Goal: Task Accomplishment & Management: Use online tool/utility

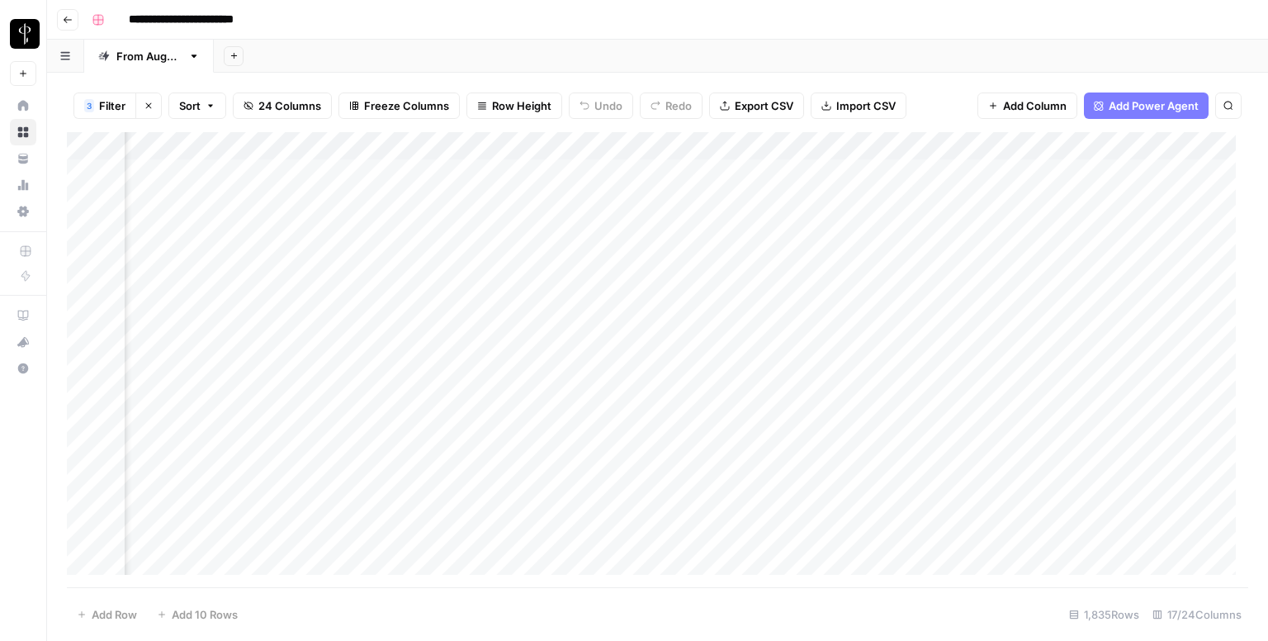
scroll to position [0, 1053]
click at [833, 144] on div "Add Column" at bounding box center [657, 359] width 1181 height 455
click at [614, 339] on span "Hide Column" at bounding box center [652, 345] width 144 height 17
click at [779, 143] on div "Add Column" at bounding box center [657, 359] width 1181 height 455
click at [614, 344] on span "Hide Column" at bounding box center [652, 345] width 144 height 17
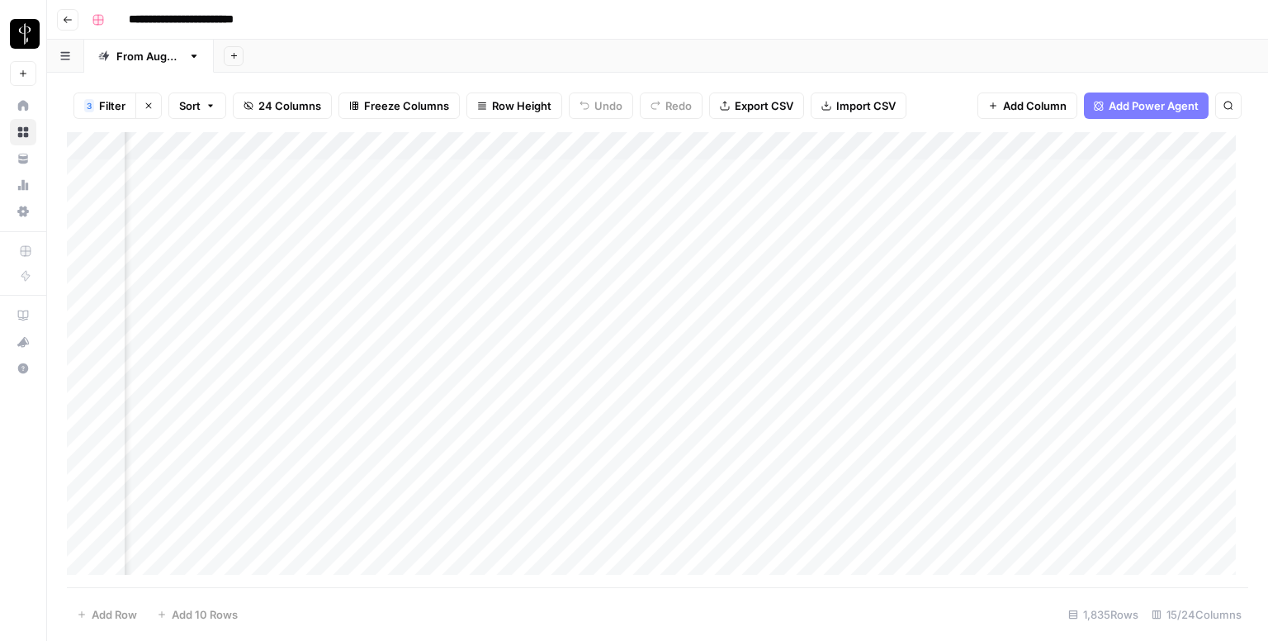
click at [585, 173] on div "Add Column" at bounding box center [657, 359] width 1181 height 455
click at [592, 205] on div "Add Column" at bounding box center [657, 359] width 1181 height 455
click at [598, 234] on div "Add Column" at bounding box center [657, 359] width 1181 height 455
click at [601, 262] on div "Add Column" at bounding box center [657, 359] width 1181 height 455
click at [597, 178] on div "Add Column" at bounding box center [657, 359] width 1181 height 455
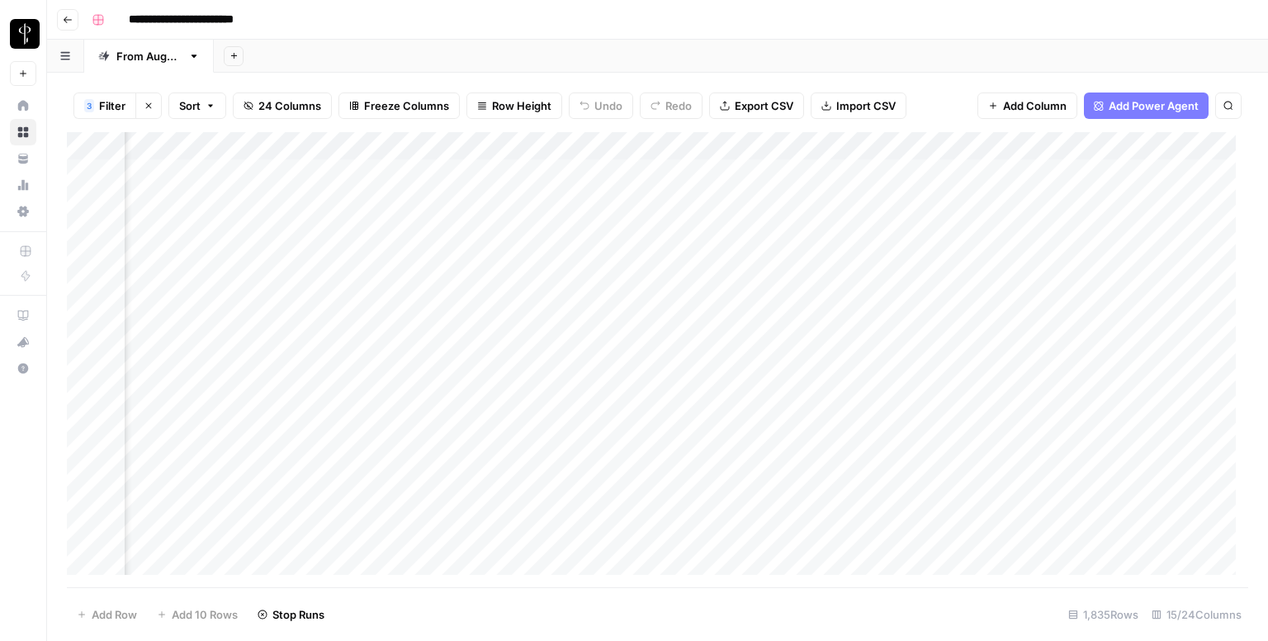
click at [607, 282] on div "Add Column" at bounding box center [657, 359] width 1181 height 455
click at [601, 259] on div "Add Column" at bounding box center [657, 359] width 1181 height 455
click at [599, 308] on div "Add Column" at bounding box center [657, 359] width 1181 height 455
click at [599, 335] on div "Add Column" at bounding box center [657, 359] width 1181 height 455
click at [597, 375] on div "Add Column" at bounding box center [657, 359] width 1181 height 455
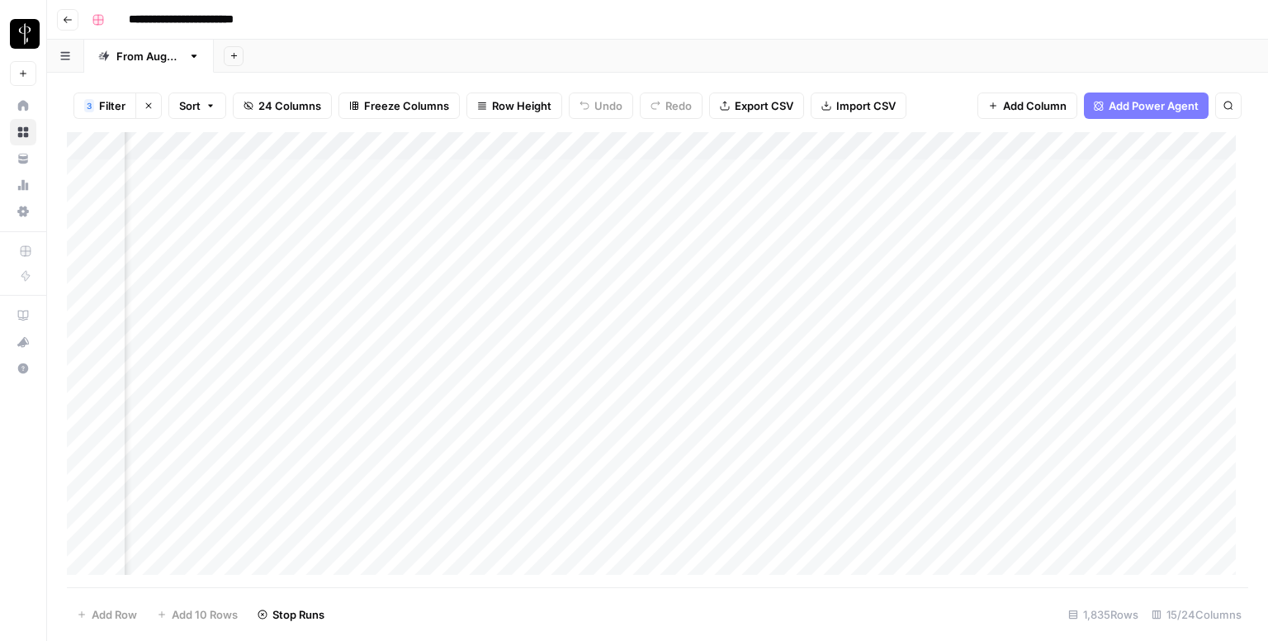
click at [589, 397] on div "Add Column" at bounding box center [657, 359] width 1181 height 455
click at [592, 433] on div "Add Column" at bounding box center [657, 359] width 1181 height 455
click at [215, 176] on div "Add Column" at bounding box center [657, 359] width 1181 height 455
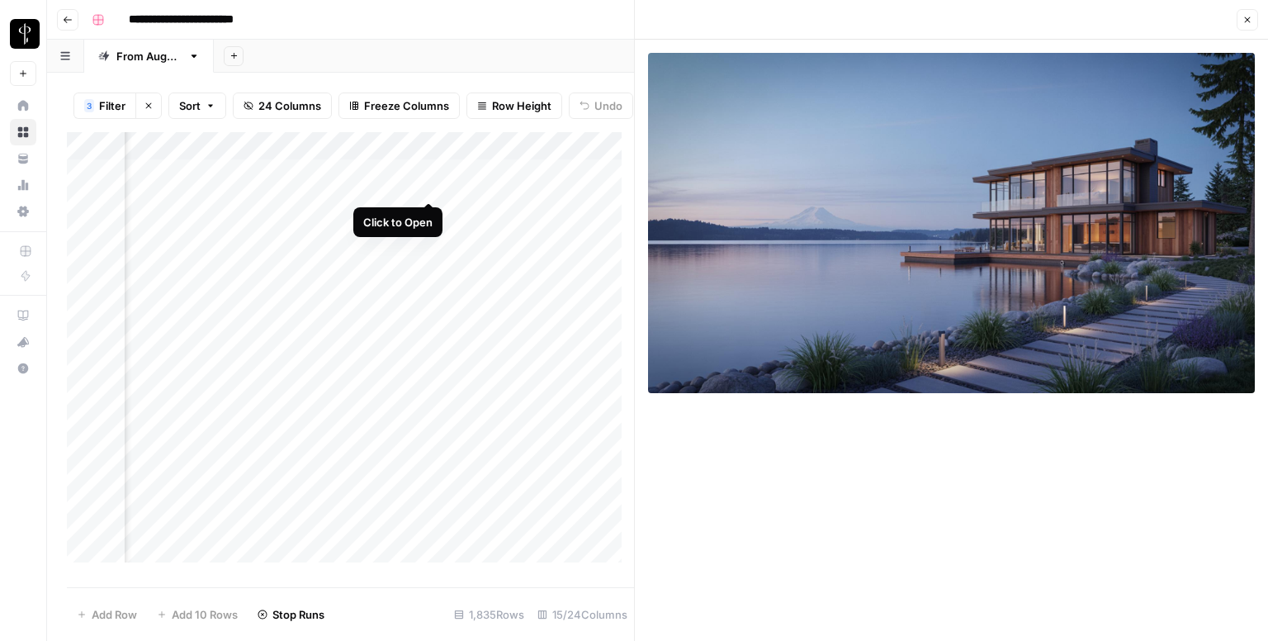
click at [423, 189] on div "Add Column" at bounding box center [350, 353] width 567 height 443
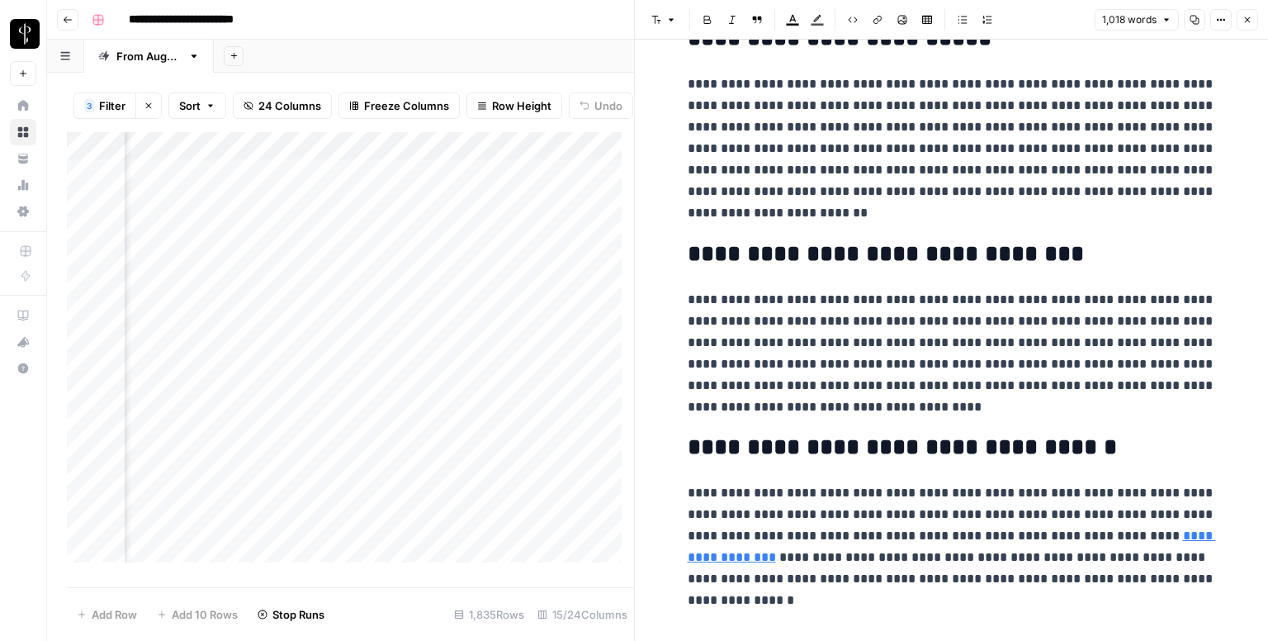
scroll to position [1858, 0]
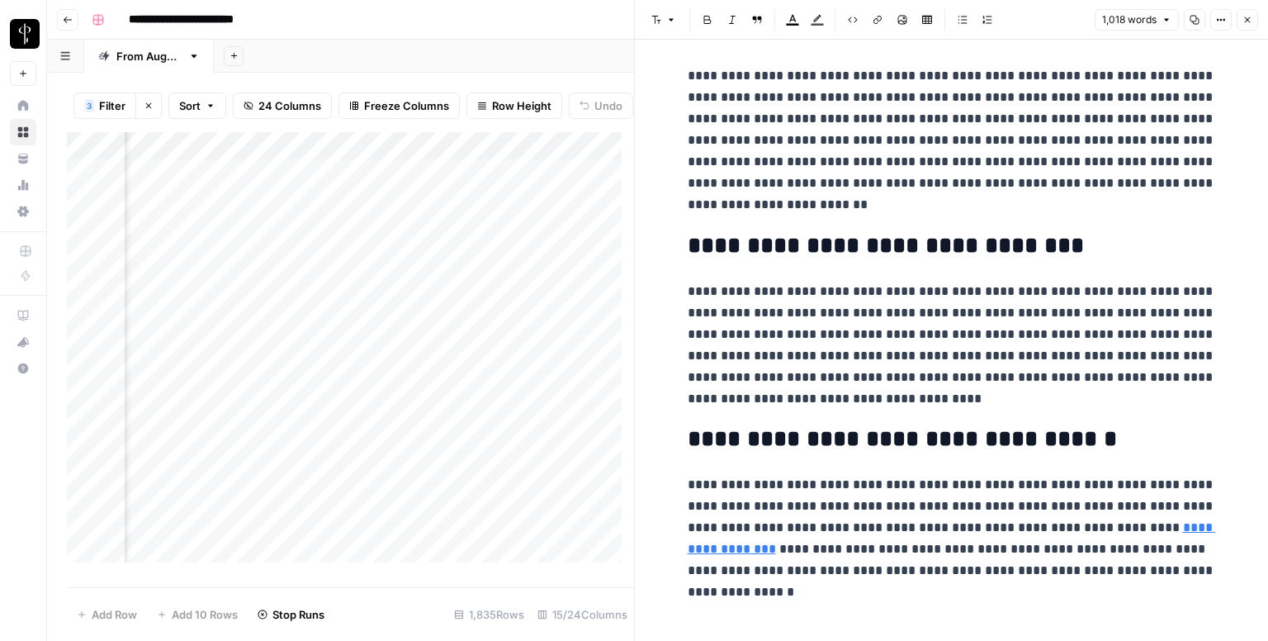
click at [1248, 14] on button "Close" at bounding box center [1247, 19] width 21 height 21
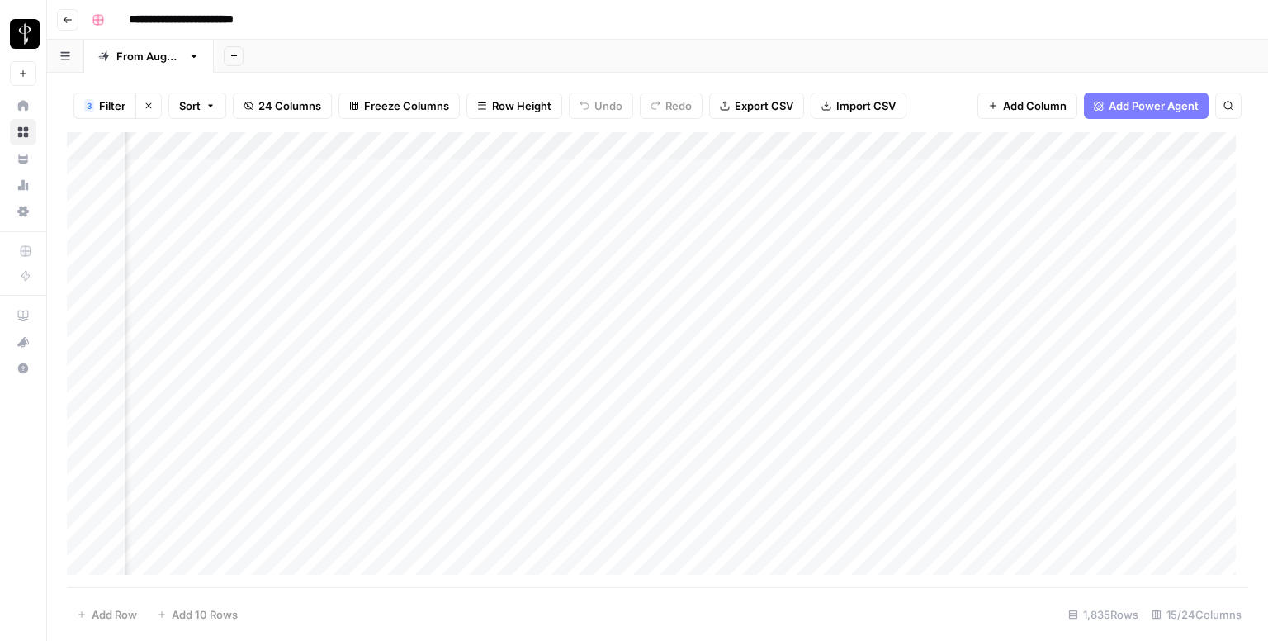
click at [162, 201] on div "Add Column" at bounding box center [657, 359] width 1181 height 455
click at [215, 198] on div "Add Column" at bounding box center [657, 359] width 1181 height 455
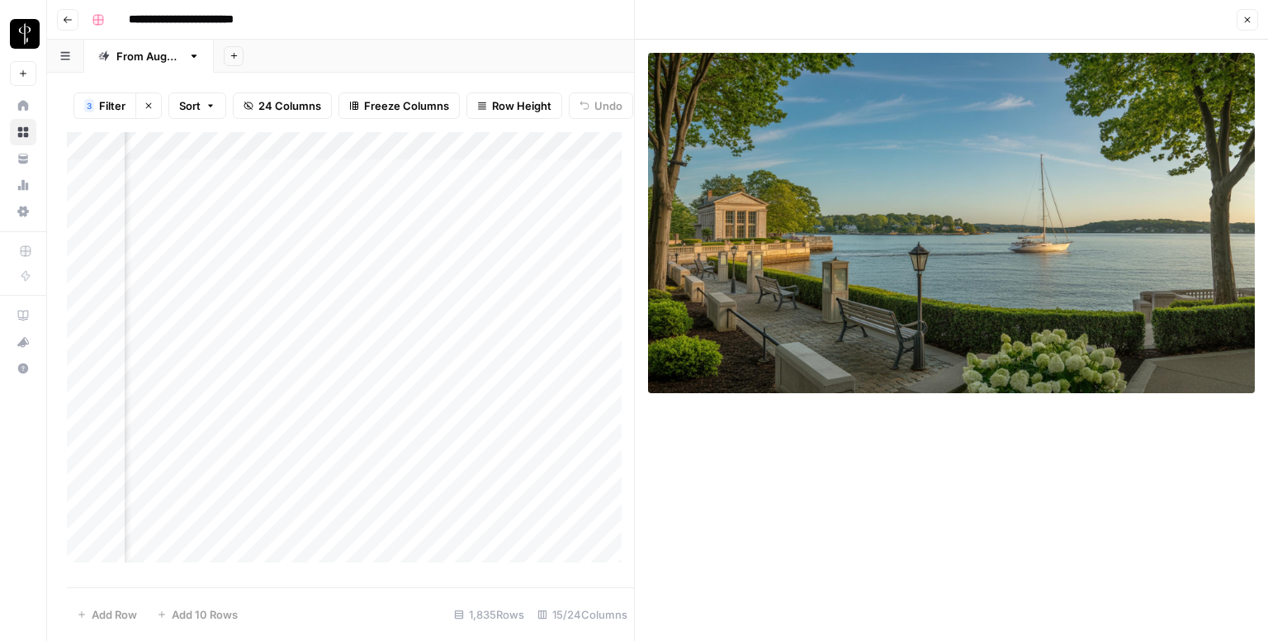
click at [428, 212] on div "Add Column" at bounding box center [350, 353] width 567 height 443
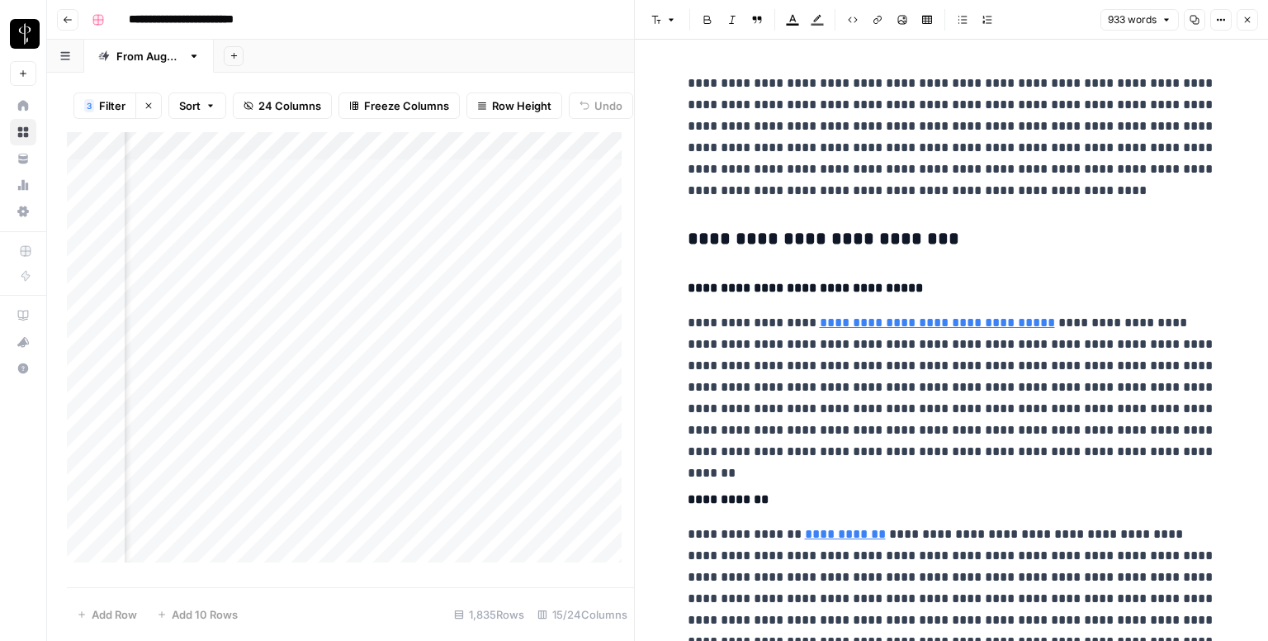
click at [785, 242] on h3 "**********" at bounding box center [952, 239] width 528 height 23
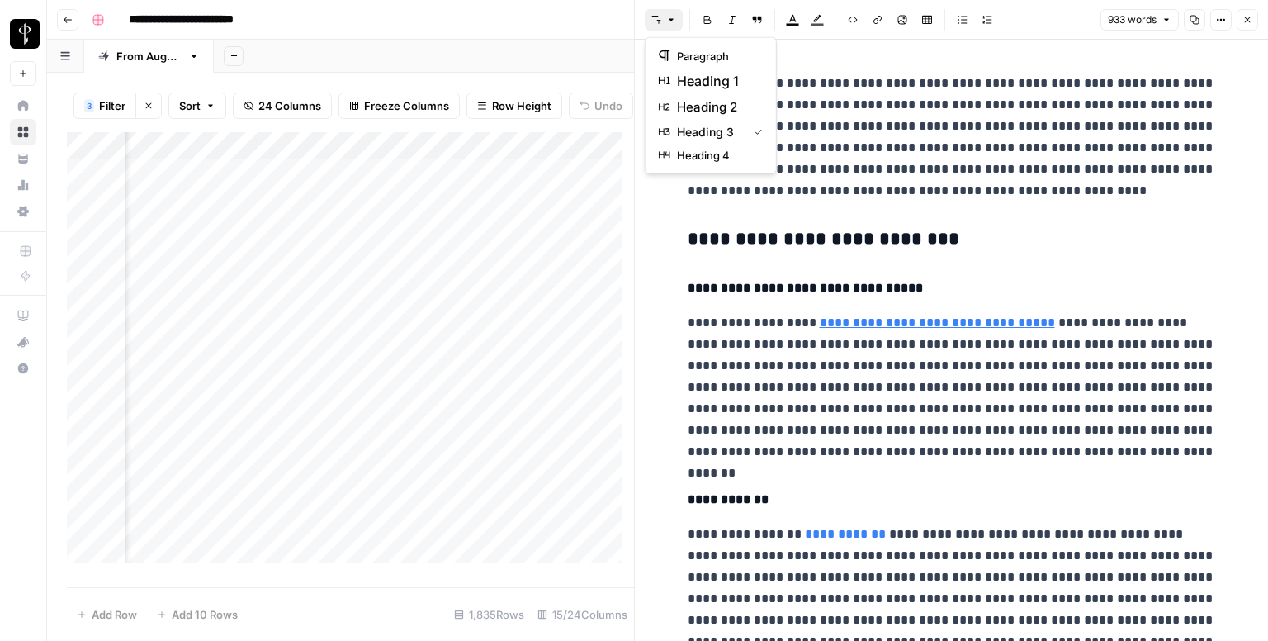
click at [664, 14] on button "Font style" at bounding box center [664, 19] width 38 height 21
click at [697, 110] on span "heading 2" at bounding box center [716, 107] width 79 height 20
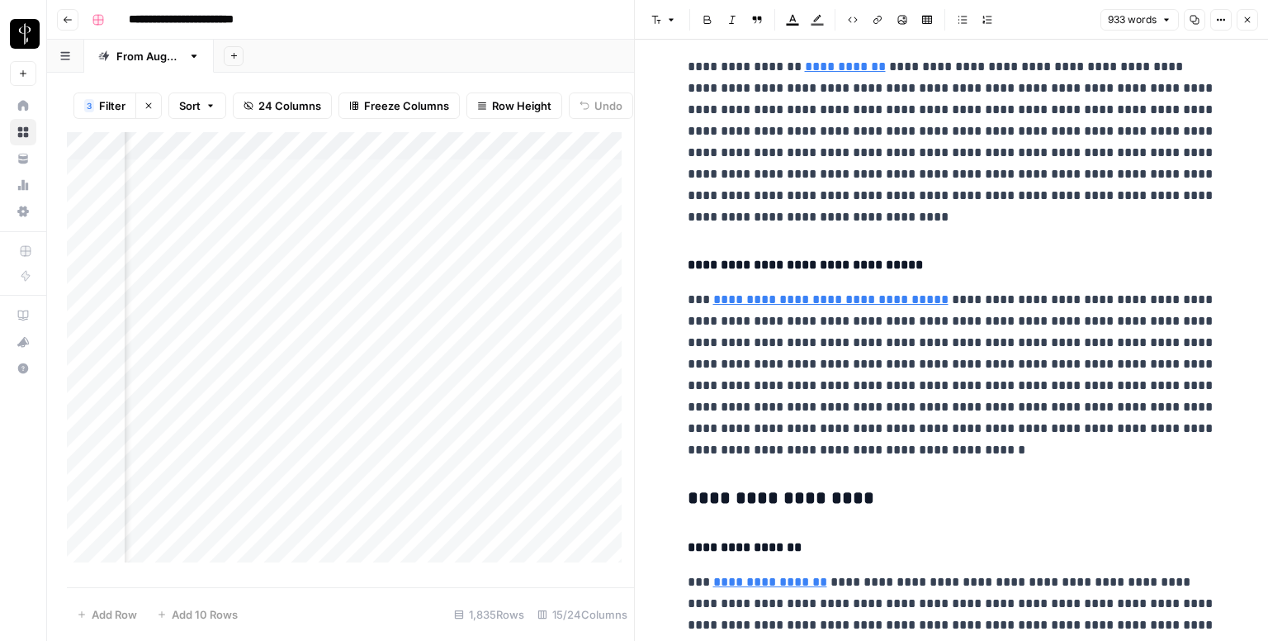
scroll to position [578, 0]
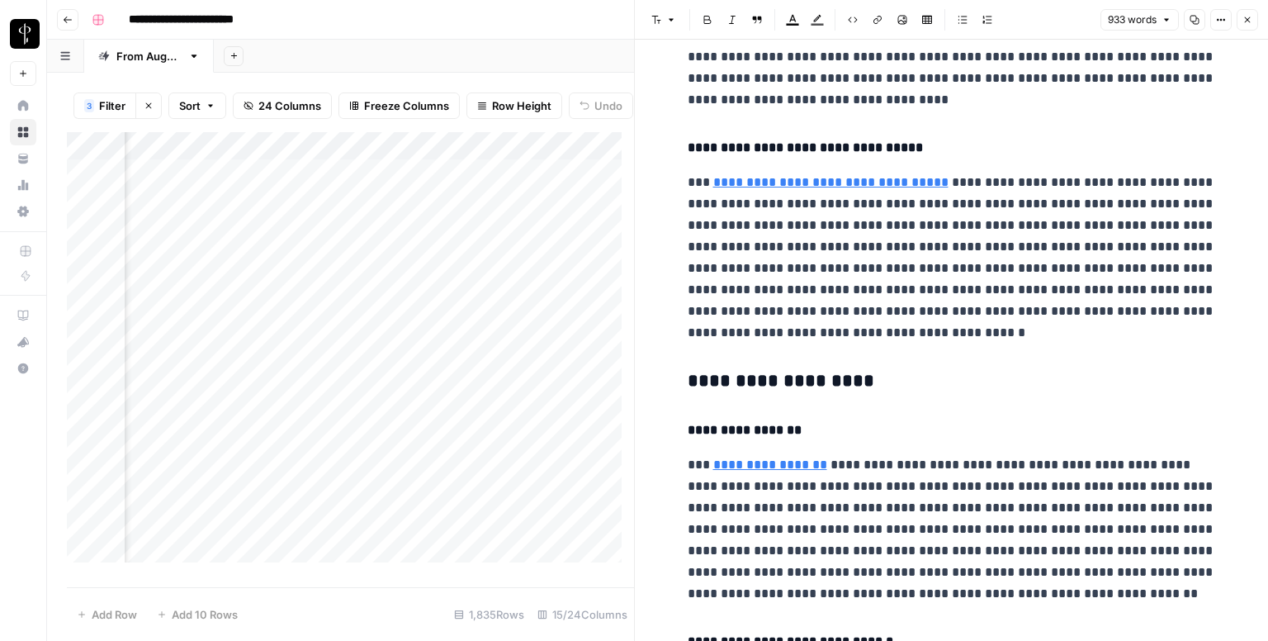
click at [720, 380] on h3 "**********" at bounding box center [952, 381] width 528 height 23
click at [658, 9] on button "Font style" at bounding box center [664, 19] width 38 height 21
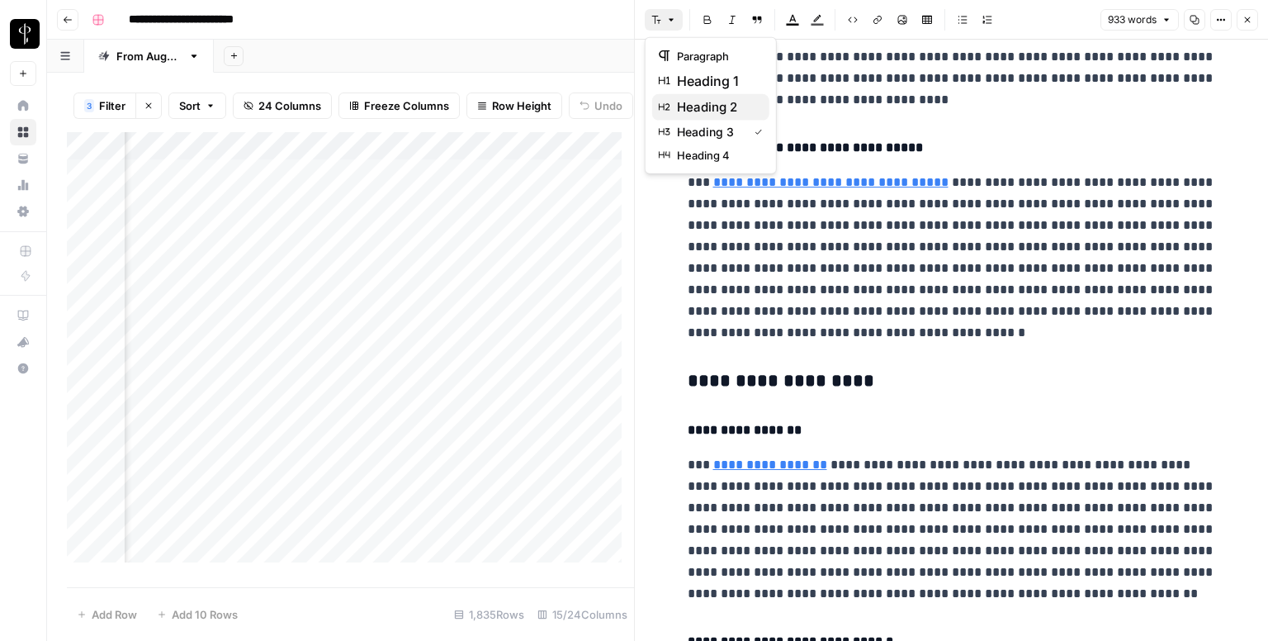
click at [702, 112] on span "heading 2" at bounding box center [716, 107] width 79 height 20
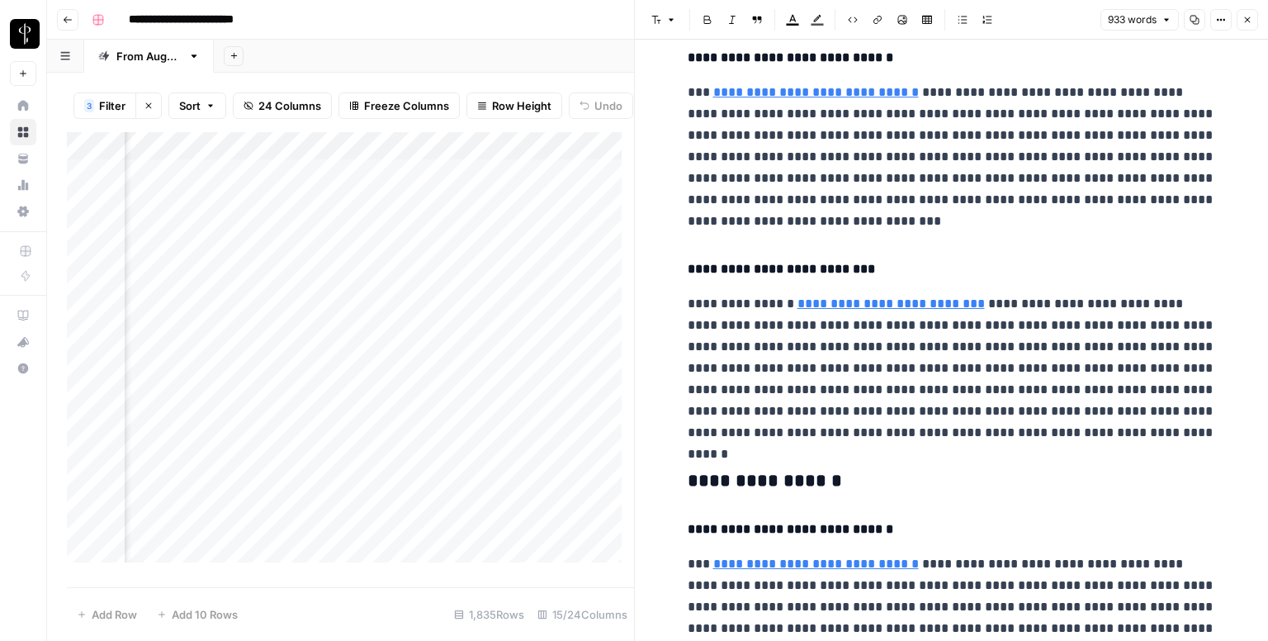
scroll to position [1321, 0]
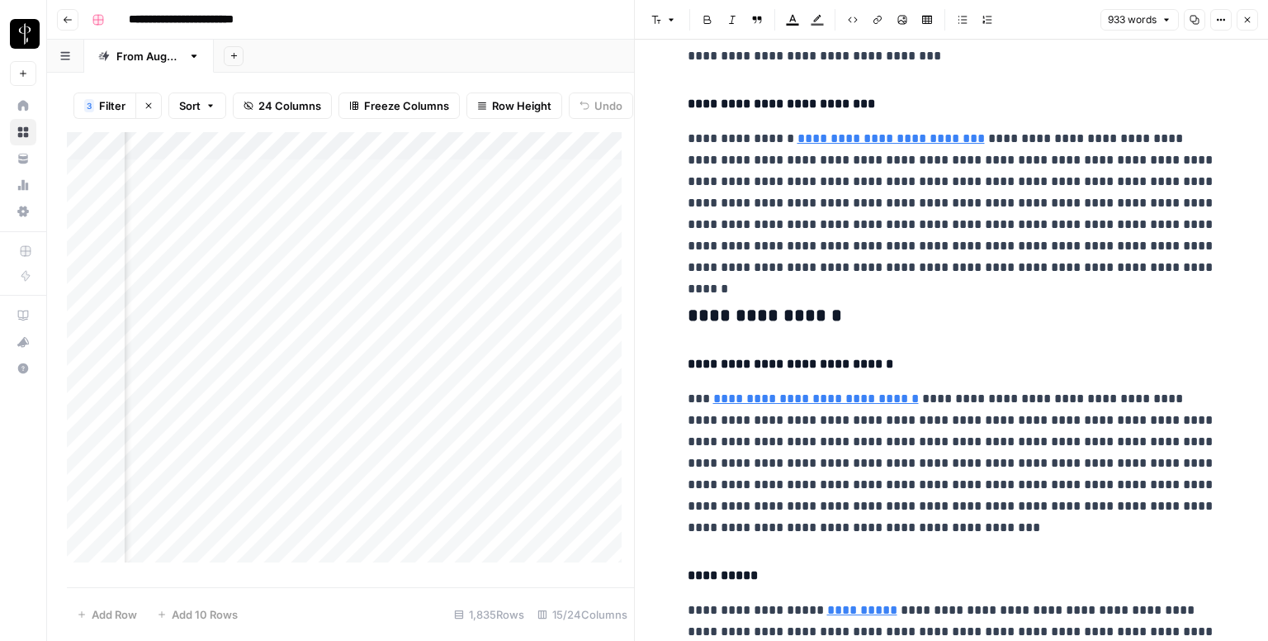
click at [743, 318] on h3 "**********" at bounding box center [952, 316] width 528 height 23
click at [659, 20] on icon "button" at bounding box center [656, 20] width 9 height 8
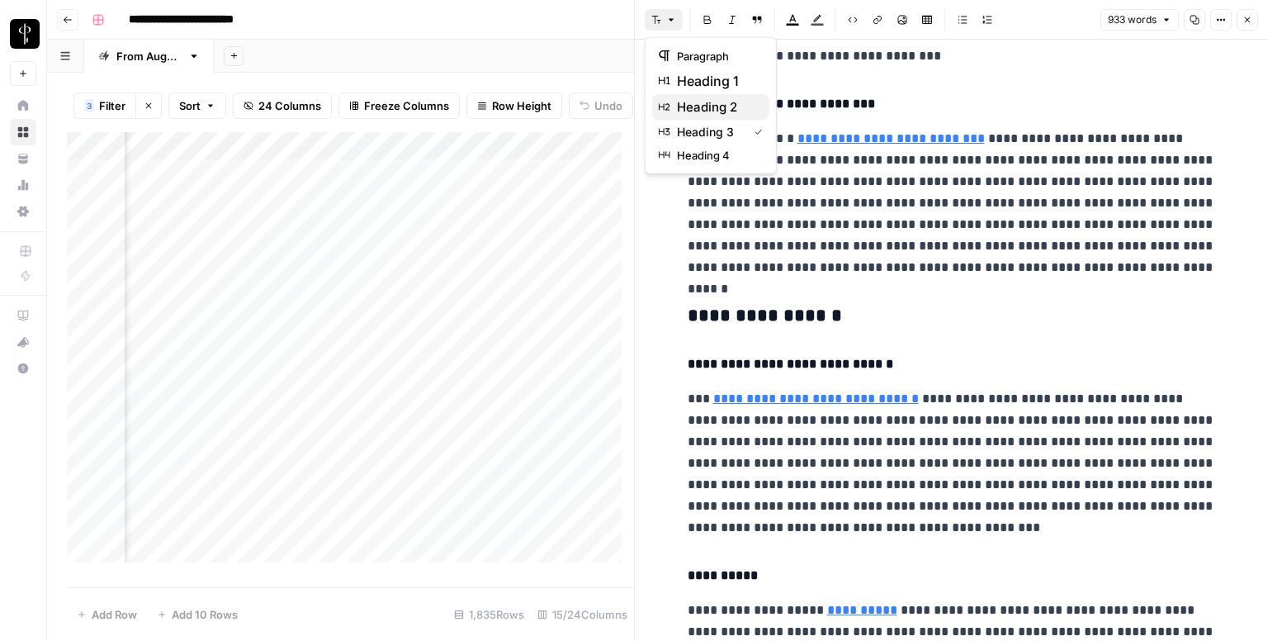
click at [708, 116] on button "heading 2" at bounding box center [710, 107] width 117 height 26
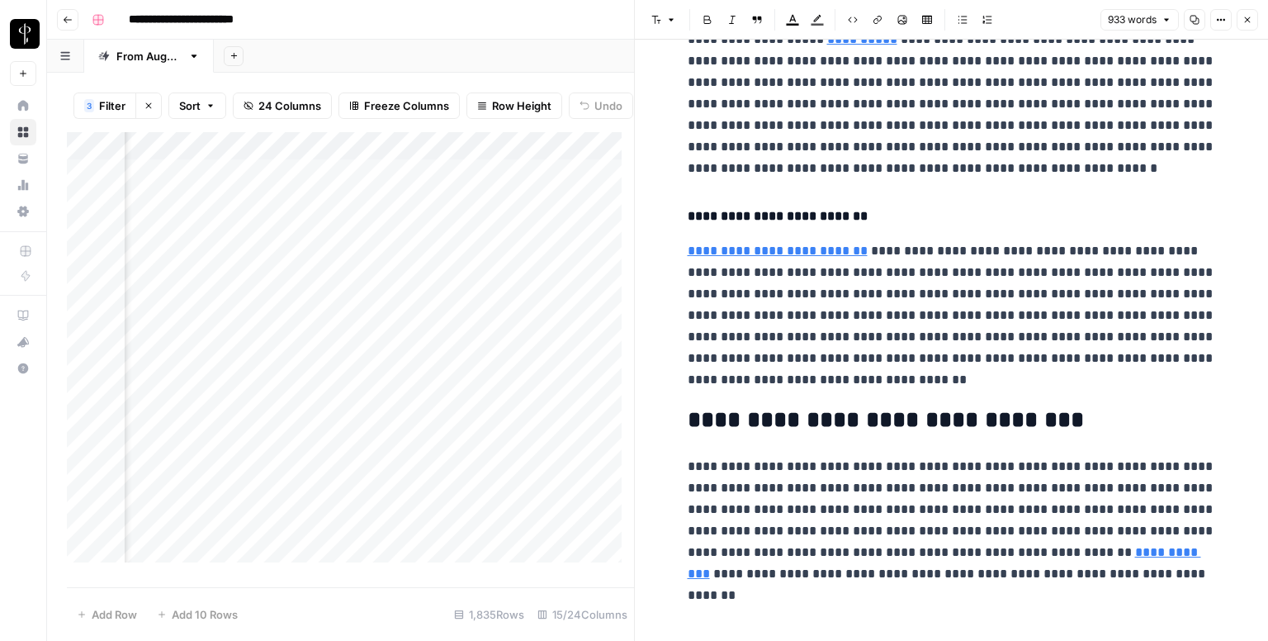
scroll to position [1889, 0]
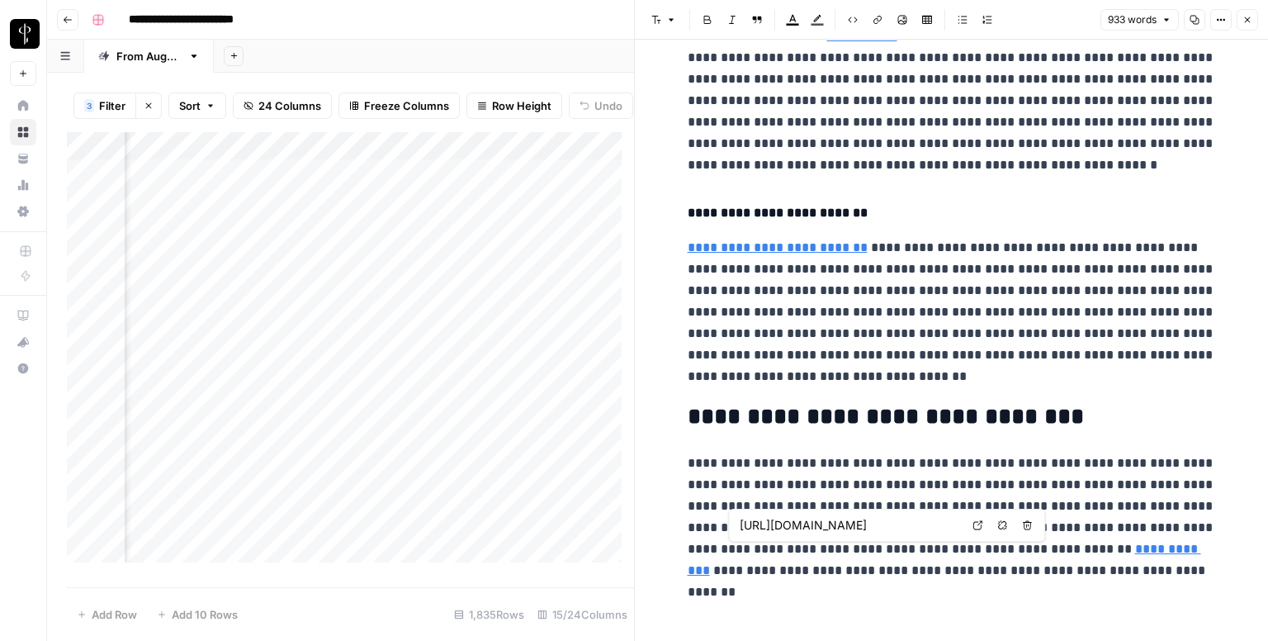
click at [981, 529] on link "Open in a new tab" at bounding box center [977, 524] width 21 height 21
click at [1242, 21] on icon "button" at bounding box center [1247, 20] width 10 height 10
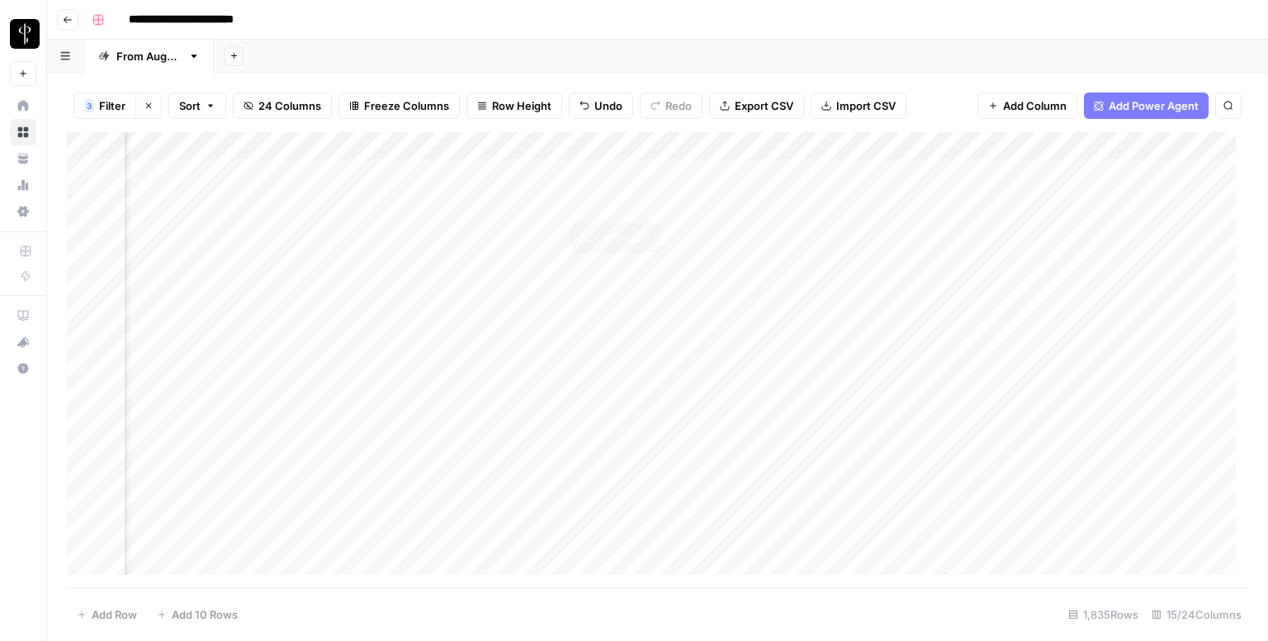
click at [695, 202] on div "Add Column" at bounding box center [657, 359] width 1181 height 455
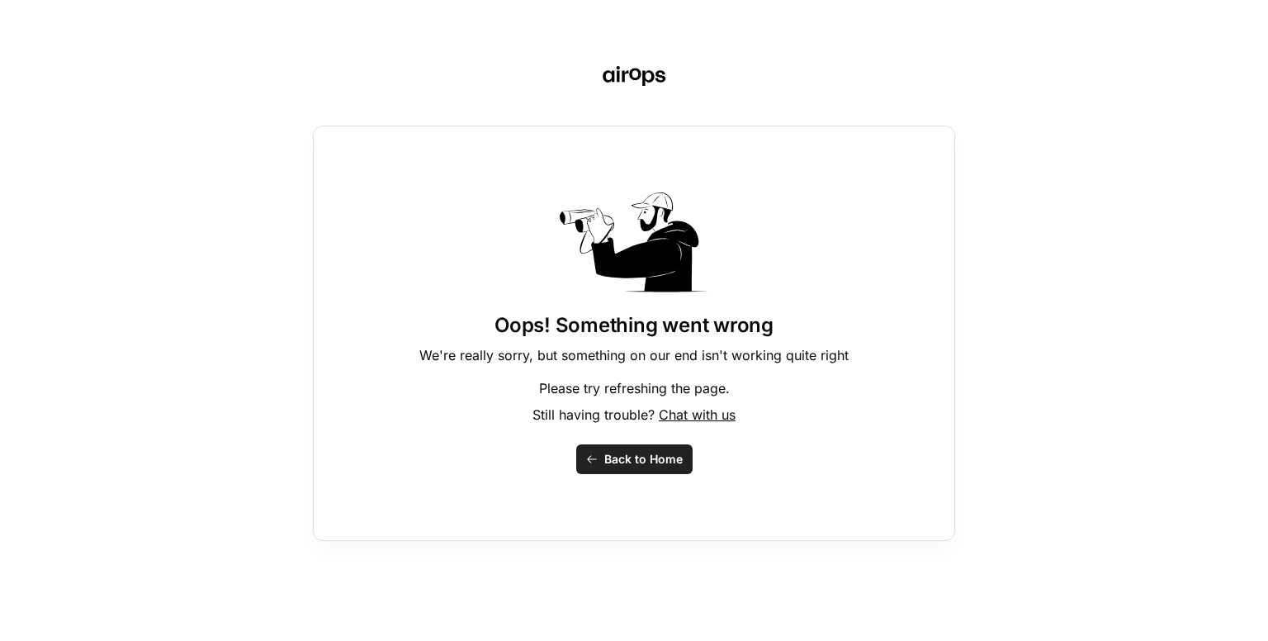
click at [117, 127] on div "Oops! Something went wrong We're really sorry, but something on our end isn't w…" at bounding box center [634, 320] width 1268 height 641
click at [639, 461] on span "Back to Home" at bounding box center [643, 459] width 78 height 17
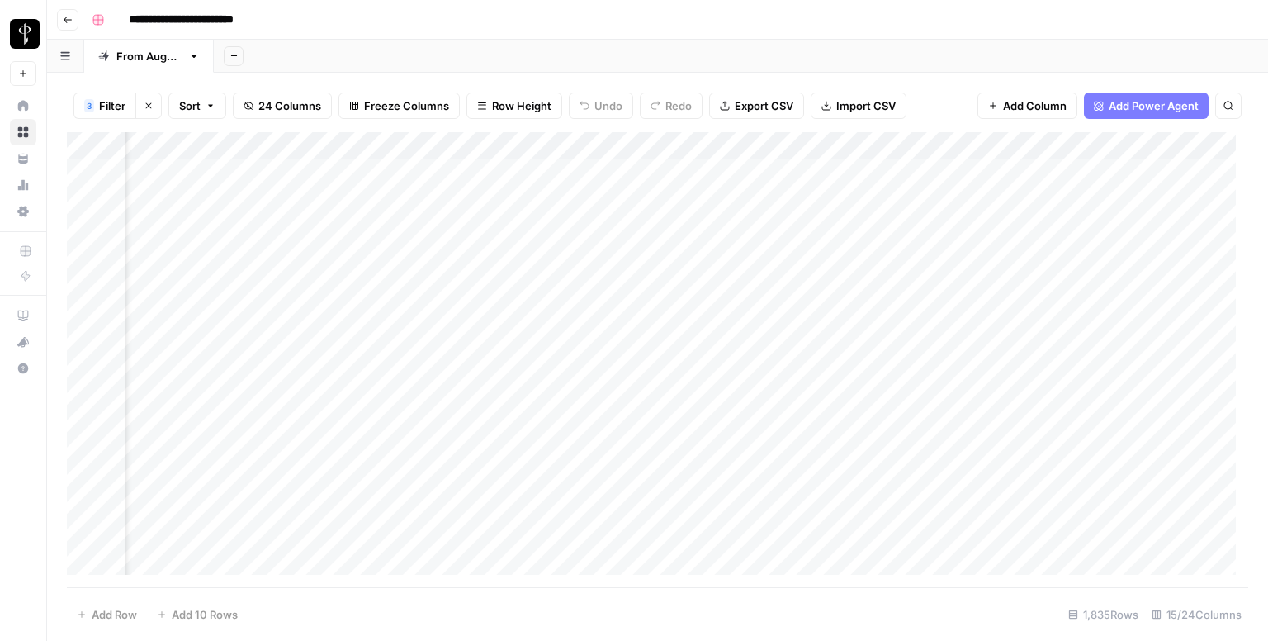
scroll to position [0, 1066]
click at [674, 199] on div "Add Column" at bounding box center [657, 359] width 1181 height 455
click at [674, 199] on textarea at bounding box center [783, 202] width 264 height 23
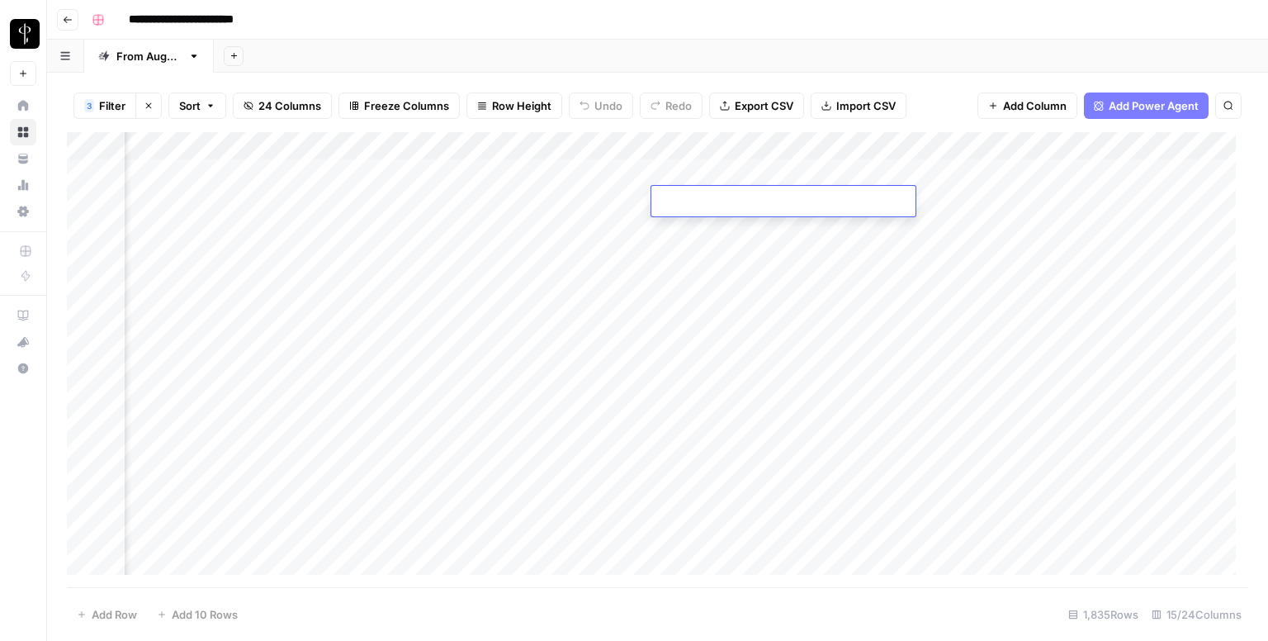
paste textarea "**********"
type textarea "**********"
click at [202, 232] on div "Add Column" at bounding box center [657, 359] width 1181 height 455
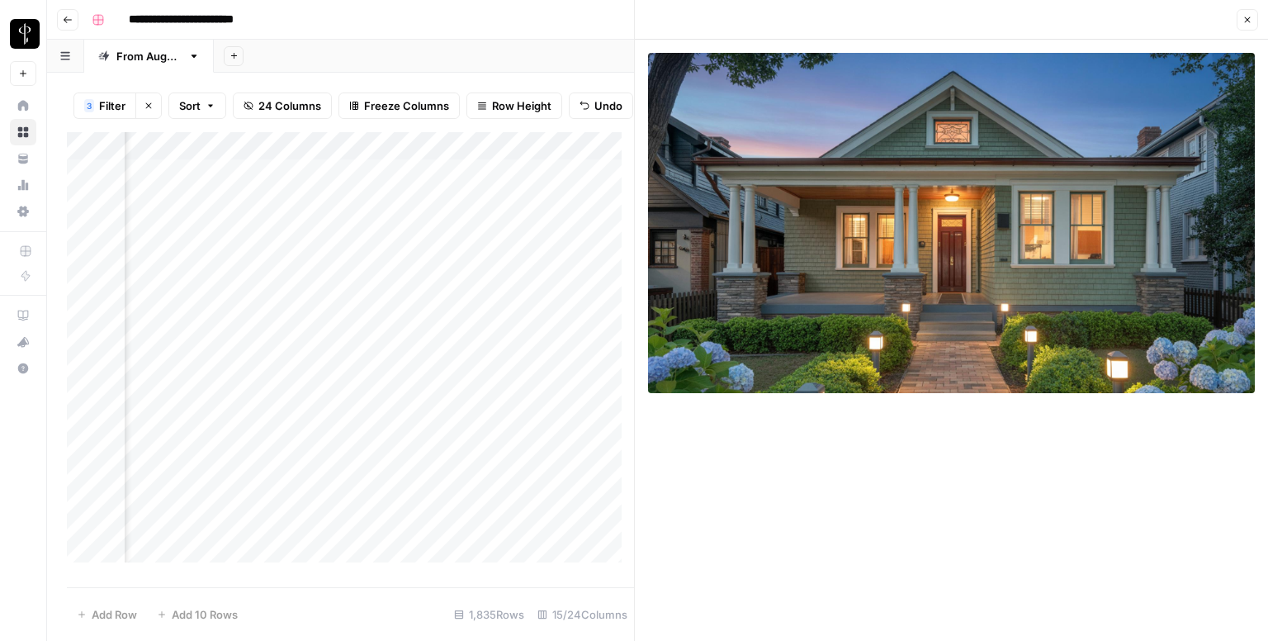
click at [416, 243] on div "Add Column" at bounding box center [350, 353] width 567 height 443
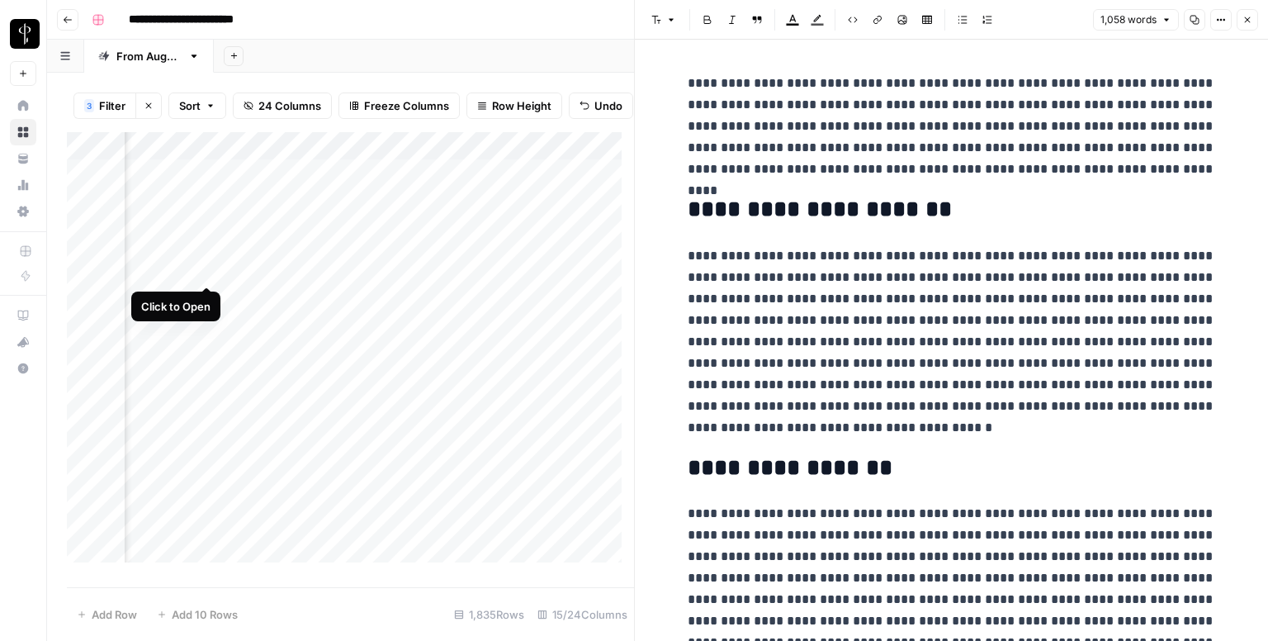
click at [206, 269] on div "Add Column" at bounding box center [350, 353] width 567 height 443
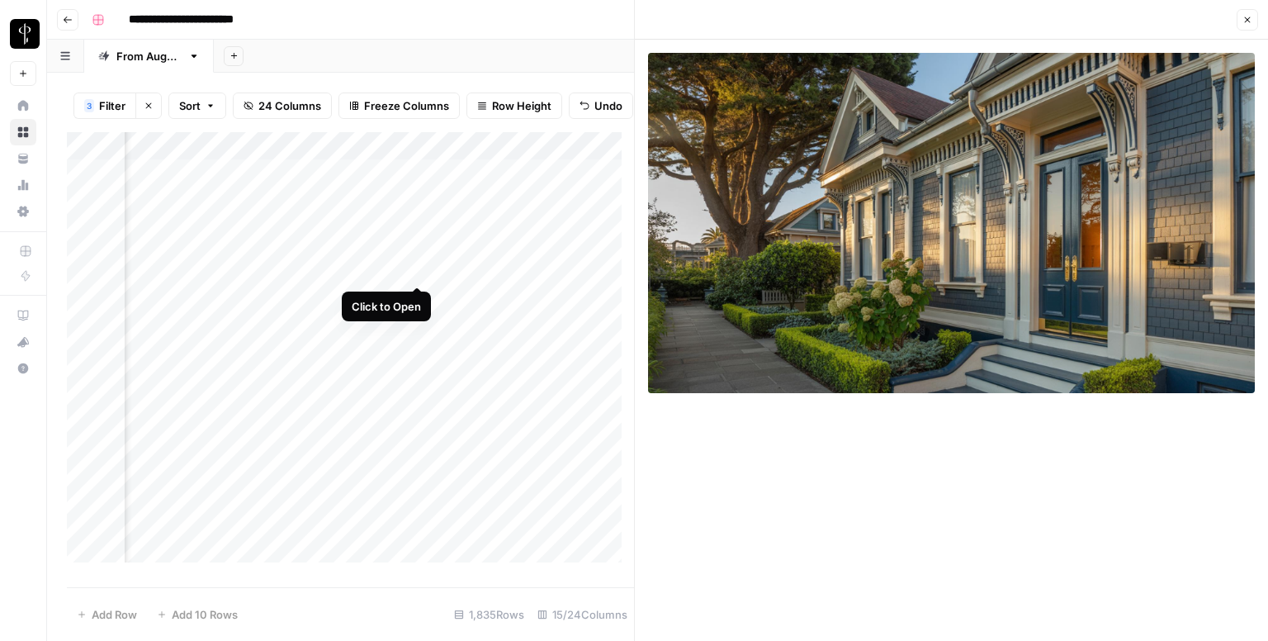
click at [413, 275] on div "Add Column" at bounding box center [350, 353] width 567 height 443
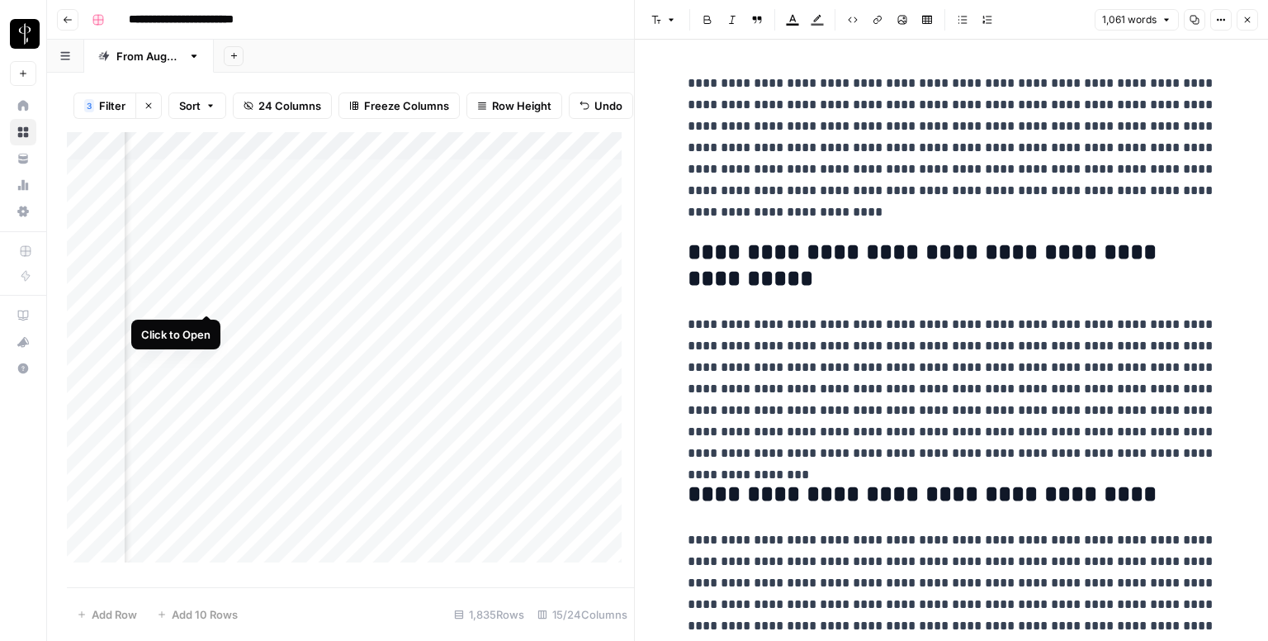
click at [198, 291] on div "Add Column" at bounding box center [350, 353] width 567 height 443
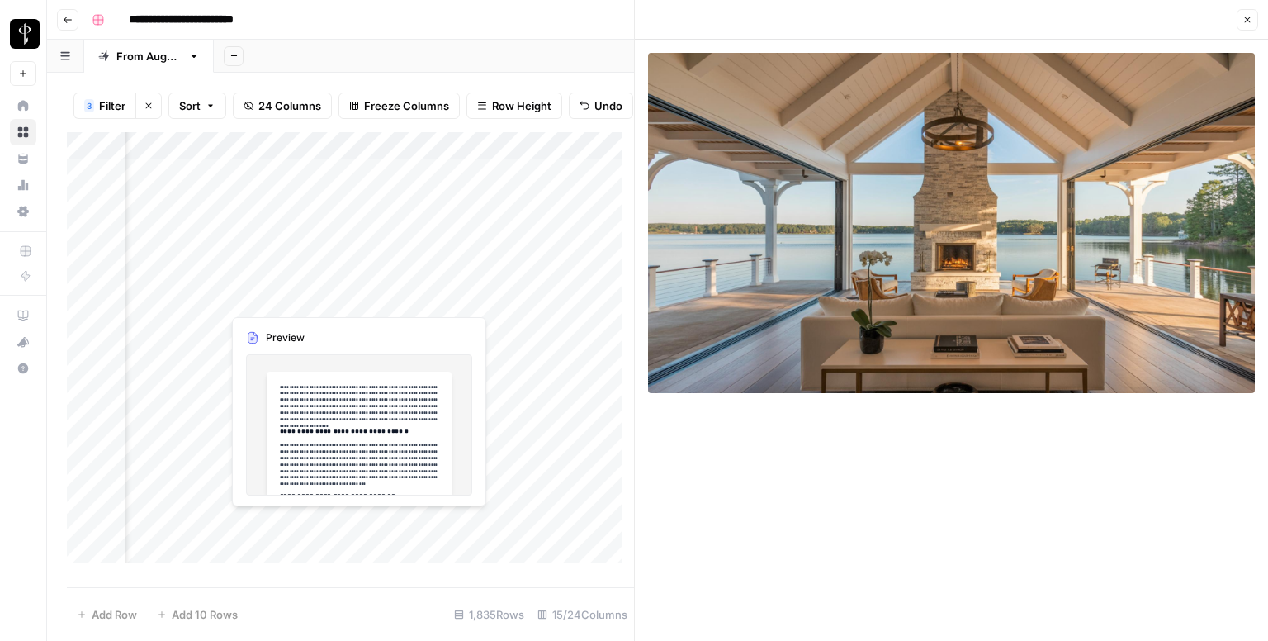
click at [407, 298] on div "Add Column" at bounding box center [350, 353] width 567 height 443
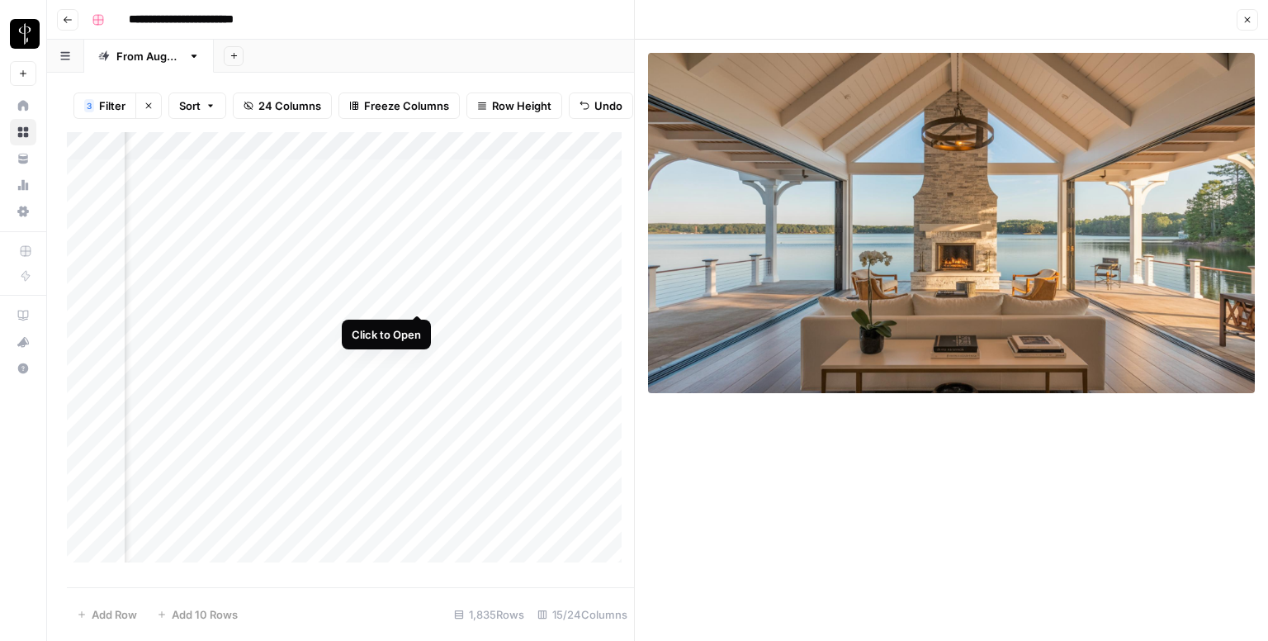
click at [417, 298] on div "Add Column" at bounding box center [350, 353] width 567 height 443
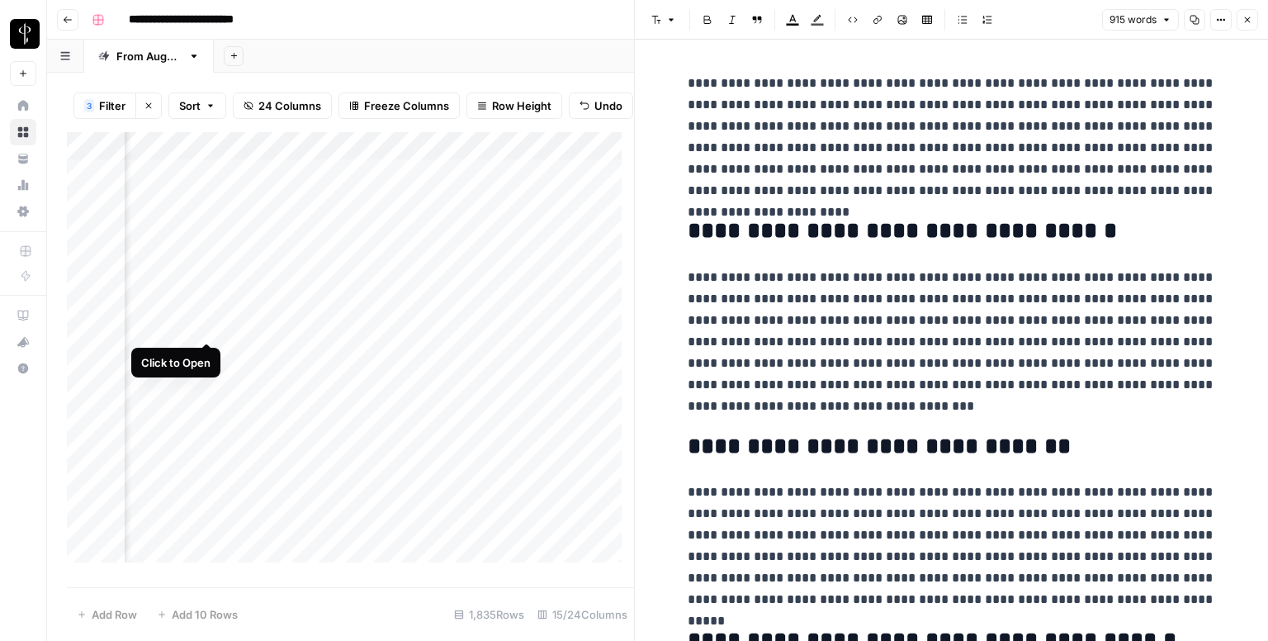
click at [201, 331] on div "Add Column" at bounding box center [350, 353] width 567 height 443
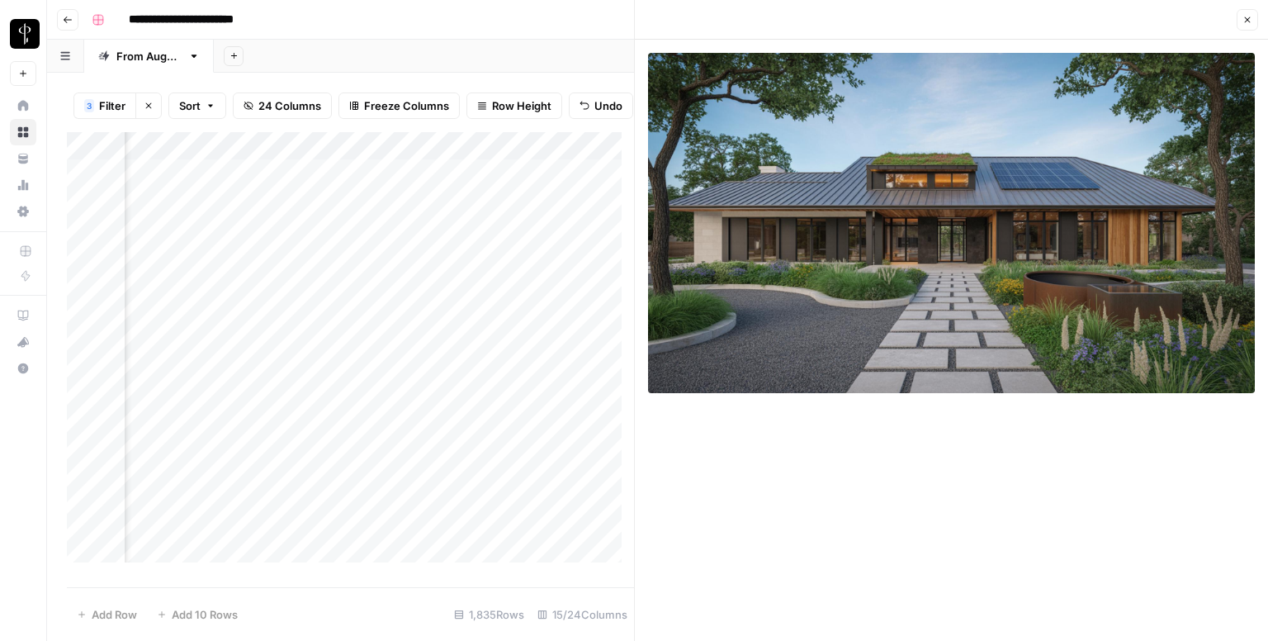
click at [1243, 11] on button "Close" at bounding box center [1247, 19] width 21 height 21
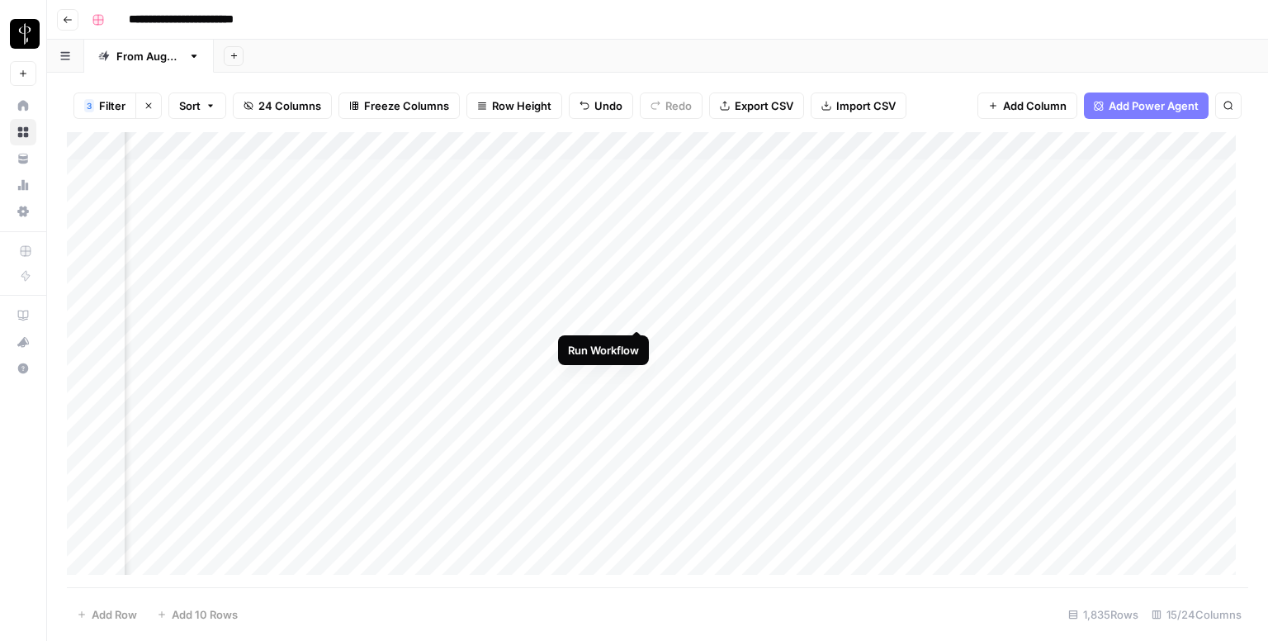
click at [634, 314] on div "Add Column" at bounding box center [657, 359] width 1181 height 455
click at [859, 311] on div "Add Column" at bounding box center [657, 359] width 1181 height 455
click at [690, 321] on div "Add Column" at bounding box center [657, 359] width 1181 height 455
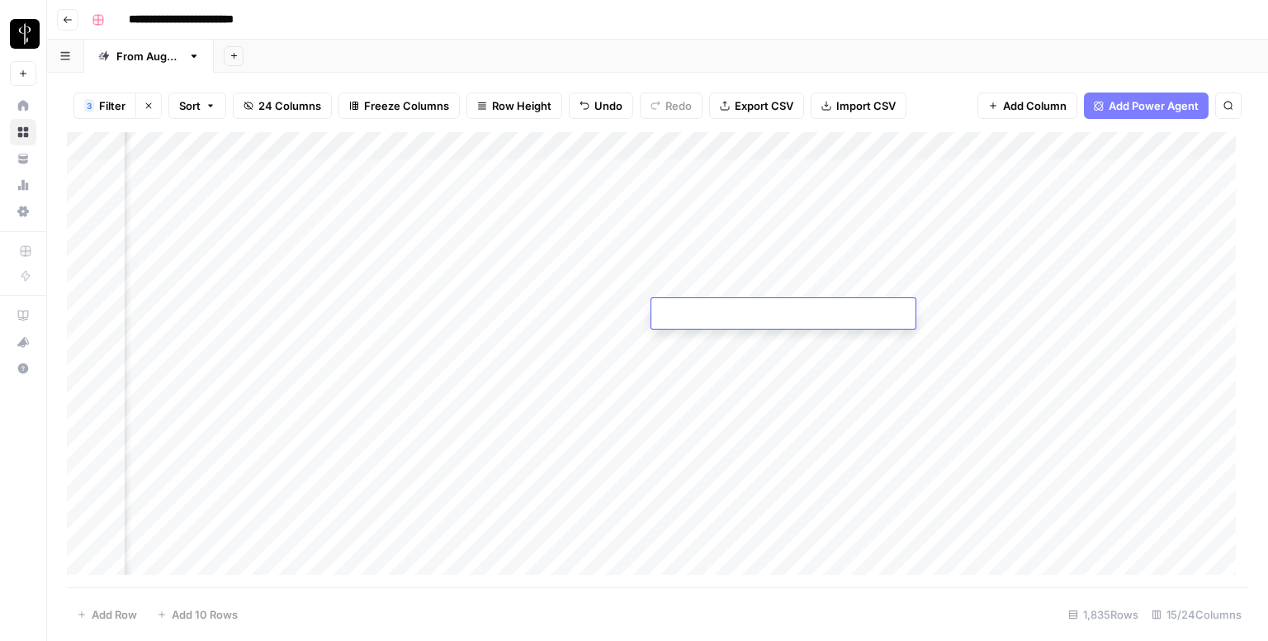
paste textarea "**********"
type textarea "**********"
click at [952, 308] on div "Add Column" at bounding box center [657, 359] width 1181 height 455
click at [872, 304] on div "Add Column" at bounding box center [657, 359] width 1181 height 455
click at [946, 306] on div "Add Column" at bounding box center [657, 359] width 1181 height 455
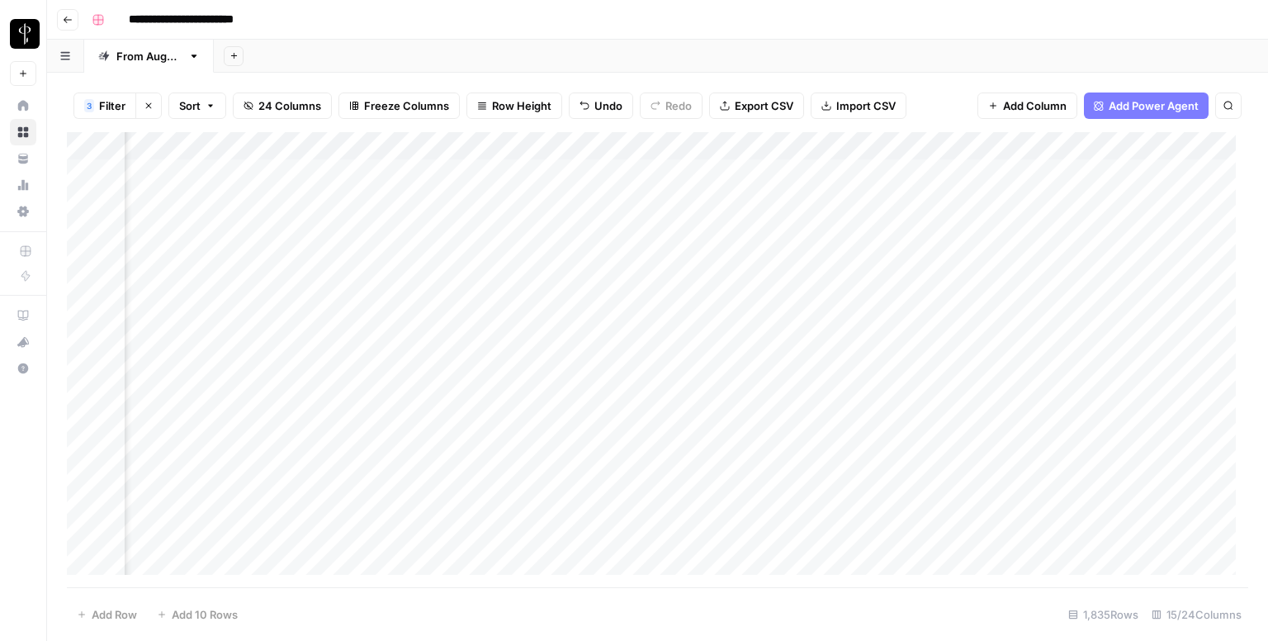
click at [946, 306] on div "Add Column" at bounding box center [657, 359] width 1181 height 455
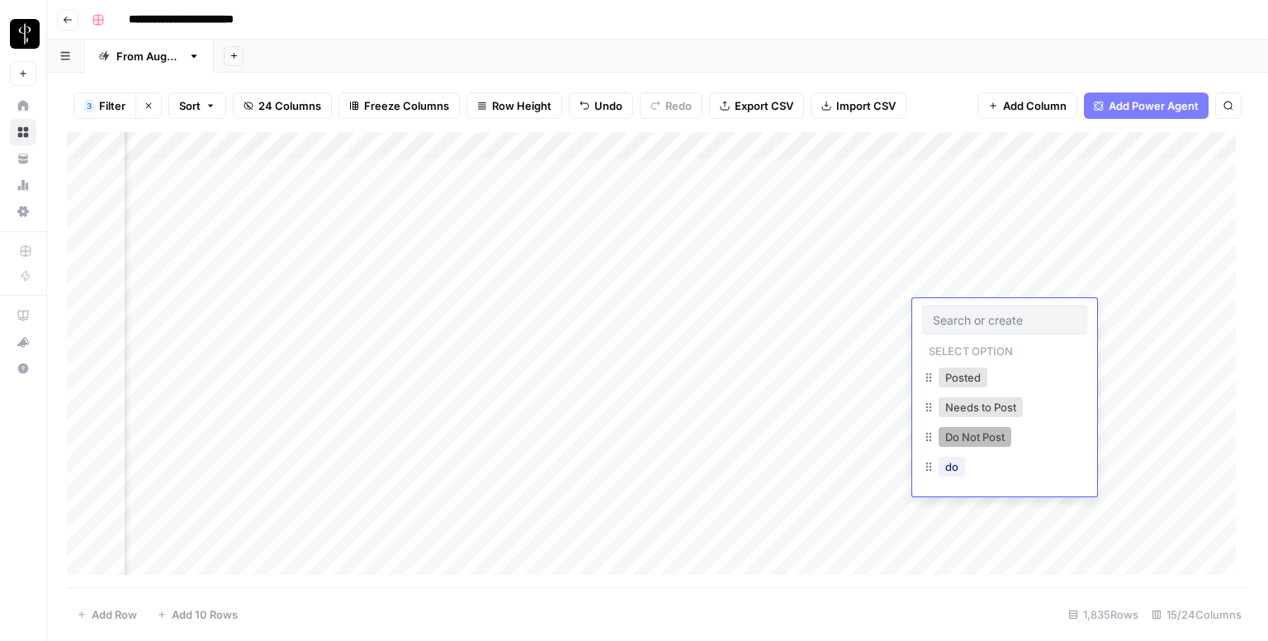
click at [967, 435] on button "Do Not Post" at bounding box center [975, 437] width 73 height 20
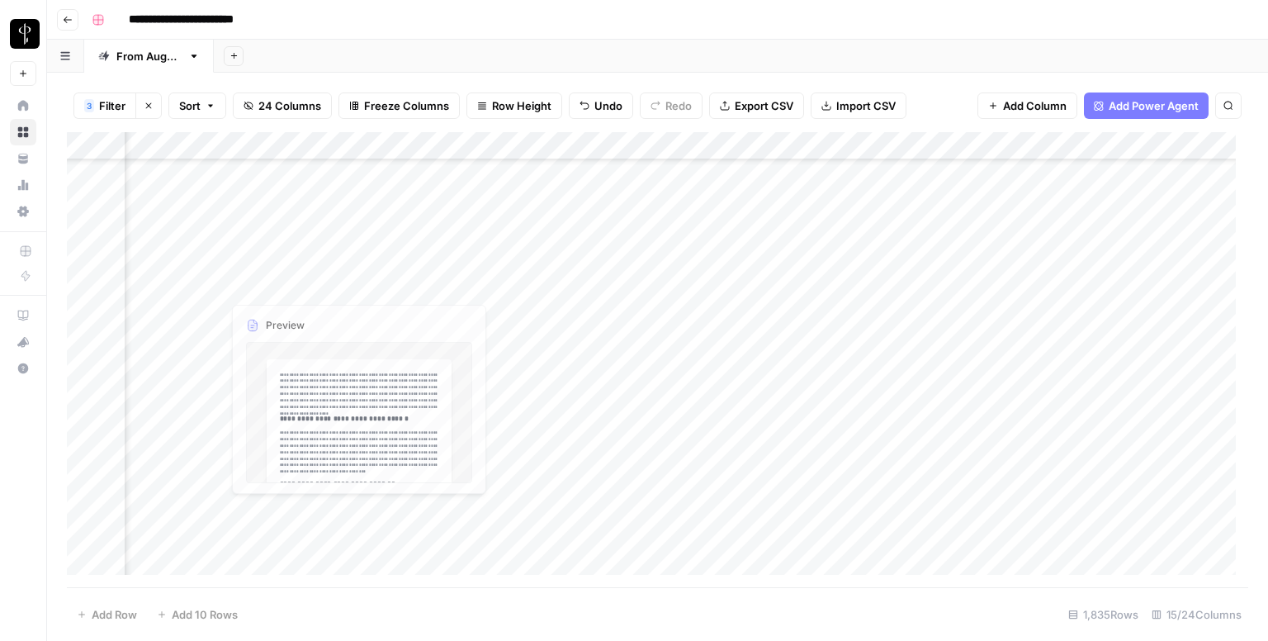
scroll to position [83, 1066]
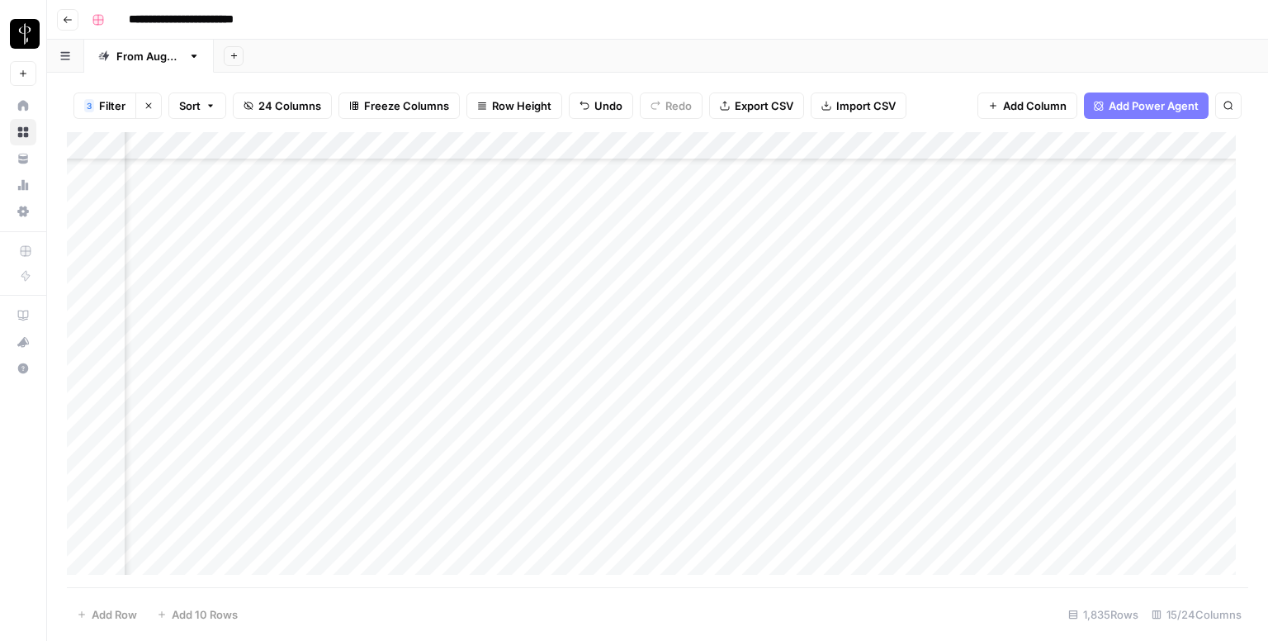
click at [206, 258] on div "Add Column" at bounding box center [657, 359] width 1181 height 455
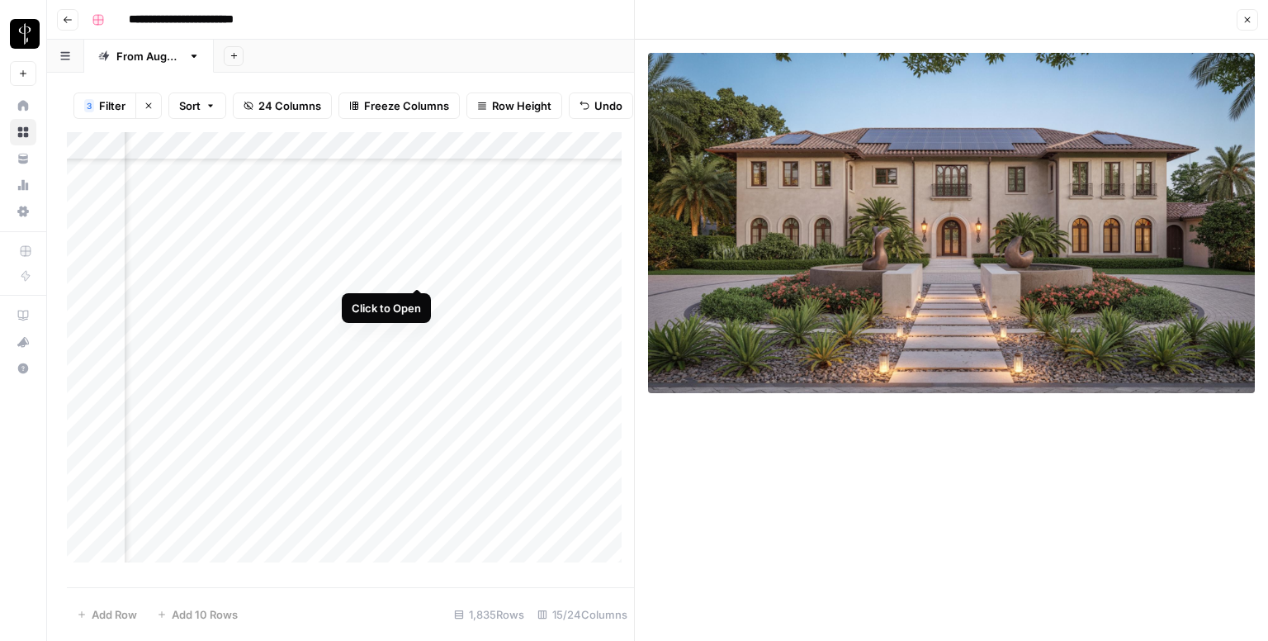
click at [414, 272] on div "Add Column" at bounding box center [350, 353] width 567 height 443
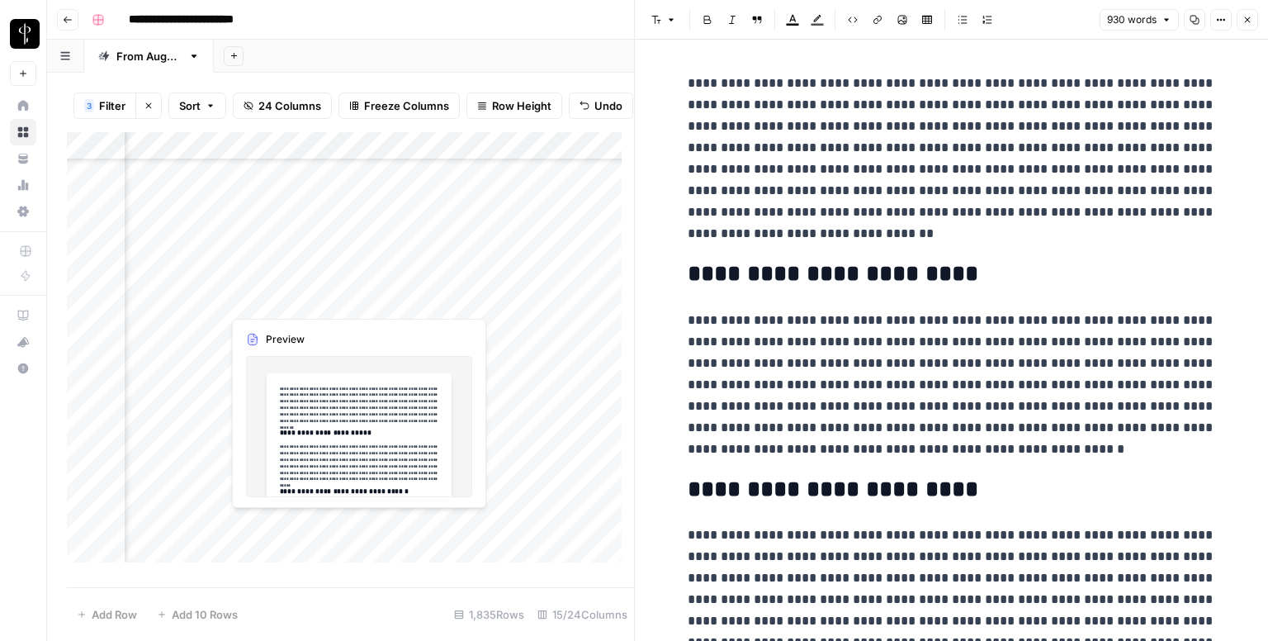
click at [418, 301] on div "Add Column" at bounding box center [350, 353] width 567 height 443
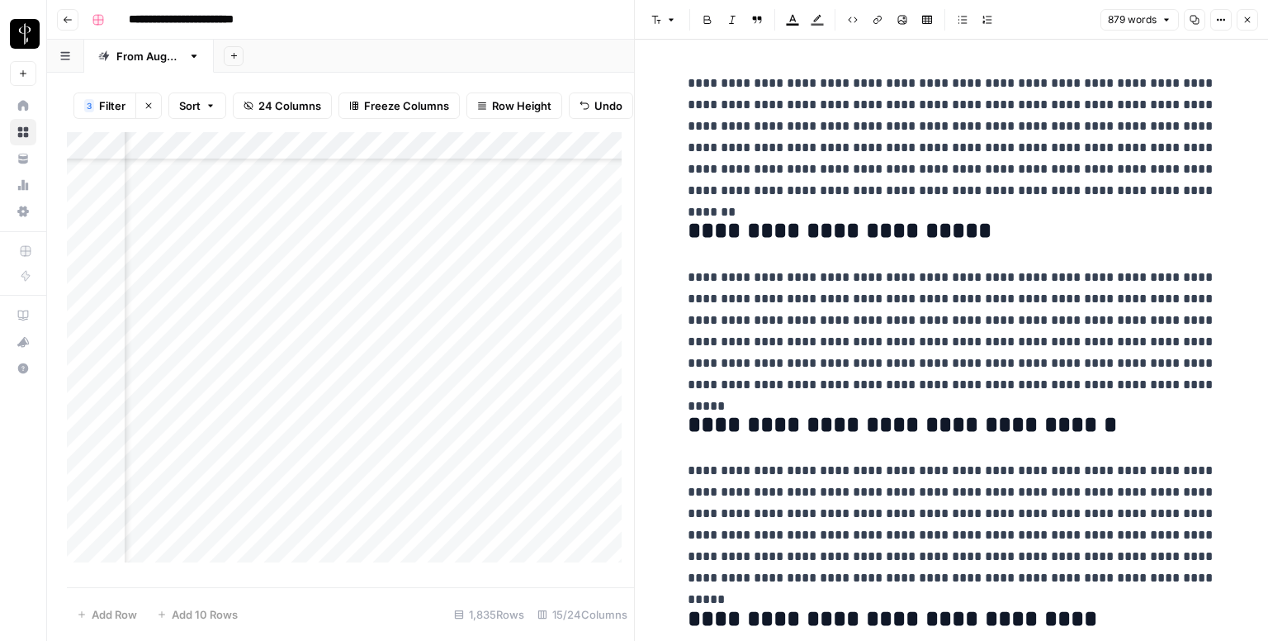
click at [206, 298] on div "Add Column" at bounding box center [350, 353] width 567 height 443
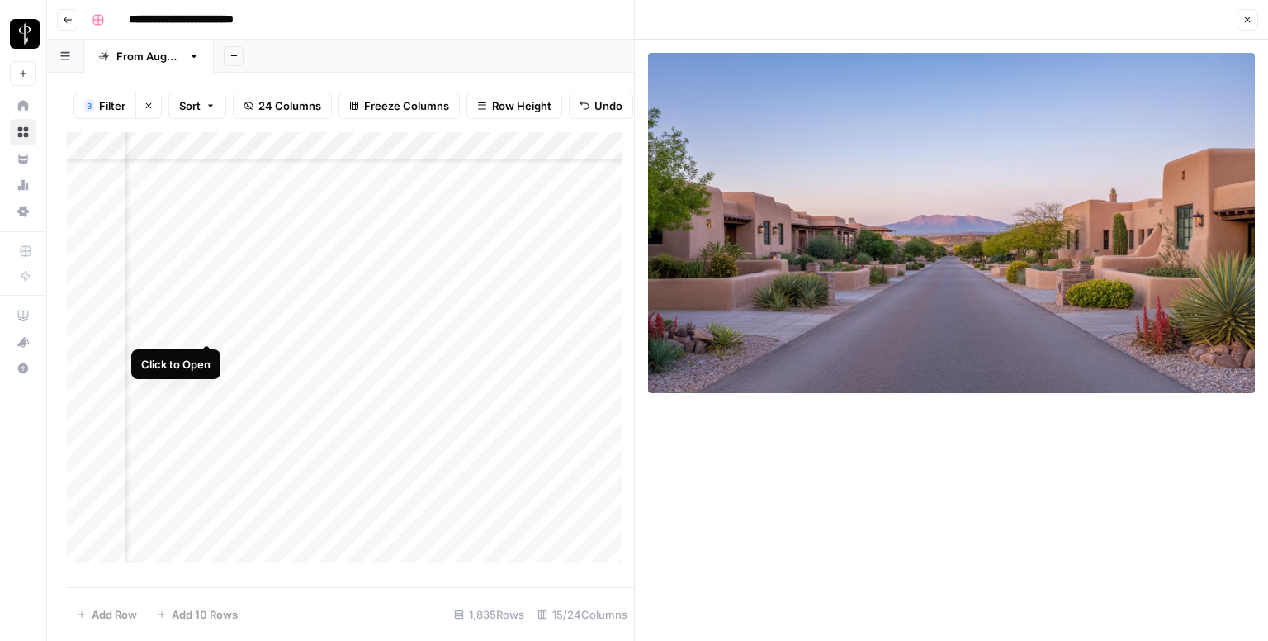
click at [208, 334] on div "Add Column" at bounding box center [350, 353] width 567 height 443
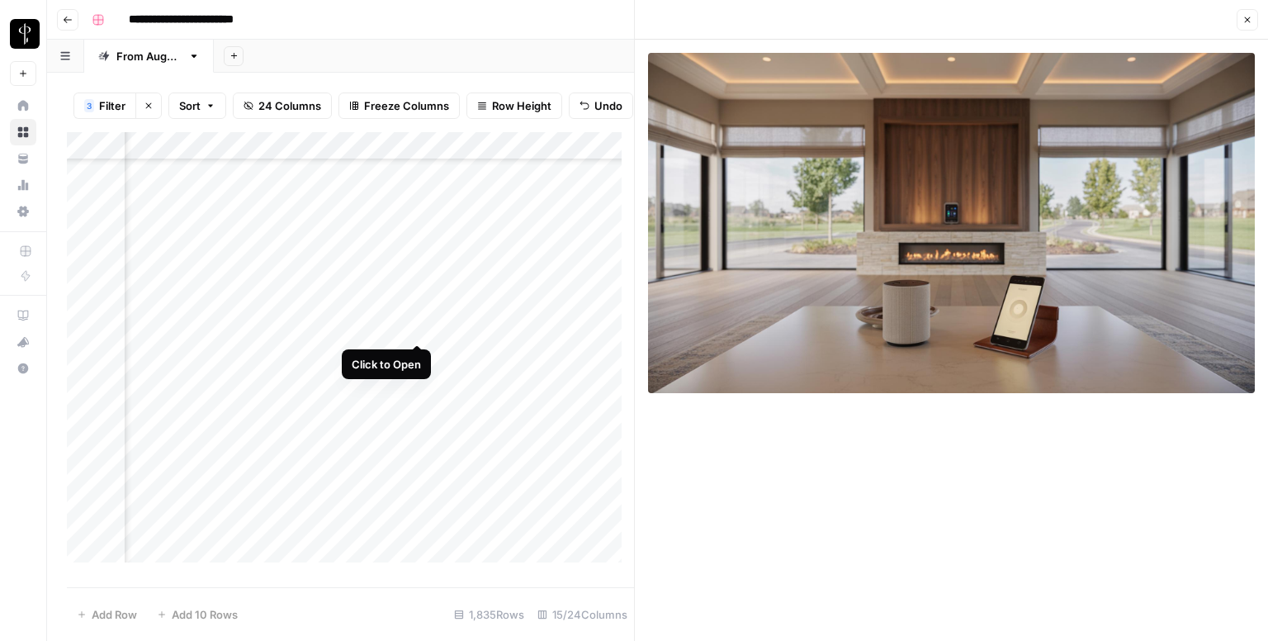
click at [412, 321] on div "Add Column" at bounding box center [350, 353] width 567 height 443
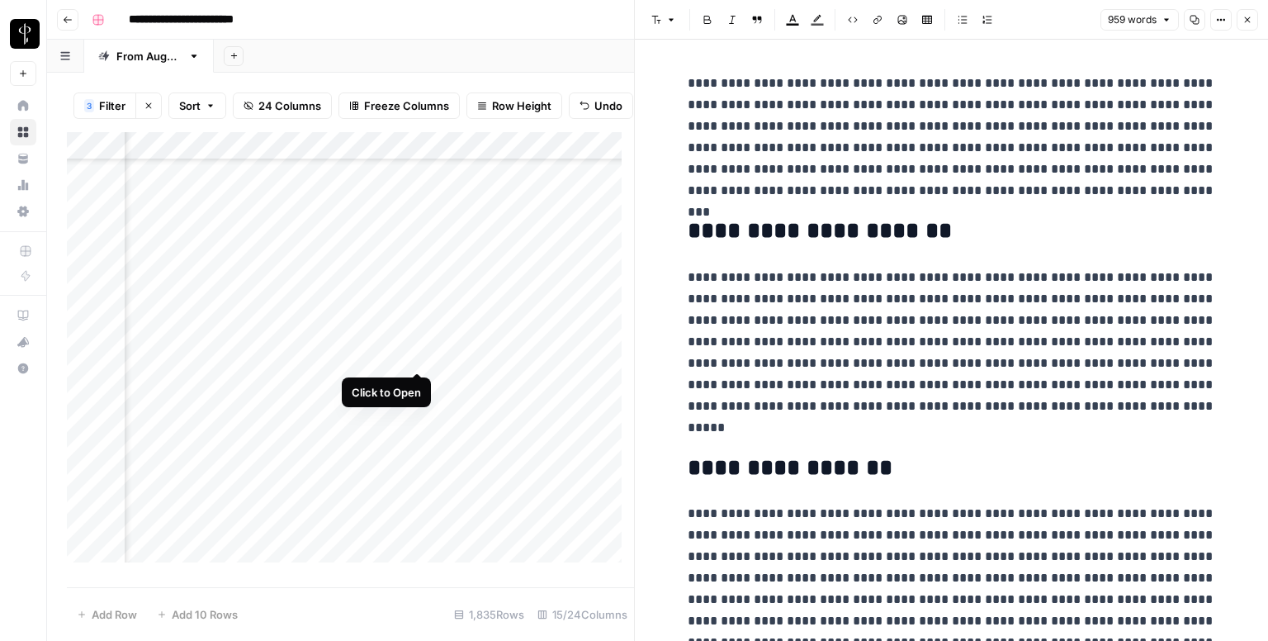
click at [423, 360] on div "Add Column" at bounding box center [350, 353] width 567 height 443
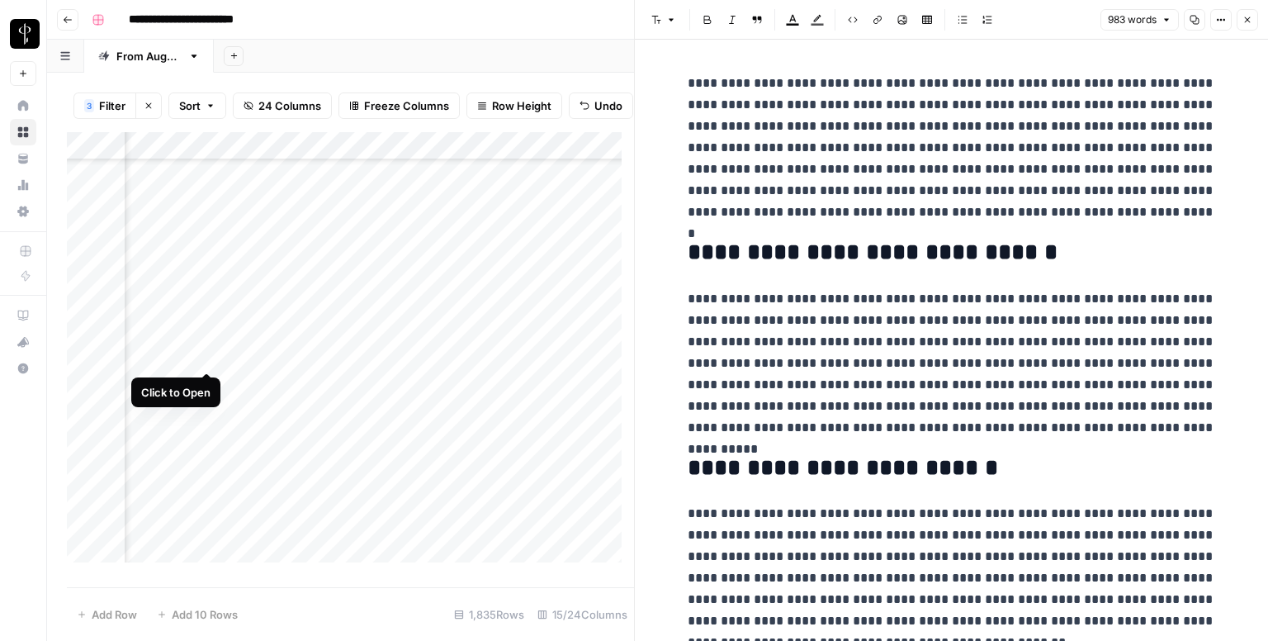
click at [206, 353] on div "Add Column" at bounding box center [350, 353] width 567 height 443
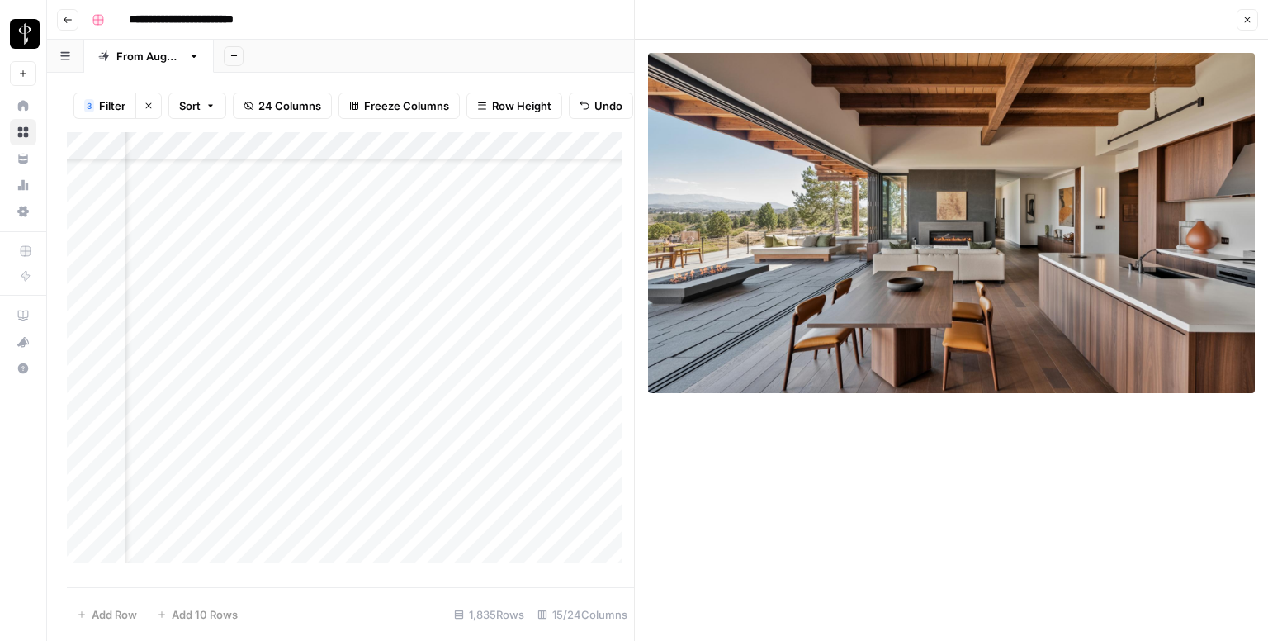
click at [1250, 18] on icon "button" at bounding box center [1247, 20] width 10 height 10
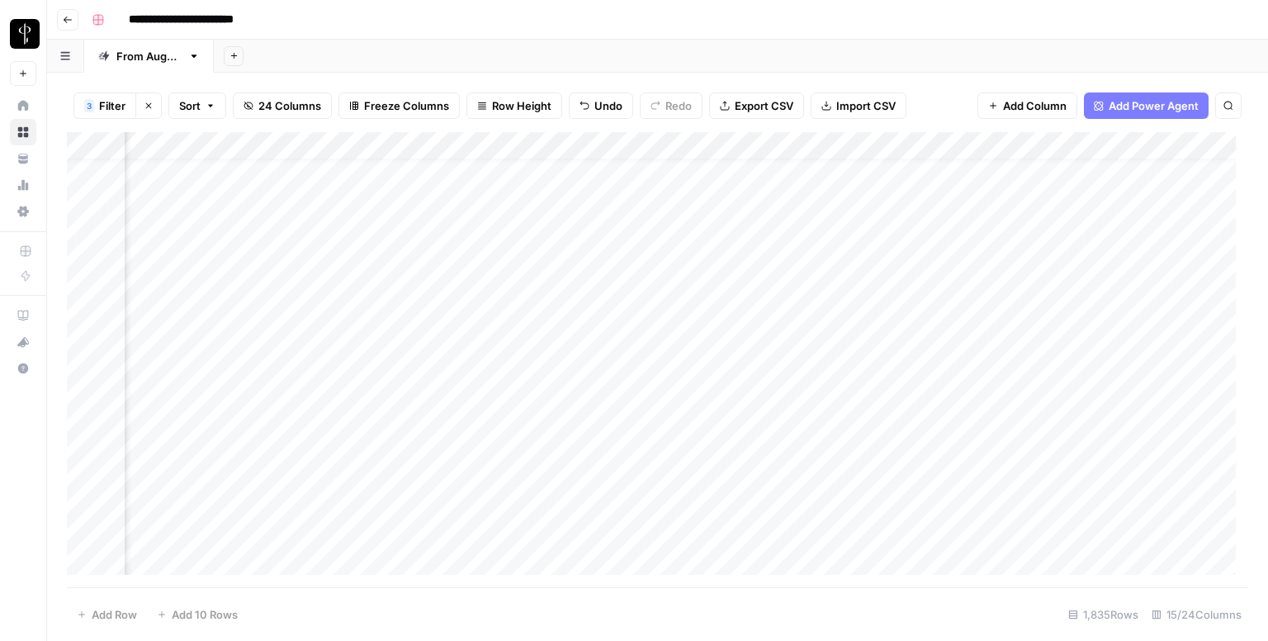
scroll to position [0, 1066]
click at [942, 182] on div "Add Column" at bounding box center [657, 359] width 1181 height 455
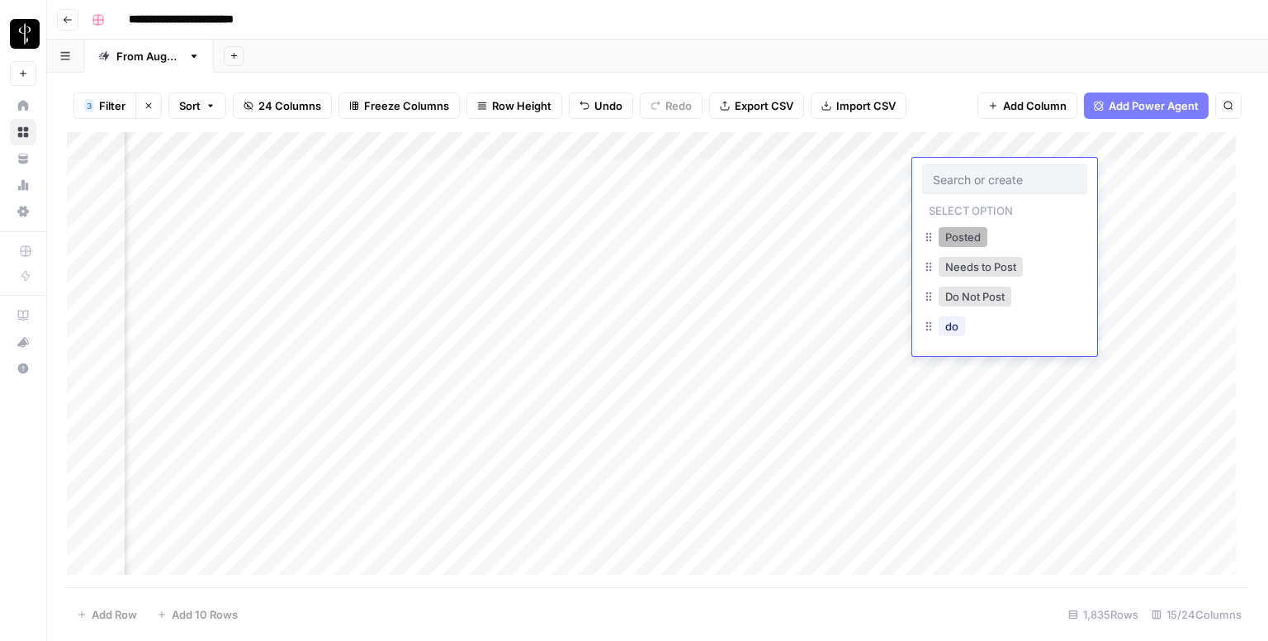
click at [944, 229] on button "Posted" at bounding box center [963, 237] width 49 height 20
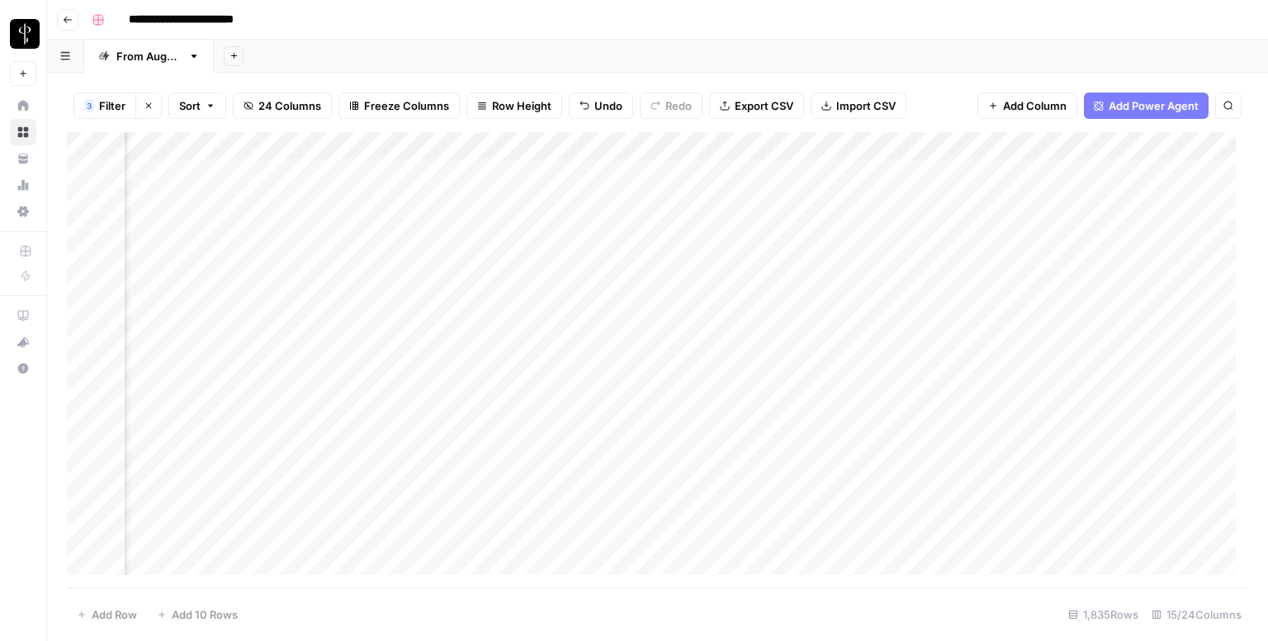
drag, startPoint x: 1058, startPoint y: 186, endPoint x: 1048, endPoint y: 282, distance: 96.3
click at [1048, 282] on div "Add Column" at bounding box center [657, 359] width 1181 height 455
click at [948, 335] on div "Add Column" at bounding box center [657, 359] width 1181 height 455
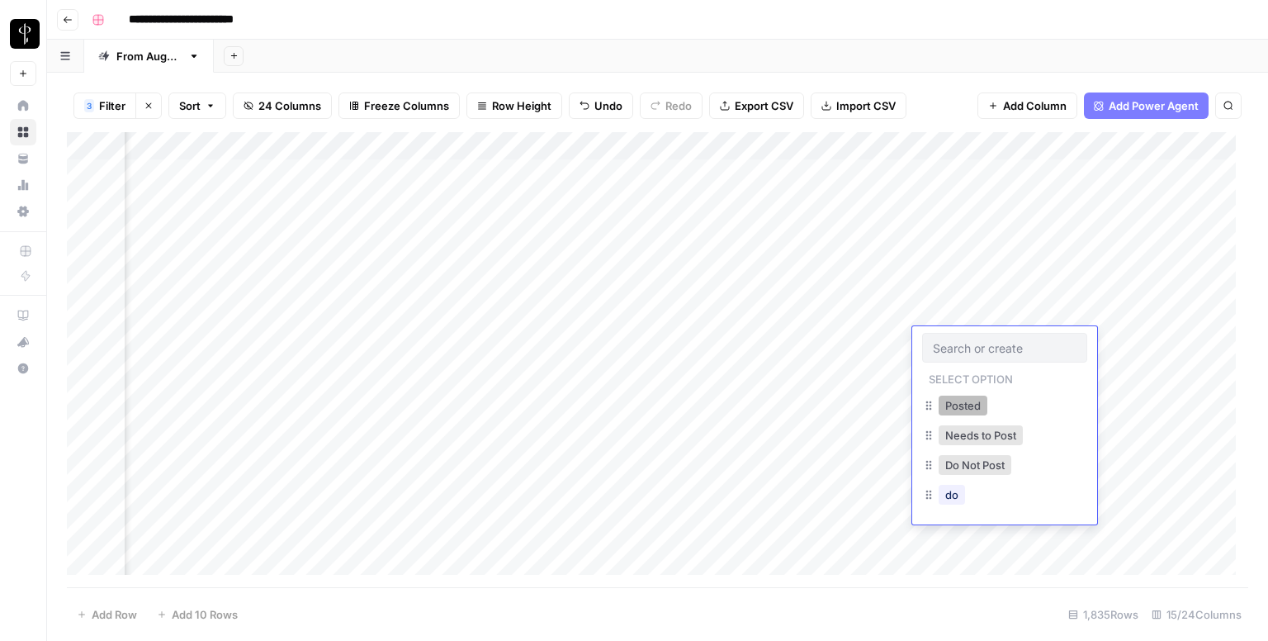
click at [963, 404] on button "Posted" at bounding box center [963, 405] width 49 height 20
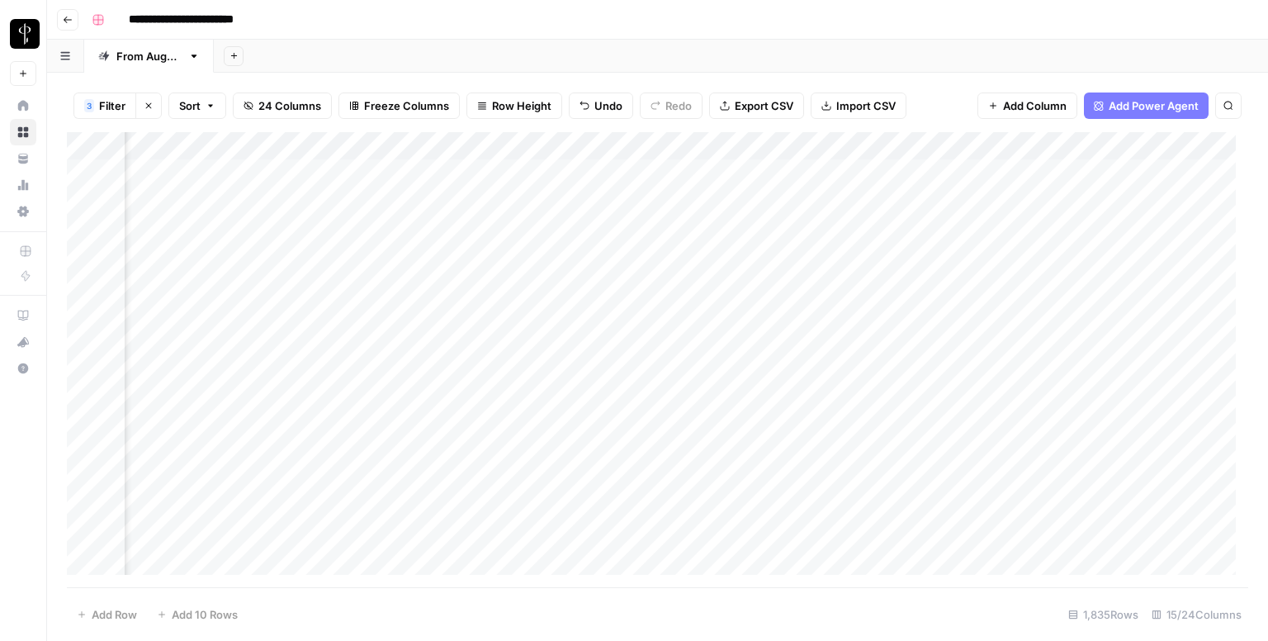
drag, startPoint x: 1060, startPoint y: 350, endPoint x: 1048, endPoint y: 420, distance: 71.3
click at [1048, 420] on div "Add Column" at bounding box center [657, 359] width 1181 height 455
click at [581, 206] on div "Add Column" at bounding box center [657, 359] width 1181 height 455
click at [589, 239] on div "Add Column" at bounding box center [657, 359] width 1181 height 455
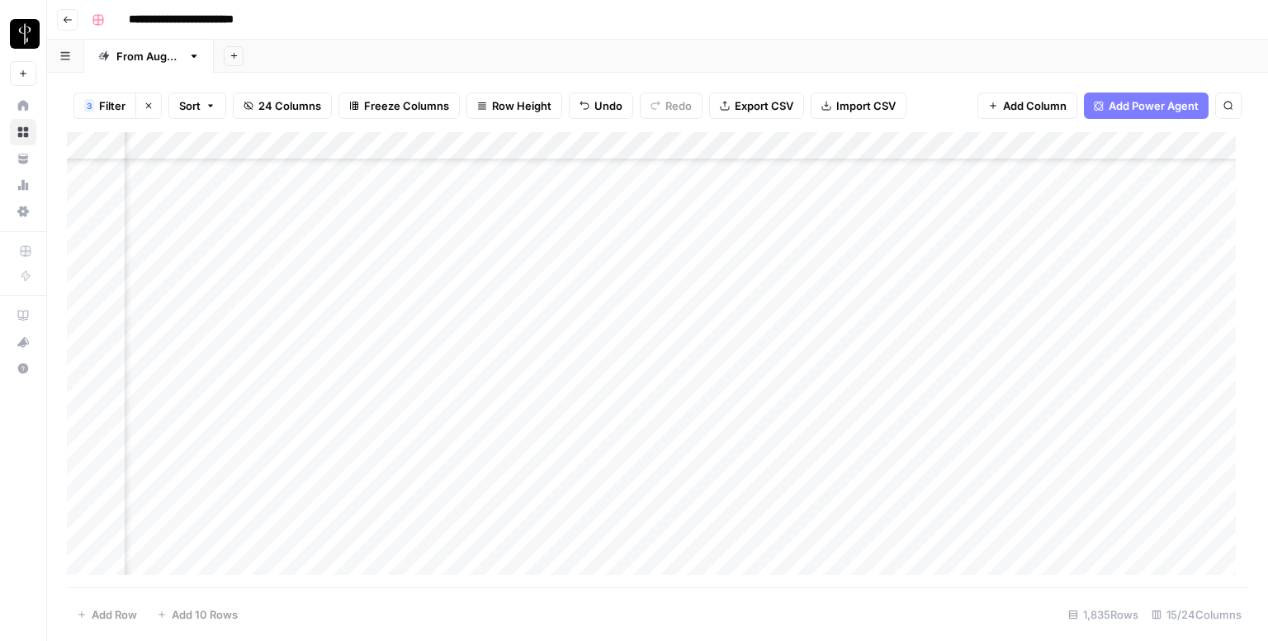
click at [595, 262] on div "Add Column" at bounding box center [657, 359] width 1181 height 455
click at [603, 215] on div "Add Column" at bounding box center [657, 359] width 1181 height 455
click at [585, 288] on div "Add Column" at bounding box center [657, 359] width 1181 height 455
click at [594, 320] on div "Add Column" at bounding box center [657, 359] width 1181 height 455
click at [599, 348] on div "Add Column" at bounding box center [657, 359] width 1181 height 455
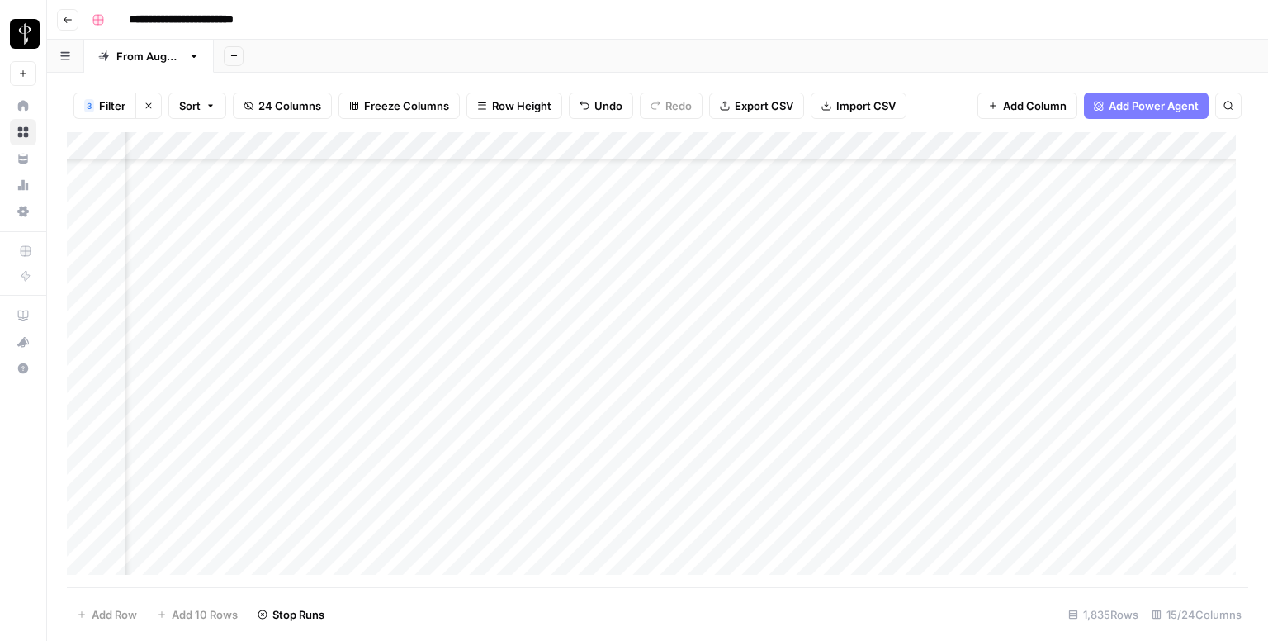
click at [587, 374] on div "Add Column" at bounding box center [657, 359] width 1181 height 455
click at [581, 404] on div "Add Column" at bounding box center [657, 359] width 1181 height 455
click at [584, 434] on div "Add Column" at bounding box center [657, 359] width 1181 height 455
click at [594, 461] on div "Add Column" at bounding box center [657, 359] width 1181 height 455
click at [599, 489] on div "Add Column" at bounding box center [657, 359] width 1181 height 455
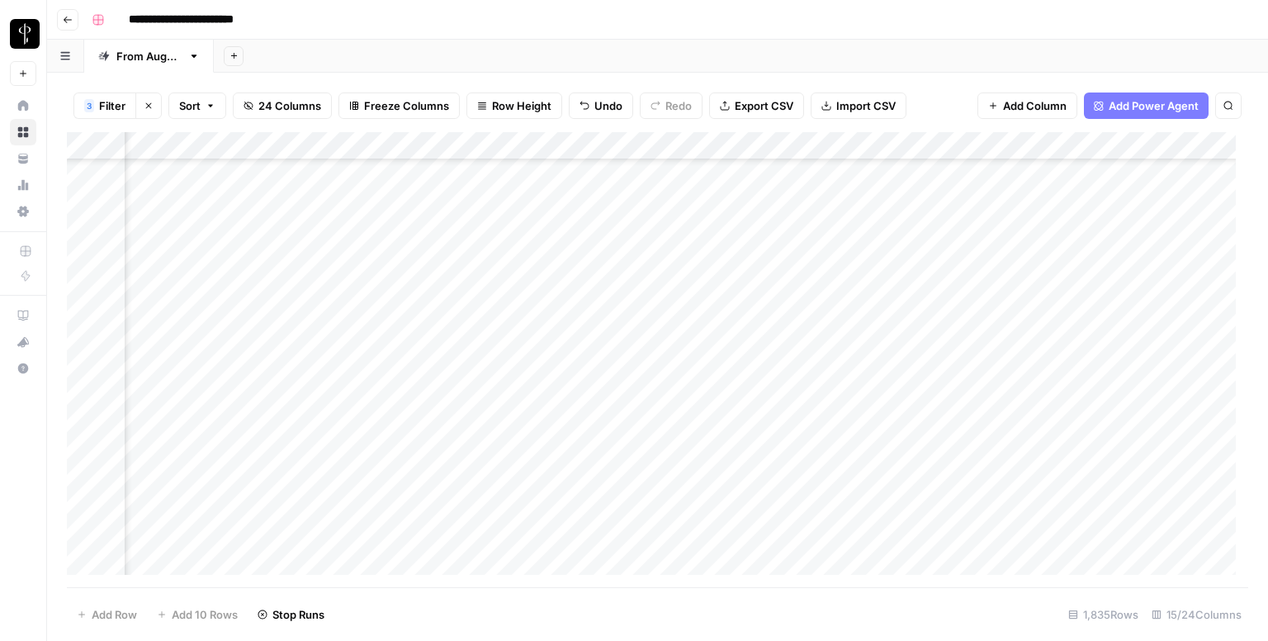
click at [581, 518] on div "Add Column" at bounding box center [657, 359] width 1181 height 455
click at [583, 550] on div "Add Column" at bounding box center [657, 359] width 1181 height 455
click at [585, 571] on div "Add Column" at bounding box center [657, 359] width 1181 height 455
click at [587, 433] on div "Add Column" at bounding box center [657, 359] width 1181 height 455
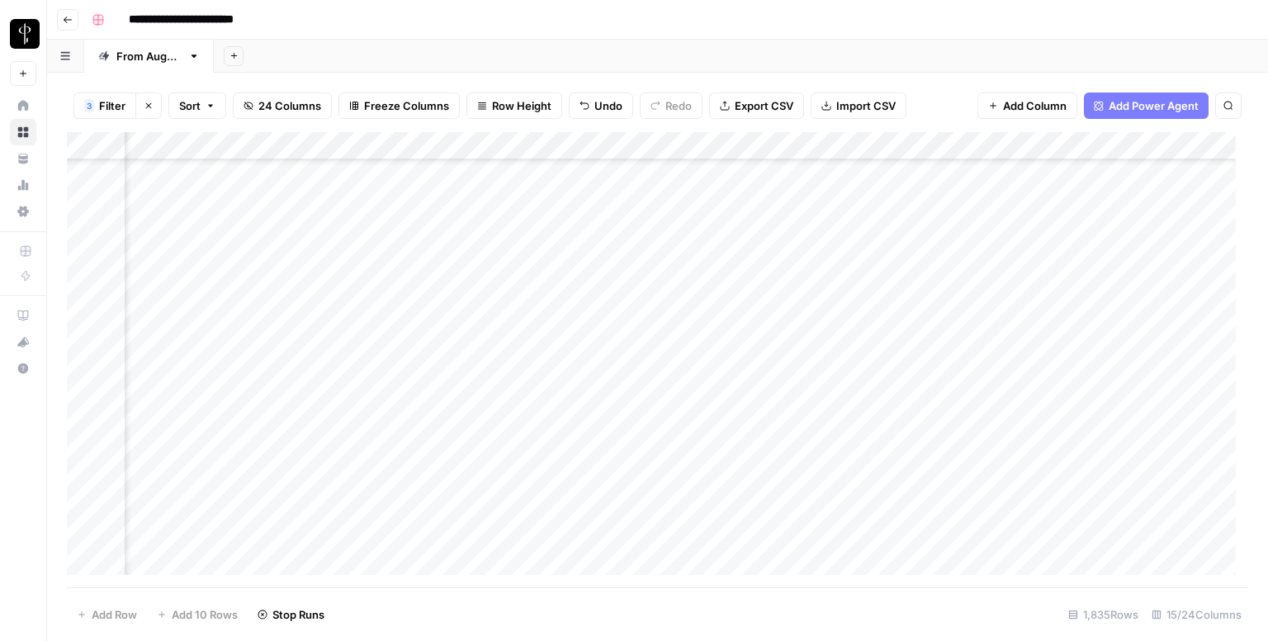
click at [578, 435] on div "Add Column" at bounding box center [657, 359] width 1181 height 455
click at [205, 208] on div "Add Column" at bounding box center [657, 359] width 1181 height 455
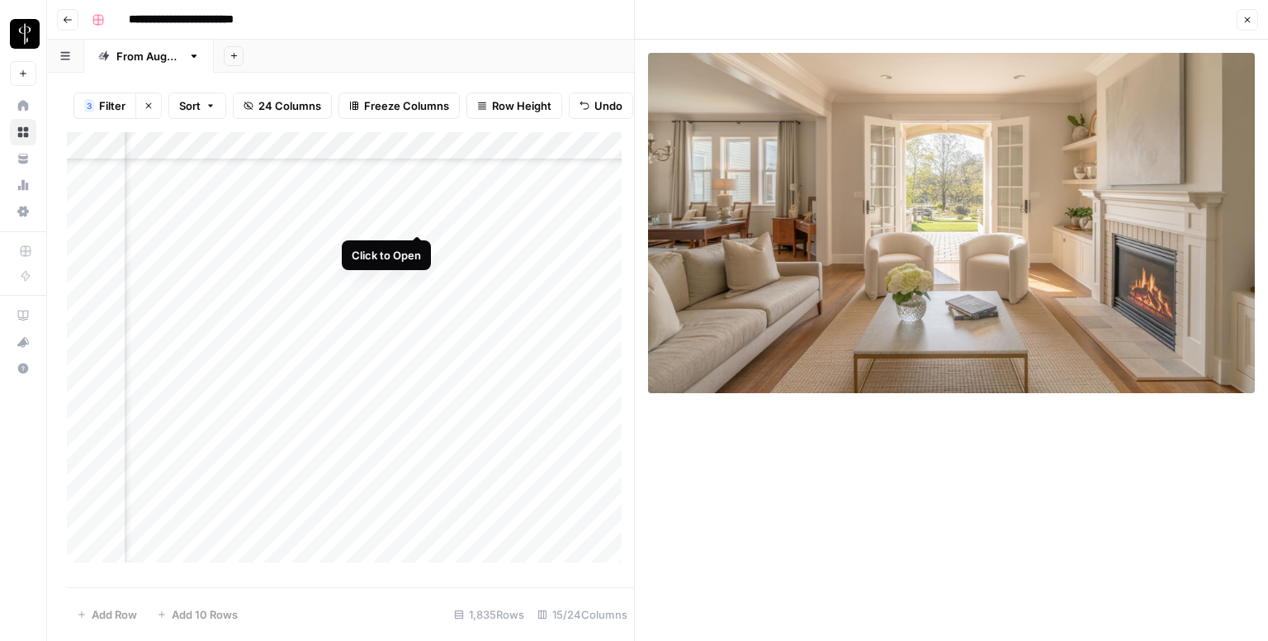
click at [417, 215] on div "Add Column" at bounding box center [350, 353] width 567 height 443
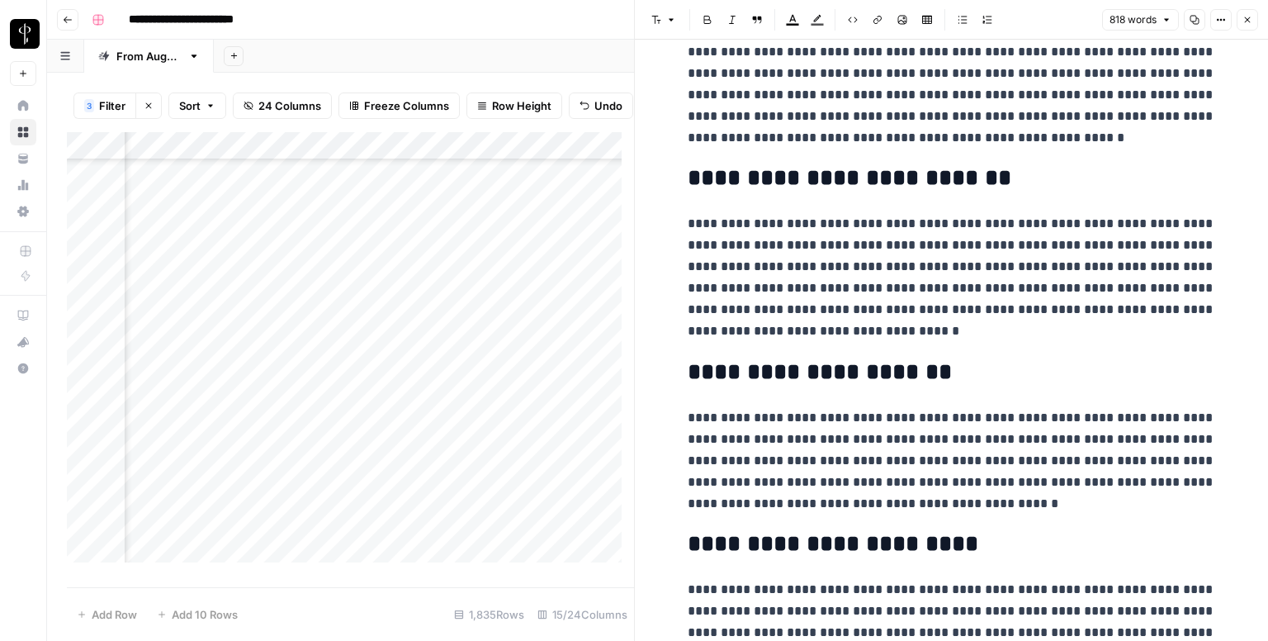
scroll to position [248, 0]
click at [1245, 13] on button "Close" at bounding box center [1247, 19] width 21 height 21
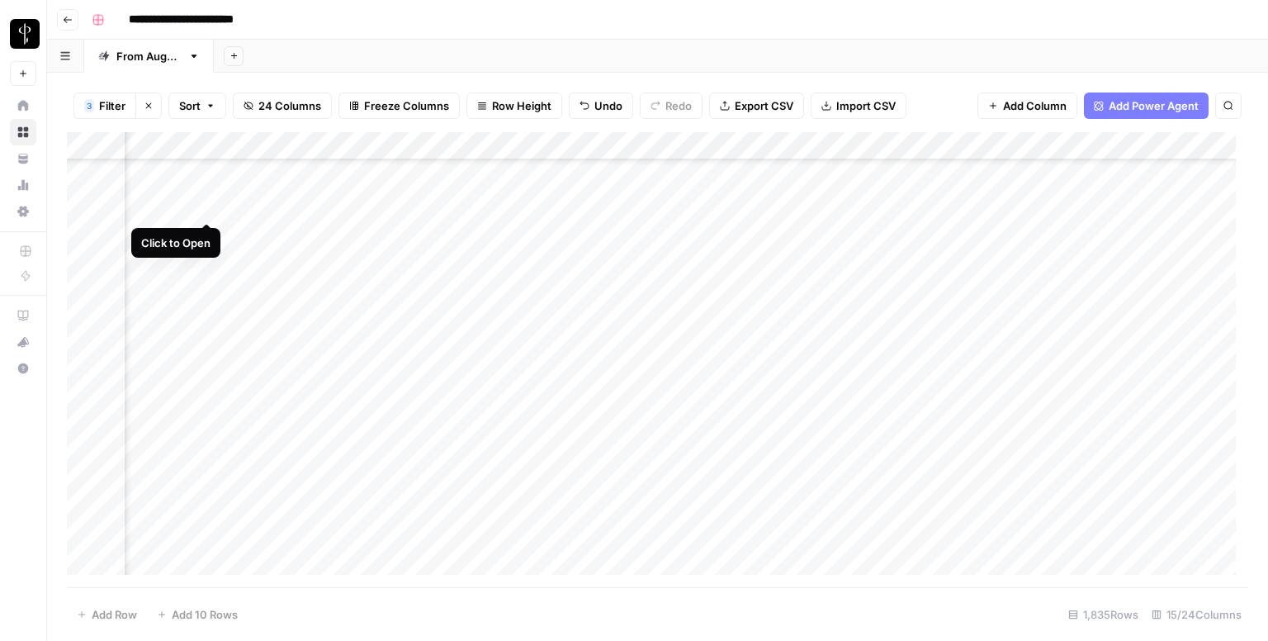
click at [206, 203] on div "Add Column" at bounding box center [657, 359] width 1181 height 455
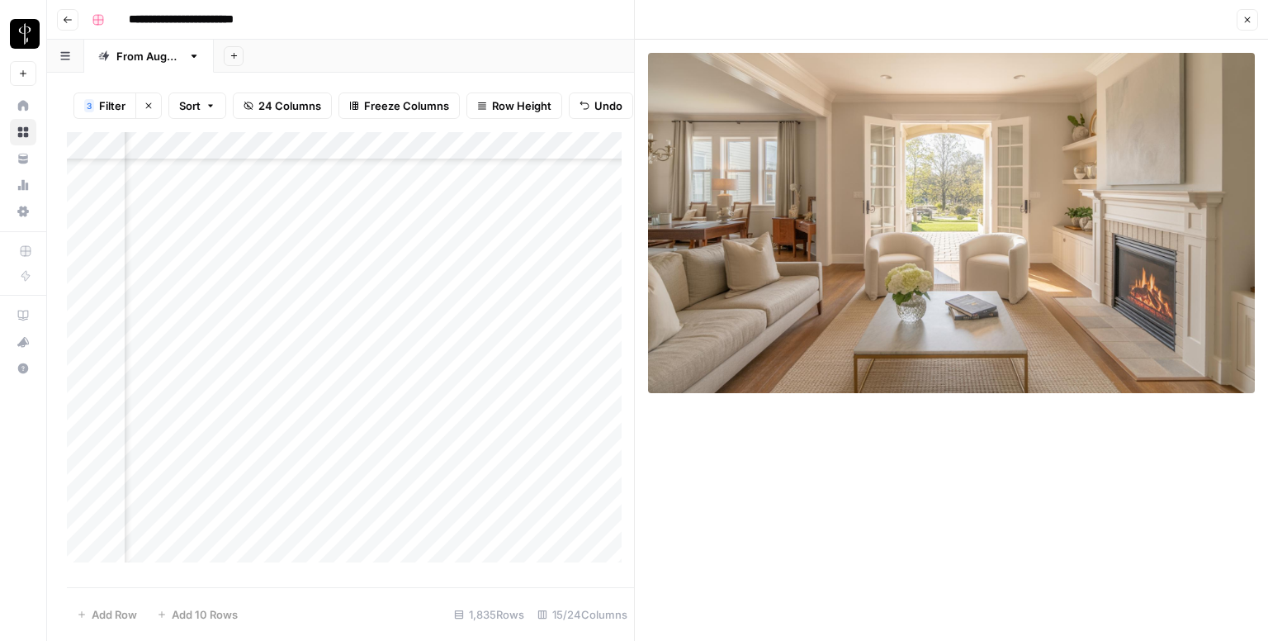
click at [200, 244] on div "Add Column" at bounding box center [350, 353] width 567 height 443
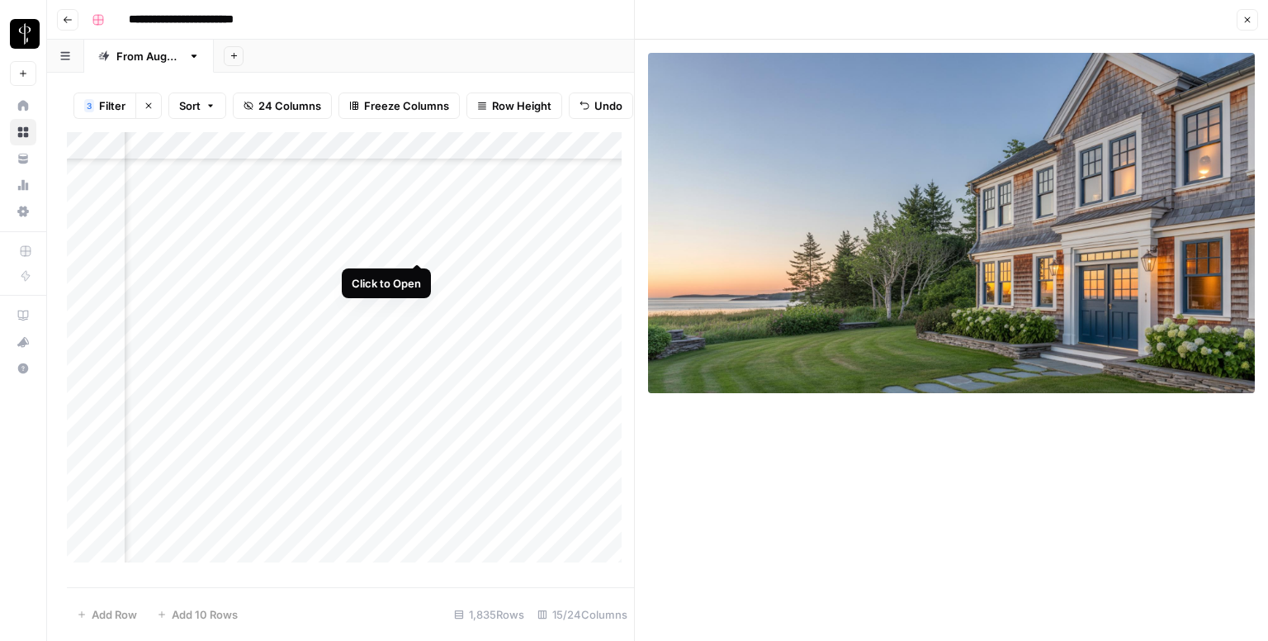
click at [414, 244] on div "Add Column" at bounding box center [350, 353] width 567 height 443
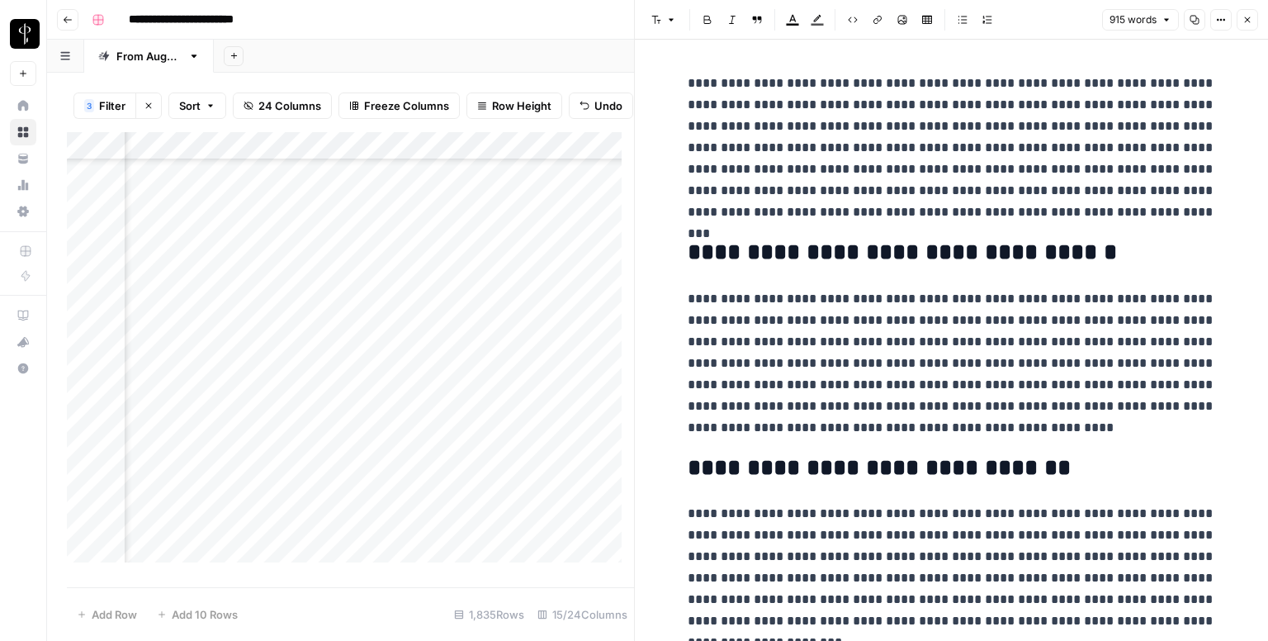
click at [411, 279] on div "Add Column" at bounding box center [350, 353] width 567 height 443
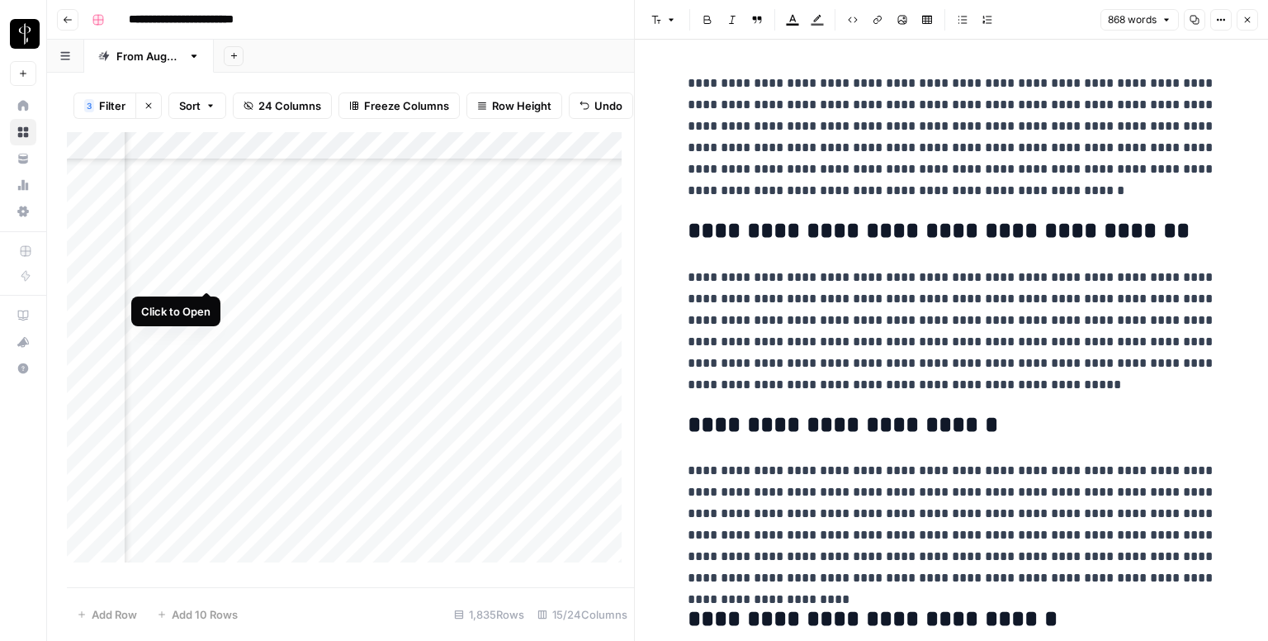
click at [205, 274] on div "Add Column" at bounding box center [350, 353] width 567 height 443
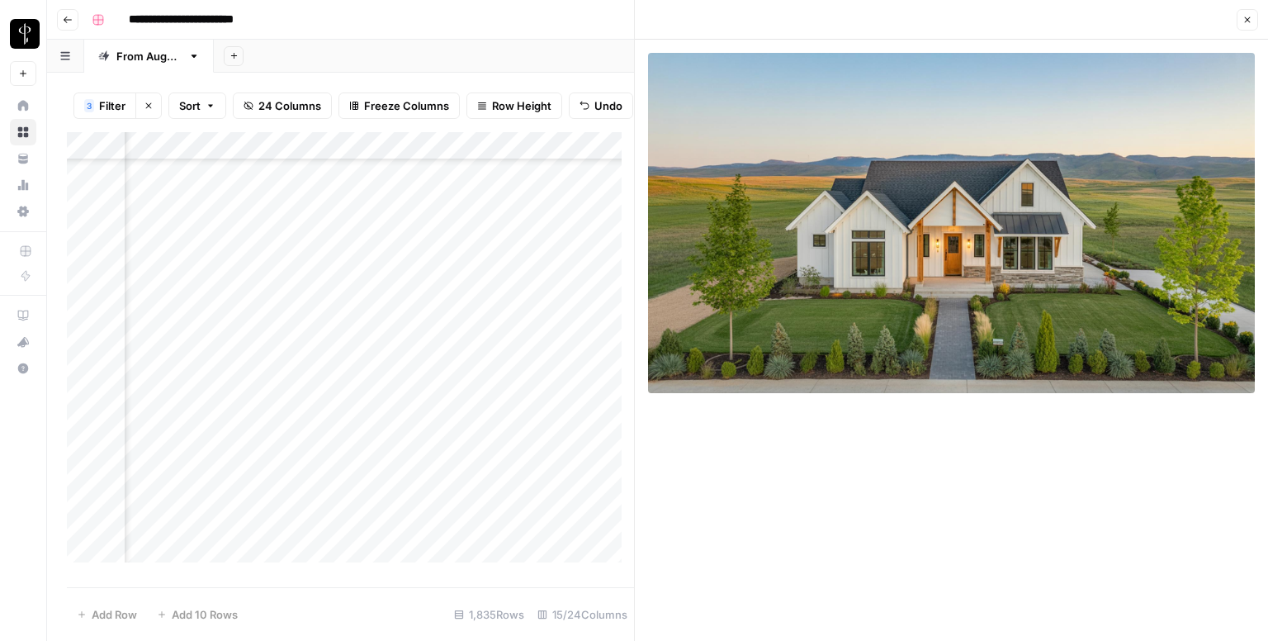
click at [205, 307] on div "Add Column" at bounding box center [350, 353] width 567 height 443
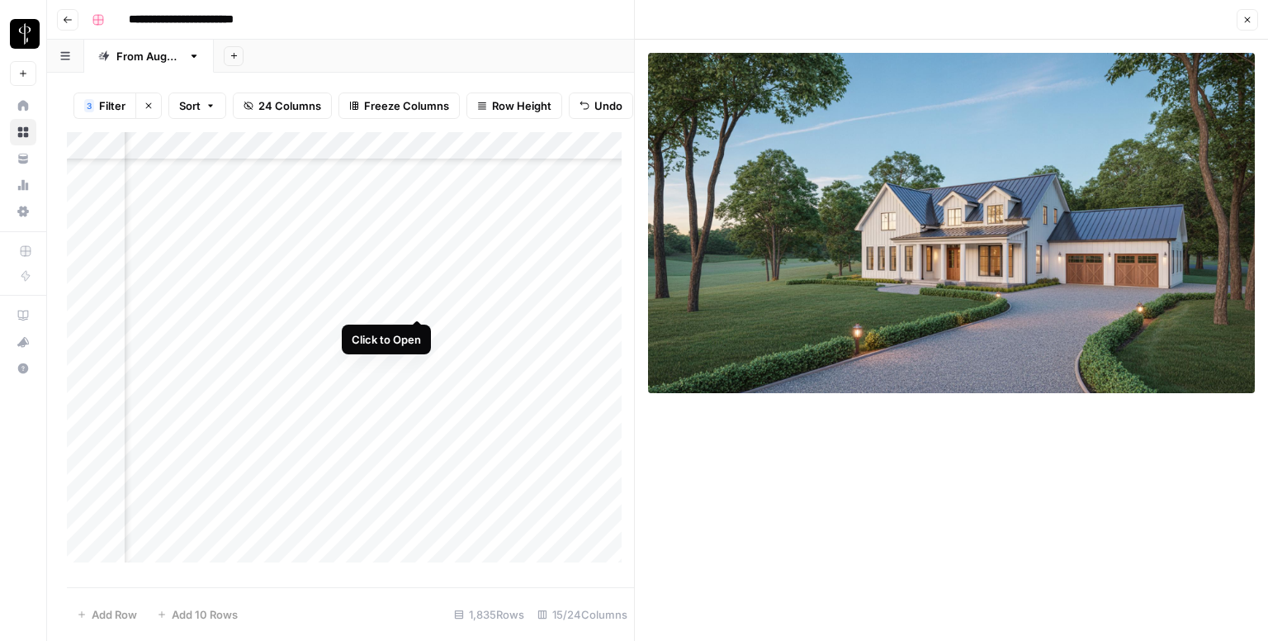
click at [410, 301] on div "Add Column" at bounding box center [350, 353] width 567 height 443
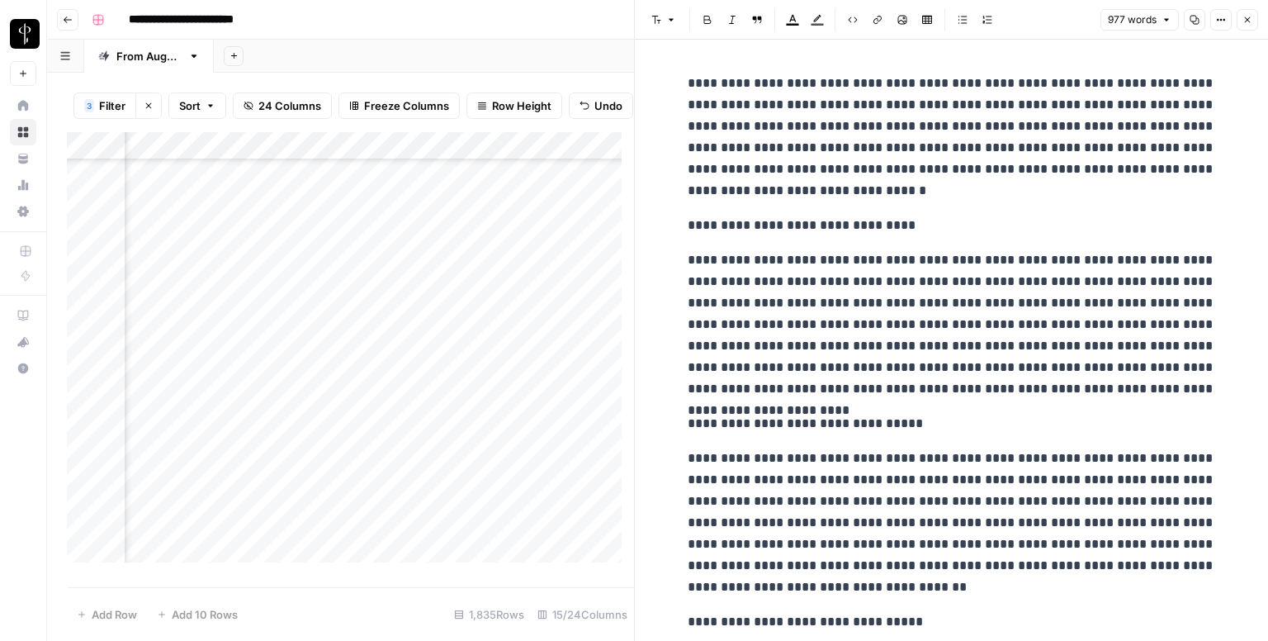
click at [206, 331] on div "Add Column" at bounding box center [350, 353] width 567 height 443
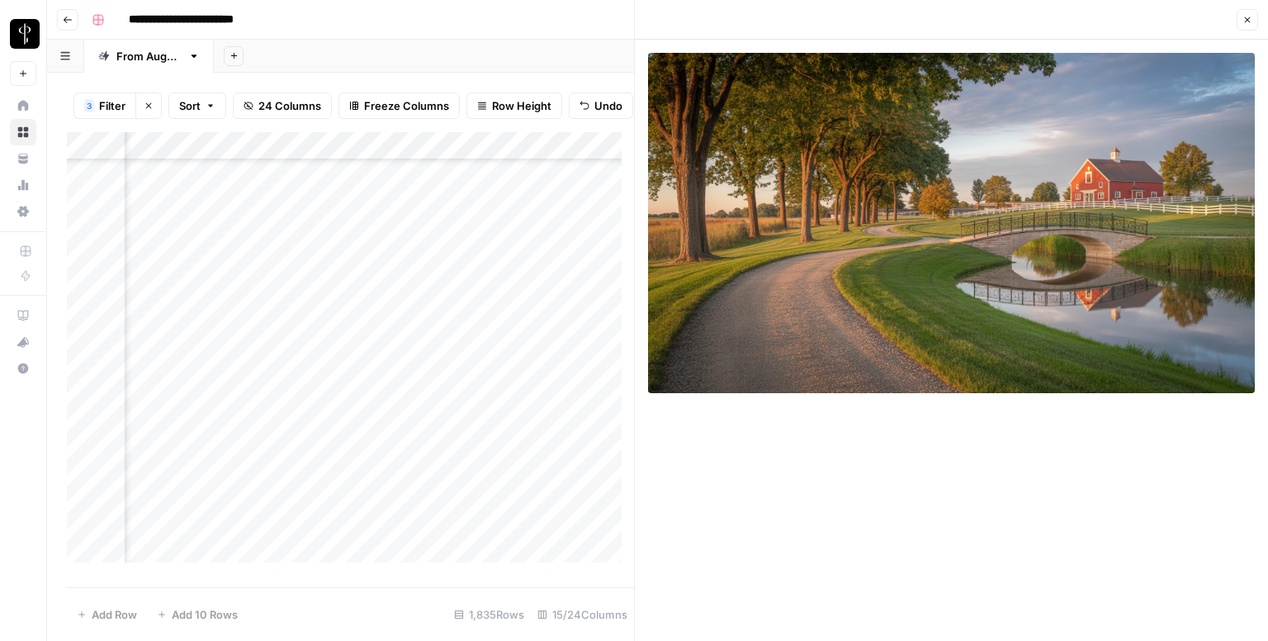
click at [419, 301] on div "Add Column" at bounding box center [350, 353] width 567 height 443
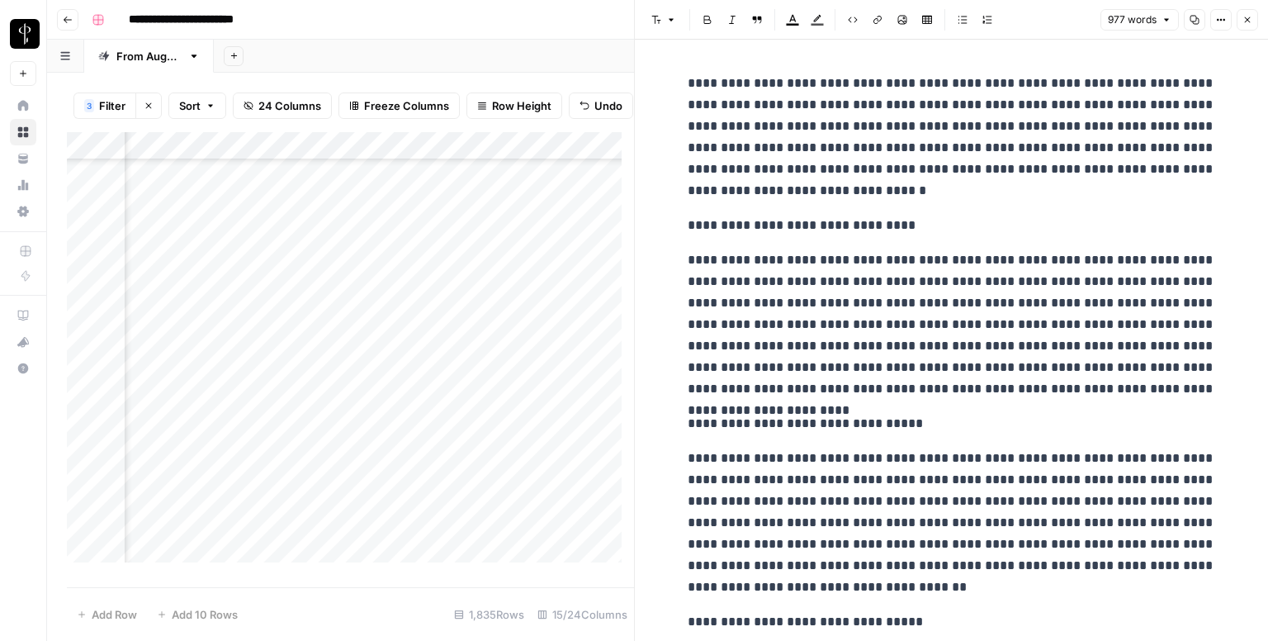
click at [736, 226] on p "**********" at bounding box center [952, 225] width 528 height 21
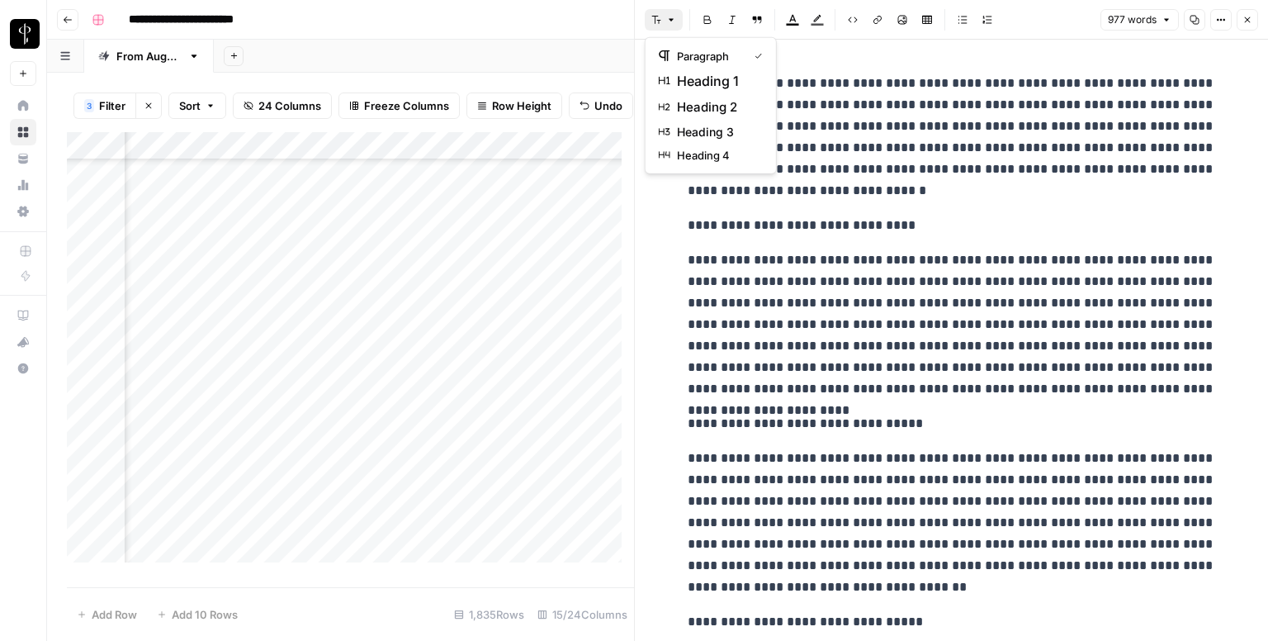
click at [670, 15] on icon "button" at bounding box center [671, 20] width 10 height 10
click at [745, 114] on span "heading 2" at bounding box center [716, 107] width 79 height 20
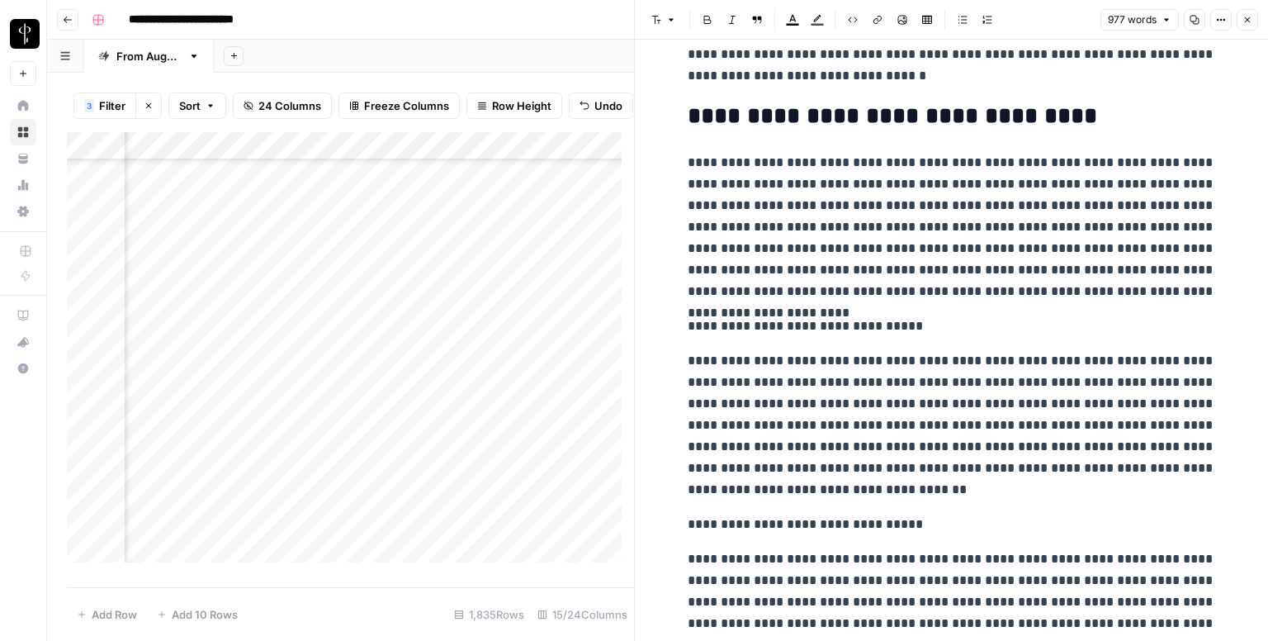
scroll to position [248, 0]
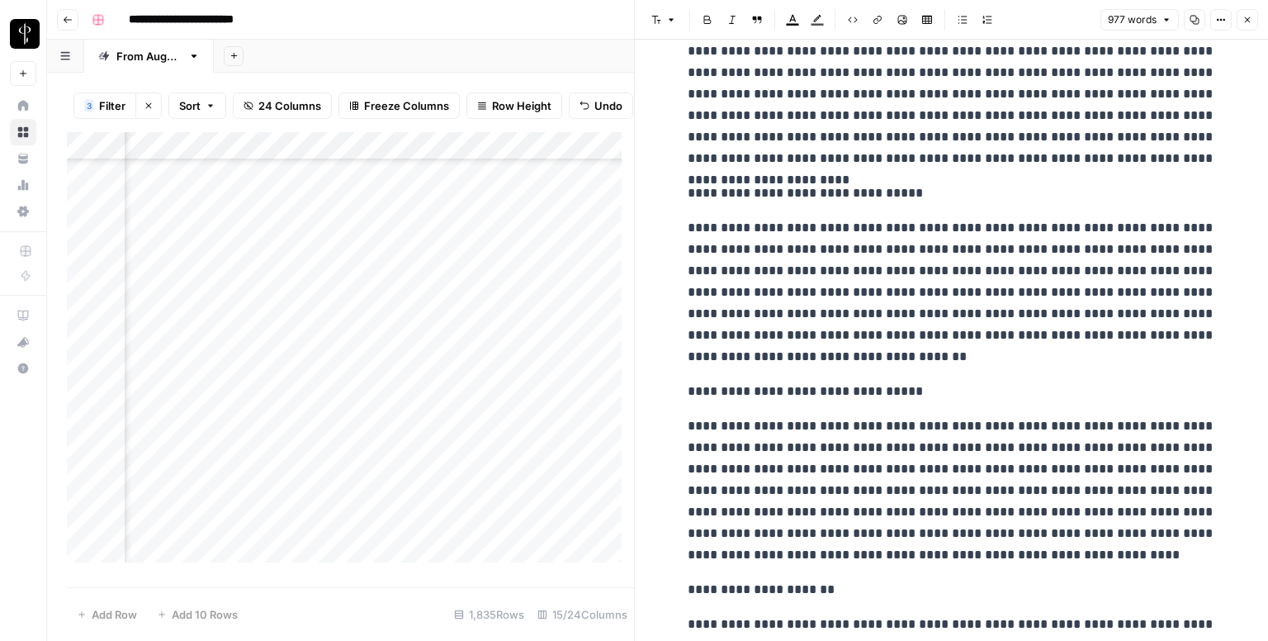
click at [776, 188] on p "**********" at bounding box center [952, 192] width 528 height 21
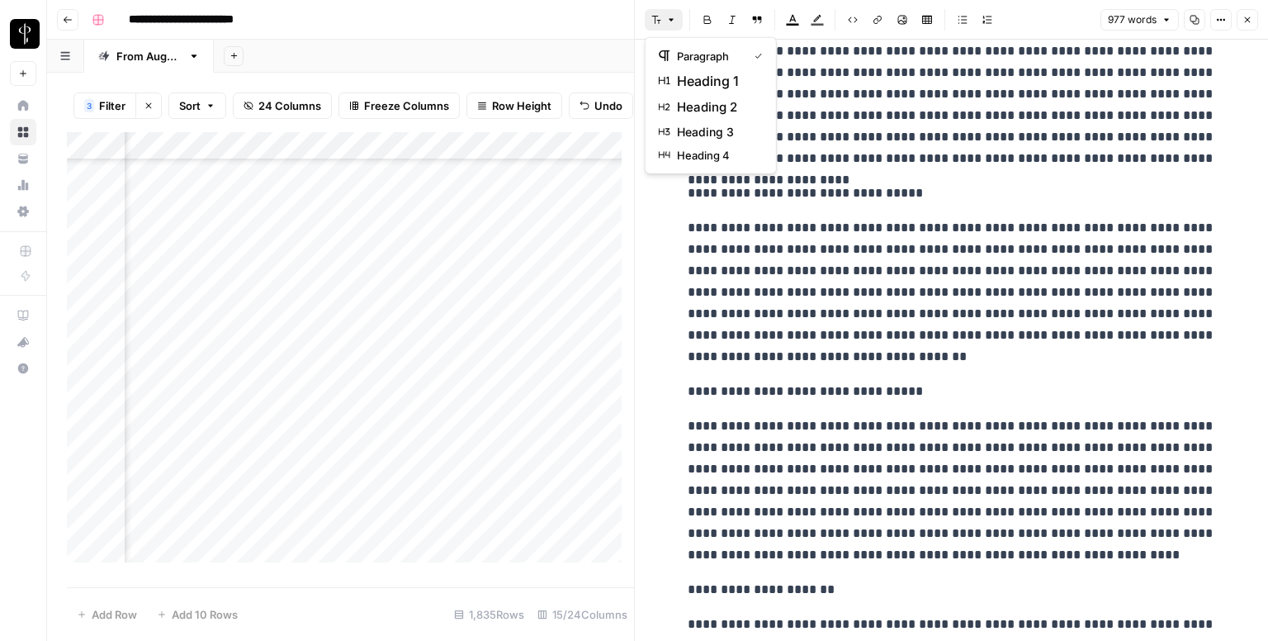
click at [658, 24] on icon "button" at bounding box center [656, 20] width 10 height 10
click at [711, 104] on span "heading 2" at bounding box center [716, 107] width 79 height 20
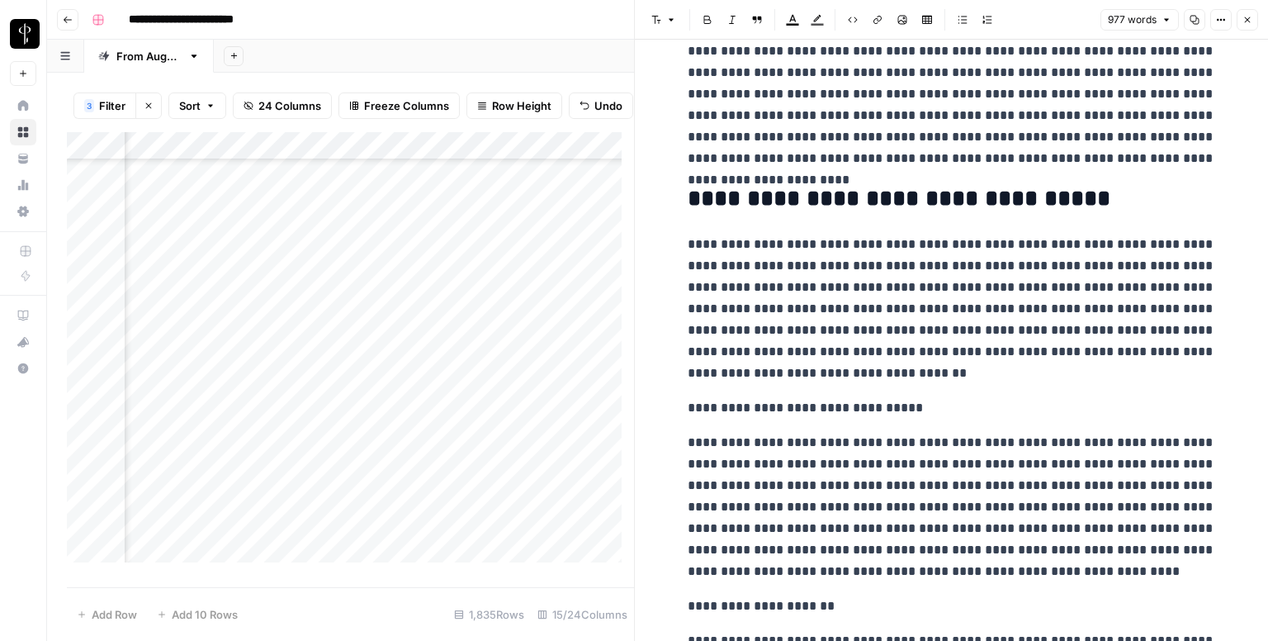
click at [666, 31] on header "Font style Bold Italic Block quote Text color Highlight color Code block Link I…" at bounding box center [951, 20] width 633 height 40
click at [659, 4] on header "Font style Bold Italic Block quote Text color Highlight color Code block Link I…" at bounding box center [951, 20] width 633 height 40
click at [658, 16] on icon "button" at bounding box center [656, 20] width 10 height 10
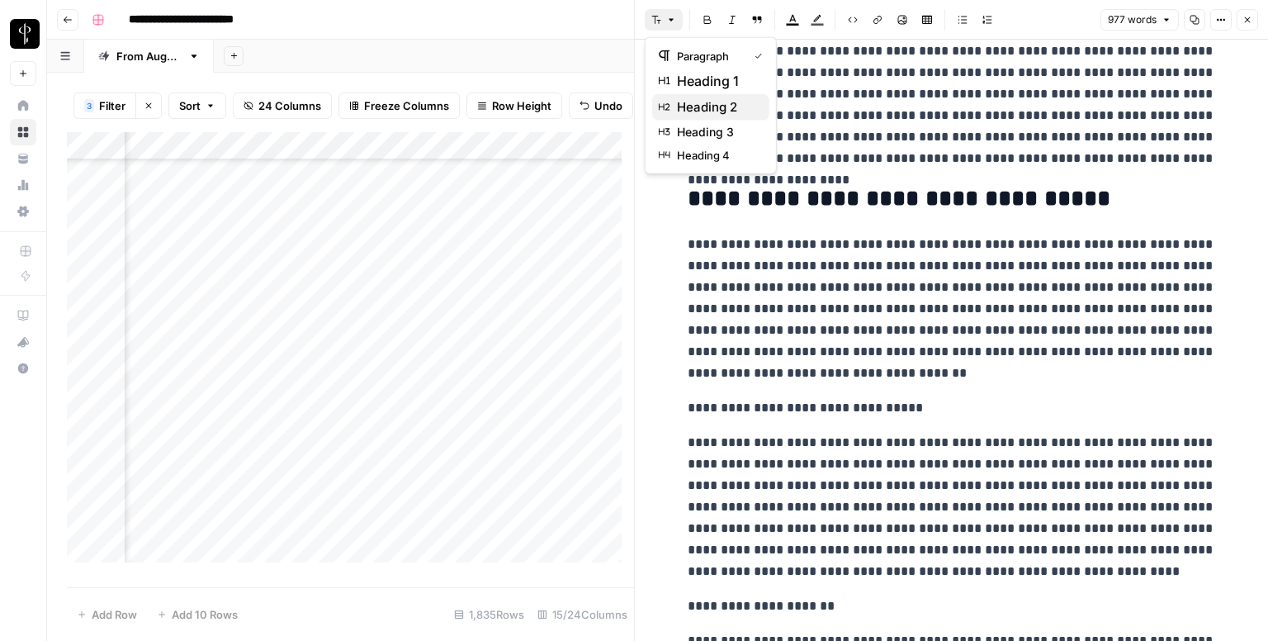
click at [717, 103] on span "heading 2" at bounding box center [716, 107] width 79 height 20
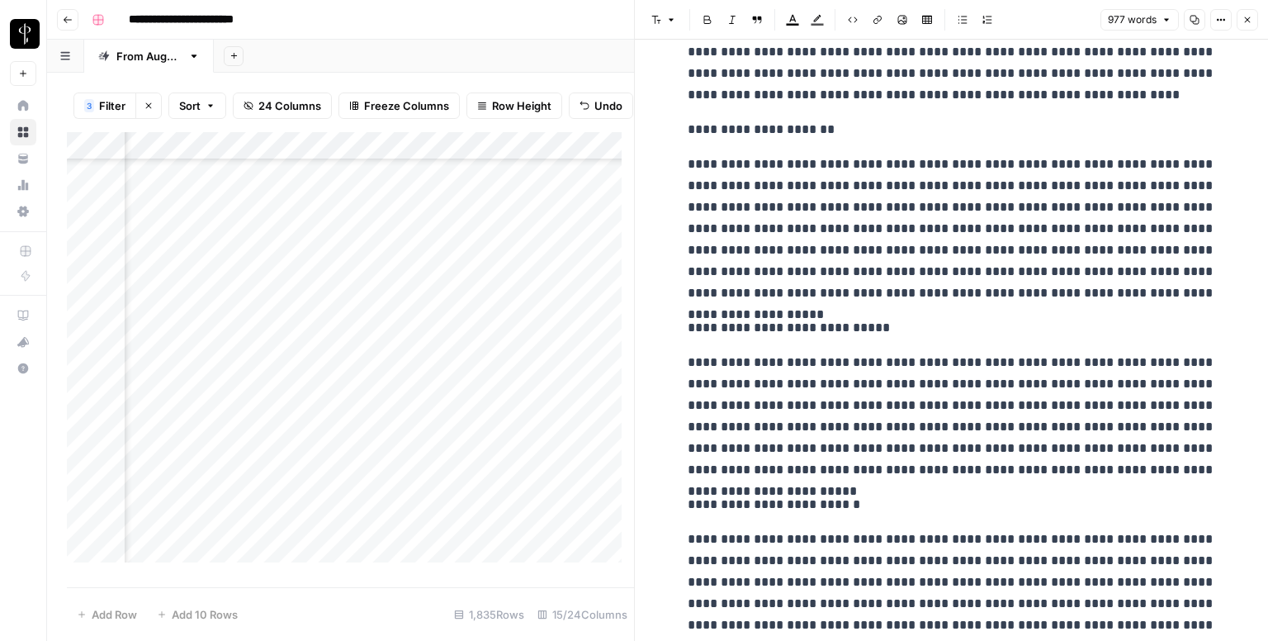
scroll to position [743, 0]
click at [722, 120] on p "**********" at bounding box center [952, 127] width 528 height 21
click at [658, 12] on button "Font style" at bounding box center [664, 19] width 38 height 21
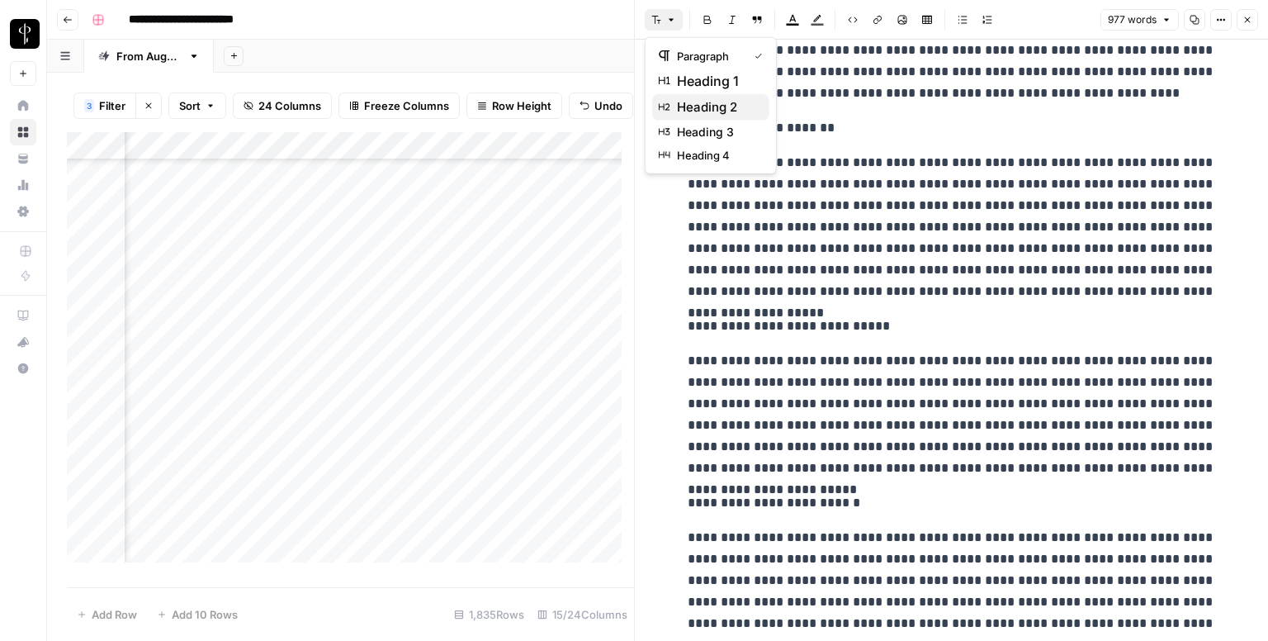
click at [709, 103] on span "heading 2" at bounding box center [716, 107] width 79 height 20
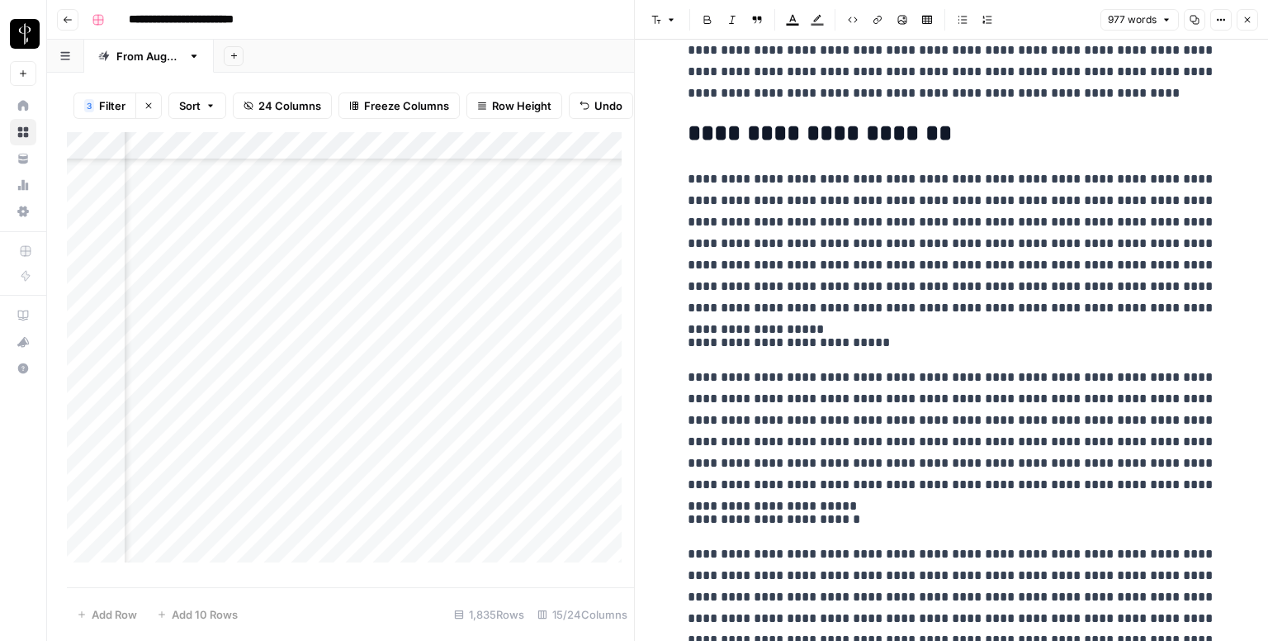
click at [806, 343] on p "**********" at bounding box center [952, 342] width 528 height 21
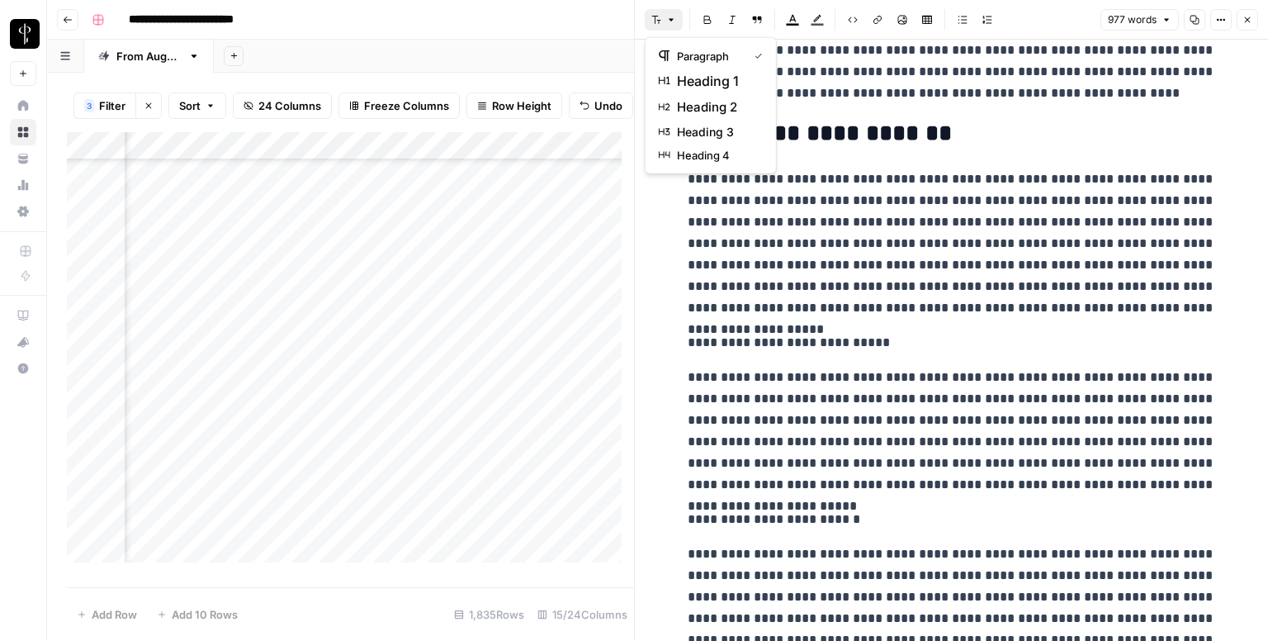
click at [664, 22] on button "Font style" at bounding box center [664, 19] width 38 height 21
drag, startPoint x: 725, startPoint y: 124, endPoint x: 726, endPoint y: 111, distance: 13.3
click at [726, 111] on div "paragraph heading 1 heading 2 heading 3 heading 4" at bounding box center [711, 105] width 132 height 137
click at [726, 111] on span "heading 2" at bounding box center [716, 107] width 79 height 20
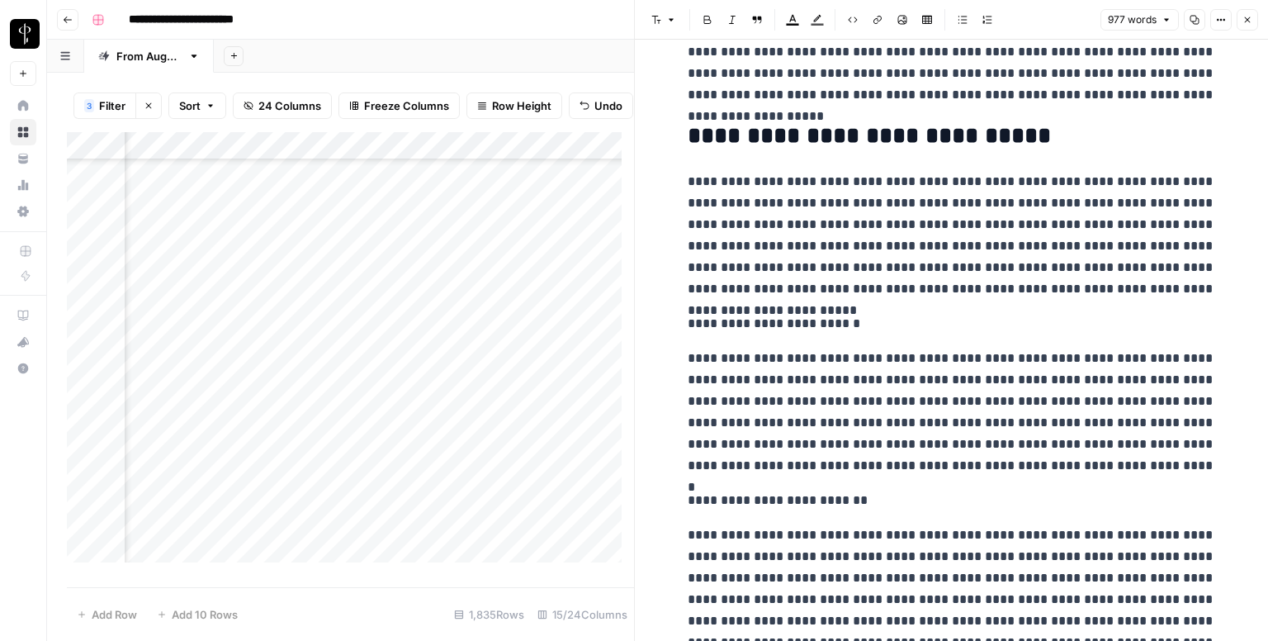
scroll to position [991, 0]
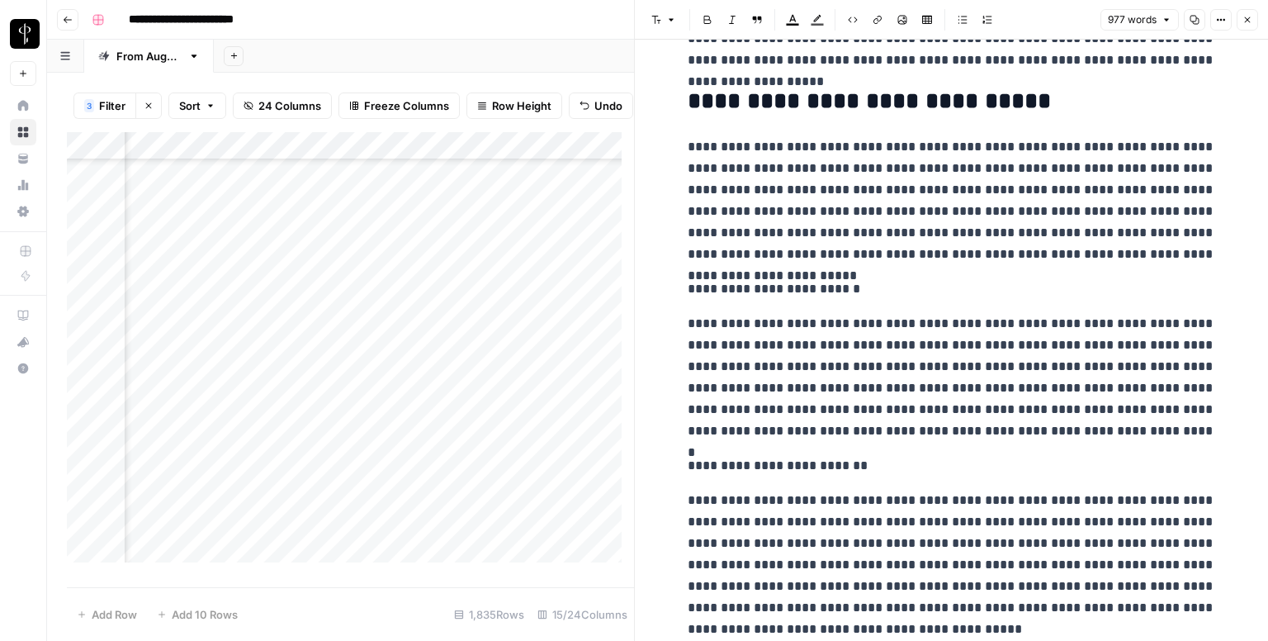
click at [781, 285] on p "**********" at bounding box center [952, 288] width 528 height 21
click at [657, 26] on button "Font style" at bounding box center [664, 19] width 38 height 21
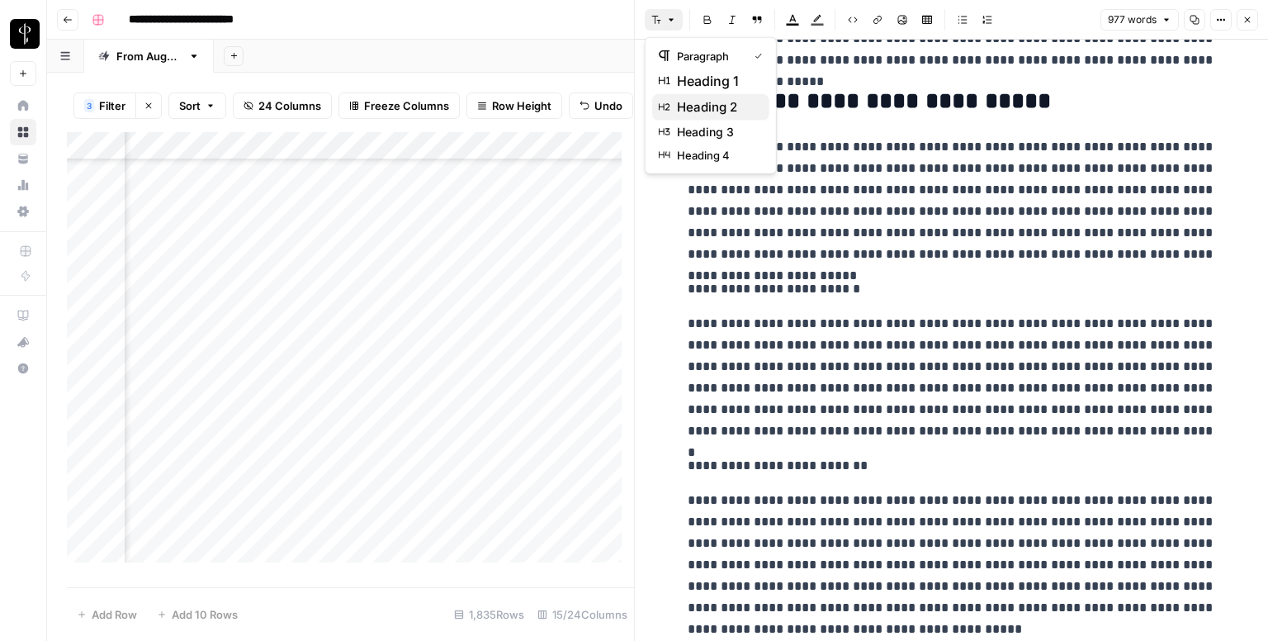
click at [705, 97] on span "heading 2" at bounding box center [716, 107] width 79 height 20
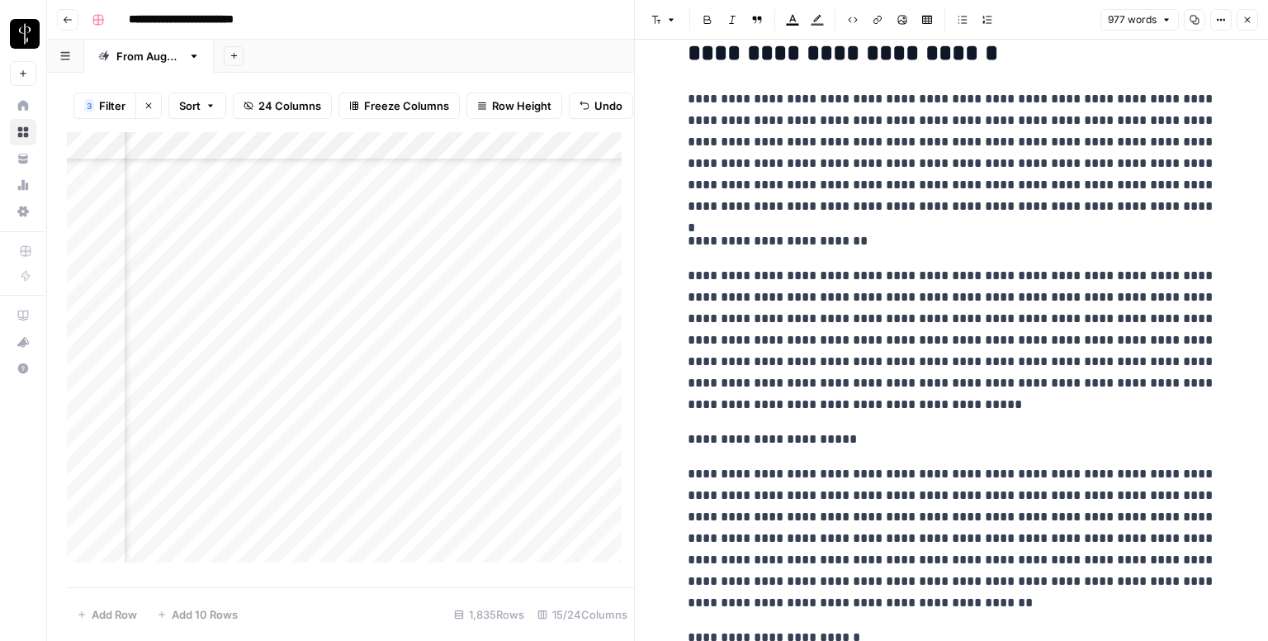
scroll to position [1321, 0]
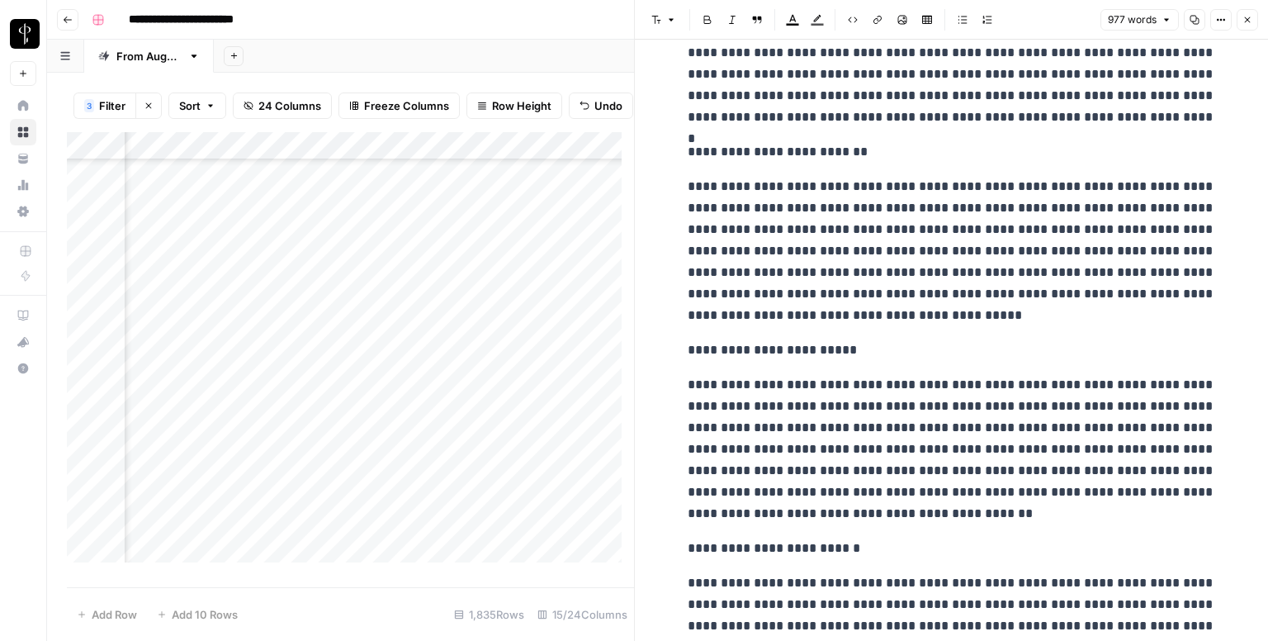
click at [749, 150] on p "**********" at bounding box center [952, 151] width 528 height 21
click at [657, 21] on icon "button" at bounding box center [656, 20] width 9 height 8
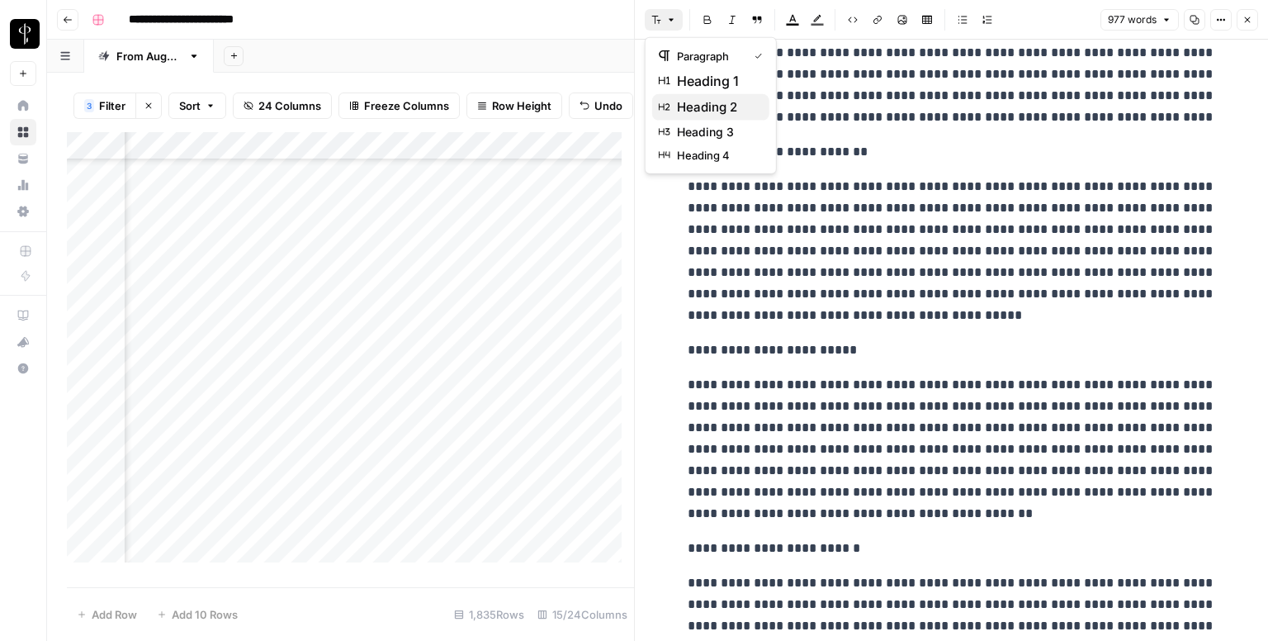
drag, startPoint x: 697, startPoint y: 90, endPoint x: 698, endPoint y: 98, distance: 8.3
click at [698, 98] on div "paragraph heading 1 heading 2 heading 3 heading 4" at bounding box center [711, 105] width 132 height 137
click at [698, 98] on span "heading 2" at bounding box center [716, 107] width 79 height 20
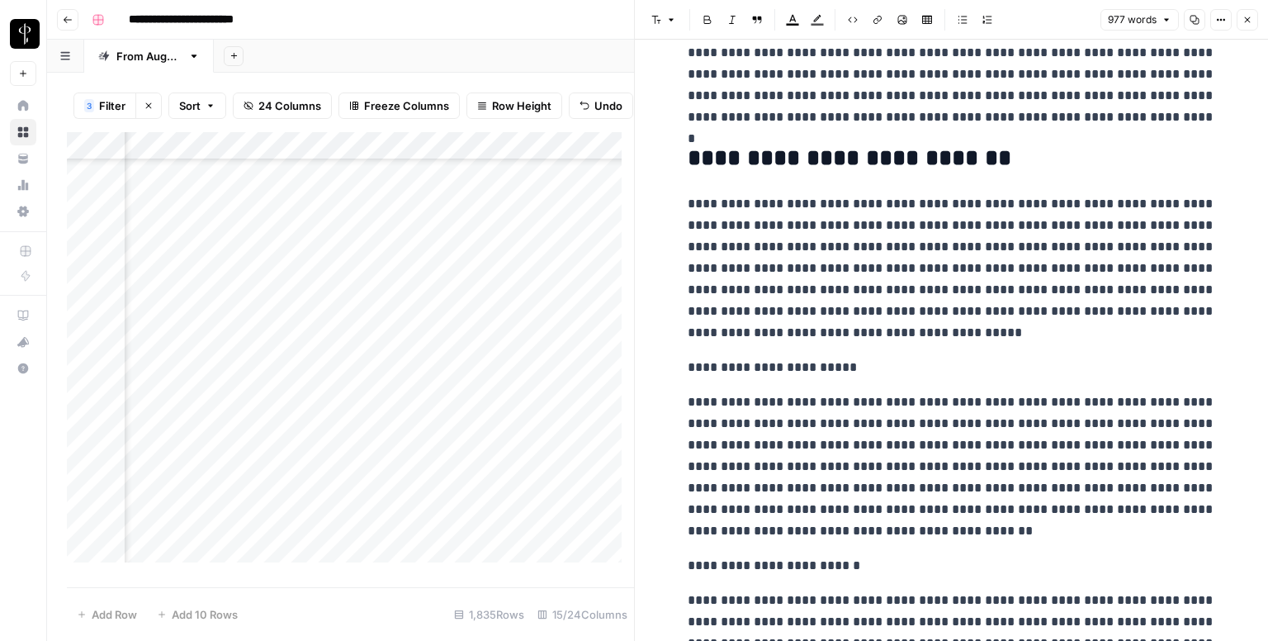
click at [774, 372] on p "**********" at bounding box center [952, 367] width 528 height 21
click at [669, 26] on button "Font style" at bounding box center [664, 19] width 38 height 21
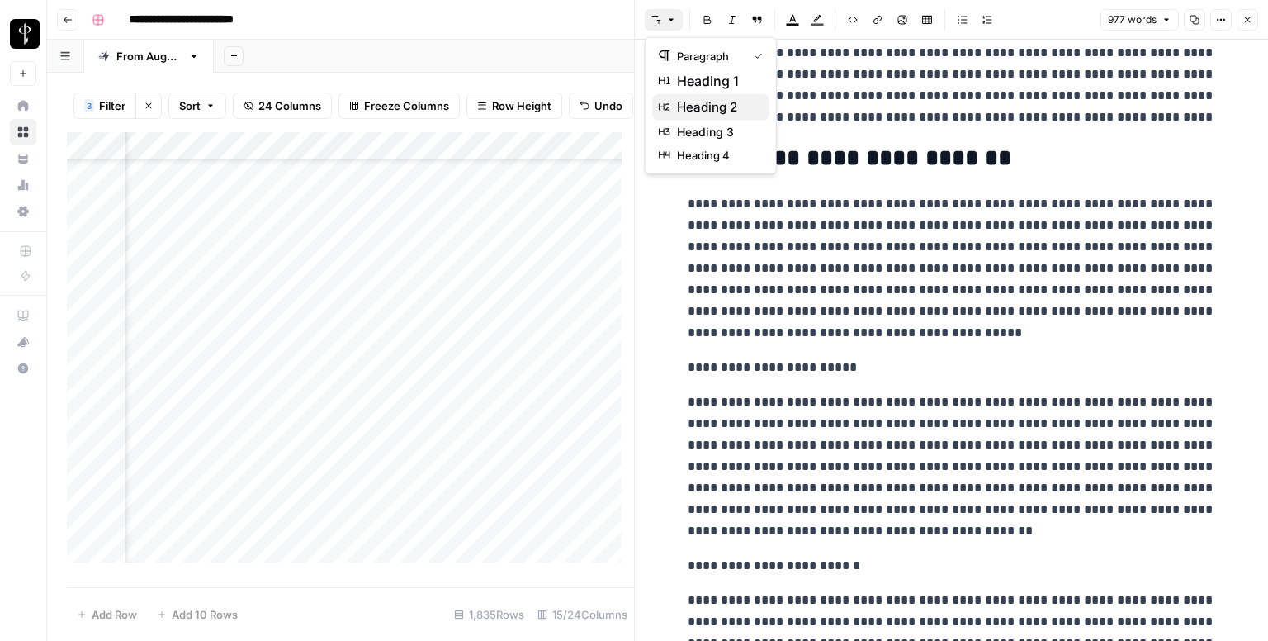
click at [705, 108] on span "heading 2" at bounding box center [716, 107] width 79 height 20
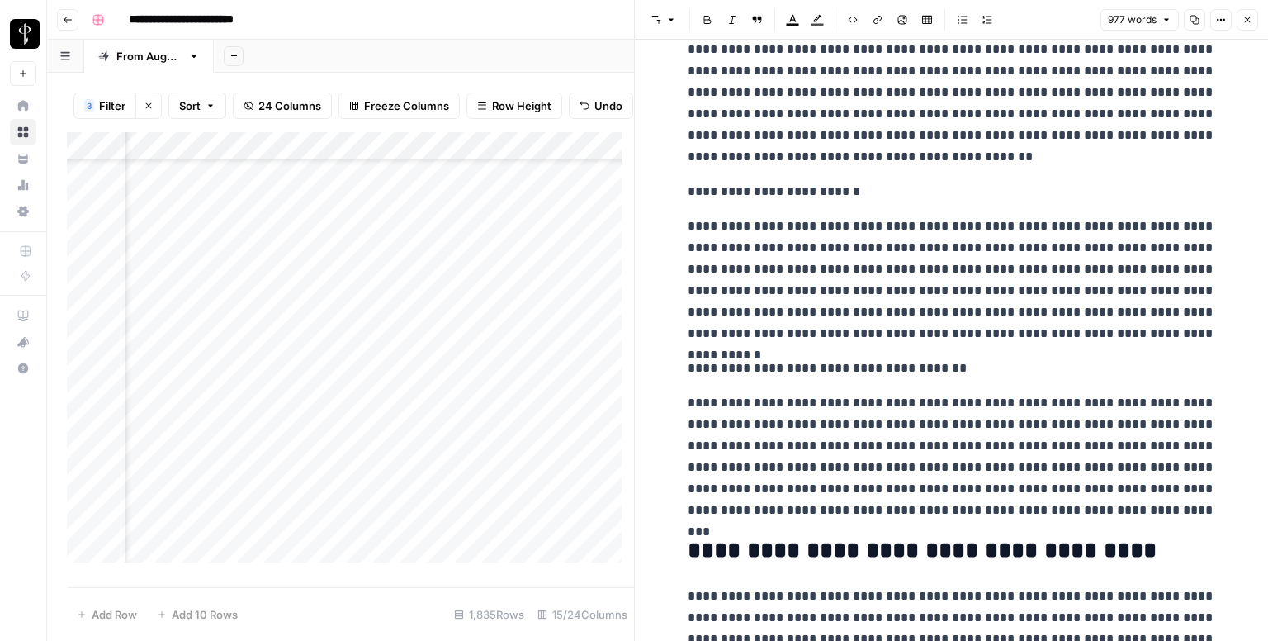
scroll to position [1816, 0]
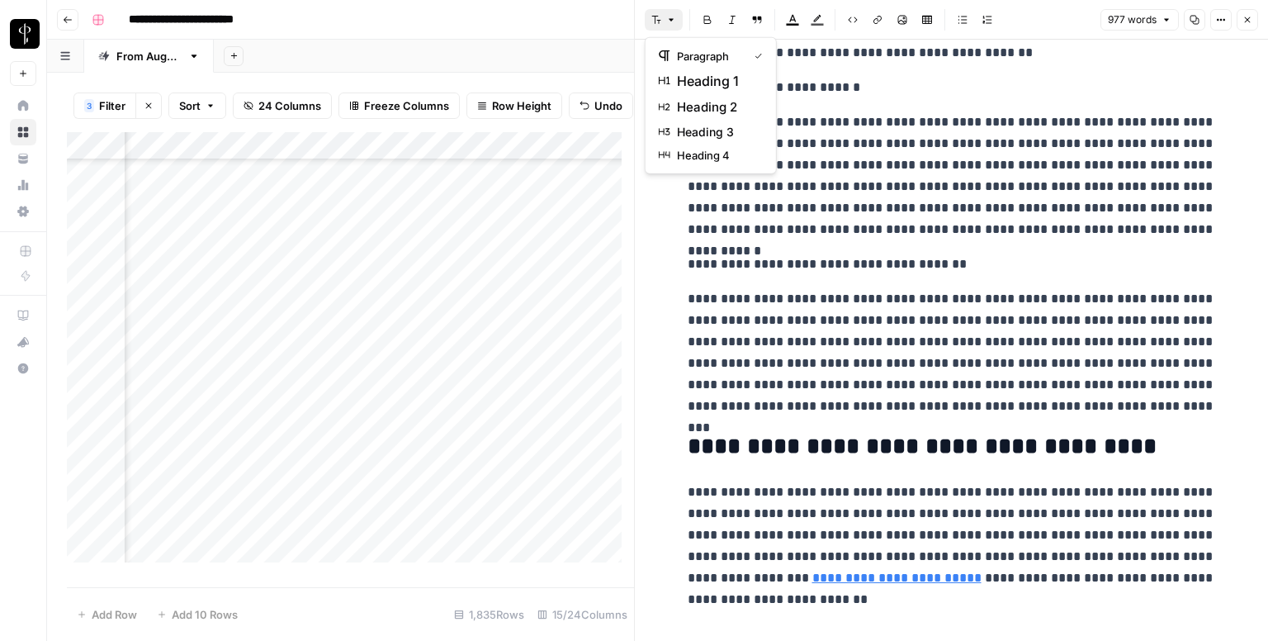
click at [664, 28] on button "Font style" at bounding box center [664, 19] width 38 height 21
click at [707, 99] on span "heading 2" at bounding box center [716, 107] width 79 height 20
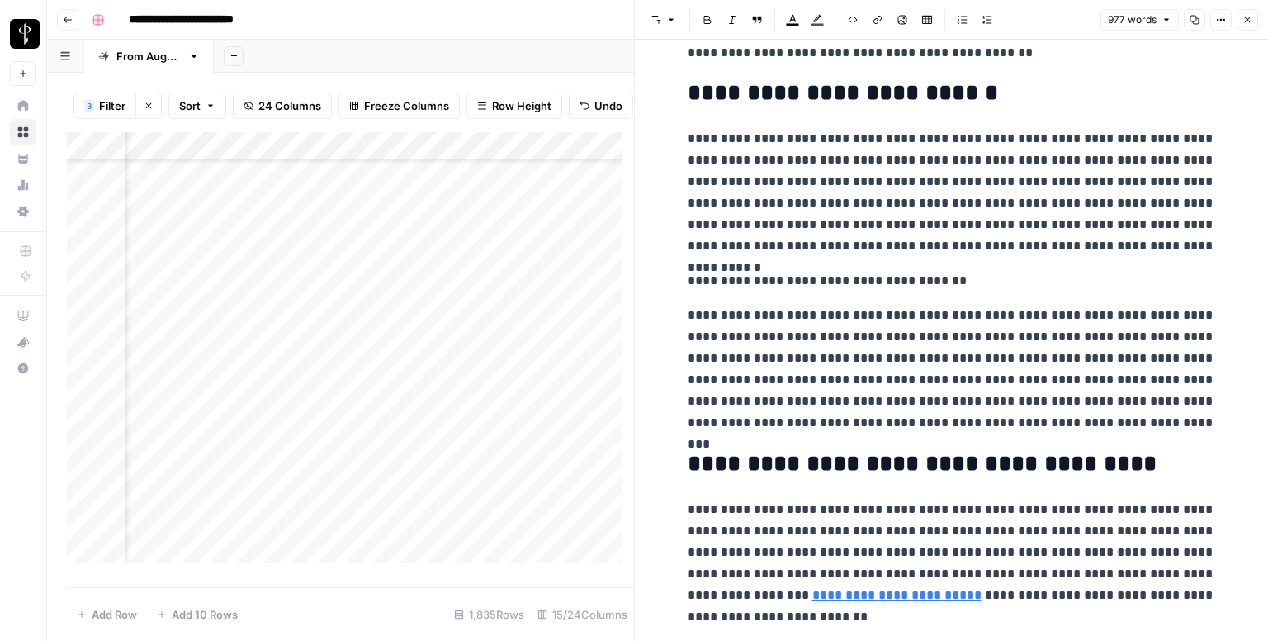
click at [777, 280] on p "**********" at bounding box center [952, 280] width 528 height 21
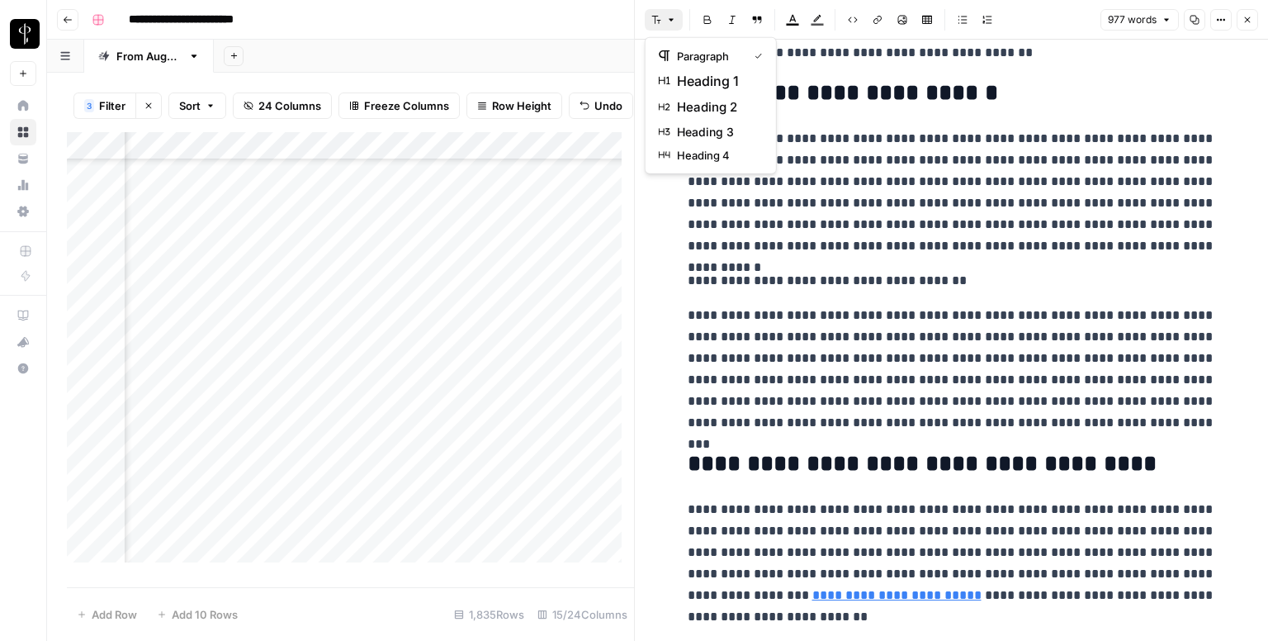
click at [660, 15] on icon "button" at bounding box center [656, 20] width 10 height 10
click at [708, 106] on span "heading 2" at bounding box center [716, 107] width 79 height 20
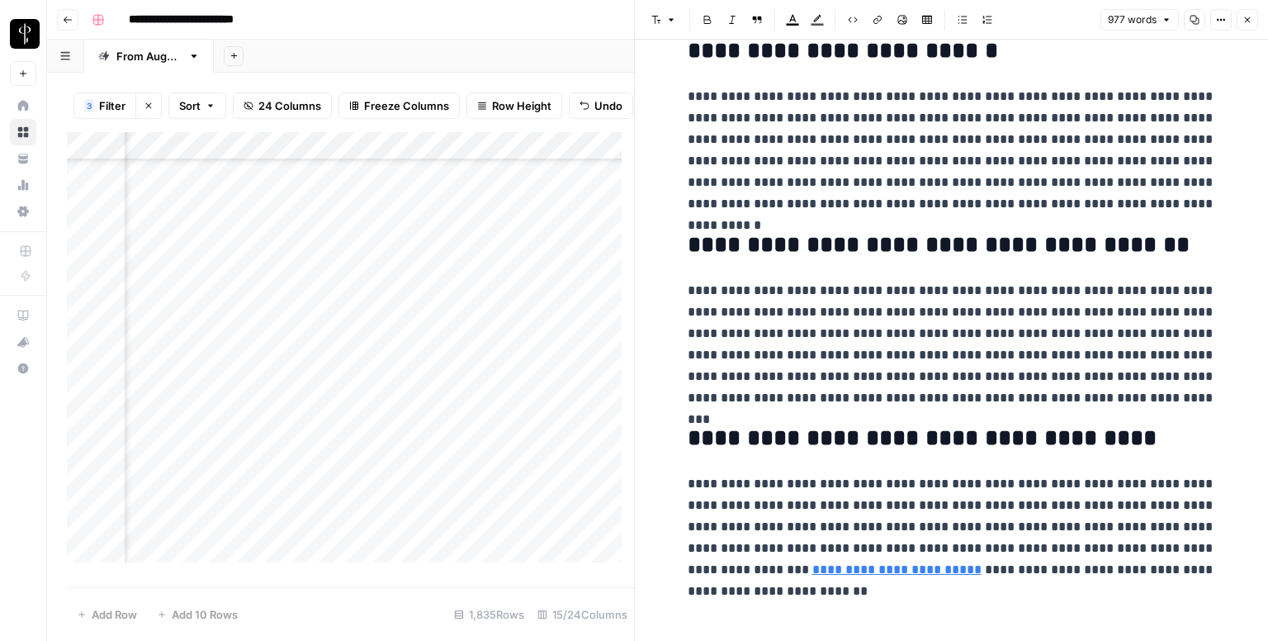
scroll to position [1879, 0]
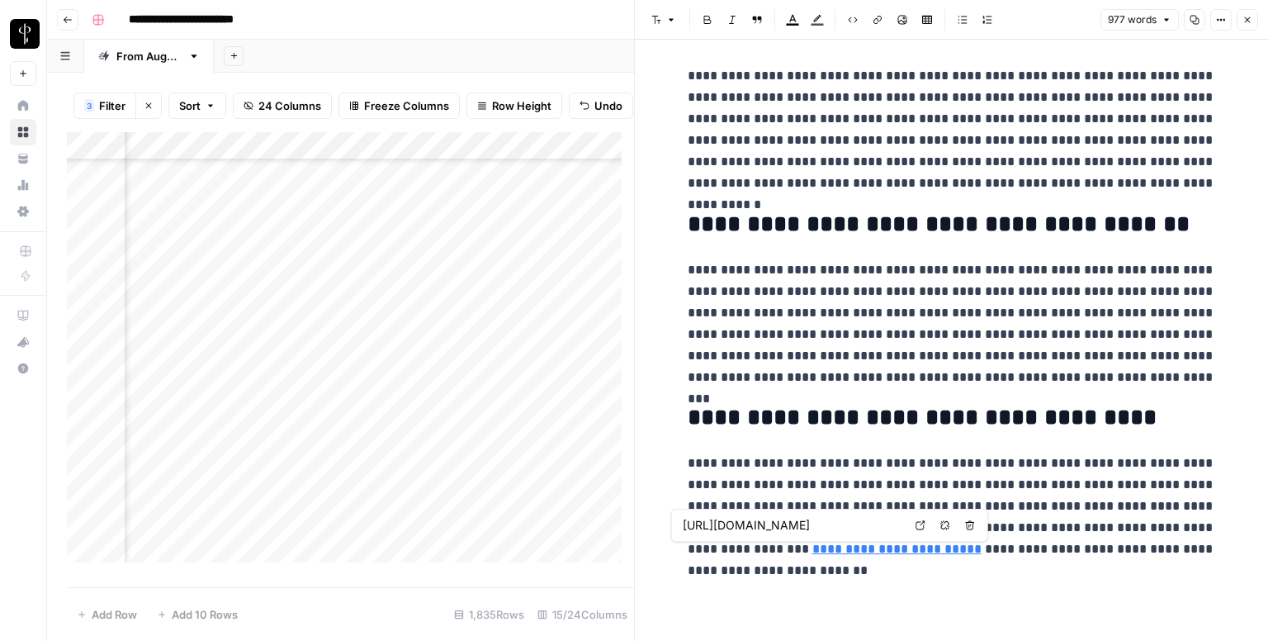
click at [921, 523] on icon at bounding box center [921, 525] width 10 height 10
click at [1236, 21] on div "977 words Copy Options Close" at bounding box center [1179, 19] width 158 height 21
click at [1250, 20] on icon "button" at bounding box center [1247, 20] width 10 height 10
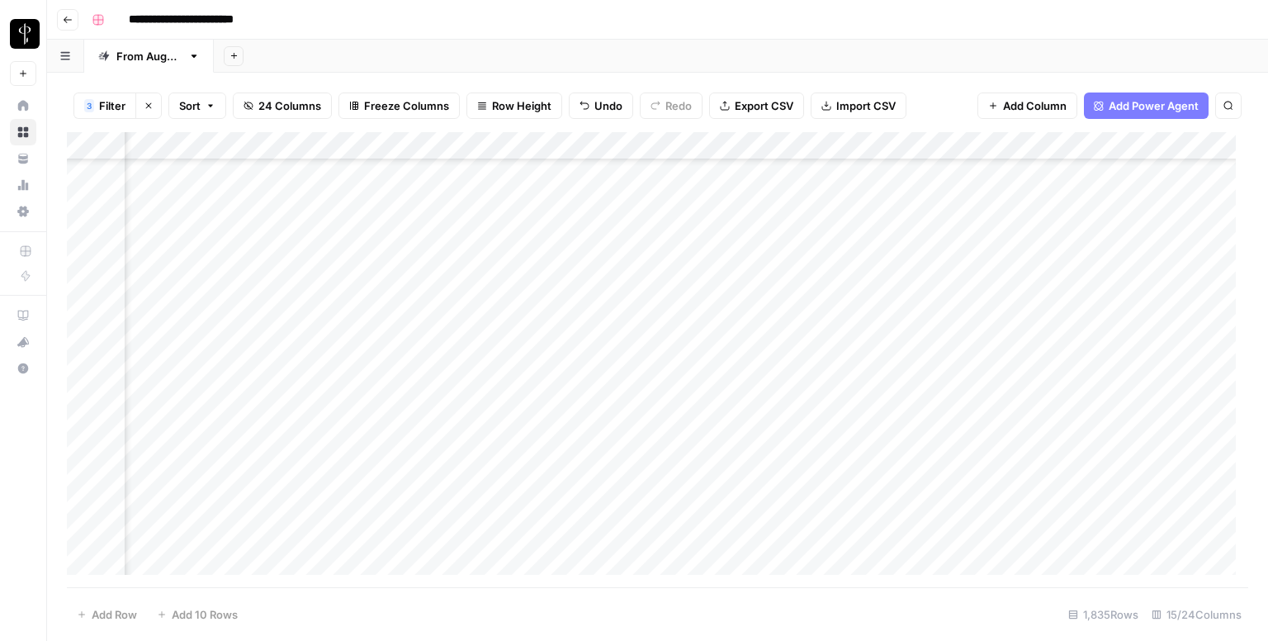
click at [703, 289] on div "Add Column" at bounding box center [657, 359] width 1181 height 455
type textarea "**********"
click at [723, 282] on textarea "**********" at bounding box center [783, 291] width 264 height 23
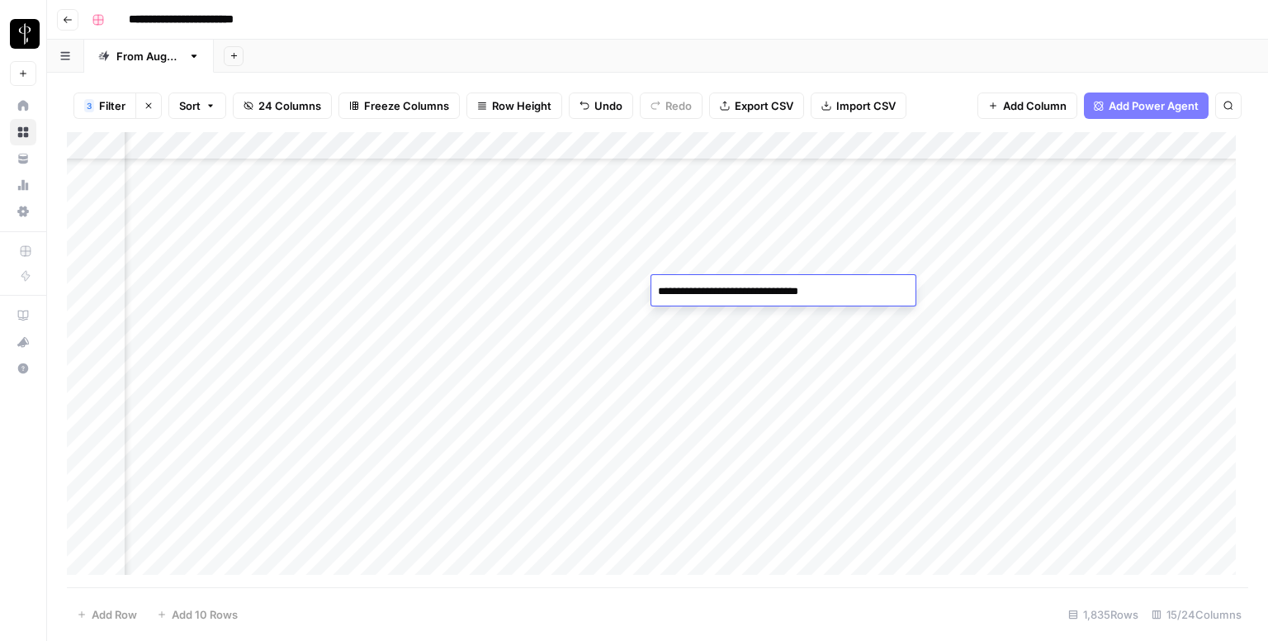
click at [723, 282] on textarea "**********" at bounding box center [783, 291] width 264 height 23
click at [690, 287] on textarea at bounding box center [783, 291] width 264 height 23
paste textarea "**********"
type textarea "**********"
click at [206, 320] on div "Add Column" at bounding box center [657, 359] width 1181 height 455
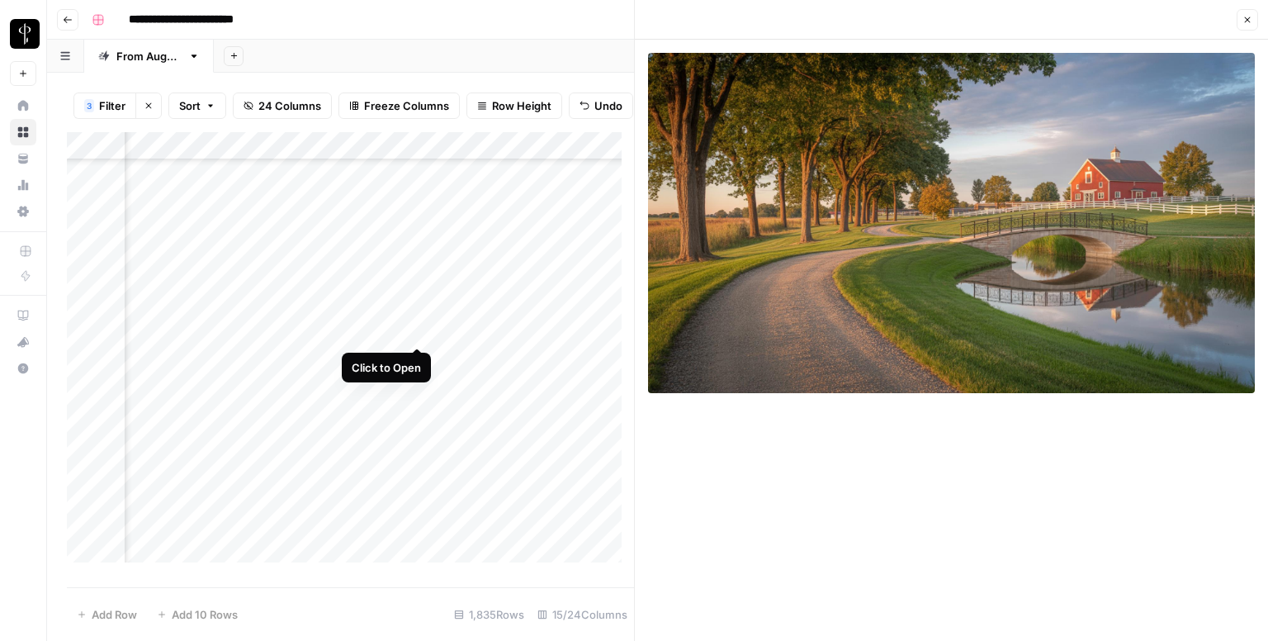
click at [414, 328] on div "Add Column" at bounding box center [350, 353] width 567 height 443
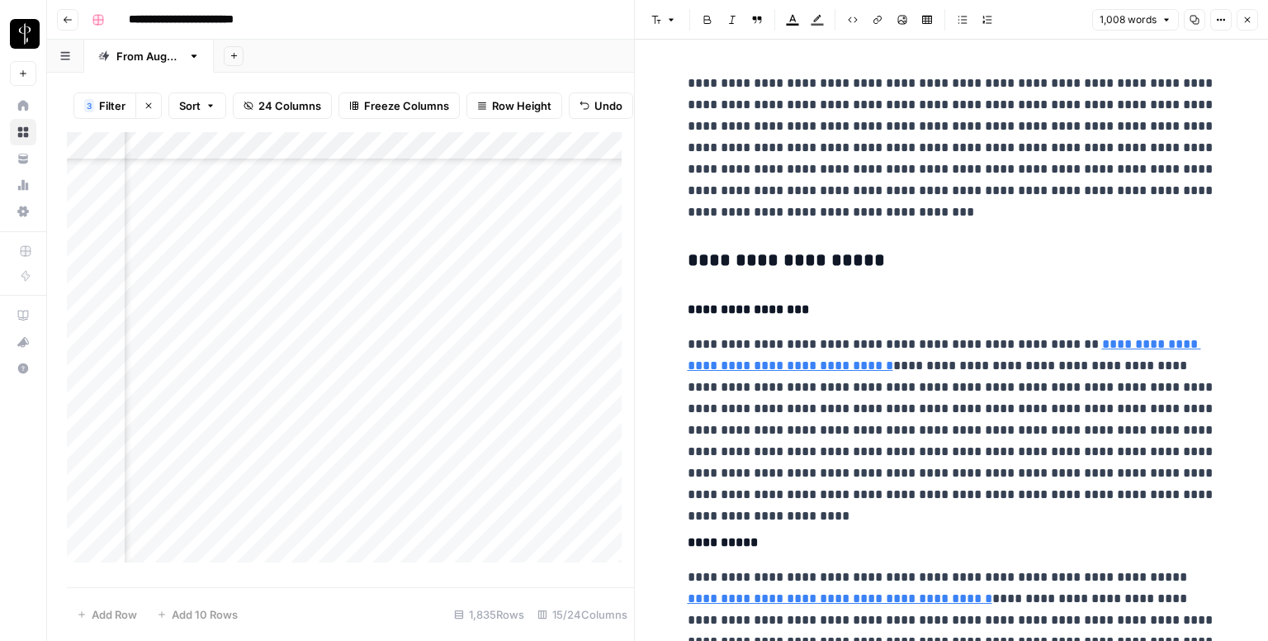
click at [728, 255] on h3 "**********" at bounding box center [952, 260] width 528 height 23
click at [658, 21] on icon "button" at bounding box center [656, 20] width 9 height 8
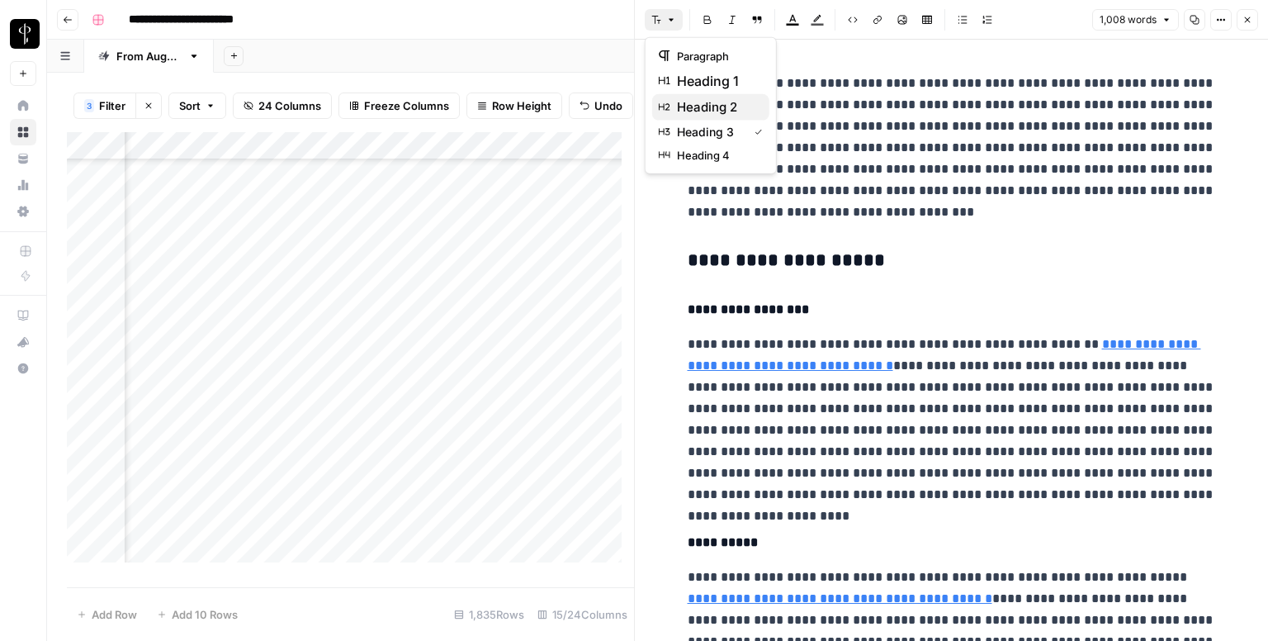
click at [717, 97] on span "heading 2" at bounding box center [716, 107] width 79 height 20
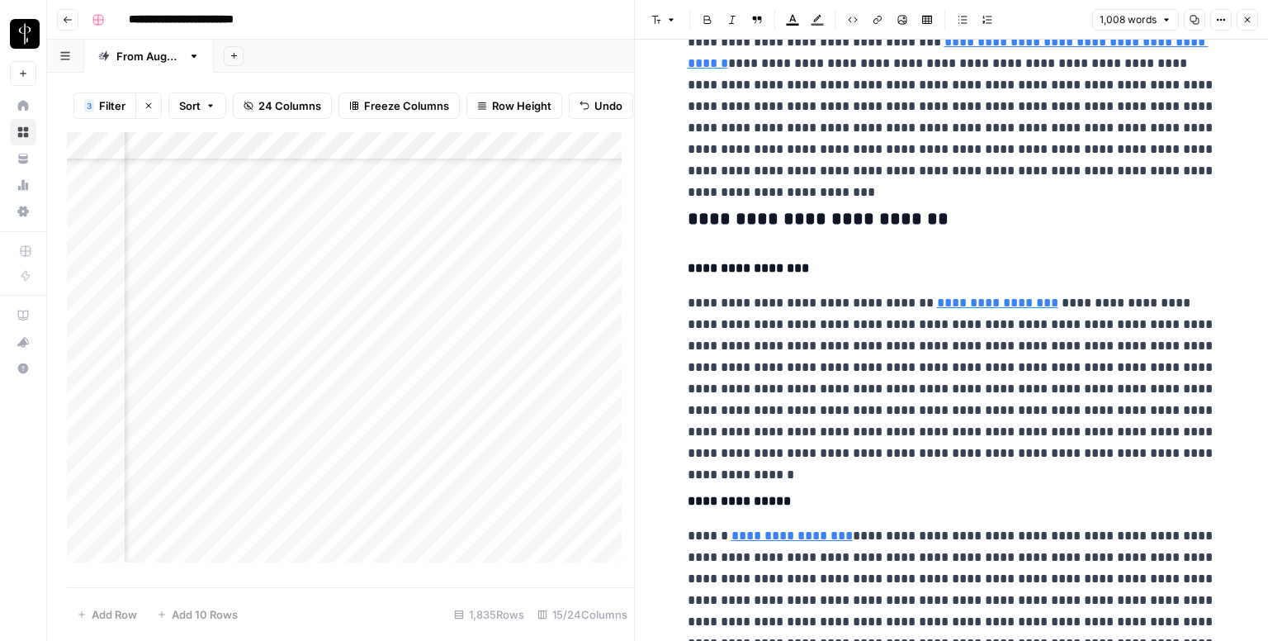
scroll to position [743, 0]
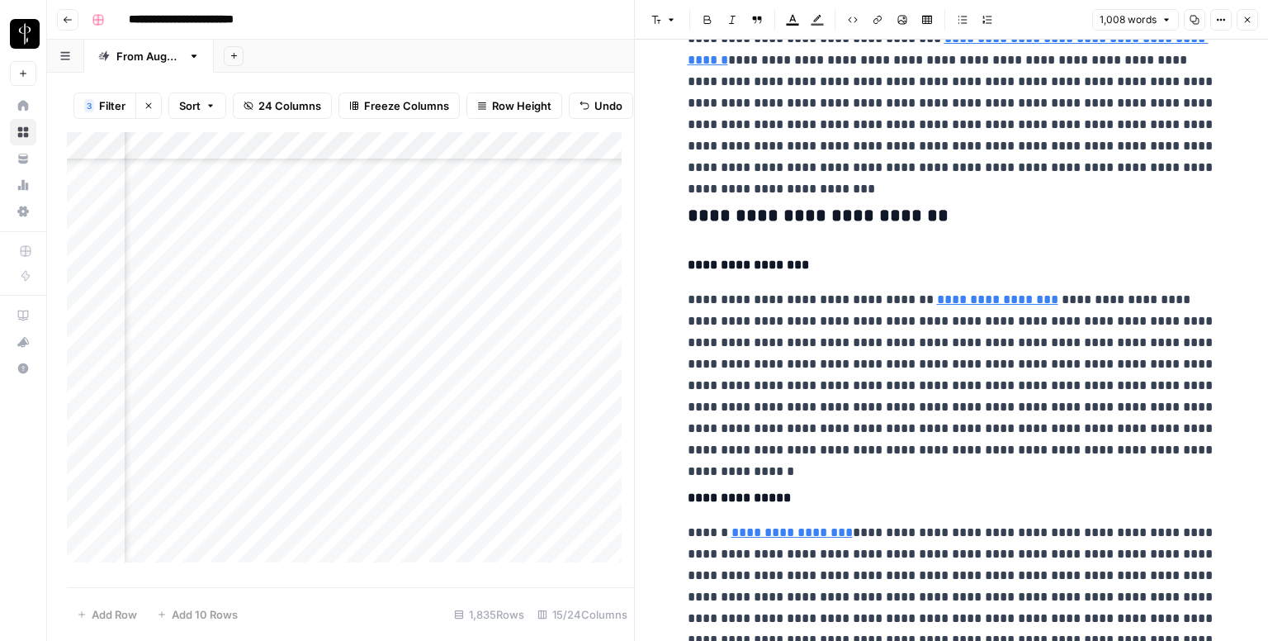
click at [718, 222] on h3 "**********" at bounding box center [952, 216] width 528 height 23
click at [675, 21] on icon "button" at bounding box center [671, 20] width 10 height 10
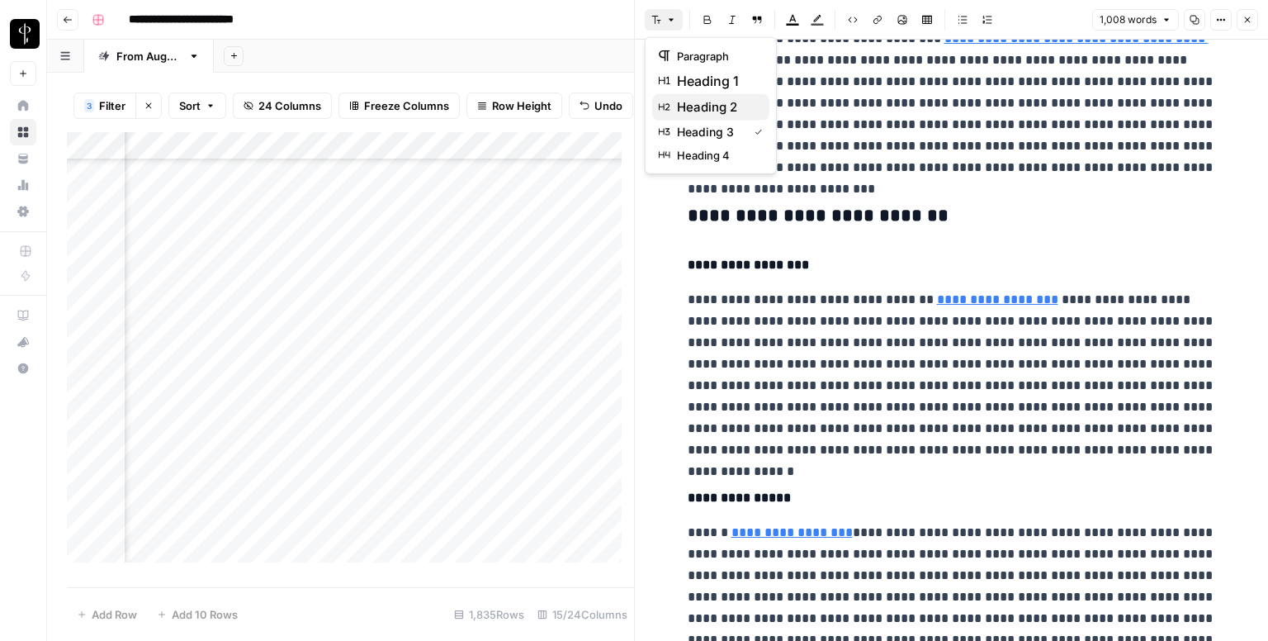
click at [710, 100] on span "heading 2" at bounding box center [716, 107] width 79 height 20
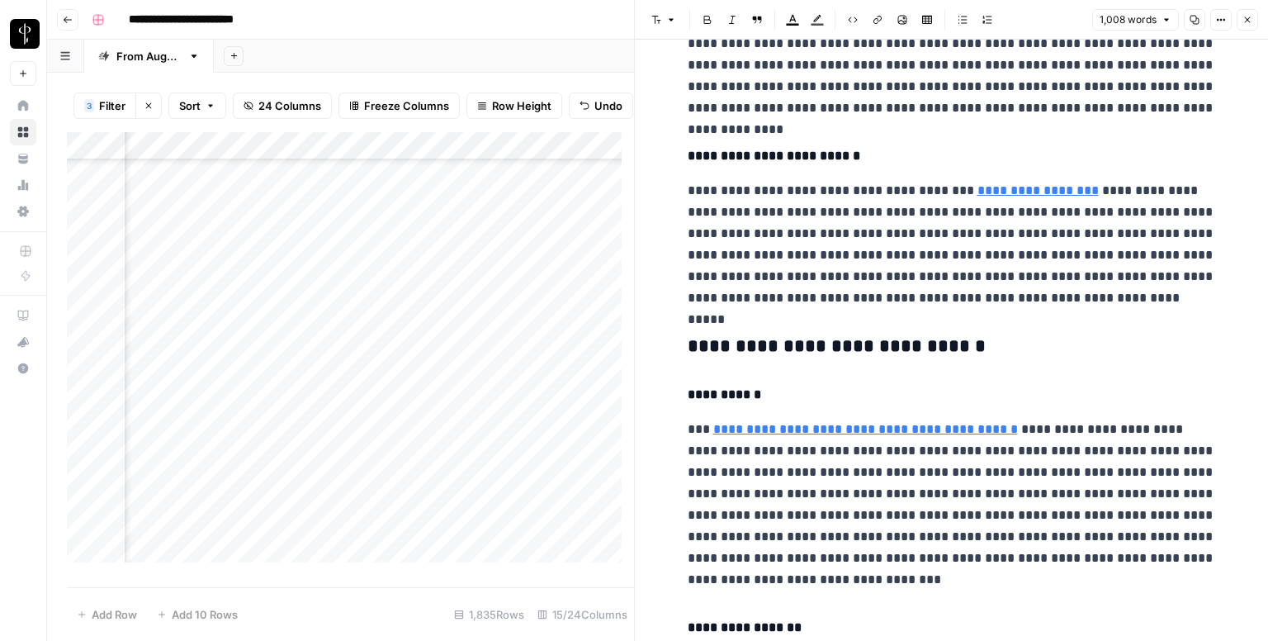
scroll to position [1486, 0]
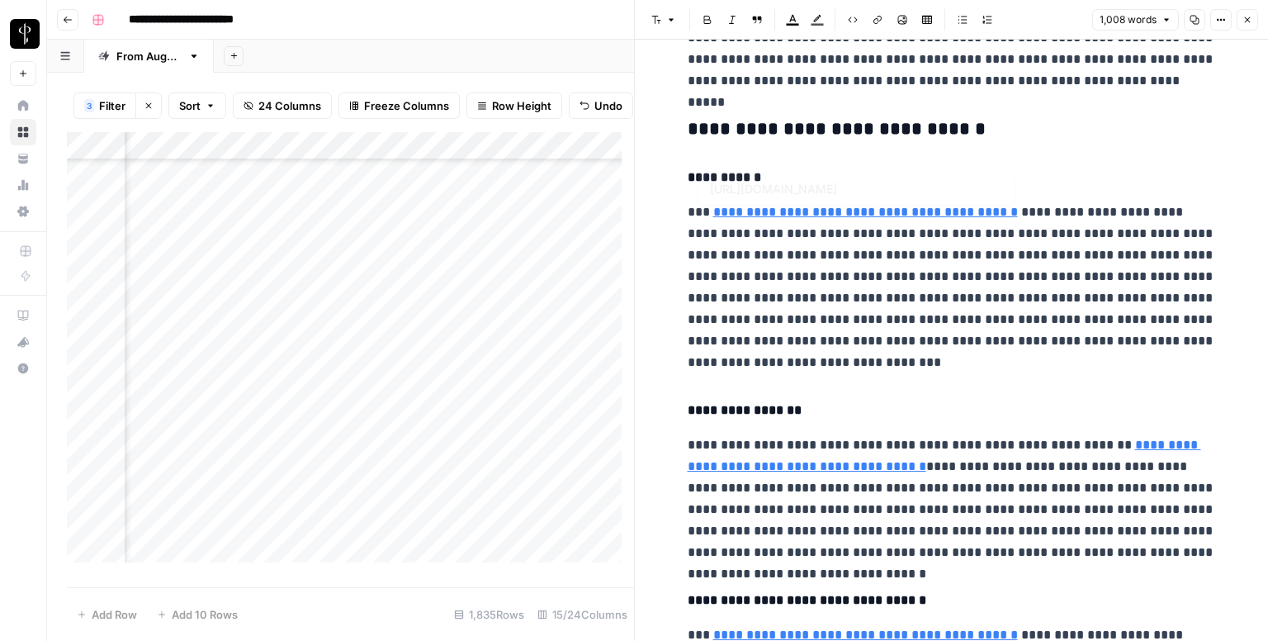
click at [663, 20] on span "Font style" at bounding box center [663, 20] width 1 height 1
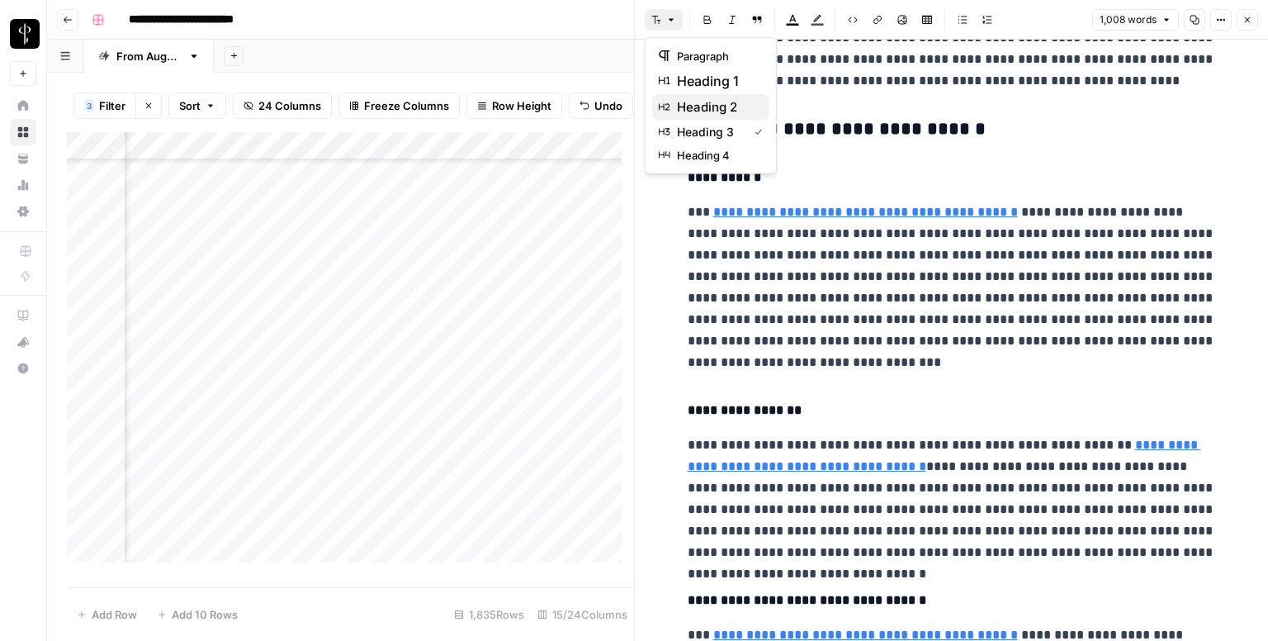
click at [717, 99] on span "heading 2" at bounding box center [716, 107] width 79 height 20
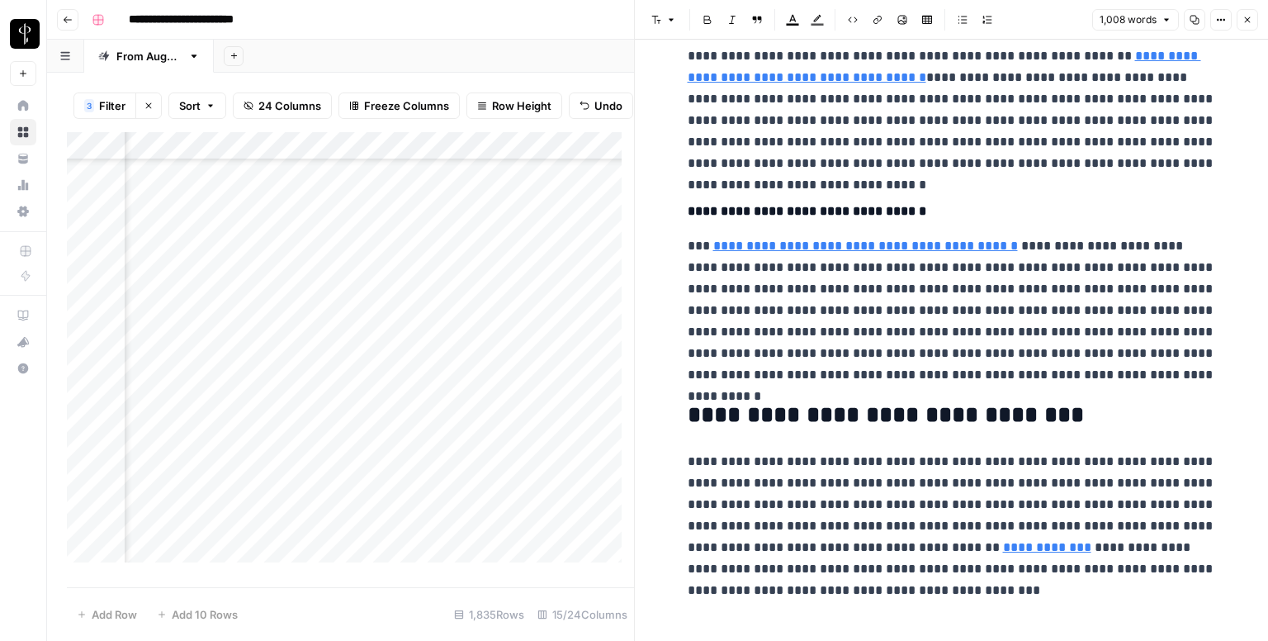
scroll to position [1889, 0]
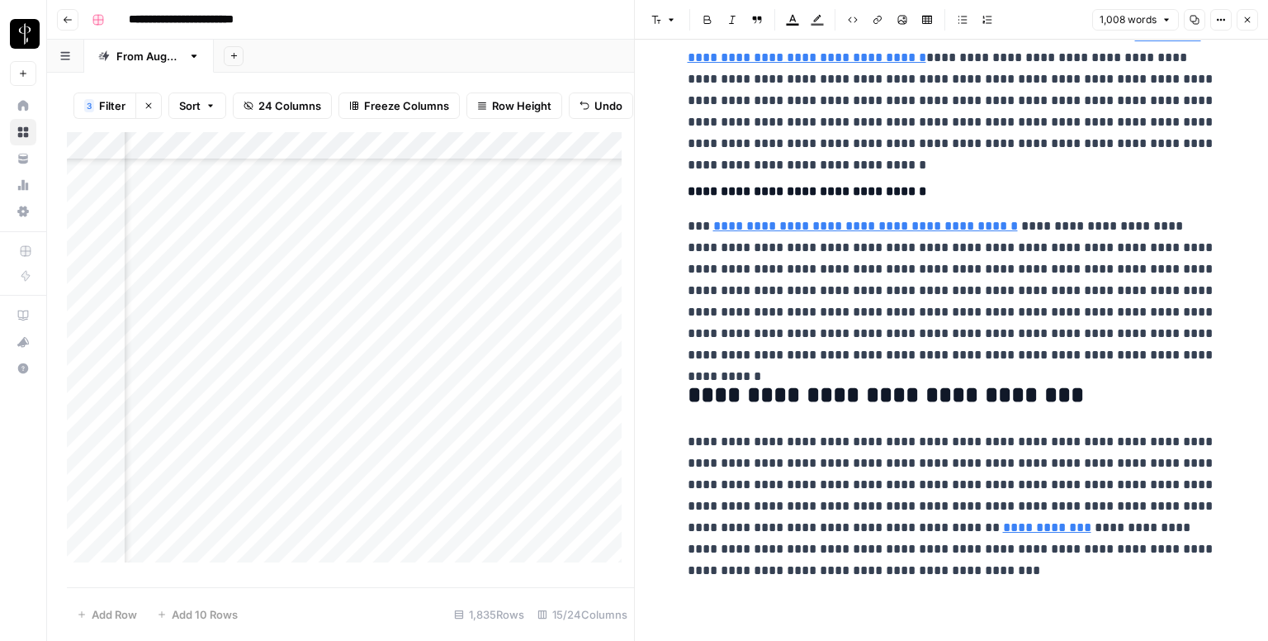
click at [1245, 13] on button "Close" at bounding box center [1247, 19] width 21 height 21
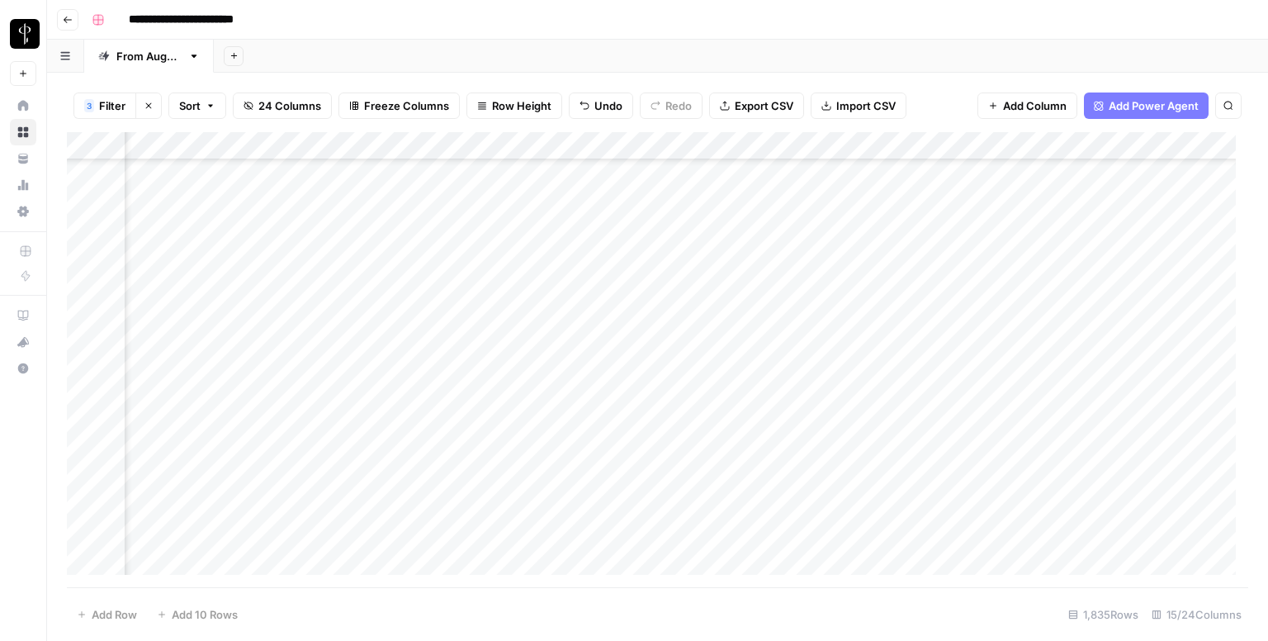
click at [689, 317] on div "Add Column" at bounding box center [657, 359] width 1181 height 455
type textarea "**********"
click at [205, 344] on div "Add Column" at bounding box center [657, 359] width 1181 height 455
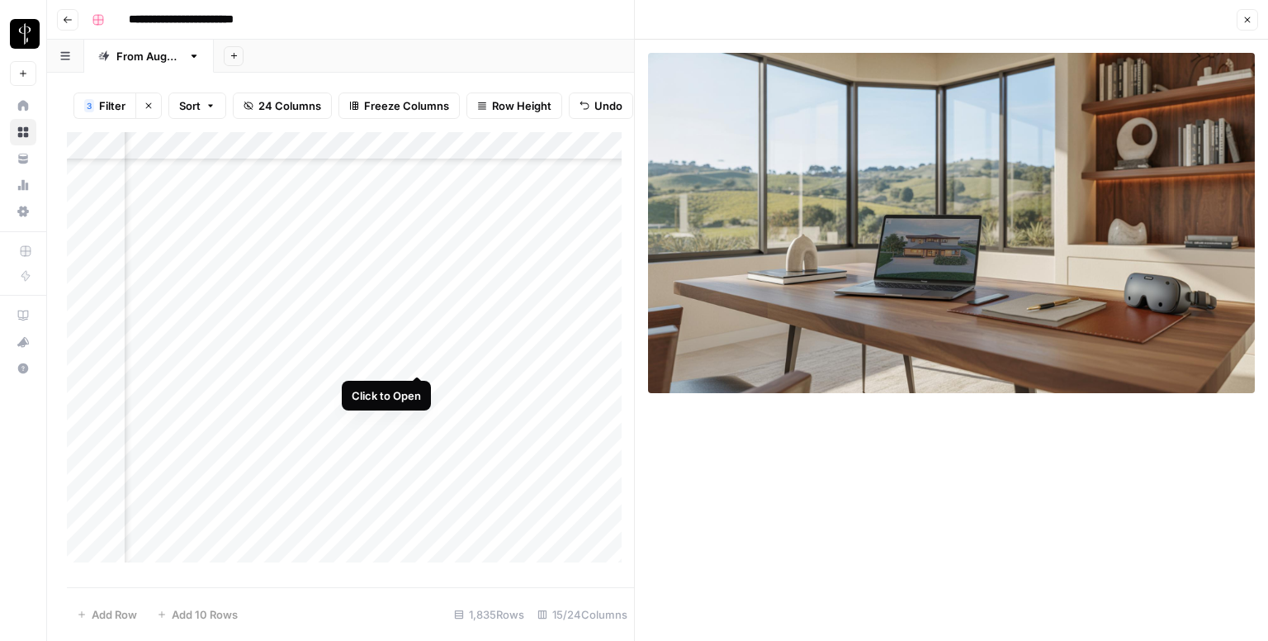
click at [414, 354] on div "Add Column" at bounding box center [350, 353] width 567 height 443
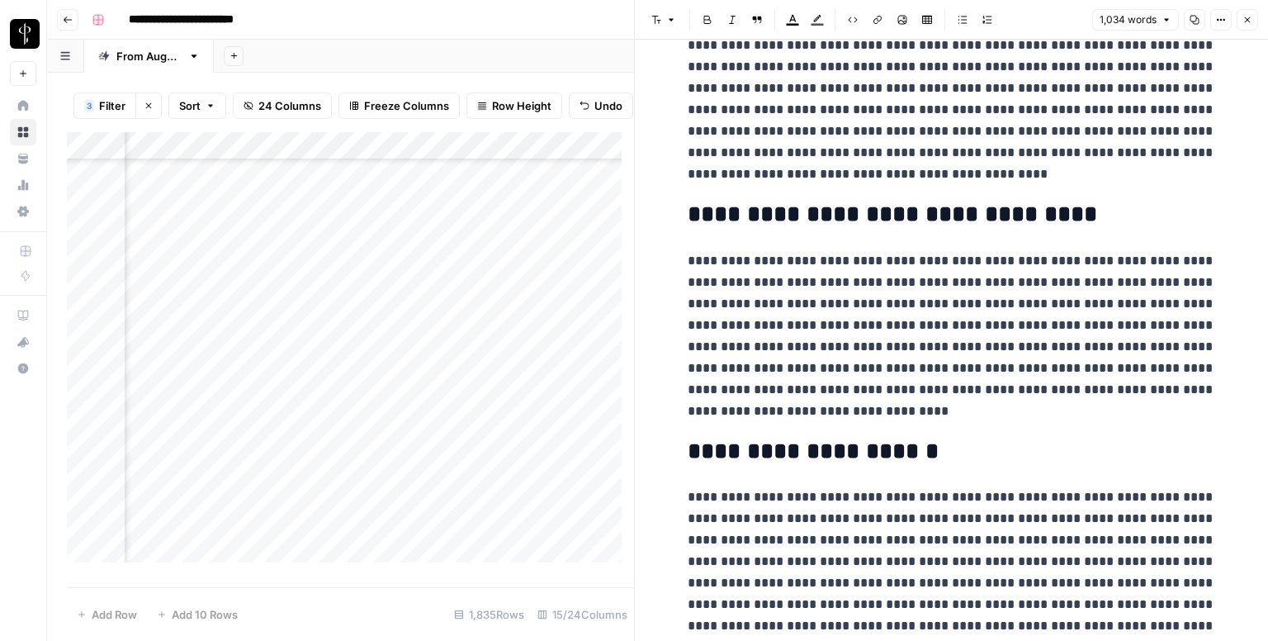
scroll to position [2137, 0]
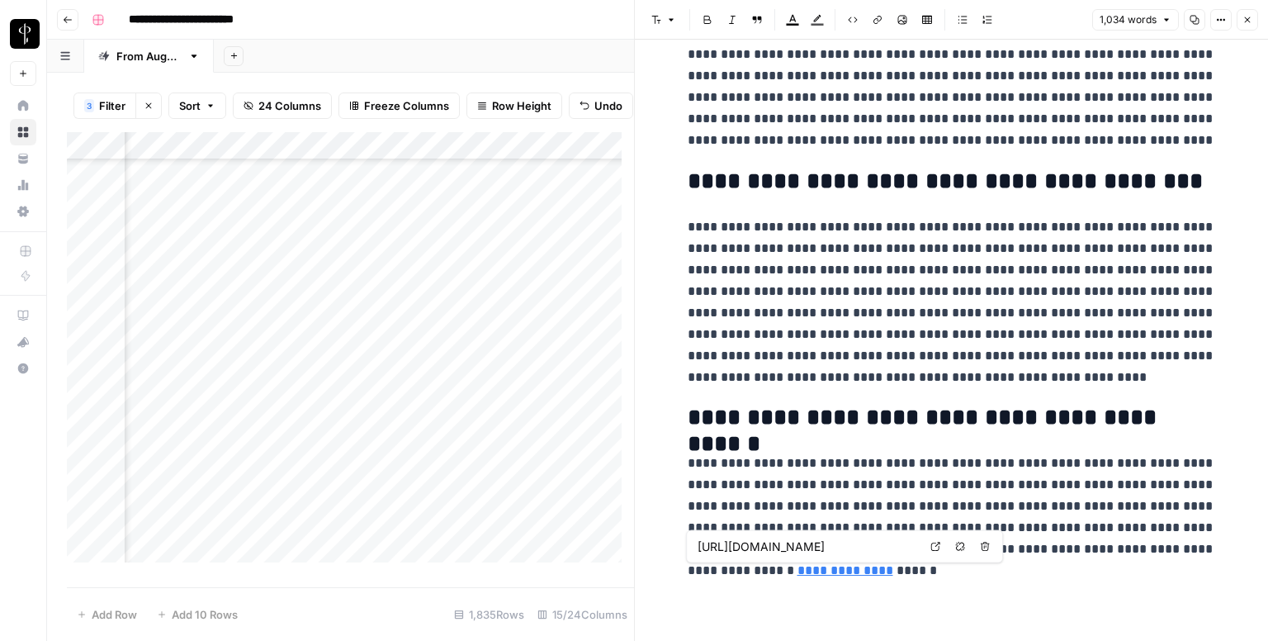
click at [203, 381] on div "Add Column" at bounding box center [350, 353] width 567 height 443
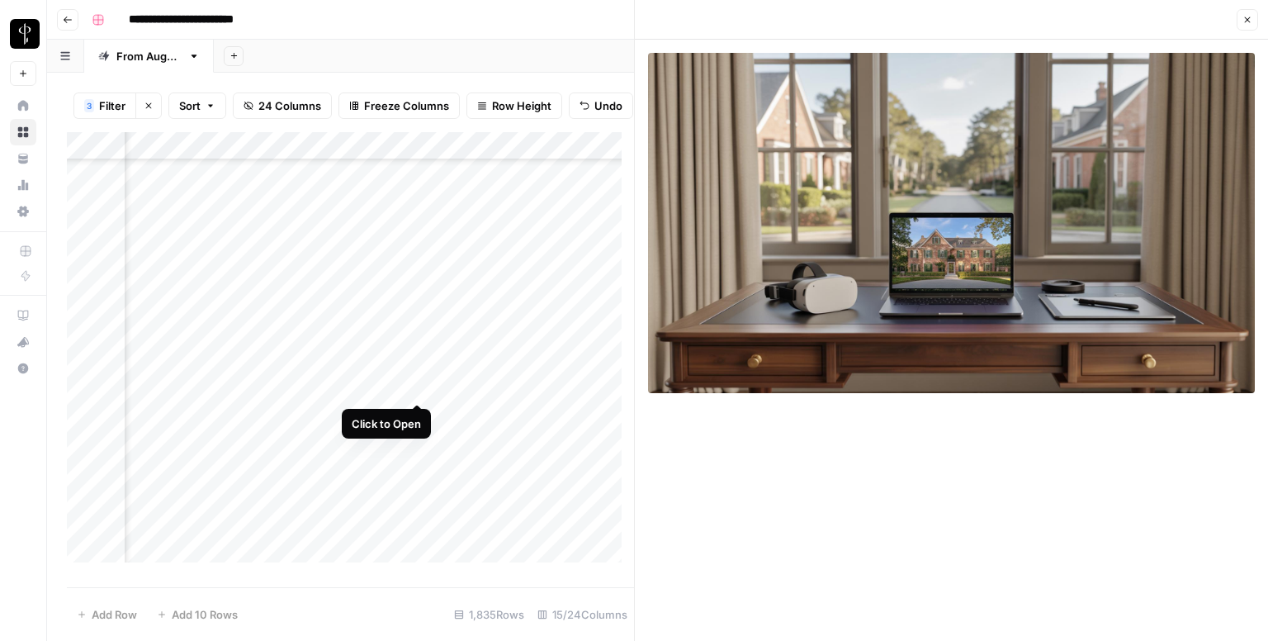
click at [417, 384] on div "Add Column" at bounding box center [350, 353] width 567 height 443
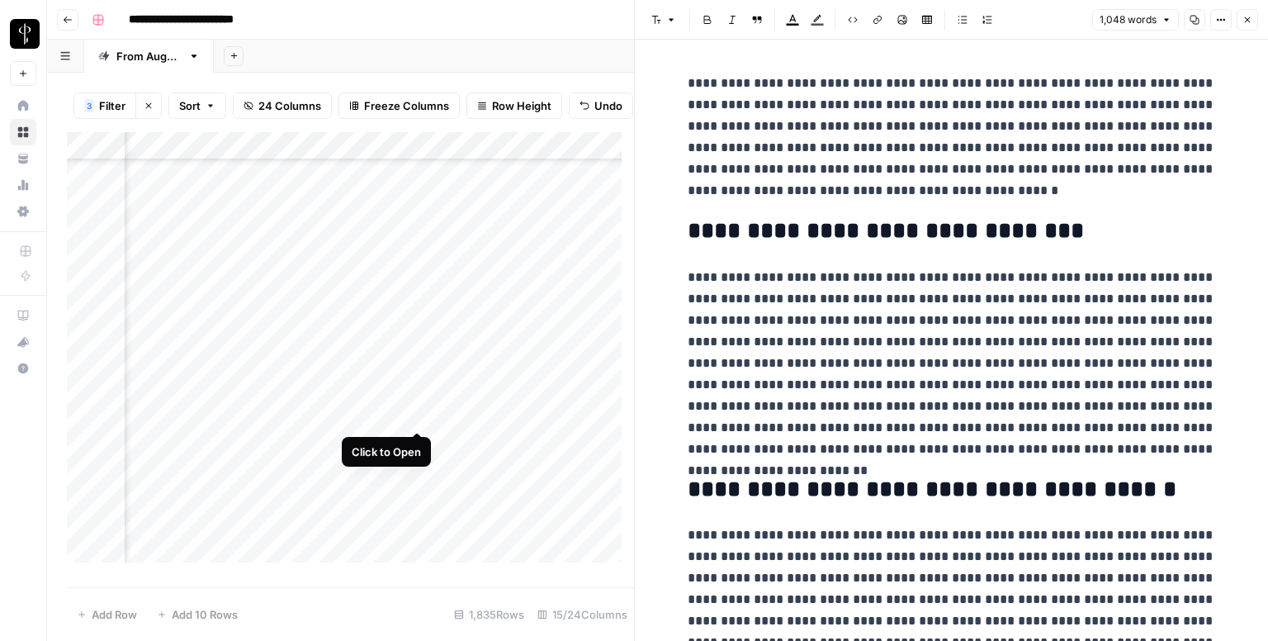
click at [415, 419] on div "Add Column" at bounding box center [350, 353] width 567 height 443
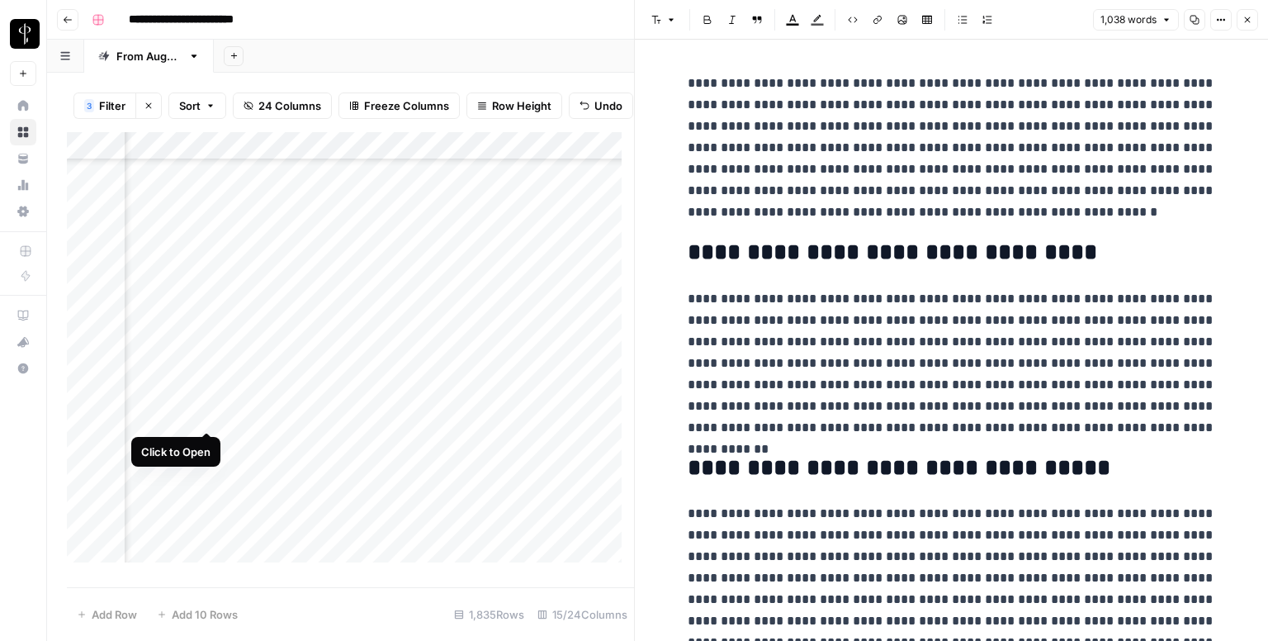
click at [201, 414] on div "Add Column" at bounding box center [350, 353] width 567 height 443
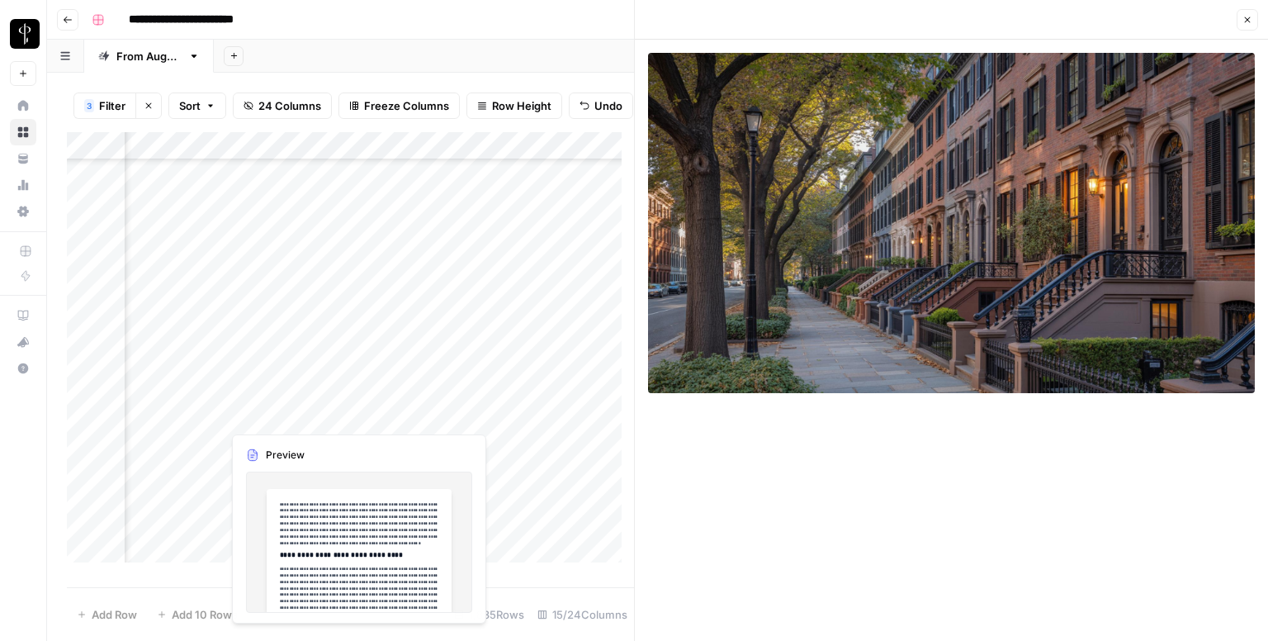
scroll to position [413, 1066]
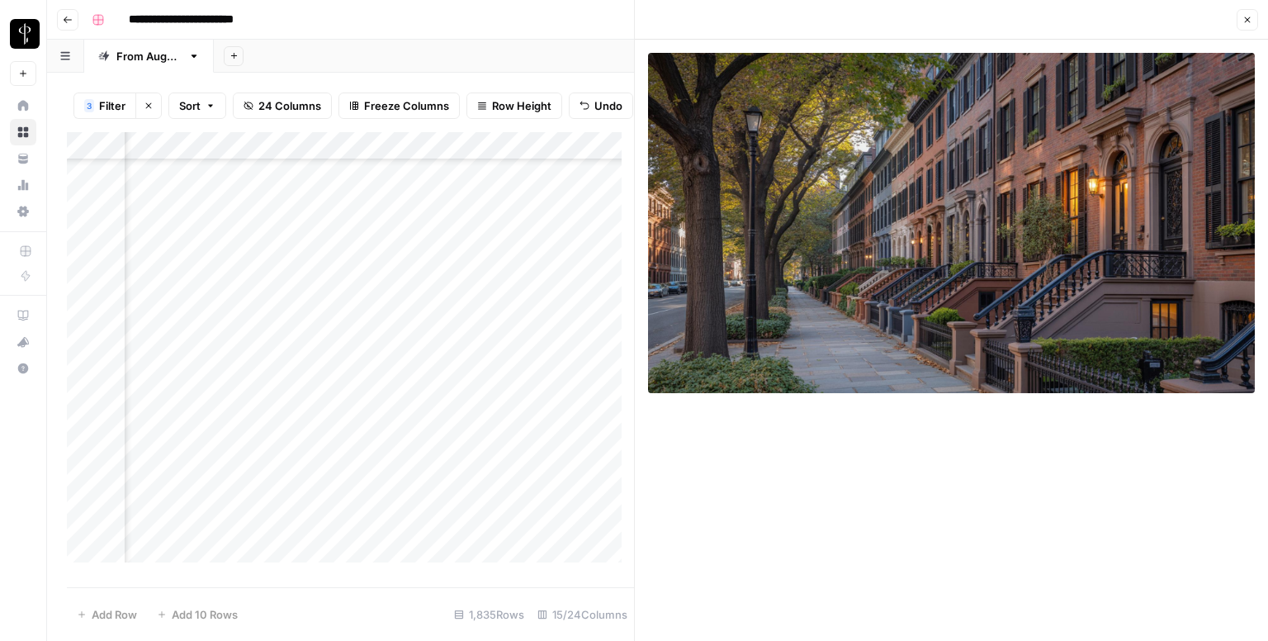
click at [208, 282] on div "Add Column" at bounding box center [350, 353] width 567 height 443
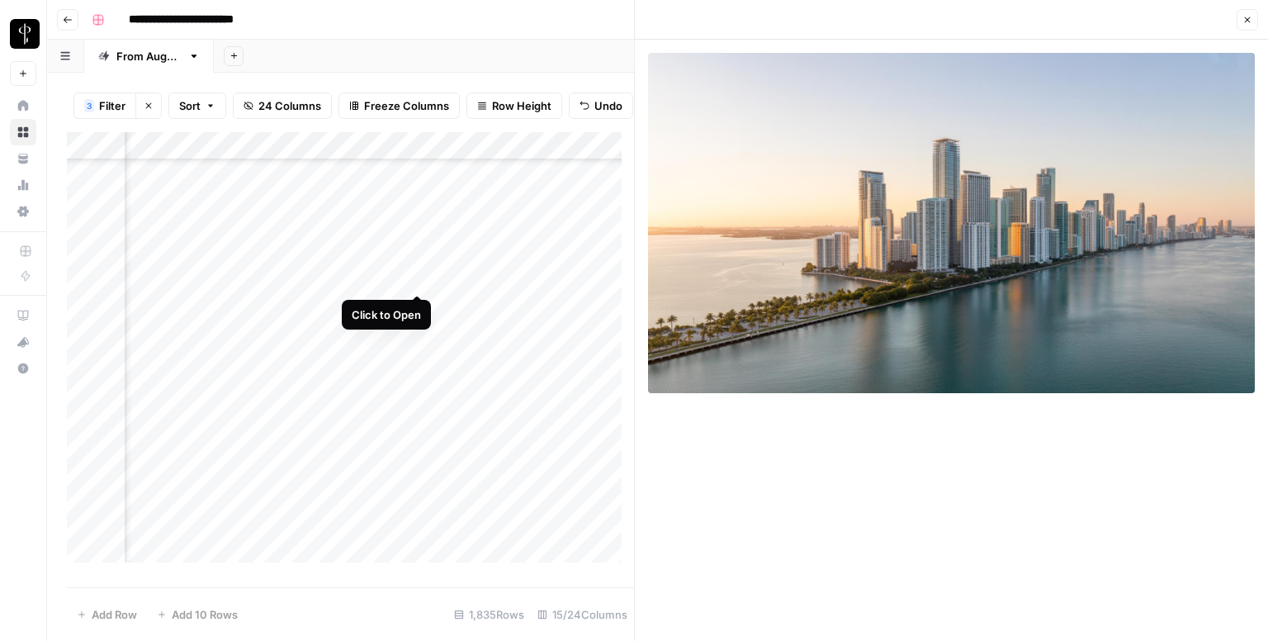
click at [409, 280] on div "Add Column" at bounding box center [350, 353] width 567 height 443
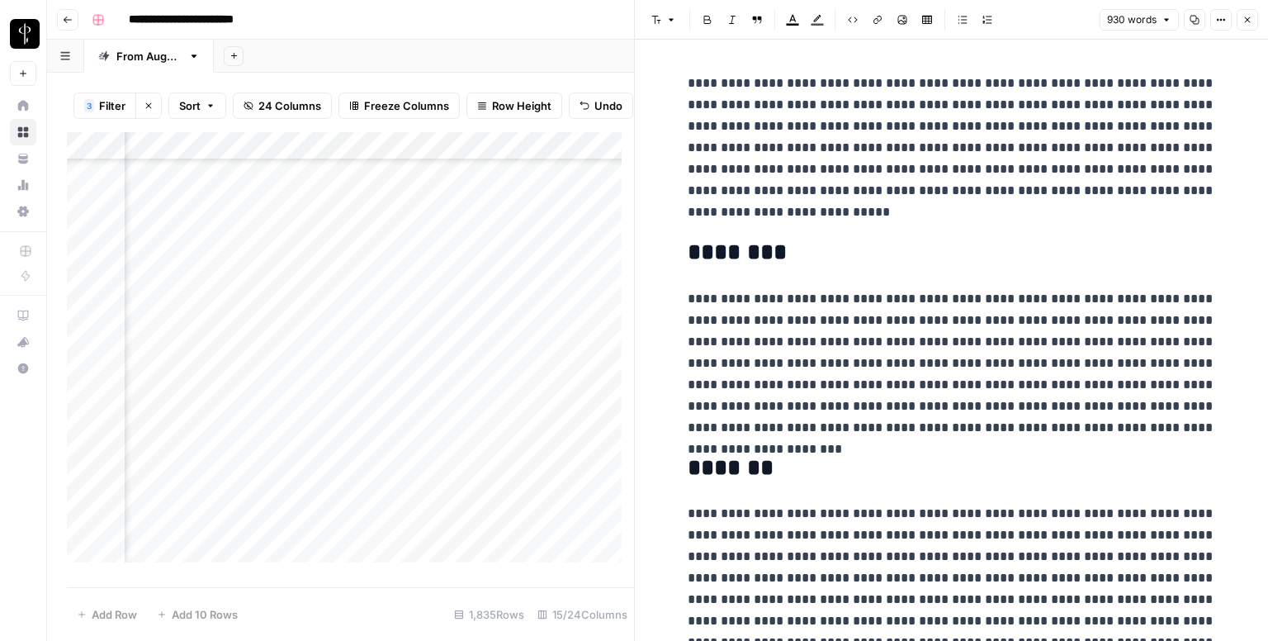
click at [420, 308] on div "Add Column" at bounding box center [350, 353] width 567 height 443
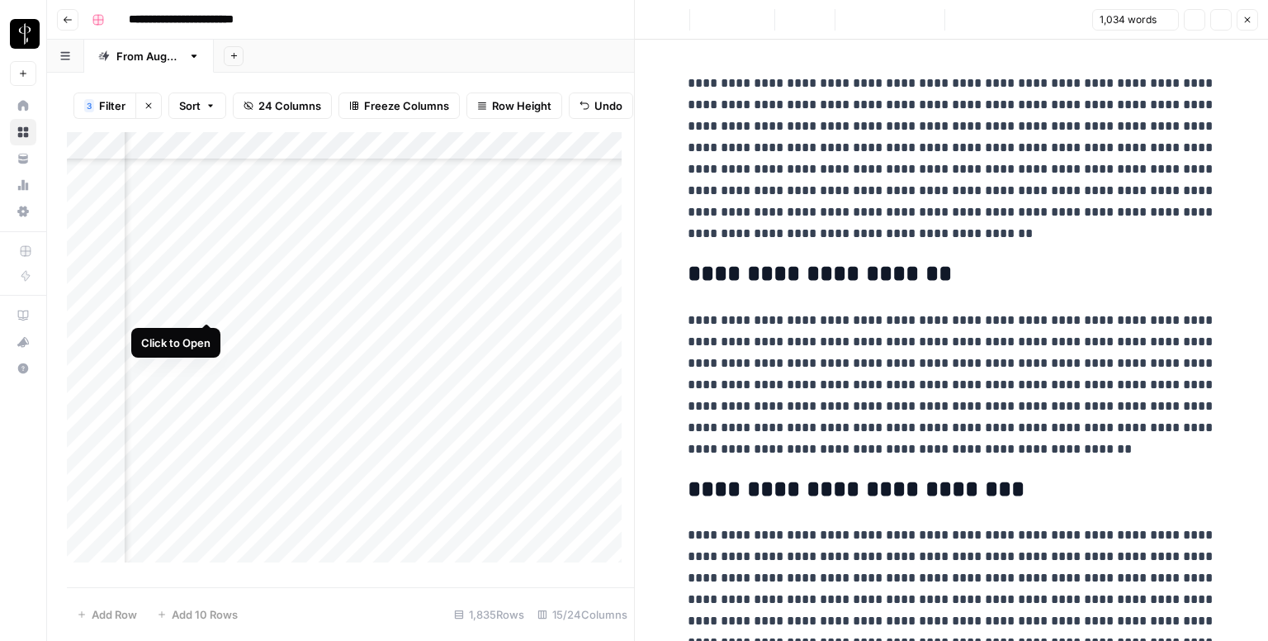
click at [205, 303] on div "Add Column" at bounding box center [350, 353] width 567 height 443
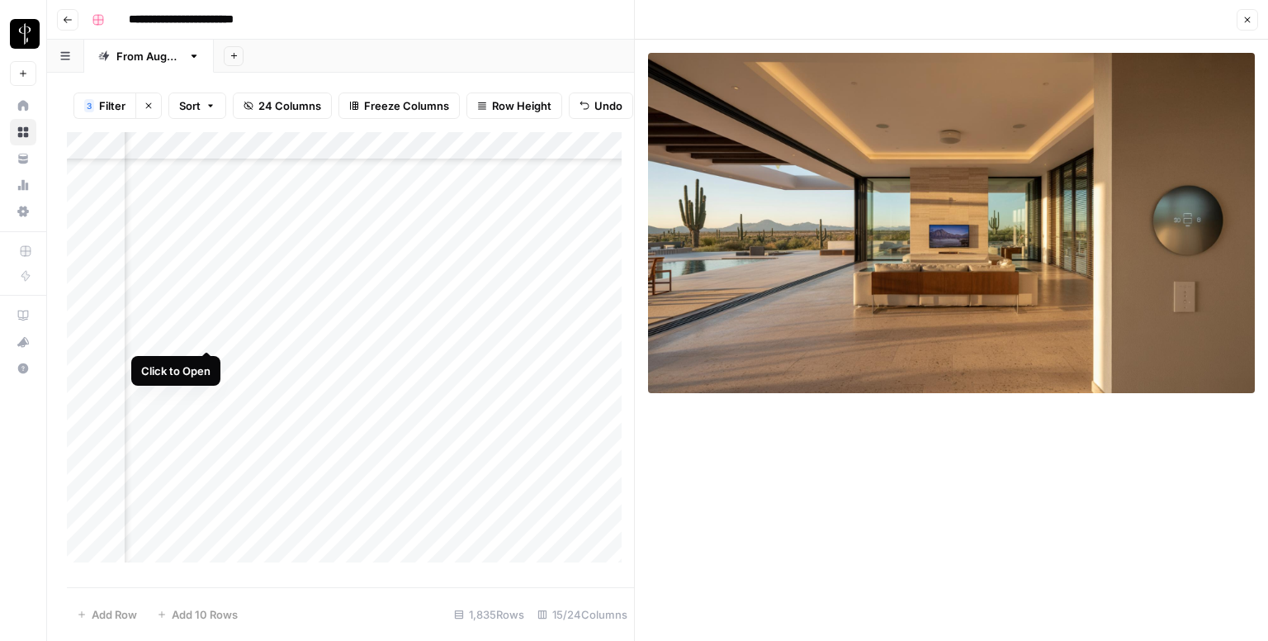
click at [209, 334] on div "Add Column" at bounding box center [350, 353] width 567 height 443
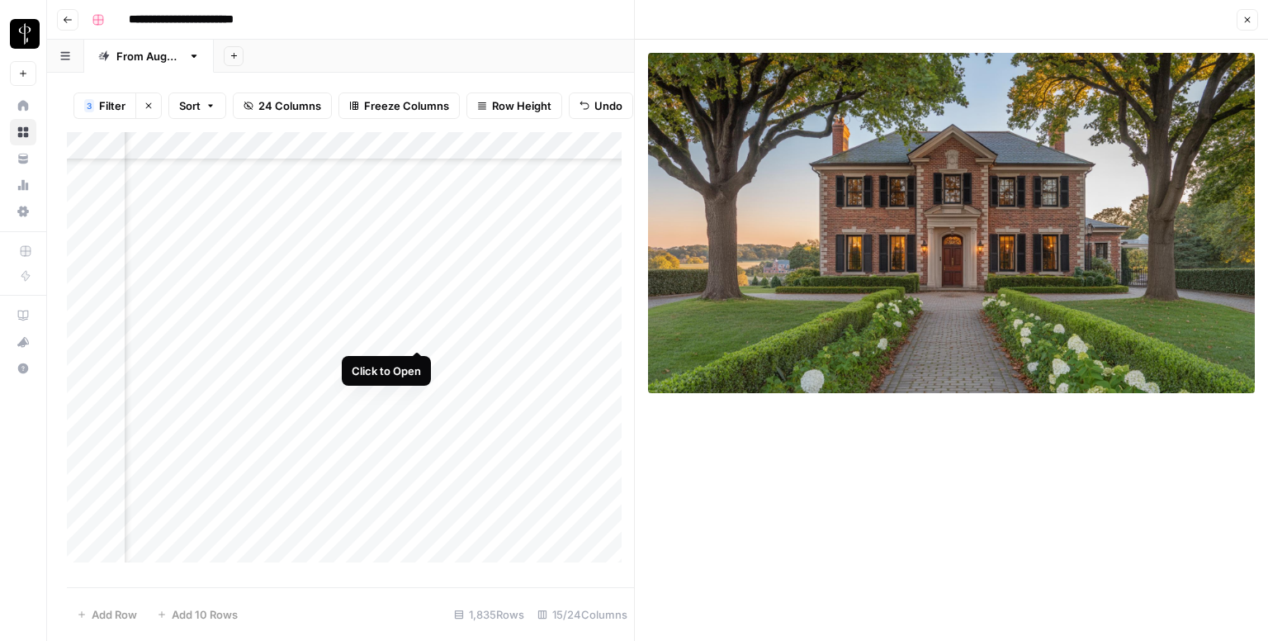
click at [412, 329] on div "Add Column" at bounding box center [350, 353] width 567 height 443
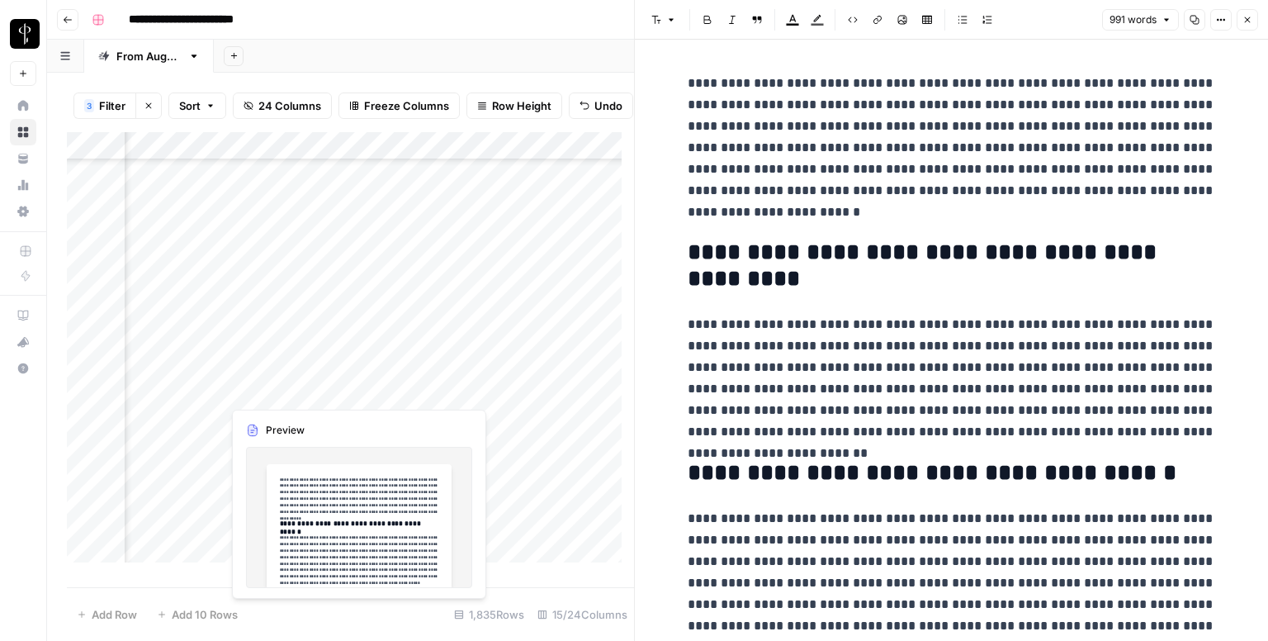
click at [412, 373] on div "Add Column" at bounding box center [350, 353] width 567 height 443
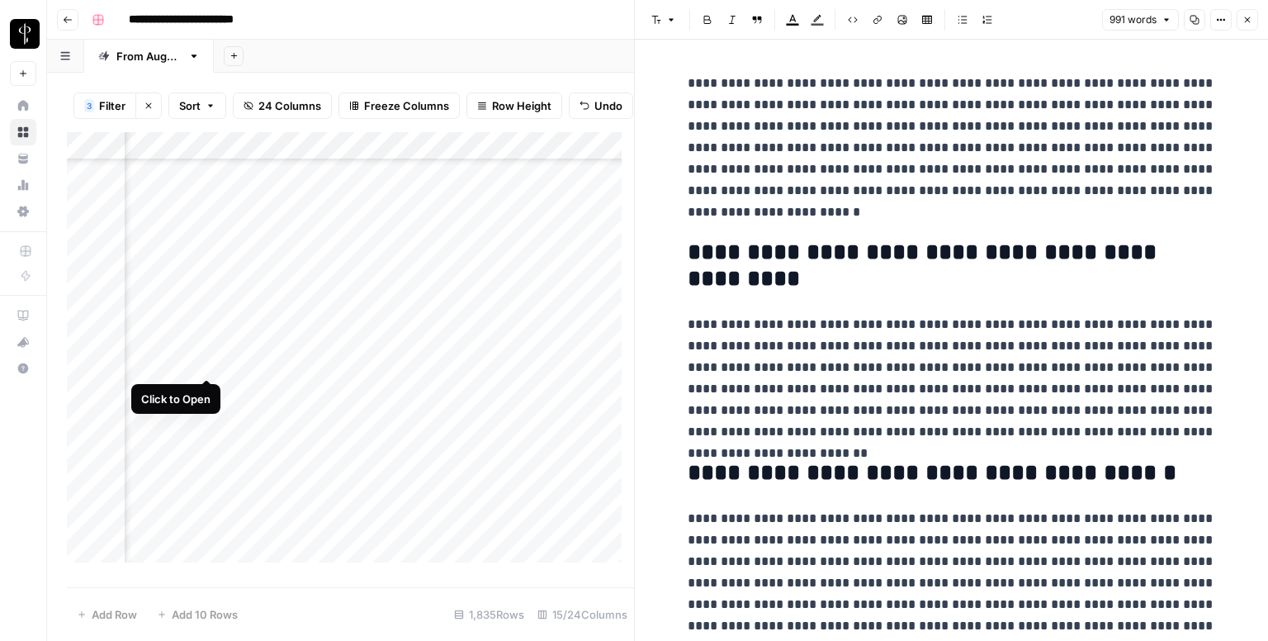
click at [208, 363] on div "Add Column" at bounding box center [350, 353] width 567 height 443
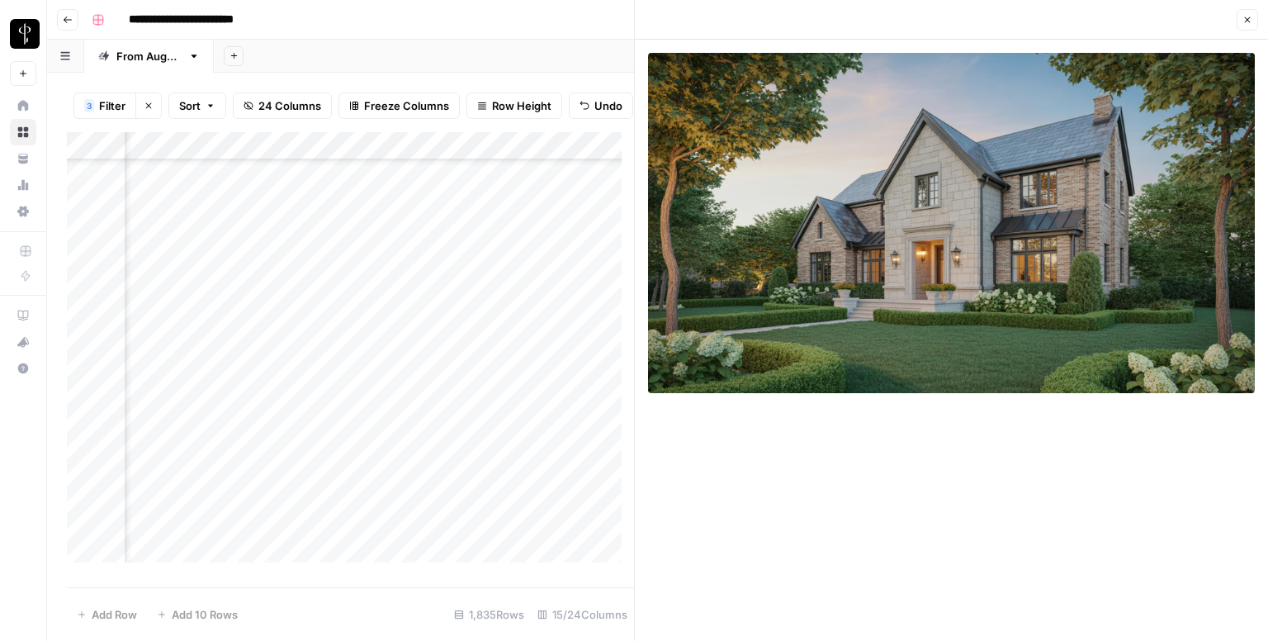
click at [420, 361] on div "Add Column" at bounding box center [350, 353] width 567 height 443
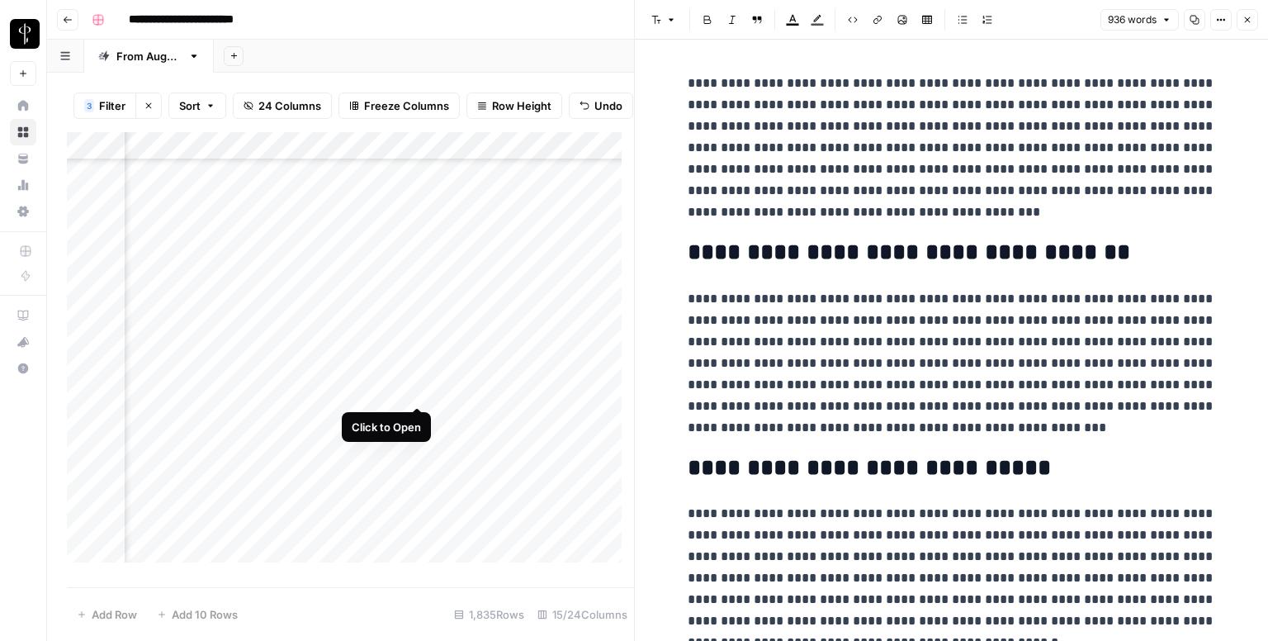
click at [414, 394] on div "Add Column" at bounding box center [350, 353] width 567 height 443
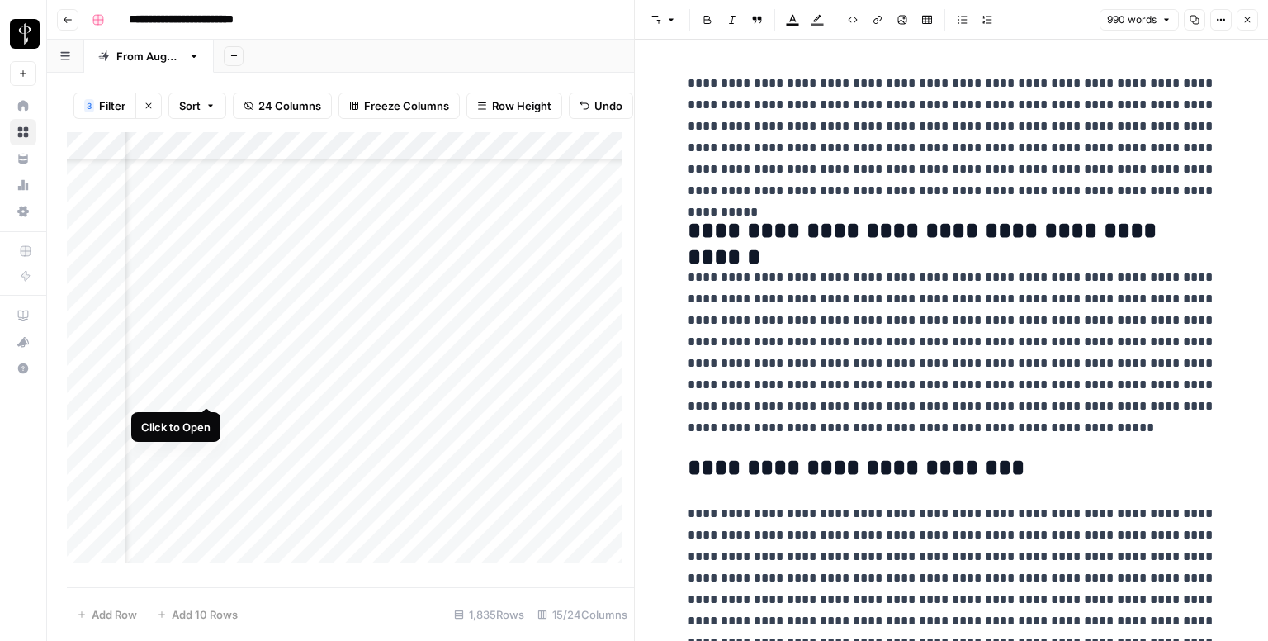
click at [205, 388] on div "Add Column" at bounding box center [350, 353] width 567 height 443
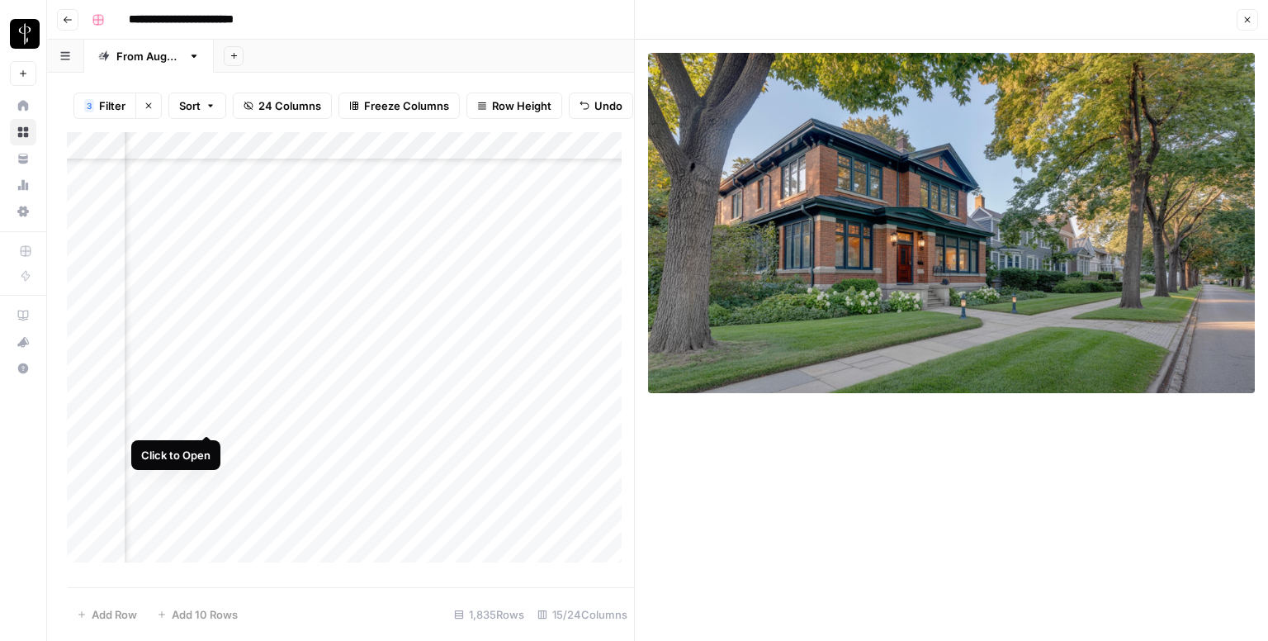
click at [206, 414] on div "Add Column" at bounding box center [350, 353] width 567 height 443
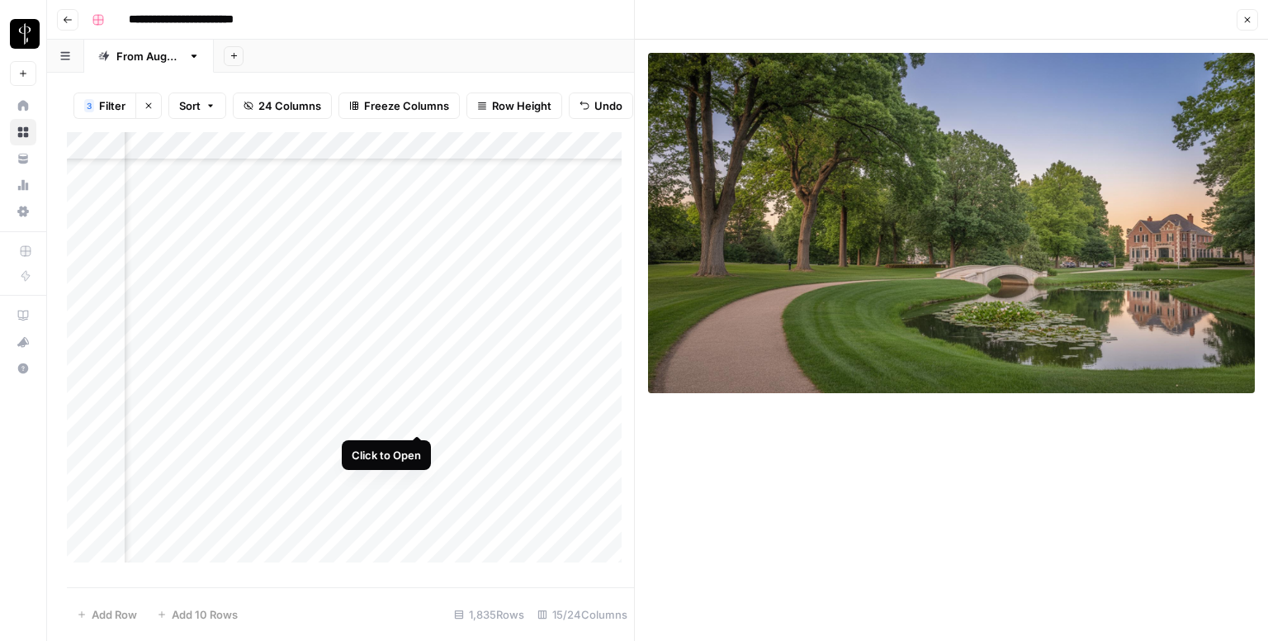
click at [419, 419] on div "Add Column" at bounding box center [350, 353] width 567 height 443
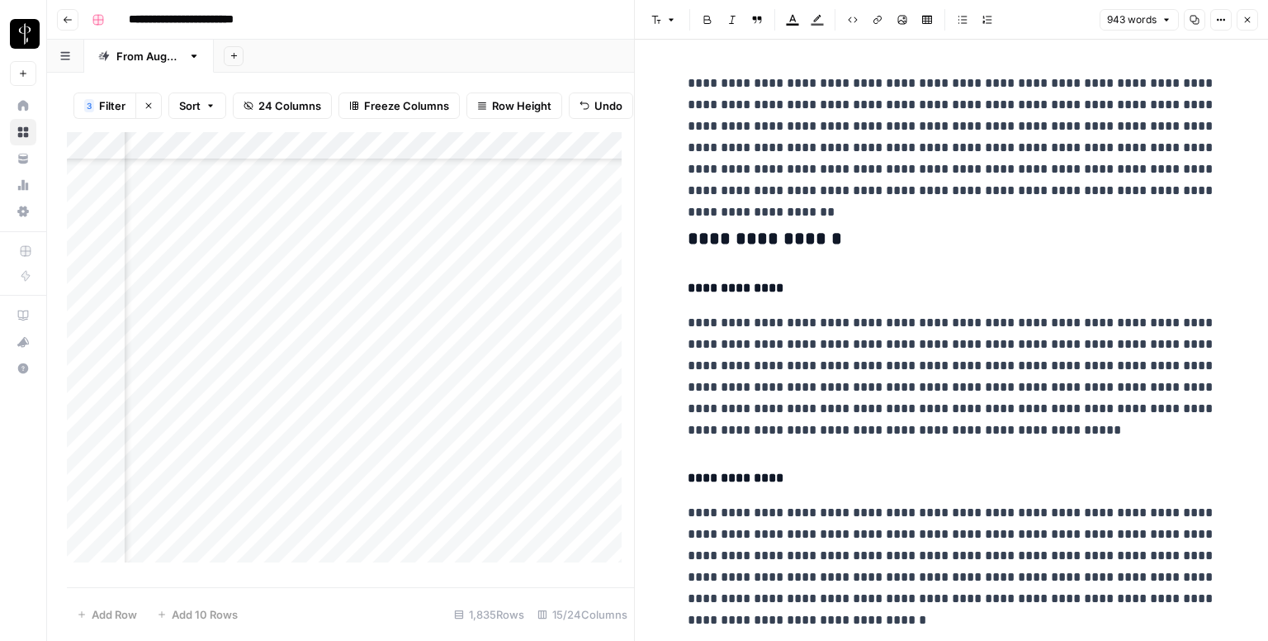
click at [780, 232] on h3 "**********" at bounding box center [952, 239] width 528 height 23
click at [655, 19] on icon "button" at bounding box center [656, 20] width 9 height 8
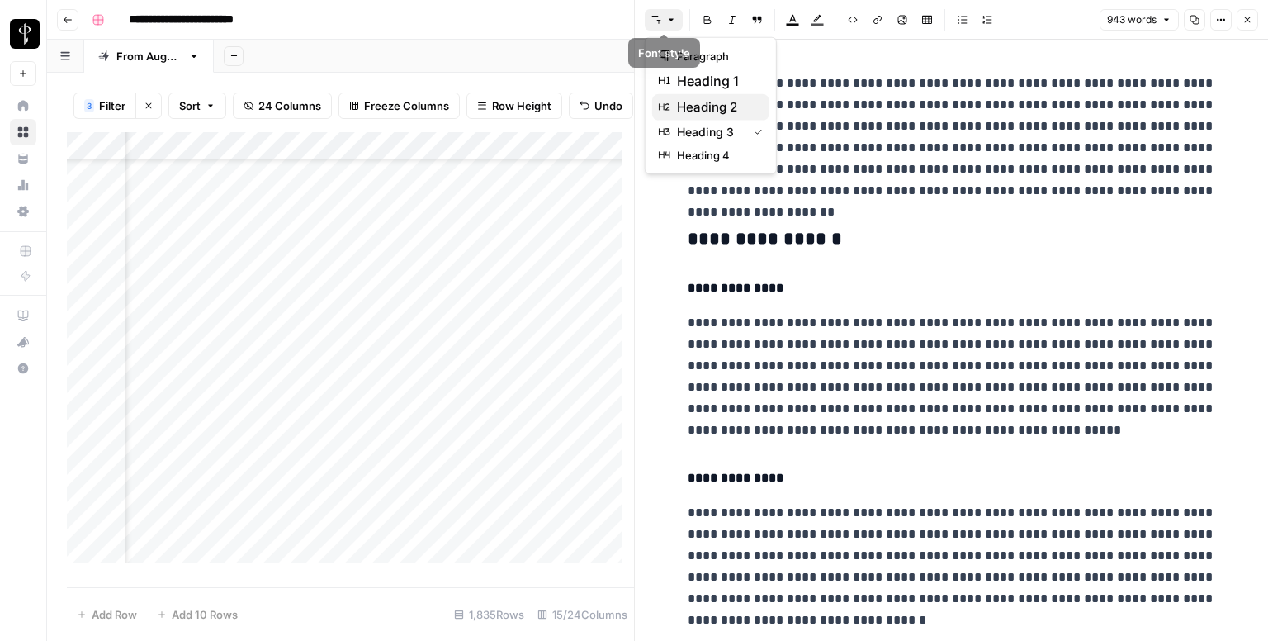
click at [706, 103] on span "heading 2" at bounding box center [716, 107] width 79 height 20
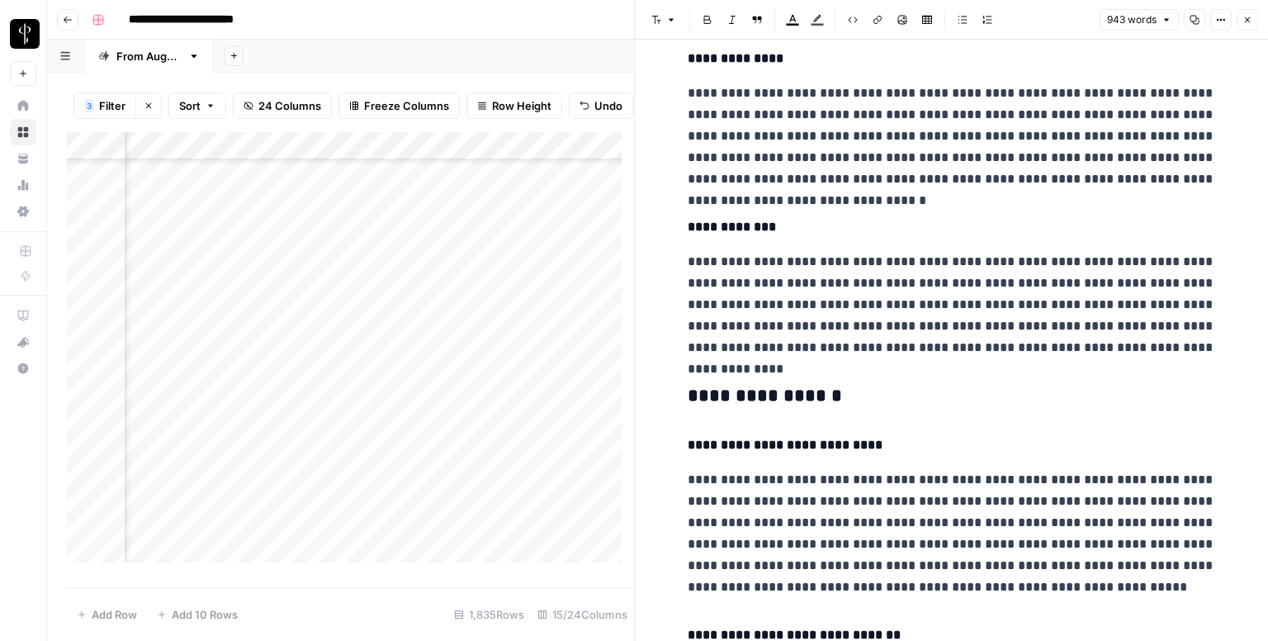
scroll to position [660, 0]
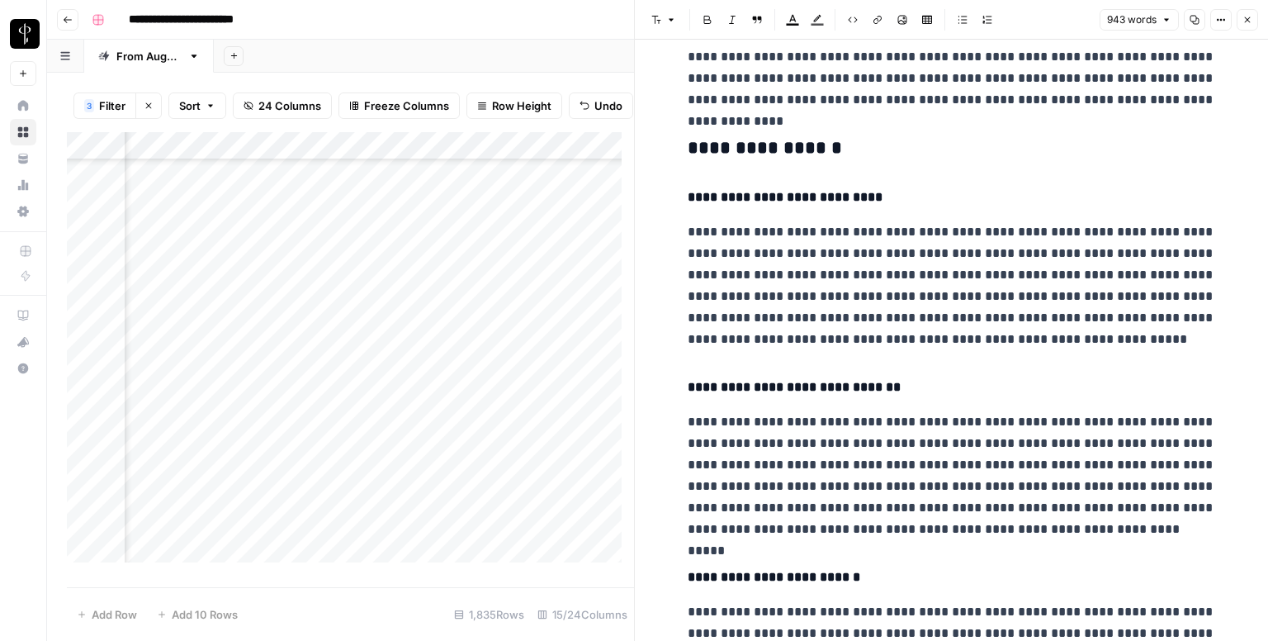
click at [705, 145] on h3 "**********" at bounding box center [952, 148] width 528 height 23
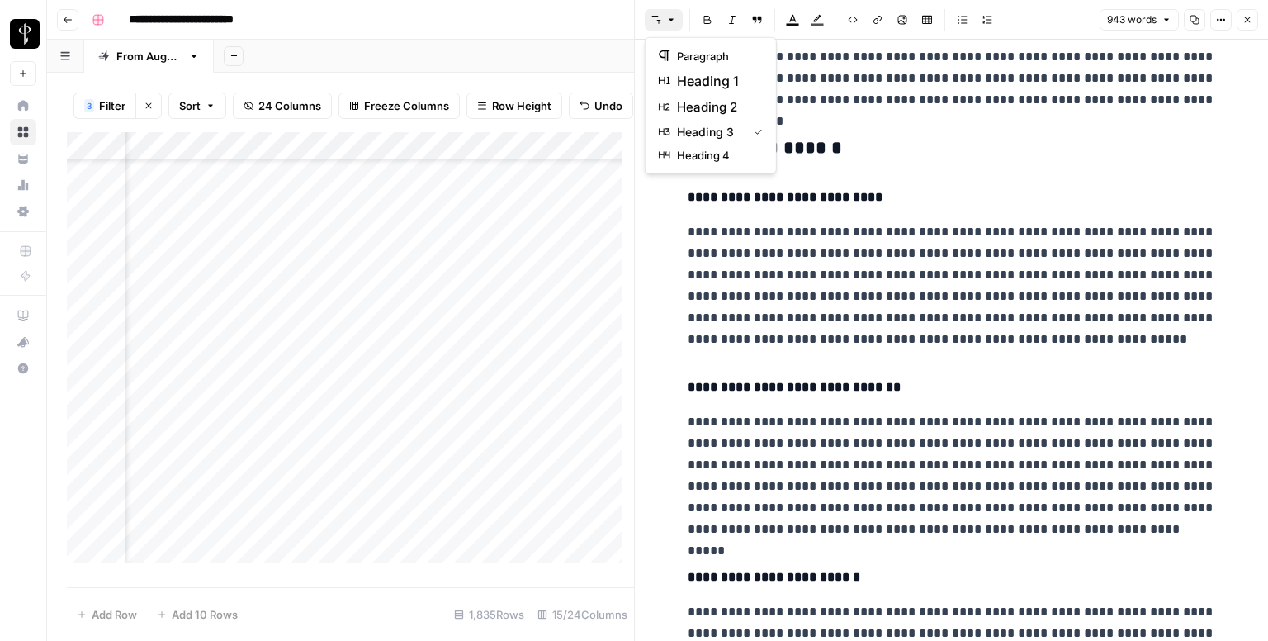
click at [666, 19] on icon "button" at bounding box center [671, 20] width 10 height 10
click at [739, 106] on span "heading 2" at bounding box center [716, 107] width 79 height 20
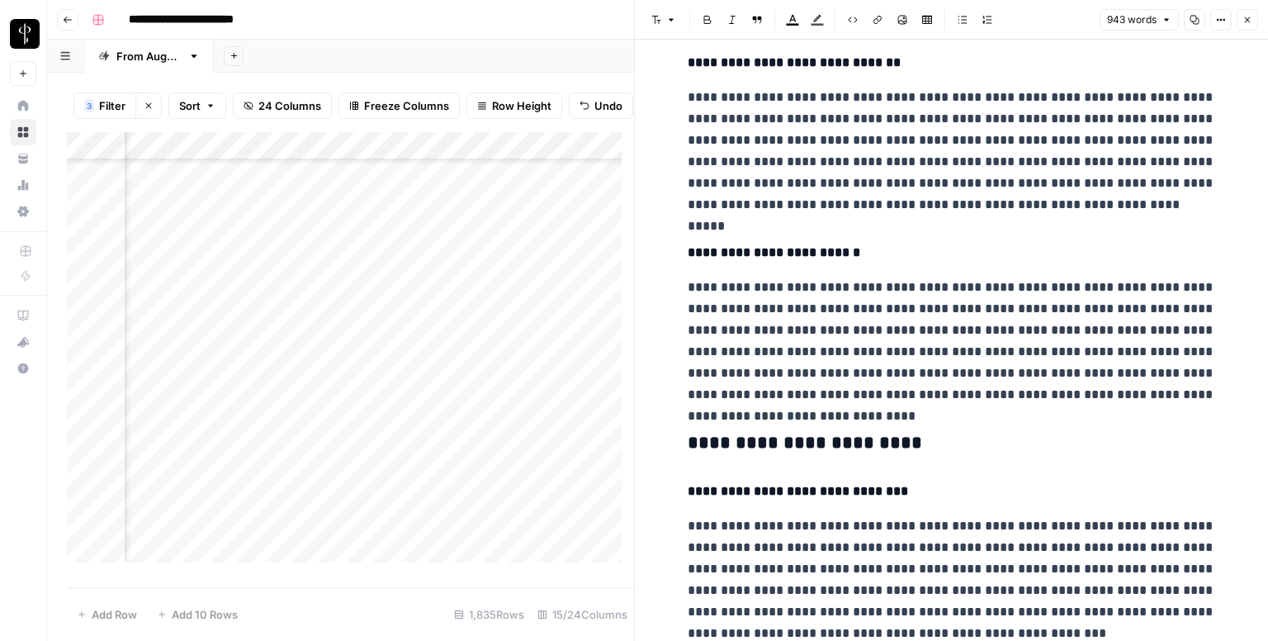
scroll to position [1156, 0]
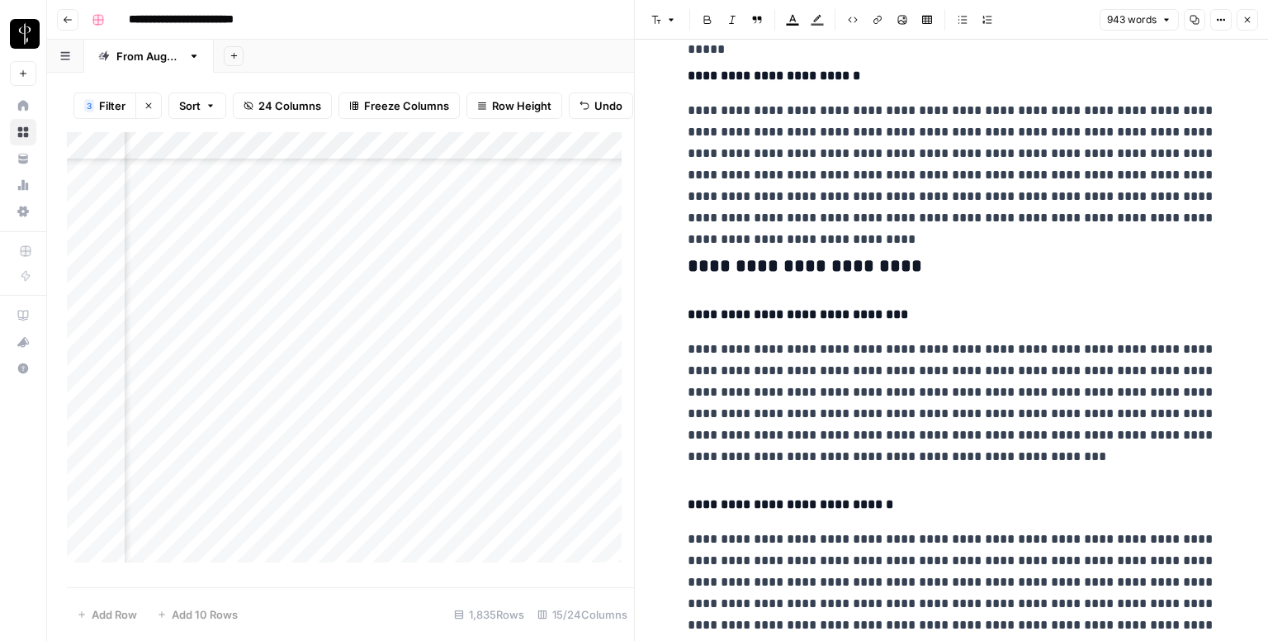
click at [731, 256] on h3 "**********" at bounding box center [952, 266] width 528 height 23
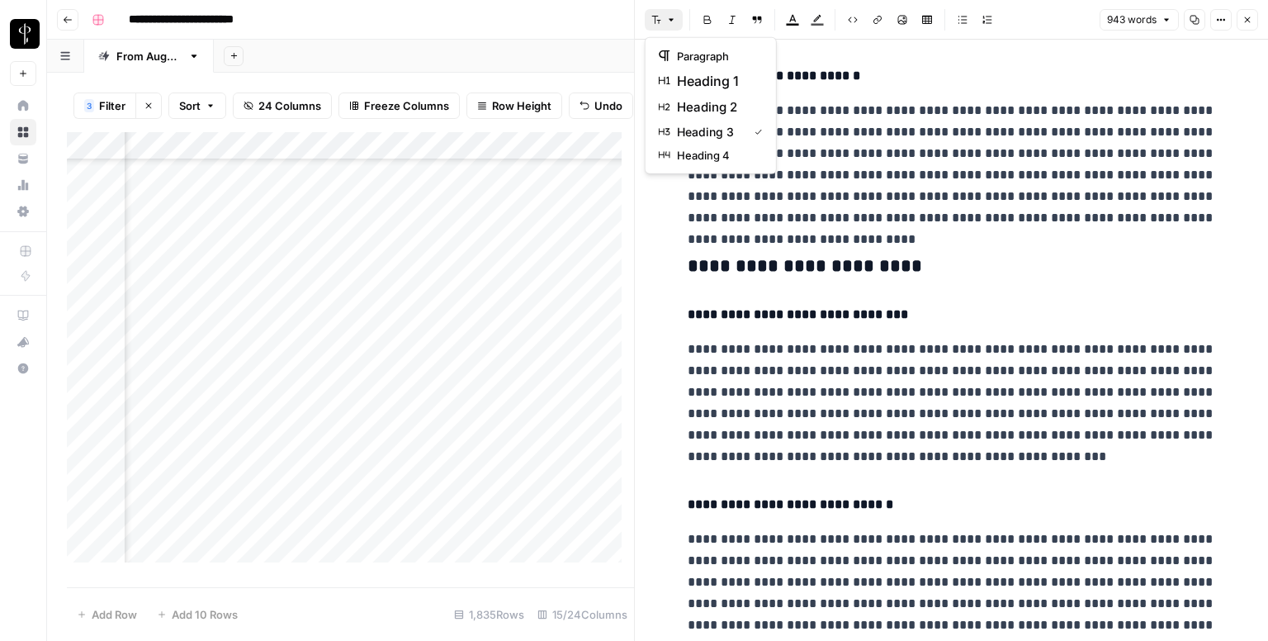
click at [651, 19] on button "Font style" at bounding box center [664, 19] width 38 height 21
click at [703, 103] on span "heading 2" at bounding box center [716, 107] width 79 height 20
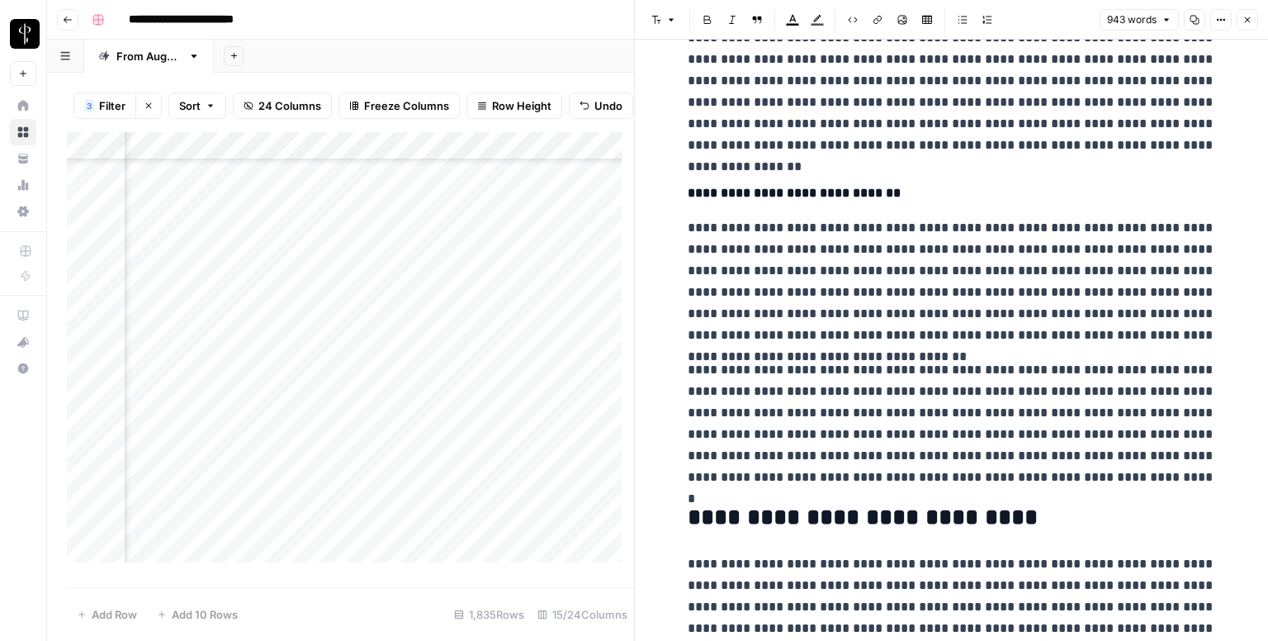
scroll to position [1773, 0]
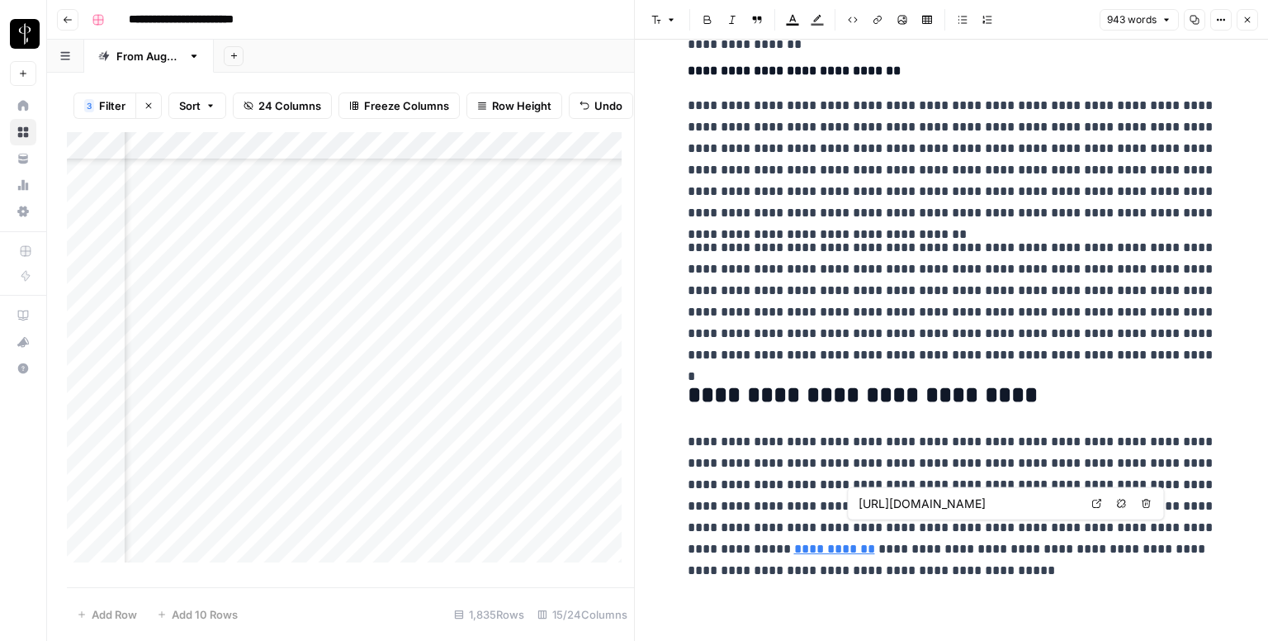
click at [1093, 509] on link "Open in a new tab" at bounding box center [1096, 503] width 21 height 21
click at [1247, 21] on icon "button" at bounding box center [1247, 20] width 10 height 10
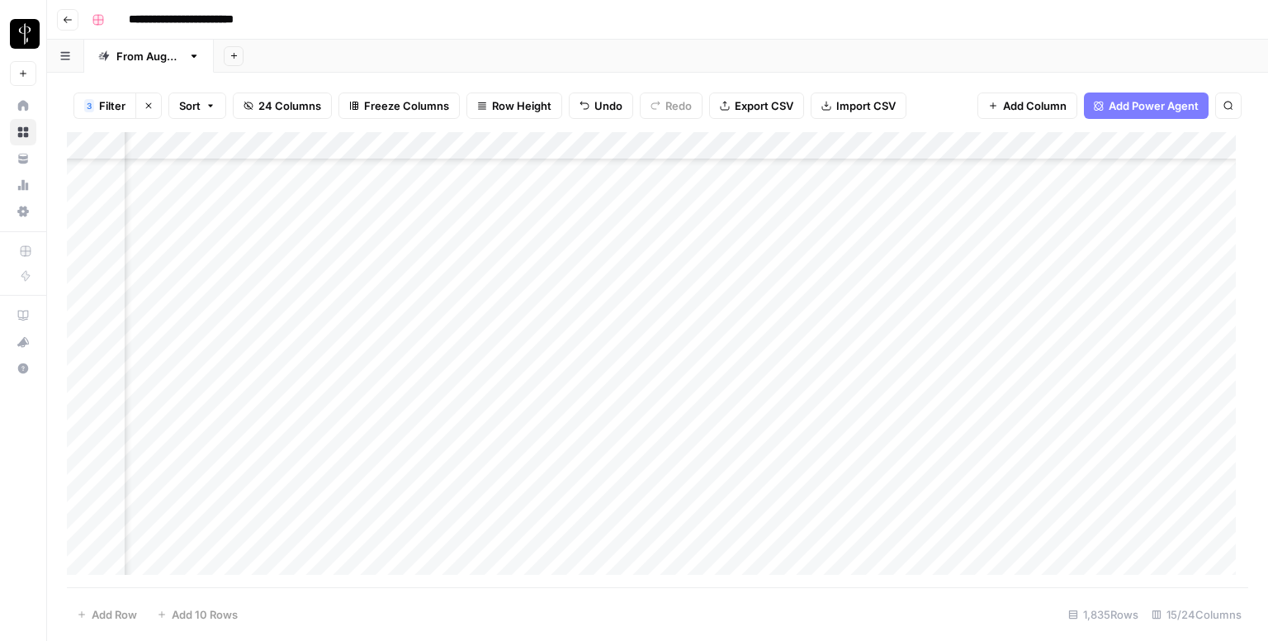
scroll to position [413, 1066]
click at [697, 411] on div "Add Column" at bounding box center [657, 359] width 1181 height 455
type textarea "**********"
click at [206, 430] on div "Add Column" at bounding box center [657, 359] width 1181 height 455
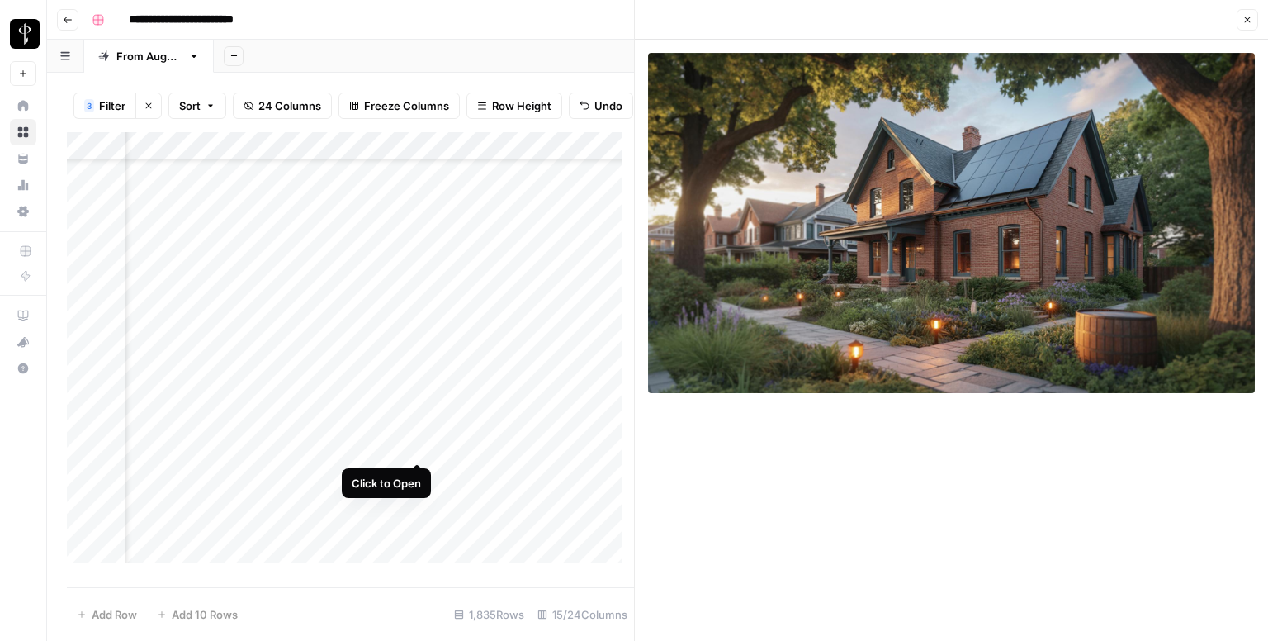
click at [414, 447] on div "Add Column" at bounding box center [350, 353] width 567 height 443
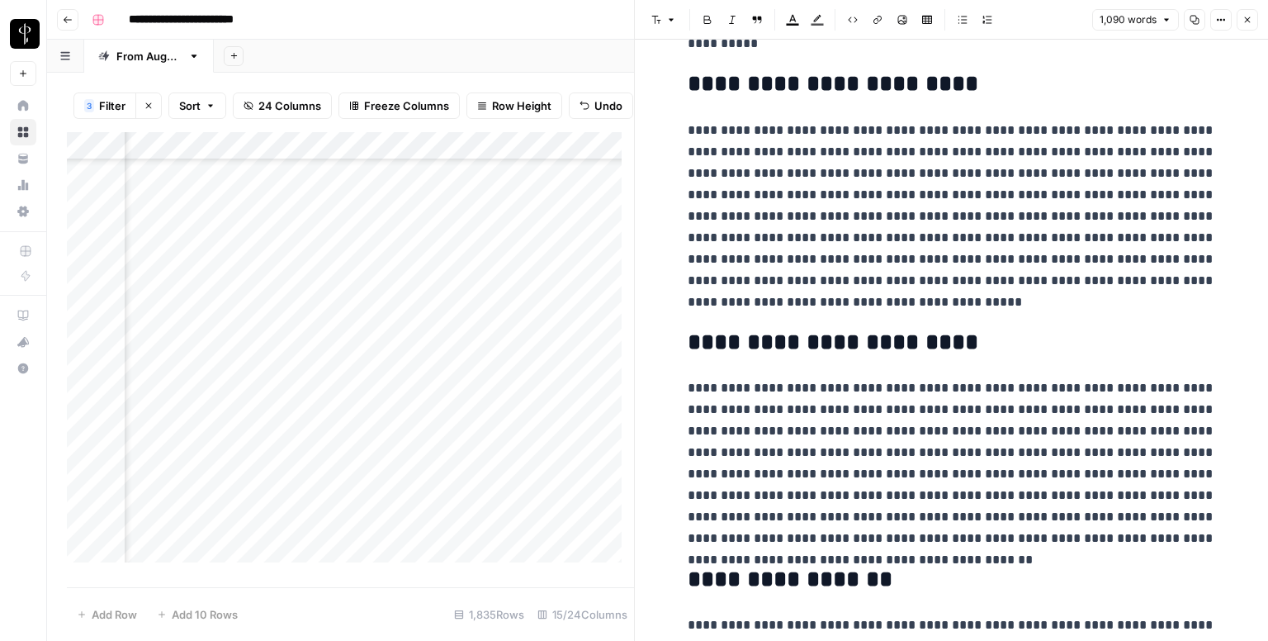
scroll to position [413, 0]
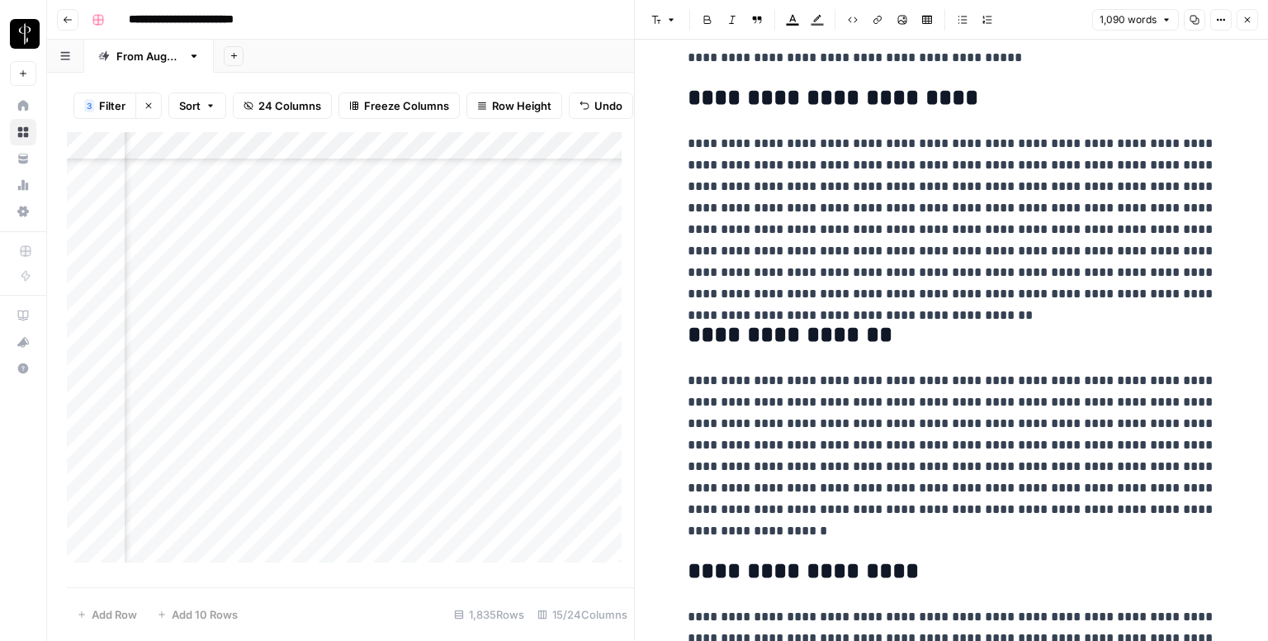
click at [1255, 21] on button "Close" at bounding box center [1247, 19] width 21 height 21
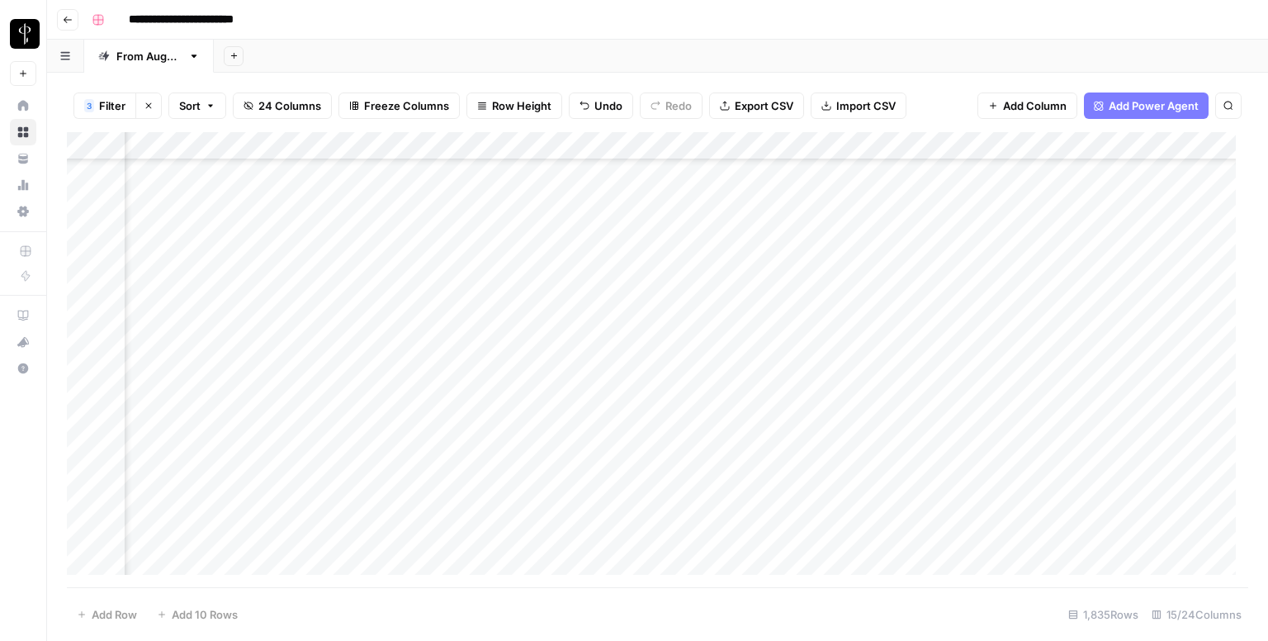
scroll to position [165, 1066]
click at [987, 263] on div "Add Column" at bounding box center [657, 359] width 1181 height 455
drag, startPoint x: 1058, startPoint y: 271, endPoint x: 999, endPoint y: 281, distance: 60.3
click at [999, 281] on div "Add Column" at bounding box center [657, 359] width 1181 height 455
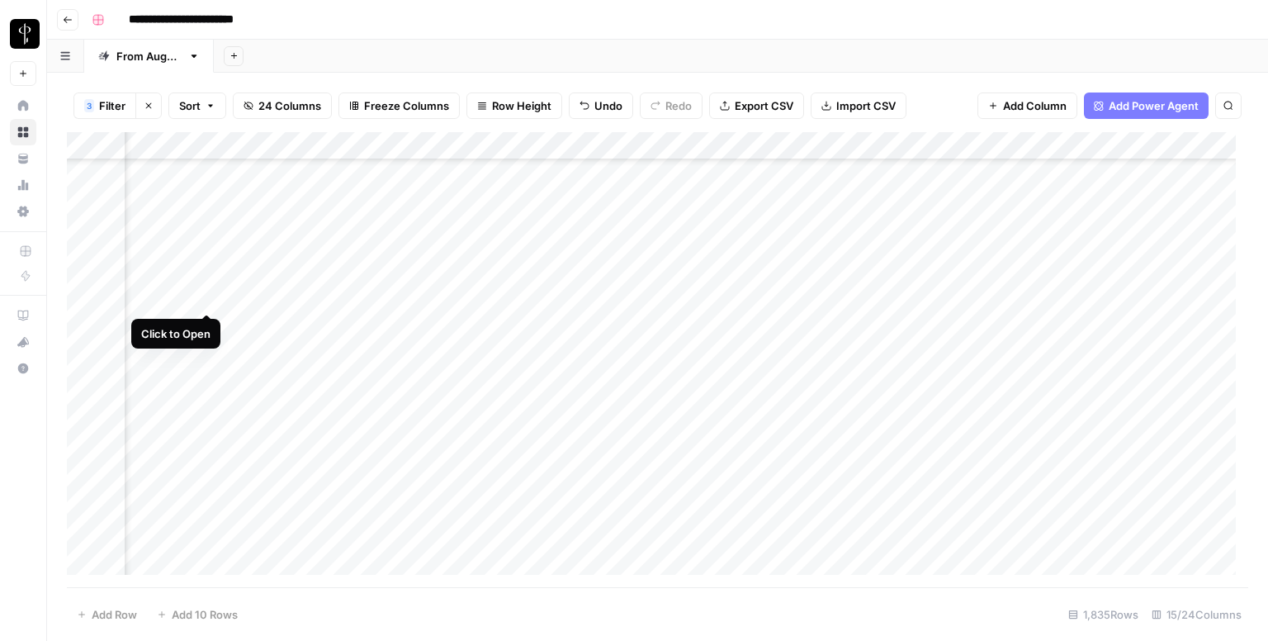
click at [203, 302] on div "Add Column" at bounding box center [657, 359] width 1181 height 455
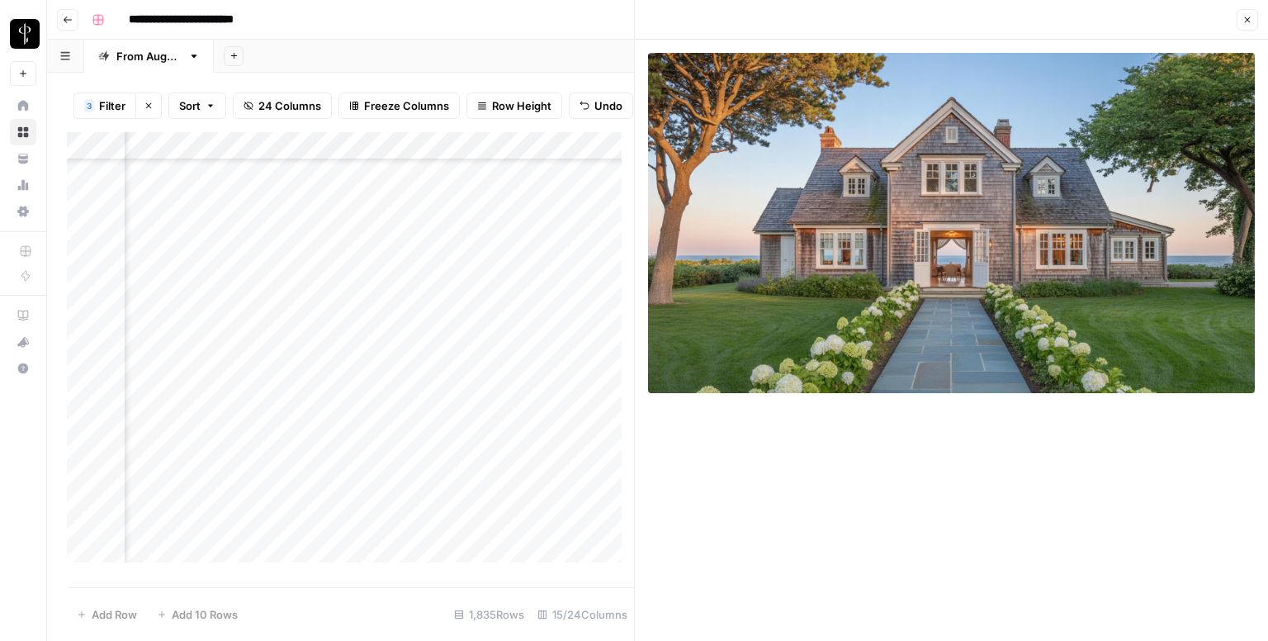
click at [1248, 16] on icon "button" at bounding box center [1247, 20] width 10 height 10
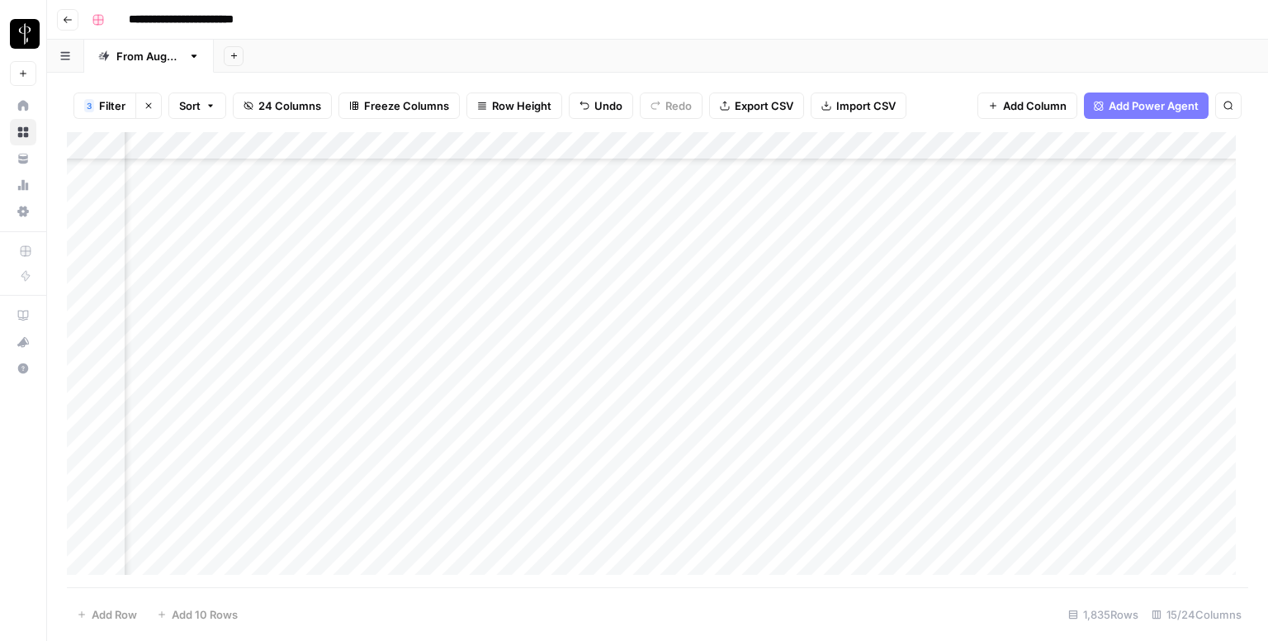
scroll to position [660, 1066]
click at [203, 212] on div "Add Column" at bounding box center [657, 359] width 1181 height 455
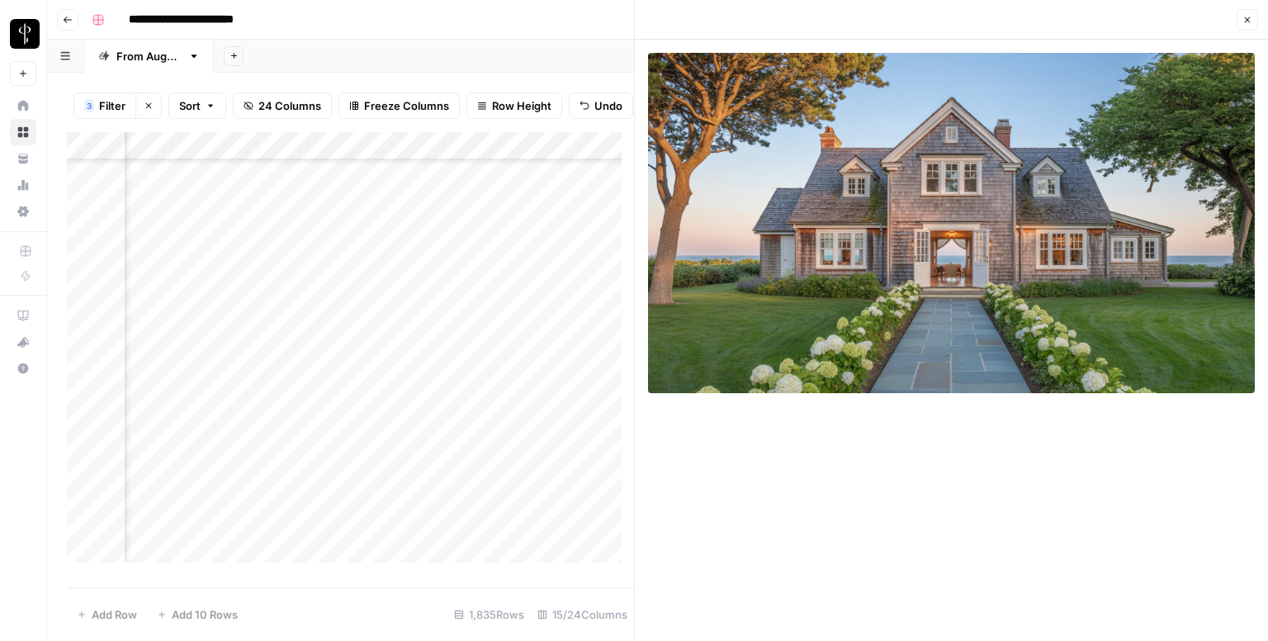
click at [1252, 23] on button "Close" at bounding box center [1247, 19] width 21 height 21
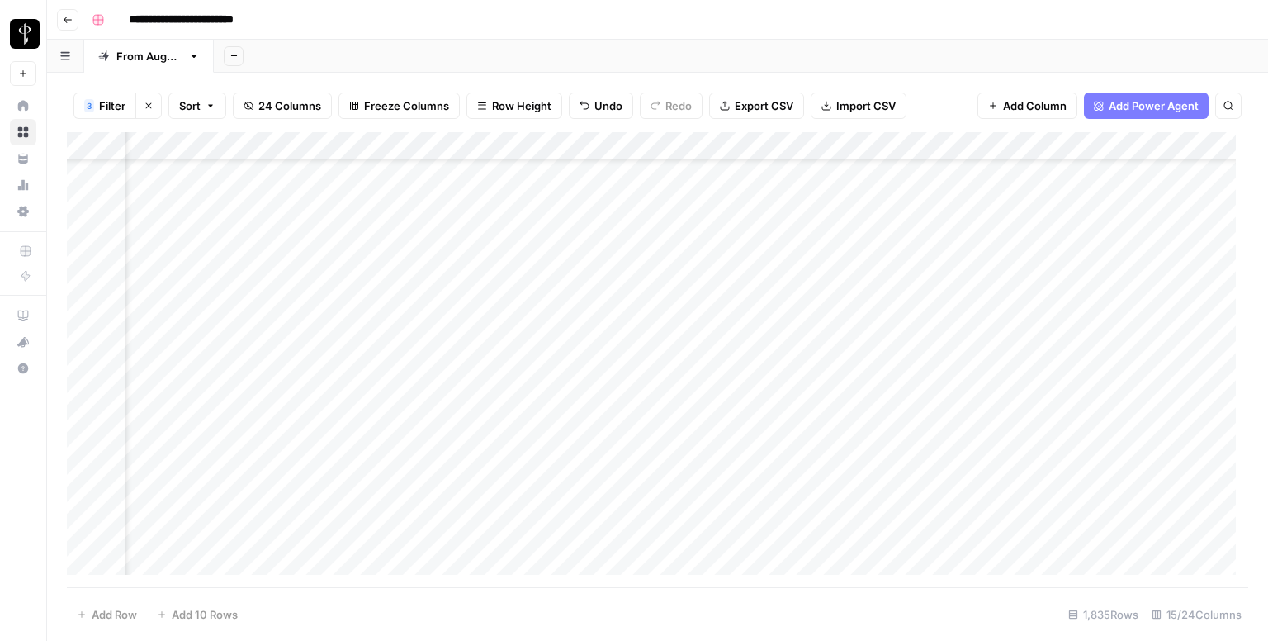
click at [586, 210] on div "Add Column" at bounding box center [657, 359] width 1181 height 455
click at [580, 251] on div "Add Column" at bounding box center [657, 359] width 1181 height 455
click at [587, 271] on div "Add Column" at bounding box center [657, 359] width 1181 height 455
click at [585, 305] on div "Add Column" at bounding box center [657, 359] width 1181 height 455
click at [590, 331] on div "Add Column" at bounding box center [657, 359] width 1181 height 455
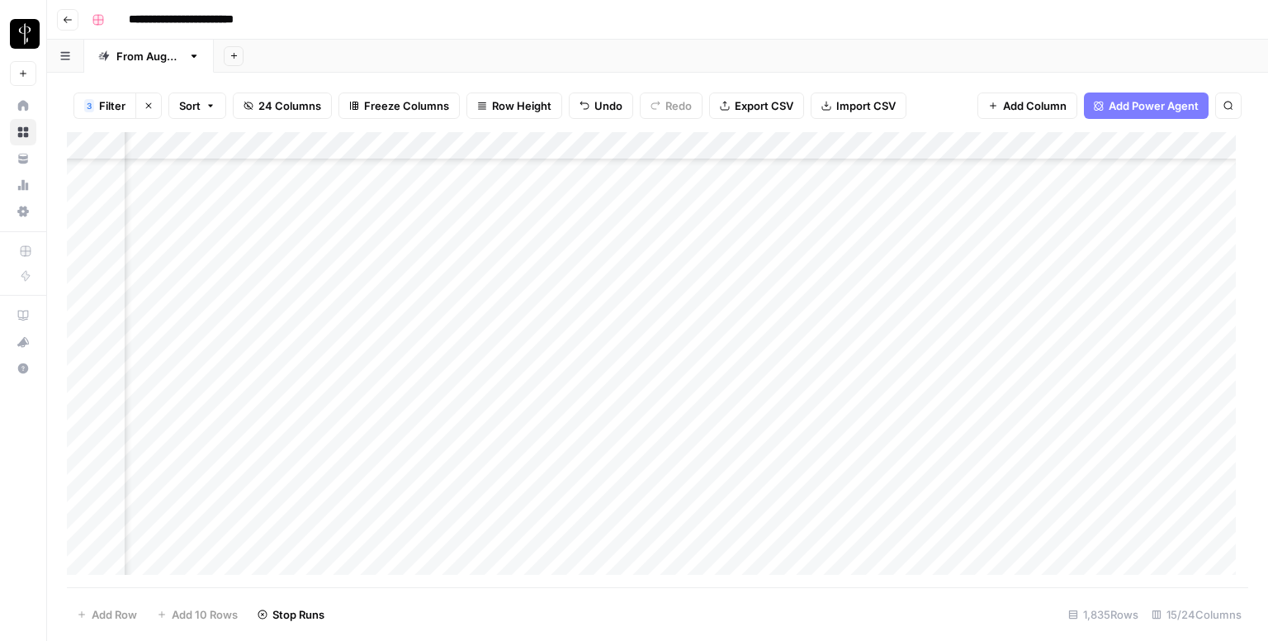
click at [595, 356] on div "Add Column" at bounding box center [657, 359] width 1181 height 455
click at [594, 381] on div "Add Column" at bounding box center [657, 359] width 1181 height 455
click at [591, 411] on div "Add Column" at bounding box center [657, 359] width 1181 height 455
click at [593, 266] on div "Add Column" at bounding box center [657, 359] width 1181 height 455
click at [604, 443] on div "Add Column" at bounding box center [657, 359] width 1181 height 455
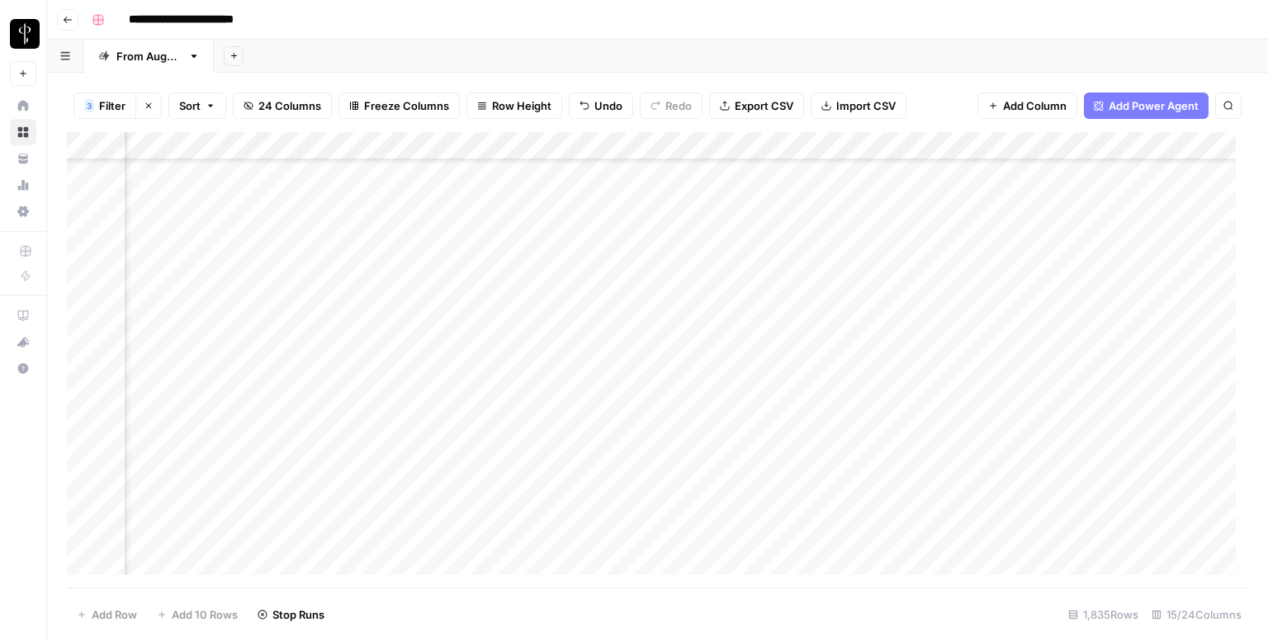
click at [596, 470] on div "Add Column" at bounding box center [657, 359] width 1181 height 455
click at [585, 497] on div "Add Column" at bounding box center [657, 359] width 1181 height 455
click at [592, 529] on div "Add Column" at bounding box center [657, 359] width 1181 height 455
click at [589, 471] on div "Add Column" at bounding box center [657, 359] width 1181 height 455
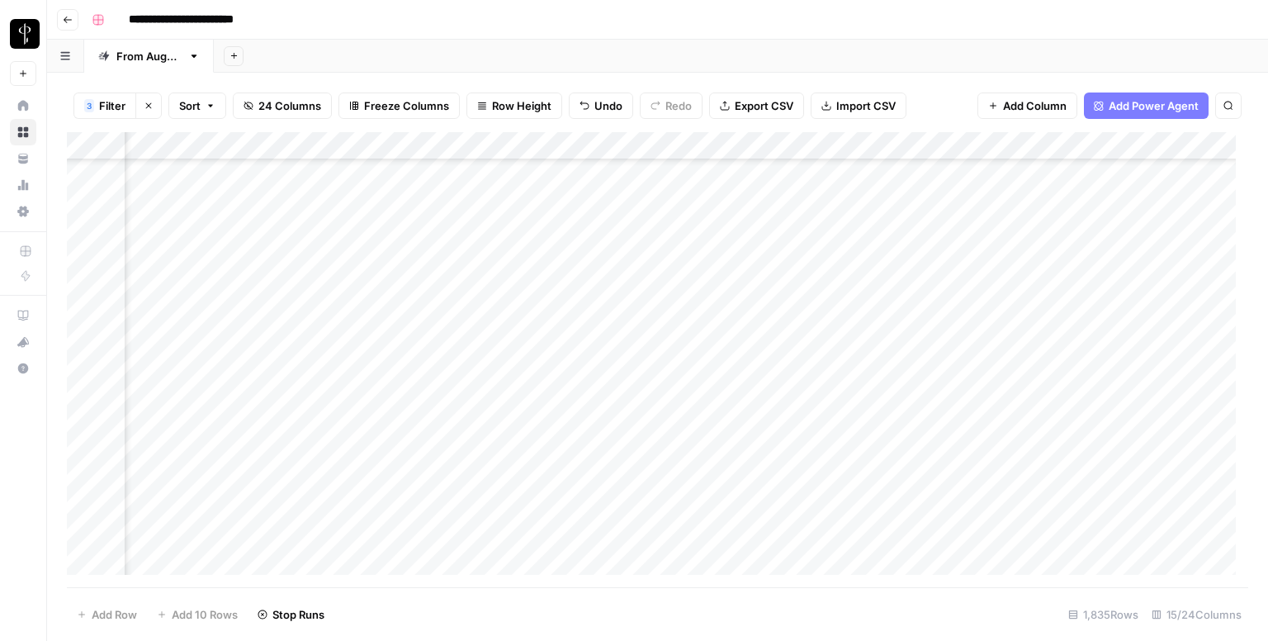
click at [594, 495] on div "Add Column" at bounding box center [657, 359] width 1181 height 455
click at [586, 519] on div "Add Column" at bounding box center [657, 359] width 1181 height 455
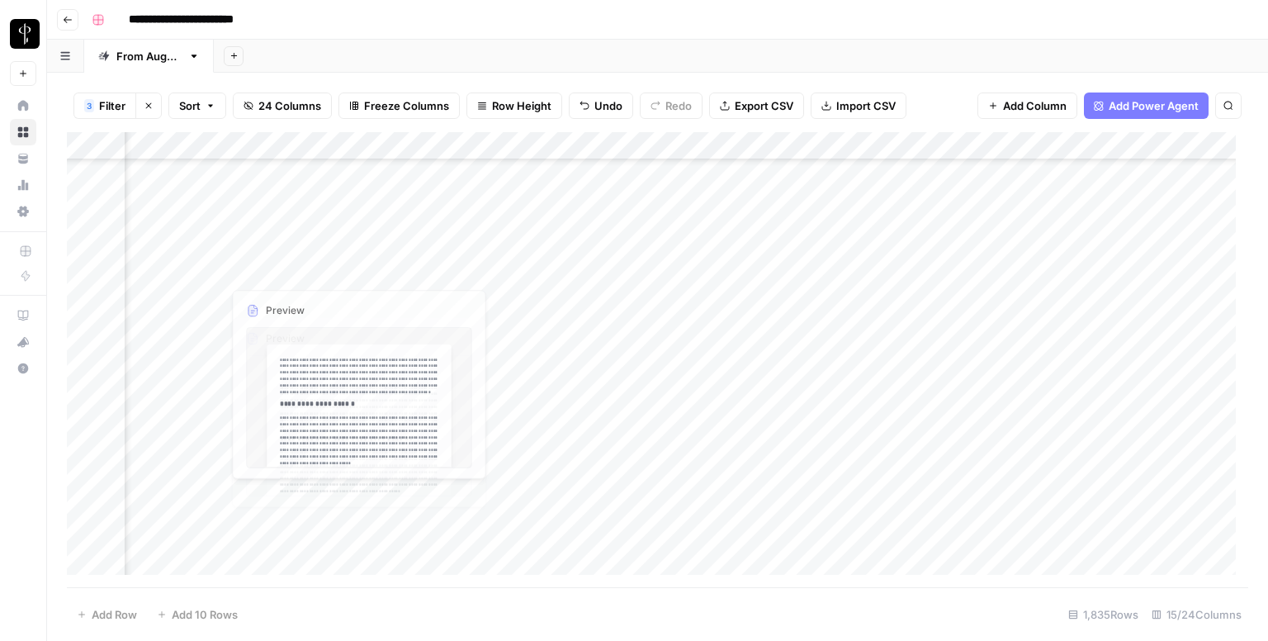
scroll to position [578, 1066]
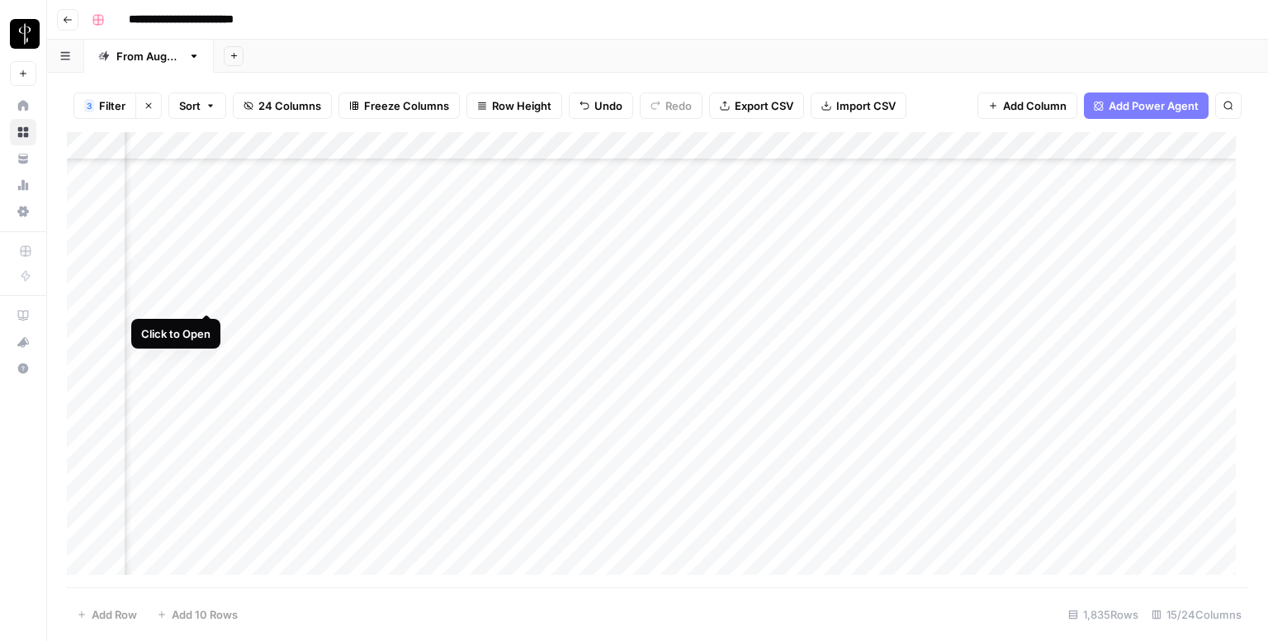
click at [206, 297] on div "Add Column" at bounding box center [657, 359] width 1181 height 455
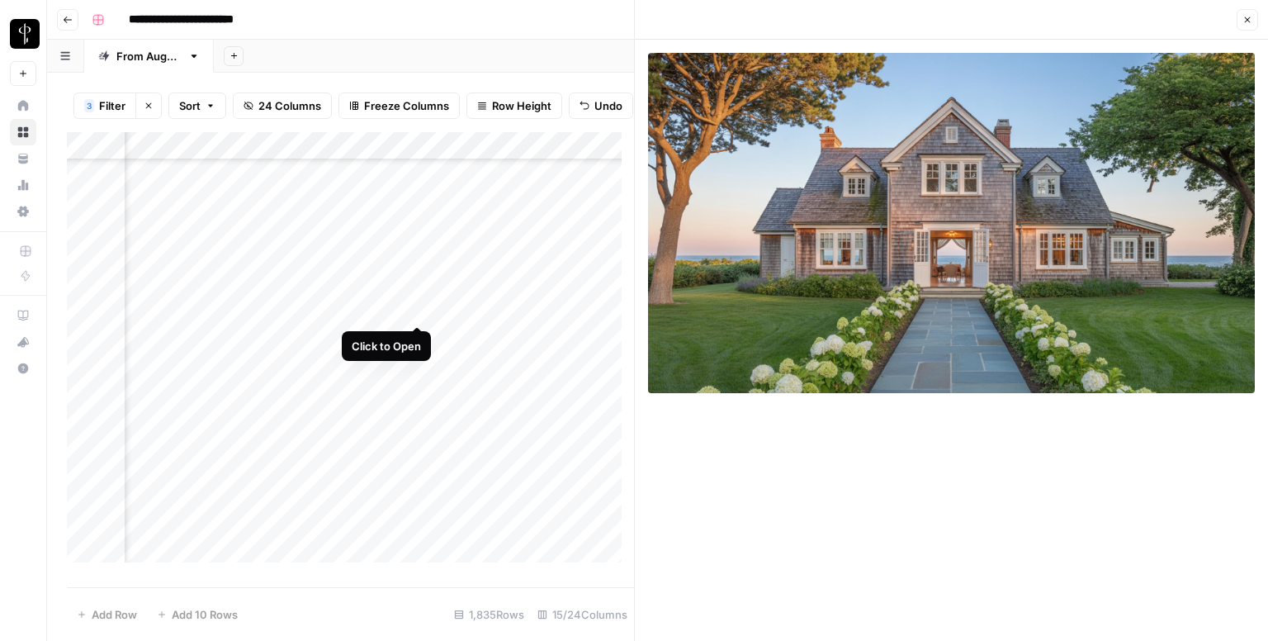
click at [414, 310] on div "Add Column" at bounding box center [350, 353] width 567 height 443
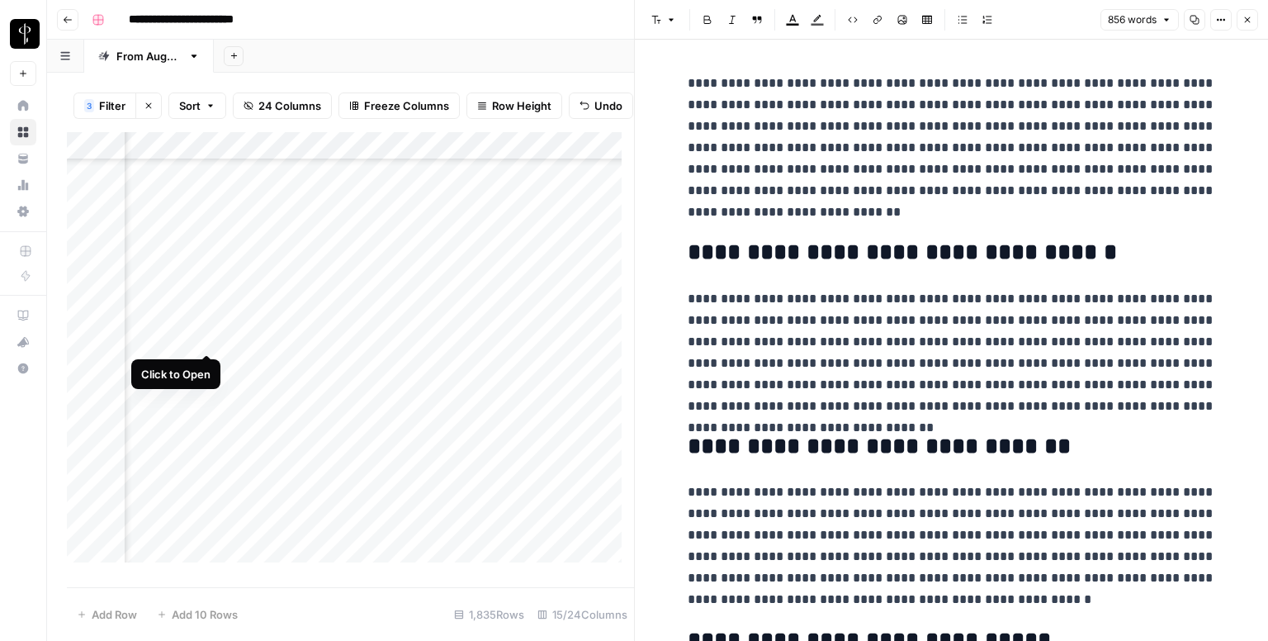
click at [204, 343] on div "Add Column" at bounding box center [350, 353] width 567 height 443
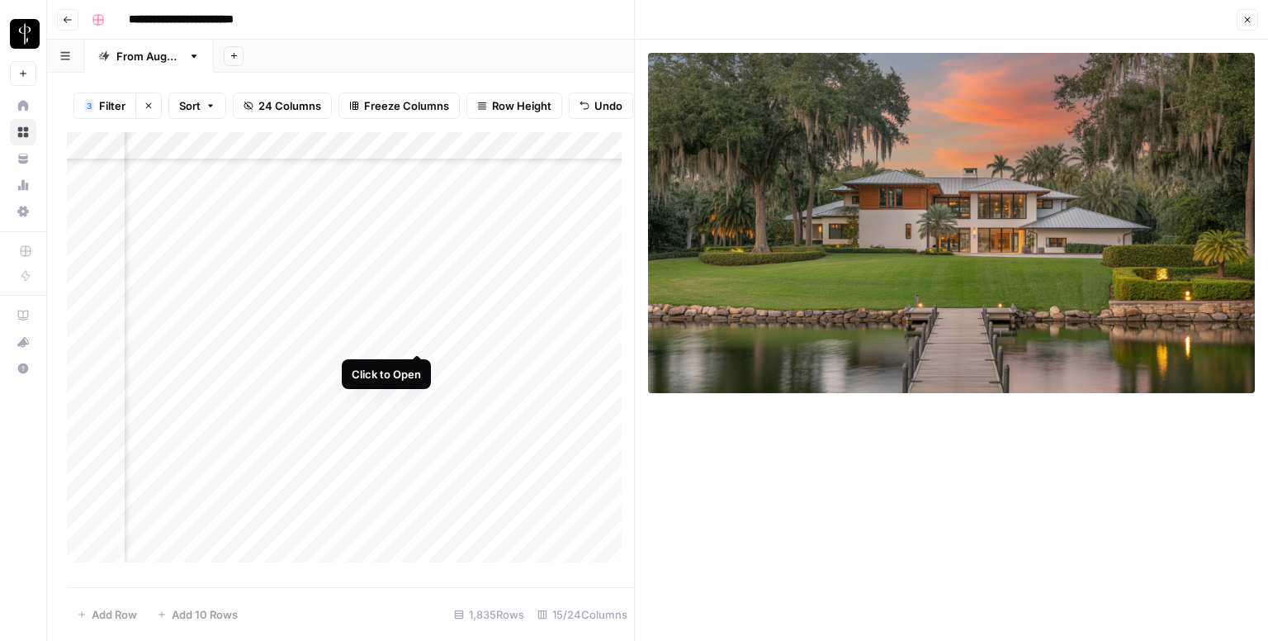
click at [412, 340] on div "Add Column" at bounding box center [350, 353] width 567 height 443
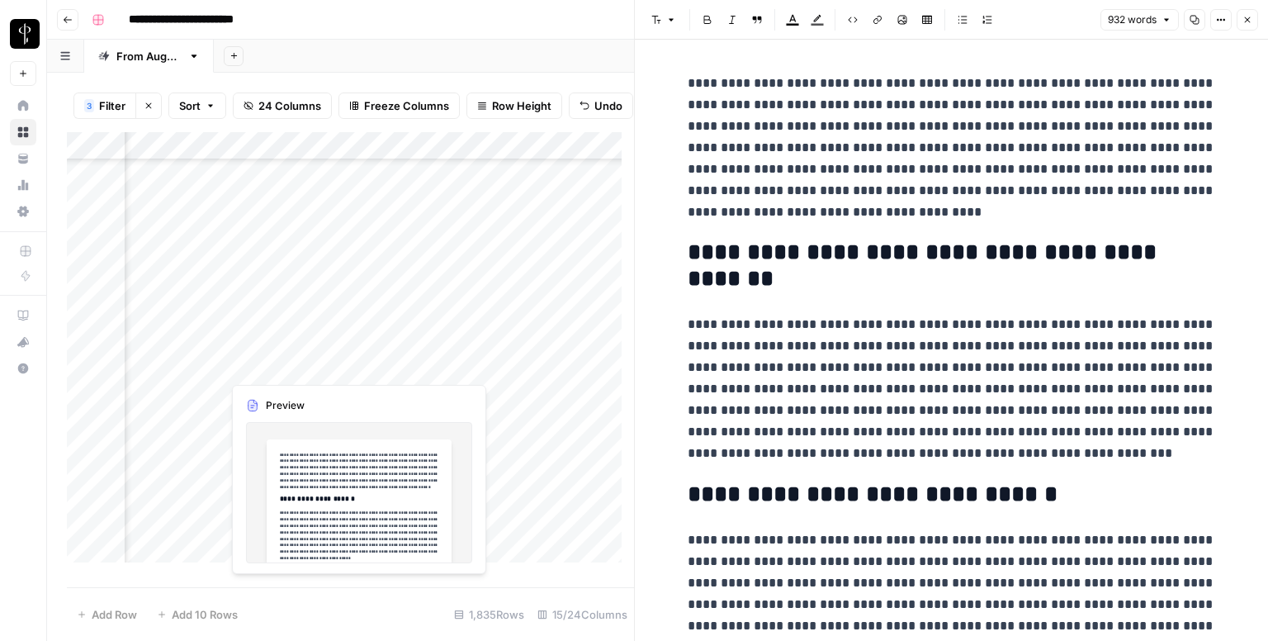
click at [414, 371] on div "Add Column" at bounding box center [350, 353] width 567 height 443
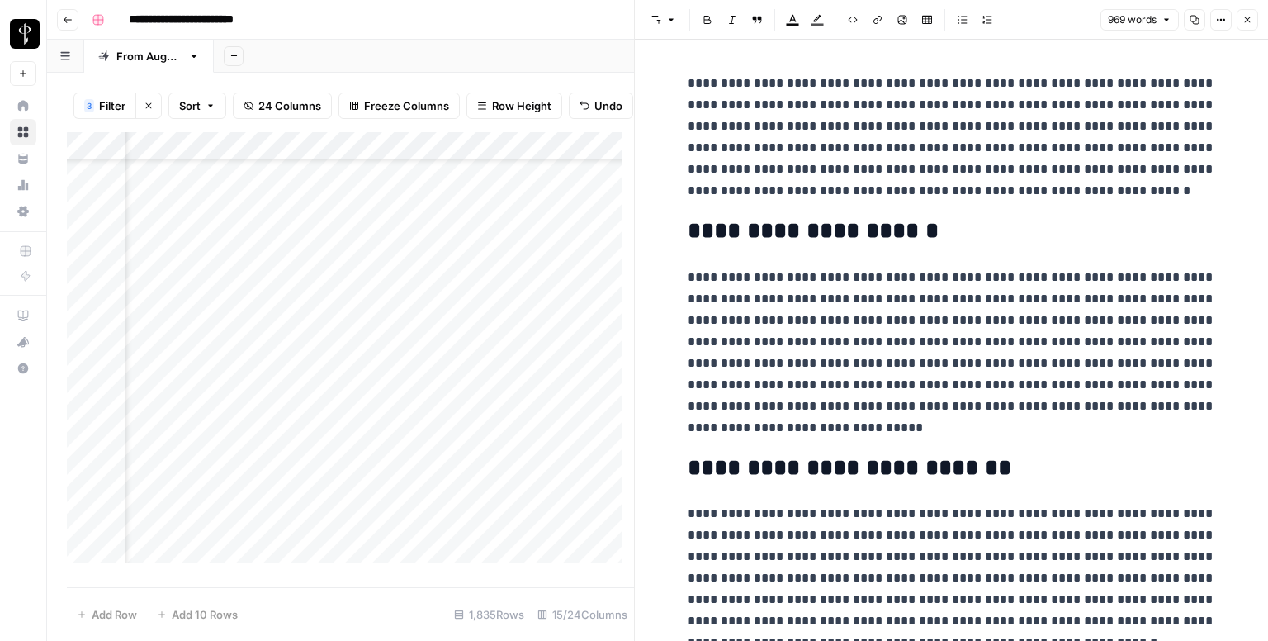
click at [205, 364] on div "Add Column" at bounding box center [350, 353] width 567 height 443
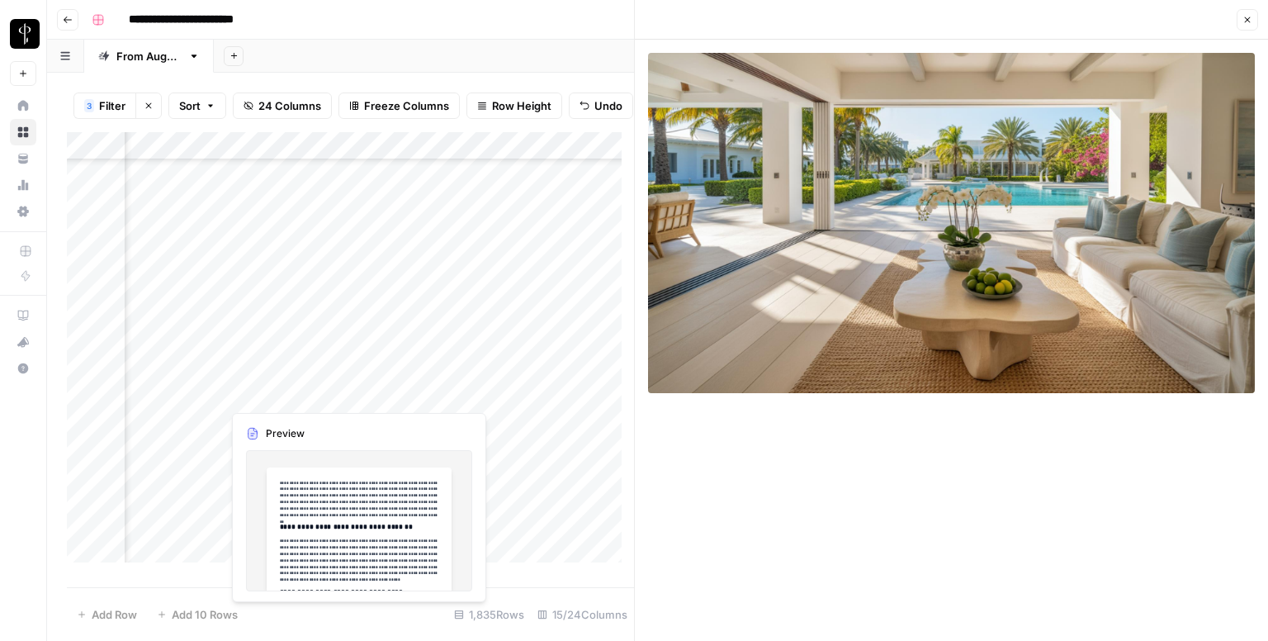
click at [201, 387] on div "Add Column" at bounding box center [350, 353] width 567 height 443
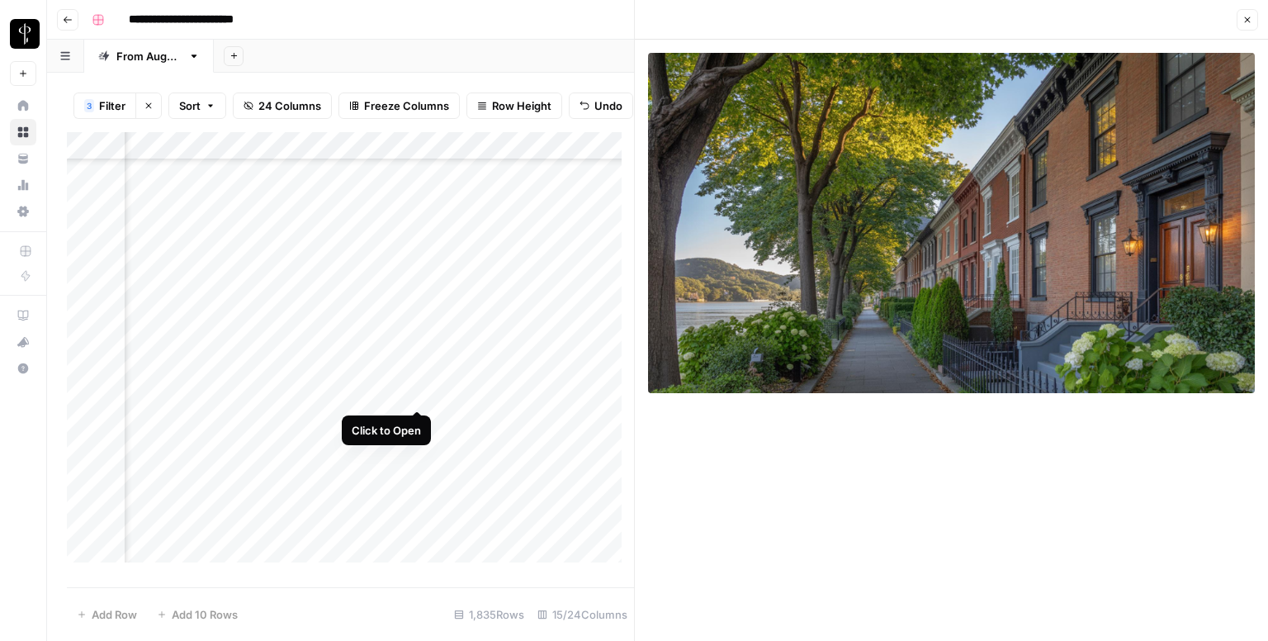
click at [414, 388] on div "Add Column" at bounding box center [350, 353] width 567 height 443
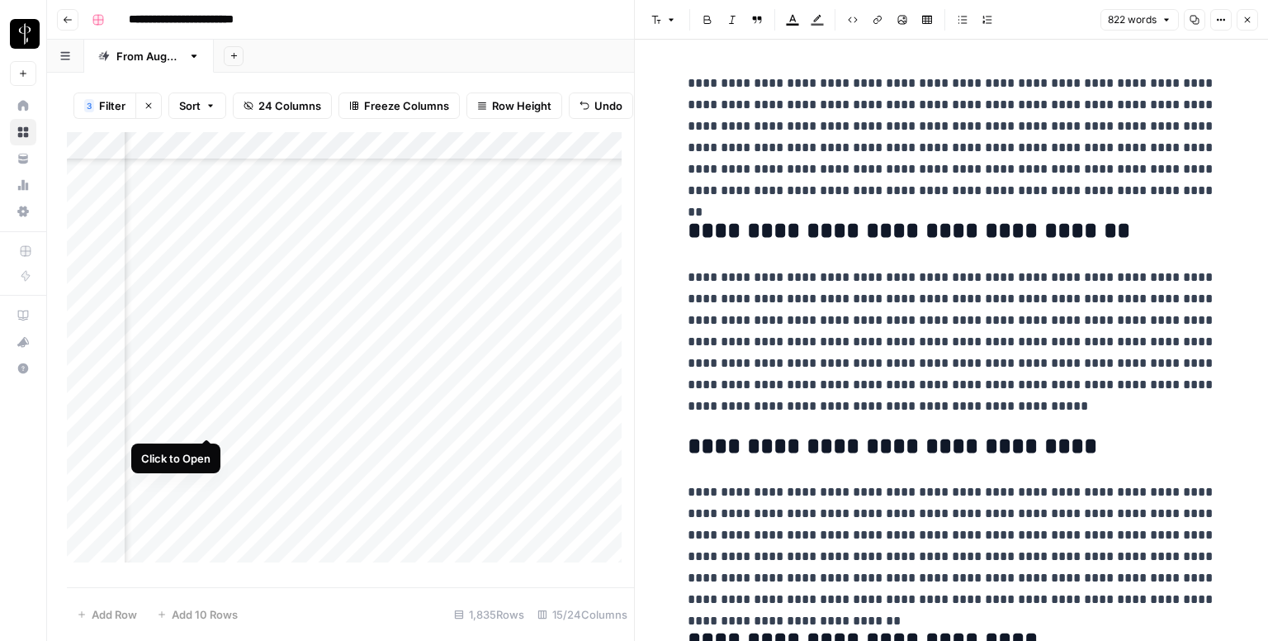
click at [198, 420] on div "Add Column" at bounding box center [350, 353] width 567 height 443
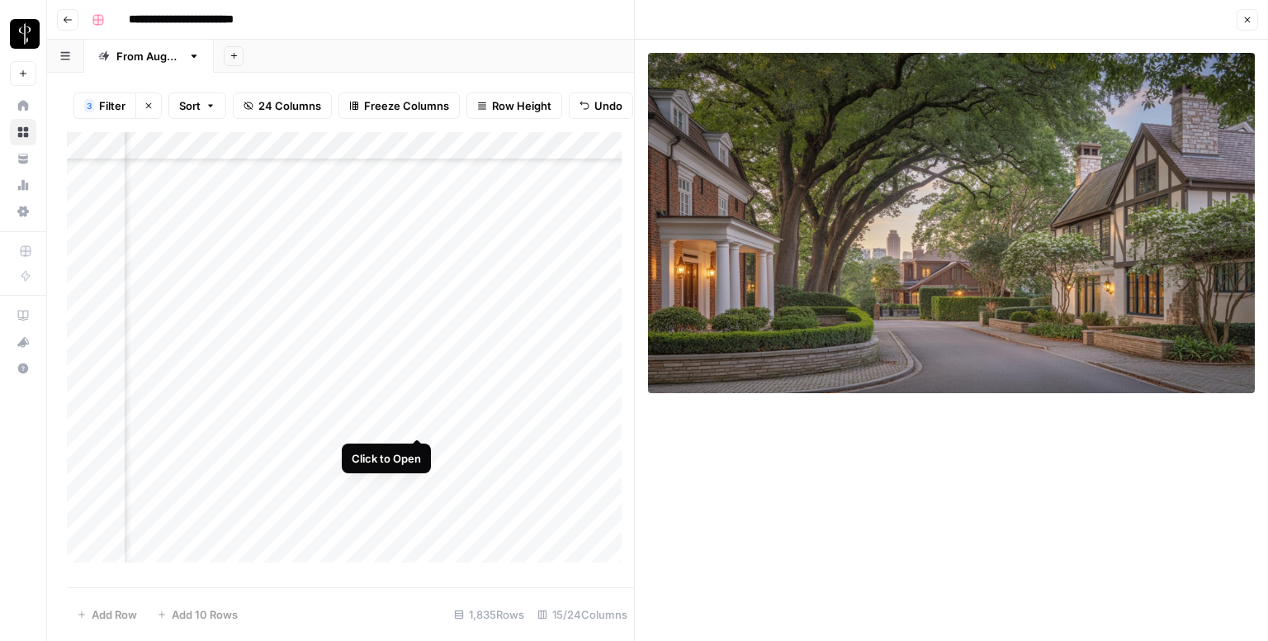
click at [419, 425] on div "Add Column" at bounding box center [350, 353] width 567 height 443
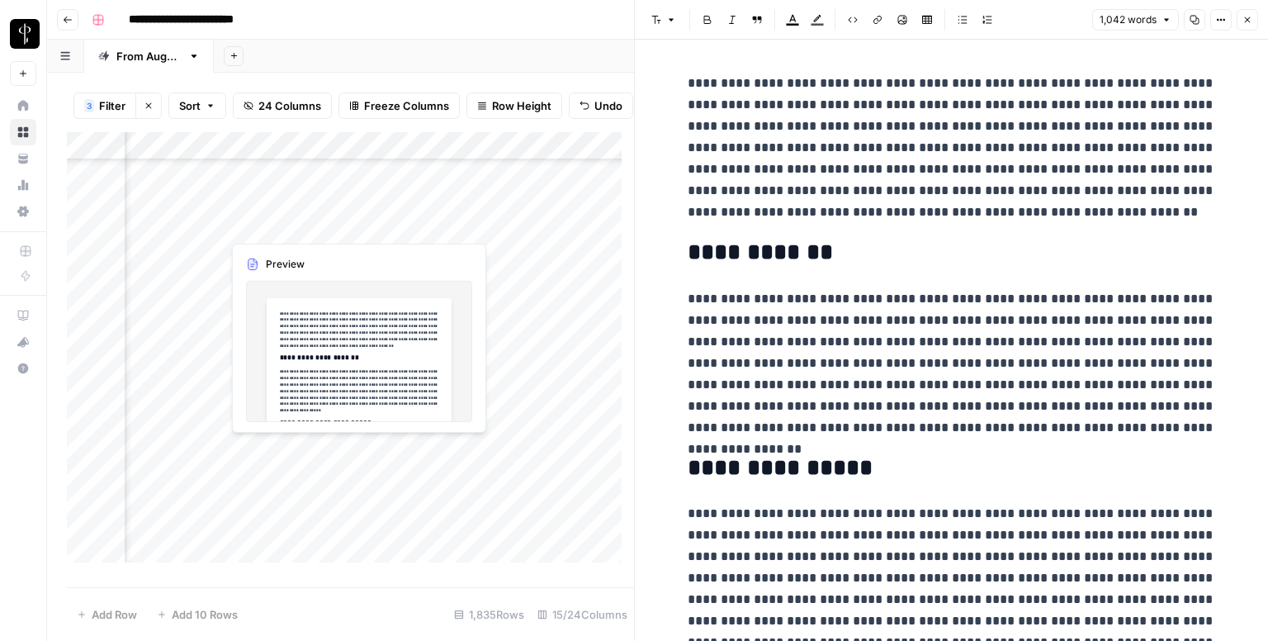
click at [414, 450] on div "Add Column" at bounding box center [350, 353] width 567 height 443
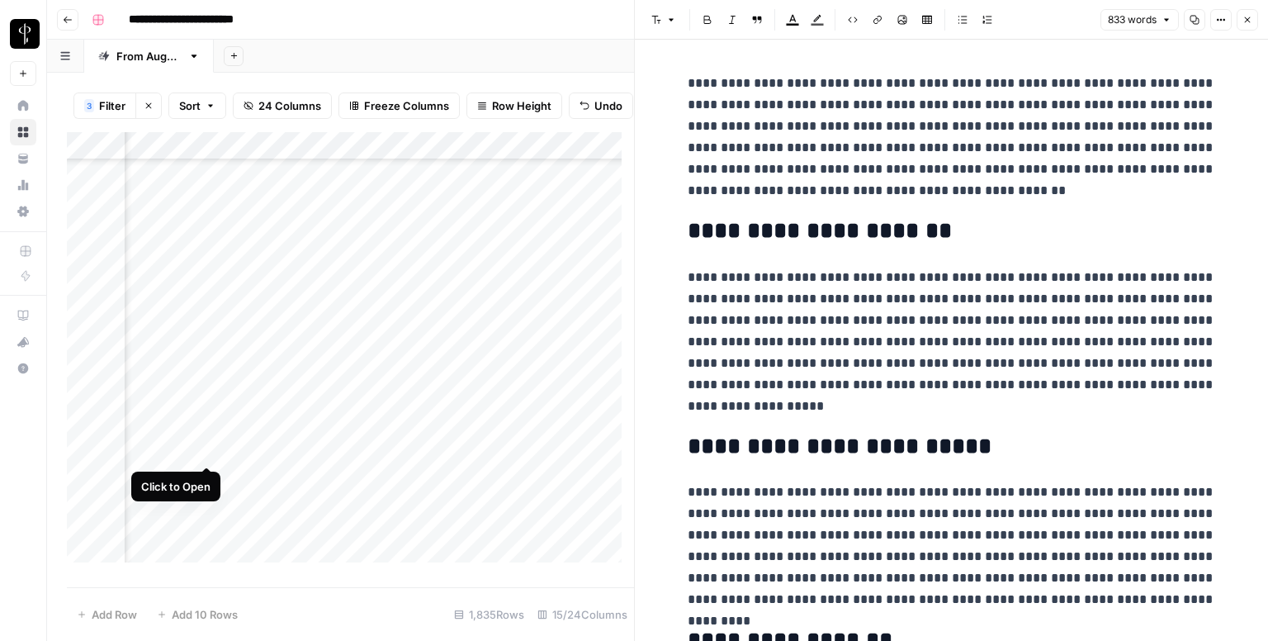
click at [197, 448] on div "Add Column" at bounding box center [350, 353] width 567 height 443
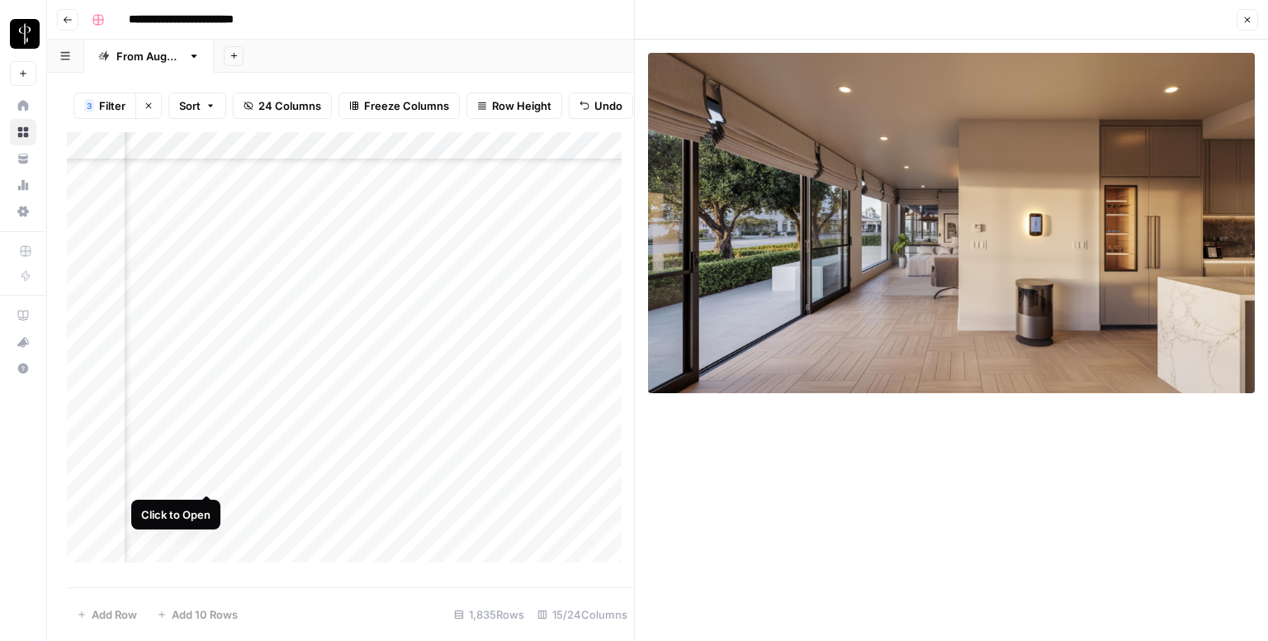
click at [204, 476] on div "Add Column" at bounding box center [350, 353] width 567 height 443
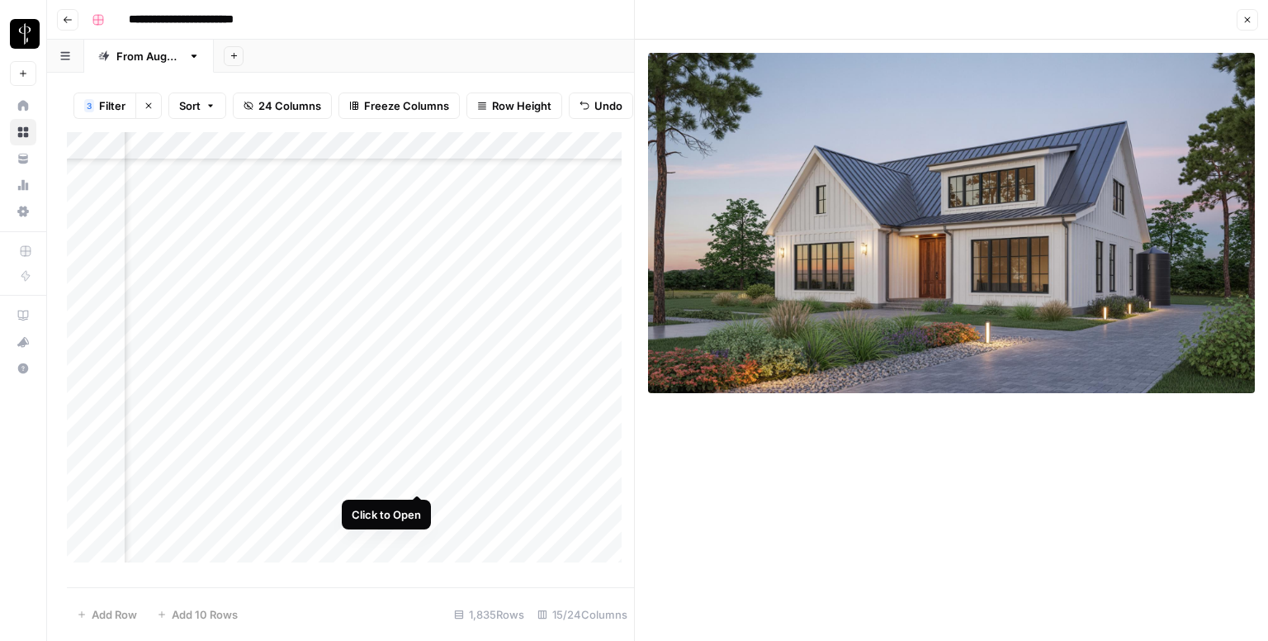
click at [409, 480] on div "Add Column" at bounding box center [350, 353] width 567 height 443
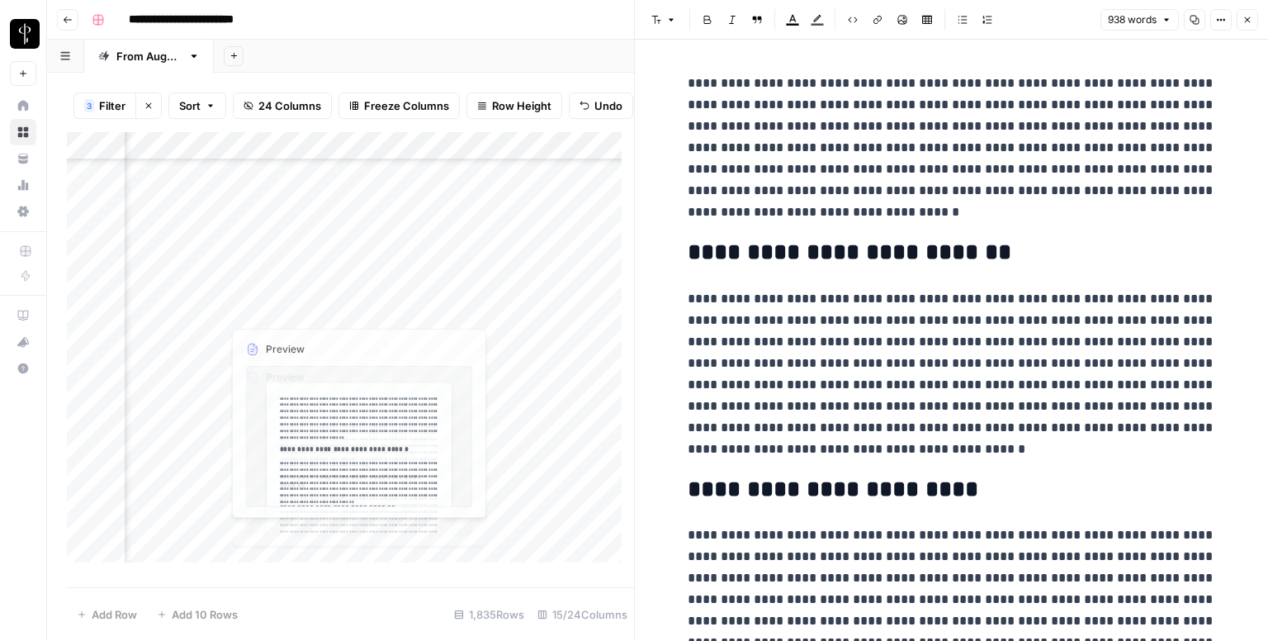
scroll to position [826, 1066]
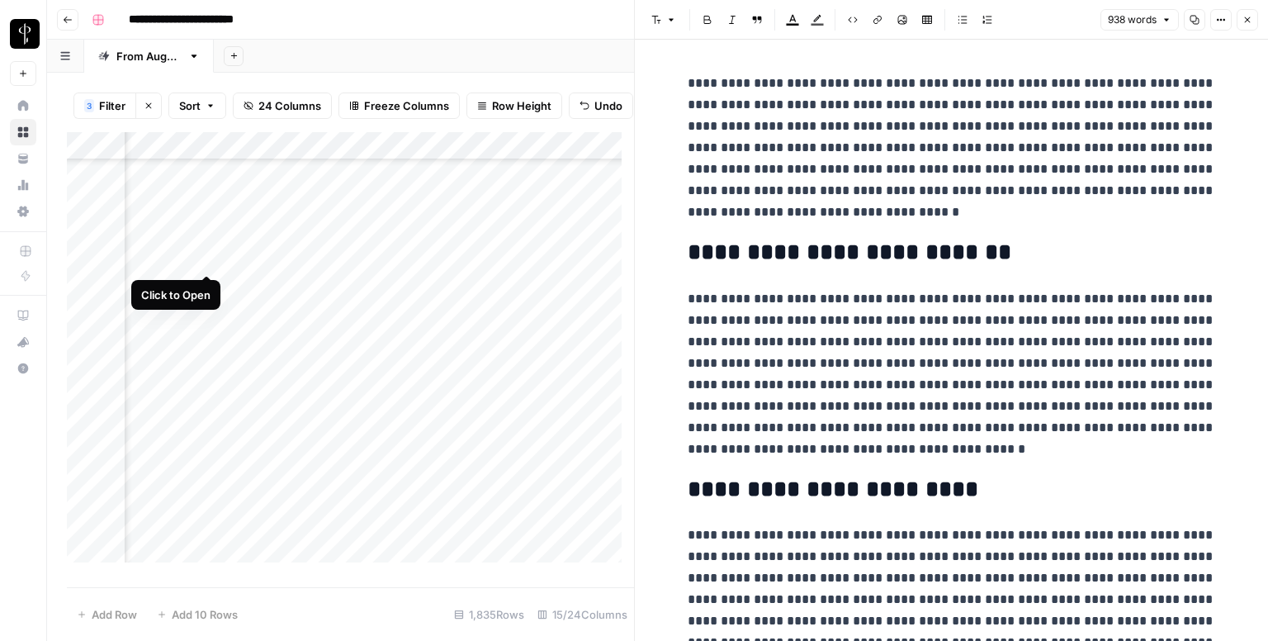
click at [202, 262] on div "Add Column" at bounding box center [350, 353] width 567 height 443
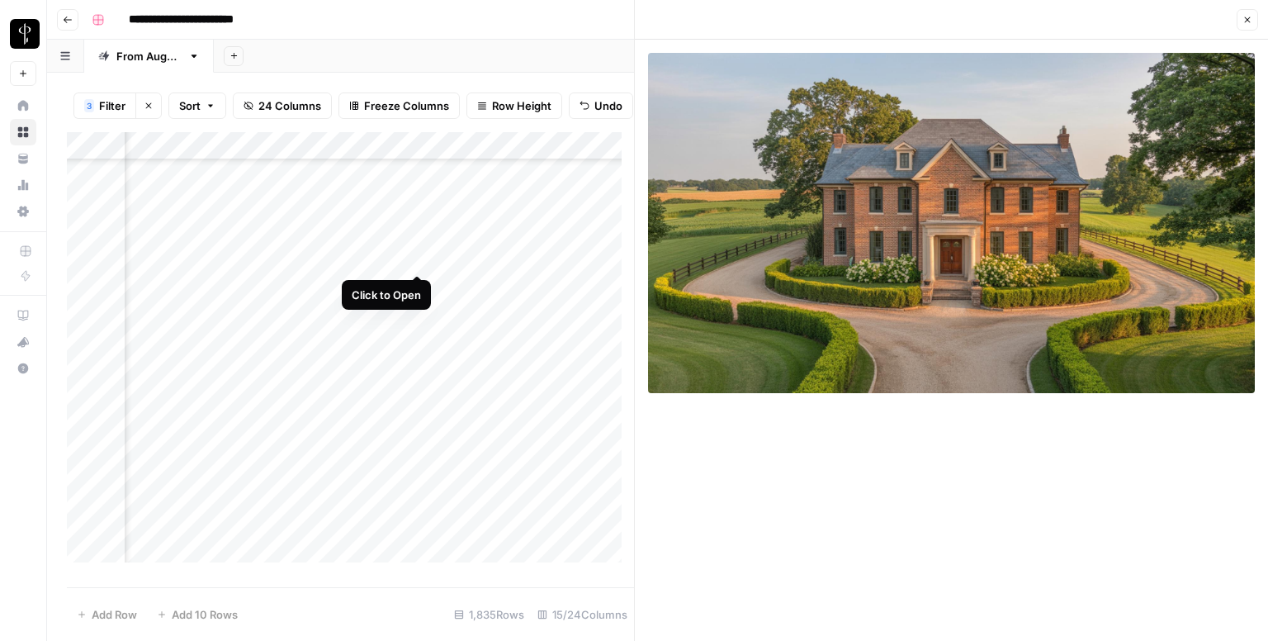
click at [411, 256] on div "Add Column" at bounding box center [350, 353] width 567 height 443
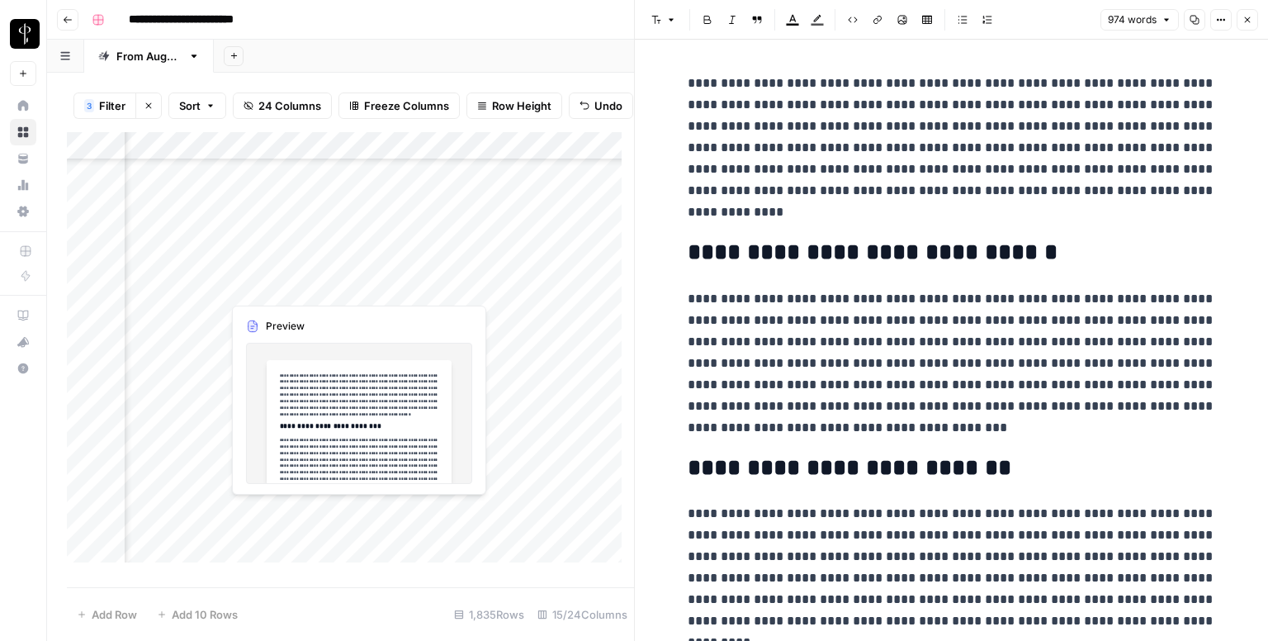
click at [413, 288] on div "Add Column" at bounding box center [350, 353] width 567 height 443
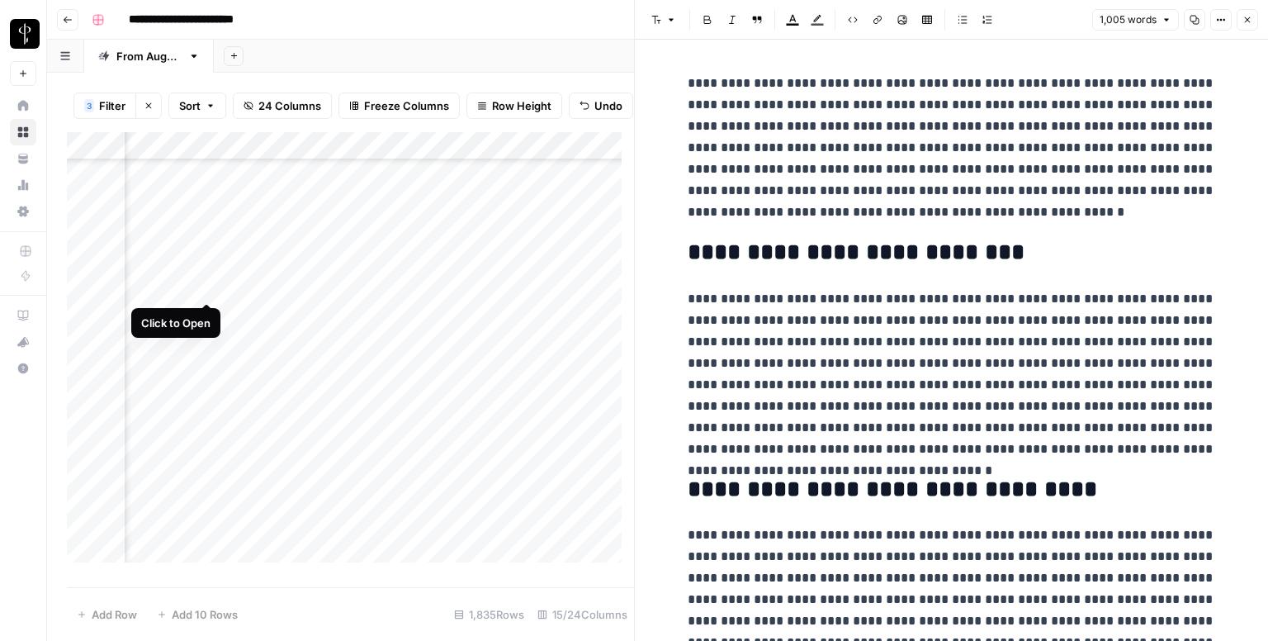
click at [199, 283] on div "Add Column" at bounding box center [350, 353] width 567 height 443
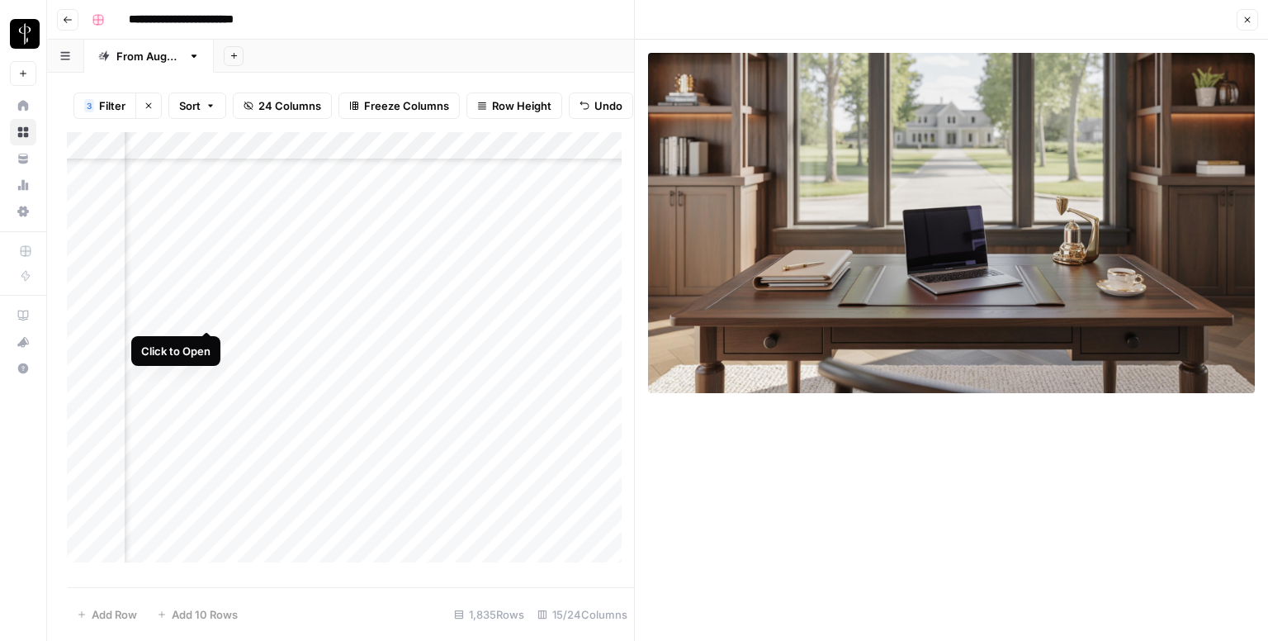
click at [208, 315] on div "Add Column" at bounding box center [350, 353] width 567 height 443
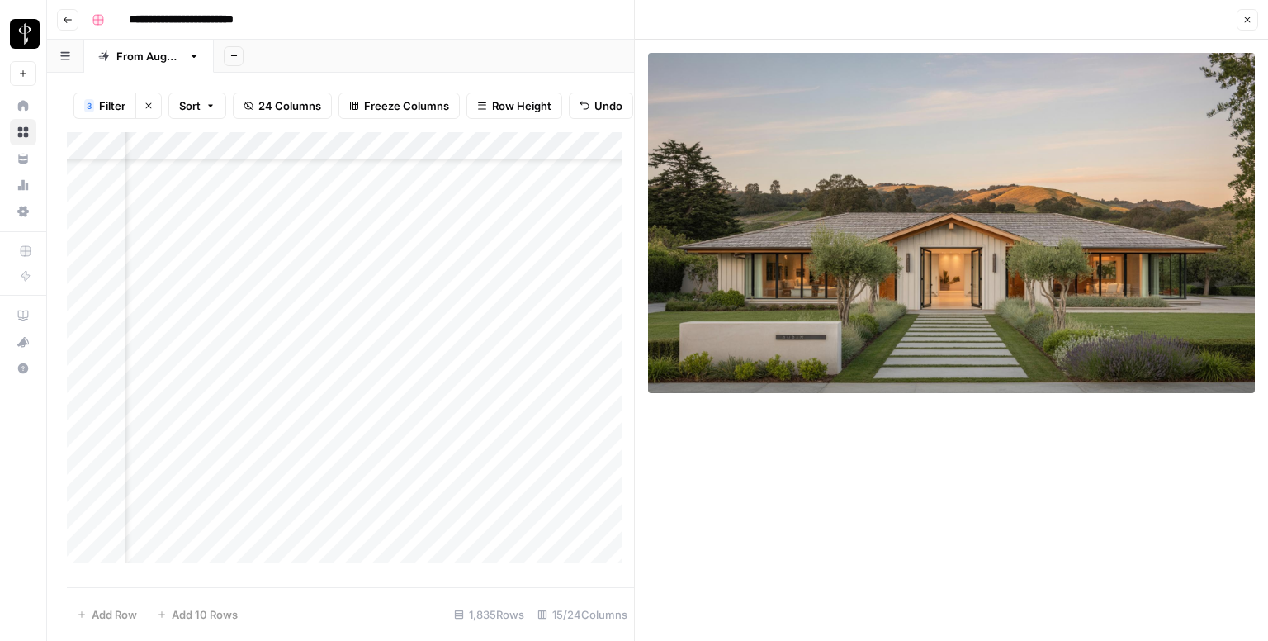
click at [411, 311] on div "Add Column" at bounding box center [350, 353] width 567 height 443
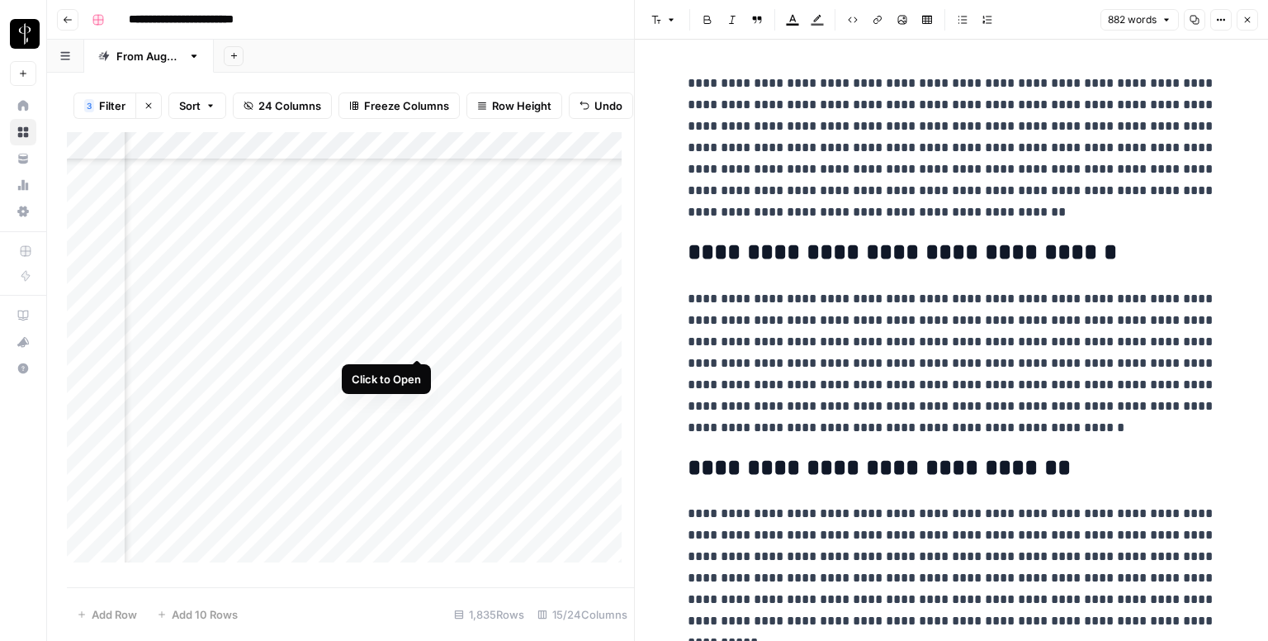
click at [415, 337] on div "Add Column" at bounding box center [350, 353] width 567 height 443
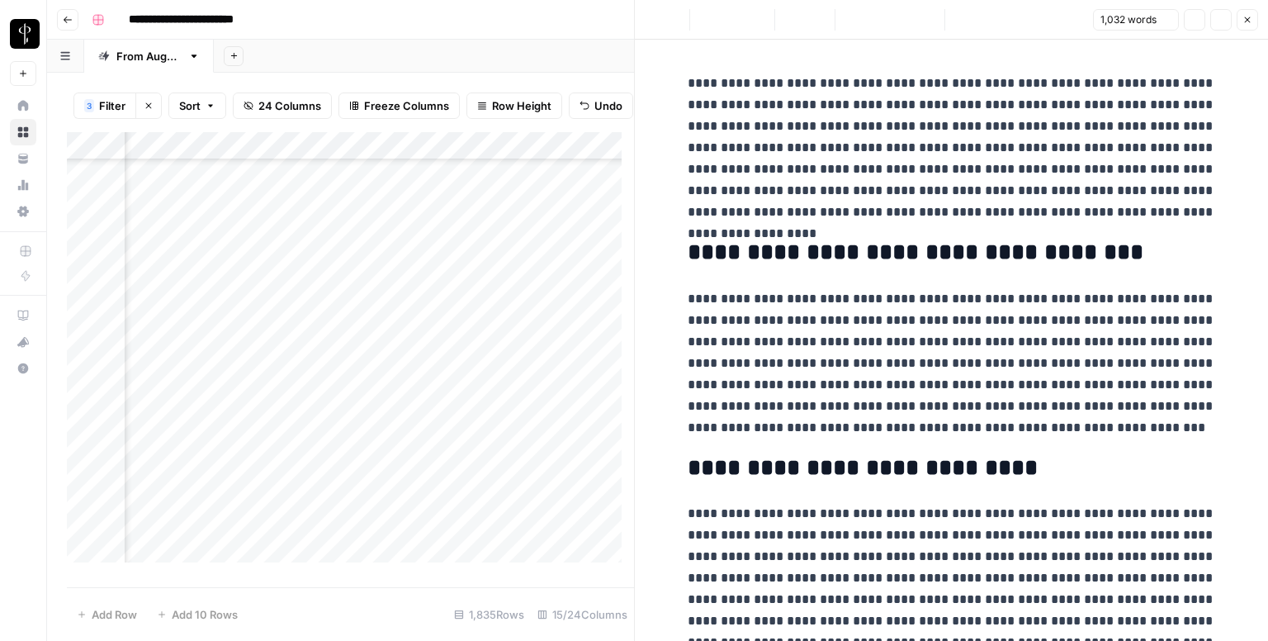
click at [207, 340] on div "Add Column" at bounding box center [350, 353] width 567 height 443
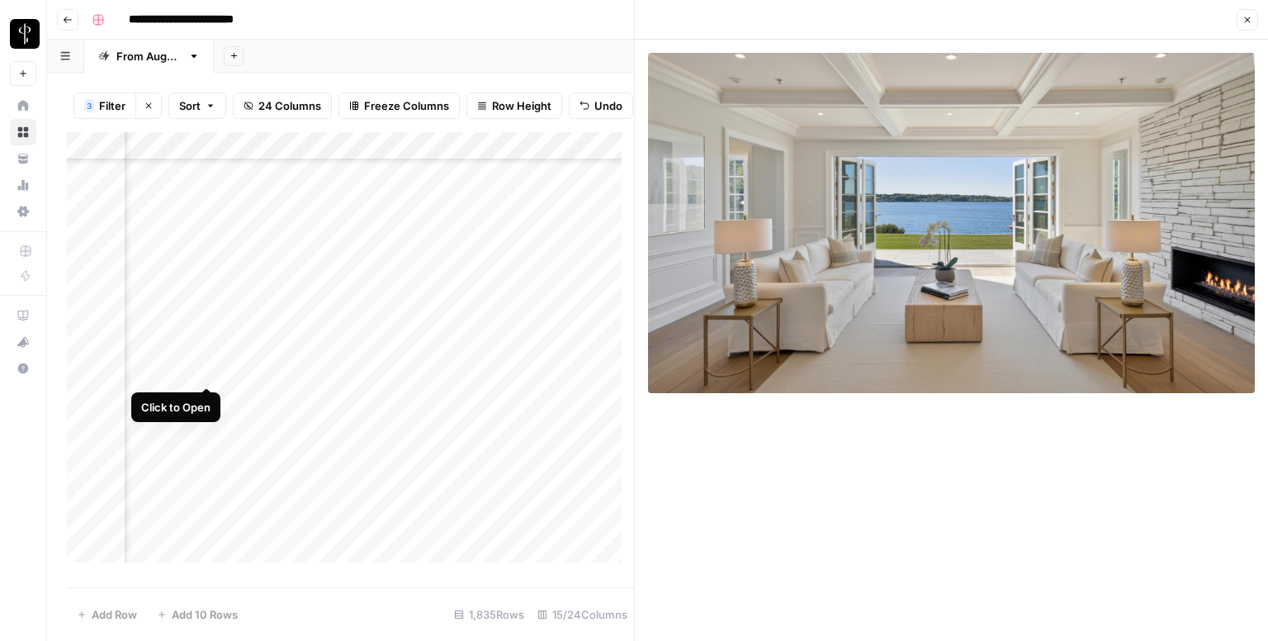
click at [207, 368] on div "Add Column" at bounding box center [350, 353] width 567 height 443
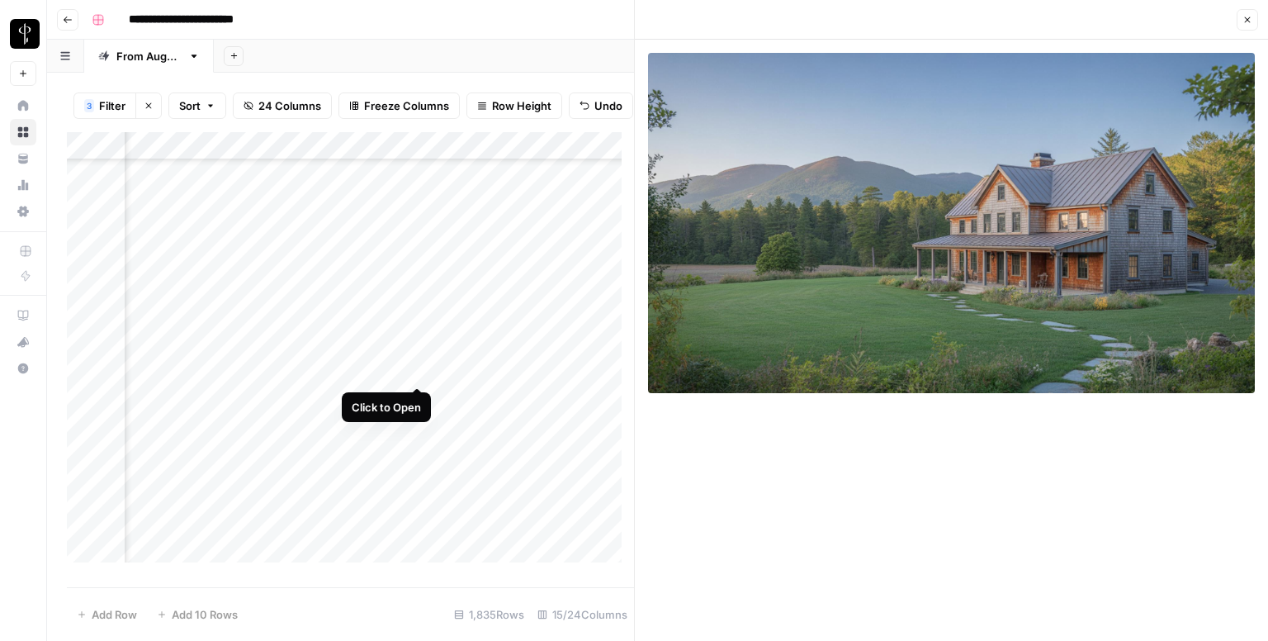
click at [420, 371] on div "Add Column" at bounding box center [350, 353] width 567 height 443
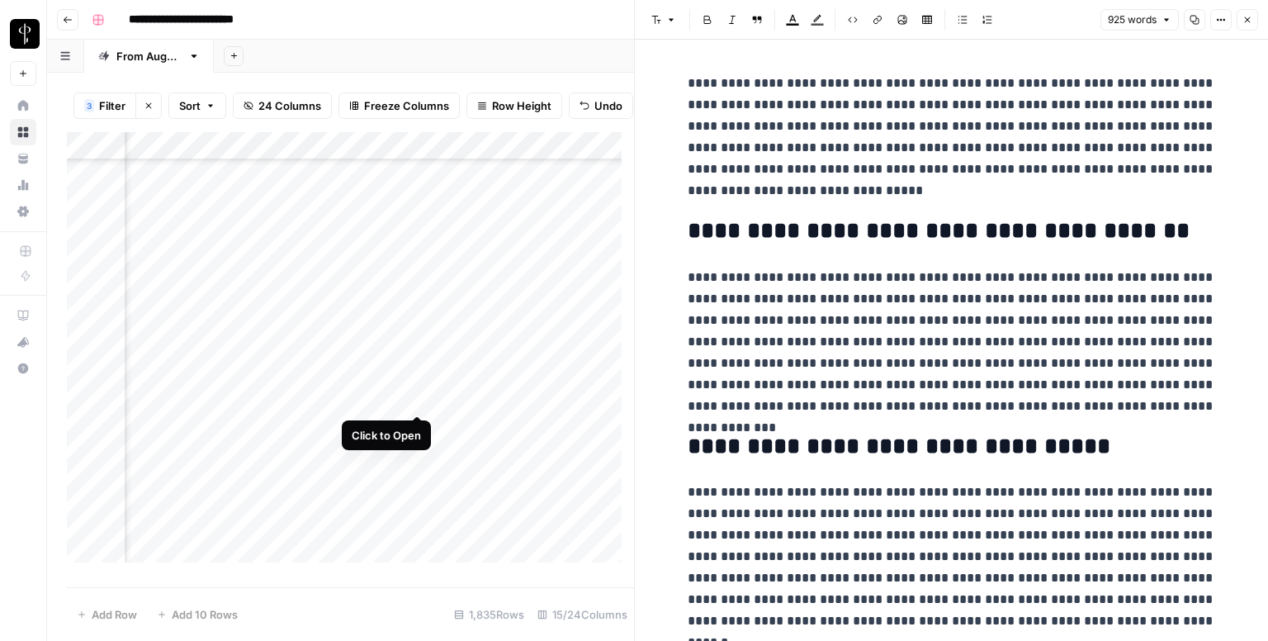
click at [413, 394] on div "Add Column" at bounding box center [350, 353] width 567 height 443
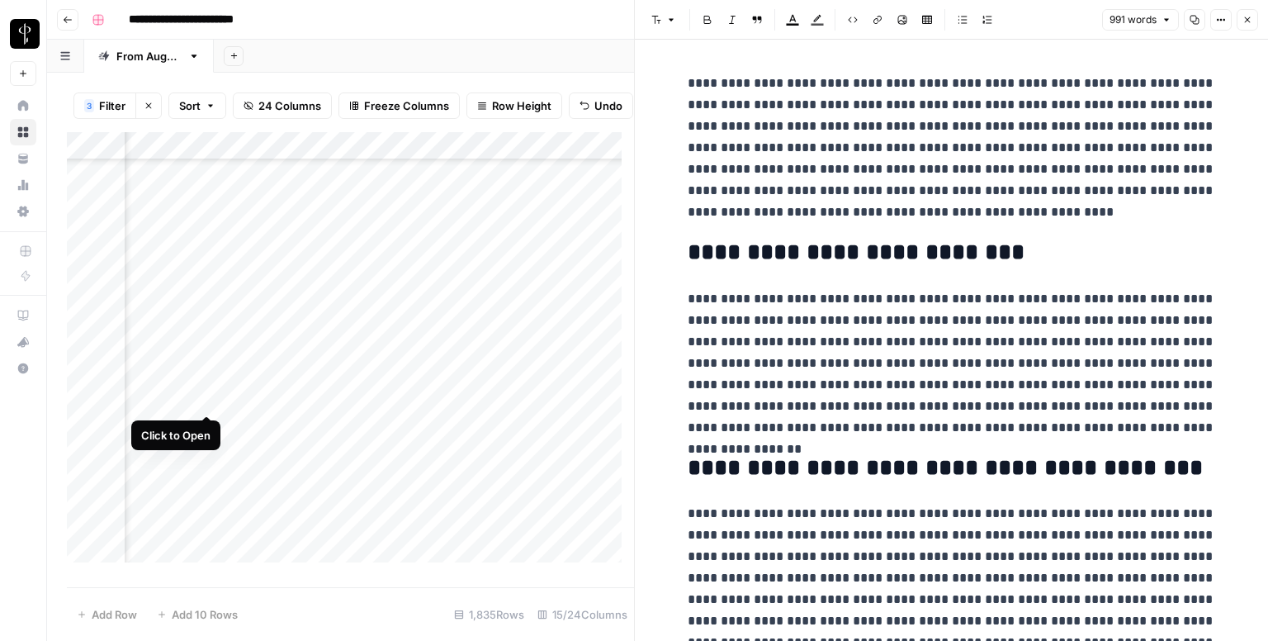
click at [211, 399] on div "Add Column" at bounding box center [350, 353] width 567 height 443
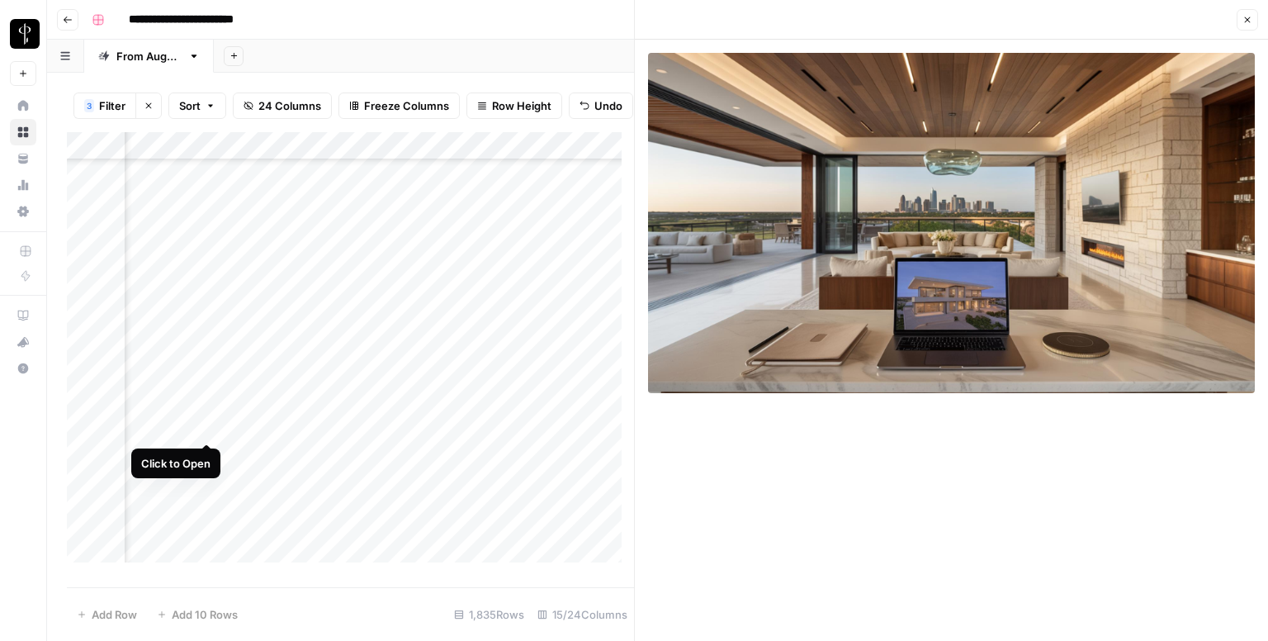
click at [211, 424] on div "Add Column" at bounding box center [350, 353] width 567 height 443
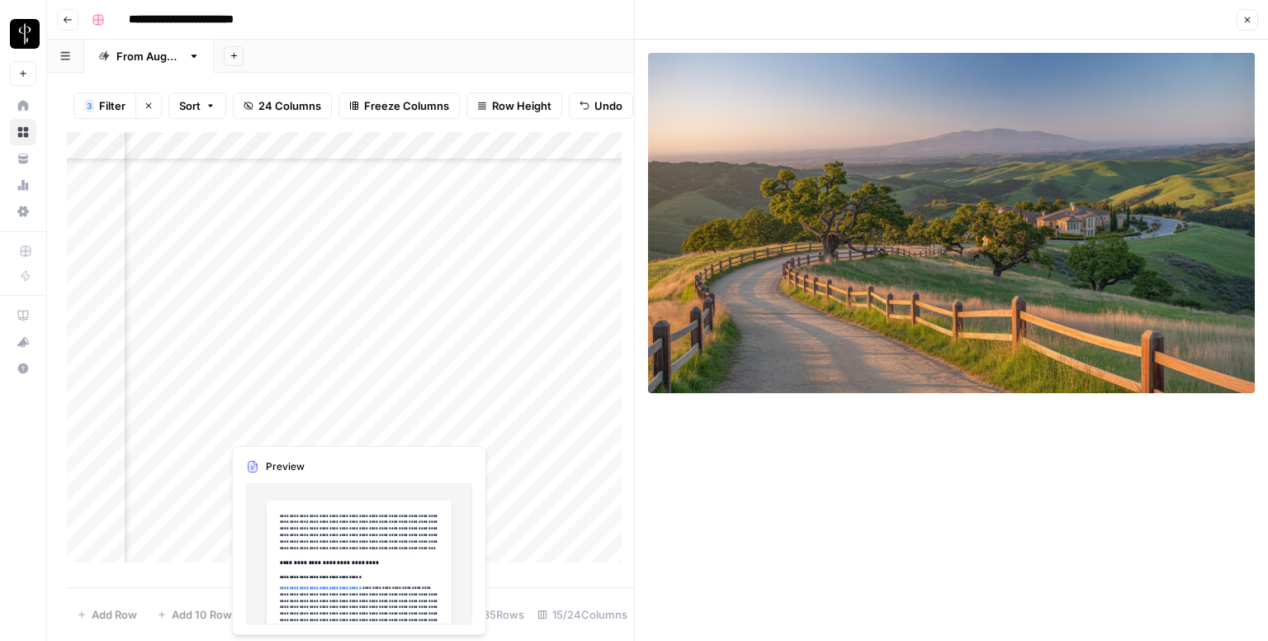
click at [406, 429] on div "Add Column" at bounding box center [350, 353] width 567 height 443
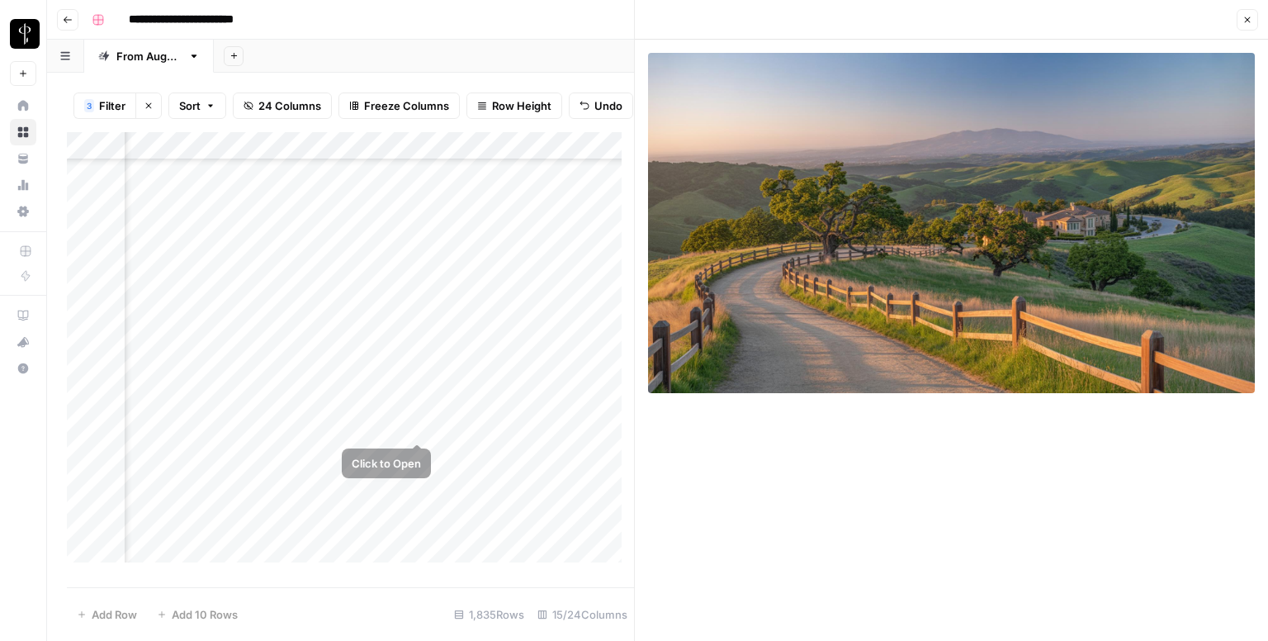
click at [416, 430] on div "Add Column" at bounding box center [350, 353] width 567 height 443
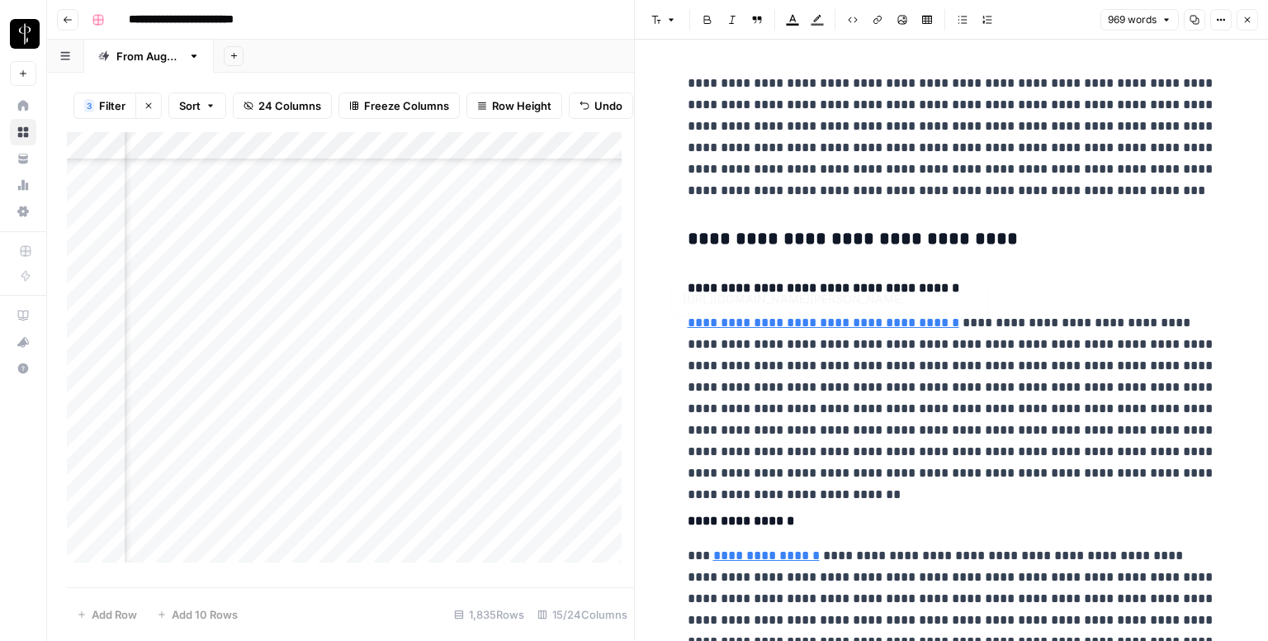
click at [740, 239] on h3 "**********" at bounding box center [952, 239] width 528 height 23
click at [670, 21] on icon "button" at bounding box center [671, 20] width 10 height 10
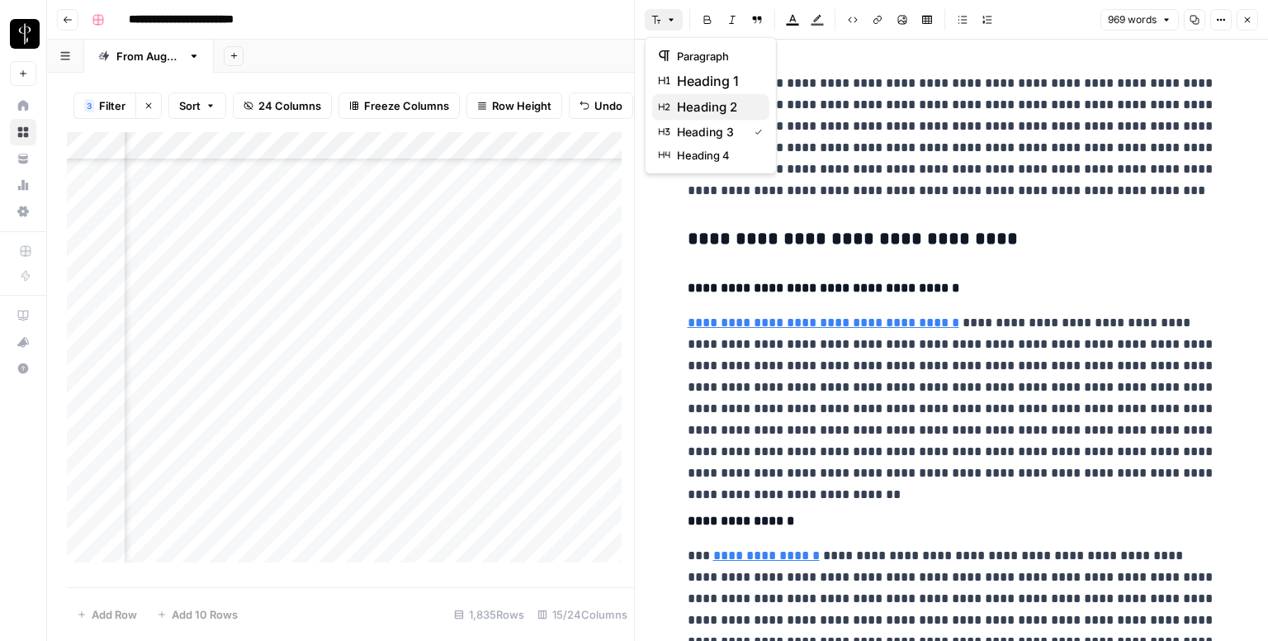
click at [723, 105] on span "heading 2" at bounding box center [716, 107] width 79 height 20
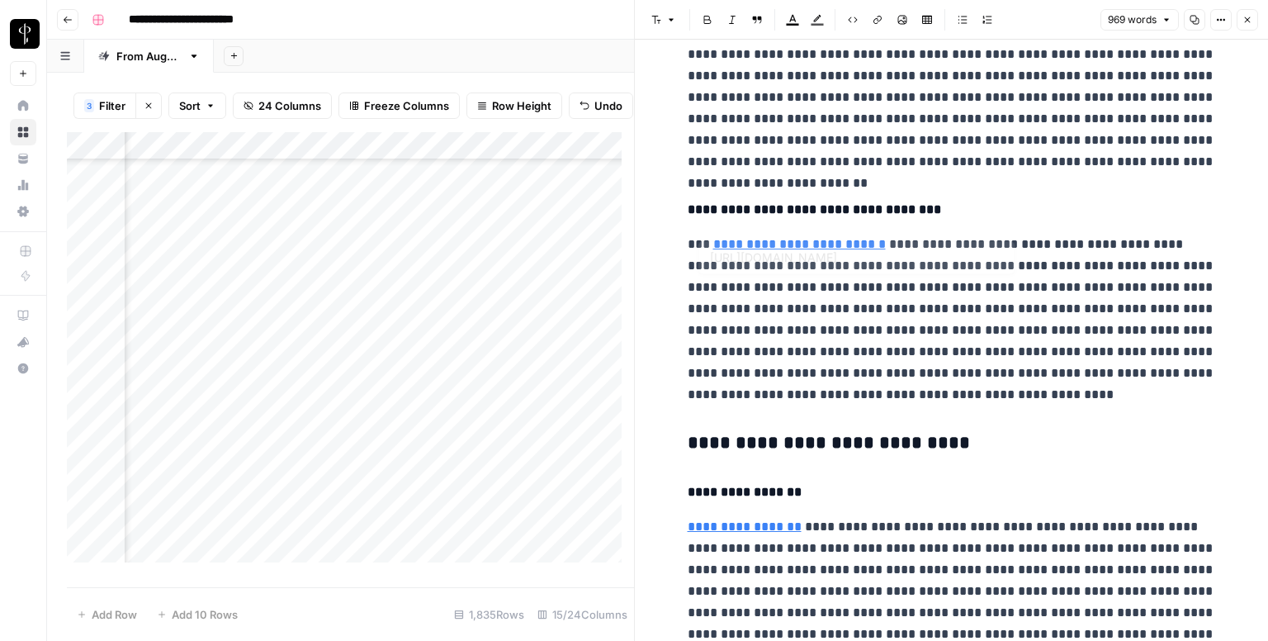
scroll to position [743, 0]
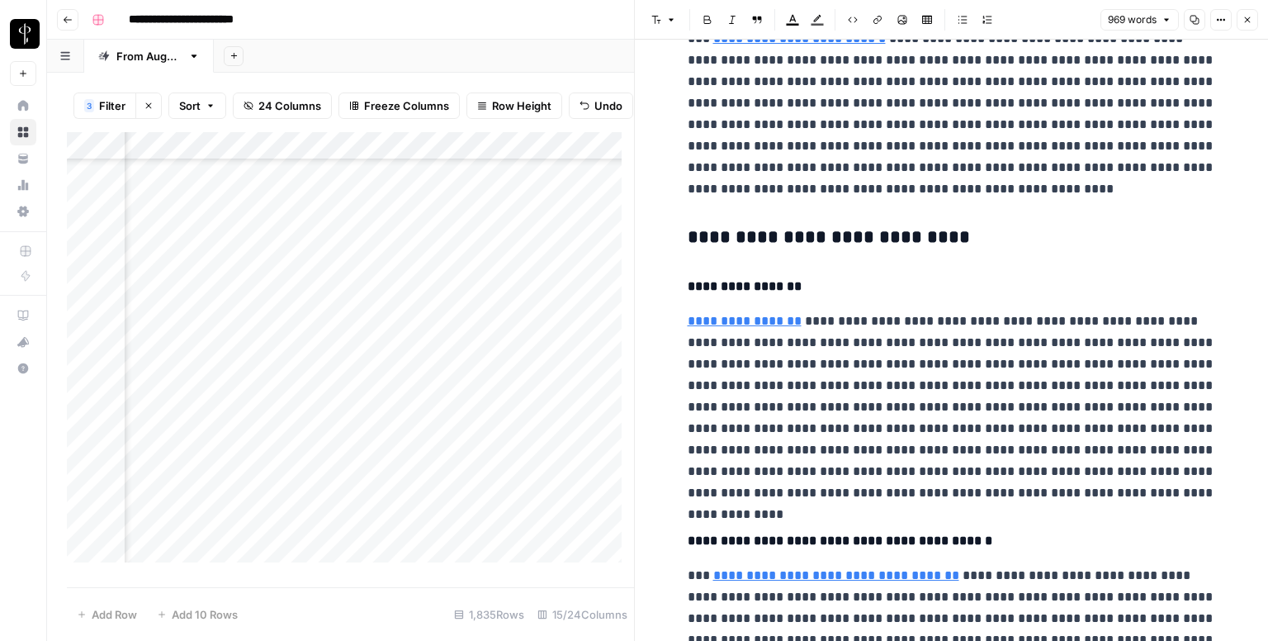
click at [748, 241] on h3 "**********" at bounding box center [952, 237] width 528 height 23
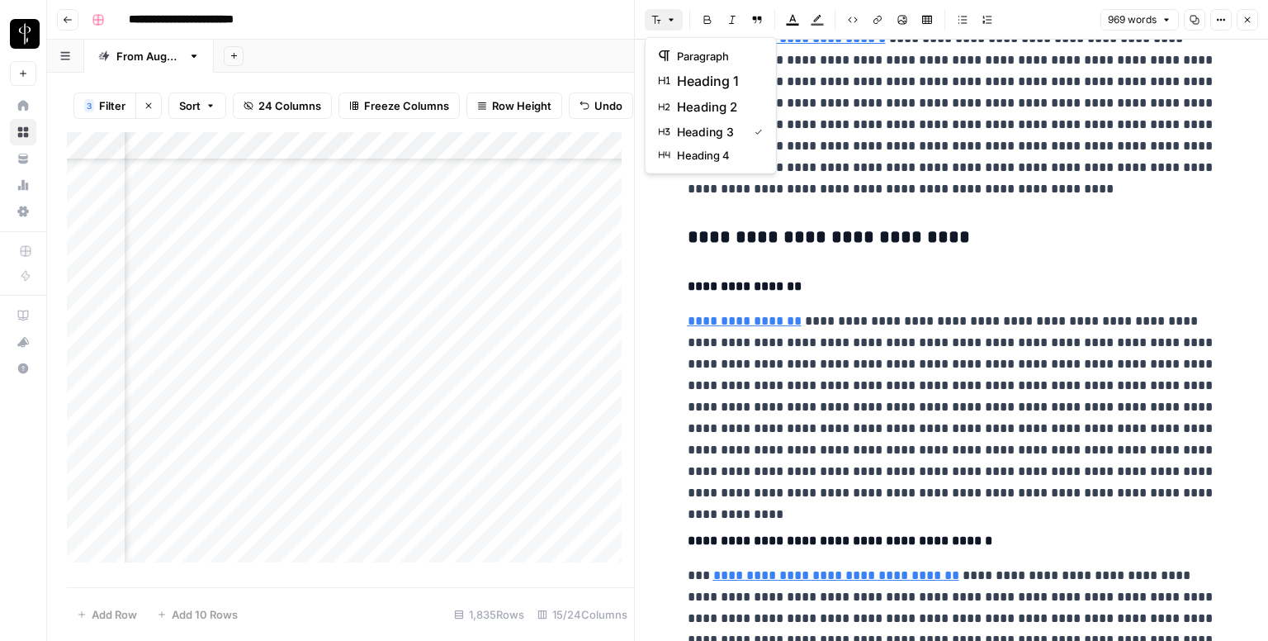
click at [654, 16] on icon "button" at bounding box center [656, 20] width 9 height 8
click at [722, 102] on span "heading 2" at bounding box center [716, 107] width 79 height 20
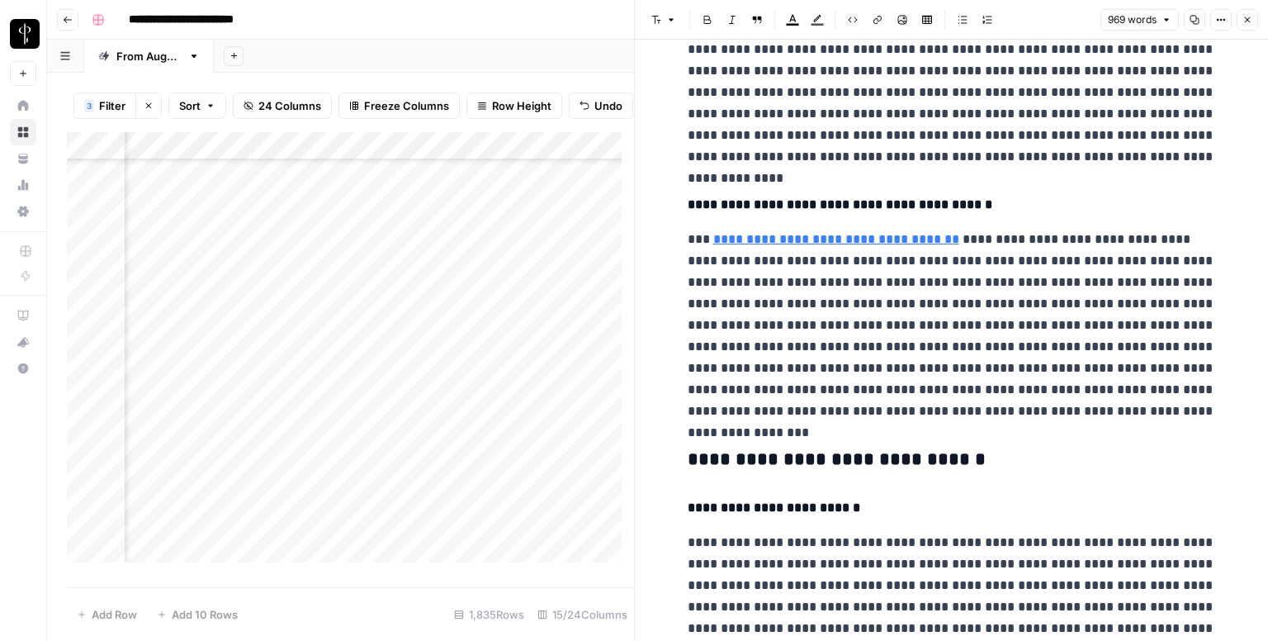
scroll to position [1321, 0]
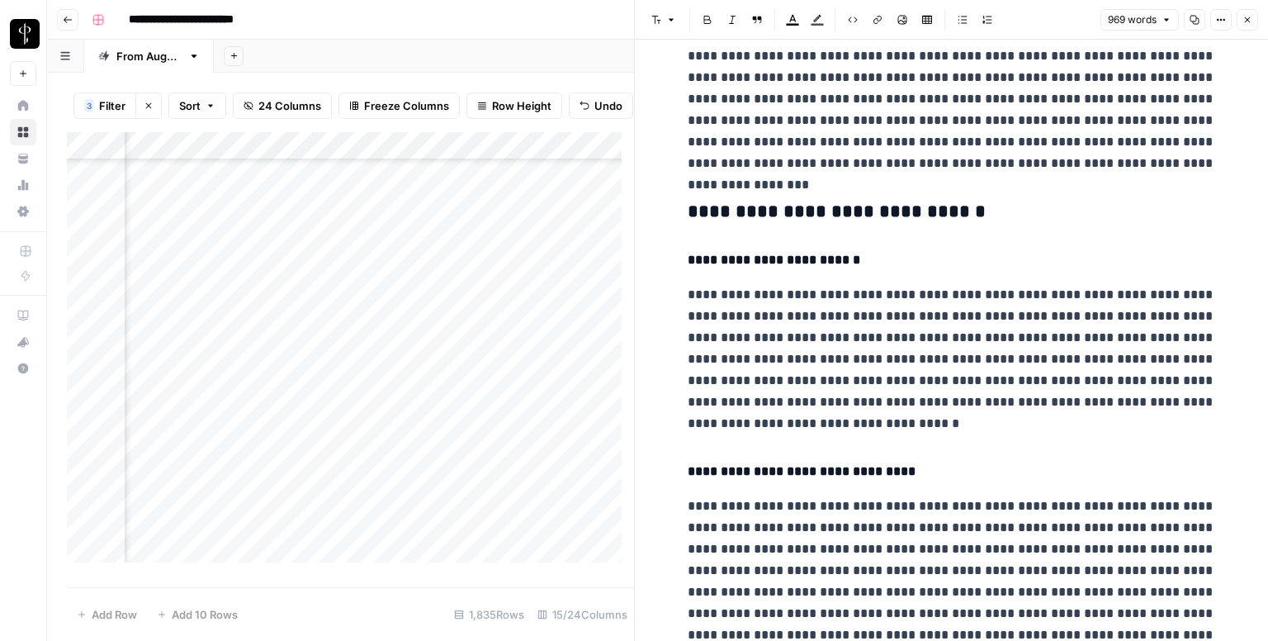
click at [756, 201] on h3 "**********" at bounding box center [952, 212] width 528 height 23
click at [667, 25] on button "Font style" at bounding box center [664, 19] width 38 height 21
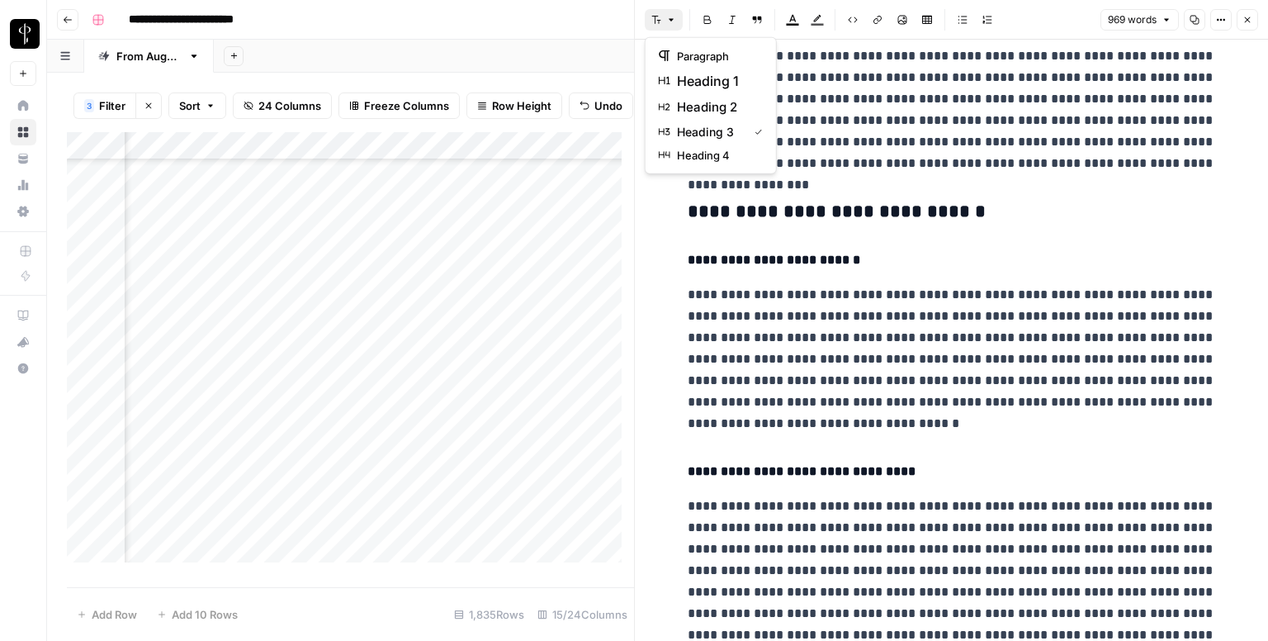
click at [721, 108] on span "heading 2" at bounding box center [716, 107] width 79 height 20
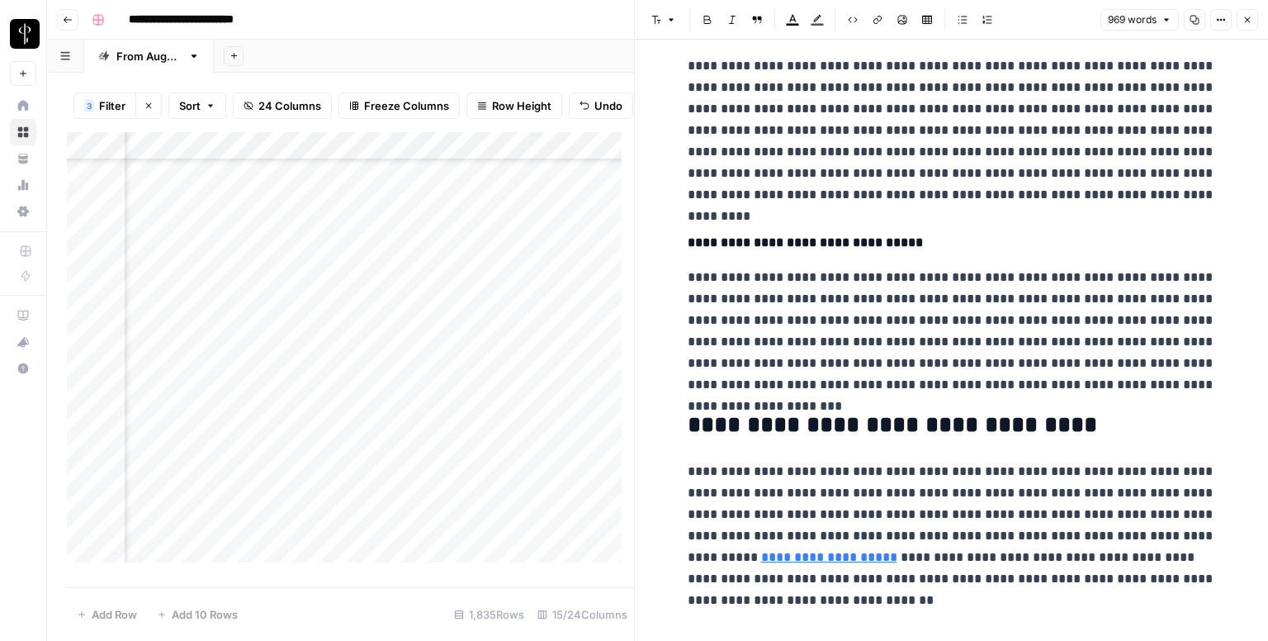
scroll to position [1763, 0]
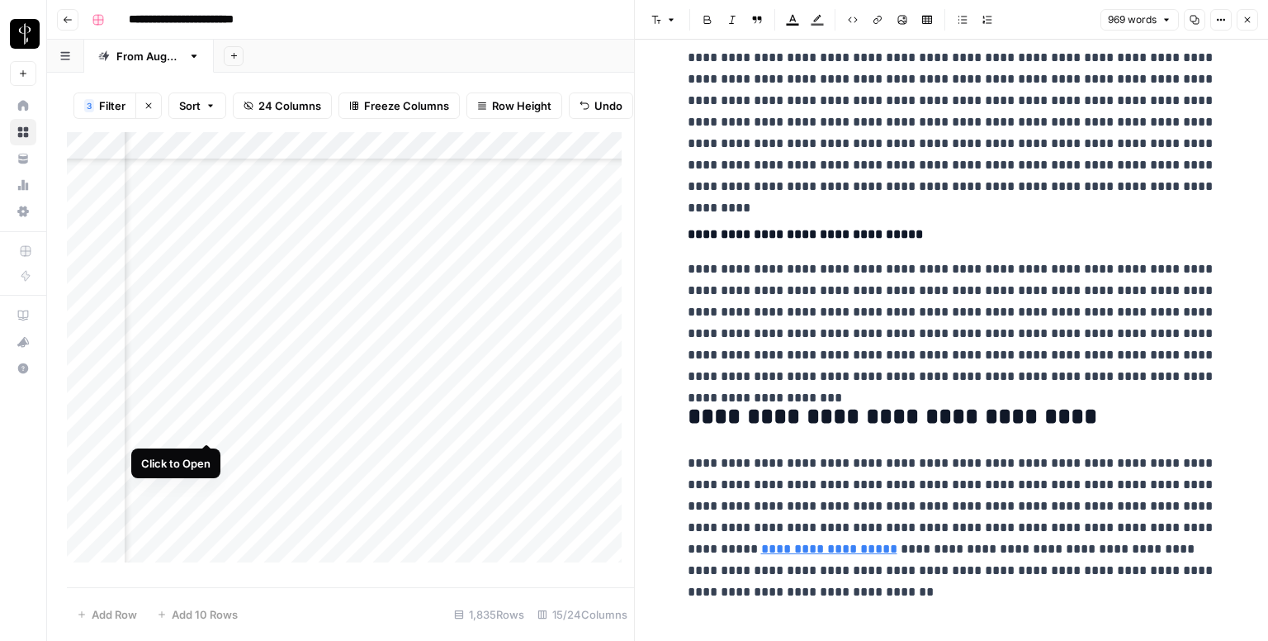
click at [210, 428] on div "Add Column" at bounding box center [350, 353] width 567 height 443
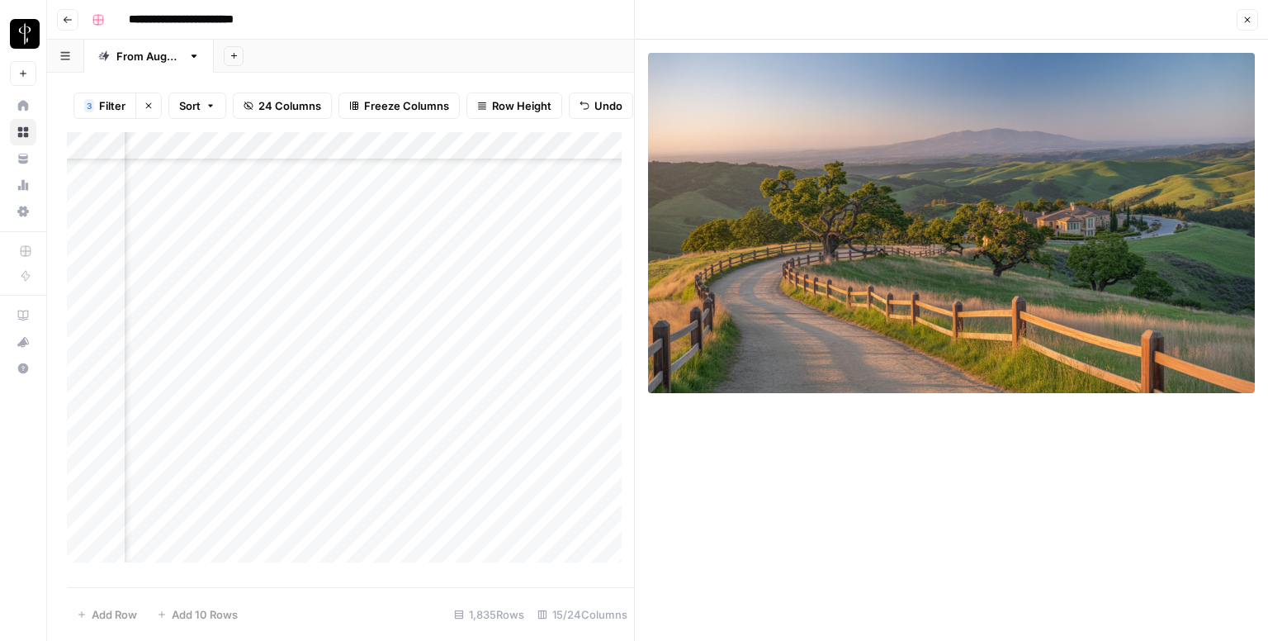
click at [208, 457] on div "Add Column" at bounding box center [350, 353] width 567 height 443
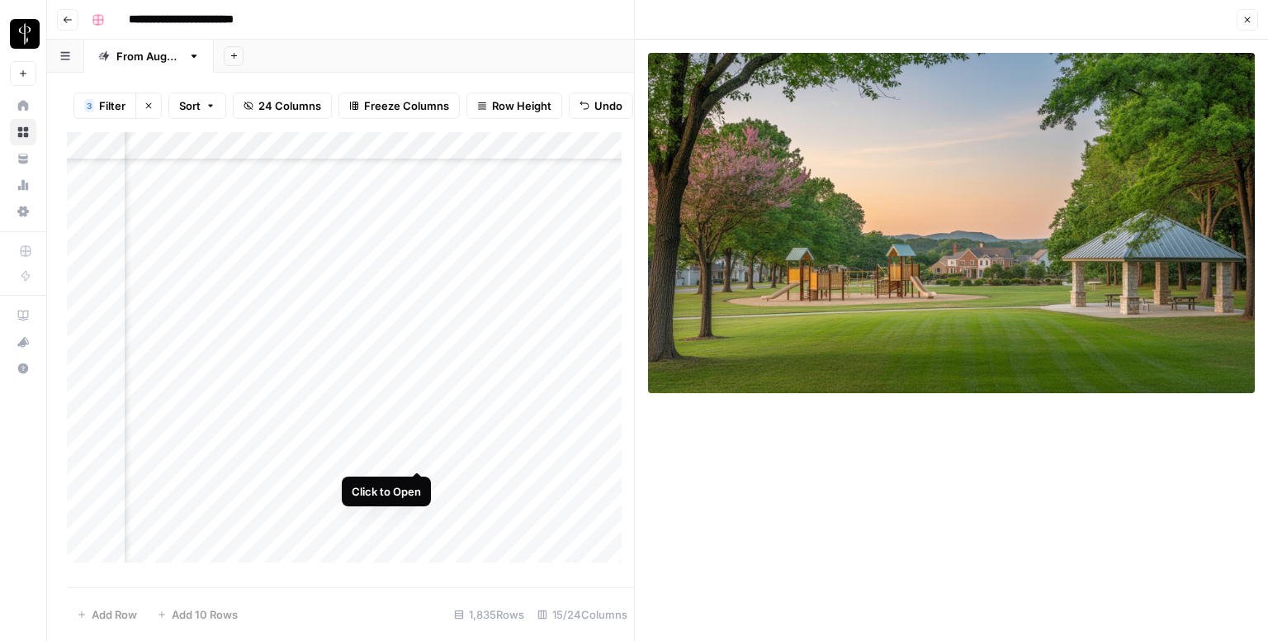
click at [421, 453] on div "Add Column" at bounding box center [350, 353] width 567 height 443
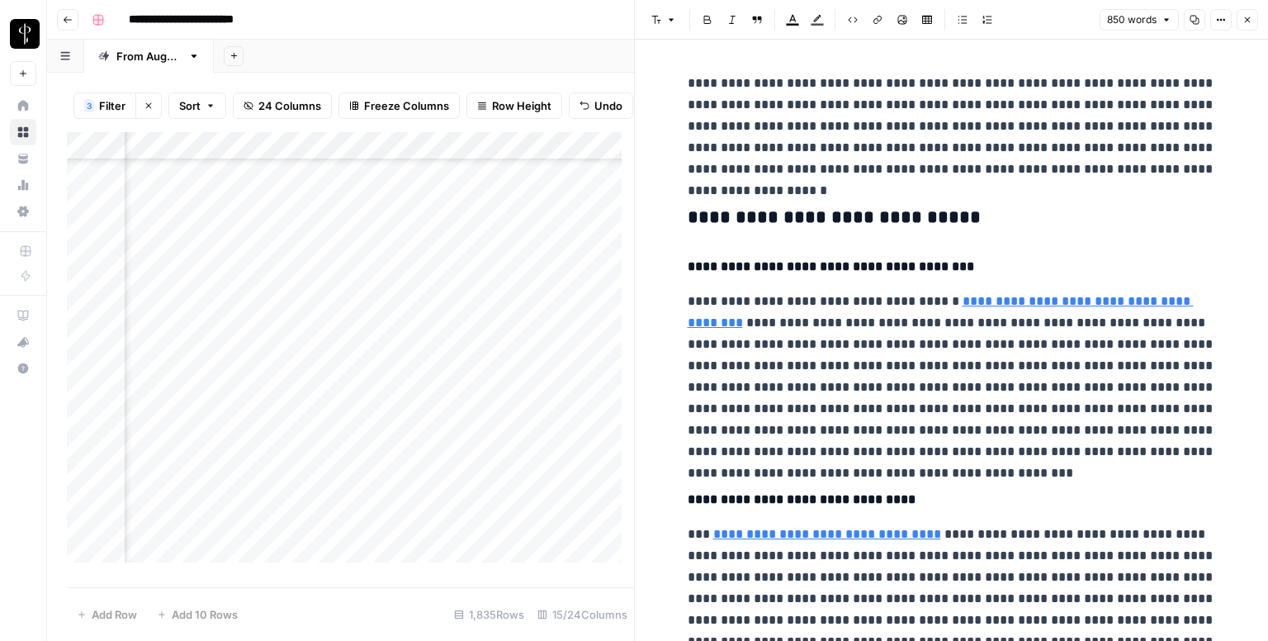
click at [681, 17] on button "Font style" at bounding box center [664, 19] width 38 height 21
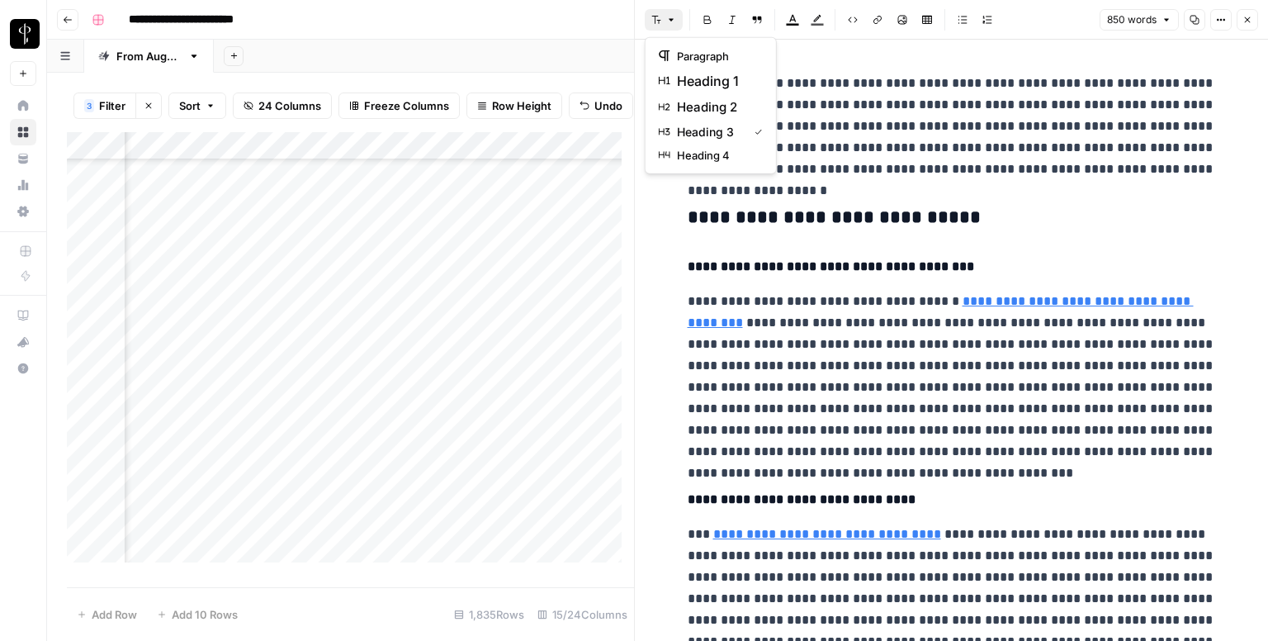
click at [677, 26] on button "Font style" at bounding box center [664, 19] width 38 height 21
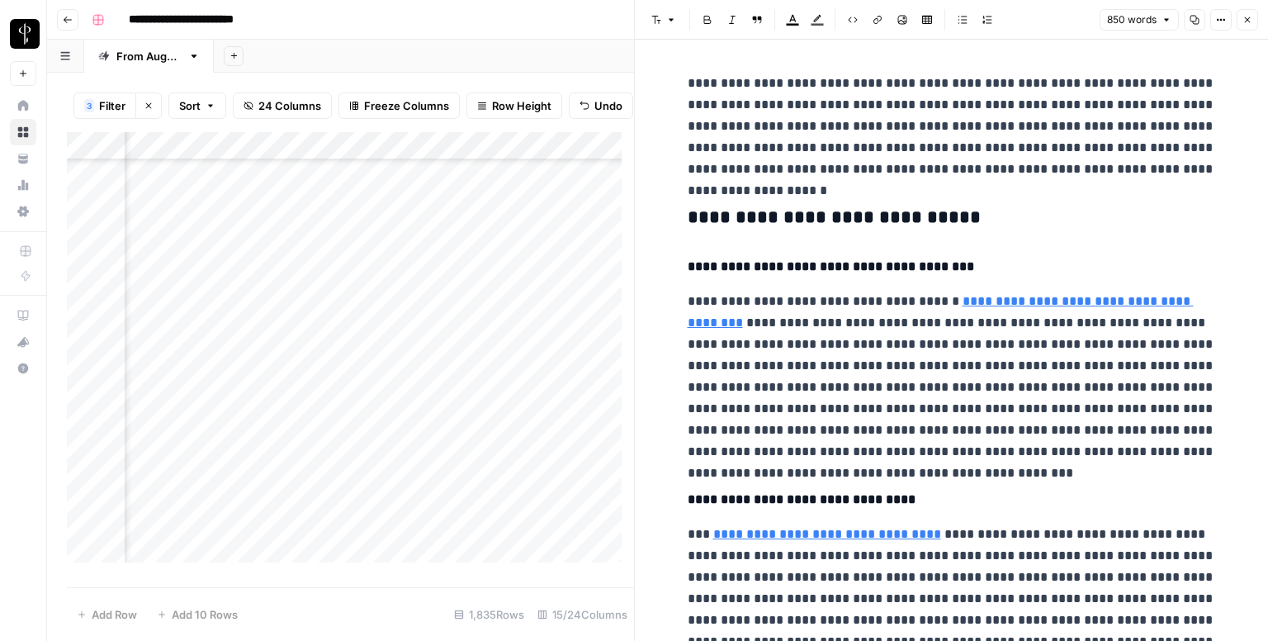
click at [663, 27] on button "Font style" at bounding box center [664, 19] width 38 height 21
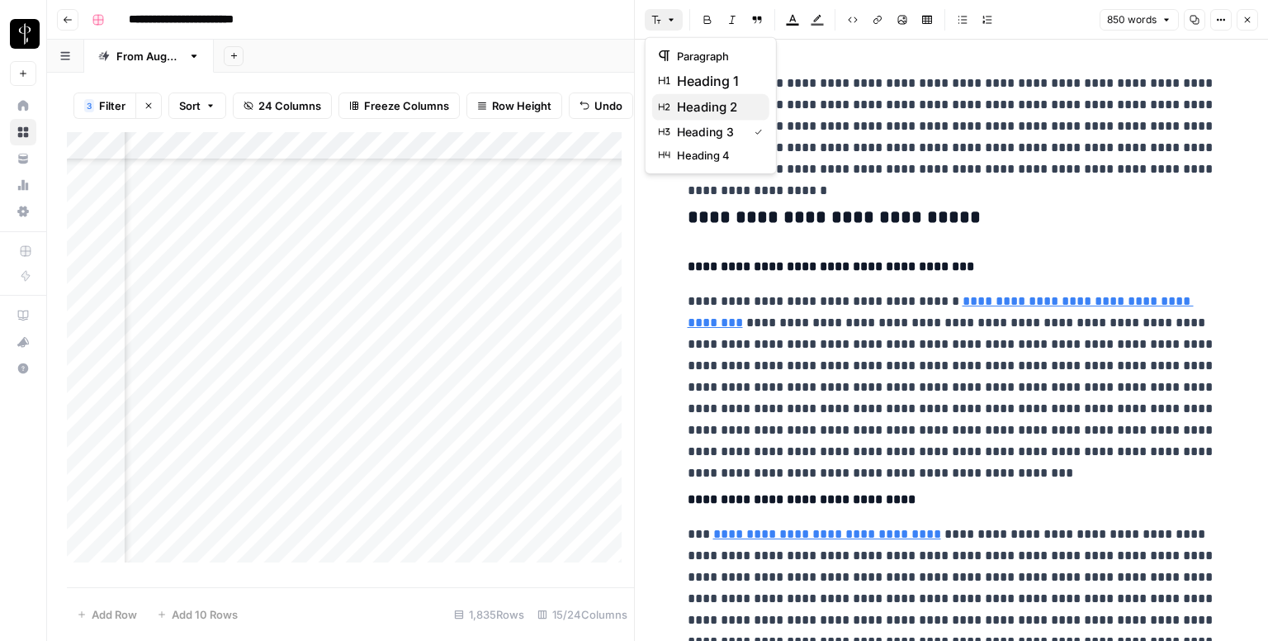
click at [701, 106] on span "heading 2" at bounding box center [716, 107] width 79 height 20
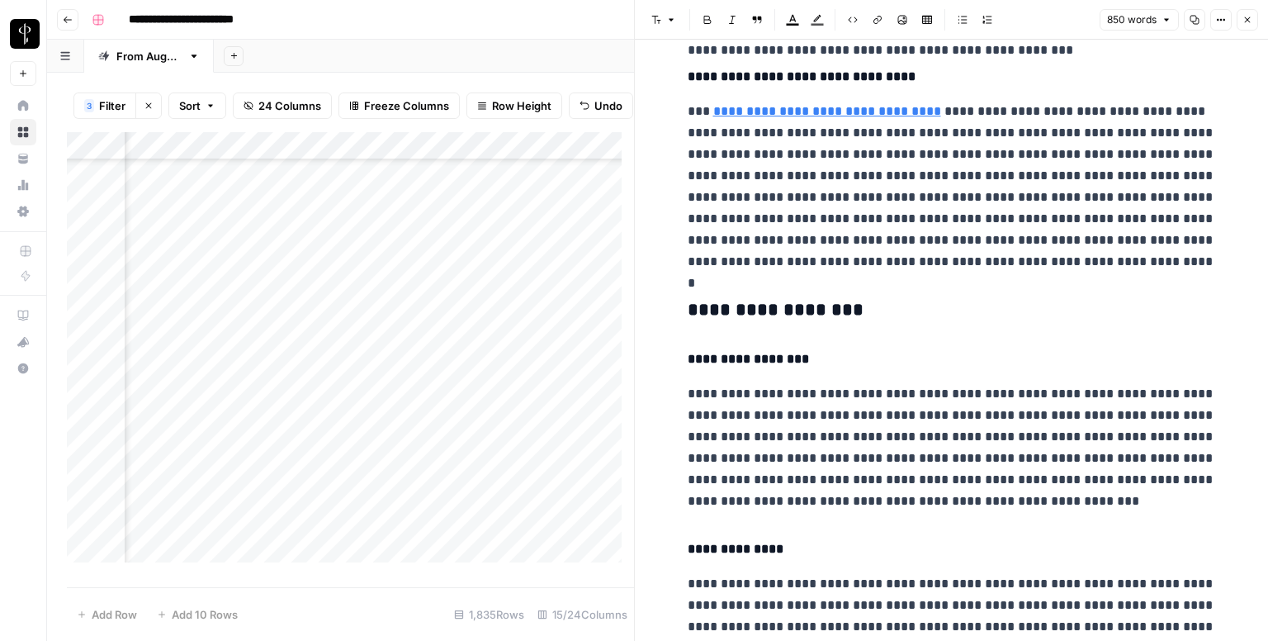
scroll to position [495, 0]
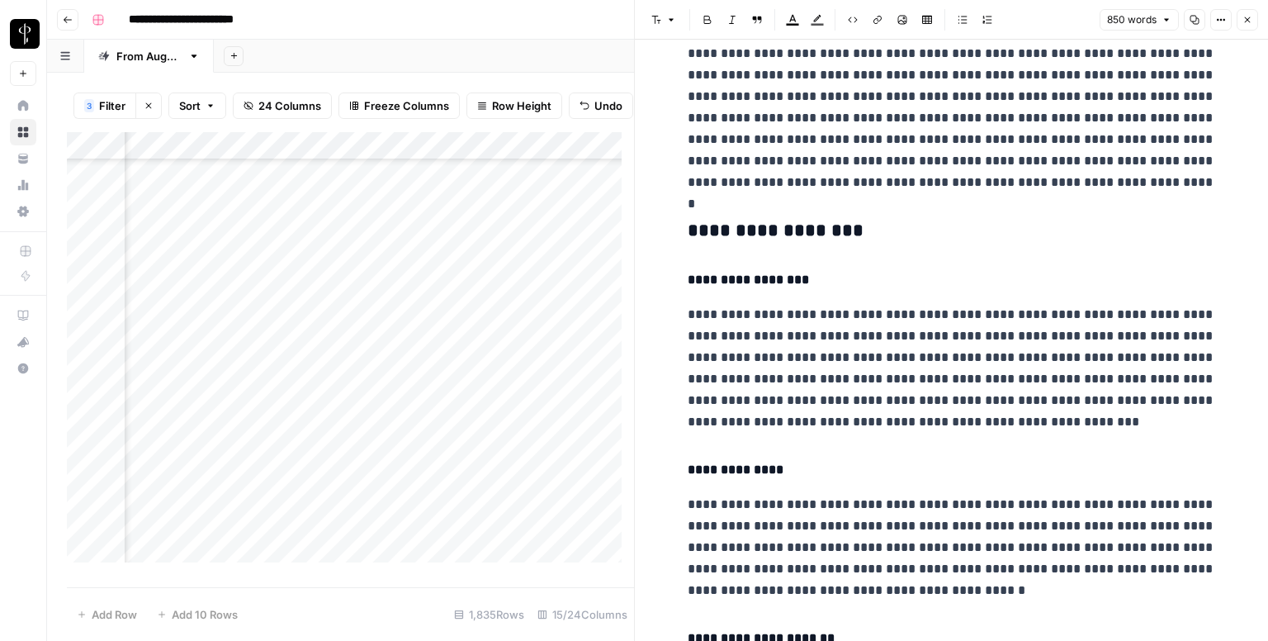
click at [745, 235] on h3 "**********" at bounding box center [952, 231] width 528 height 23
click at [660, 24] on button "Font style" at bounding box center [664, 19] width 38 height 21
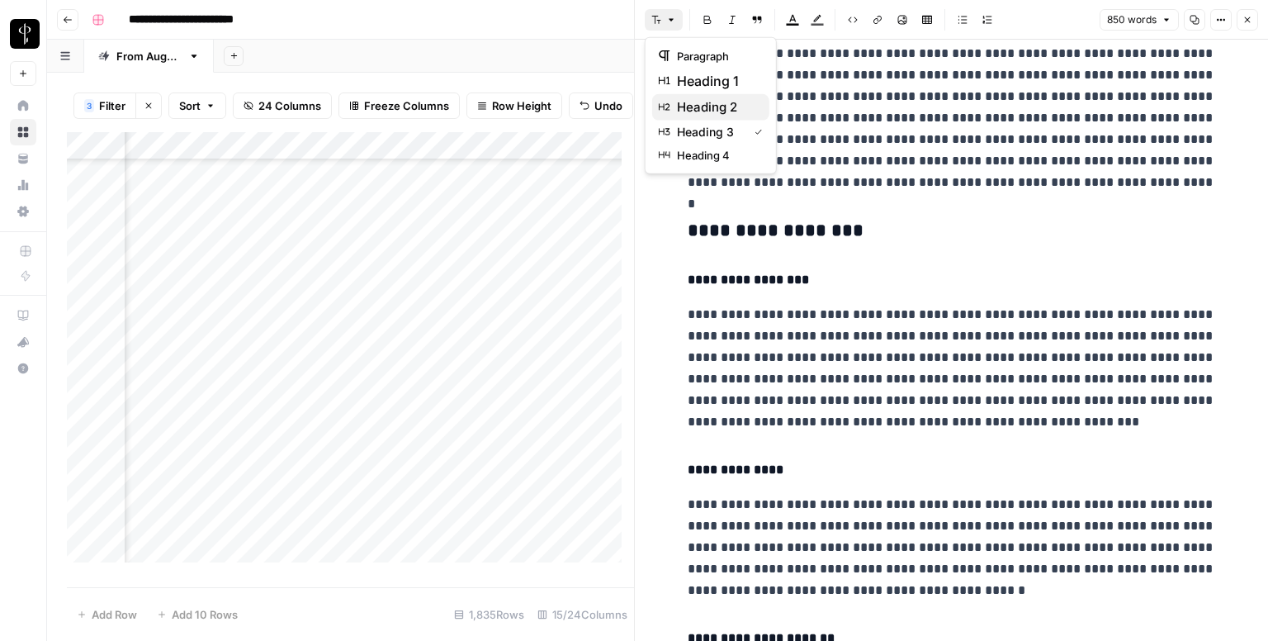
click at [693, 100] on span "heading 2" at bounding box center [716, 107] width 79 height 20
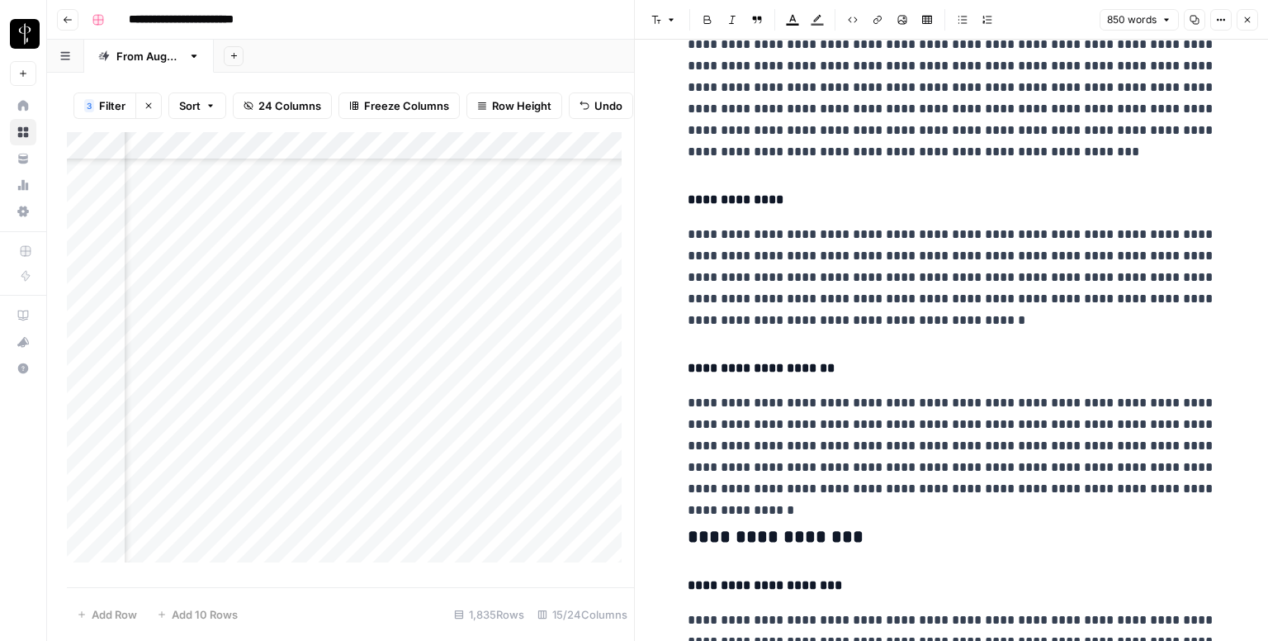
scroll to position [991, 0]
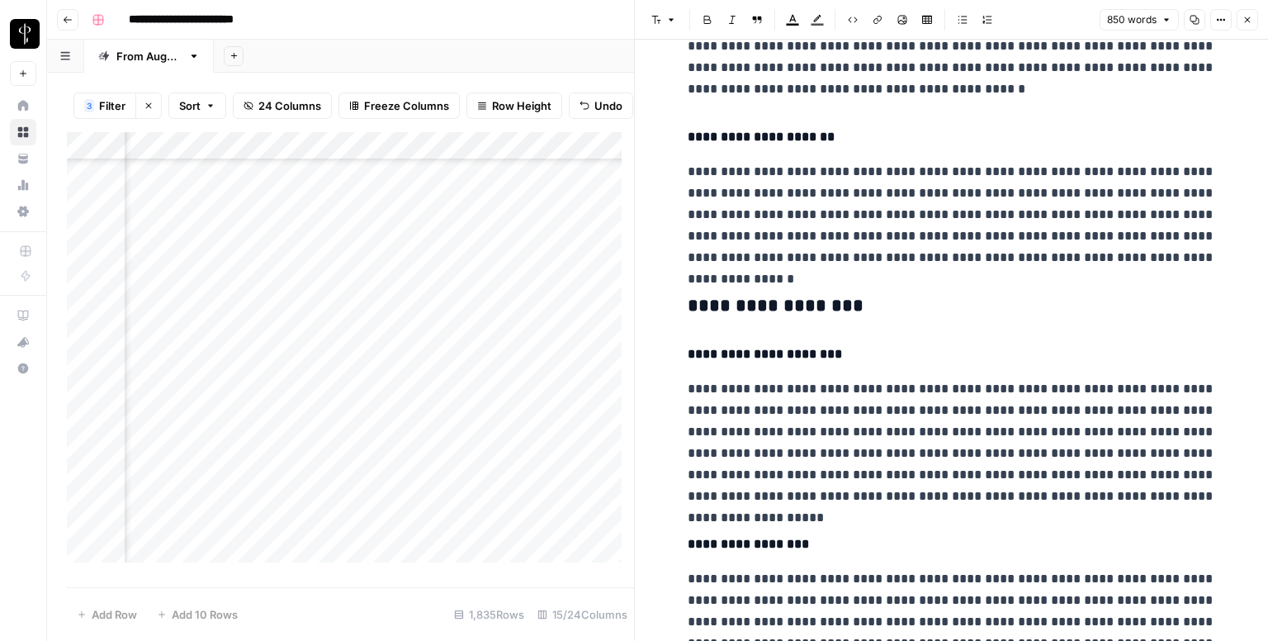
click at [774, 280] on div "**********" at bounding box center [952, 120] width 548 height 2090
click at [661, 17] on button "Font style" at bounding box center [664, 19] width 38 height 21
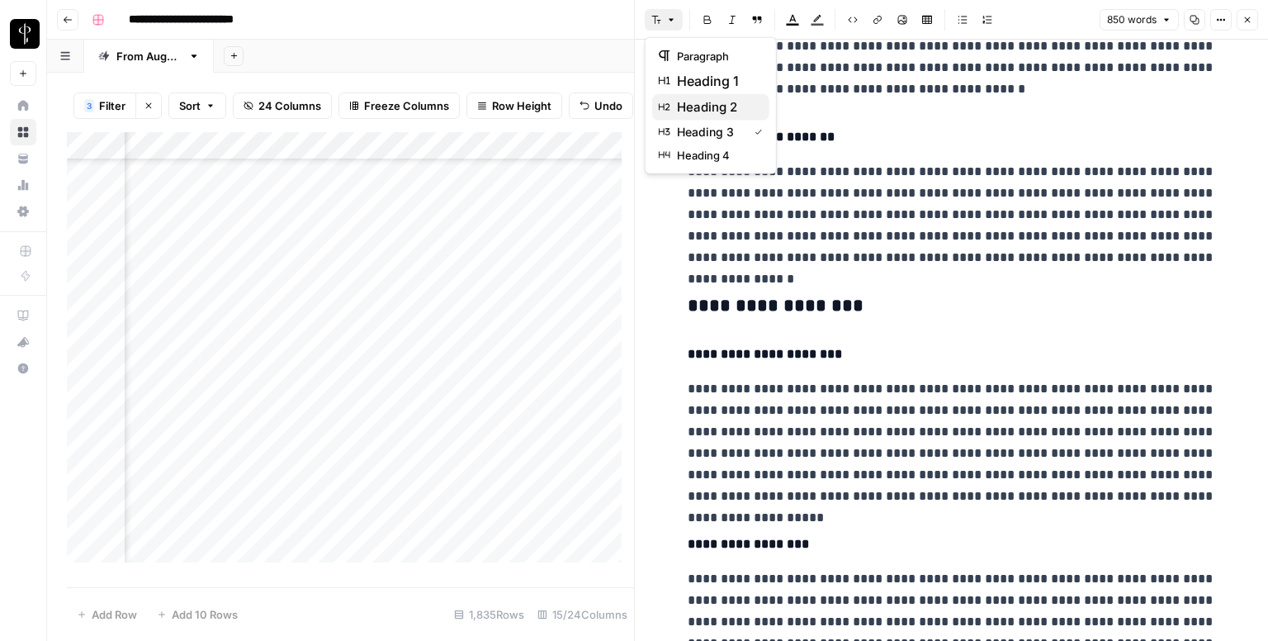
click at [703, 111] on span "heading 2" at bounding box center [716, 107] width 79 height 20
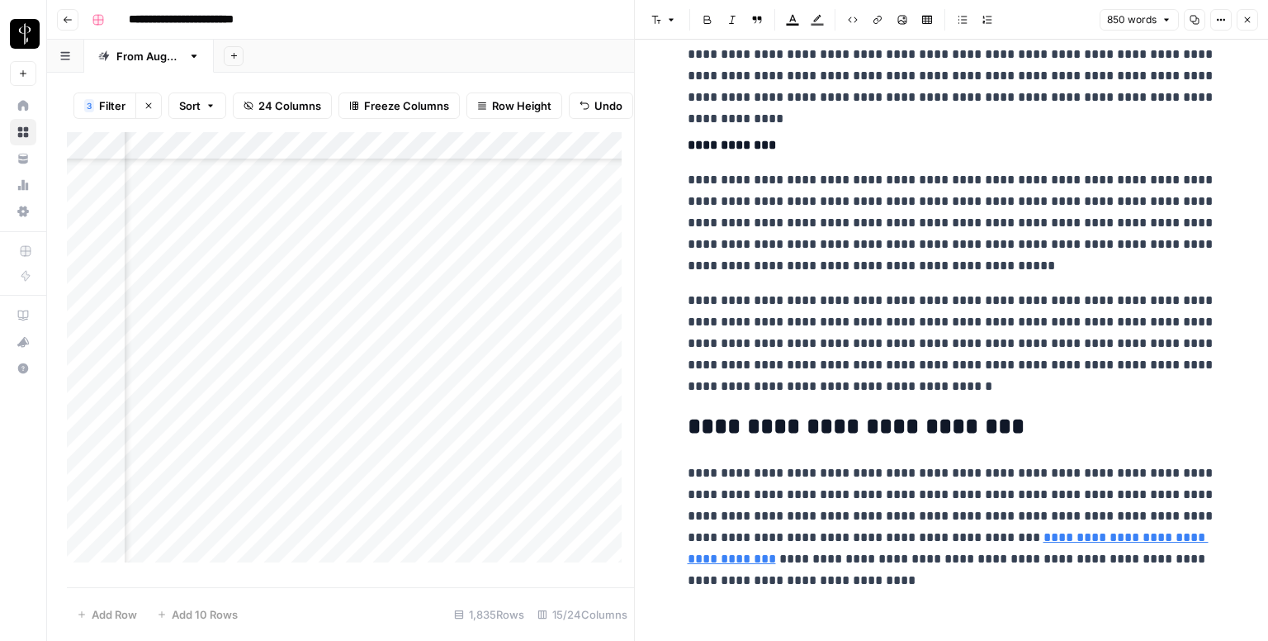
scroll to position [1562, 0]
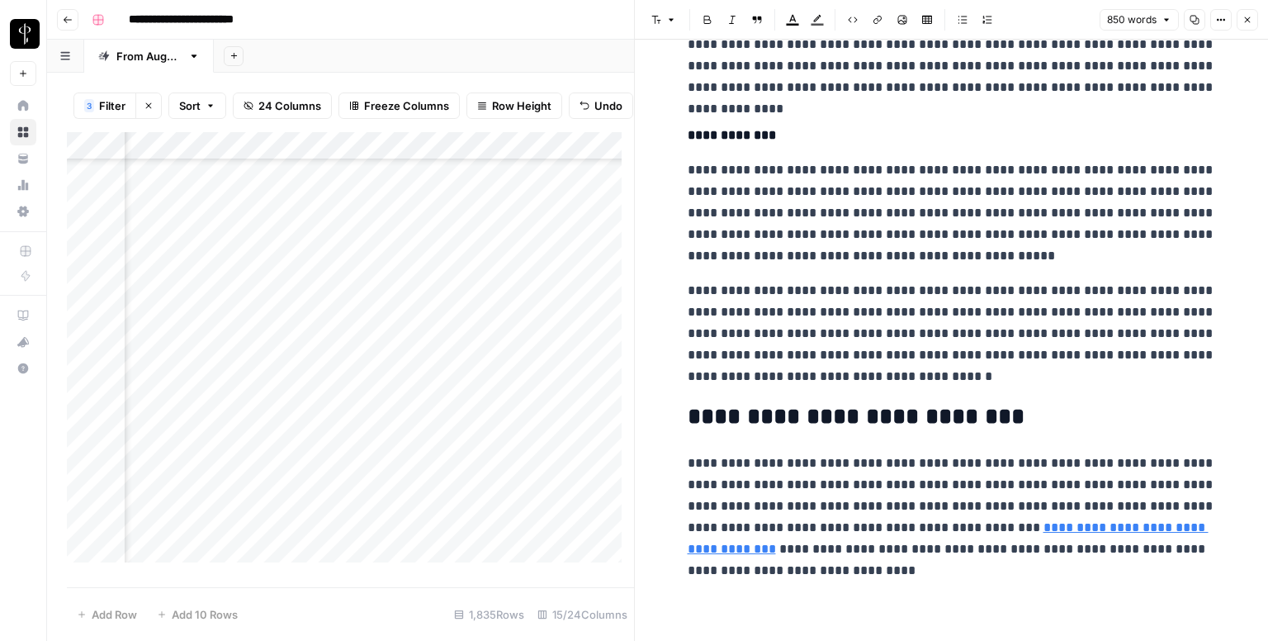
click at [1245, 21] on icon "button" at bounding box center [1247, 20] width 10 height 10
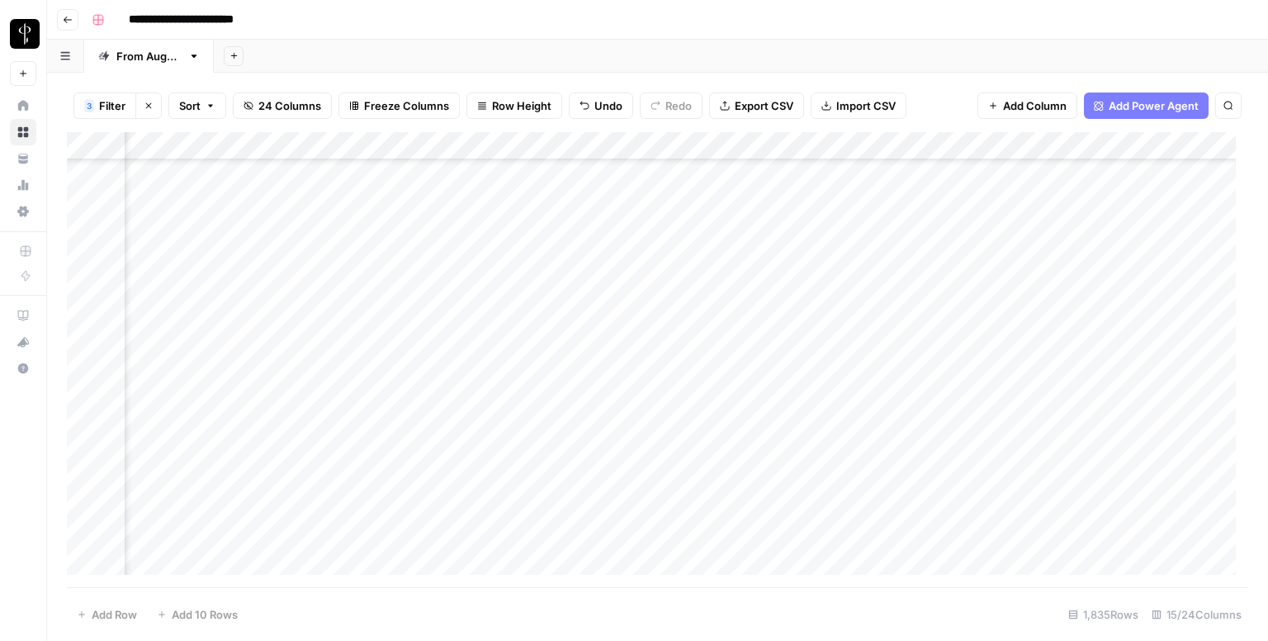
click at [674, 414] on div "Add Column" at bounding box center [657, 359] width 1181 height 455
type textarea "**********"
click at [744, 443] on div "Add Column" at bounding box center [657, 359] width 1181 height 455
click at [780, 416] on div "Add Column" at bounding box center [657, 359] width 1181 height 455
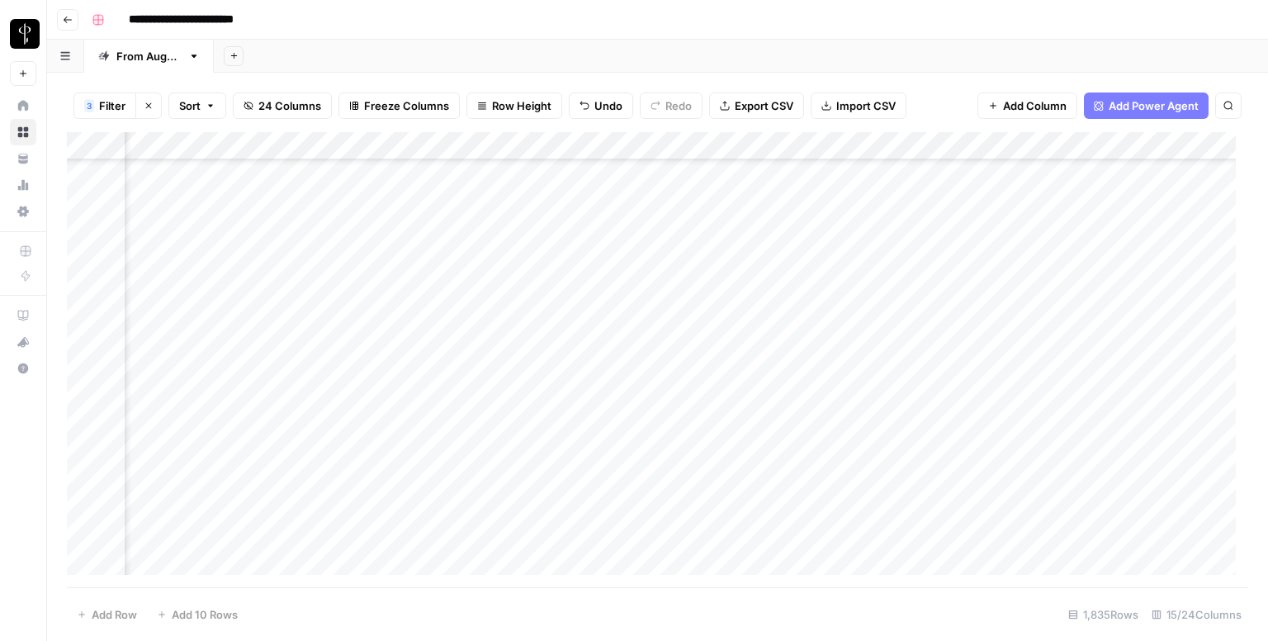
drag, startPoint x: 798, startPoint y: 426, endPoint x: 796, endPoint y: 438, distance: 12.6
click at [796, 438] on div "Add Column" at bounding box center [657, 359] width 1181 height 455
click at [982, 270] on div "Add Column" at bounding box center [657, 359] width 1181 height 455
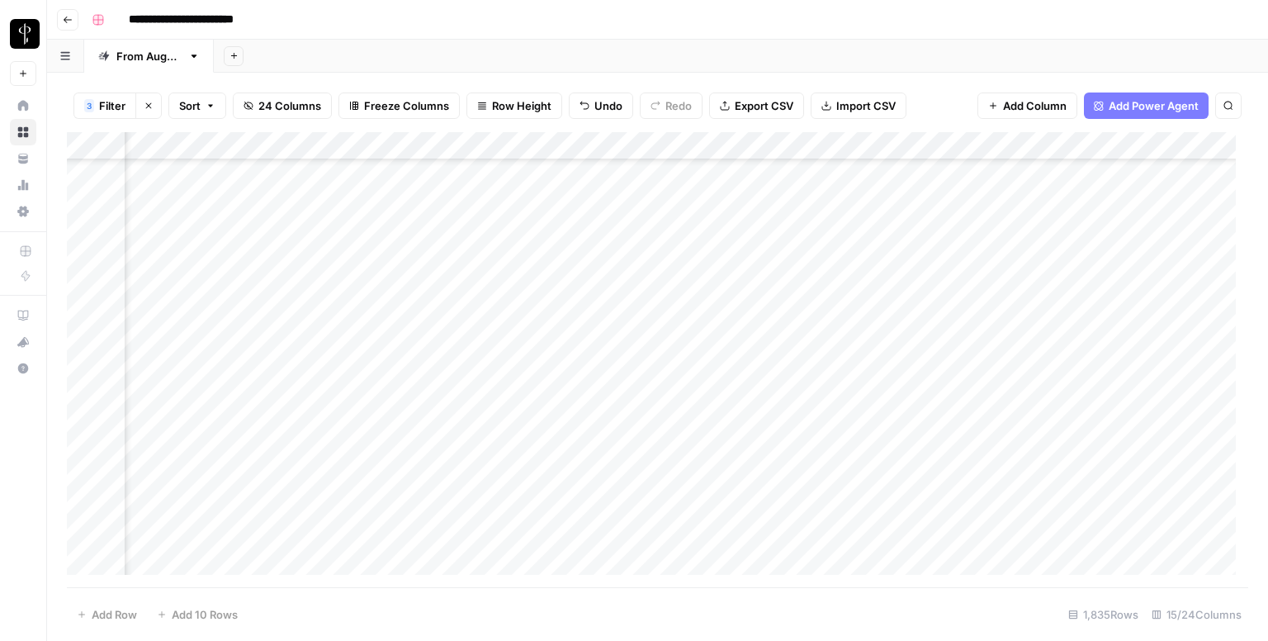
drag, startPoint x: 1063, startPoint y: 282, endPoint x: 1027, endPoint y: 273, distance: 36.4
click at [1027, 273] on div "Add Column" at bounding box center [657, 359] width 1181 height 455
click at [206, 217] on div "Add Column" at bounding box center [657, 359] width 1181 height 455
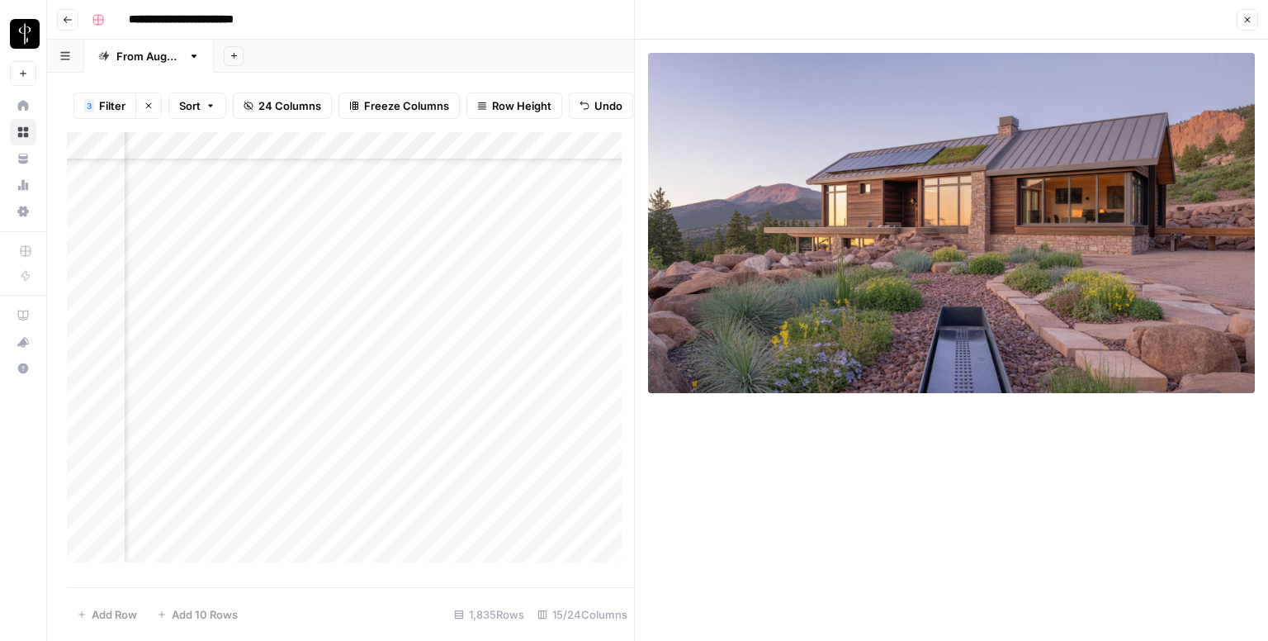
click at [1249, 15] on icon "button" at bounding box center [1247, 20] width 10 height 10
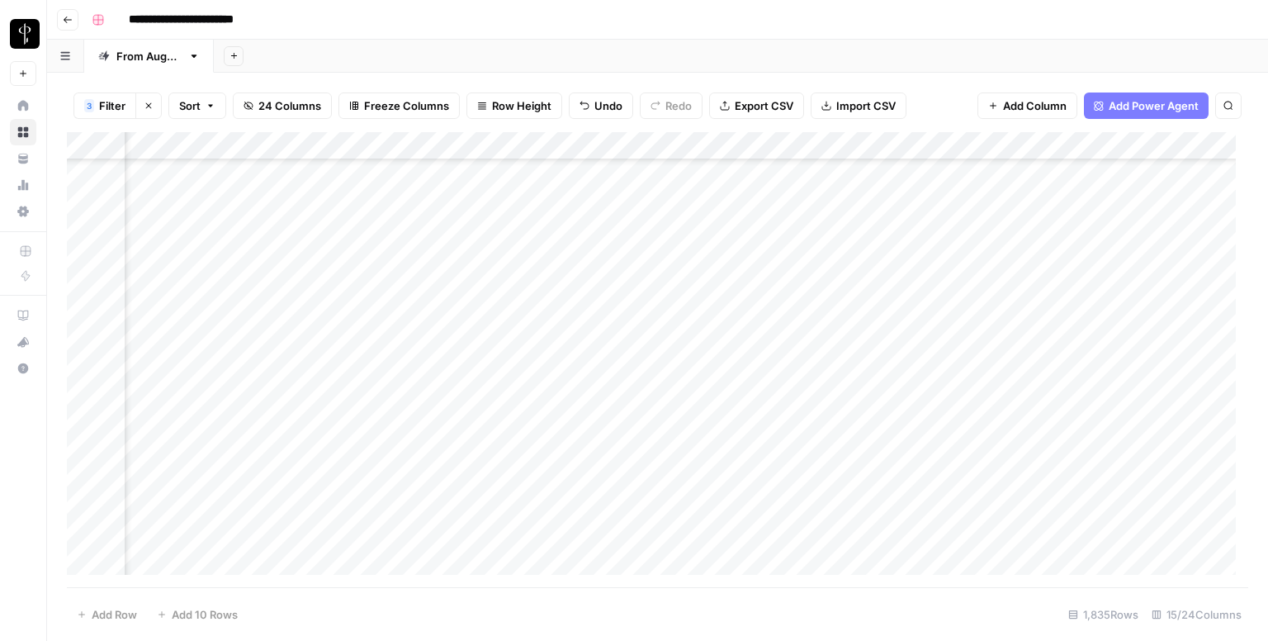
click at [872, 219] on div "Add Column" at bounding box center [657, 359] width 1181 height 455
click at [693, 229] on div "Add Column" at bounding box center [657, 359] width 1181 height 455
type textarea "**********"
click at [738, 239] on div "Add Column" at bounding box center [657, 359] width 1181 height 455
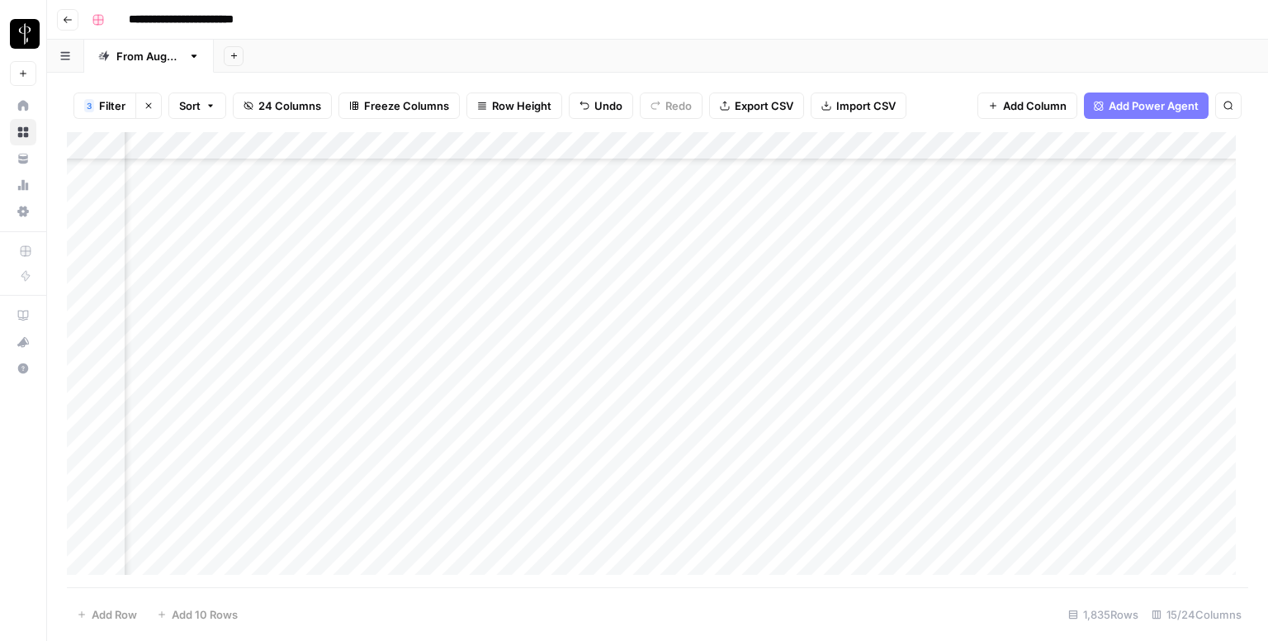
click at [199, 251] on div "Add Column" at bounding box center [657, 359] width 1181 height 455
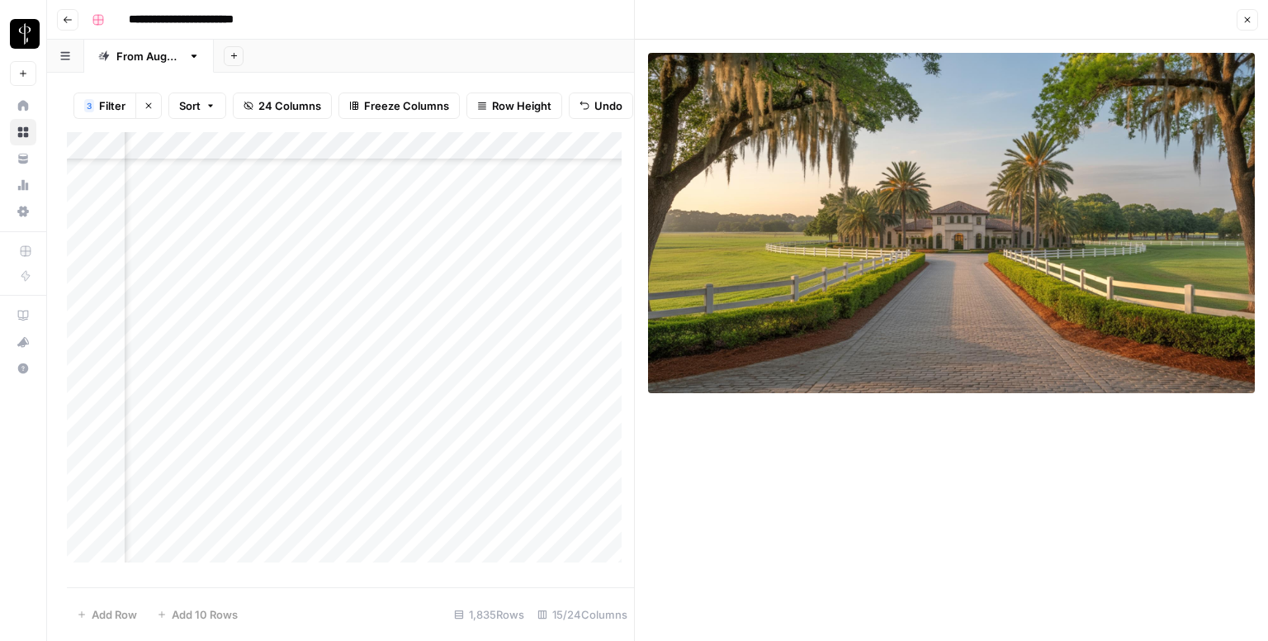
click at [1251, 26] on button "Close" at bounding box center [1247, 19] width 21 height 21
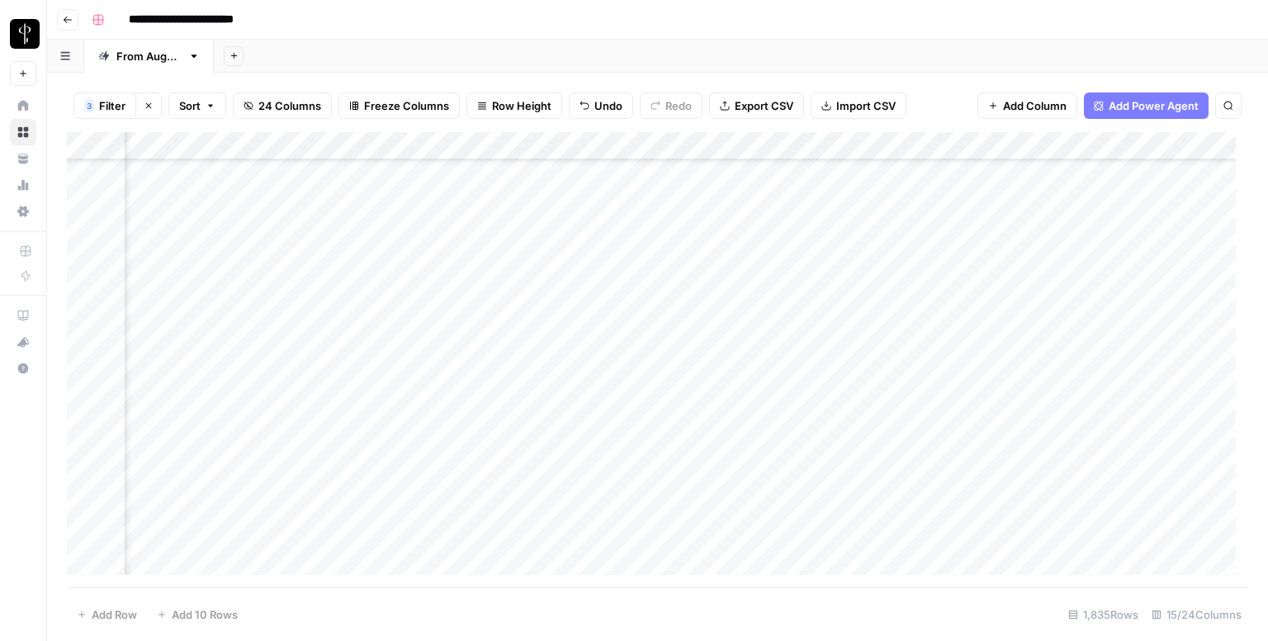
click at [602, 254] on div "Add Column" at bounding box center [657, 359] width 1181 height 455
click at [615, 289] on div "Add Column" at bounding box center [657, 359] width 1181 height 455
click at [596, 305] on div "Add Column" at bounding box center [657, 359] width 1181 height 455
click at [599, 332] on div "Add Column" at bounding box center [657, 359] width 1181 height 455
click at [600, 357] on div "Add Column" at bounding box center [657, 359] width 1181 height 455
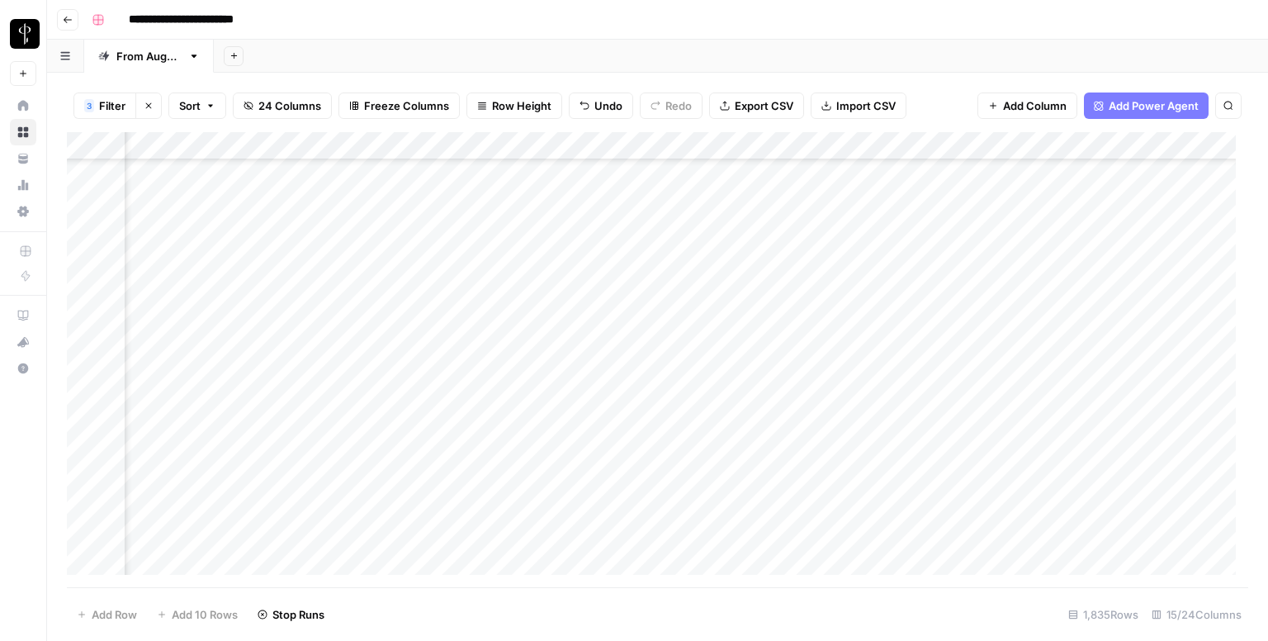
click at [595, 397] on div "Add Column" at bounding box center [657, 359] width 1181 height 455
click at [594, 417] on div "Add Column" at bounding box center [657, 359] width 1181 height 455
click at [591, 438] on div "Add Column" at bounding box center [657, 359] width 1181 height 455
click at [588, 476] on div "Add Column" at bounding box center [657, 359] width 1181 height 455
click at [590, 509] on div "Add Column" at bounding box center [657, 359] width 1181 height 455
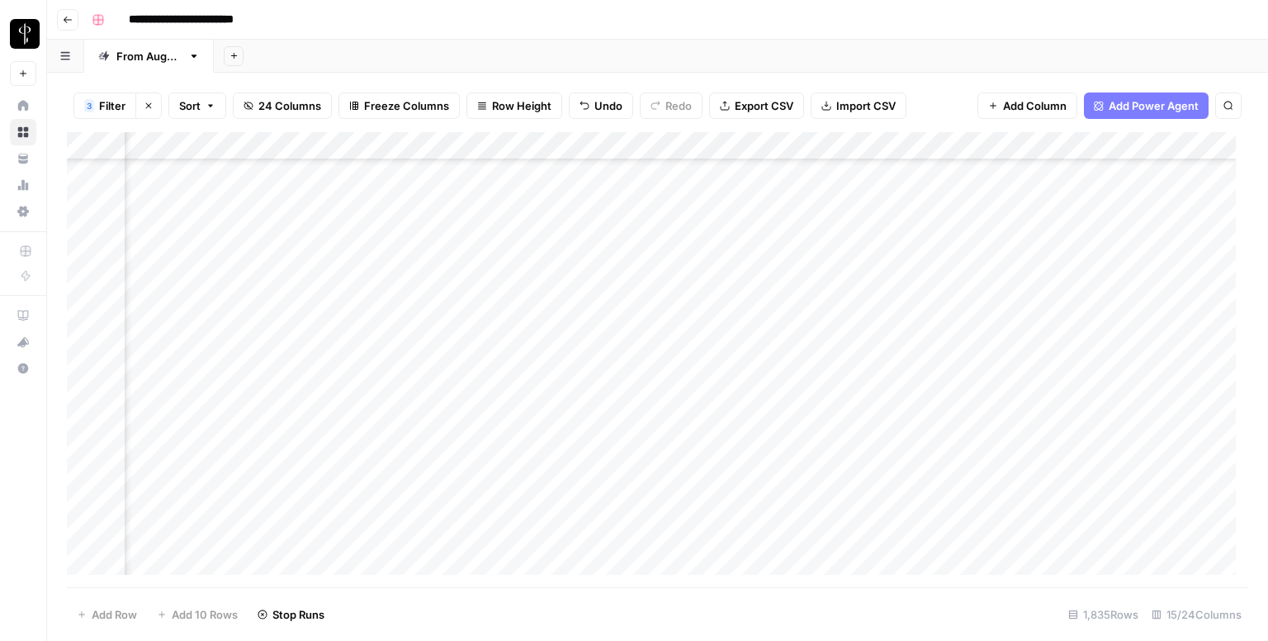
click at [591, 536] on div "Add Column" at bounding box center [657, 359] width 1181 height 455
click at [597, 397] on div "Add Column" at bounding box center [657, 359] width 1181 height 455
click at [595, 416] on div "Add Column" at bounding box center [657, 359] width 1181 height 455
click at [588, 449] on div "Add Column" at bounding box center [657, 359] width 1181 height 455
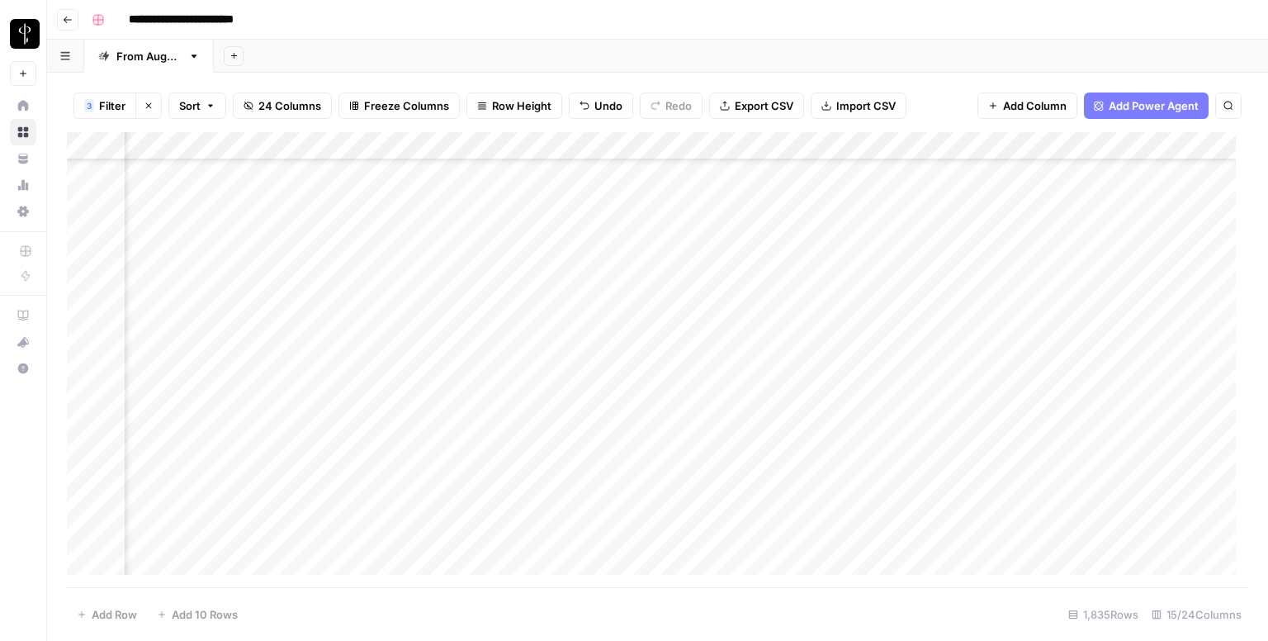
click at [588, 472] on div "Add Column" at bounding box center [657, 359] width 1181 height 455
click at [585, 506] on div "Add Column" at bounding box center [657, 359] width 1181 height 455
click at [585, 531] on div "Add Column" at bounding box center [657, 359] width 1181 height 455
click at [582, 556] on div "Add Column" at bounding box center [657, 359] width 1181 height 455
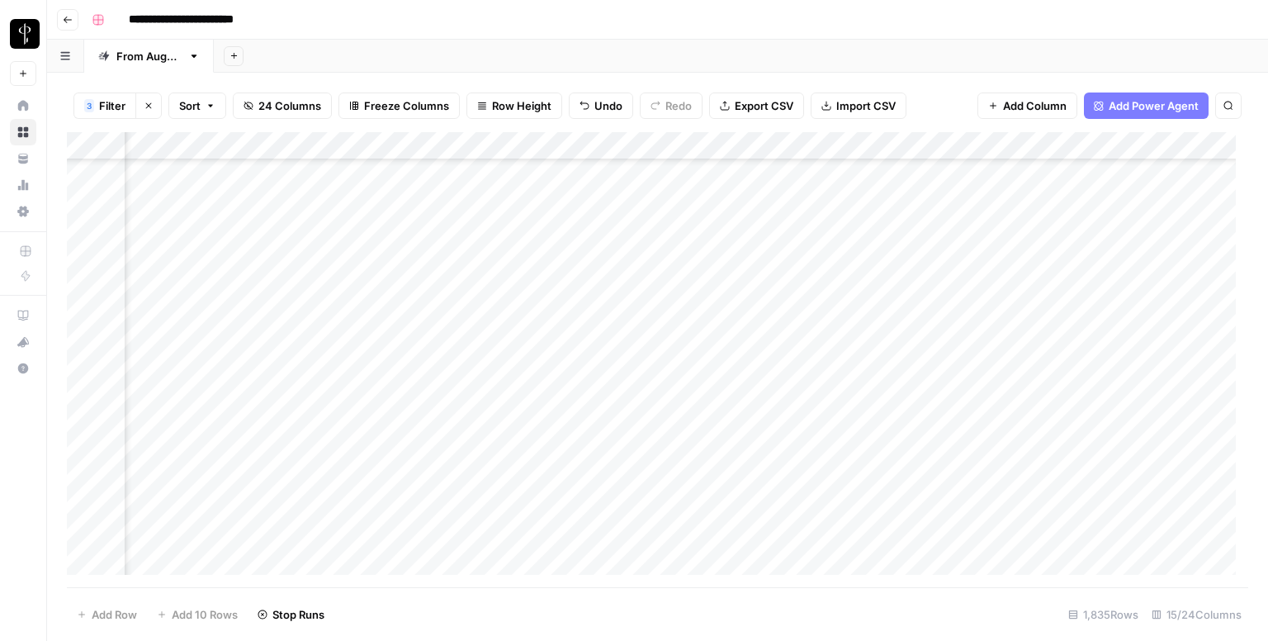
click at [582, 503] on div "Add Column" at bounding box center [657, 359] width 1181 height 455
click at [567, 320] on div "Add Column" at bounding box center [657, 359] width 1181 height 455
click at [568, 343] on div "Add Column" at bounding box center [657, 359] width 1181 height 455
click at [199, 247] on div "Add Column" at bounding box center [657, 359] width 1181 height 455
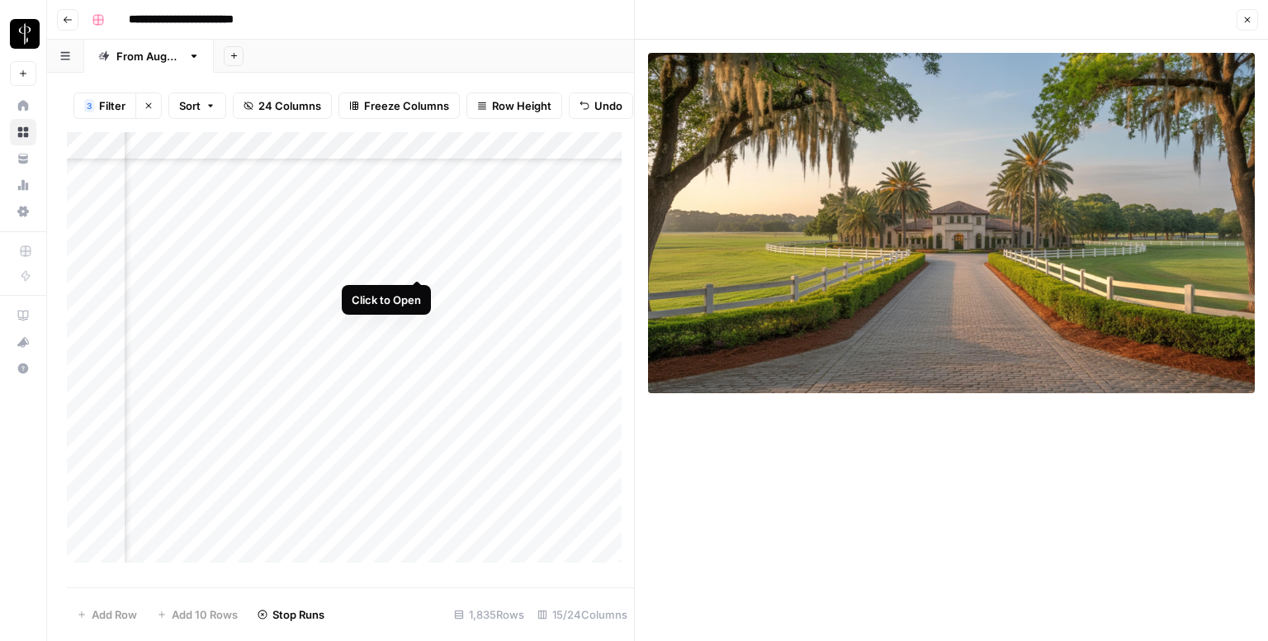
click at [410, 263] on div "Add Column" at bounding box center [350, 353] width 567 height 443
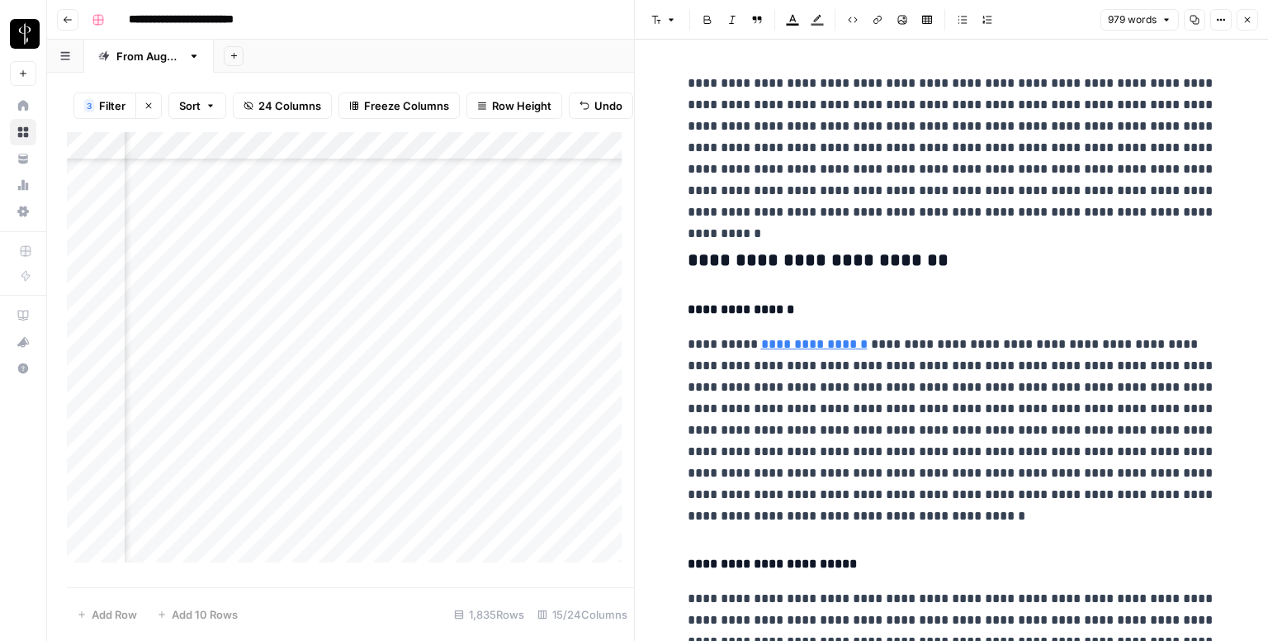
click at [803, 263] on h3 "**********" at bounding box center [952, 260] width 528 height 23
click at [660, 15] on button "Font style" at bounding box center [664, 19] width 38 height 21
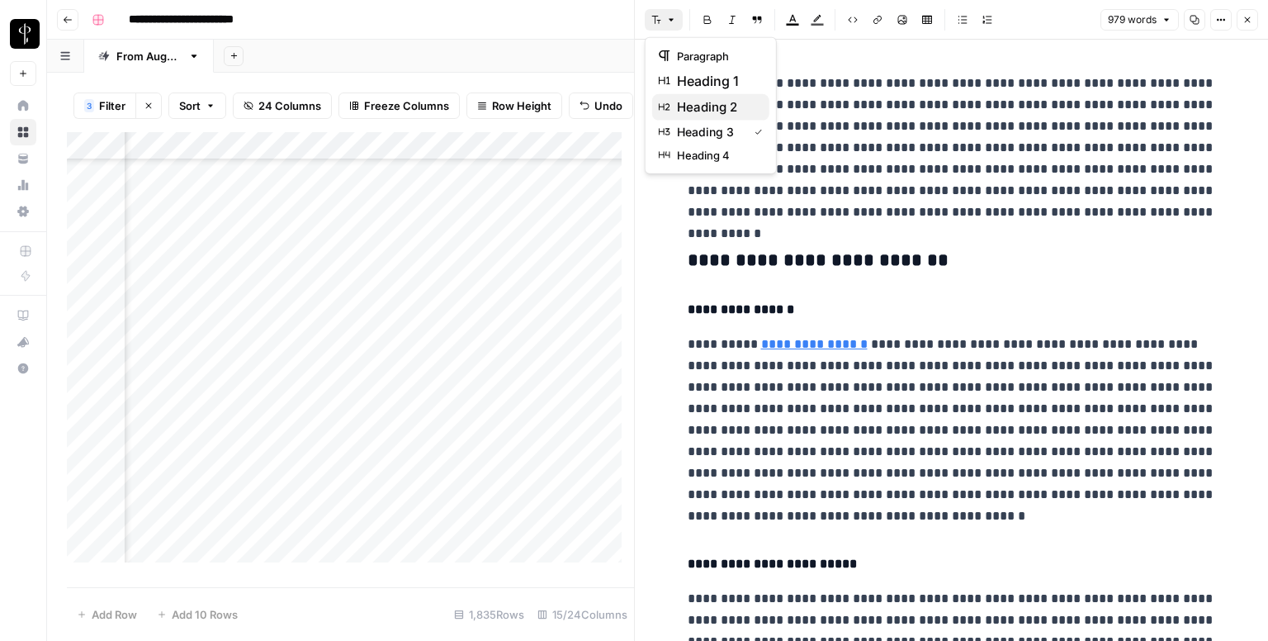
click at [706, 107] on span "heading 2" at bounding box center [716, 107] width 79 height 20
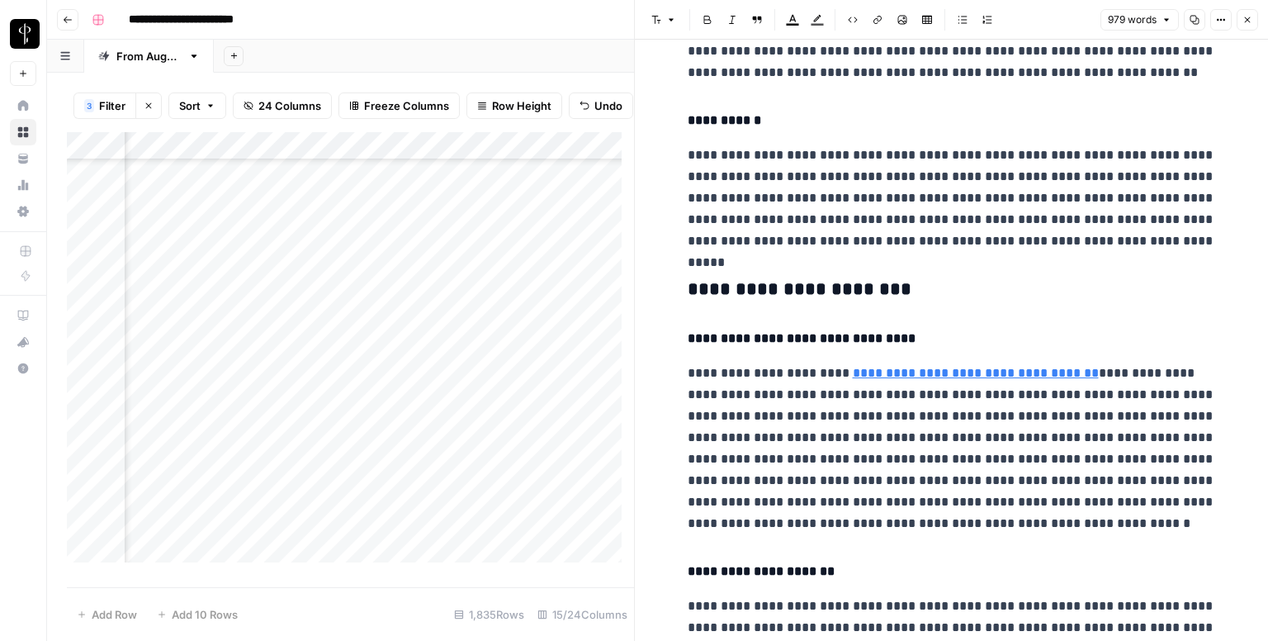
scroll to position [743, 0]
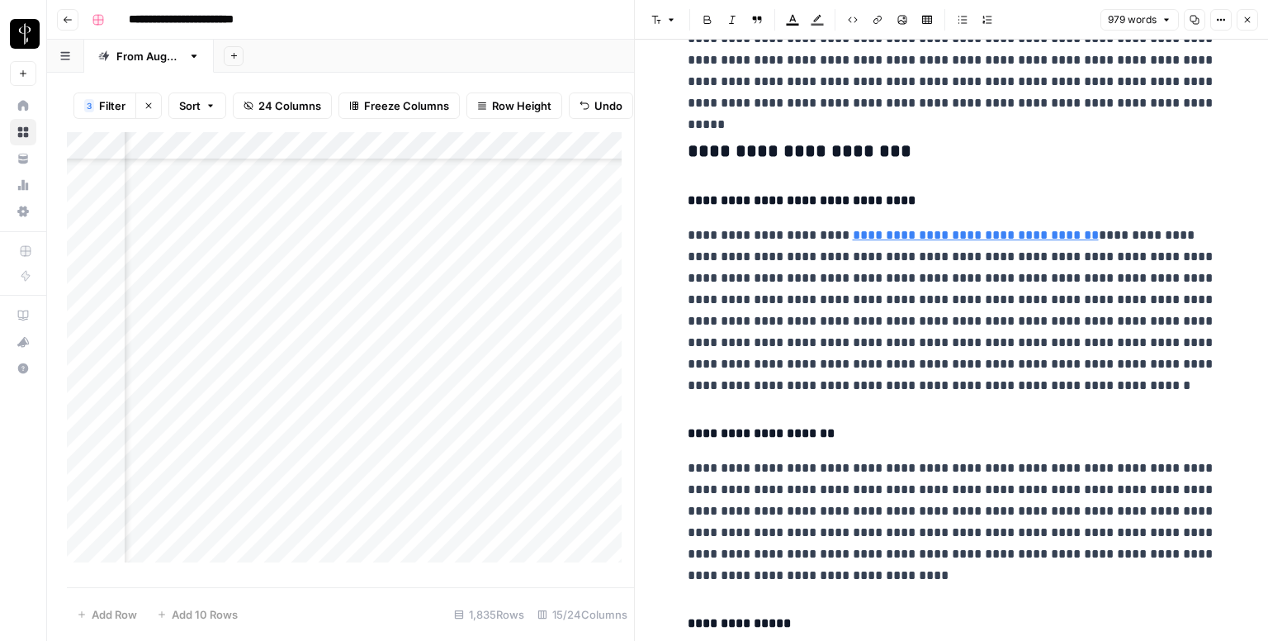
click at [731, 149] on h3 "**********" at bounding box center [952, 151] width 528 height 23
click at [664, 24] on button "Font style" at bounding box center [664, 19] width 38 height 21
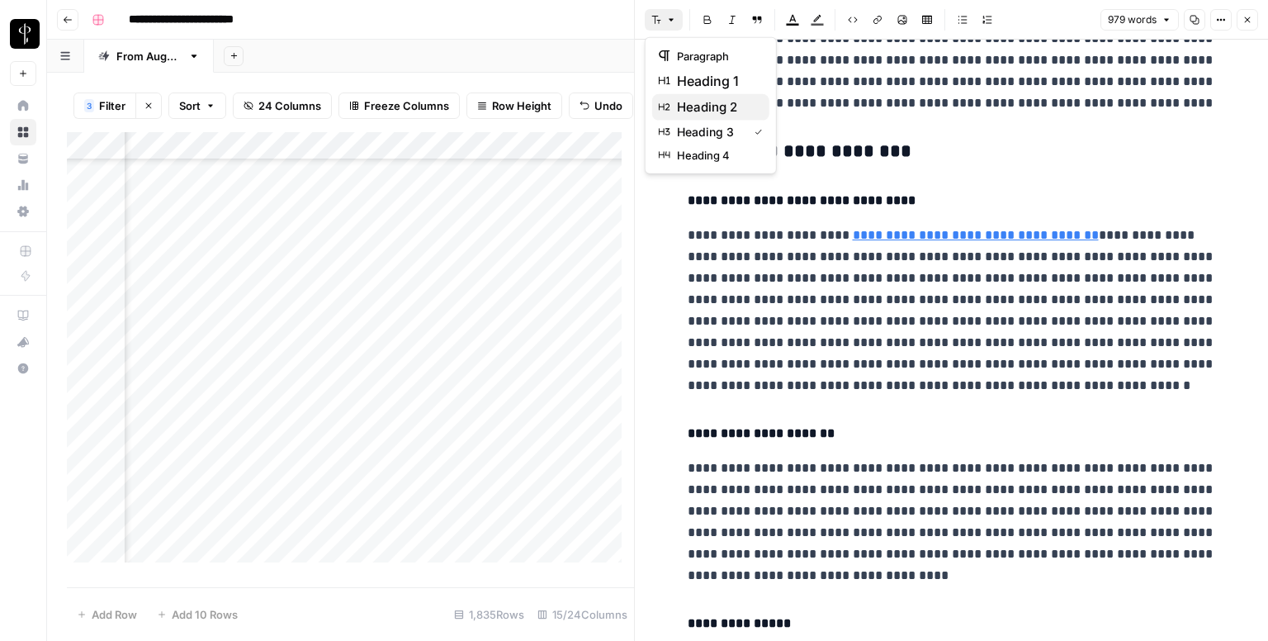
click at [697, 99] on span "heading 2" at bounding box center [716, 107] width 79 height 20
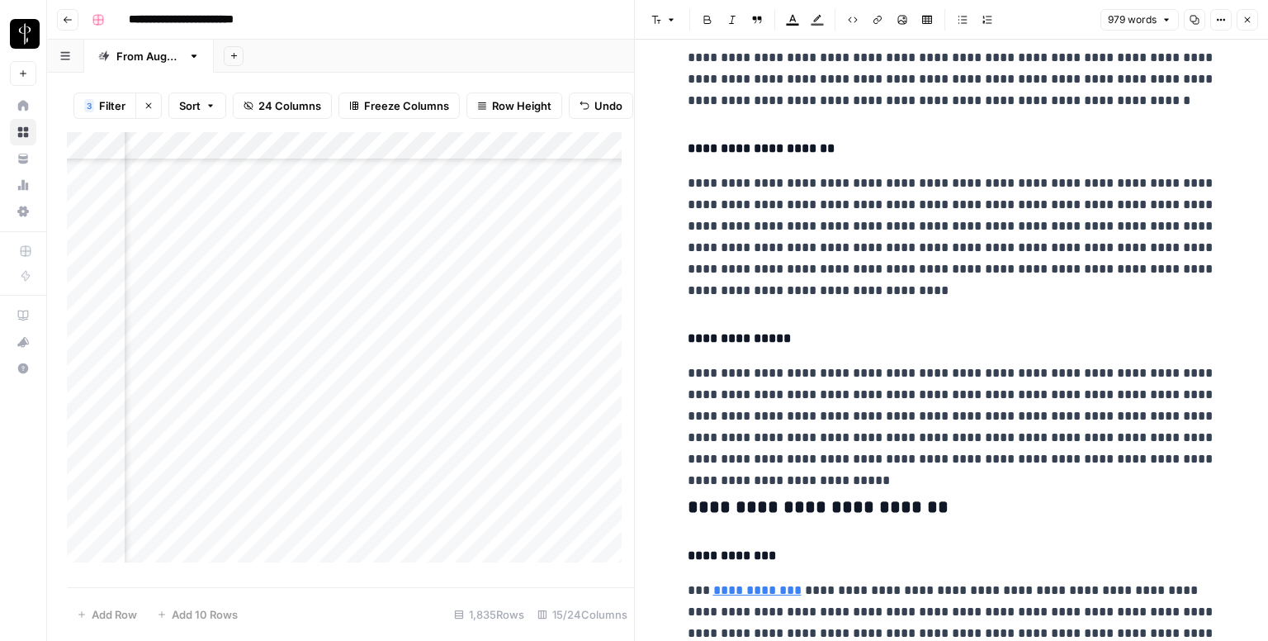
scroll to position [1238, 0]
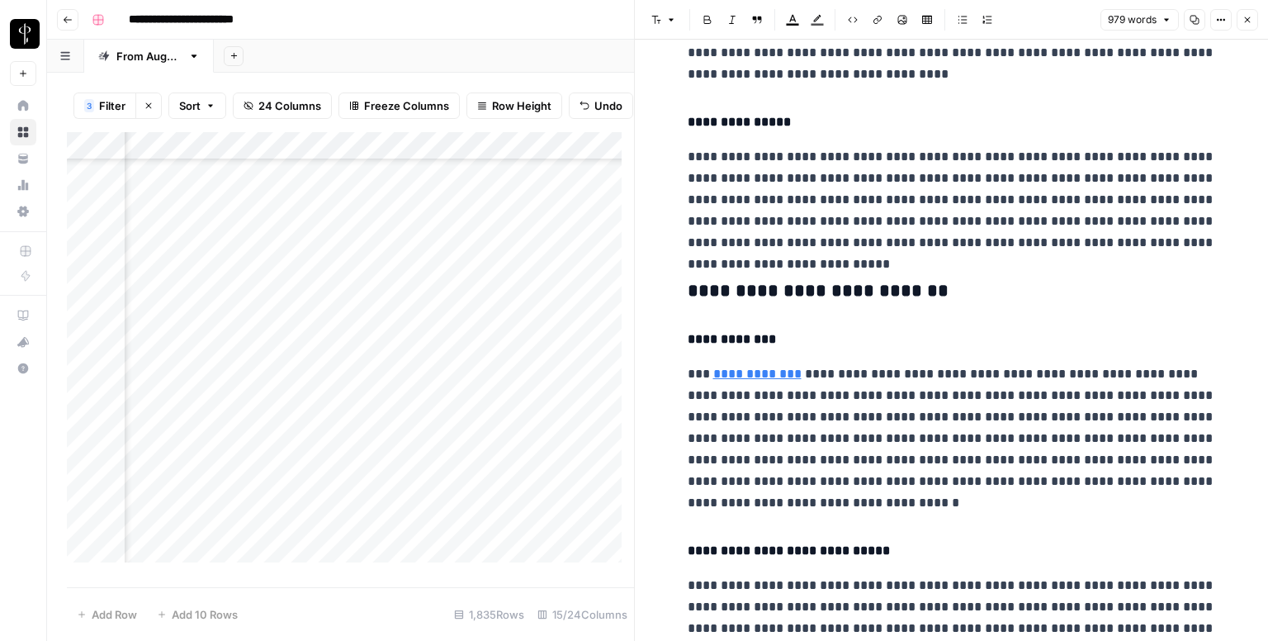
click at [753, 277] on div "**********" at bounding box center [952, 43] width 548 height 2430
click at [667, 31] on header "Font style Bold Italic Block quote Text color Highlight color Code block Link I…" at bounding box center [951, 20] width 633 height 40
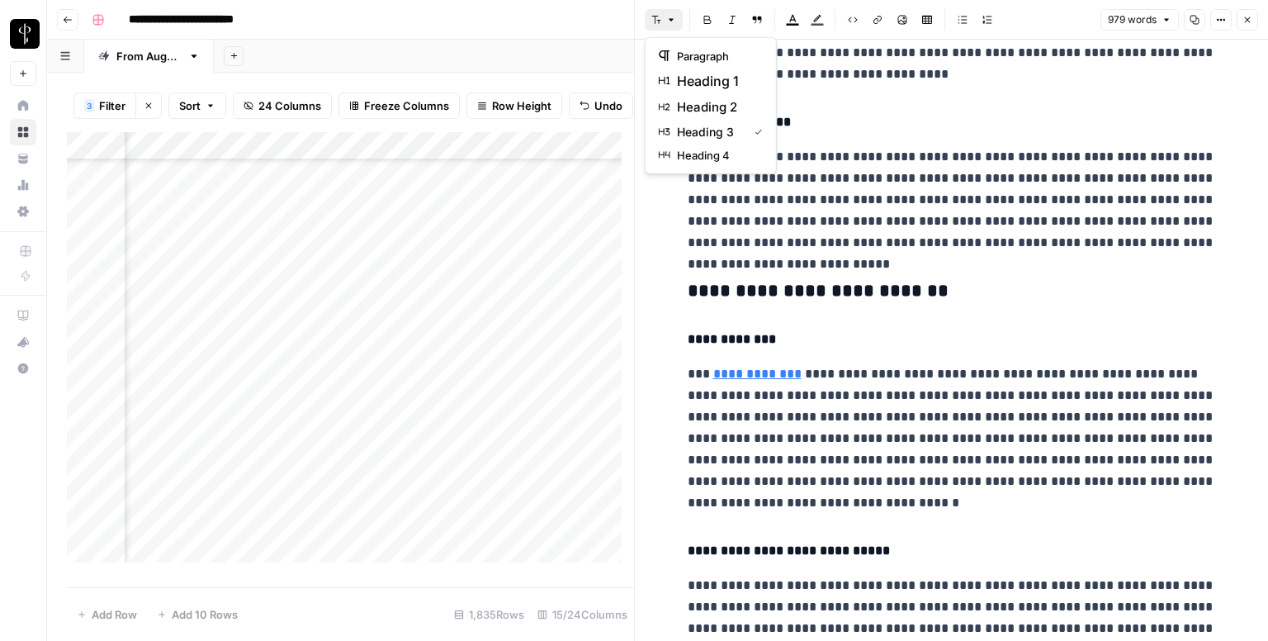
click at [664, 26] on button "Font style" at bounding box center [664, 19] width 38 height 21
click at [704, 116] on span "heading 2" at bounding box center [716, 107] width 79 height 20
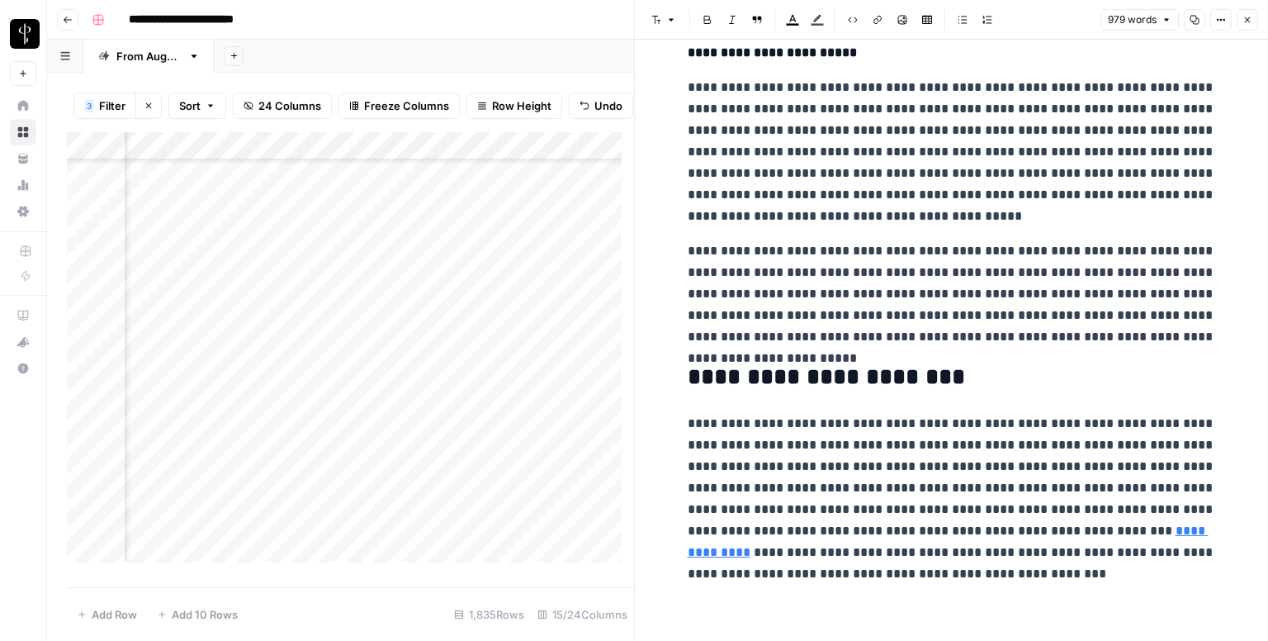
scroll to position [1902, 0]
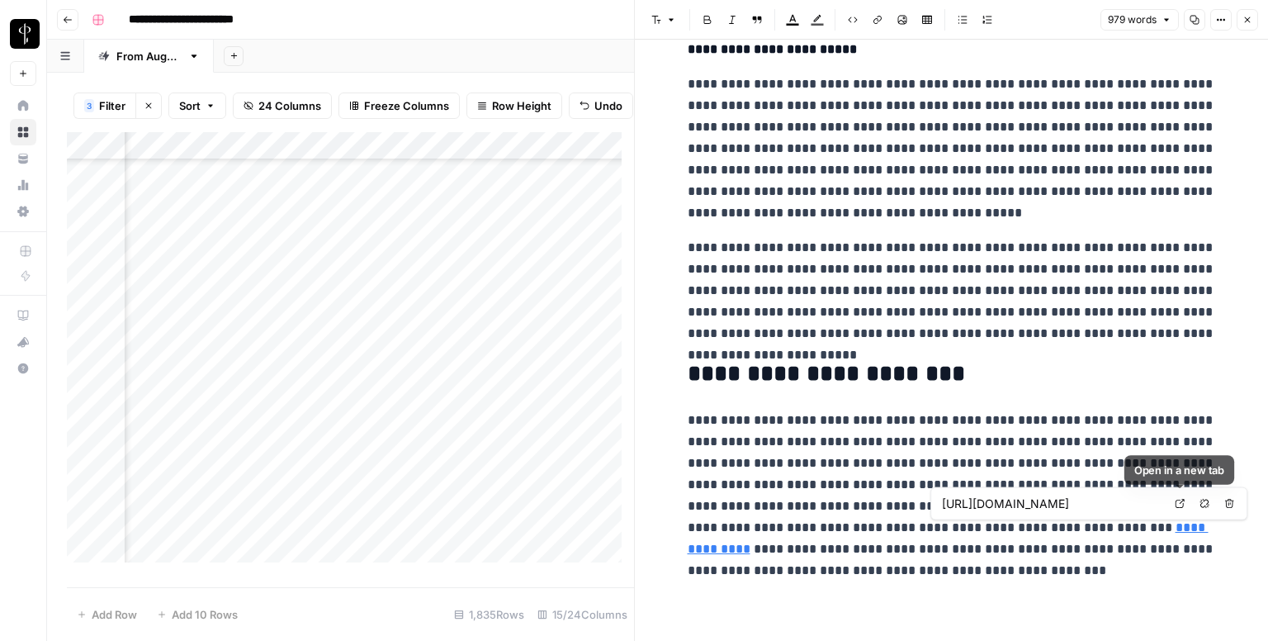
click at [1176, 503] on icon at bounding box center [1180, 504] width 10 height 10
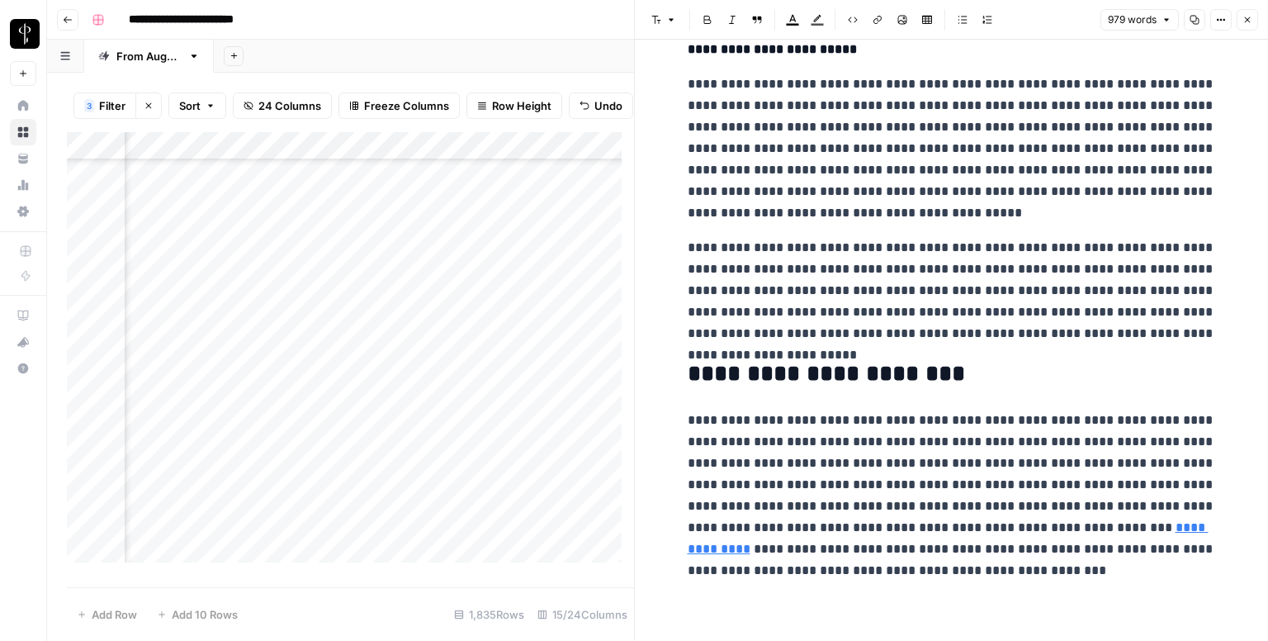
click at [1257, 28] on div "979 words Copy Options Close" at bounding box center [1179, 19] width 158 height 21
click at [1252, 17] on icon "button" at bounding box center [1247, 20] width 10 height 10
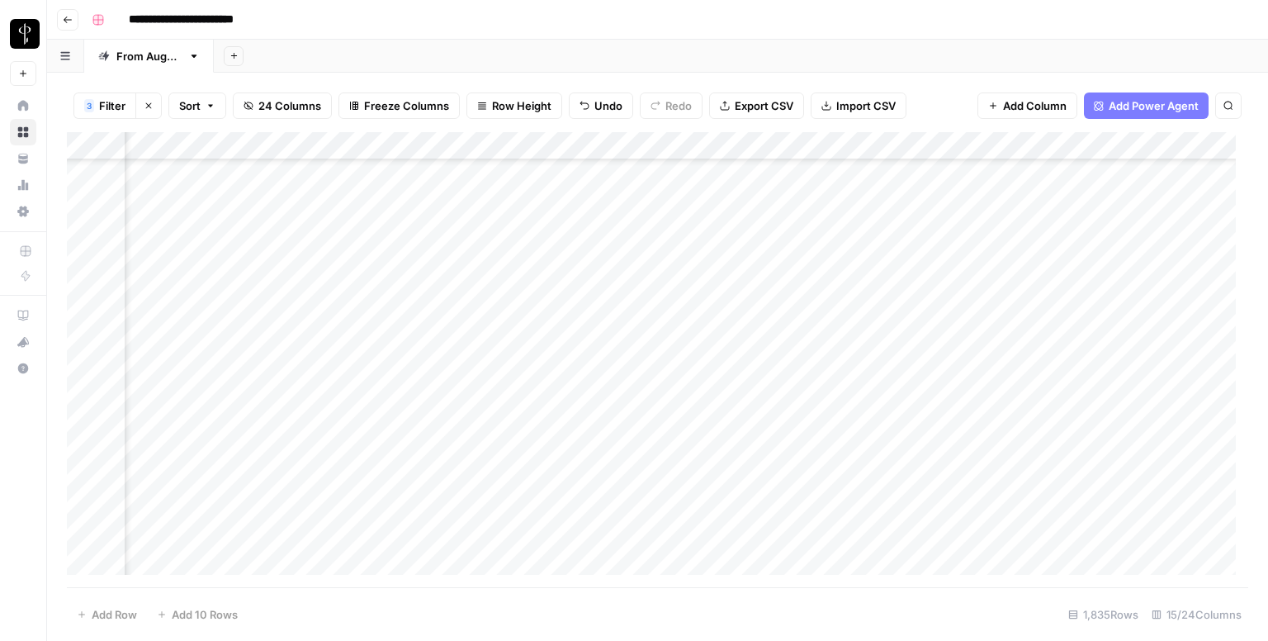
click at [677, 240] on div "Add Column" at bounding box center [657, 359] width 1181 height 455
drag, startPoint x: 685, startPoint y: 247, endPoint x: 709, endPoint y: 186, distance: 65.6
click at [709, 186] on div "Add Column" at bounding box center [657, 359] width 1181 height 455
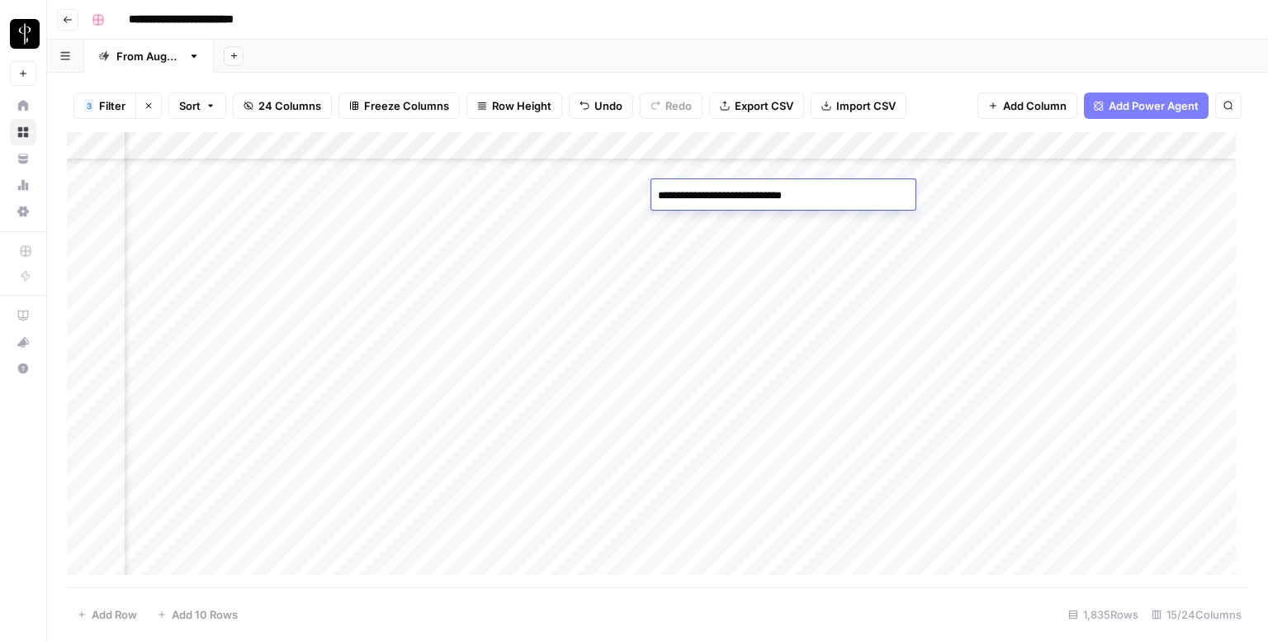
click at [709, 186] on textarea "**********" at bounding box center [783, 195] width 264 height 23
click at [693, 244] on div "Add Column" at bounding box center [657, 359] width 1181 height 455
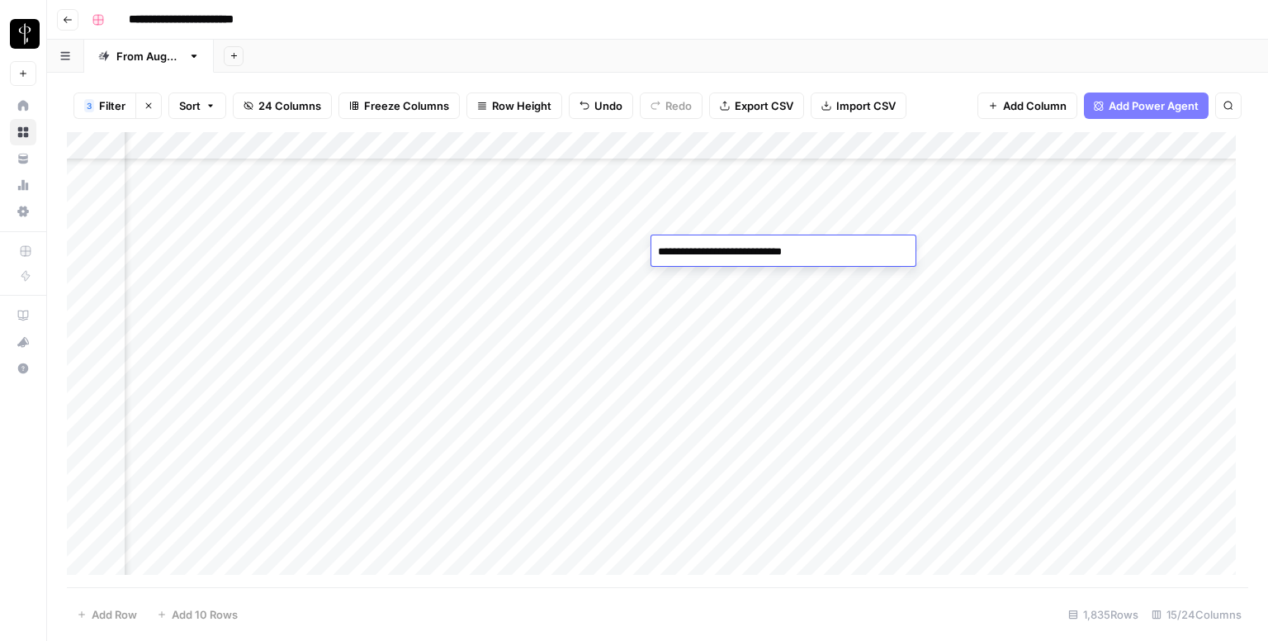
type textarea "**********"
click at [198, 275] on div "Add Column" at bounding box center [657, 359] width 1181 height 455
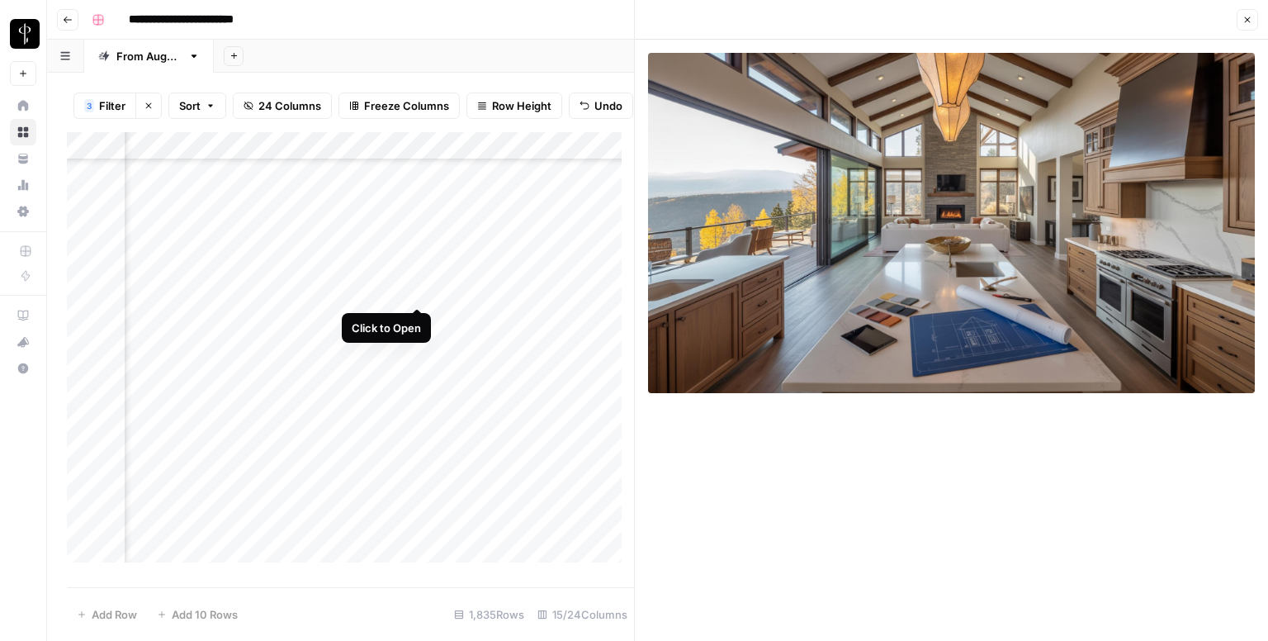
click at [419, 288] on div "Add Column" at bounding box center [350, 353] width 567 height 443
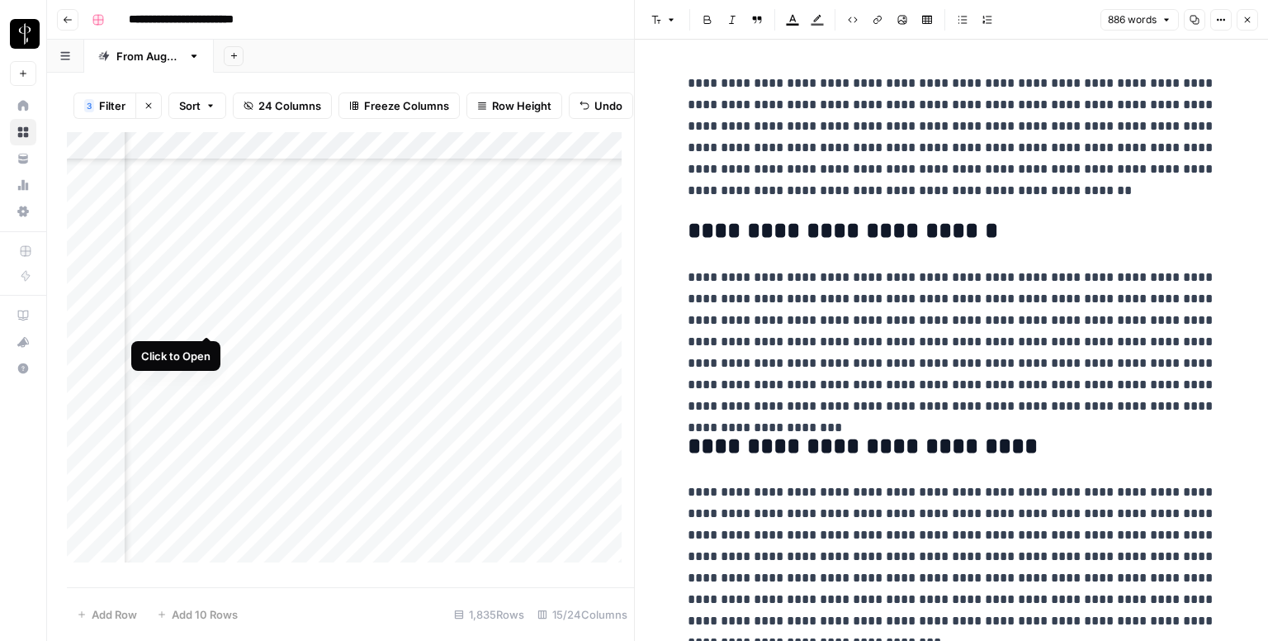
click at [201, 321] on div "Add Column" at bounding box center [350, 353] width 567 height 443
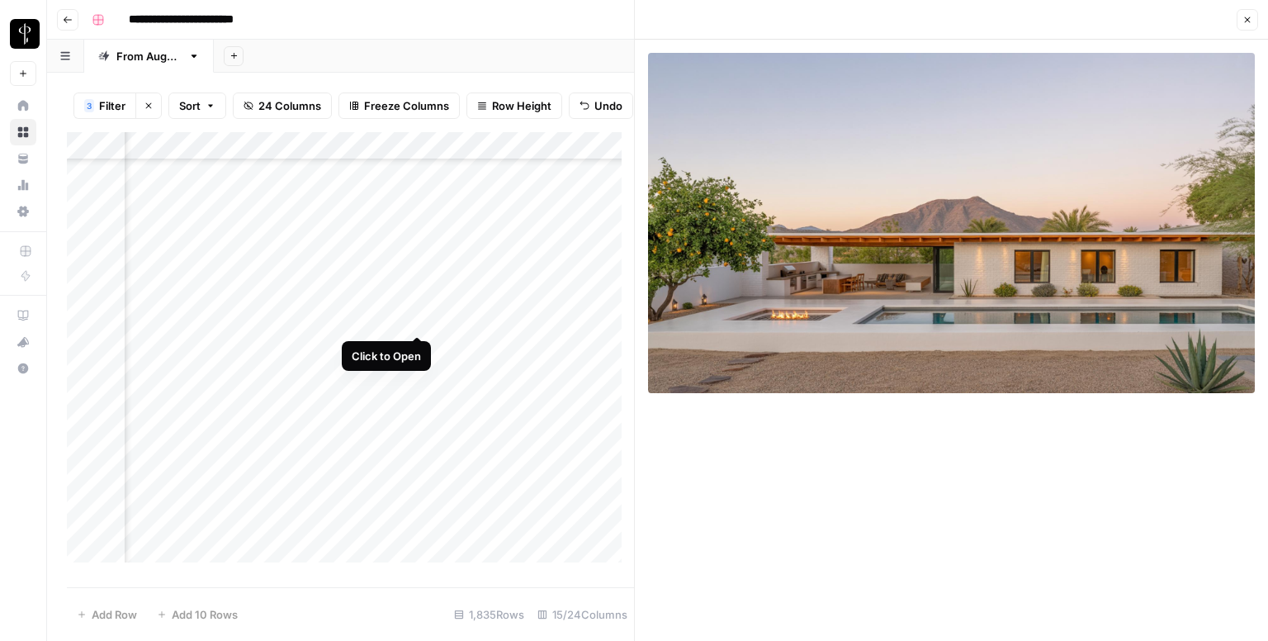
click at [419, 320] on div "Add Column" at bounding box center [350, 353] width 567 height 443
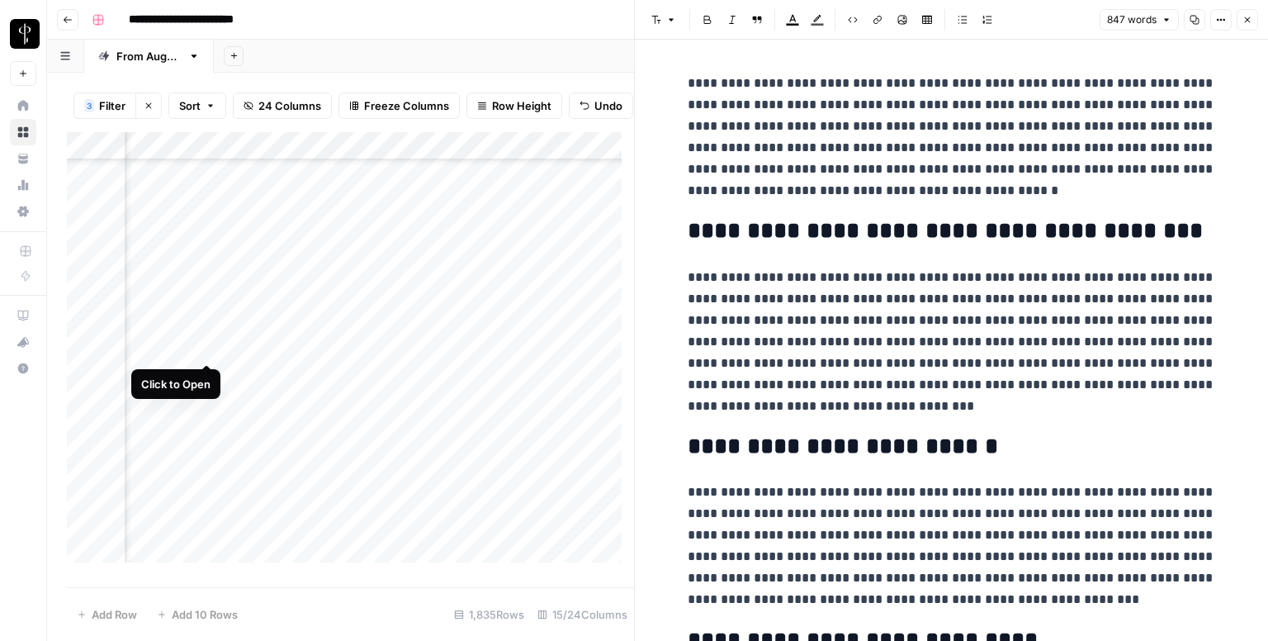
click at [202, 345] on div "Add Column" at bounding box center [350, 353] width 567 height 443
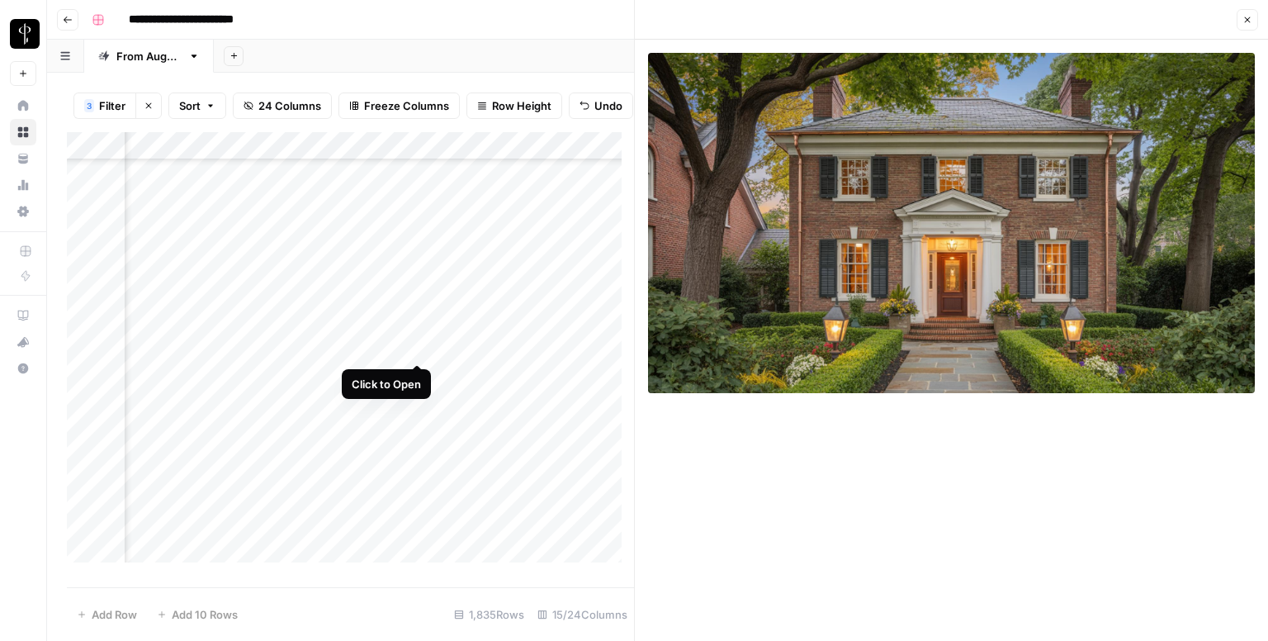
click at [420, 342] on div "Add Column" at bounding box center [350, 353] width 567 height 443
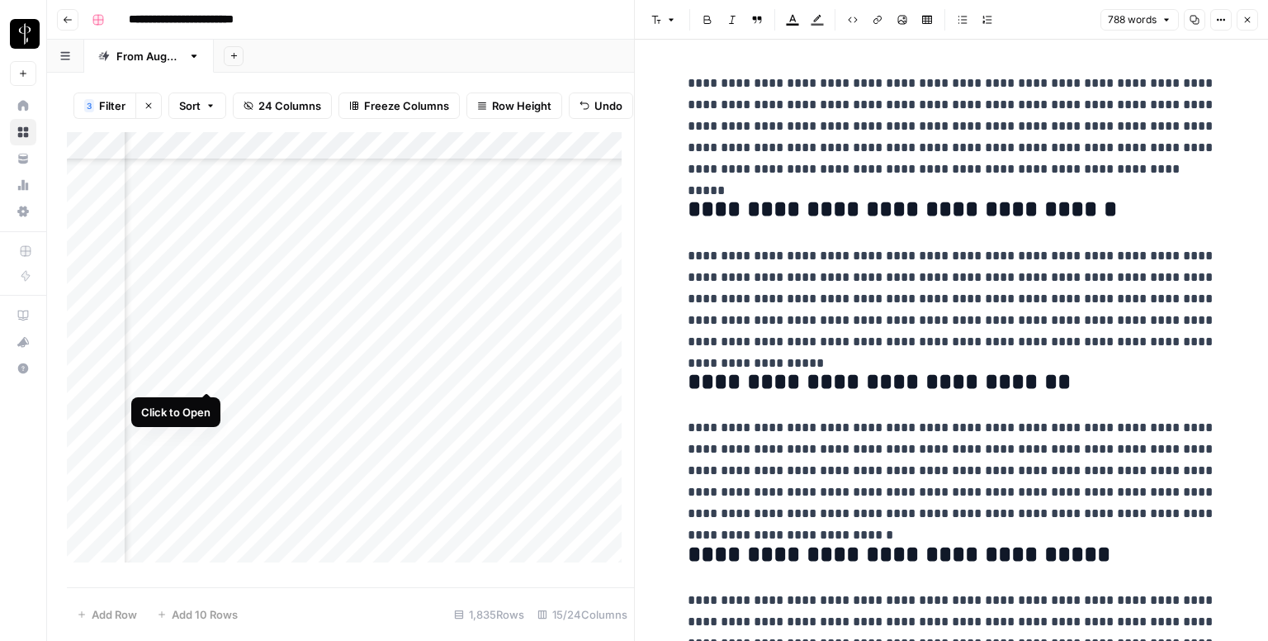
click at [204, 372] on div "Add Column" at bounding box center [350, 353] width 567 height 443
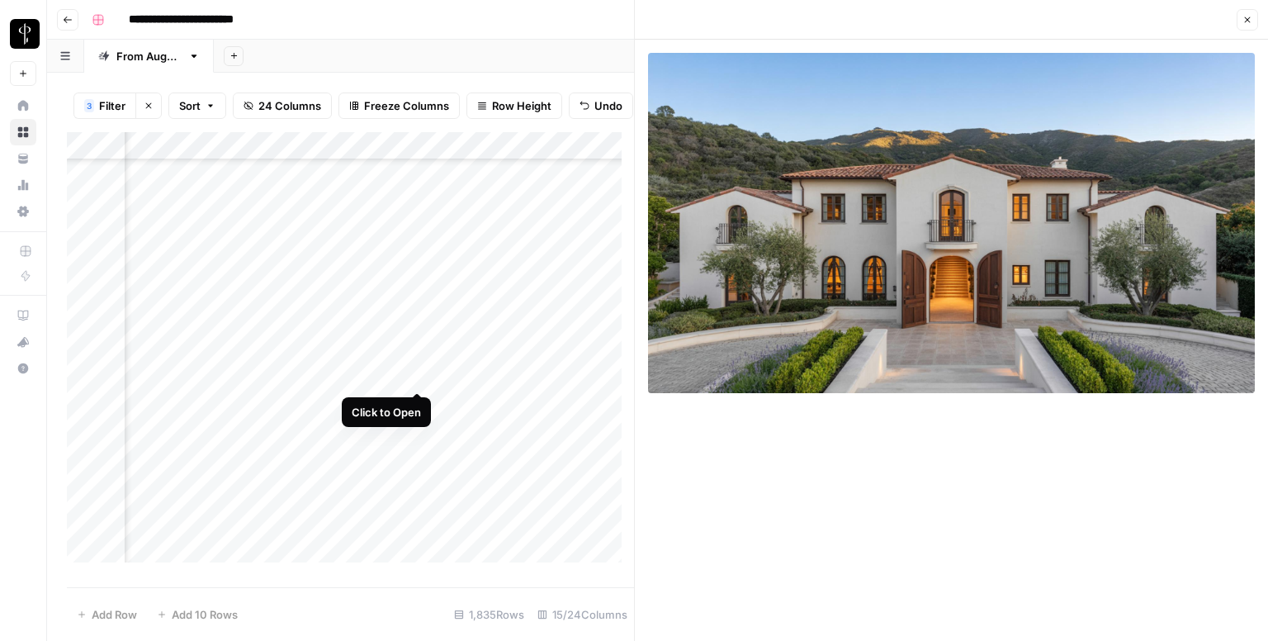
click at [409, 376] on div "Add Column" at bounding box center [350, 353] width 567 height 443
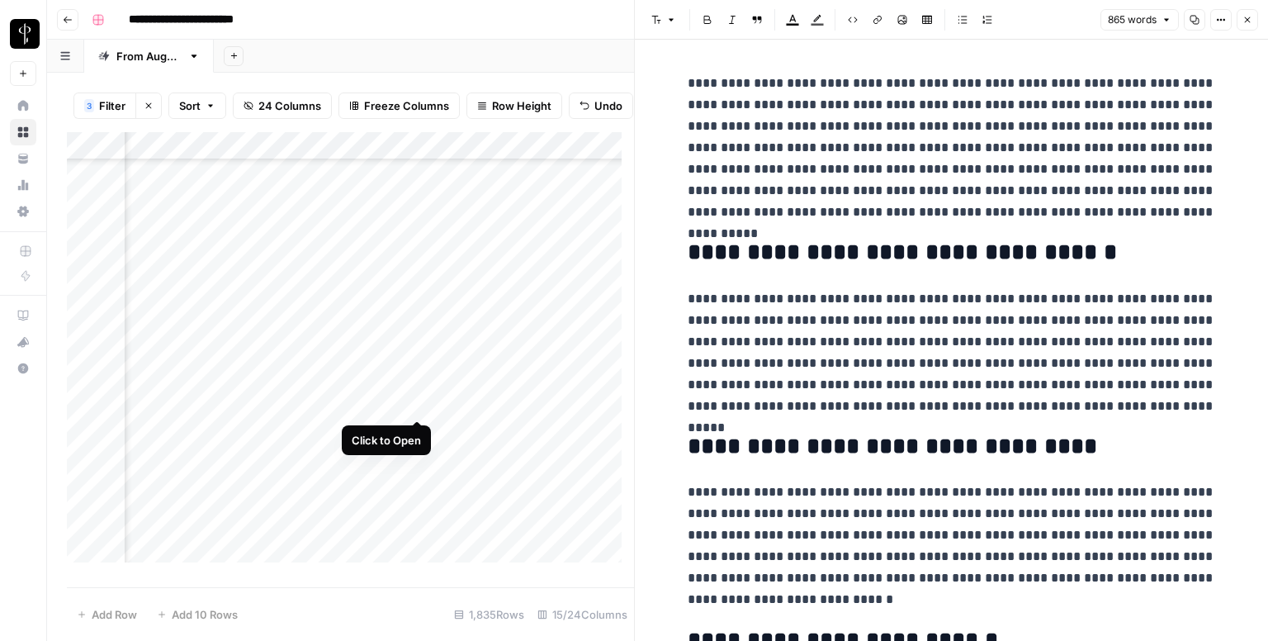
click at [420, 400] on div "Add Column" at bounding box center [350, 353] width 567 height 443
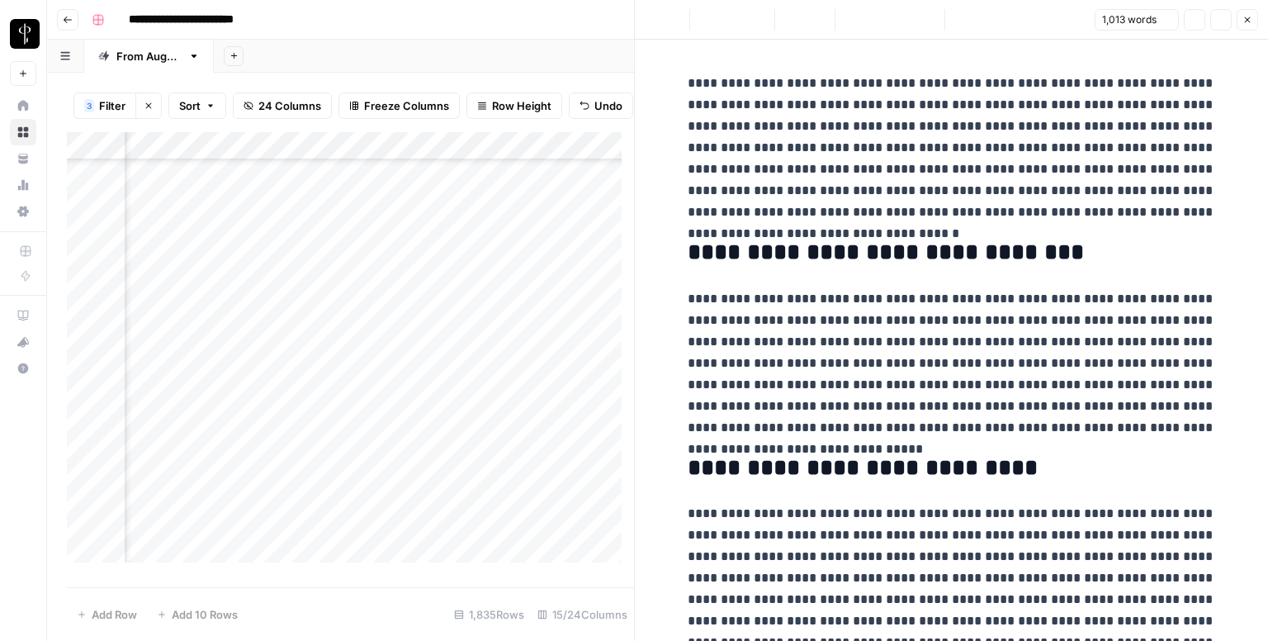
click at [201, 400] on div "Add Column" at bounding box center [350, 353] width 567 height 443
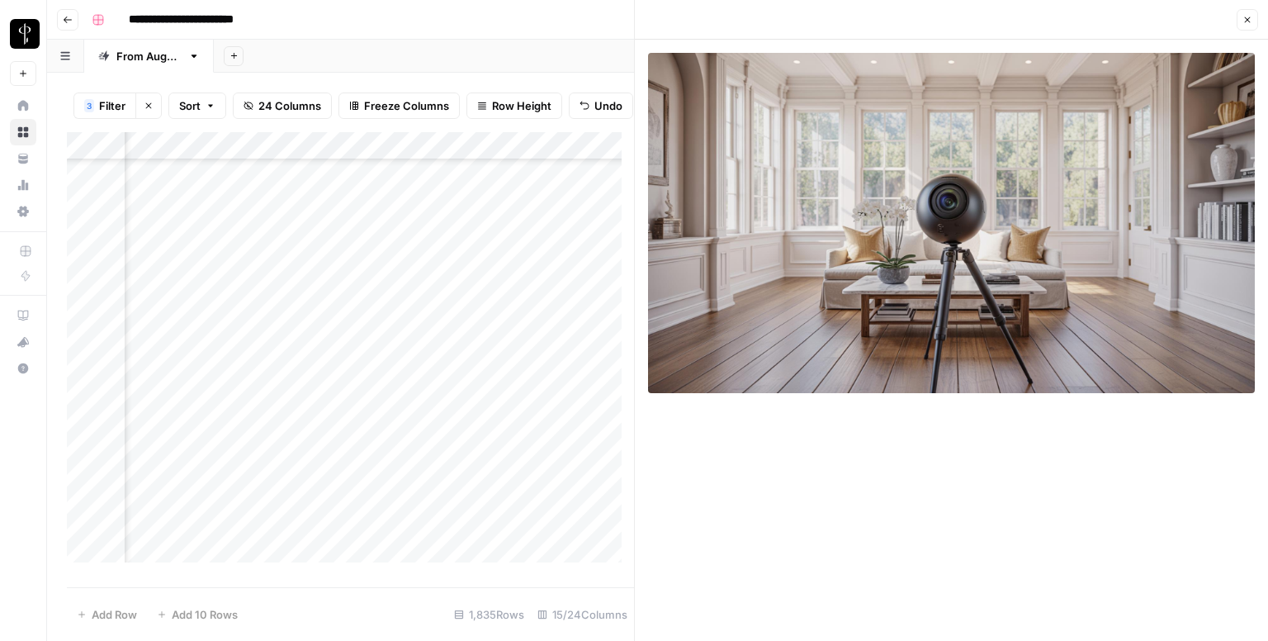
click at [1246, 24] on icon "button" at bounding box center [1247, 20] width 10 height 10
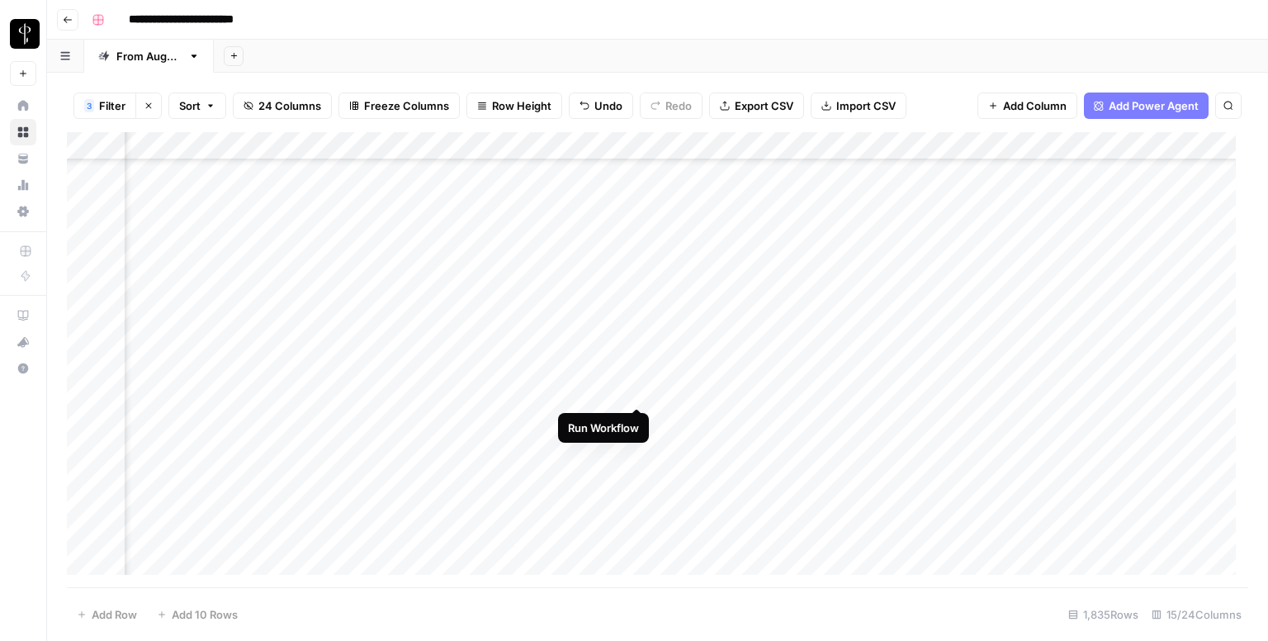
click at [634, 392] on div "Add Column" at bounding box center [657, 359] width 1181 height 455
click at [846, 387] on div "Add Column" at bounding box center [657, 359] width 1181 height 455
click at [671, 395] on div "Add Column" at bounding box center [657, 359] width 1181 height 455
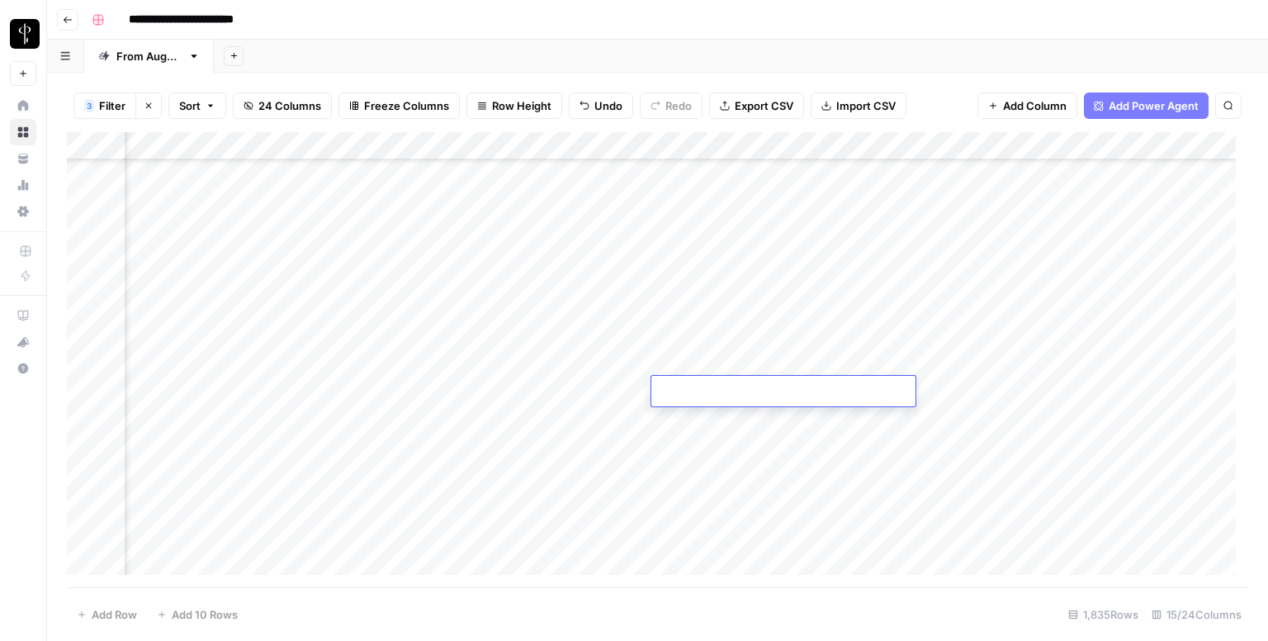
type textarea "**********"
click at [709, 424] on div "Add Column" at bounding box center [657, 359] width 1181 height 455
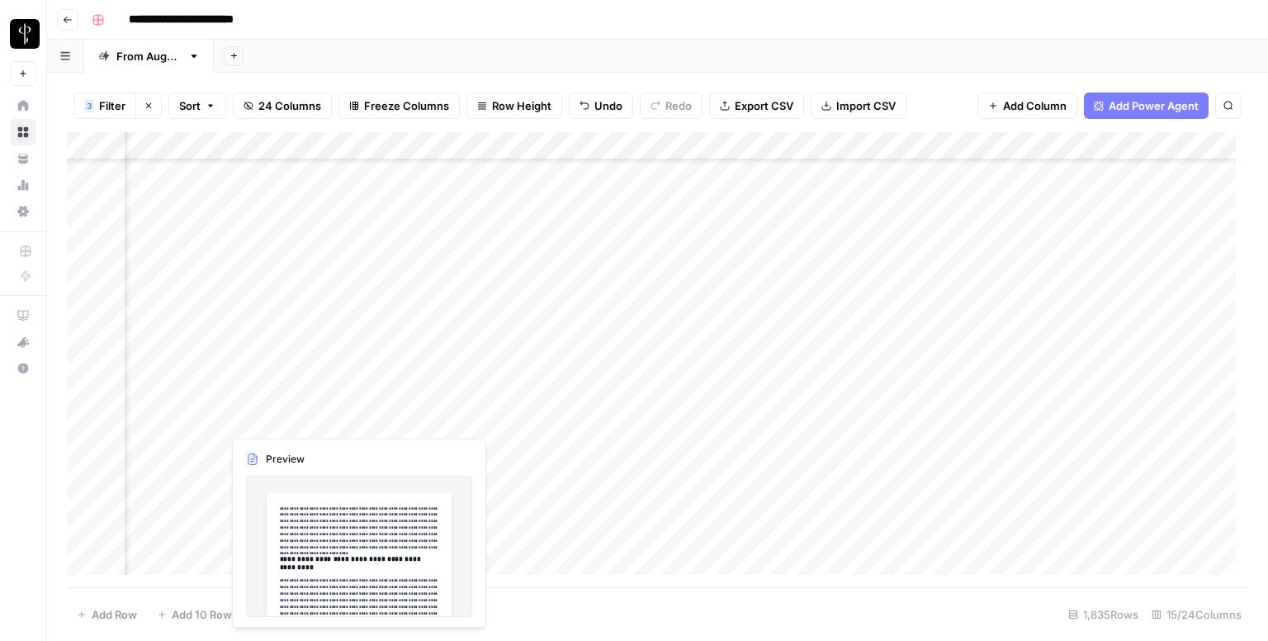
click at [198, 419] on div "Add Column" at bounding box center [657, 359] width 1181 height 455
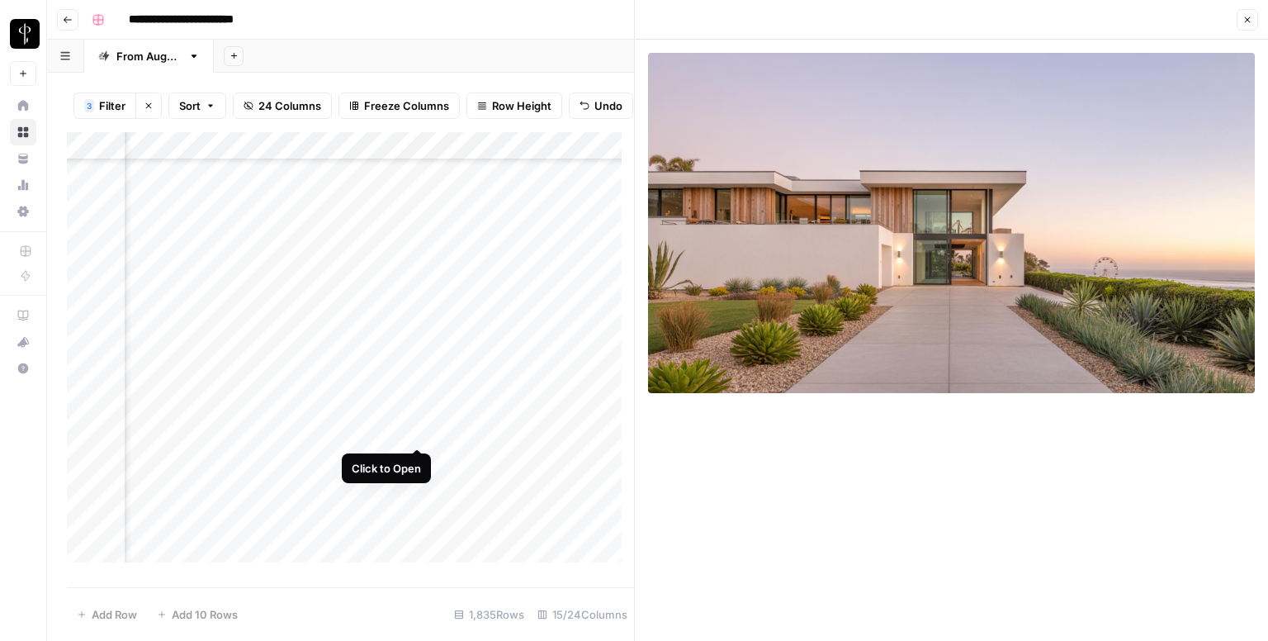
click at [414, 428] on div "Add Column" at bounding box center [350, 353] width 567 height 443
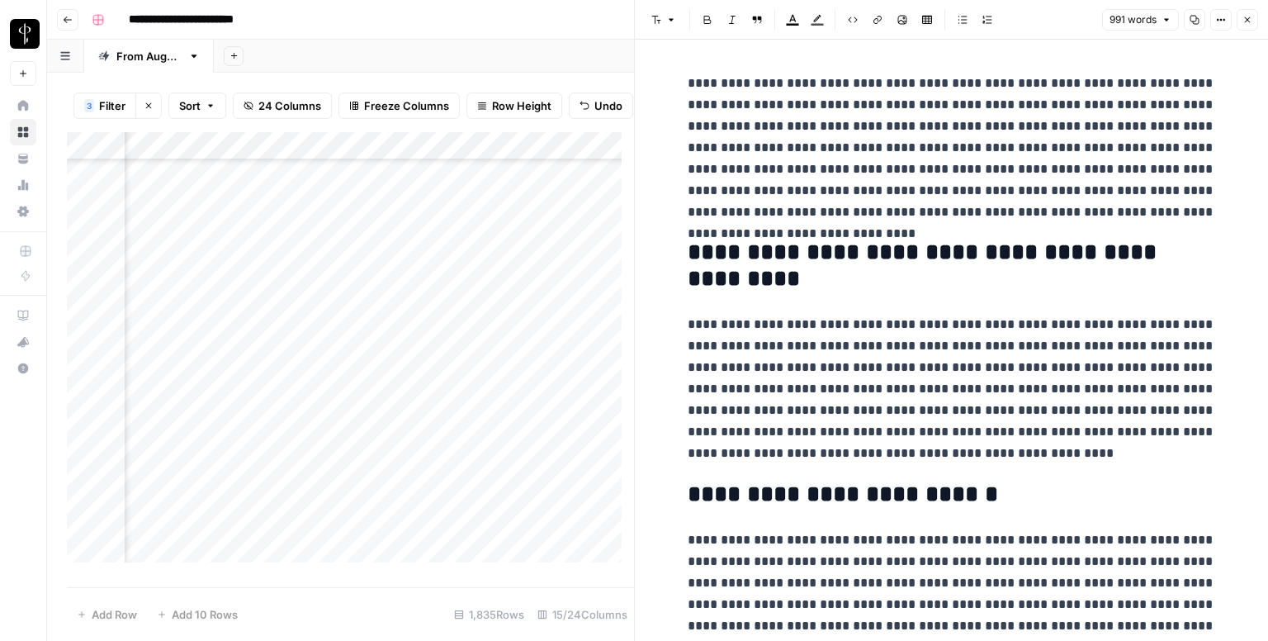
click at [202, 461] on div "Add Column" at bounding box center [350, 353] width 567 height 443
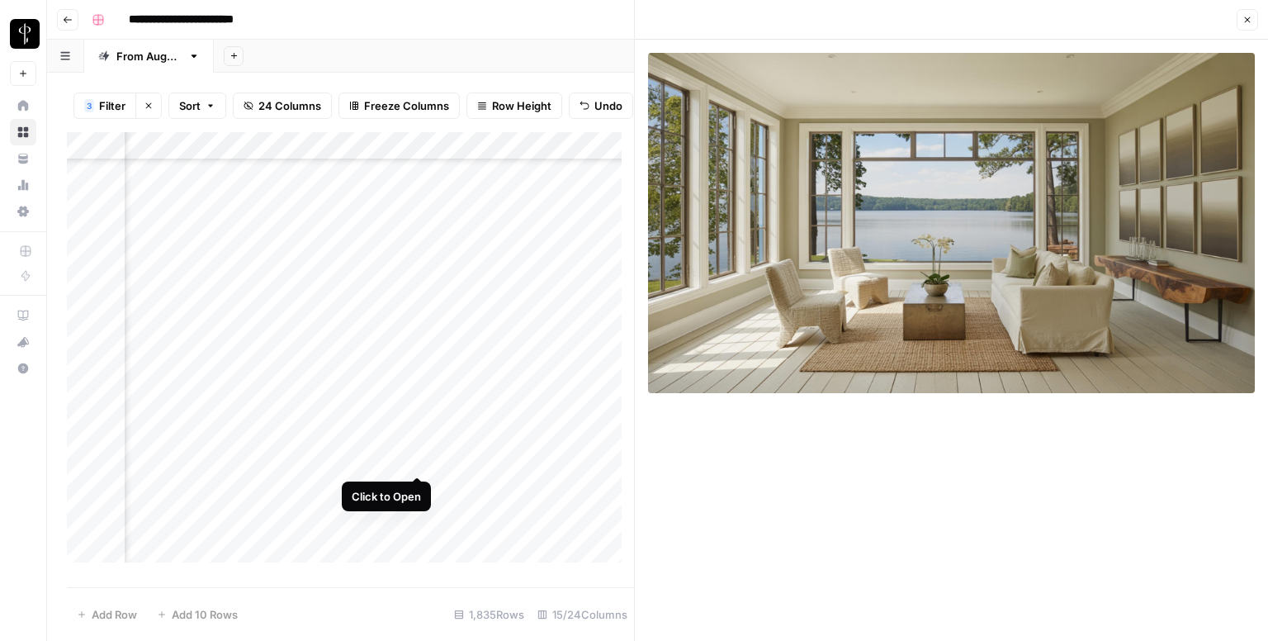
click at [414, 459] on div "Add Column" at bounding box center [350, 353] width 567 height 443
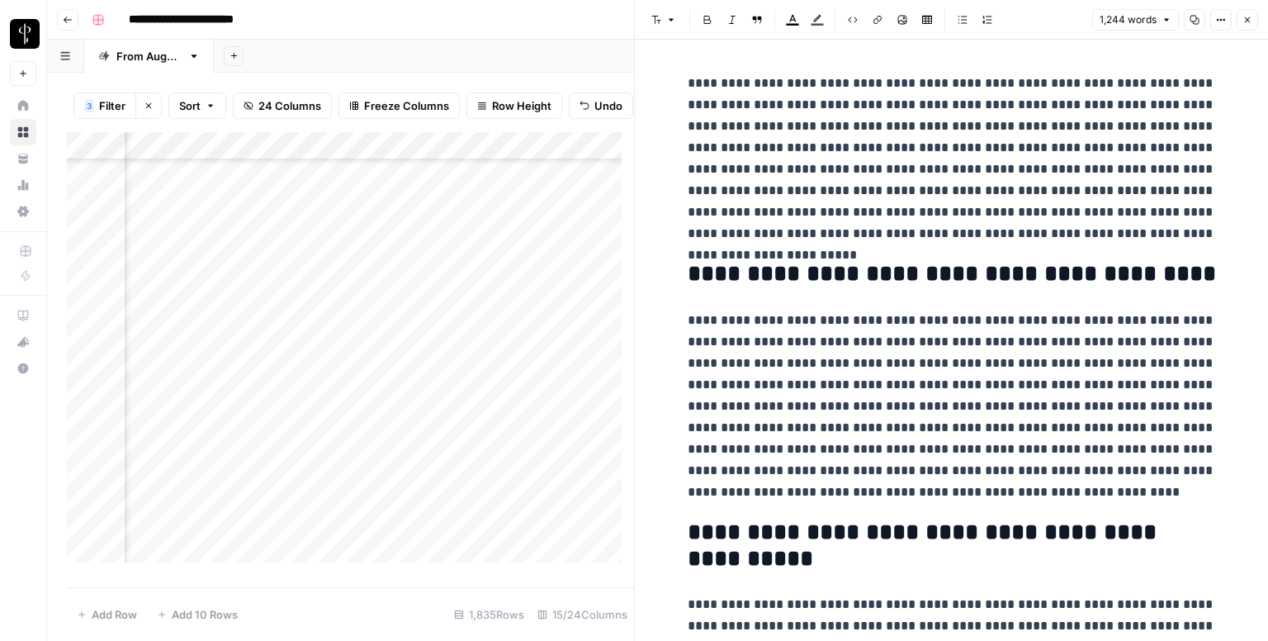
click at [196, 486] on div "Add Column" at bounding box center [350, 353] width 567 height 443
click at [199, 486] on div "Add Column" at bounding box center [350, 353] width 567 height 443
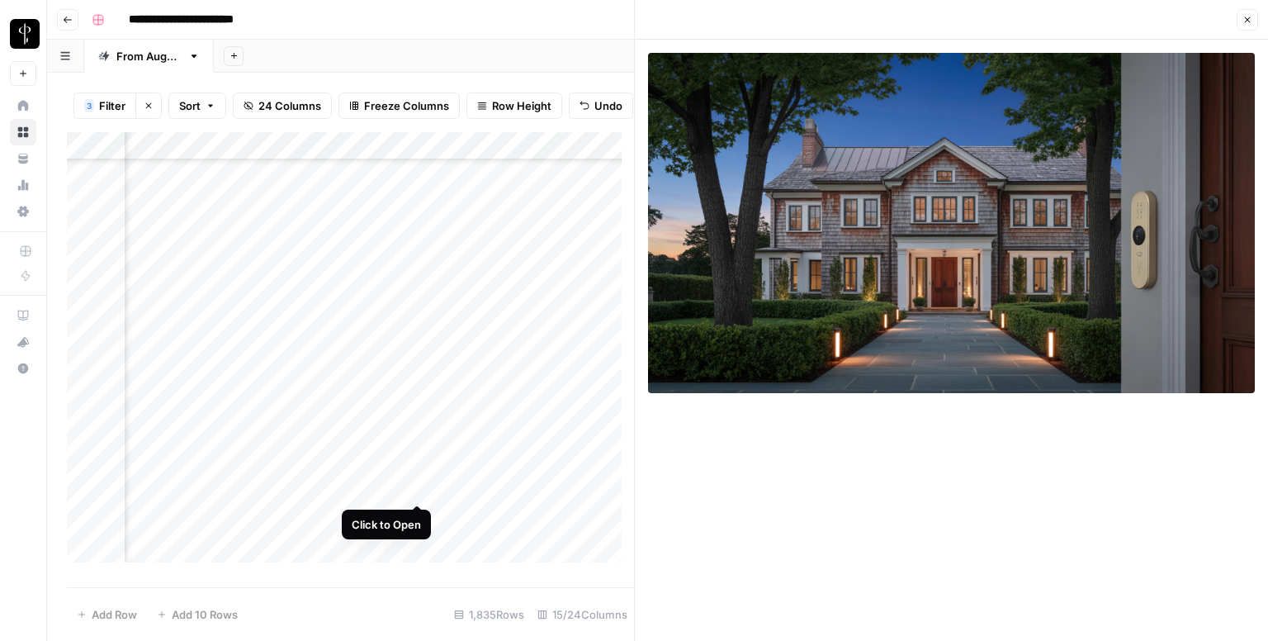
click at [414, 484] on div "Add Column" at bounding box center [350, 353] width 567 height 443
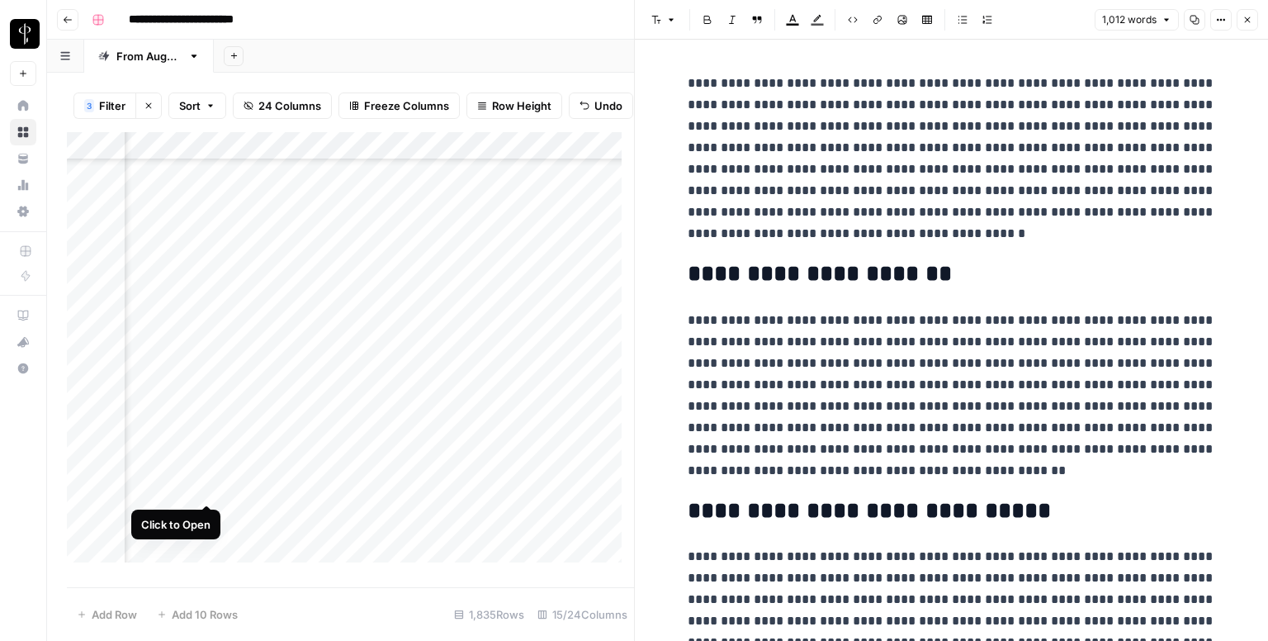
click at [203, 486] on div "Add Column" at bounding box center [350, 353] width 567 height 443
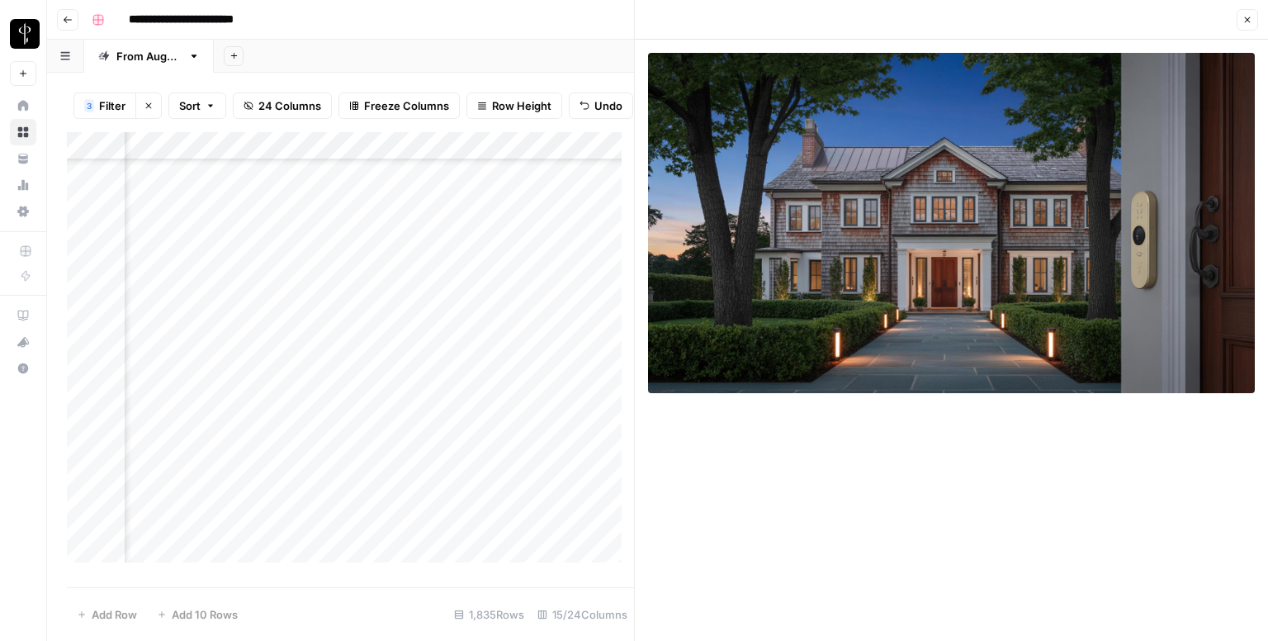
scroll to position [1321, 1066]
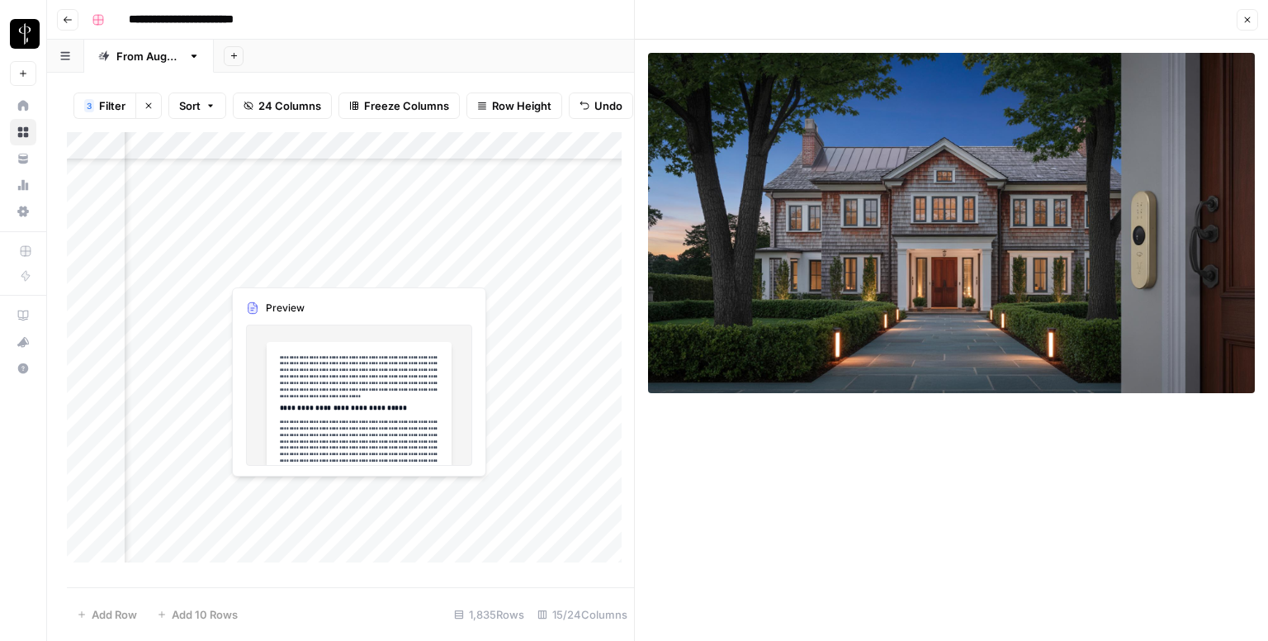
click at [202, 272] on div "Add Column" at bounding box center [350, 353] width 567 height 443
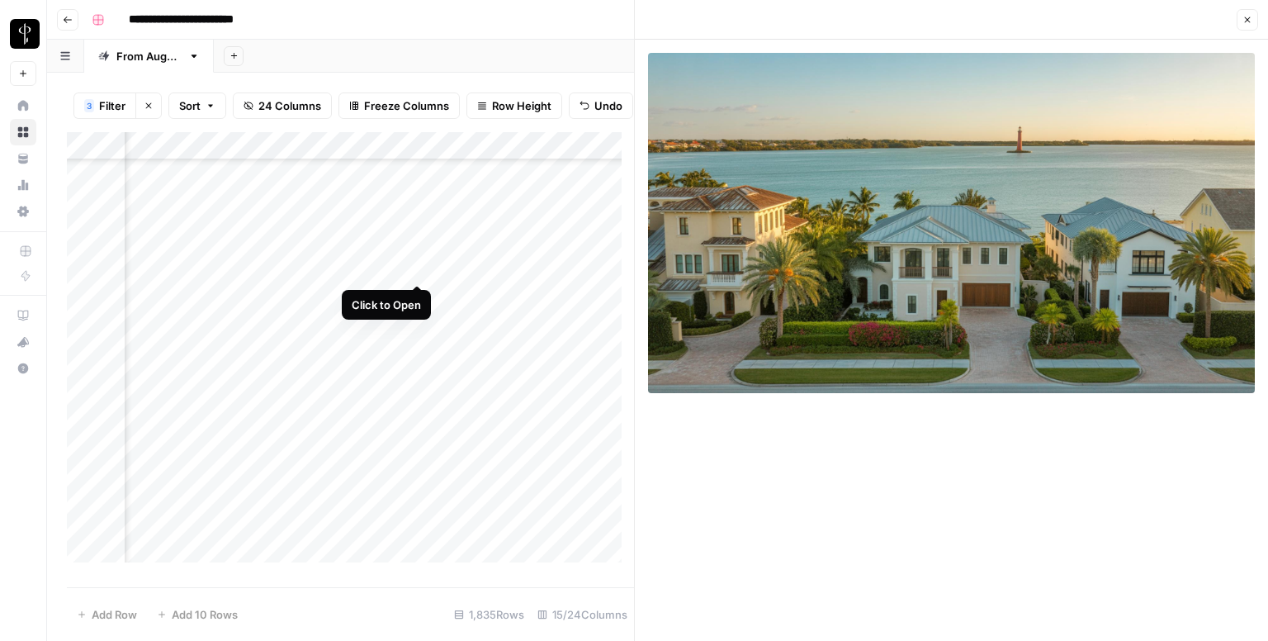
click at [416, 268] on div "Add Column" at bounding box center [350, 353] width 567 height 443
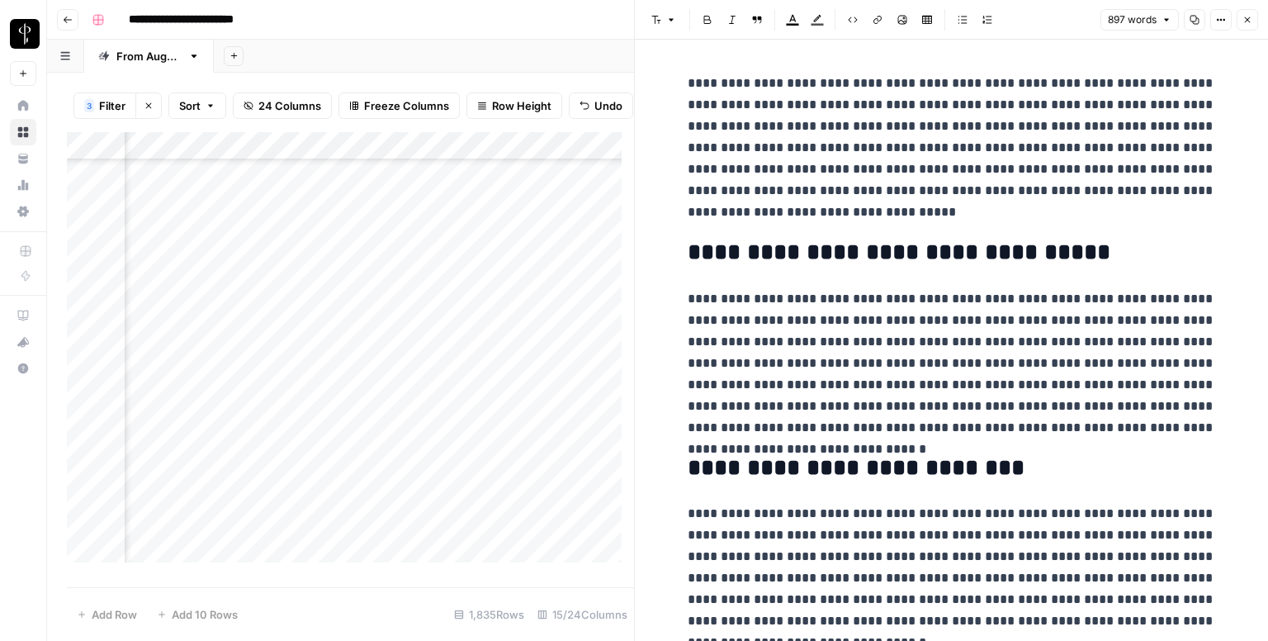
click at [204, 293] on div "Add Column" at bounding box center [350, 353] width 567 height 443
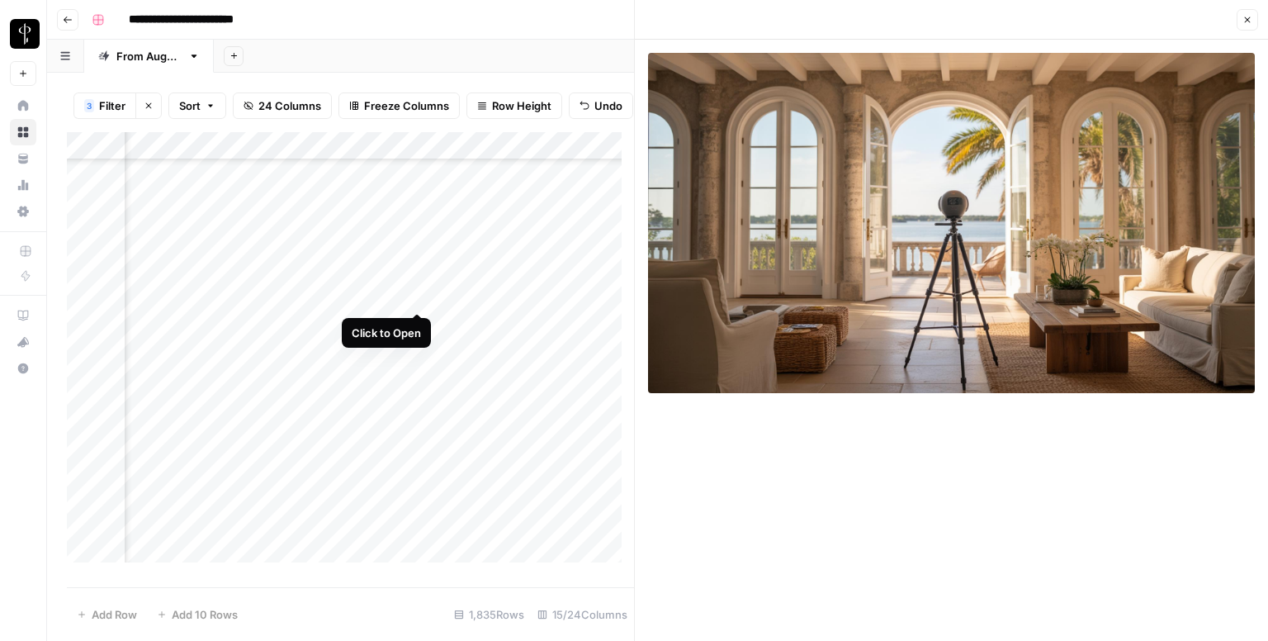
click at [419, 296] on div "Add Column" at bounding box center [350, 353] width 567 height 443
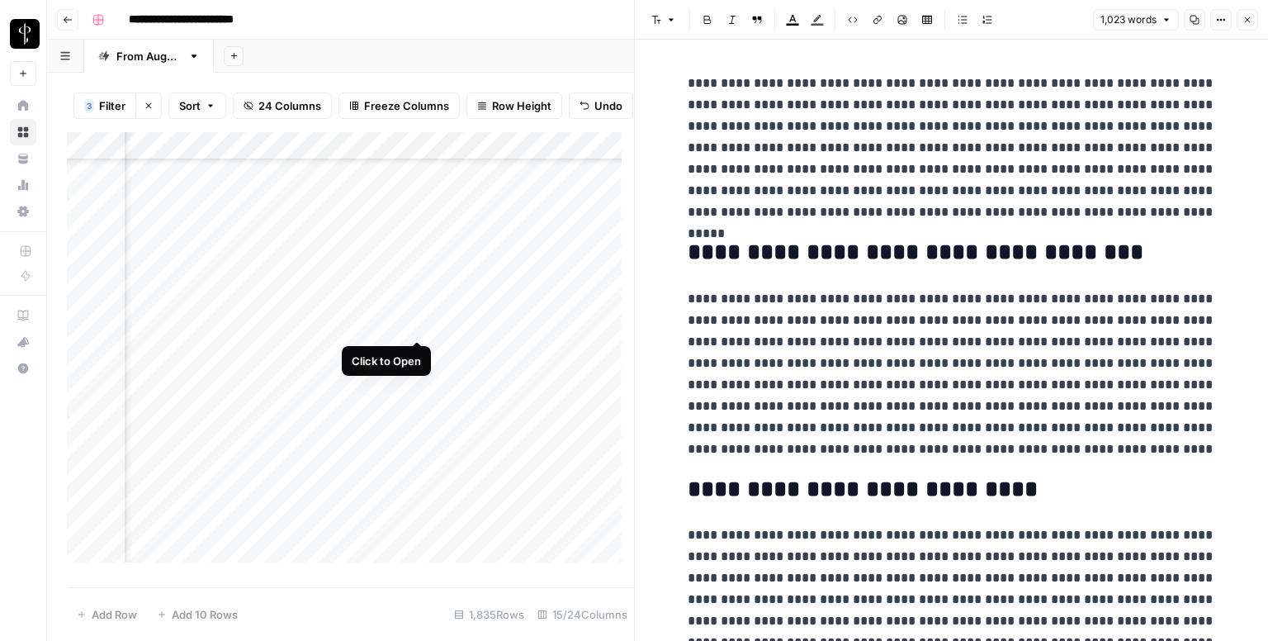
click at [411, 326] on div "Add Column" at bounding box center [350, 353] width 567 height 443
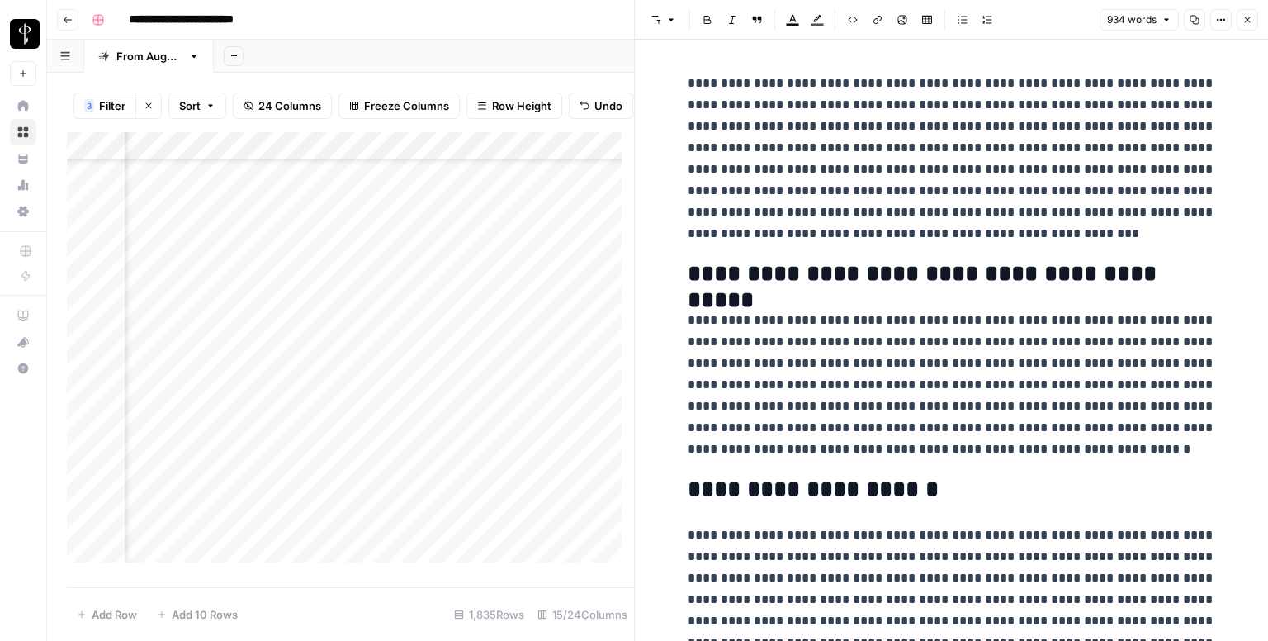
click at [199, 320] on div "Add Column" at bounding box center [350, 353] width 567 height 443
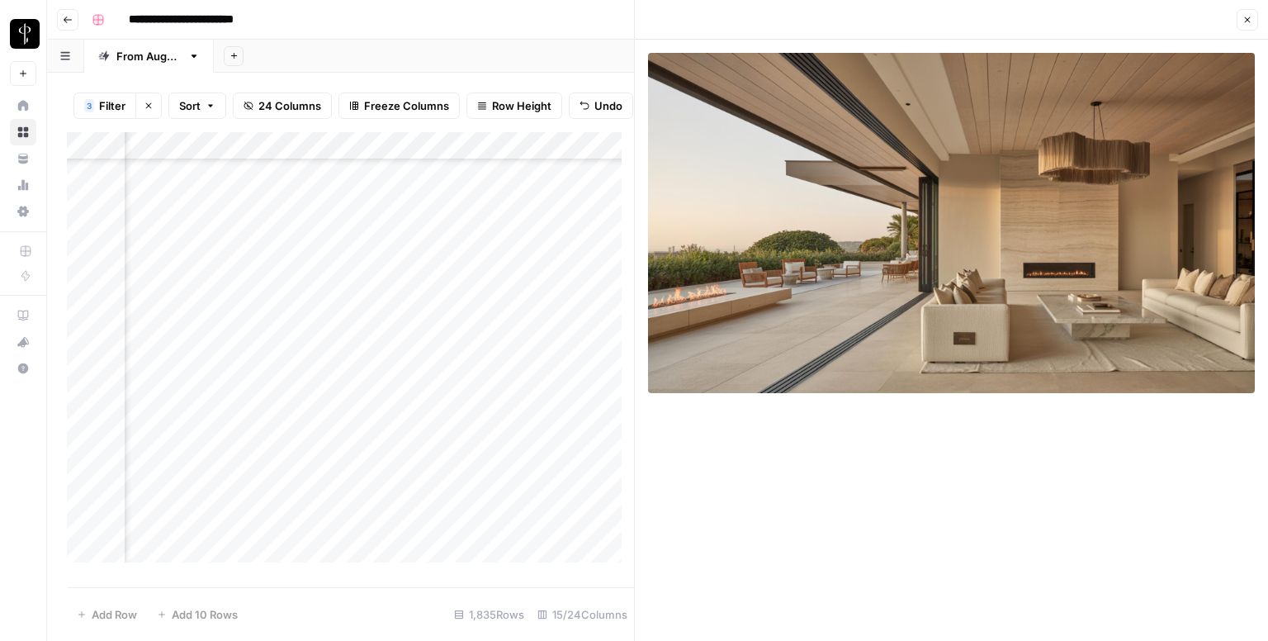
click at [203, 358] on div "Add Column" at bounding box center [350, 353] width 567 height 443
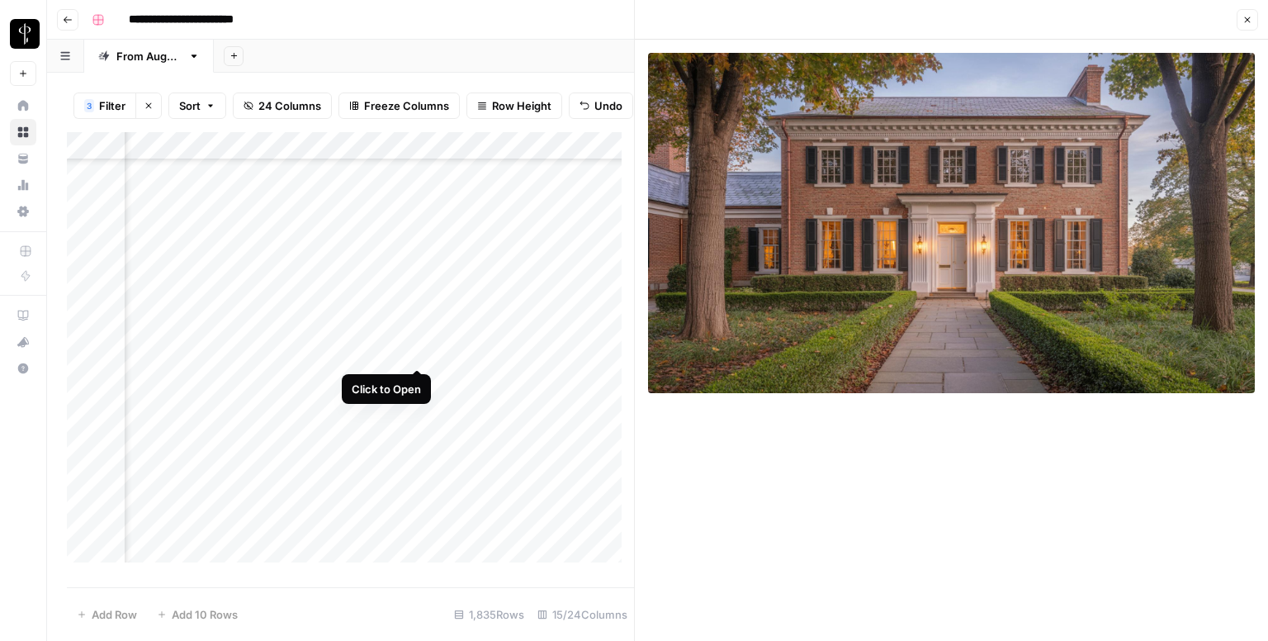
click at [419, 350] on div "Add Column" at bounding box center [350, 353] width 567 height 443
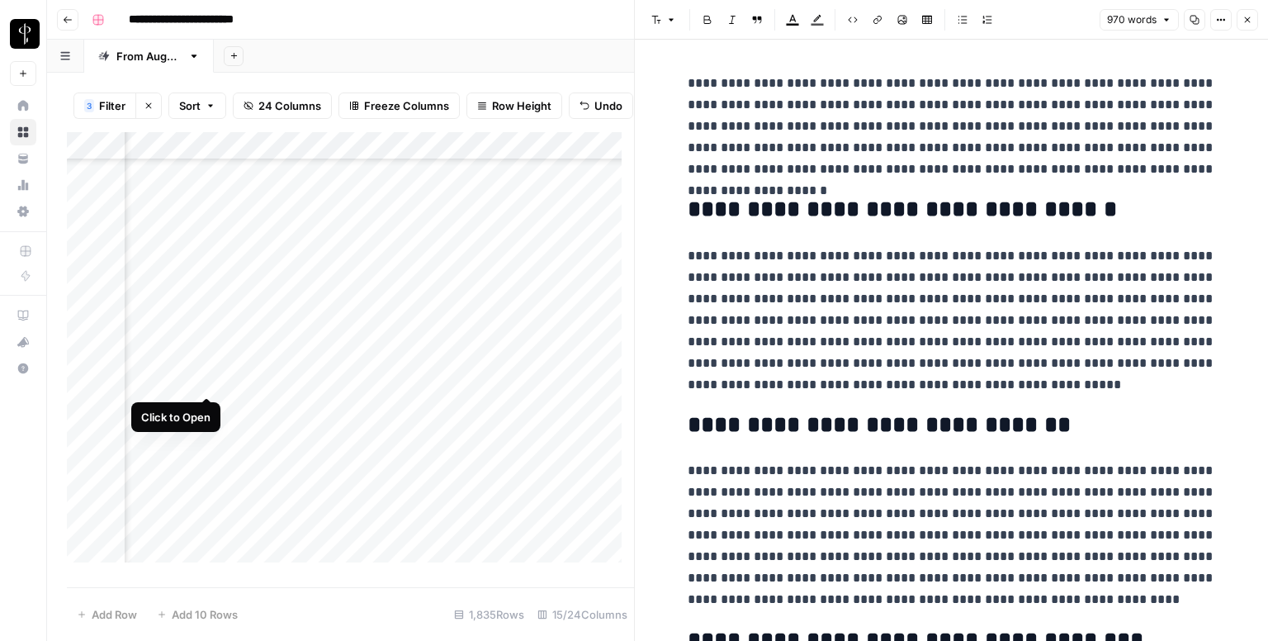
click at [206, 380] on div "Add Column" at bounding box center [350, 353] width 567 height 443
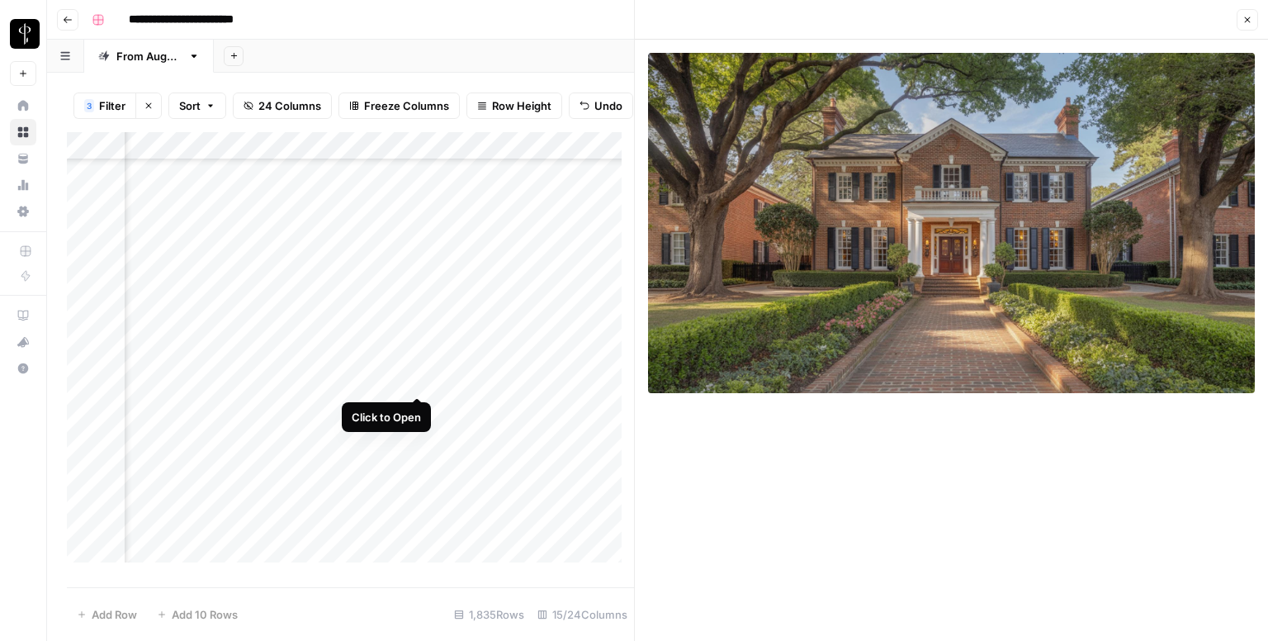
click at [416, 380] on div "Add Column" at bounding box center [350, 353] width 567 height 443
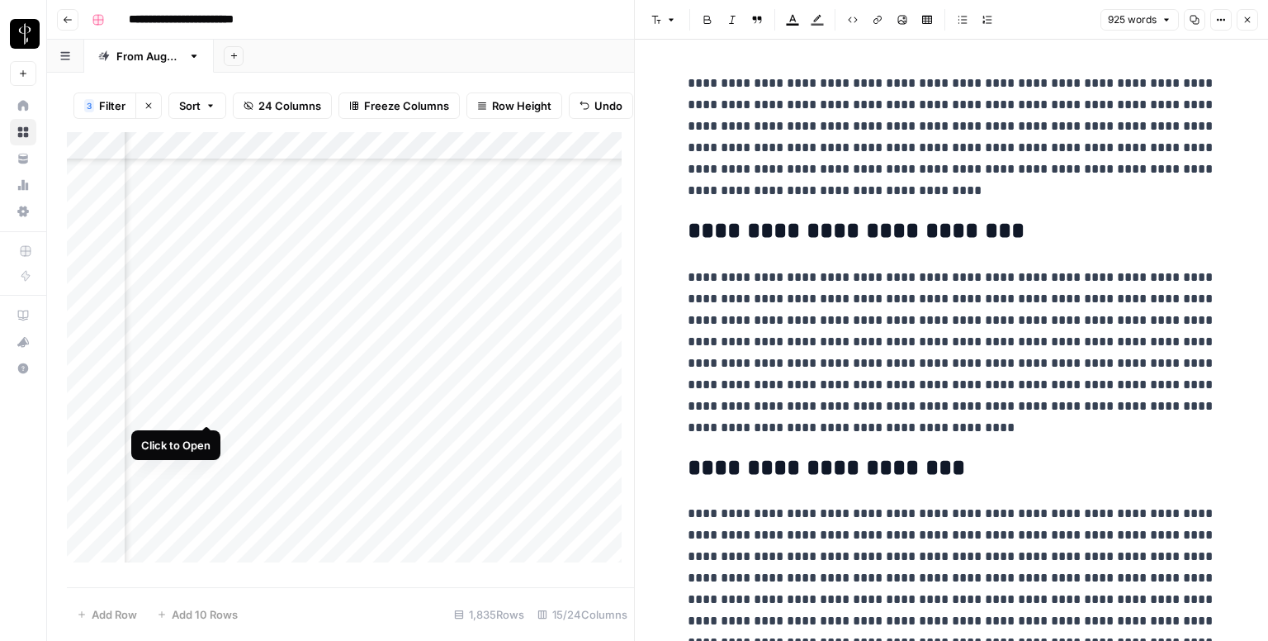
click at [200, 406] on div "Add Column" at bounding box center [350, 353] width 567 height 443
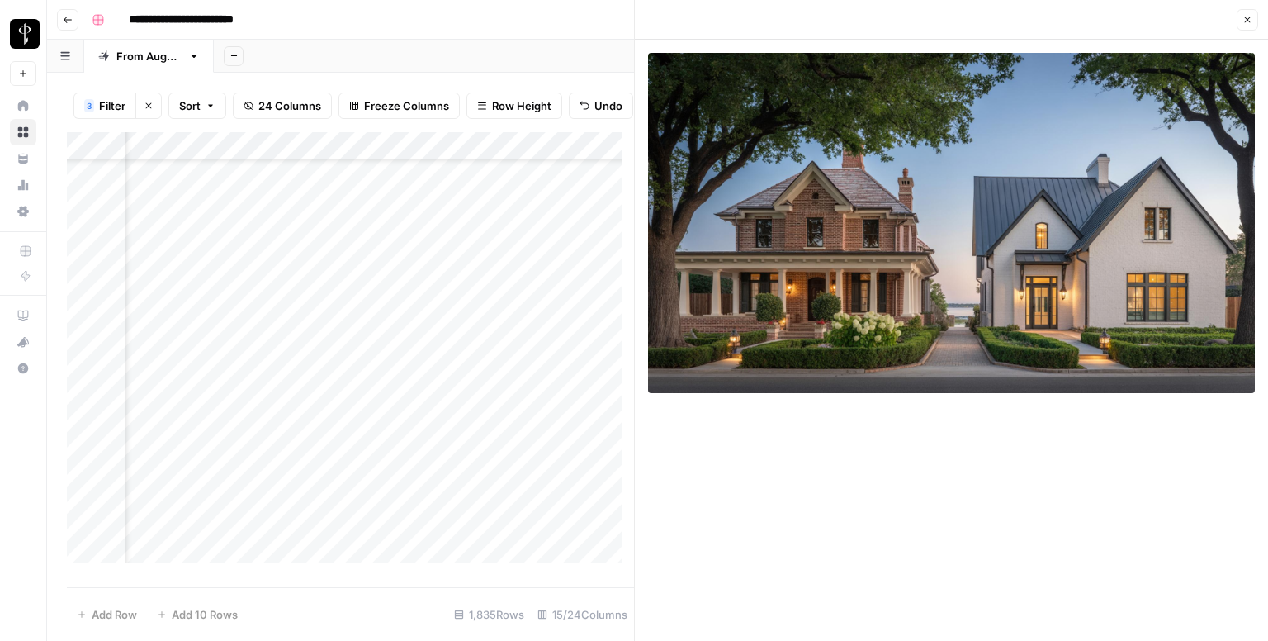
click at [410, 405] on div "Add Column" at bounding box center [350, 353] width 567 height 443
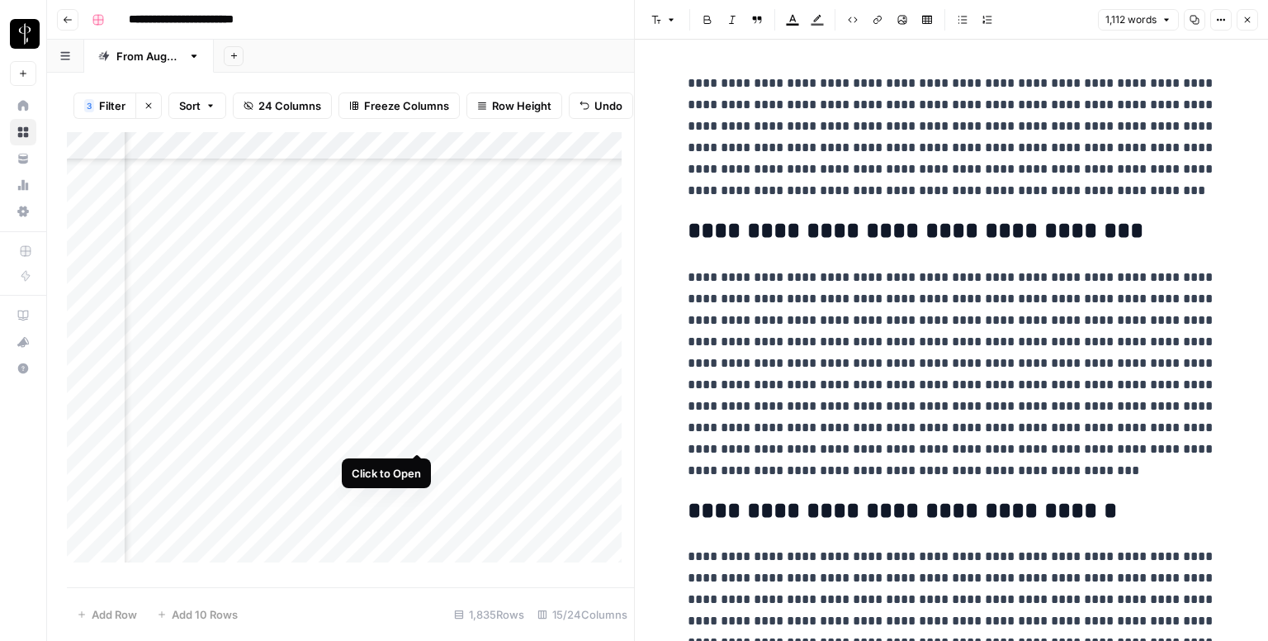
click at [414, 430] on div "Add Column" at bounding box center [350, 353] width 567 height 443
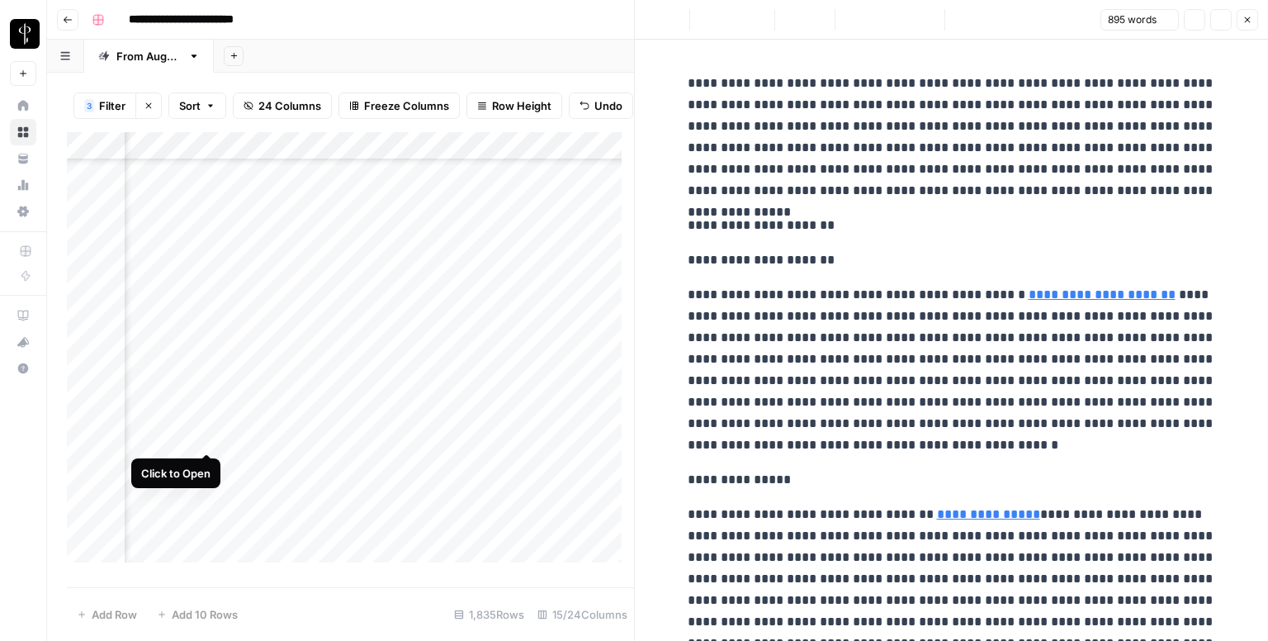
click at [201, 436] on div "Add Column" at bounding box center [350, 353] width 567 height 443
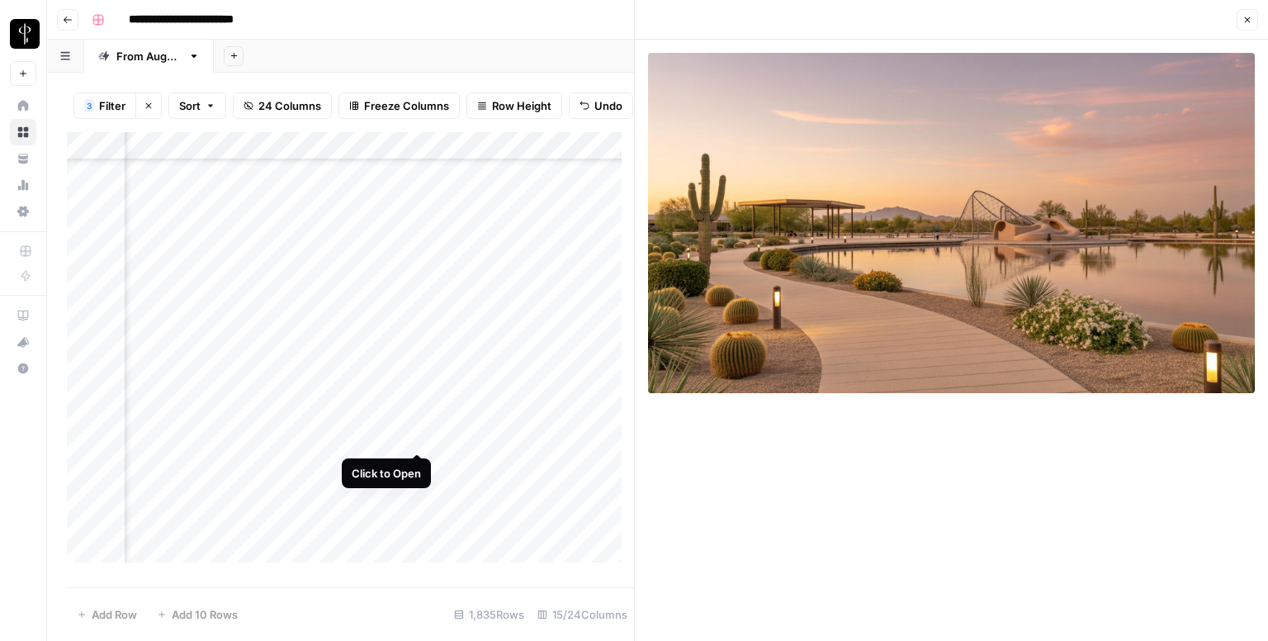
click at [418, 435] on div "Add Column" at bounding box center [350, 353] width 567 height 443
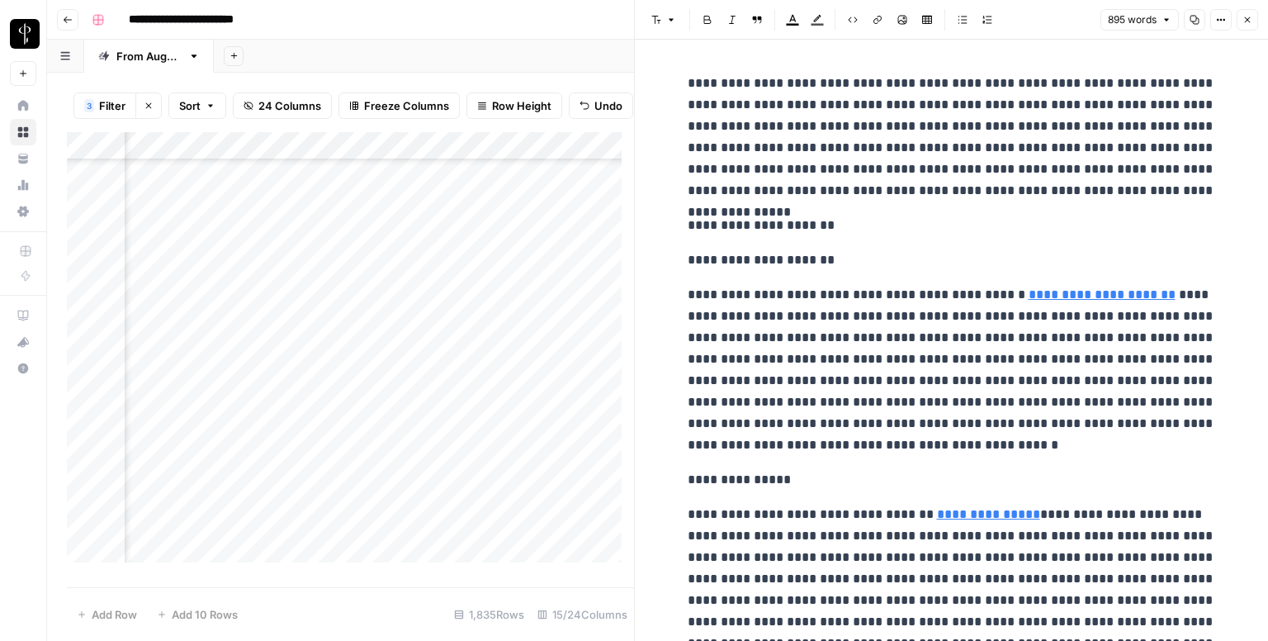
click at [736, 230] on p "**********" at bounding box center [952, 225] width 528 height 21
click at [654, 5] on header "Font style Bold Italic Block quote Text color Highlight color Code block Link I…" at bounding box center [951, 20] width 633 height 40
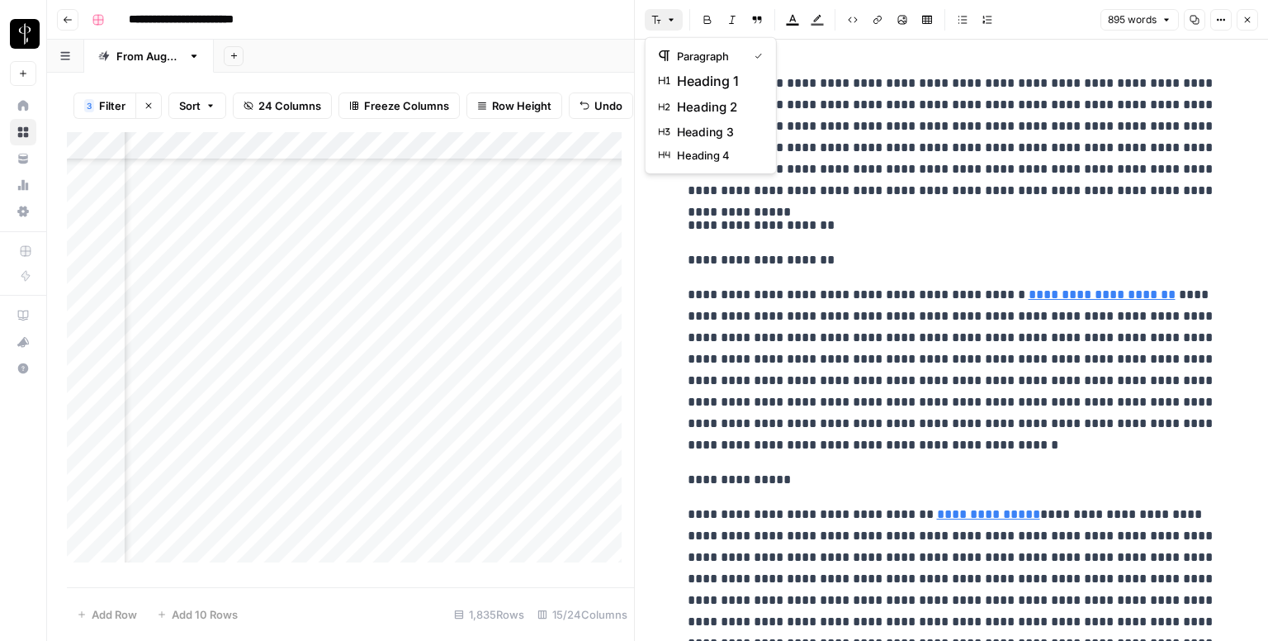
click at [660, 21] on icon "button" at bounding box center [656, 20] width 10 height 10
click at [716, 107] on span "heading 2" at bounding box center [716, 107] width 79 height 20
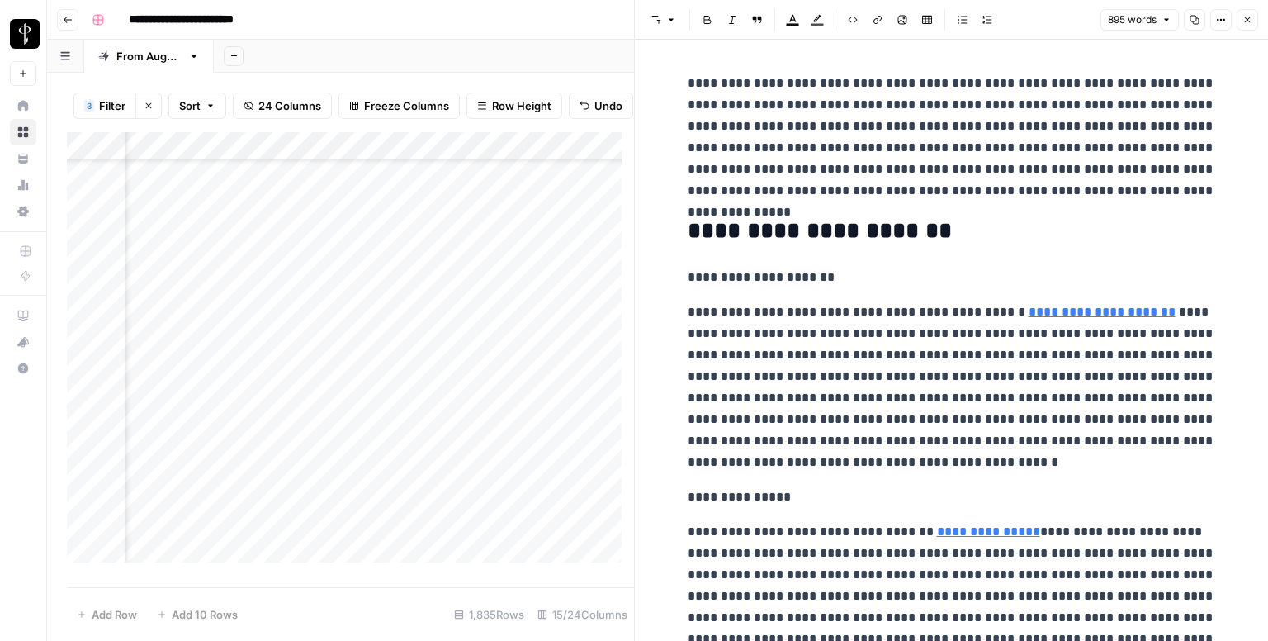
click at [753, 272] on p "**********" at bounding box center [952, 277] width 528 height 21
click at [668, 17] on icon "button" at bounding box center [671, 20] width 10 height 10
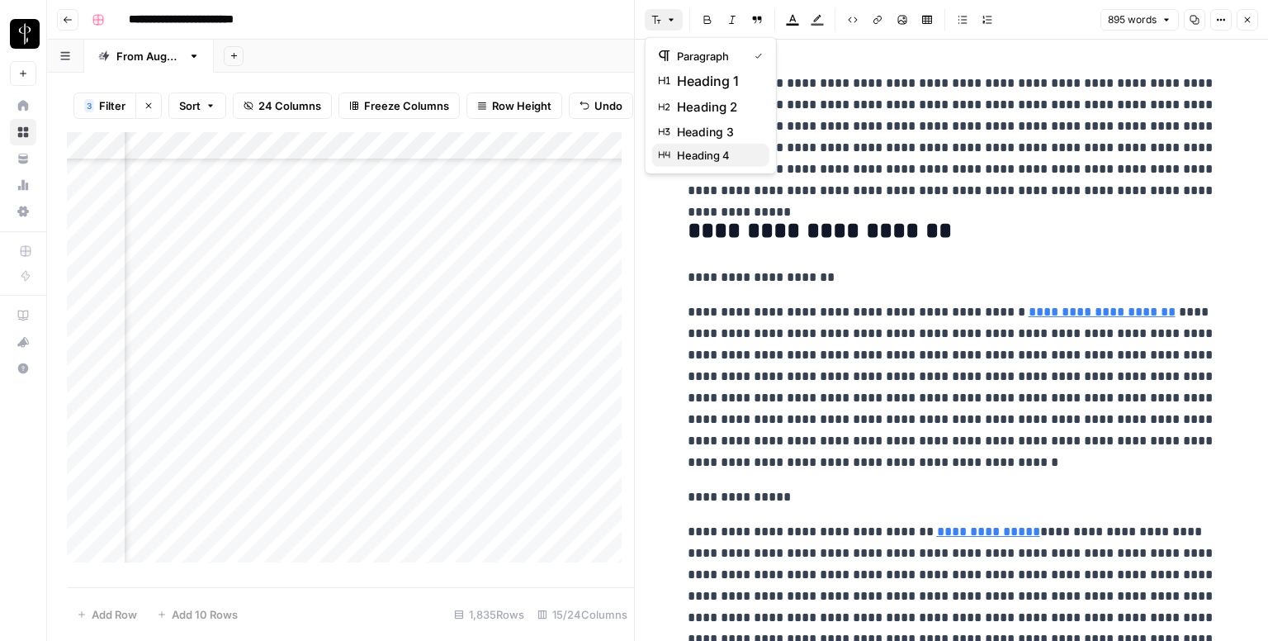
click at [716, 159] on span "heading 4" at bounding box center [716, 155] width 79 height 17
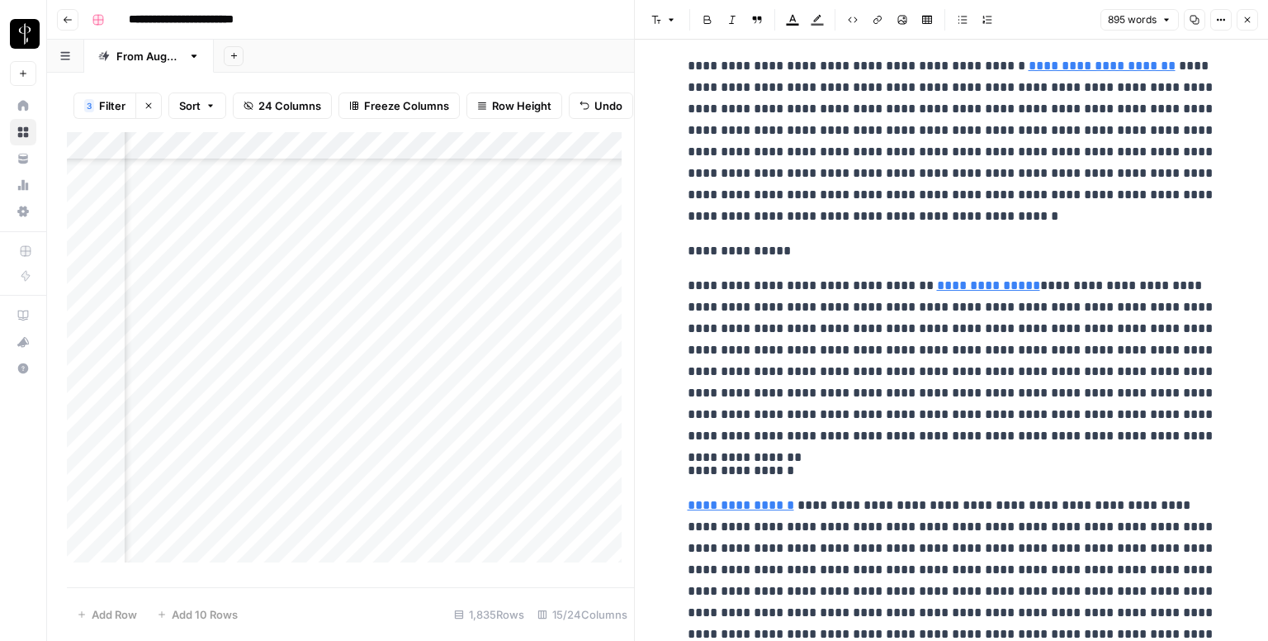
scroll to position [330, 0]
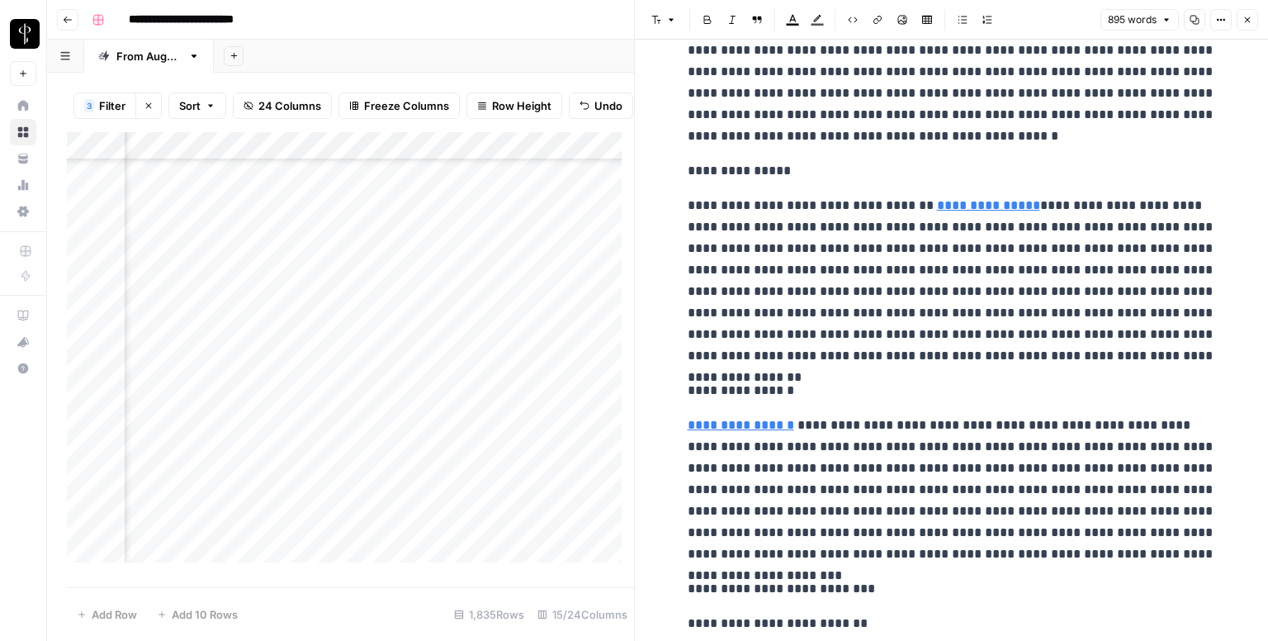
click at [716, 167] on p "**********" at bounding box center [952, 170] width 528 height 21
click at [662, 21] on button "Font style" at bounding box center [664, 19] width 38 height 21
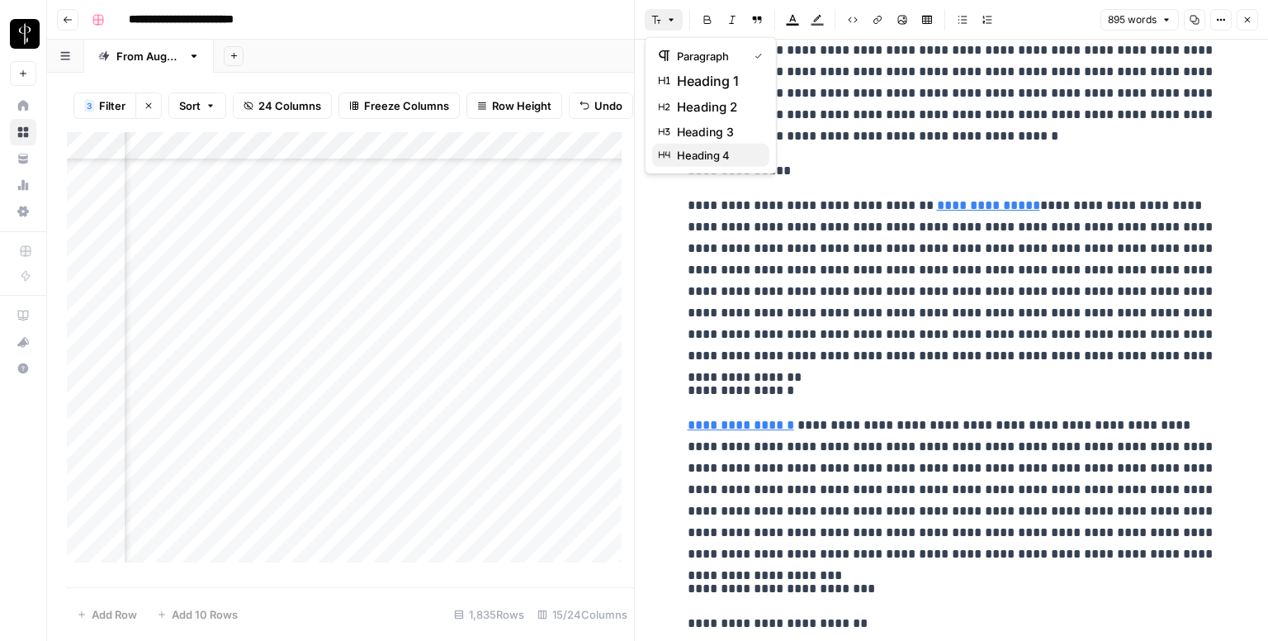
click at [708, 147] on span "heading 4" at bounding box center [716, 155] width 79 height 17
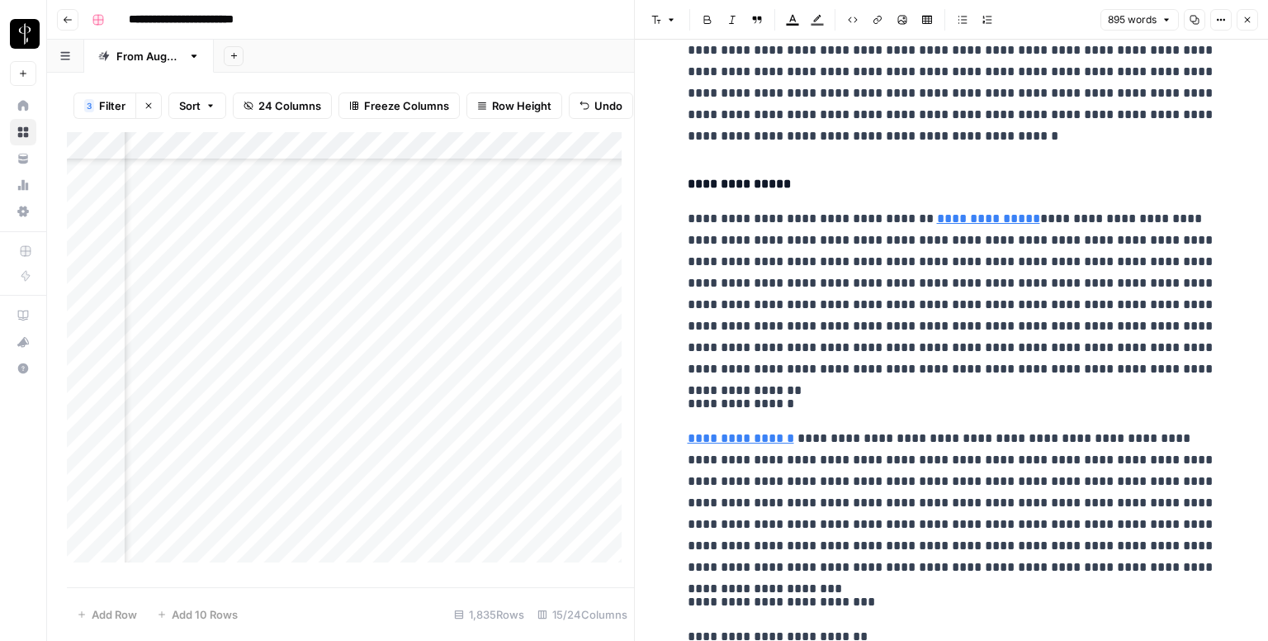
click at [727, 400] on p "**********" at bounding box center [952, 403] width 528 height 21
click at [664, 21] on button "Font style" at bounding box center [664, 19] width 38 height 21
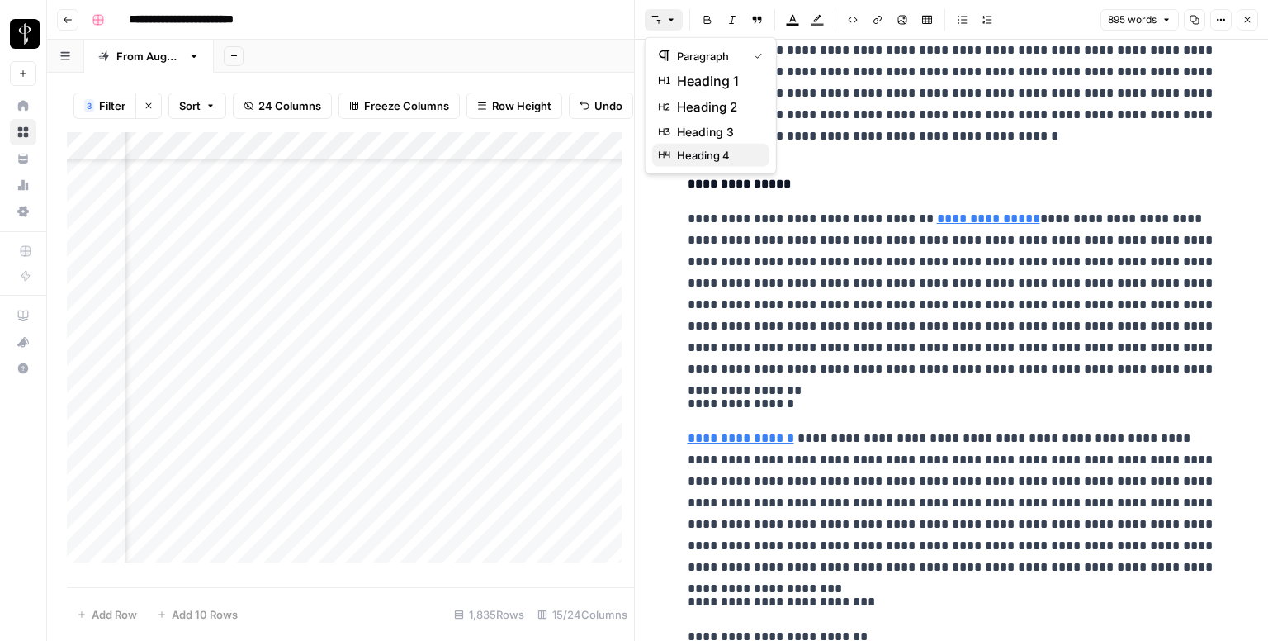
click at [722, 159] on span "heading 4" at bounding box center [716, 155] width 79 height 17
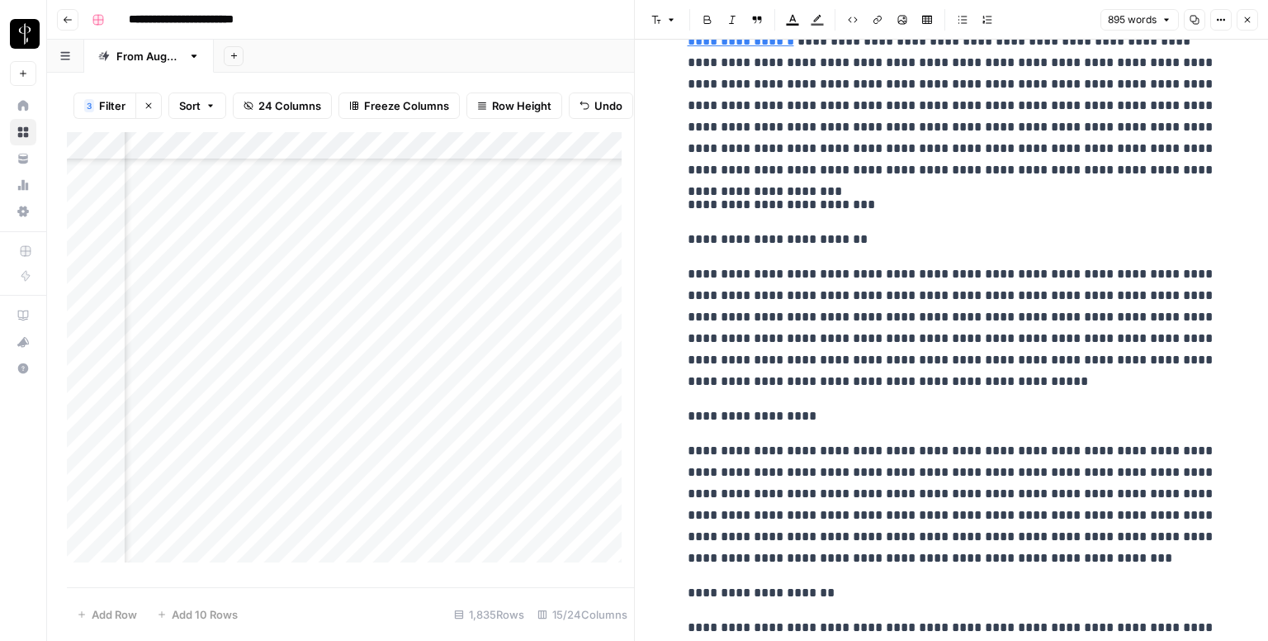
scroll to position [743, 0]
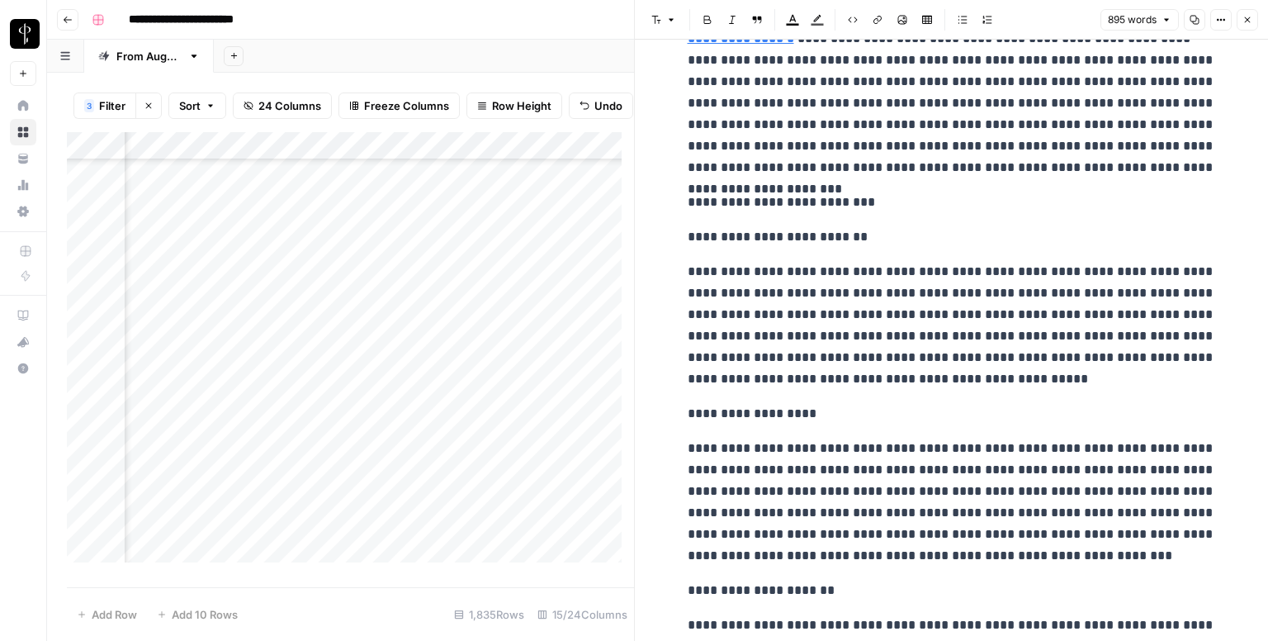
click at [738, 209] on p "**********" at bounding box center [952, 202] width 528 height 21
click at [666, 7] on header "Font style Bold Italic Block quote Text color Highlight color Code block Link I…" at bounding box center [951, 20] width 633 height 40
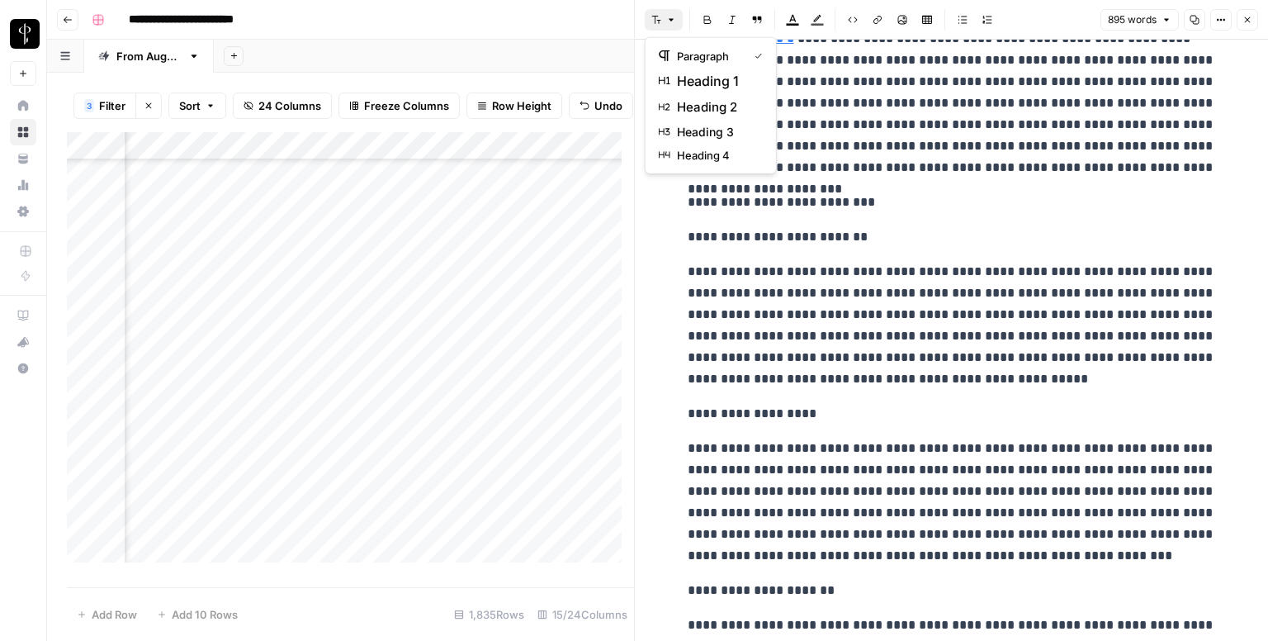
click at [666, 15] on icon "button" at bounding box center [671, 20] width 10 height 10
click at [703, 107] on span "heading 2" at bounding box center [716, 107] width 79 height 20
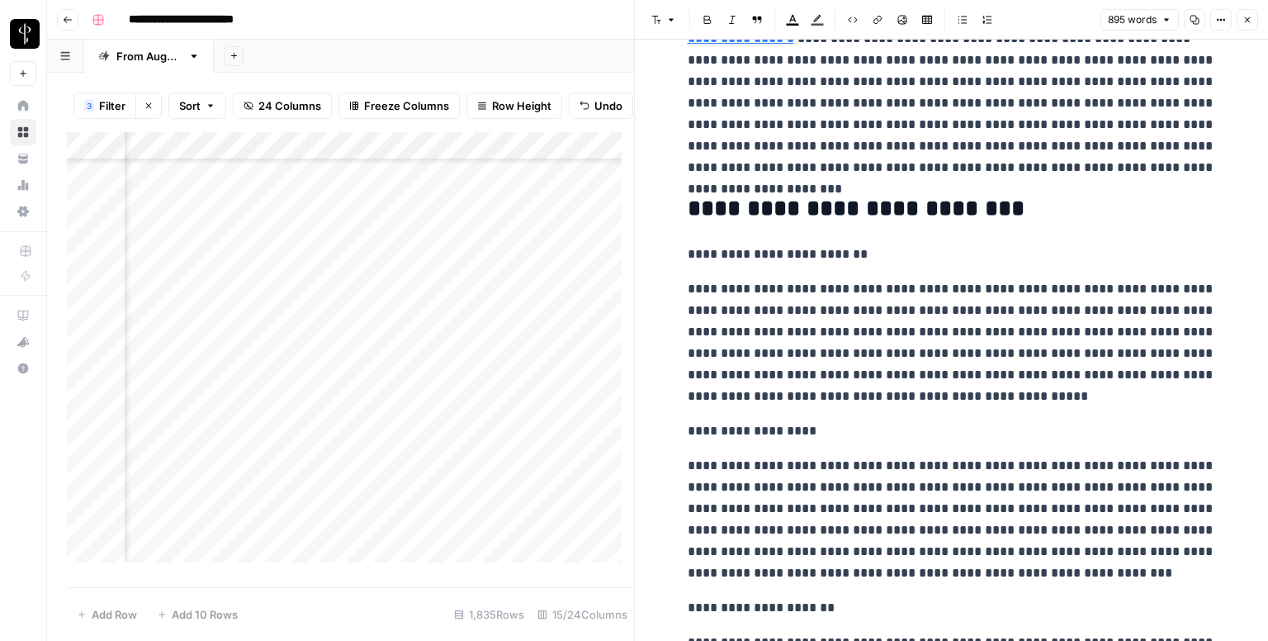
click at [773, 254] on p "**********" at bounding box center [952, 254] width 528 height 21
click at [657, 6] on header "Font style Bold Italic Block quote Text color Highlight color Code block Link I…" at bounding box center [951, 20] width 633 height 40
click at [670, 31] on header "Font style Bold Italic Block quote Text color Highlight color Code block Link I…" at bounding box center [951, 20] width 633 height 40
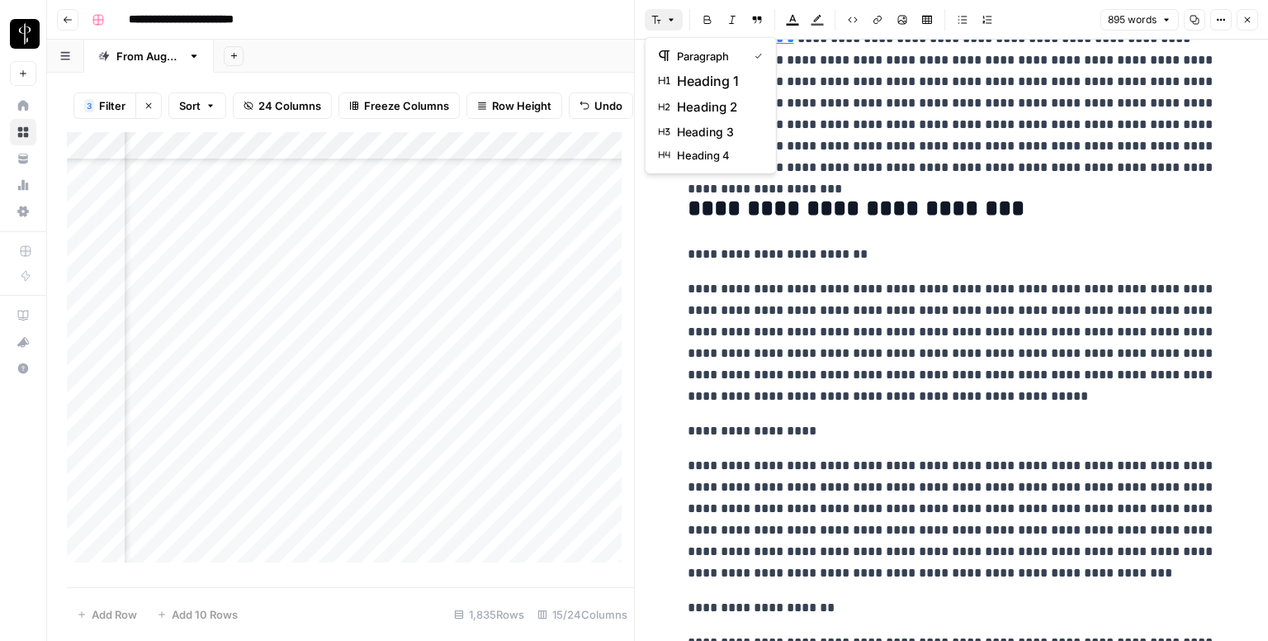
click at [665, 22] on button "Font style" at bounding box center [664, 19] width 38 height 21
click at [693, 149] on span "heading 4" at bounding box center [716, 155] width 79 height 17
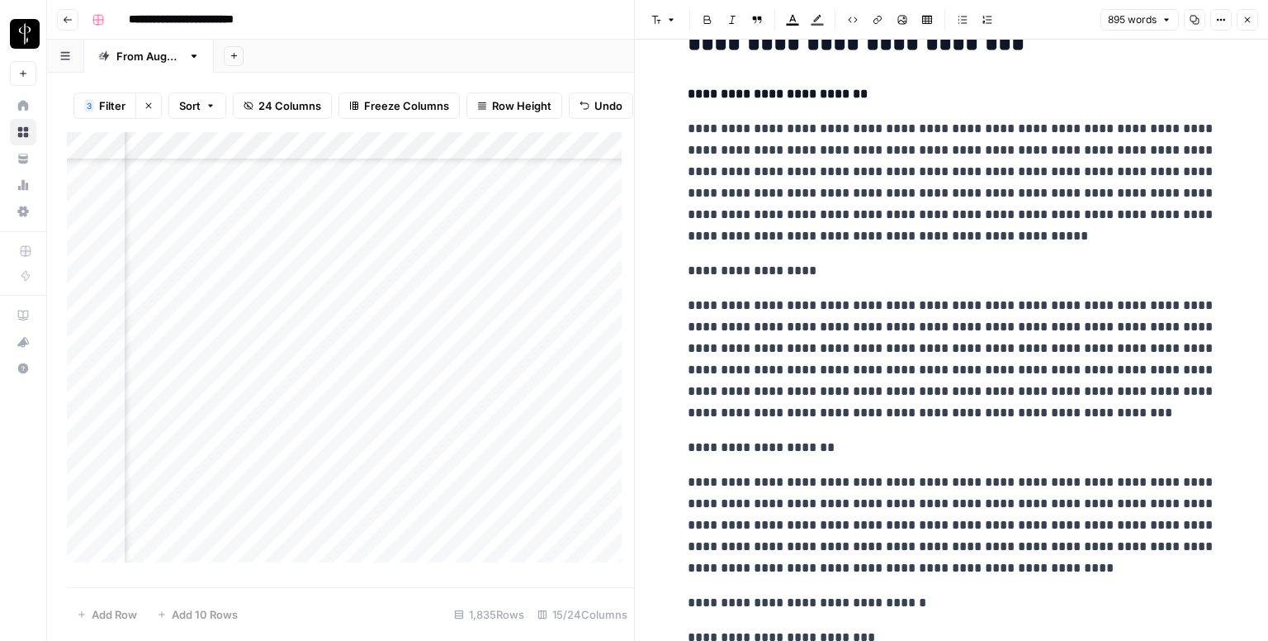
scroll to position [991, 0]
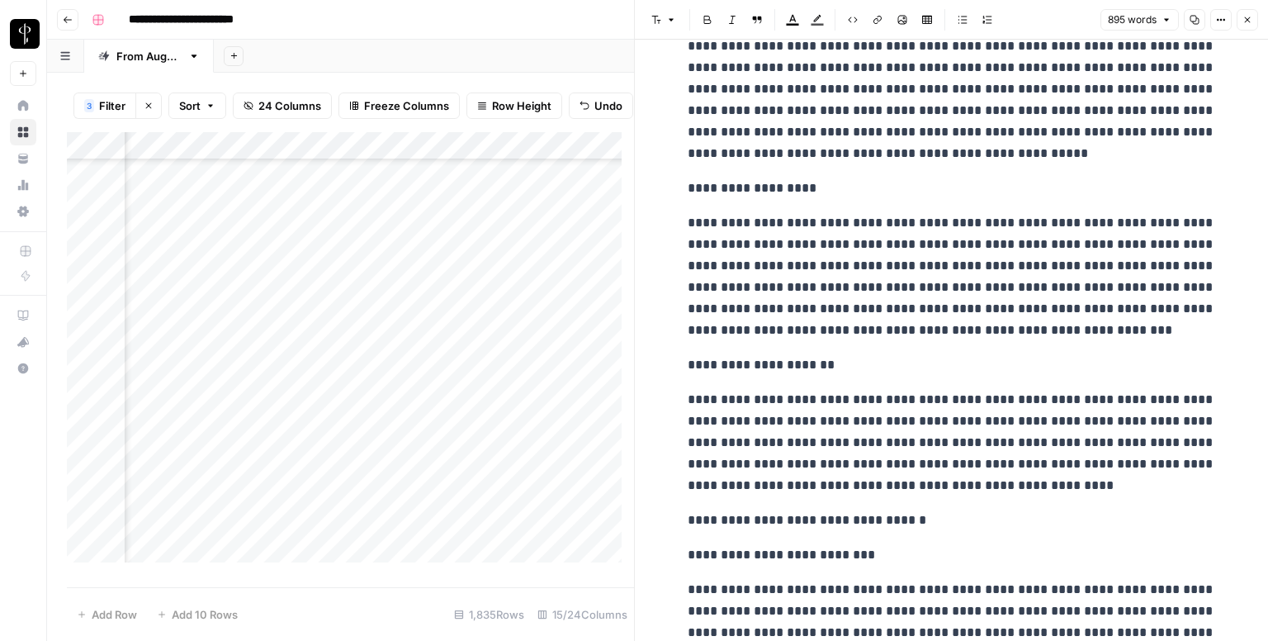
click at [719, 176] on div "**********" at bounding box center [952, 195] width 548 height 2241
click at [654, 15] on icon "button" at bounding box center [656, 20] width 10 height 10
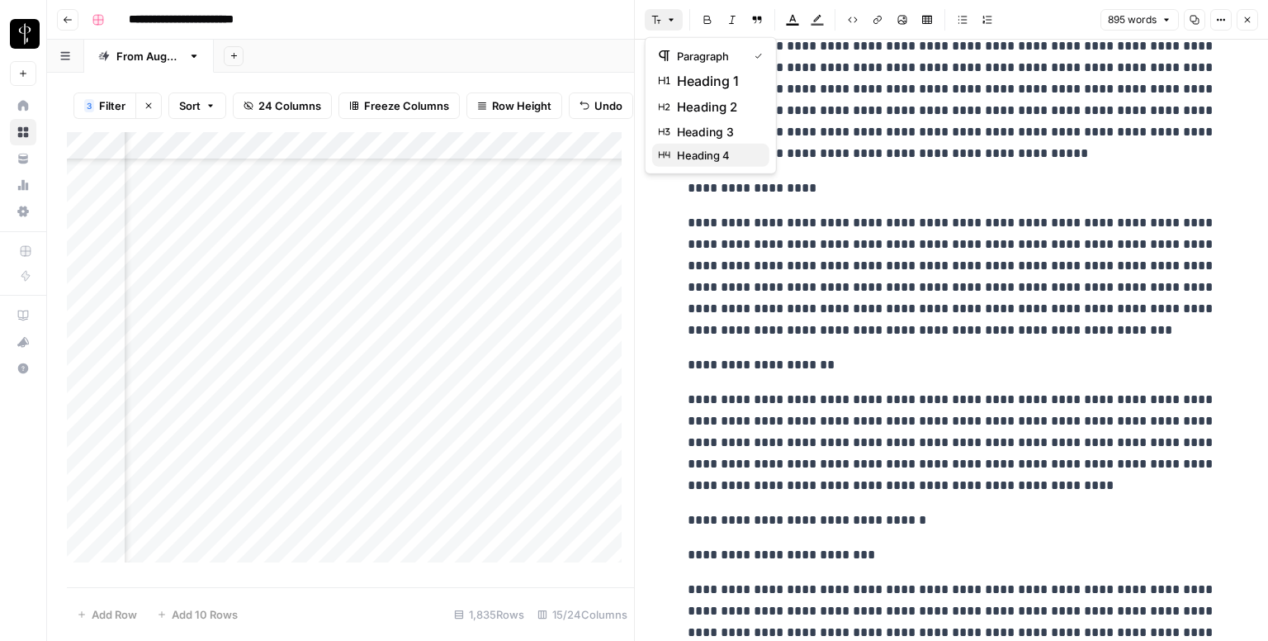
click at [692, 149] on span "heading 4" at bounding box center [716, 155] width 79 height 17
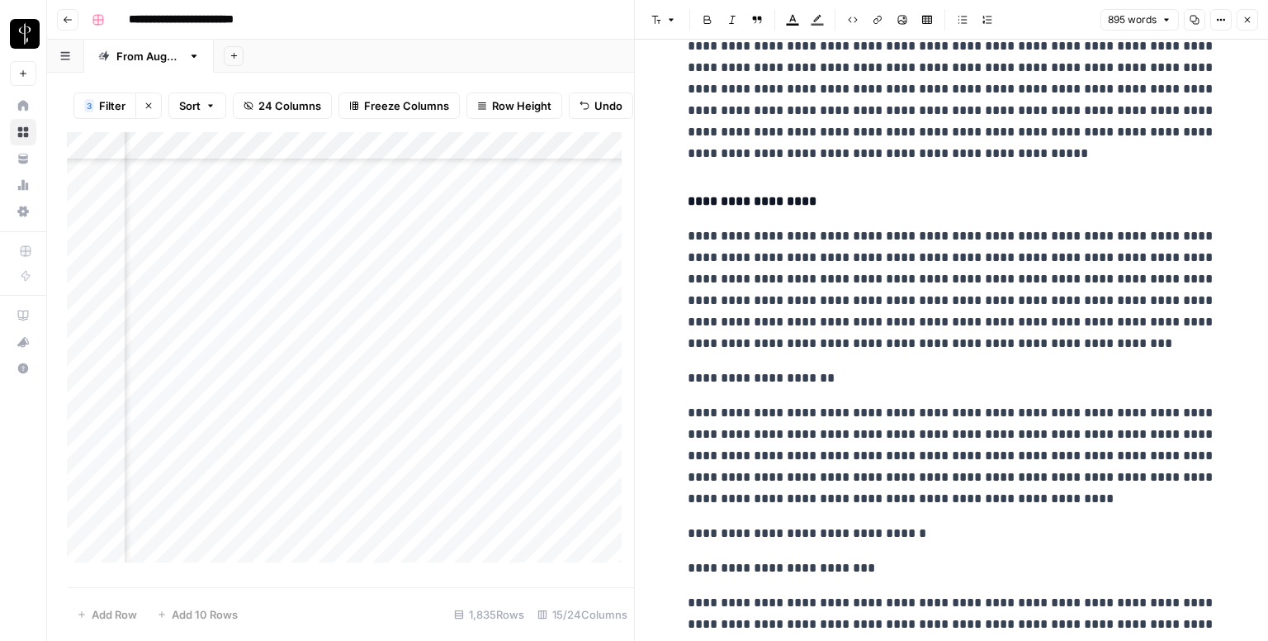
click at [750, 373] on p "**********" at bounding box center [952, 377] width 528 height 21
click at [664, 17] on button "Font style" at bounding box center [664, 19] width 38 height 21
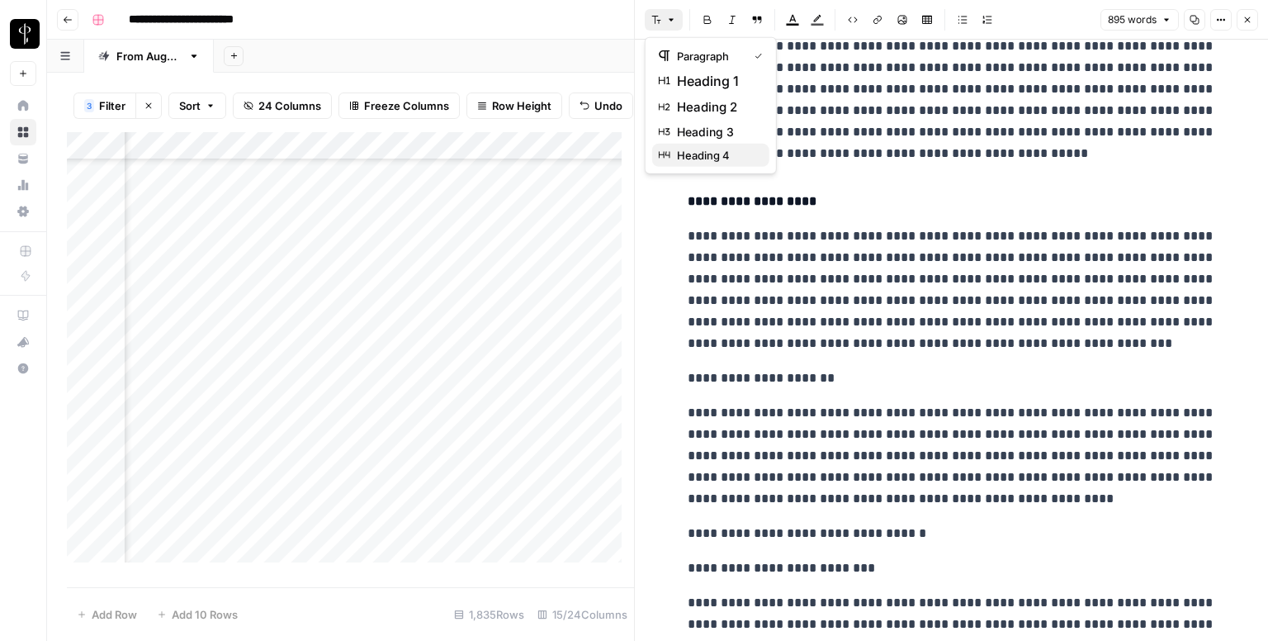
drag, startPoint x: 733, startPoint y: 142, endPoint x: 732, endPoint y: 153, distance: 10.8
click at [732, 153] on div "paragraph heading 1 heading 2 heading 3 heading 4" at bounding box center [711, 105] width 132 height 137
click at [732, 153] on span "heading 4" at bounding box center [716, 155] width 79 height 17
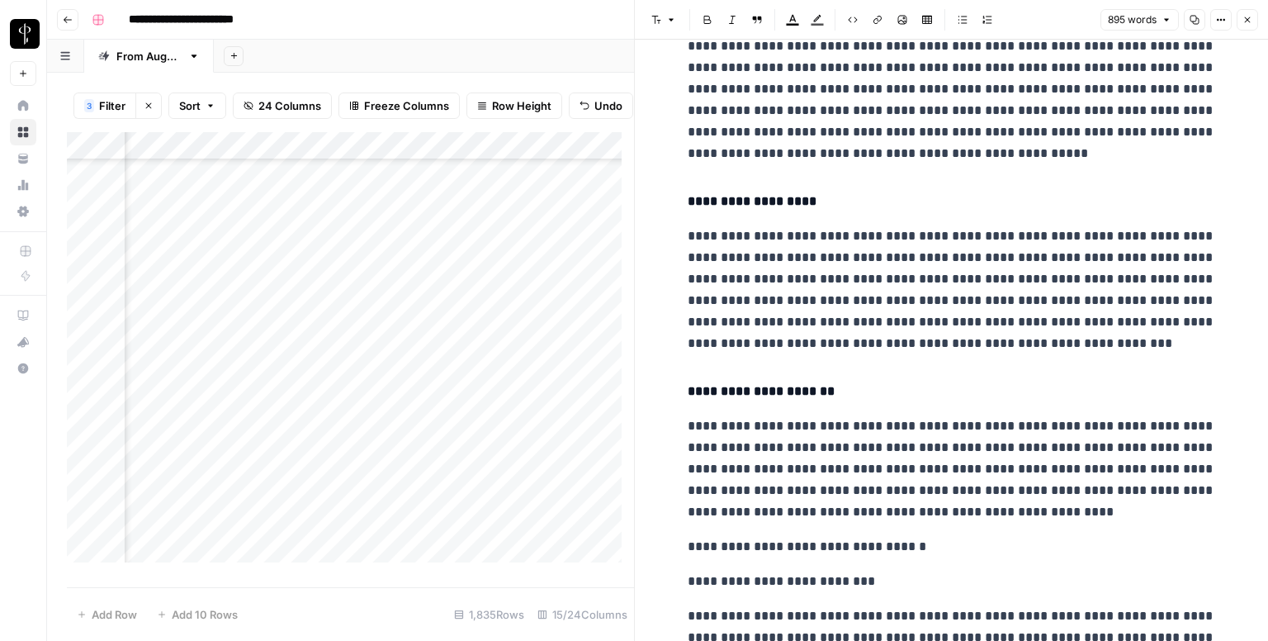
scroll to position [1238, 0]
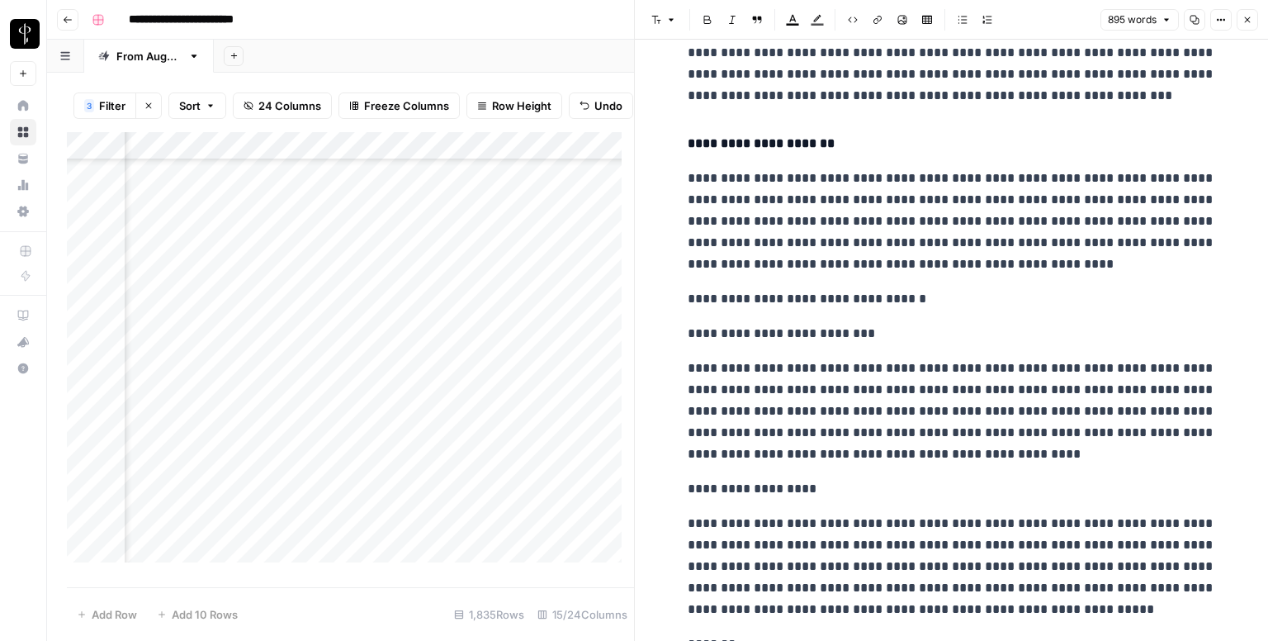
click at [728, 301] on p "**********" at bounding box center [952, 298] width 528 height 21
click at [670, 24] on icon "button" at bounding box center [671, 20] width 10 height 10
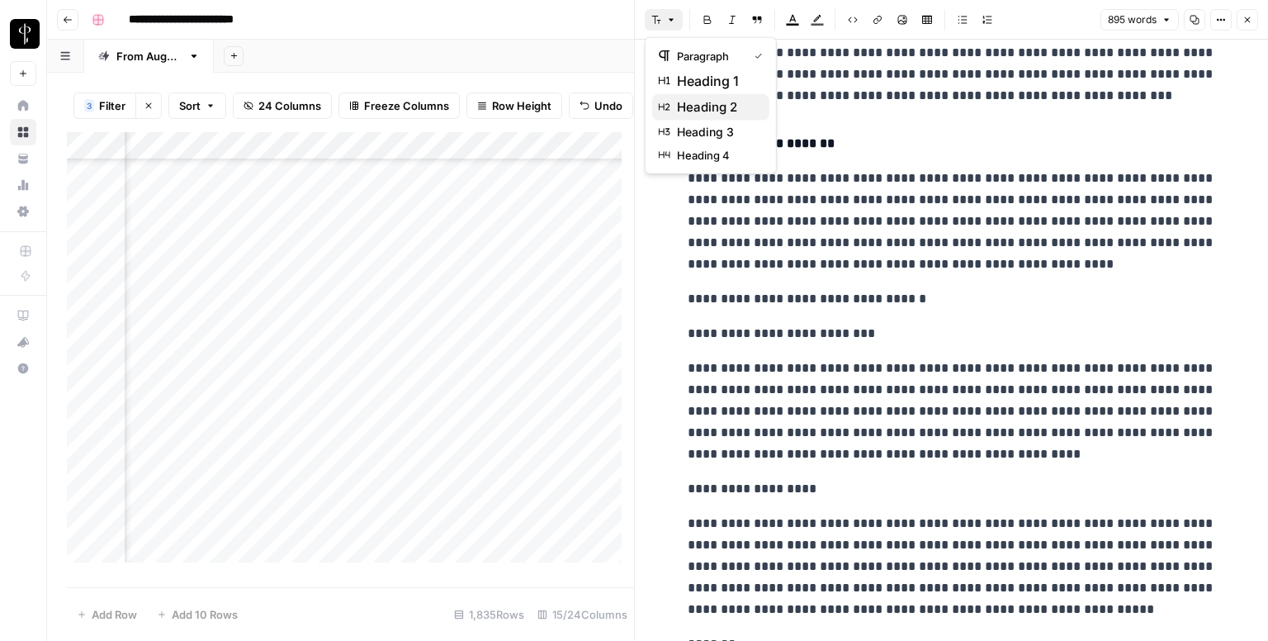
click at [690, 110] on span "heading 2" at bounding box center [716, 107] width 79 height 20
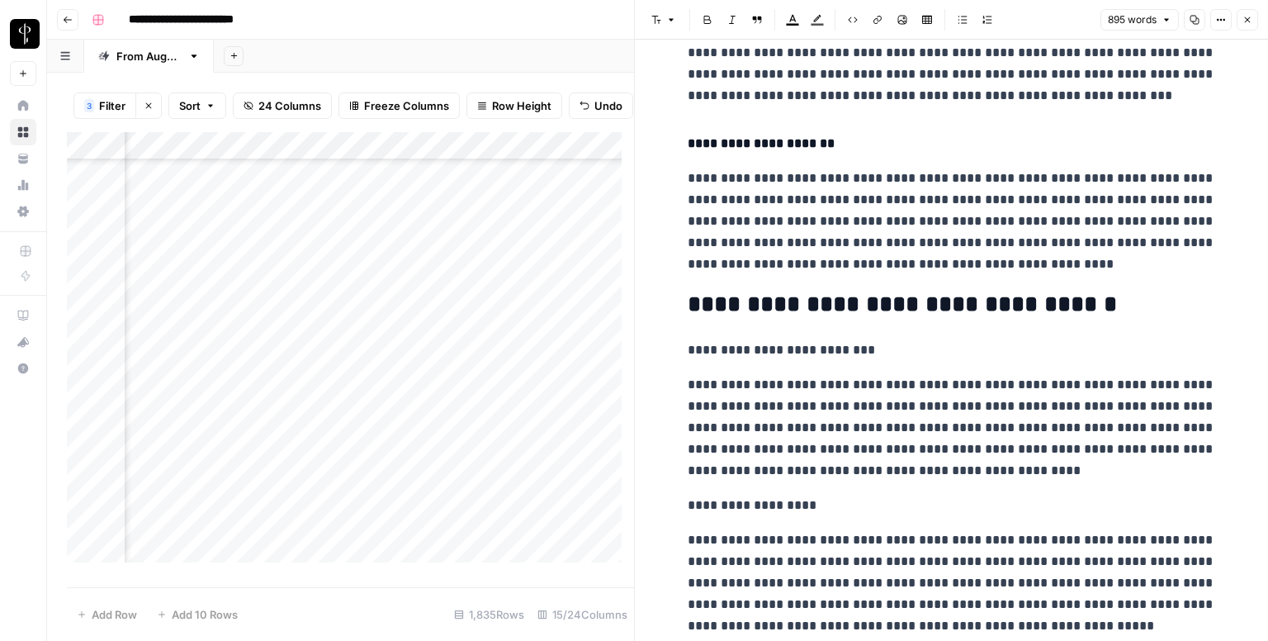
click at [725, 343] on p "**********" at bounding box center [952, 349] width 528 height 21
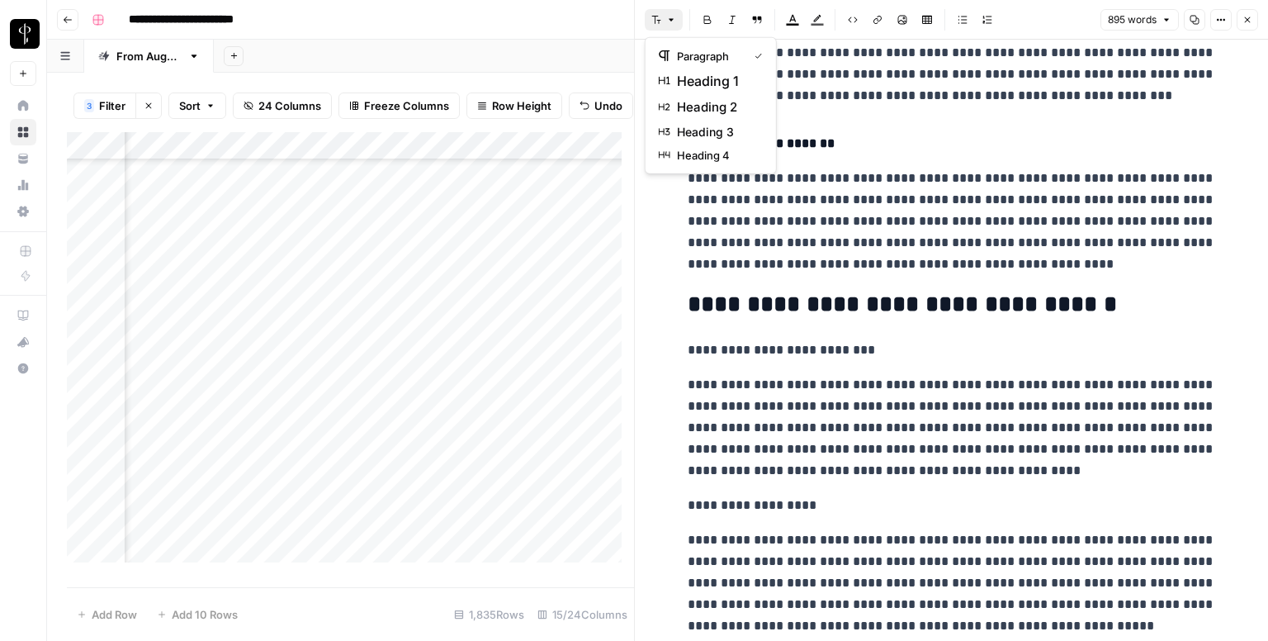
click at [666, 24] on span "button" at bounding box center [671, 20] width 10 height 10
click at [720, 156] on span "heading 4" at bounding box center [716, 155] width 79 height 17
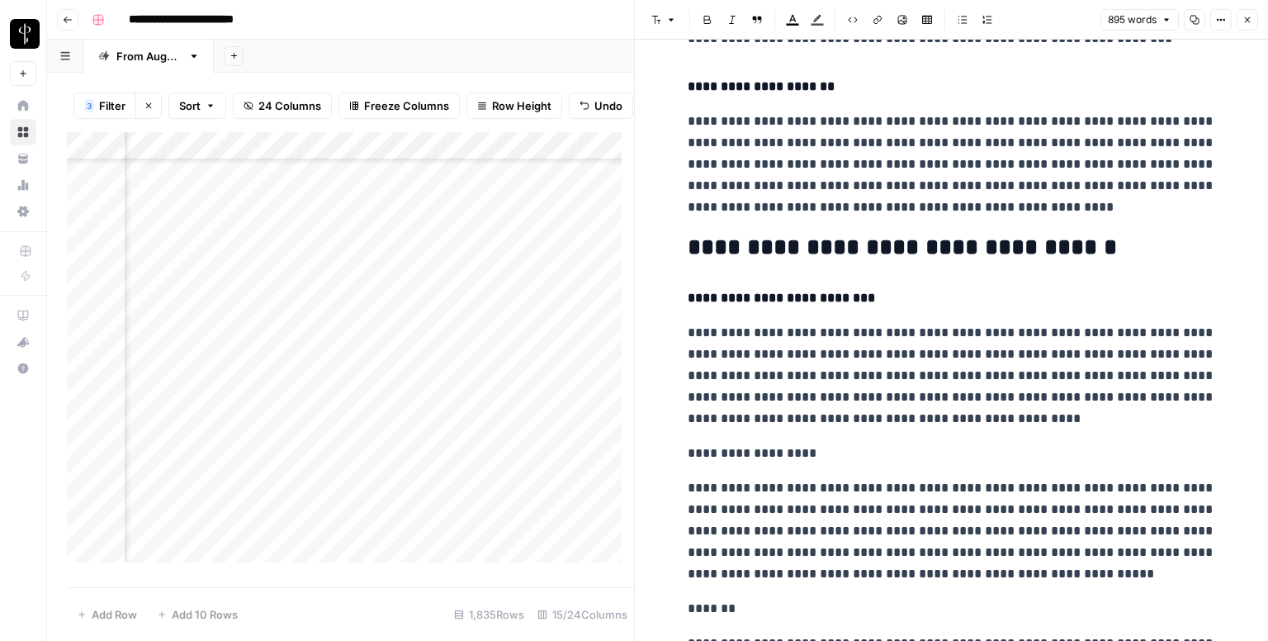
scroll to position [1486, 0]
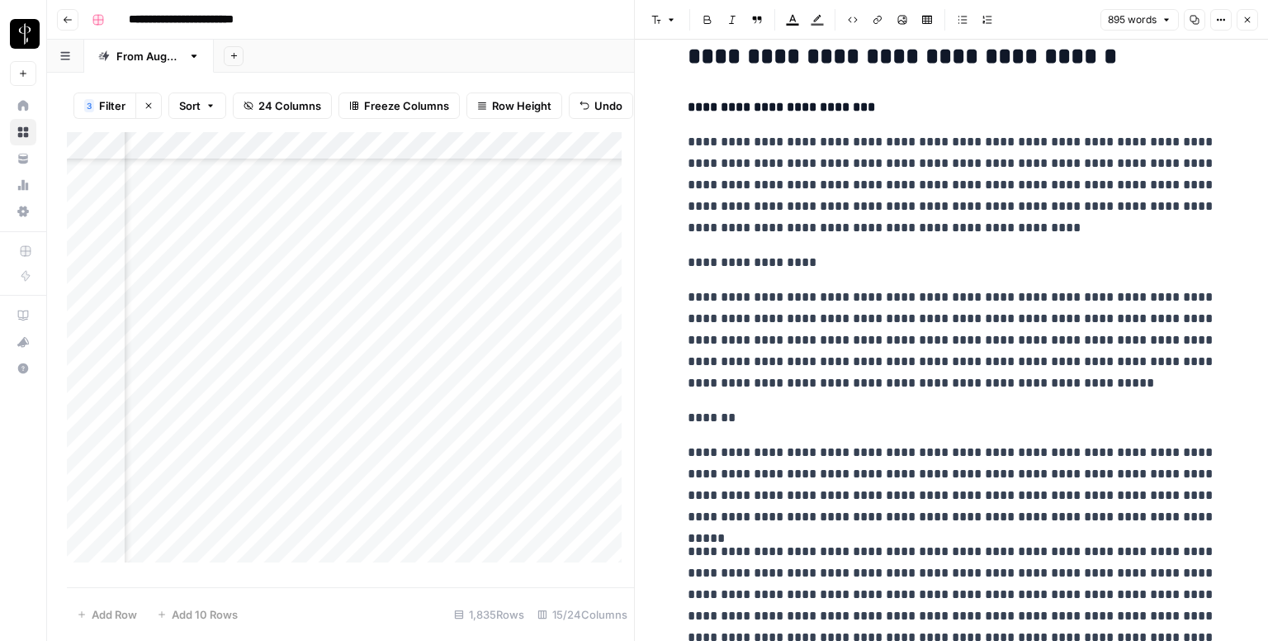
click at [723, 270] on p "**********" at bounding box center [952, 262] width 528 height 21
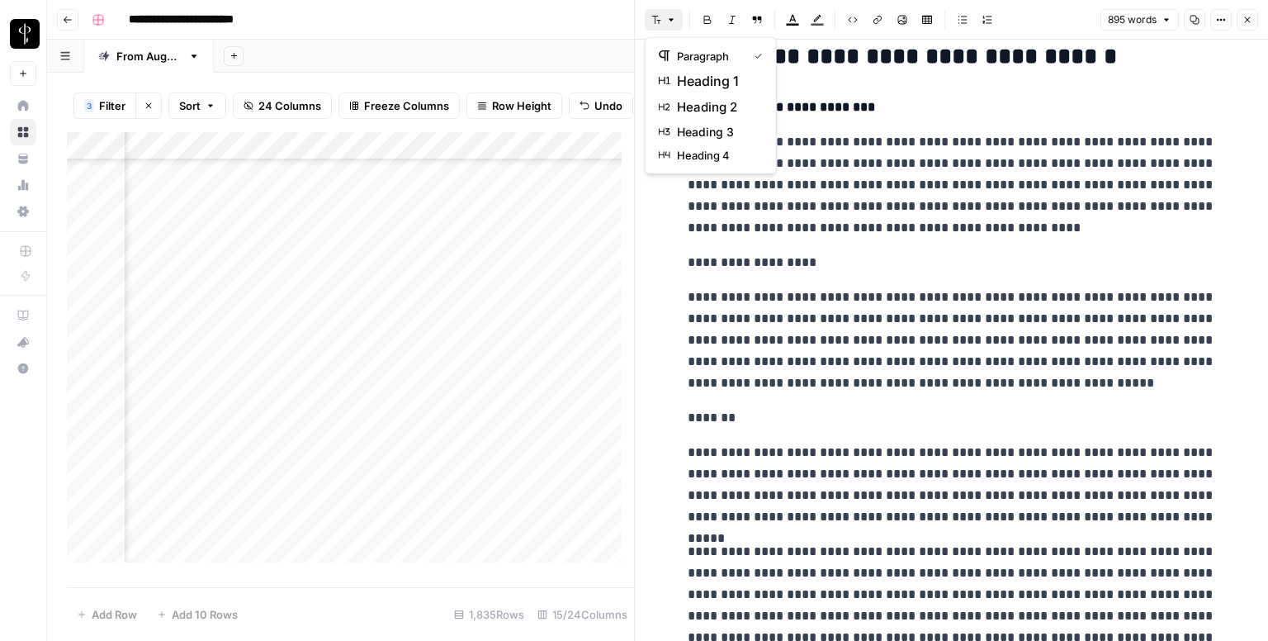
click at [660, 25] on button "Font style" at bounding box center [664, 19] width 38 height 21
click at [700, 158] on span "heading 4" at bounding box center [716, 155] width 79 height 17
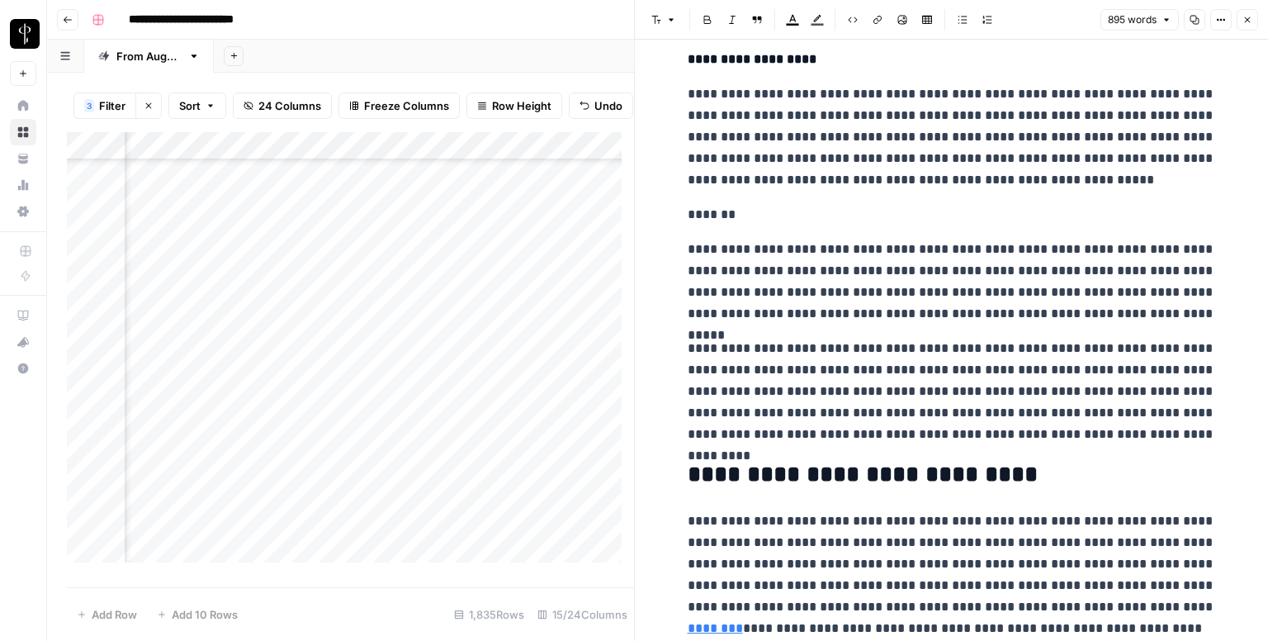
scroll to position [1734, 0]
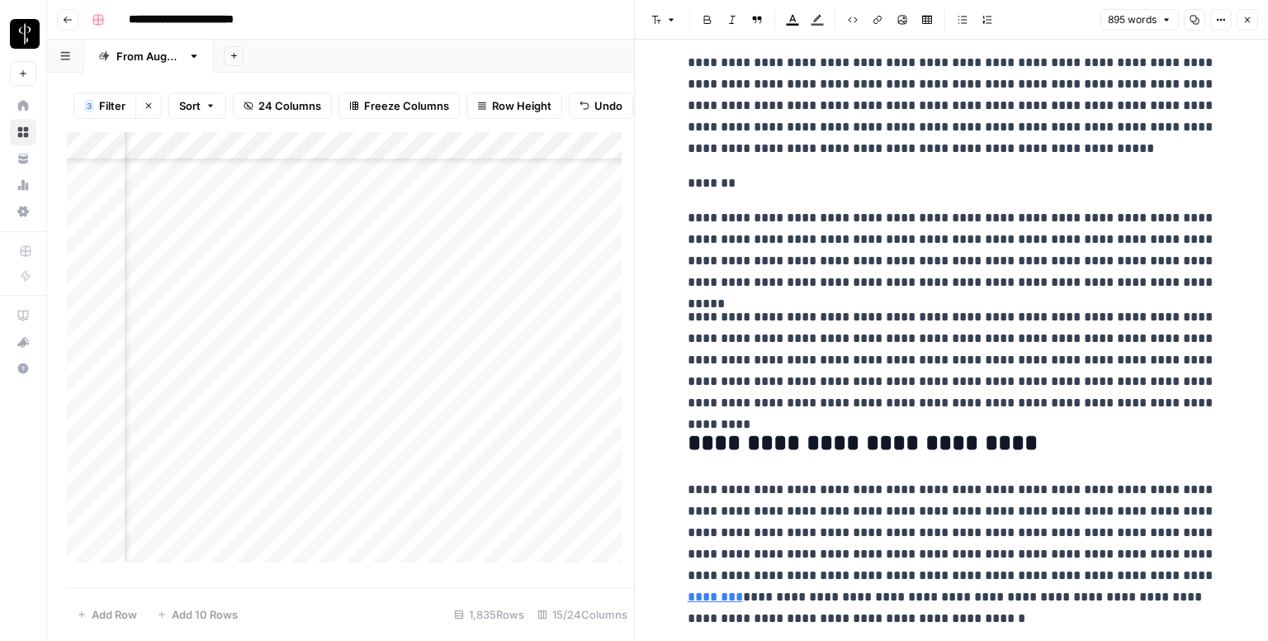
click at [703, 179] on p "*******" at bounding box center [952, 183] width 528 height 21
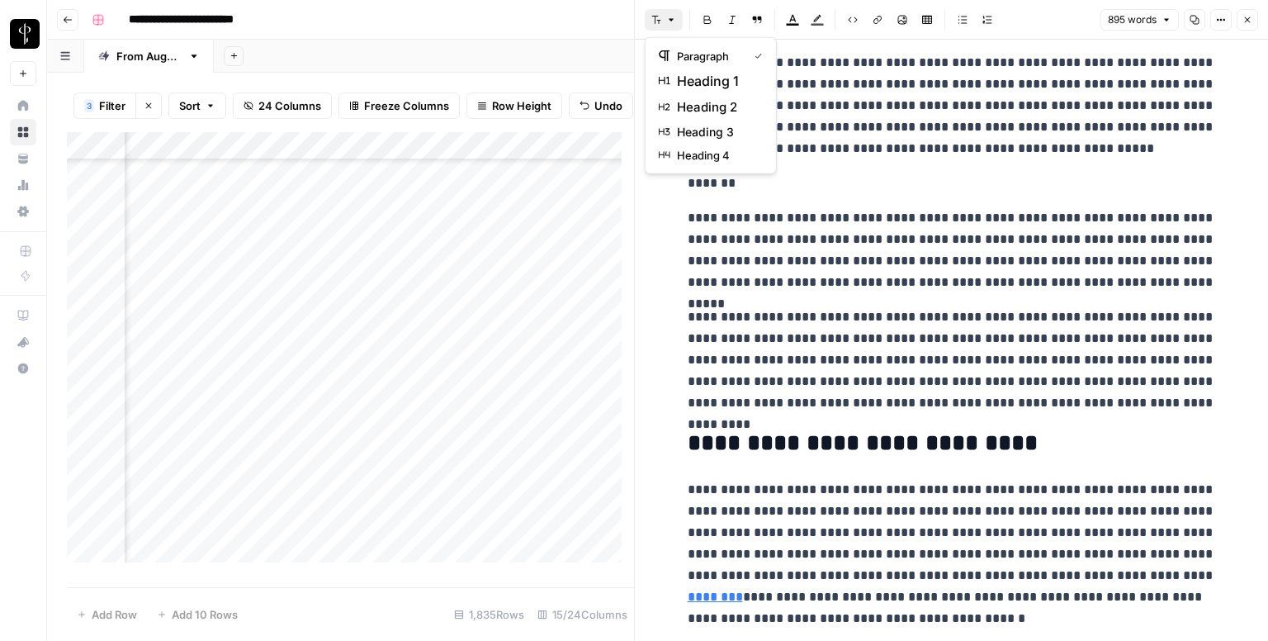
click at [663, 14] on button "Font style" at bounding box center [664, 19] width 38 height 21
click at [700, 151] on span "heading 4" at bounding box center [716, 155] width 79 height 17
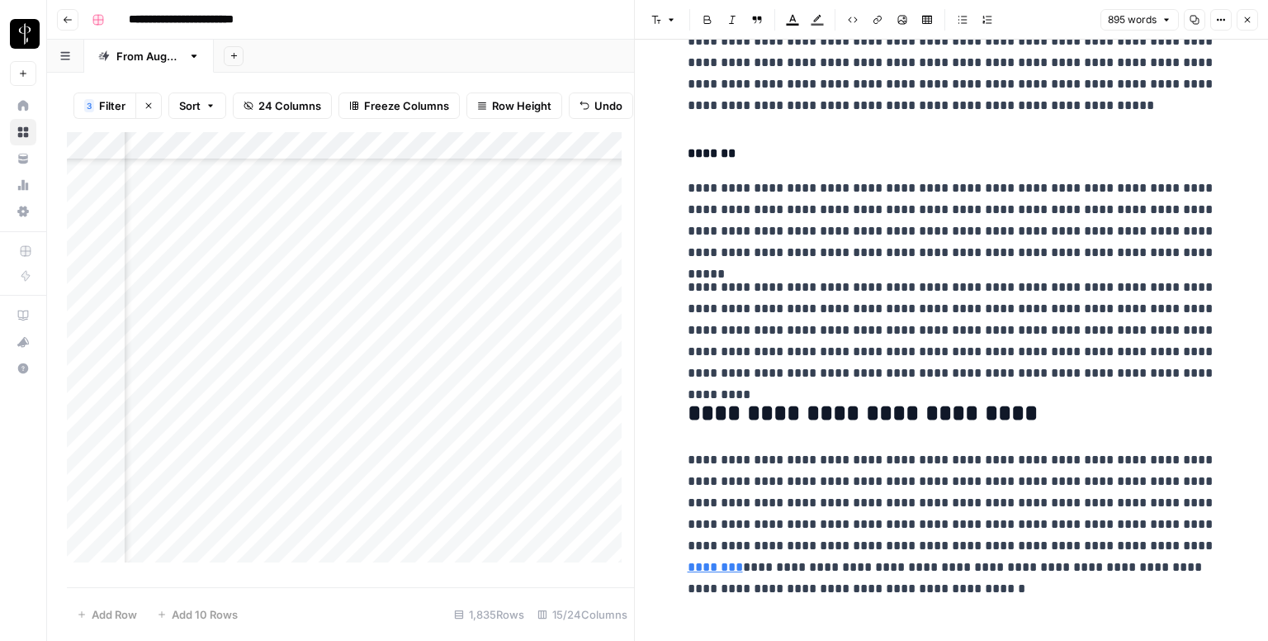
scroll to position [1794, 0]
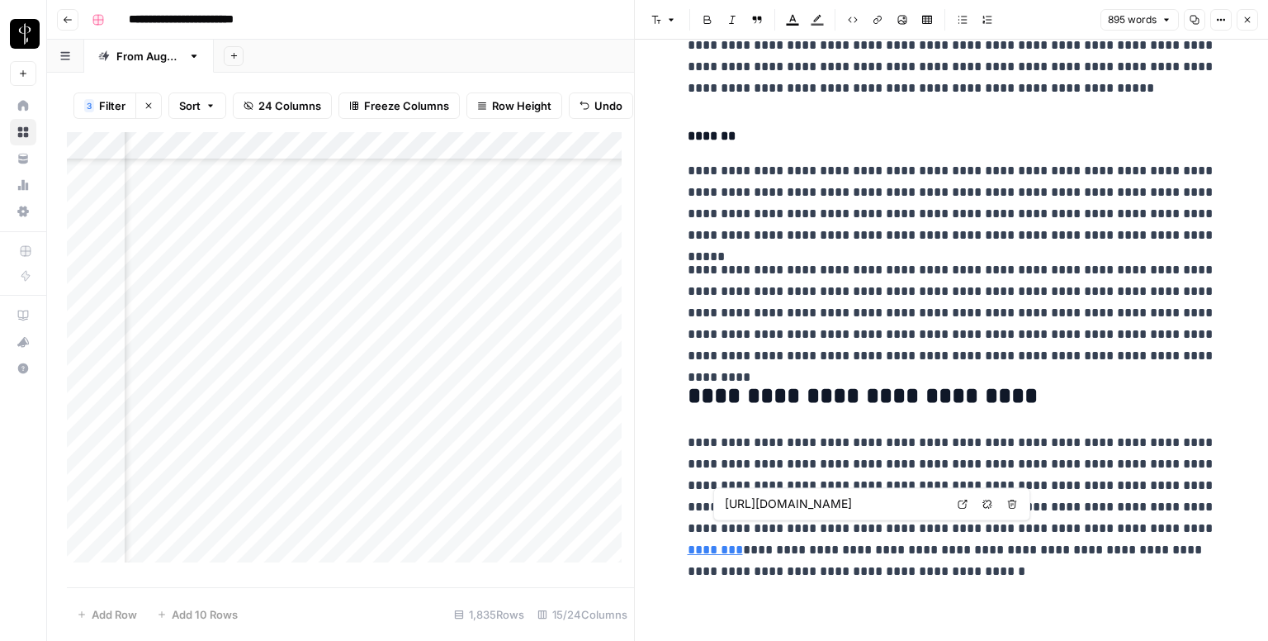
click at [962, 499] on icon at bounding box center [963, 504] width 10 height 10
click at [1250, 17] on icon "button" at bounding box center [1248, 20] width 6 height 6
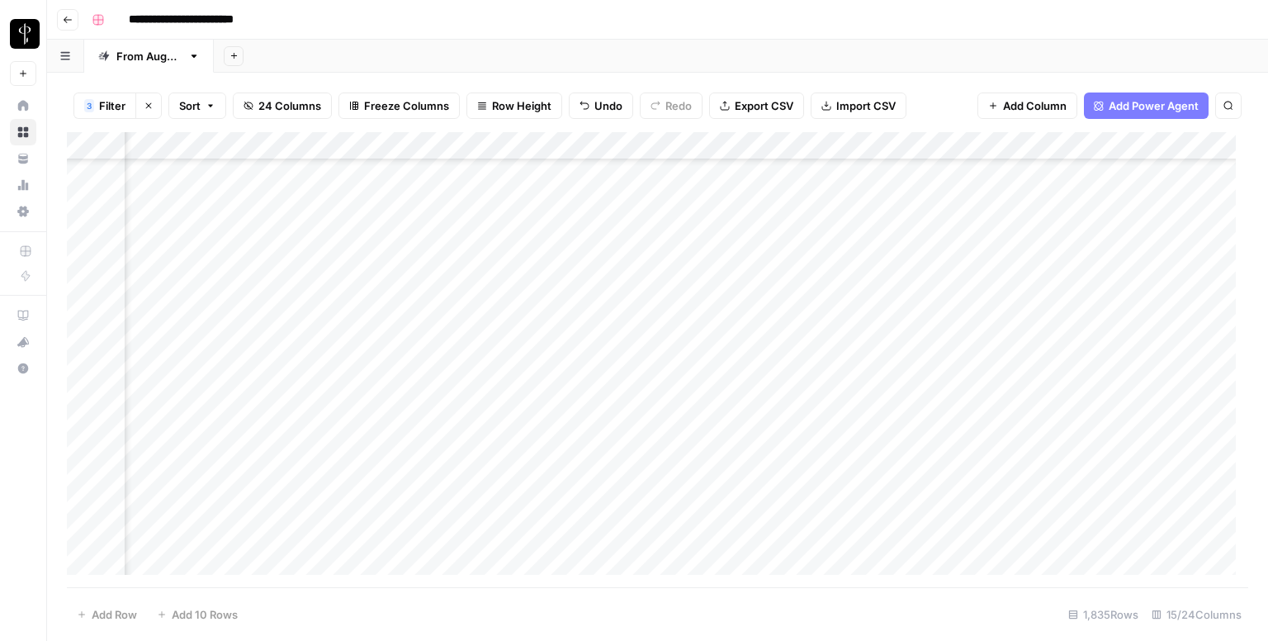
click at [707, 424] on div "Add Column" at bounding box center [657, 359] width 1181 height 455
type textarea "**********"
click at [696, 419] on textarea "**********" at bounding box center [783, 425] width 264 height 23
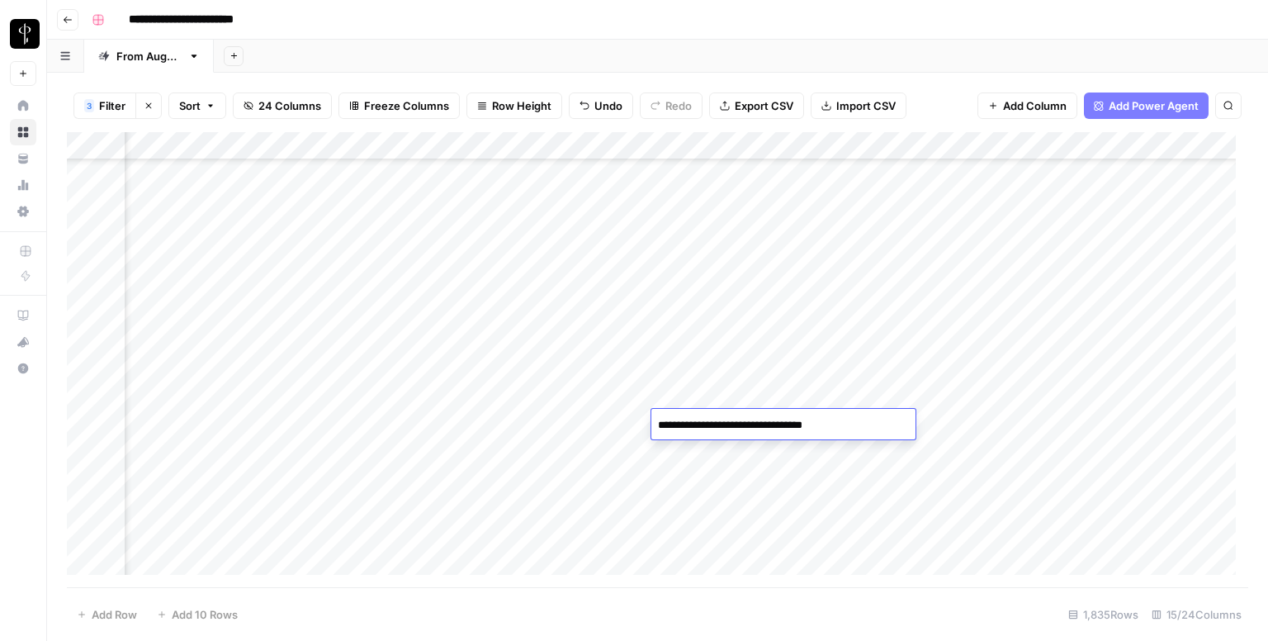
click at [696, 419] on textarea "**********" at bounding box center [783, 425] width 264 height 23
click at [693, 428] on textarea at bounding box center [783, 425] width 264 height 23
paste textarea "**********"
type textarea "**********"
click at [675, 460] on div "Add Column" at bounding box center [657, 359] width 1181 height 455
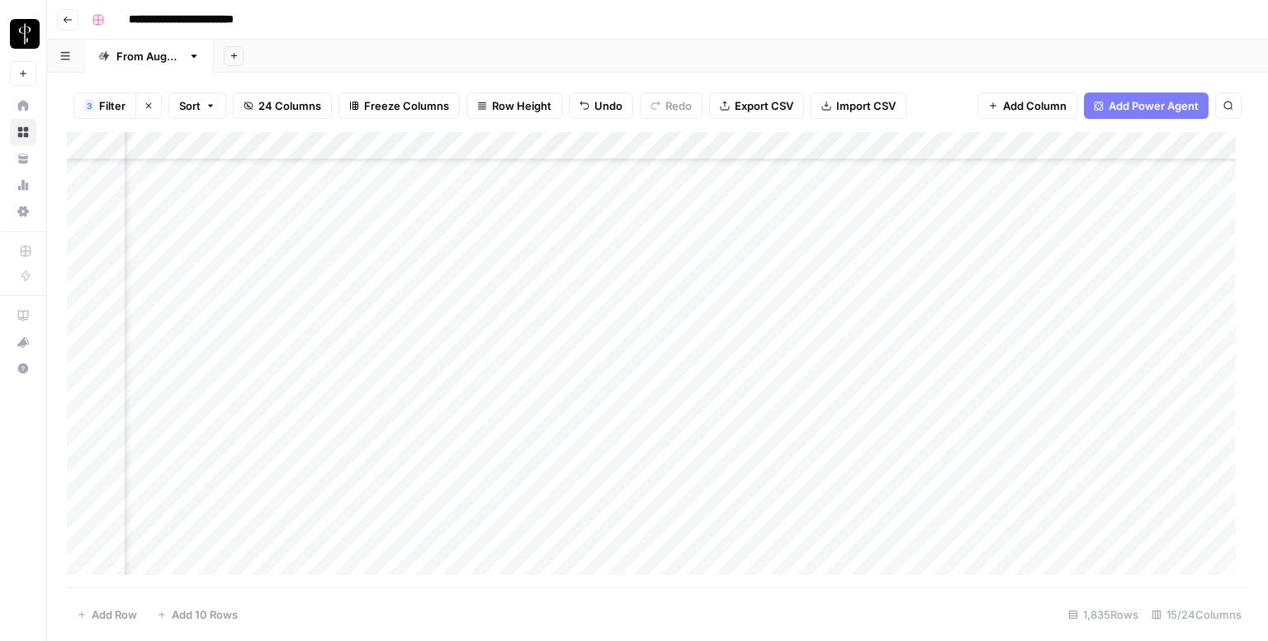
click at [207, 454] on div "Add Column" at bounding box center [657, 359] width 1181 height 455
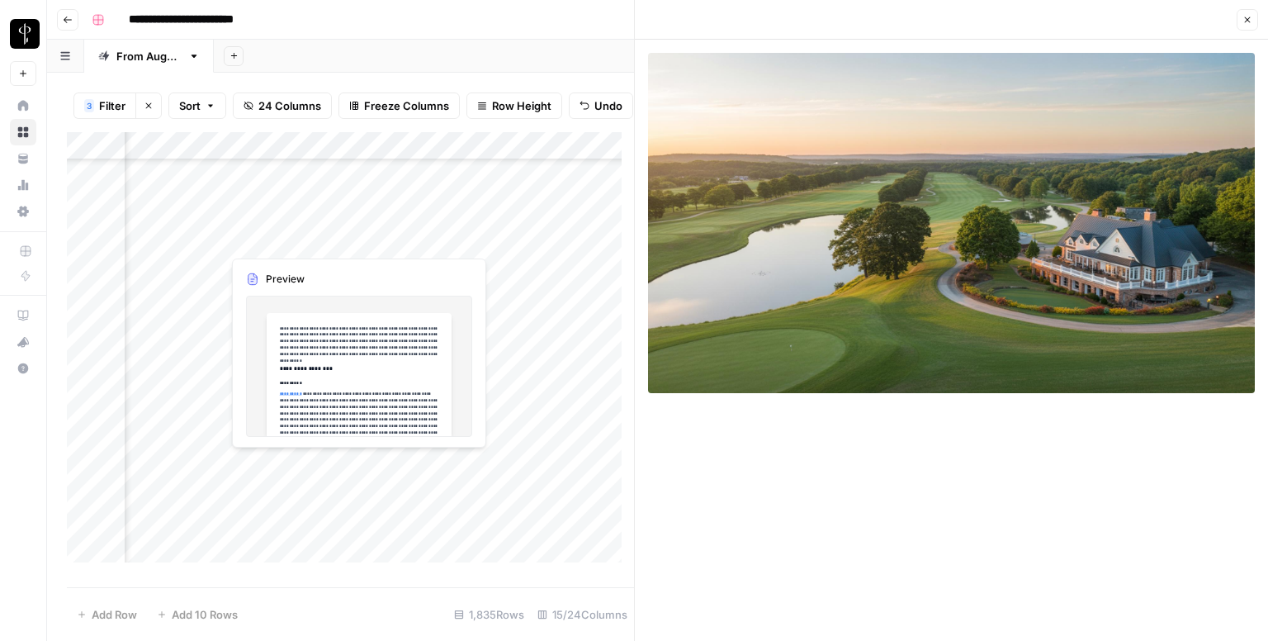
click at [414, 461] on div "Add Column" at bounding box center [350, 353] width 567 height 443
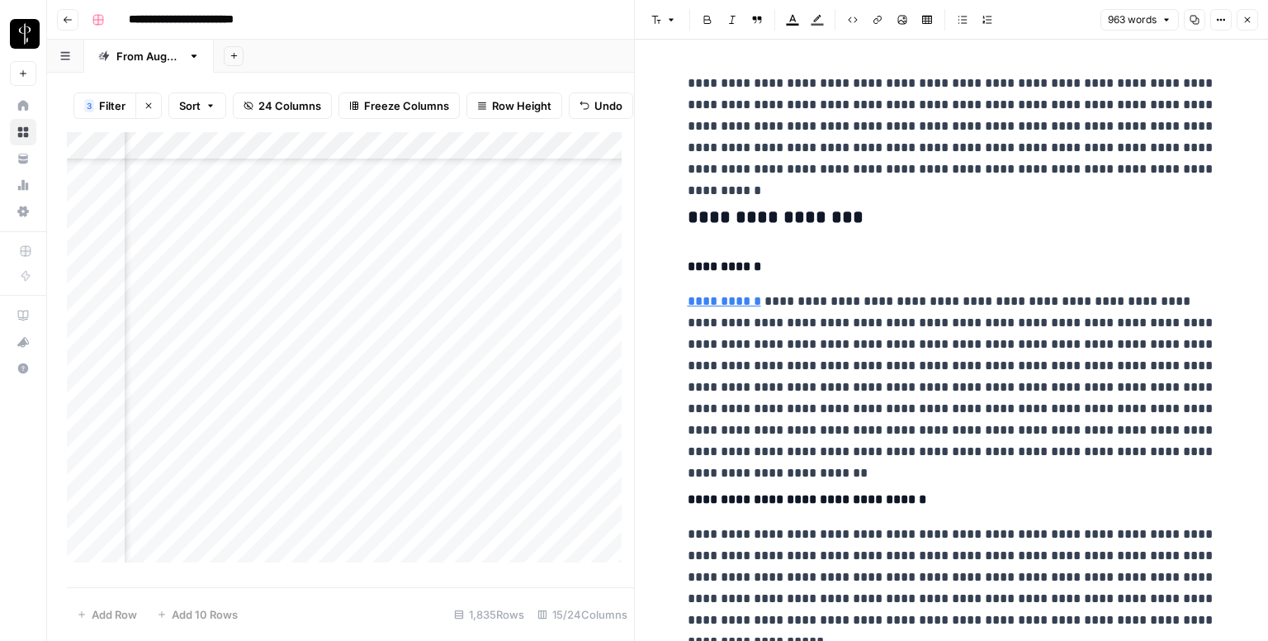
click at [776, 209] on h3 "**********" at bounding box center [952, 217] width 528 height 23
click at [674, 11] on button "Font style" at bounding box center [664, 19] width 38 height 21
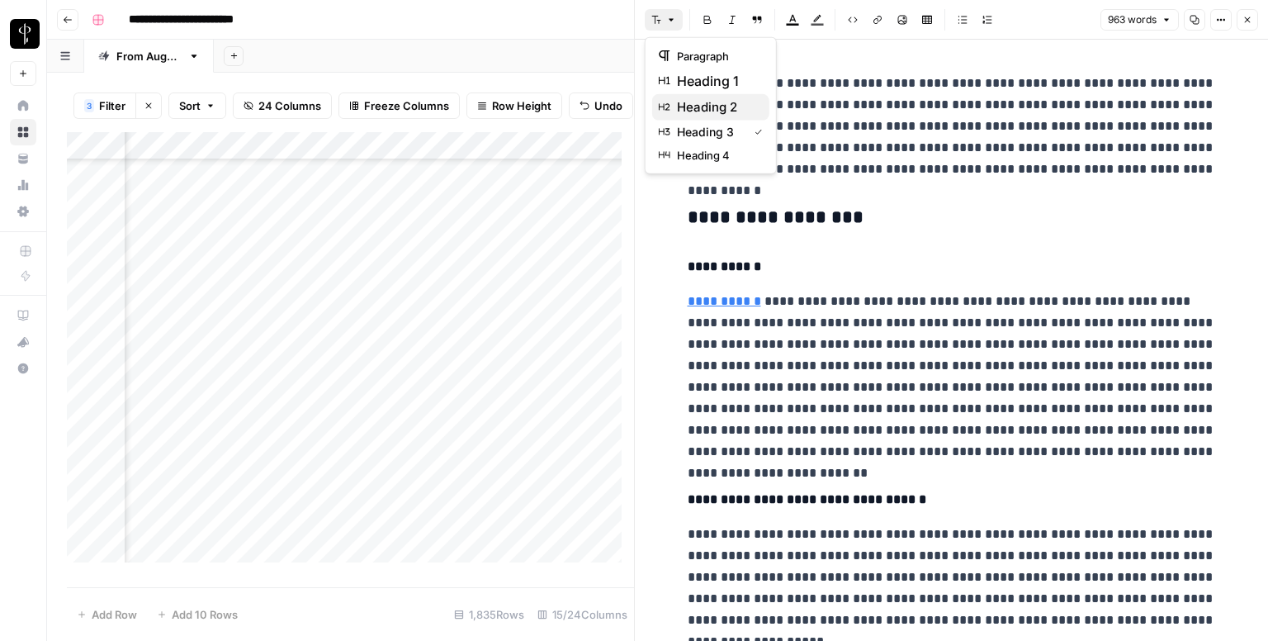
click at [708, 103] on span "heading 2" at bounding box center [716, 107] width 79 height 20
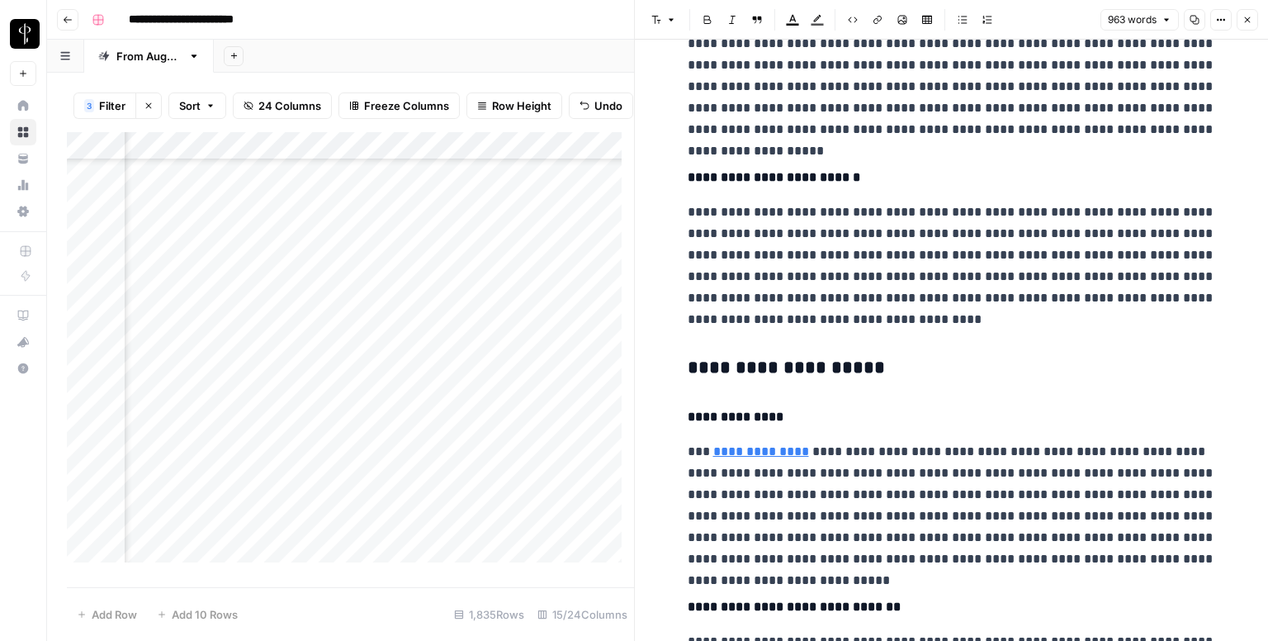
scroll to position [495, 0]
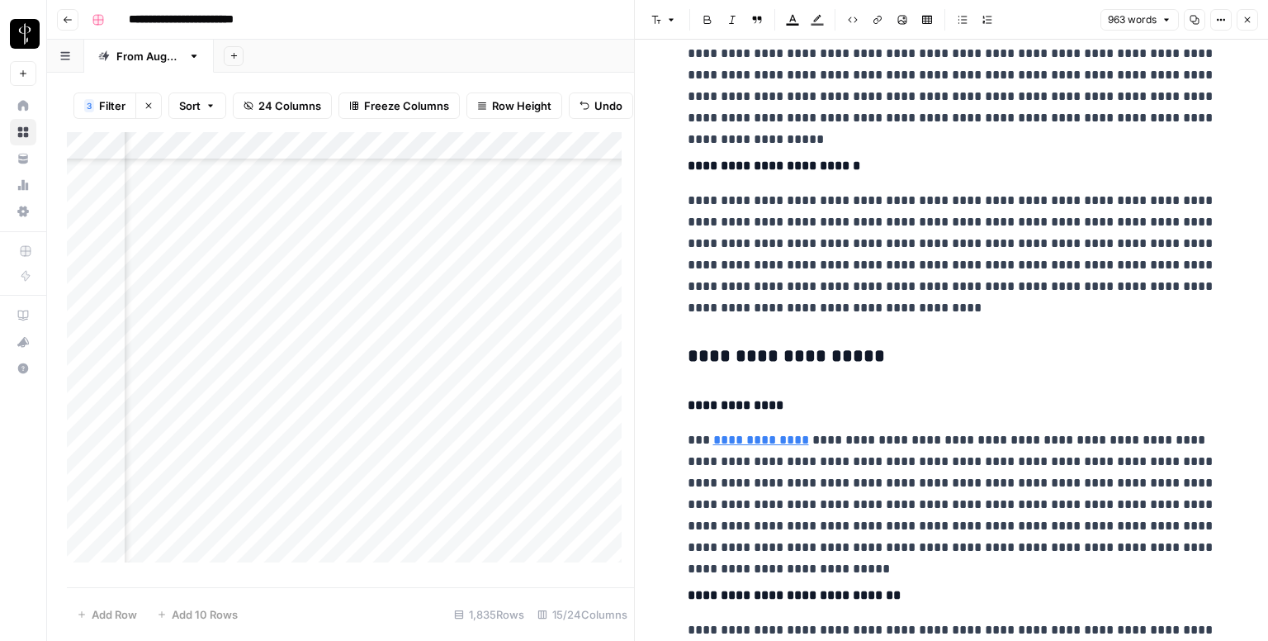
click at [763, 353] on h3 "**********" at bounding box center [952, 356] width 528 height 23
click at [654, 10] on button "Font style" at bounding box center [664, 19] width 38 height 21
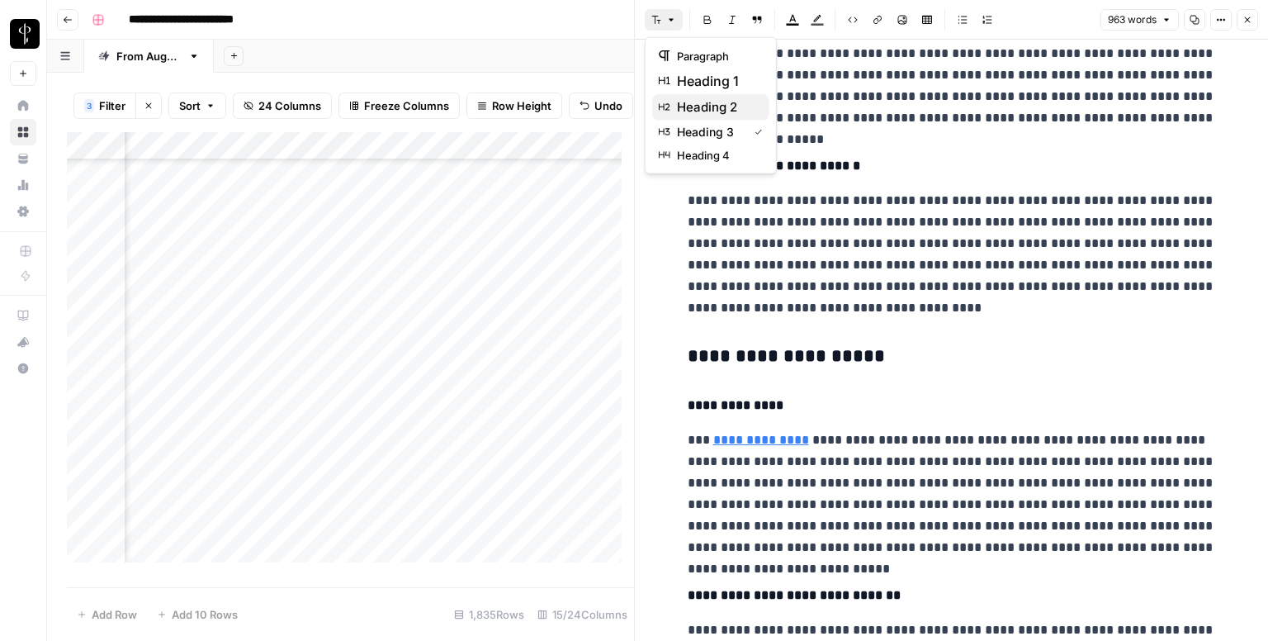
click at [711, 115] on span "heading 2" at bounding box center [716, 107] width 79 height 20
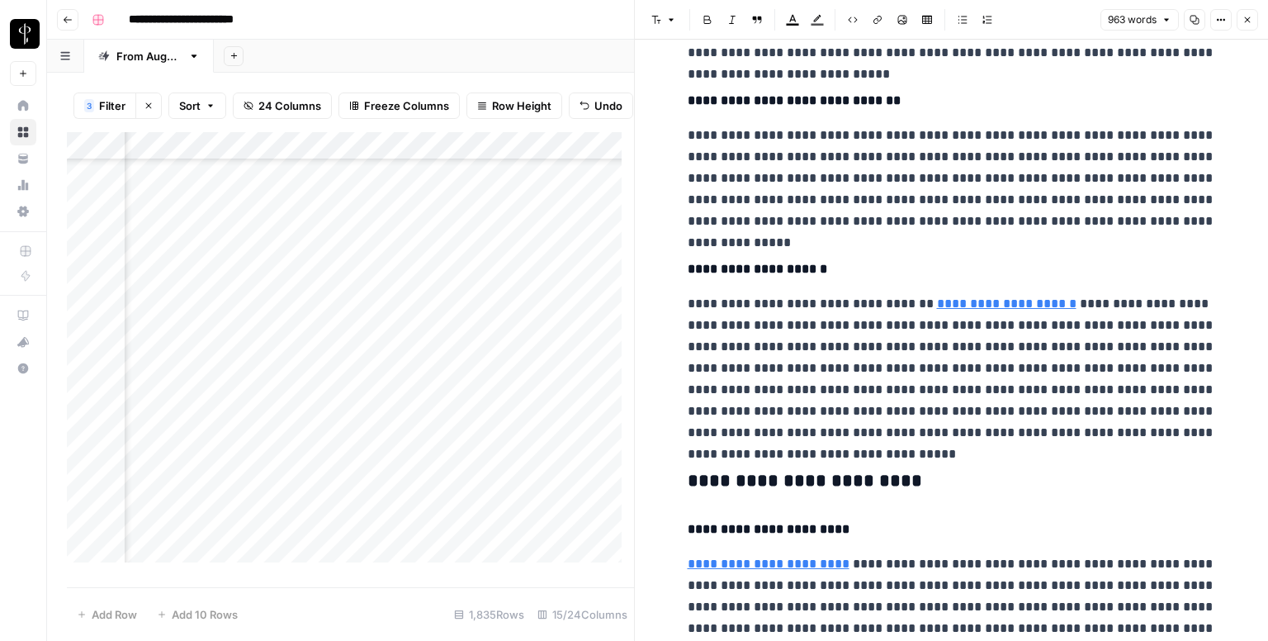
scroll to position [991, 0]
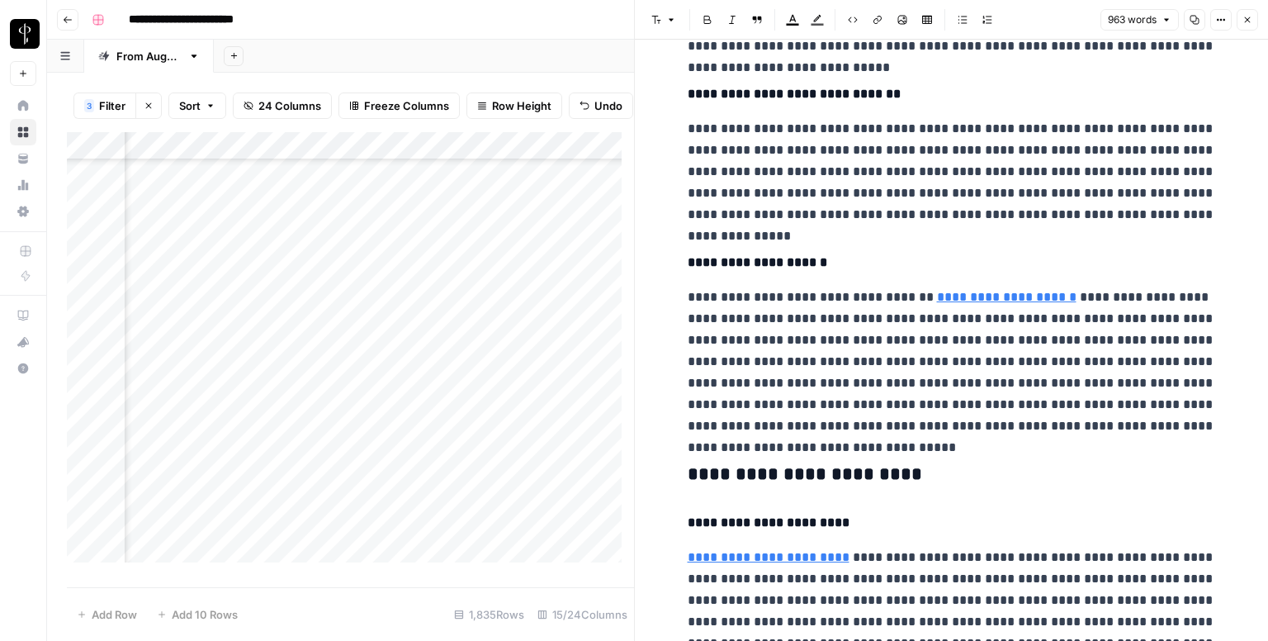
click at [769, 466] on h3 "**********" at bounding box center [952, 474] width 528 height 23
click at [670, 18] on icon "button" at bounding box center [671, 20] width 10 height 10
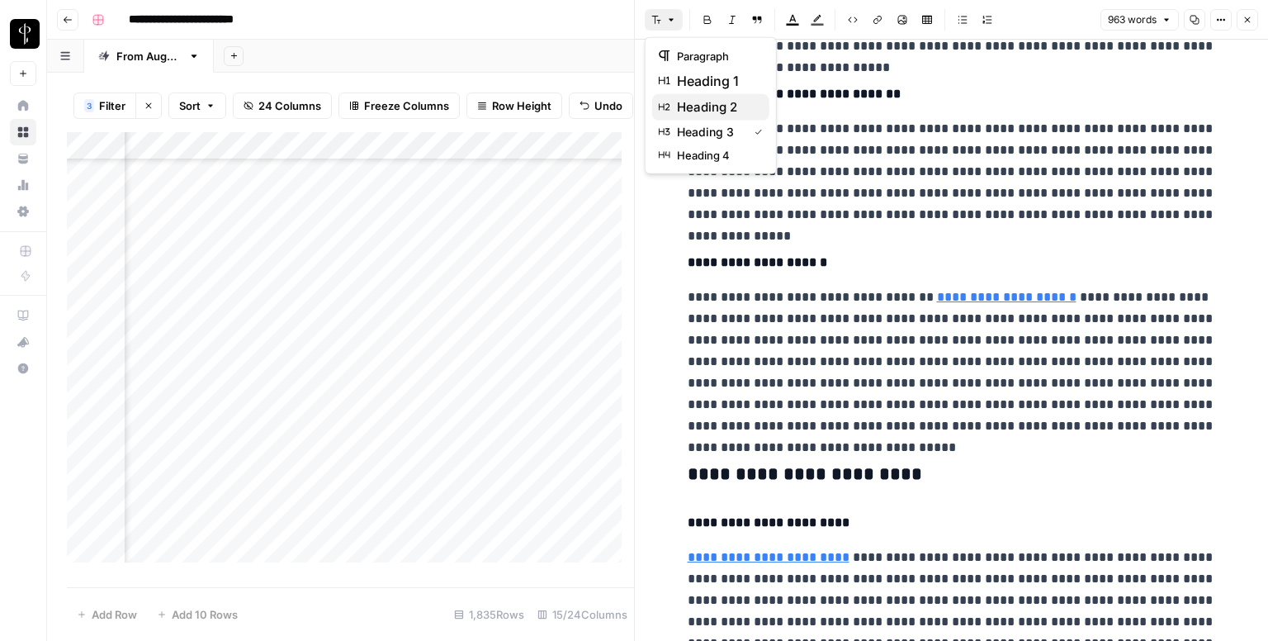
click at [718, 112] on span "heading 2" at bounding box center [716, 107] width 79 height 20
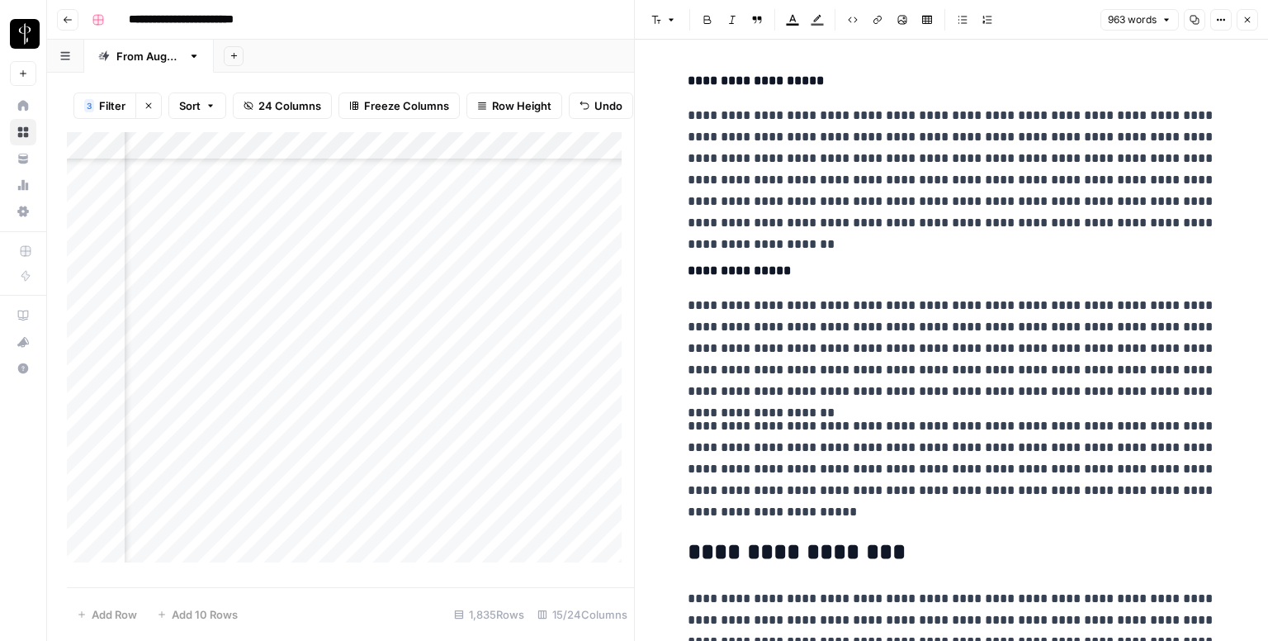
scroll to position [1816, 0]
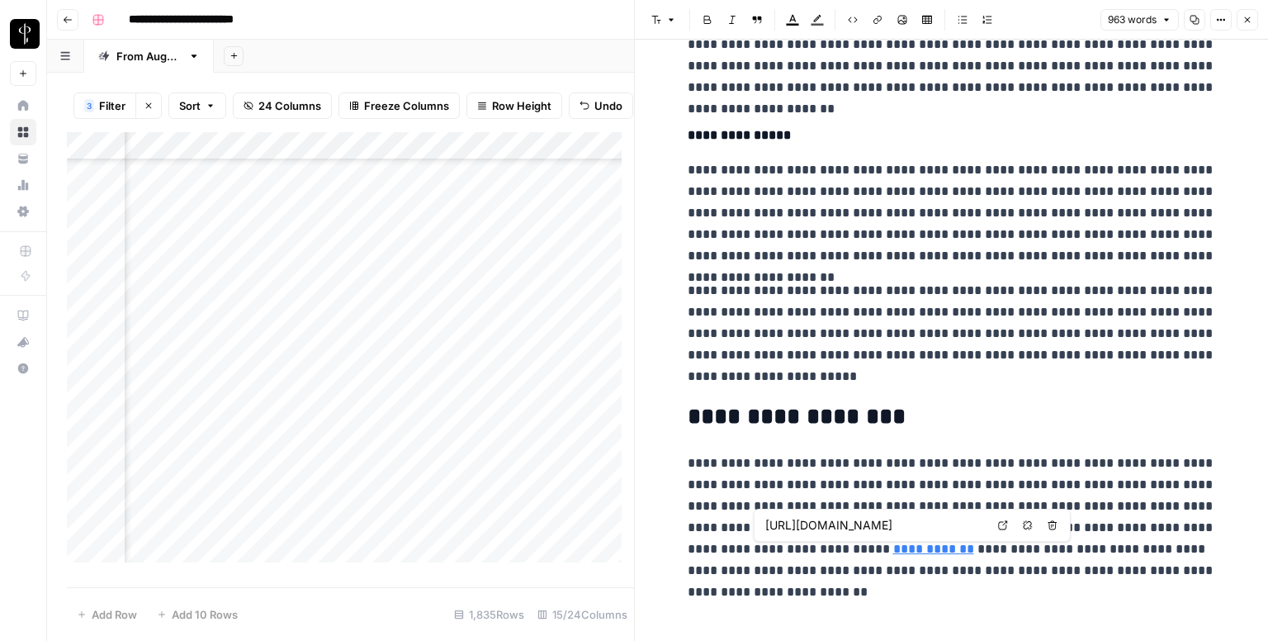
click at [998, 525] on icon at bounding box center [1003, 525] width 10 height 10
click at [1244, 21] on icon "button" at bounding box center [1247, 20] width 10 height 10
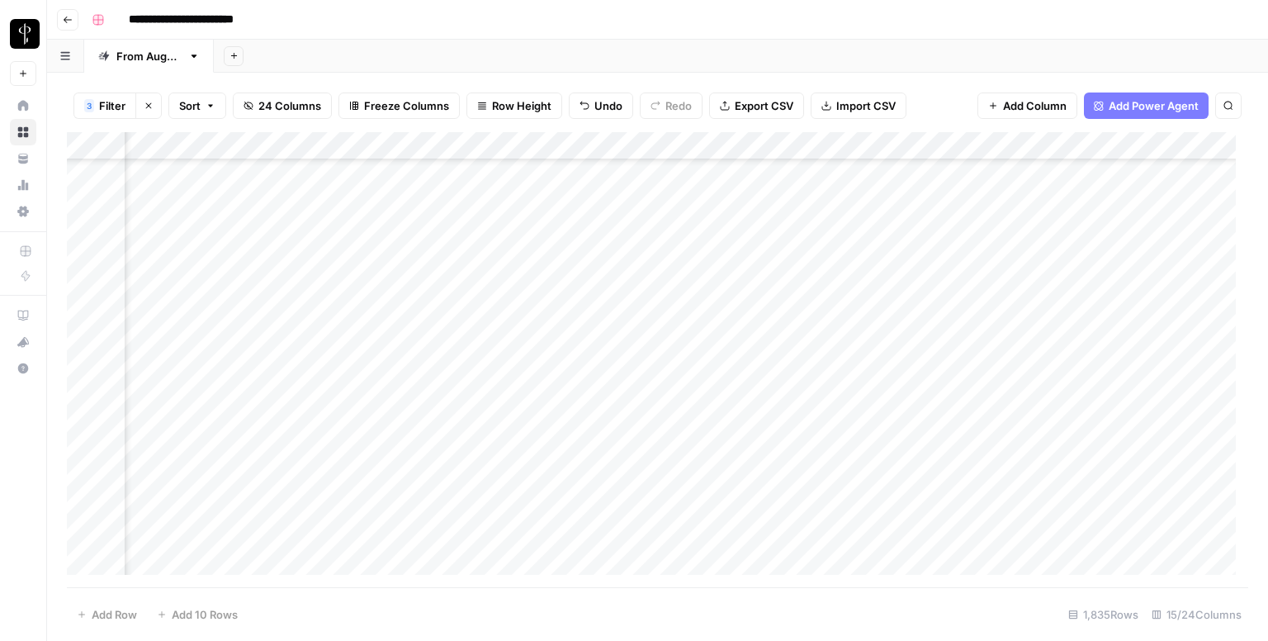
scroll to position [1486, 1066]
click at [693, 285] on div "Add Column" at bounding box center [657, 359] width 1181 height 455
click at [703, 291] on div "Add Column" at bounding box center [657, 359] width 1181 height 455
click at [703, 291] on textarea at bounding box center [783, 288] width 264 height 23
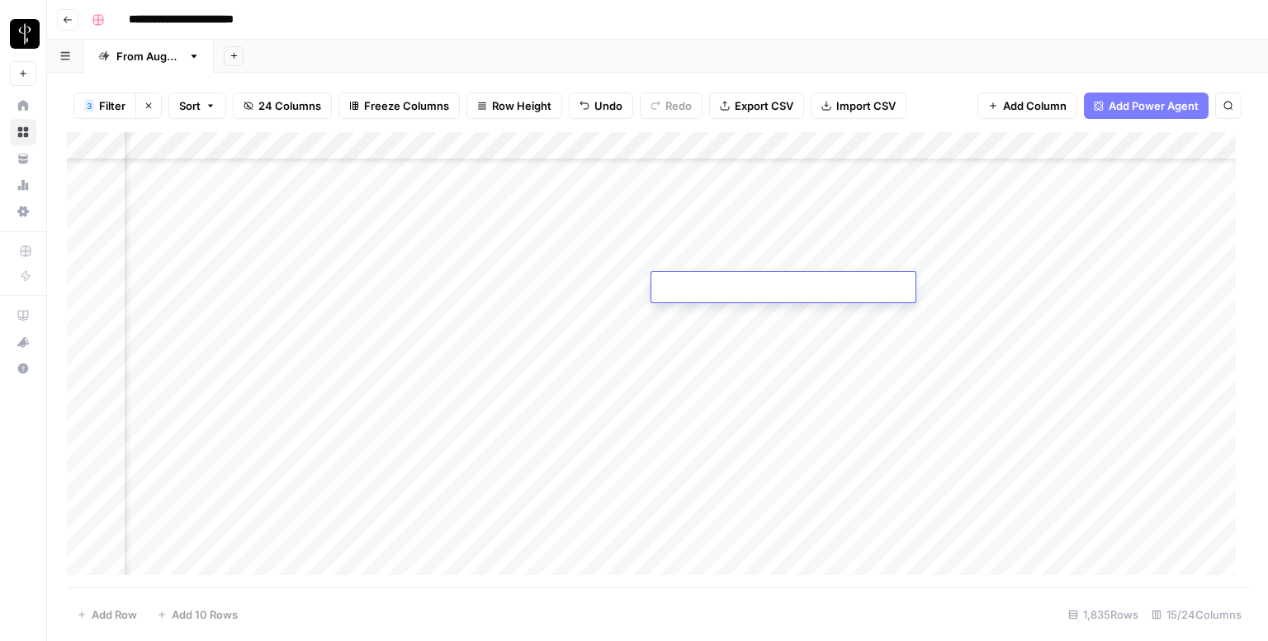
type textarea "**********"
click at [410, 319] on div "Add Column" at bounding box center [657, 359] width 1181 height 455
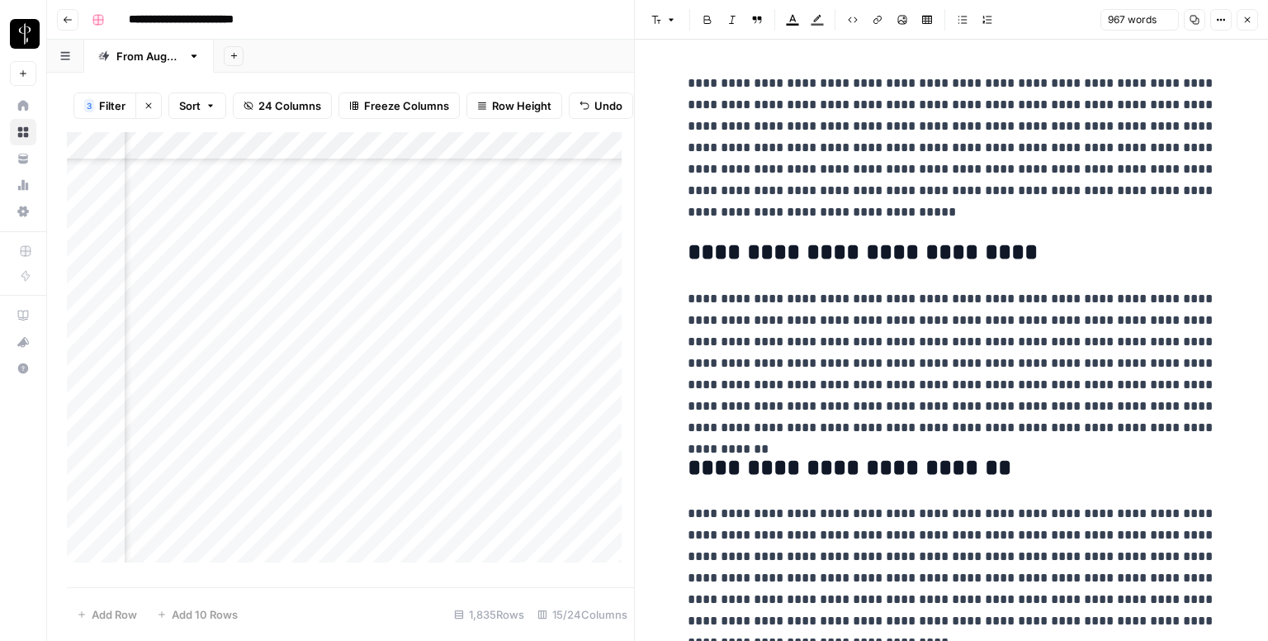
click at [204, 325] on div "Add Column" at bounding box center [350, 353] width 567 height 443
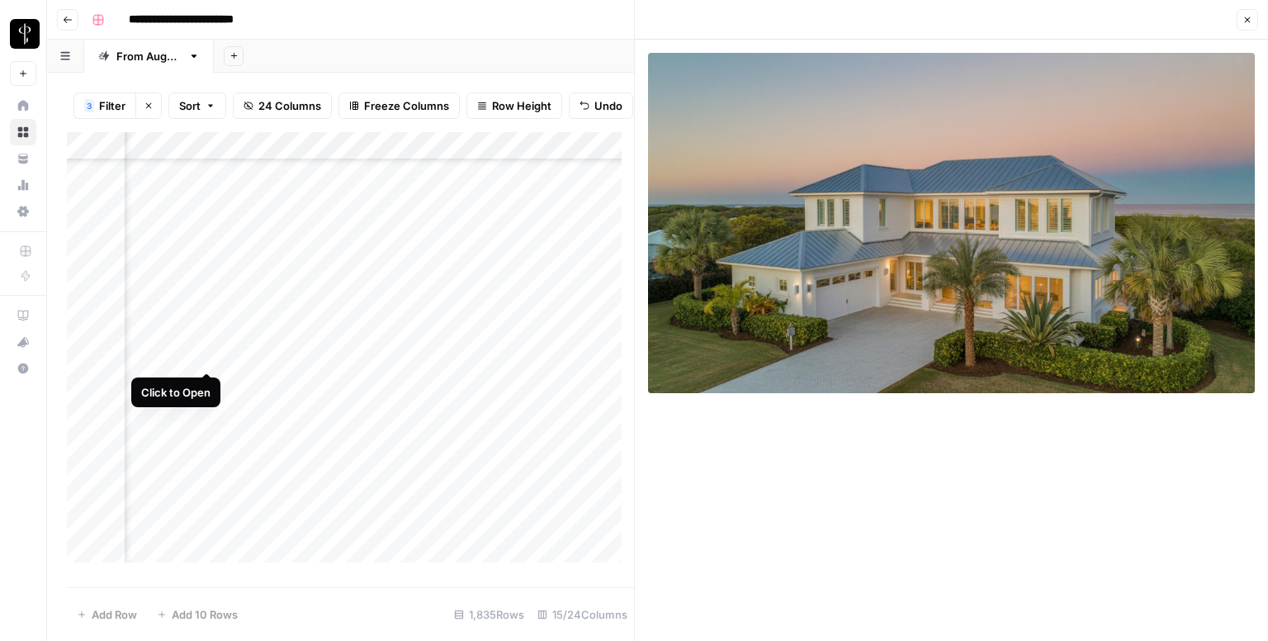
click at [208, 356] on div "Add Column" at bounding box center [350, 353] width 567 height 443
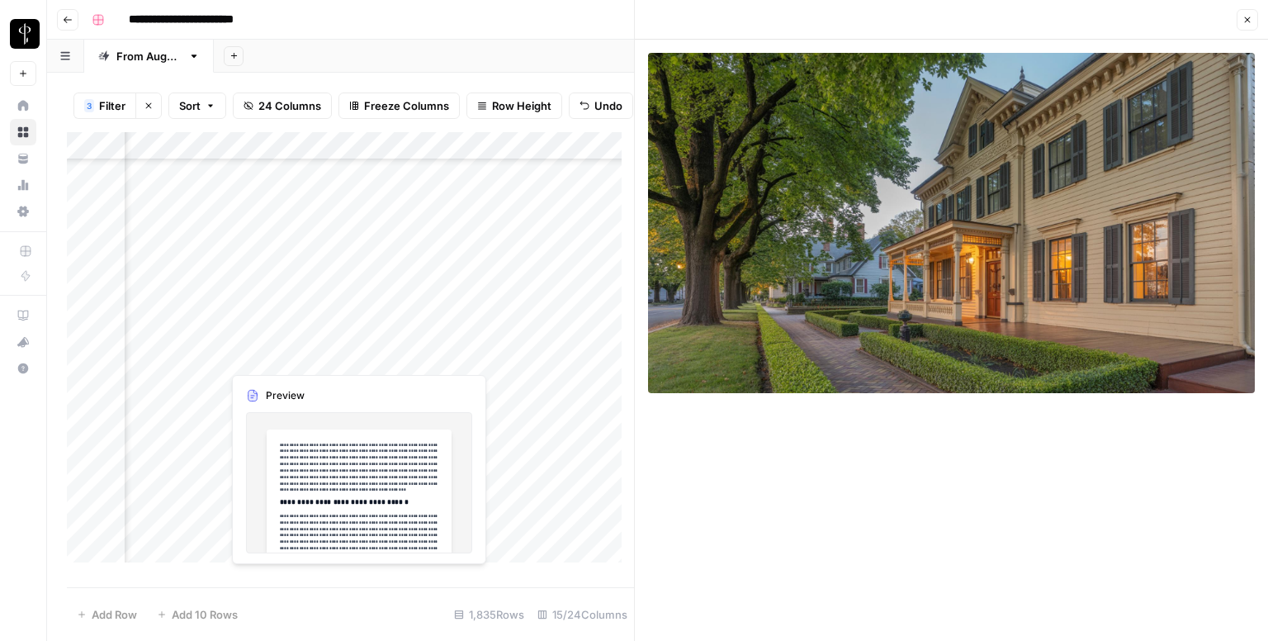
click at [406, 356] on div "Add Column" at bounding box center [350, 353] width 567 height 443
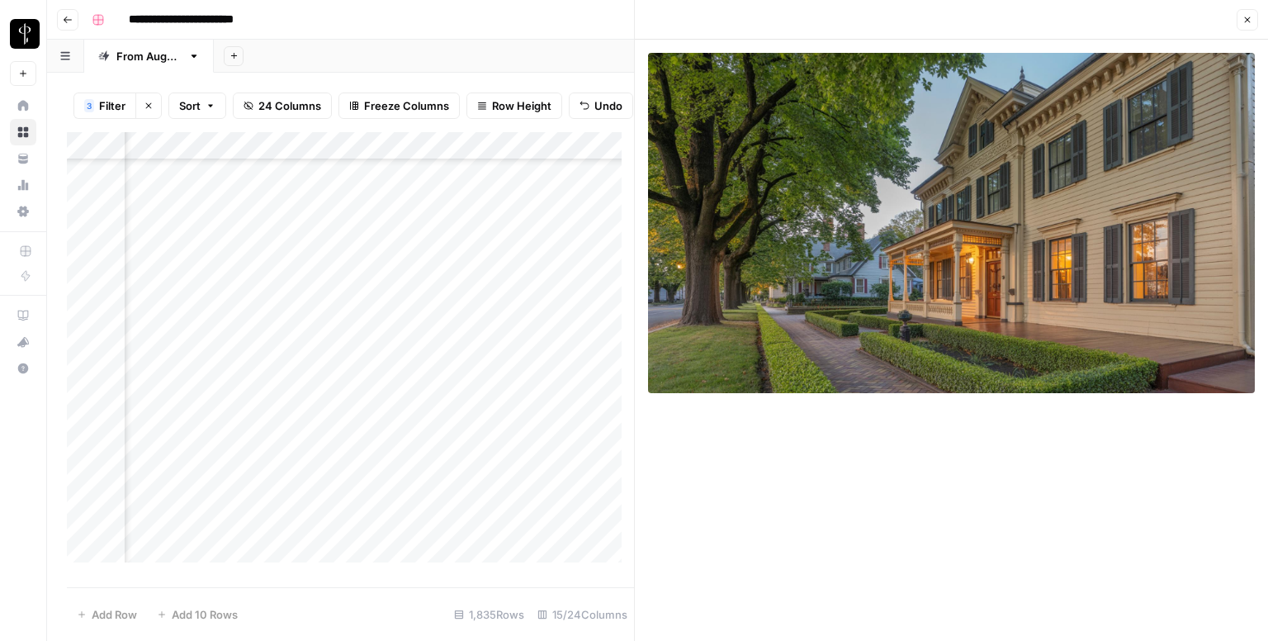
click at [411, 356] on div "Add Column" at bounding box center [350, 353] width 567 height 443
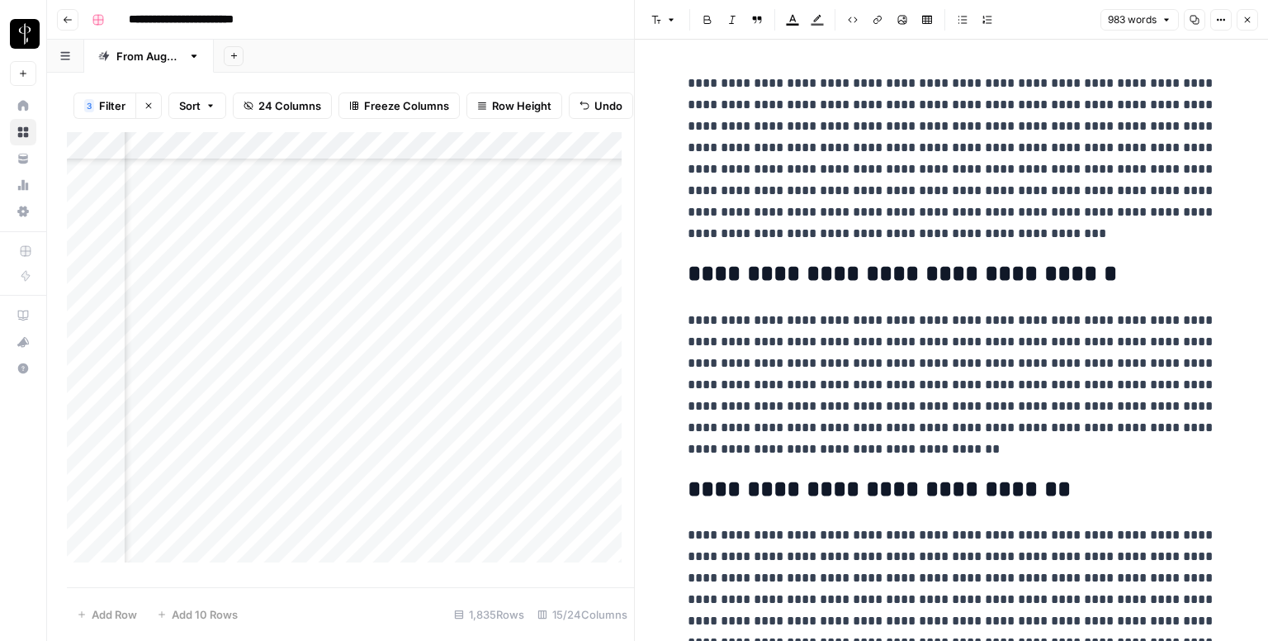
click at [1242, 17] on icon "button" at bounding box center [1247, 20] width 10 height 10
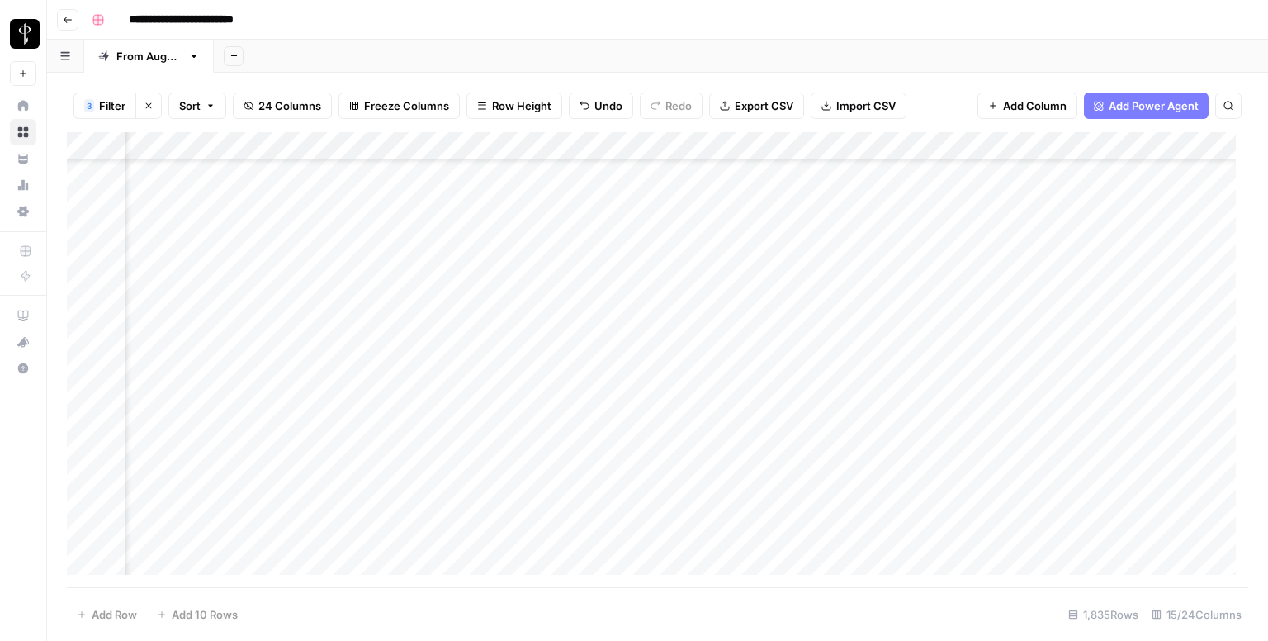
scroll to position [1238, 1066]
click at [961, 222] on div "Add Column" at bounding box center [657, 359] width 1181 height 455
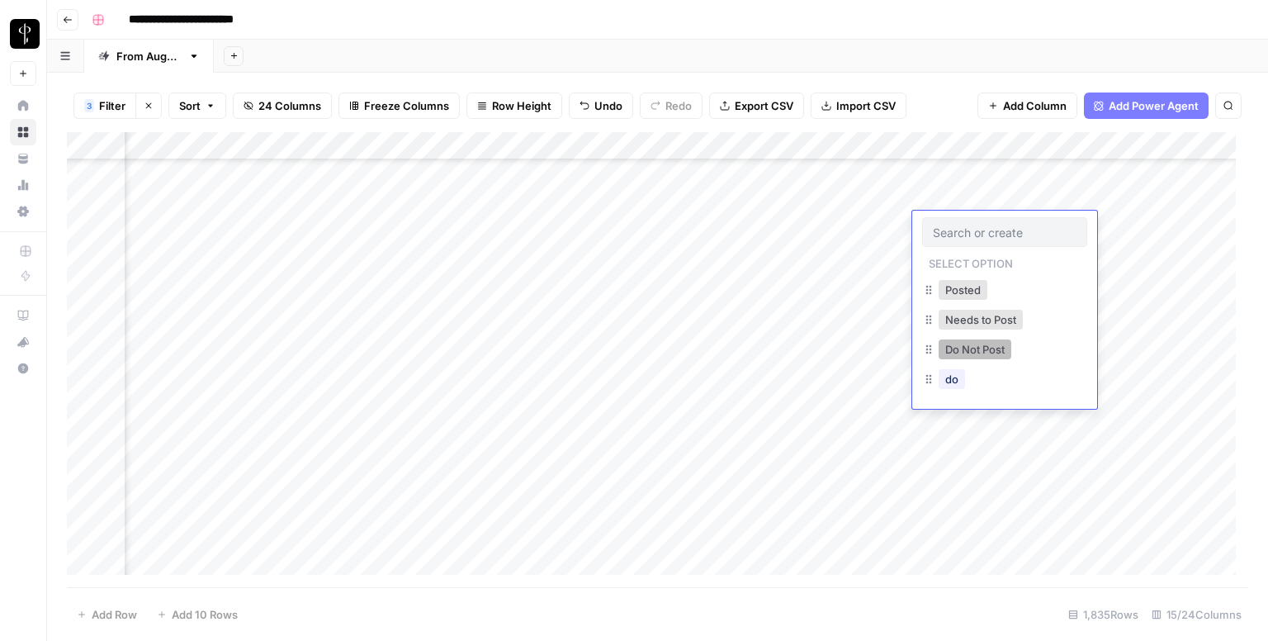
click at [968, 353] on button "Do Not Post" at bounding box center [975, 349] width 73 height 20
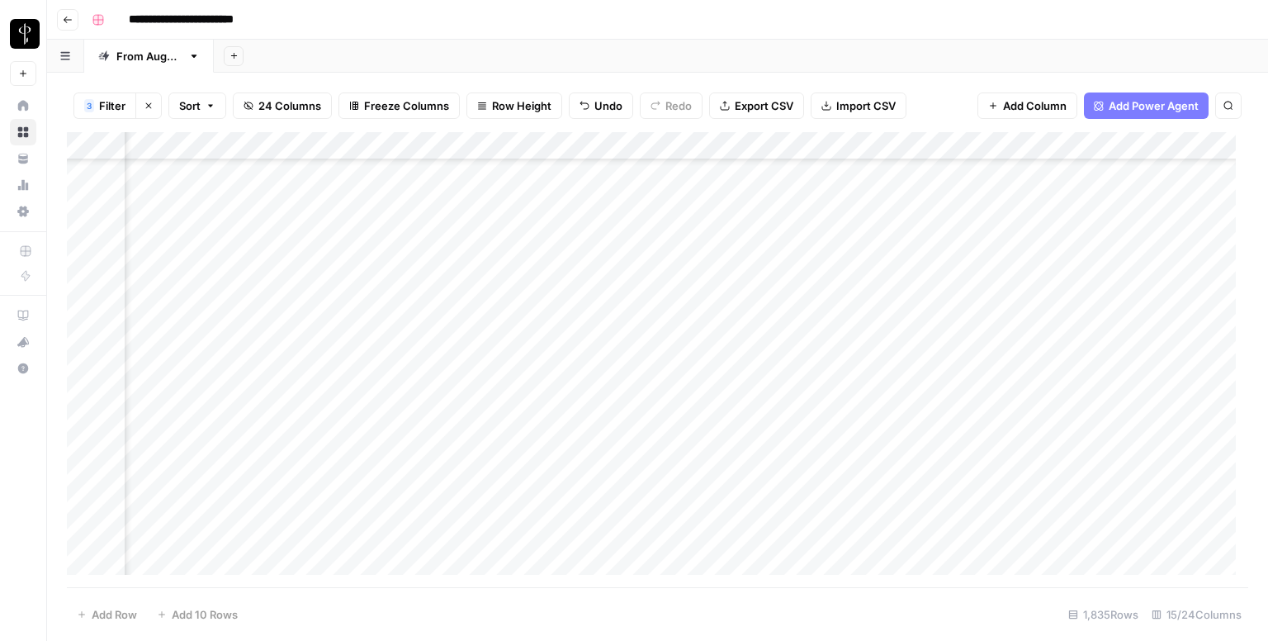
scroll to position [908, 1066]
click at [963, 386] on div "Add Column" at bounding box center [657, 359] width 1181 height 455
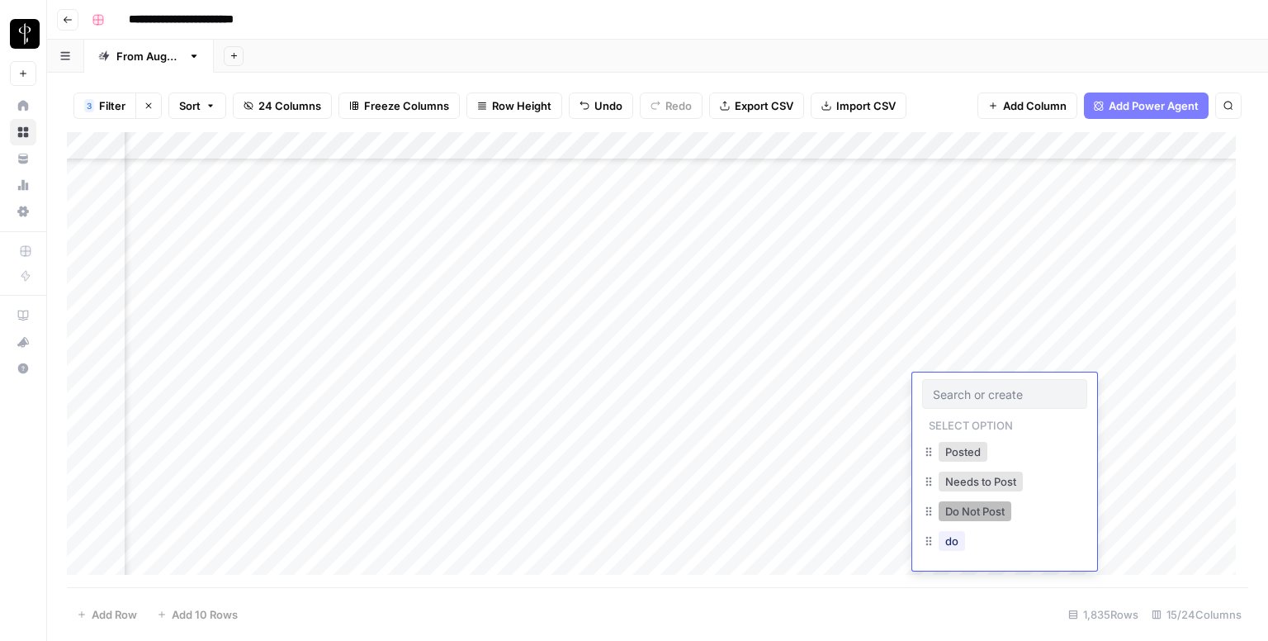
click at [954, 502] on button "Do Not Post" at bounding box center [975, 511] width 73 height 20
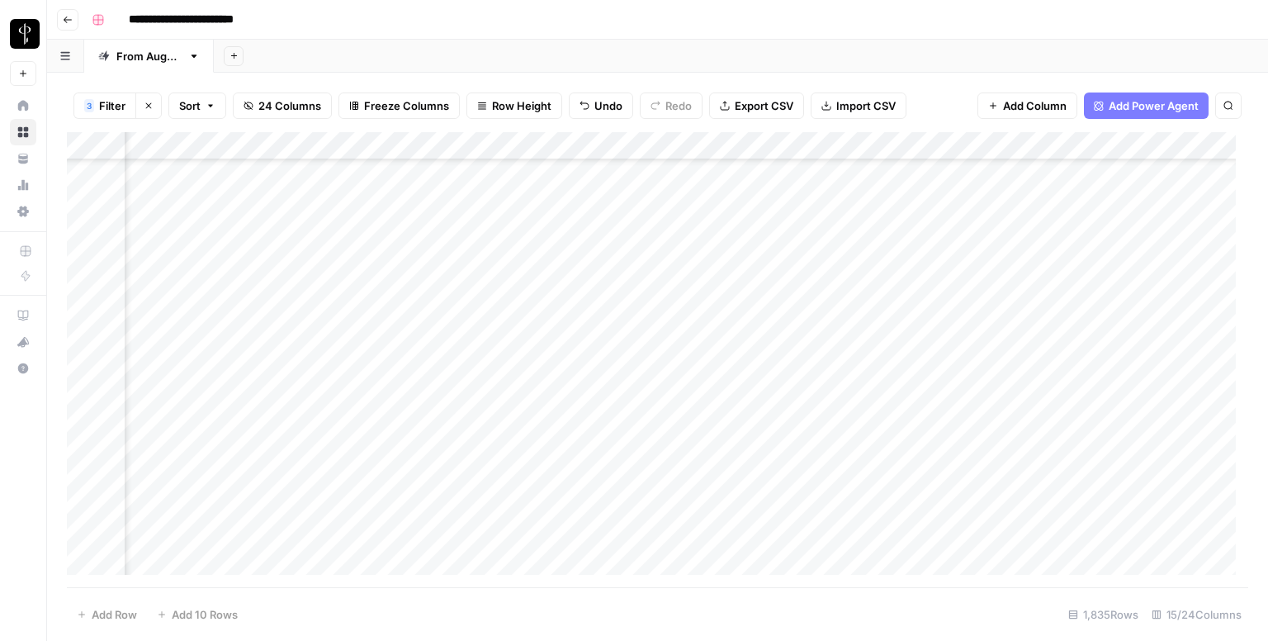
click at [940, 413] on div "Add Column" at bounding box center [657, 359] width 1181 height 455
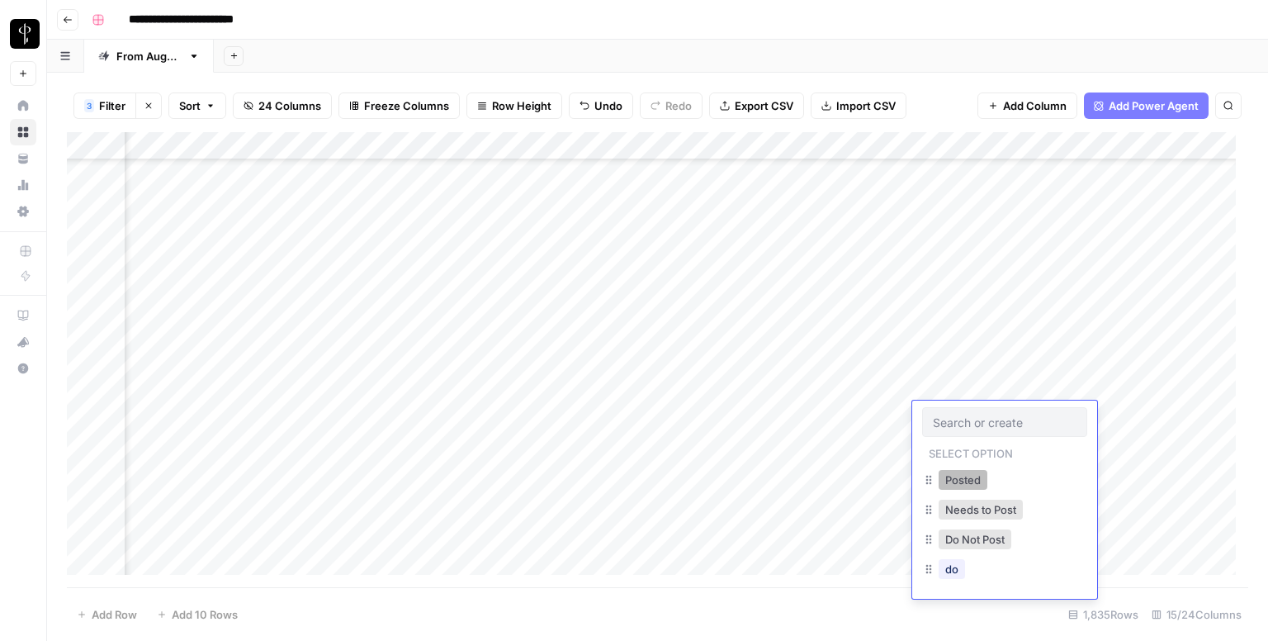
click at [960, 473] on button "Posted" at bounding box center [963, 480] width 49 height 20
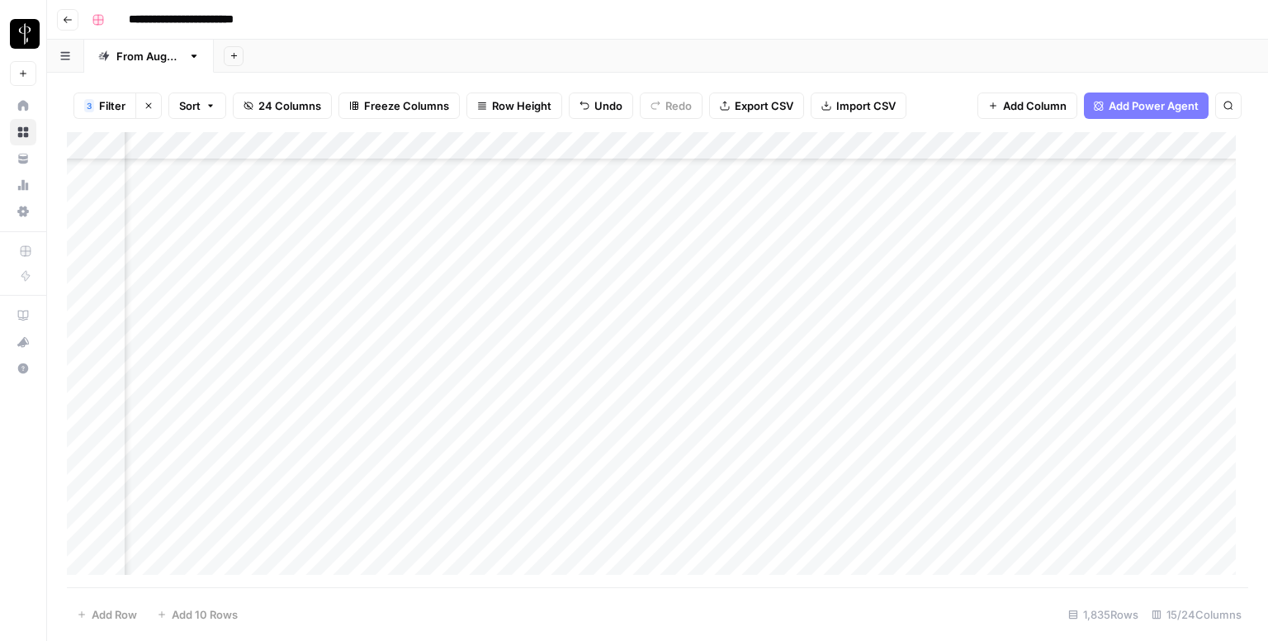
scroll to position [1073, 1066]
drag, startPoint x: 1060, startPoint y: 262, endPoint x: 1034, endPoint y: 354, distance: 96.2
click at [1034, 354] on div "Add Column" at bounding box center [657, 359] width 1181 height 455
click at [937, 255] on div "Add Column" at bounding box center [657, 359] width 1181 height 455
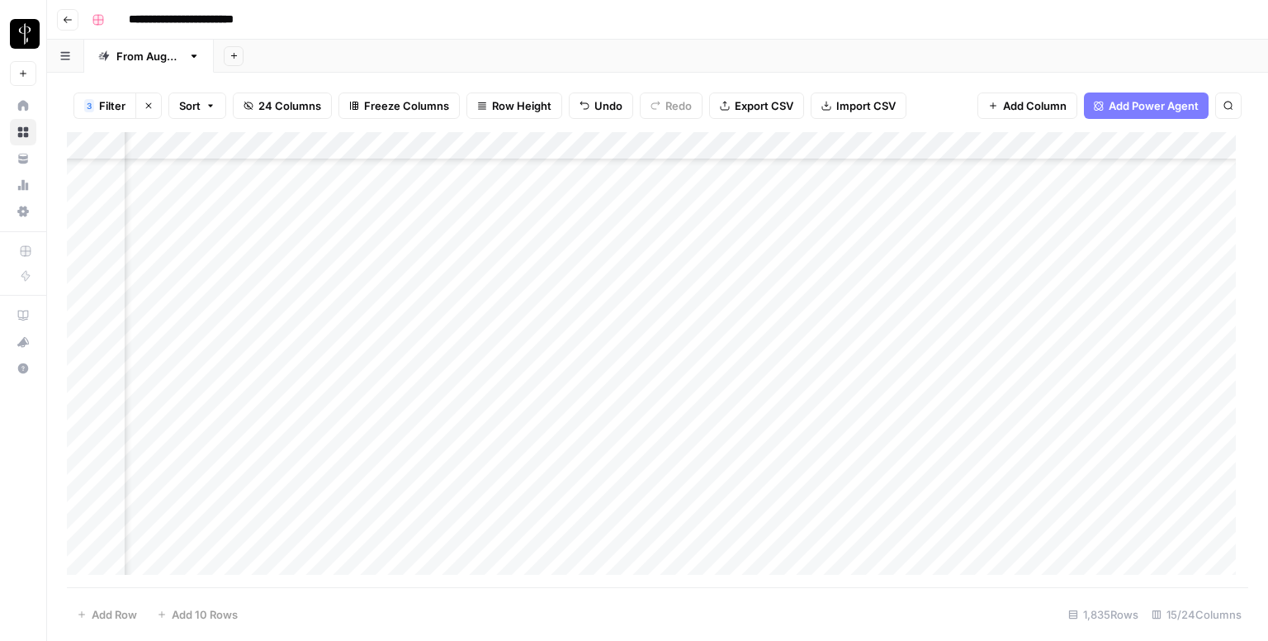
click at [937, 255] on div "Add Column" at bounding box center [657, 359] width 1181 height 455
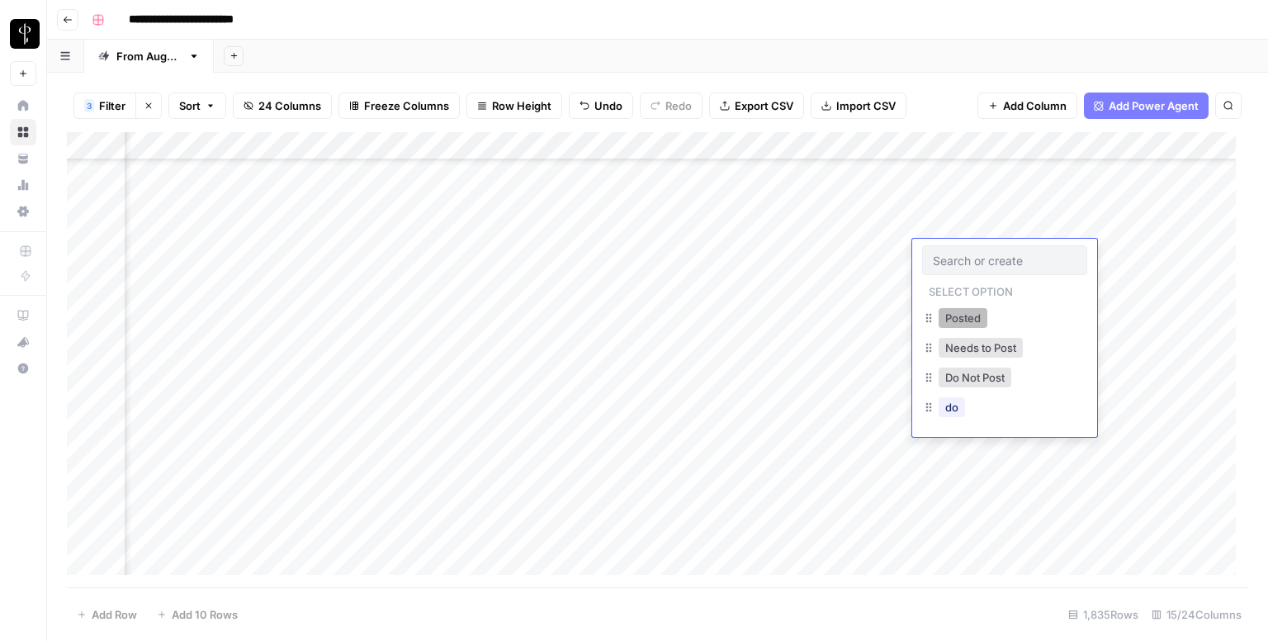
click at [959, 317] on button "Posted" at bounding box center [963, 318] width 49 height 20
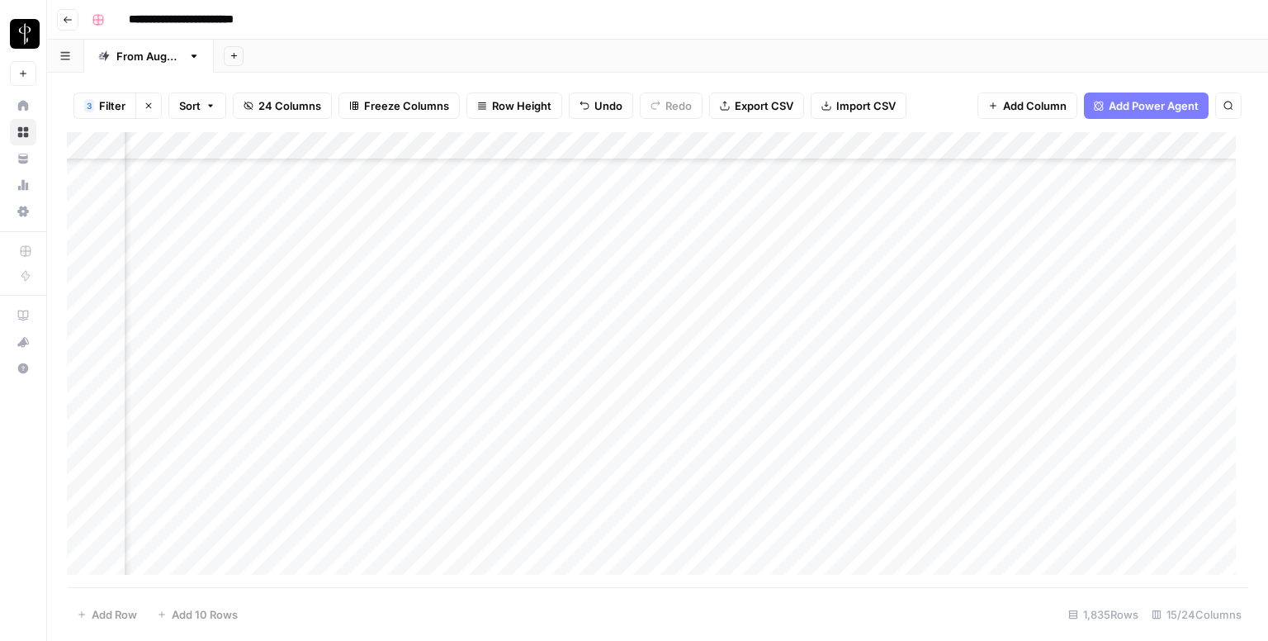
scroll to position [1403, 1066]
drag, startPoint x: 1060, startPoint y: 265, endPoint x: 992, endPoint y: 416, distance: 165.6
click at [992, 416] on div "Add Column" at bounding box center [657, 359] width 1181 height 455
click at [592, 206] on div "Add Column" at bounding box center [657, 359] width 1181 height 455
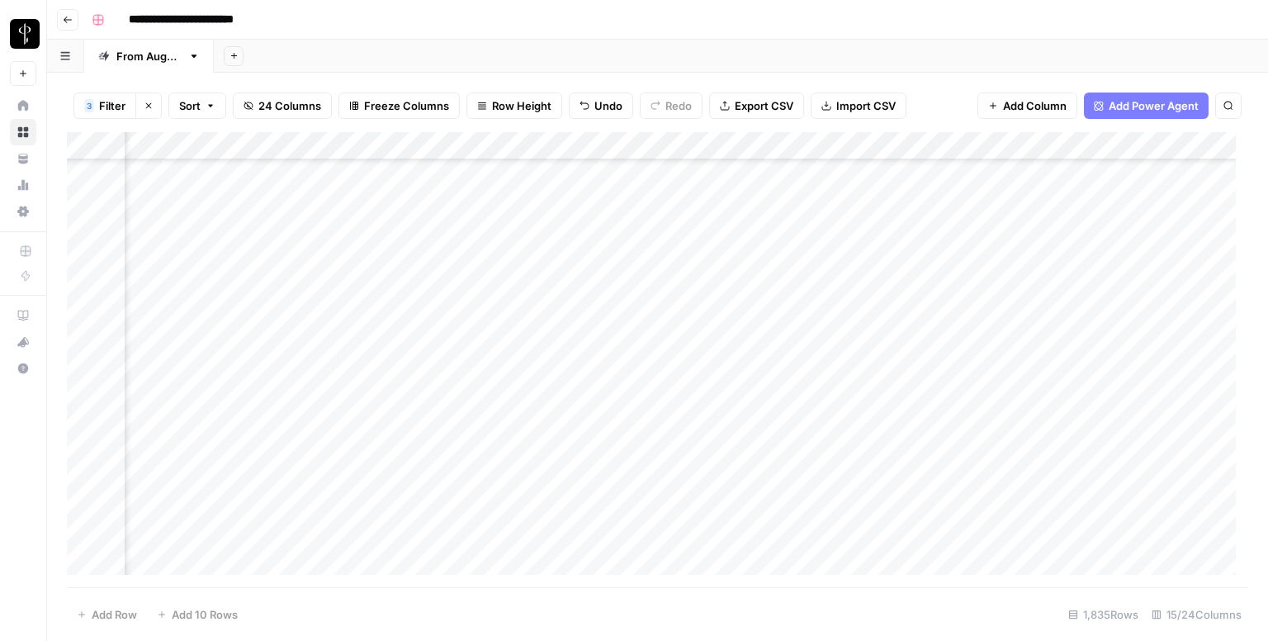
click at [593, 227] on div "Add Column" at bounding box center [657, 359] width 1181 height 455
click at [578, 207] on div "Add Column" at bounding box center [657, 359] width 1181 height 455
click at [583, 260] on div "Add Column" at bounding box center [657, 359] width 1181 height 455
click at [593, 285] on div "Add Column" at bounding box center [657, 359] width 1181 height 455
click at [599, 320] on div "Add Column" at bounding box center [657, 359] width 1181 height 455
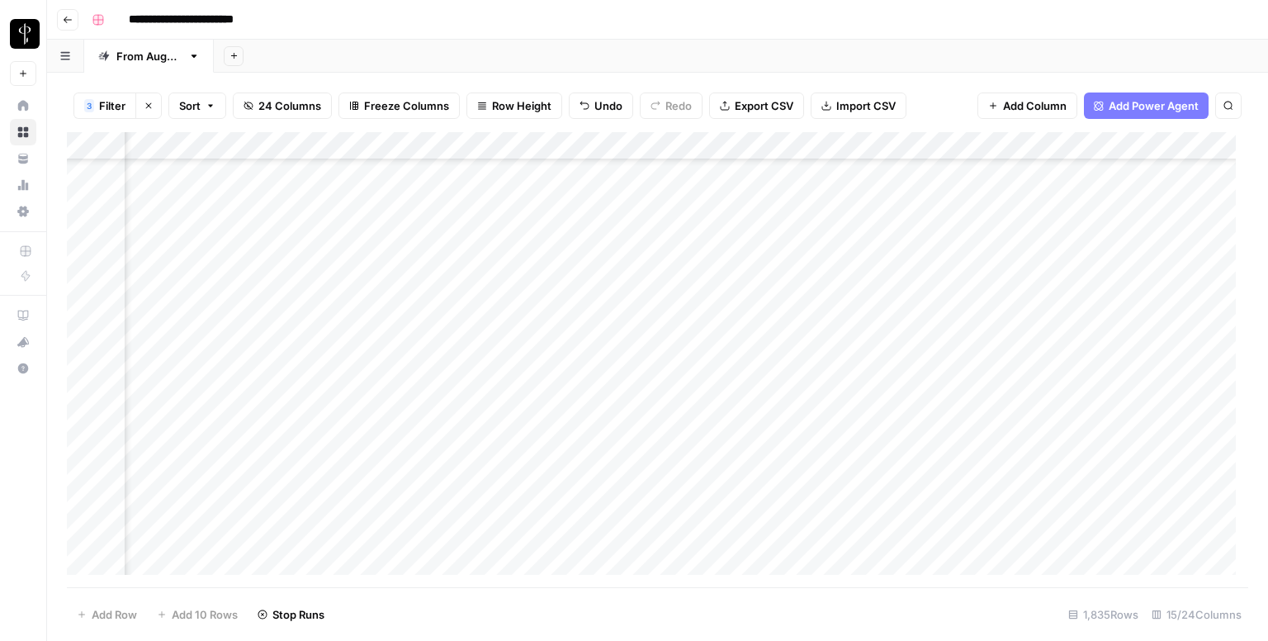
click at [581, 341] on div "Add Column" at bounding box center [657, 359] width 1181 height 455
click at [592, 390] on div "Add Column" at bounding box center [657, 359] width 1181 height 455
click at [596, 354] on div "Add Column" at bounding box center [657, 359] width 1181 height 455
click at [590, 374] on div "Add Column" at bounding box center [657, 359] width 1181 height 455
click at [594, 431] on div "Add Column" at bounding box center [657, 359] width 1181 height 455
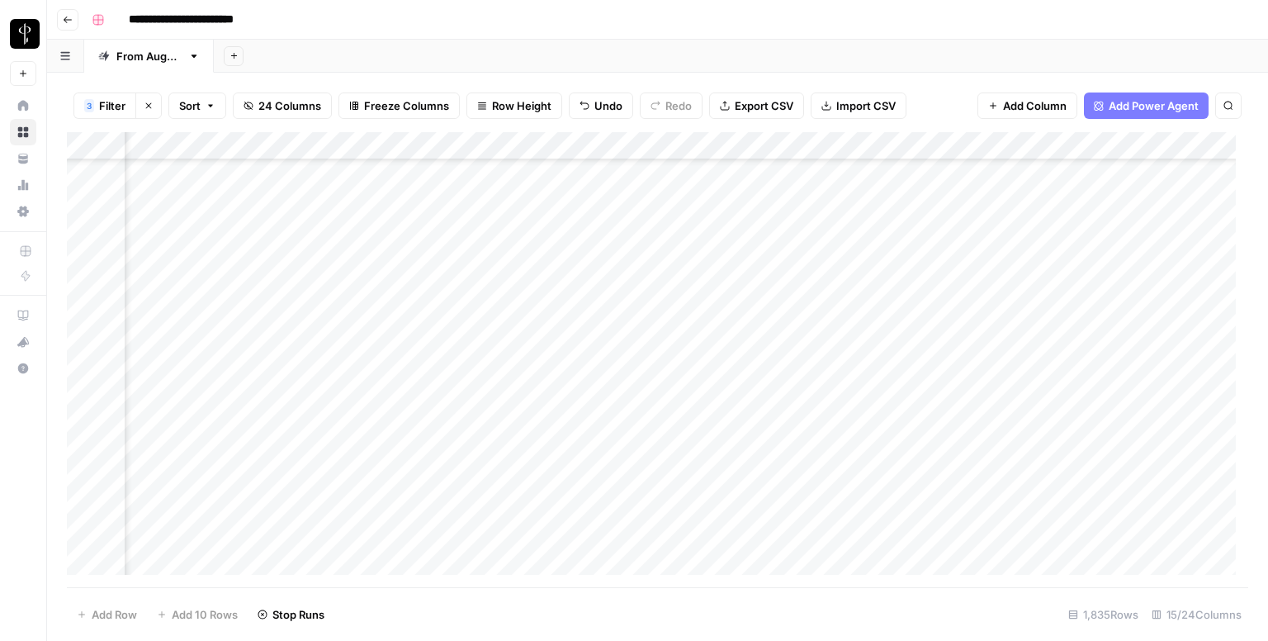
click at [597, 460] on div "Add Column" at bounding box center [657, 359] width 1181 height 455
click at [592, 486] on div "Add Column" at bounding box center [657, 359] width 1181 height 455
click at [581, 532] on div "Add Column" at bounding box center [657, 359] width 1181 height 455
click at [584, 514] on div "Add Column" at bounding box center [657, 359] width 1181 height 455
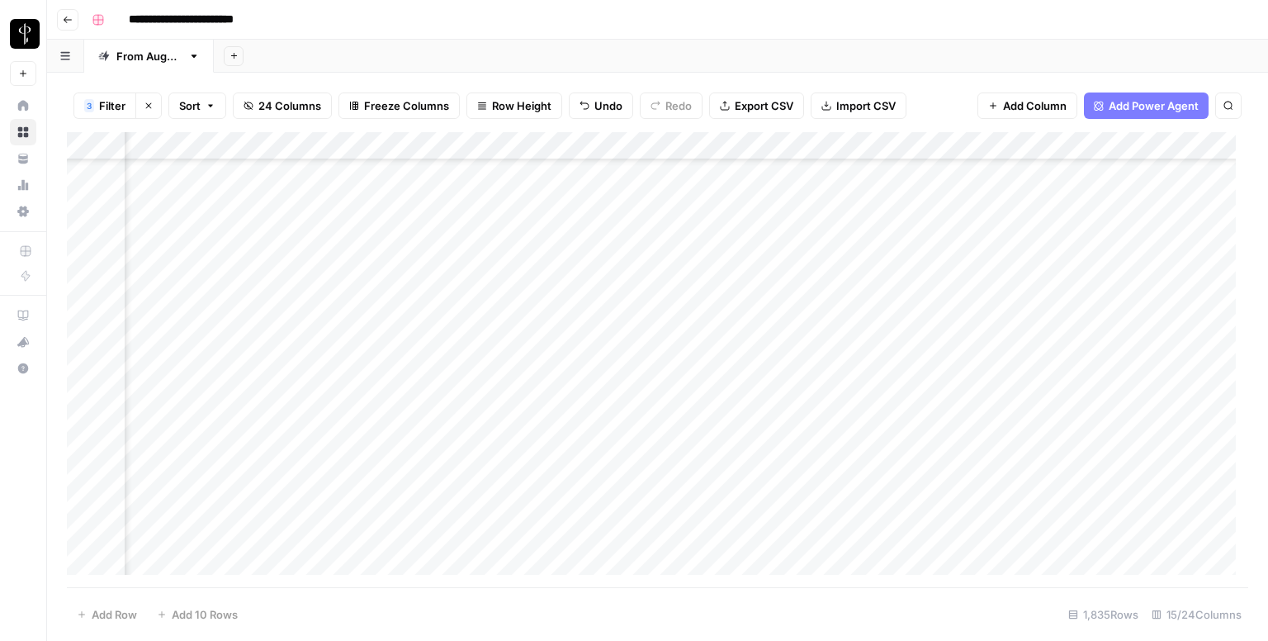
click at [584, 243] on div "Add Column" at bounding box center [657, 359] width 1181 height 455
click at [584, 268] on div "Add Column" at bounding box center [657, 359] width 1181 height 455
click at [581, 296] on div "Add Column" at bounding box center [657, 359] width 1181 height 455
click at [589, 323] on div "Add Column" at bounding box center [657, 359] width 1181 height 455
click at [586, 361] on div "Add Column" at bounding box center [657, 359] width 1181 height 455
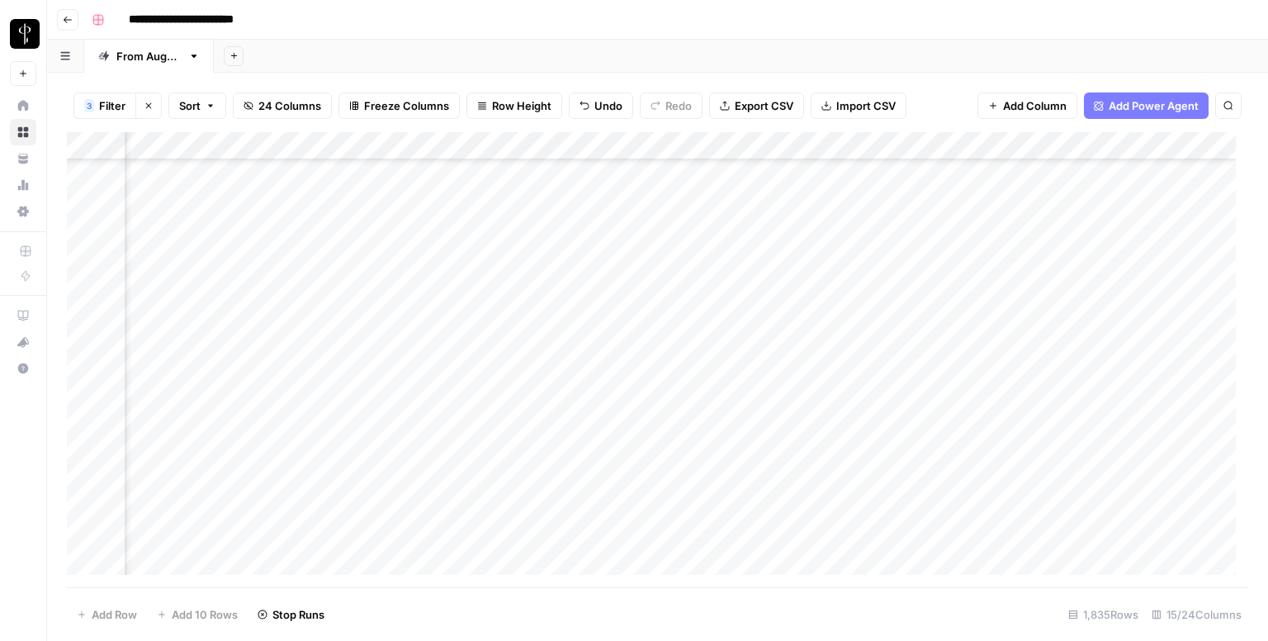
click at [587, 391] on div "Add Column" at bounding box center [657, 359] width 1181 height 455
click at [595, 415] on div "Add Column" at bounding box center [657, 359] width 1181 height 455
click at [581, 269] on div "Add Column" at bounding box center [657, 359] width 1181 height 455
click at [203, 284] on div "Add Column" at bounding box center [657, 359] width 1181 height 455
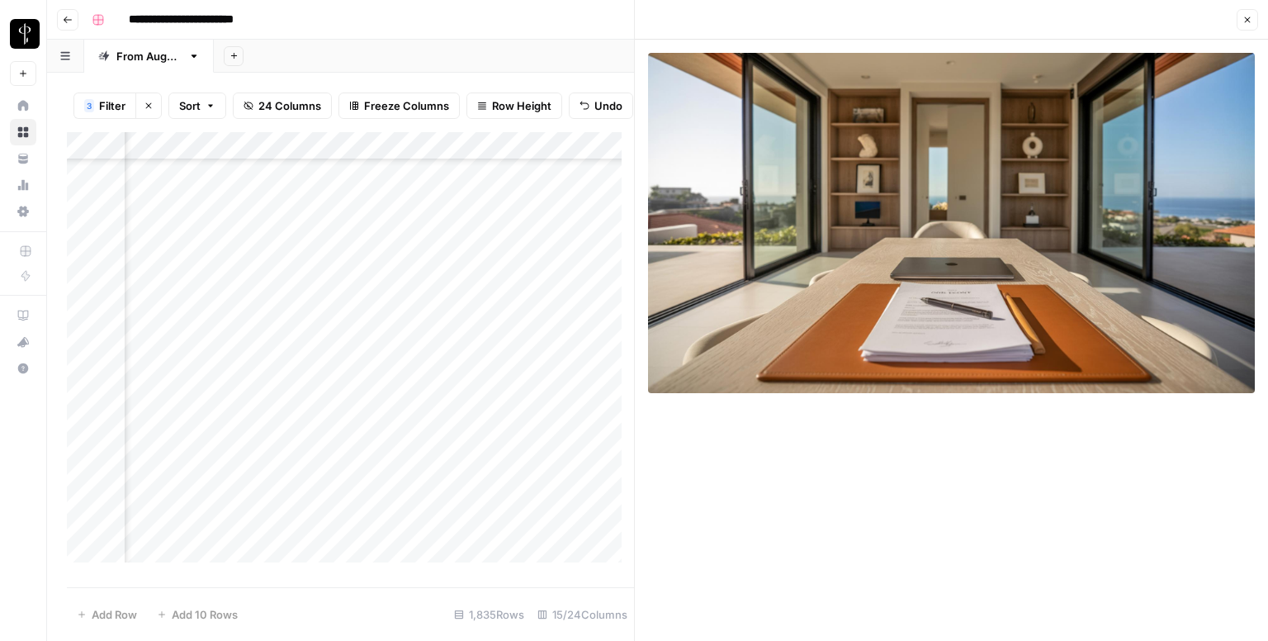
click at [410, 303] on div "Add Column" at bounding box center [350, 353] width 567 height 443
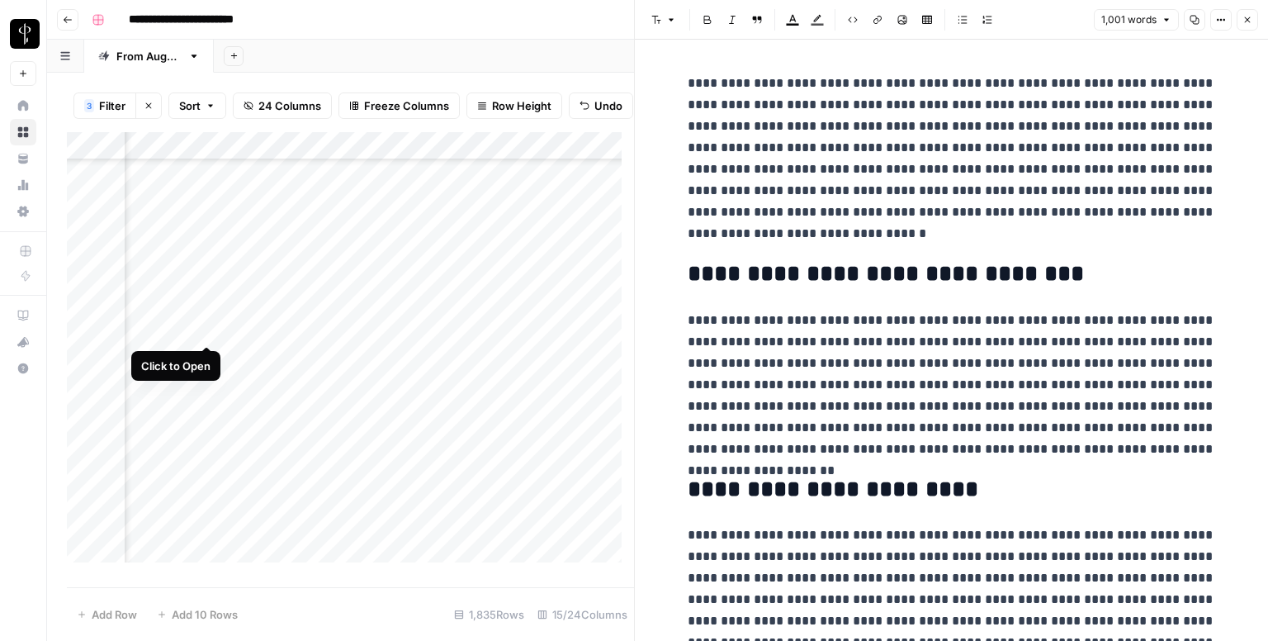
click at [207, 324] on div "Add Column" at bounding box center [350, 353] width 567 height 443
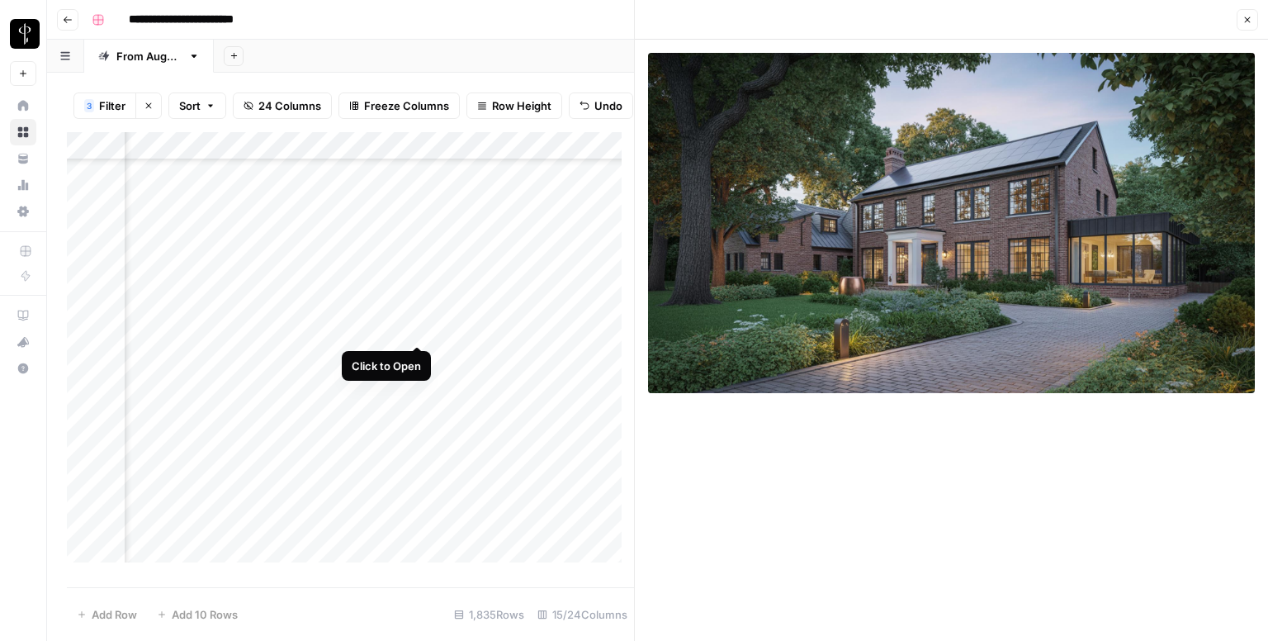
click at [414, 322] on div "Add Column" at bounding box center [350, 353] width 567 height 443
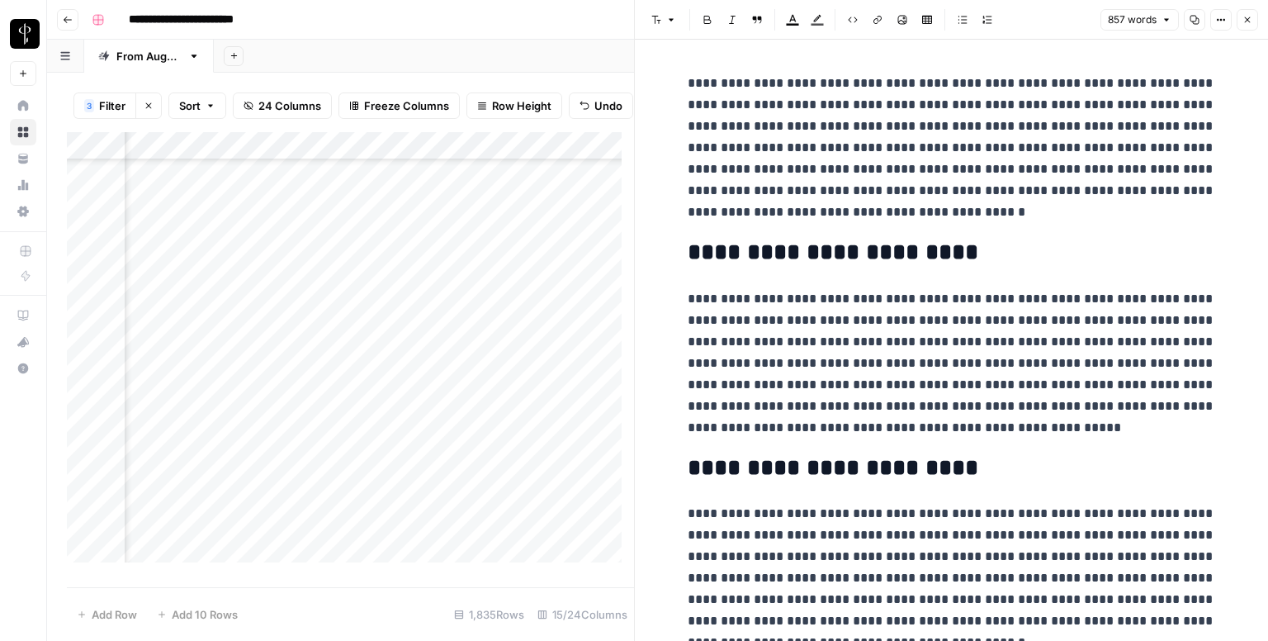
click at [206, 354] on div "Add Column" at bounding box center [350, 353] width 567 height 443
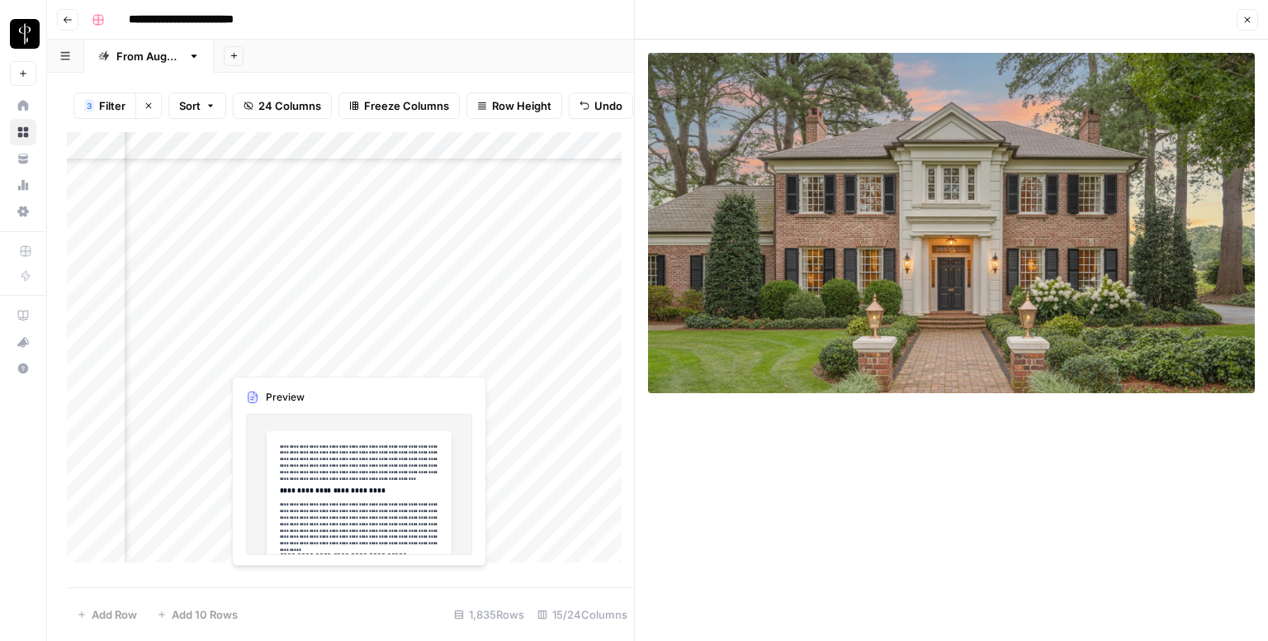
click at [407, 359] on div "Add Column" at bounding box center [350, 353] width 567 height 443
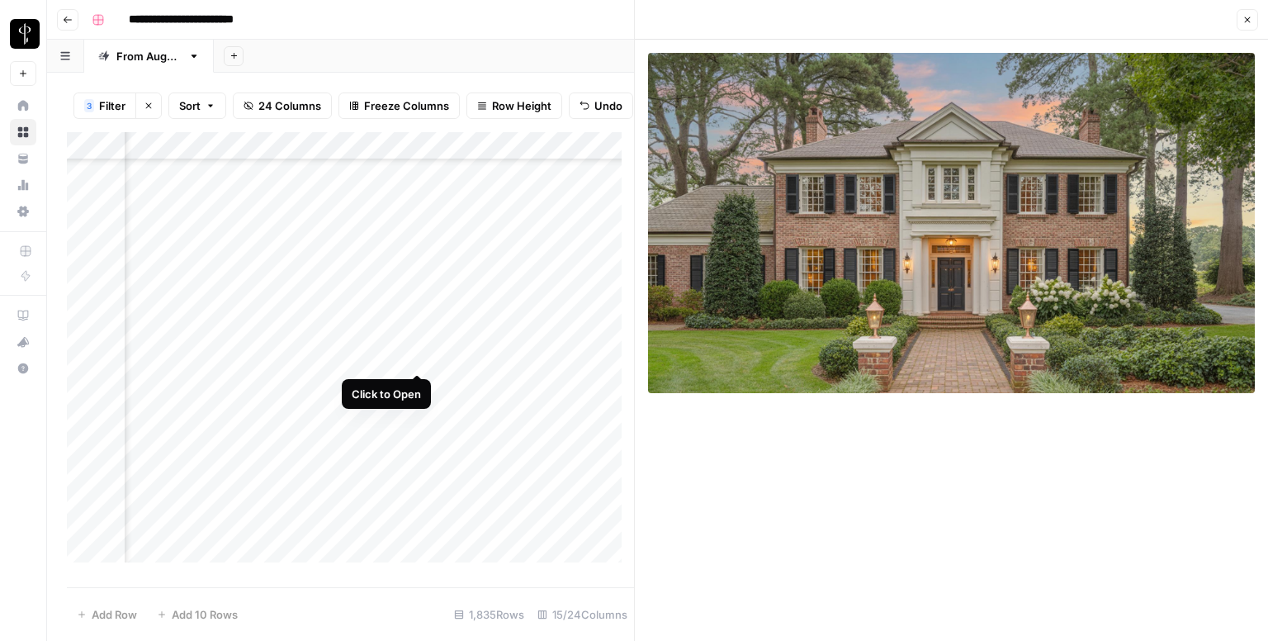
click at [419, 361] on div "Add Column" at bounding box center [350, 353] width 567 height 443
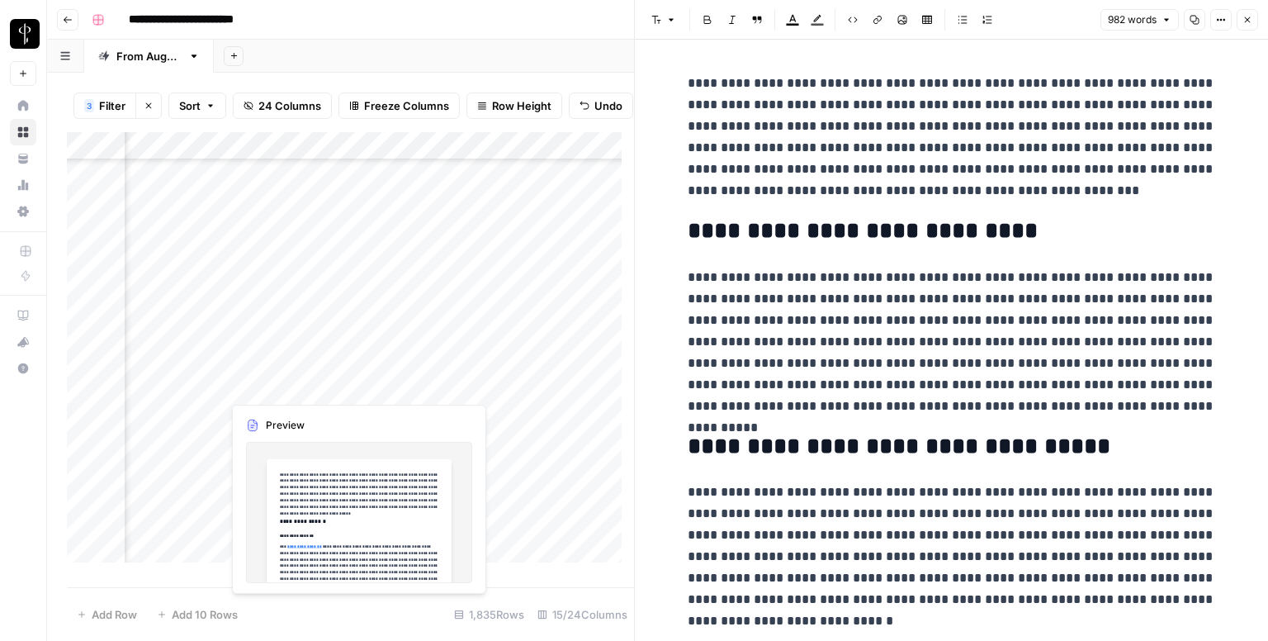
click at [414, 385] on div "Add Column" at bounding box center [350, 353] width 567 height 443
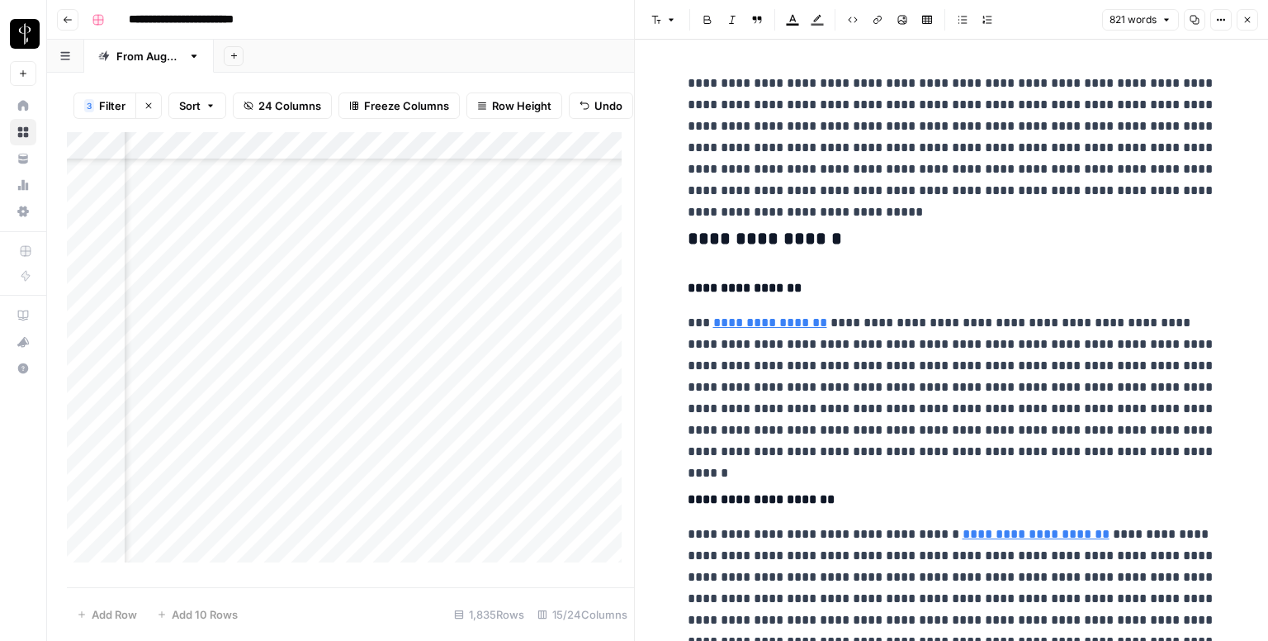
click at [196, 381] on div "Add Column" at bounding box center [350, 353] width 567 height 443
click at [415, 389] on div "Add Column" at bounding box center [350, 353] width 567 height 443
click at [783, 246] on h3 "**********" at bounding box center [952, 239] width 528 height 23
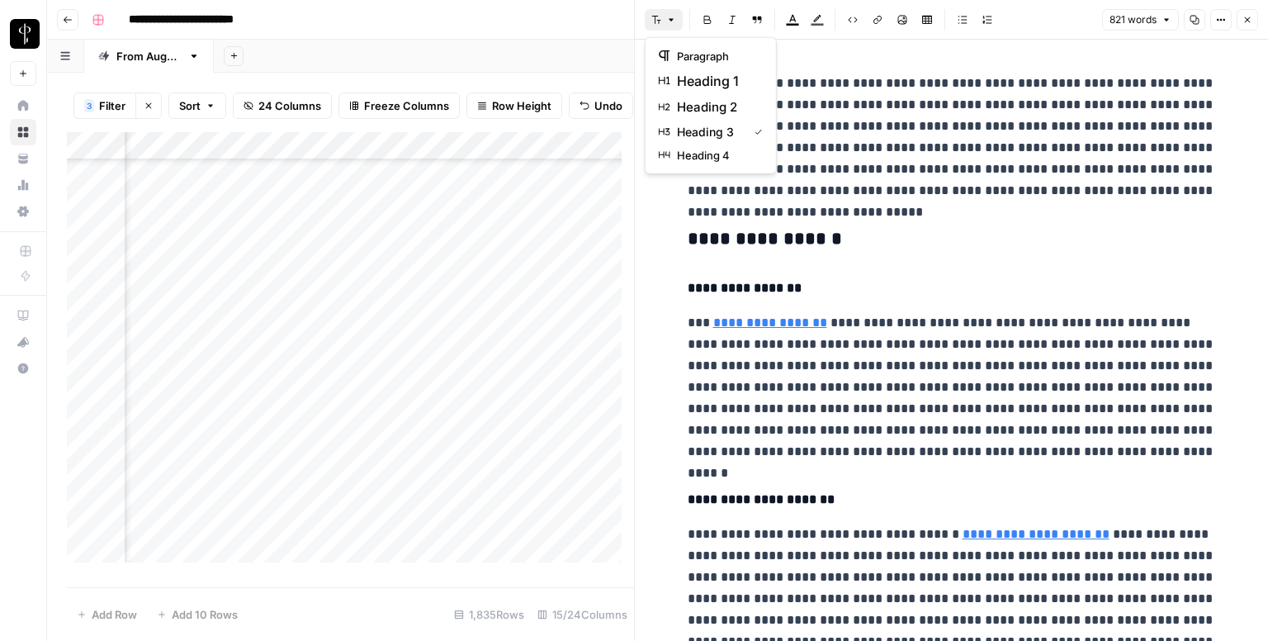
click at [679, 26] on button "Font style" at bounding box center [664, 19] width 38 height 21
click at [708, 108] on span "heading 2" at bounding box center [716, 107] width 79 height 20
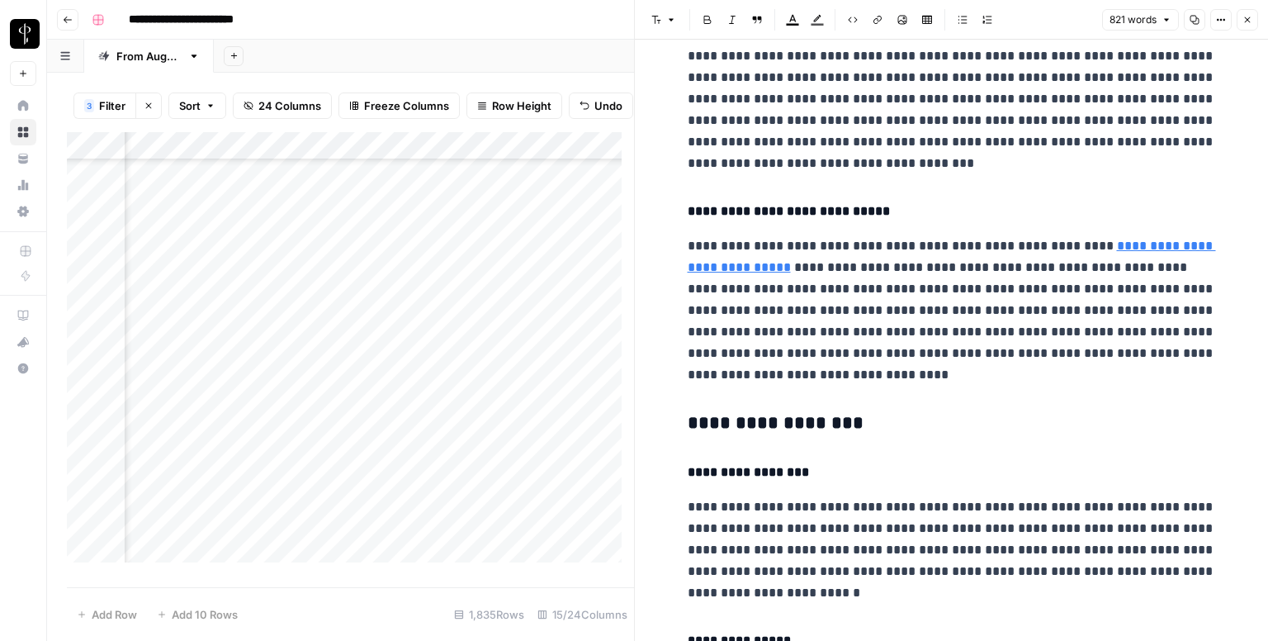
scroll to position [495, 0]
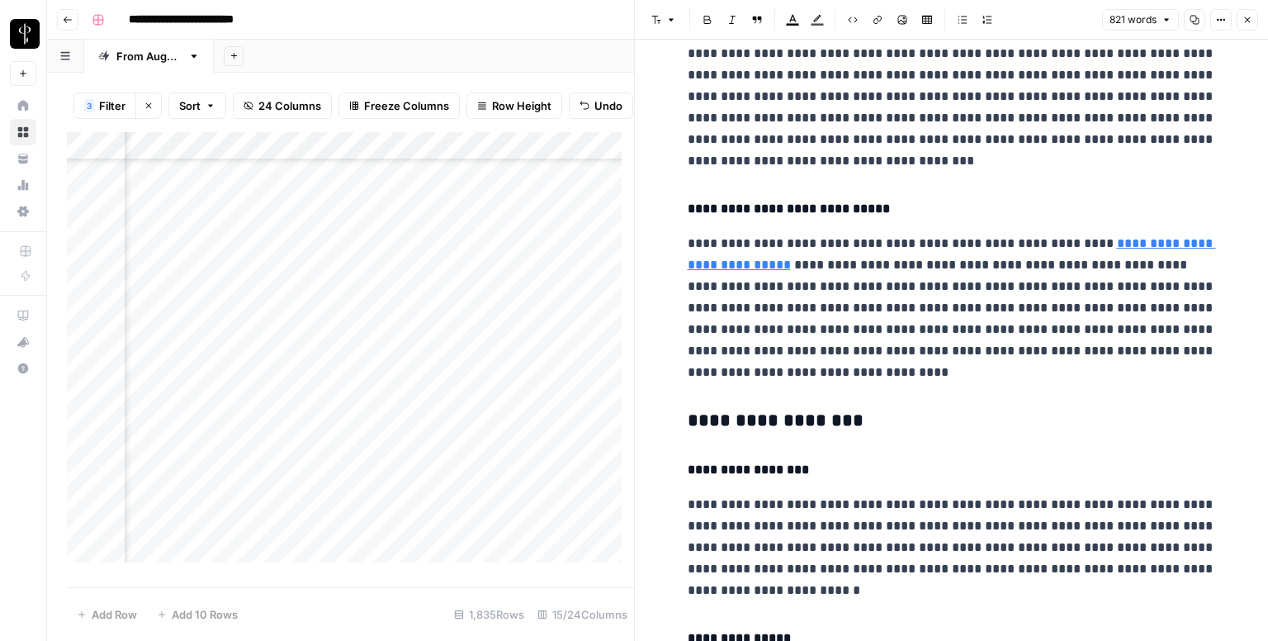
click at [726, 410] on h3 "**********" at bounding box center [952, 420] width 528 height 23
click at [667, 30] on button "Font style" at bounding box center [664, 19] width 38 height 21
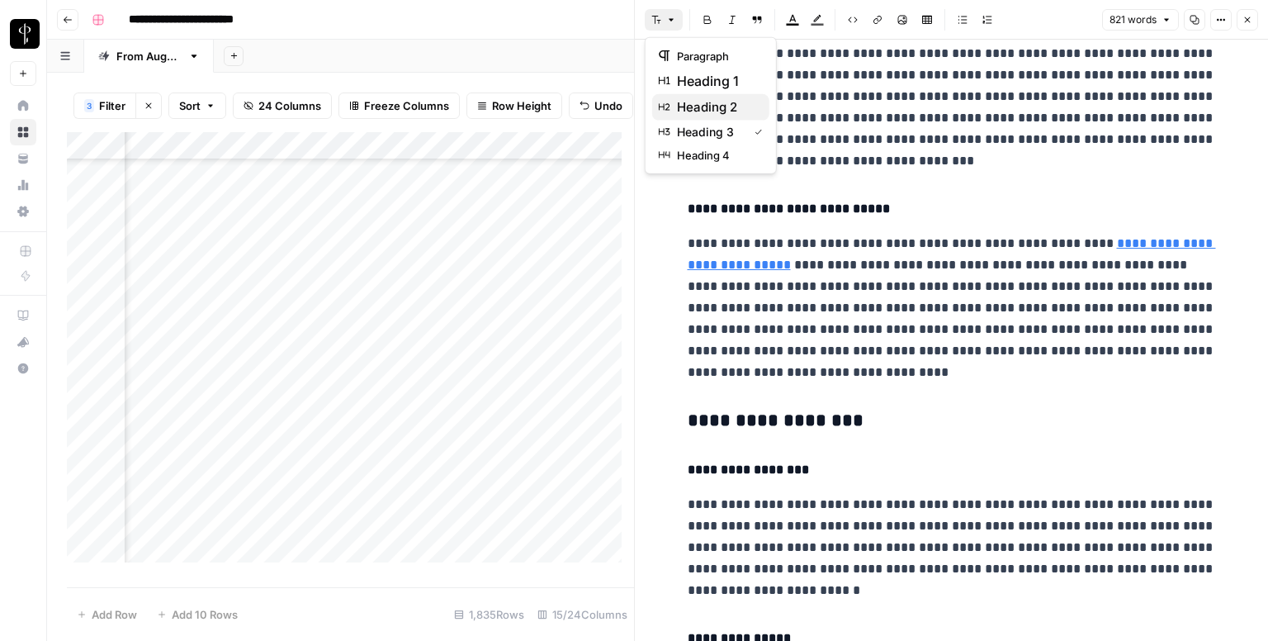
click at [698, 108] on span "heading 2" at bounding box center [716, 107] width 79 height 20
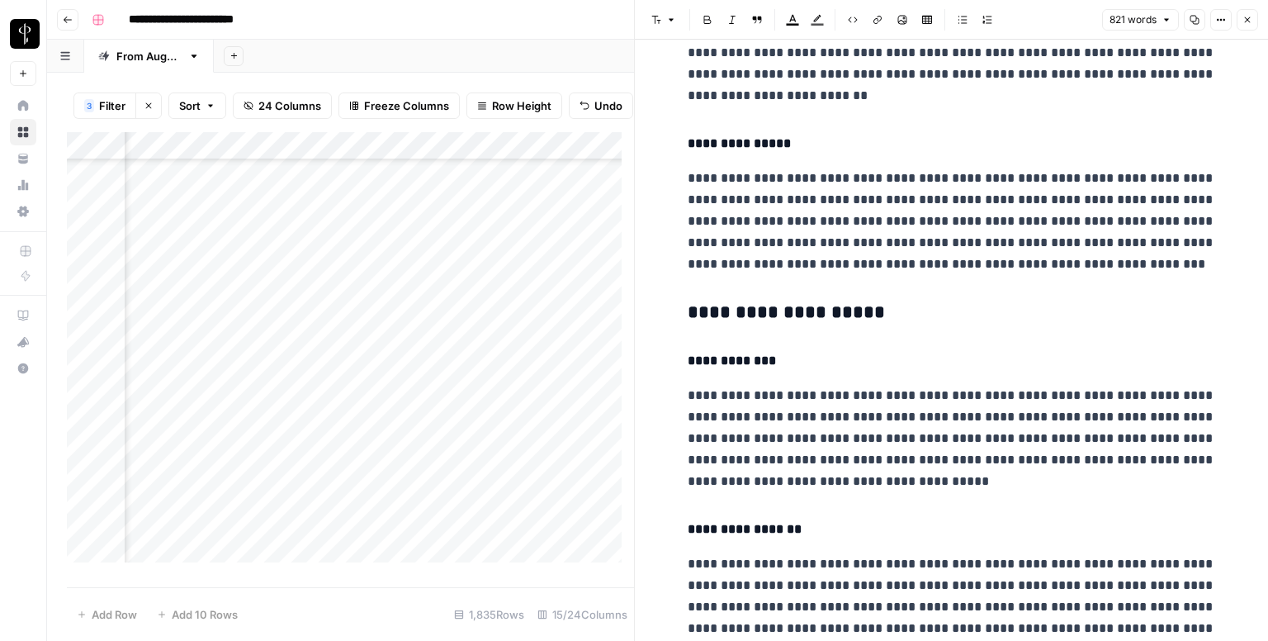
scroll to position [1238, 0]
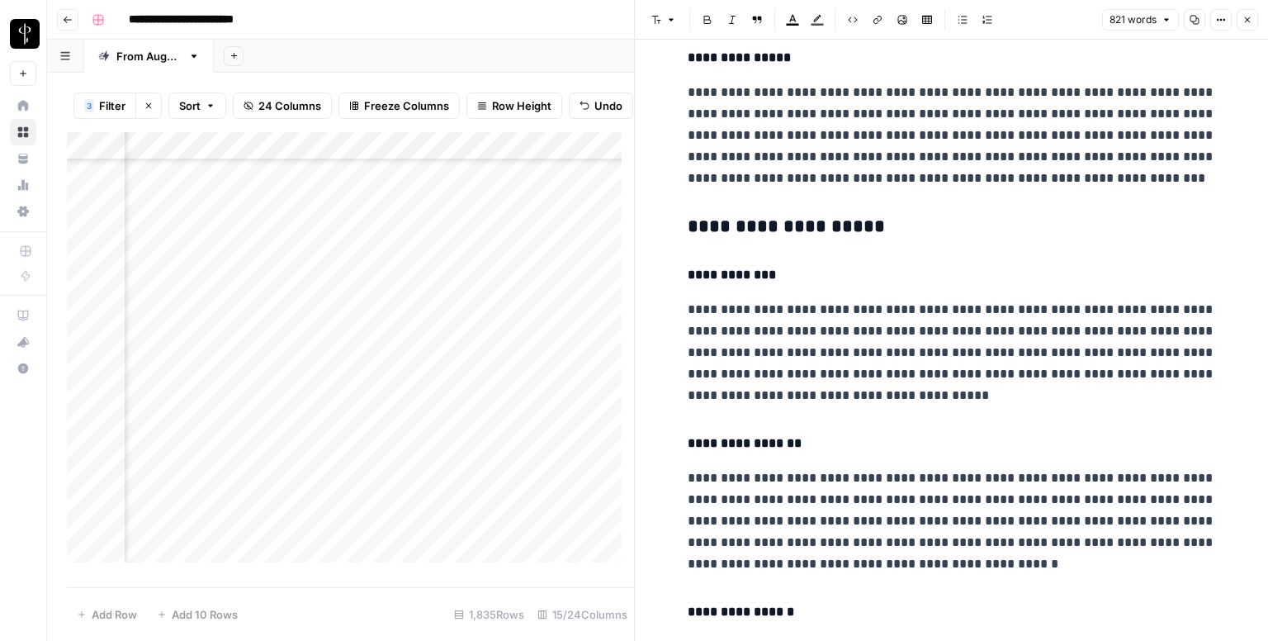
click at [739, 235] on h3 "**********" at bounding box center [952, 226] width 528 height 23
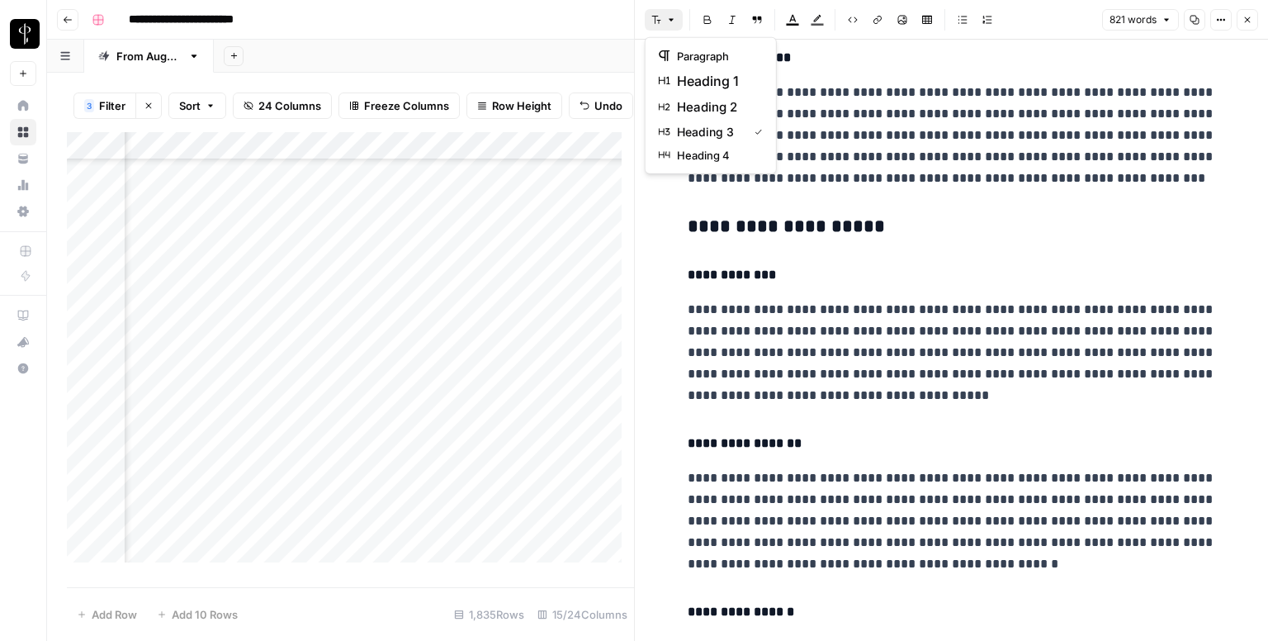
click at [664, 14] on button "Font style" at bounding box center [664, 19] width 38 height 21
click at [726, 116] on span "heading 2" at bounding box center [716, 107] width 79 height 20
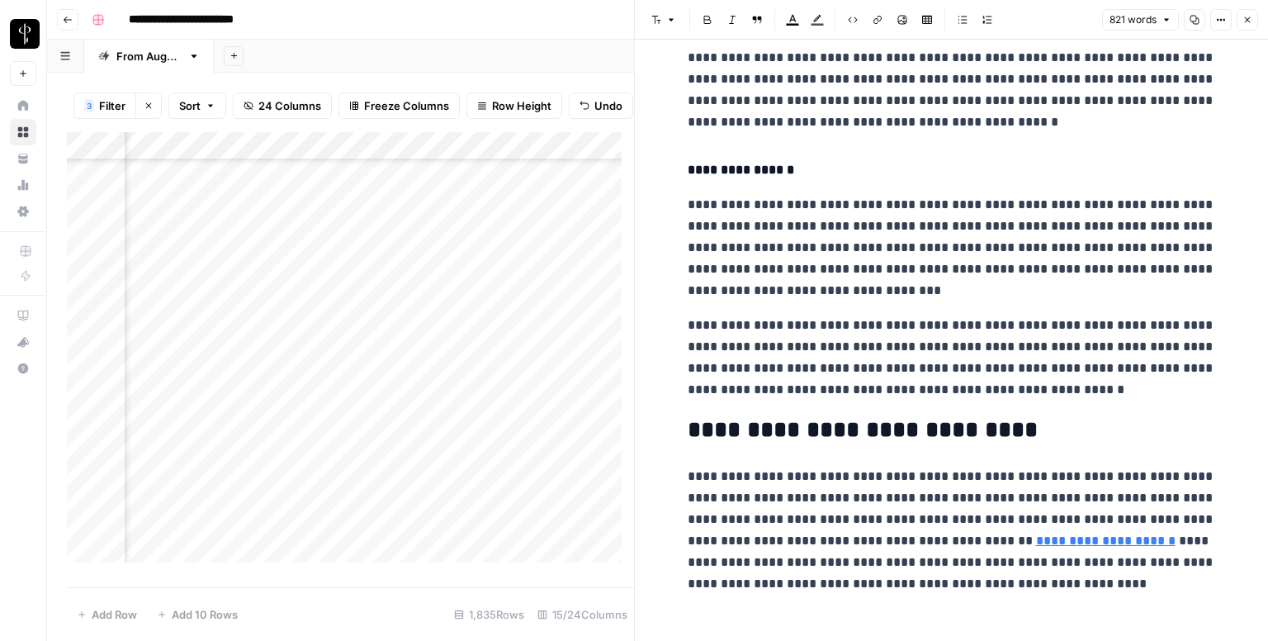
scroll to position [1687, 0]
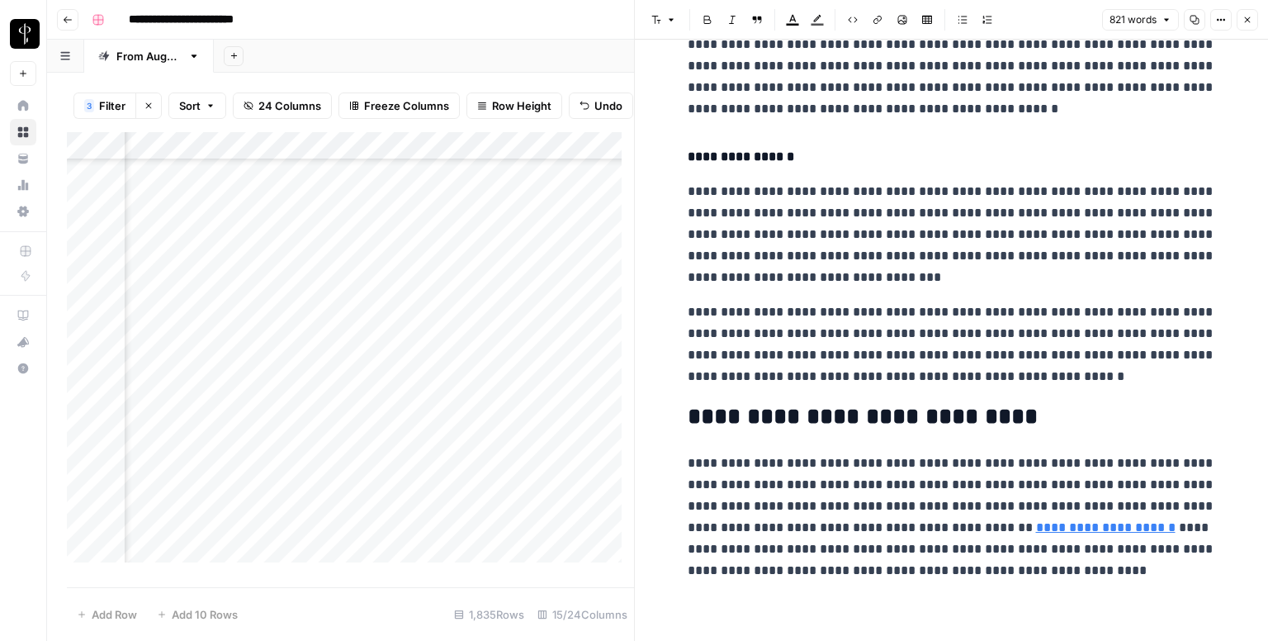
click at [1244, 14] on button "Close" at bounding box center [1247, 19] width 21 height 21
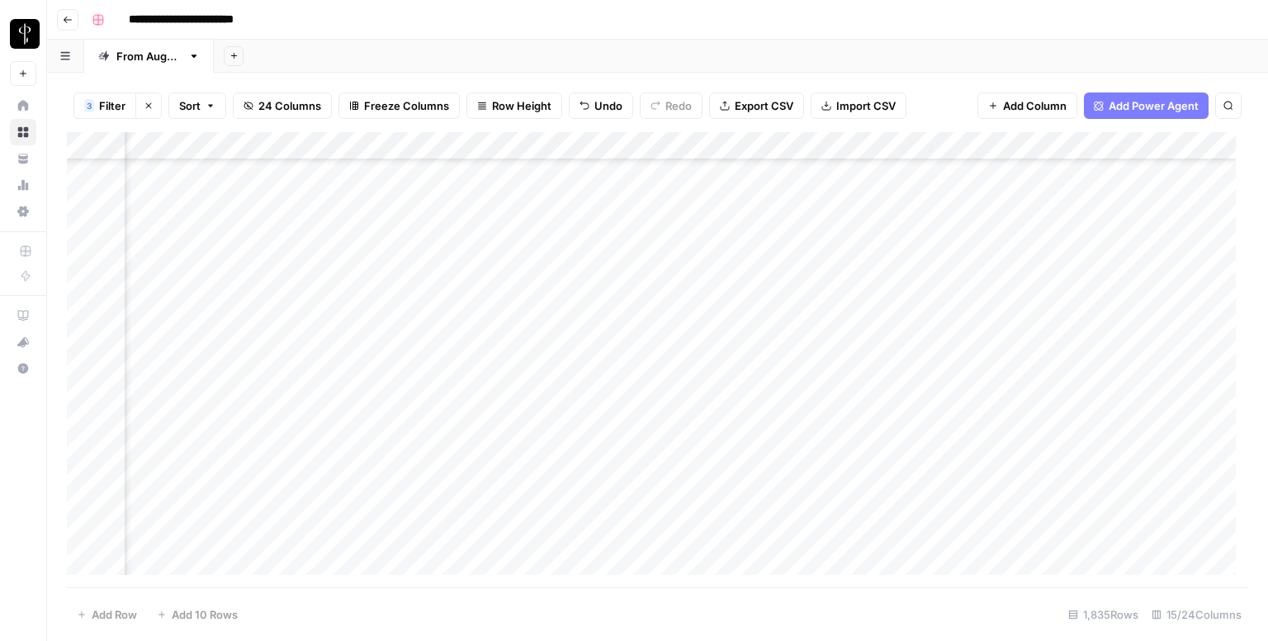
click at [687, 372] on div "Add Column" at bounding box center [657, 359] width 1181 height 455
click at [687, 372] on textarea at bounding box center [783, 373] width 264 height 23
type textarea "**********"
click at [211, 401] on div "Add Column" at bounding box center [657, 359] width 1181 height 455
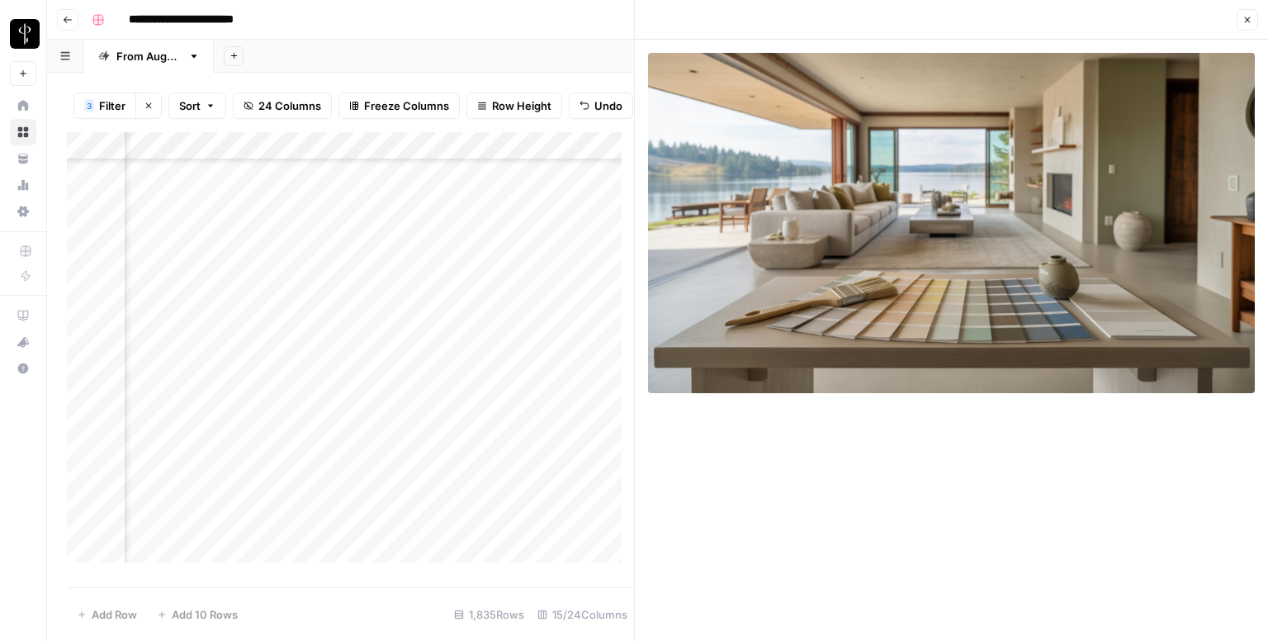
click at [409, 409] on div "Add Column" at bounding box center [350, 353] width 567 height 443
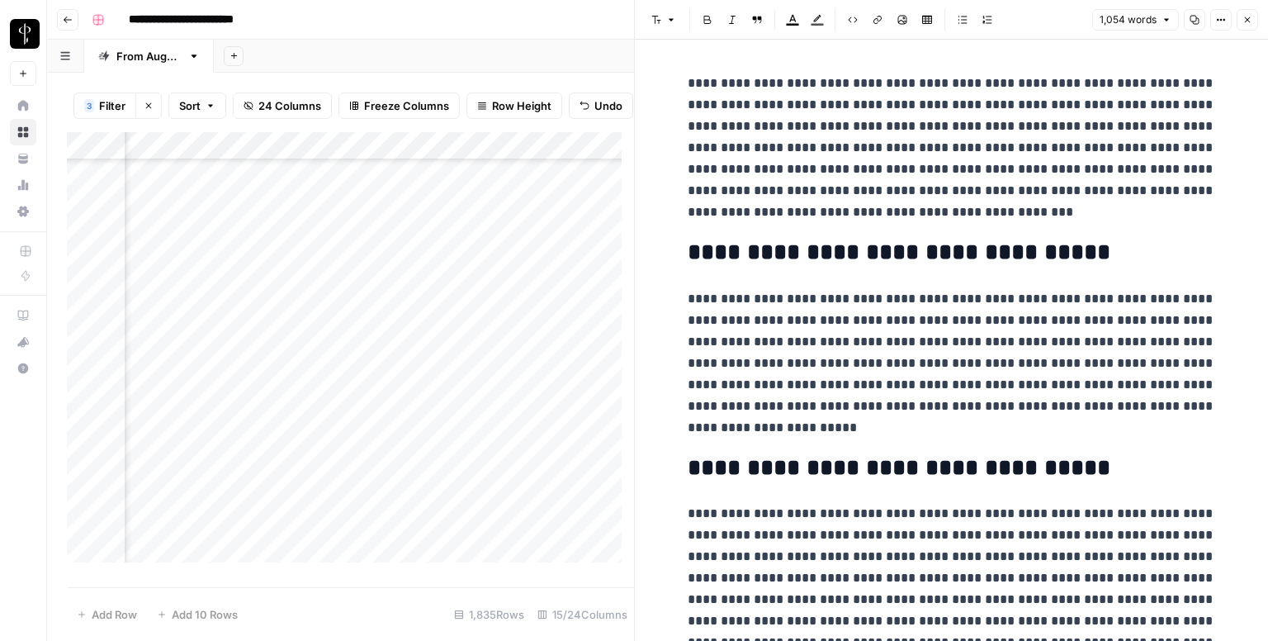
click at [208, 445] on div "Add Column" at bounding box center [350, 353] width 567 height 443
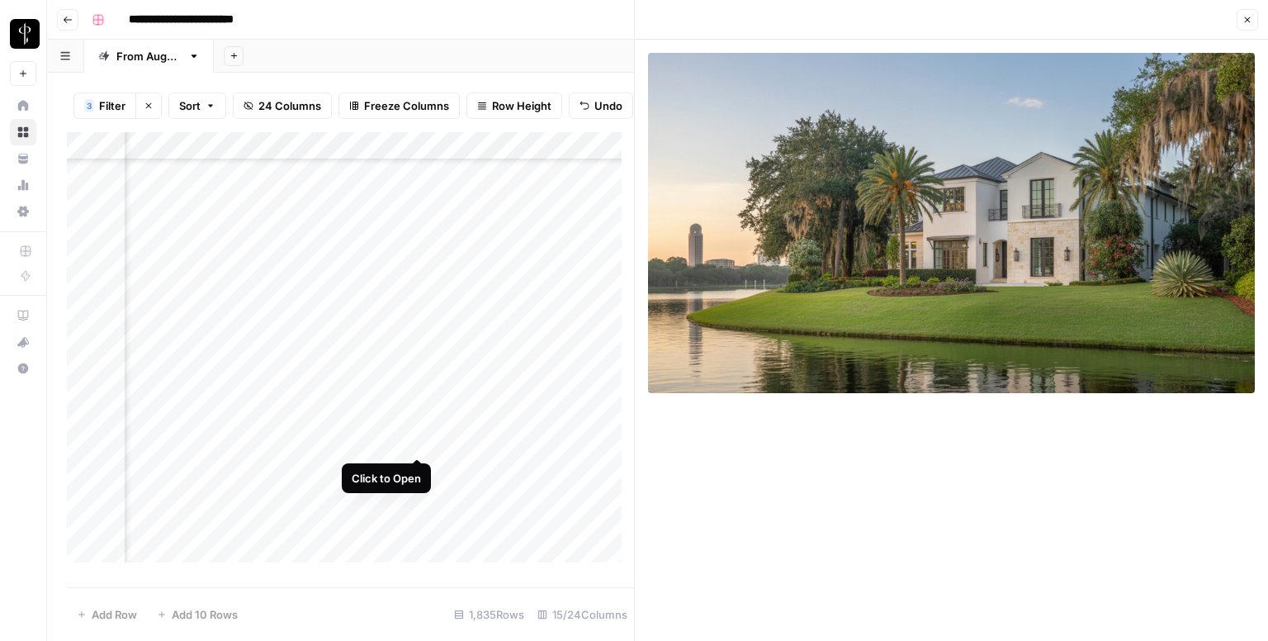
click at [410, 440] on div "Add Column" at bounding box center [350, 353] width 567 height 443
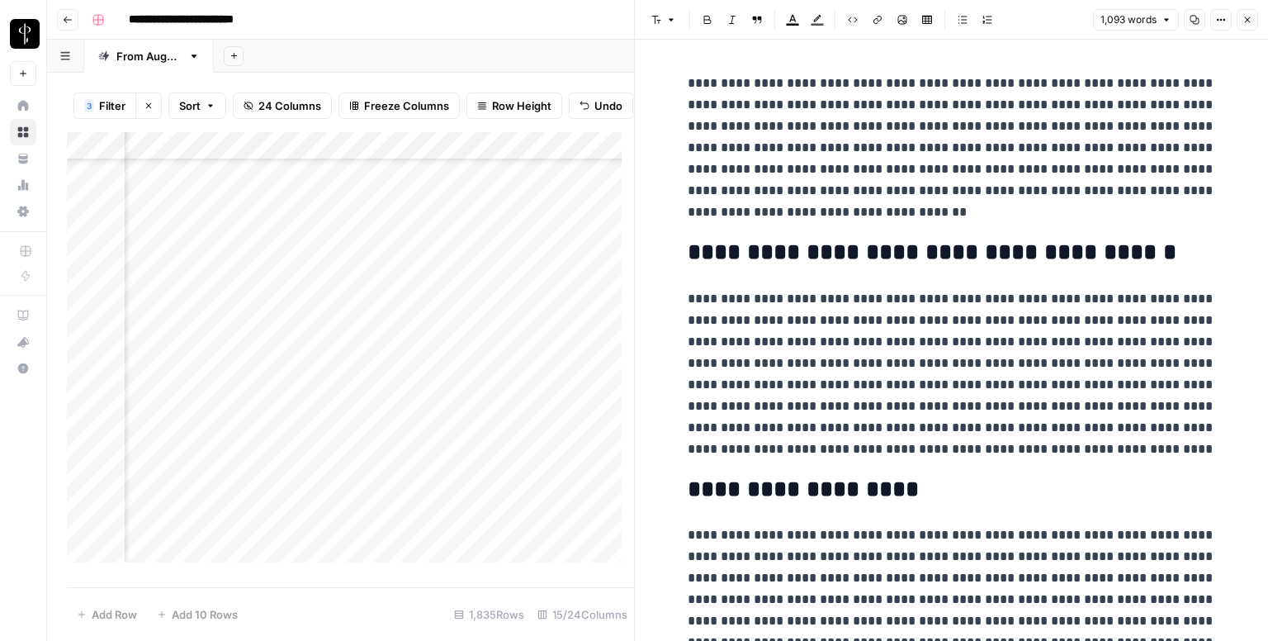
click at [206, 470] on div "Add Column" at bounding box center [350, 353] width 567 height 443
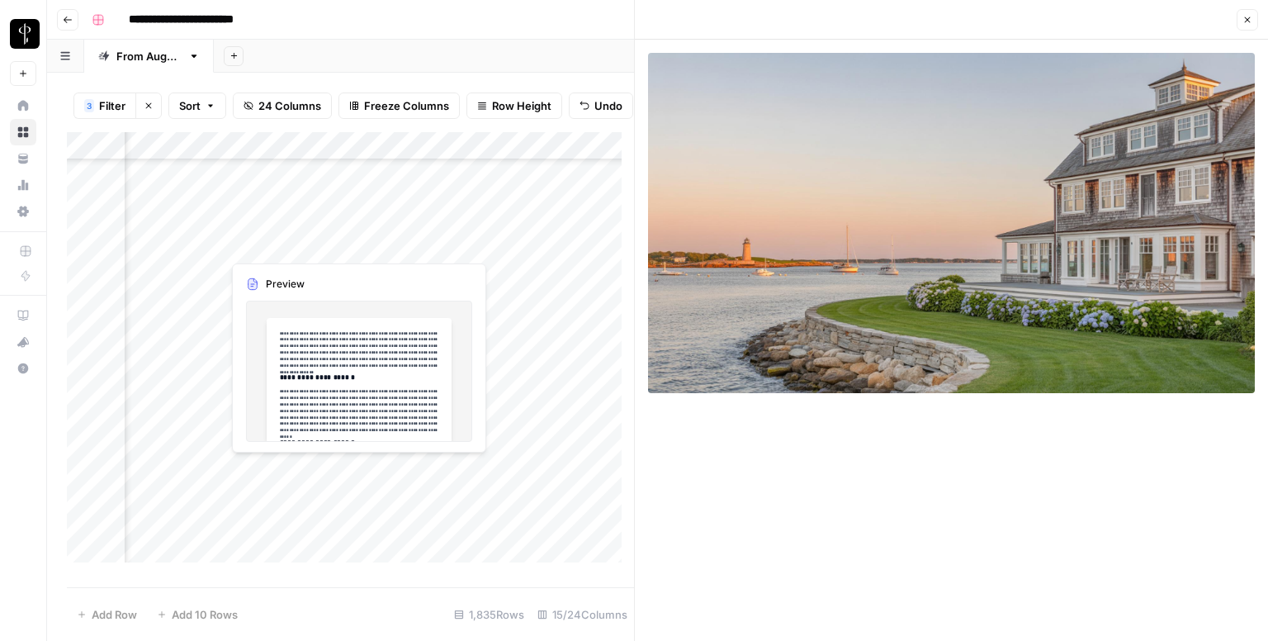
click at [408, 468] on div "Add Column" at bounding box center [350, 353] width 567 height 443
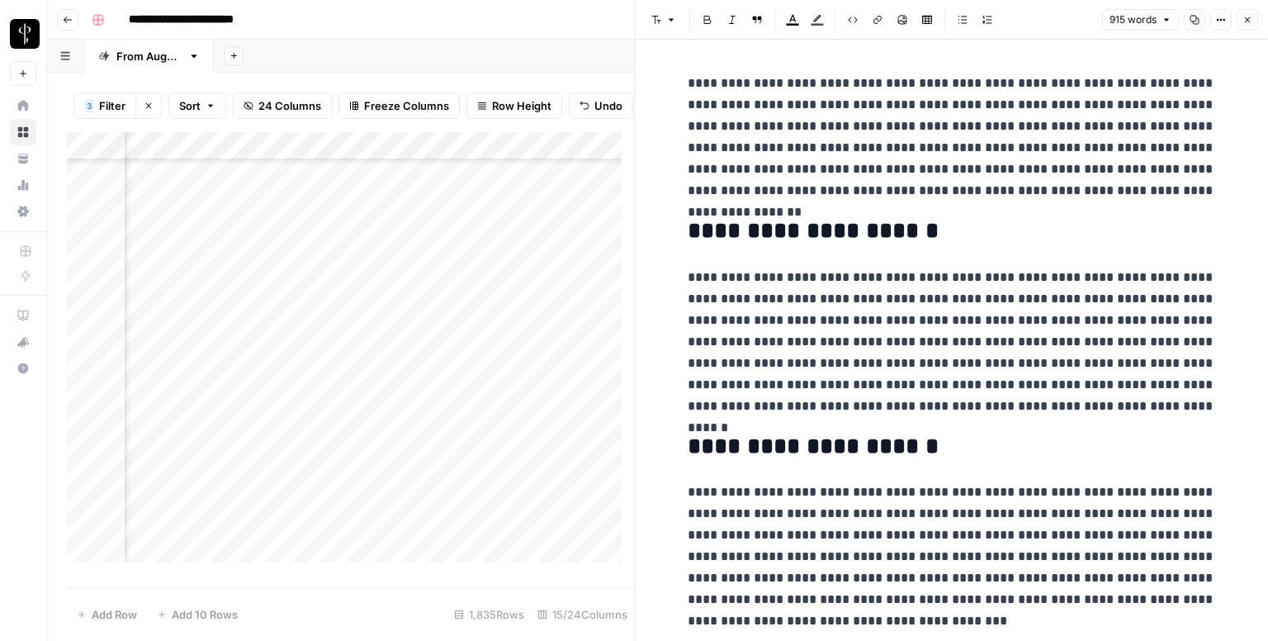
scroll to position [1816, 1066]
click at [205, 248] on div "Add Column" at bounding box center [350, 353] width 567 height 443
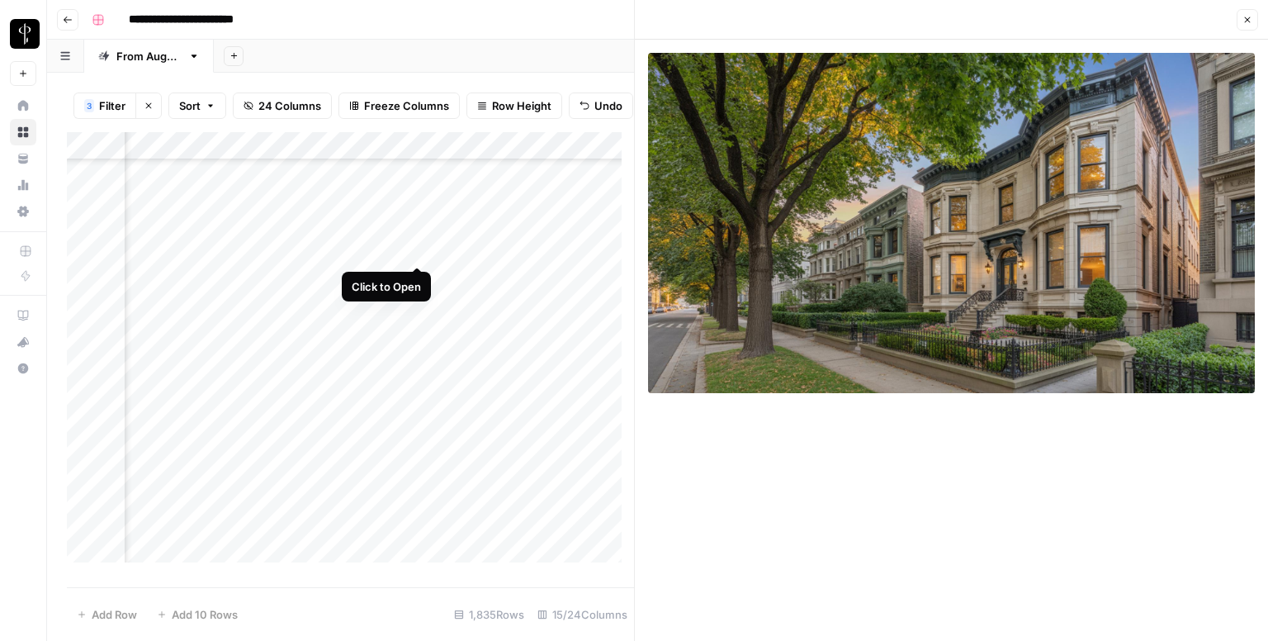
click at [419, 247] on div "Add Column" at bounding box center [350, 353] width 567 height 443
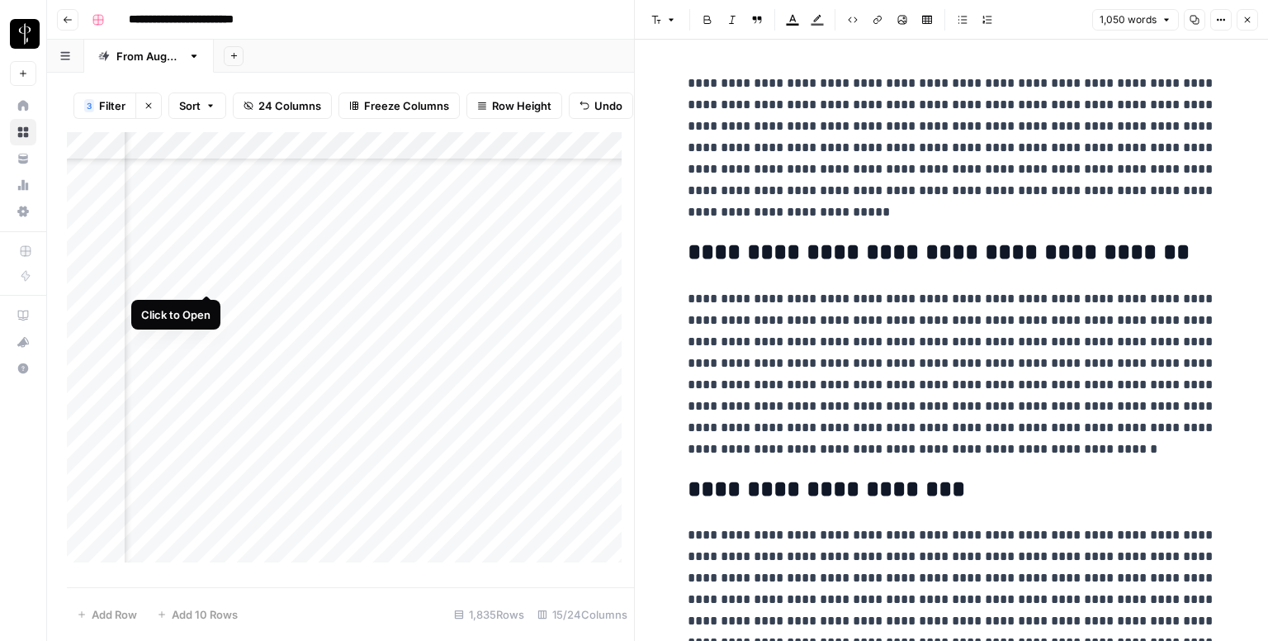
click at [201, 274] on div "Add Column" at bounding box center [350, 353] width 567 height 443
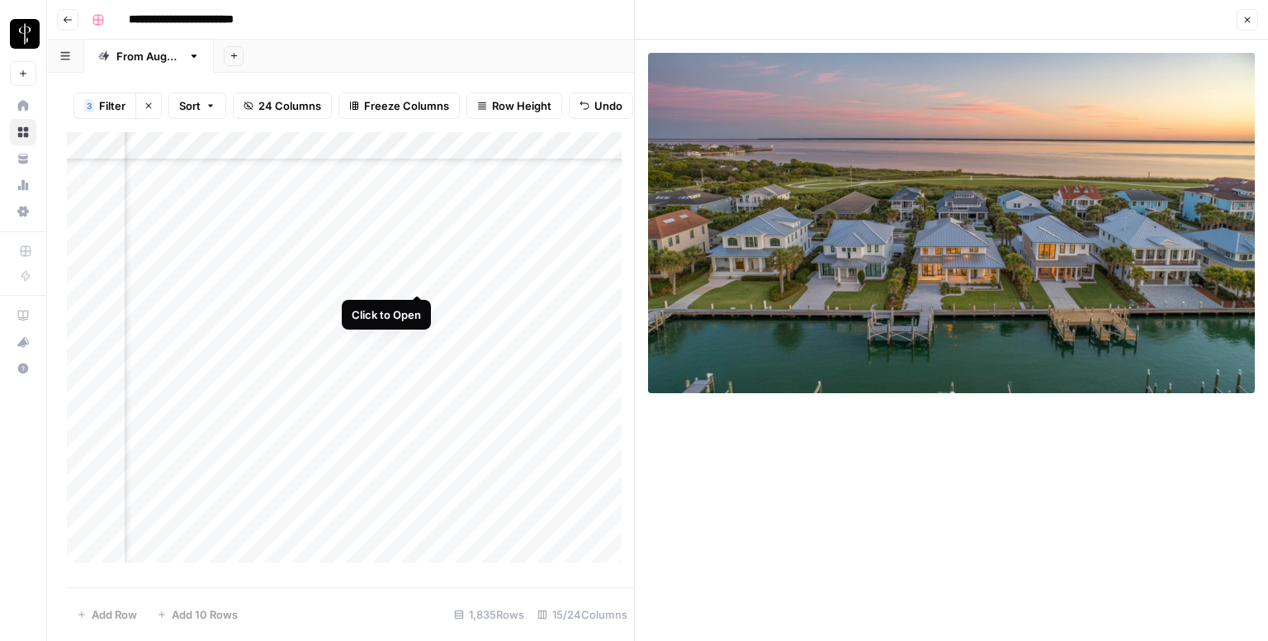
click at [424, 275] on div "Add Column" at bounding box center [350, 353] width 567 height 443
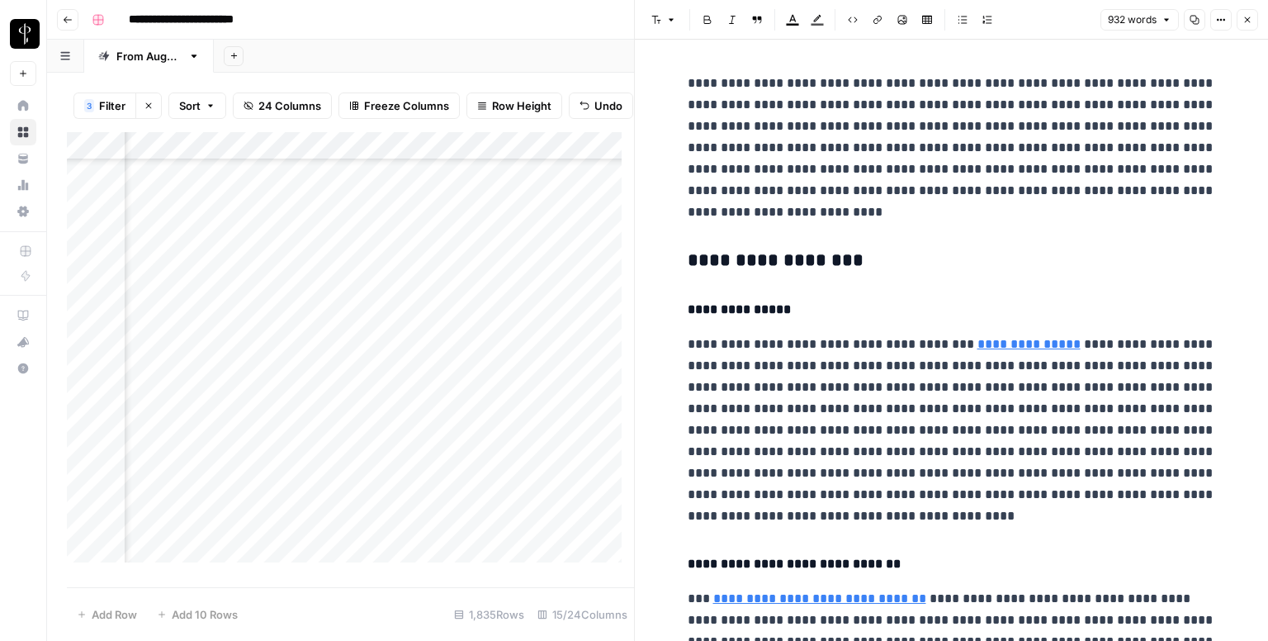
click at [688, 255] on h3 "**********" at bounding box center [952, 260] width 528 height 23
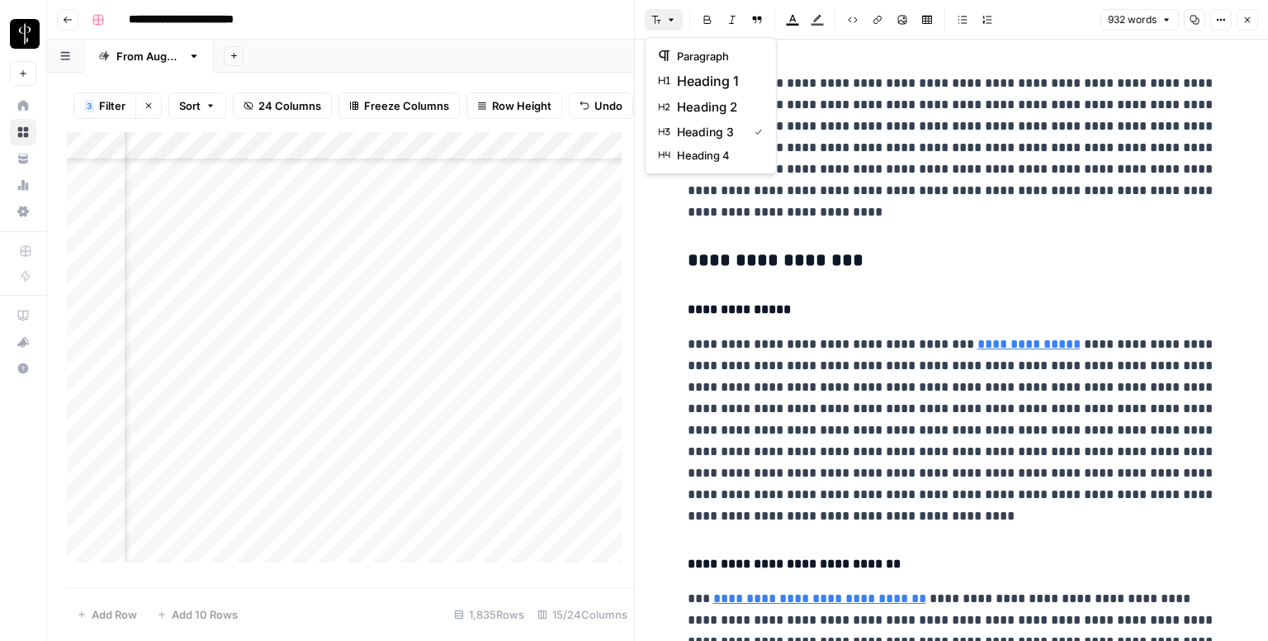
scroll to position [1816, 1066]
click at [720, 100] on span "heading 2" at bounding box center [716, 107] width 79 height 20
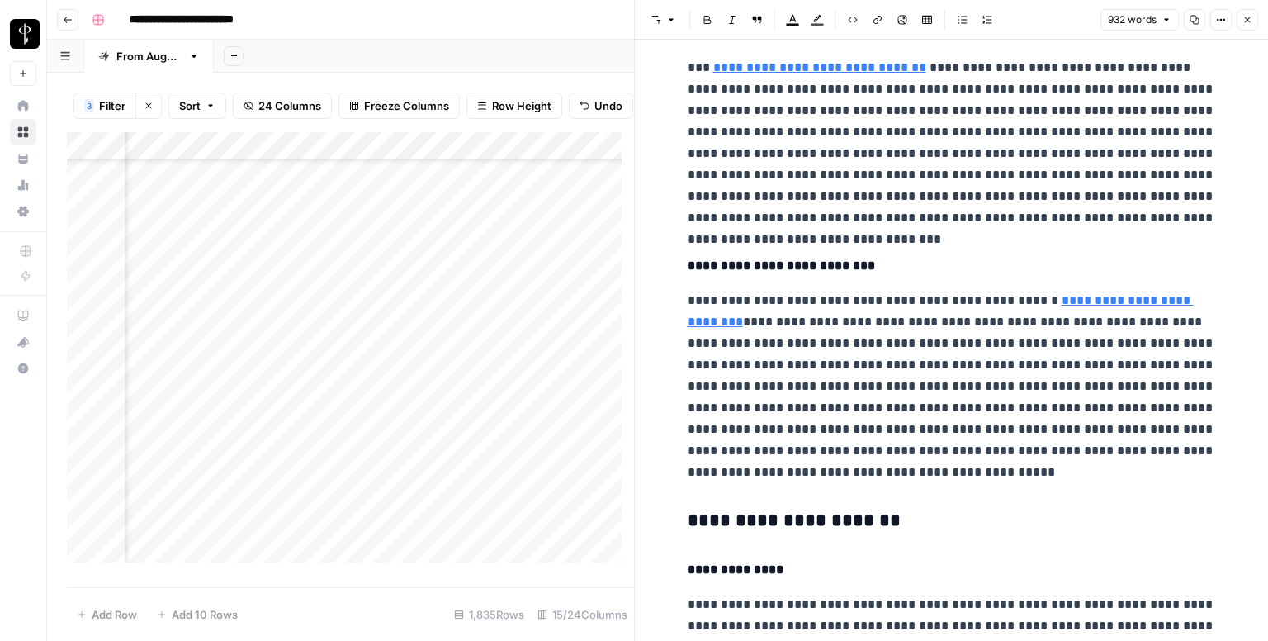
scroll to position [660, 0]
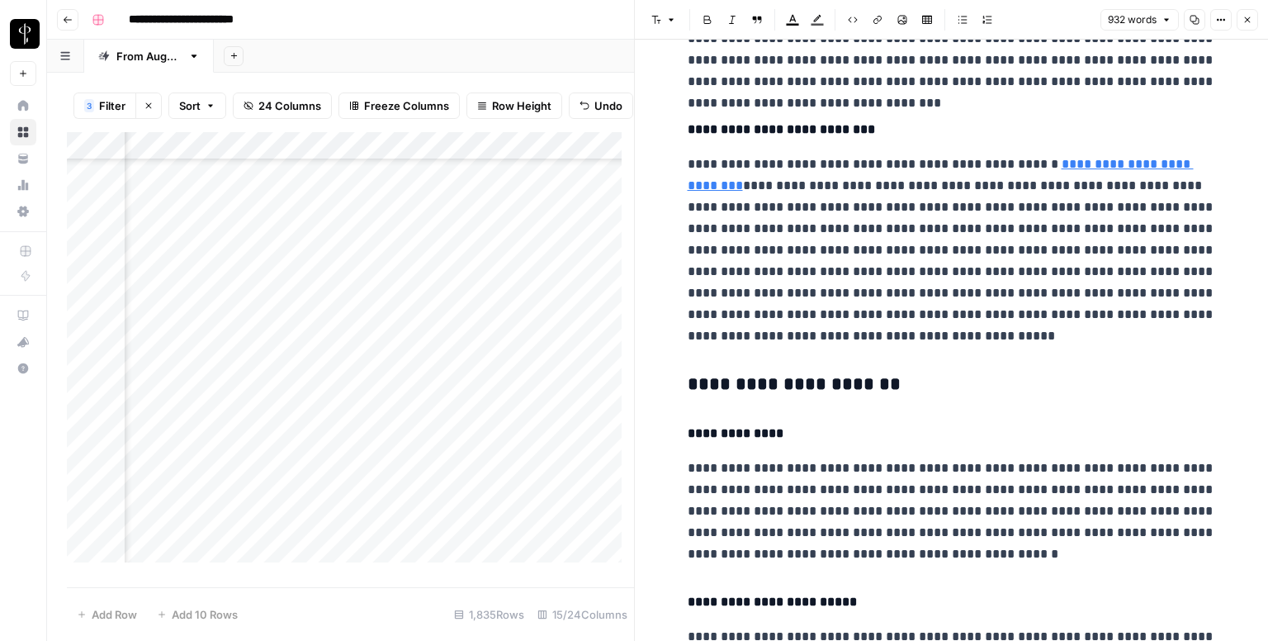
click at [776, 385] on h3 "**********" at bounding box center [952, 384] width 528 height 23
click at [661, 21] on button "Font style" at bounding box center [664, 19] width 38 height 21
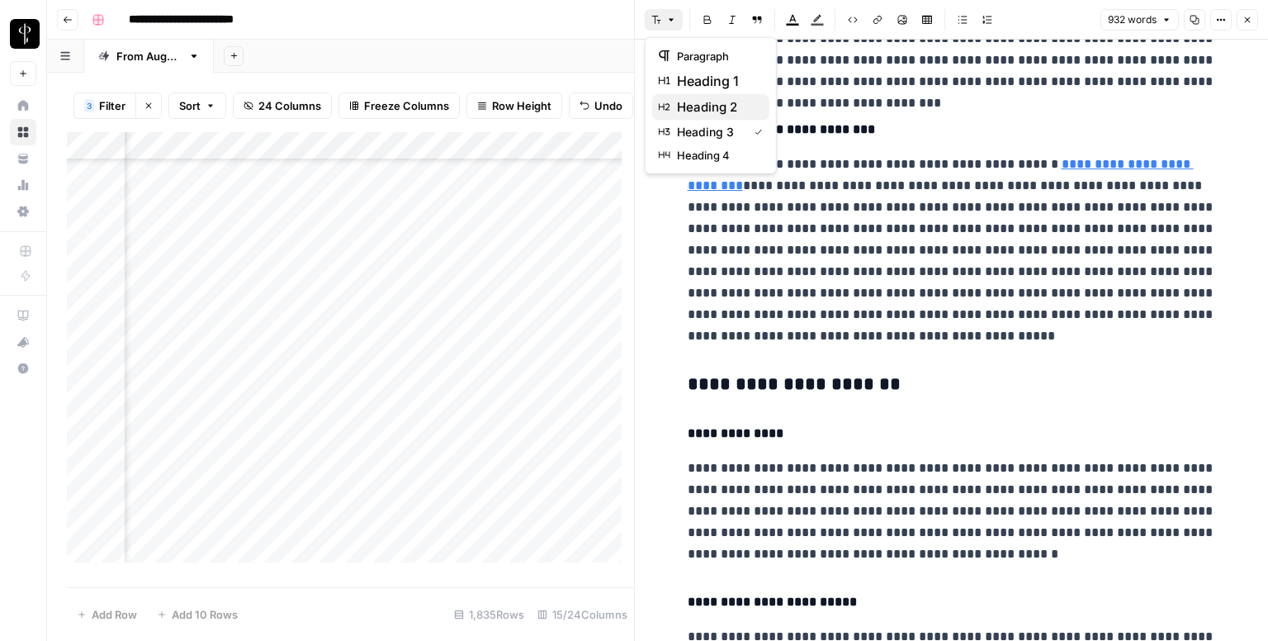
click at [713, 97] on span "heading 2" at bounding box center [716, 107] width 79 height 20
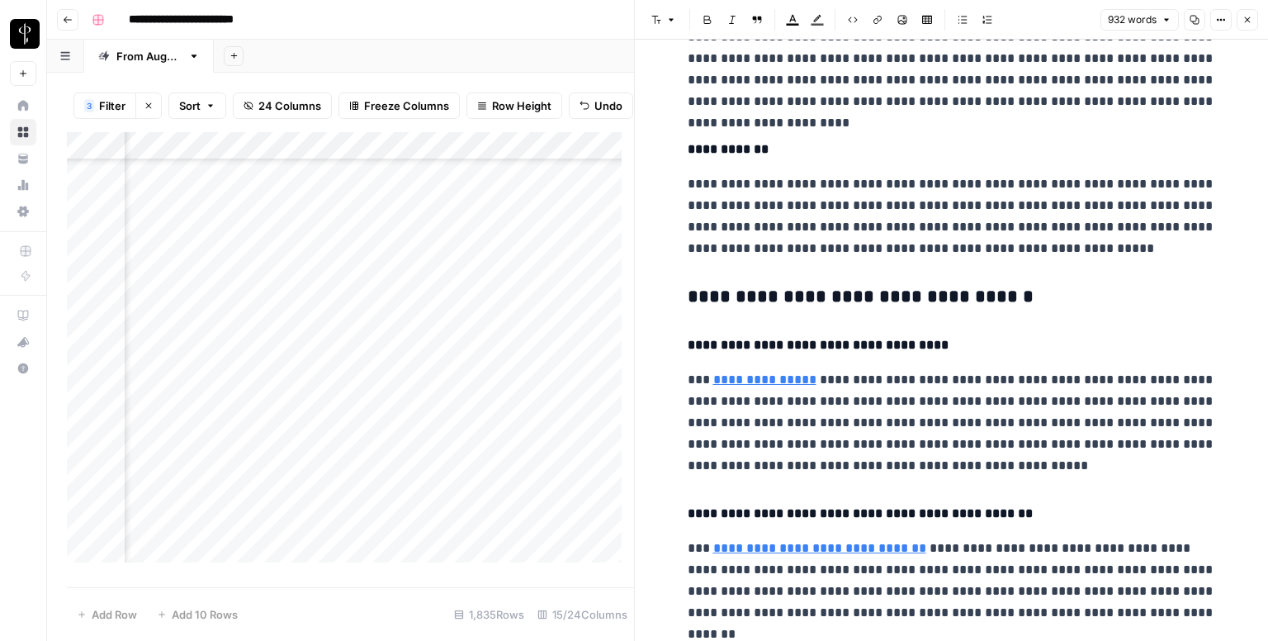
scroll to position [1403, 0]
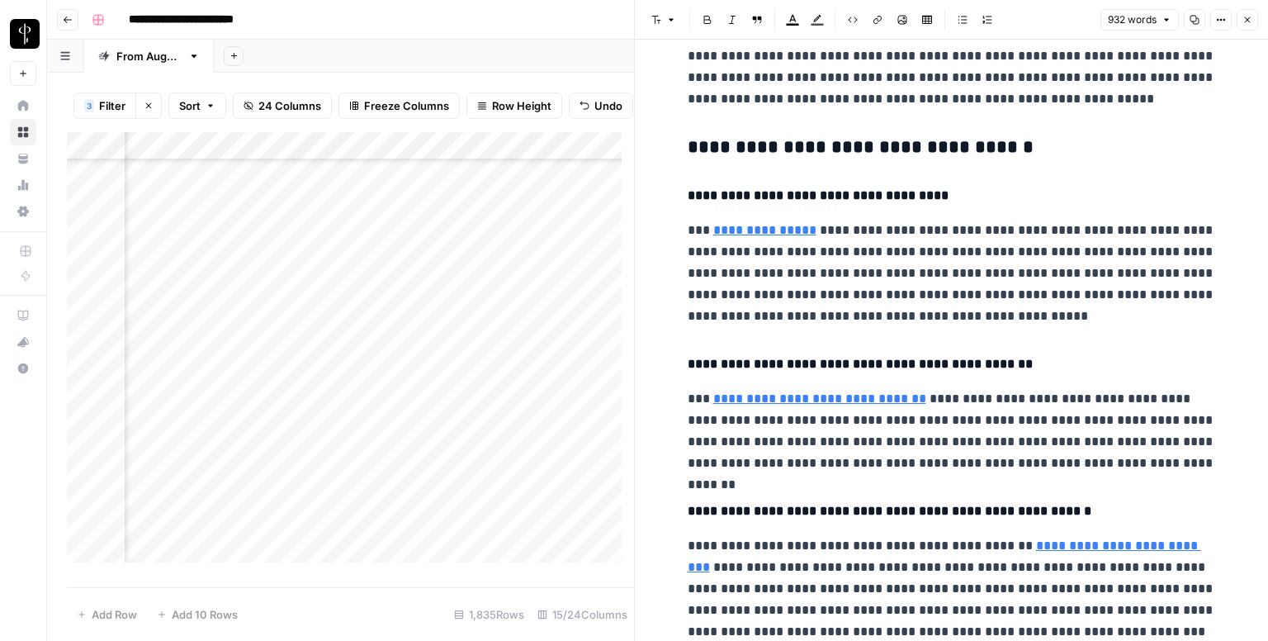
click at [724, 140] on h3 "**********" at bounding box center [952, 147] width 528 height 23
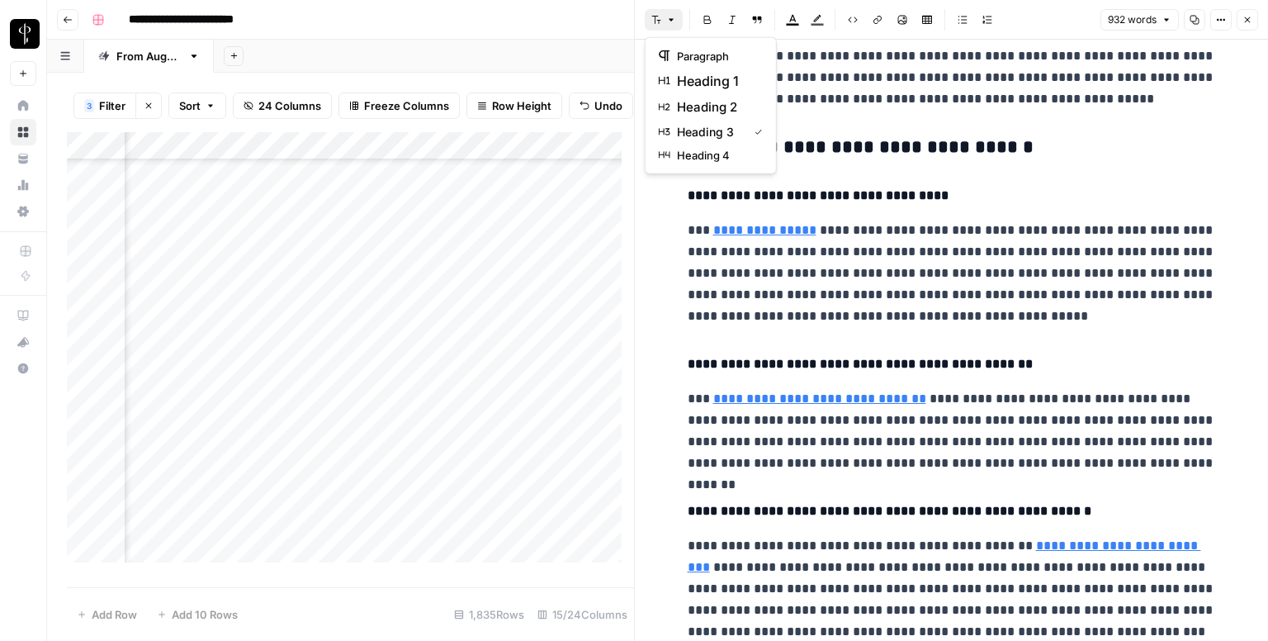
click at [664, 17] on button "Font style" at bounding box center [664, 19] width 38 height 21
click at [735, 111] on span "heading 2" at bounding box center [716, 107] width 79 height 20
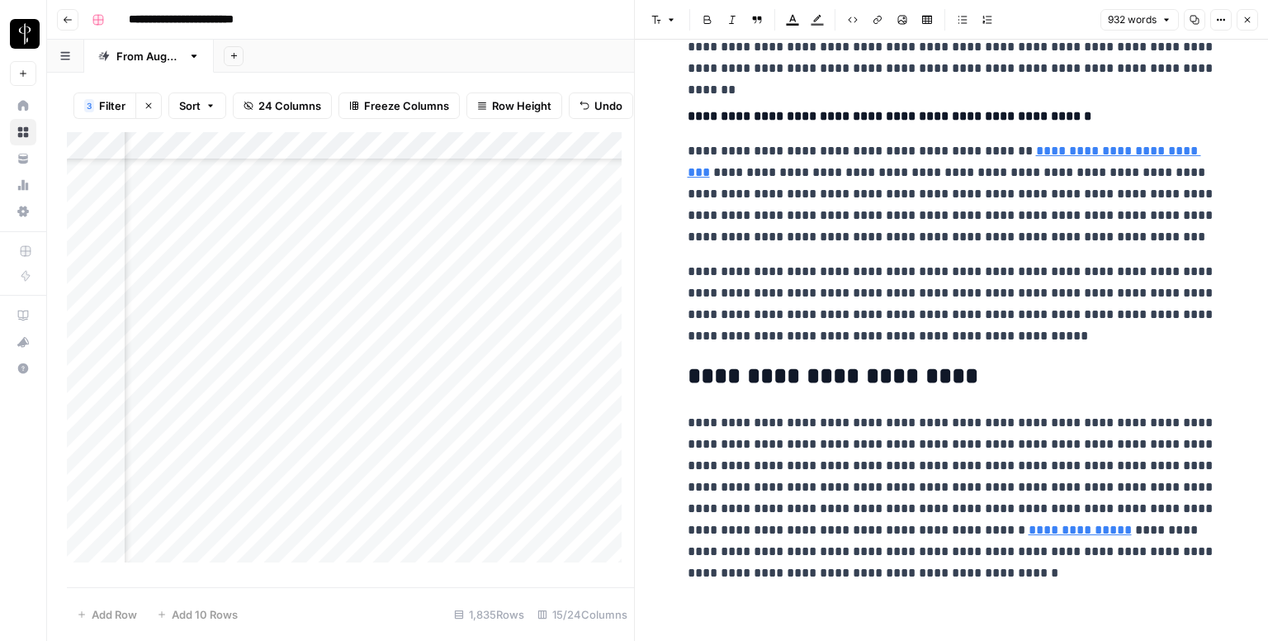
scroll to position [1794, 0]
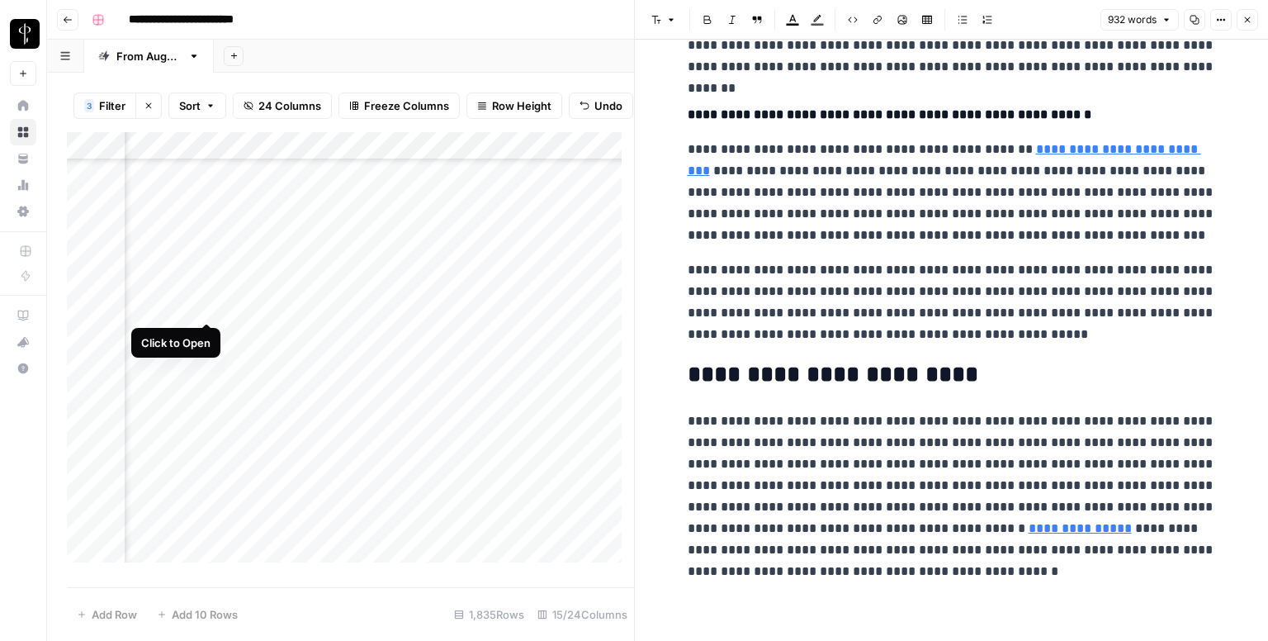
click at [208, 301] on div "Add Column" at bounding box center [350, 353] width 567 height 443
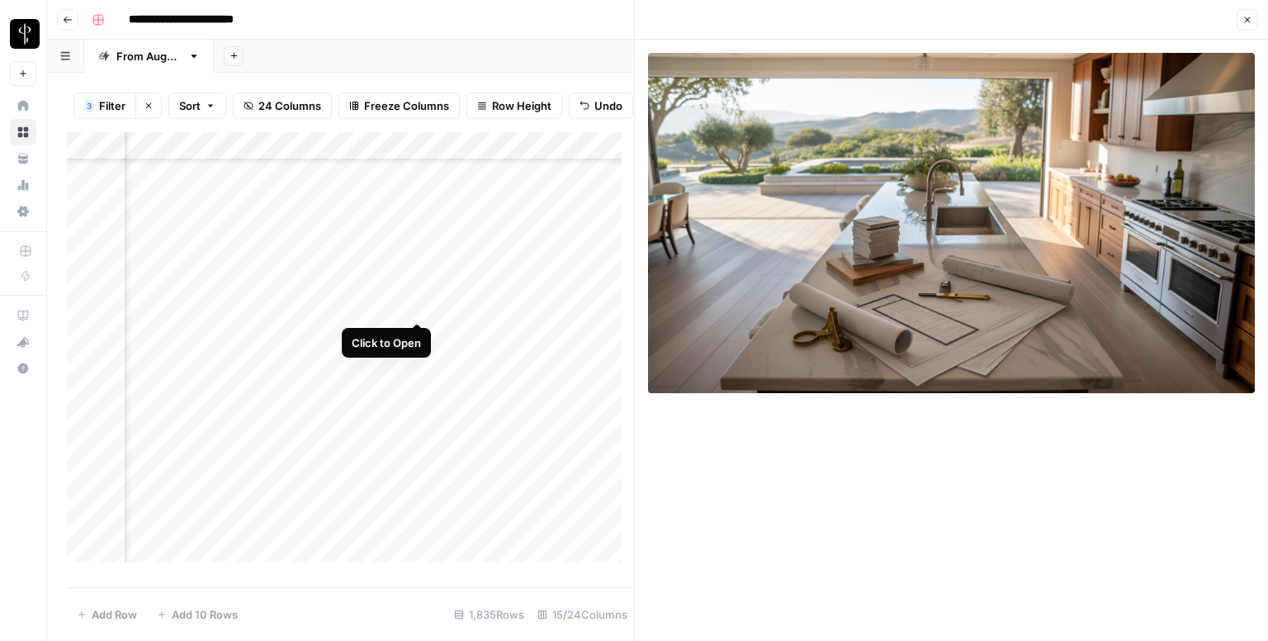
click at [415, 305] on div "Add Column" at bounding box center [350, 353] width 567 height 443
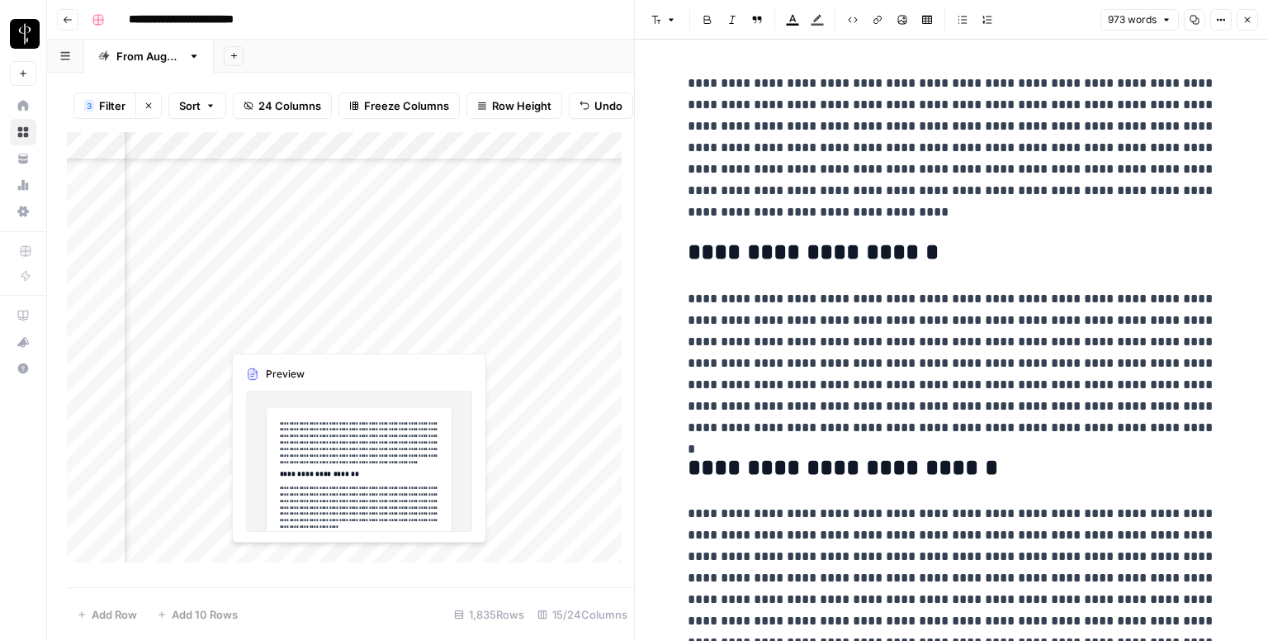
click at [418, 337] on div "Add Column" at bounding box center [350, 353] width 567 height 443
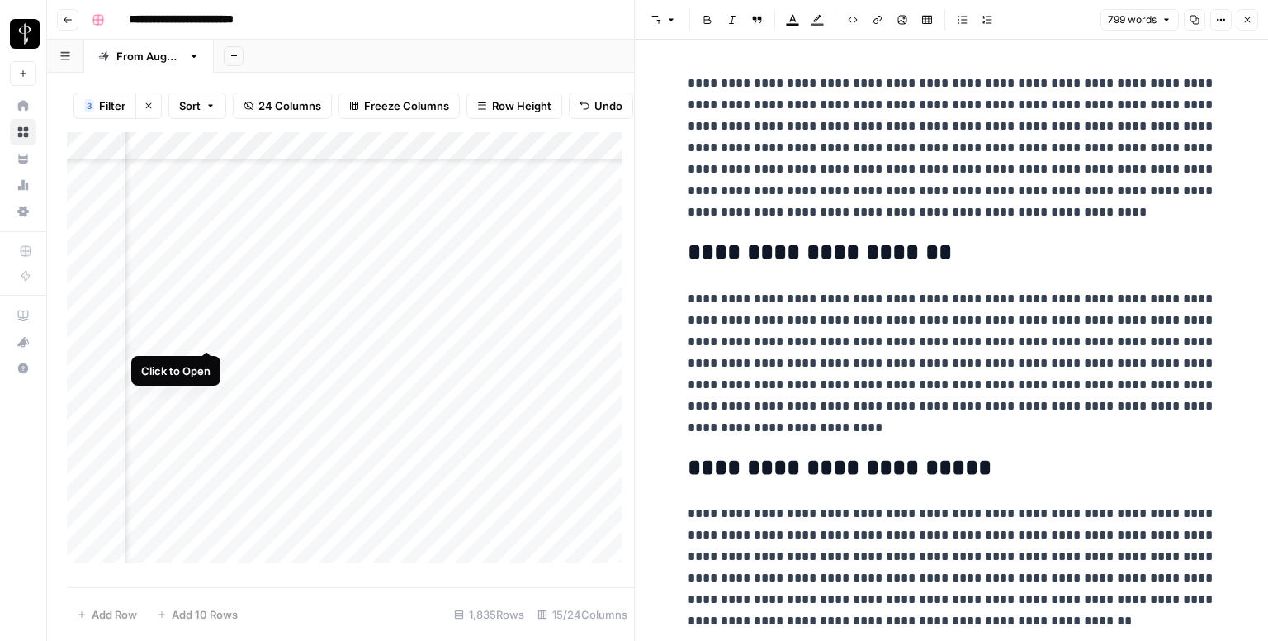
click at [205, 334] on div "Add Column" at bounding box center [350, 353] width 567 height 443
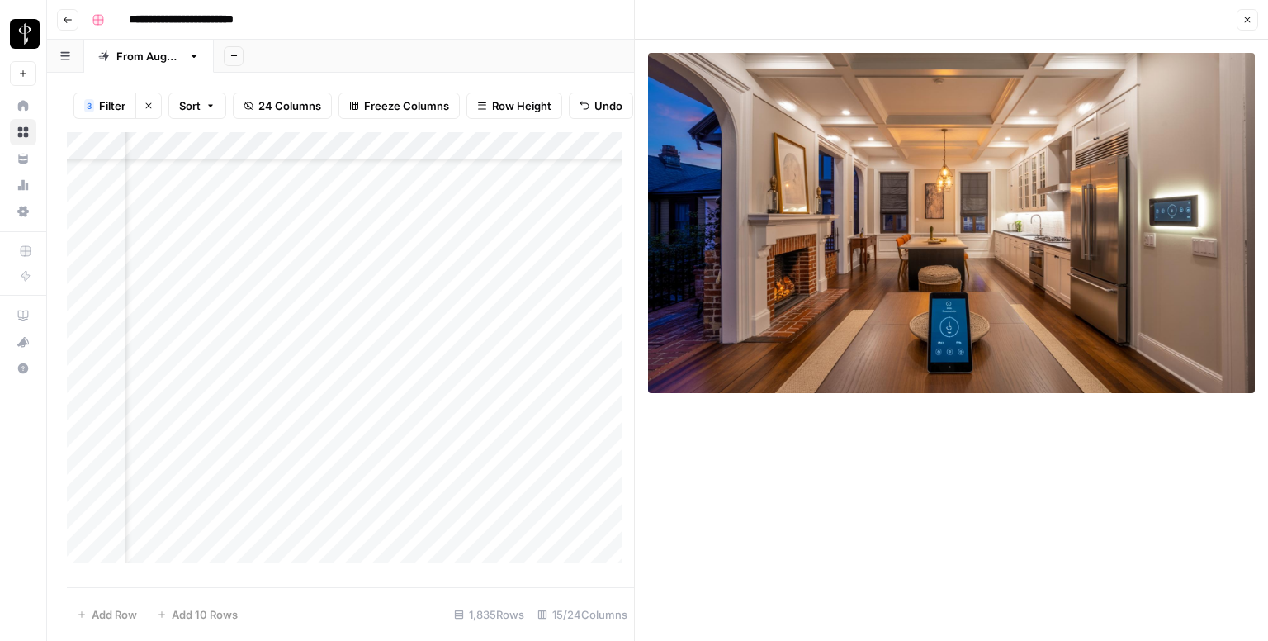
click at [202, 367] on div "Add Column" at bounding box center [350, 353] width 567 height 443
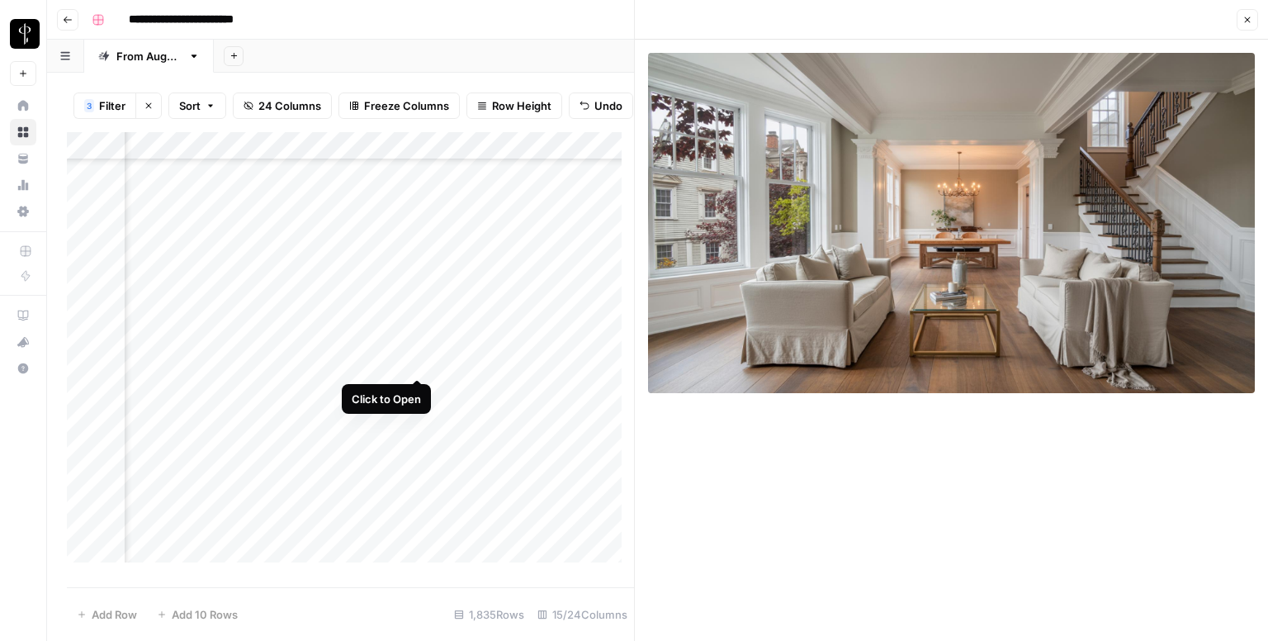
click at [413, 362] on div "Add Column" at bounding box center [350, 353] width 567 height 443
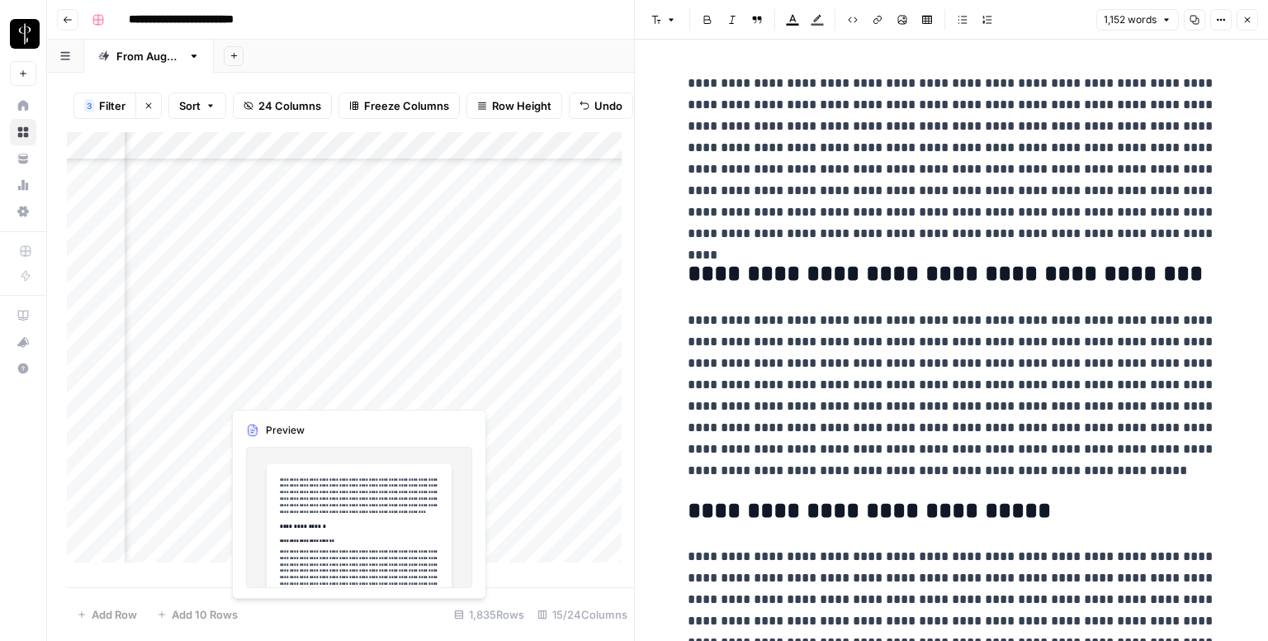
click at [416, 390] on div "Add Column" at bounding box center [350, 353] width 567 height 443
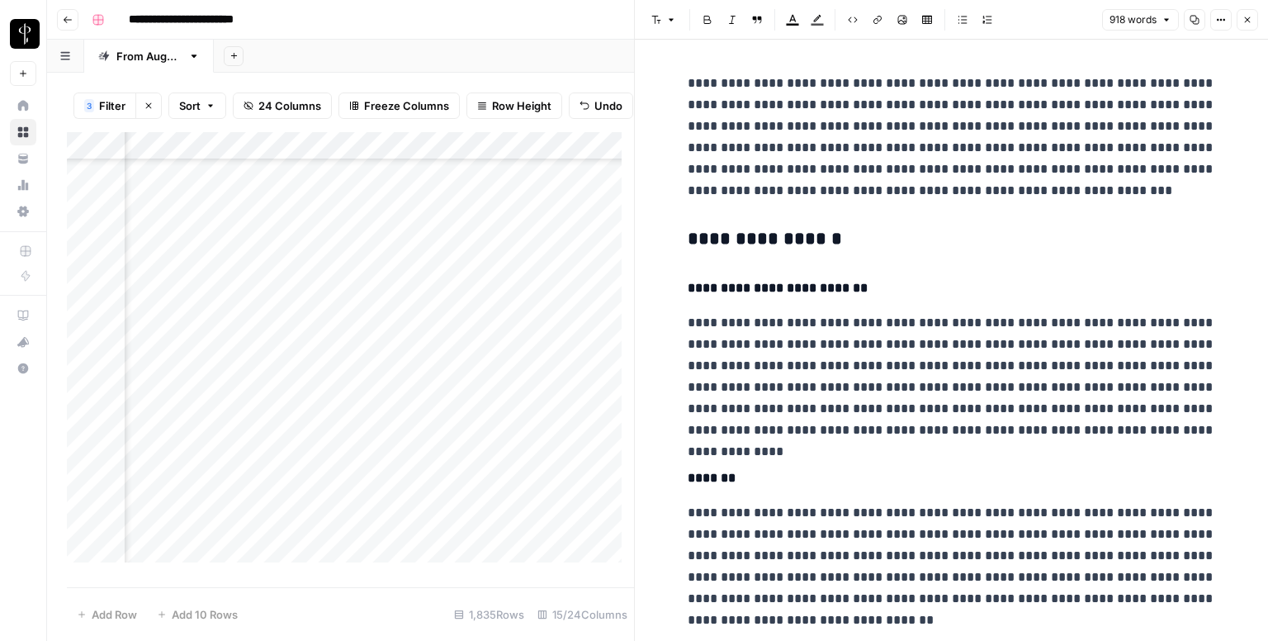
click at [745, 239] on h3 "**********" at bounding box center [952, 239] width 528 height 23
click at [666, 22] on span "button" at bounding box center [671, 20] width 10 height 10
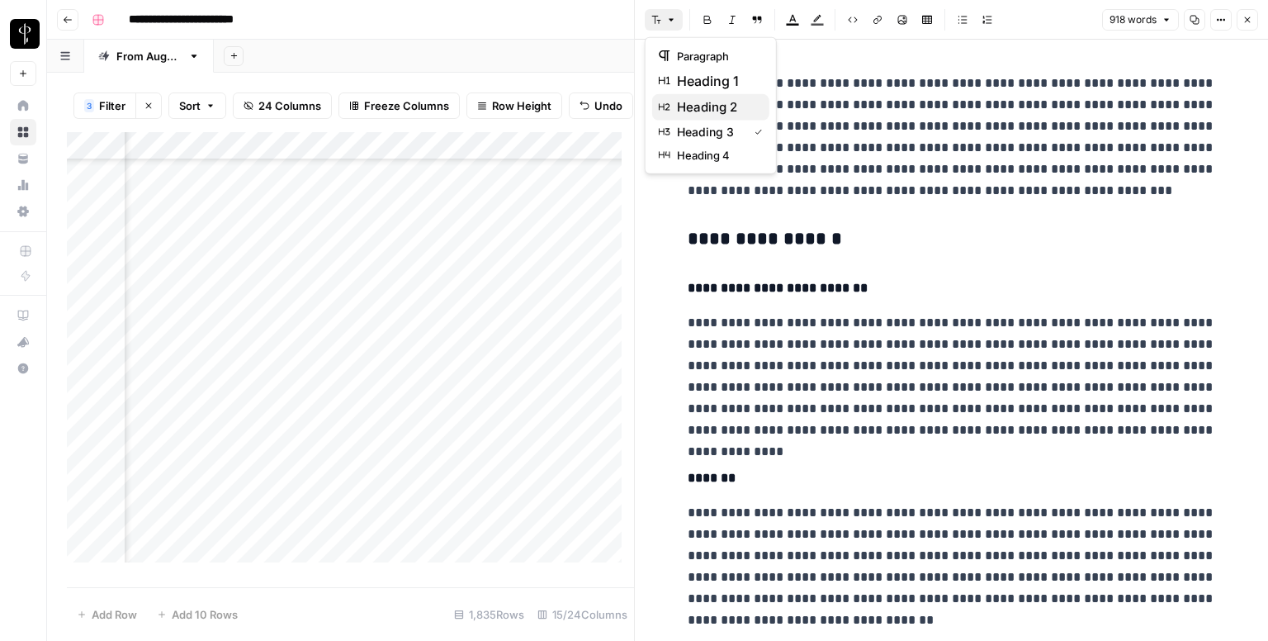
click at [712, 100] on span "heading 2" at bounding box center [716, 107] width 79 height 20
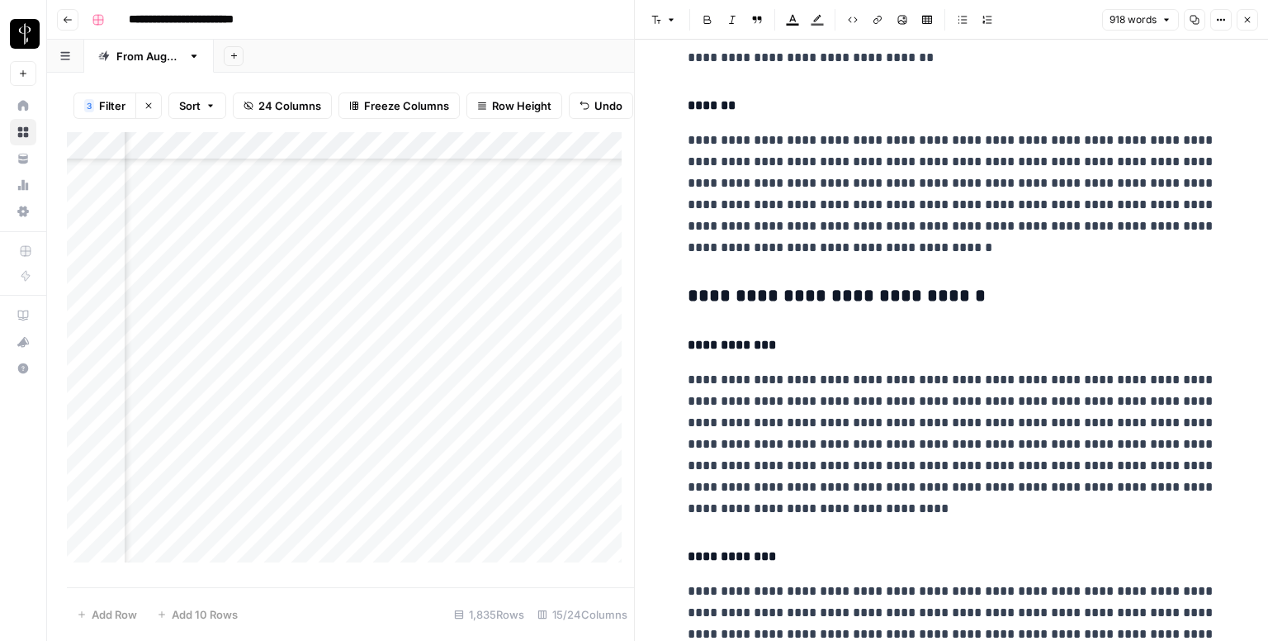
scroll to position [743, 0]
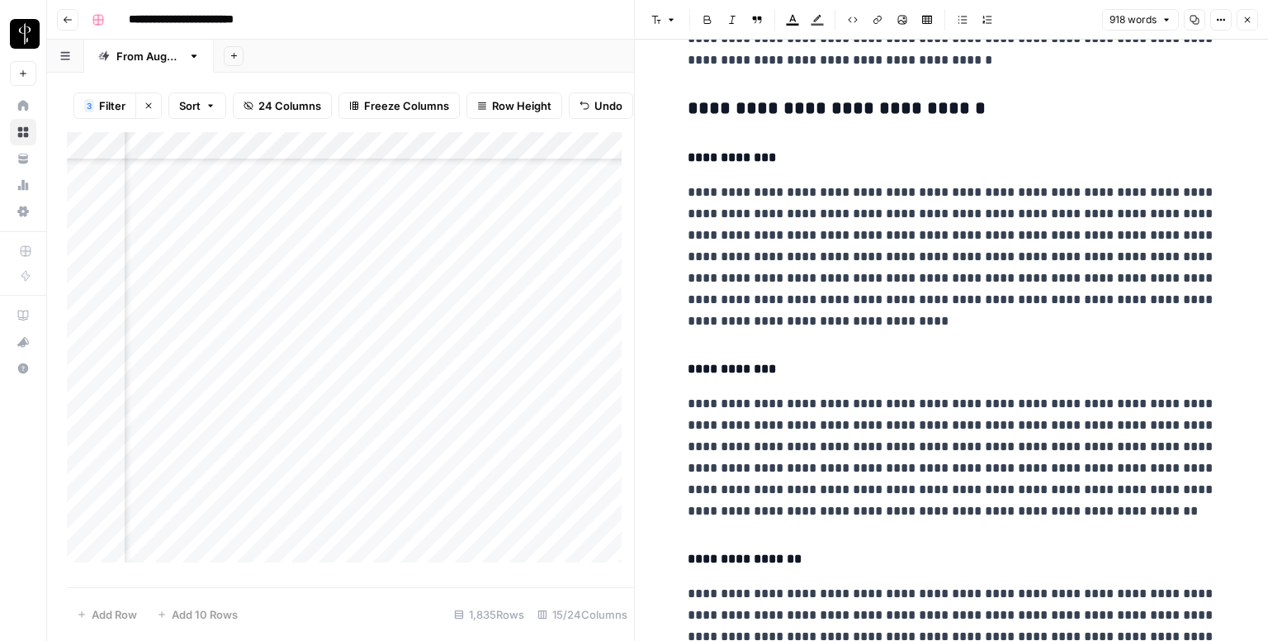
click at [723, 116] on h3 "**********" at bounding box center [952, 108] width 528 height 23
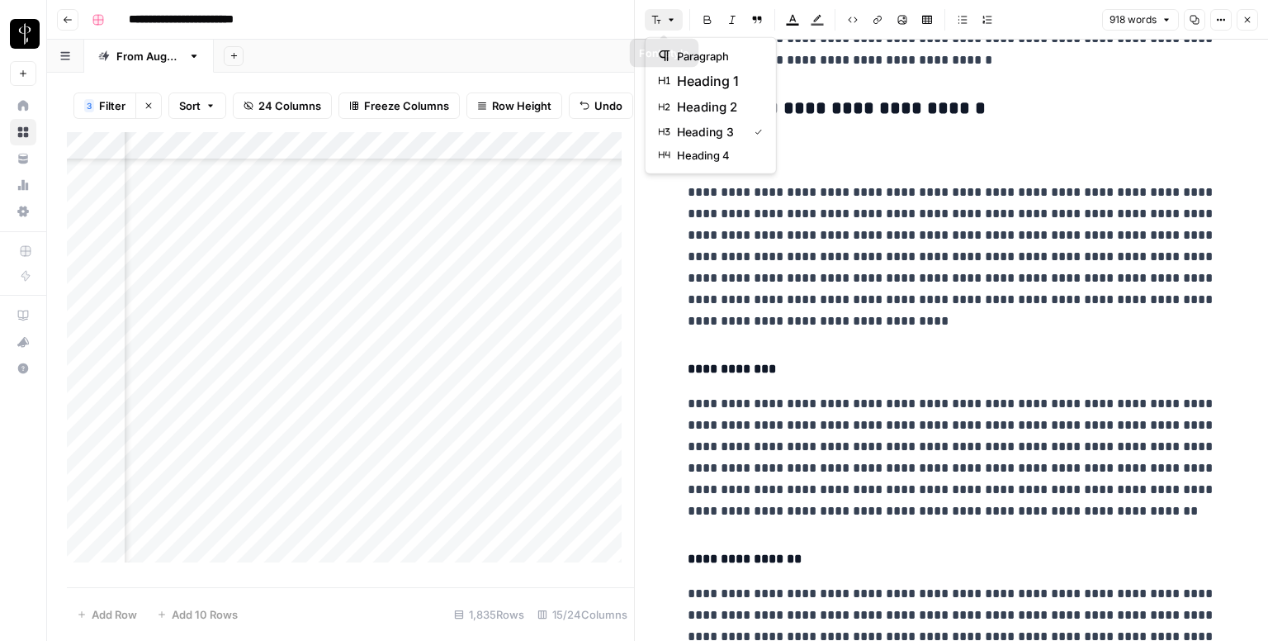
click at [660, 21] on icon "button" at bounding box center [656, 20] width 9 height 8
click at [706, 101] on span "heading 2" at bounding box center [716, 107] width 79 height 20
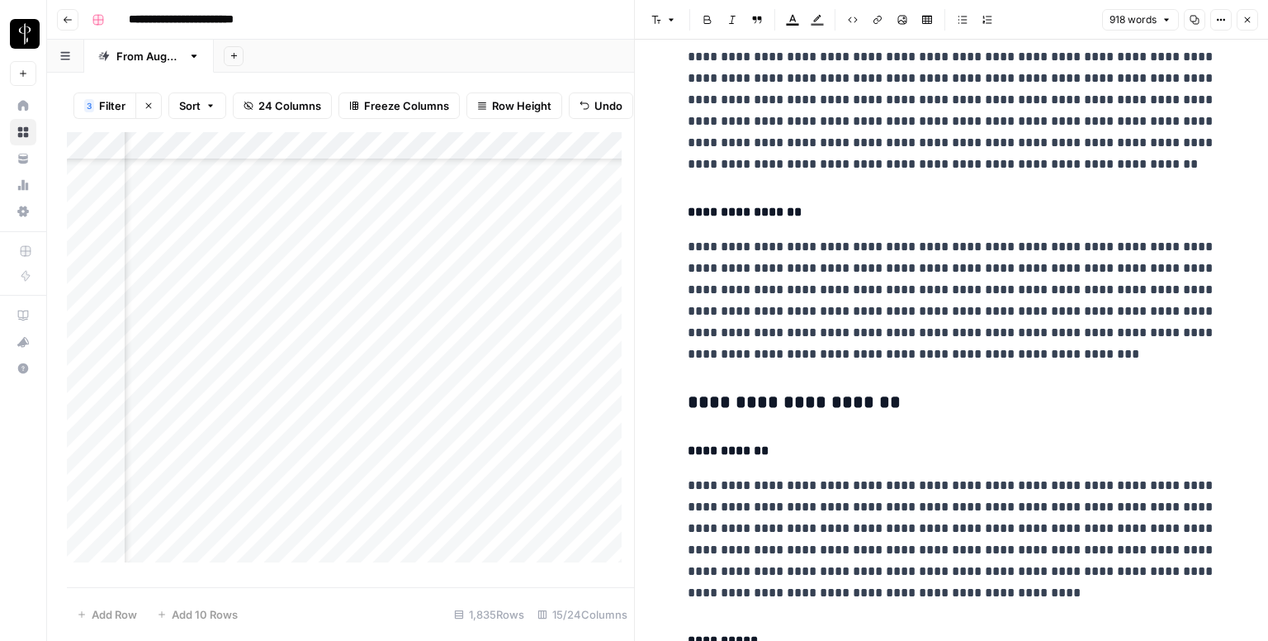
scroll to position [1238, 0]
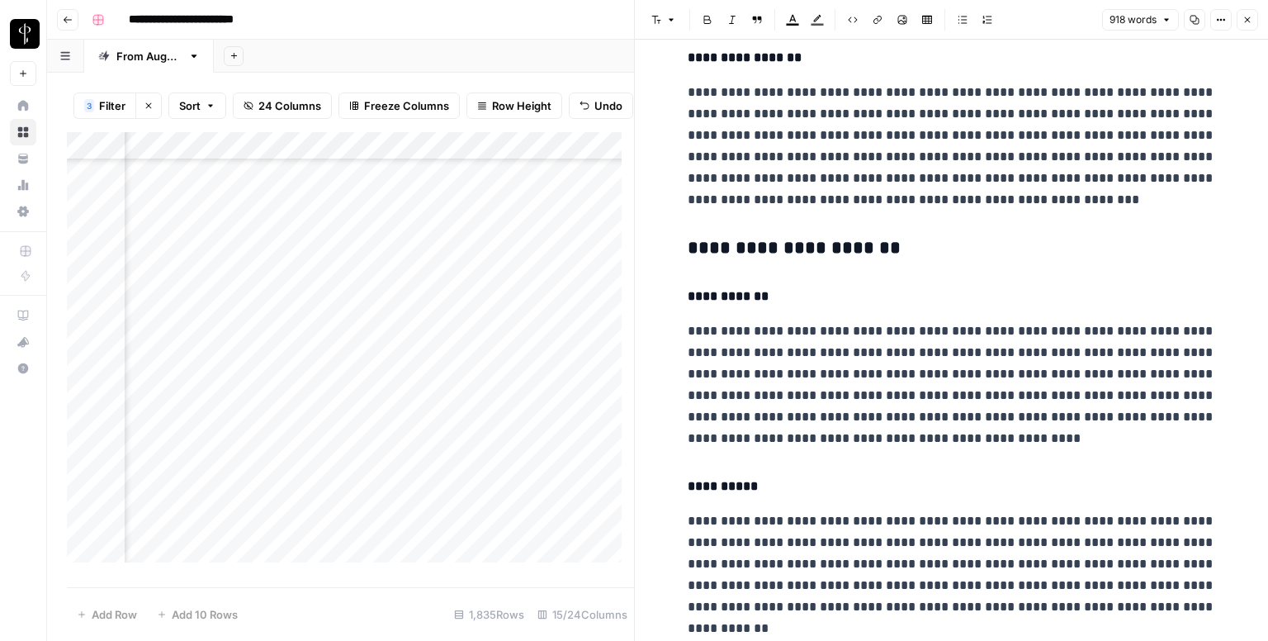
click at [767, 250] on h3 "**********" at bounding box center [952, 248] width 528 height 23
click at [667, 31] on header "Font style Bold Italic Block quote Text color Highlight color Code block Link I…" at bounding box center [951, 20] width 633 height 40
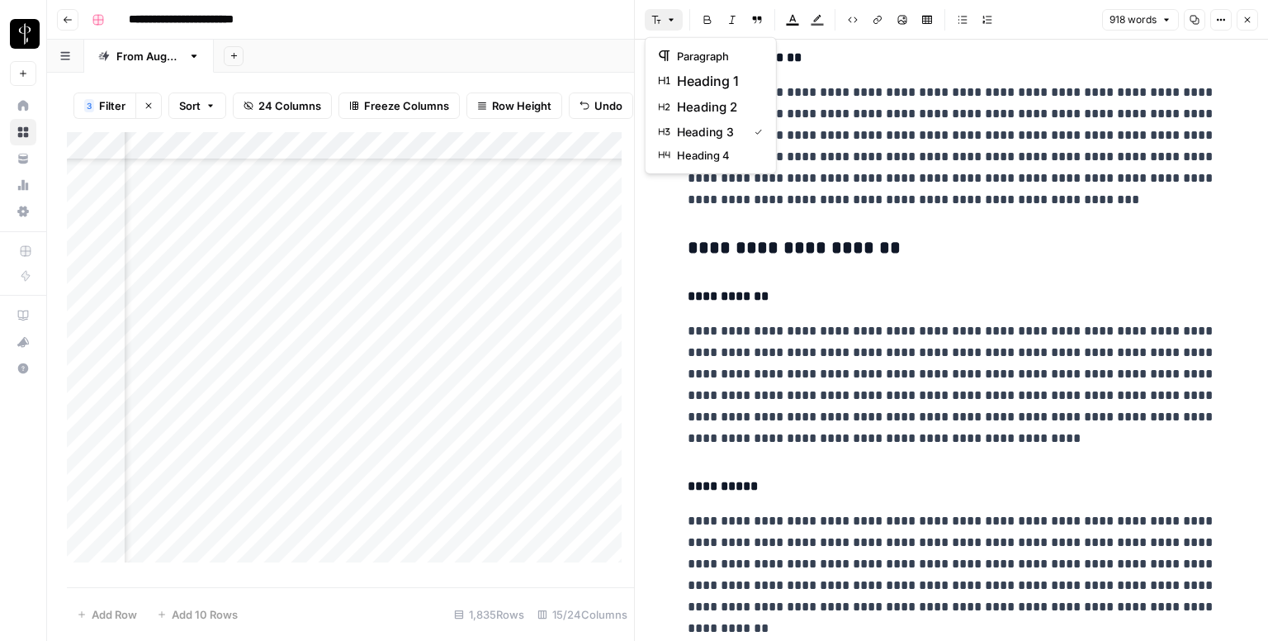
click at [672, 21] on icon "button" at bounding box center [671, 20] width 5 height 2
click at [722, 116] on span "heading 2" at bounding box center [716, 107] width 79 height 20
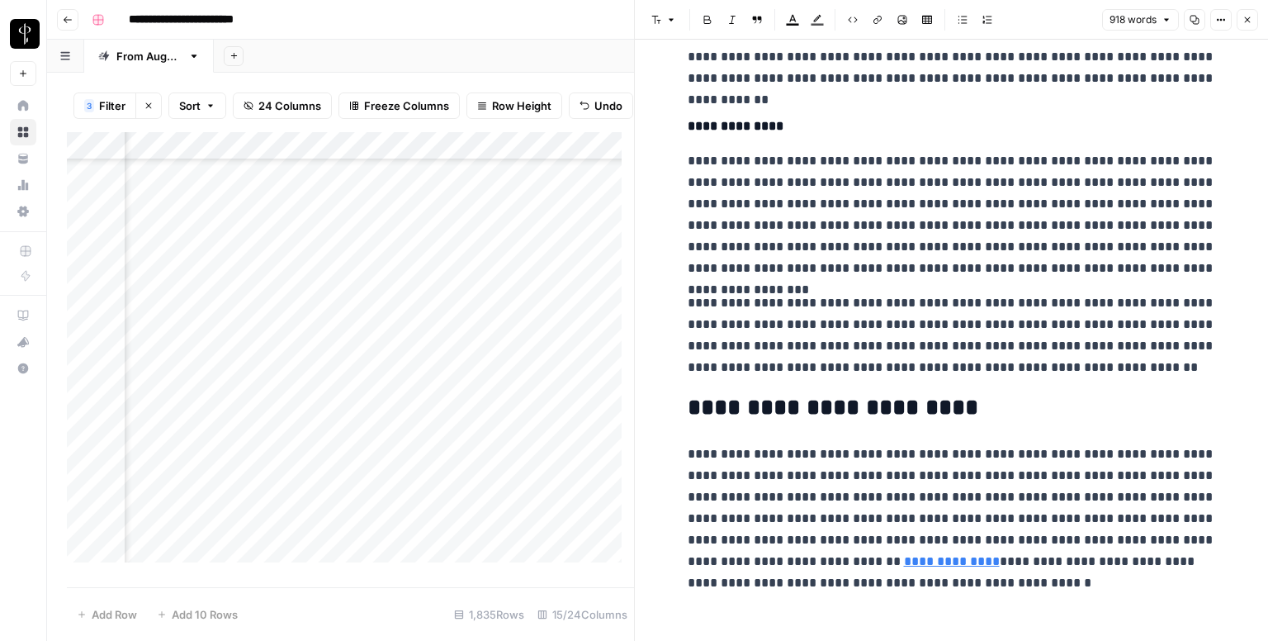
scroll to position [1773, 0]
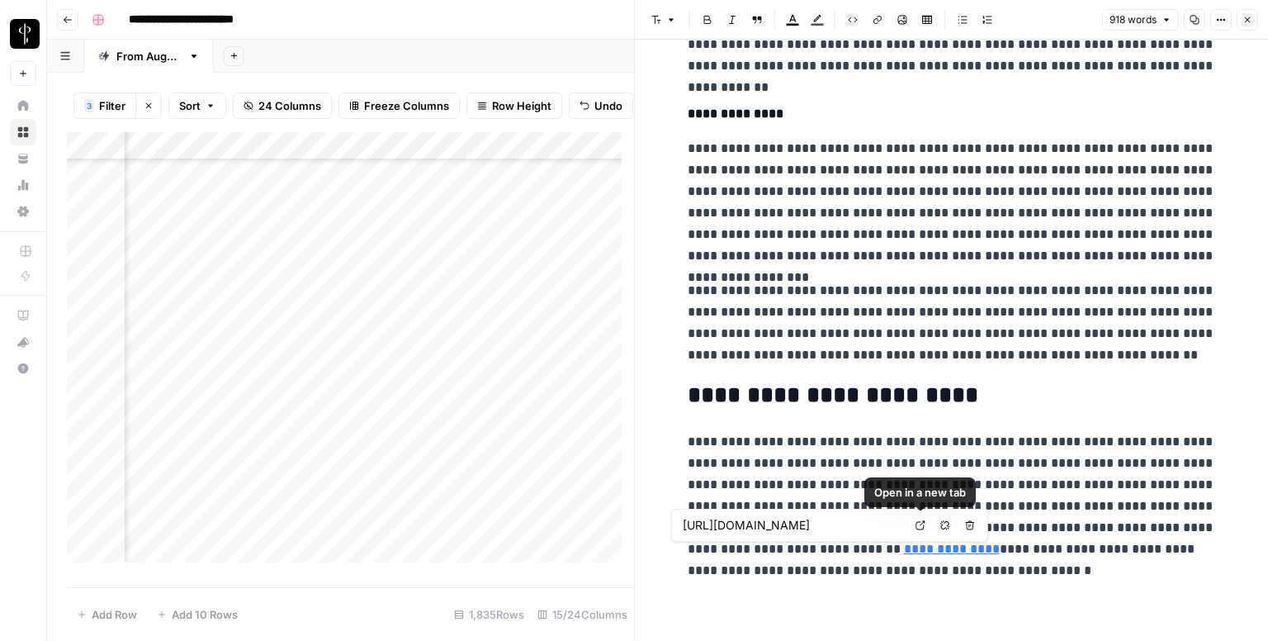
click at [916, 526] on icon at bounding box center [921, 525] width 10 height 10
click at [1247, 22] on icon "button" at bounding box center [1247, 20] width 10 height 10
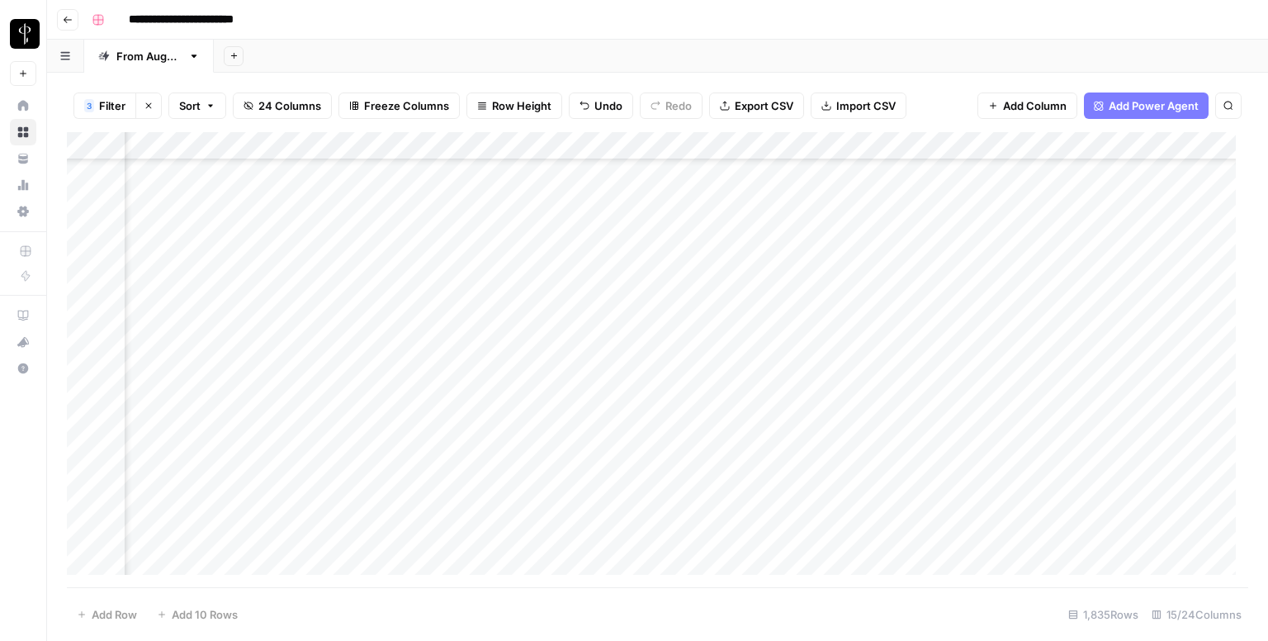
click at [695, 372] on div "Add Column" at bounding box center [657, 359] width 1181 height 455
type textarea "**********"
click at [201, 324] on div "Add Column" at bounding box center [657, 359] width 1181 height 455
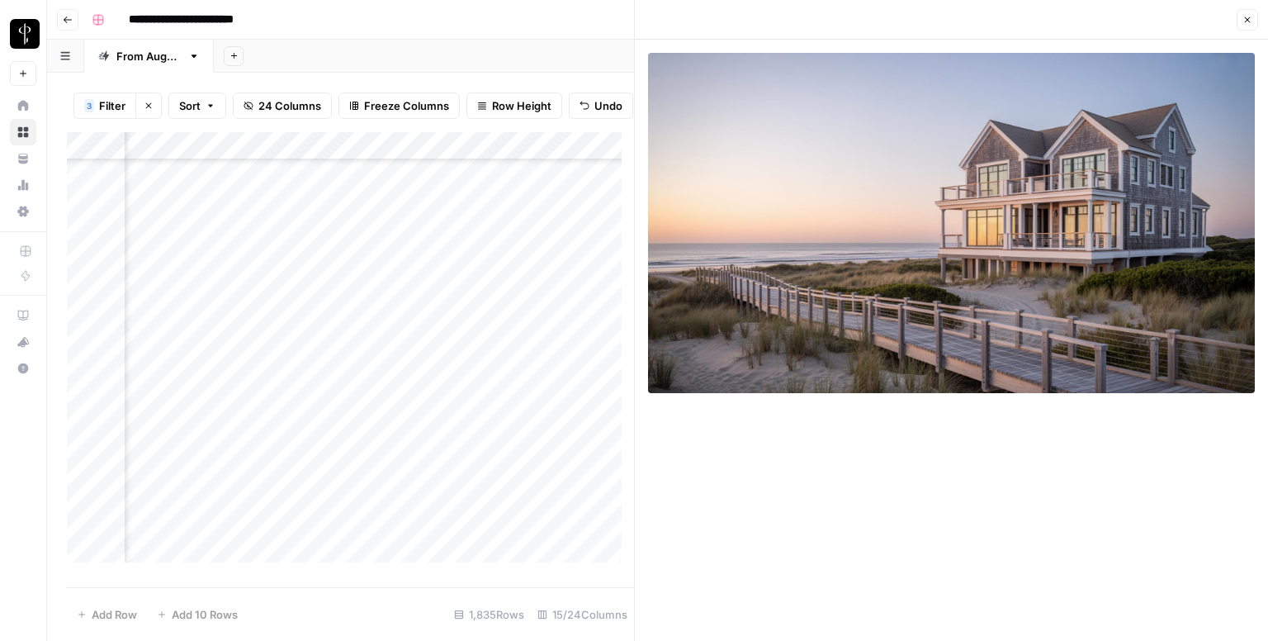
click at [414, 333] on div "Add Column" at bounding box center [350, 353] width 567 height 443
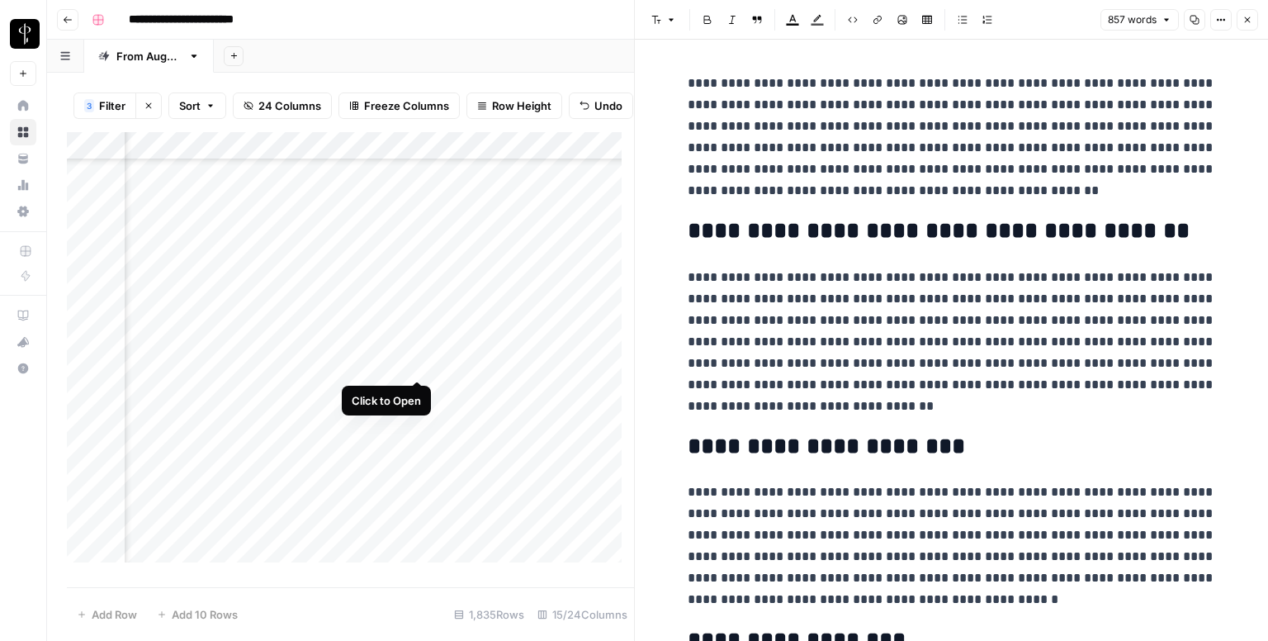
click at [414, 364] on div "Add Column" at bounding box center [350, 353] width 567 height 443
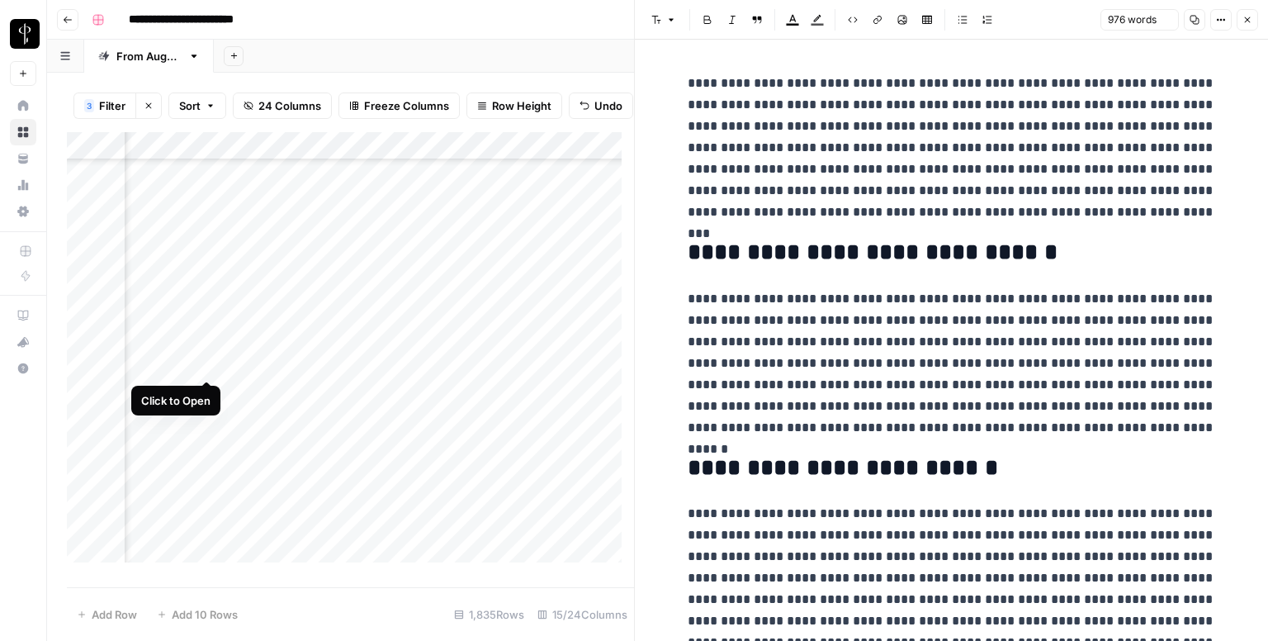
click at [206, 366] on div "Add Column" at bounding box center [350, 353] width 567 height 443
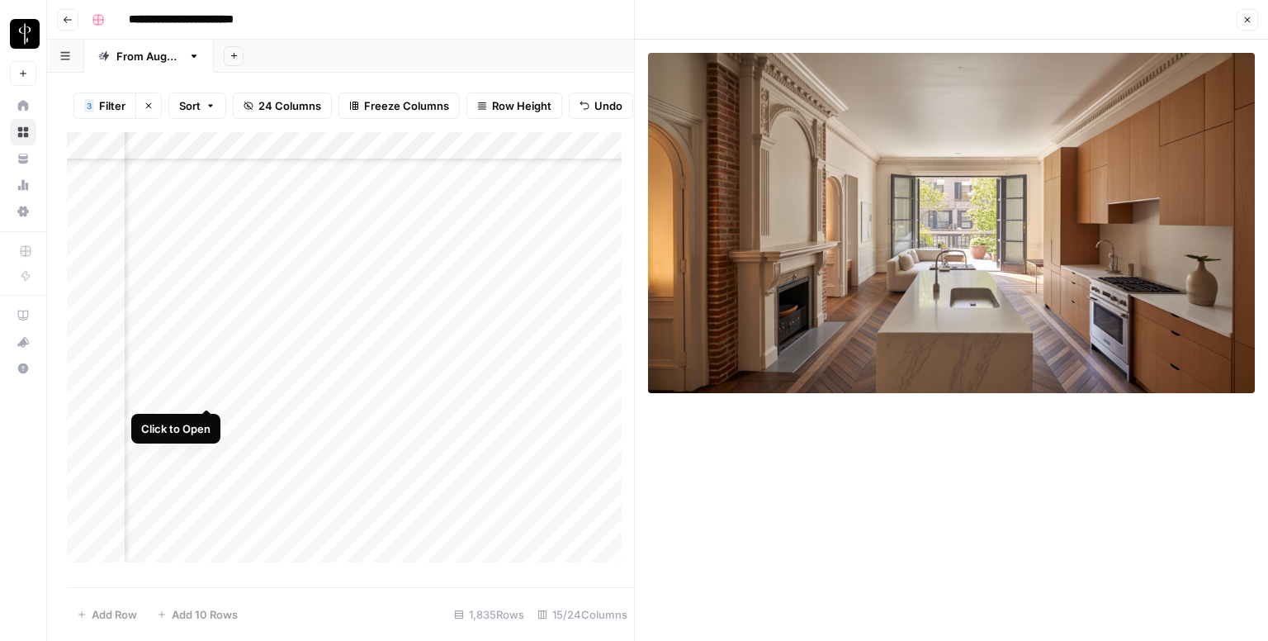
click at [210, 393] on div "Add Column" at bounding box center [350, 353] width 567 height 443
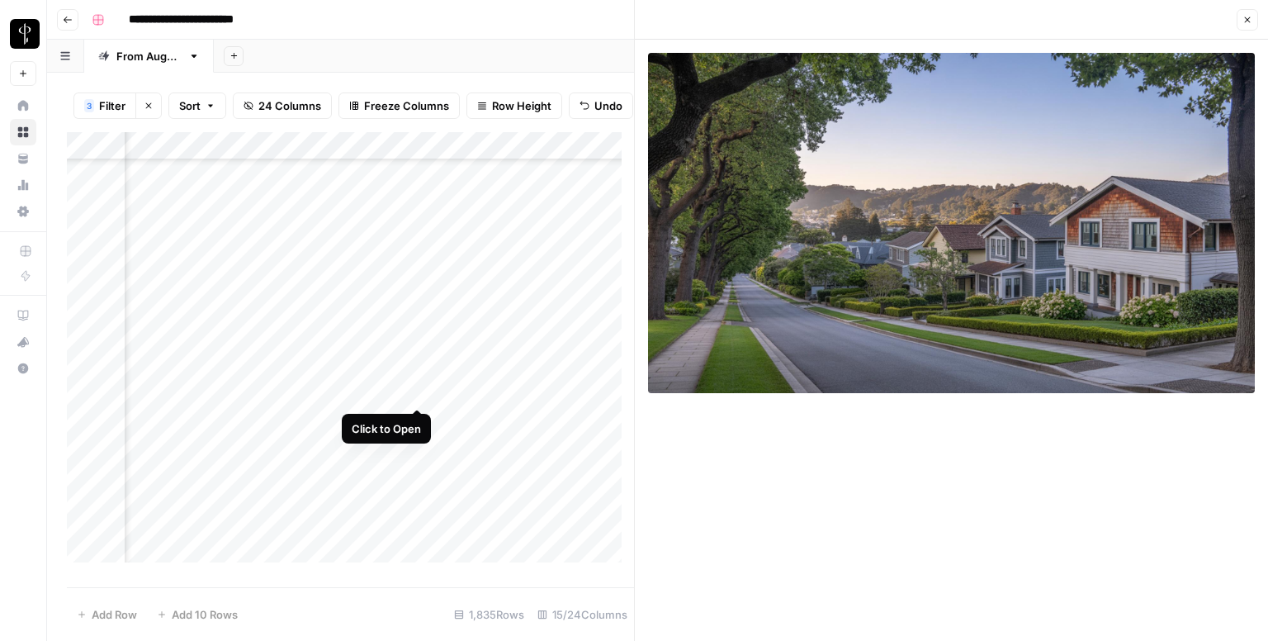
click at [416, 390] on div "Add Column" at bounding box center [350, 353] width 567 height 443
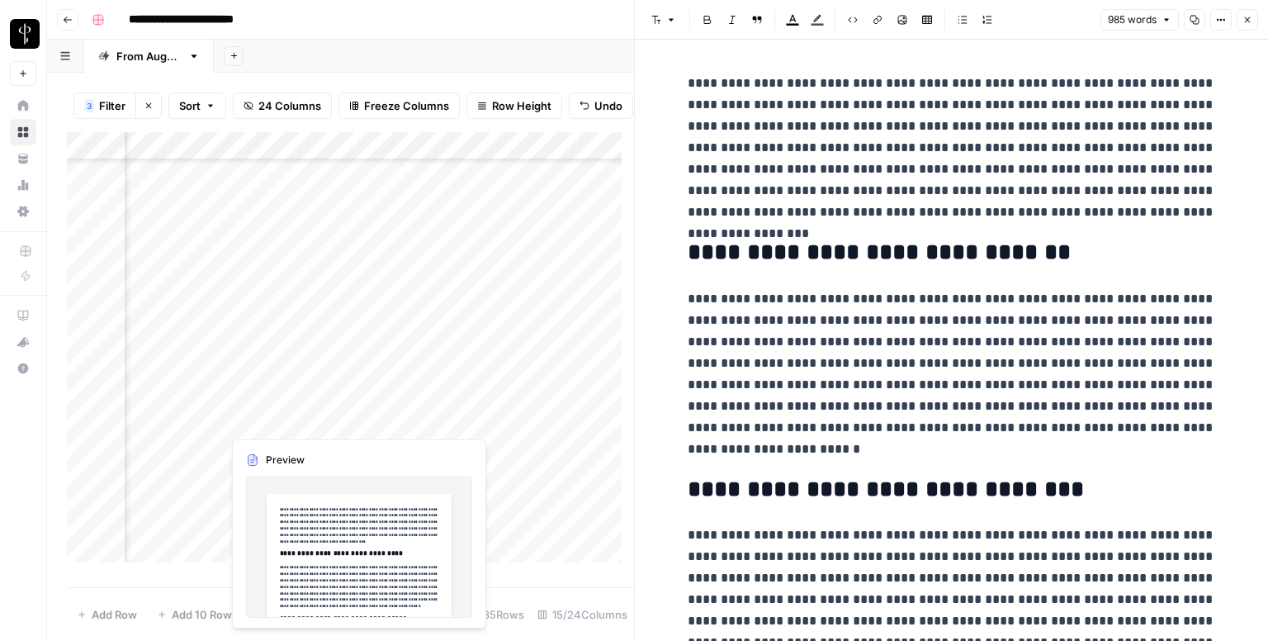
click at [415, 417] on div "Add Column" at bounding box center [350, 353] width 567 height 443
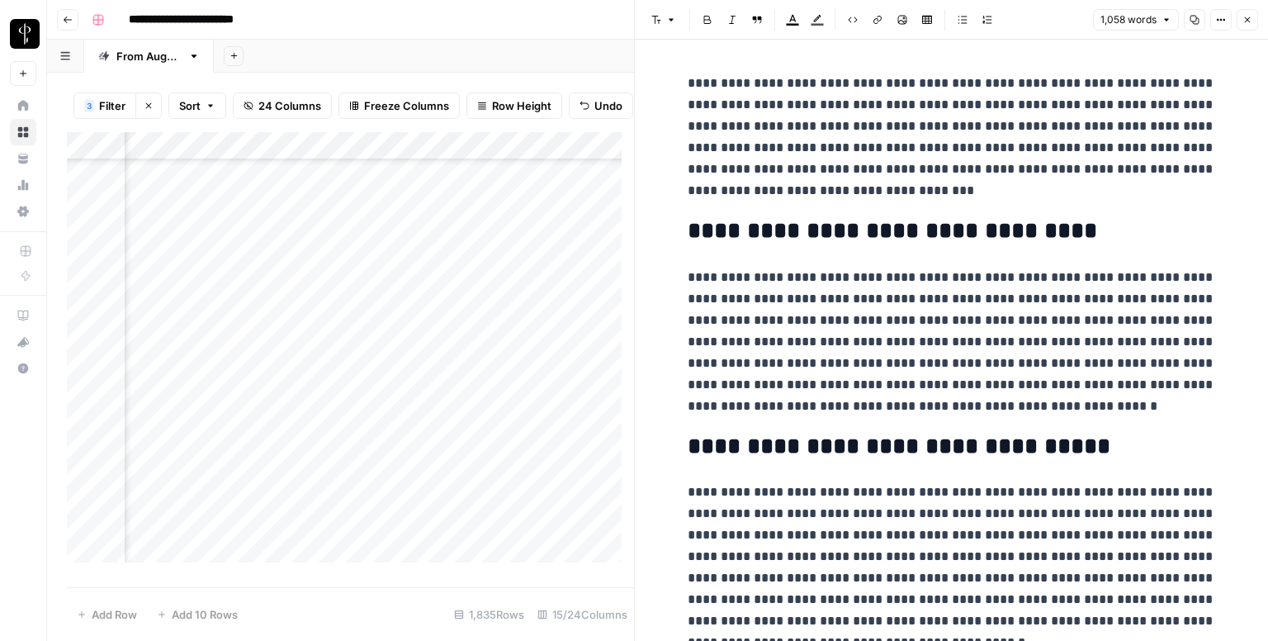
click at [207, 424] on div "Add Column" at bounding box center [350, 353] width 567 height 443
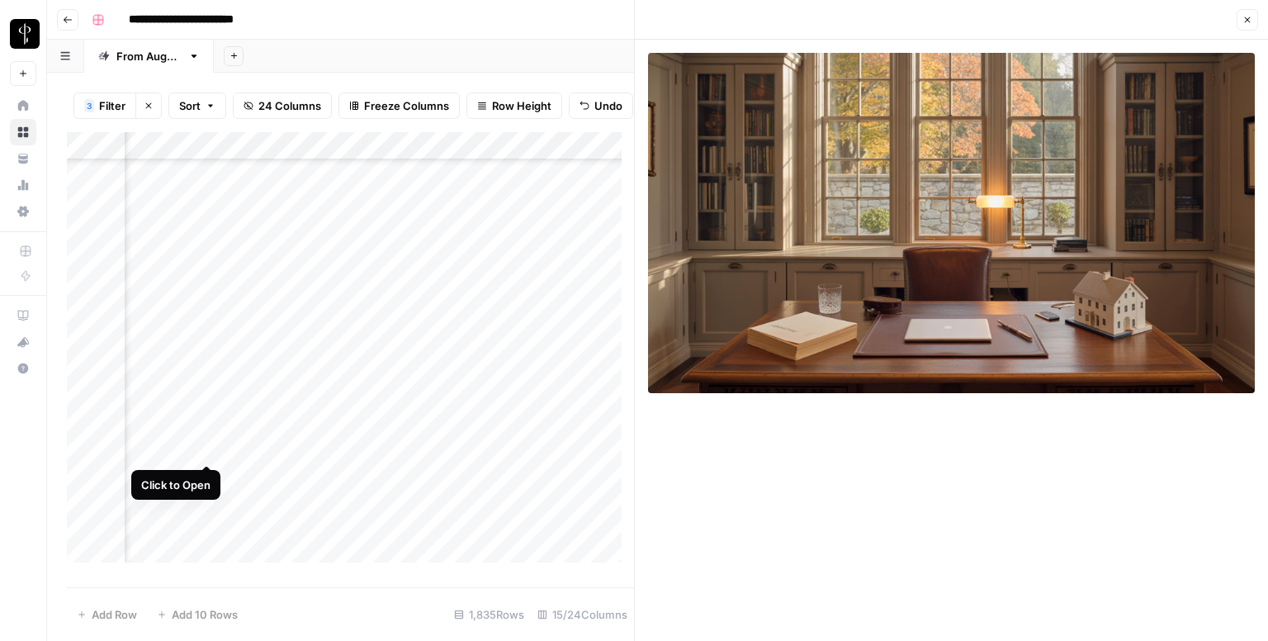
click at [208, 447] on div "Add Column" at bounding box center [350, 353] width 567 height 443
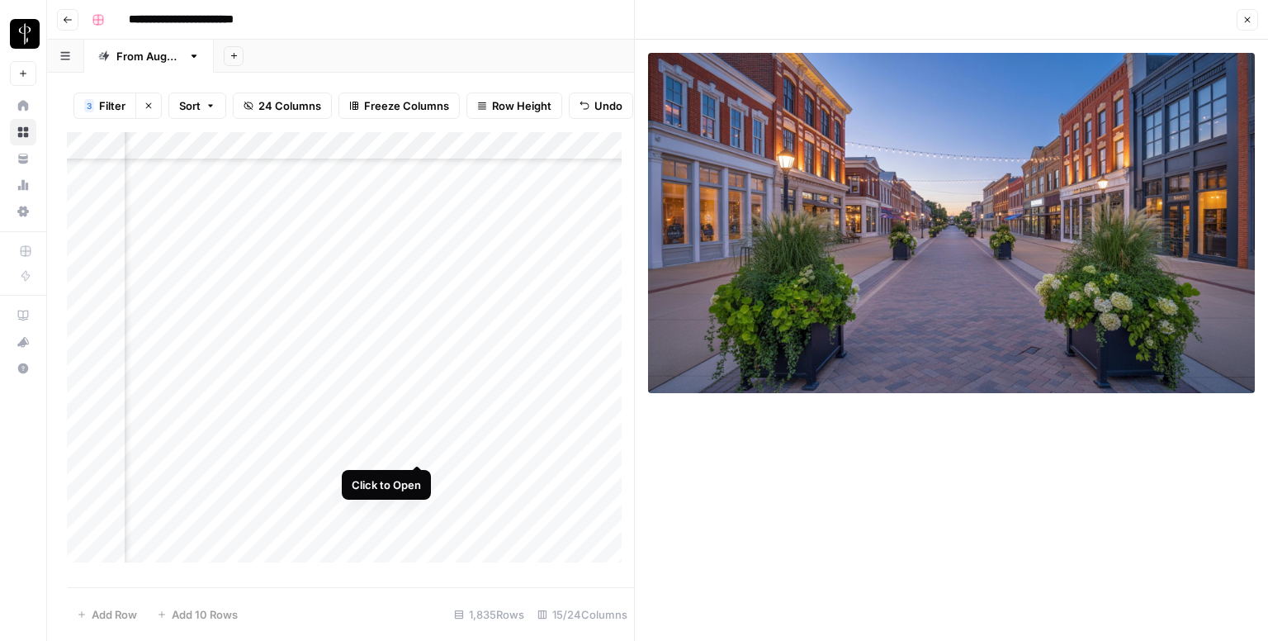
click at [410, 447] on div "Add Column" at bounding box center [350, 353] width 567 height 443
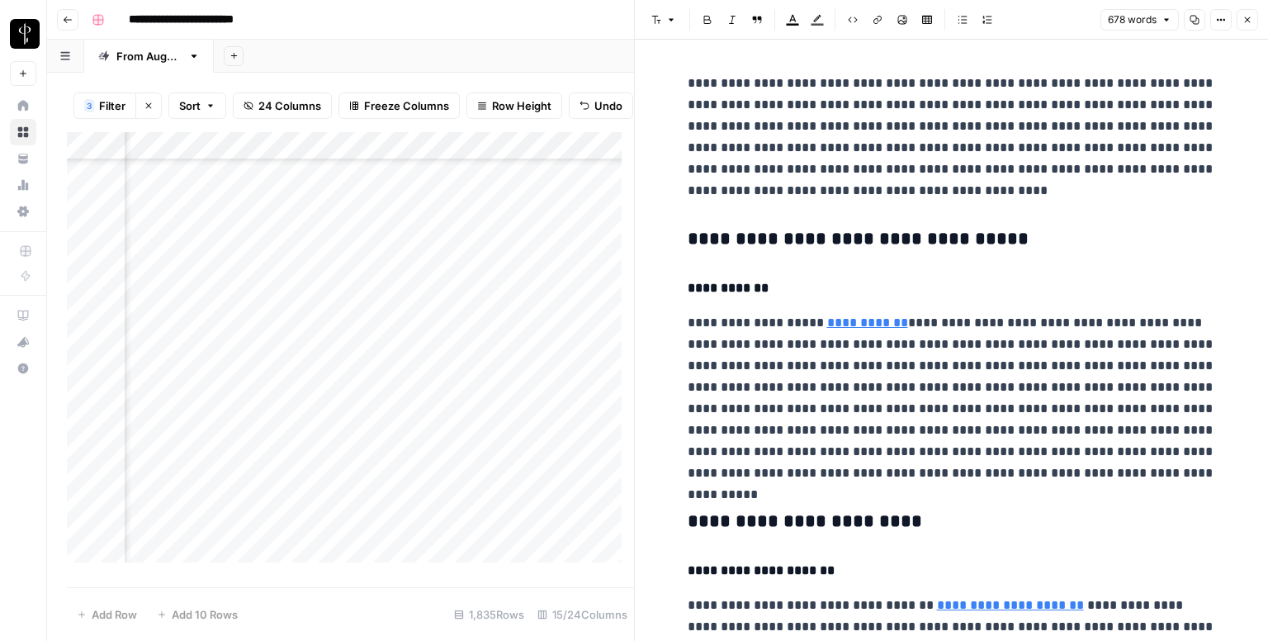
click at [805, 244] on h3 "**********" at bounding box center [952, 239] width 528 height 23
click at [660, 5] on header "Font style Bold Italic Block quote Text color Highlight color Code block Link I…" at bounding box center [951, 20] width 633 height 40
click at [666, 21] on icon "button" at bounding box center [671, 20] width 10 height 10
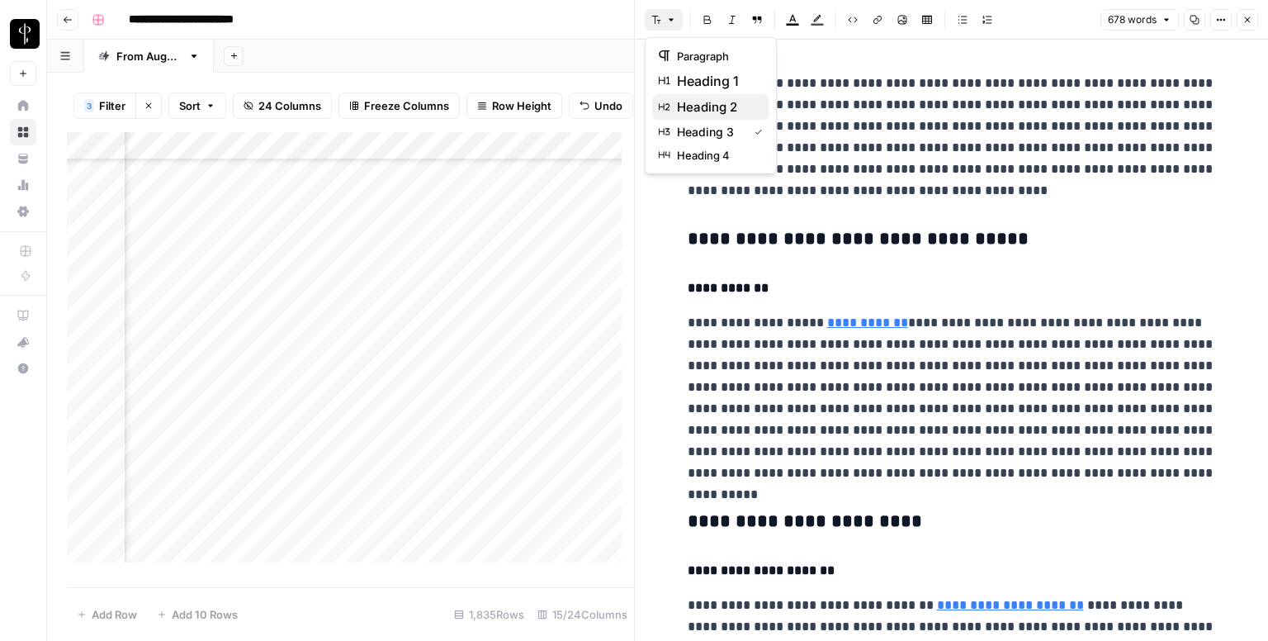
click at [713, 108] on span "heading 2" at bounding box center [716, 107] width 79 height 20
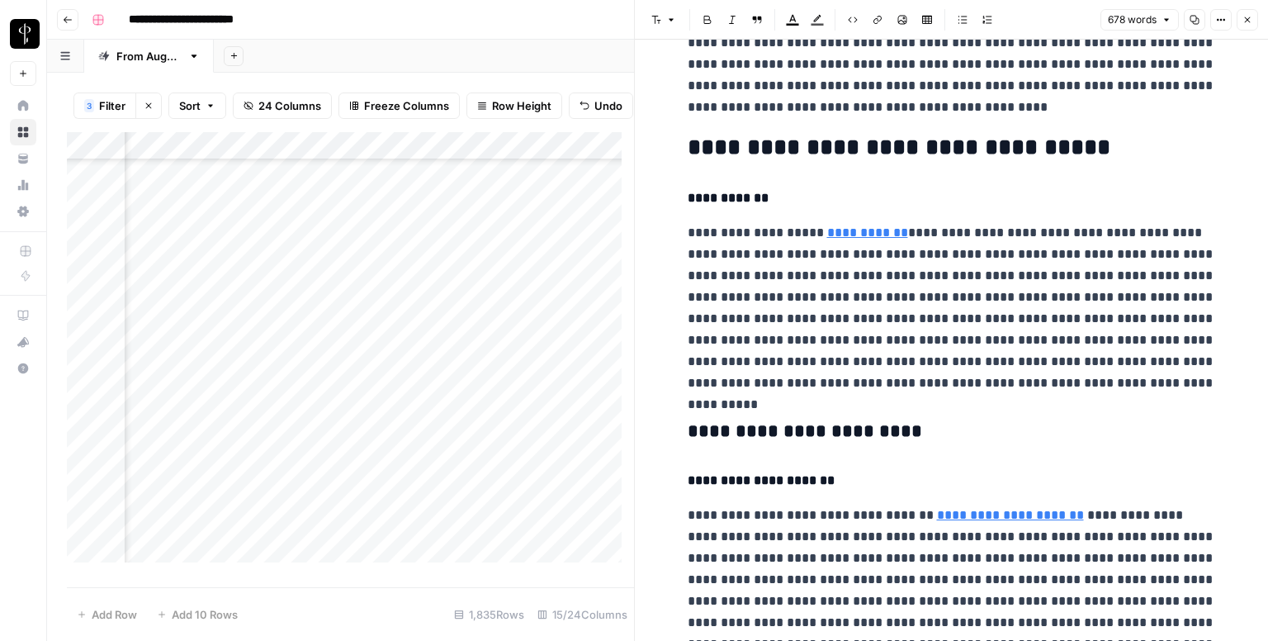
scroll to position [413, 0]
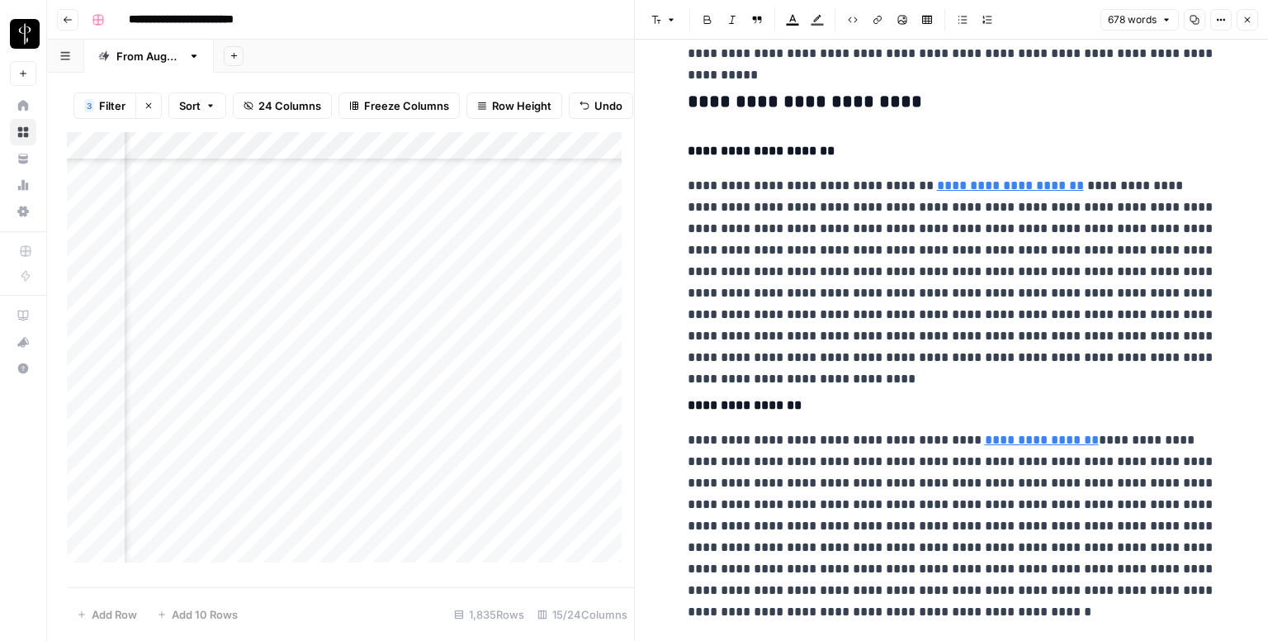
click at [756, 107] on h3 "**********" at bounding box center [952, 102] width 528 height 23
click at [670, 23] on icon "button" at bounding box center [671, 20] width 10 height 10
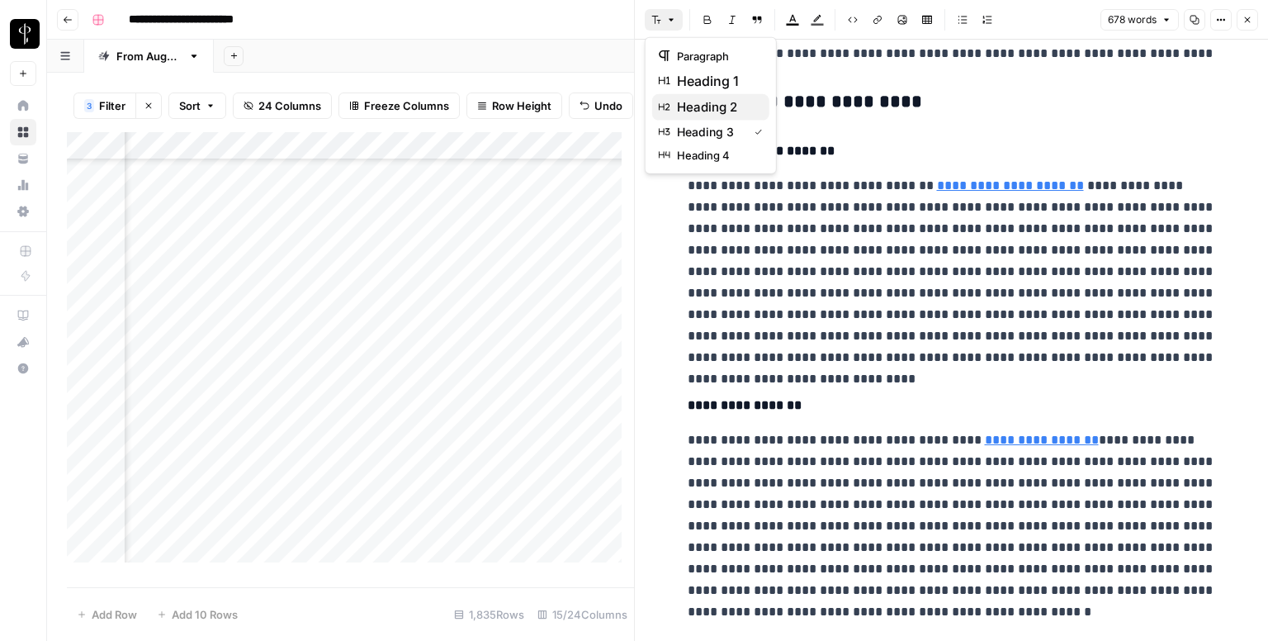
click at [712, 103] on span "heading 2" at bounding box center [716, 107] width 79 height 20
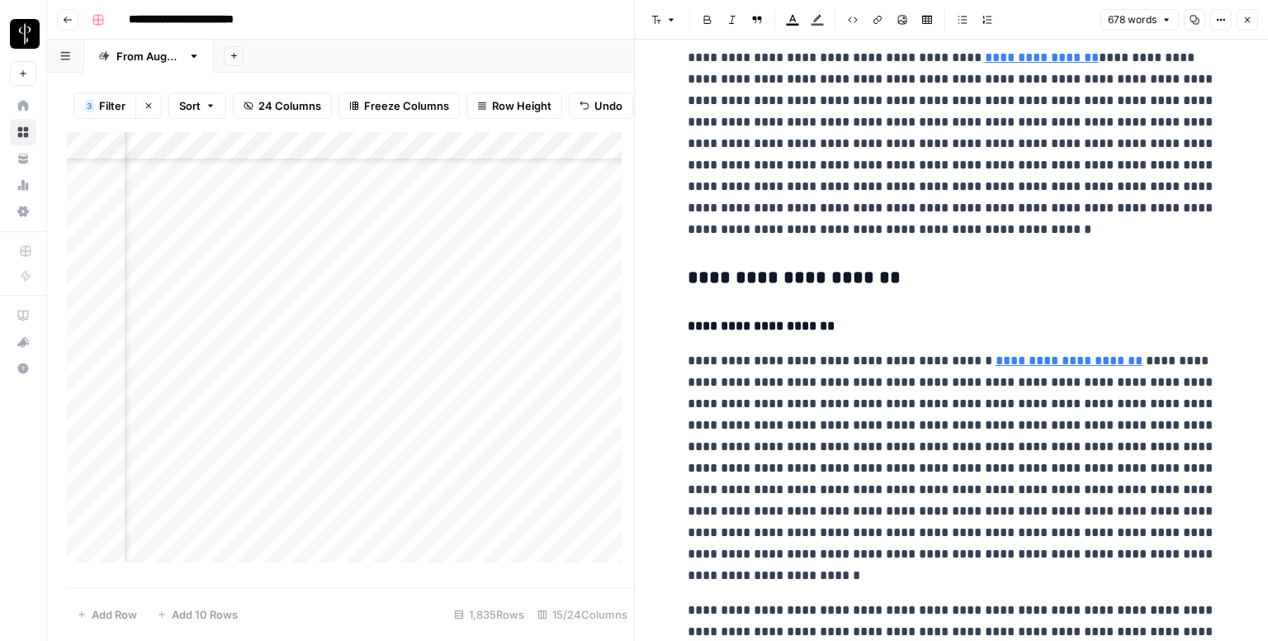
scroll to position [826, 0]
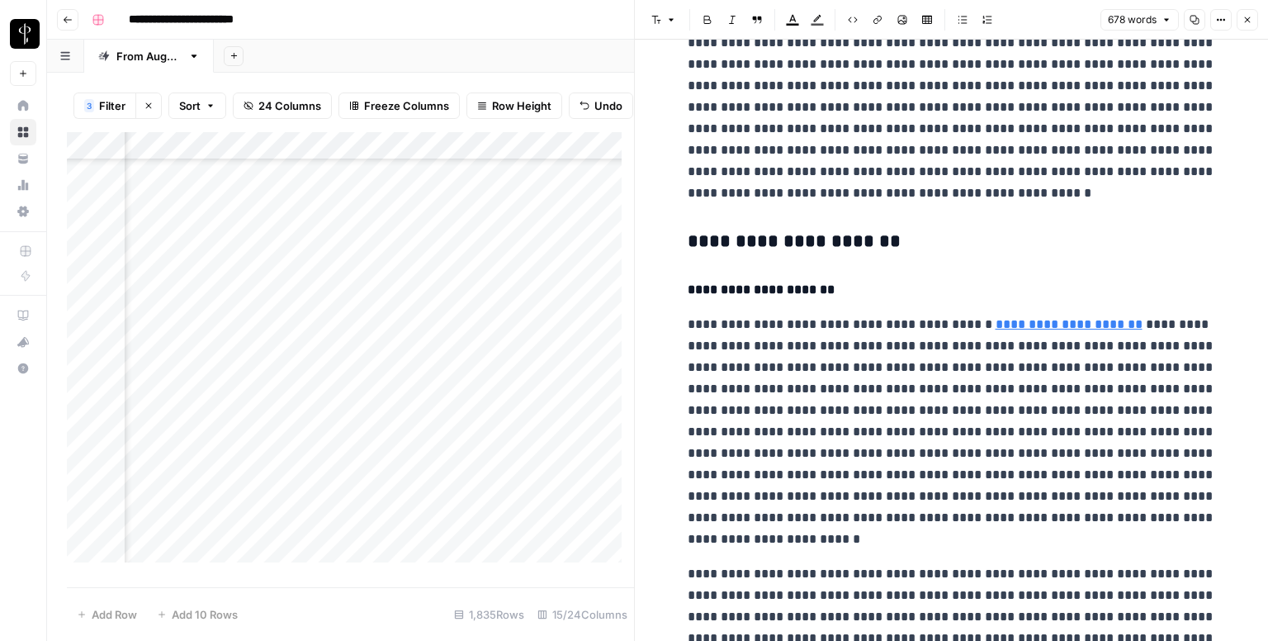
click at [766, 238] on h3 "**********" at bounding box center [952, 241] width 528 height 23
click at [667, 18] on icon "button" at bounding box center [671, 20] width 10 height 10
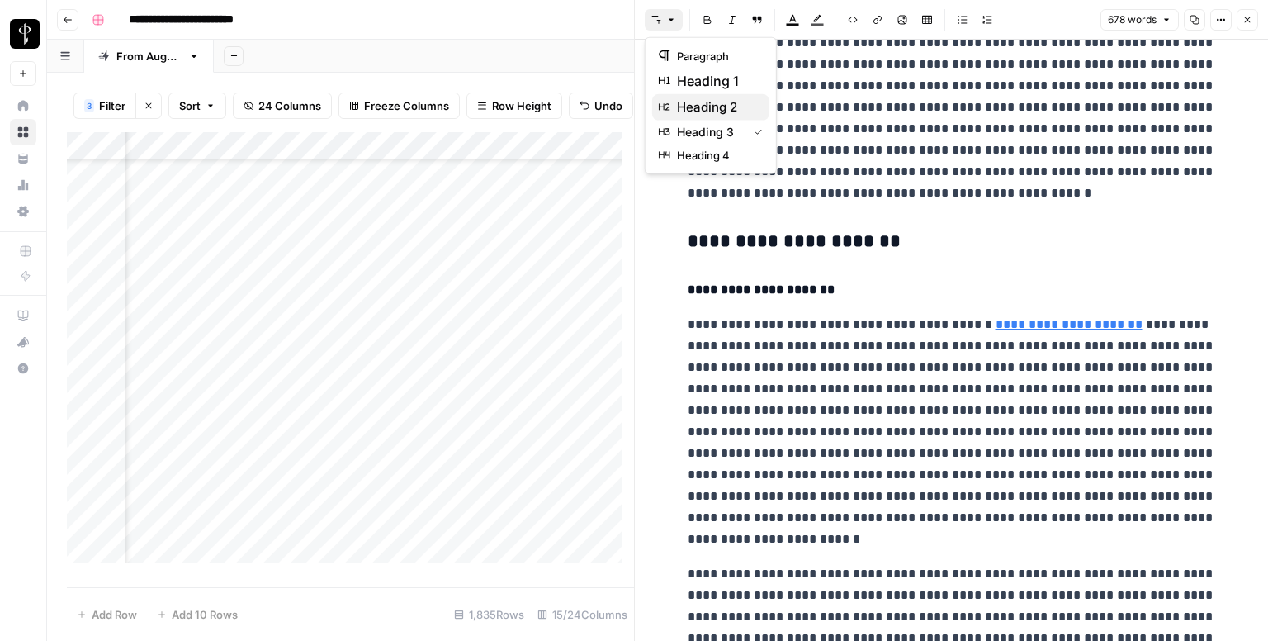
click at [720, 100] on span "heading 2" at bounding box center [716, 107] width 79 height 20
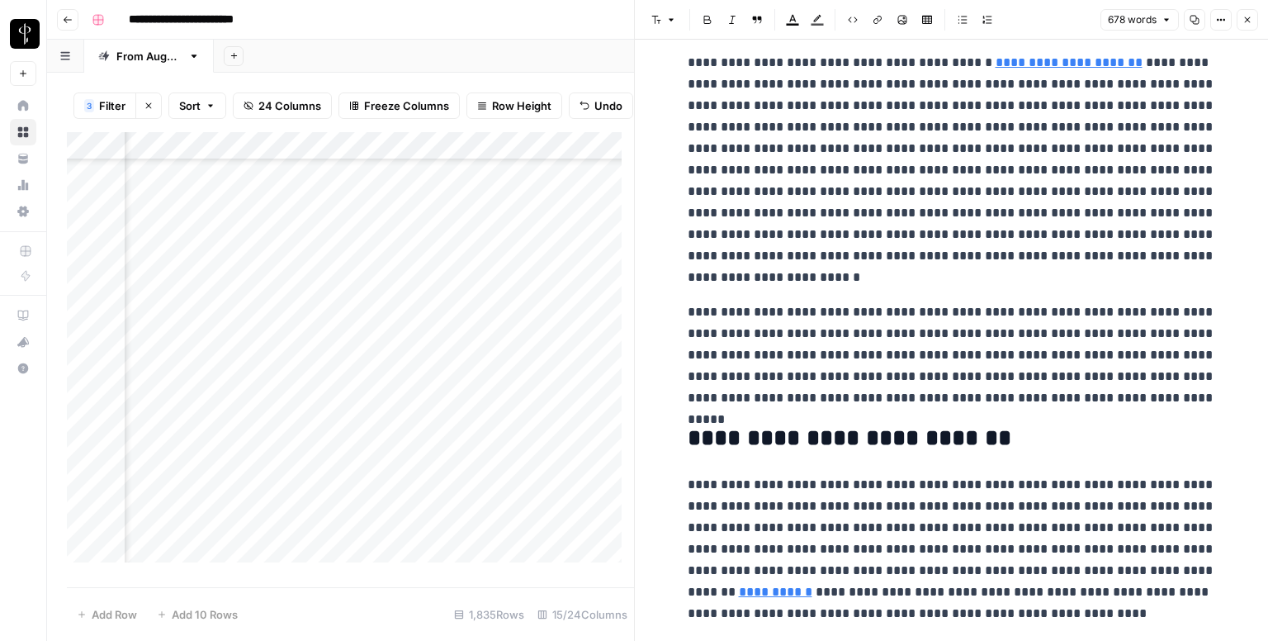
scroll to position [1124, 0]
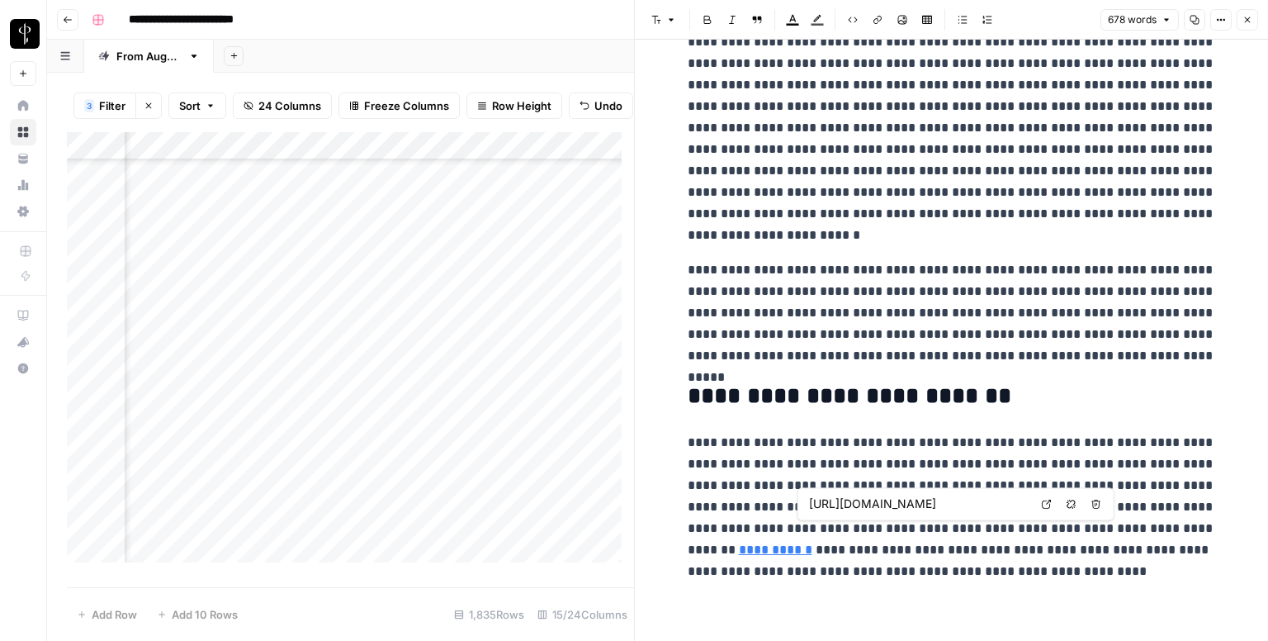
click at [1046, 504] on icon at bounding box center [1047, 504] width 10 height 10
click at [1252, 16] on icon "button" at bounding box center [1247, 20] width 10 height 10
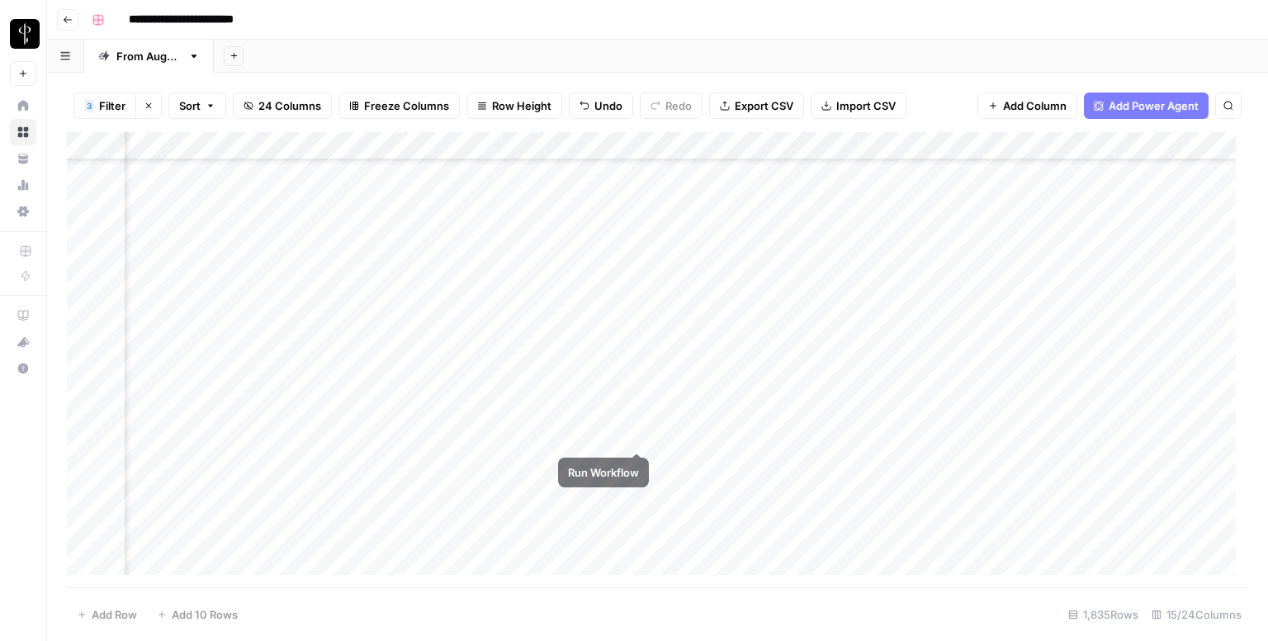
click at [669, 429] on div "Add Column" at bounding box center [657, 359] width 1181 height 455
type textarea "**********"
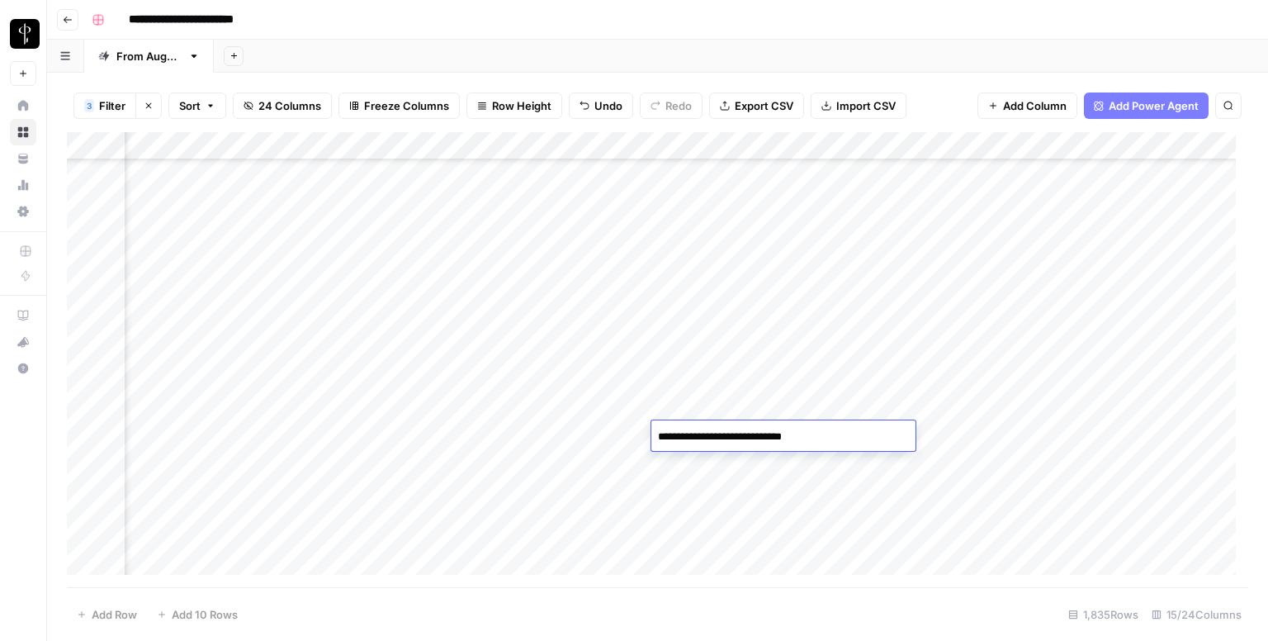
click at [195, 457] on div "Add Column" at bounding box center [657, 359] width 1181 height 455
click at [203, 461] on div "Add Column" at bounding box center [657, 359] width 1181 height 455
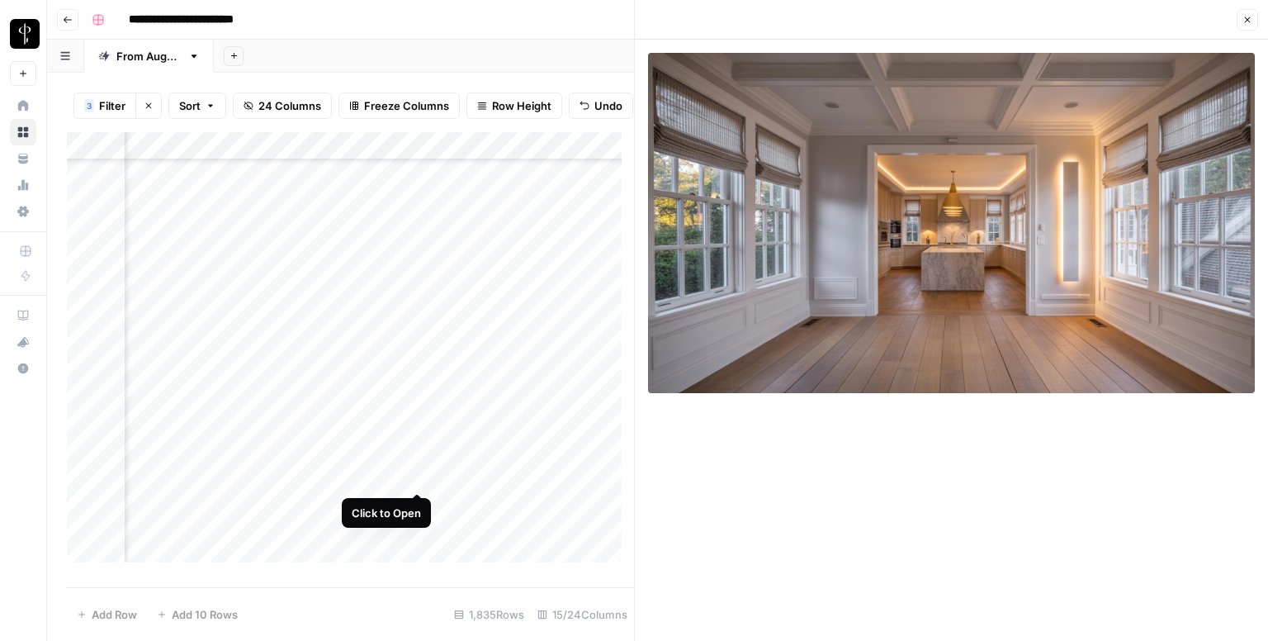
click at [421, 468] on div "Add Column" at bounding box center [350, 353] width 567 height 443
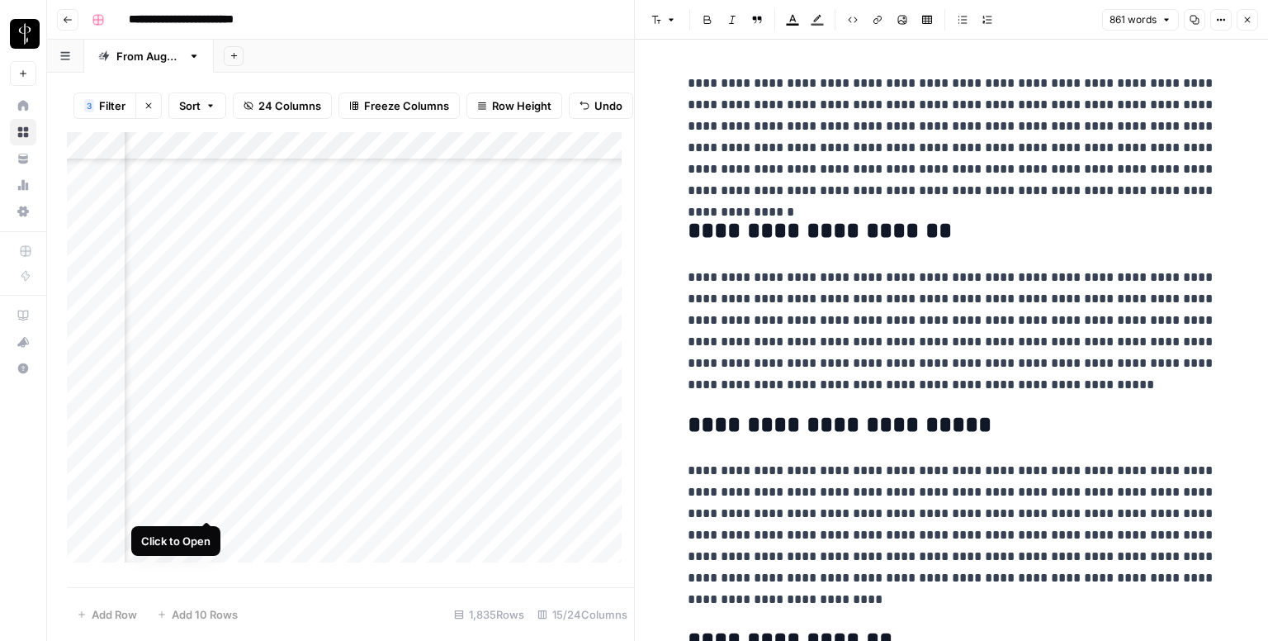
click at [201, 508] on div "Add Column" at bounding box center [350, 353] width 567 height 443
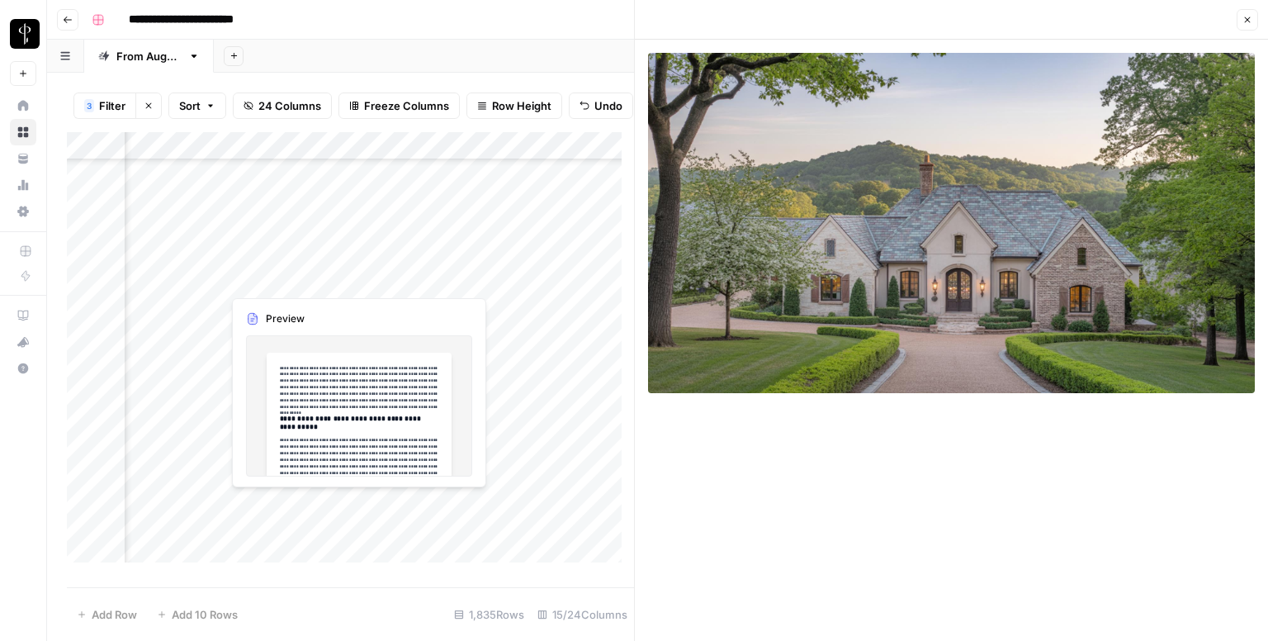
click at [415, 505] on div "Add Column" at bounding box center [350, 353] width 567 height 443
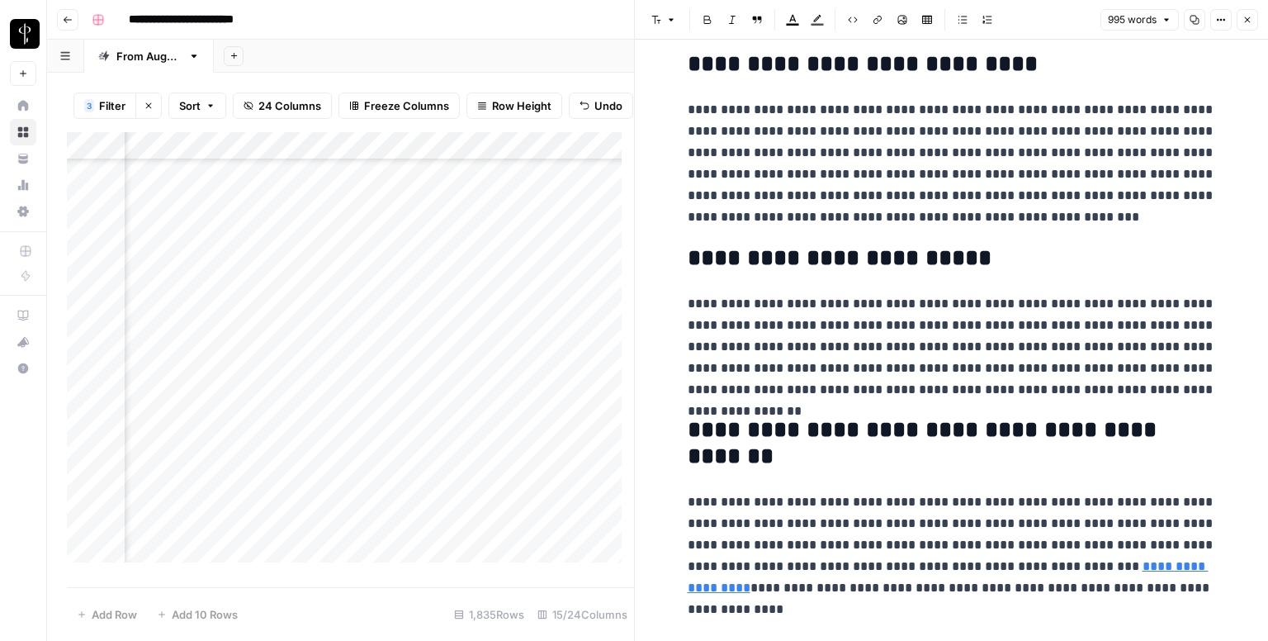
scroll to position [1867, 0]
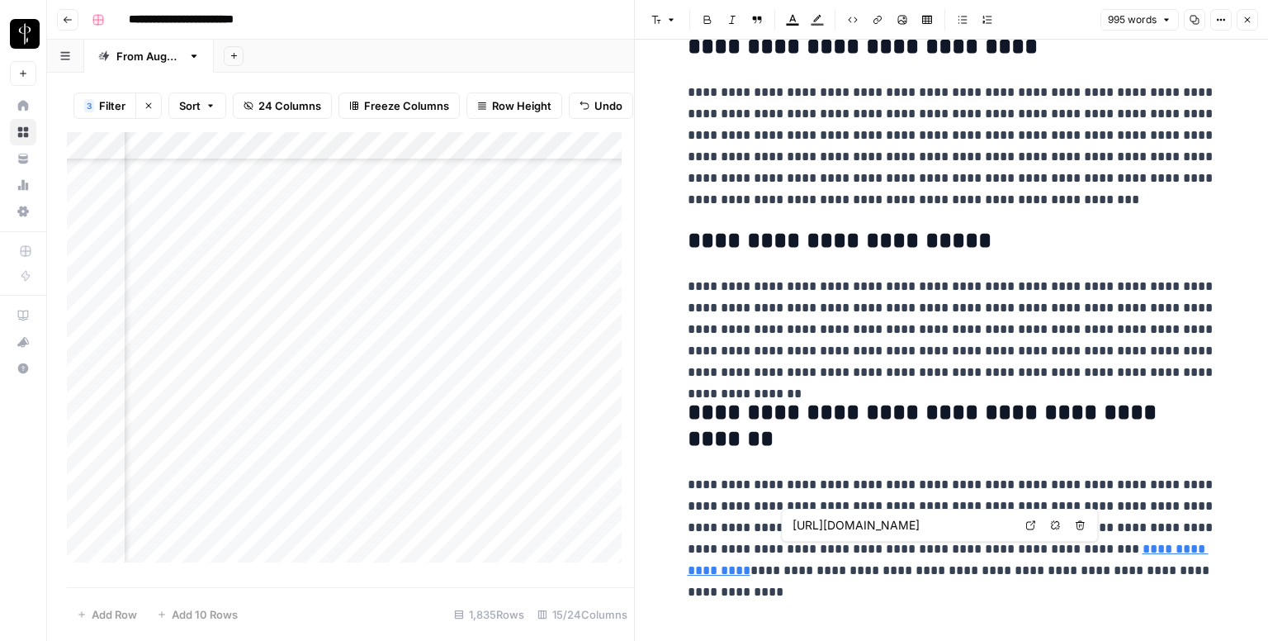
click at [1033, 524] on icon at bounding box center [1030, 525] width 10 height 10
click at [1253, 19] on button "Close" at bounding box center [1247, 19] width 21 height 21
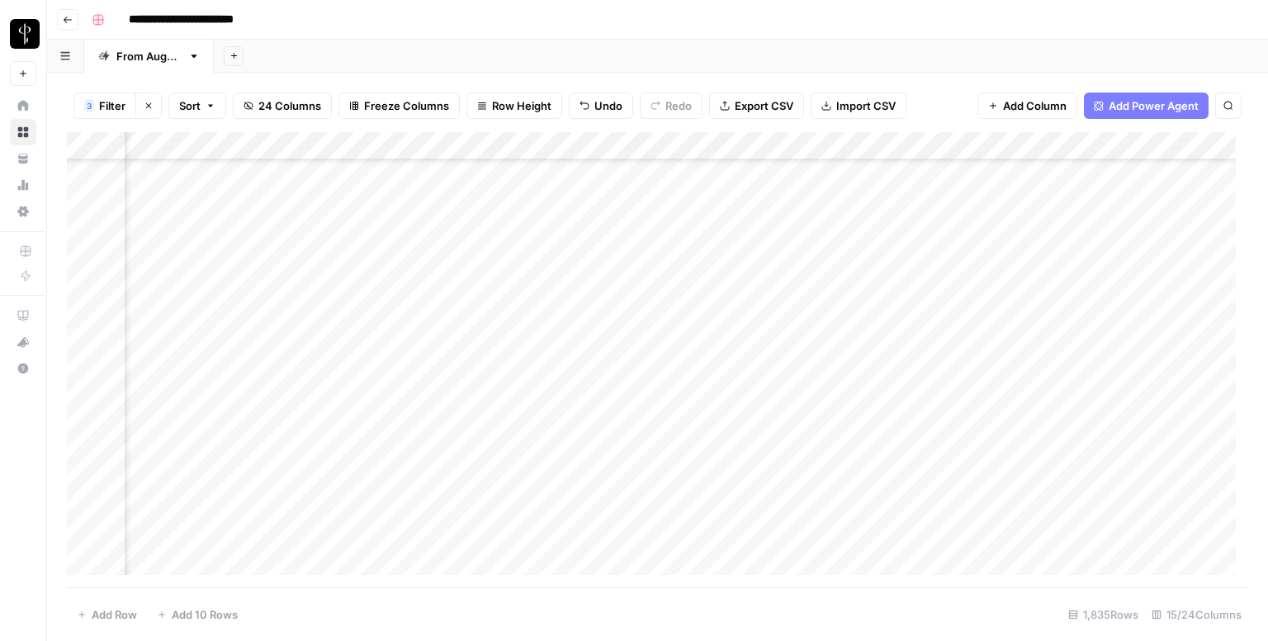
scroll to position [1651, 1066]
click at [961, 198] on div "Add Column" at bounding box center [657, 359] width 1181 height 455
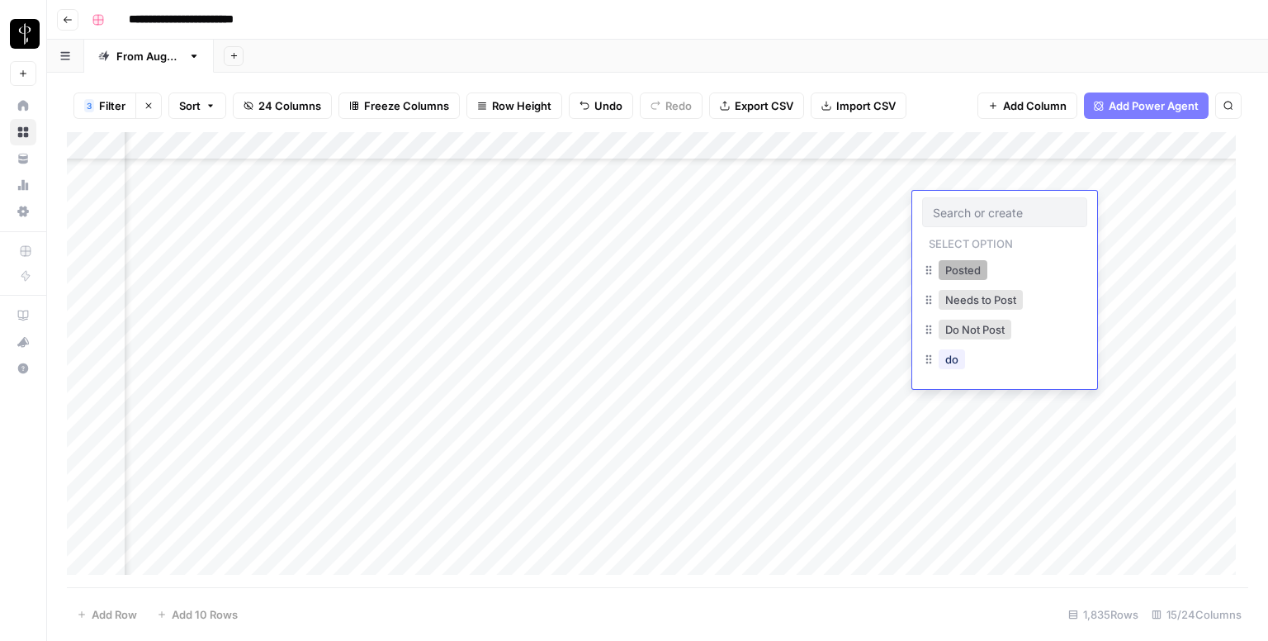
click at [975, 272] on button "Posted" at bounding box center [963, 270] width 49 height 20
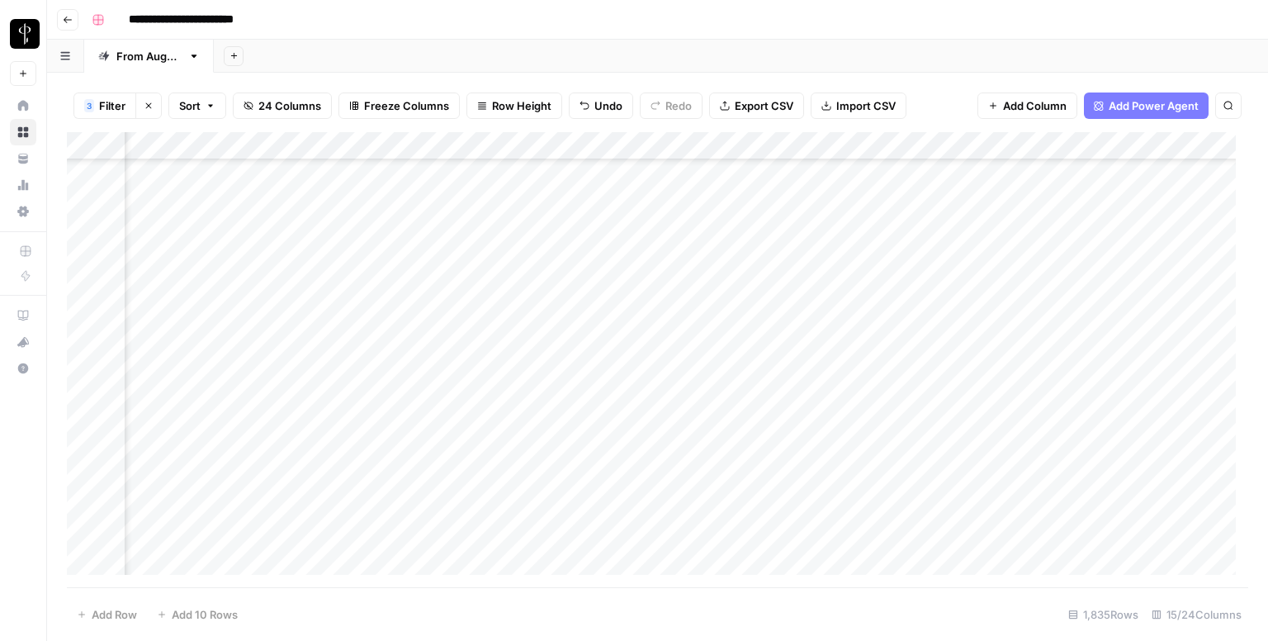
scroll to position [2064, 1066]
drag, startPoint x: 1060, startPoint y: 215, endPoint x: 1002, endPoint y: 328, distance: 126.3
click at [1002, 328] on div "Add Column" at bounding box center [657, 359] width 1181 height 455
click at [593, 275] on div "Add Column" at bounding box center [657, 359] width 1181 height 455
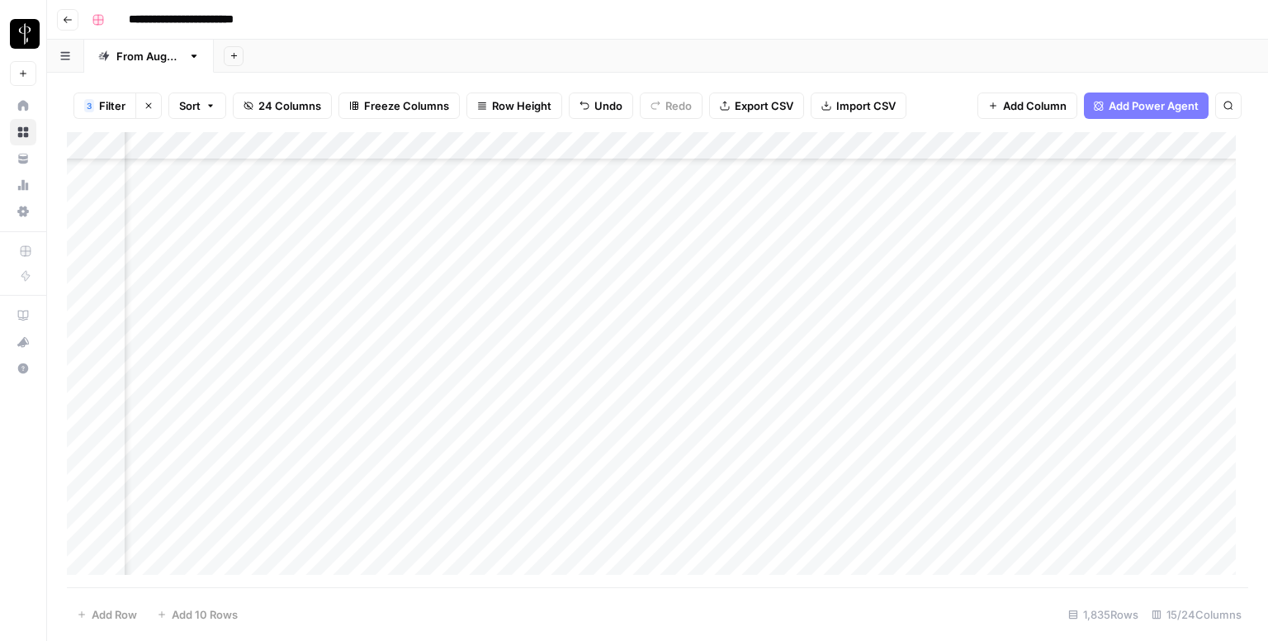
click at [600, 301] on div "Add Column" at bounding box center [657, 359] width 1181 height 455
click at [592, 329] on div "Add Column" at bounding box center [657, 359] width 1181 height 455
click at [600, 354] on div "Add Column" at bounding box center [657, 359] width 1181 height 455
click at [594, 381] on div "Add Column" at bounding box center [657, 359] width 1181 height 455
click at [583, 324] on div "Add Column" at bounding box center [657, 359] width 1181 height 455
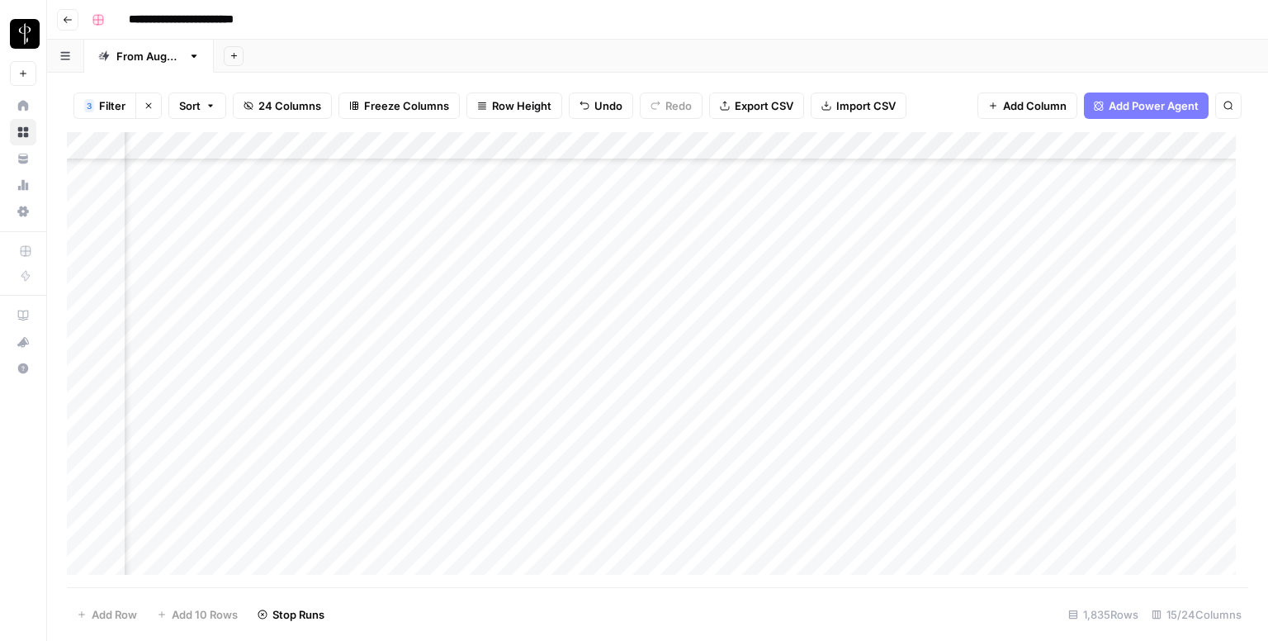
click at [591, 418] on div "Add Column" at bounding box center [657, 359] width 1181 height 455
click at [594, 443] on div "Add Column" at bounding box center [657, 359] width 1181 height 455
click at [589, 470] on div "Add Column" at bounding box center [657, 359] width 1181 height 455
click at [596, 493] on div "Add Column" at bounding box center [657, 359] width 1181 height 455
click at [587, 529] on div "Add Column" at bounding box center [657, 359] width 1181 height 455
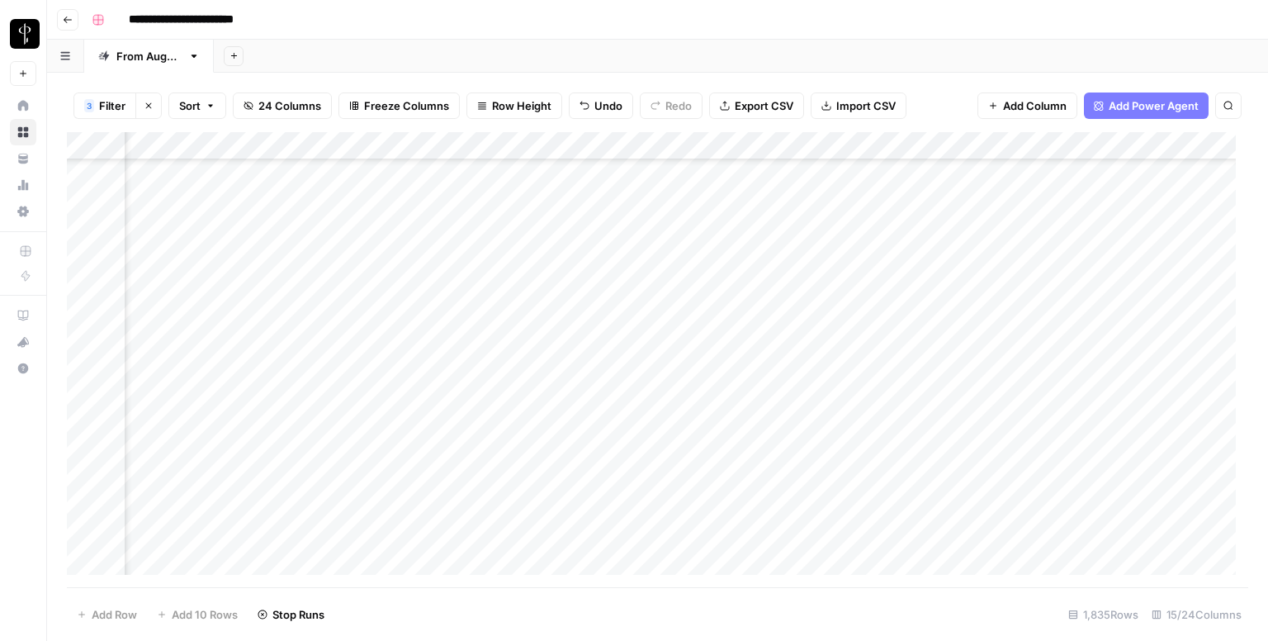
click at [589, 551] on div "Add Column" at bounding box center [657, 359] width 1181 height 455
click at [586, 328] on div "Add Column" at bounding box center [657, 359] width 1181 height 455
click at [594, 359] on div "Add Column" at bounding box center [657, 359] width 1181 height 455
click at [586, 388] on div "Add Column" at bounding box center [657, 359] width 1181 height 455
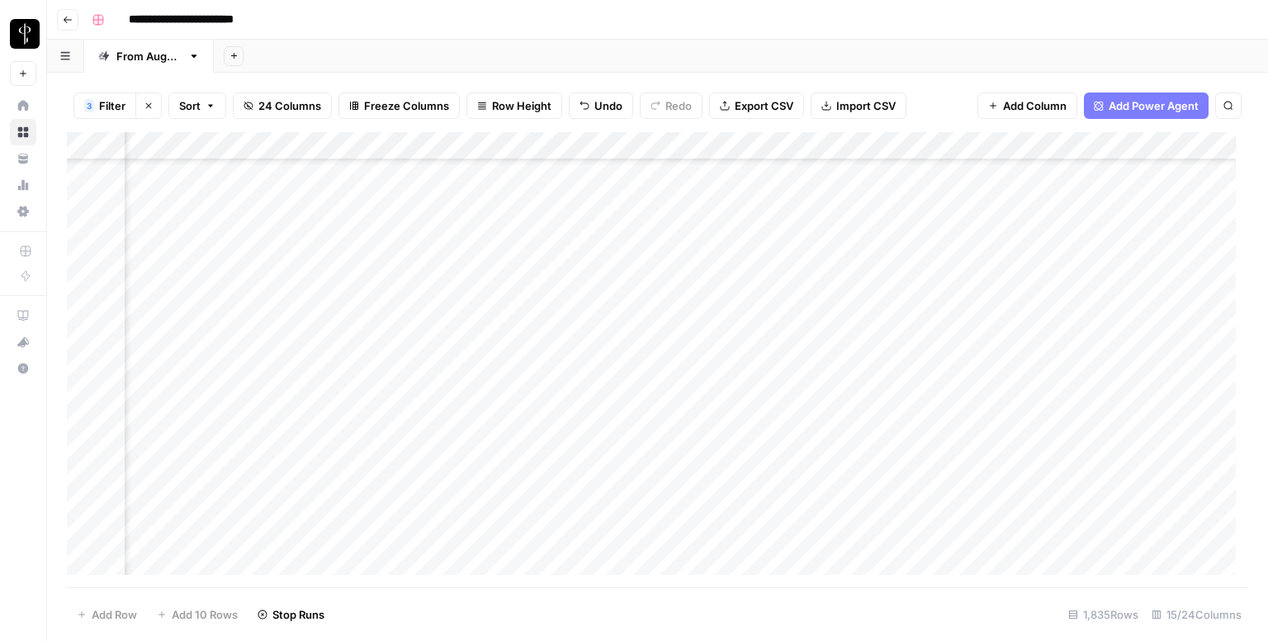
click at [589, 420] on div "Add Column" at bounding box center [657, 359] width 1181 height 455
click at [584, 439] on div "Add Column" at bounding box center [657, 359] width 1181 height 455
click at [590, 471] on div "Add Column" at bounding box center [657, 359] width 1181 height 455
click at [591, 501] on div "Add Column" at bounding box center [657, 359] width 1181 height 455
click at [582, 443] on div "Add Column" at bounding box center [657, 359] width 1181 height 455
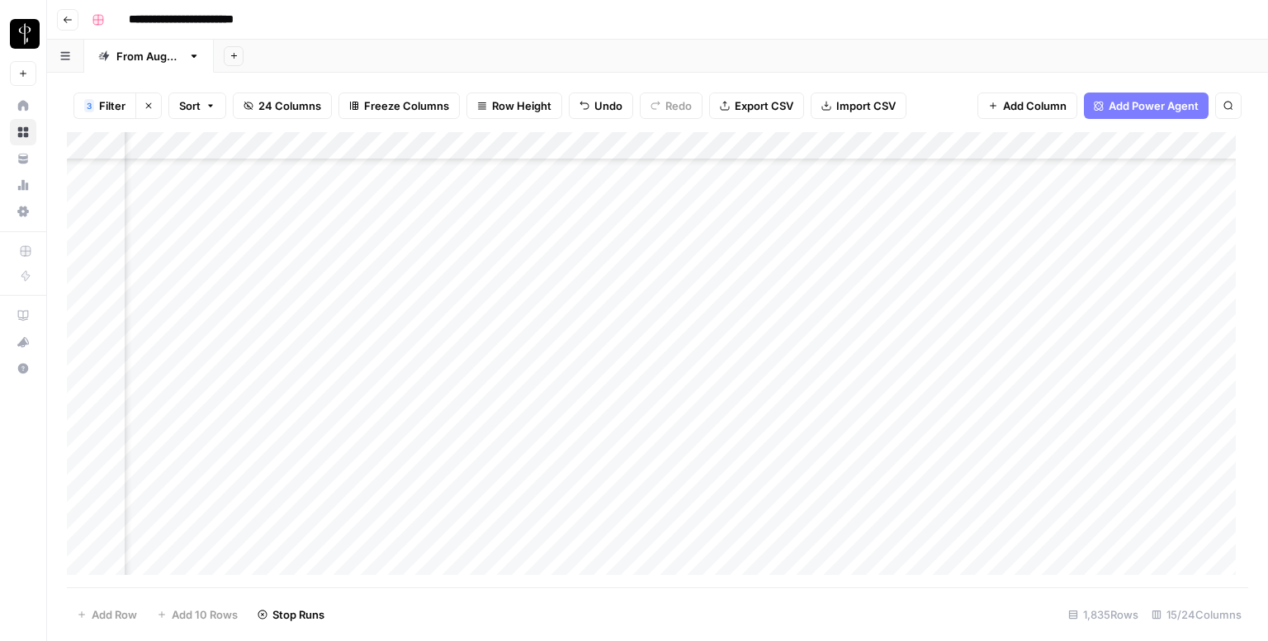
click at [585, 421] on div "Add Column" at bounding box center [657, 359] width 1181 height 455
click at [569, 366] on div "Add Column" at bounding box center [657, 359] width 1181 height 455
click at [576, 403] on div "Add Column" at bounding box center [657, 359] width 1181 height 455
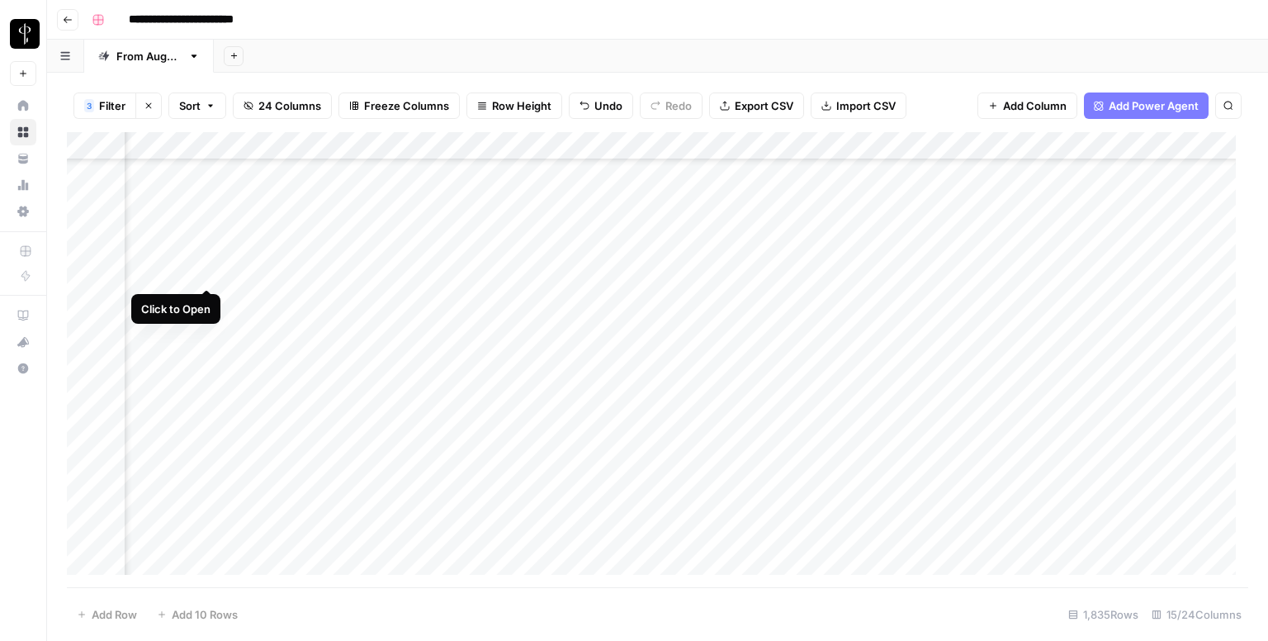
click at [210, 272] on div "Add Column" at bounding box center [657, 359] width 1181 height 455
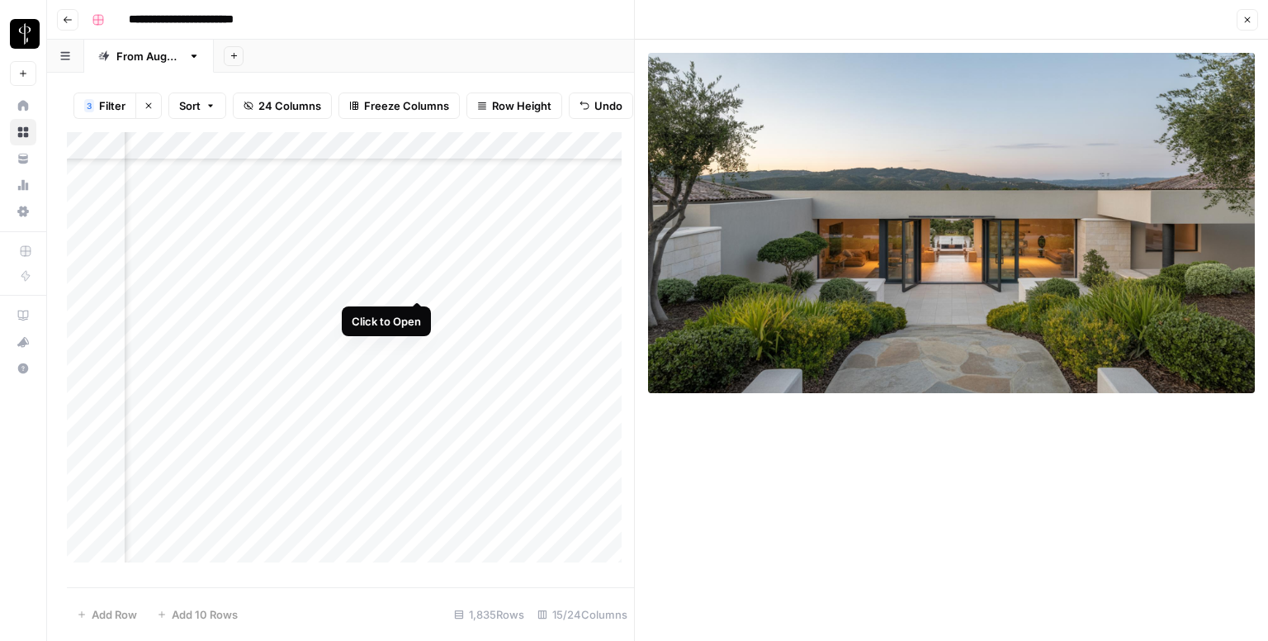
click at [413, 282] on div "Add Column" at bounding box center [350, 353] width 567 height 443
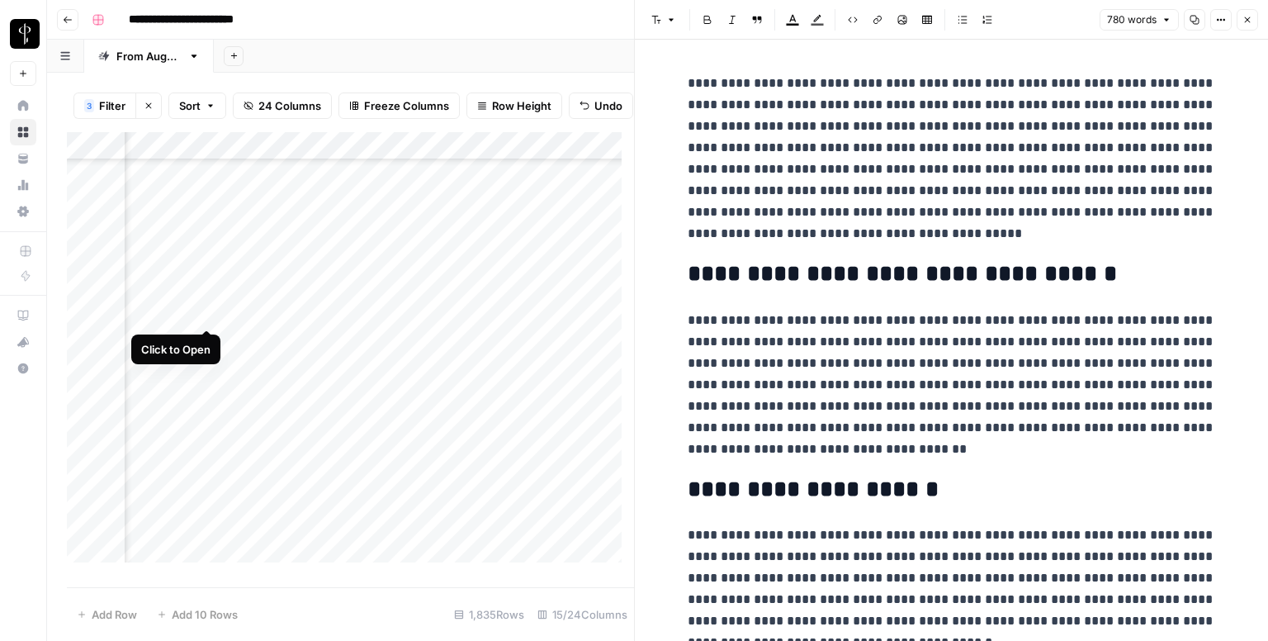
click at [208, 314] on div "Add Column" at bounding box center [350, 353] width 567 height 443
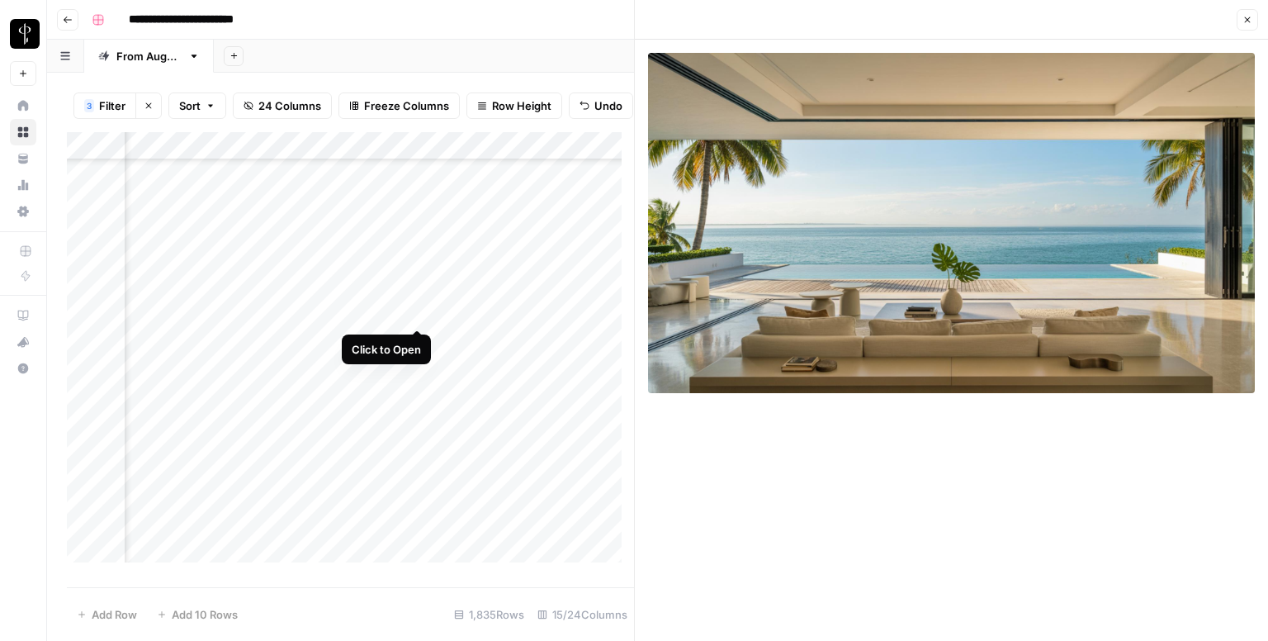
click at [420, 315] on div "Add Column" at bounding box center [350, 353] width 567 height 443
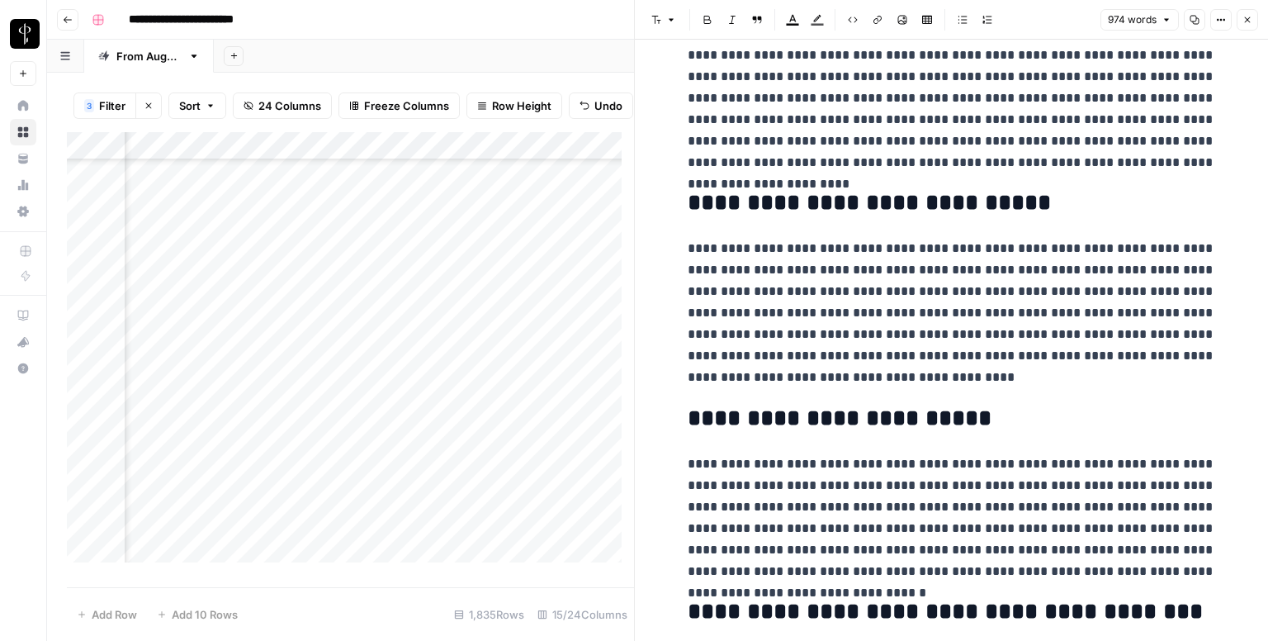
scroll to position [578, 0]
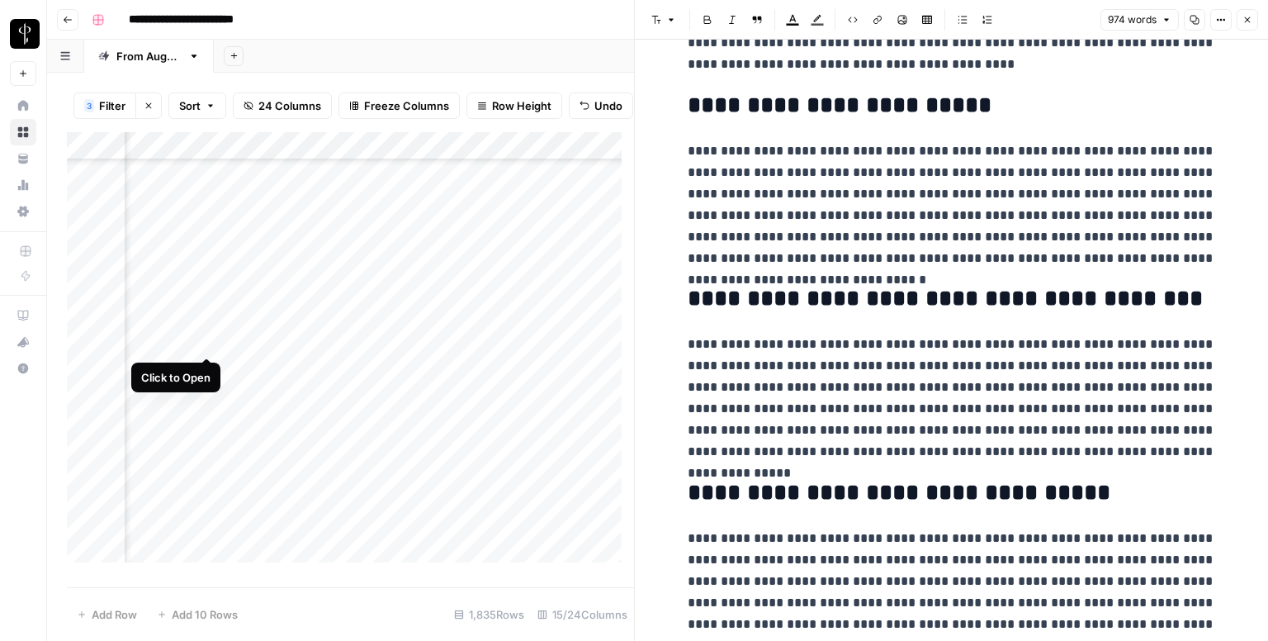
click at [204, 343] on div "Add Column" at bounding box center [350, 353] width 567 height 443
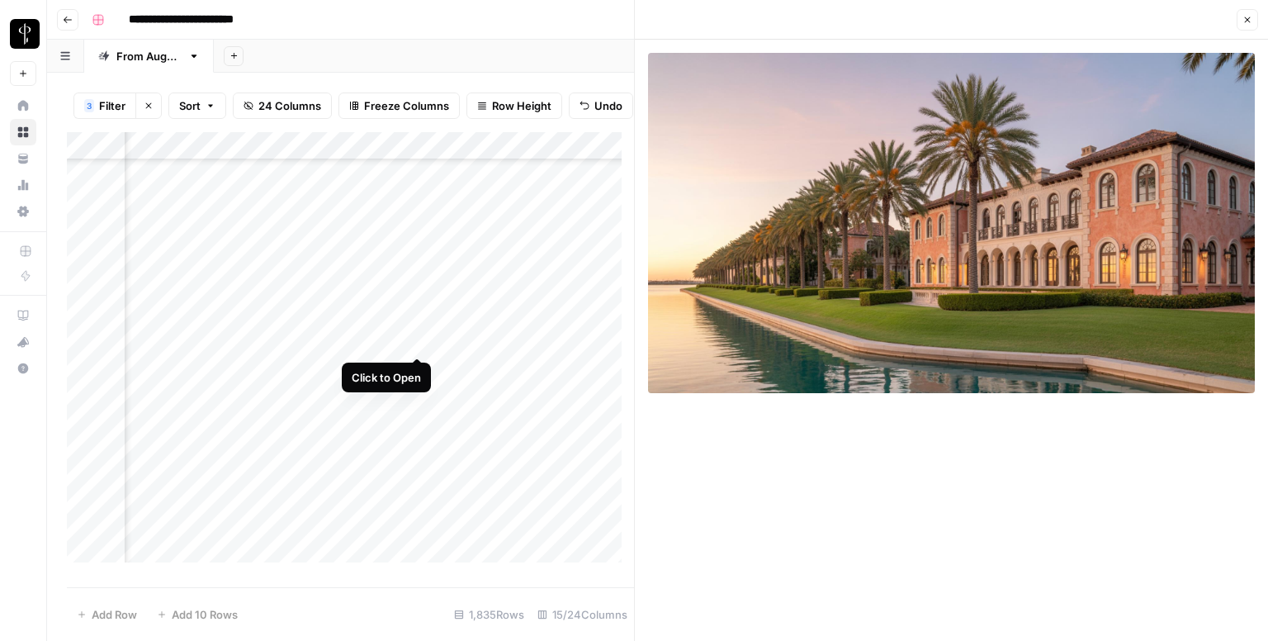
click at [416, 340] on div "Add Column" at bounding box center [350, 353] width 567 height 443
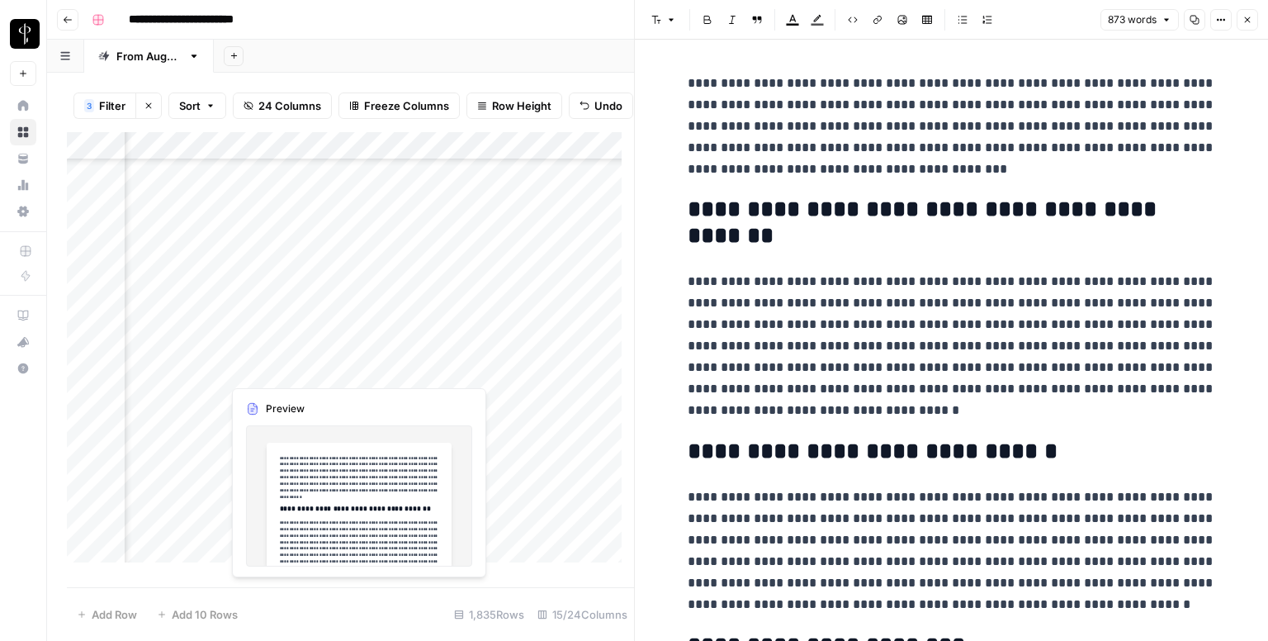
click at [417, 367] on div "Add Column" at bounding box center [350, 353] width 567 height 443
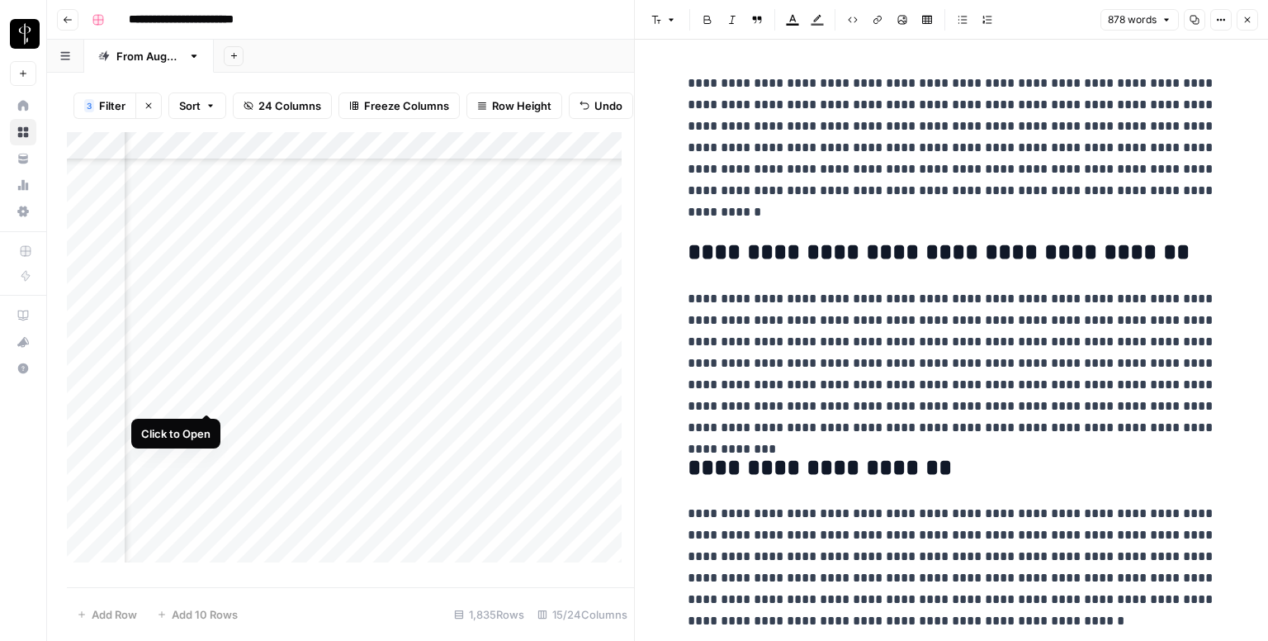
click at [201, 399] on div "Add Column" at bounding box center [350, 353] width 567 height 443
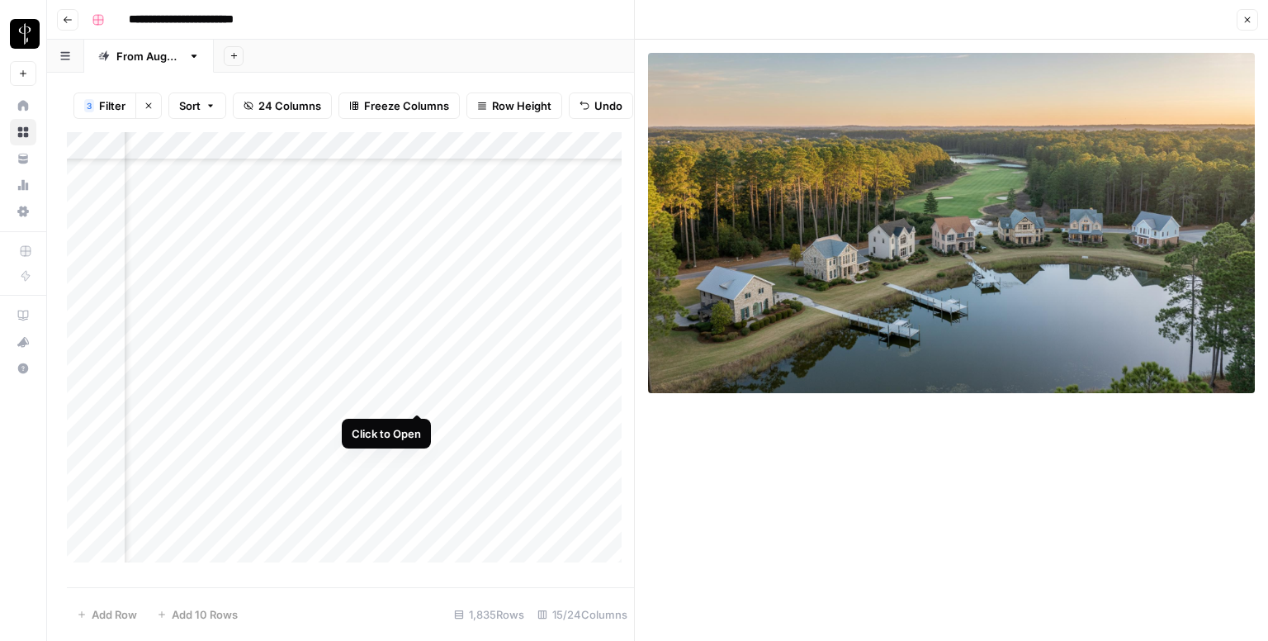
click at [419, 391] on div "Add Column" at bounding box center [350, 353] width 567 height 443
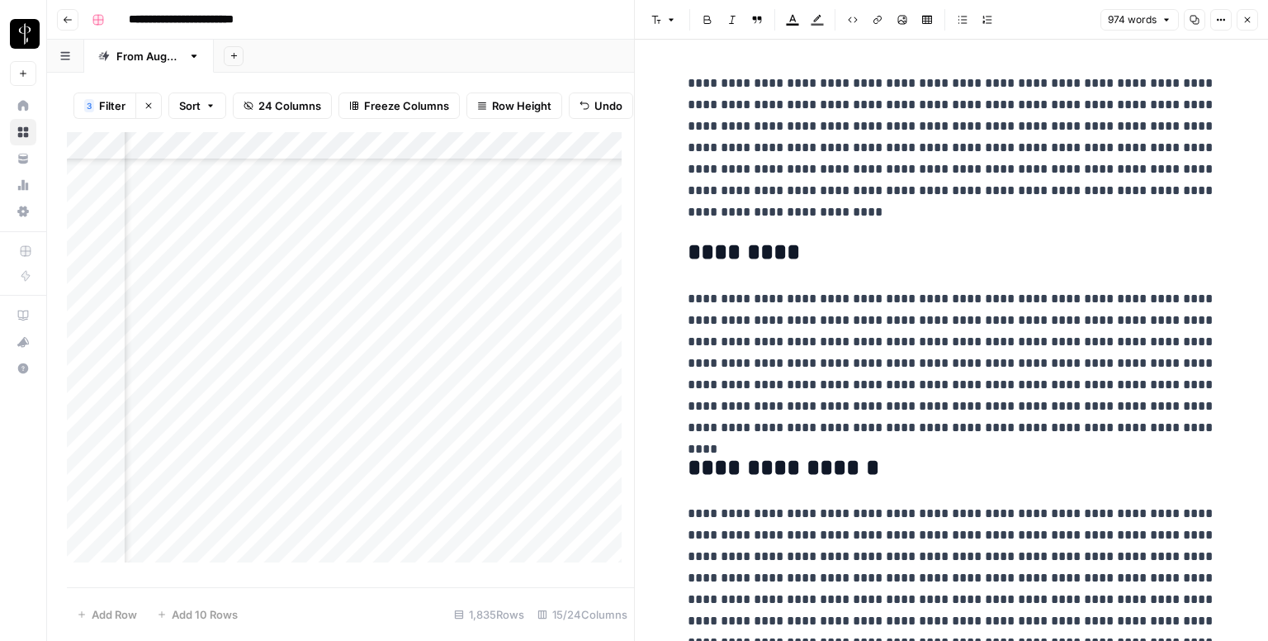
click at [201, 425] on div "Add Column" at bounding box center [350, 353] width 567 height 443
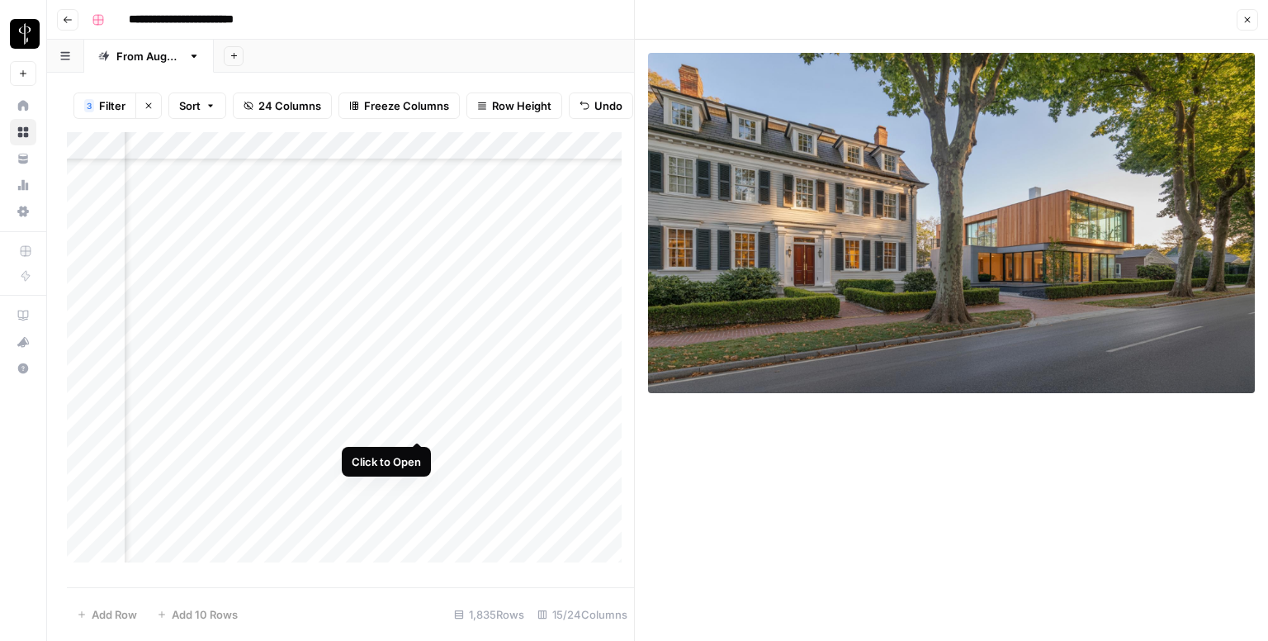
click at [415, 425] on div "Add Column" at bounding box center [350, 353] width 567 height 443
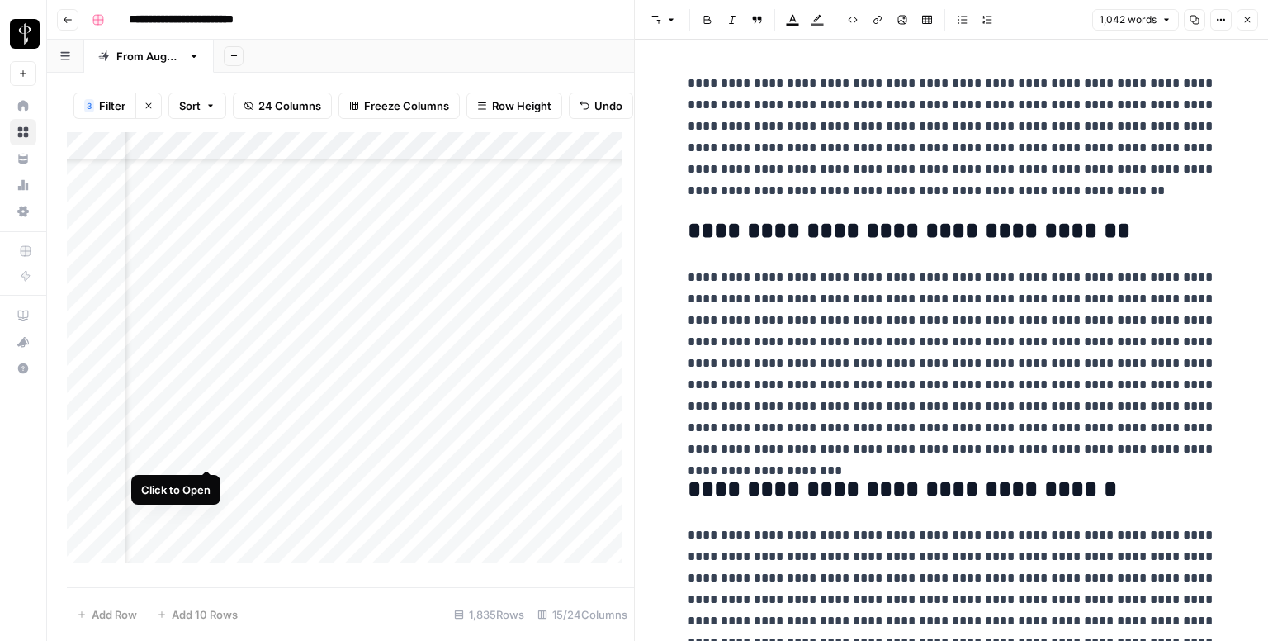
click at [210, 453] on div "Add Column" at bounding box center [350, 353] width 567 height 443
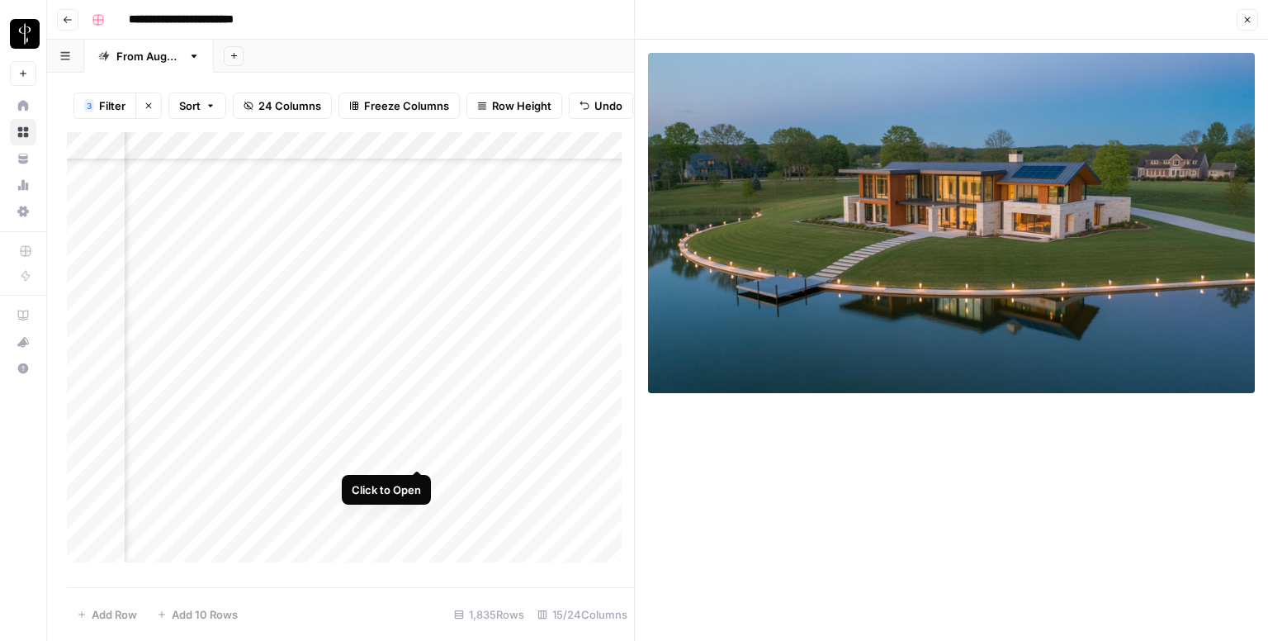
click at [419, 452] on div "Add Column" at bounding box center [350, 353] width 567 height 443
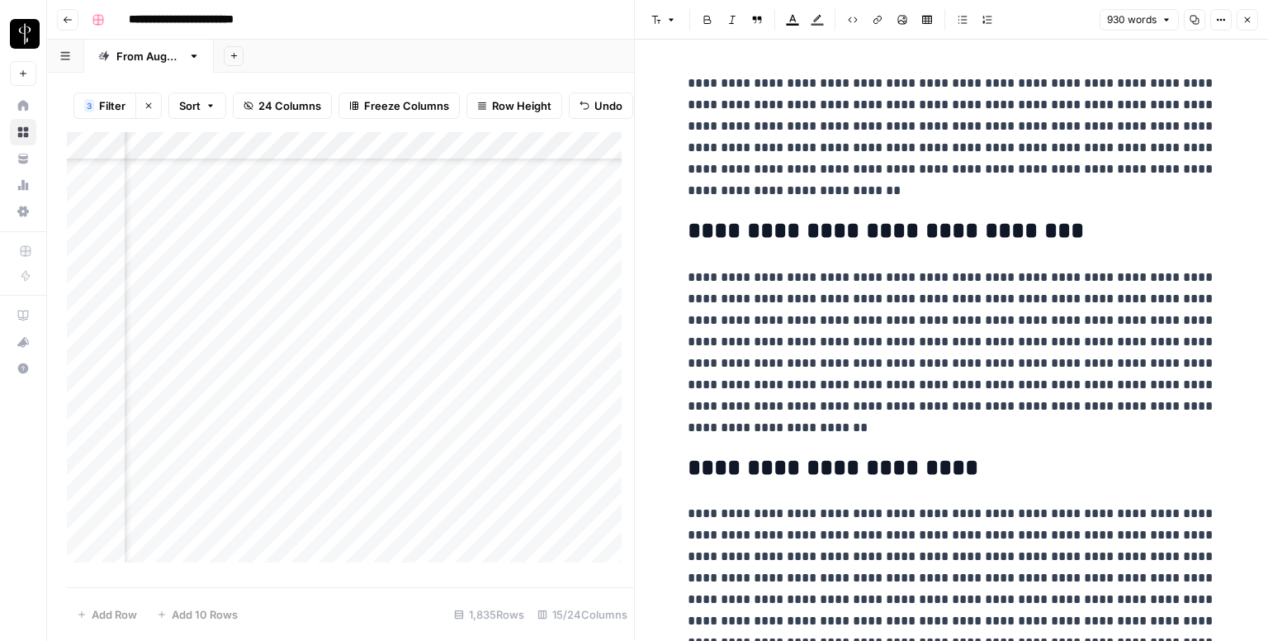
click at [201, 483] on div "Add Column" at bounding box center [350, 353] width 567 height 443
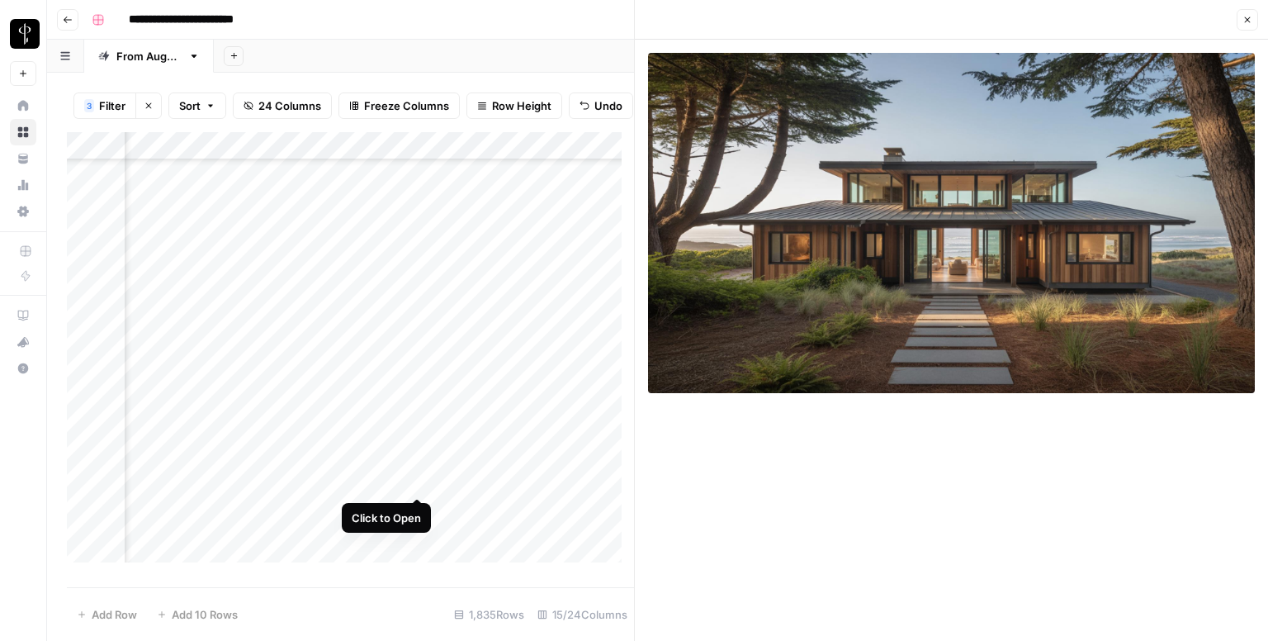
click at [414, 477] on div "Add Column" at bounding box center [350, 353] width 567 height 443
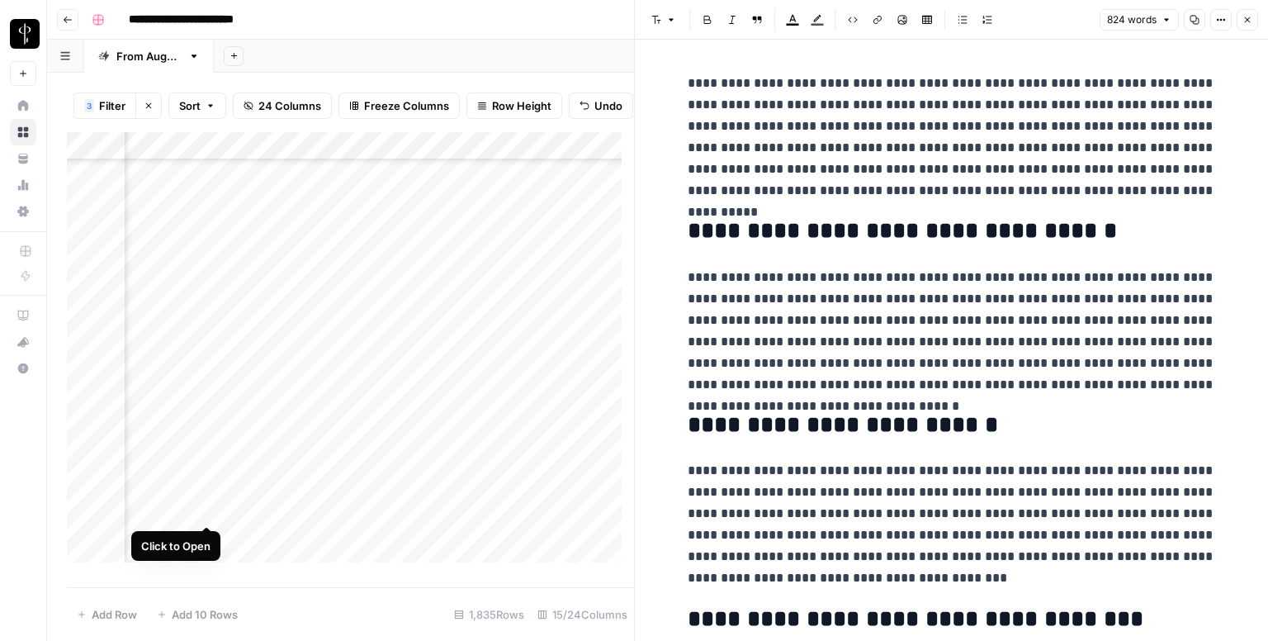
click at [202, 504] on div "Add Column" at bounding box center [350, 353] width 567 height 443
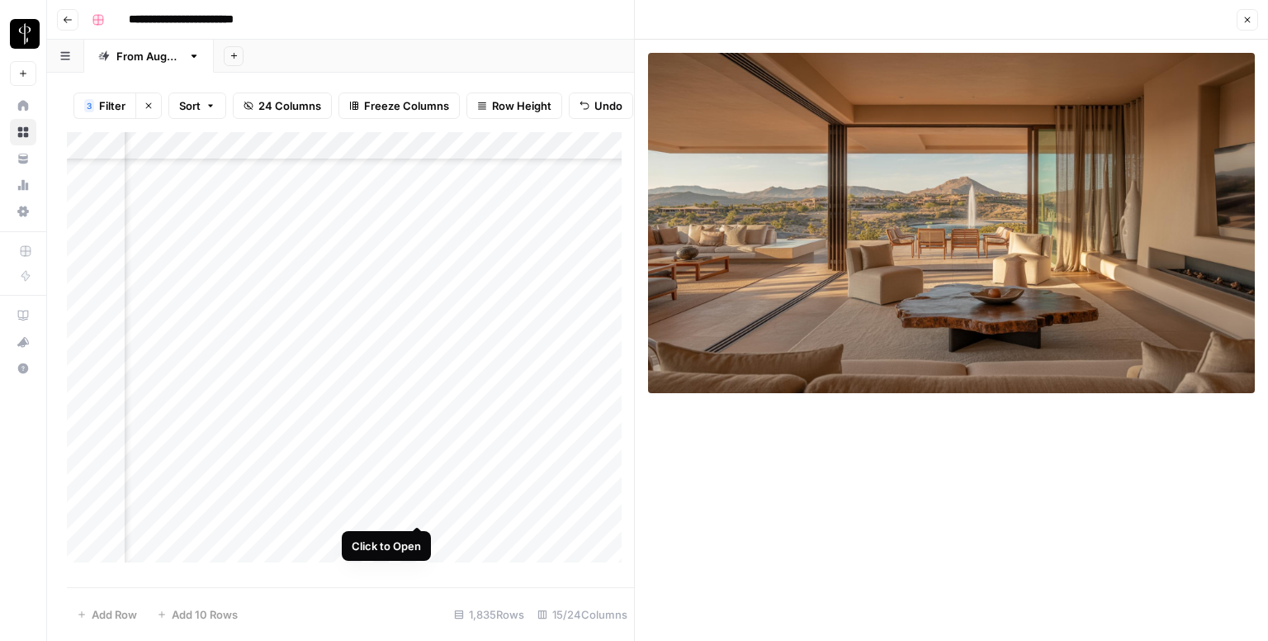
click at [418, 509] on div "Add Column" at bounding box center [350, 353] width 567 height 443
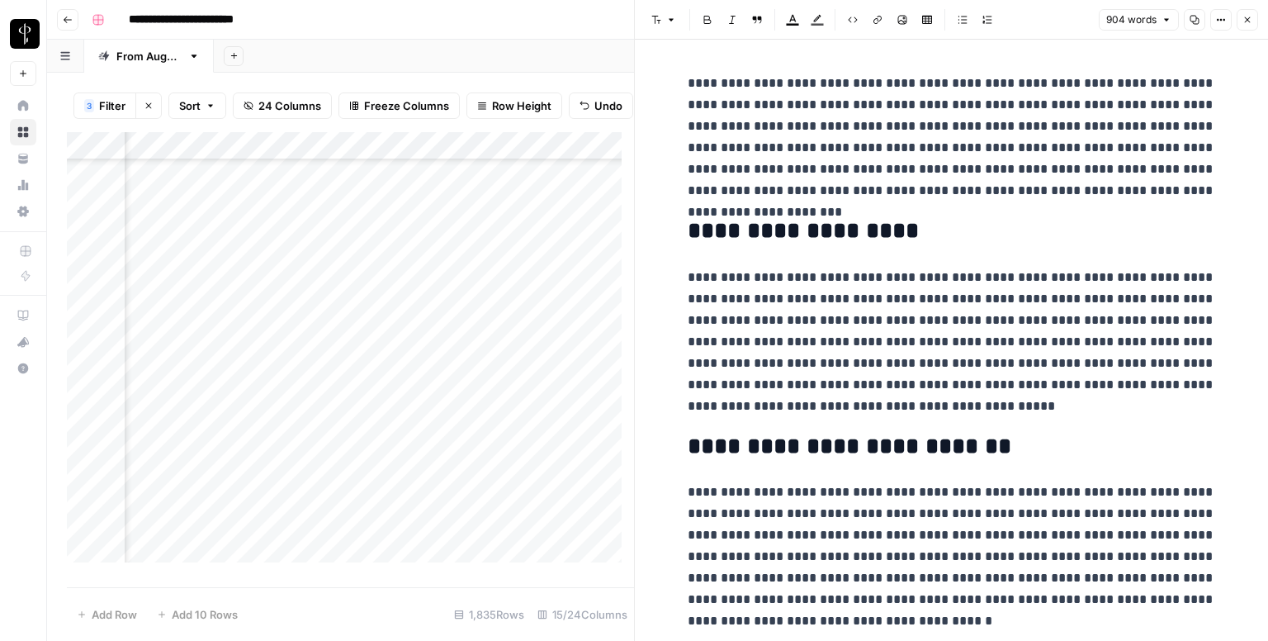
scroll to position [2477, 1066]
click at [207, 183] on div "Add Column" at bounding box center [350, 353] width 567 height 443
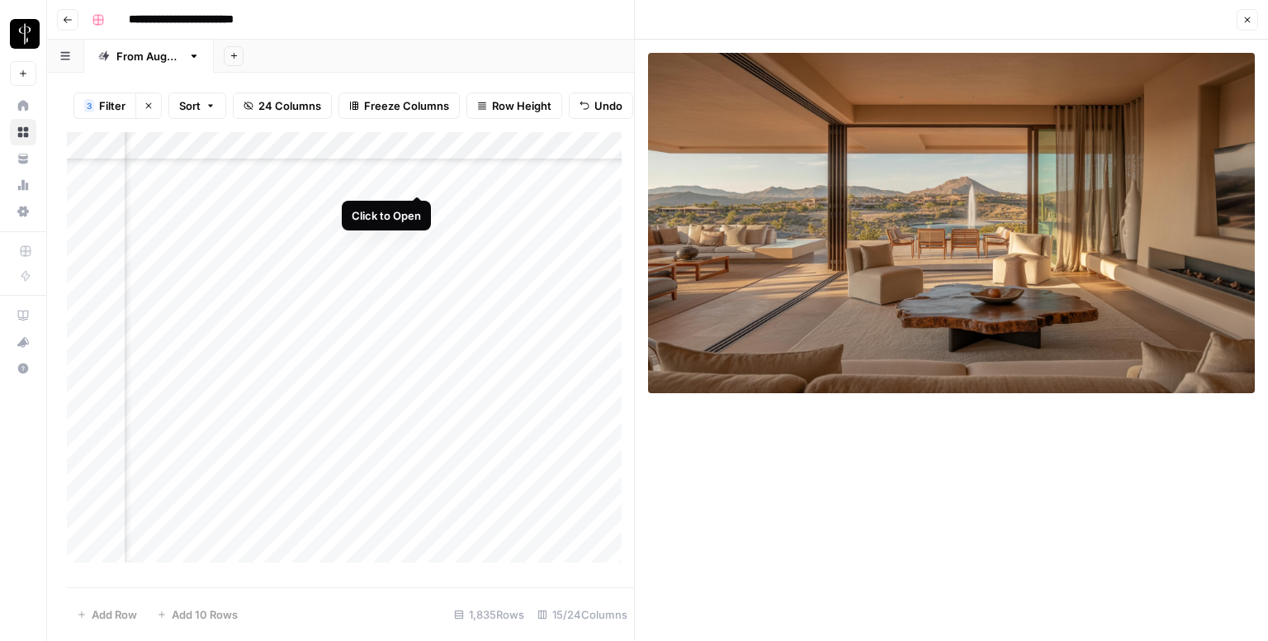
click at [414, 180] on div "Add Column" at bounding box center [350, 353] width 567 height 443
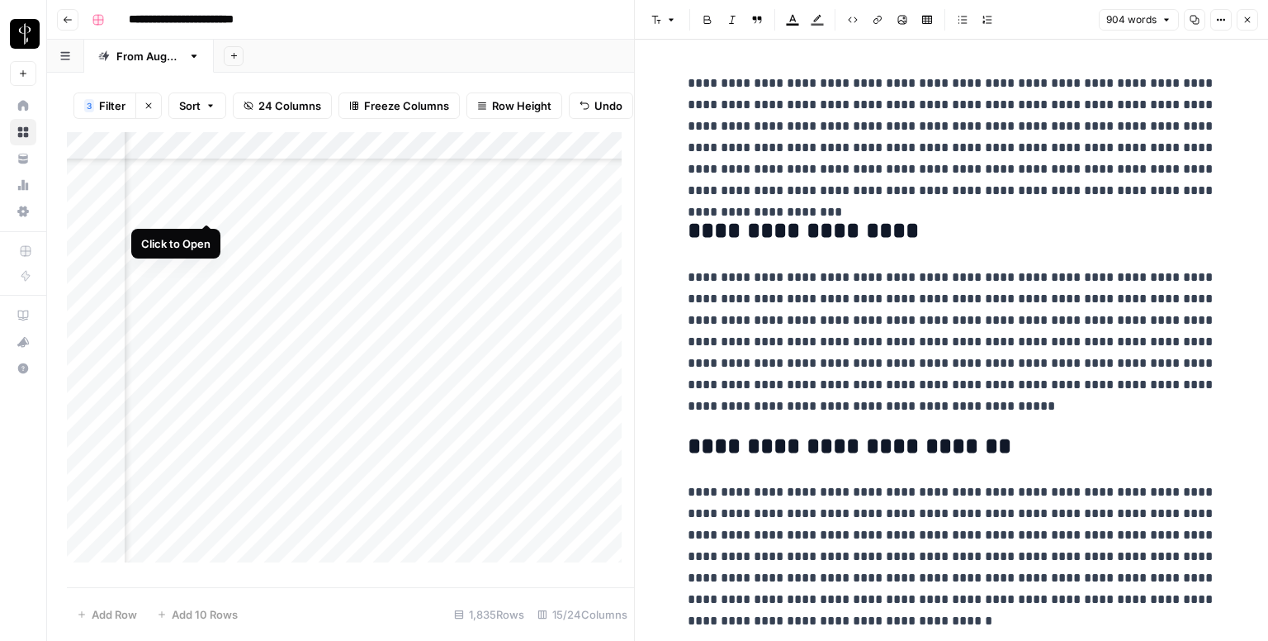
click at [198, 206] on div "Add Column" at bounding box center [350, 353] width 567 height 443
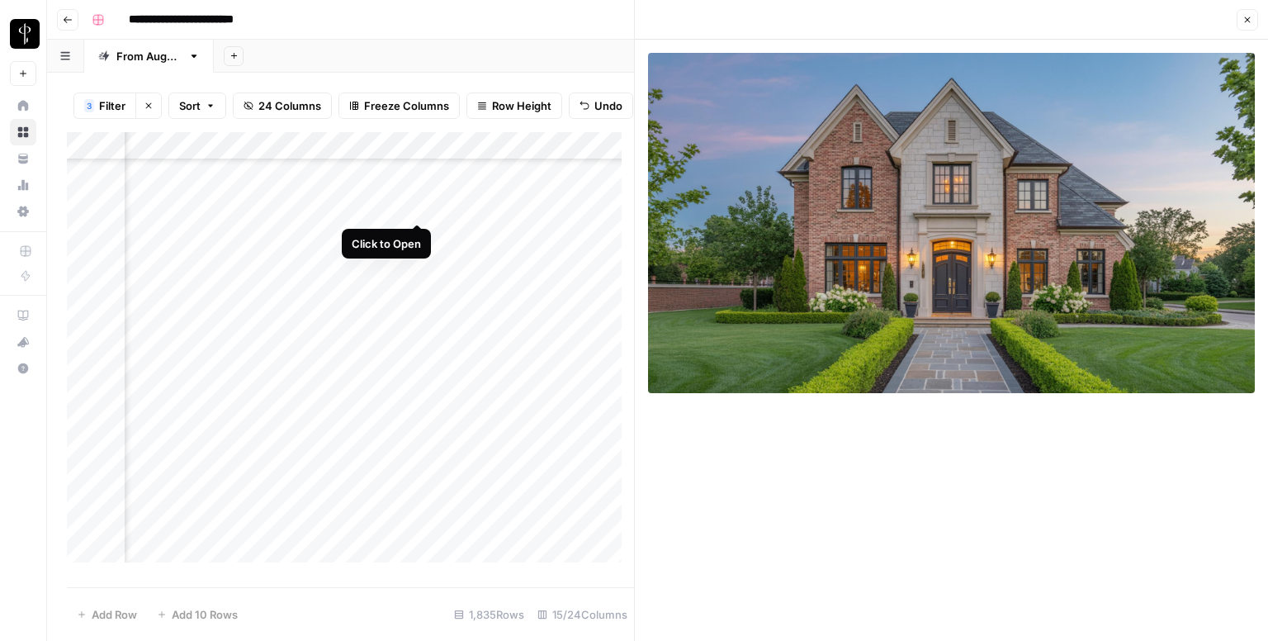
click at [413, 207] on div "Add Column" at bounding box center [350, 353] width 567 height 443
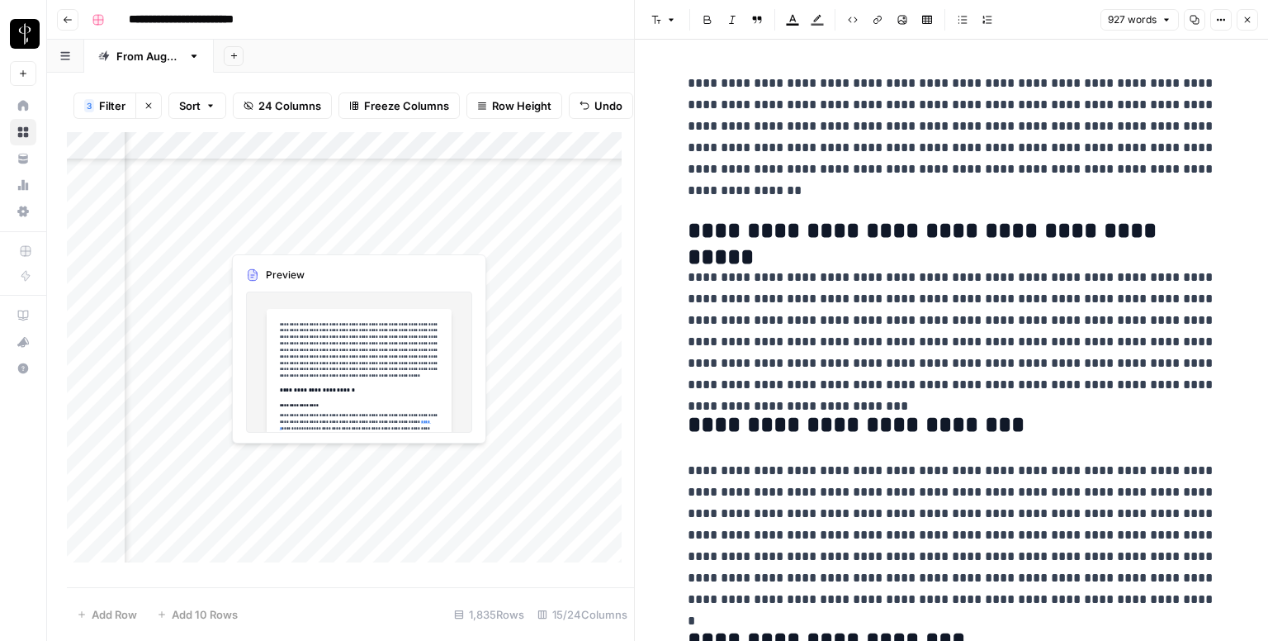
click at [415, 235] on div "Add Column" at bounding box center [350, 353] width 567 height 443
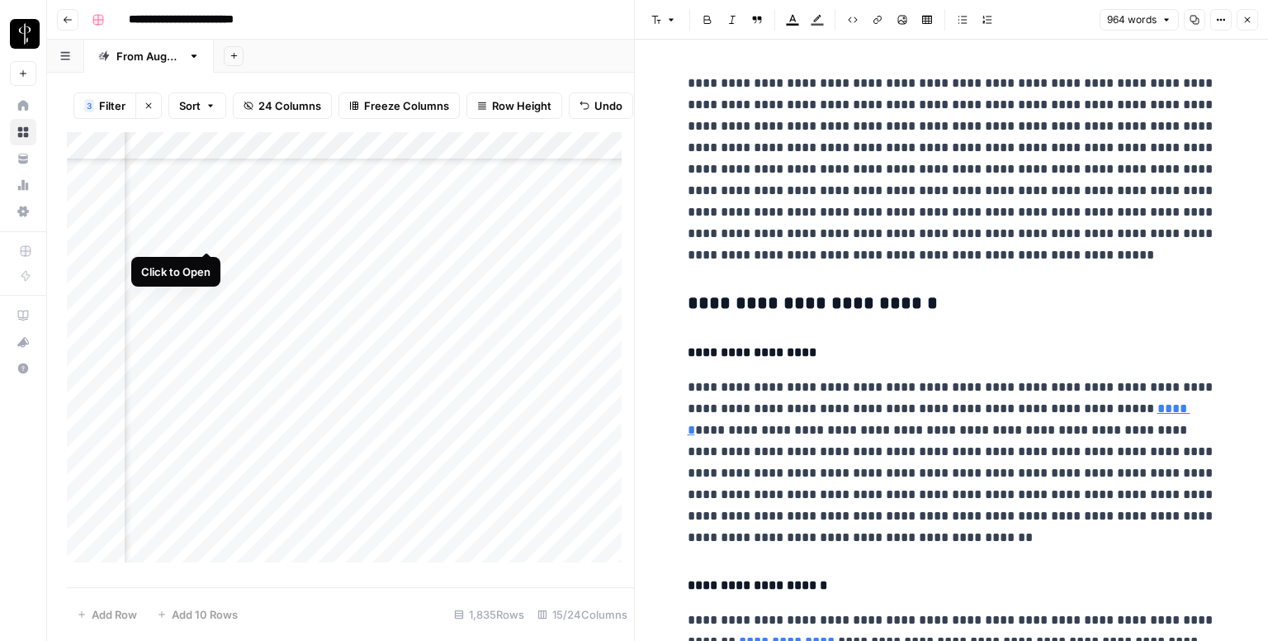
click at [204, 235] on div "Add Column" at bounding box center [350, 353] width 567 height 443
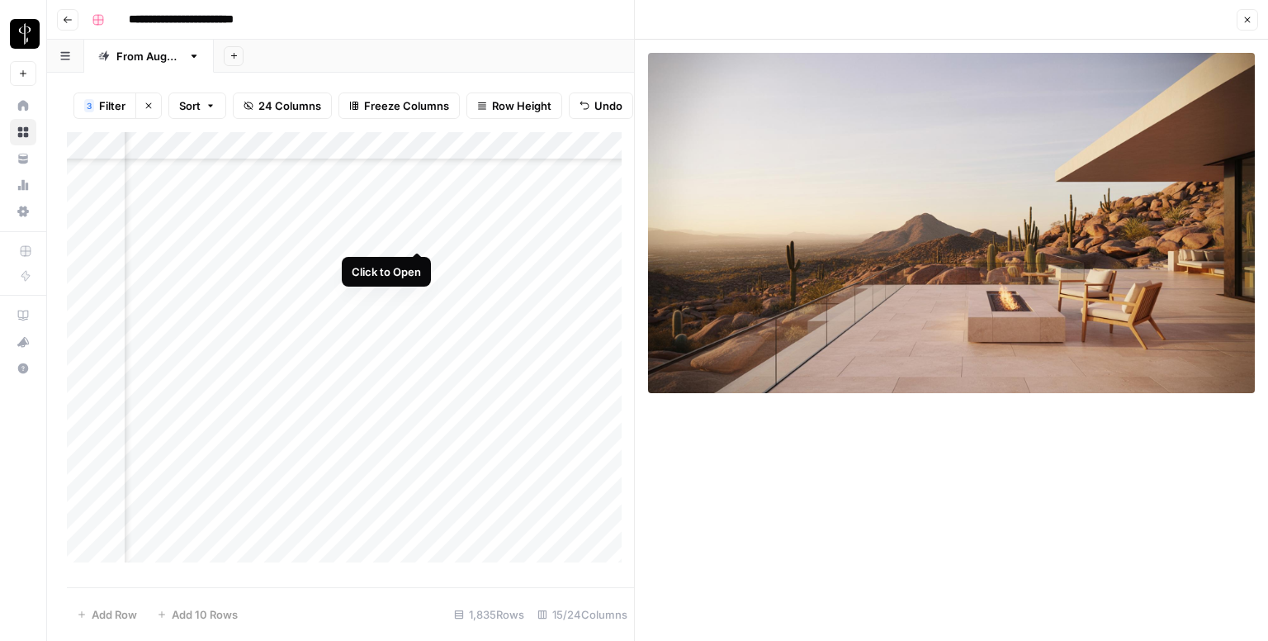
click at [412, 230] on div "Add Column" at bounding box center [350, 353] width 567 height 443
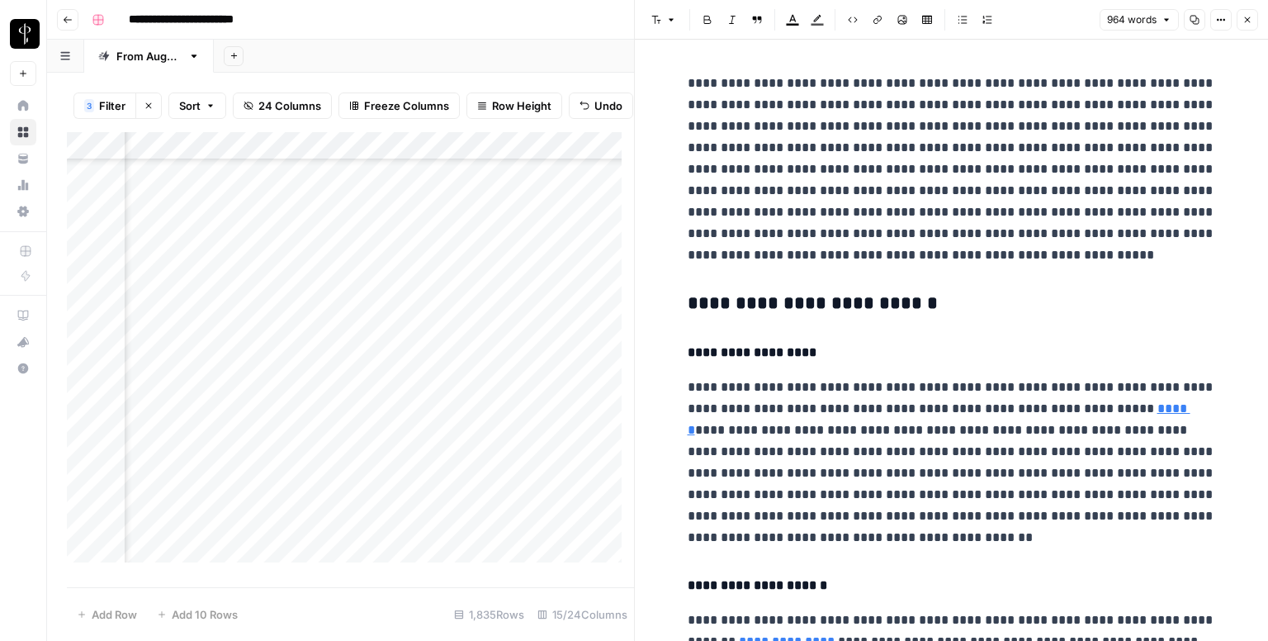
click at [754, 306] on h3 "**********" at bounding box center [952, 303] width 528 height 23
click at [672, 21] on icon "button" at bounding box center [671, 20] width 10 height 10
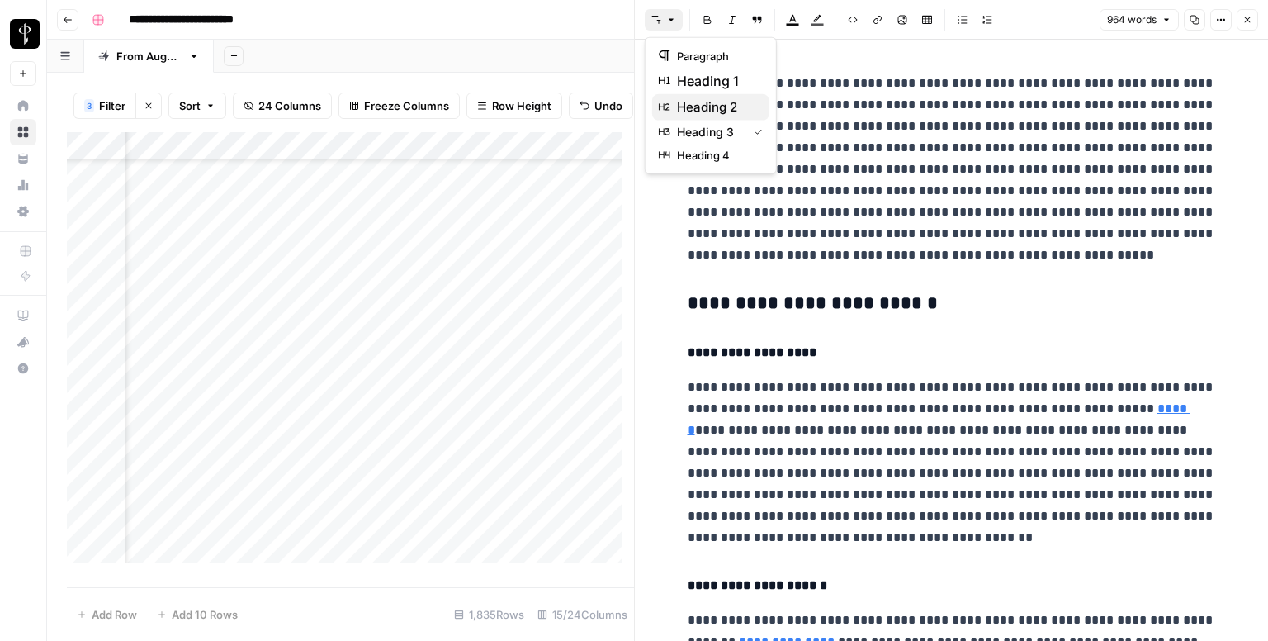
click at [704, 106] on span "heading 2" at bounding box center [716, 107] width 79 height 20
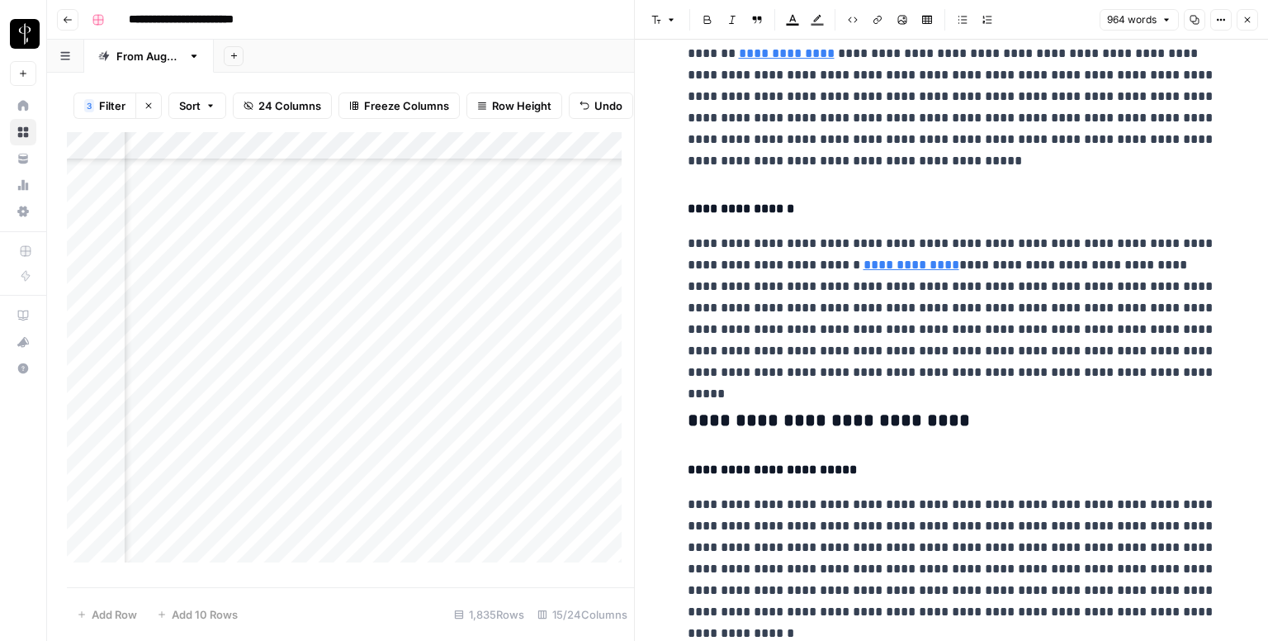
scroll to position [743, 0]
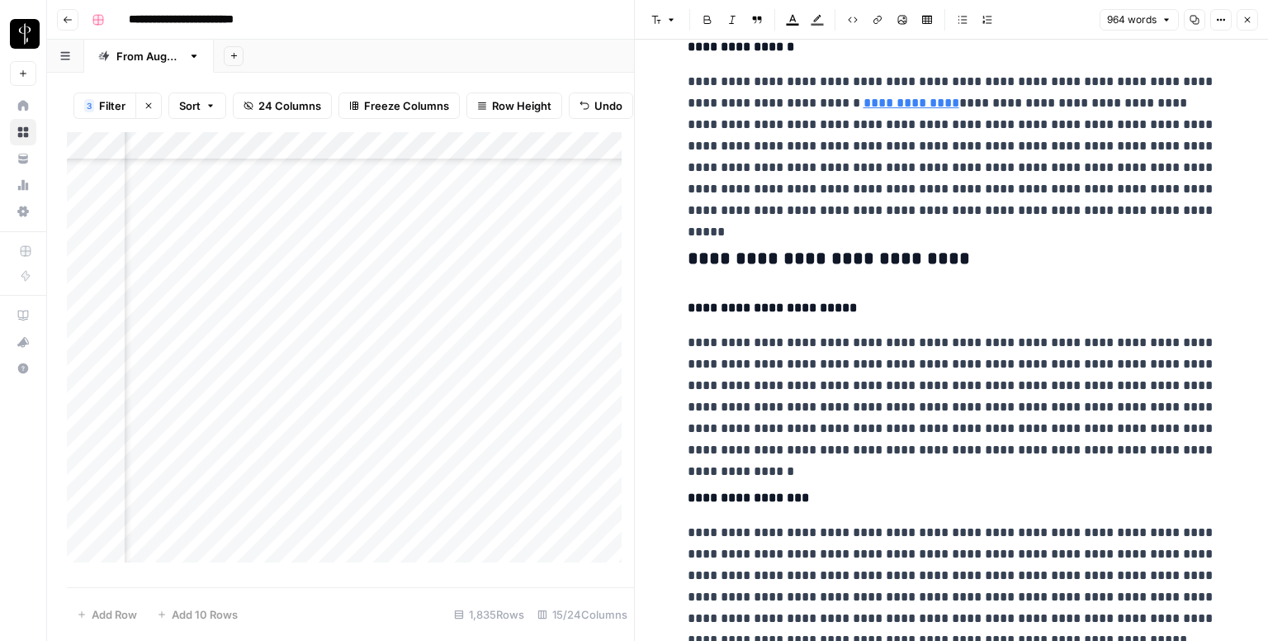
click at [736, 243] on div "**********" at bounding box center [952, 523] width 548 height 2401
click at [667, 16] on icon "button" at bounding box center [671, 20] width 10 height 10
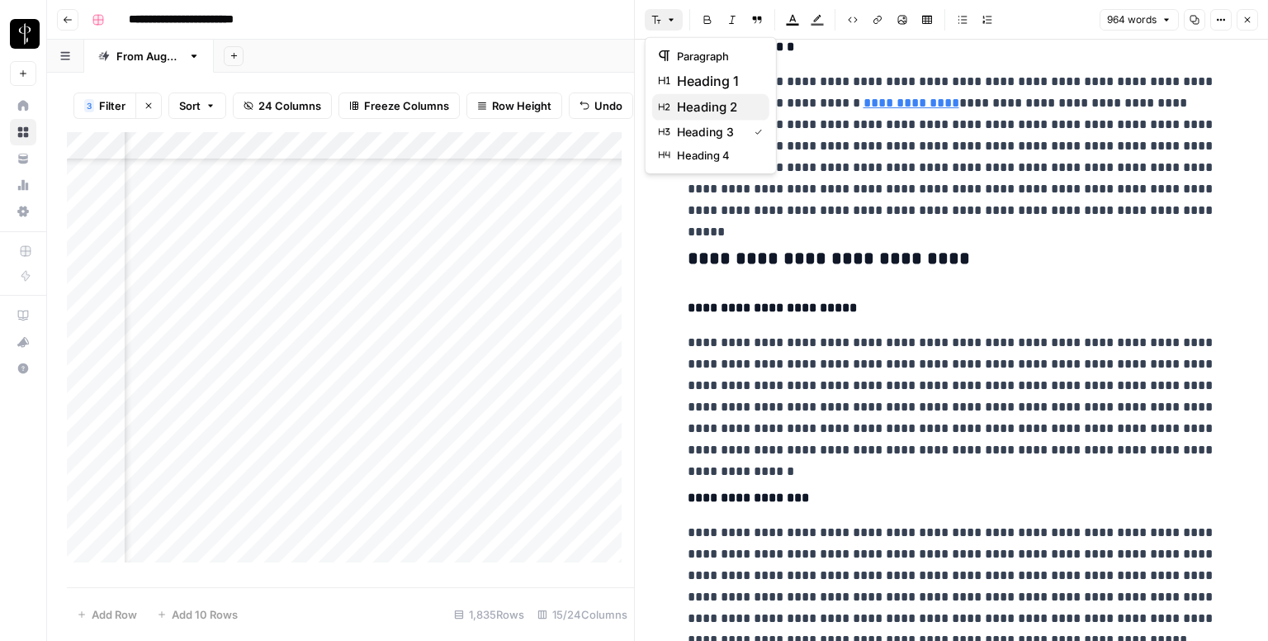
click at [712, 110] on span "heading 2" at bounding box center [716, 107] width 79 height 20
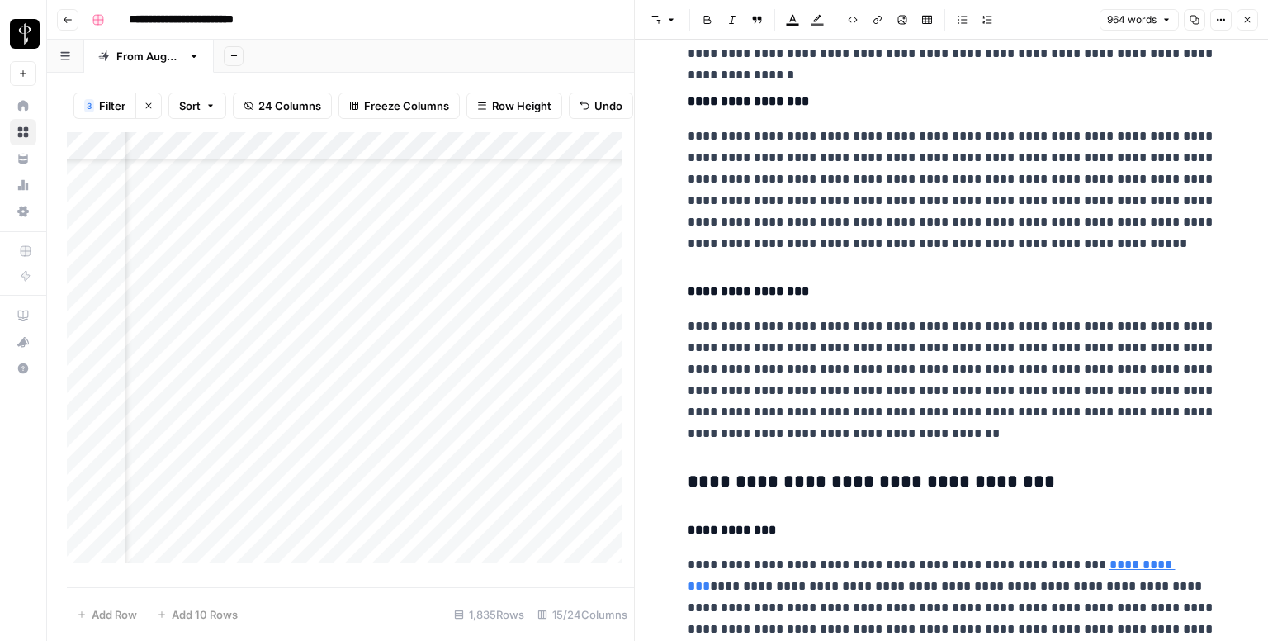
scroll to position [1321, 0]
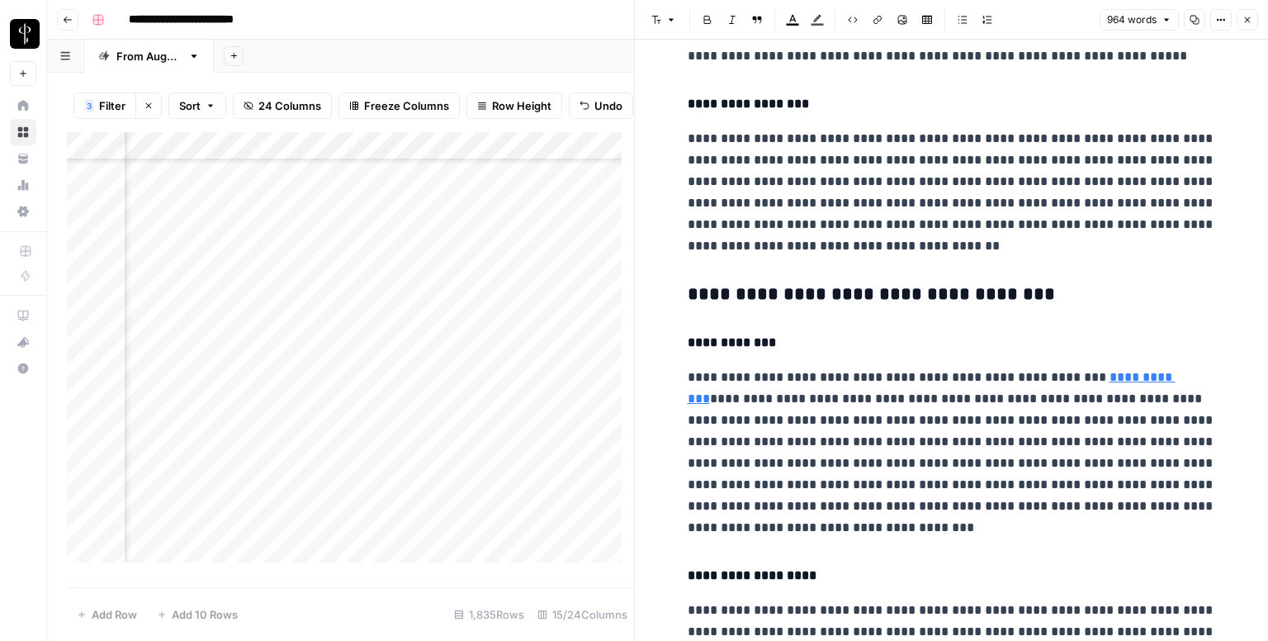
click at [781, 300] on h3 "**********" at bounding box center [952, 294] width 528 height 23
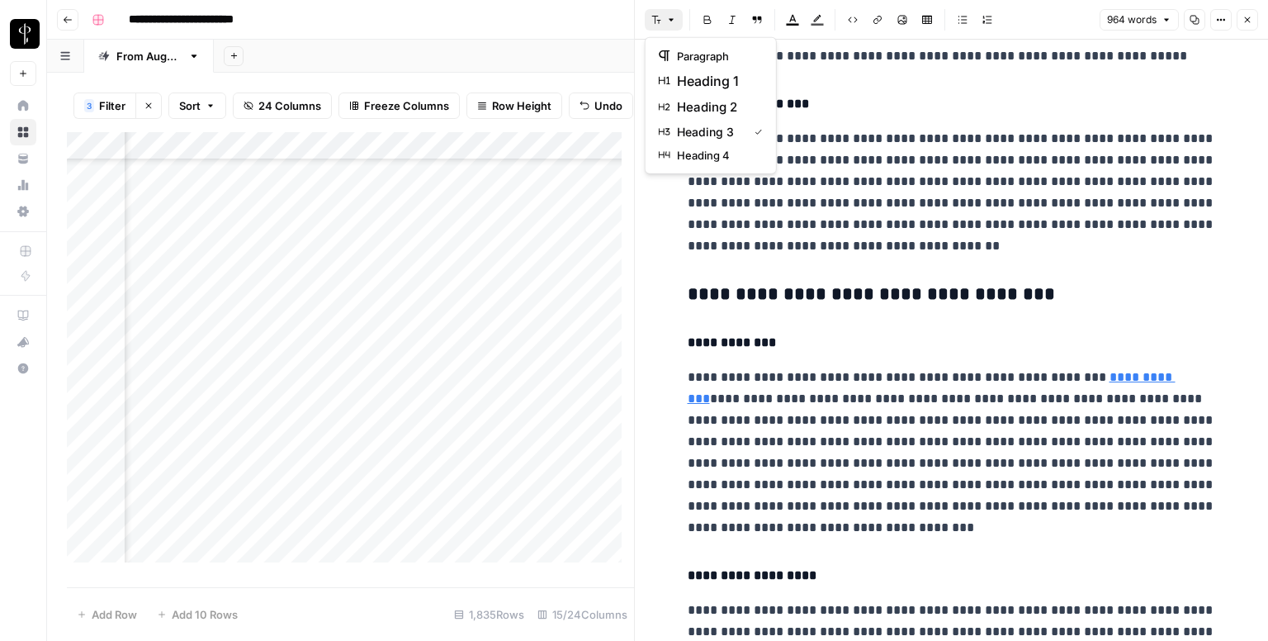
click at [670, 28] on button "Font style" at bounding box center [664, 19] width 38 height 21
click at [717, 116] on button "heading 2" at bounding box center [710, 107] width 117 height 26
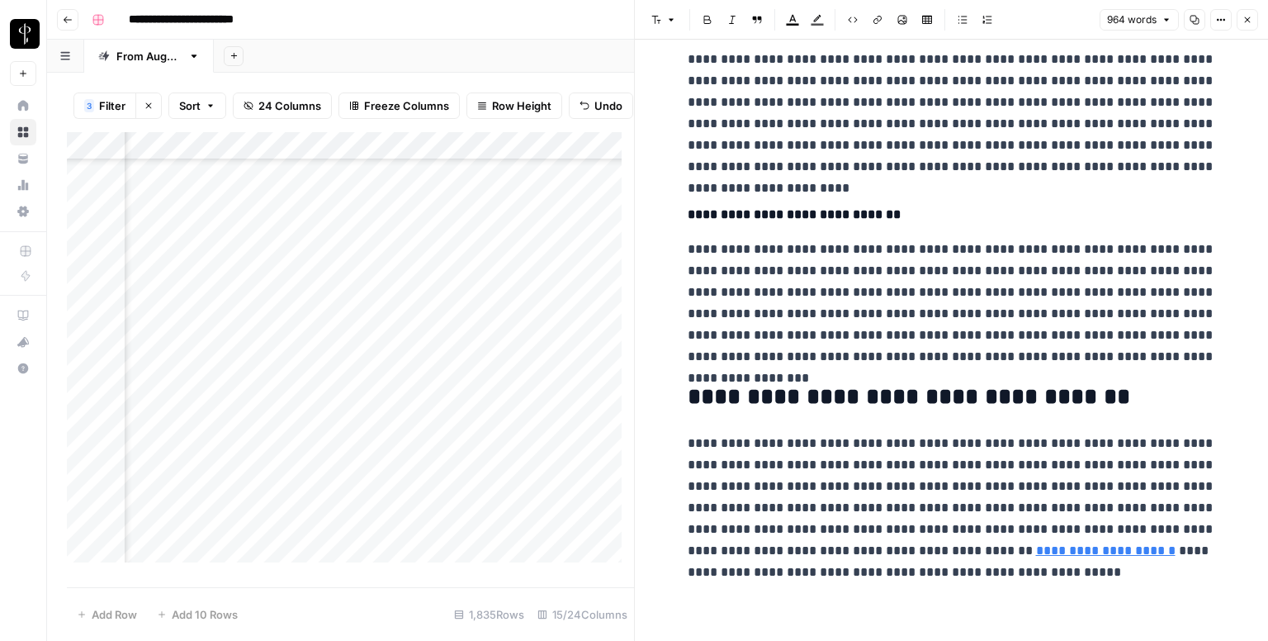
scroll to position [1867, 0]
click at [1080, 526] on icon at bounding box center [1082, 525] width 10 height 10
click at [1241, 18] on button "Close" at bounding box center [1247, 19] width 21 height 21
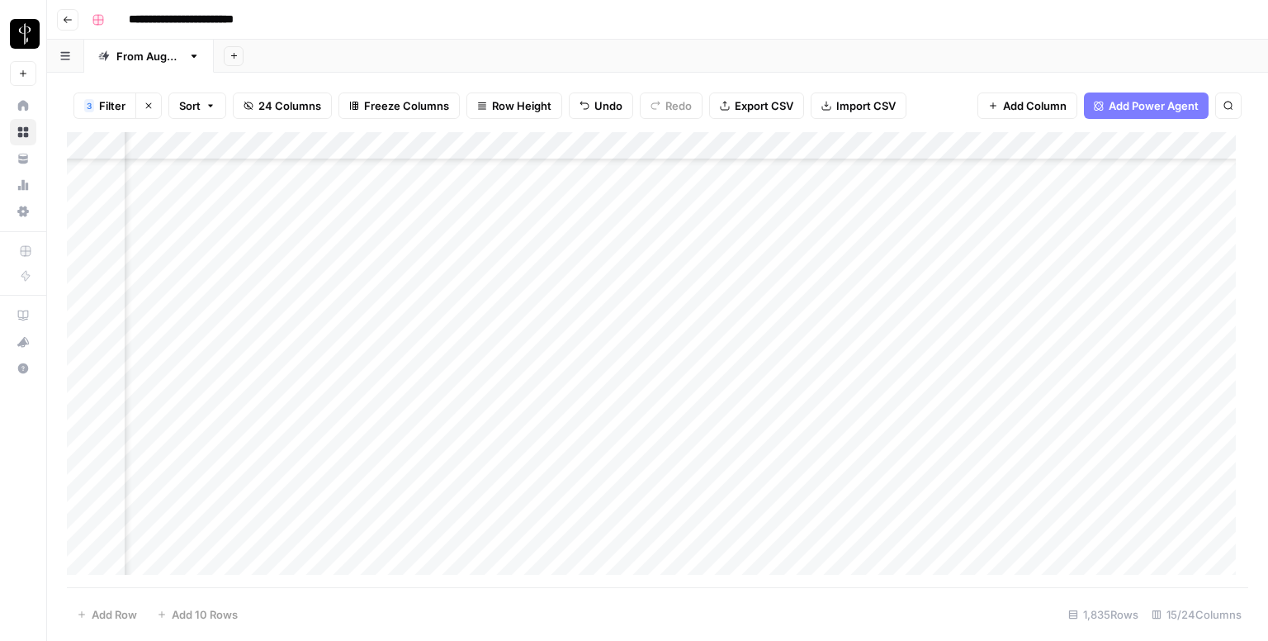
click at [673, 224] on div "Add Column" at bounding box center [657, 359] width 1181 height 455
type textarea "**********"
click at [198, 252] on div "Add Column" at bounding box center [657, 359] width 1181 height 455
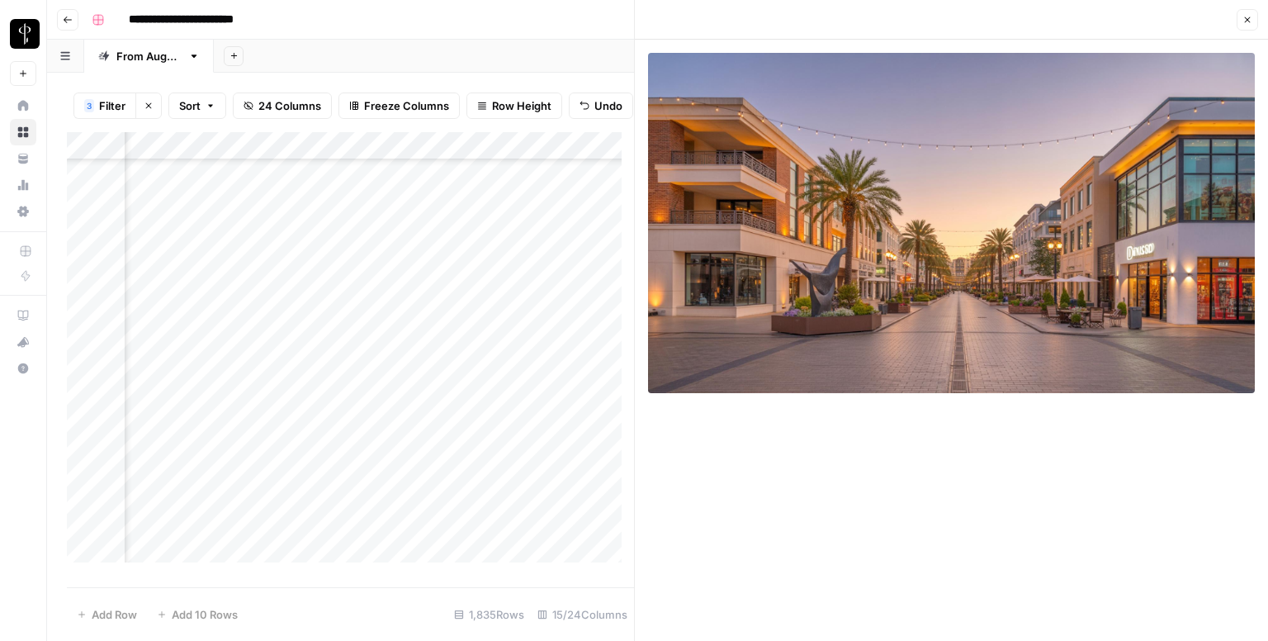
click at [414, 260] on div "Add Column" at bounding box center [350, 353] width 567 height 443
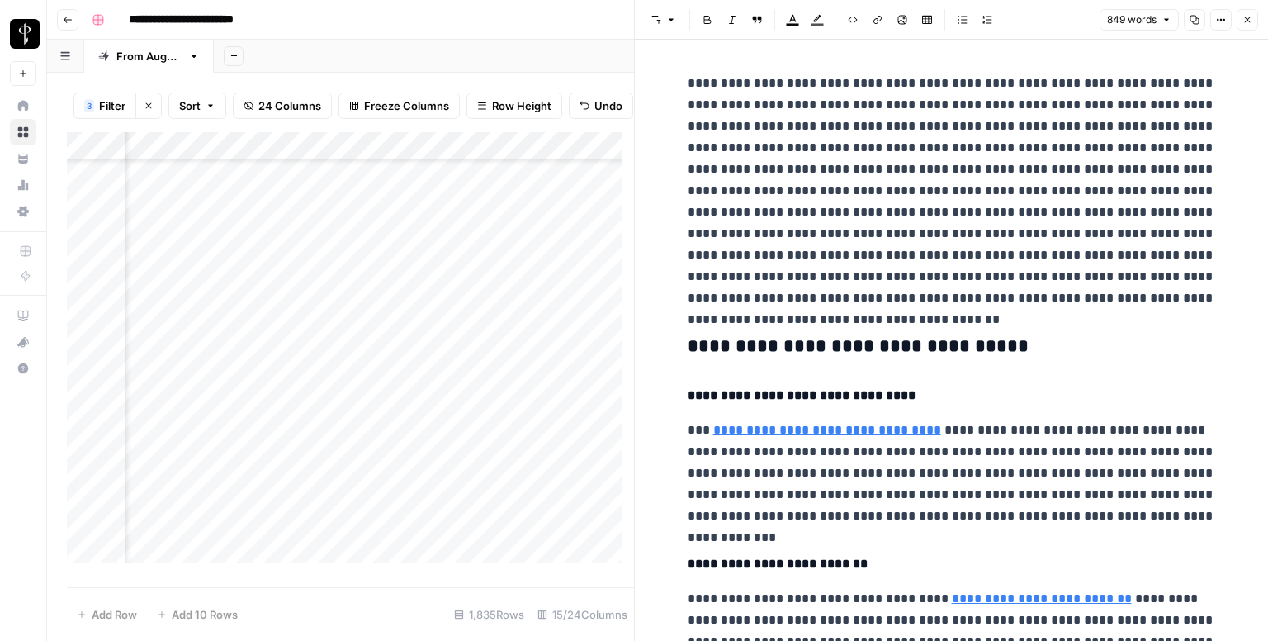
click at [851, 335] on h3 "**********" at bounding box center [952, 346] width 528 height 23
click at [677, 16] on button "Font style" at bounding box center [664, 19] width 38 height 21
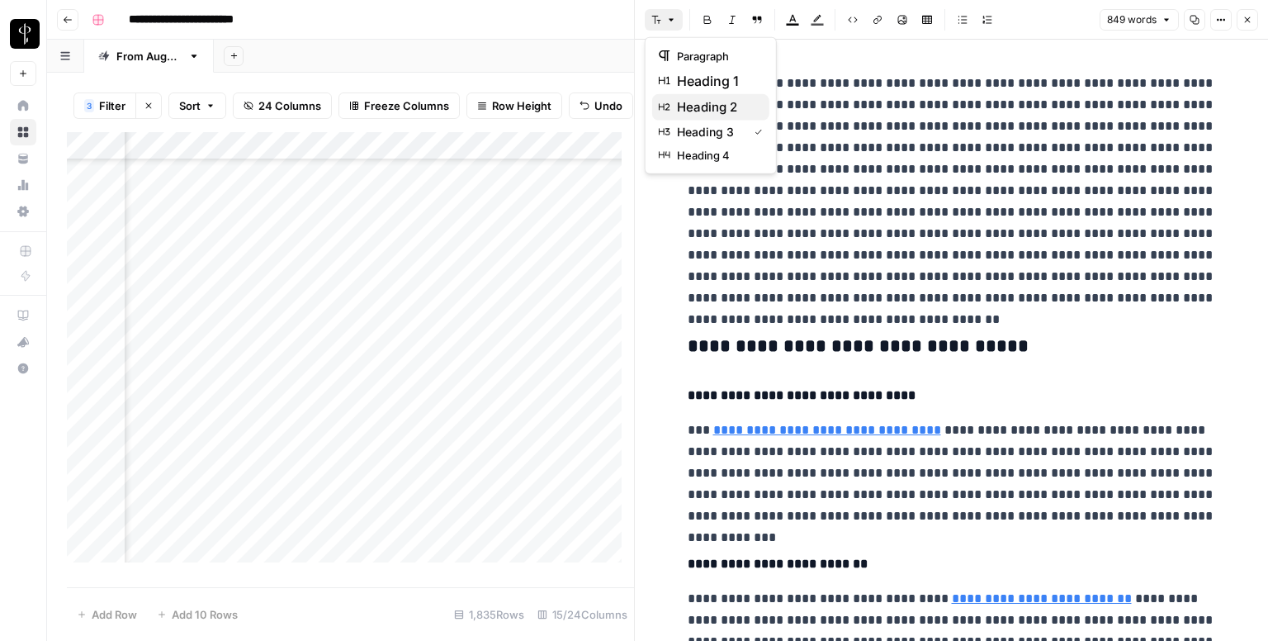
click at [703, 97] on span "heading 2" at bounding box center [716, 107] width 79 height 20
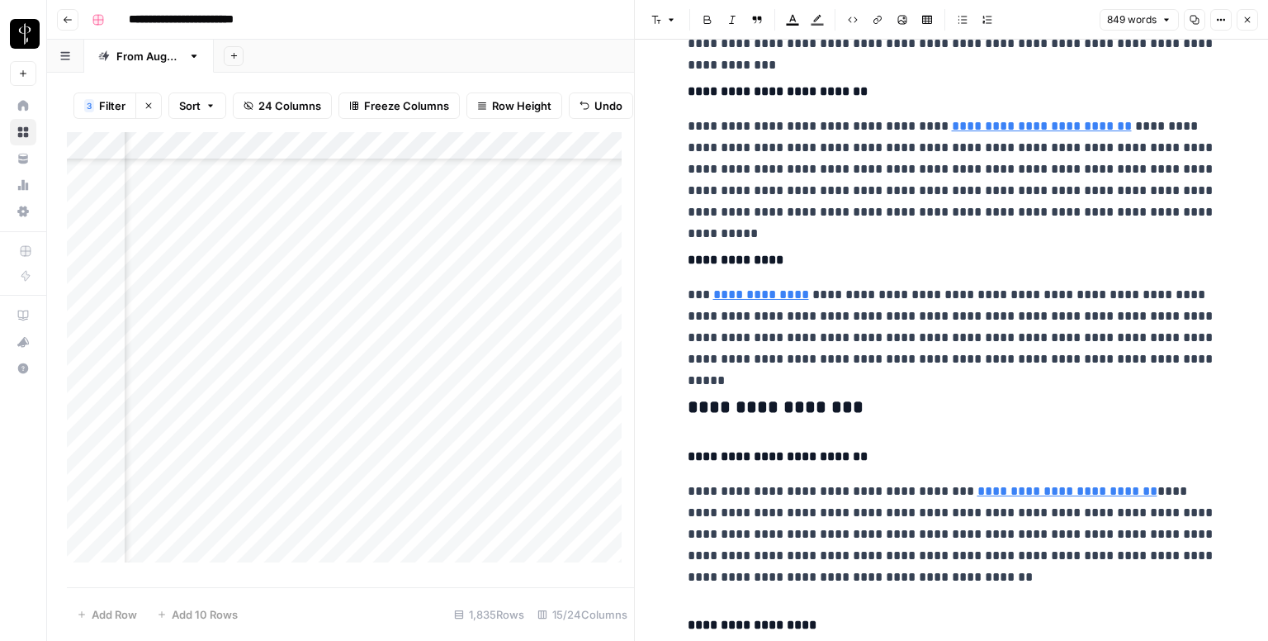
scroll to position [578, 0]
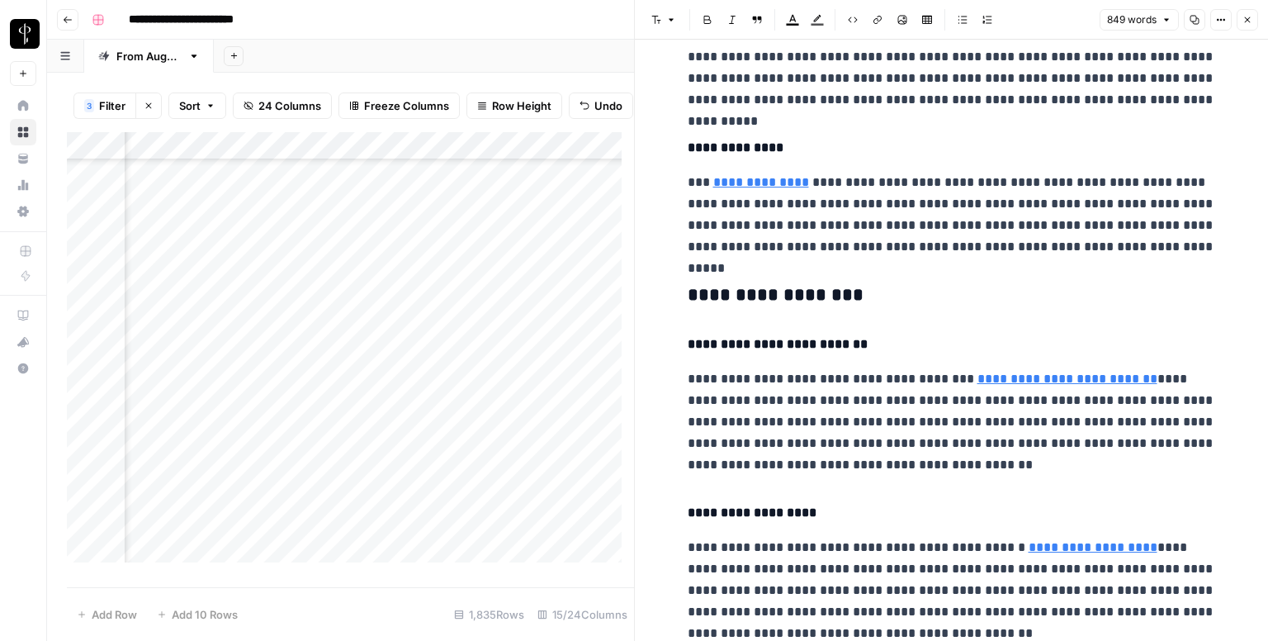
click at [755, 288] on h3 "**********" at bounding box center [952, 295] width 528 height 23
click at [657, 19] on icon "button" at bounding box center [656, 20] width 10 height 10
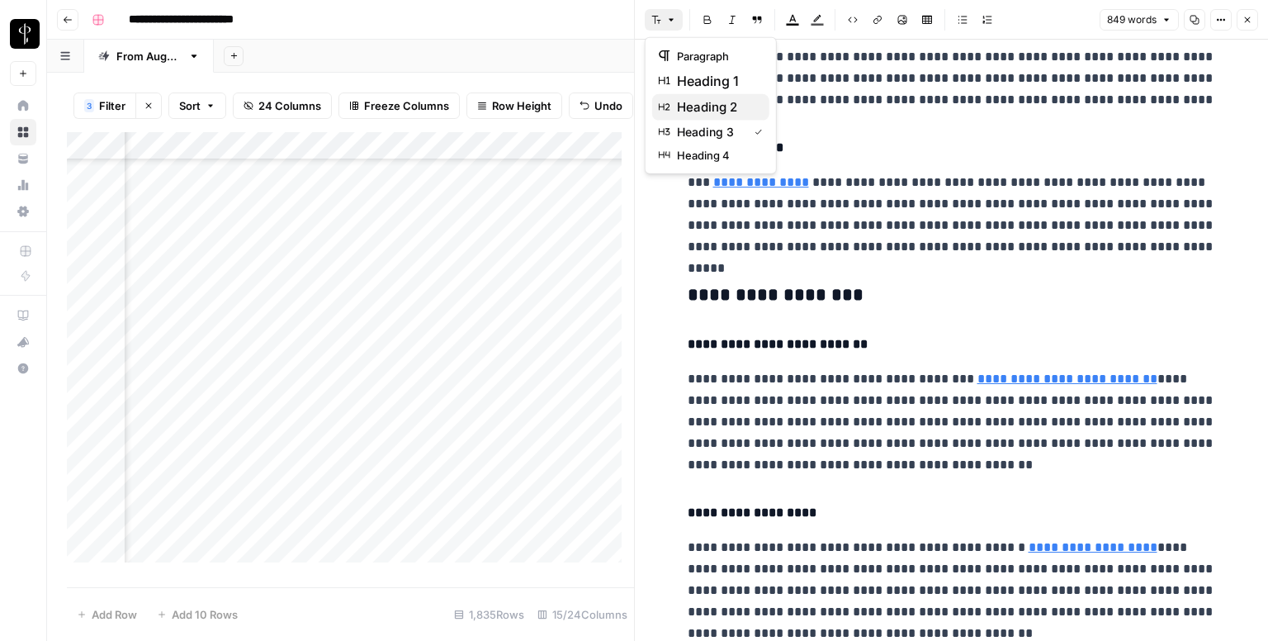
click at [712, 97] on span "heading 2" at bounding box center [716, 107] width 79 height 20
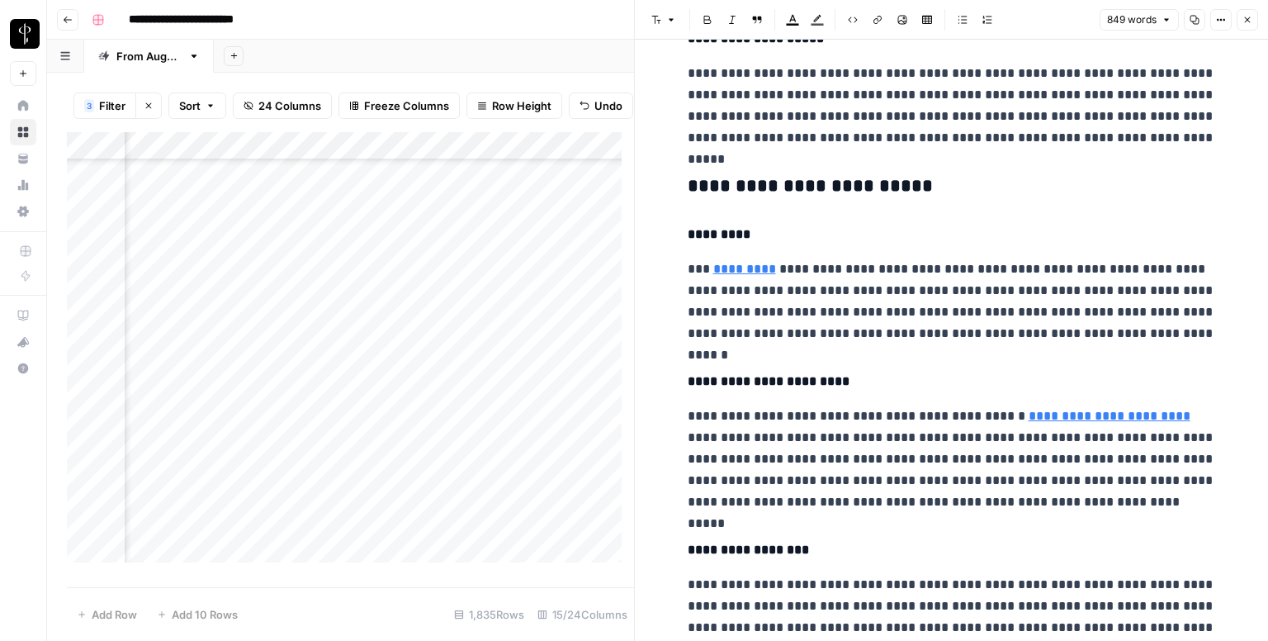
scroll to position [1238, 0]
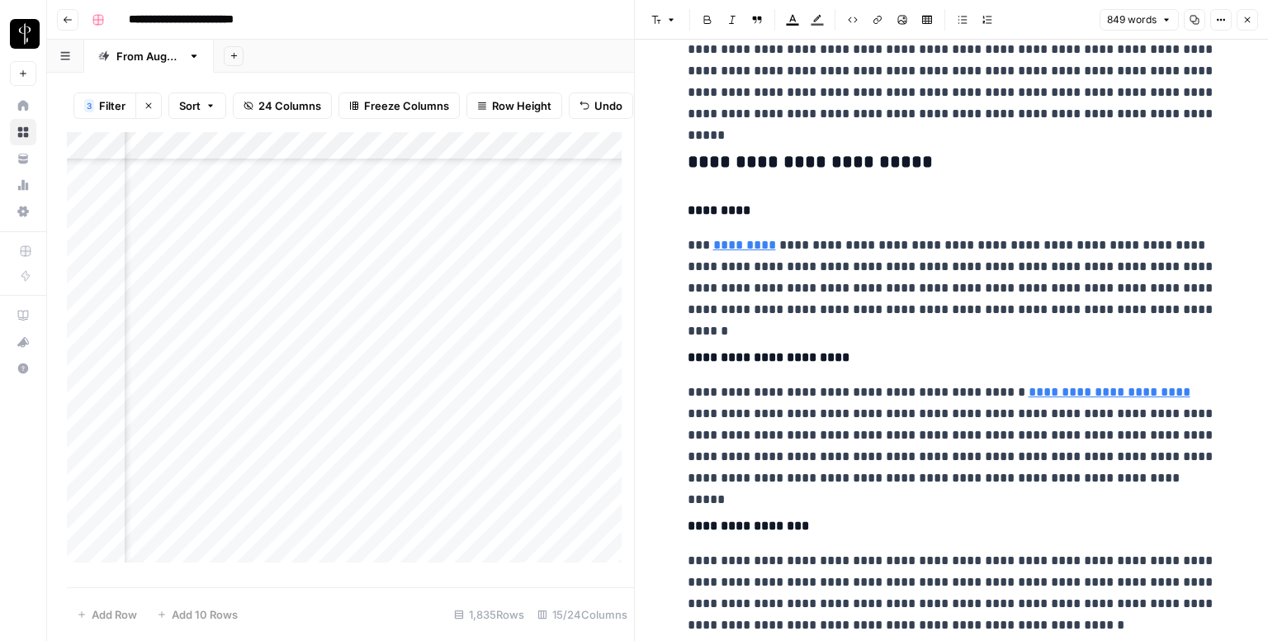
click at [736, 159] on h3 "**********" at bounding box center [952, 162] width 528 height 23
click at [663, 13] on button "Font style" at bounding box center [664, 19] width 38 height 21
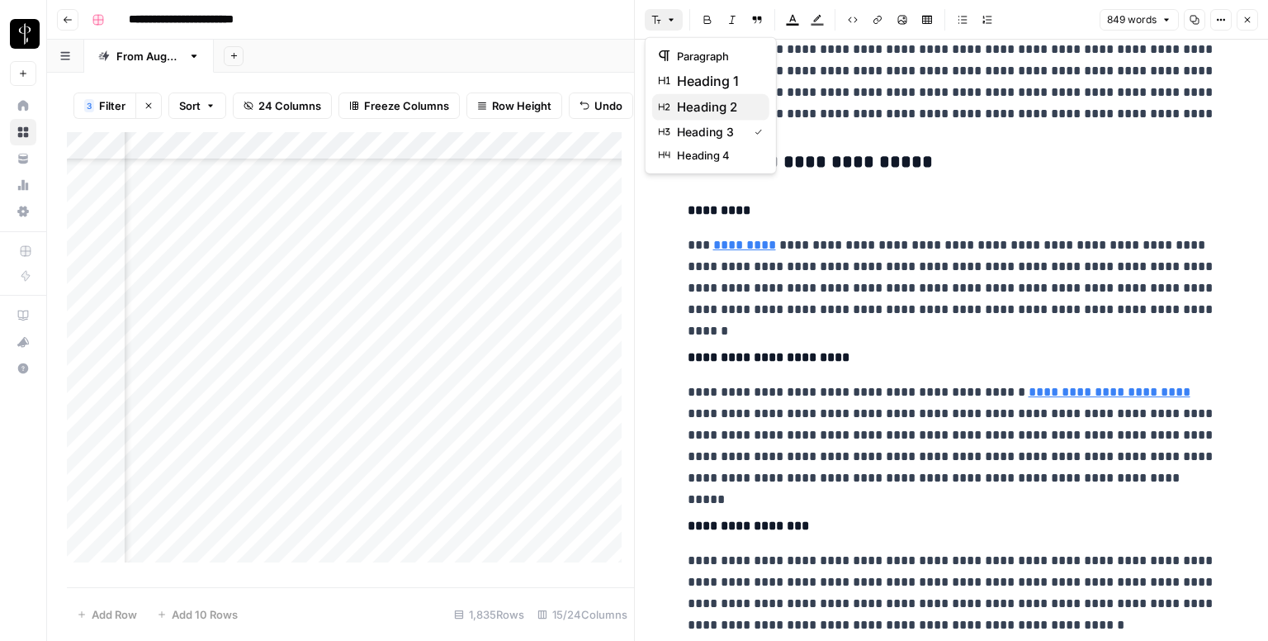
click at [708, 101] on span "heading 2" at bounding box center [716, 107] width 79 height 20
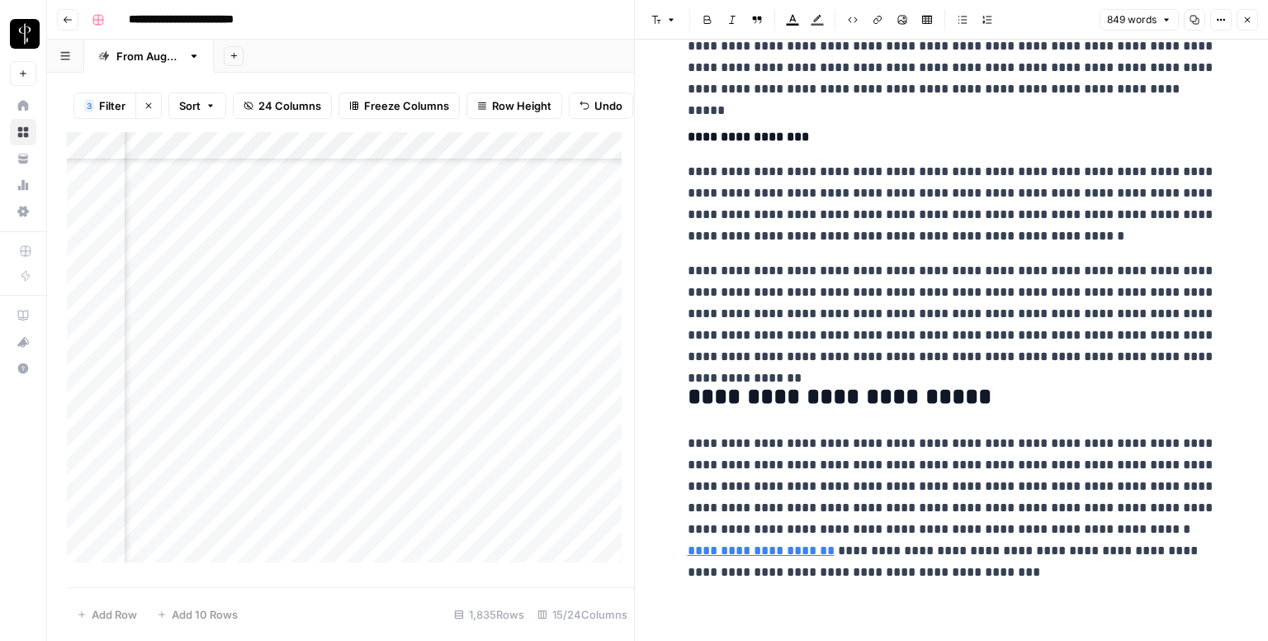
scroll to position [1622, 0]
click at [1242, 18] on icon "button" at bounding box center [1247, 20] width 10 height 10
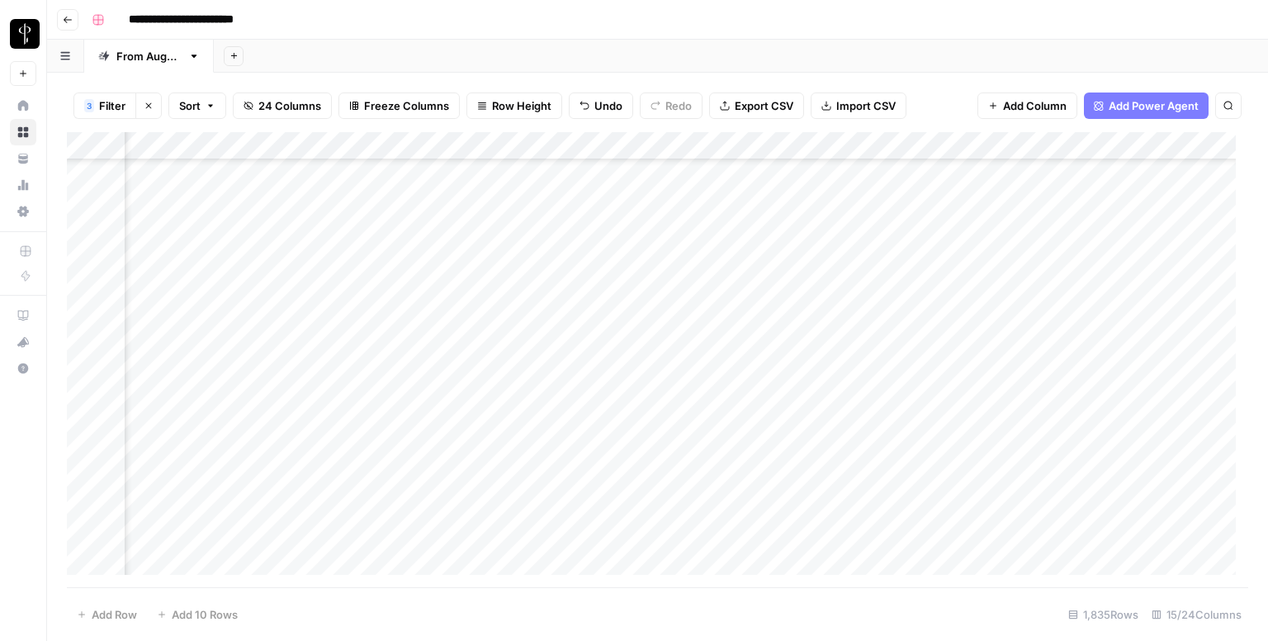
click at [656, 253] on div "Add Column" at bounding box center [657, 359] width 1181 height 455
click at [669, 250] on div "Add Column" at bounding box center [657, 359] width 1181 height 455
click at [669, 250] on textarea at bounding box center [783, 251] width 264 height 23
type textarea "**********"
click at [203, 280] on div "Add Column" at bounding box center [657, 359] width 1181 height 455
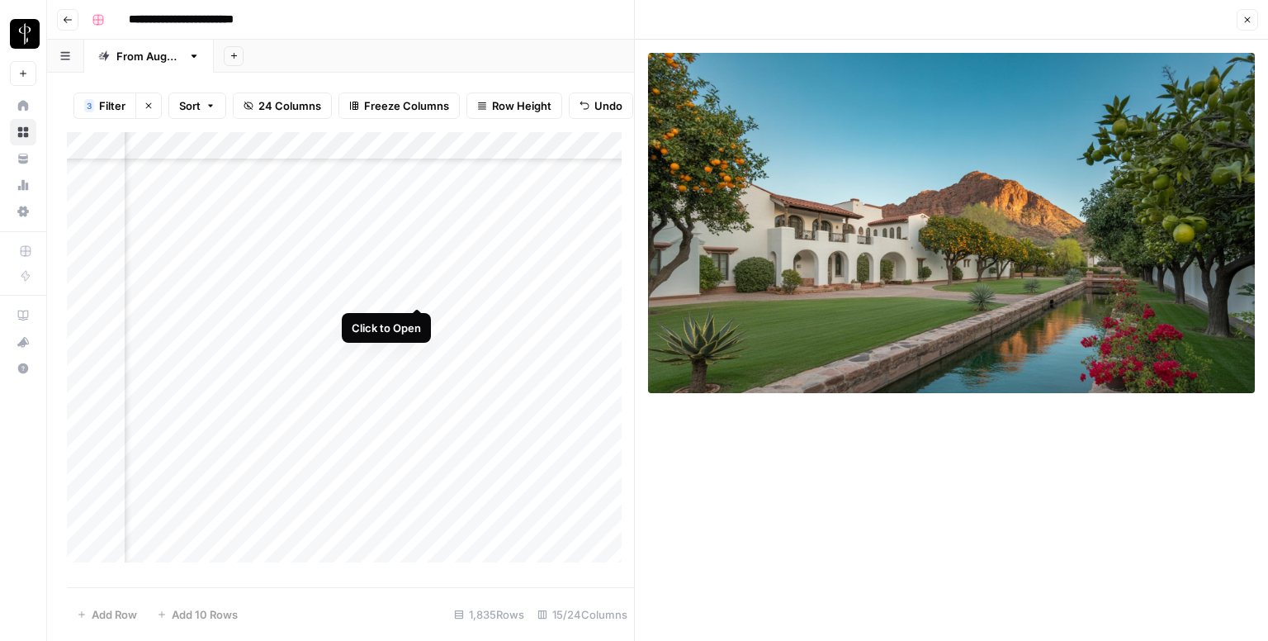
click at [414, 288] on div "Add Column" at bounding box center [350, 353] width 567 height 443
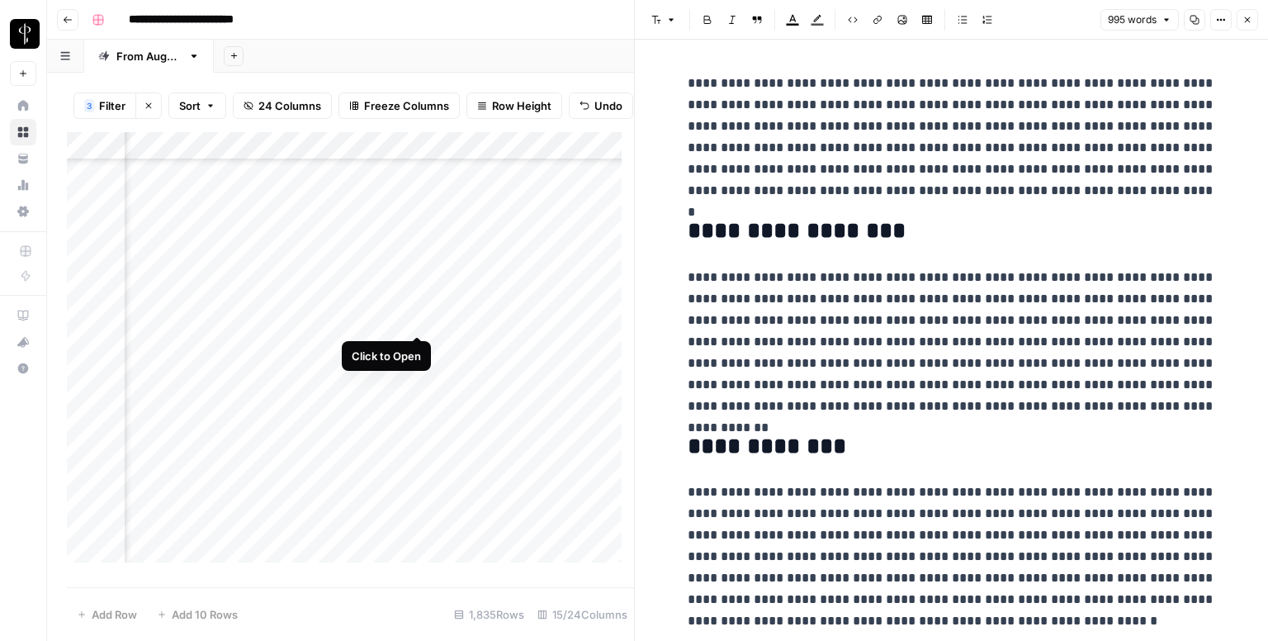
click at [419, 318] on div "Add Column" at bounding box center [350, 353] width 567 height 443
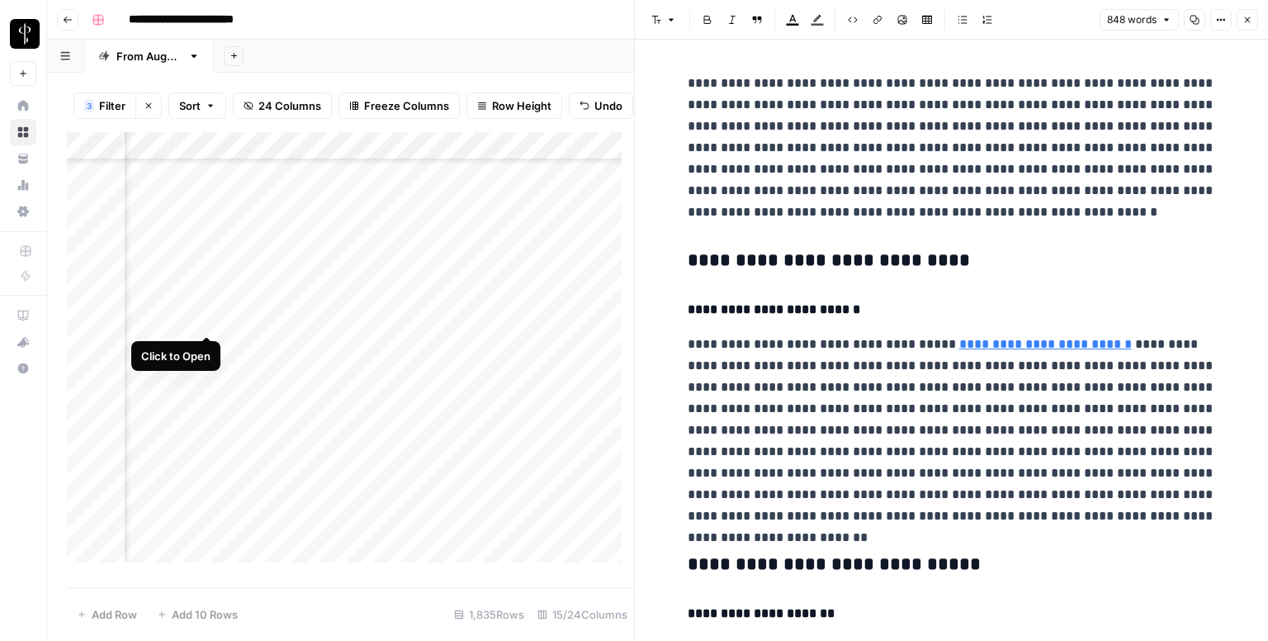
click at [211, 311] on div "Add Column" at bounding box center [350, 353] width 567 height 443
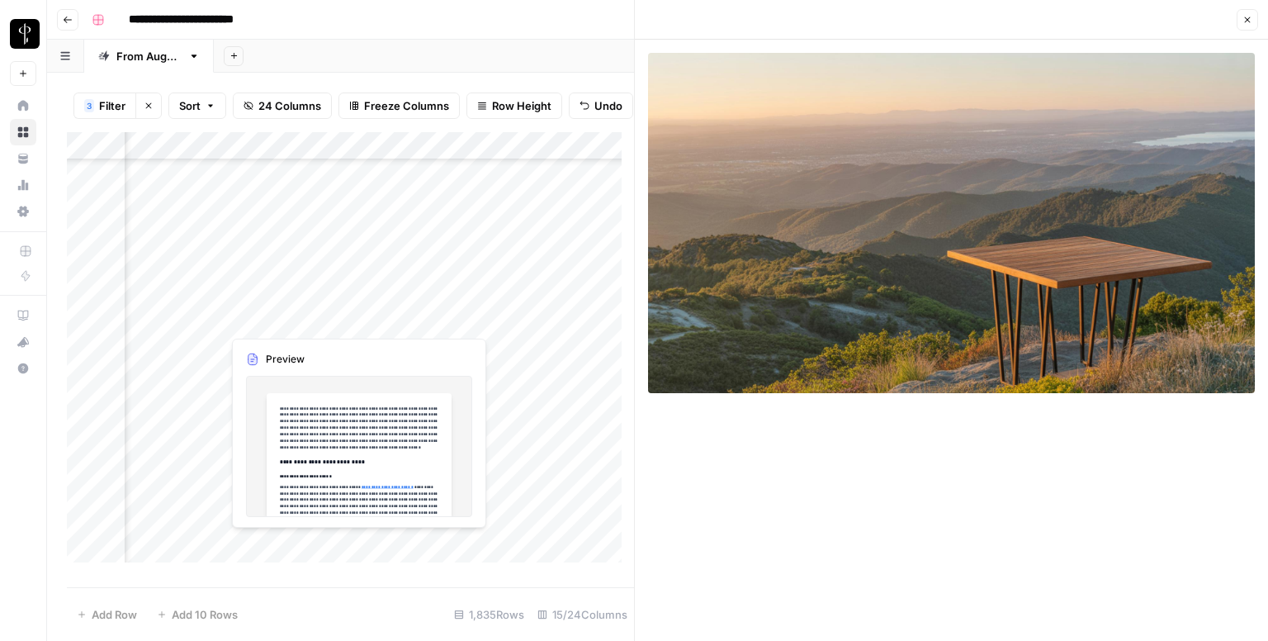
click at [409, 319] on div "Add Column" at bounding box center [350, 353] width 567 height 443
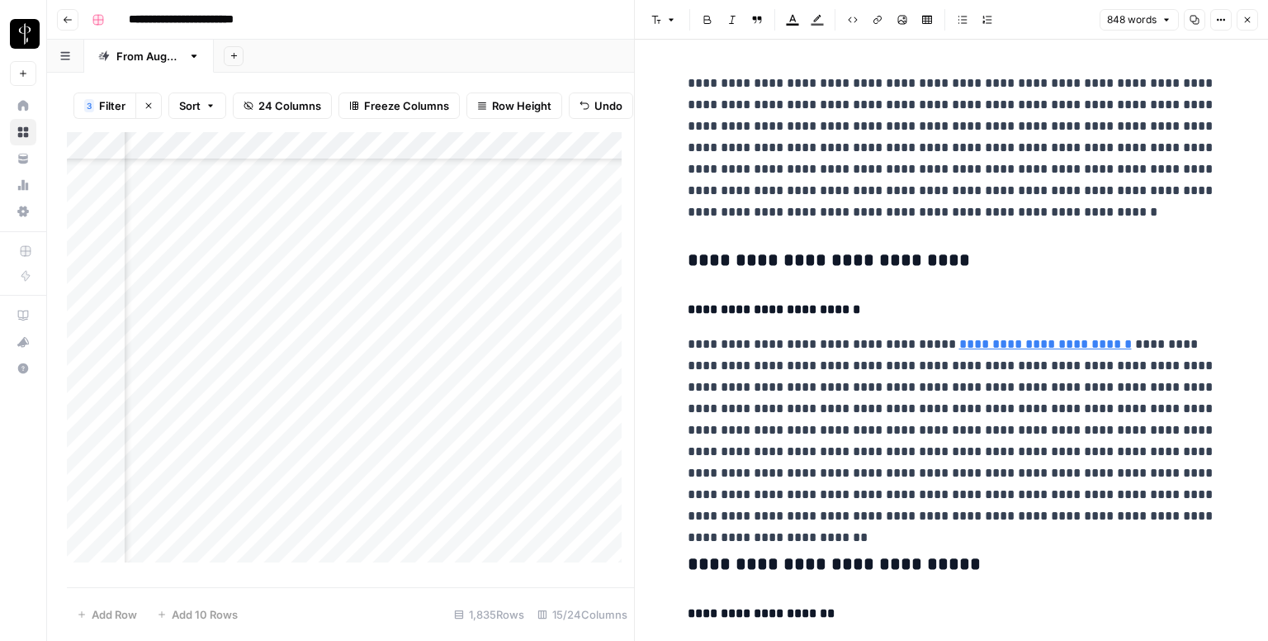
click at [204, 318] on div "Add Column" at bounding box center [350, 353] width 567 height 443
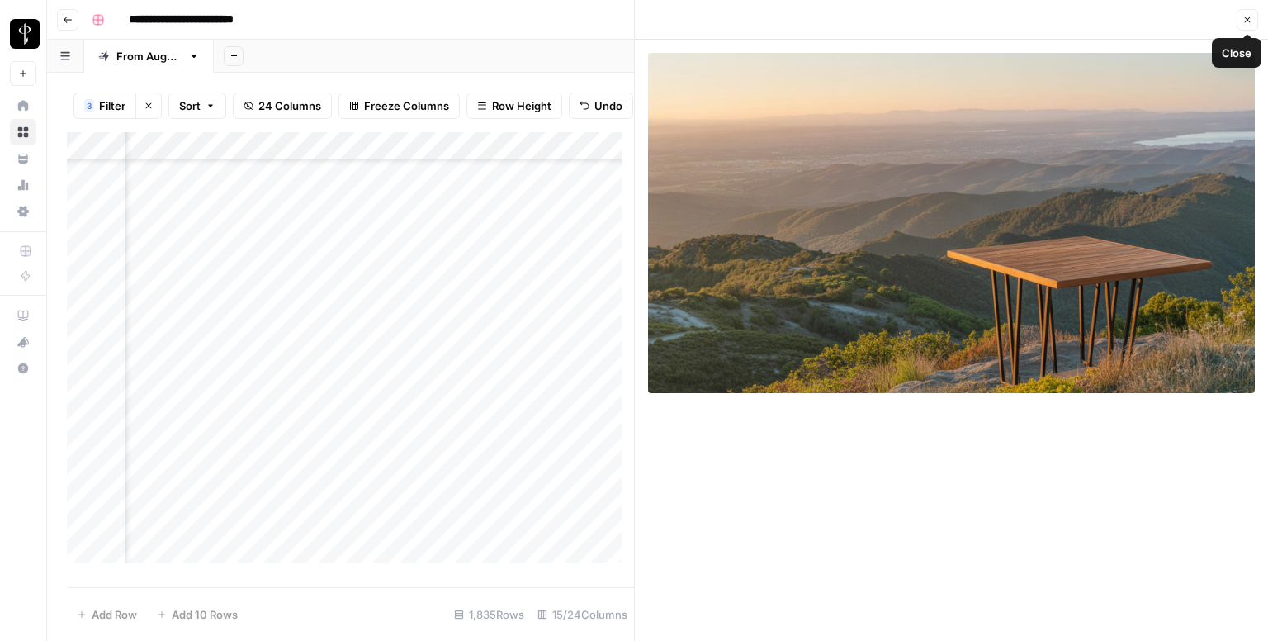
click at [1242, 21] on icon "button" at bounding box center [1247, 20] width 10 height 10
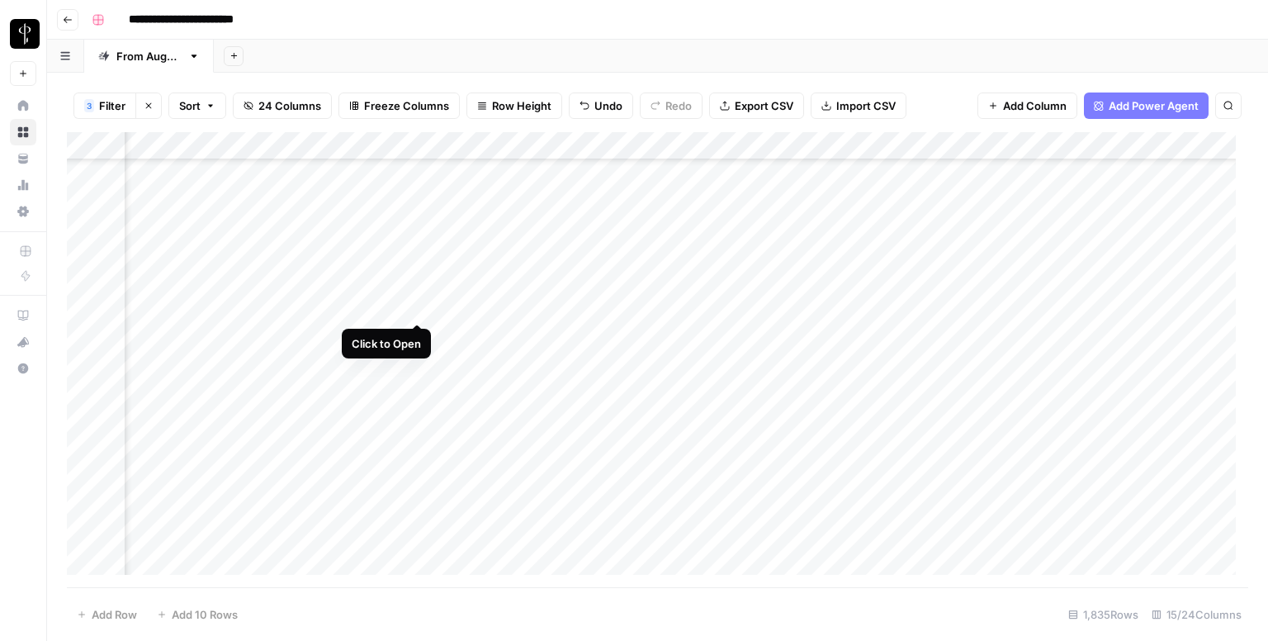
click at [414, 304] on div "Add Column" at bounding box center [657, 359] width 1181 height 455
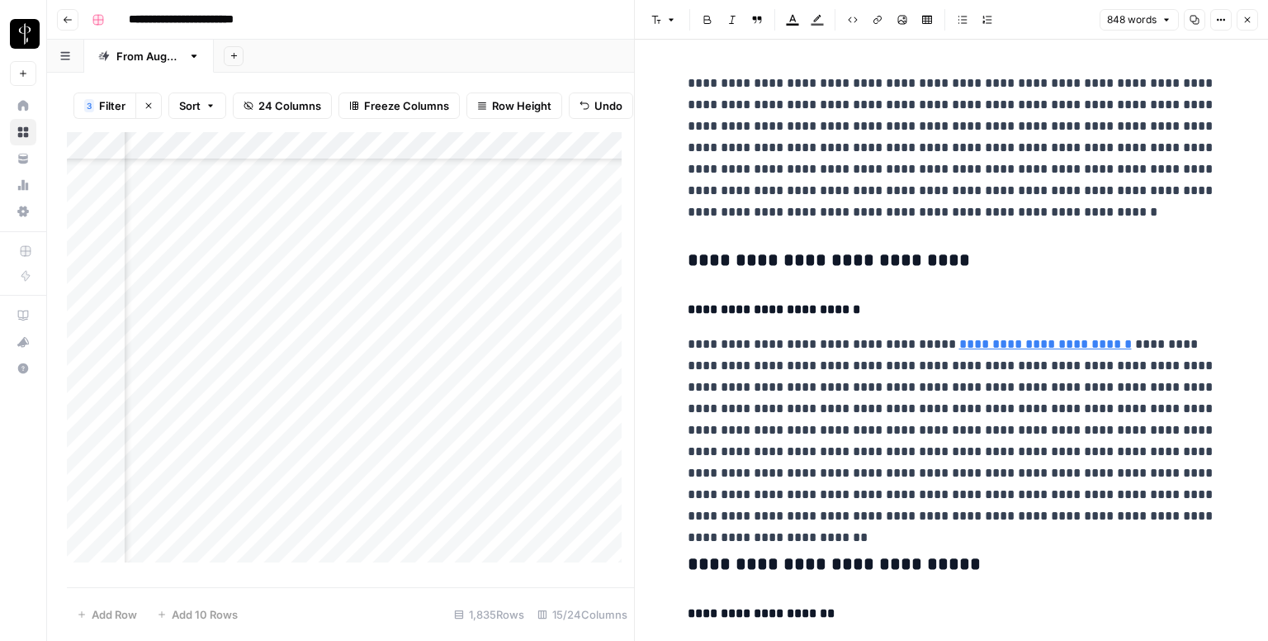
click at [829, 255] on h3 "**********" at bounding box center [952, 260] width 528 height 23
click at [663, 15] on button "Font style" at bounding box center [664, 19] width 38 height 21
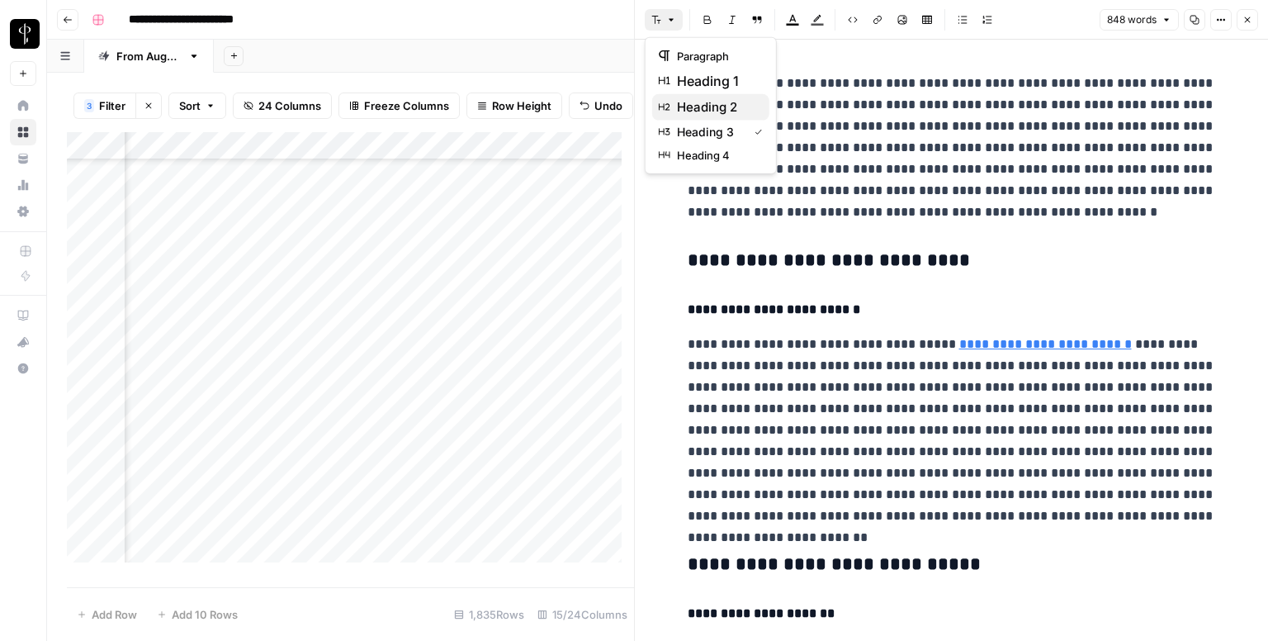
click at [685, 100] on span "heading 2" at bounding box center [716, 107] width 79 height 20
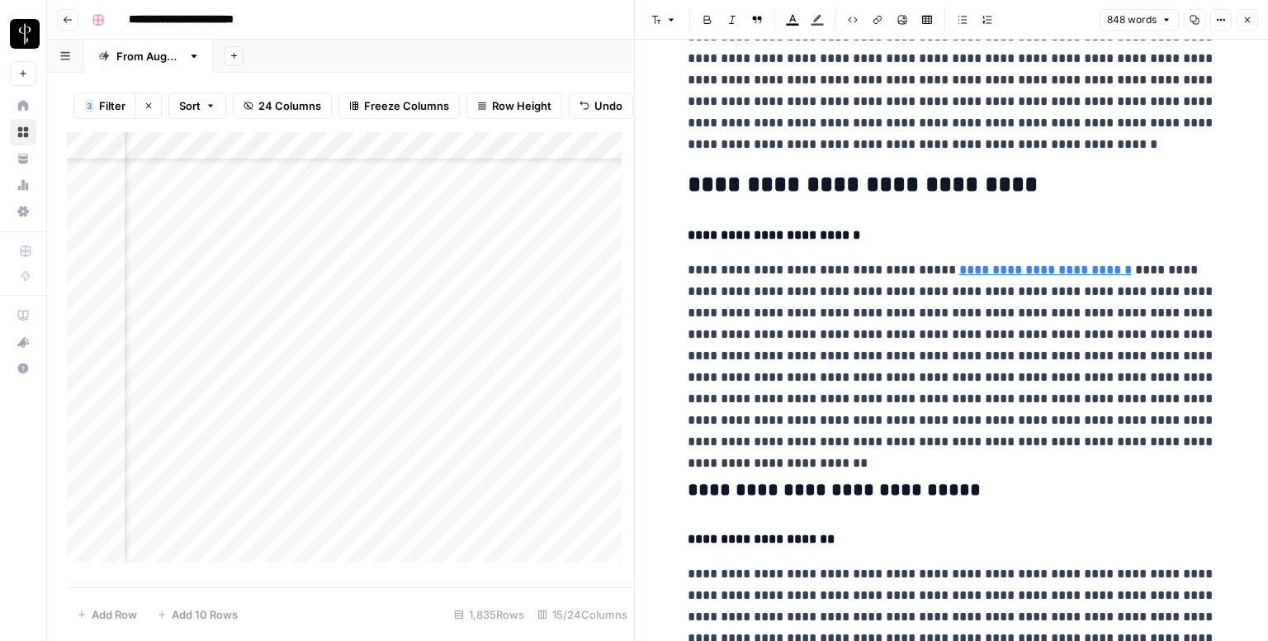
scroll to position [330, 0]
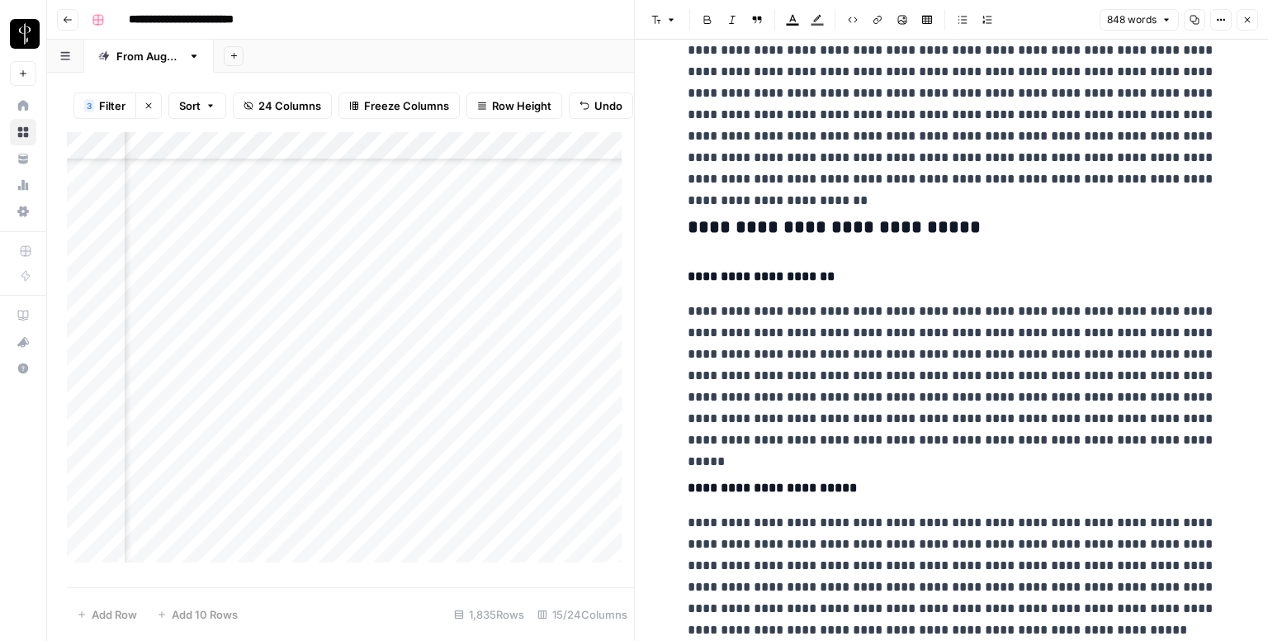
click at [753, 222] on h3 "**********" at bounding box center [952, 227] width 528 height 23
click at [666, 28] on button "Font style" at bounding box center [664, 19] width 38 height 21
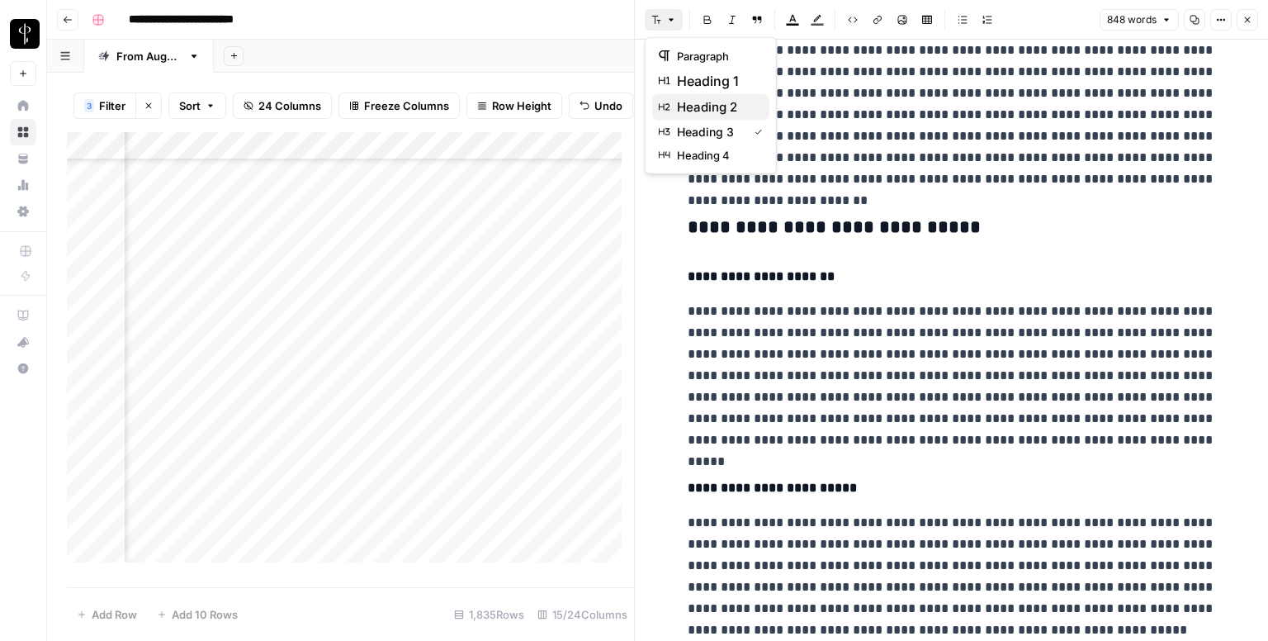
click at [719, 114] on span "heading 2" at bounding box center [716, 107] width 79 height 20
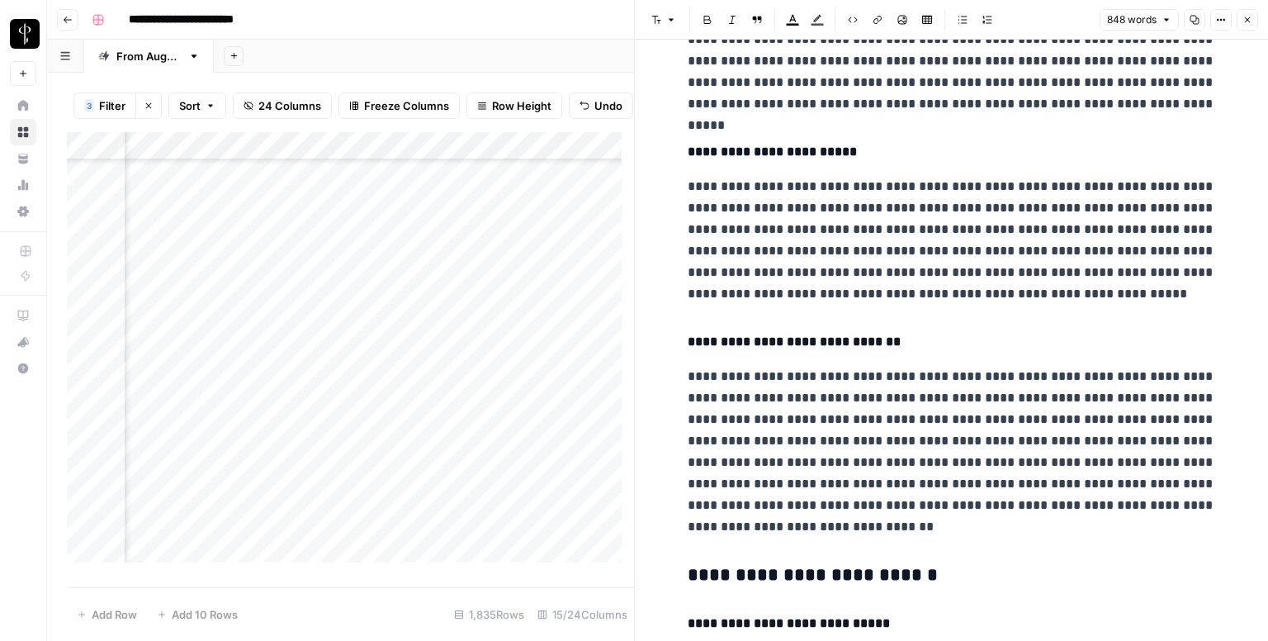
scroll to position [991, 0]
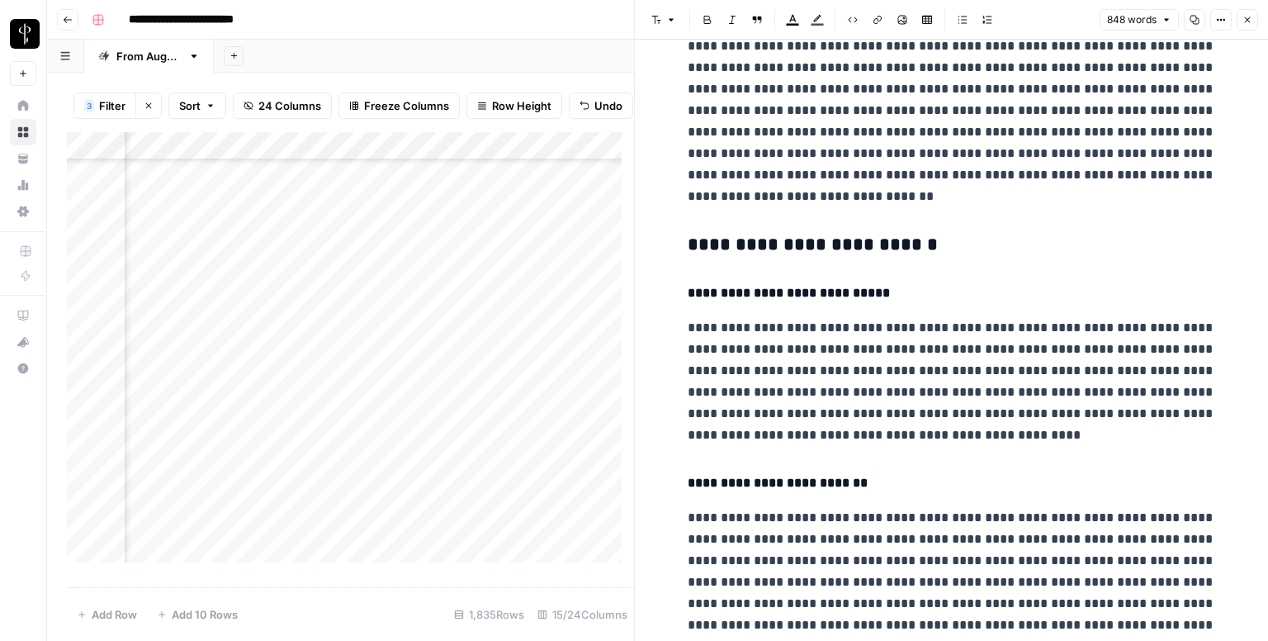
click at [748, 248] on h3 "**********" at bounding box center [952, 245] width 528 height 23
click at [657, 17] on icon "button" at bounding box center [656, 20] width 10 height 10
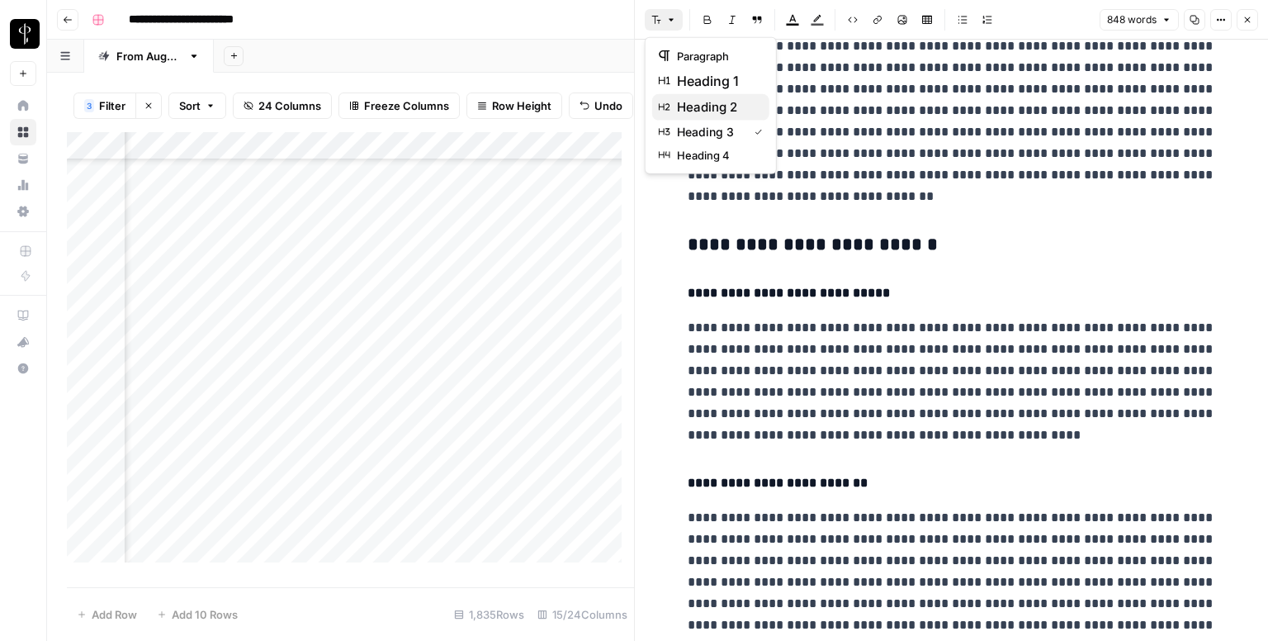
click at [710, 107] on span "heading 2" at bounding box center [716, 107] width 79 height 20
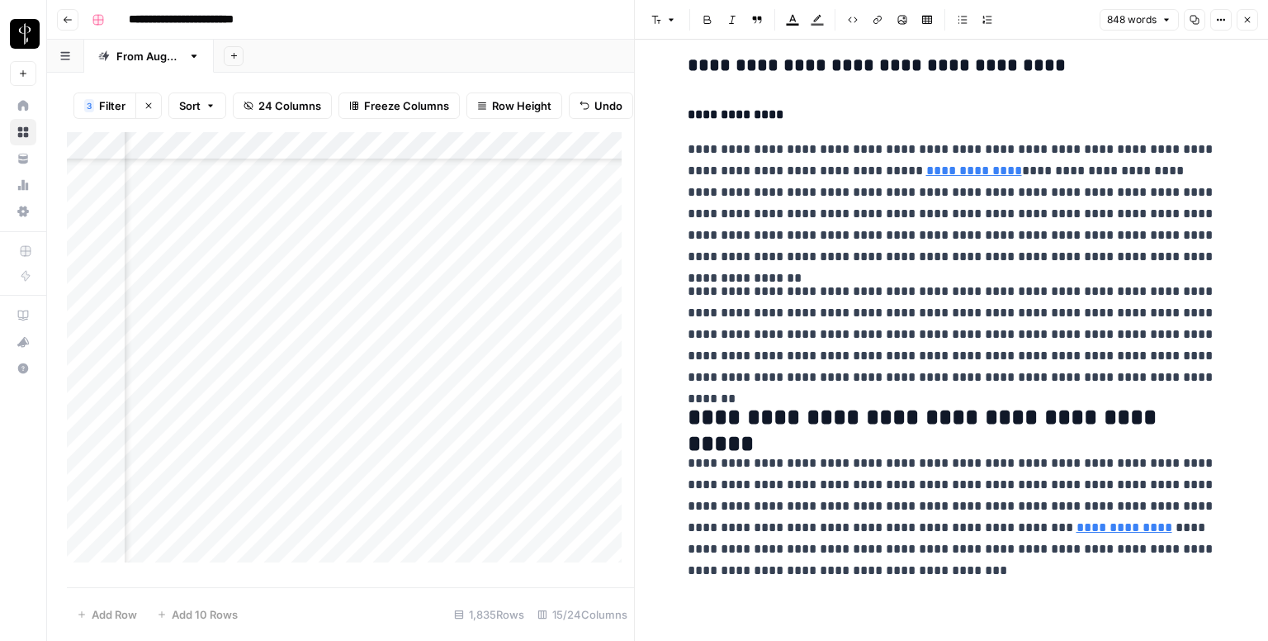
scroll to position [1449, 0]
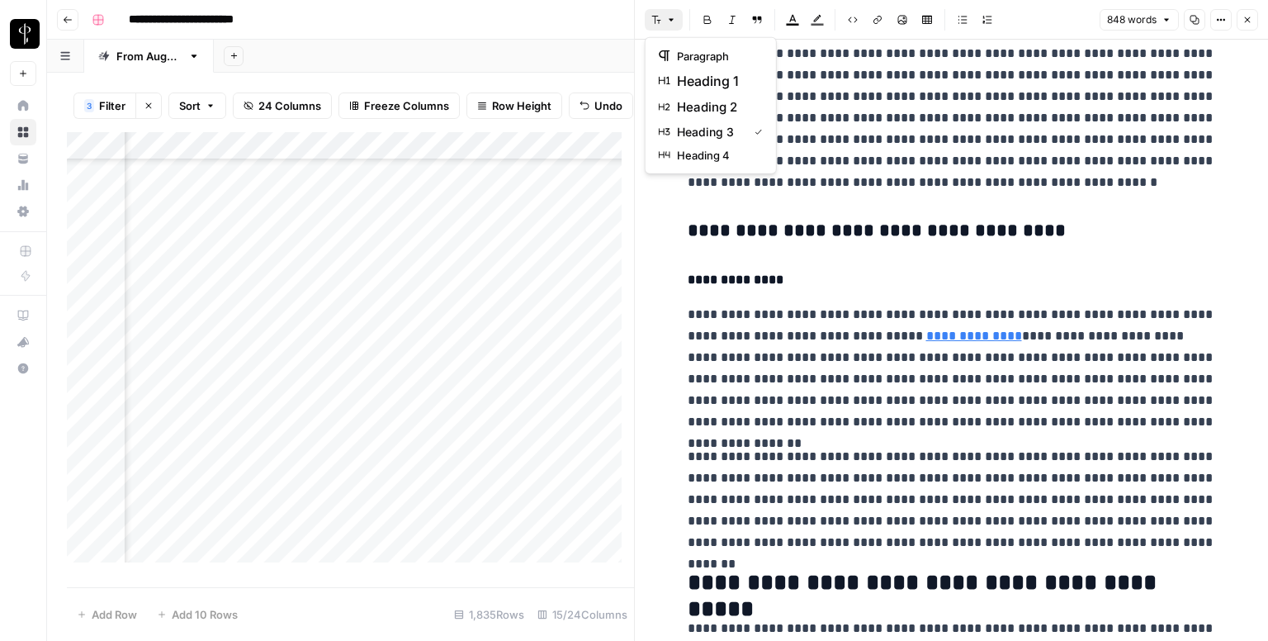
click at [659, 15] on icon "button" at bounding box center [656, 20] width 10 height 10
click at [716, 106] on span "heading 2" at bounding box center [716, 107] width 79 height 20
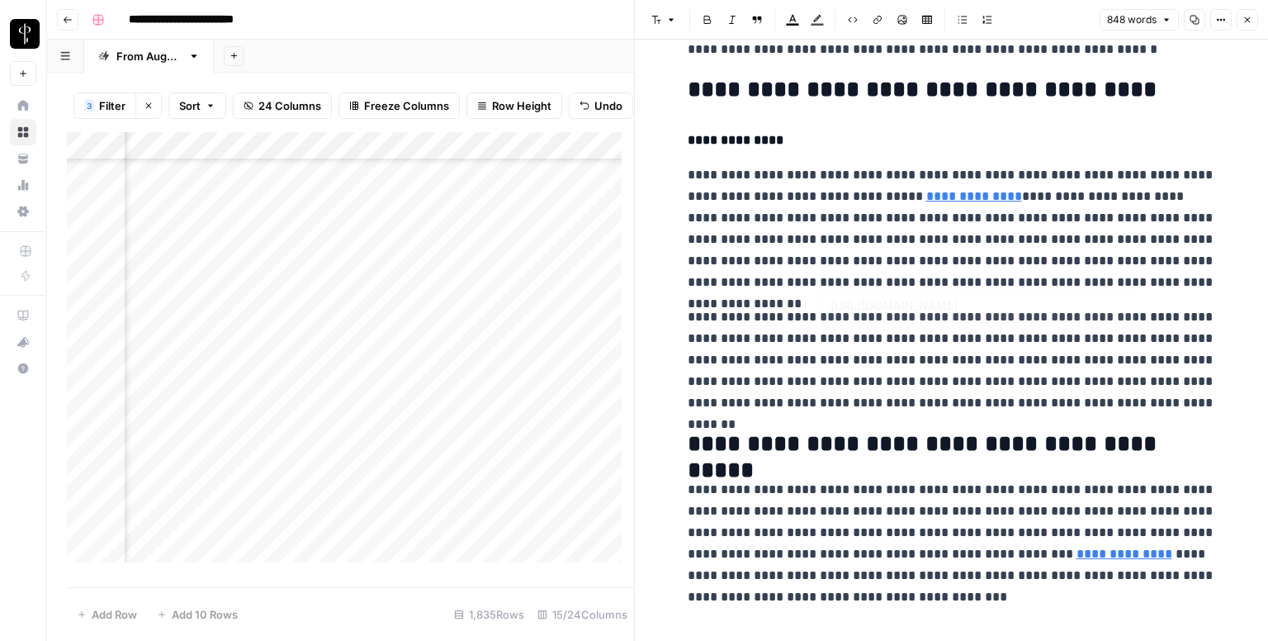
scroll to position [1608, 0]
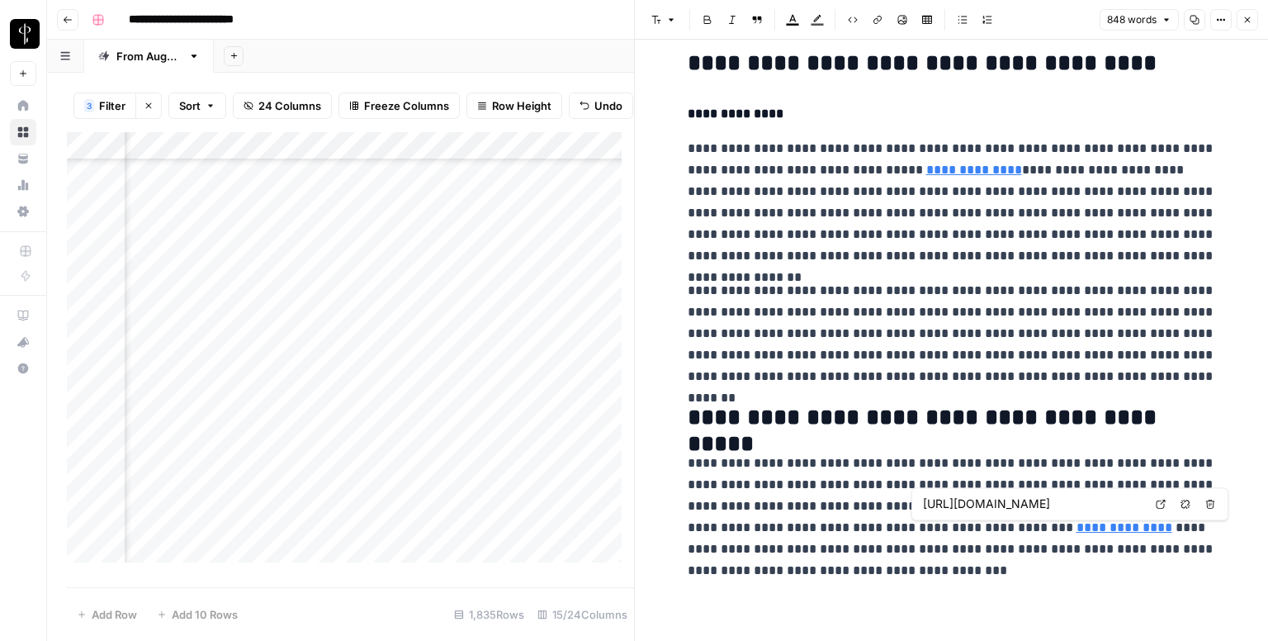
click at [1161, 499] on icon at bounding box center [1161, 504] width 10 height 10
click at [1255, 15] on button "Close" at bounding box center [1247, 19] width 21 height 21
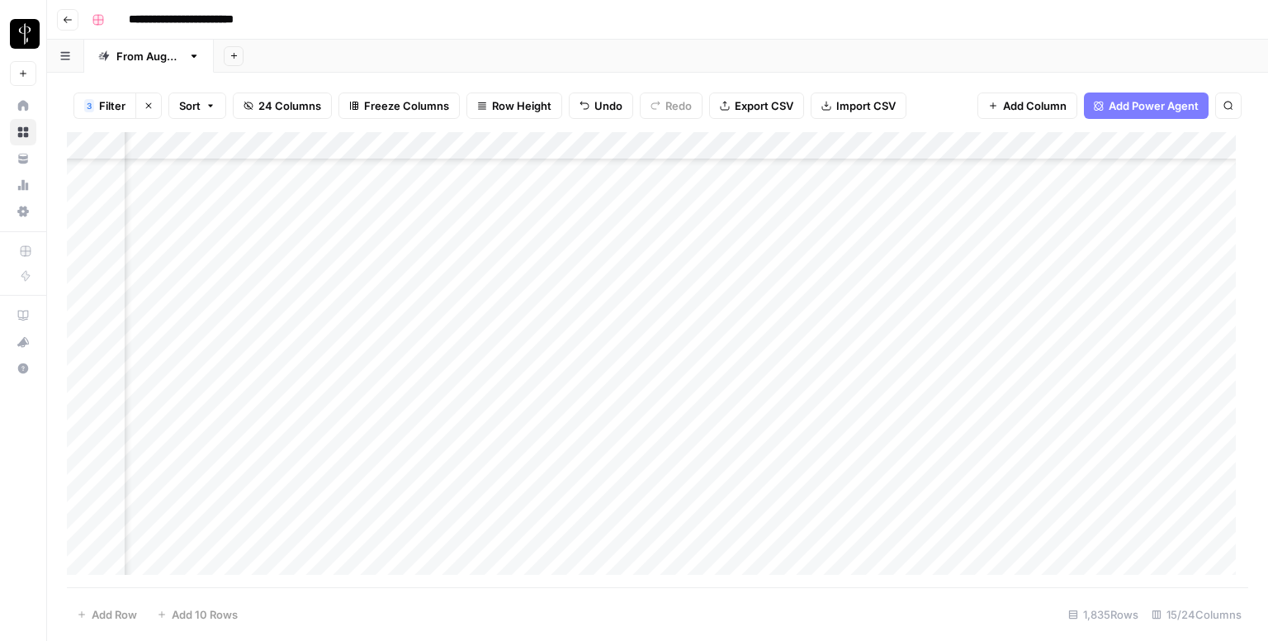
click at [717, 301] on div "Add Column" at bounding box center [657, 359] width 1181 height 455
type textarea "**********"
click at [208, 336] on div "Add Column" at bounding box center [657, 359] width 1181 height 455
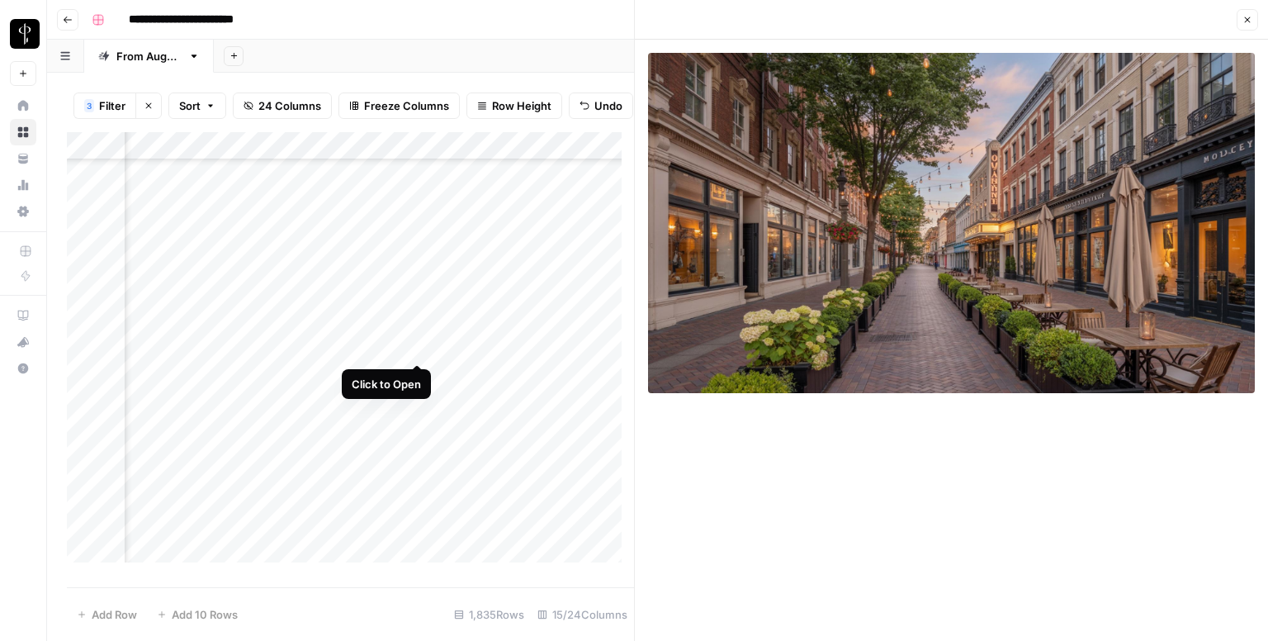
click at [417, 348] on div "Add Column" at bounding box center [350, 353] width 567 height 443
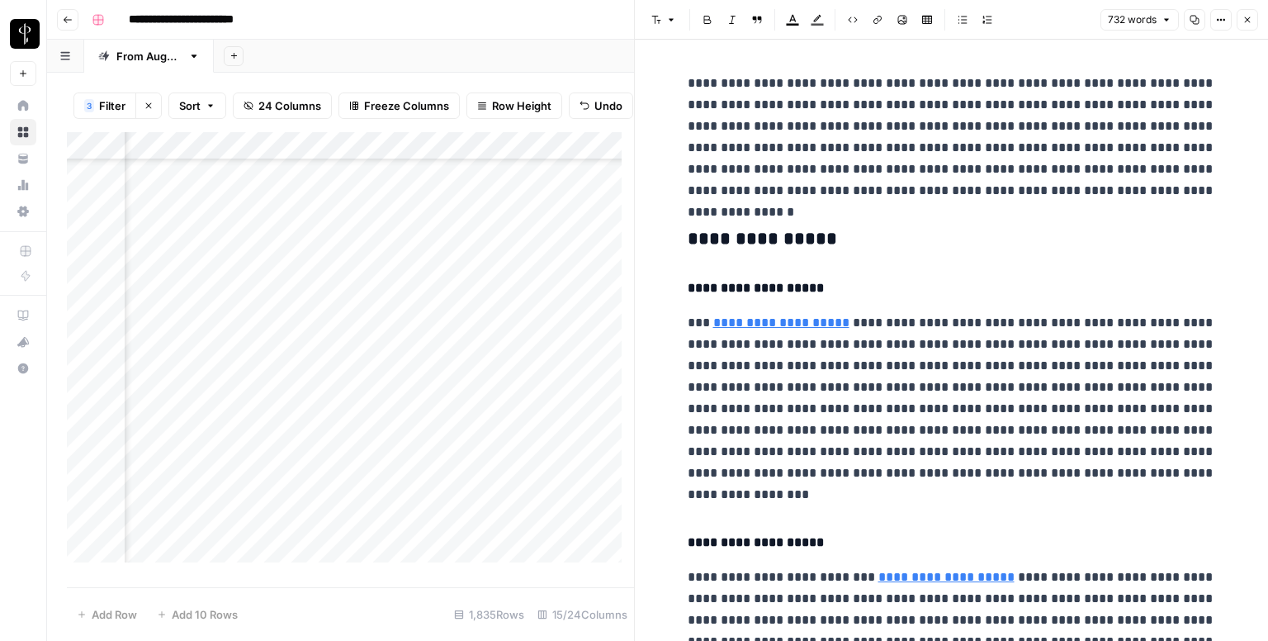
click at [743, 239] on h3 "**********" at bounding box center [952, 239] width 528 height 23
click at [663, 21] on button "Font style" at bounding box center [664, 19] width 38 height 21
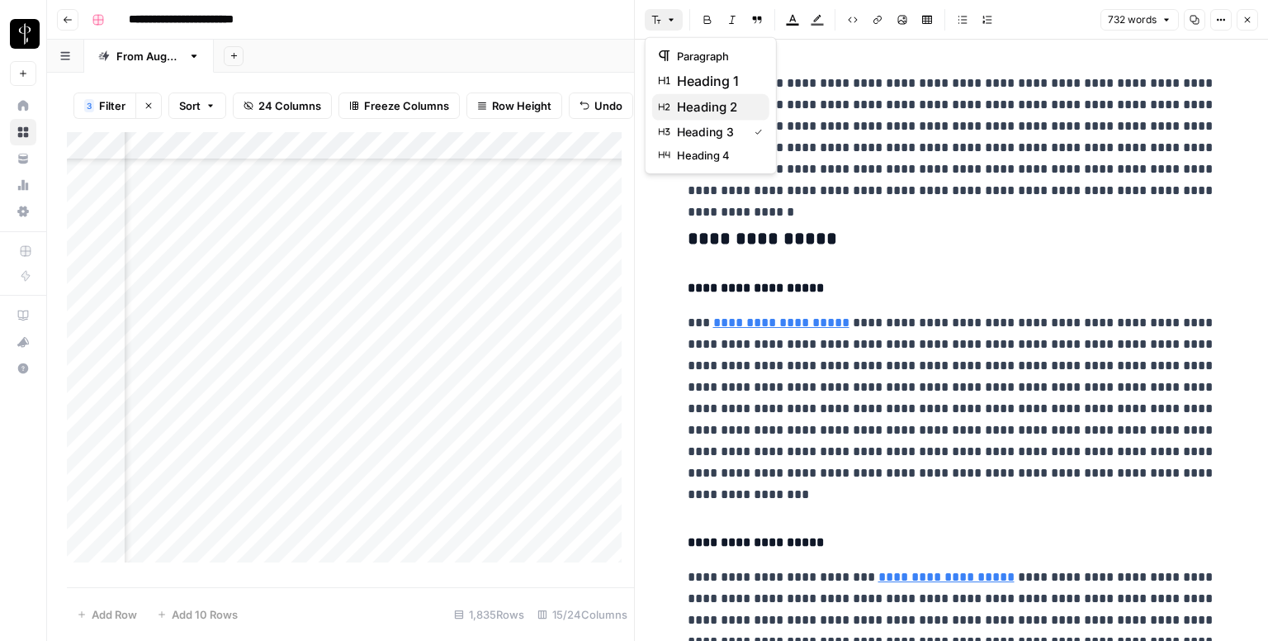
click at [694, 97] on span "heading 2" at bounding box center [716, 107] width 79 height 20
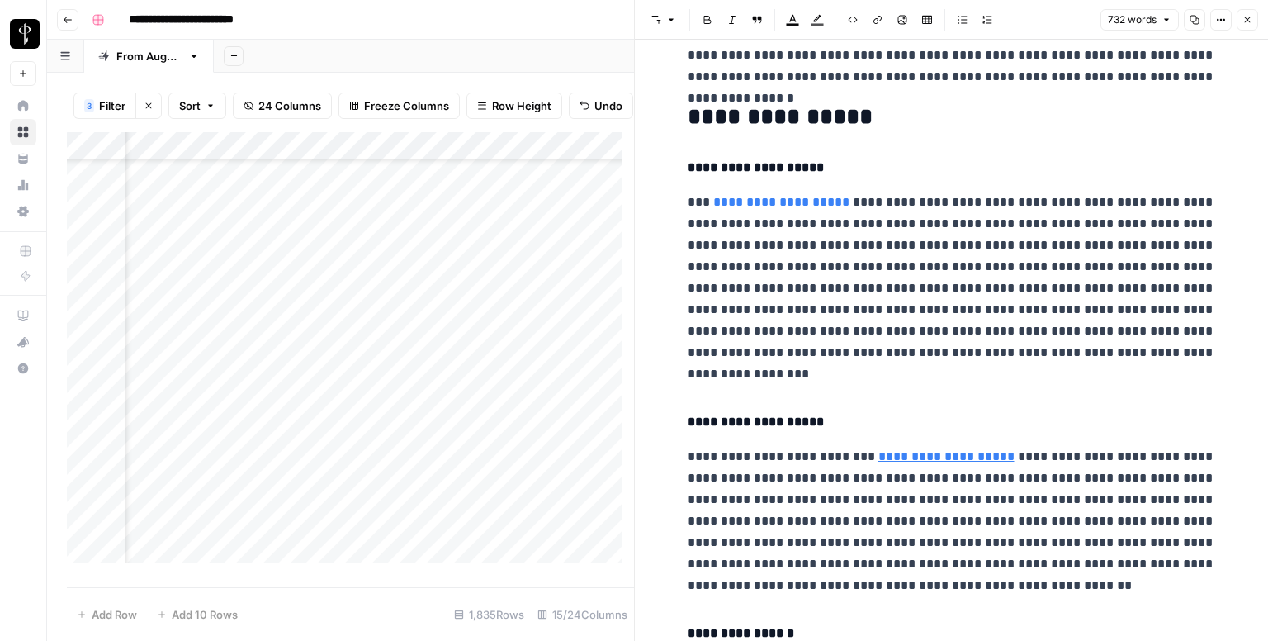
scroll to position [495, 0]
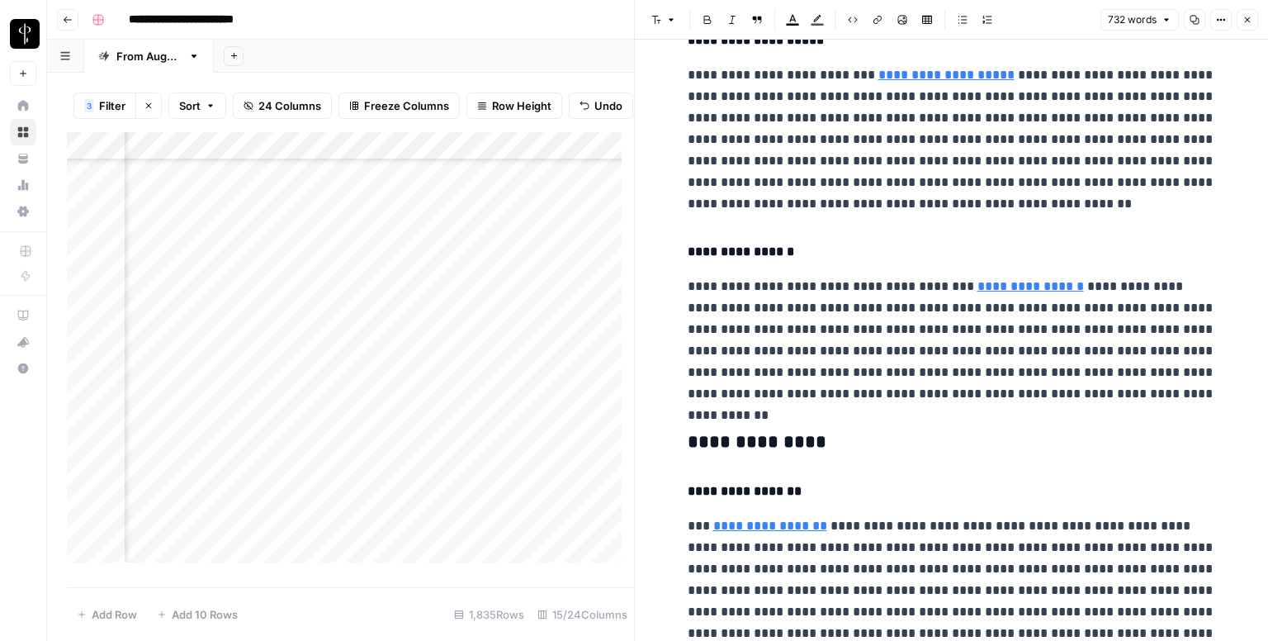
click at [717, 444] on h3 "**********" at bounding box center [952, 442] width 528 height 23
click at [664, 26] on button "Font style" at bounding box center [664, 19] width 38 height 21
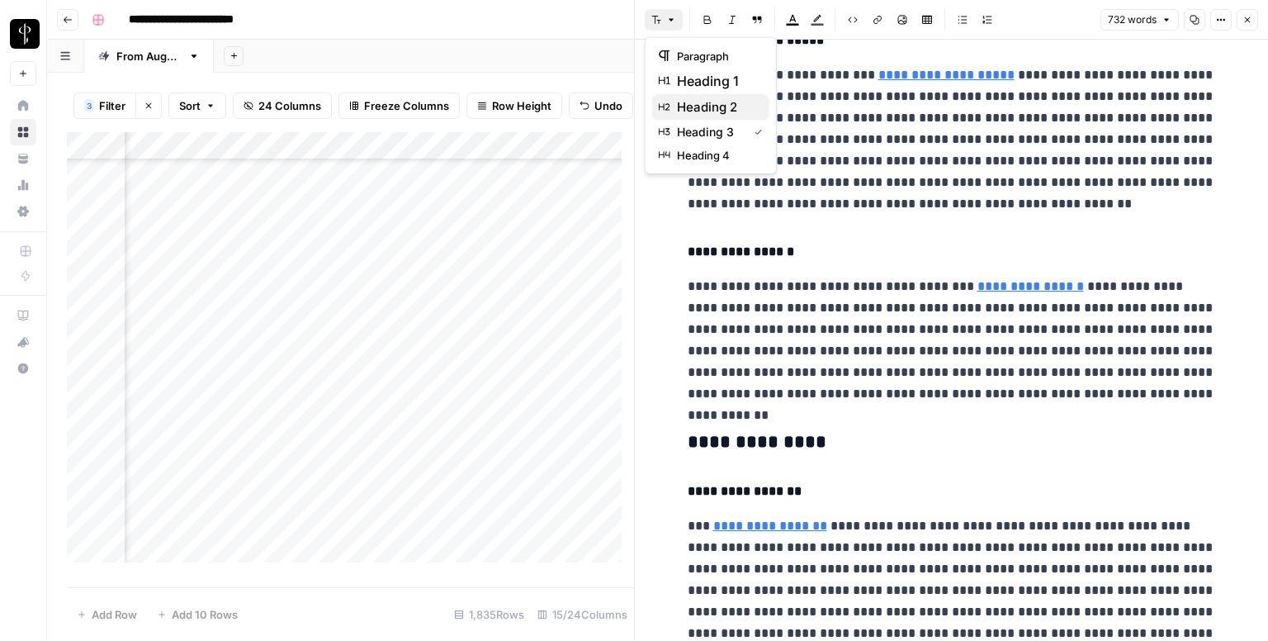
click at [690, 116] on button "heading 2" at bounding box center [710, 107] width 117 height 26
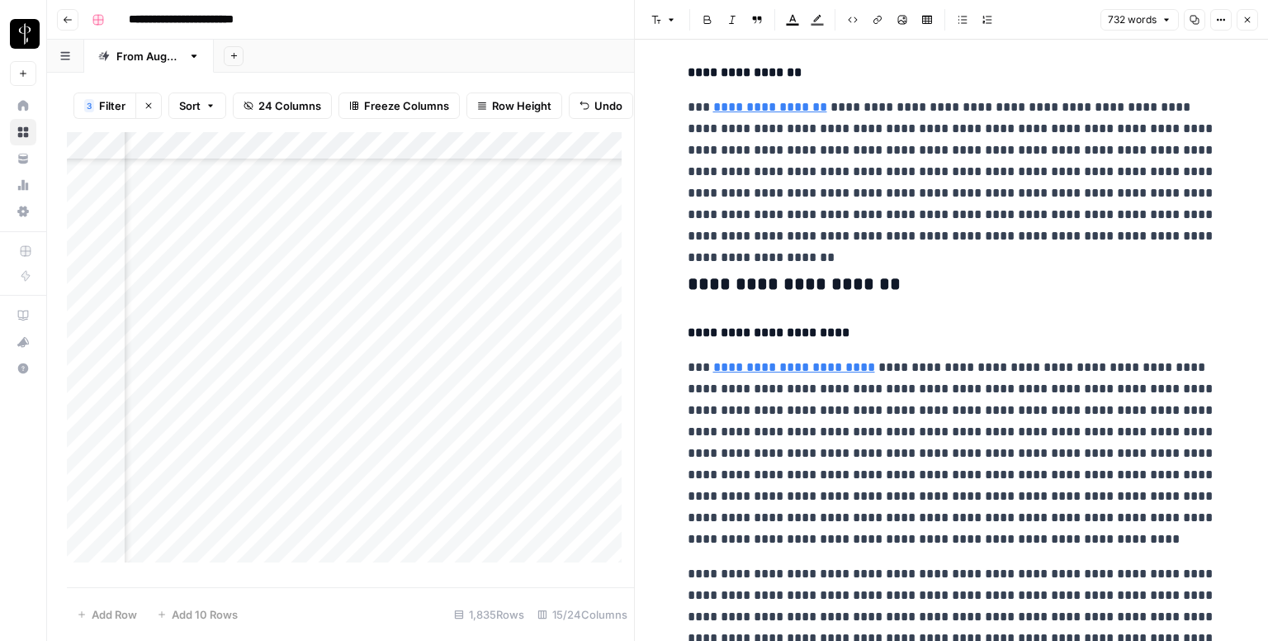
scroll to position [1073, 0]
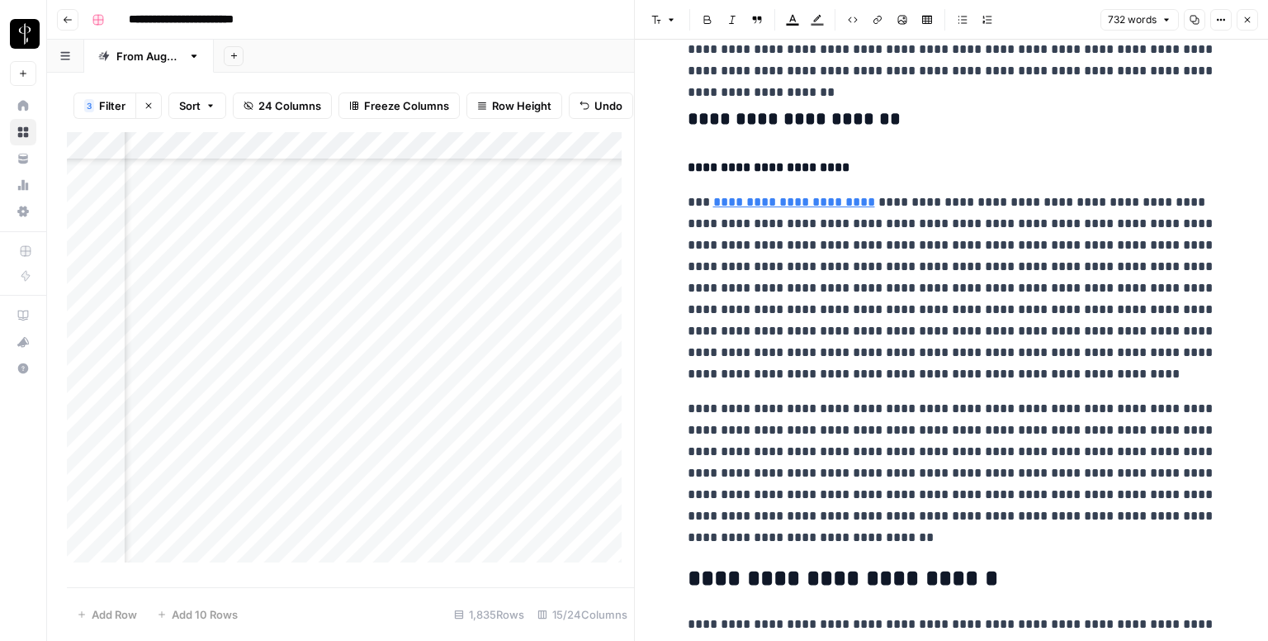
click at [717, 119] on h3 "**********" at bounding box center [952, 119] width 528 height 23
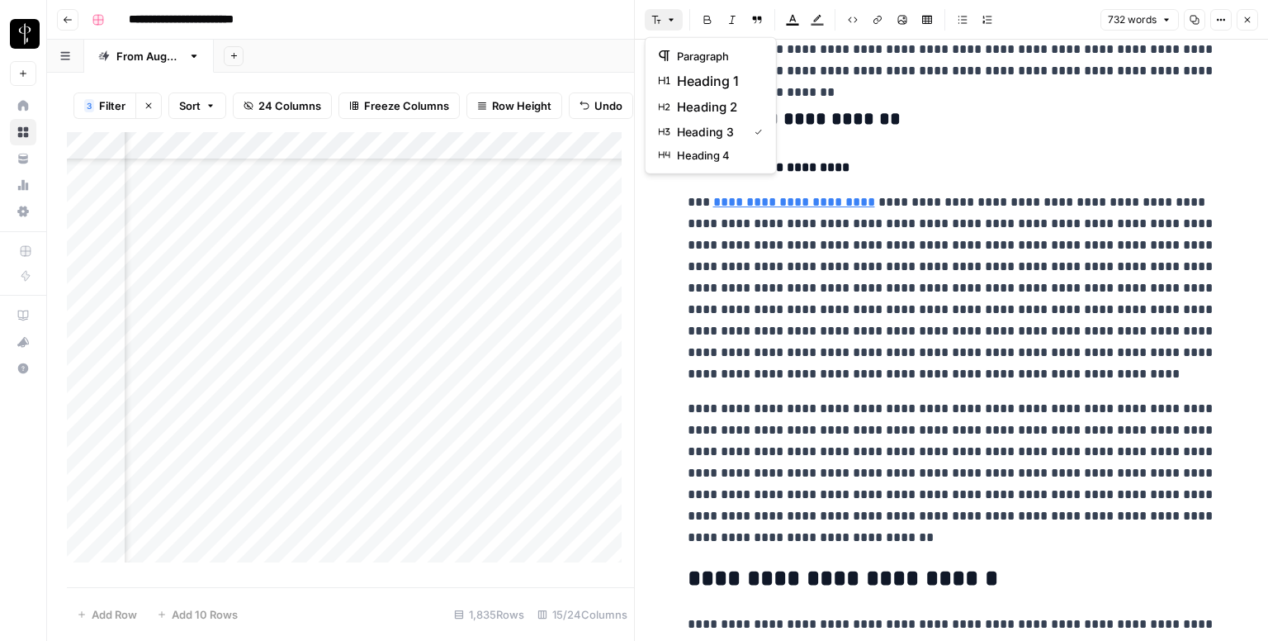
click at [667, 27] on button "Font style" at bounding box center [664, 19] width 38 height 21
click at [698, 106] on span "heading 2" at bounding box center [716, 107] width 79 height 20
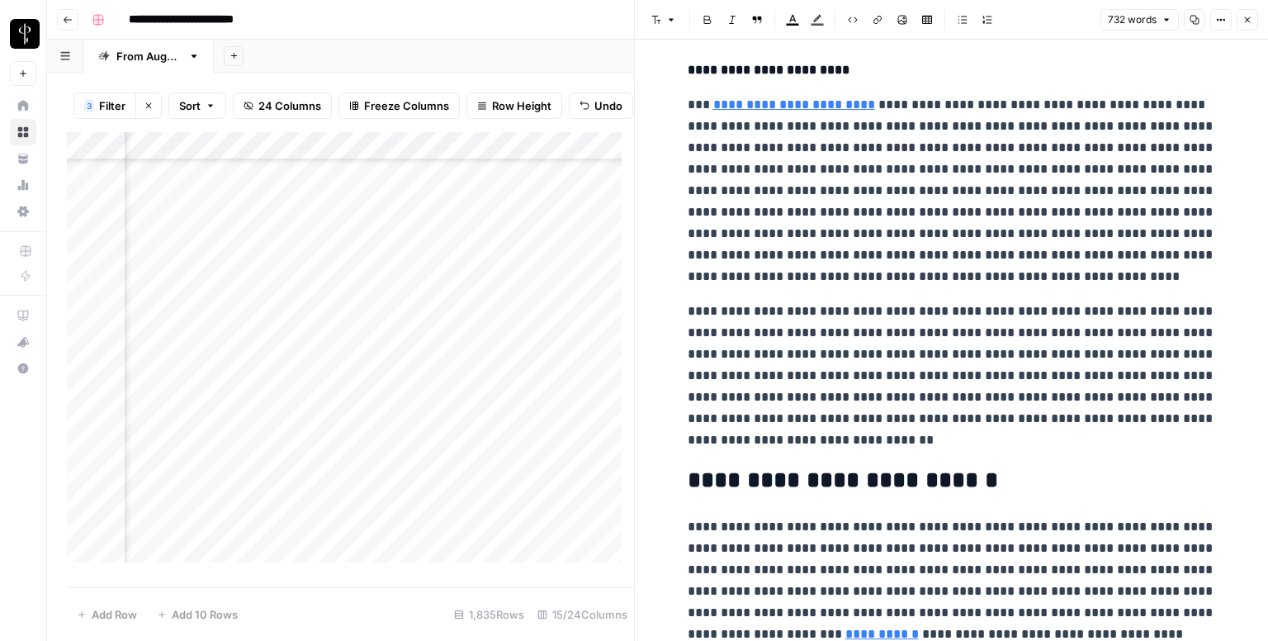
scroll to position [1249, 0]
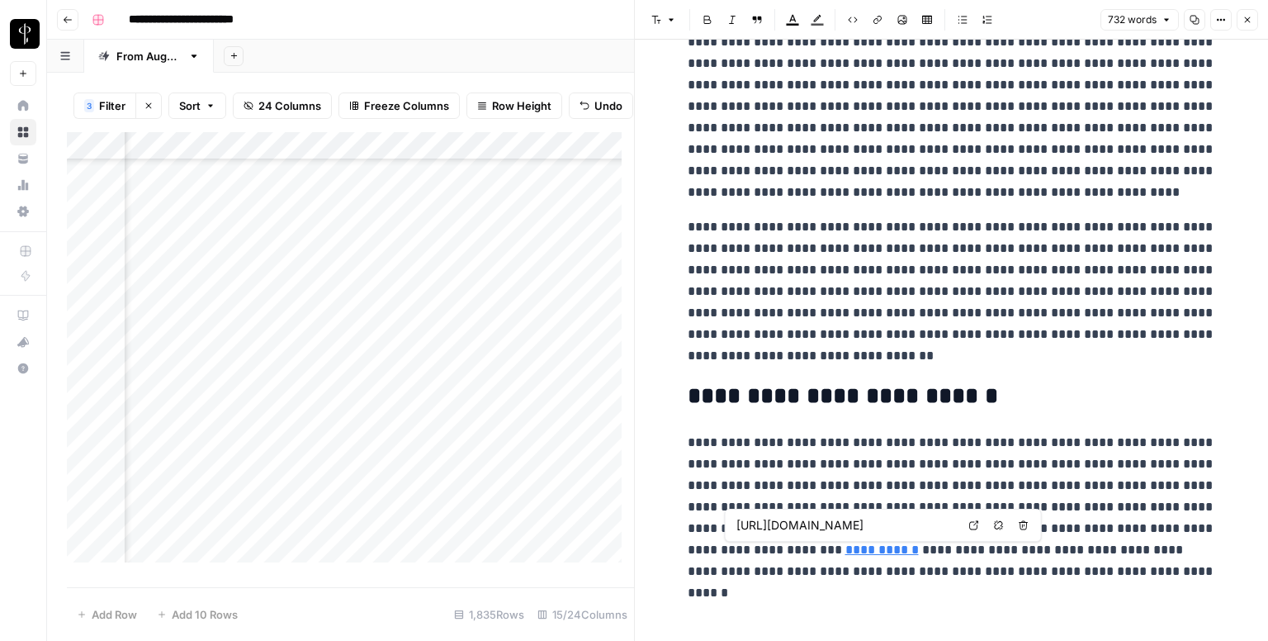
click at [976, 523] on icon at bounding box center [973, 525] width 9 height 9
click at [1240, 21] on button "Close" at bounding box center [1247, 19] width 21 height 21
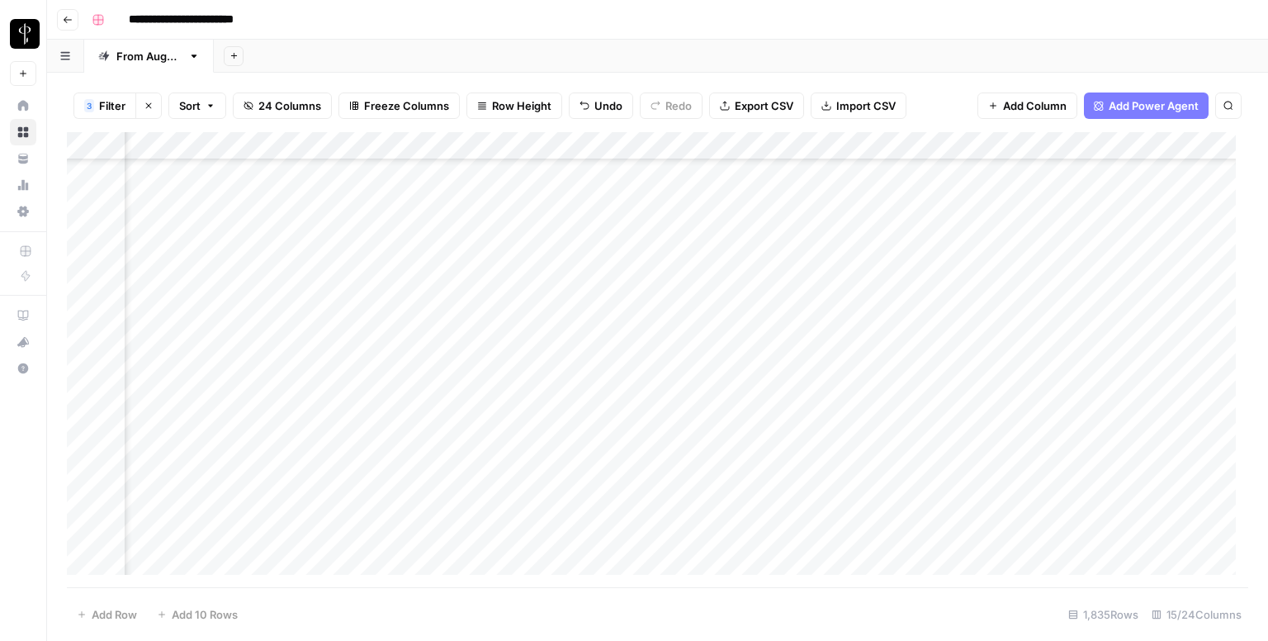
click at [673, 344] on div "Add Column" at bounding box center [657, 359] width 1181 height 455
click at [670, 339] on div "Add Column" at bounding box center [657, 359] width 1181 height 455
type textarea "**********"
click at [206, 358] on div "Add Column" at bounding box center [657, 359] width 1181 height 455
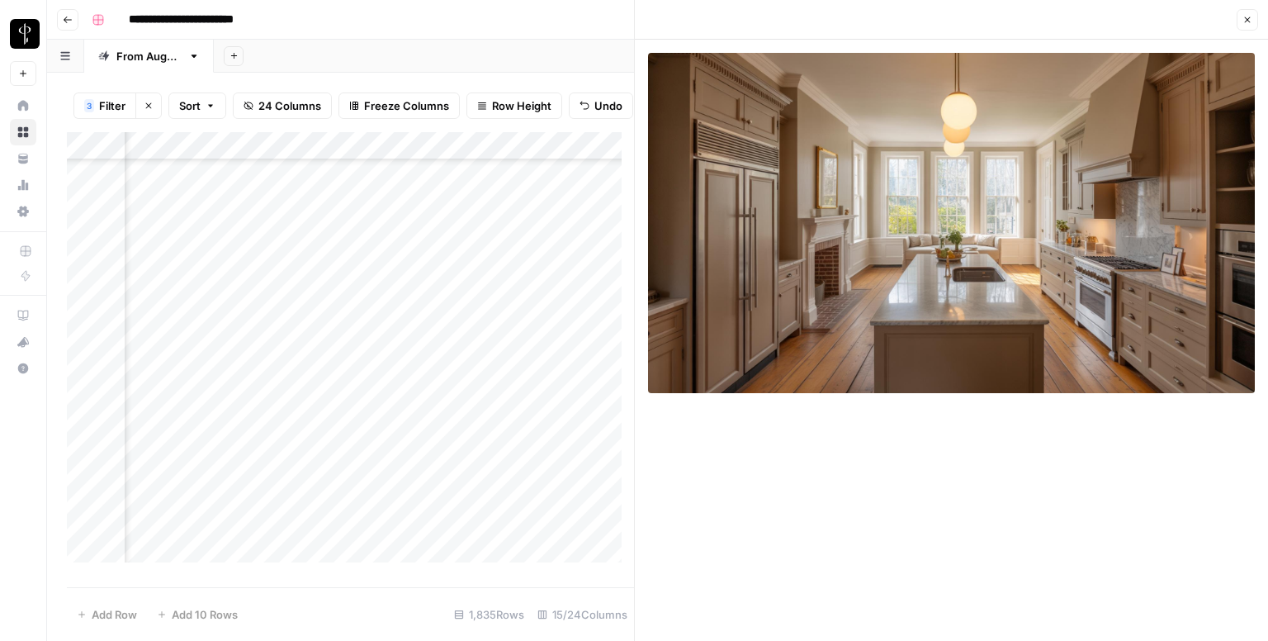
click at [419, 376] on div "Add Column" at bounding box center [350, 353] width 567 height 443
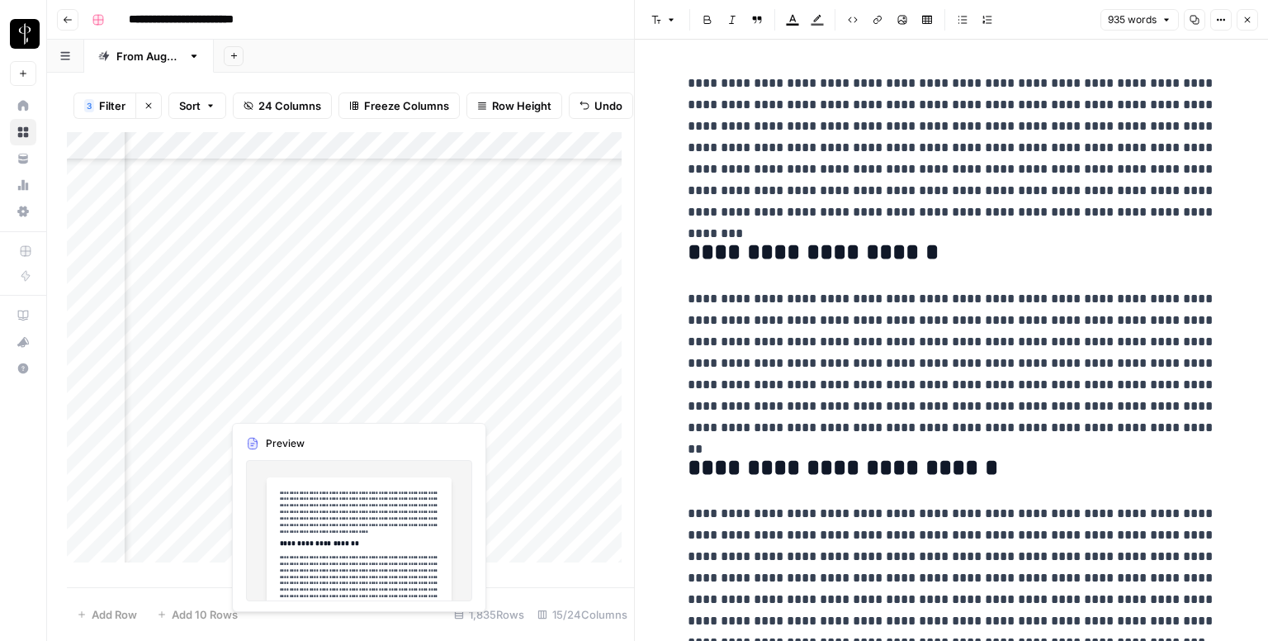
click at [414, 404] on div "Add Column" at bounding box center [350, 353] width 567 height 443
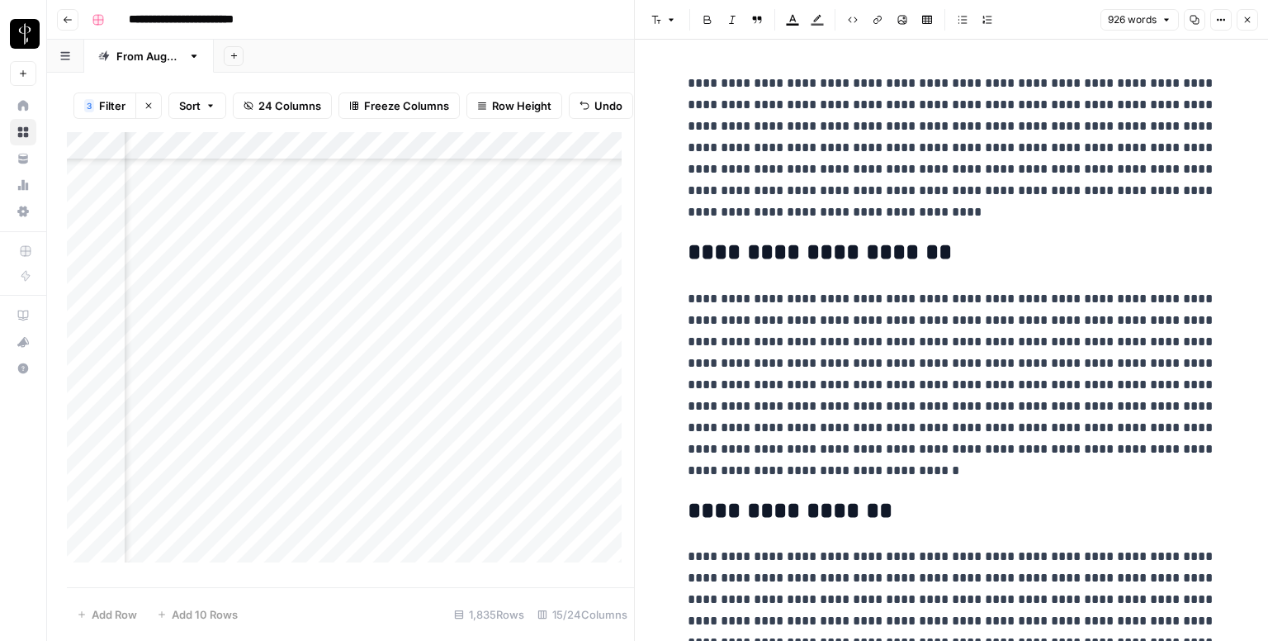
click at [207, 403] on div "Add Column" at bounding box center [350, 353] width 567 height 443
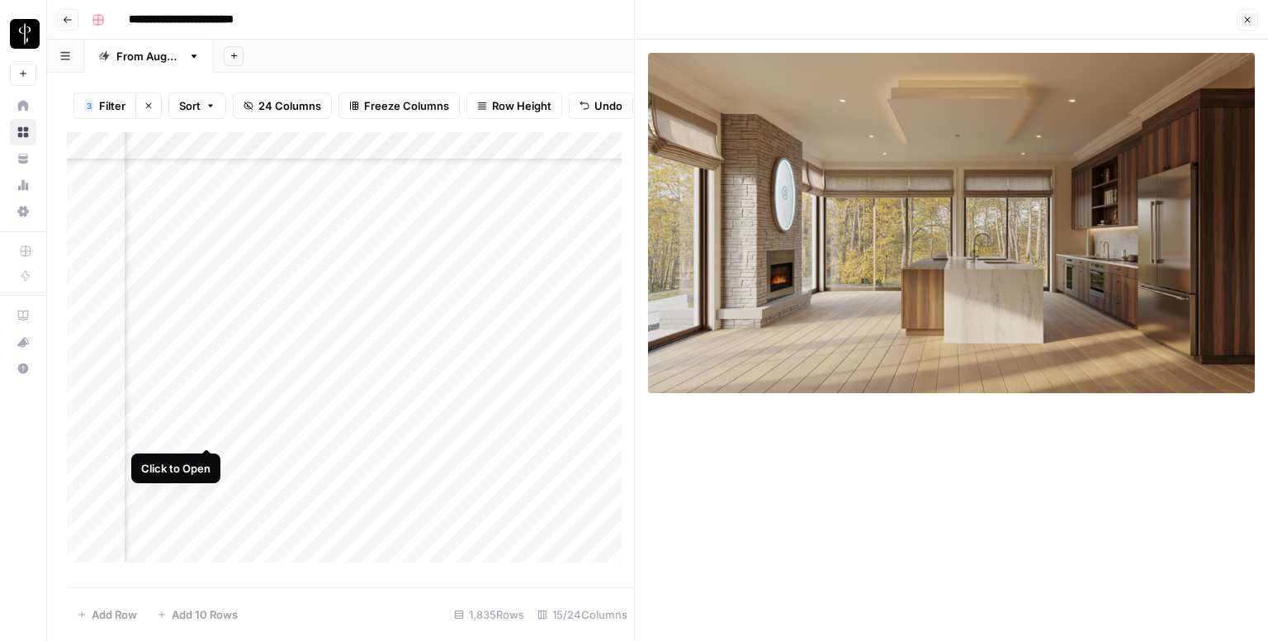
click at [205, 435] on div "Add Column" at bounding box center [350, 353] width 567 height 443
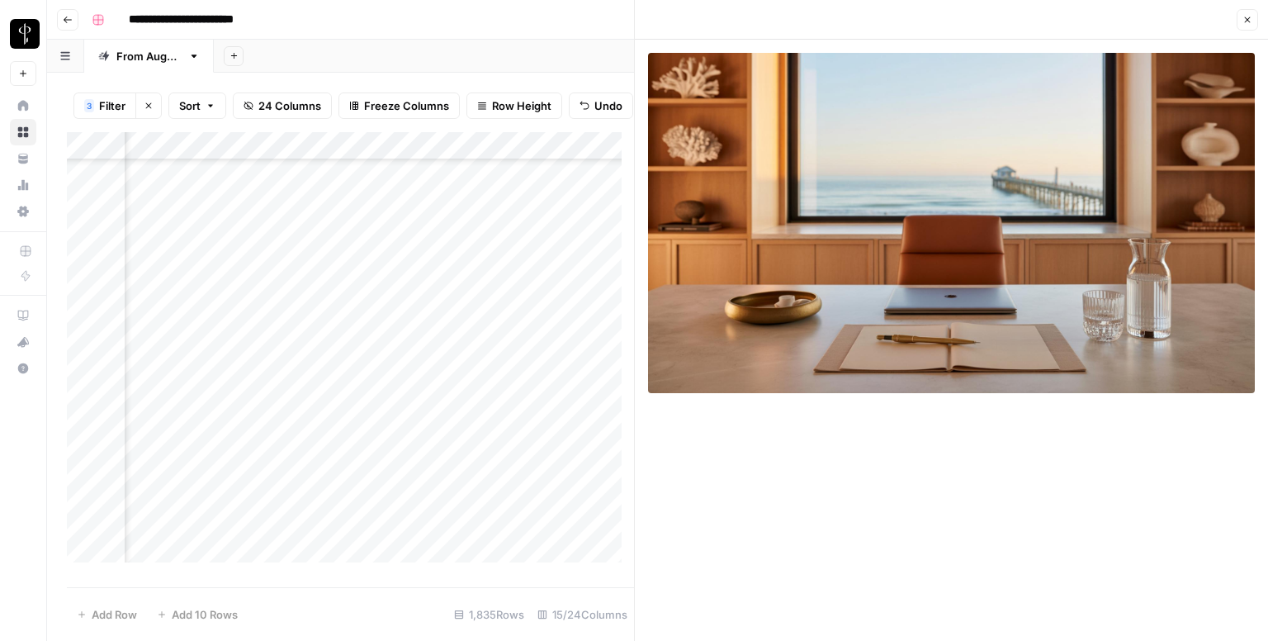
click at [197, 400] on div "Add Column" at bounding box center [350, 353] width 567 height 443
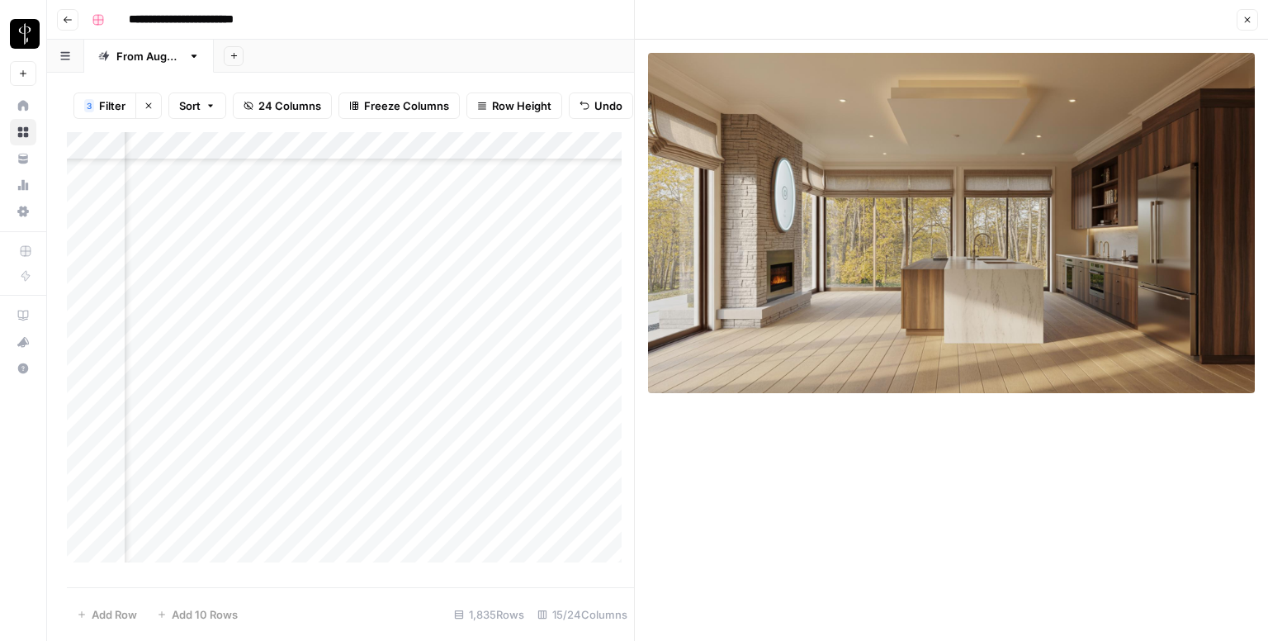
click at [576, 400] on div "Add Column" at bounding box center [350, 353] width 567 height 443
click at [1250, 19] on icon "button" at bounding box center [1247, 20] width 10 height 10
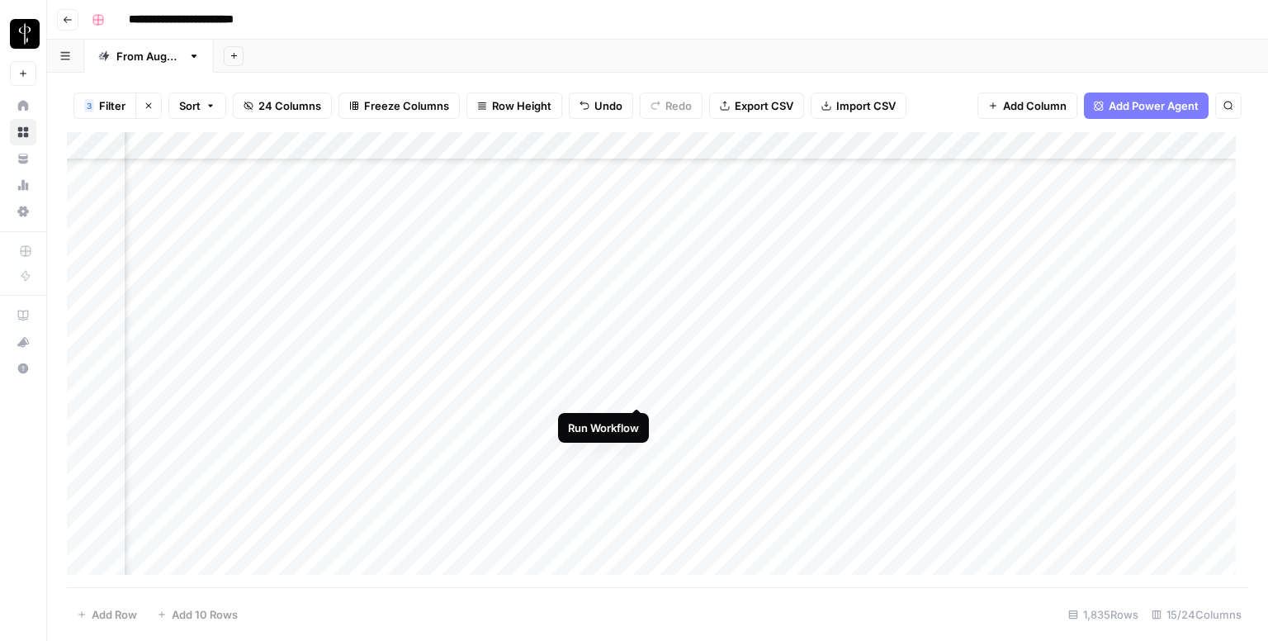
click at [635, 390] on div "Add Column" at bounding box center [657, 359] width 1181 height 455
click at [868, 386] on div "Add Column" at bounding box center [657, 359] width 1181 height 455
click at [837, 388] on div "Add Column" at bounding box center [657, 359] width 1181 height 455
click at [729, 390] on div "Add Column" at bounding box center [657, 359] width 1181 height 455
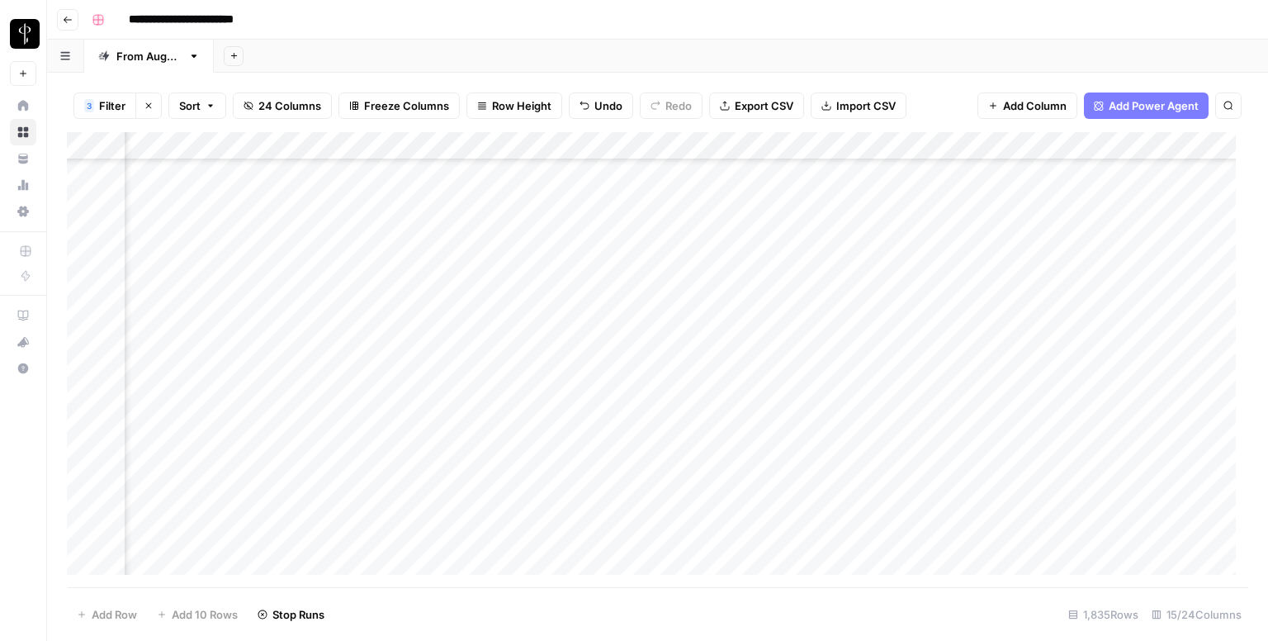
click at [729, 390] on div "Add Column" at bounding box center [657, 359] width 1181 height 455
click at [693, 387] on textarea at bounding box center [783, 392] width 264 height 23
paste textarea "**********"
type textarea "**********"
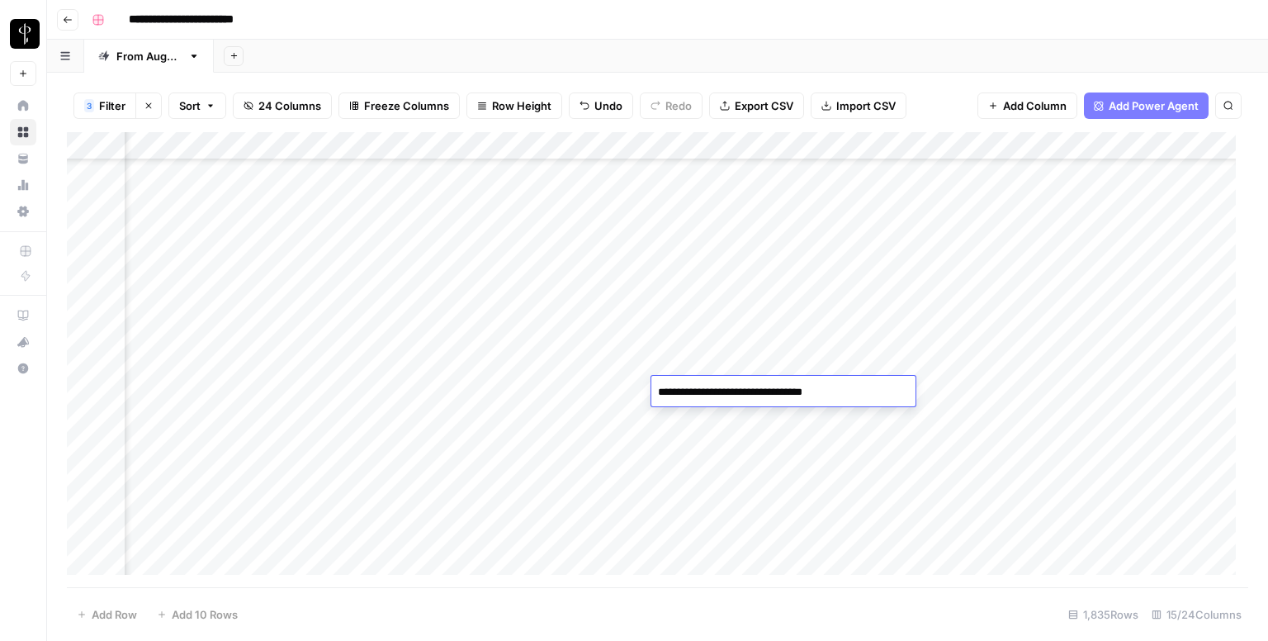
click at [961, 394] on div "Add Column" at bounding box center [657, 359] width 1181 height 455
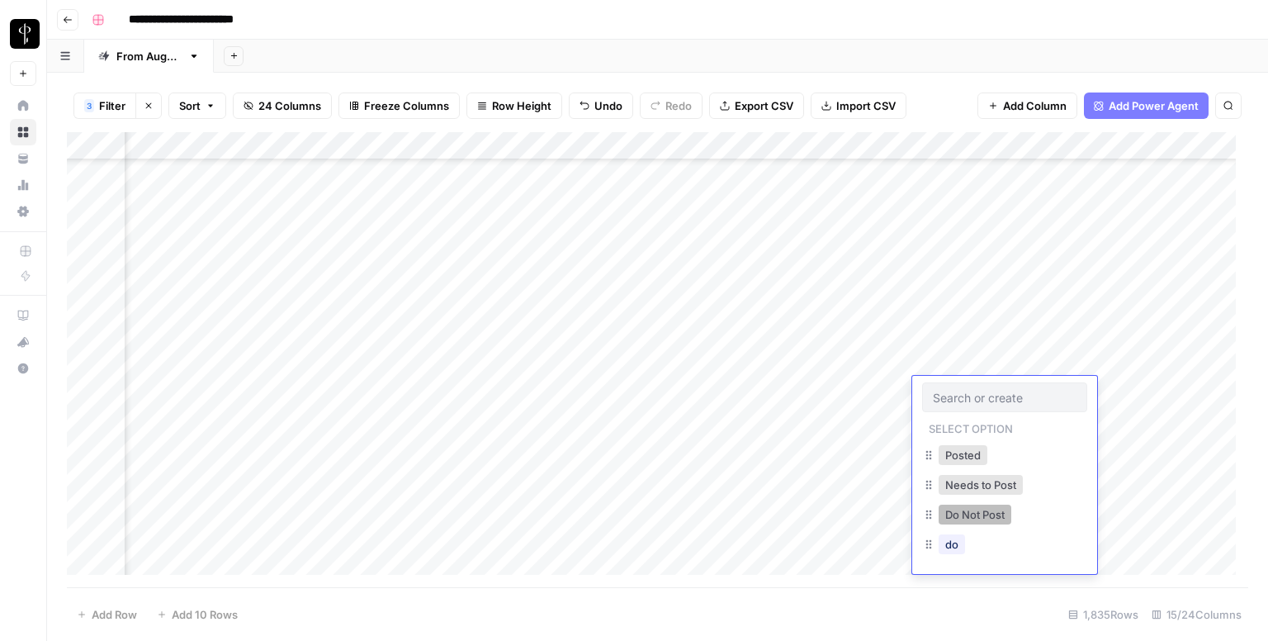
click at [958, 508] on button "Do Not Post" at bounding box center [975, 514] width 73 height 20
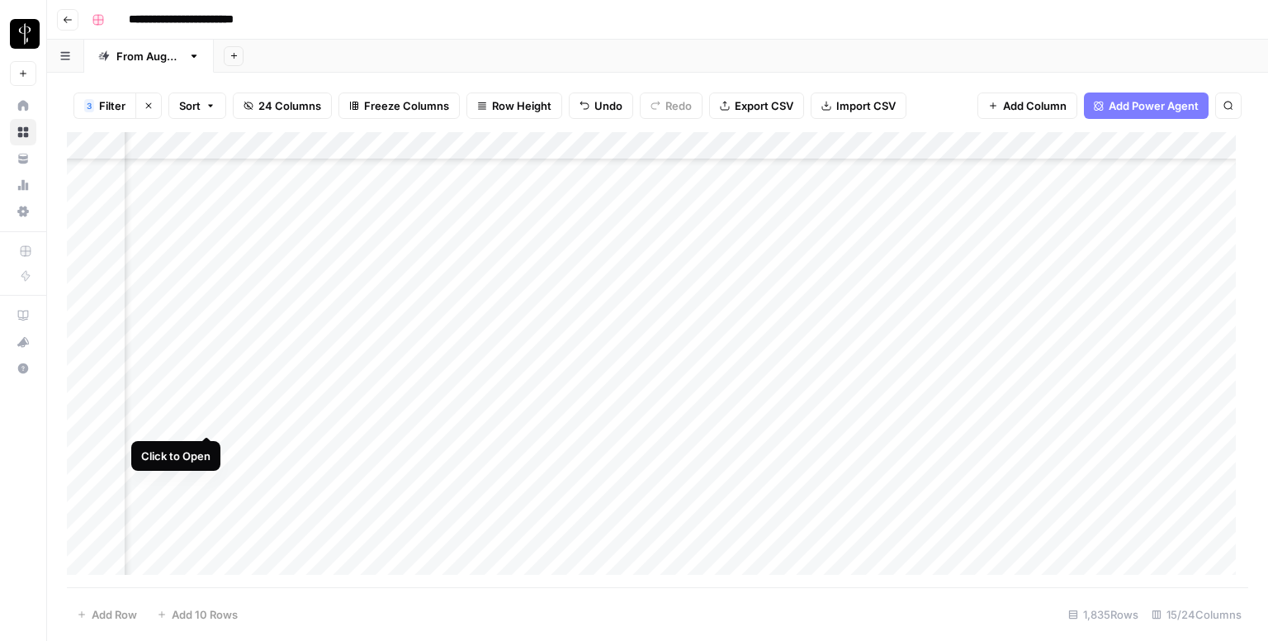
click at [204, 414] on div "Add Column" at bounding box center [657, 359] width 1181 height 455
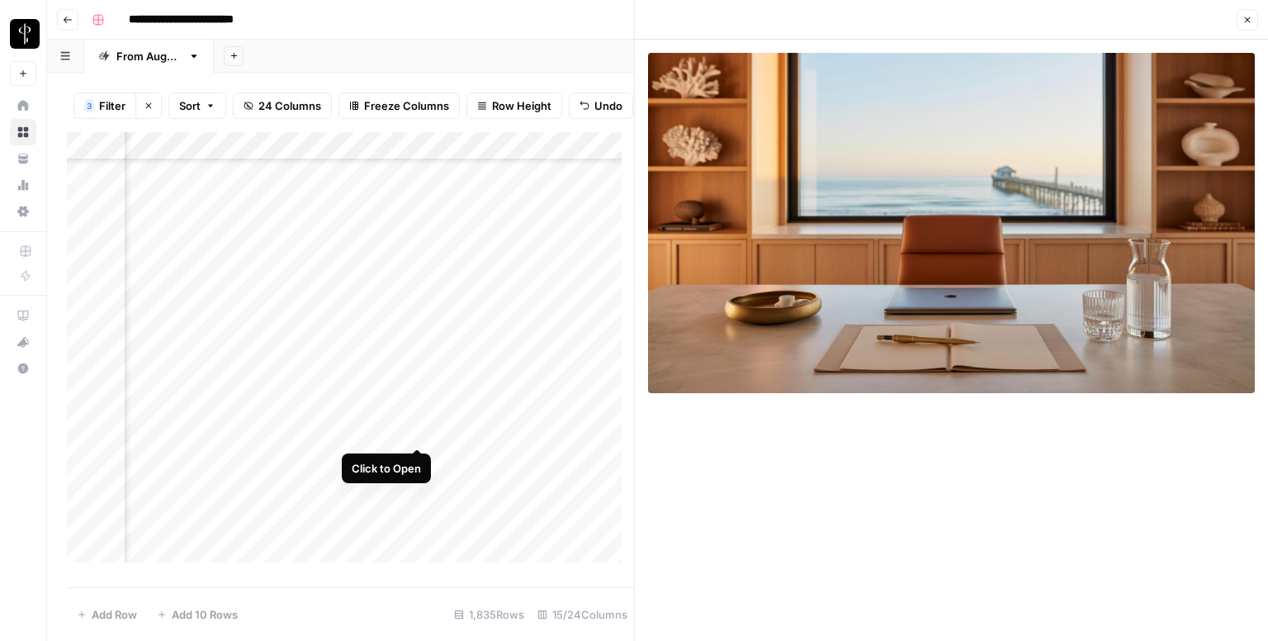
click at [415, 428] on div "Add Column" at bounding box center [350, 353] width 567 height 443
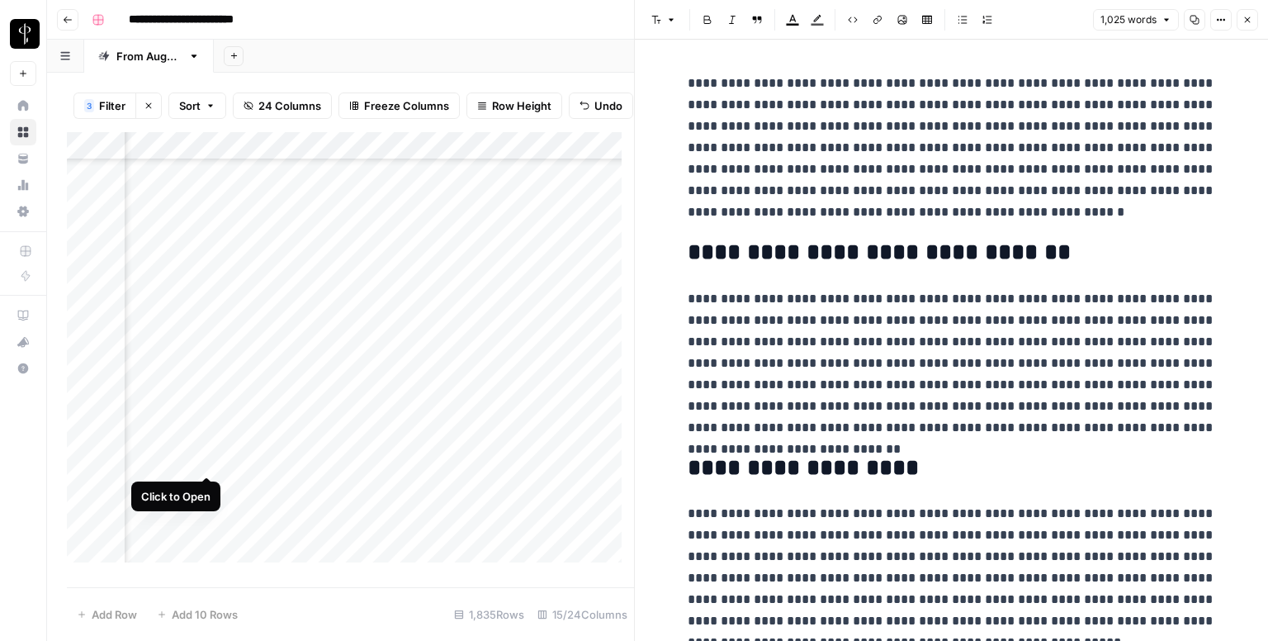
click at [200, 461] on div "Add Column" at bounding box center [350, 353] width 567 height 443
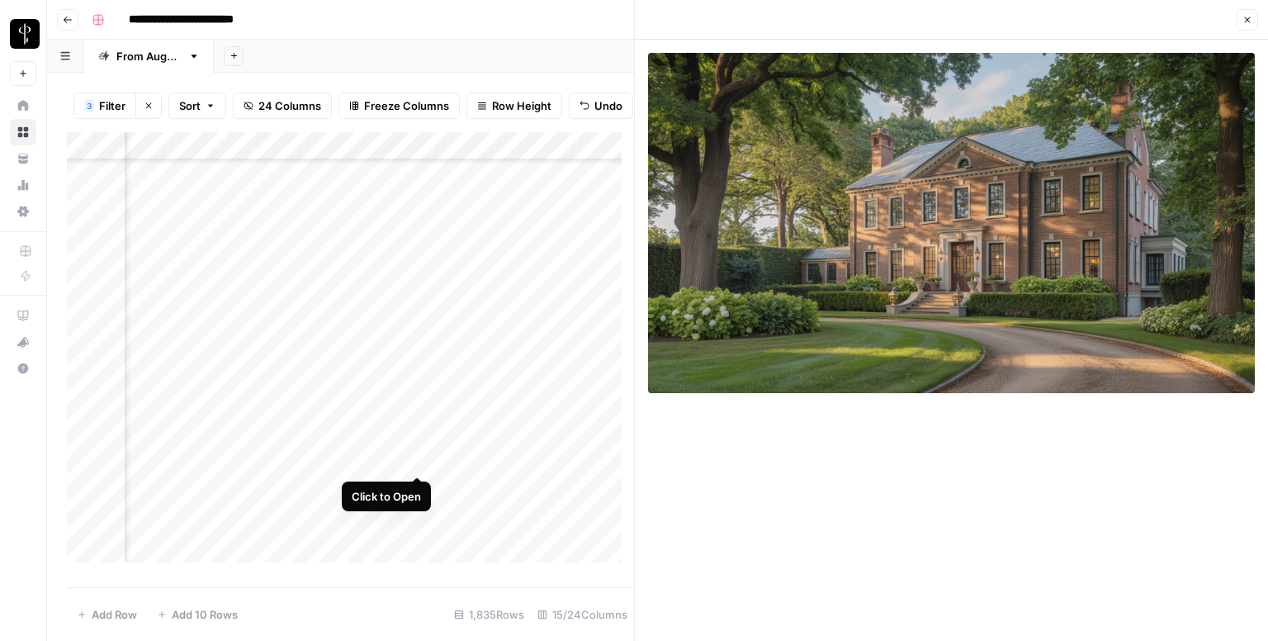
click at [414, 456] on div "Add Column" at bounding box center [350, 353] width 567 height 443
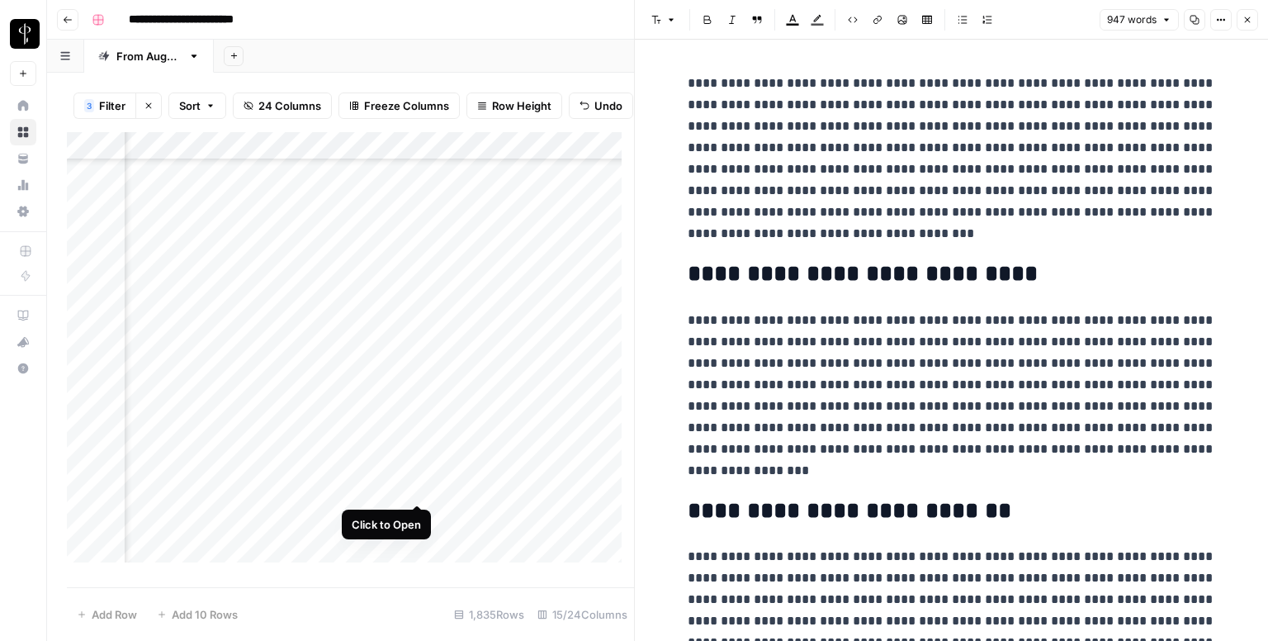
click at [414, 488] on div "Add Column" at bounding box center [350, 353] width 567 height 443
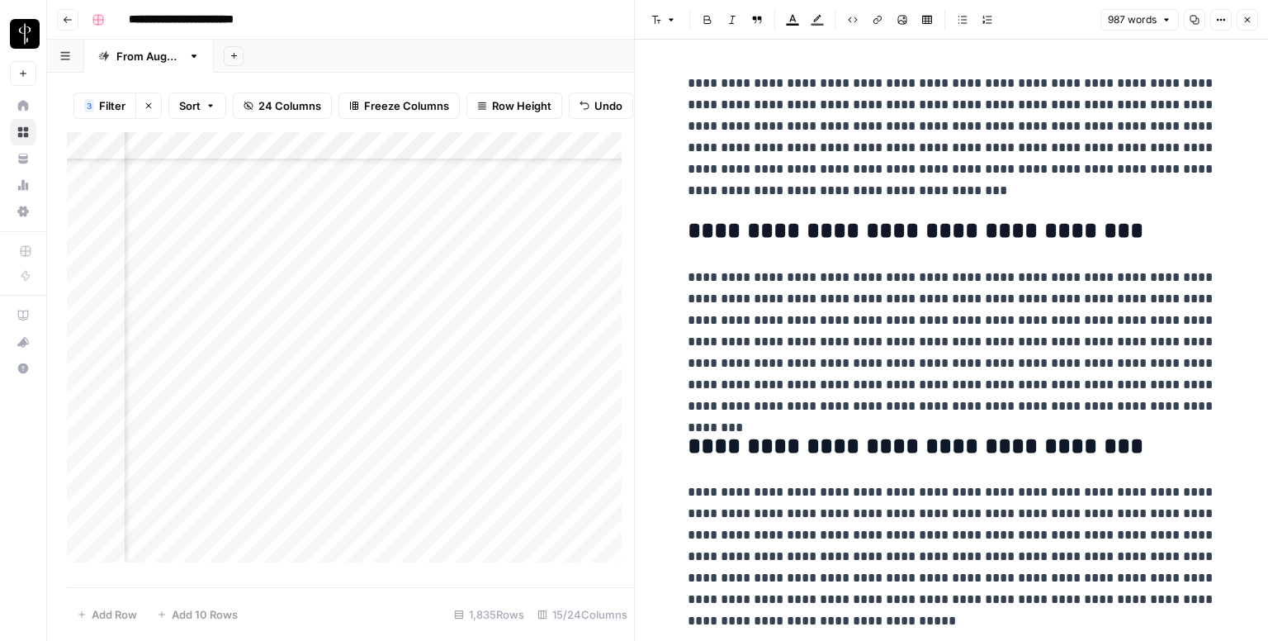
click at [199, 485] on div "Add Column" at bounding box center [350, 353] width 567 height 443
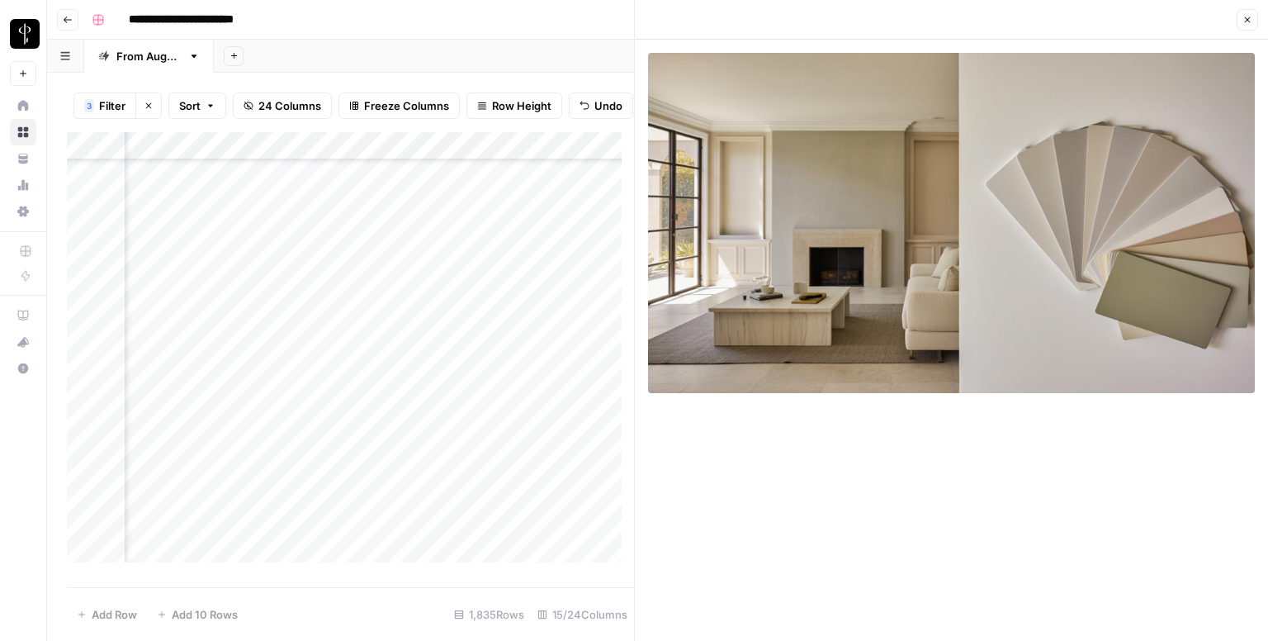
click at [1240, 17] on button "Close" at bounding box center [1247, 19] width 21 height 21
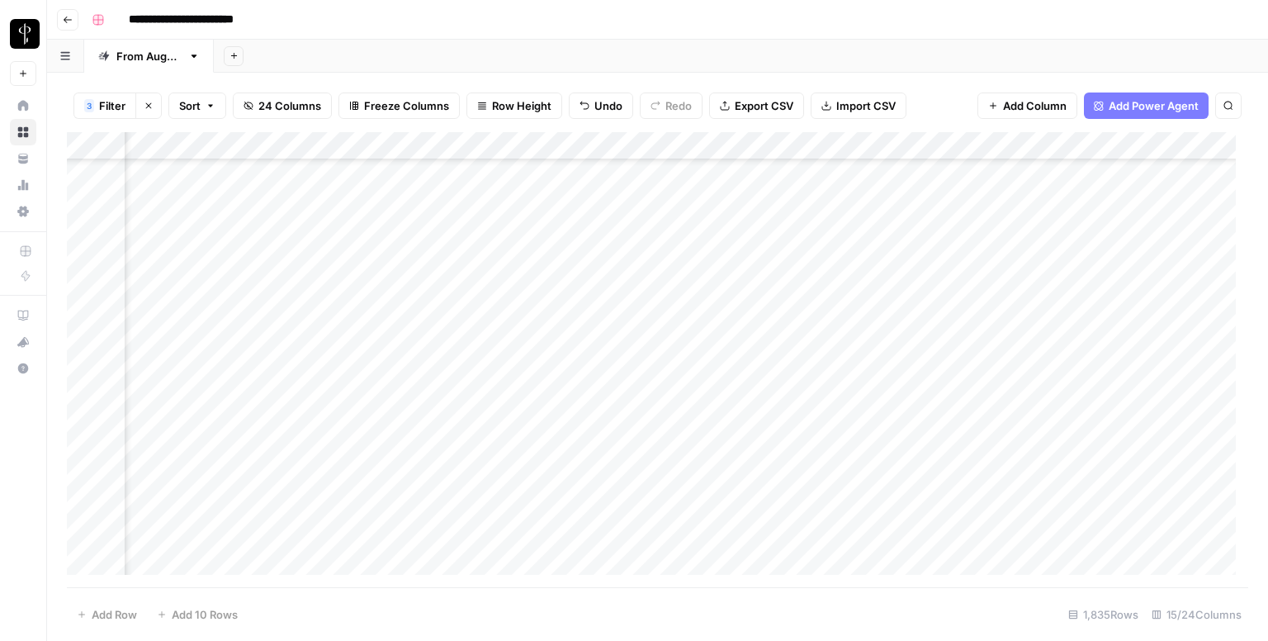
click at [674, 471] on div "Add Column" at bounding box center [657, 359] width 1181 height 455
type textarea "**********"
click at [634, 470] on div "Add Column" at bounding box center [657, 359] width 1181 height 455
click at [634, 471] on div "Add Column" at bounding box center [657, 359] width 1181 height 455
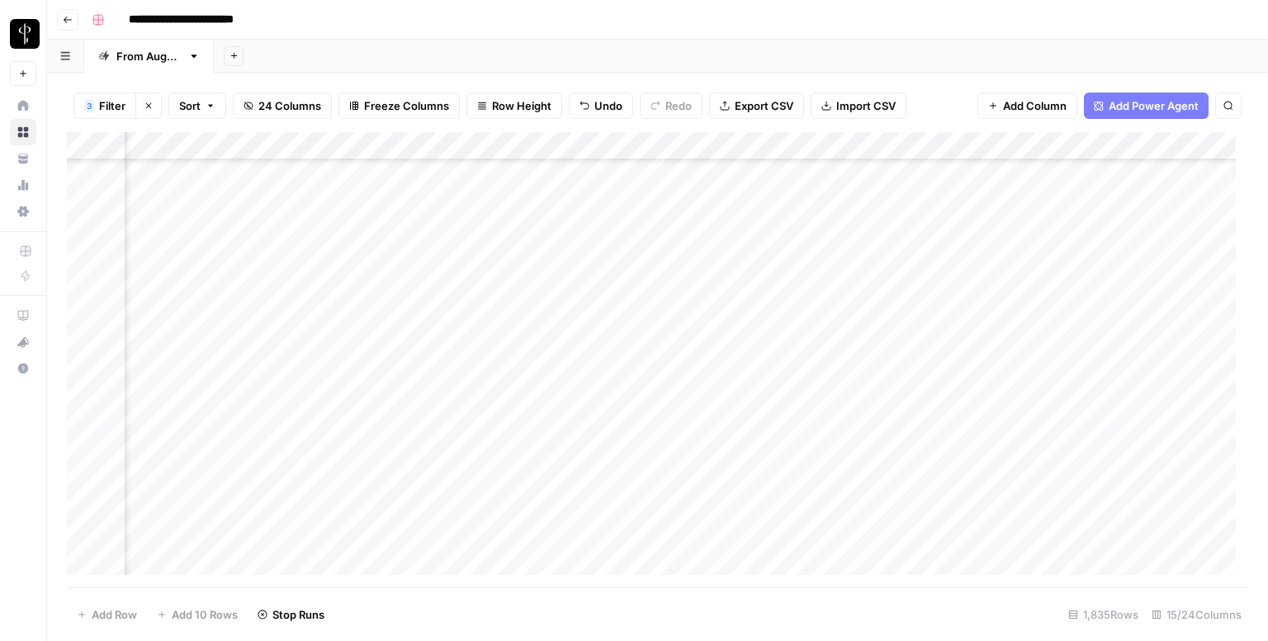
click at [882, 472] on div "Add Column" at bounding box center [657, 359] width 1181 height 455
click at [950, 477] on div "Add Column" at bounding box center [657, 359] width 1181 height 455
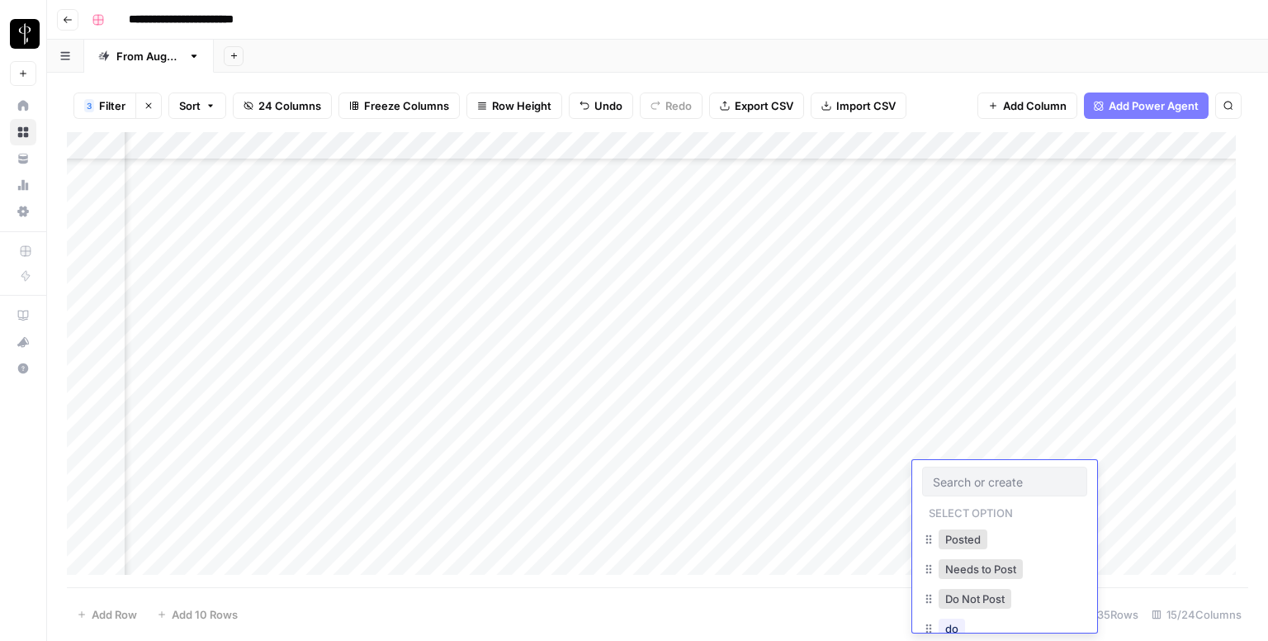
click at [950, 477] on input "text" at bounding box center [1005, 481] width 144 height 15
click at [956, 606] on button "Do Not Post" at bounding box center [975, 599] width 73 height 20
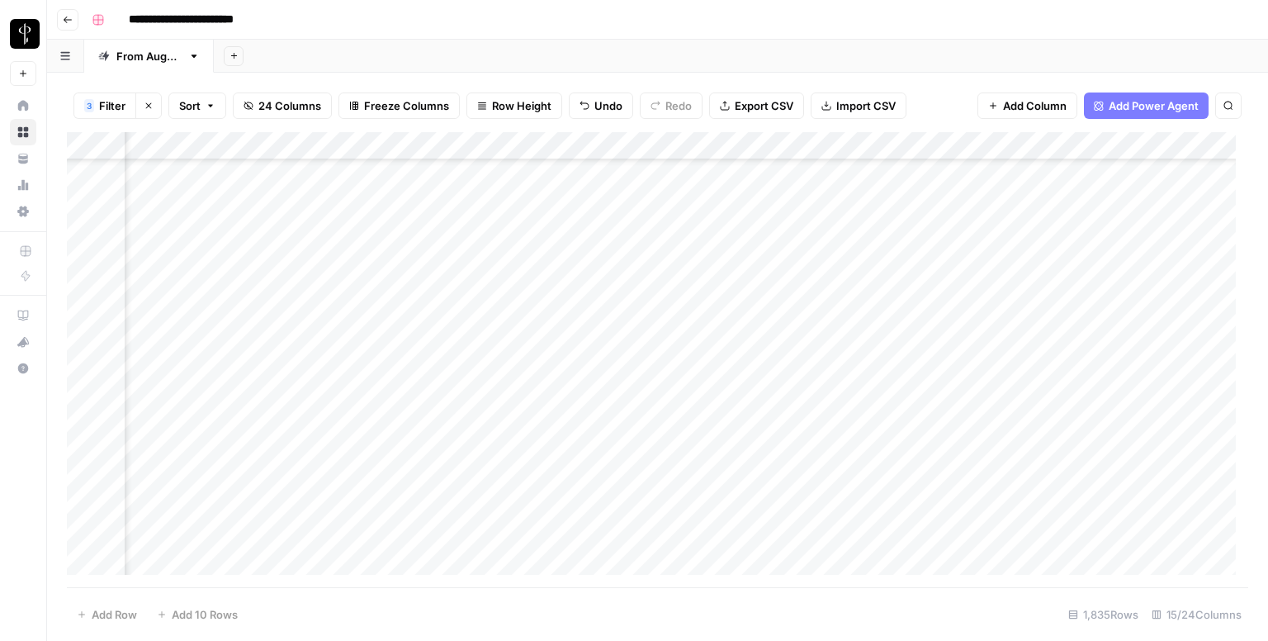
click at [867, 474] on div "Add Column" at bounding box center [657, 359] width 1181 height 455
click at [994, 274] on div "Add Column" at bounding box center [657, 359] width 1181 height 455
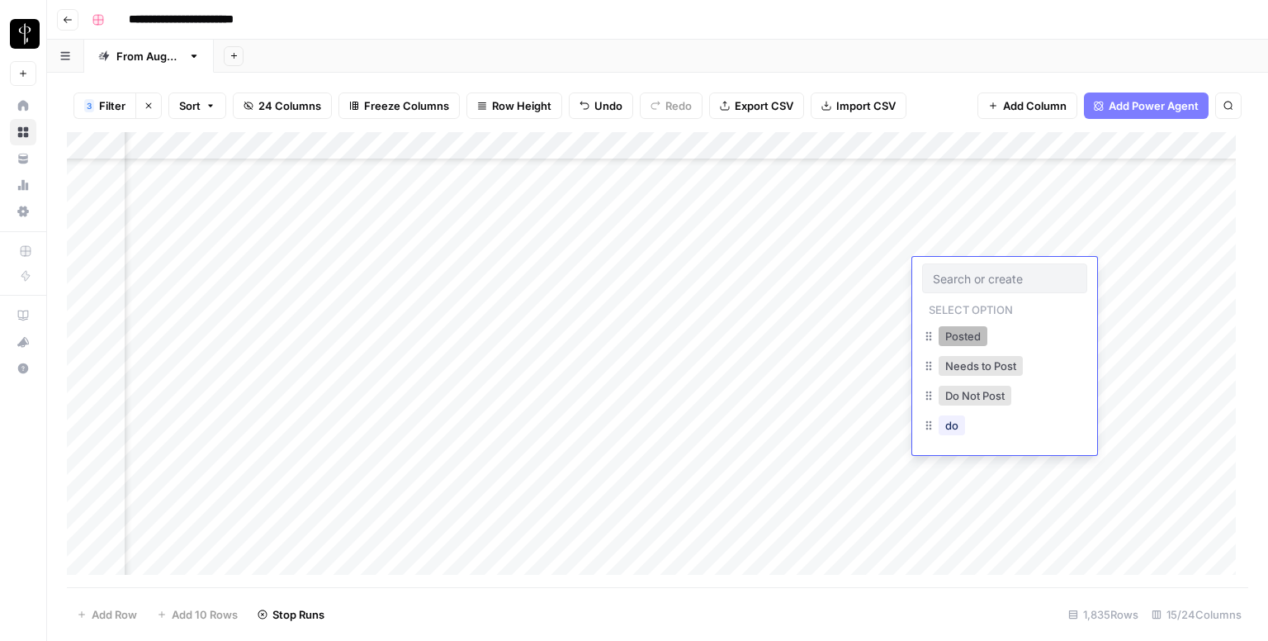
click at [955, 335] on button "Posted" at bounding box center [963, 336] width 49 height 20
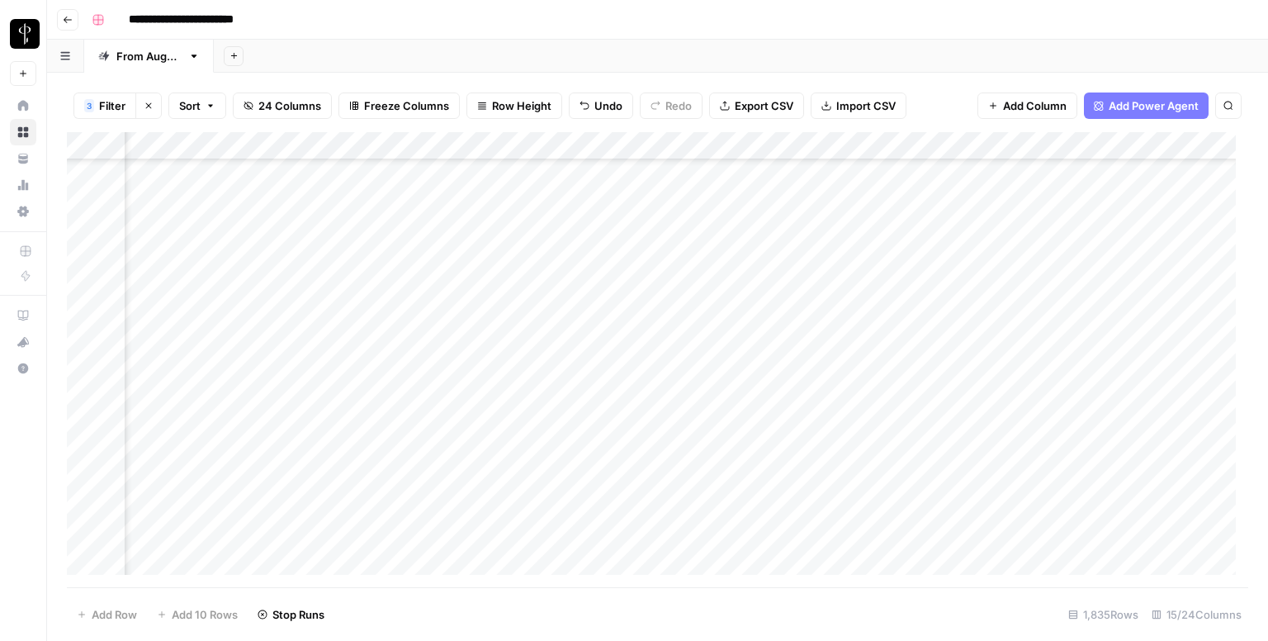
drag, startPoint x: 1060, startPoint y: 281, endPoint x: 982, endPoint y: 545, distance: 275.6
click at [982, 545] on div "Add Column" at bounding box center [657, 359] width 1181 height 455
drag, startPoint x: 1059, startPoint y: 234, endPoint x: 1021, endPoint y: 360, distance: 131.1
click at [1021, 360] on div "Add Column" at bounding box center [657, 359] width 1181 height 455
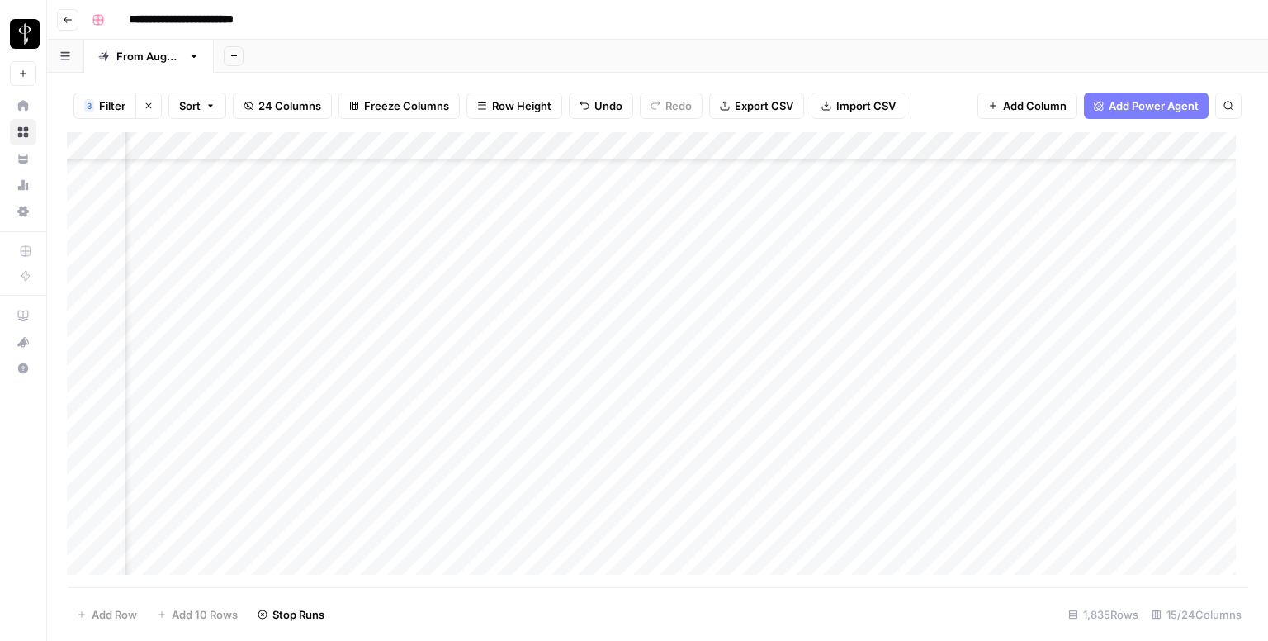
click at [943, 417] on div "Add Column" at bounding box center [657, 359] width 1181 height 455
click at [942, 414] on div "Add Column" at bounding box center [657, 359] width 1181 height 455
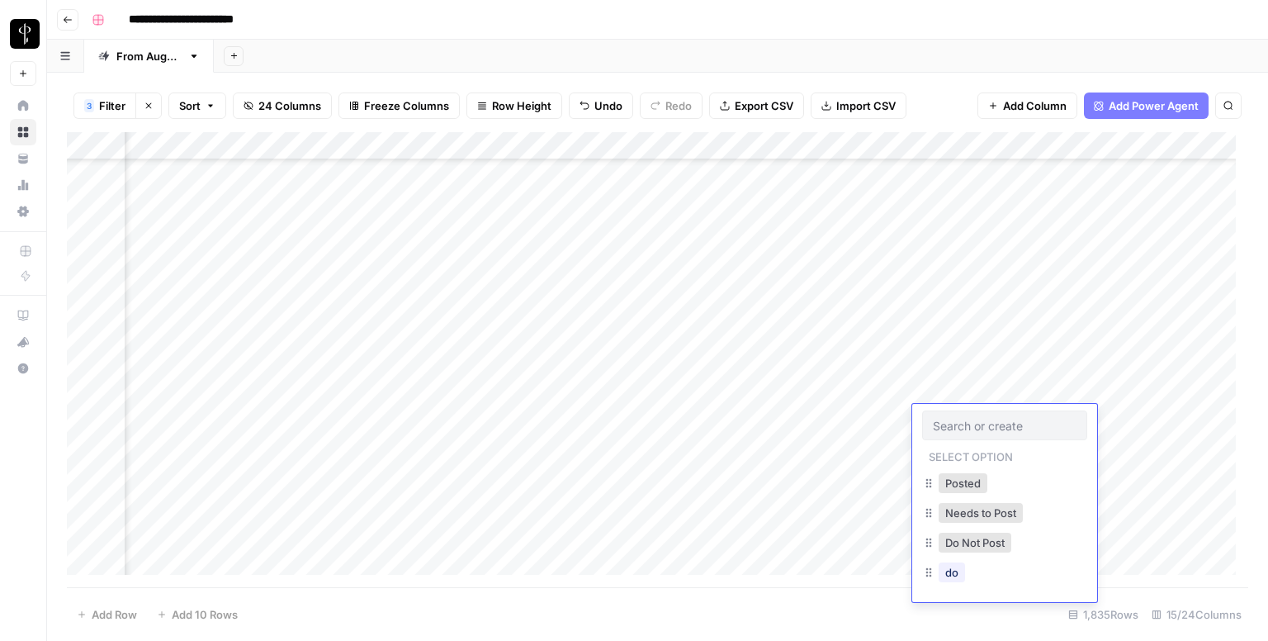
click at [945, 471] on div "Posted" at bounding box center [962, 482] width 55 height 23
click at [947, 473] on button "Posted" at bounding box center [963, 483] width 49 height 20
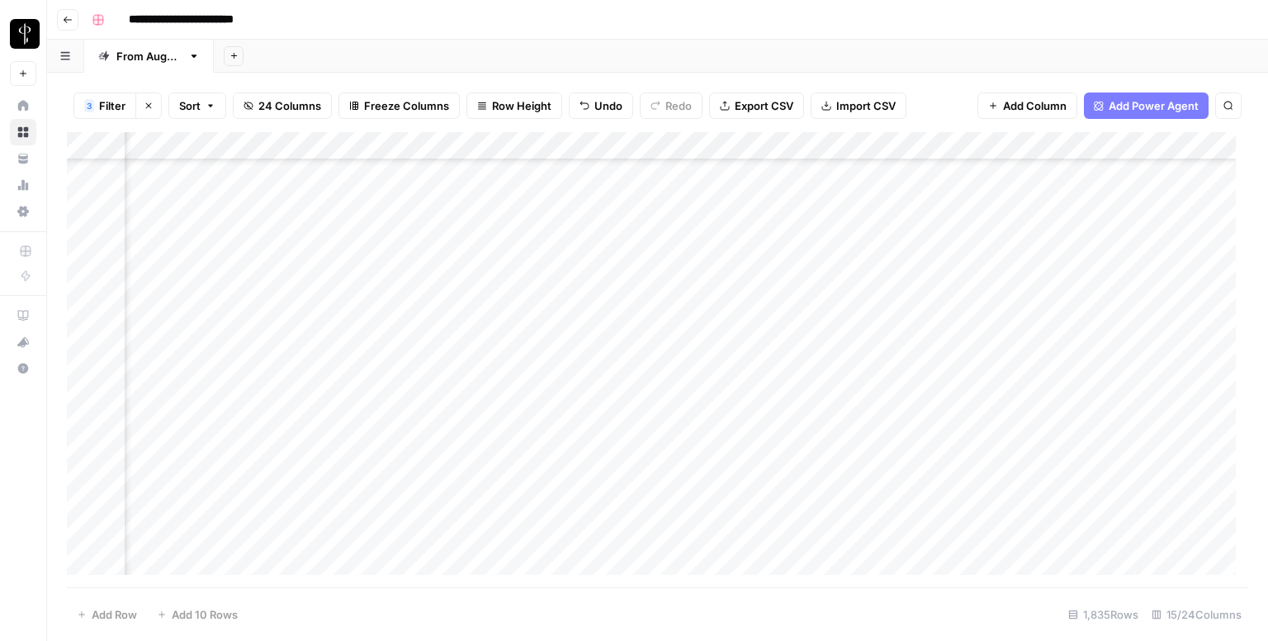
click at [949, 454] on div "Add Column" at bounding box center [657, 359] width 1181 height 455
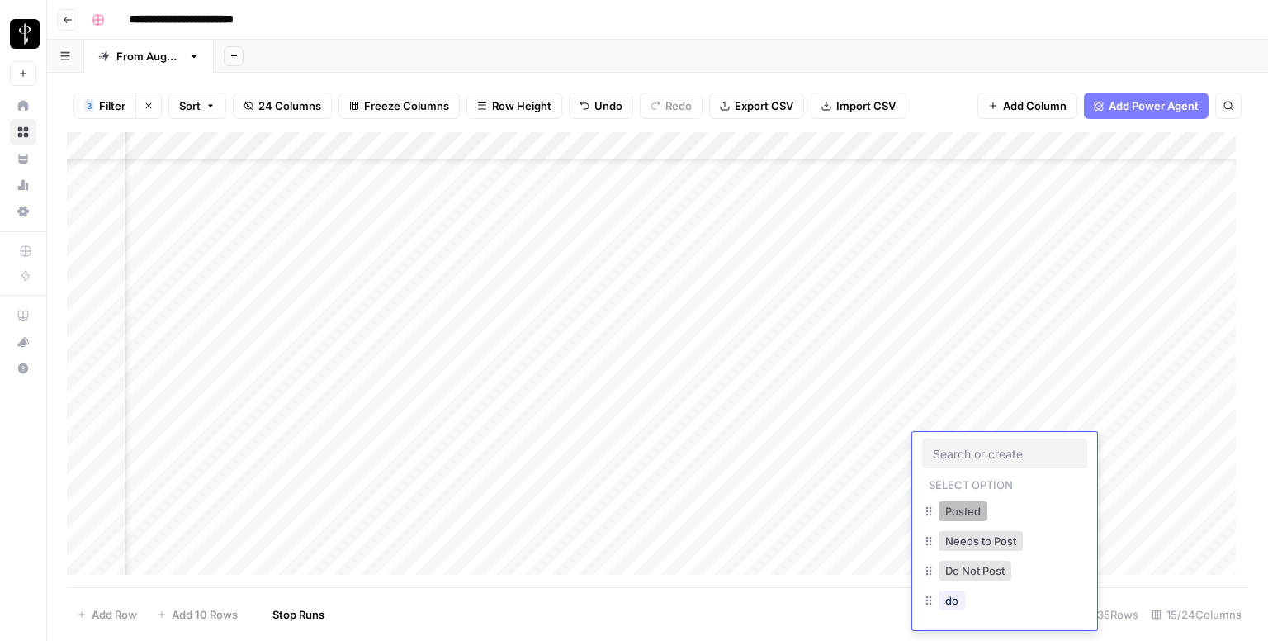
click at [949, 509] on button "Posted" at bounding box center [963, 511] width 49 height 20
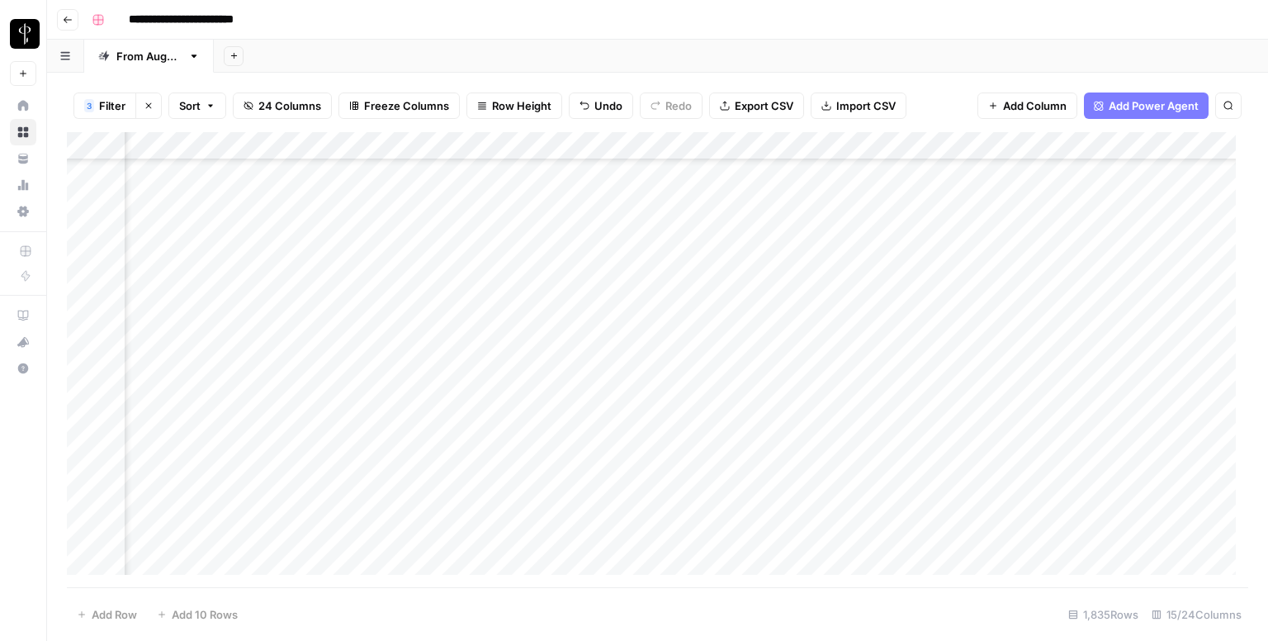
scroll to position [2724, 1066]
click at [590, 252] on div "Add Column" at bounding box center [657, 359] width 1181 height 455
click at [591, 293] on div "Add Column" at bounding box center [657, 359] width 1181 height 455
click at [593, 312] on div "Add Column" at bounding box center [657, 359] width 1181 height 455
click at [594, 349] on div "Add Column" at bounding box center [657, 359] width 1181 height 455
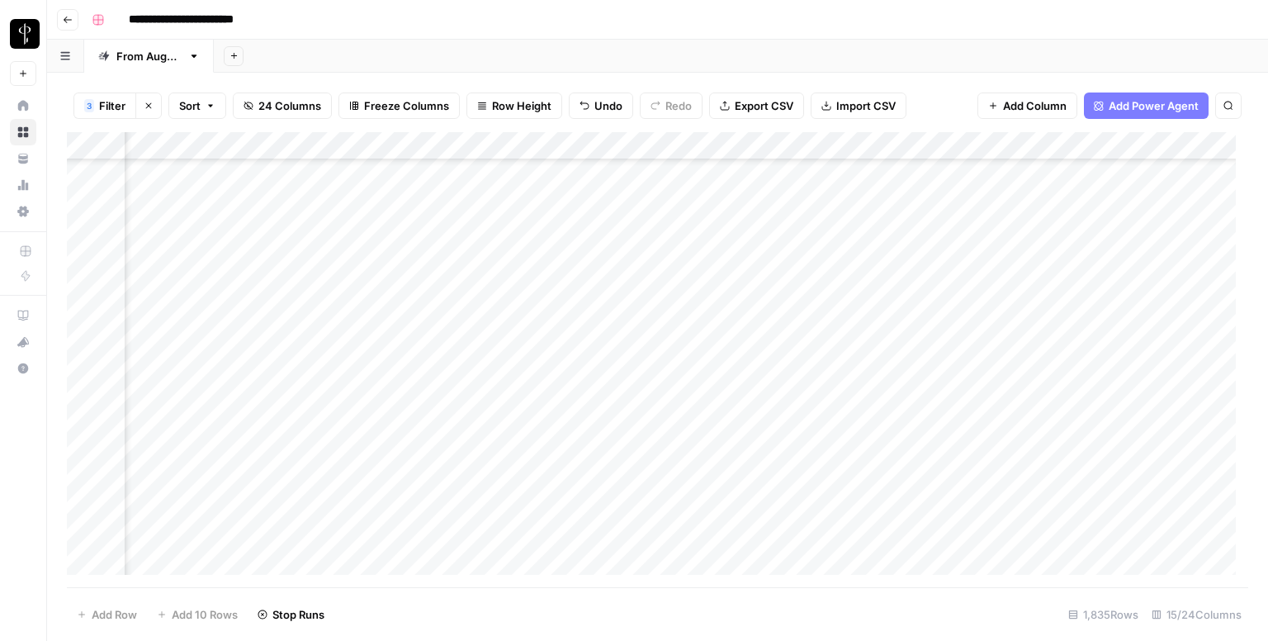
click at [588, 369] on div "Add Column" at bounding box center [657, 359] width 1181 height 455
click at [591, 396] on div "Add Column" at bounding box center [657, 359] width 1181 height 455
click at [594, 425] on div "Add Column" at bounding box center [657, 359] width 1181 height 455
click at [586, 463] on div "Add Column" at bounding box center [657, 359] width 1181 height 455
click at [588, 482] on div "Add Column" at bounding box center [657, 359] width 1181 height 455
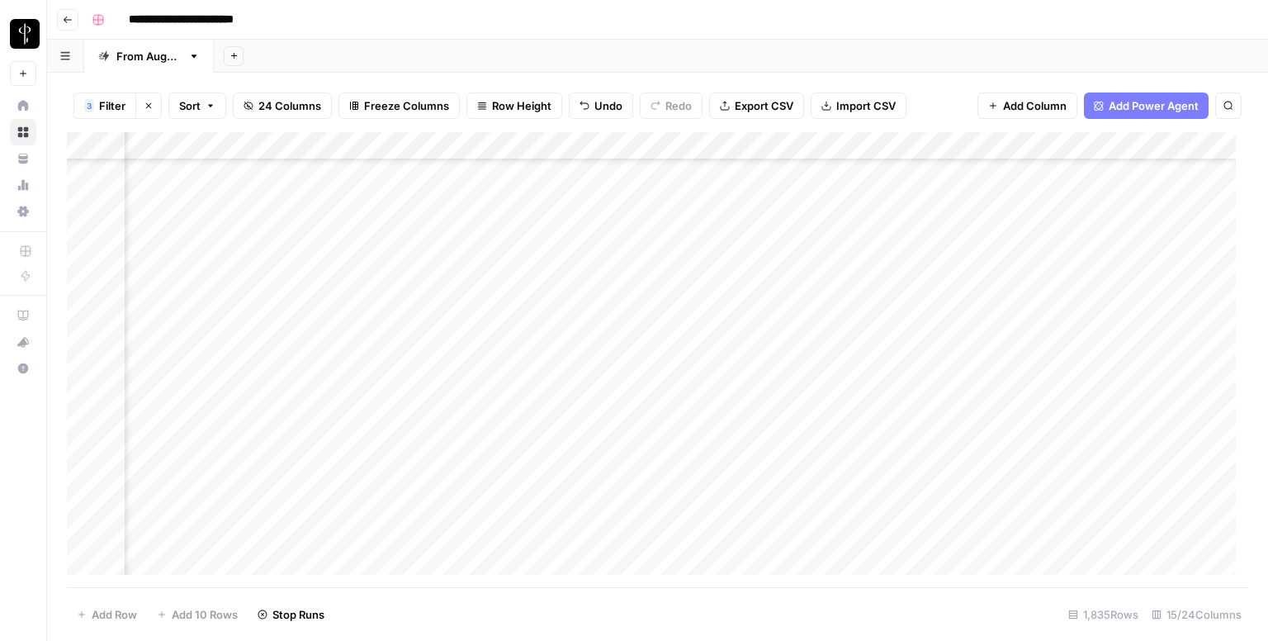
click at [580, 509] on div "Add Column" at bounding box center [657, 359] width 1181 height 455
click at [585, 539] on div "Add Column" at bounding box center [657, 359] width 1181 height 455
click at [591, 558] on div "Add Column" at bounding box center [657, 359] width 1181 height 455
click at [589, 341] on div "Add Column" at bounding box center [657, 359] width 1181 height 455
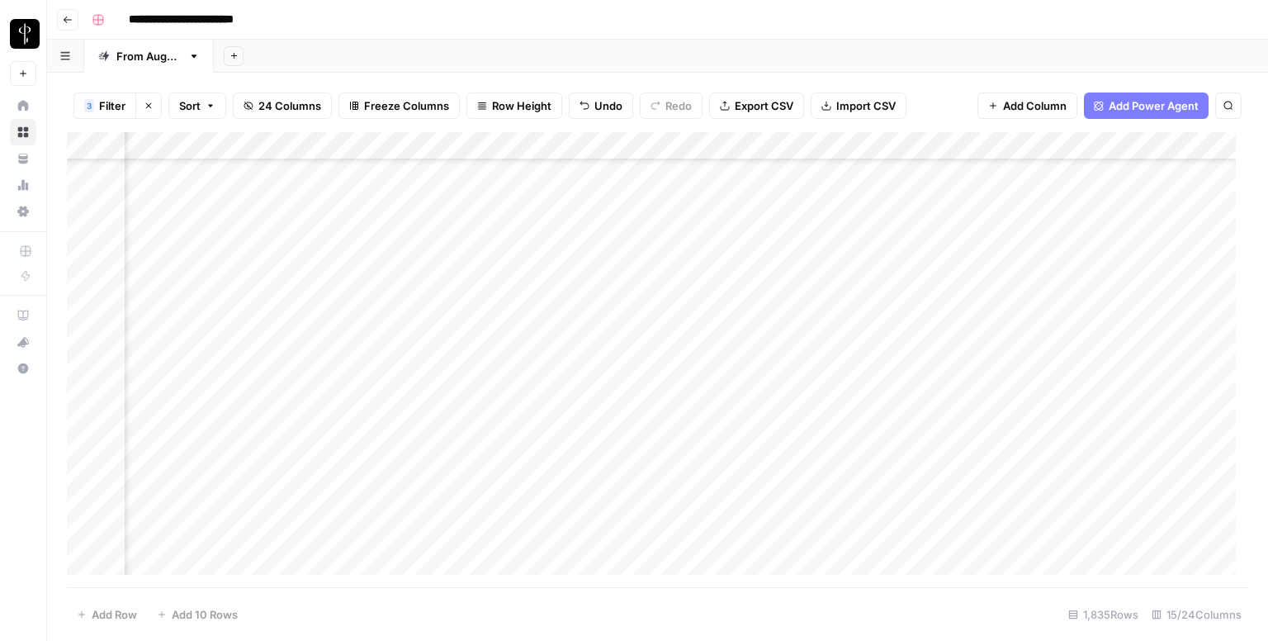
click at [585, 423] on div "Add Column" at bounding box center [657, 359] width 1181 height 455
click at [596, 453] on div "Add Column" at bounding box center [657, 359] width 1181 height 455
click at [586, 488] on div "Add Column" at bounding box center [657, 359] width 1181 height 455
click at [589, 514] on div "Add Column" at bounding box center [657, 359] width 1181 height 455
click at [593, 539] on div "Add Column" at bounding box center [657, 359] width 1181 height 455
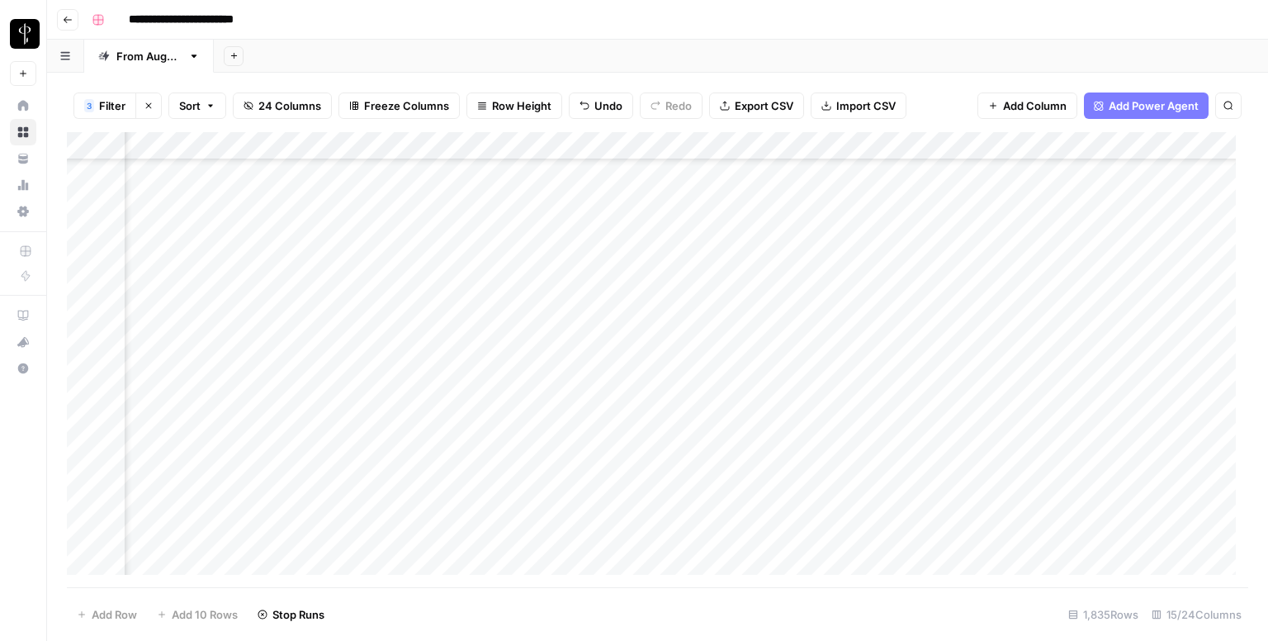
click at [594, 562] on div "Add Column" at bounding box center [657, 359] width 1181 height 455
click at [599, 376] on div "Add Column" at bounding box center [657, 359] width 1181 height 455
click at [603, 433] on div "Add Column" at bounding box center [657, 359] width 1181 height 455
click at [596, 453] on div "Add Column" at bounding box center [657, 359] width 1181 height 455
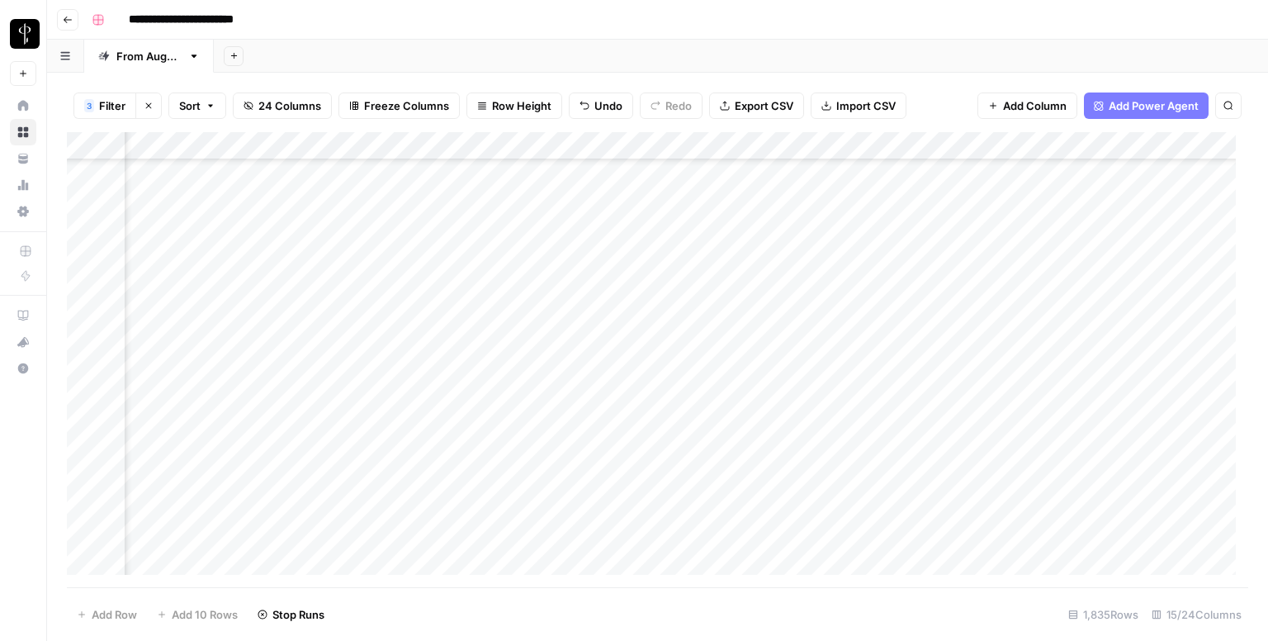
scroll to position [2889, 1066]
click at [204, 232] on div "Add Column" at bounding box center [657, 359] width 1181 height 455
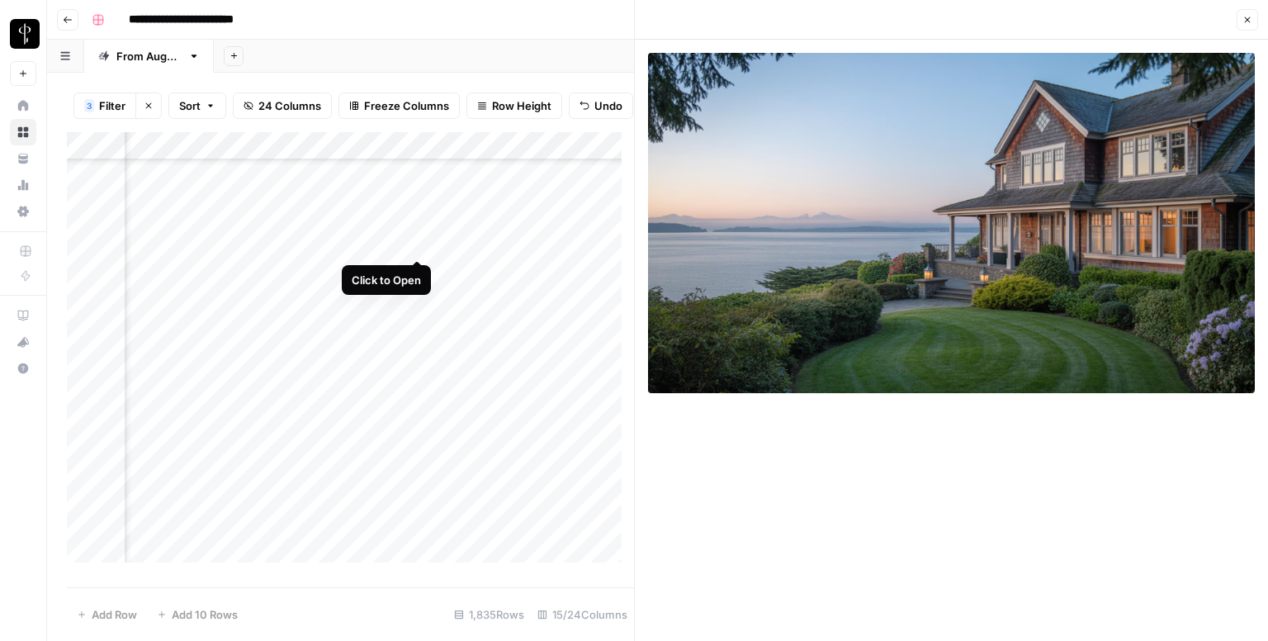
click at [419, 239] on div "Add Column" at bounding box center [350, 353] width 567 height 443
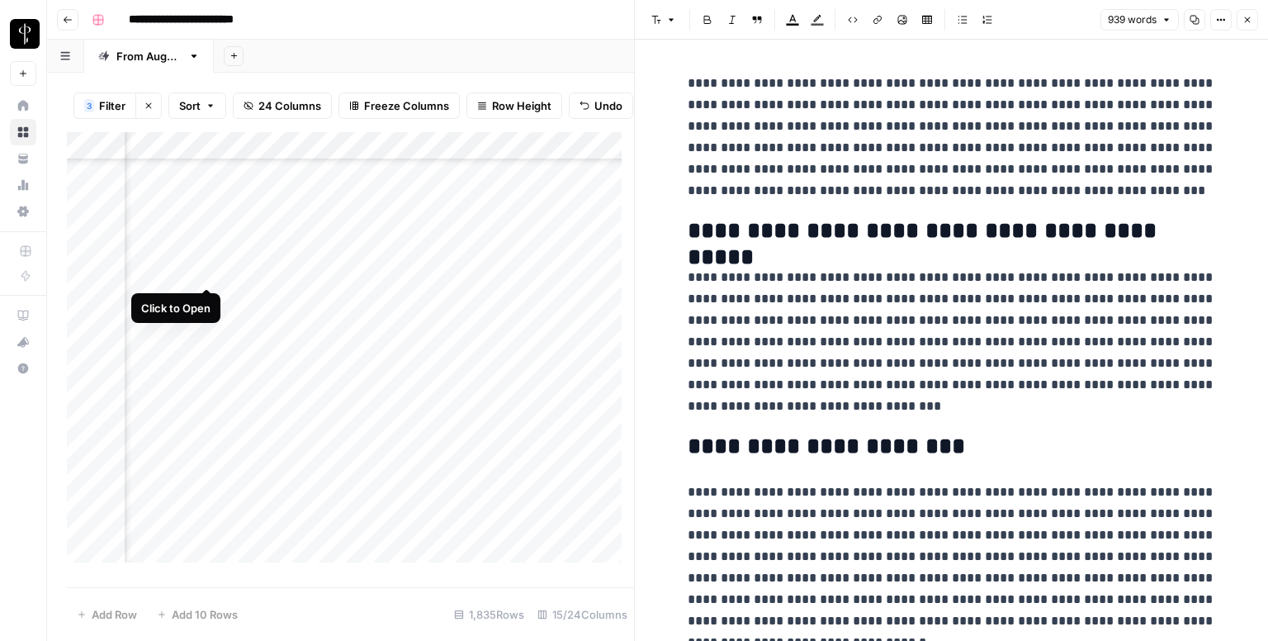
click at [206, 272] on div "Add Column" at bounding box center [350, 353] width 567 height 443
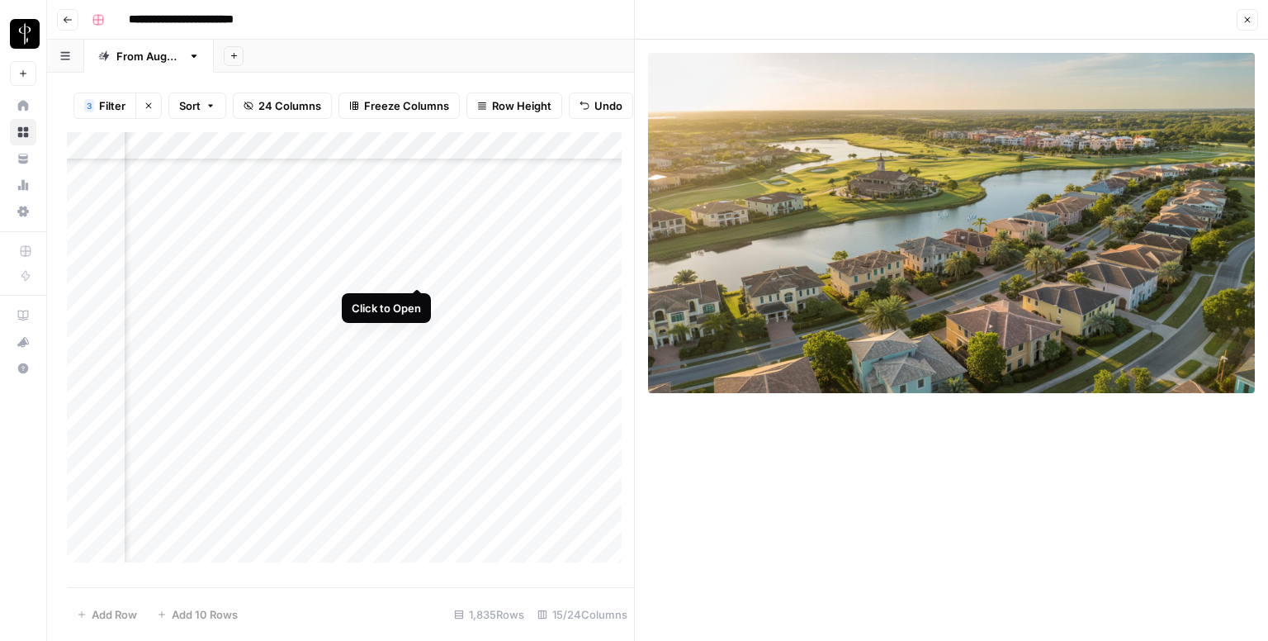
click at [413, 270] on div "Add Column" at bounding box center [350, 353] width 567 height 443
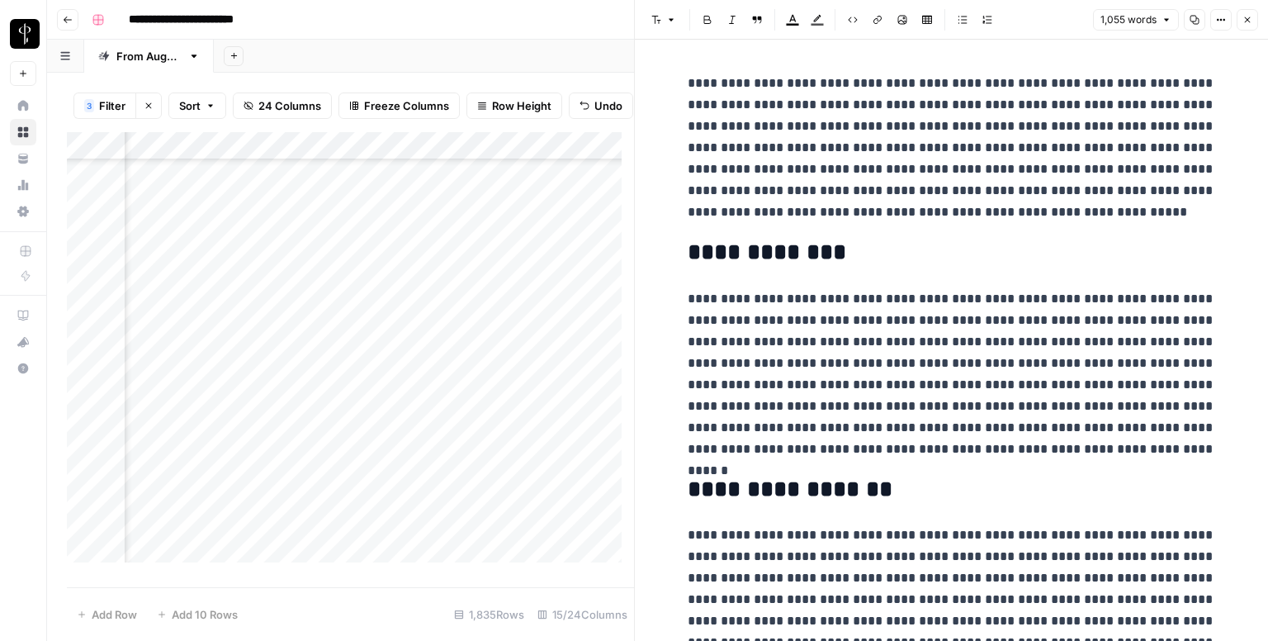
click at [416, 298] on div "Add Column" at bounding box center [350, 353] width 567 height 443
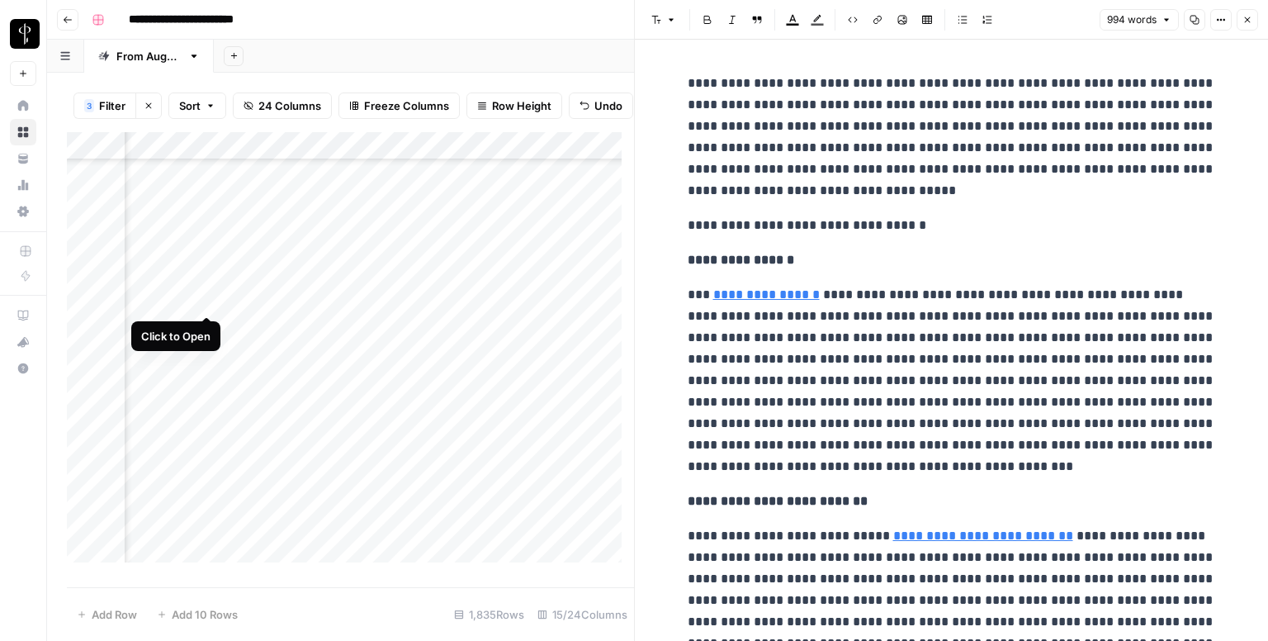
click at [201, 299] on div "Add Column" at bounding box center [350, 353] width 567 height 443
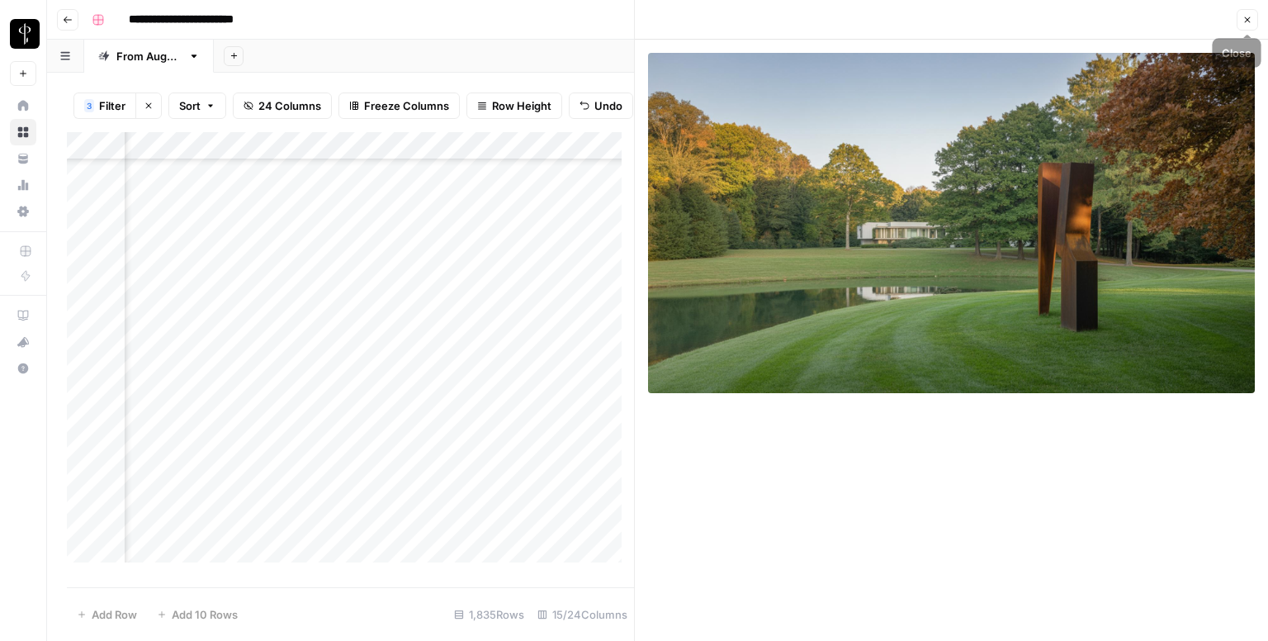
click at [1242, 10] on button "Close" at bounding box center [1247, 19] width 21 height 21
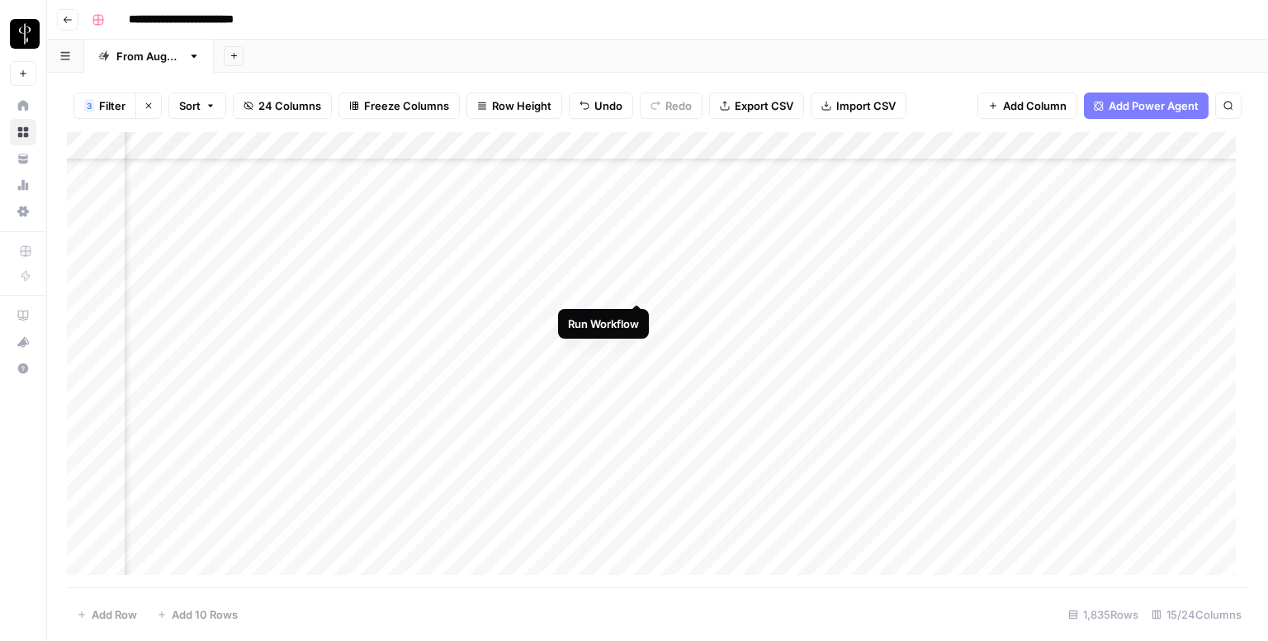
click at [635, 284] on div "Add Column" at bounding box center [657, 359] width 1181 height 455
click at [865, 288] on div "Add Column" at bounding box center [657, 359] width 1181 height 455
click at [693, 281] on div "Add Column" at bounding box center [657, 359] width 1181 height 455
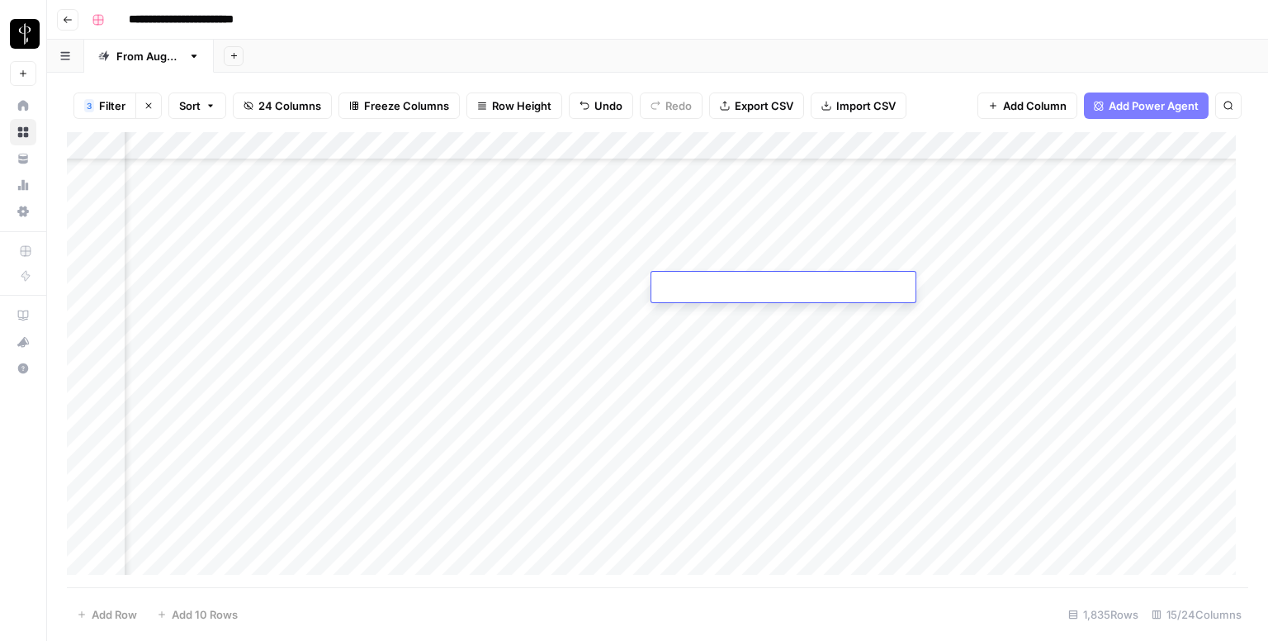
click at [693, 281] on textarea at bounding box center [783, 288] width 264 height 23
type textarea "**********"
click at [723, 324] on div "Add Column" at bounding box center [657, 359] width 1181 height 455
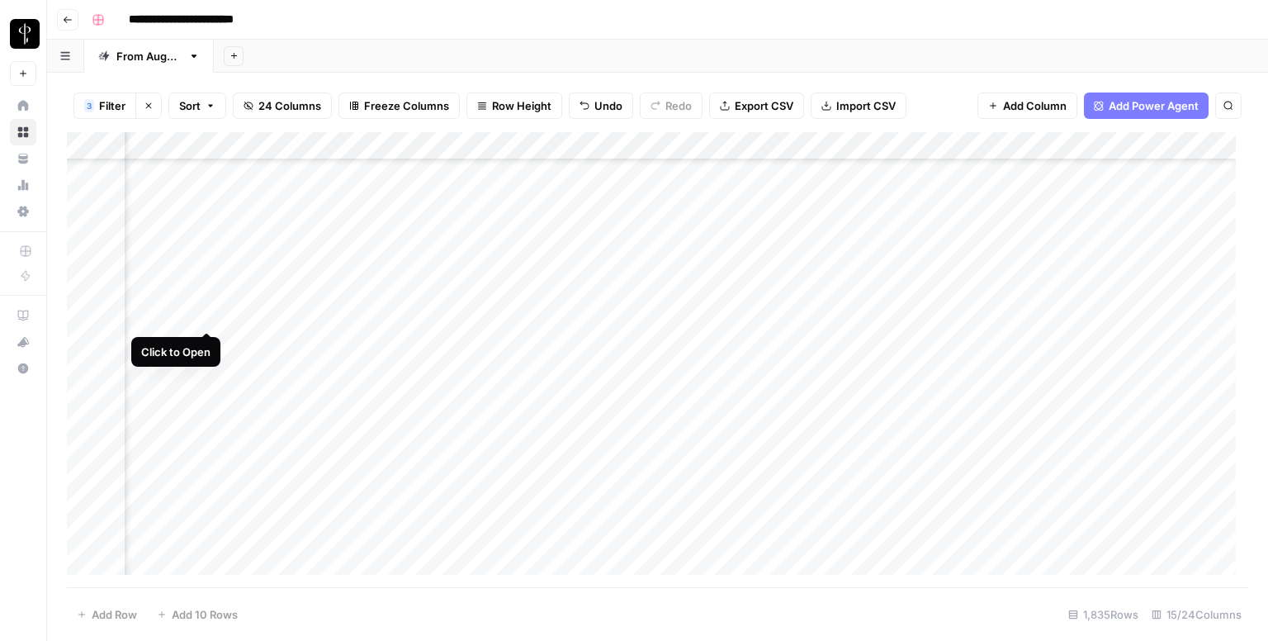
click at [209, 319] on div "Add Column" at bounding box center [657, 359] width 1181 height 455
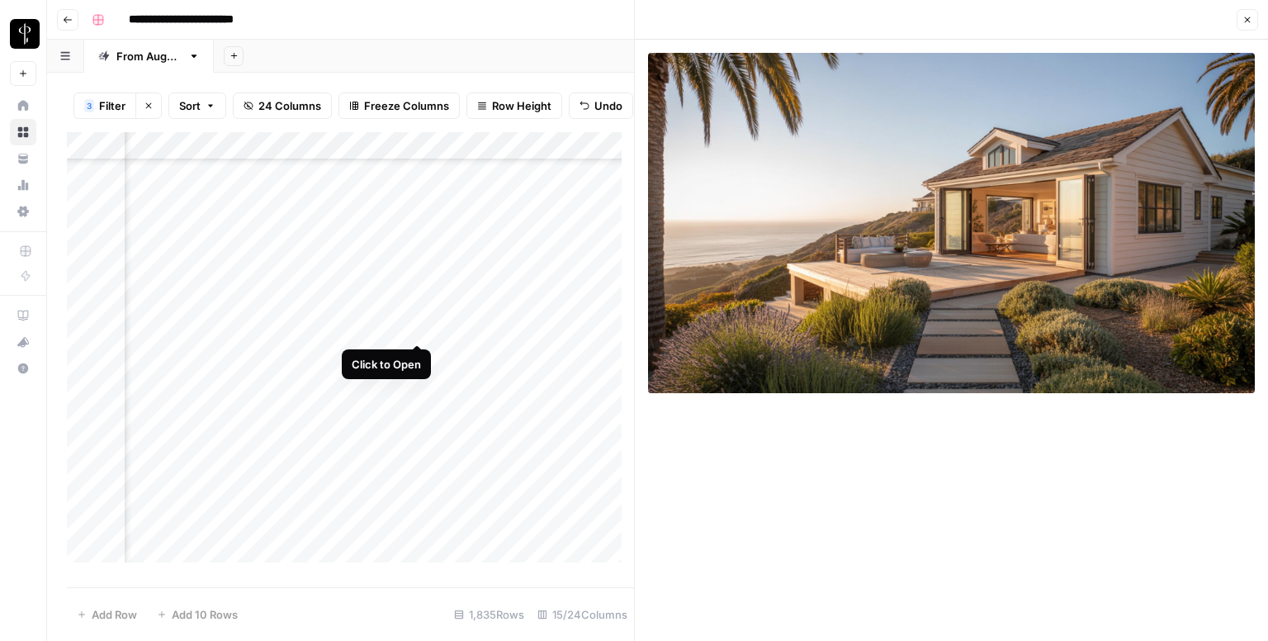
click at [413, 328] on div "Add Column" at bounding box center [350, 353] width 567 height 443
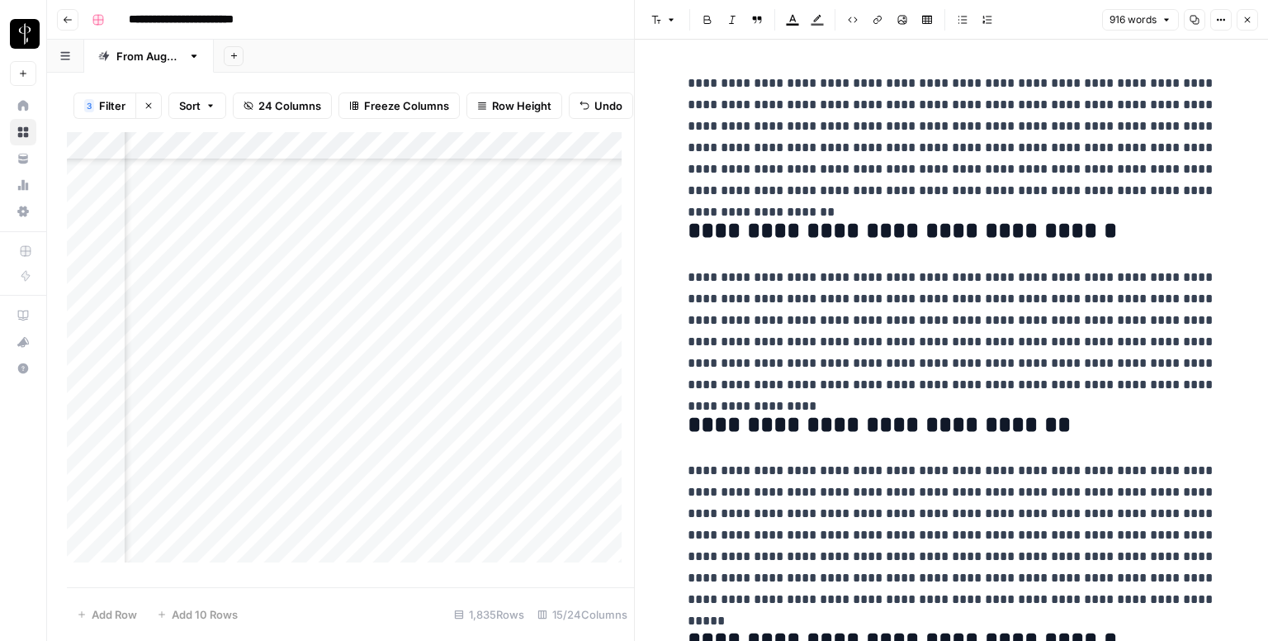
click at [204, 356] on div "Add Column" at bounding box center [350, 353] width 567 height 443
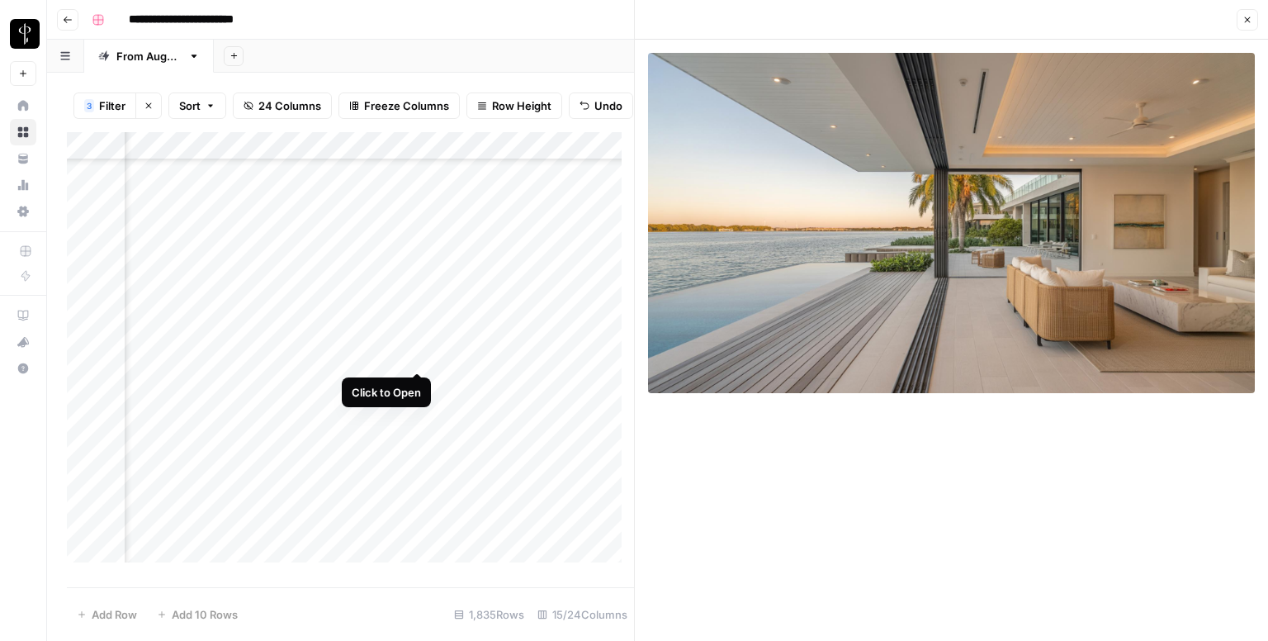
click at [409, 354] on div "Add Column" at bounding box center [350, 353] width 567 height 443
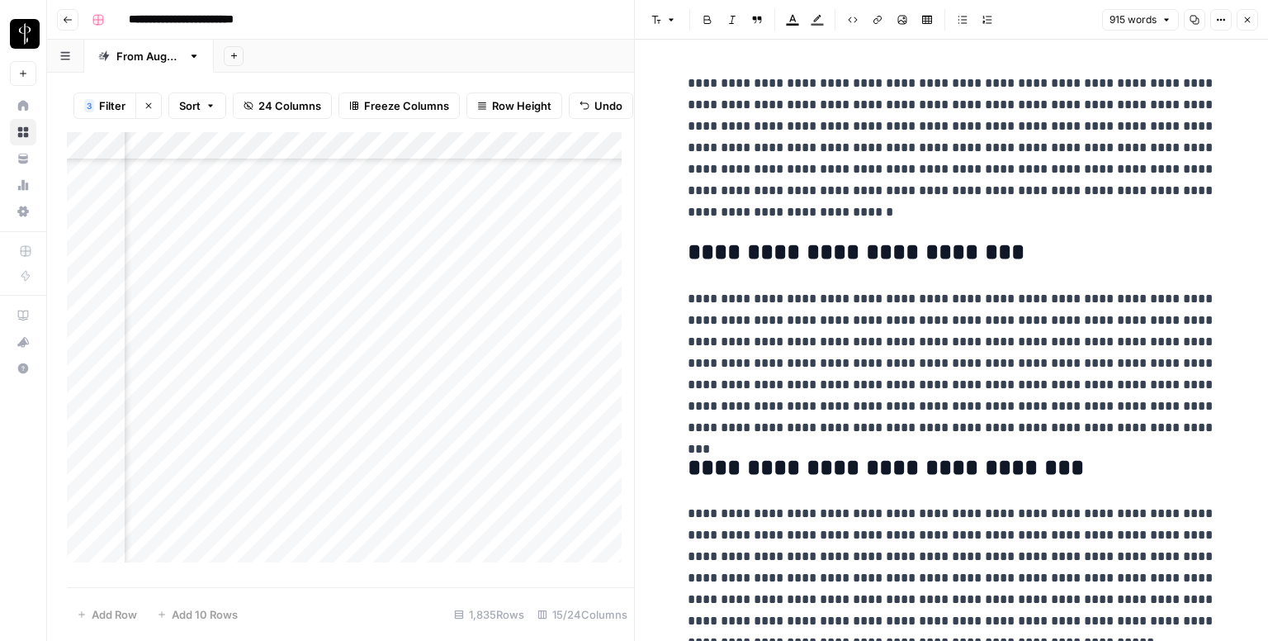
click at [203, 376] on div "Add Column" at bounding box center [350, 353] width 567 height 443
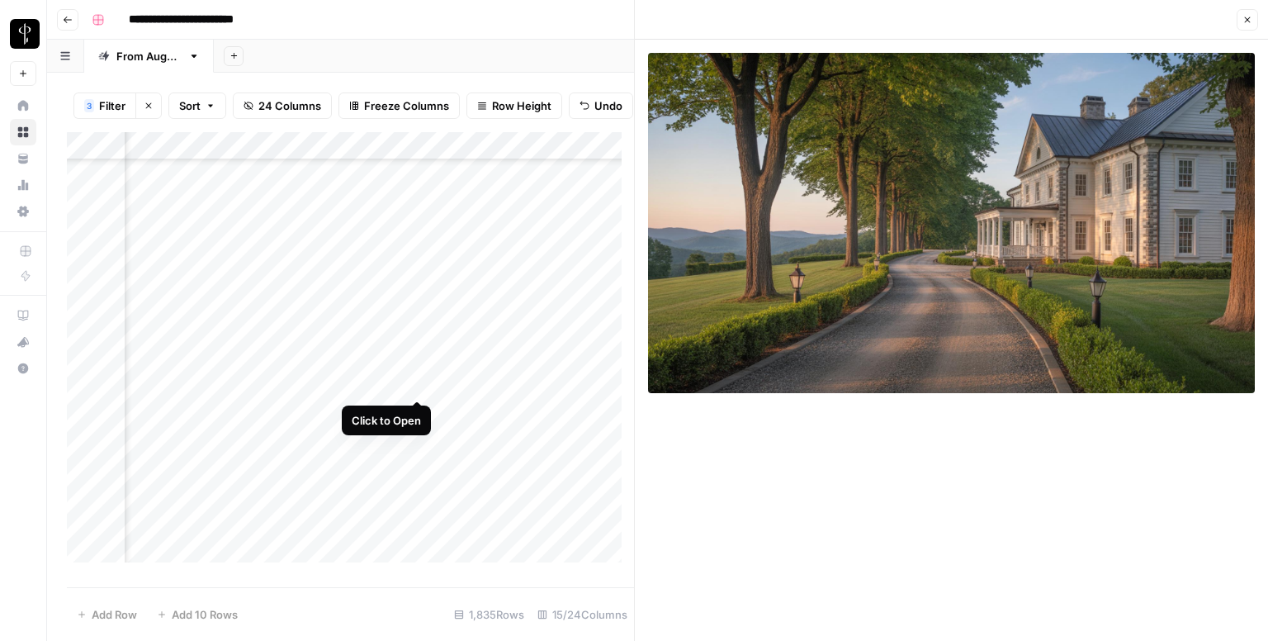
click at [415, 385] on div "Add Column" at bounding box center [350, 353] width 567 height 443
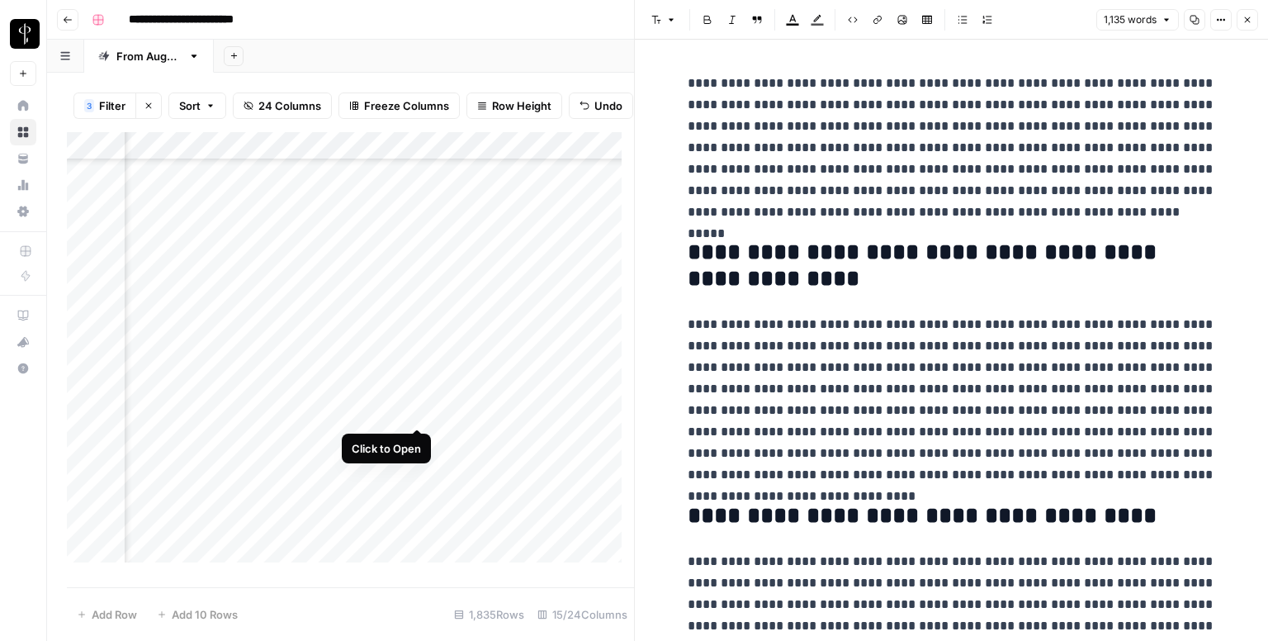
click at [415, 407] on div "Add Column" at bounding box center [350, 353] width 567 height 443
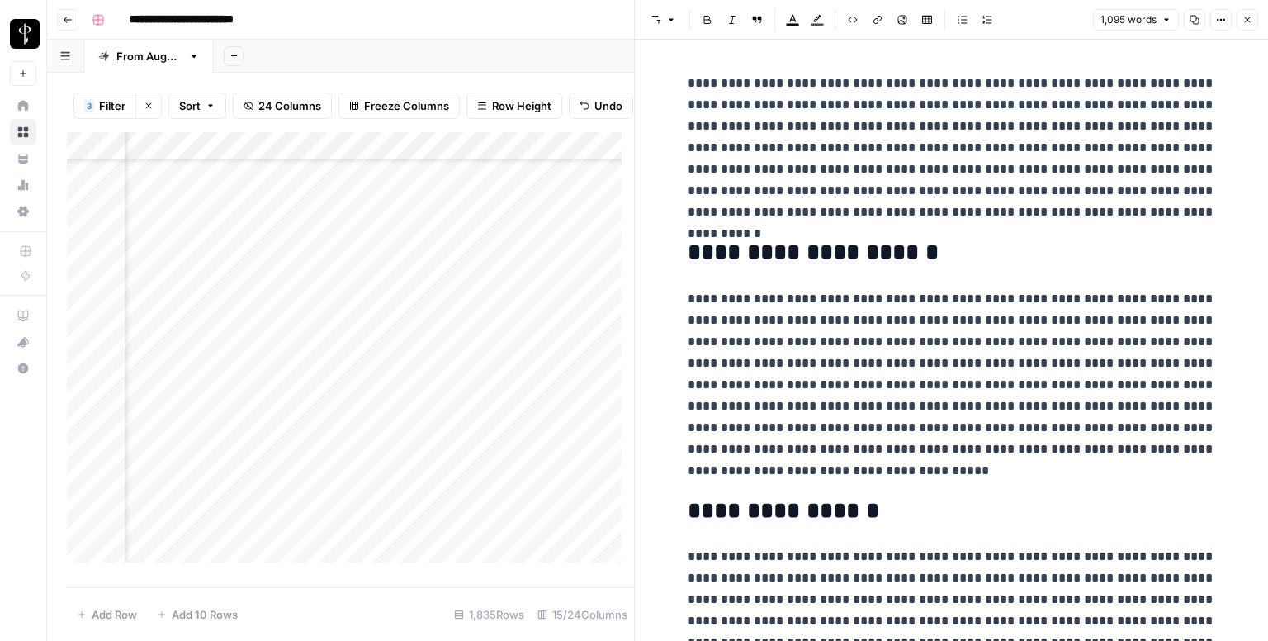
click at [207, 410] on div "Add Column" at bounding box center [350, 353] width 567 height 443
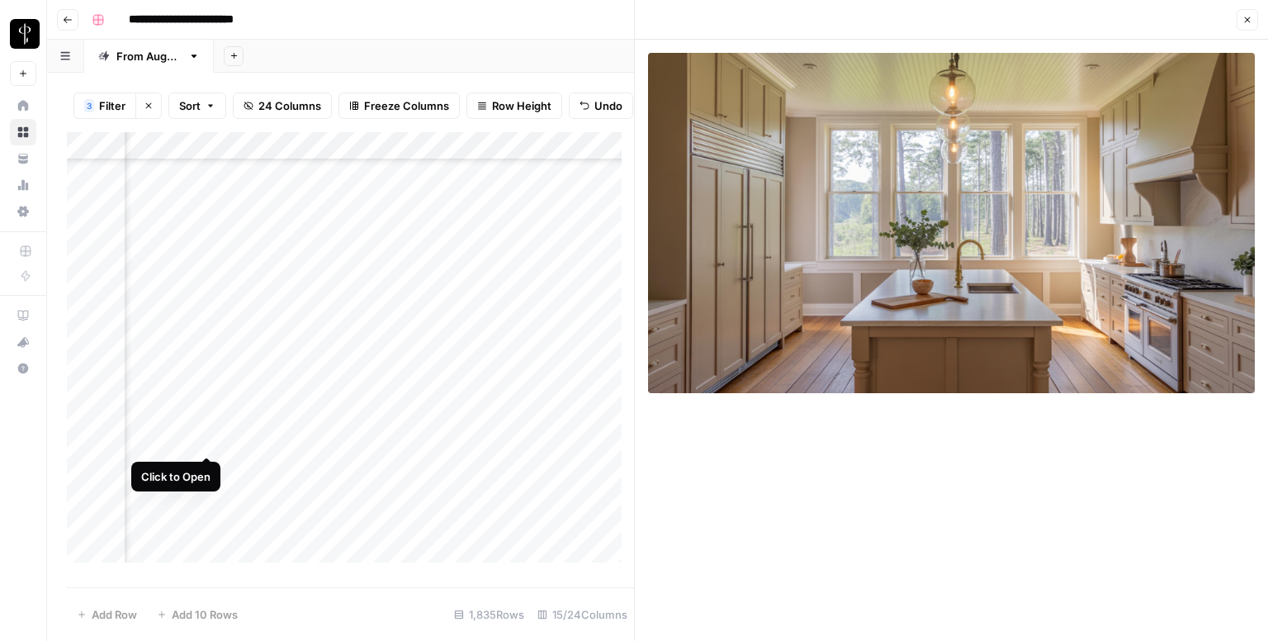
click at [207, 442] on div "Add Column" at bounding box center [350, 353] width 567 height 443
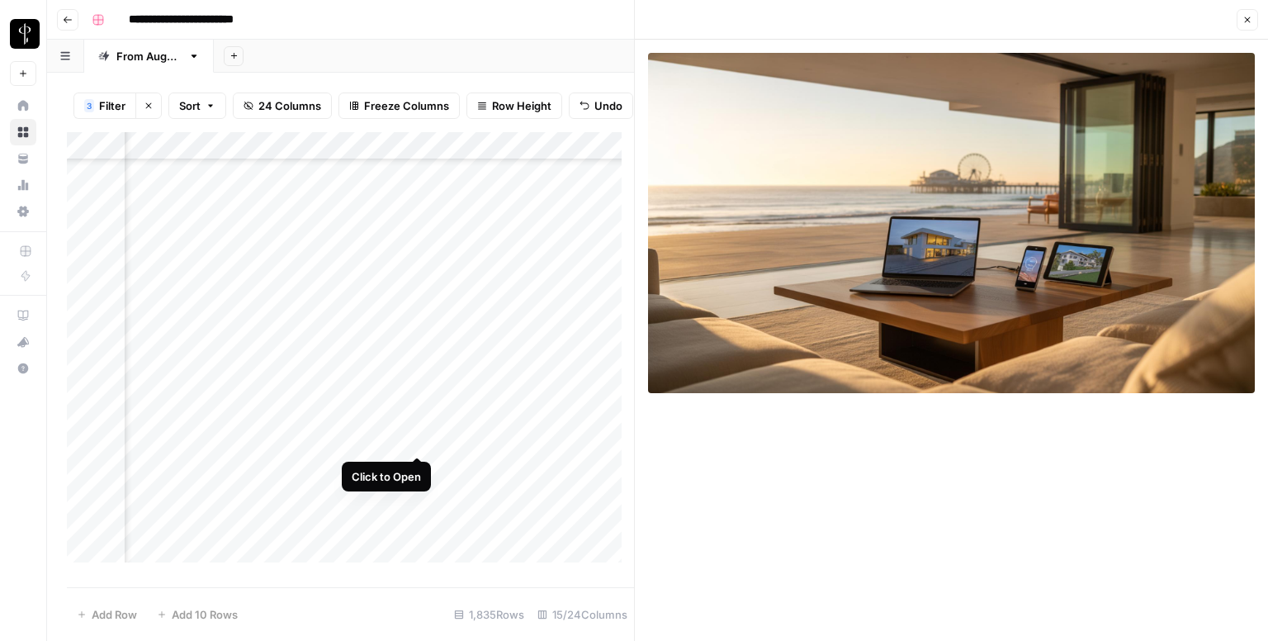
click at [415, 442] on div "Add Column" at bounding box center [350, 353] width 567 height 443
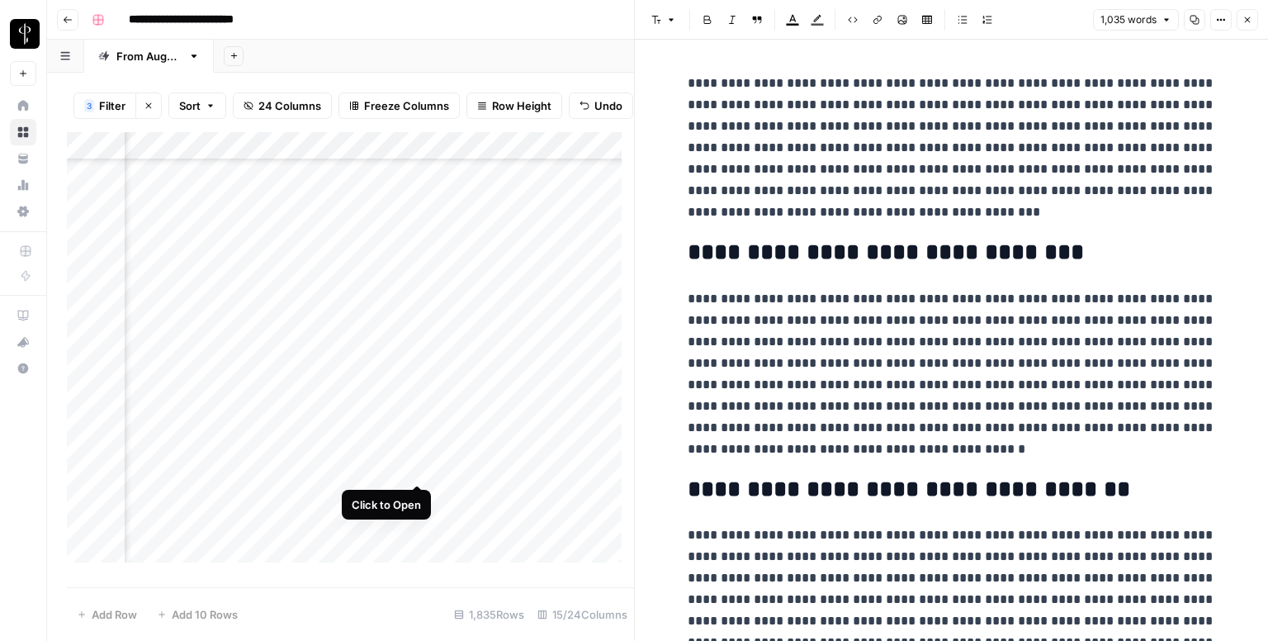
click at [418, 465] on div "Add Column" at bounding box center [350, 353] width 567 height 443
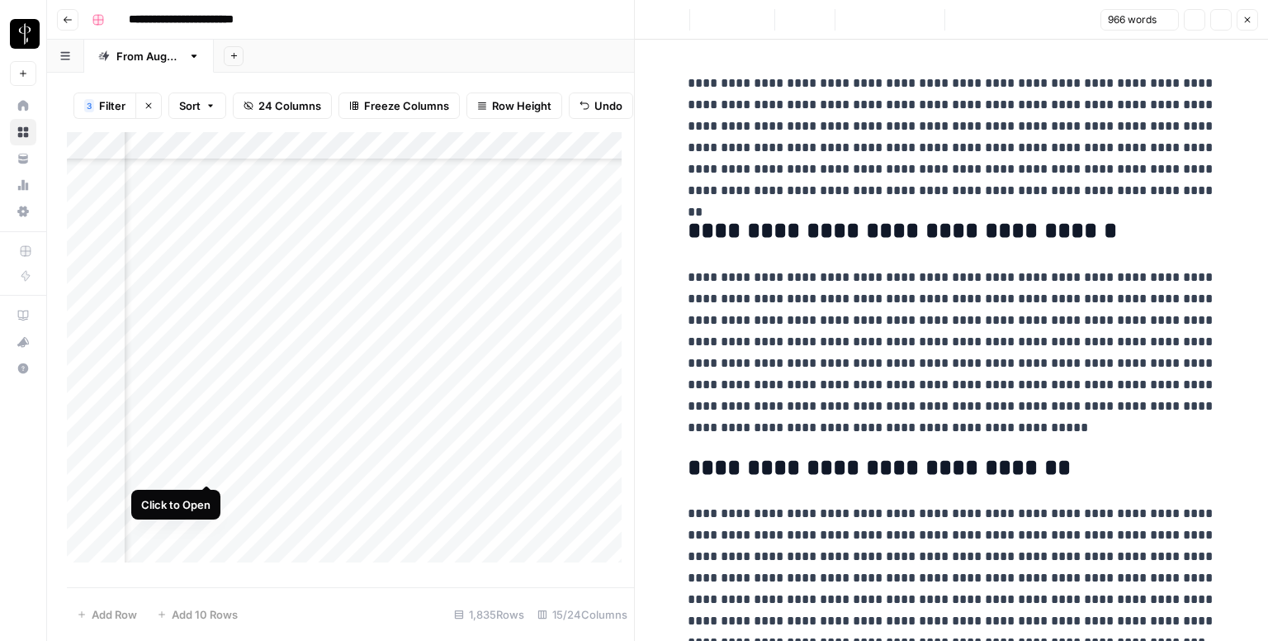
click at [205, 466] on div "Add Column" at bounding box center [350, 353] width 567 height 443
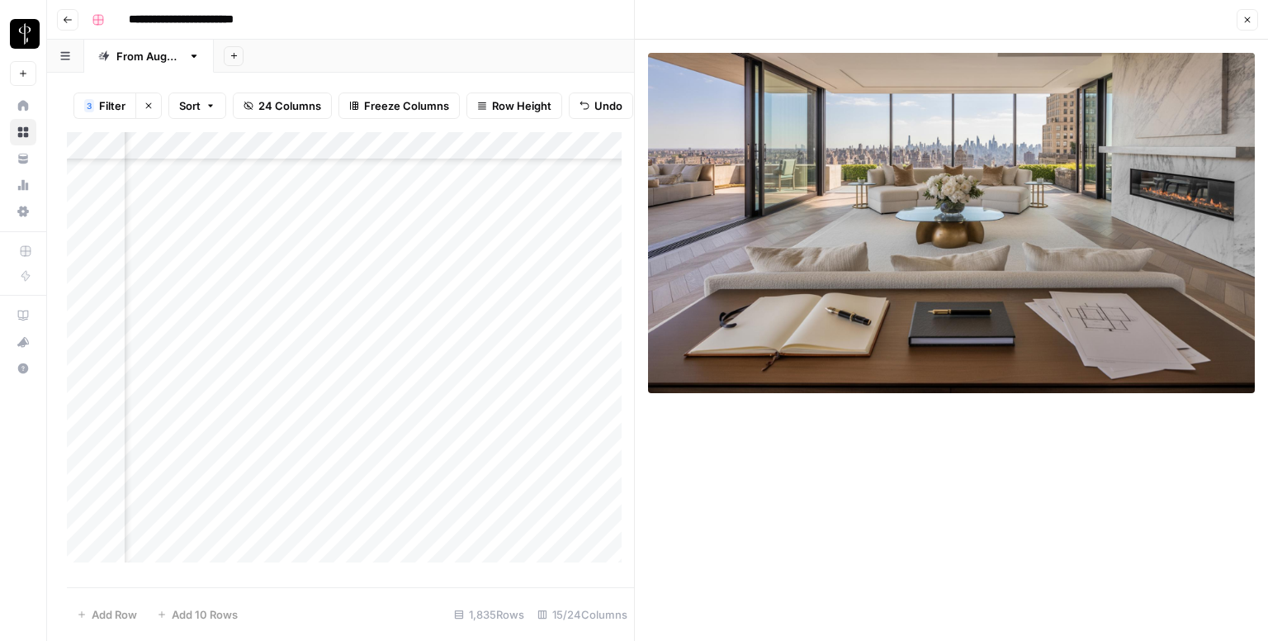
scroll to position [3055, 1066]
click at [414, 331] on div "Add Column" at bounding box center [350, 353] width 567 height 443
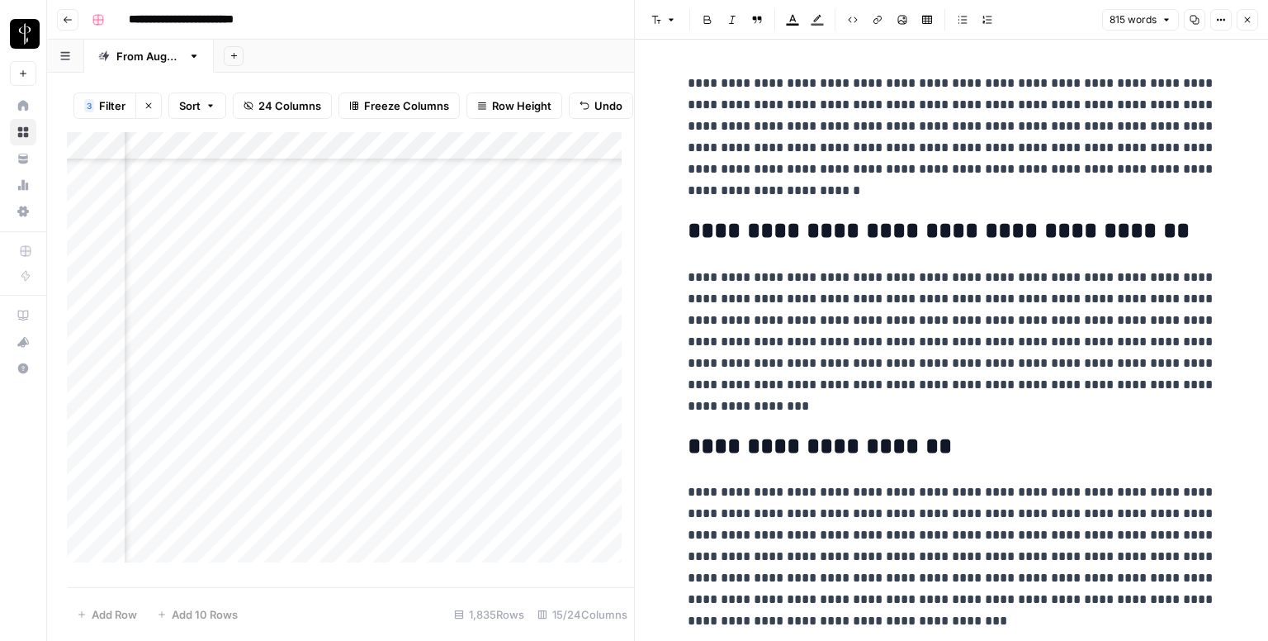
click at [205, 333] on div "Add Column" at bounding box center [350, 353] width 567 height 443
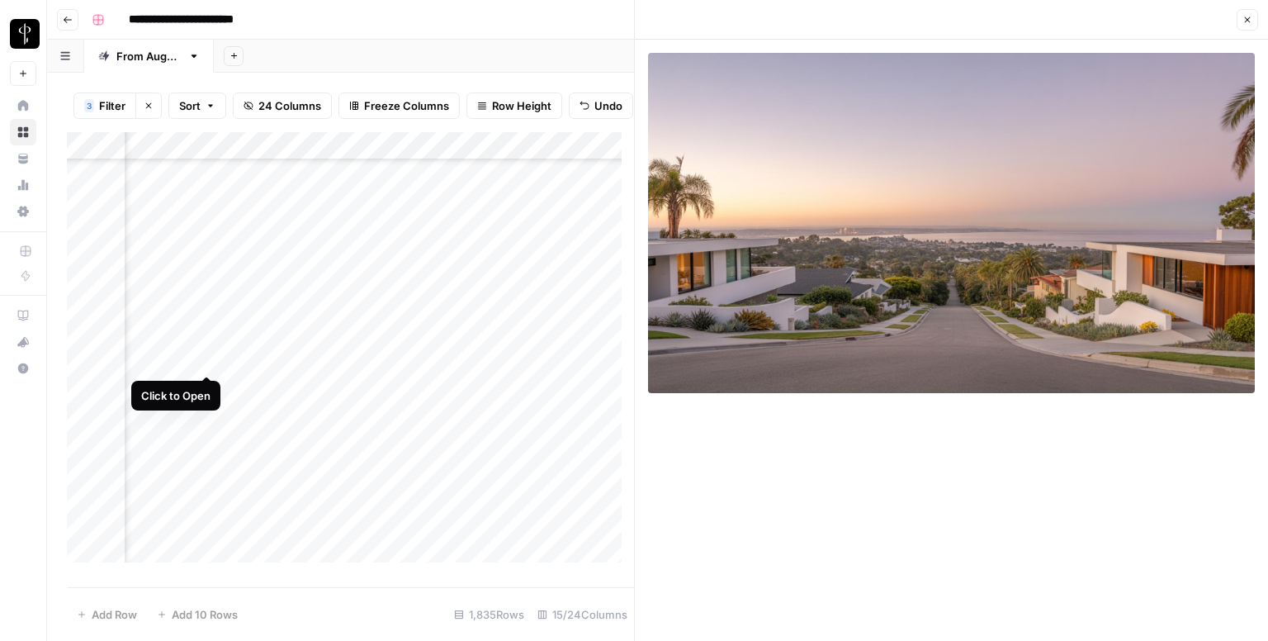
click at [207, 361] on div "Add Column" at bounding box center [350, 353] width 567 height 443
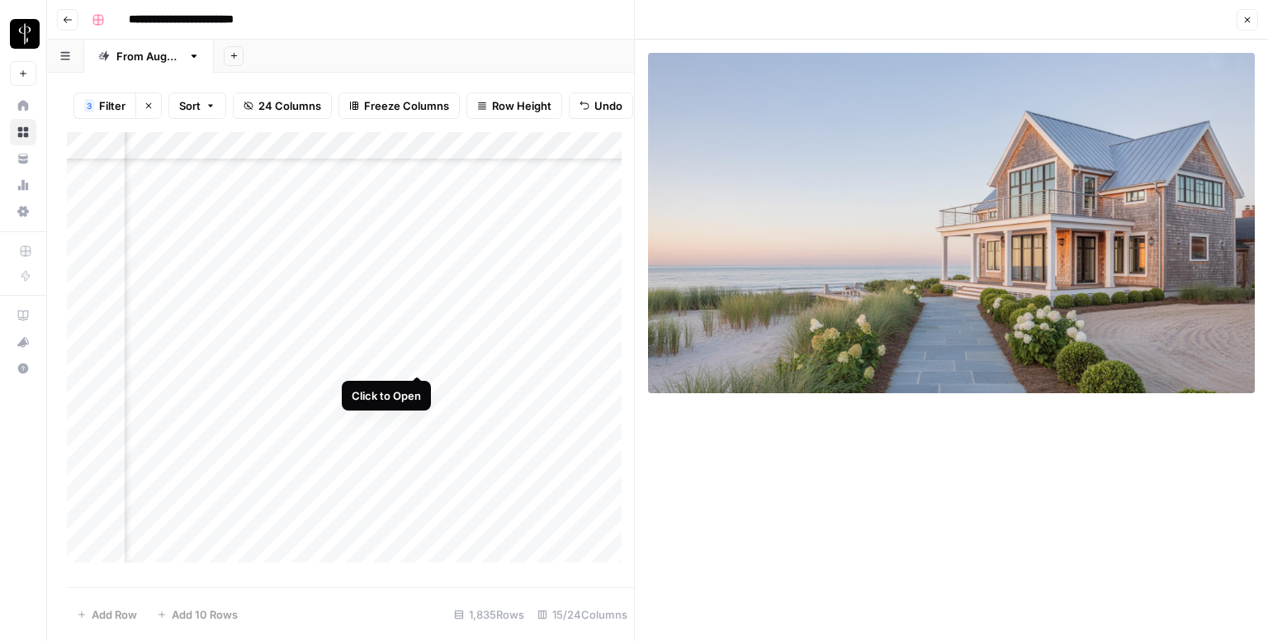
click at [419, 357] on div "Add Column" at bounding box center [350, 353] width 567 height 443
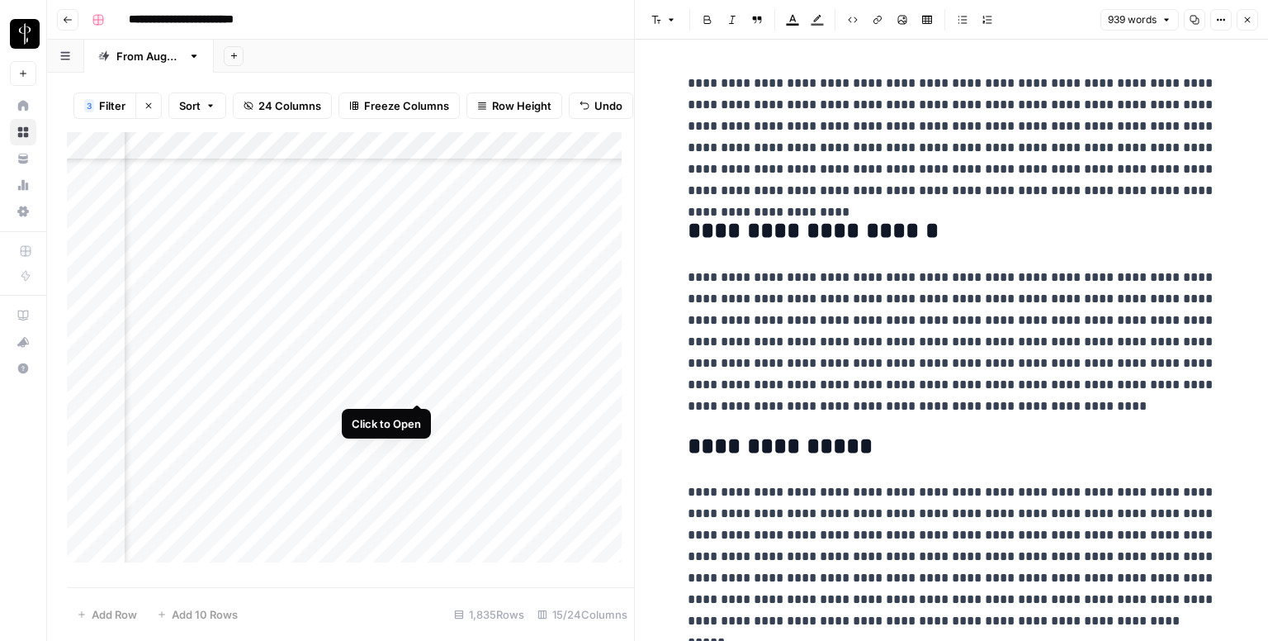
click at [415, 388] on div "Add Column" at bounding box center [350, 353] width 567 height 443
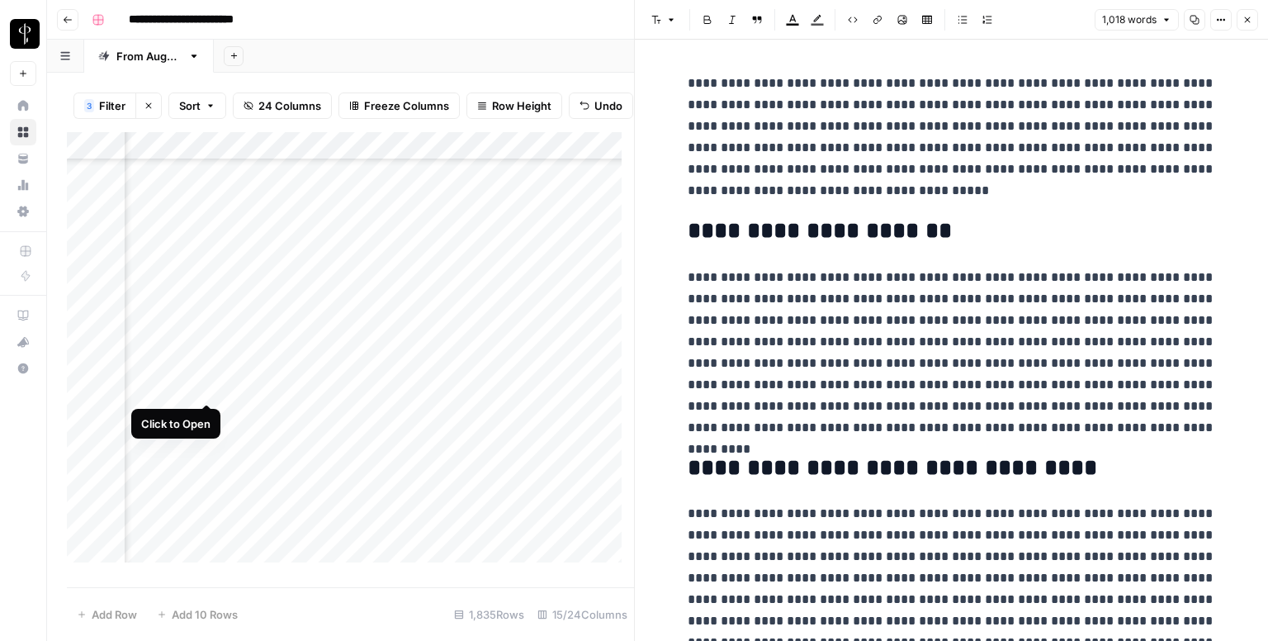
click at [198, 389] on div "Add Column" at bounding box center [350, 353] width 567 height 443
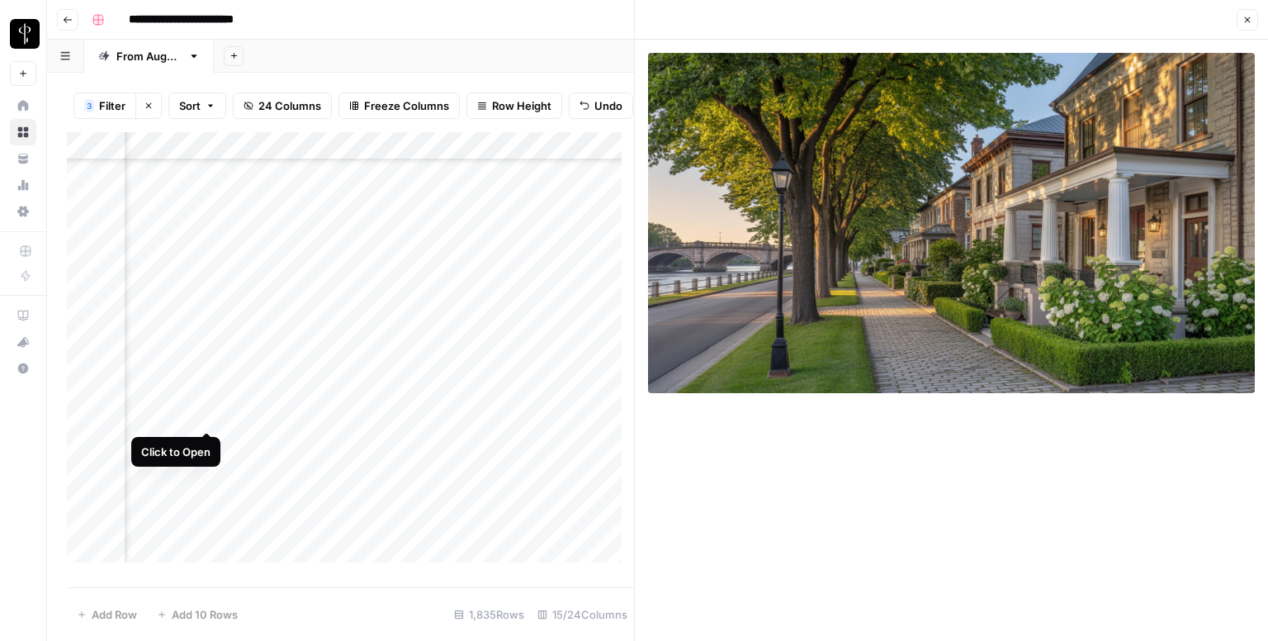
click at [203, 413] on div "Add Column" at bounding box center [350, 353] width 567 height 443
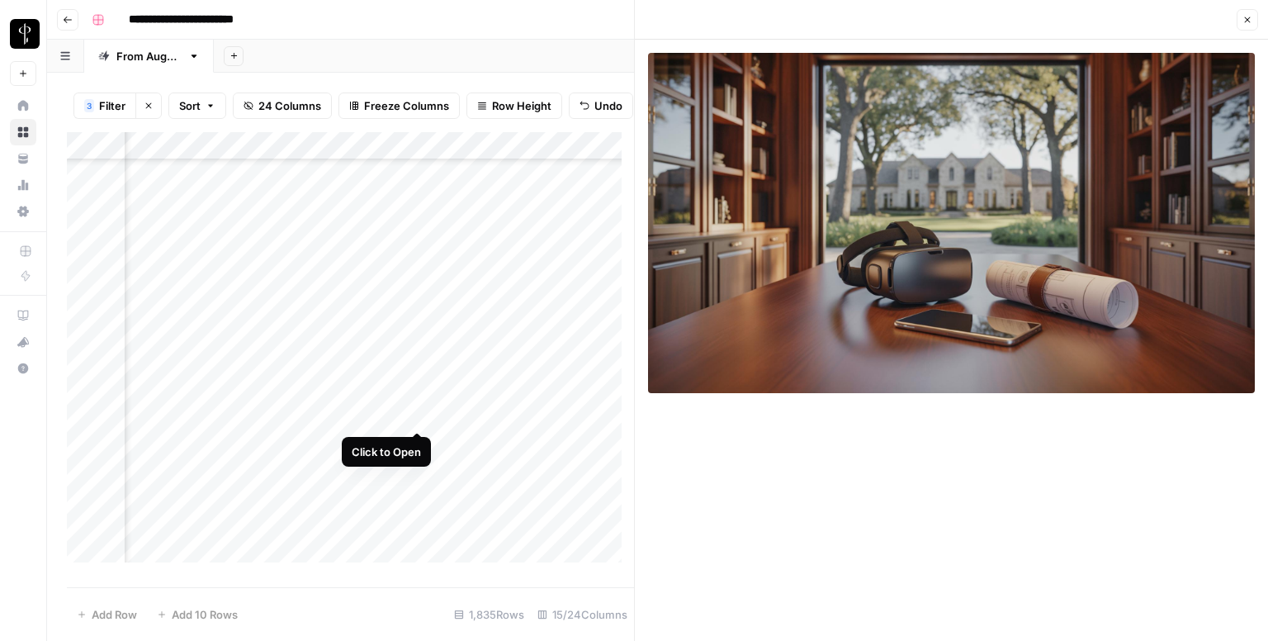
click at [423, 414] on div "Add Column" at bounding box center [350, 353] width 567 height 443
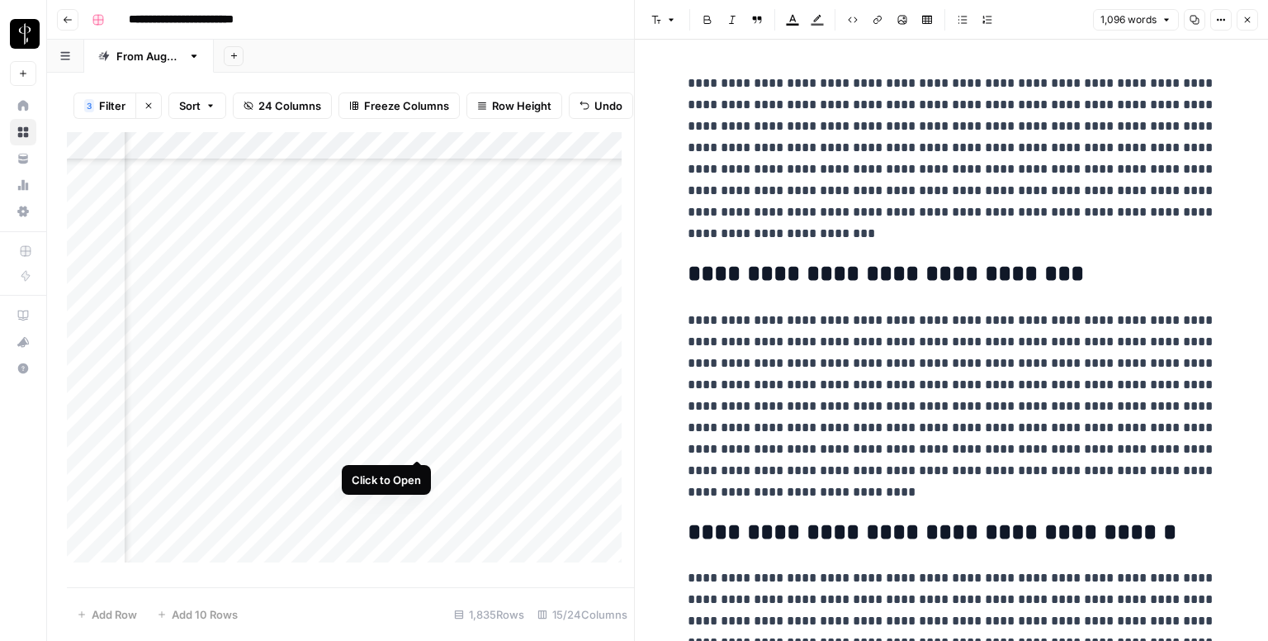
click at [413, 441] on div "Add Column" at bounding box center [350, 353] width 567 height 443
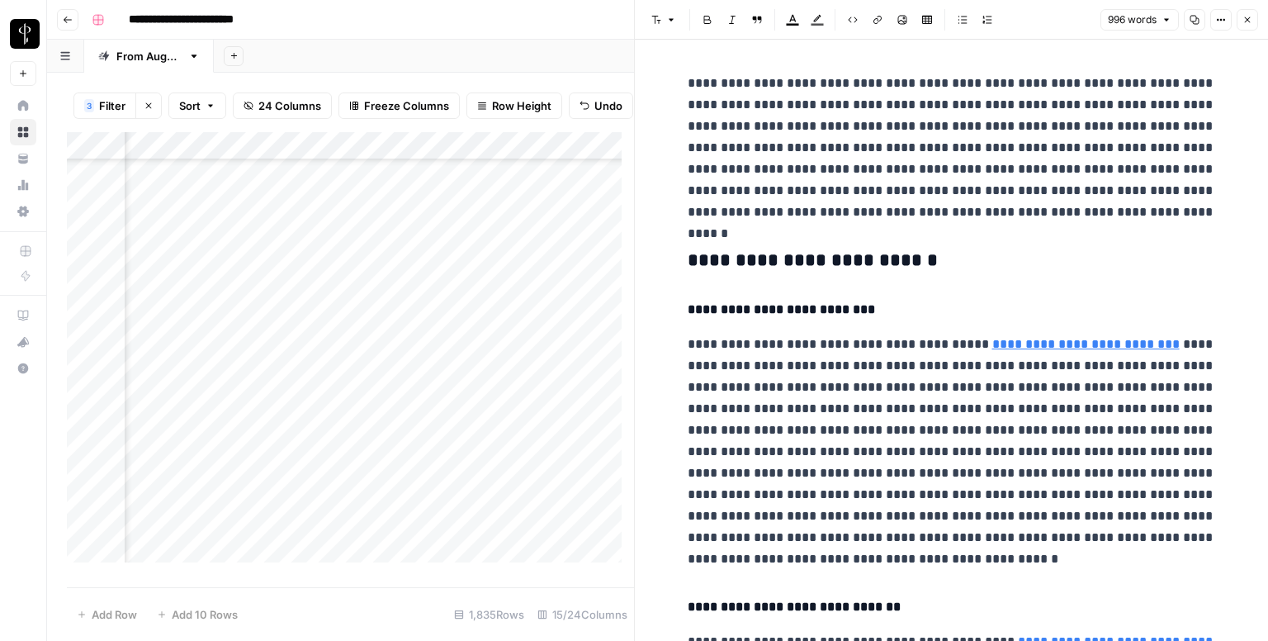
click at [729, 259] on h3 "**********" at bounding box center [952, 260] width 528 height 23
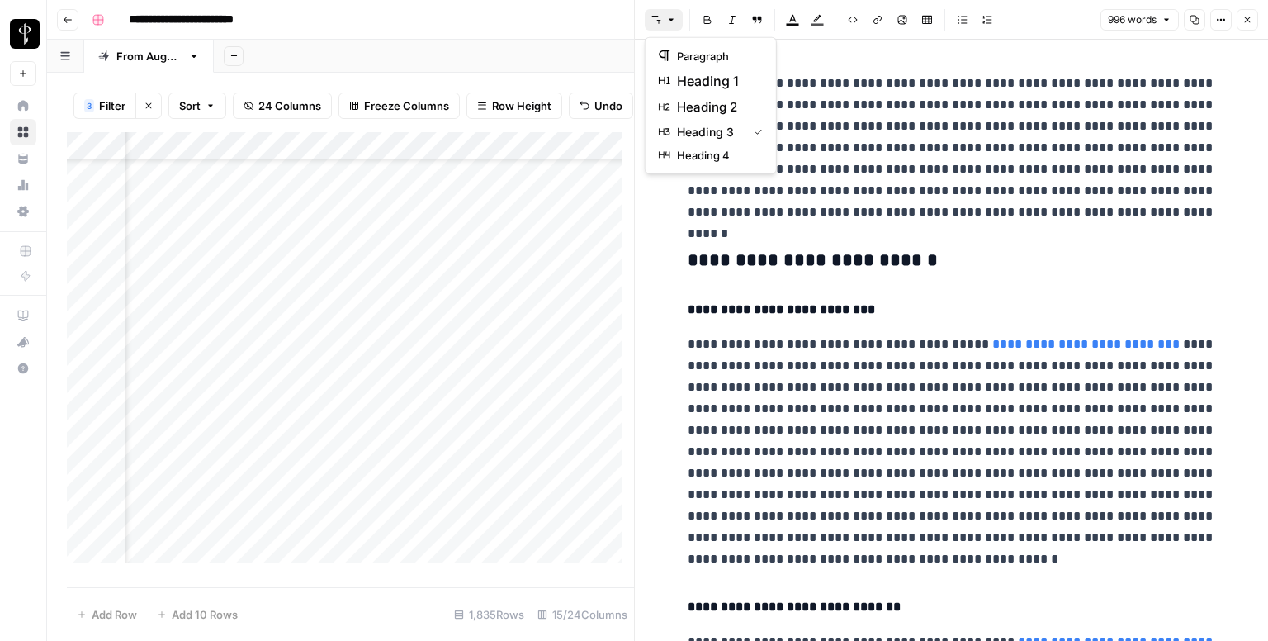
click at [675, 18] on icon "button" at bounding box center [671, 20] width 10 height 10
click at [697, 106] on span "heading 2" at bounding box center [716, 107] width 79 height 20
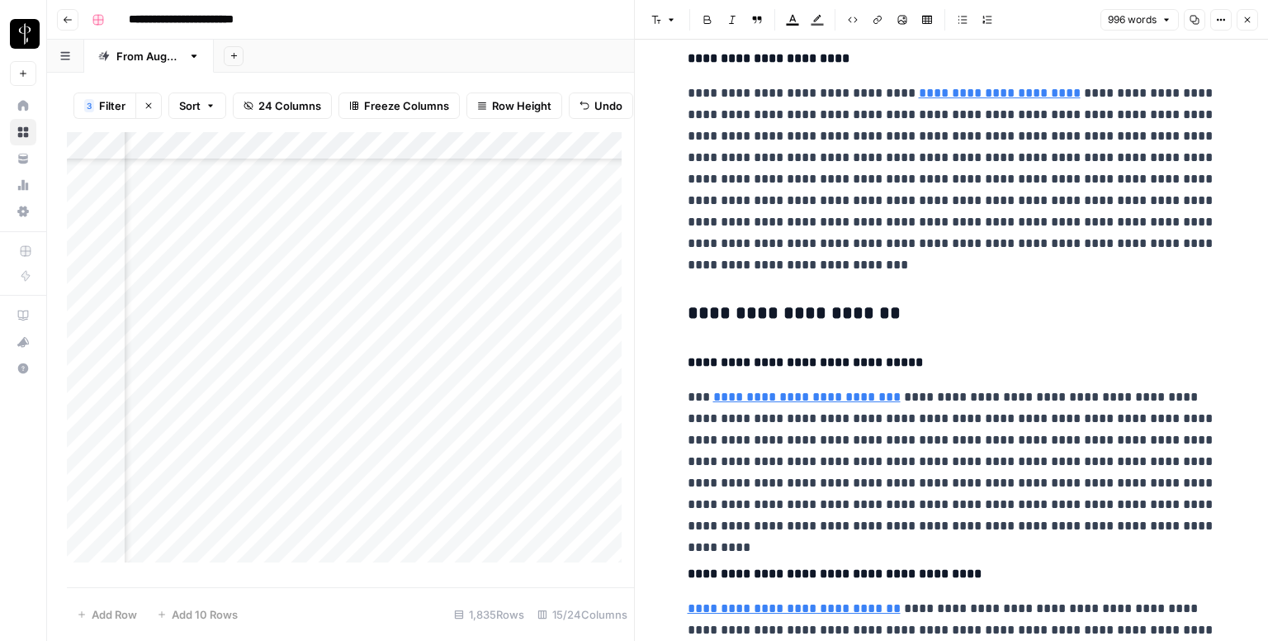
scroll to position [991, 0]
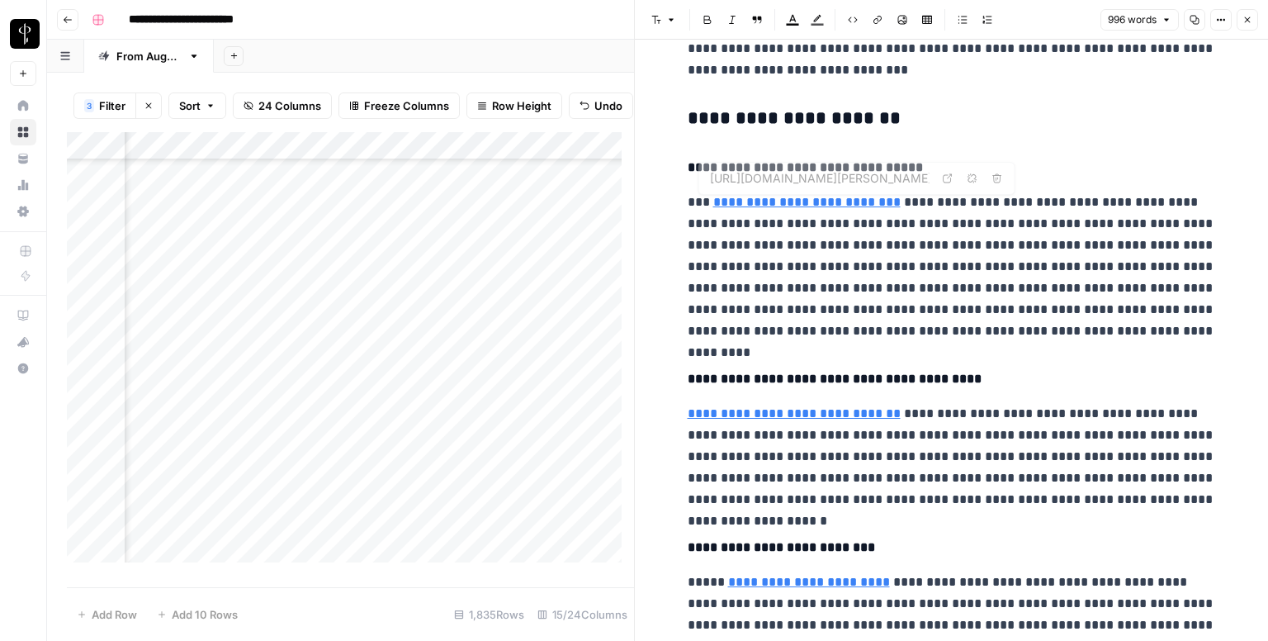
click at [744, 111] on h3 "**********" at bounding box center [952, 118] width 528 height 23
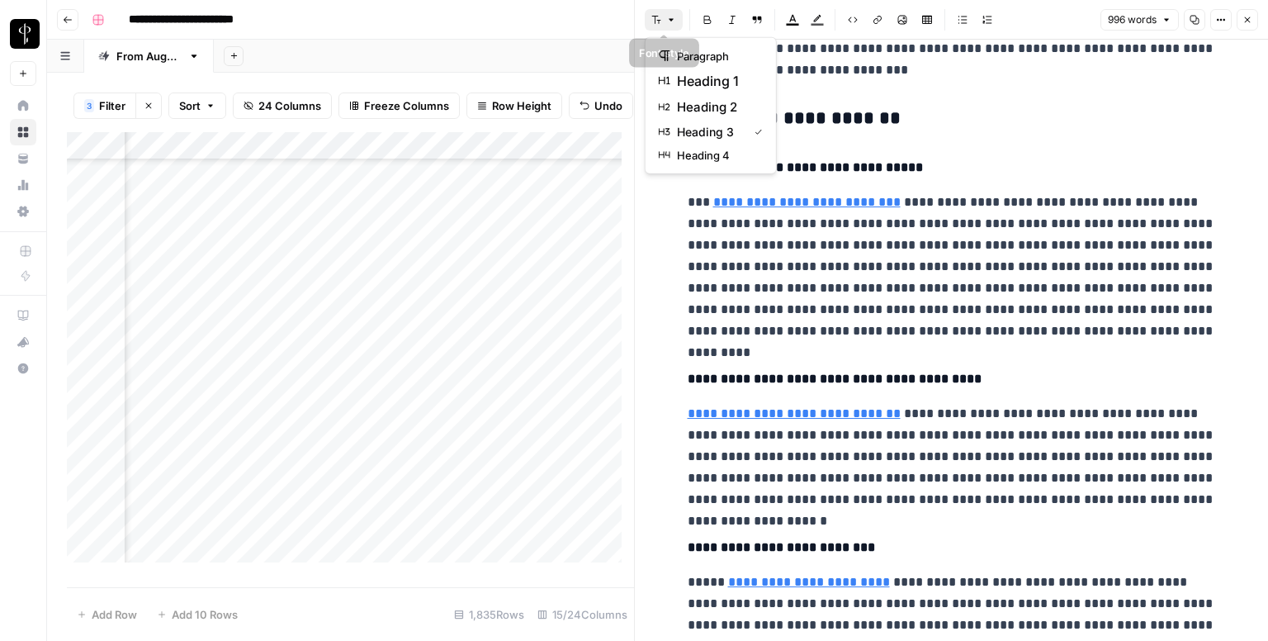
click at [665, 21] on button "Font style" at bounding box center [664, 19] width 38 height 21
click at [720, 97] on span "heading 2" at bounding box center [716, 107] width 79 height 20
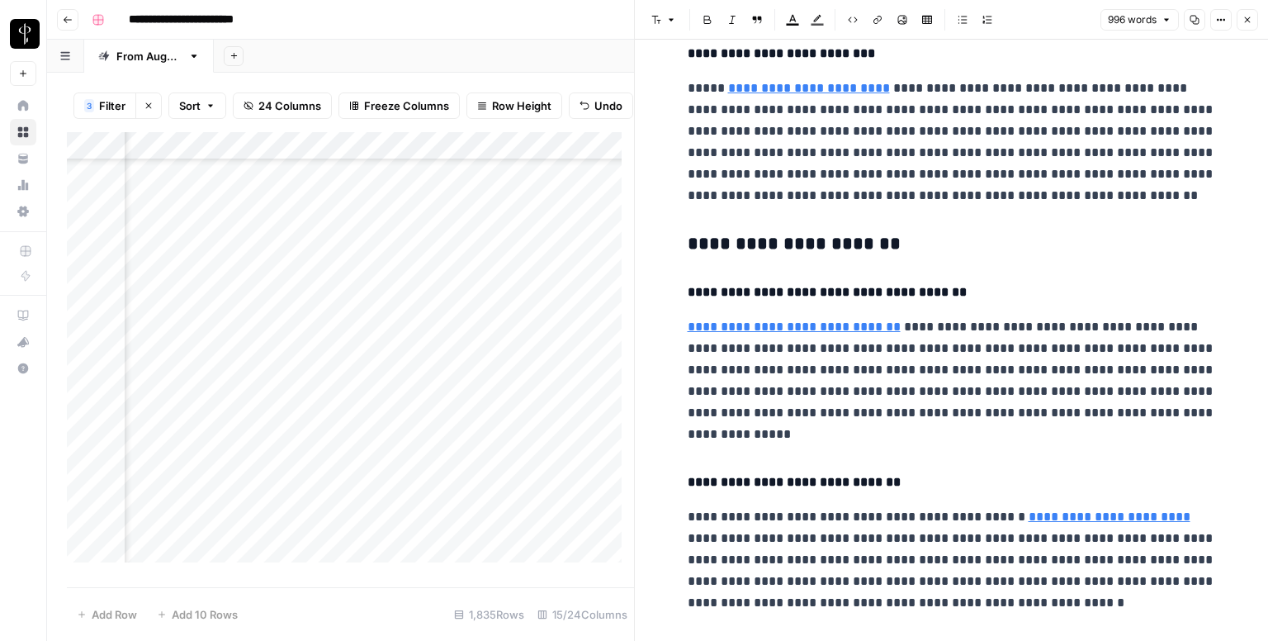
scroll to position [1651, 0]
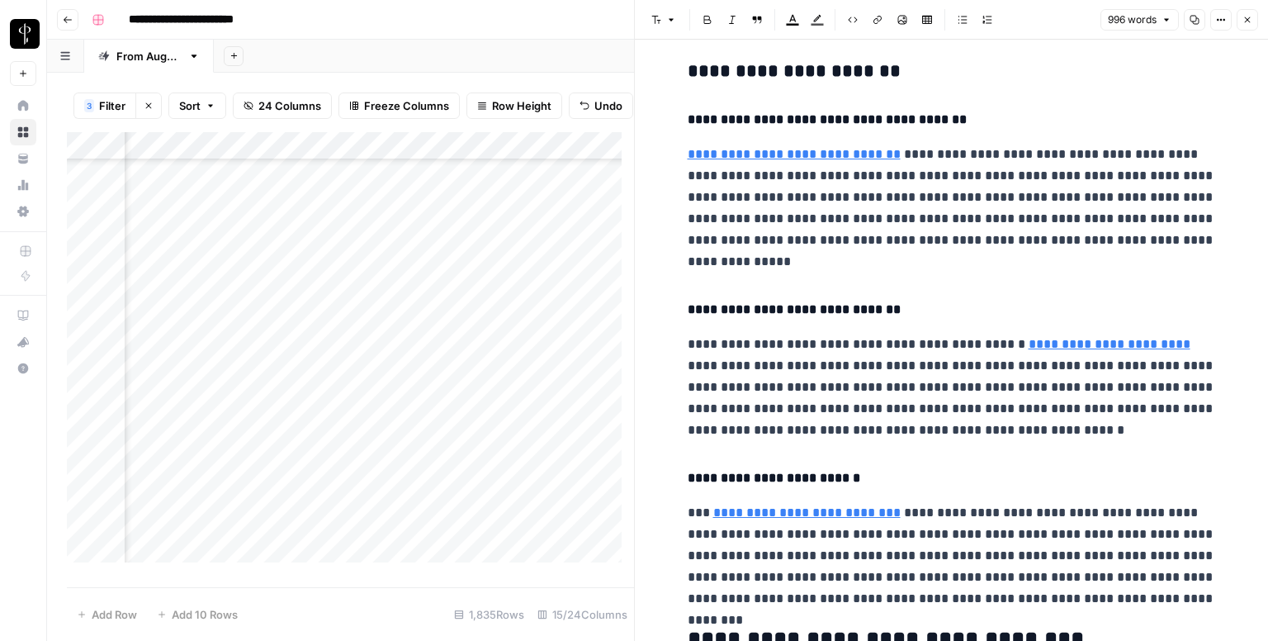
click at [723, 70] on h3 "**********" at bounding box center [952, 71] width 528 height 23
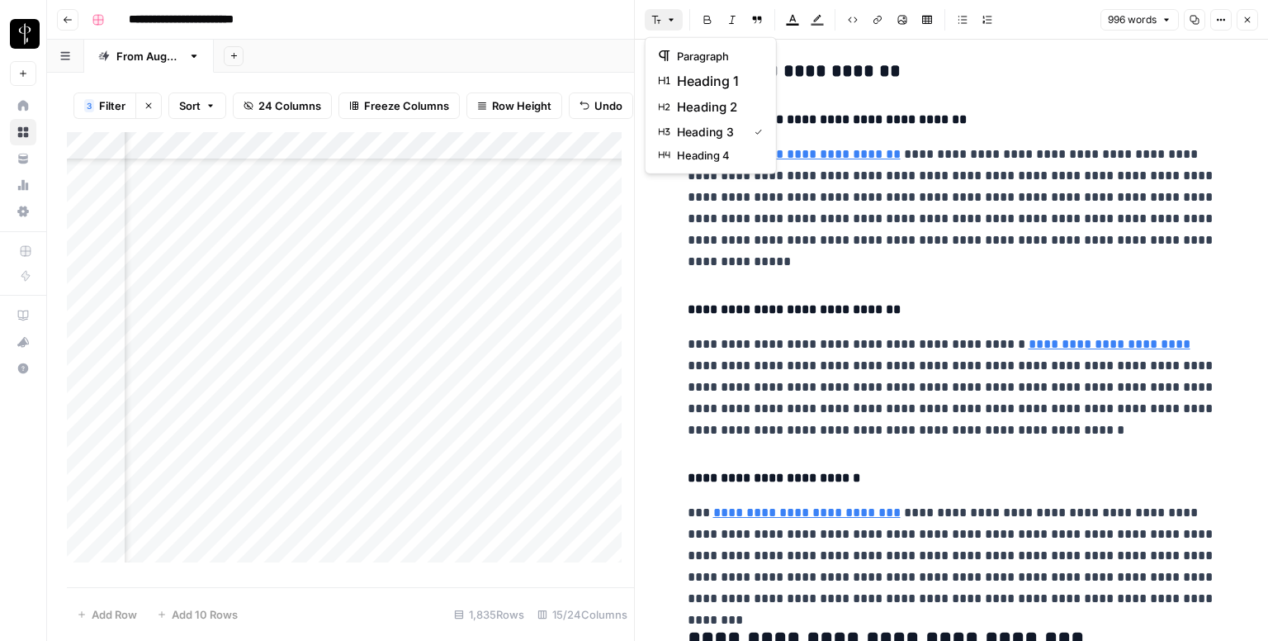
click at [649, 17] on button "Font style" at bounding box center [664, 19] width 38 height 21
click at [701, 112] on span "heading 2" at bounding box center [716, 107] width 79 height 20
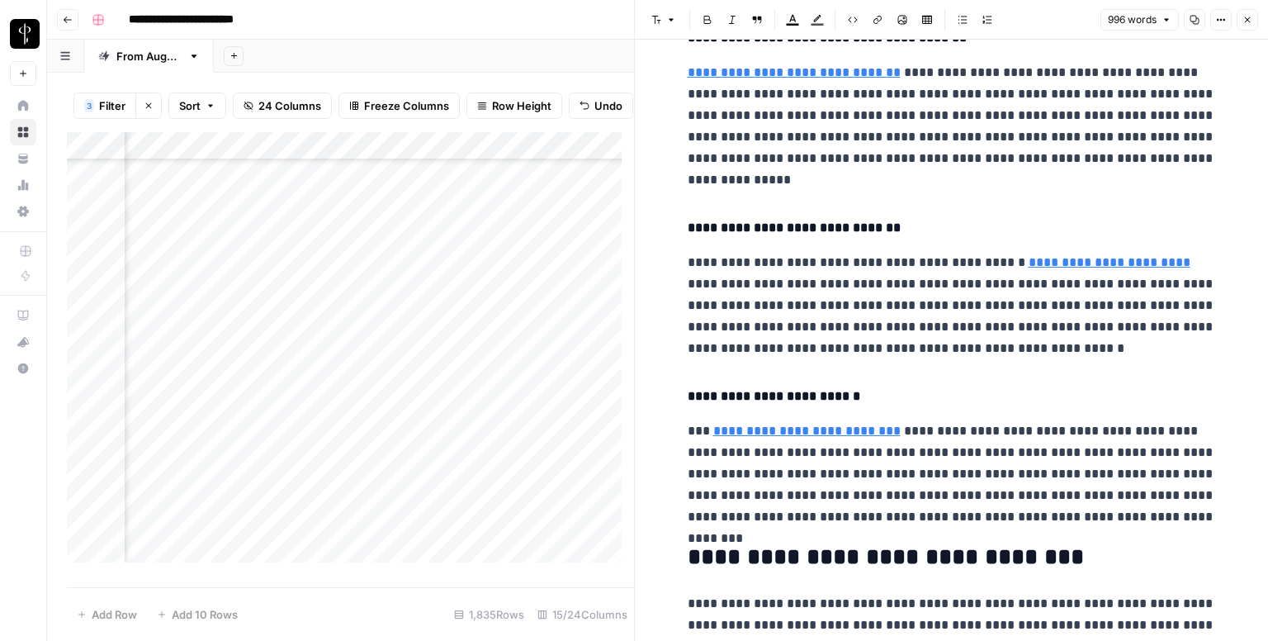
scroll to position [1867, 0]
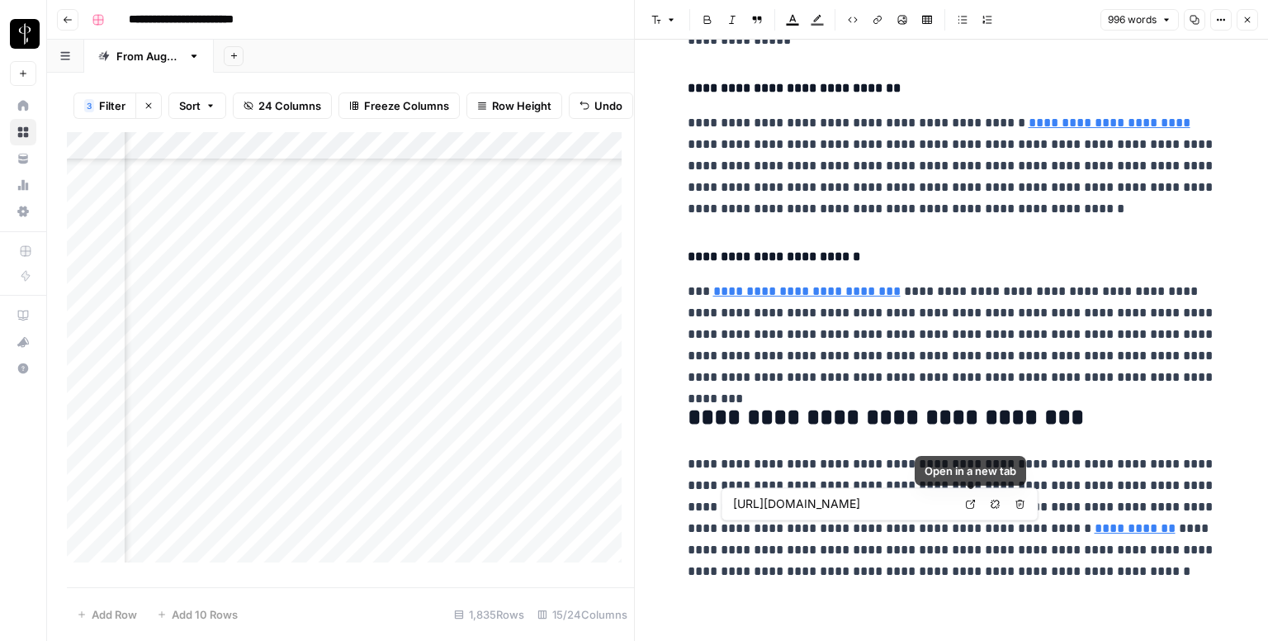
click at [974, 504] on icon at bounding box center [970, 503] width 9 height 9
click at [1245, 15] on icon "button" at bounding box center [1247, 20] width 10 height 10
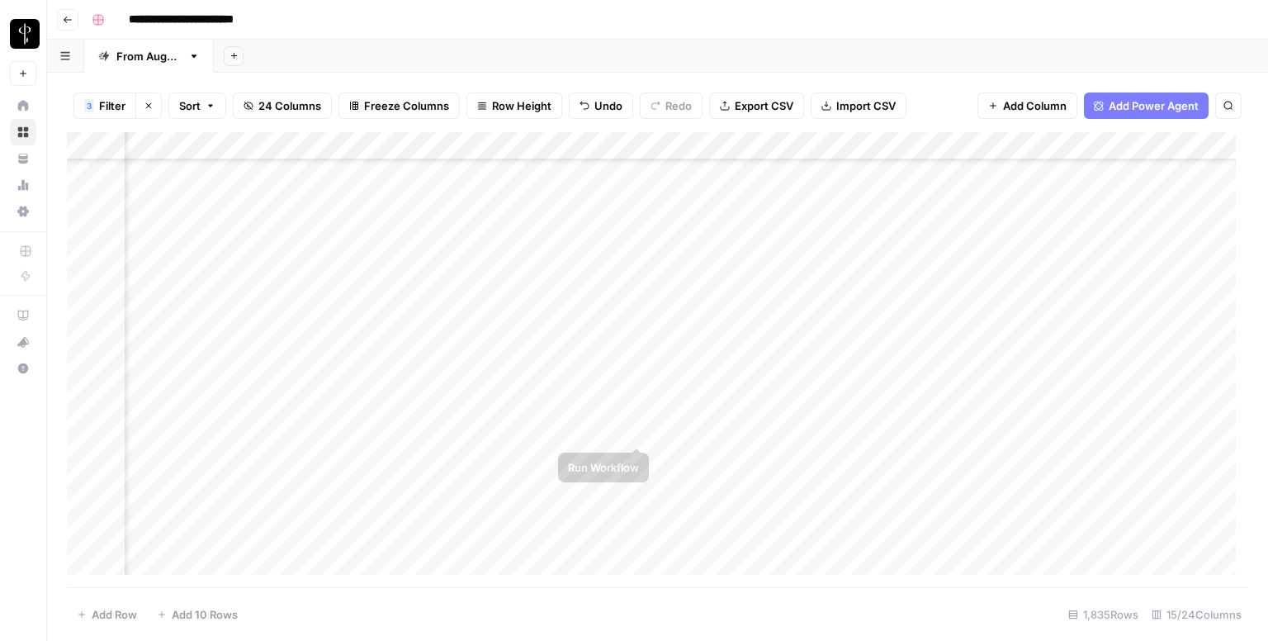
click at [672, 431] on div "Add Column" at bounding box center [657, 359] width 1181 height 455
click at [671, 431] on div "Add Column" at bounding box center [657, 359] width 1181 height 455
paste textarea "**********"
type textarea "**********"
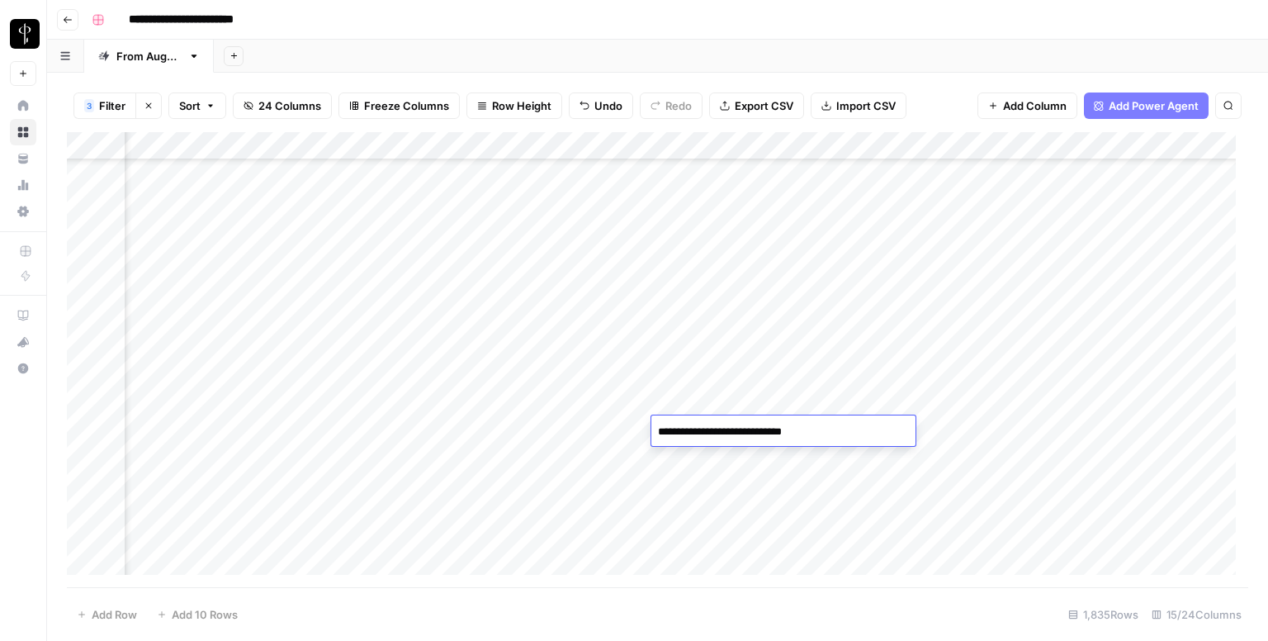
click at [710, 461] on div "Add Column" at bounding box center [657, 359] width 1181 height 455
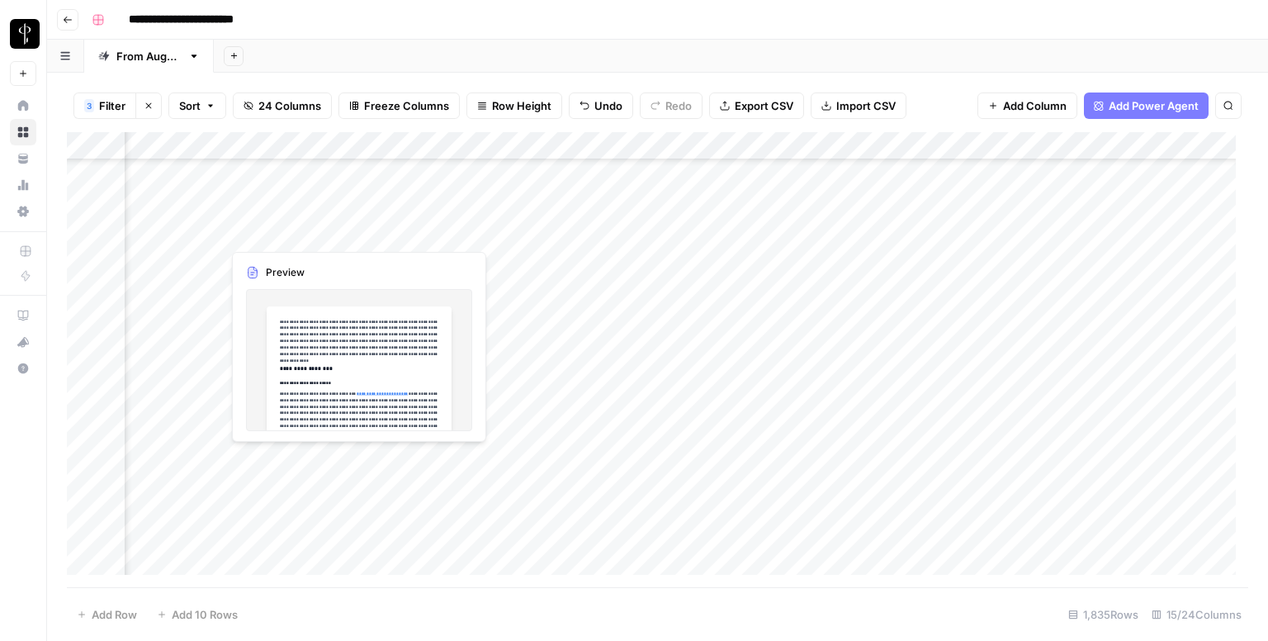
click at [211, 459] on div "Add Column" at bounding box center [657, 359] width 1181 height 455
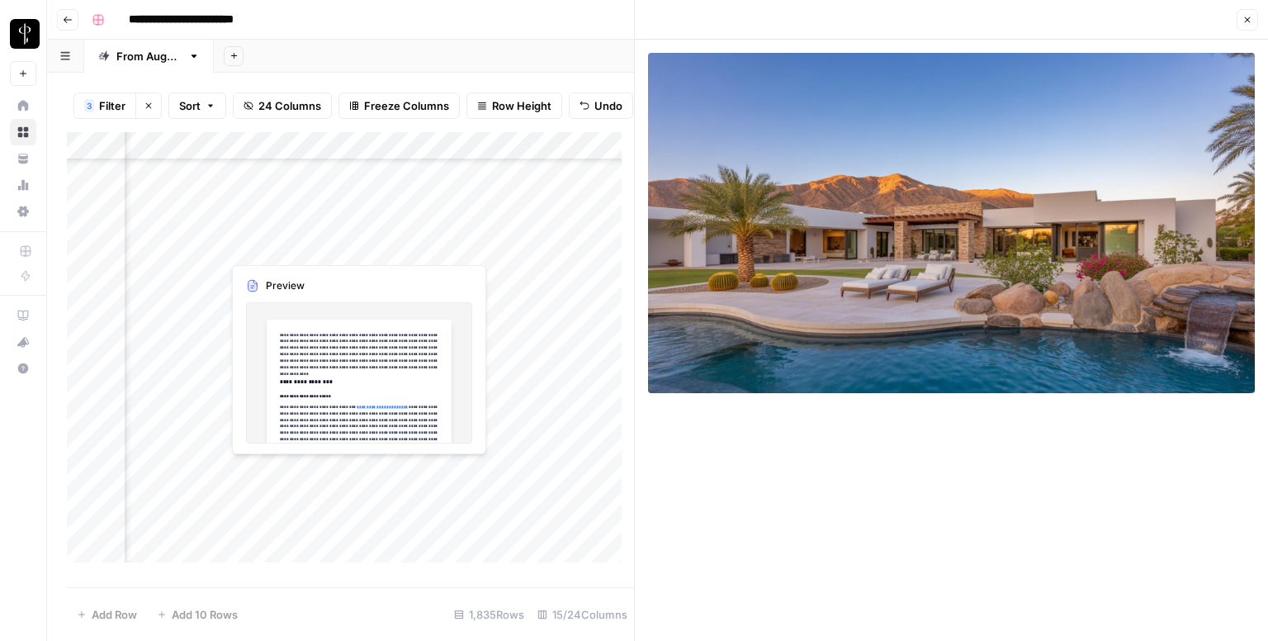
click at [413, 472] on div "Add Column" at bounding box center [350, 353] width 567 height 443
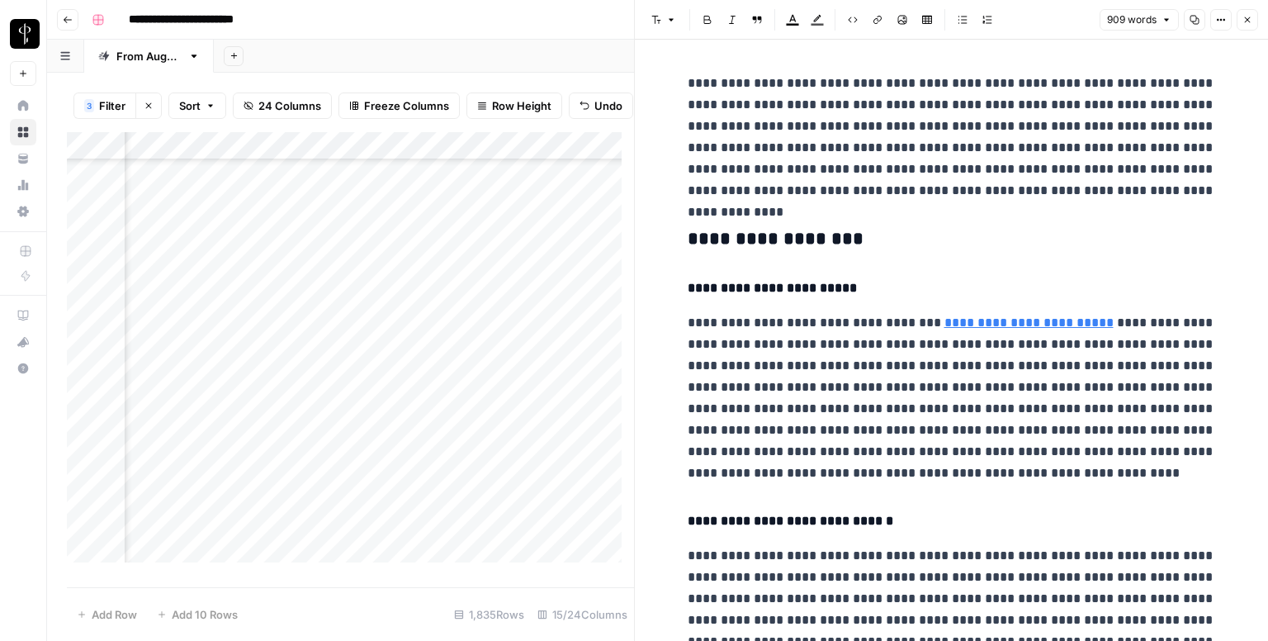
click at [856, 243] on h3 "**********" at bounding box center [952, 239] width 528 height 23
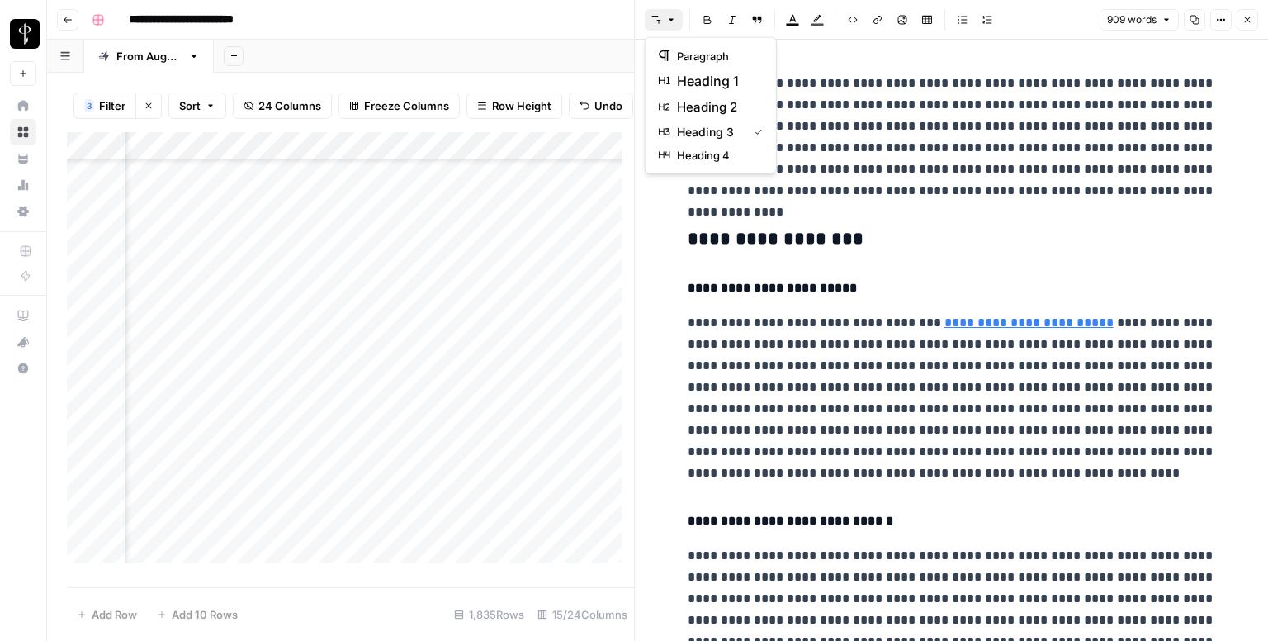
click at [663, 23] on button "Font style" at bounding box center [664, 19] width 38 height 21
click at [688, 105] on span "heading 2" at bounding box center [716, 107] width 79 height 20
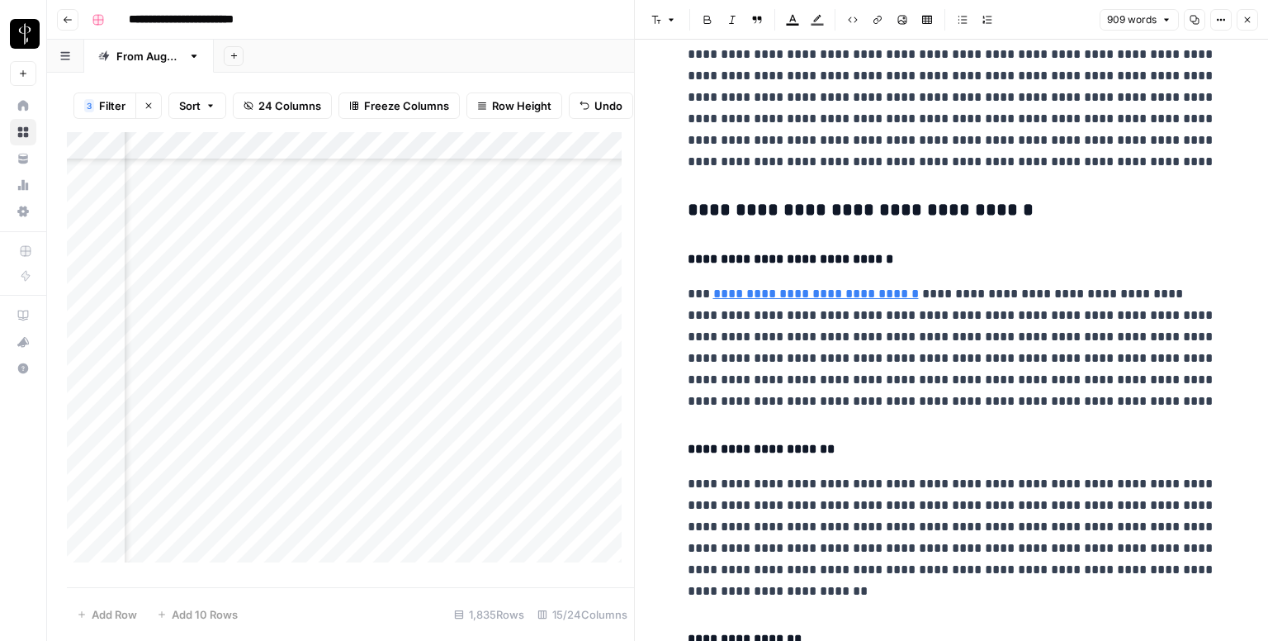
scroll to position [743, 0]
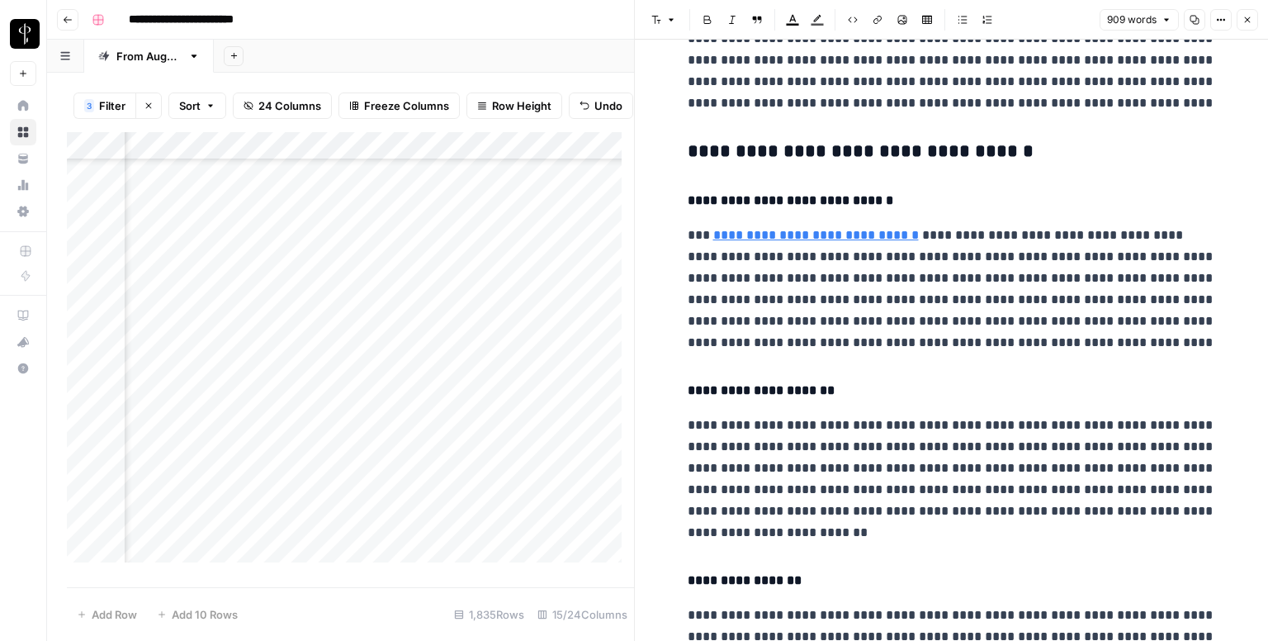
click at [741, 136] on div "**********" at bounding box center [952, 437] width 548 height 2229
click at [657, 17] on icon "button" at bounding box center [656, 20] width 10 height 10
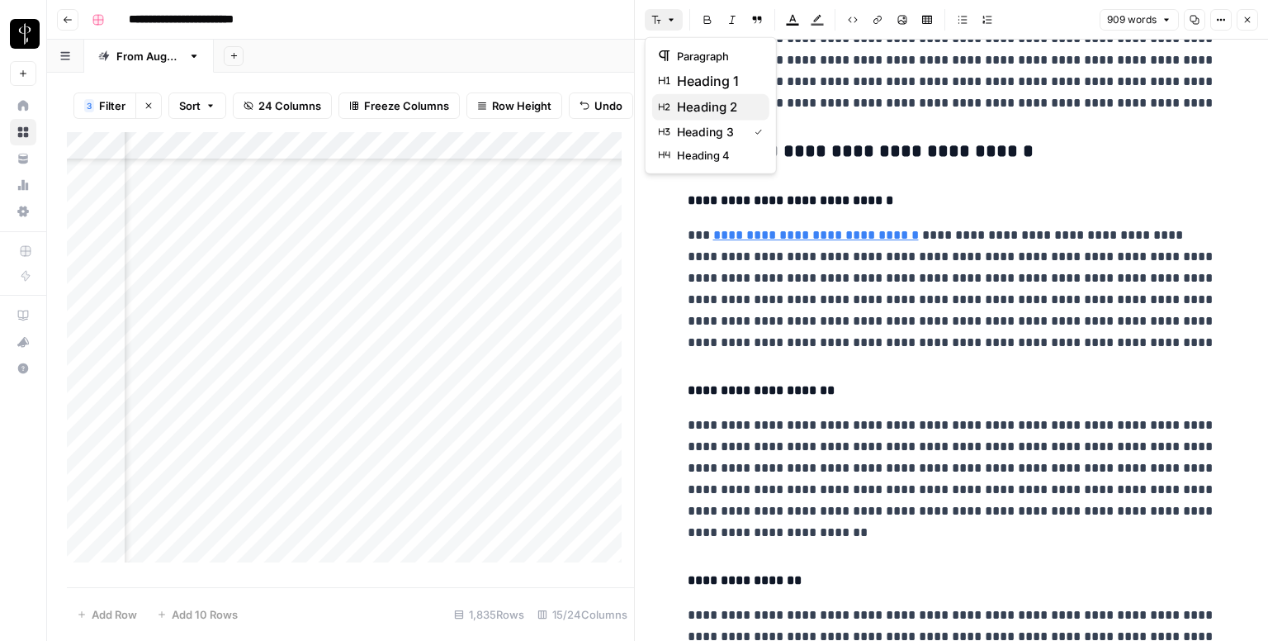
click at [701, 102] on span "heading 2" at bounding box center [716, 107] width 79 height 20
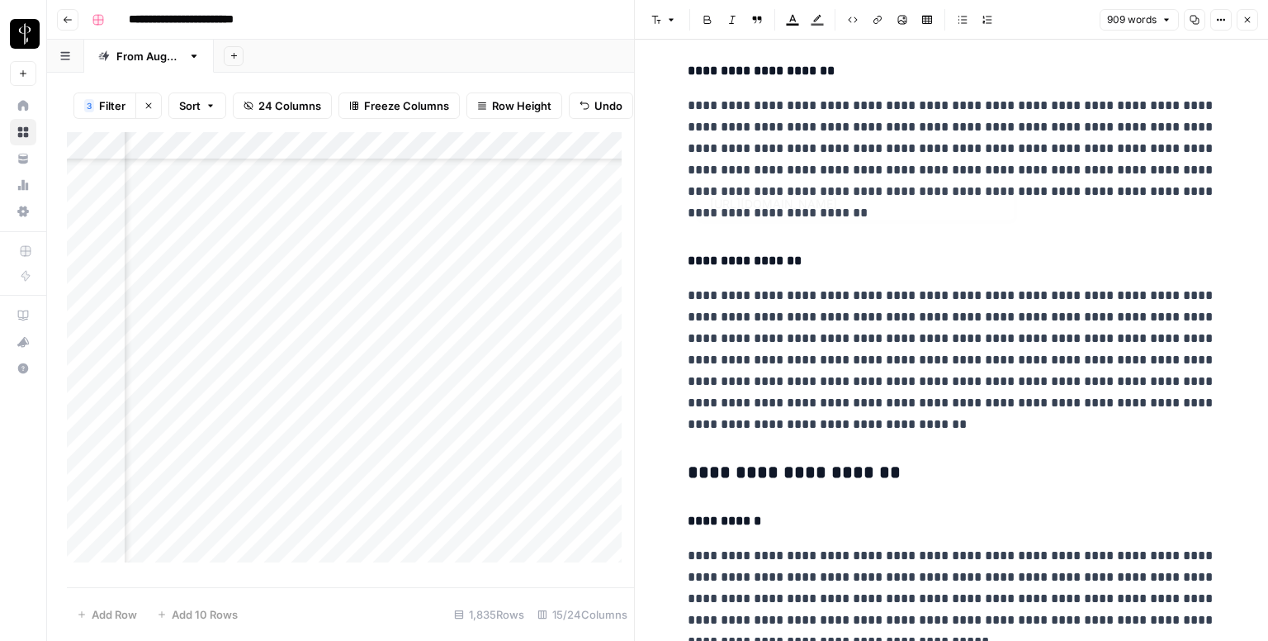
scroll to position [1238, 0]
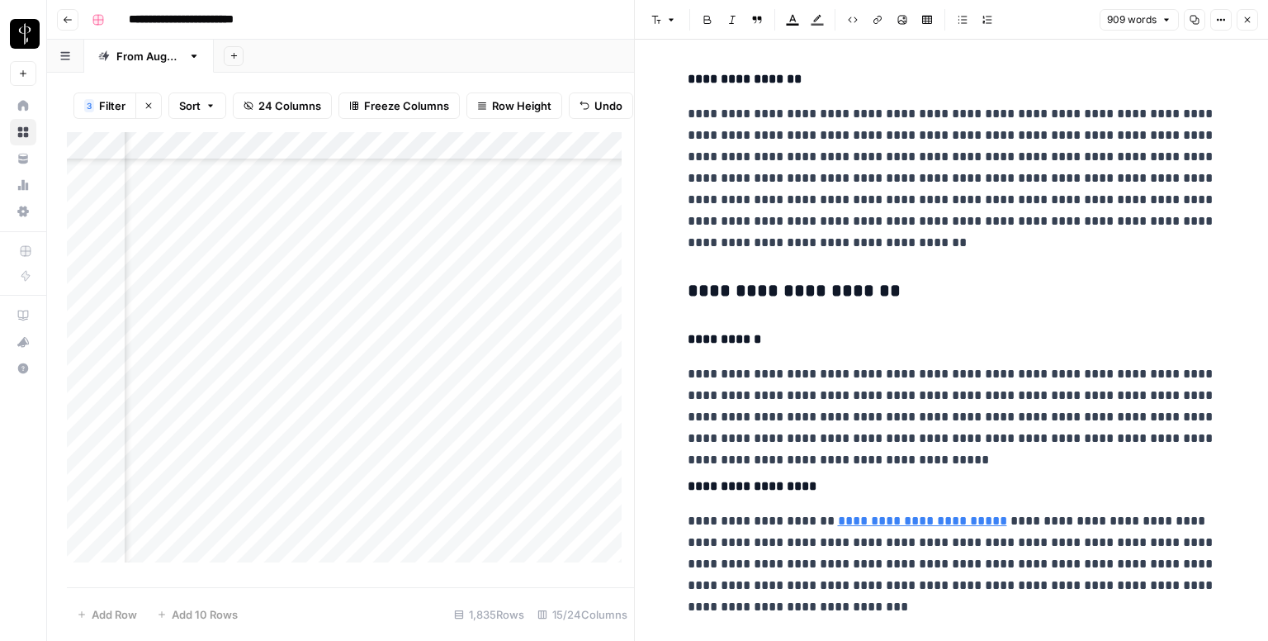
drag, startPoint x: 753, startPoint y: 301, endPoint x: 746, endPoint y: 255, distance: 45.9
click at [757, 296] on h3 "**********" at bounding box center [952, 291] width 528 height 23
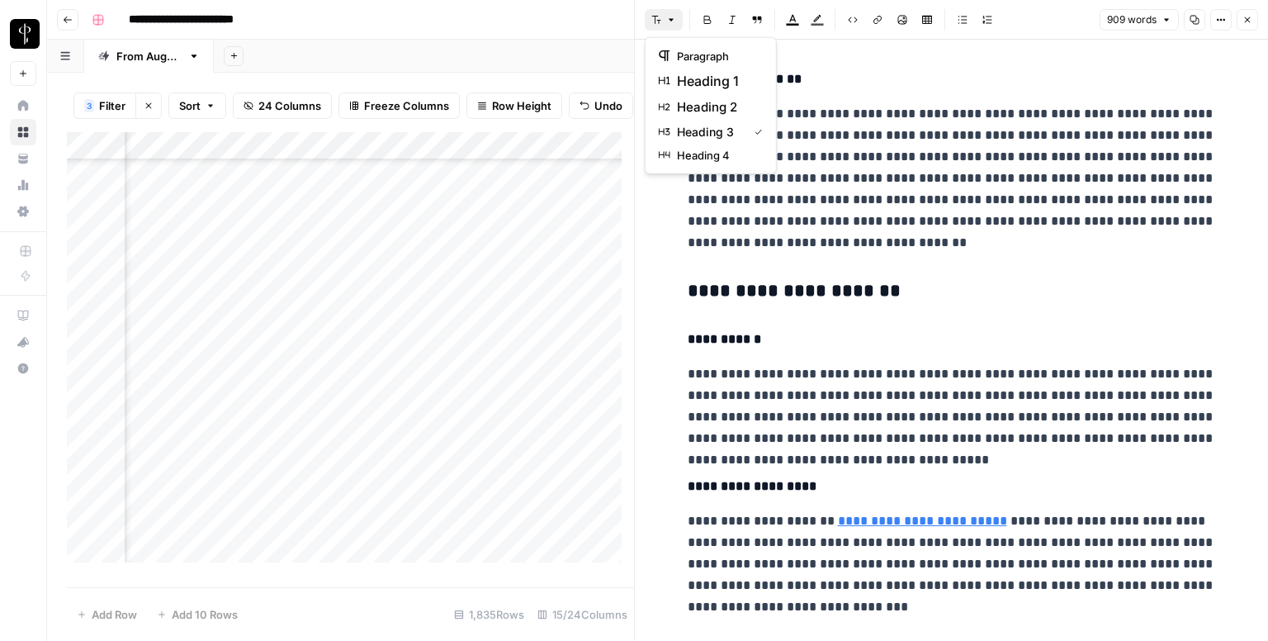
click at [662, 15] on button "Font style" at bounding box center [664, 19] width 38 height 21
click at [722, 107] on span "heading 2" at bounding box center [716, 107] width 79 height 20
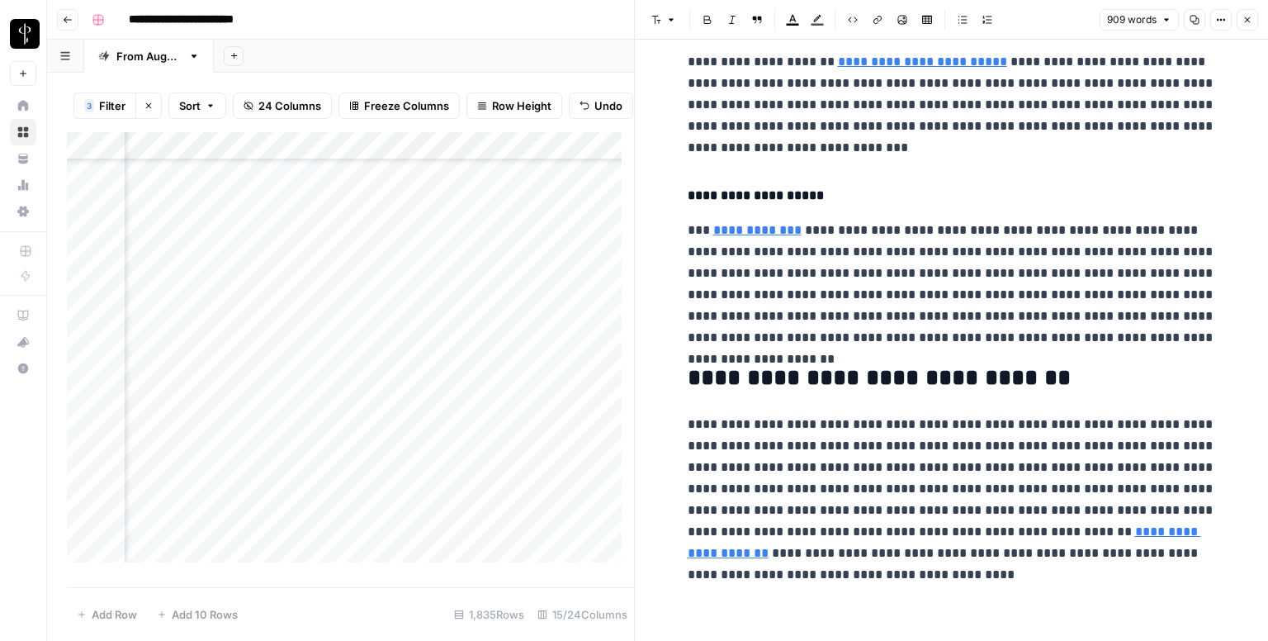
scroll to position [1695, 0]
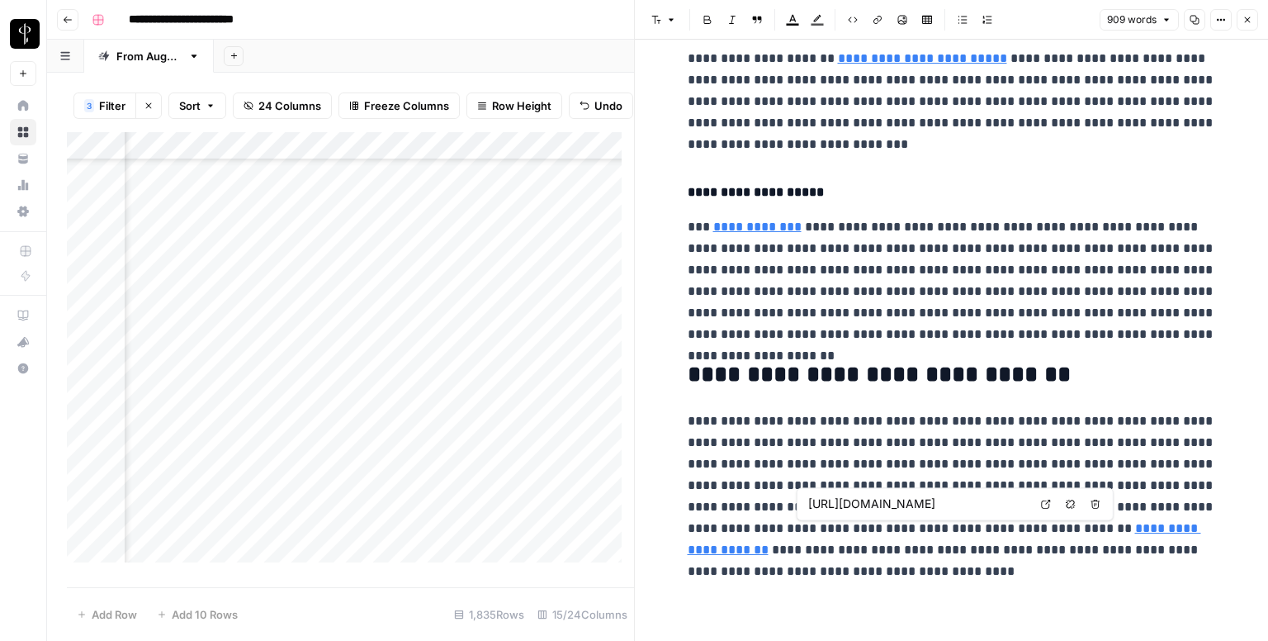
click at [1044, 499] on icon at bounding box center [1046, 504] width 10 height 10
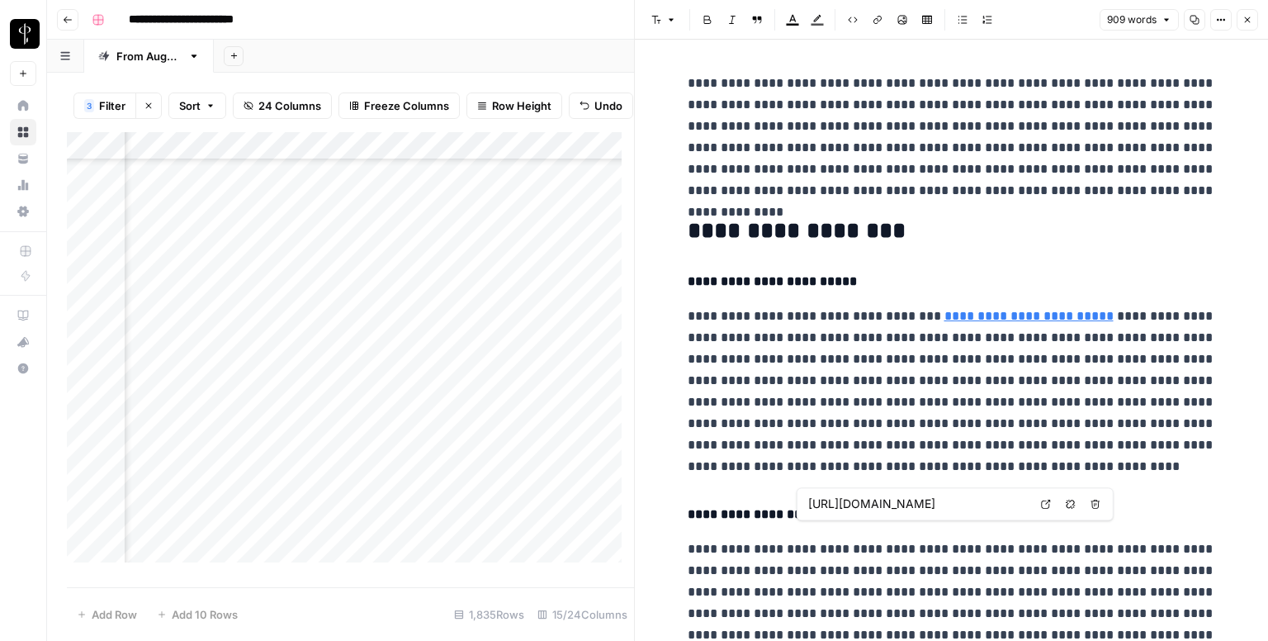
scroll to position [1695, 0]
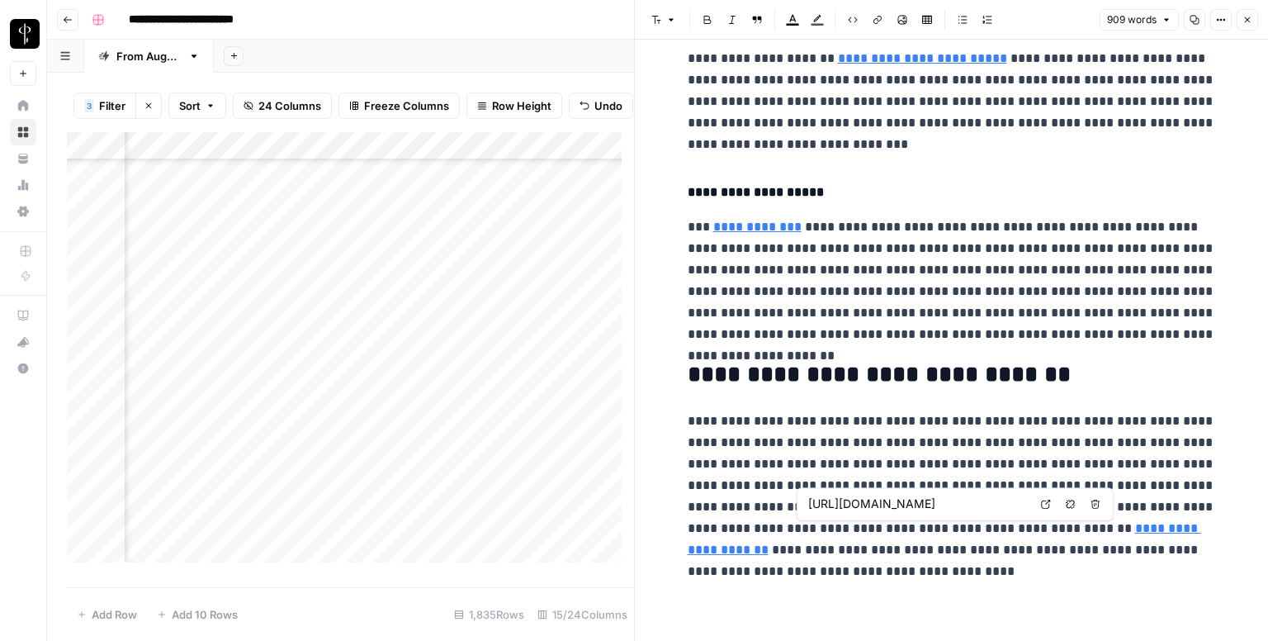
click at [1247, 20] on icon "button" at bounding box center [1248, 20] width 6 height 6
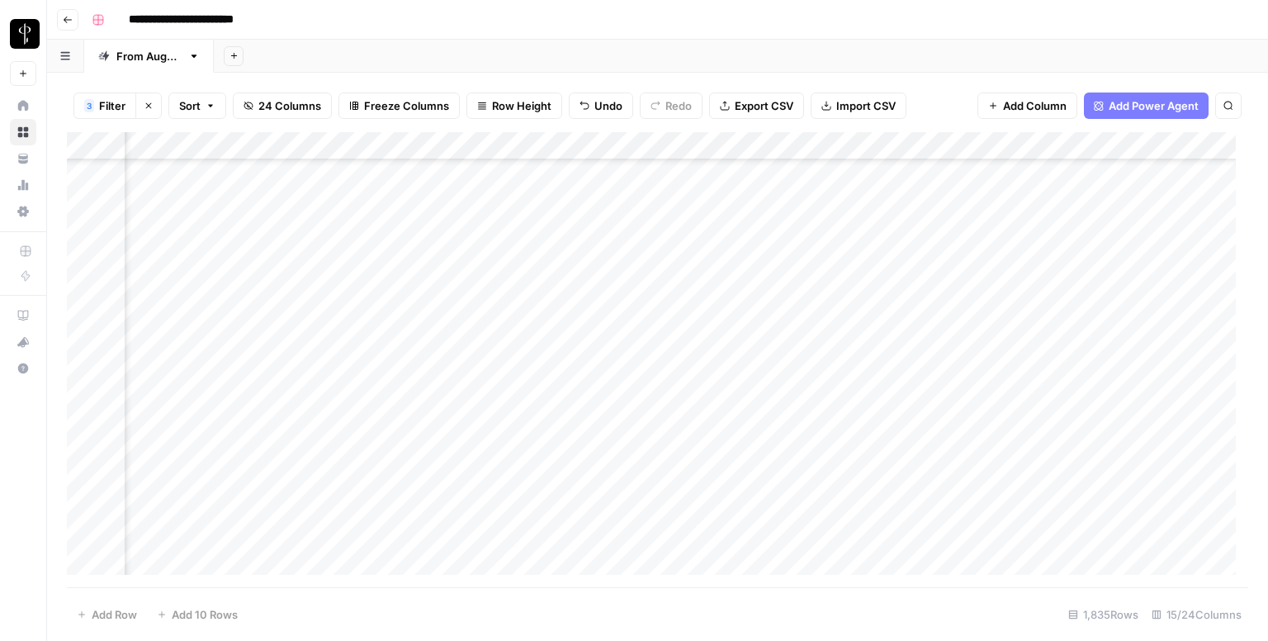
click at [722, 457] on div "Add Column" at bounding box center [657, 359] width 1181 height 455
click at [774, 431] on div "Add Column" at bounding box center [657, 359] width 1181 height 455
drag, startPoint x: 799, startPoint y: 440, endPoint x: 793, endPoint y: 460, distance: 20.6
click at [793, 460] on div "Add Column" at bounding box center [657, 359] width 1181 height 455
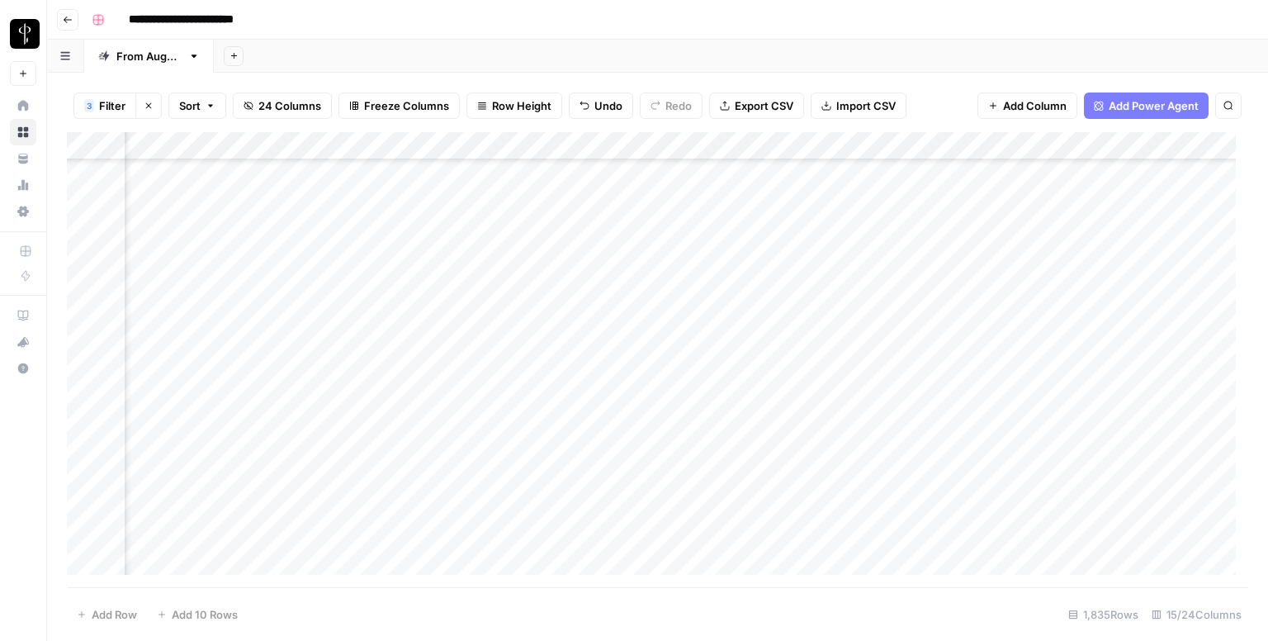
click at [970, 462] on div "Add Column" at bounding box center [657, 359] width 1181 height 455
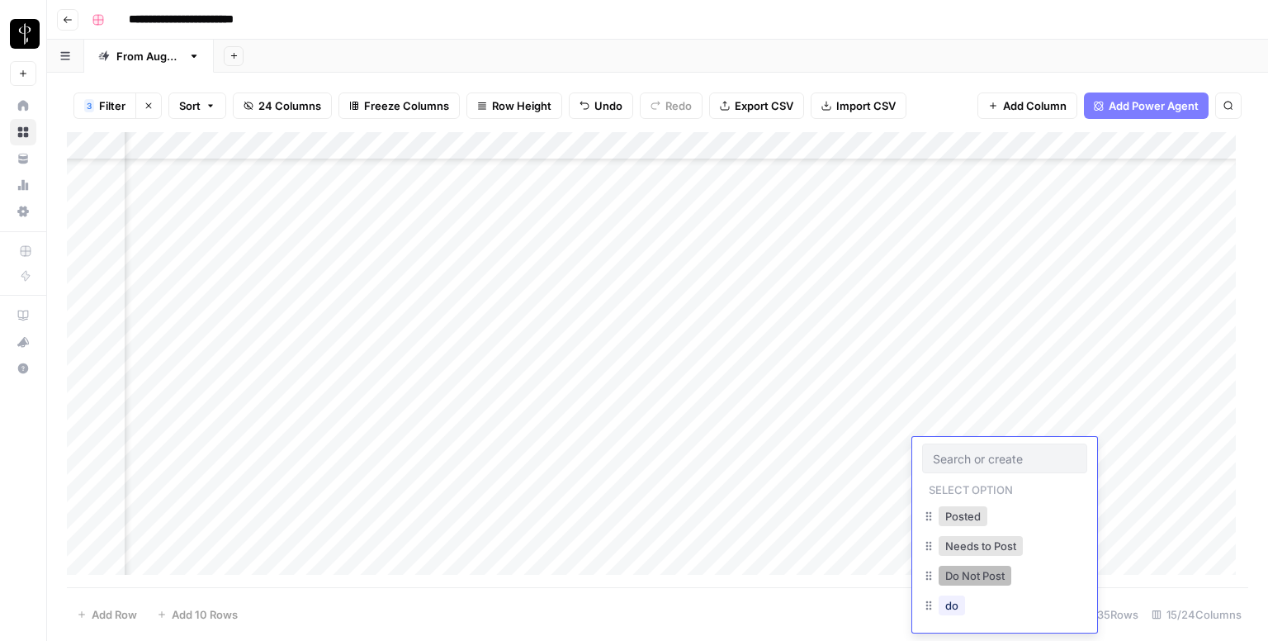
click at [964, 567] on button "Do Not Post" at bounding box center [975, 576] width 73 height 20
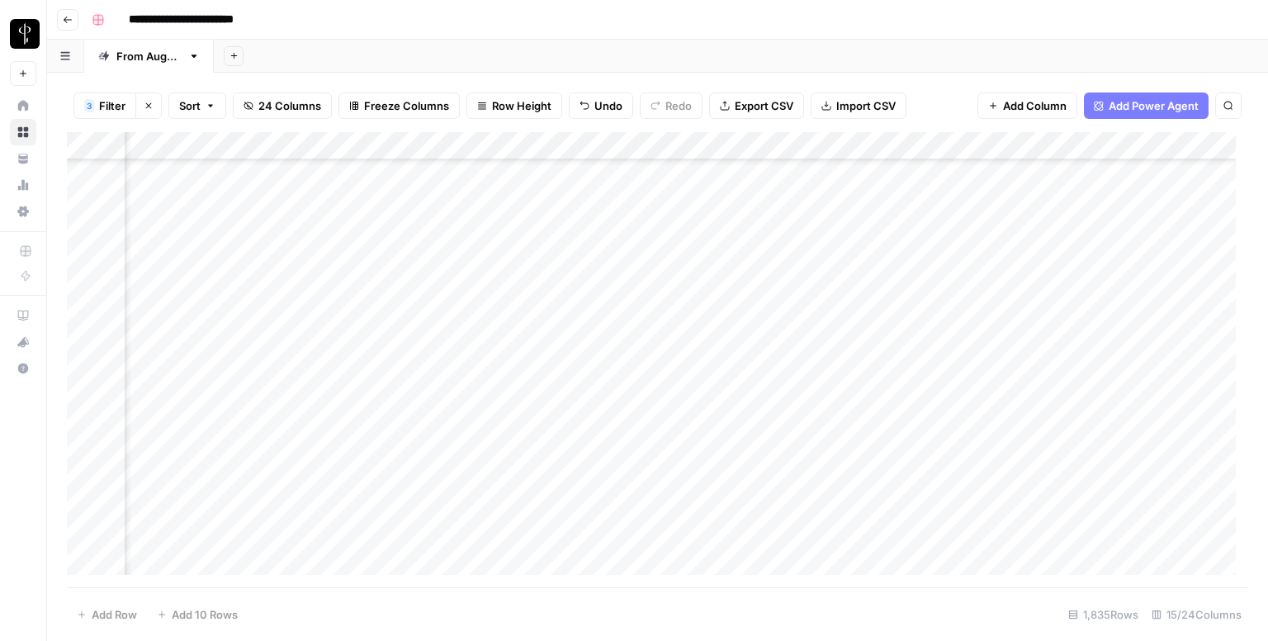
click at [930, 262] on div "Add Column" at bounding box center [657, 359] width 1181 height 455
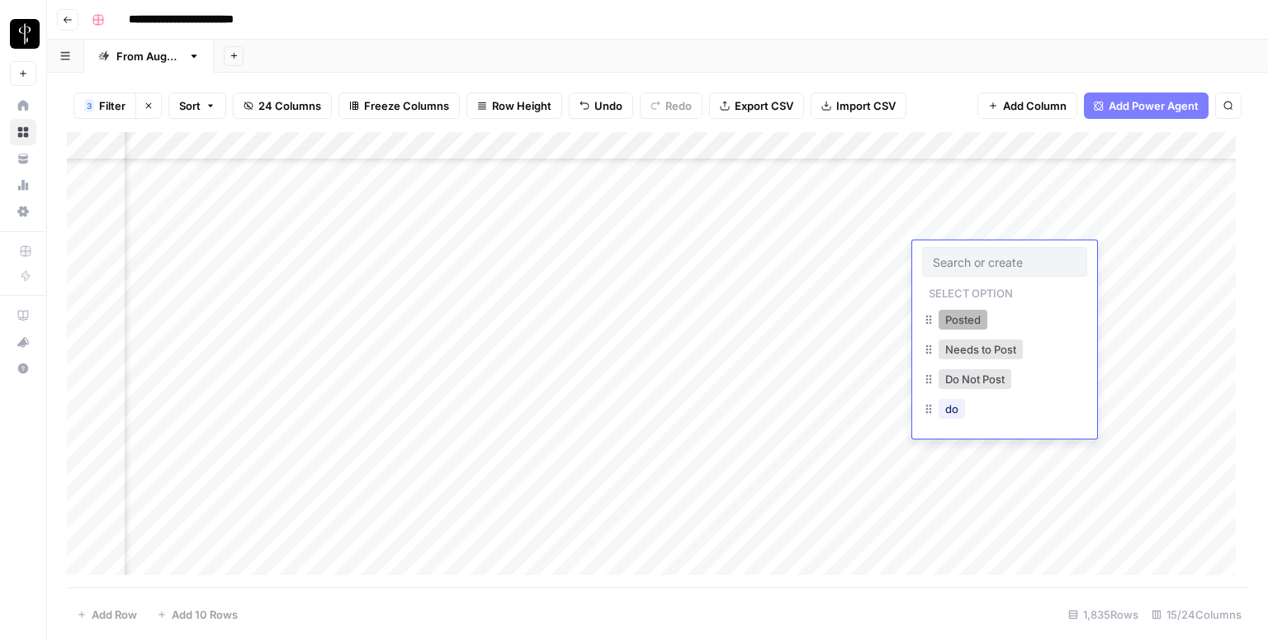
click at [954, 313] on button "Posted" at bounding box center [963, 320] width 49 height 20
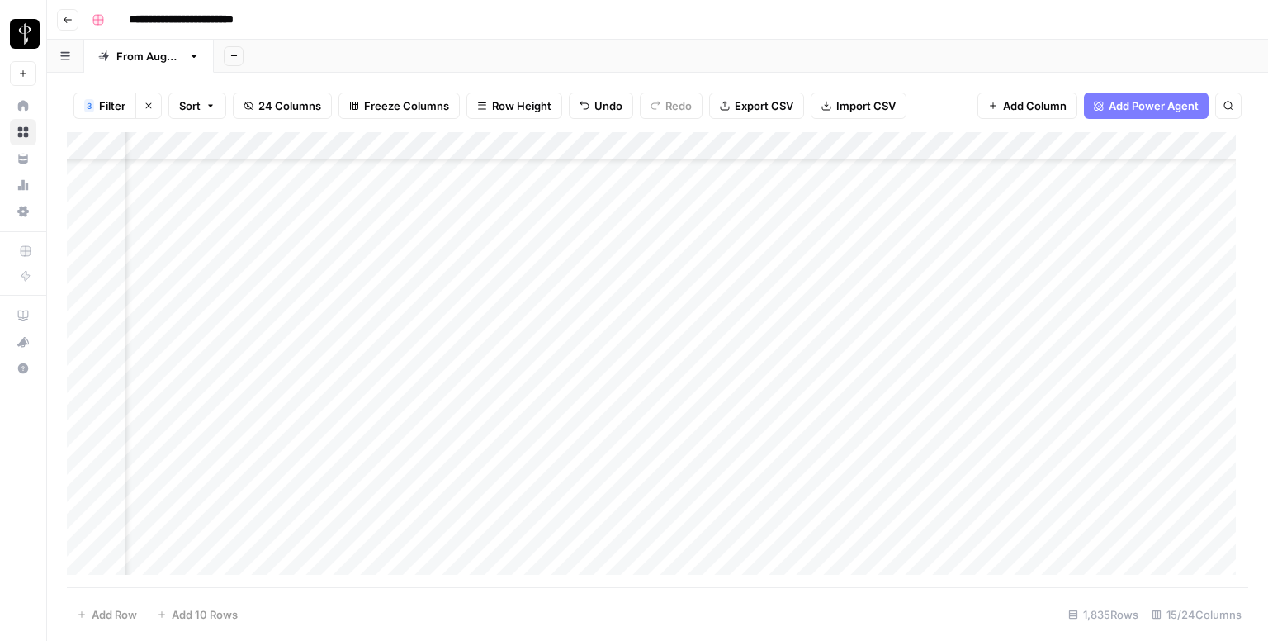
drag, startPoint x: 1059, startPoint y: 267, endPoint x: 1012, endPoint y: 420, distance: 159.8
click at [1012, 420] on div "Add Column" at bounding box center [657, 359] width 1181 height 455
click at [944, 224] on div "Add Column" at bounding box center [657, 359] width 1181 height 455
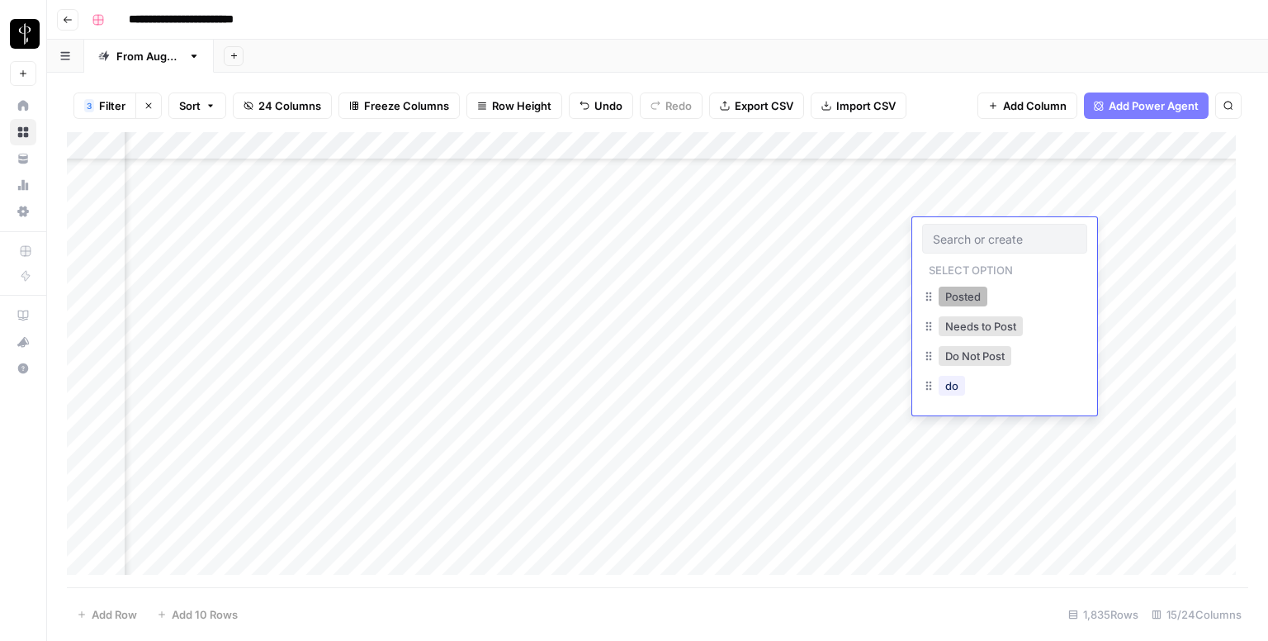
click at [948, 301] on button "Posted" at bounding box center [963, 296] width 49 height 20
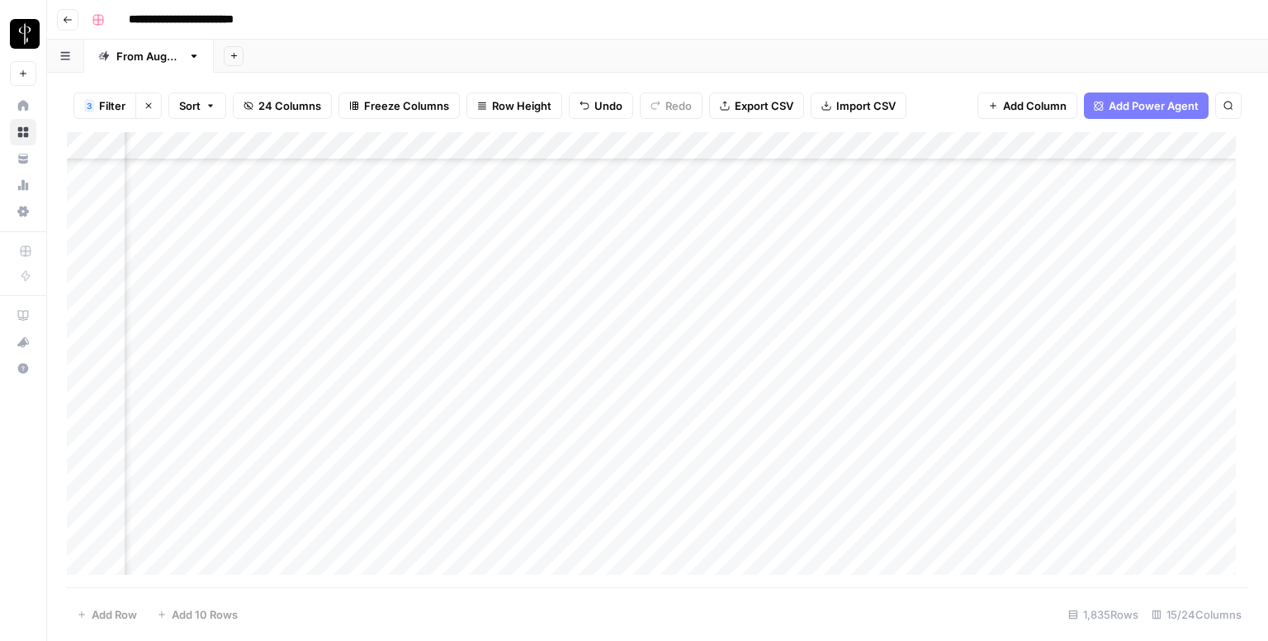
drag, startPoint x: 1060, startPoint y: 243, endPoint x: 996, endPoint y: 532, distance: 296.8
click at [996, 532] on div "Add Column" at bounding box center [657, 359] width 1181 height 455
click at [205, 407] on div "Add Column" at bounding box center [657, 359] width 1181 height 455
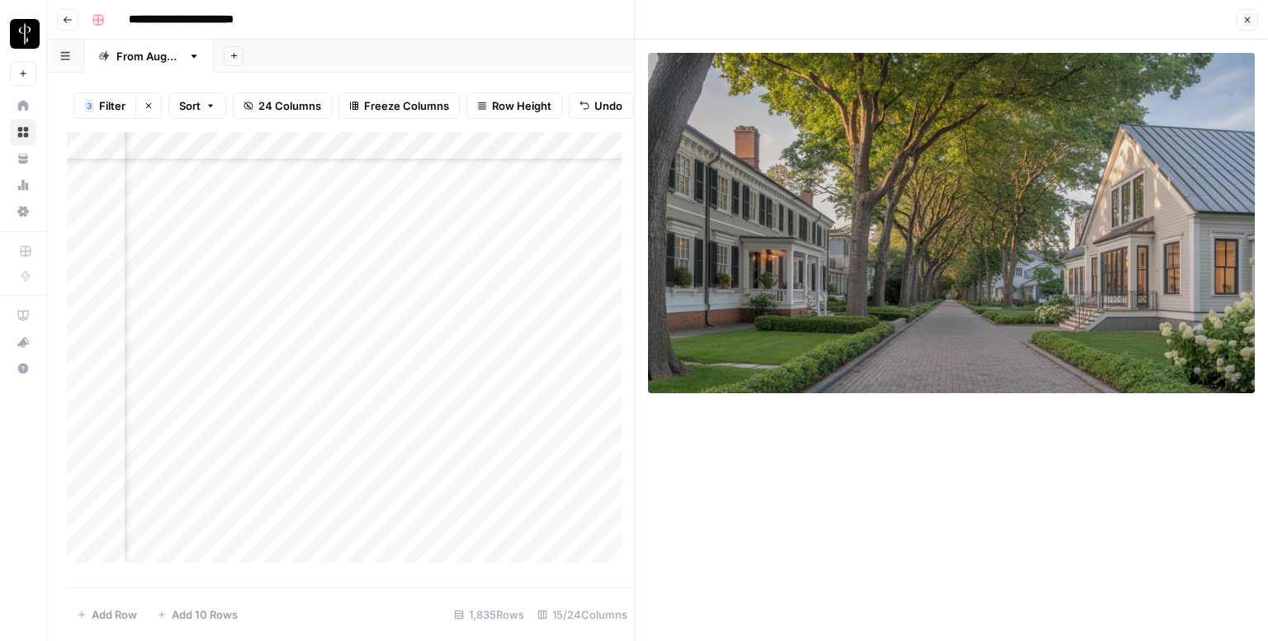
click at [1252, 21] on icon "button" at bounding box center [1247, 20] width 10 height 10
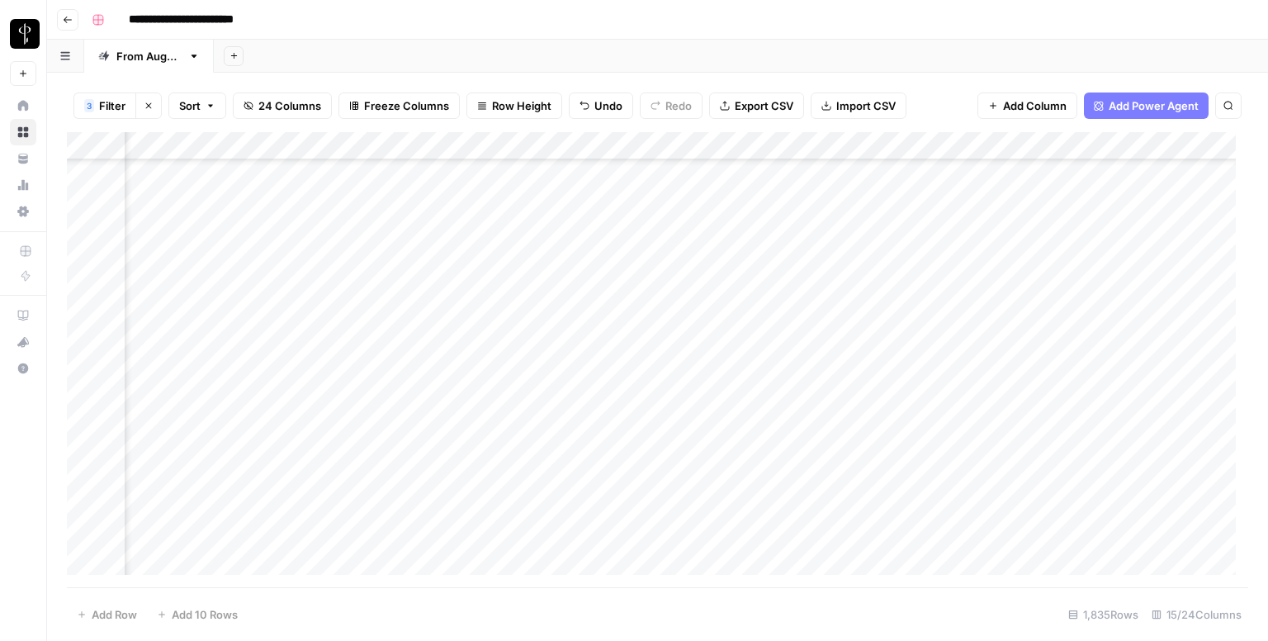
scroll to position [3302, 1066]
click at [576, 237] on div "Add Column" at bounding box center [657, 359] width 1181 height 455
click at [595, 269] on div "Add Column" at bounding box center [657, 359] width 1181 height 455
click at [590, 285] on div "Add Column" at bounding box center [657, 359] width 1181 height 455
click at [582, 239] on div "Add Column" at bounding box center [657, 359] width 1181 height 455
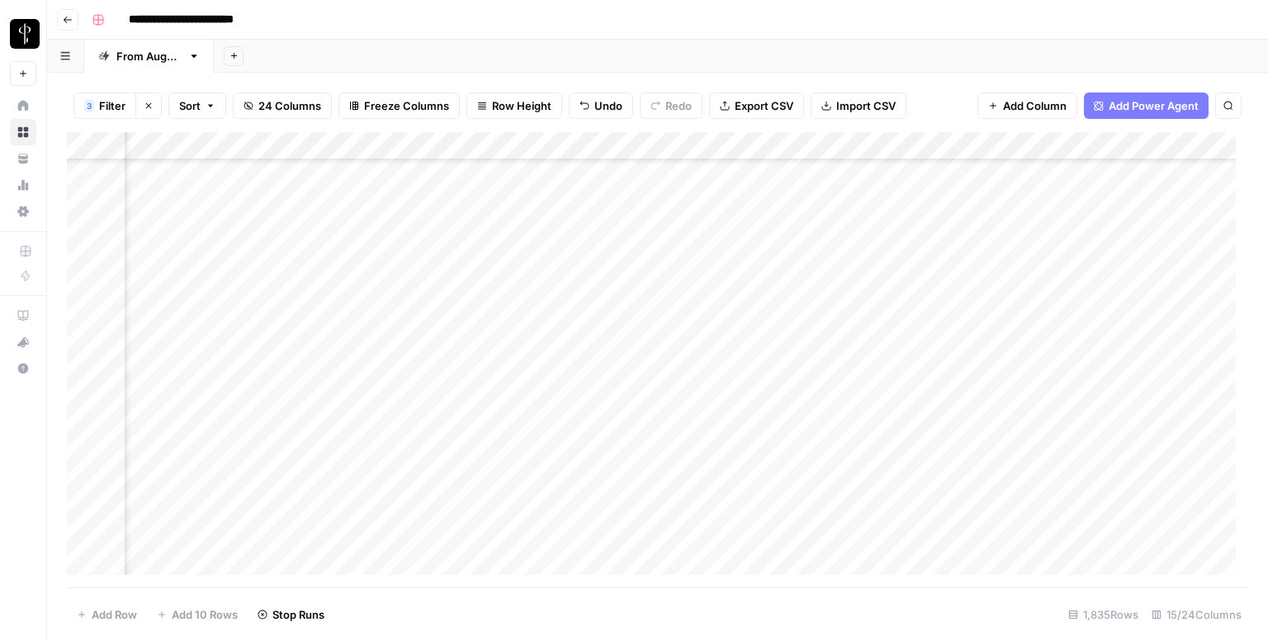
click at [581, 316] on div "Add Column" at bounding box center [657, 359] width 1181 height 455
click at [599, 354] on div "Add Column" at bounding box center [657, 359] width 1181 height 455
click at [594, 379] on div "Add Column" at bounding box center [657, 359] width 1181 height 455
click at [593, 405] on div "Add Column" at bounding box center [657, 359] width 1181 height 455
click at [591, 349] on div "Add Column" at bounding box center [657, 359] width 1181 height 455
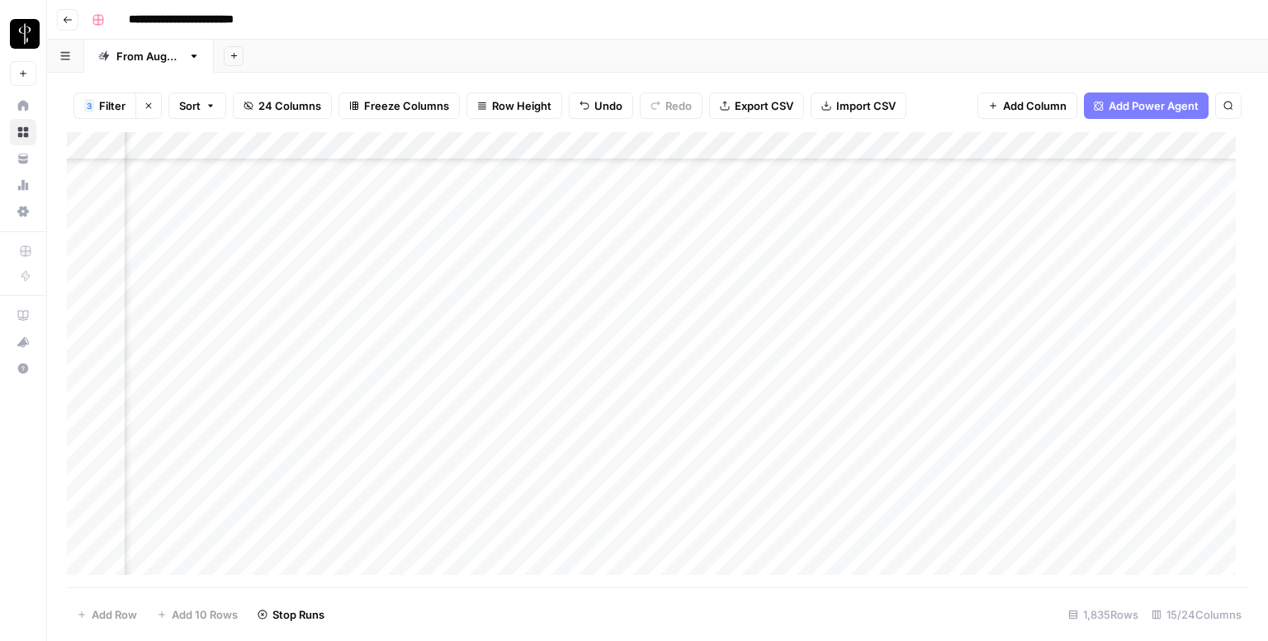
click at [585, 442] on div "Add Column" at bounding box center [657, 359] width 1181 height 455
click at [590, 460] on div "Add Column" at bounding box center [657, 359] width 1181 height 455
click at [589, 486] on div "Add Column" at bounding box center [657, 359] width 1181 height 455
click at [589, 515] on div "Add Column" at bounding box center [657, 359] width 1181 height 455
click at [585, 542] on div "Add Column" at bounding box center [657, 359] width 1181 height 455
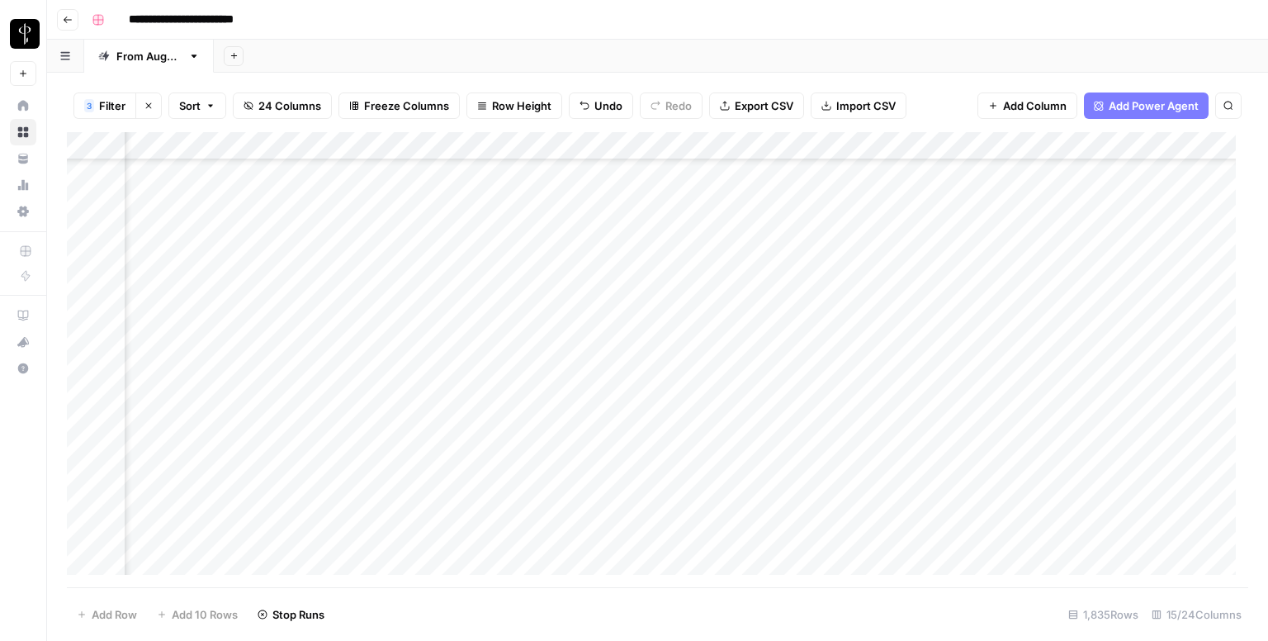
scroll to position [3467, 1066]
click at [586, 320] on div "Add Column" at bounding box center [657, 359] width 1181 height 455
click at [581, 414] on div "Add Column" at bounding box center [657, 359] width 1181 height 455
click at [581, 444] on div "Add Column" at bounding box center [657, 359] width 1181 height 455
click at [590, 470] on div "Add Column" at bounding box center [657, 359] width 1181 height 455
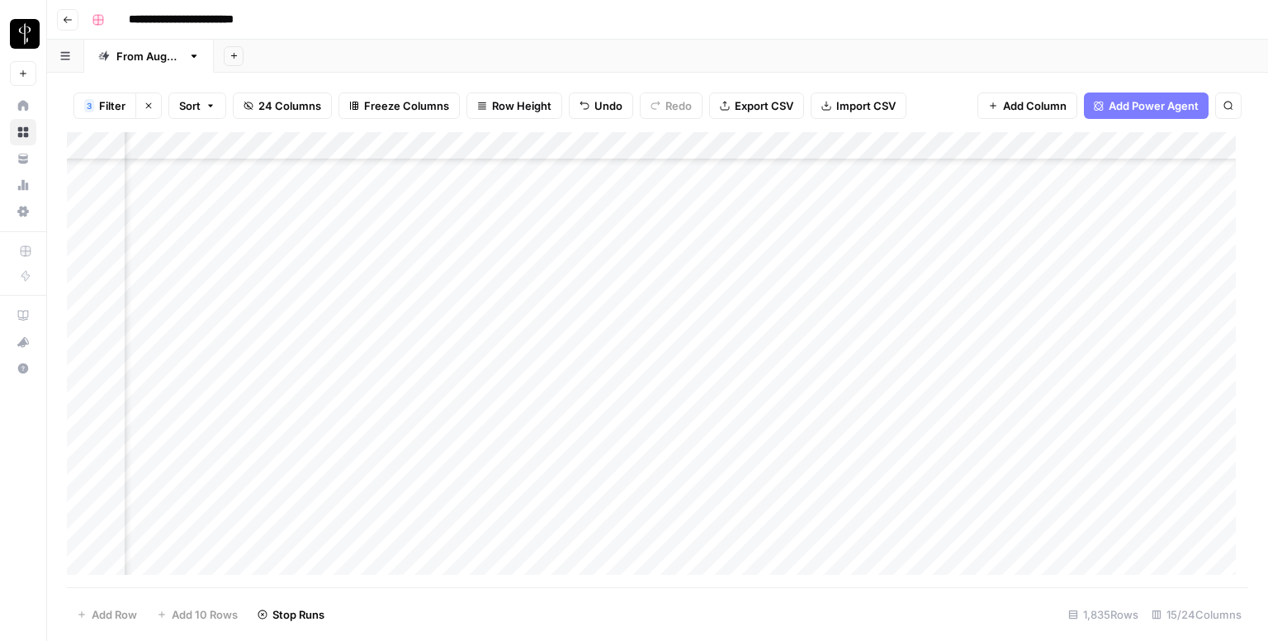
click at [594, 497] on div "Add Column" at bounding box center [657, 359] width 1181 height 455
click at [594, 523] on div "Add Column" at bounding box center [657, 359] width 1181 height 455
click at [588, 549] on div "Add Column" at bounding box center [657, 359] width 1181 height 455
click at [585, 327] on div "Add Column" at bounding box center [657, 359] width 1181 height 455
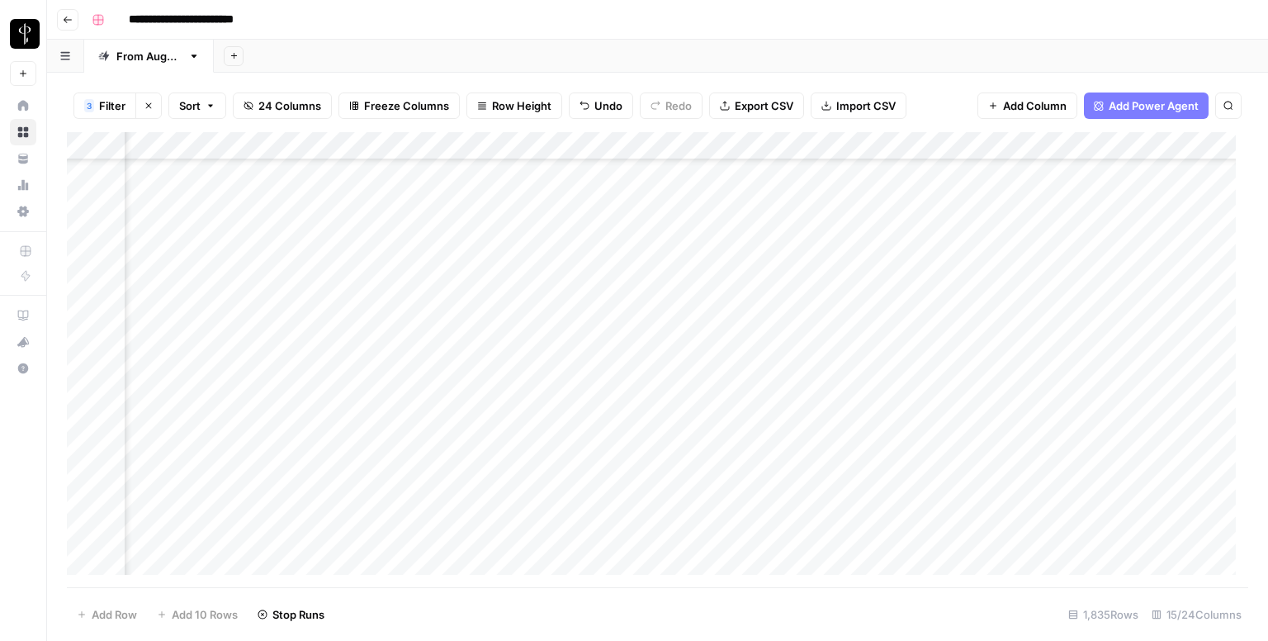
click at [588, 353] on div "Add Column" at bounding box center [657, 359] width 1181 height 455
click at [204, 234] on div "Add Column" at bounding box center [657, 359] width 1181 height 455
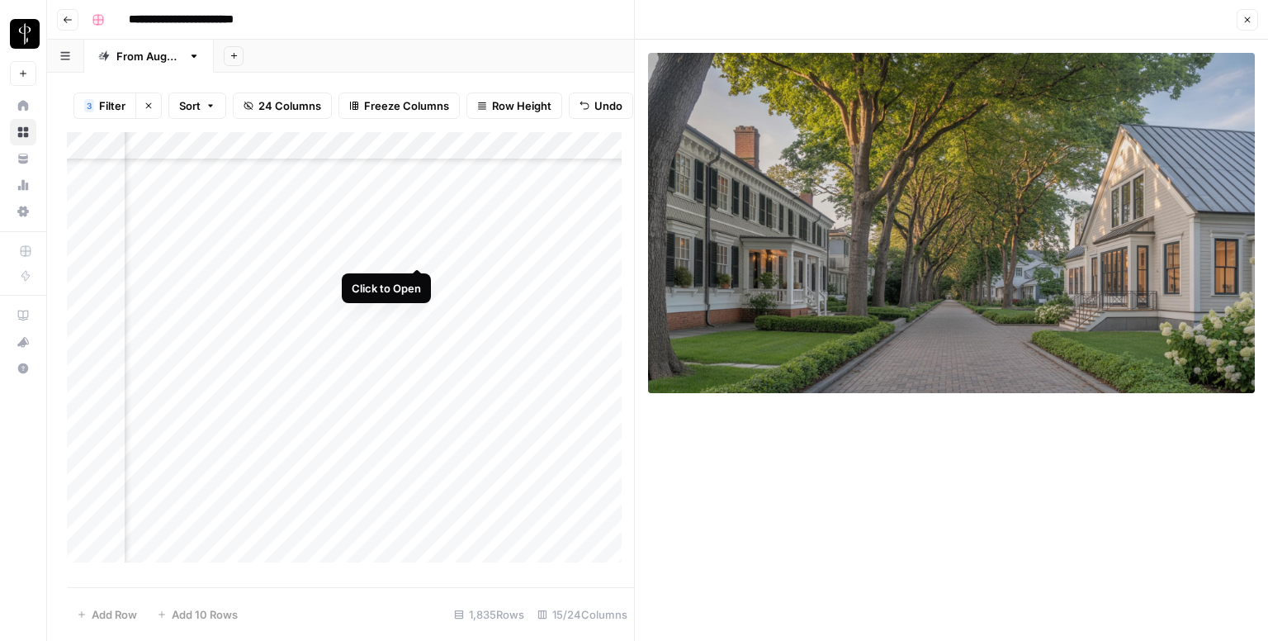
click at [419, 250] on div "Add Column" at bounding box center [350, 353] width 567 height 443
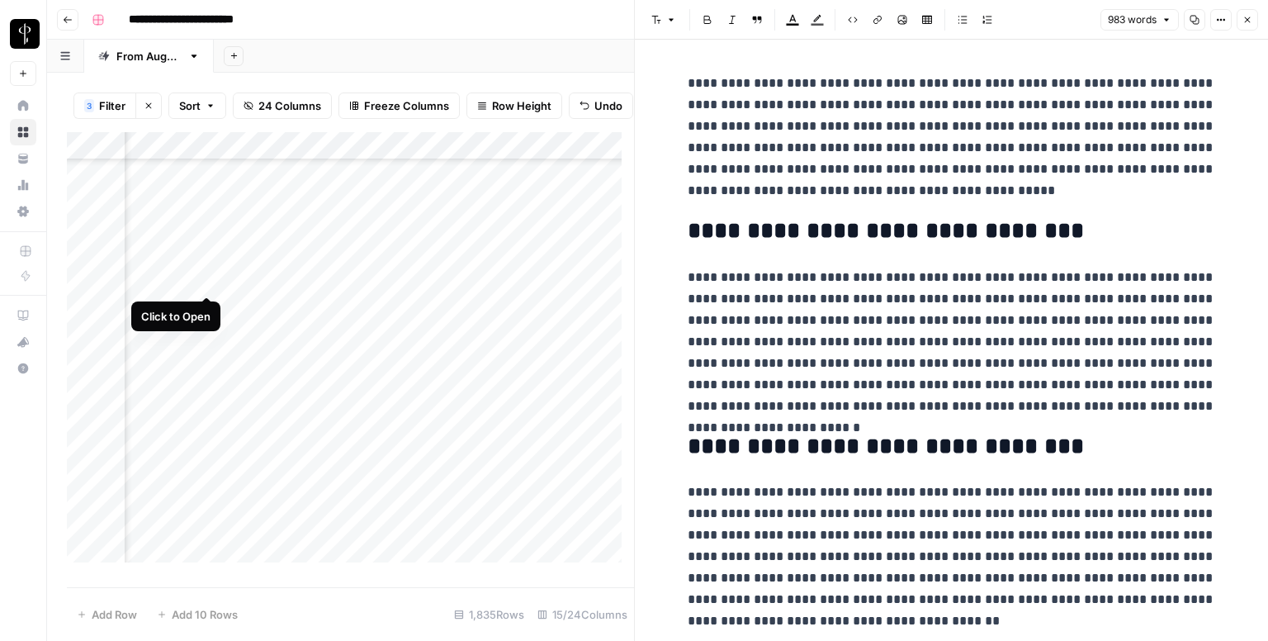
click at [205, 280] on div "Add Column" at bounding box center [350, 353] width 567 height 443
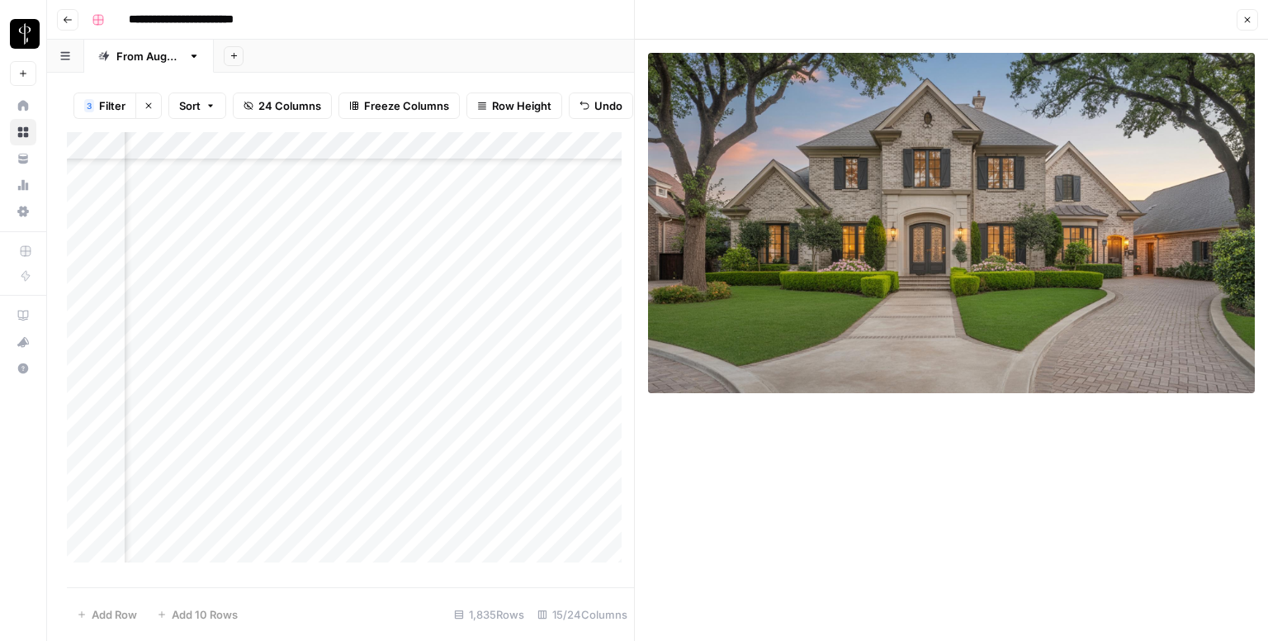
click at [420, 276] on div "Add Column" at bounding box center [350, 353] width 567 height 443
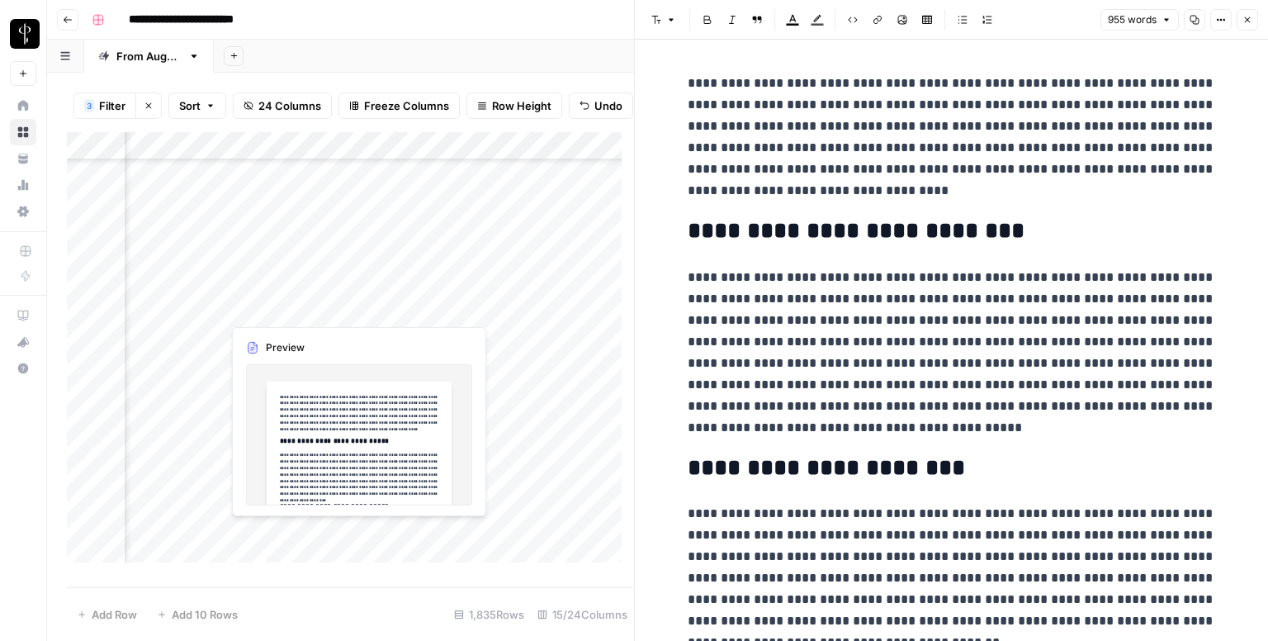
click at [415, 311] on div "Add Column" at bounding box center [350, 353] width 567 height 443
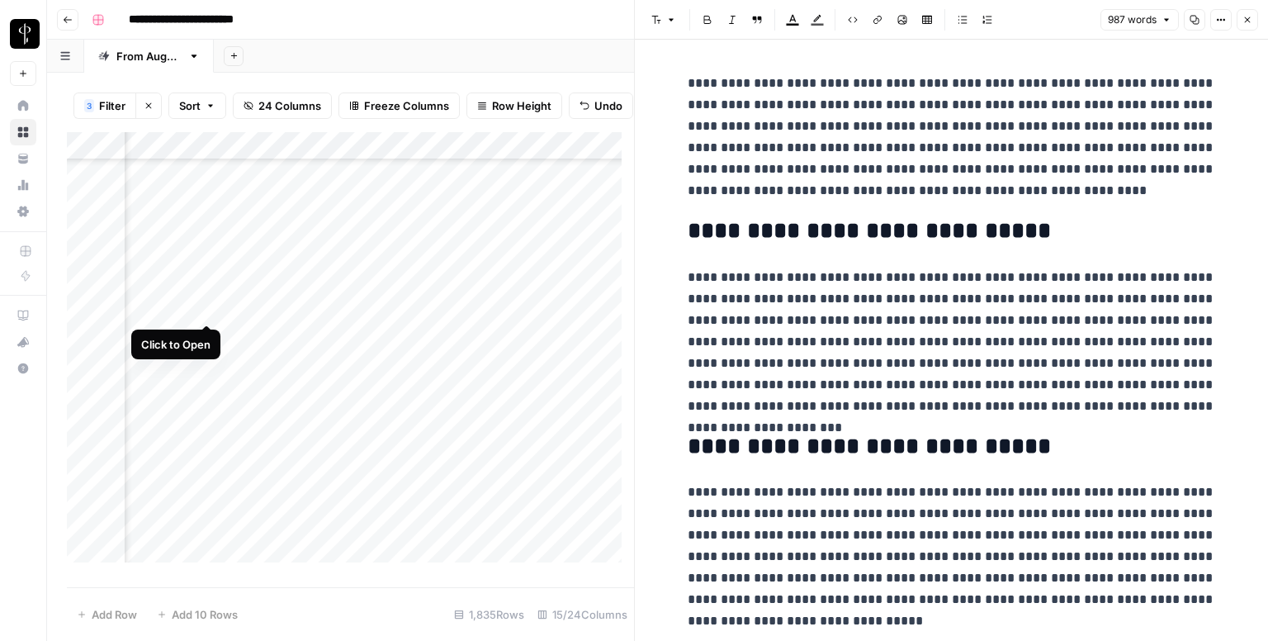
click at [206, 305] on div "Add Column" at bounding box center [350, 353] width 567 height 443
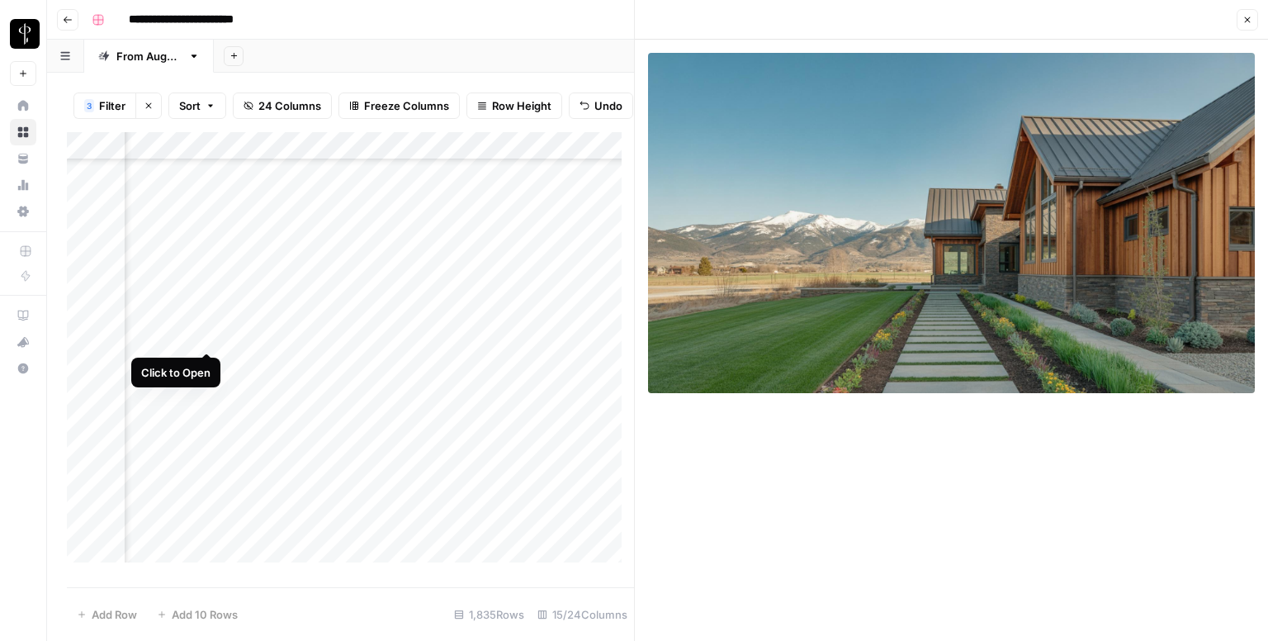
click at [202, 333] on div "Add Column" at bounding box center [350, 353] width 567 height 443
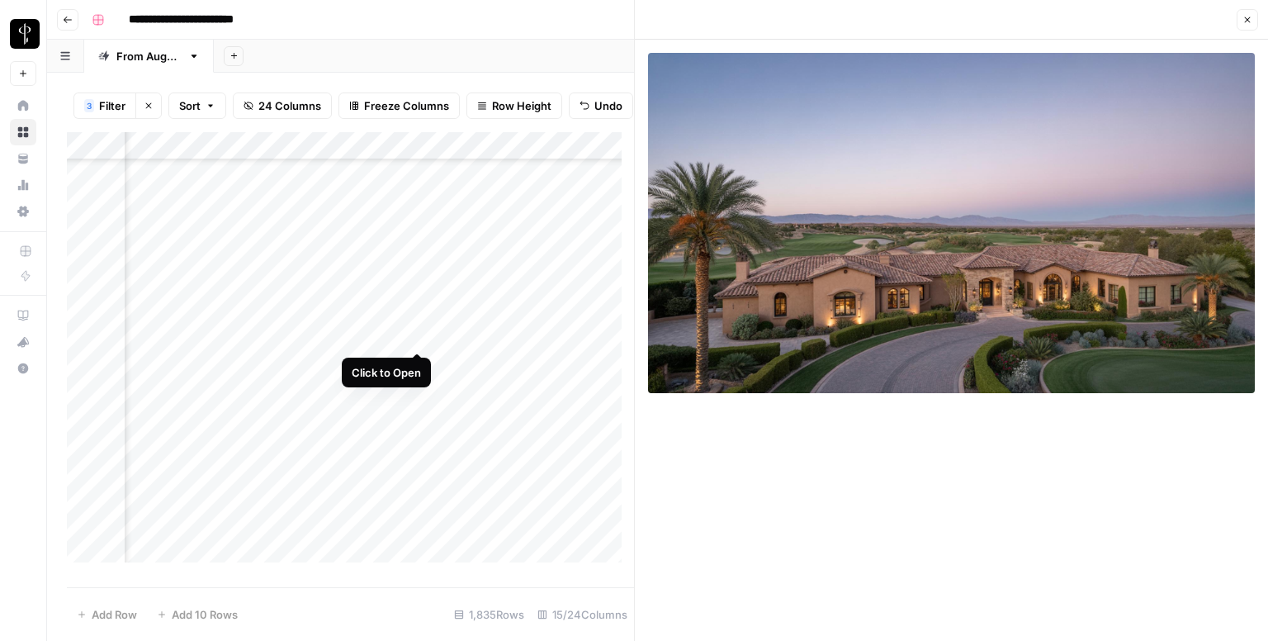
click at [419, 329] on div "Add Column" at bounding box center [350, 353] width 567 height 443
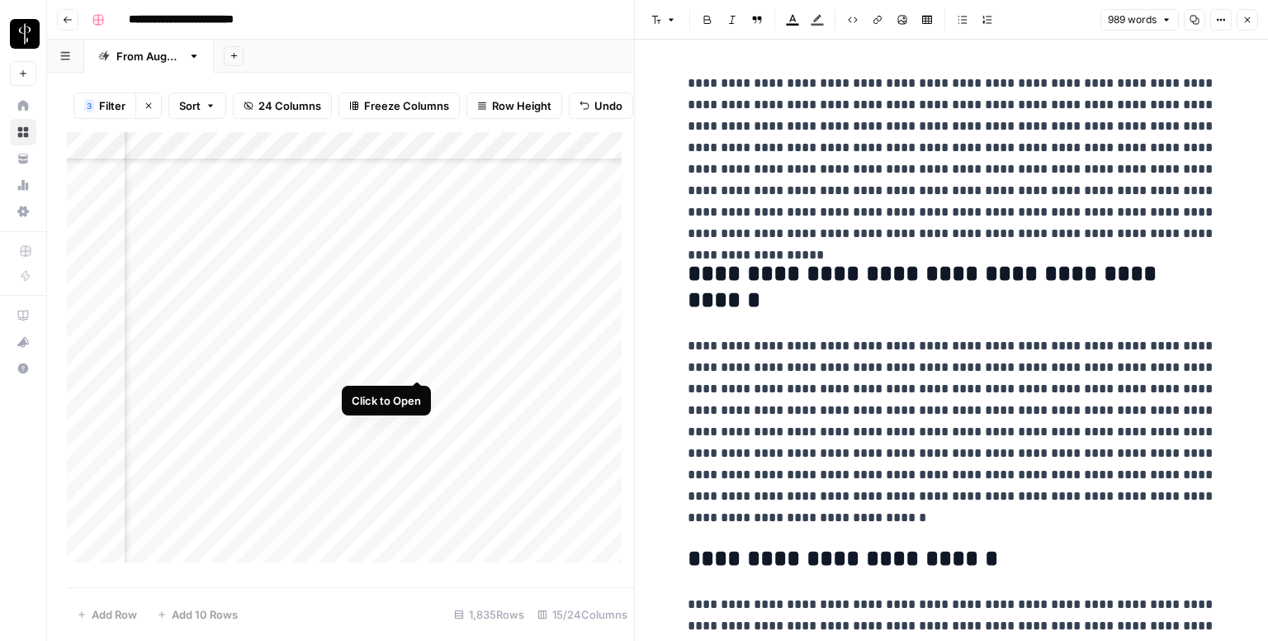
click at [419, 363] on div "Add Column" at bounding box center [350, 353] width 567 height 443
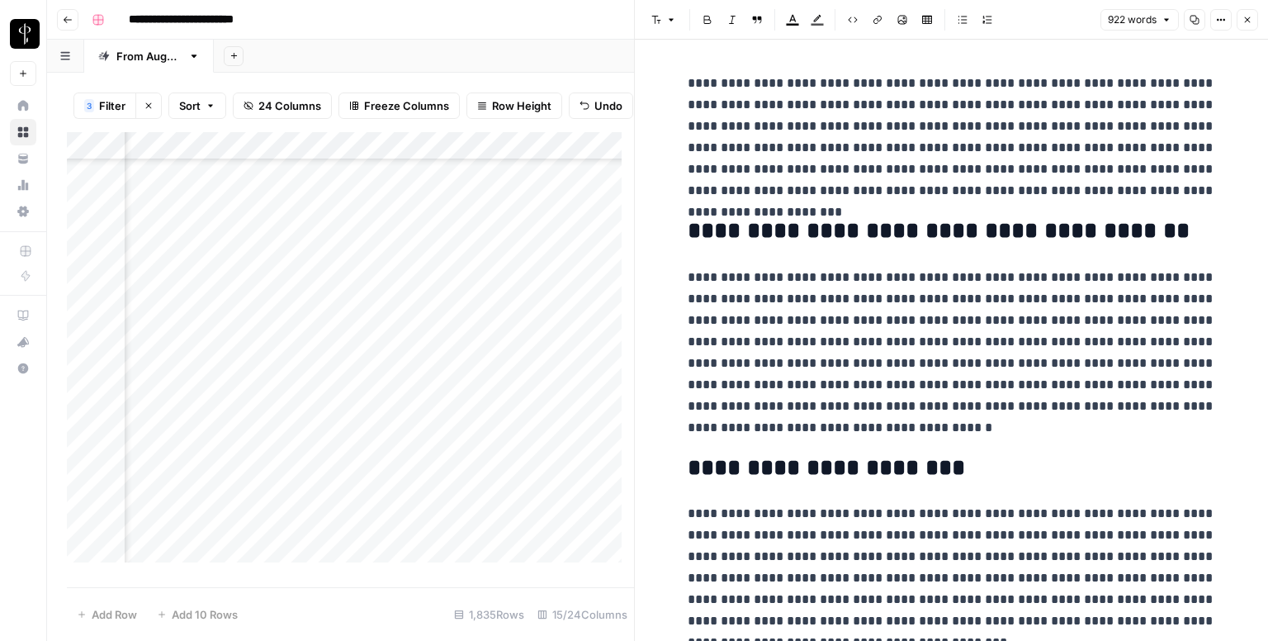
click at [201, 362] on div "Add Column" at bounding box center [350, 353] width 567 height 443
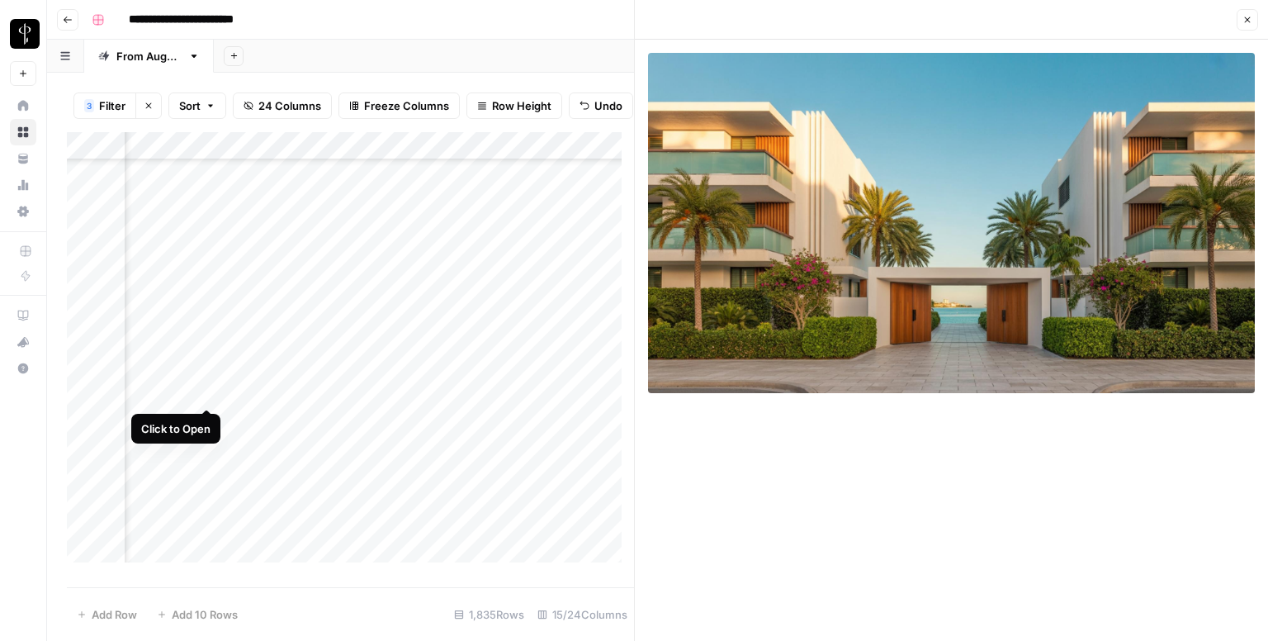
click at [206, 389] on div "Add Column" at bounding box center [350, 353] width 567 height 443
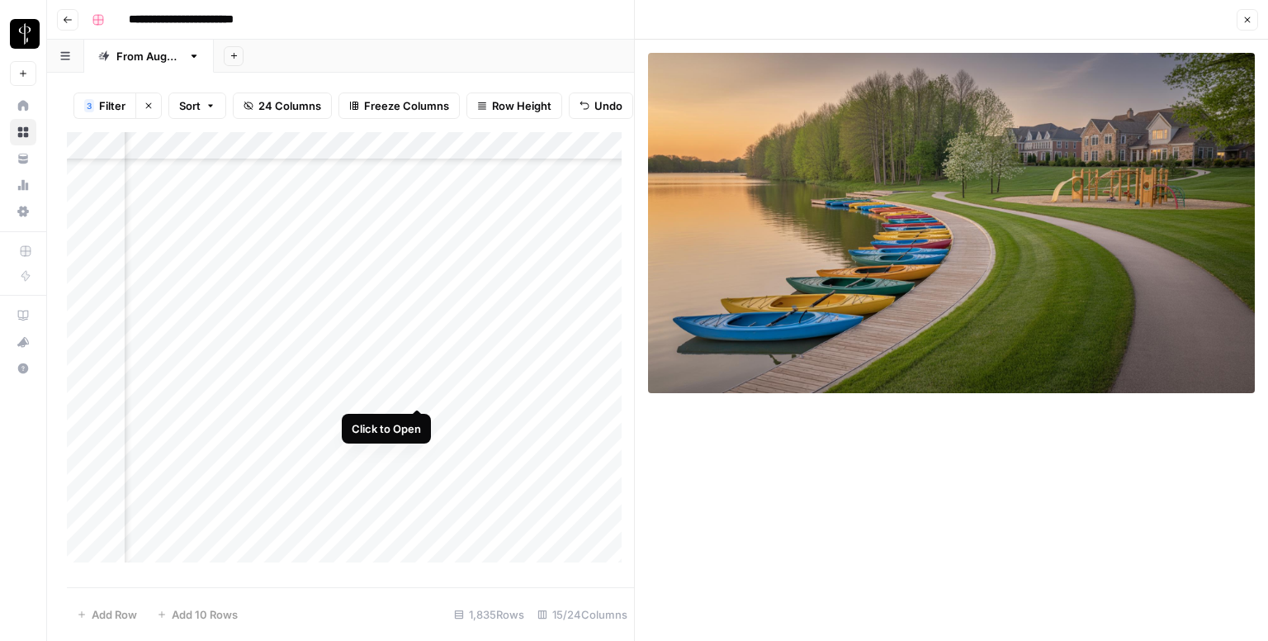
click at [414, 390] on div "Add Column" at bounding box center [350, 353] width 567 height 443
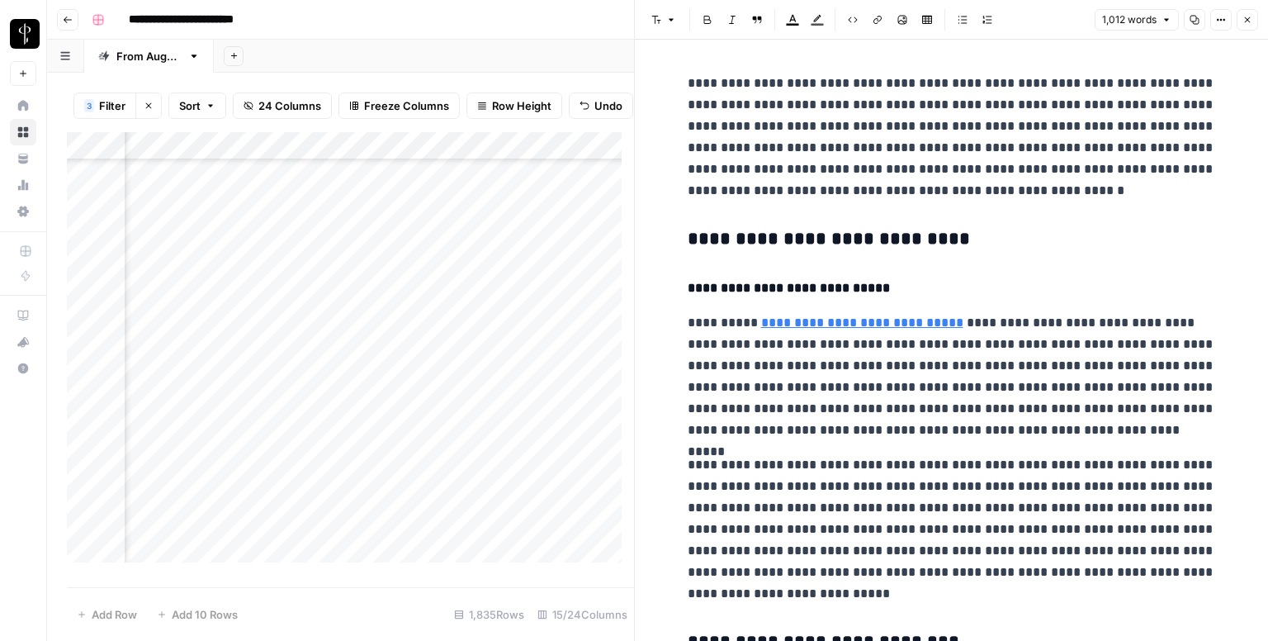
click at [738, 238] on h3 "**********" at bounding box center [952, 239] width 528 height 23
click at [668, 21] on icon "button" at bounding box center [671, 20] width 10 height 10
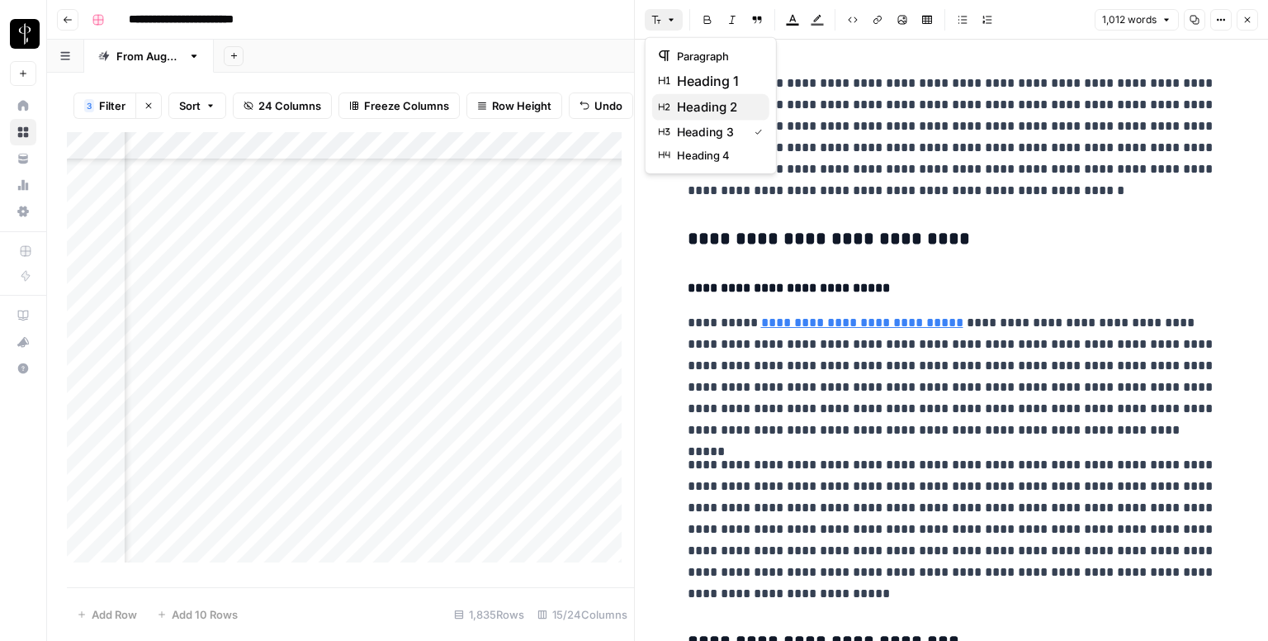
click at [693, 103] on span "heading 2" at bounding box center [716, 107] width 79 height 20
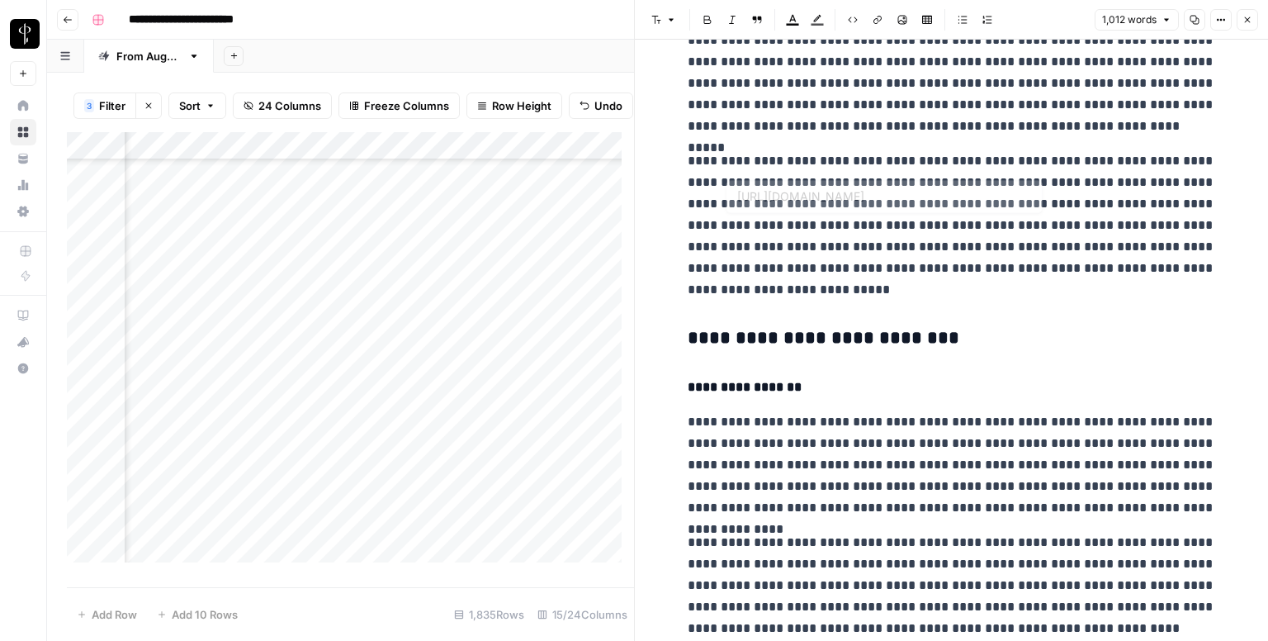
scroll to position [330, 0]
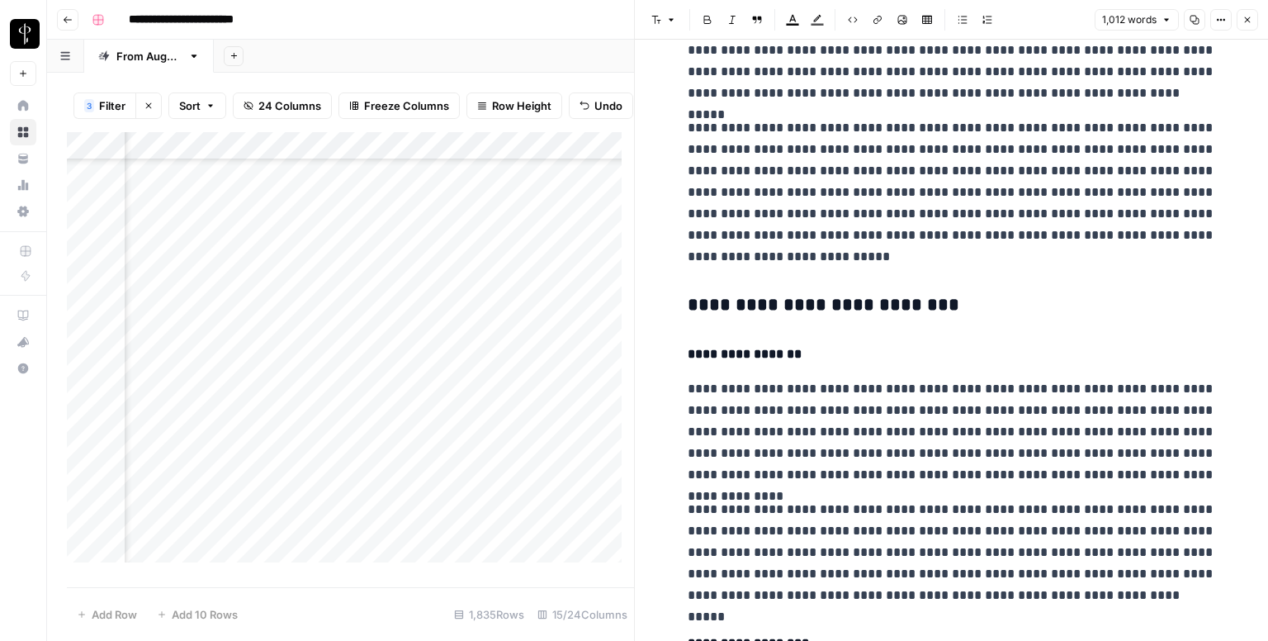
click at [784, 295] on h3 "**********" at bounding box center [952, 305] width 528 height 23
click at [665, 24] on button "Font style" at bounding box center [664, 19] width 38 height 21
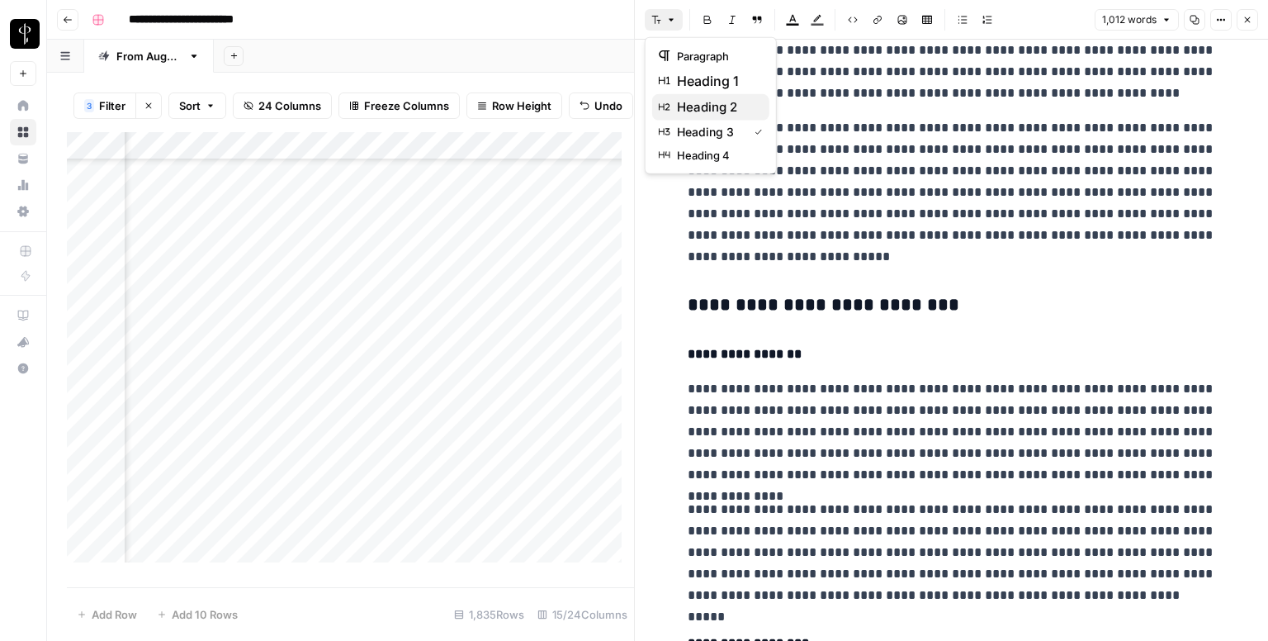
click at [706, 117] on button "heading 2" at bounding box center [710, 107] width 117 height 26
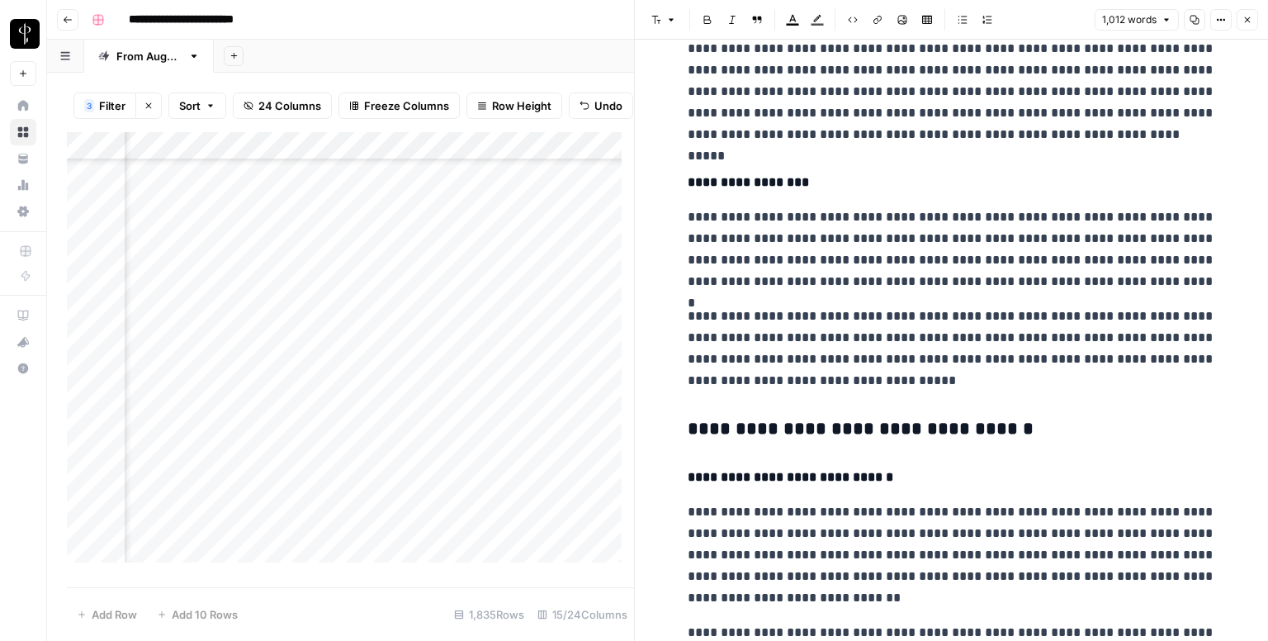
scroll to position [826, 0]
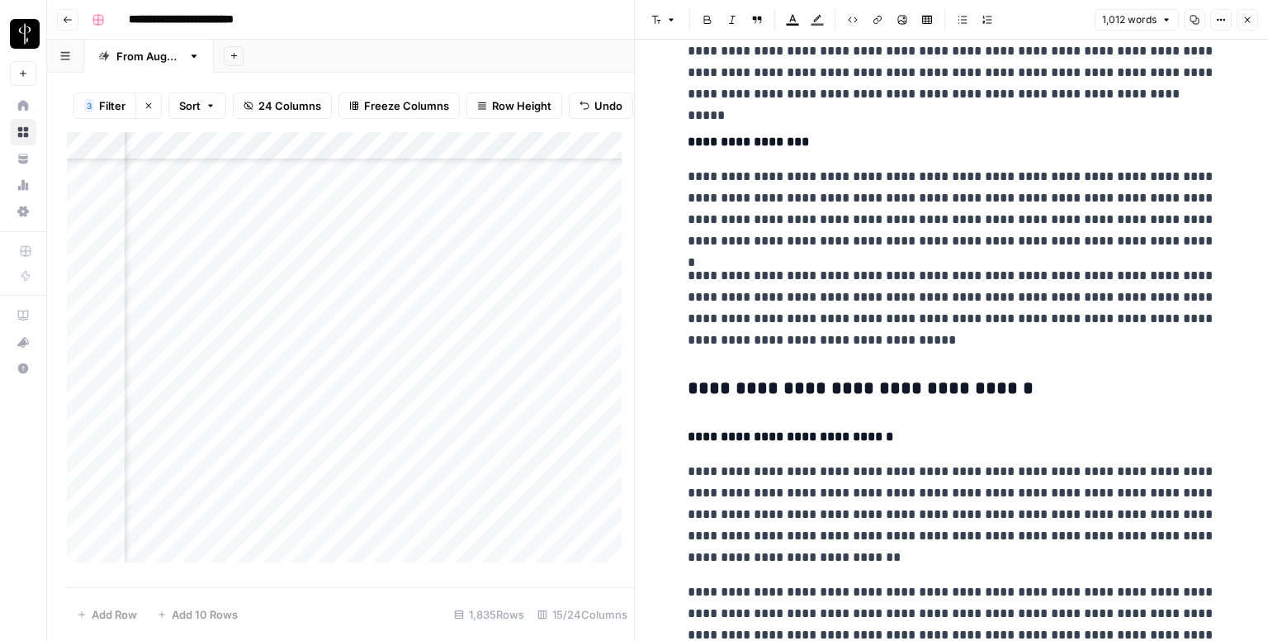
click at [736, 384] on h3 "**********" at bounding box center [952, 388] width 528 height 23
click at [664, 16] on button "Font style" at bounding box center [664, 19] width 38 height 21
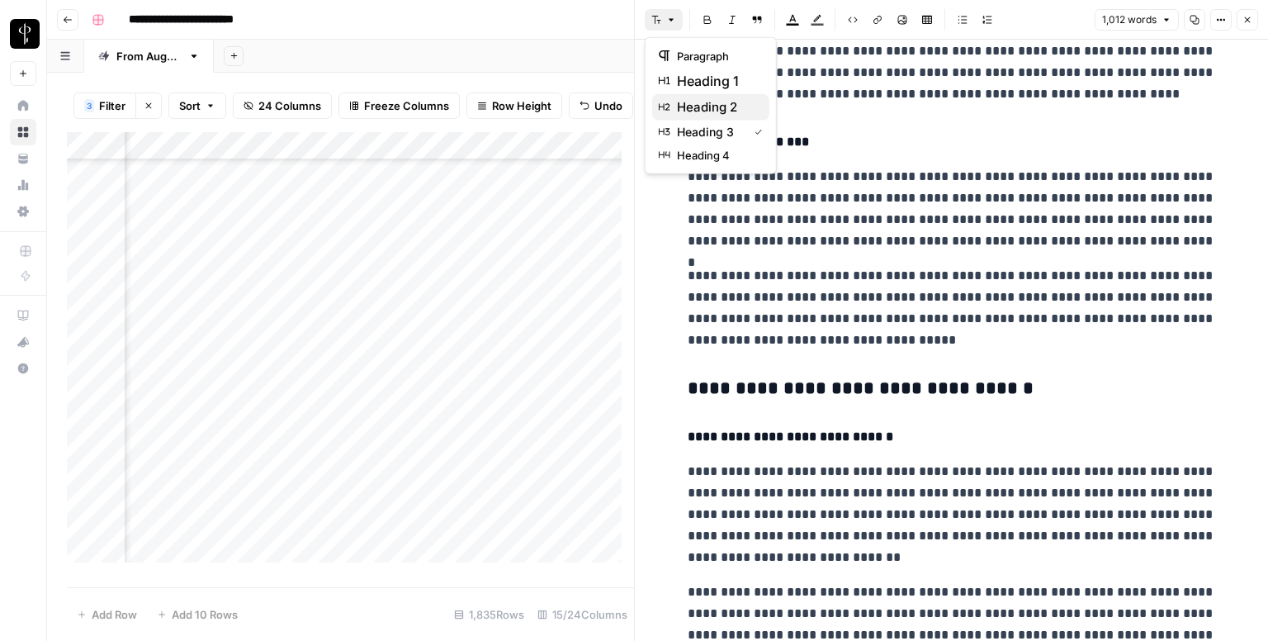
click at [722, 104] on span "heading 2" at bounding box center [716, 107] width 79 height 20
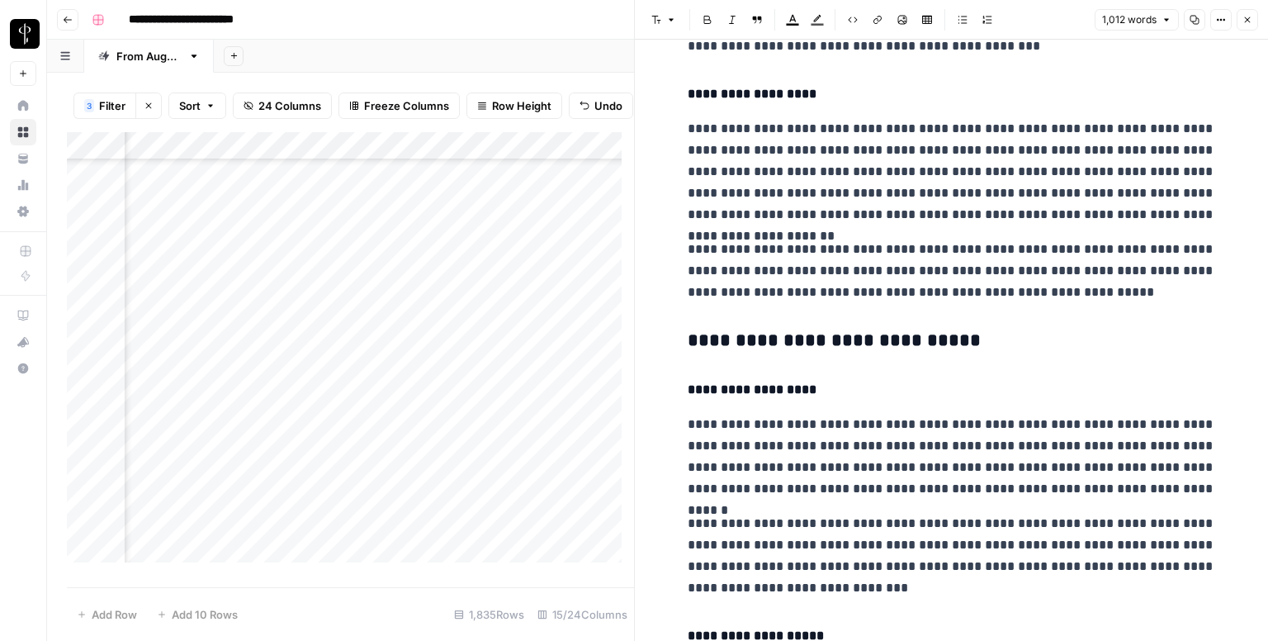
scroll to position [1651, 0]
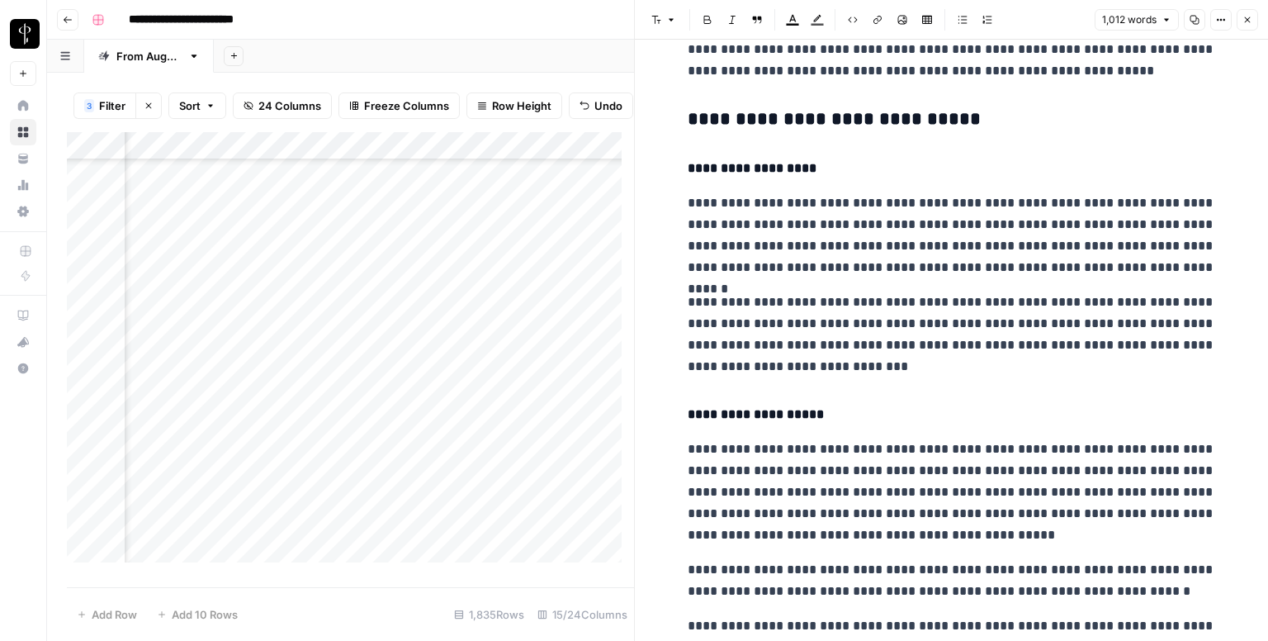
click at [759, 124] on h3 "**********" at bounding box center [952, 119] width 528 height 23
click at [671, 33] on header "Font style Bold Italic Block quote Text color Highlight color Code block Link I…" at bounding box center [951, 20] width 633 height 40
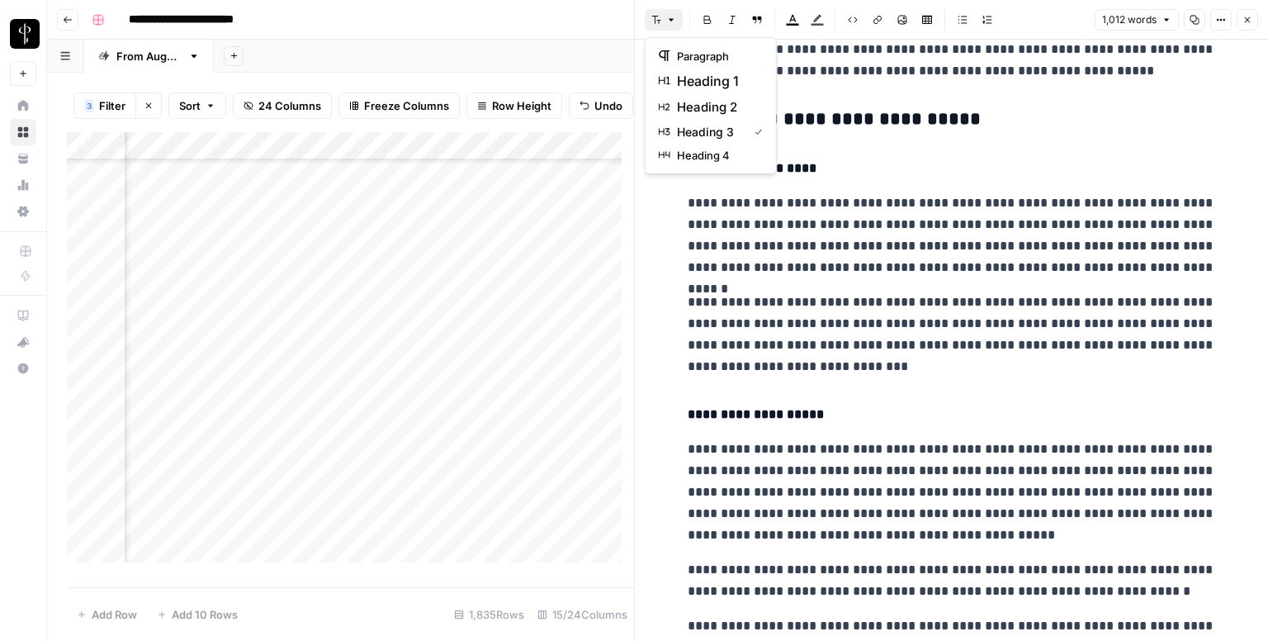
click at [669, 15] on icon "button" at bounding box center [671, 20] width 10 height 10
click at [704, 110] on span "heading 2" at bounding box center [716, 107] width 79 height 20
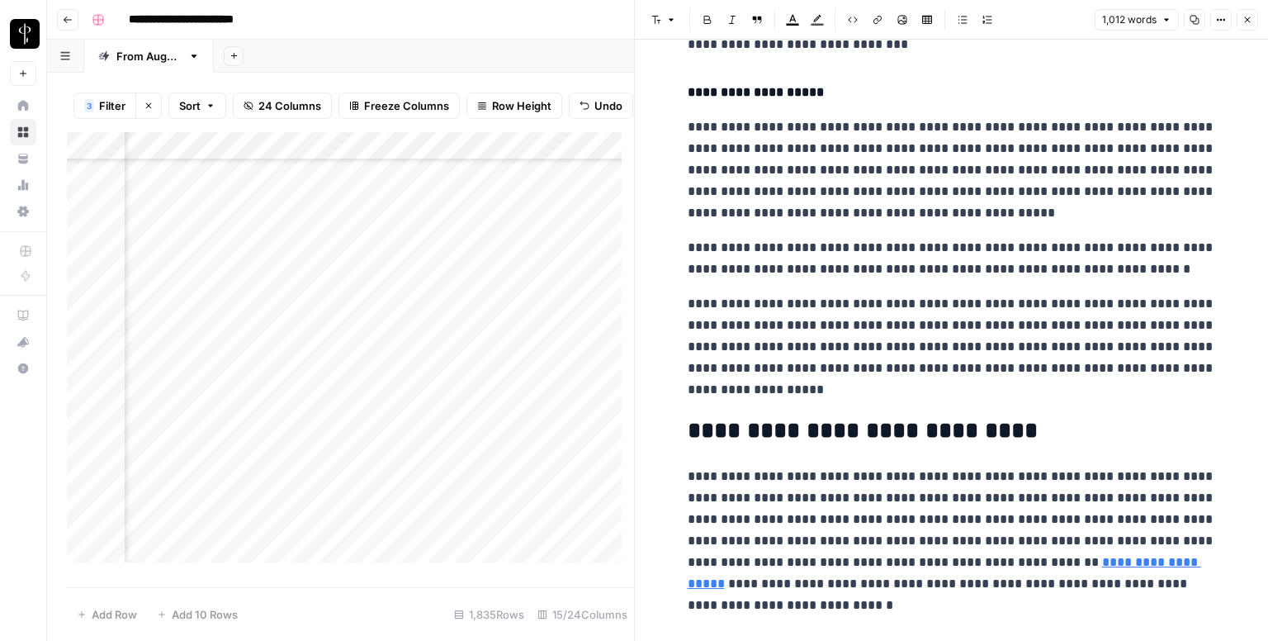
scroll to position [1980, 0]
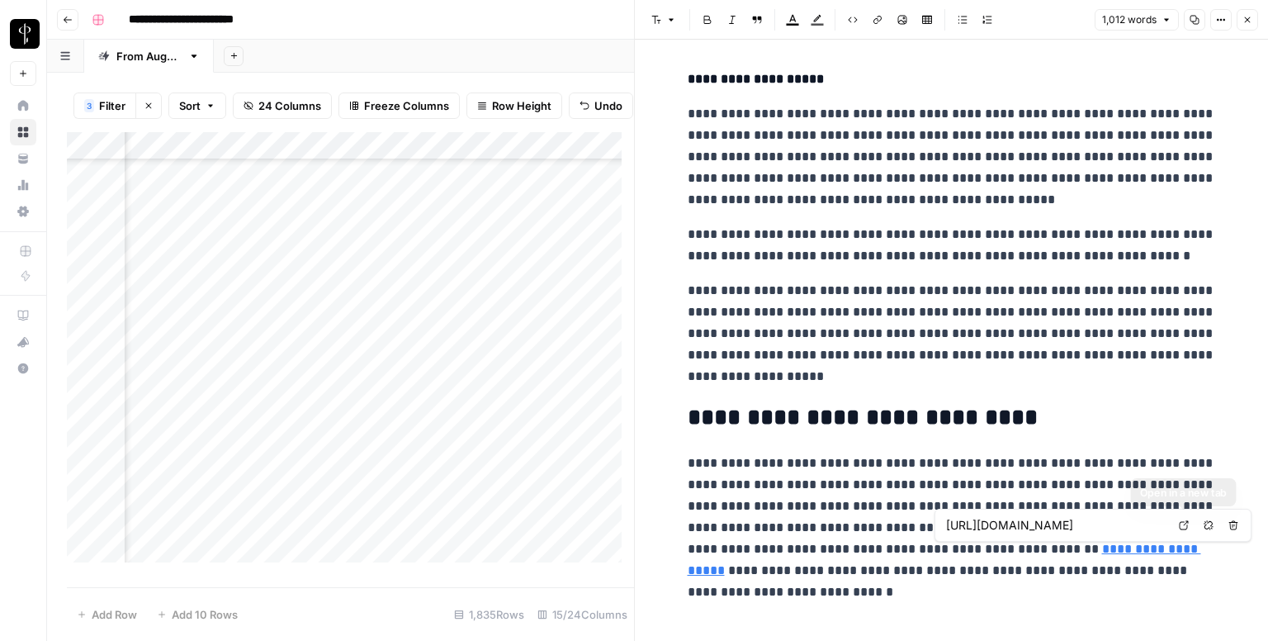
click at [1187, 522] on icon at bounding box center [1184, 525] width 10 height 10
click at [1248, 17] on icon "button" at bounding box center [1247, 20] width 10 height 10
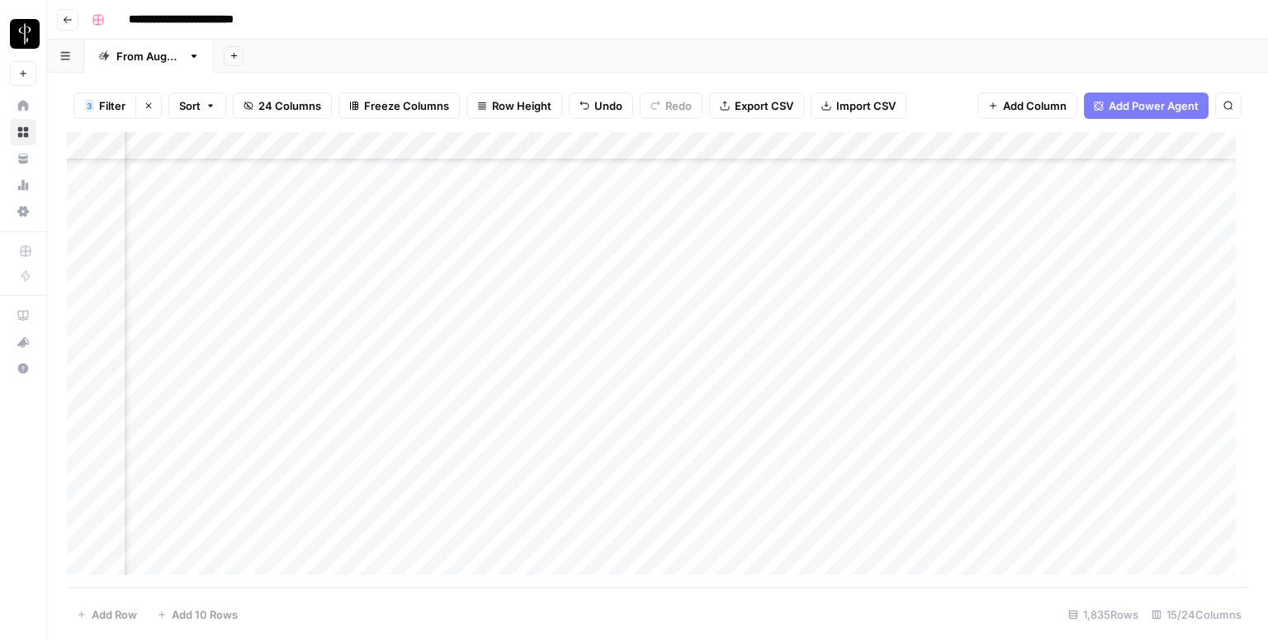
click at [687, 376] on div "Add Column" at bounding box center [657, 359] width 1181 height 455
type textarea "**********"
click at [697, 407] on div "Add Column" at bounding box center [657, 359] width 1181 height 455
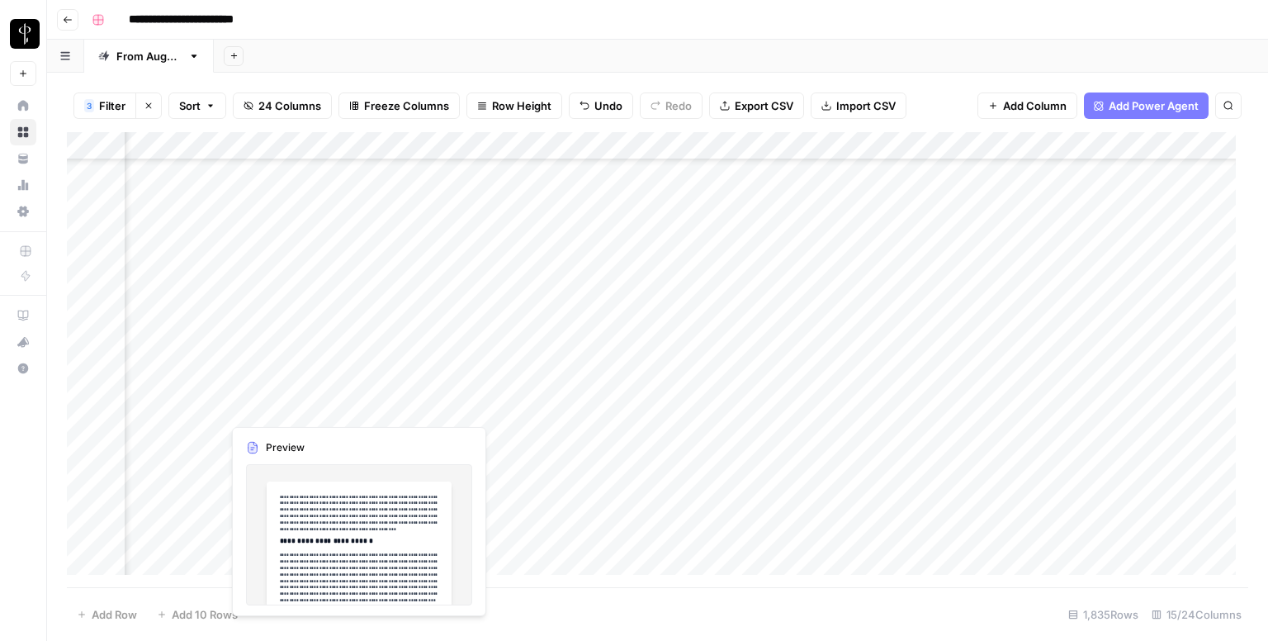
click at [207, 407] on div "Add Column" at bounding box center [657, 359] width 1181 height 455
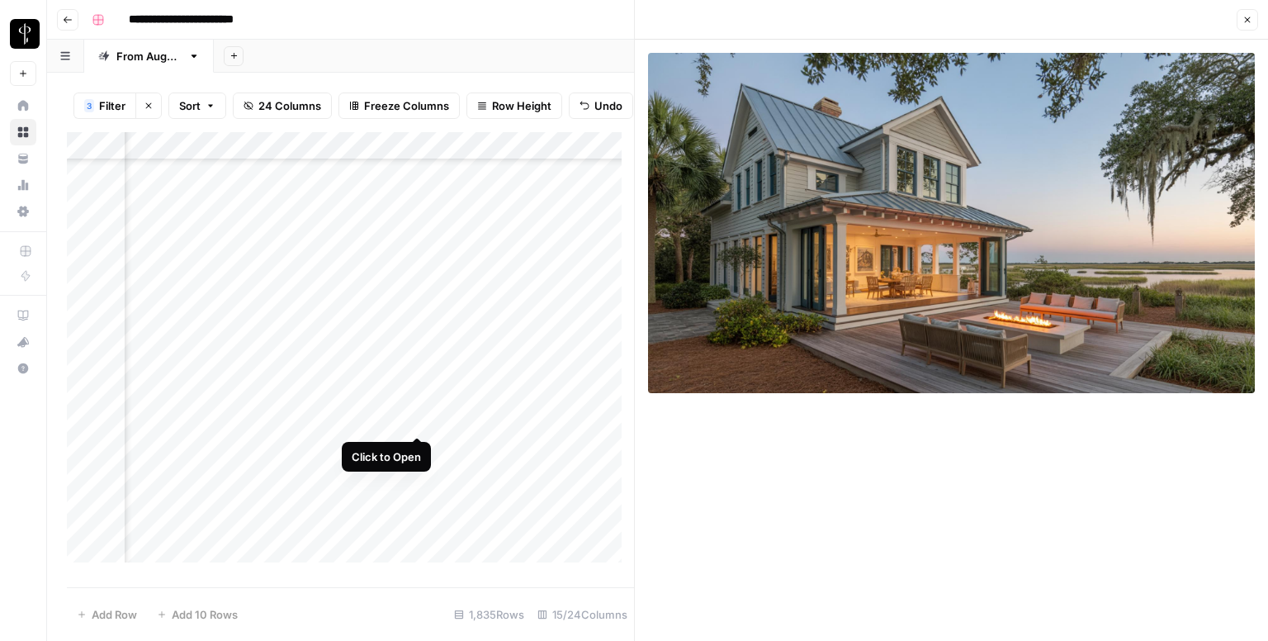
click at [410, 417] on div "Add Column" at bounding box center [350, 353] width 567 height 443
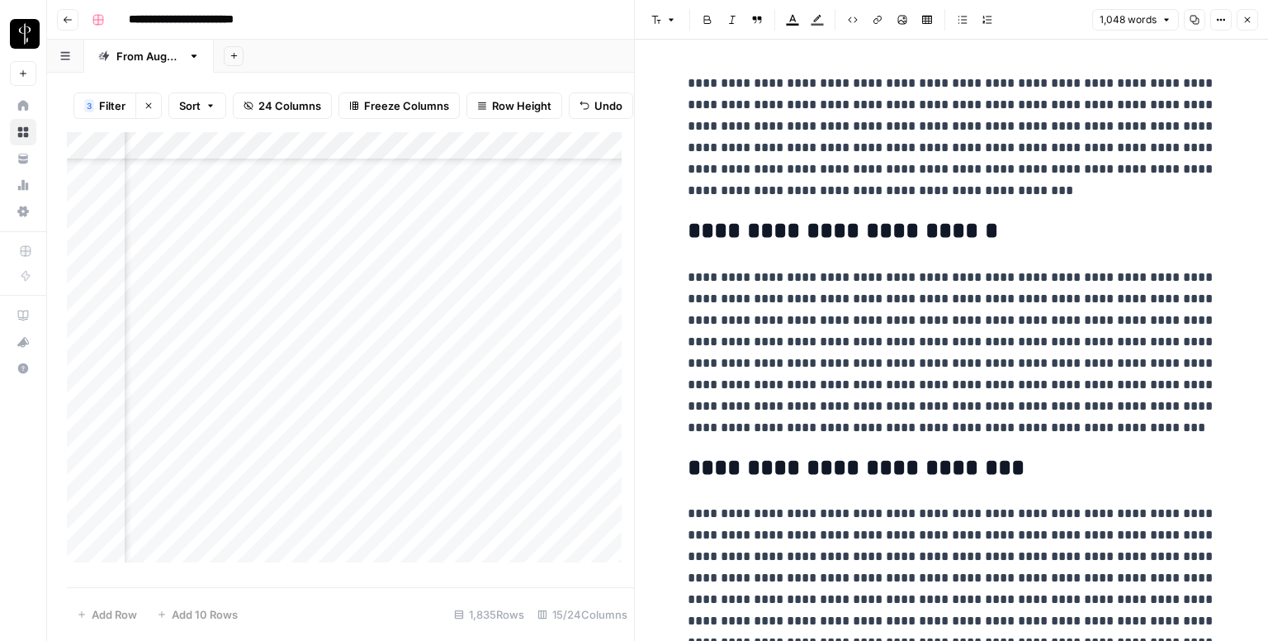
click at [420, 459] on div "Add Column" at bounding box center [350, 353] width 567 height 443
click at [414, 448] on div "Add Column" at bounding box center [350, 353] width 567 height 443
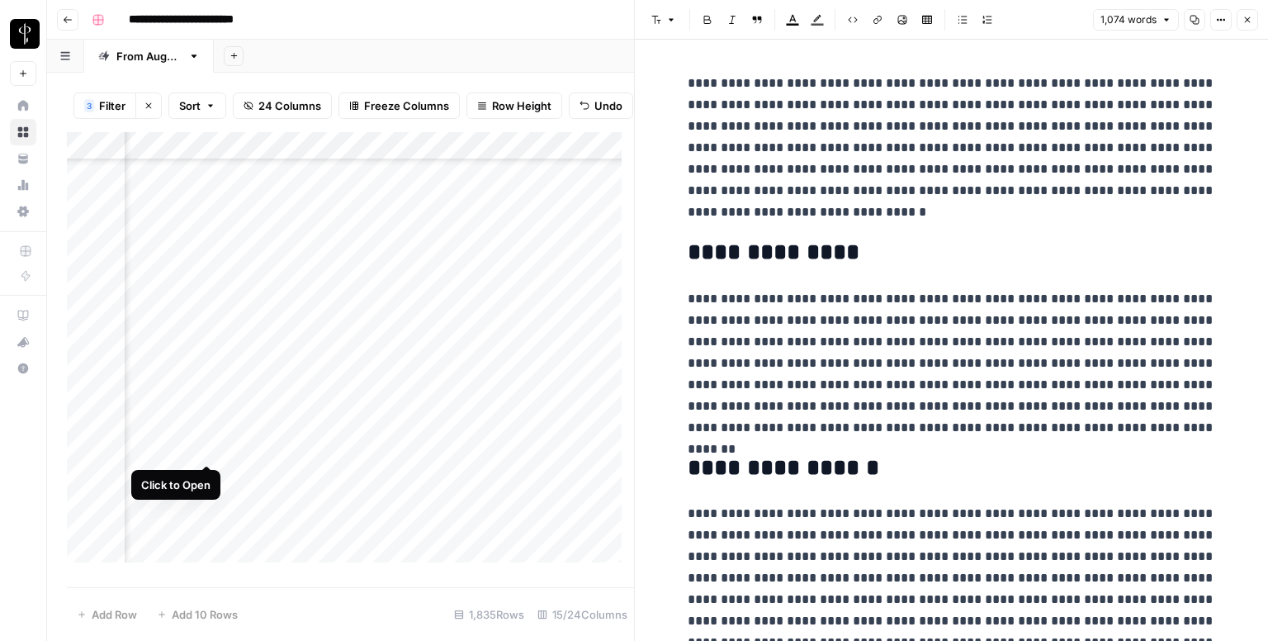
click at [205, 443] on div "Add Column" at bounding box center [350, 353] width 567 height 443
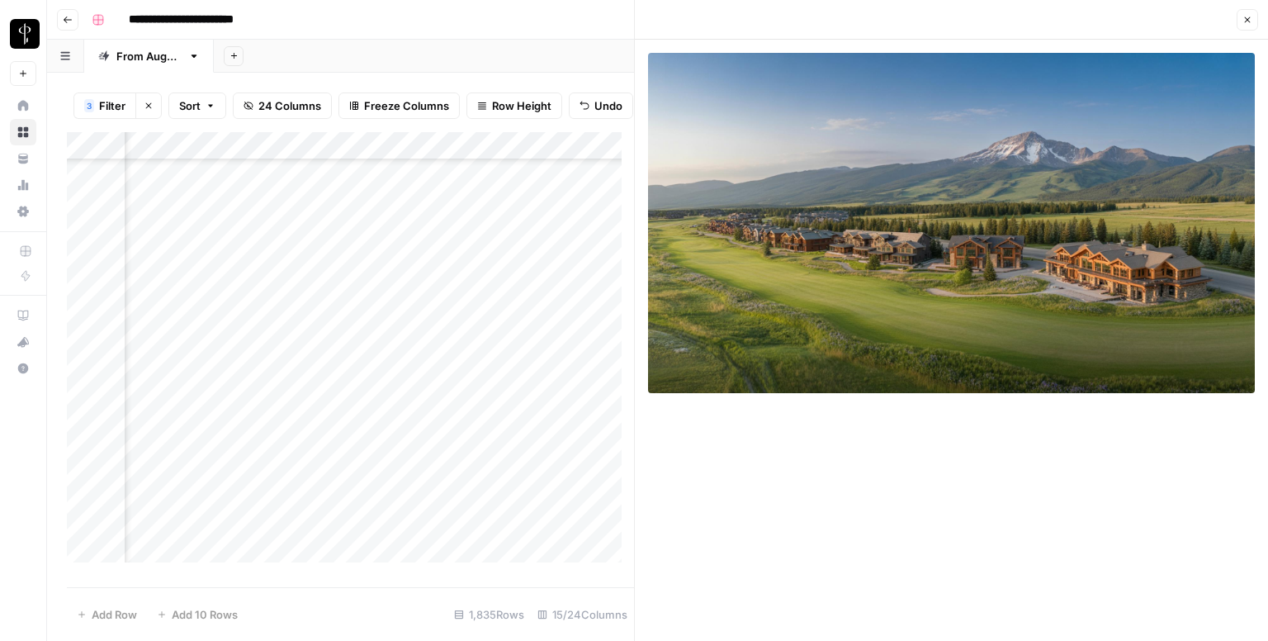
click at [208, 469] on div "Add Column" at bounding box center [350, 353] width 567 height 443
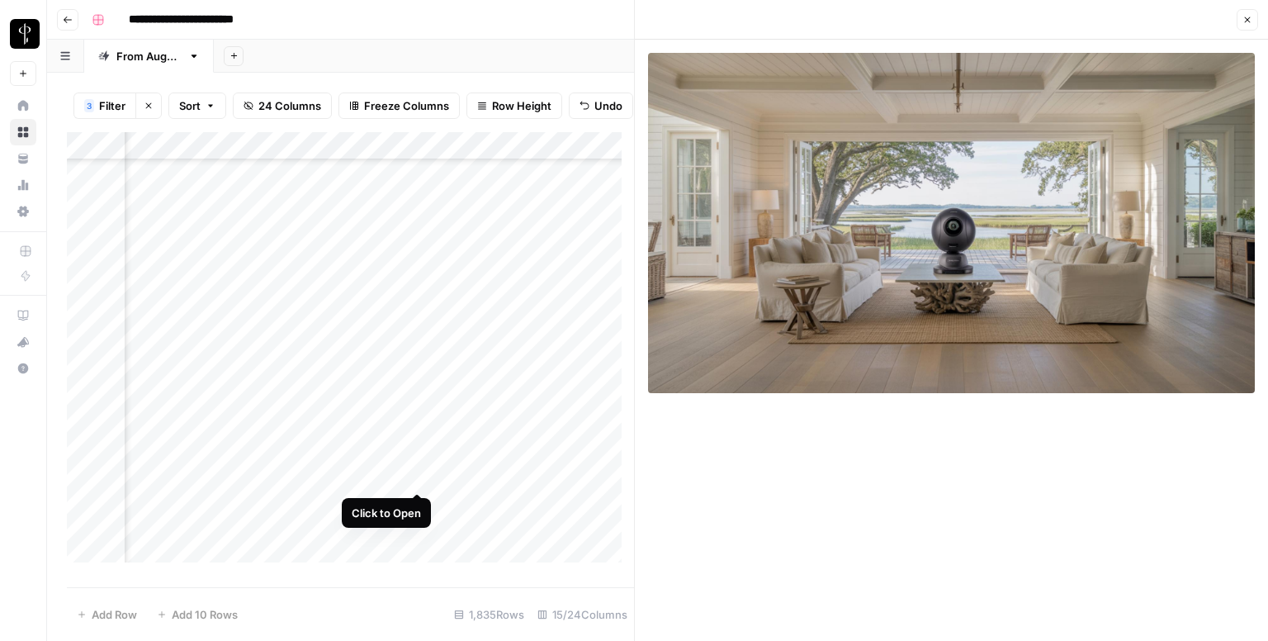
click at [415, 468] on div "Add Column" at bounding box center [350, 353] width 567 height 443
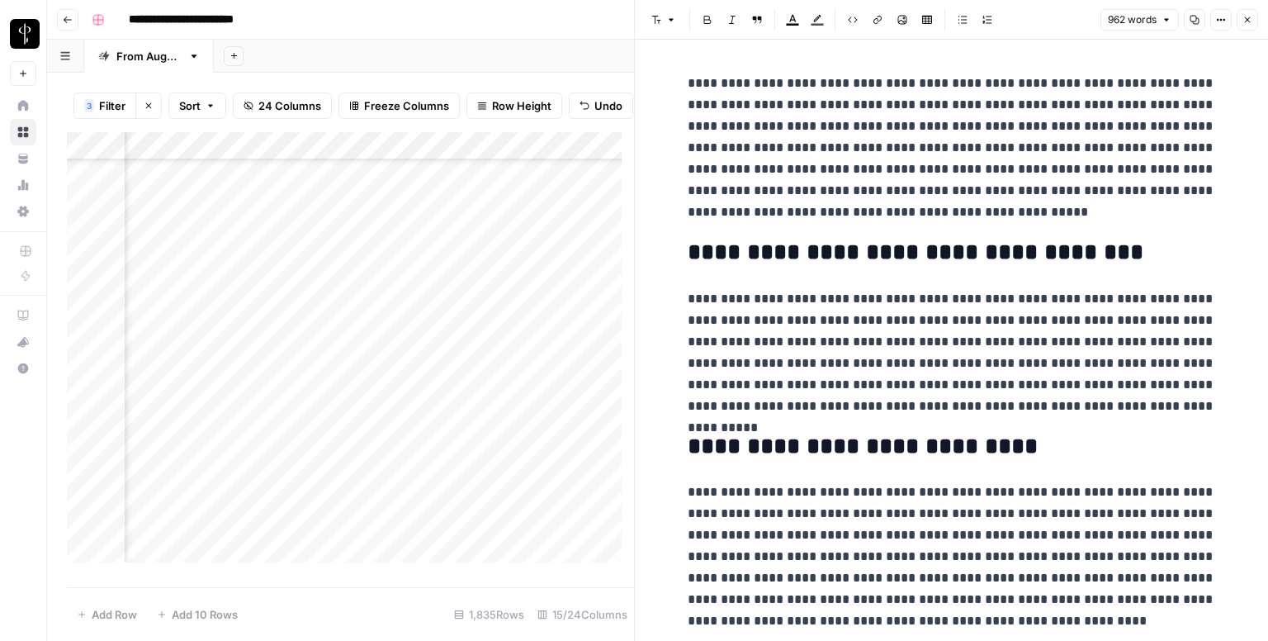
click at [1246, 20] on icon "button" at bounding box center [1247, 20] width 10 height 10
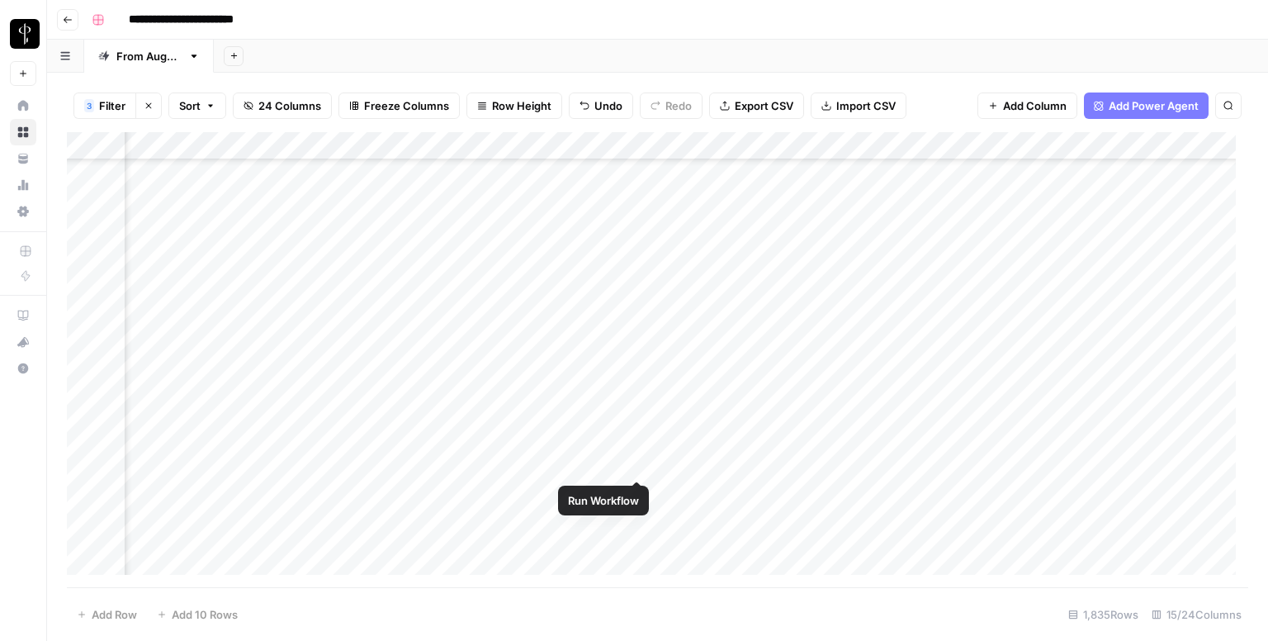
click at [634, 460] on div "Add Column" at bounding box center [657, 359] width 1181 height 455
click at [892, 463] on div "Add Column" at bounding box center [657, 359] width 1181 height 455
click at [710, 459] on div "Add Column" at bounding box center [657, 359] width 1181 height 455
click at [710, 457] on div "Add Column" at bounding box center [657, 359] width 1181 height 455
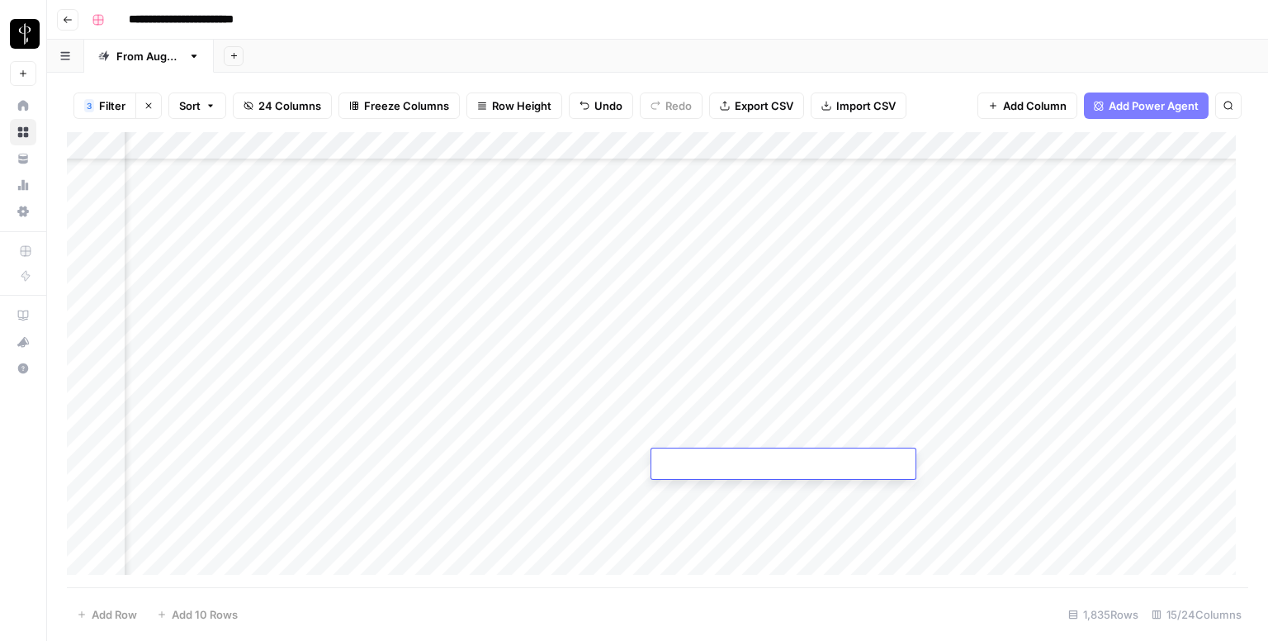
type textarea "**********"
click at [971, 470] on div "Add Column" at bounding box center [657, 359] width 1181 height 455
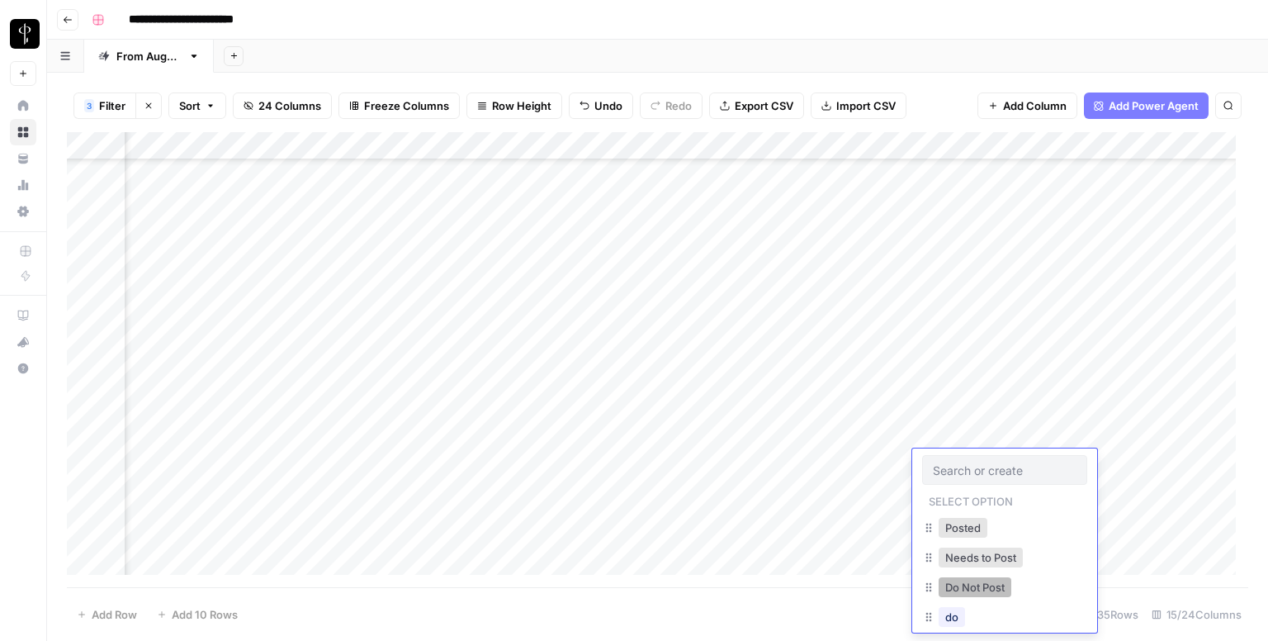
click at [978, 595] on button "Do Not Post" at bounding box center [975, 587] width 73 height 20
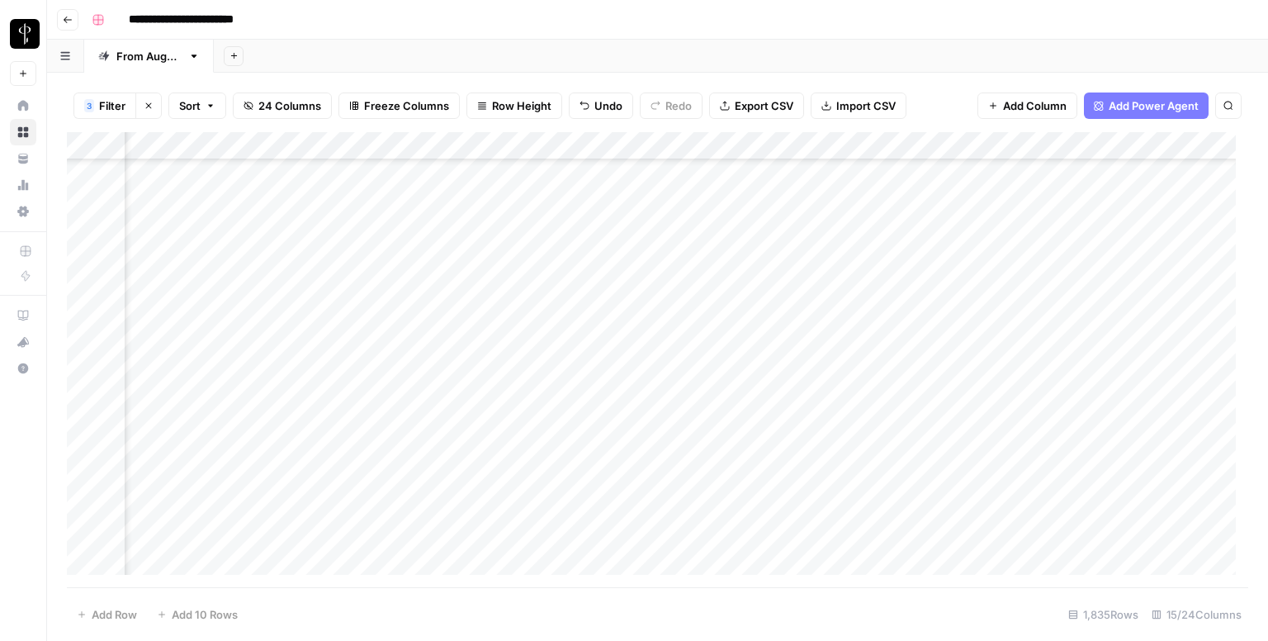
scroll to position [3550, 1066]
click at [212, 239] on div "Add Column" at bounding box center [657, 359] width 1181 height 455
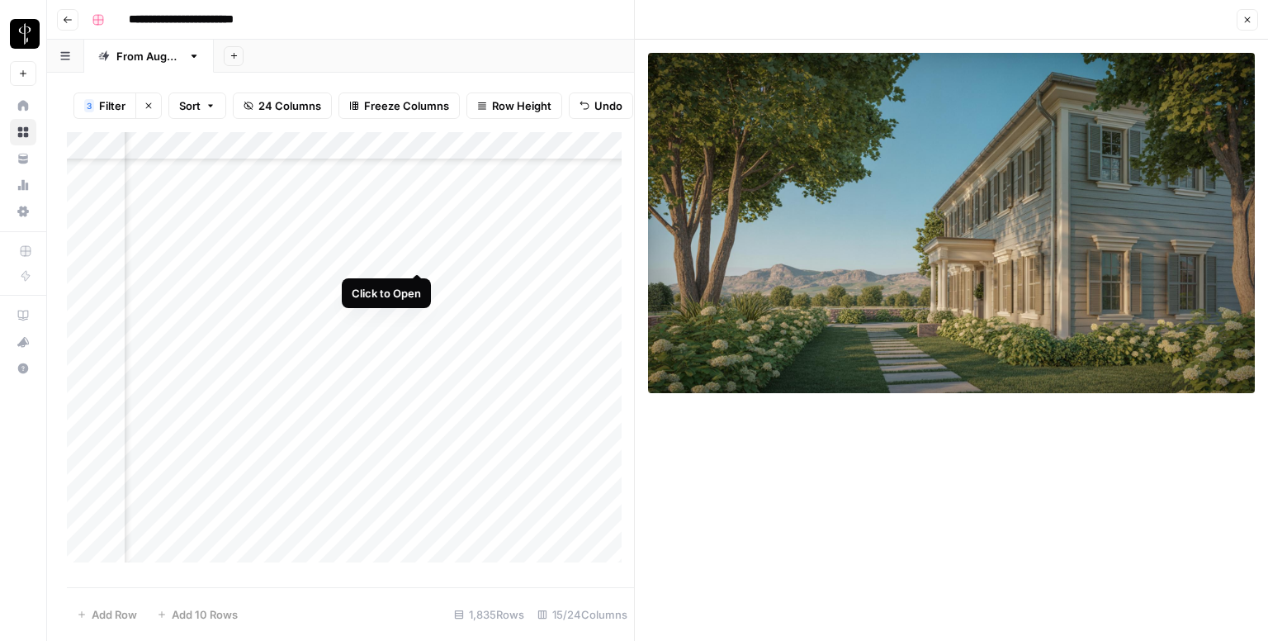
click at [419, 258] on div "Add Column" at bounding box center [350, 353] width 567 height 443
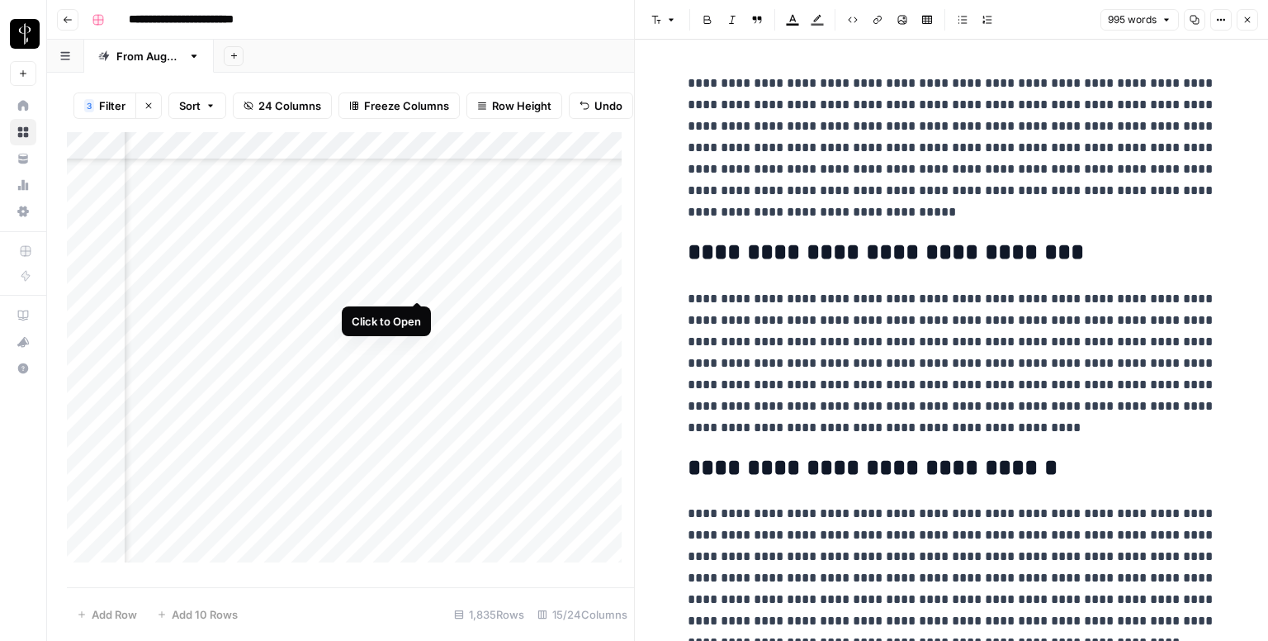
click at [413, 279] on div "Add Column" at bounding box center [350, 353] width 567 height 443
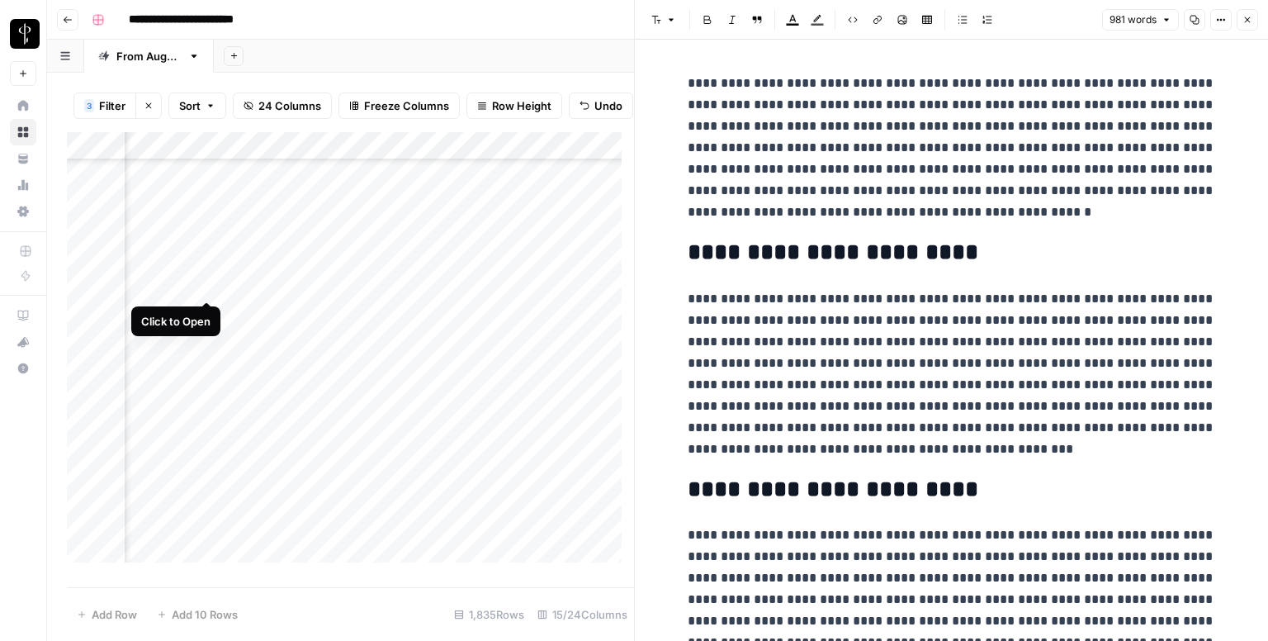
click at [202, 284] on div "Add Column" at bounding box center [350, 353] width 567 height 443
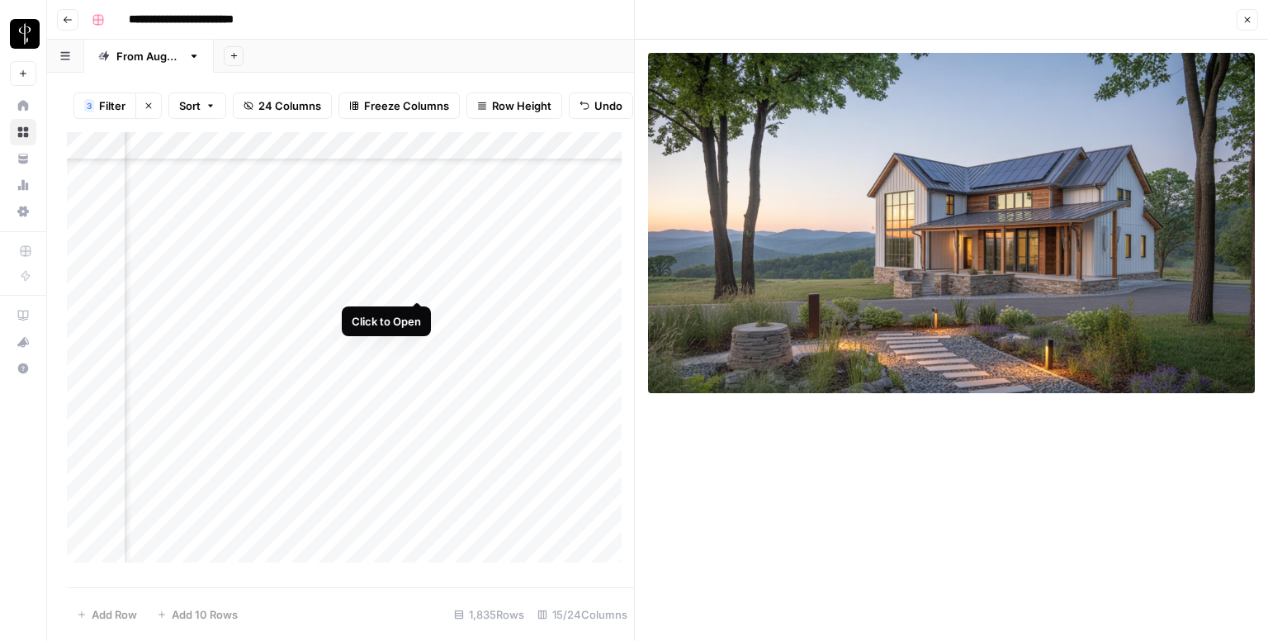
click at [414, 289] on div "Add Column" at bounding box center [350, 353] width 567 height 443
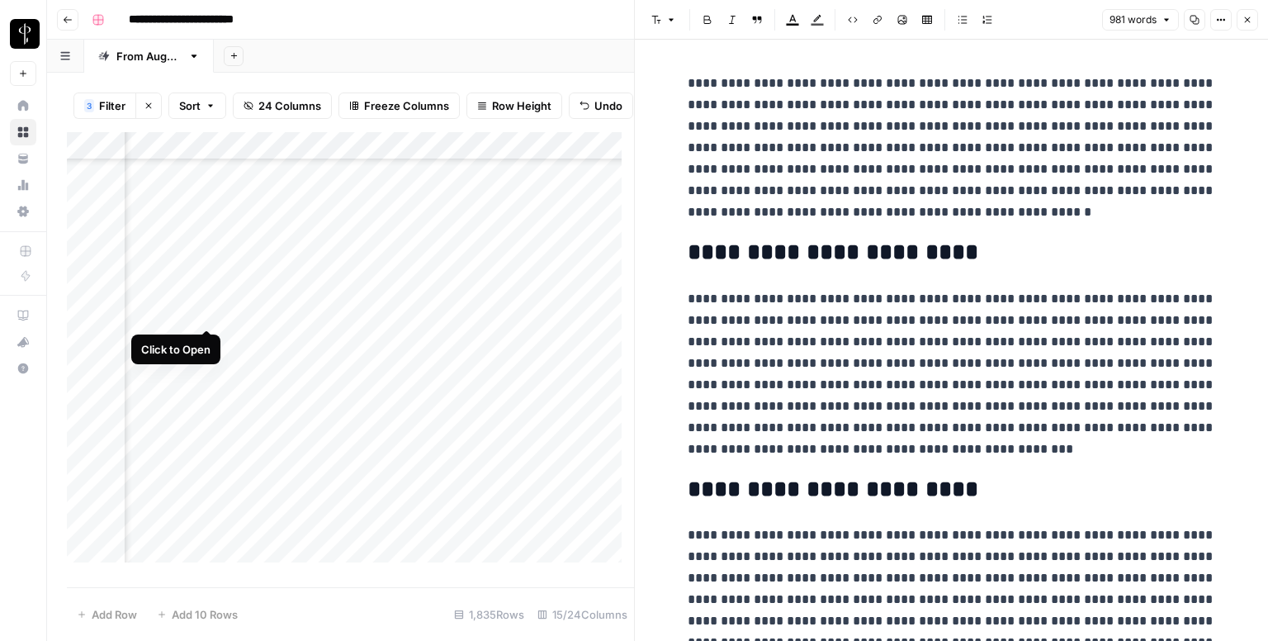
click at [202, 310] on div "Add Column" at bounding box center [350, 353] width 567 height 443
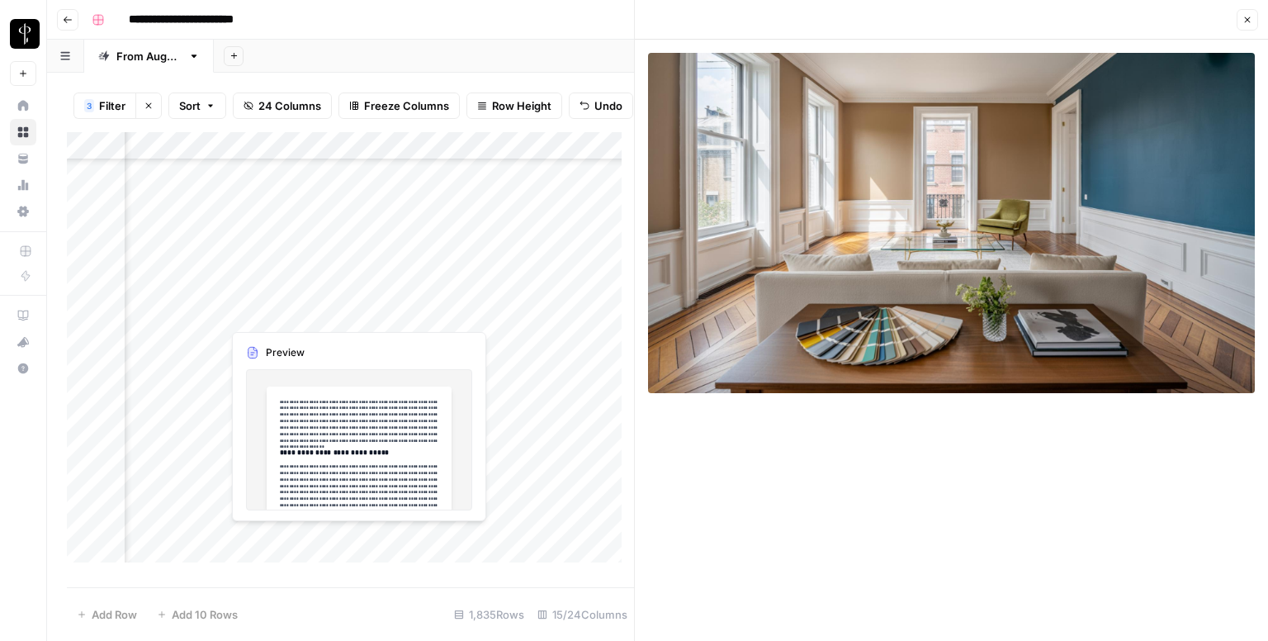
click at [406, 310] on div "Add Column" at bounding box center [350, 353] width 567 height 443
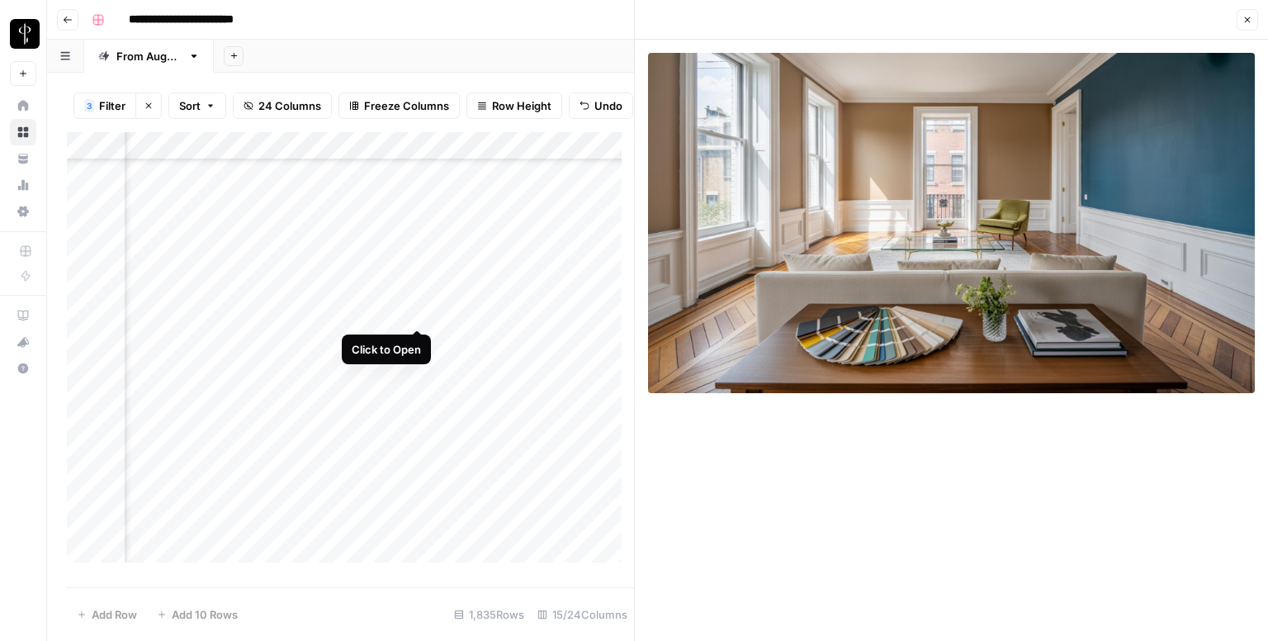
click at [414, 308] on div "Add Column" at bounding box center [350, 353] width 567 height 443
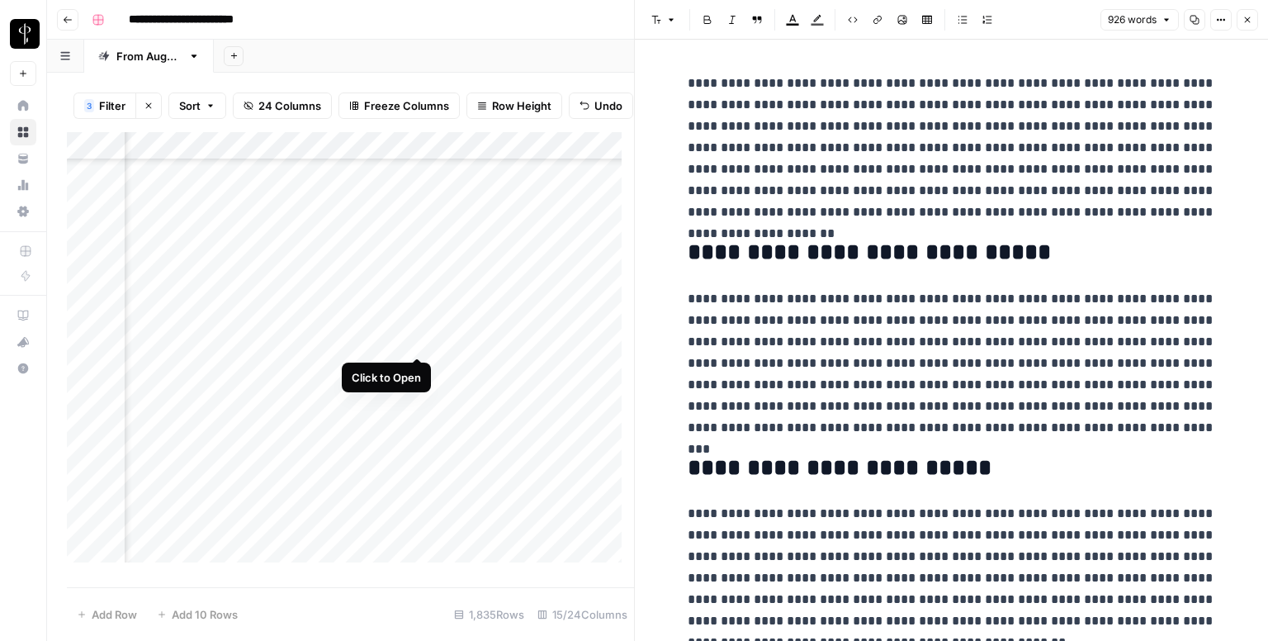
click at [415, 339] on div "Add Column" at bounding box center [350, 353] width 567 height 443
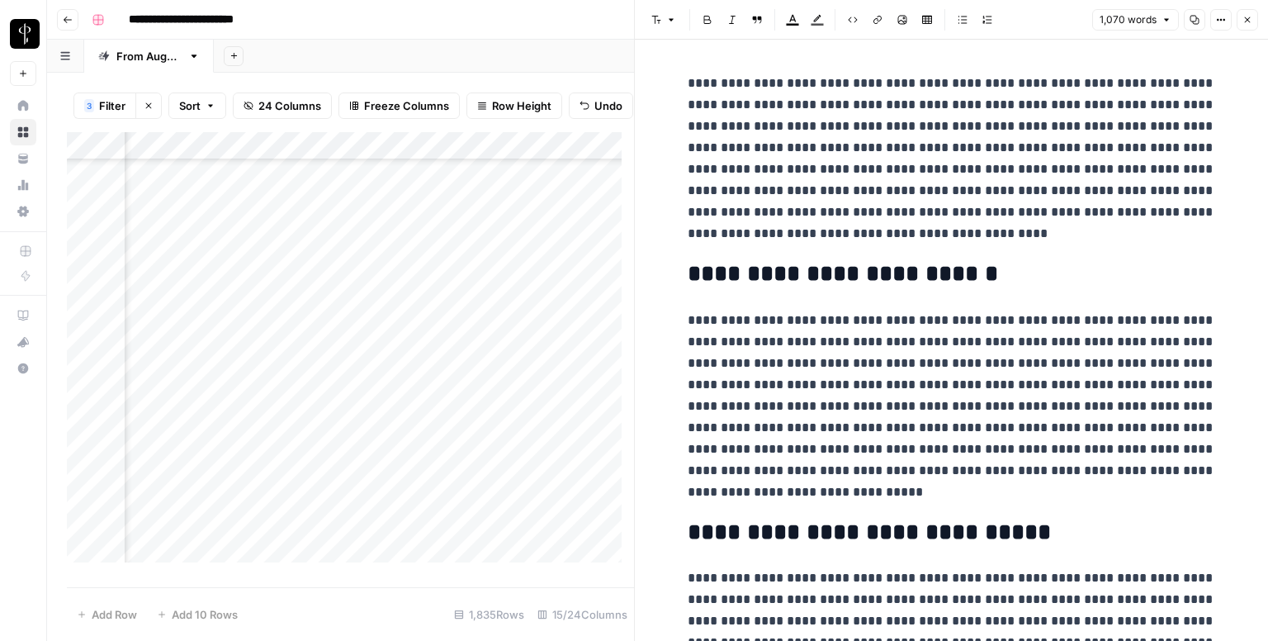
click at [213, 336] on div "Add Column" at bounding box center [350, 353] width 567 height 443
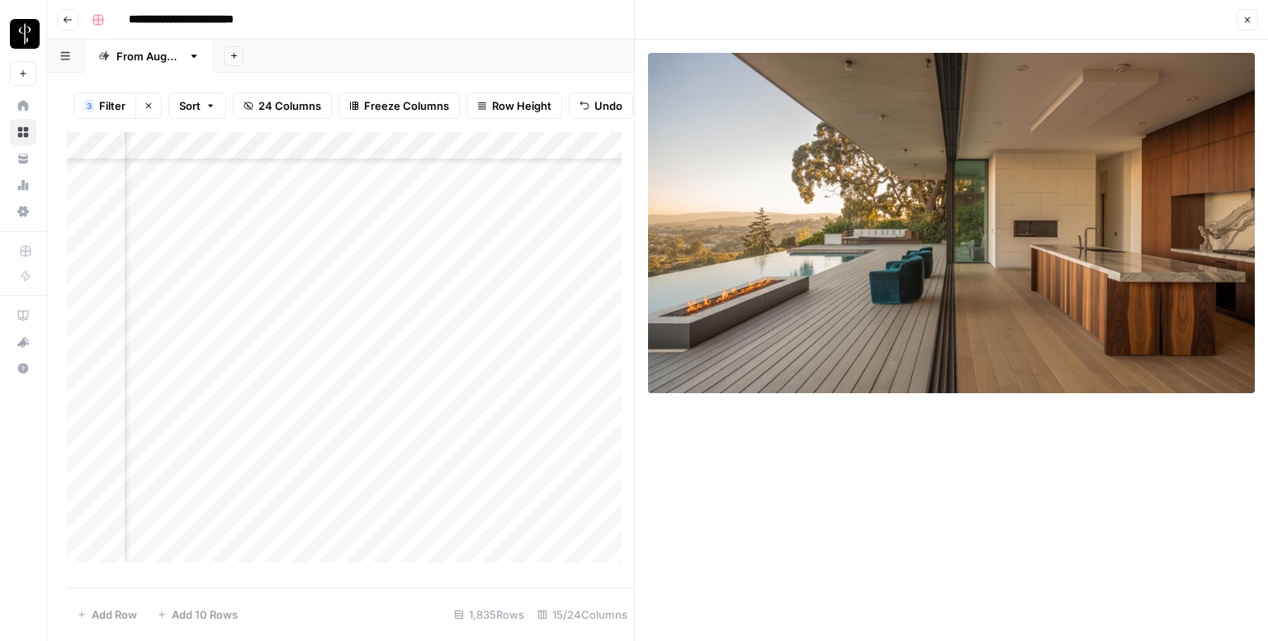
click at [194, 358] on div "Add Column" at bounding box center [350, 353] width 567 height 443
click at [203, 365] on div "Add Column" at bounding box center [350, 353] width 567 height 443
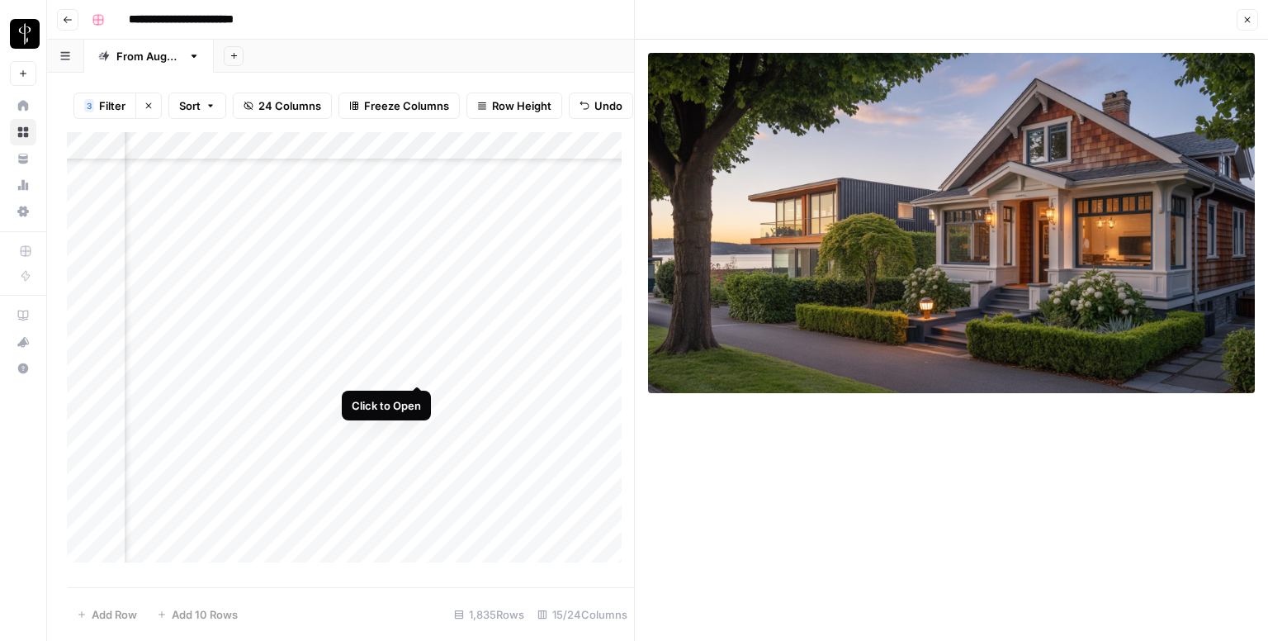
click at [417, 369] on div "Add Column" at bounding box center [350, 353] width 567 height 443
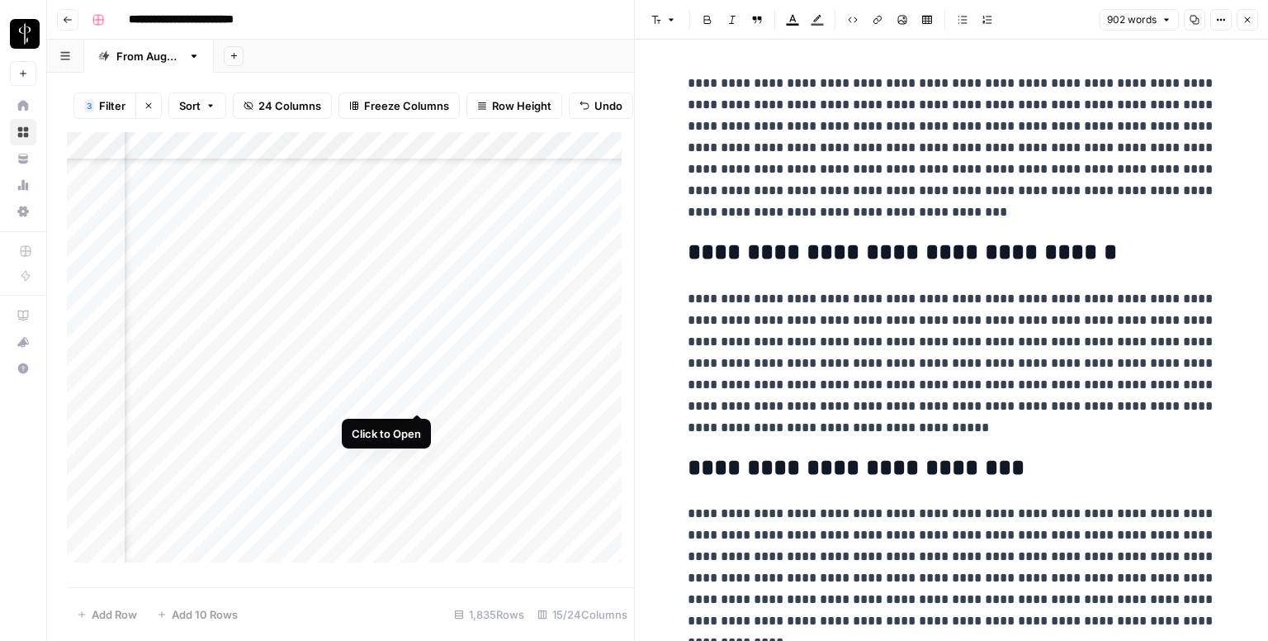
click at [416, 401] on div "Add Column" at bounding box center [350, 353] width 567 height 443
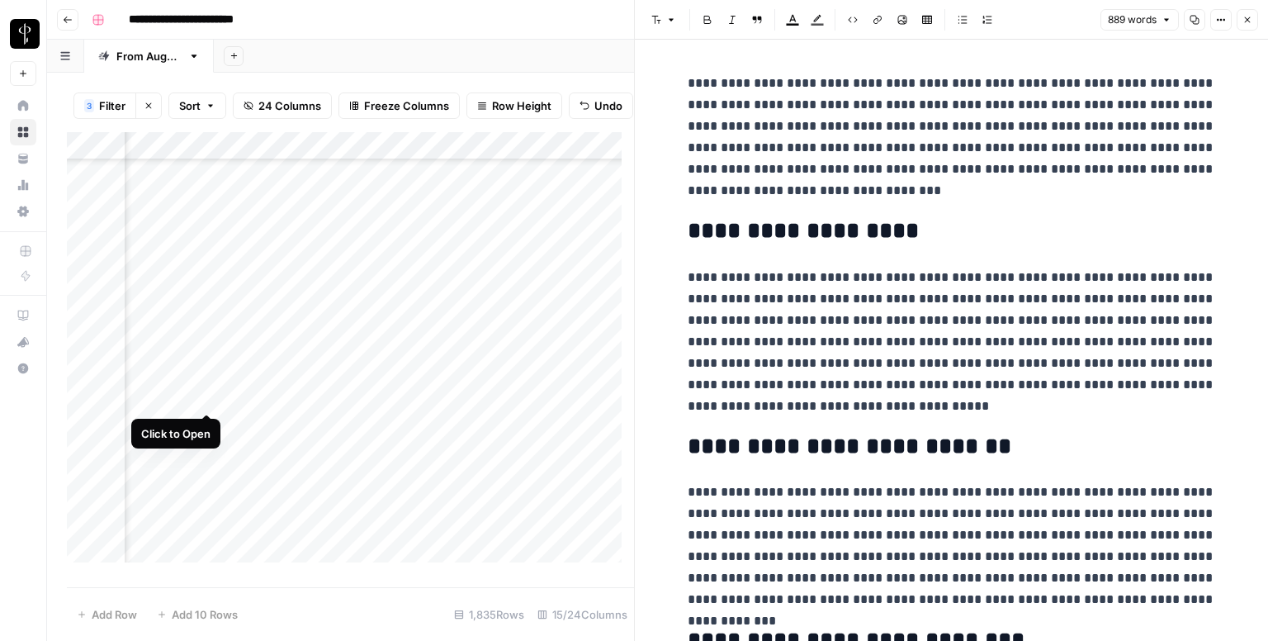
click at [206, 395] on div "Add Column" at bounding box center [350, 353] width 567 height 443
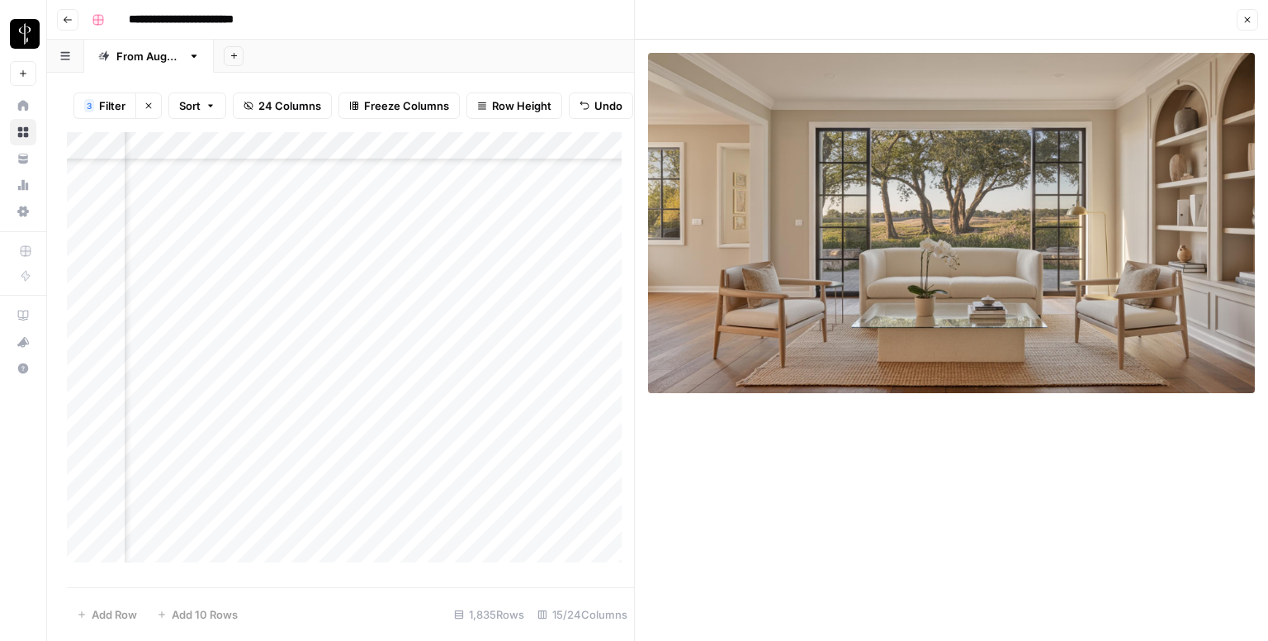
click at [206, 422] on div "Add Column" at bounding box center [350, 353] width 567 height 443
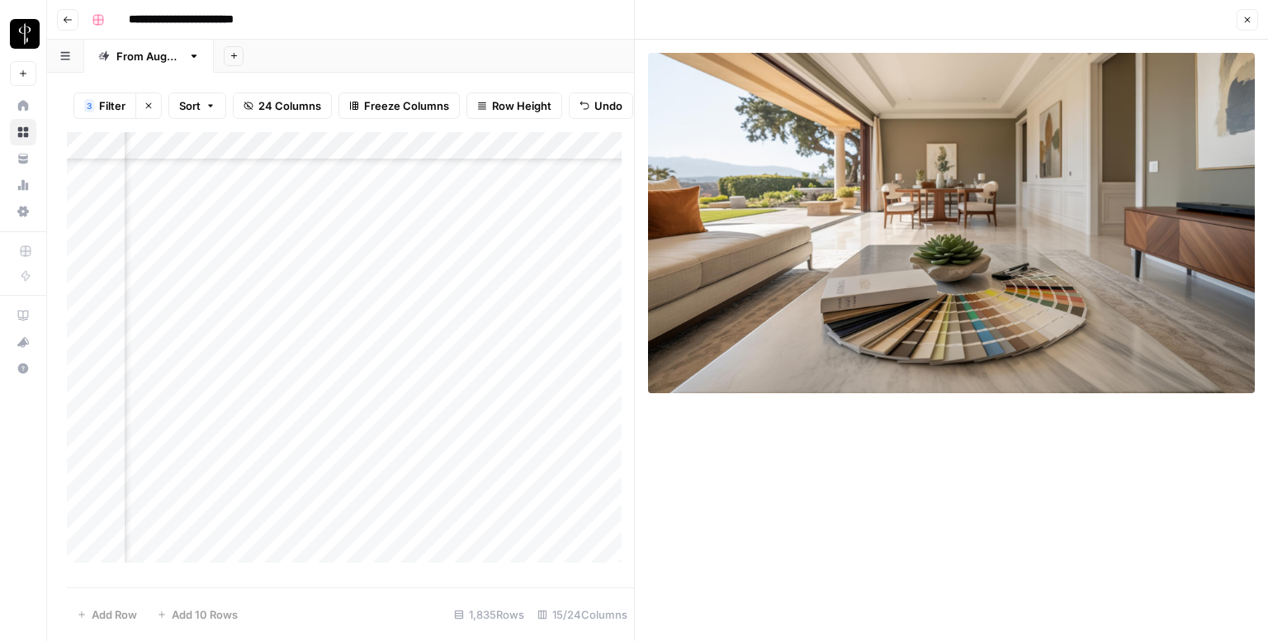
click at [413, 422] on div "Add Column" at bounding box center [350, 353] width 567 height 443
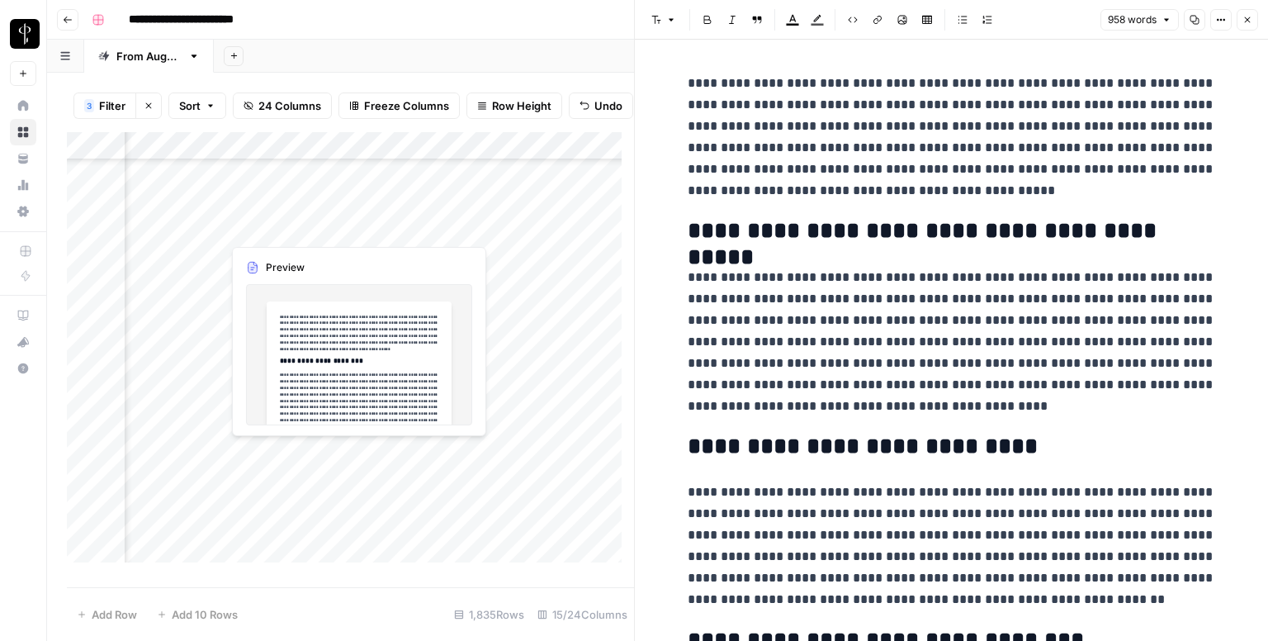
click at [417, 450] on div "Add Column" at bounding box center [350, 353] width 567 height 443
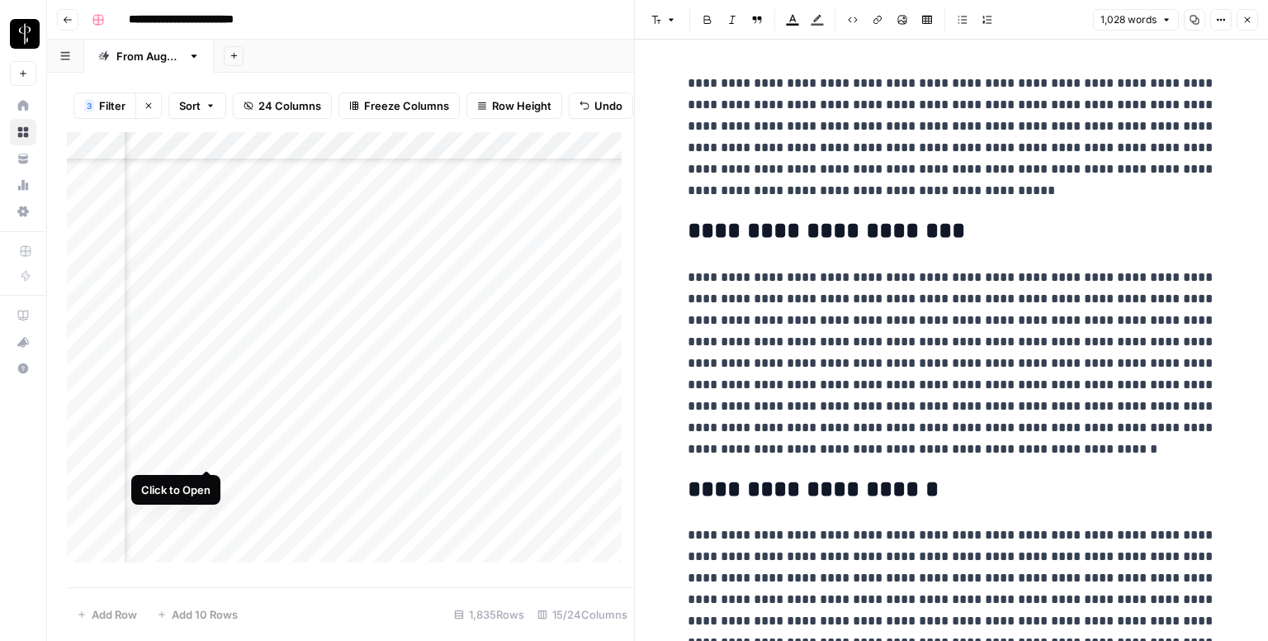
click at [201, 450] on div "Add Column" at bounding box center [350, 353] width 567 height 443
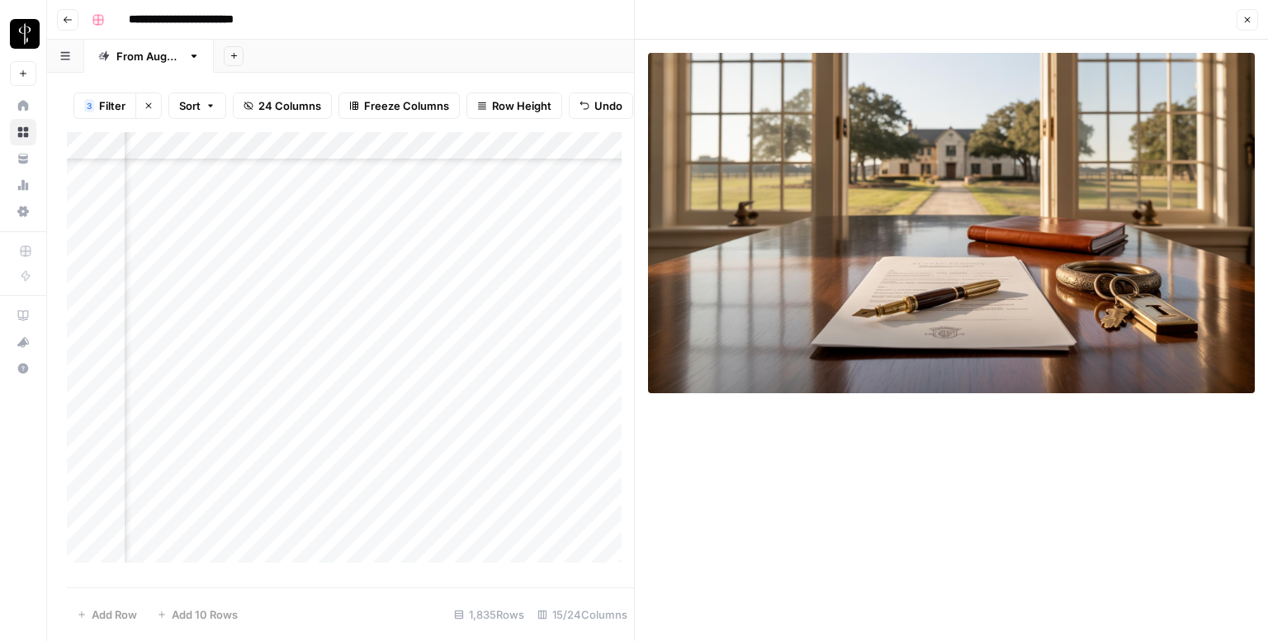
click at [210, 465] on div "Add Column" at bounding box center [350, 353] width 567 height 443
click at [211, 480] on div "Add Column" at bounding box center [350, 353] width 567 height 443
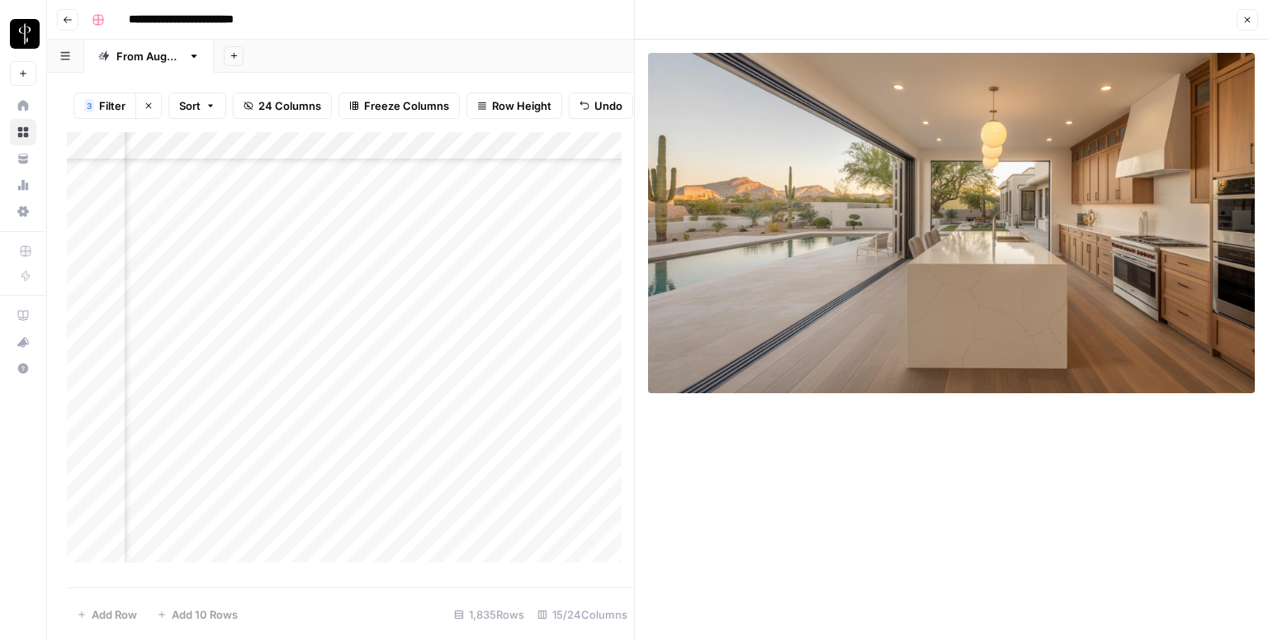
click at [419, 480] on div "Add Column" at bounding box center [350, 353] width 567 height 443
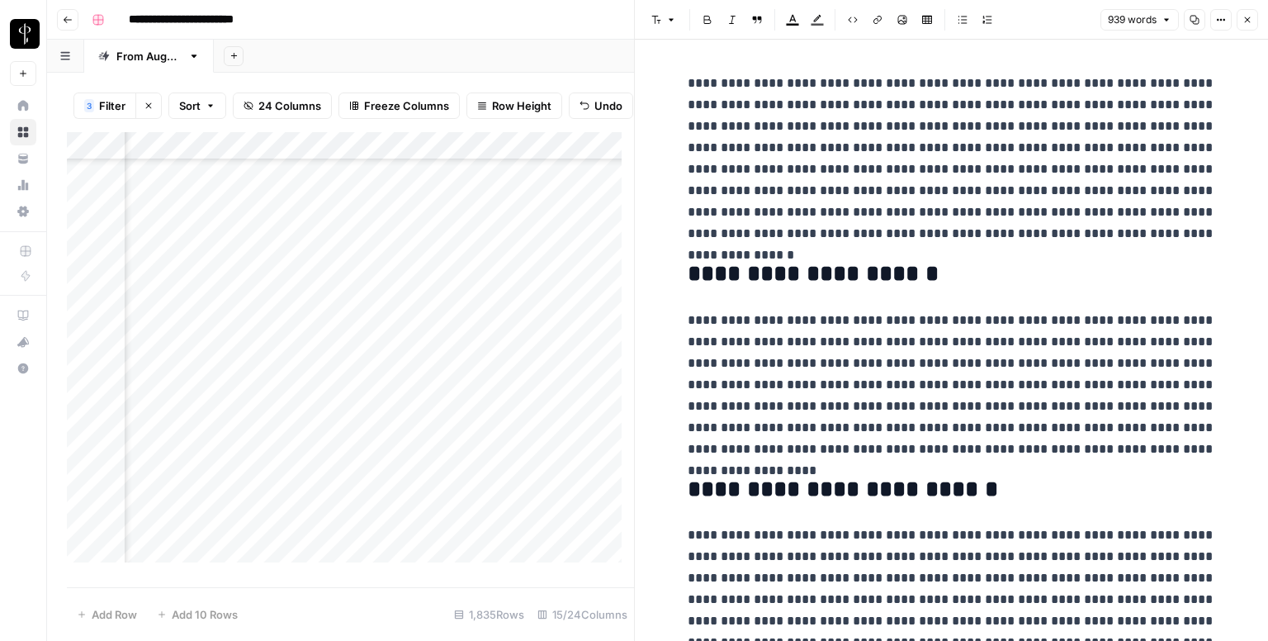
scroll to position [3715, 1066]
click at [414, 351] on div "Add Column" at bounding box center [350, 353] width 567 height 443
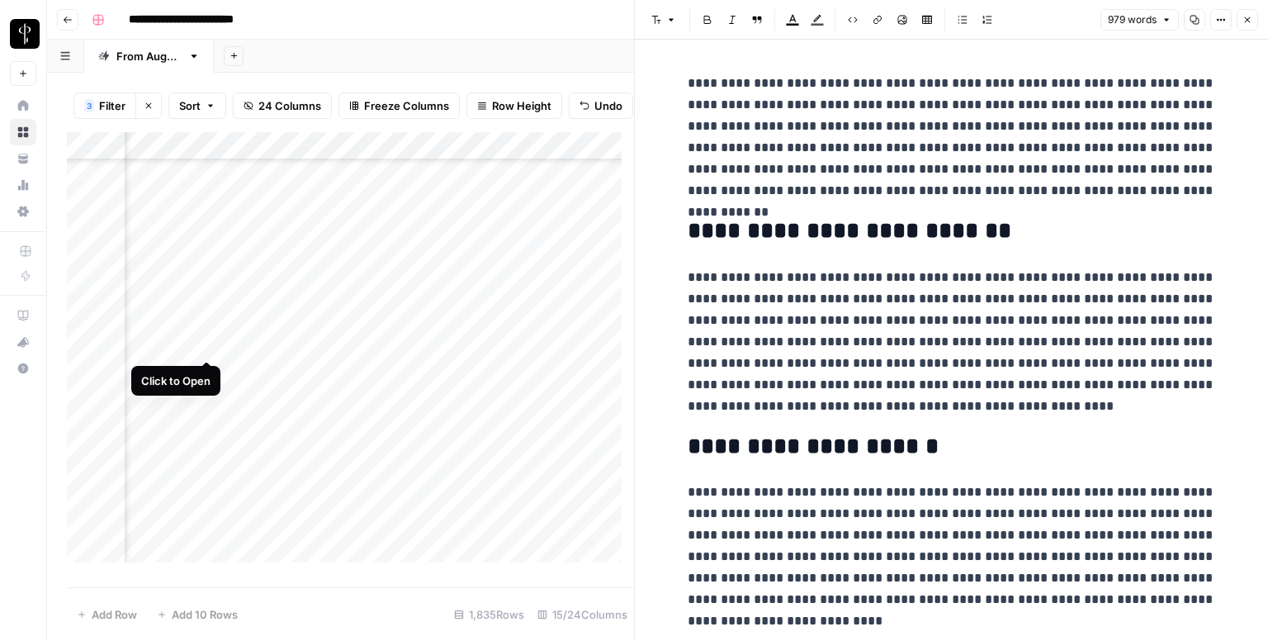
click at [200, 339] on div "Add Column" at bounding box center [350, 353] width 567 height 443
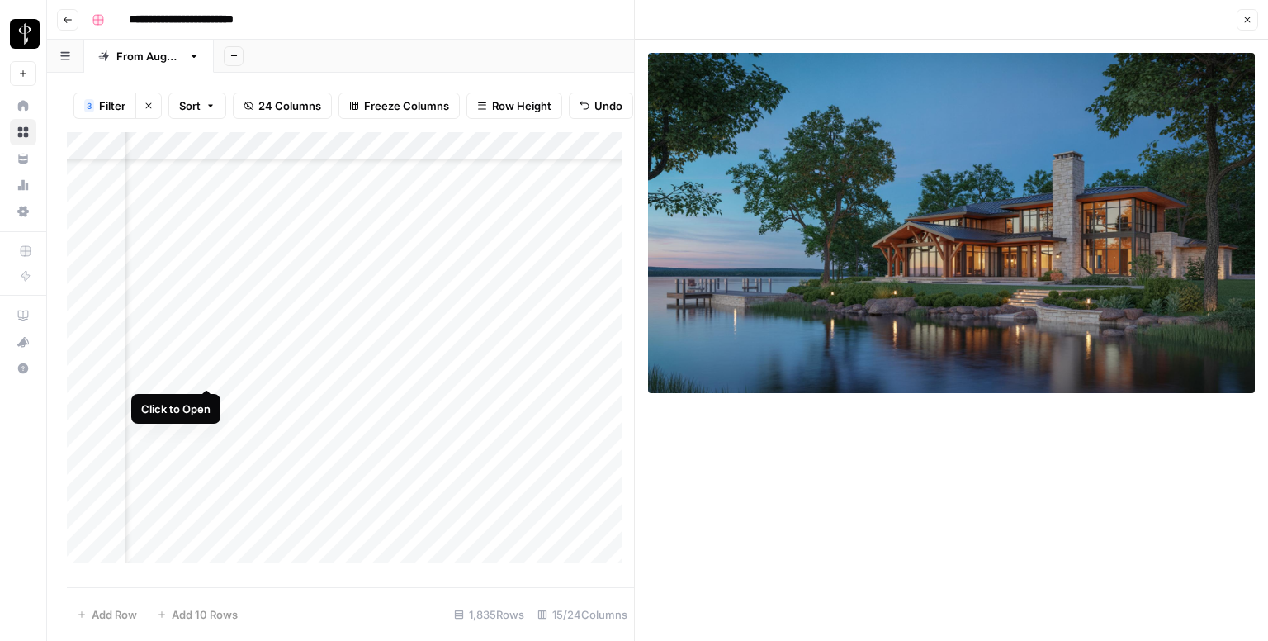
click at [201, 378] on div "Add Column" at bounding box center [350, 353] width 567 height 443
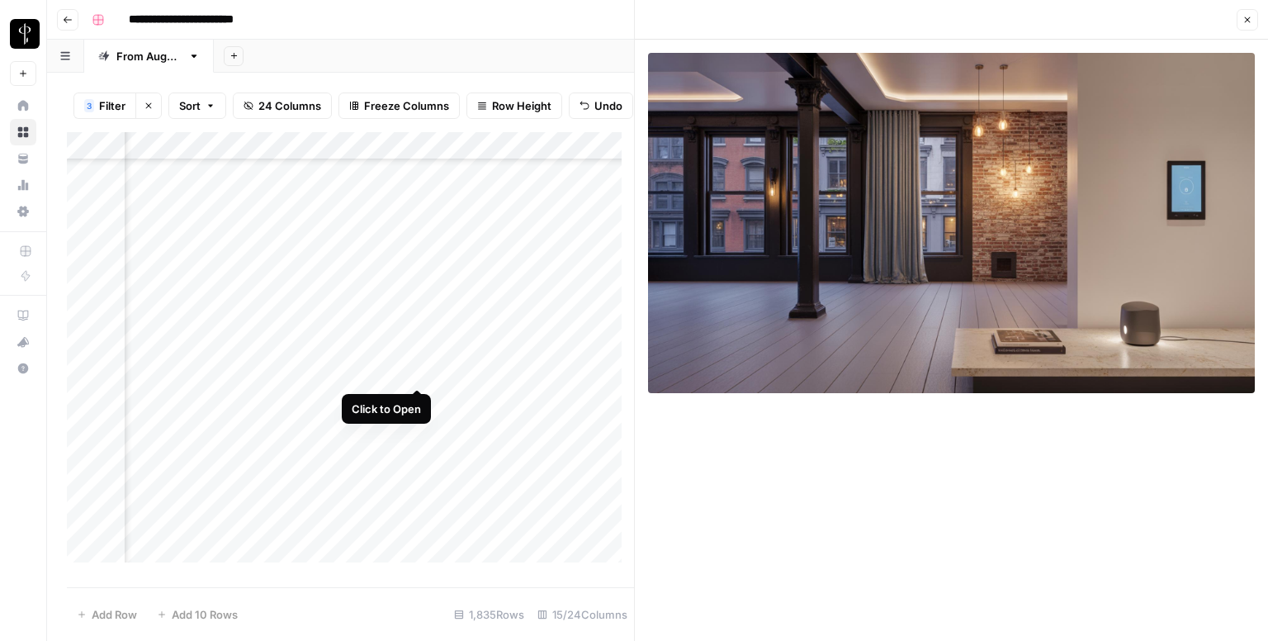
click at [414, 367] on div "Add Column" at bounding box center [350, 353] width 567 height 443
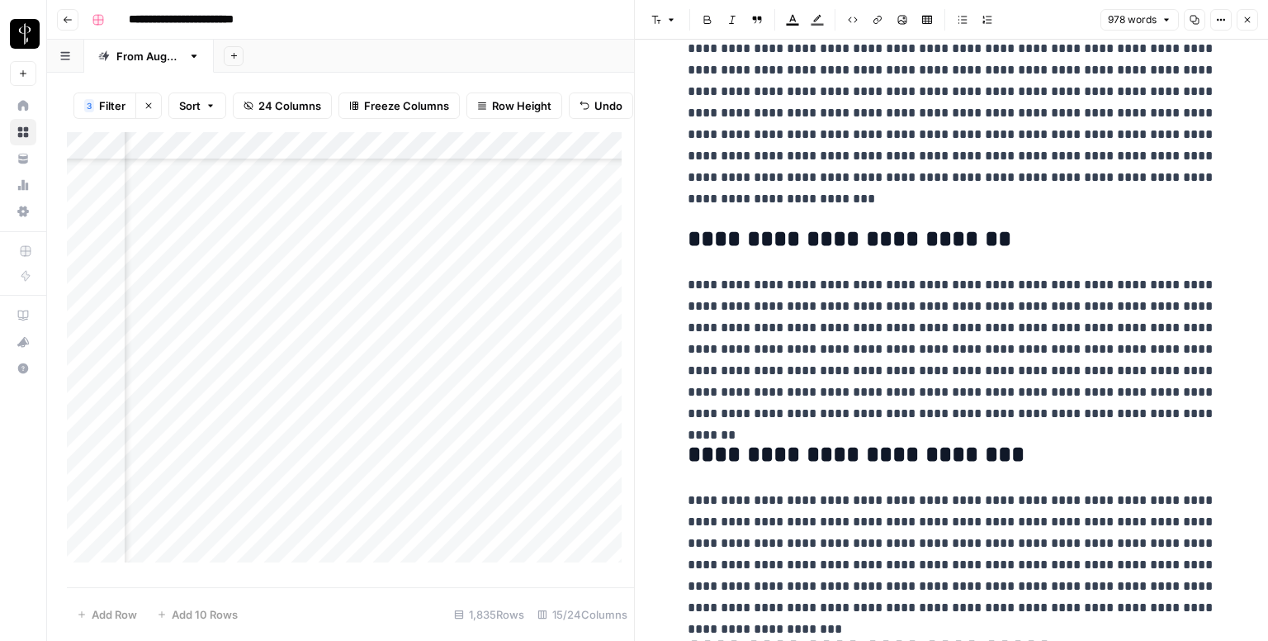
scroll to position [1965, 0]
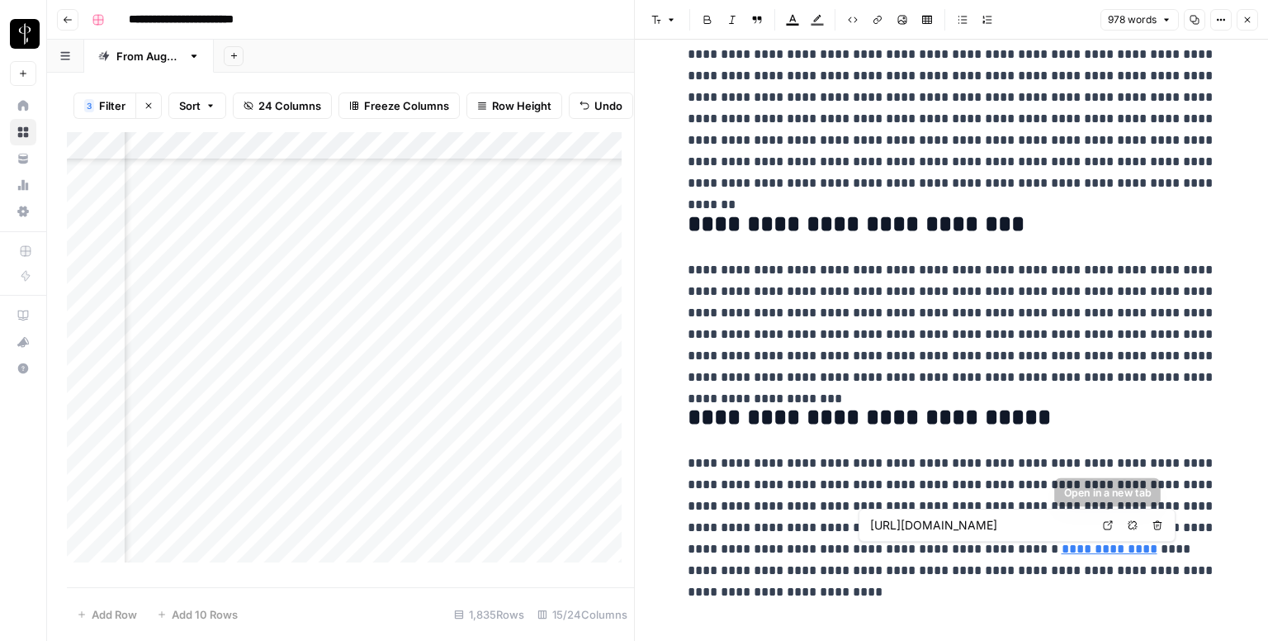
click at [1106, 528] on icon at bounding box center [1108, 525] width 9 height 9
click at [1248, 17] on icon "button" at bounding box center [1247, 20] width 10 height 10
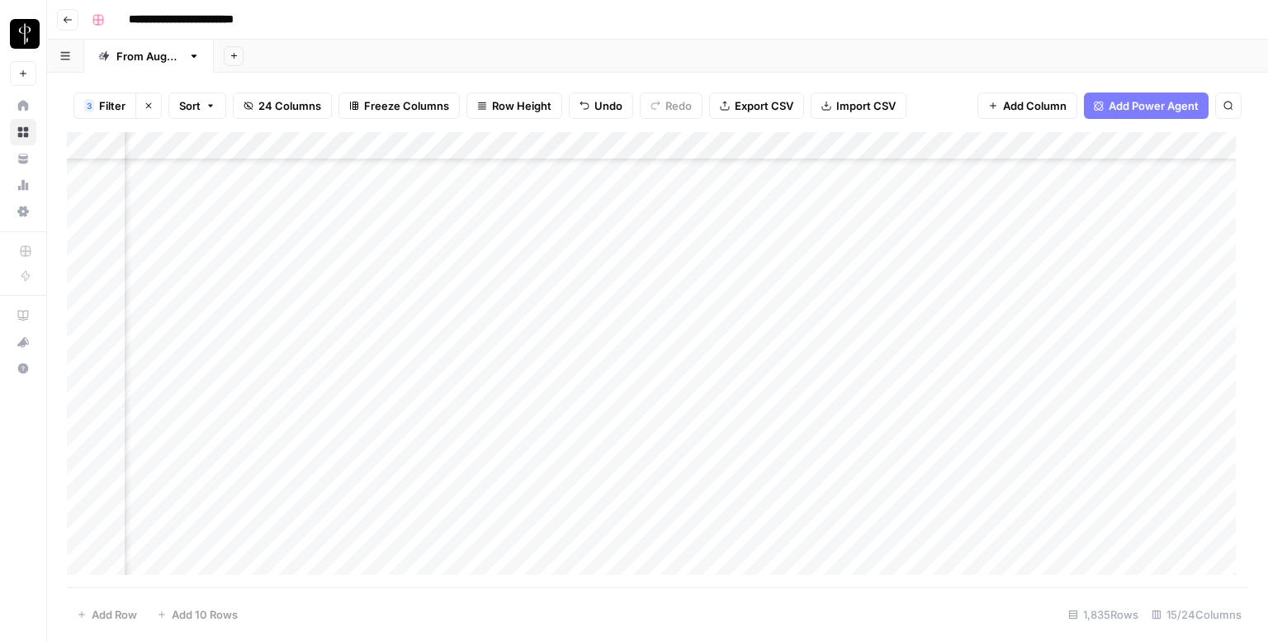
scroll to position [3302, 1066]
click at [948, 241] on div "Add Column" at bounding box center [657, 359] width 1181 height 455
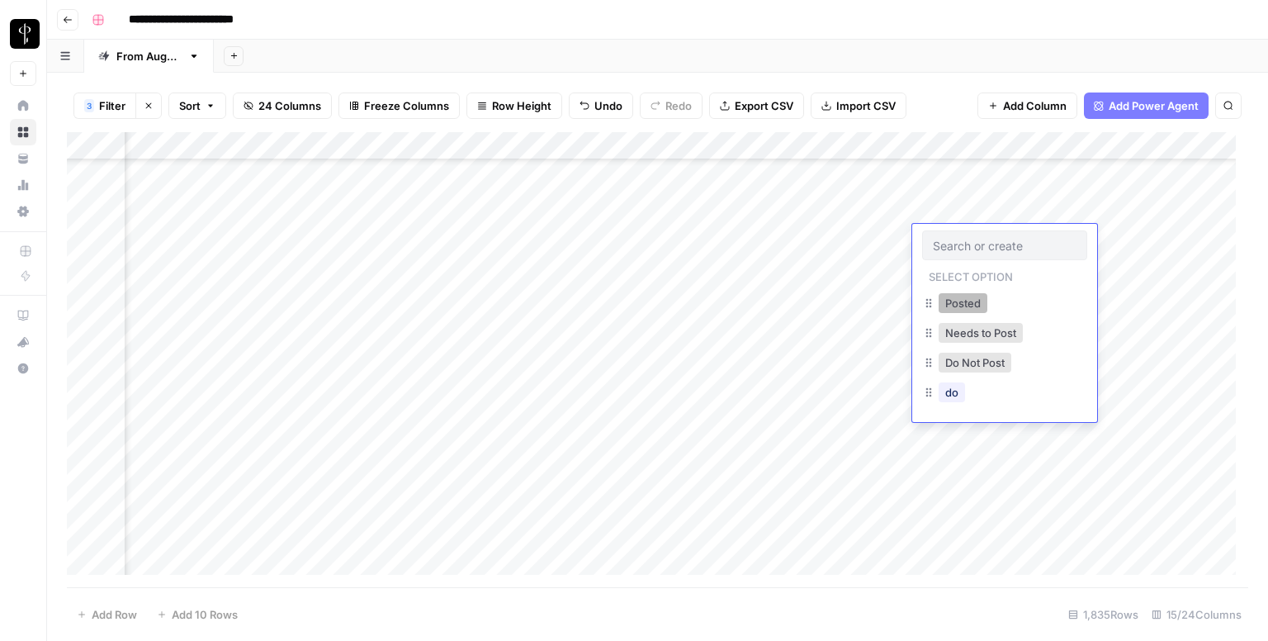
click at [968, 308] on button "Posted" at bounding box center [963, 303] width 49 height 20
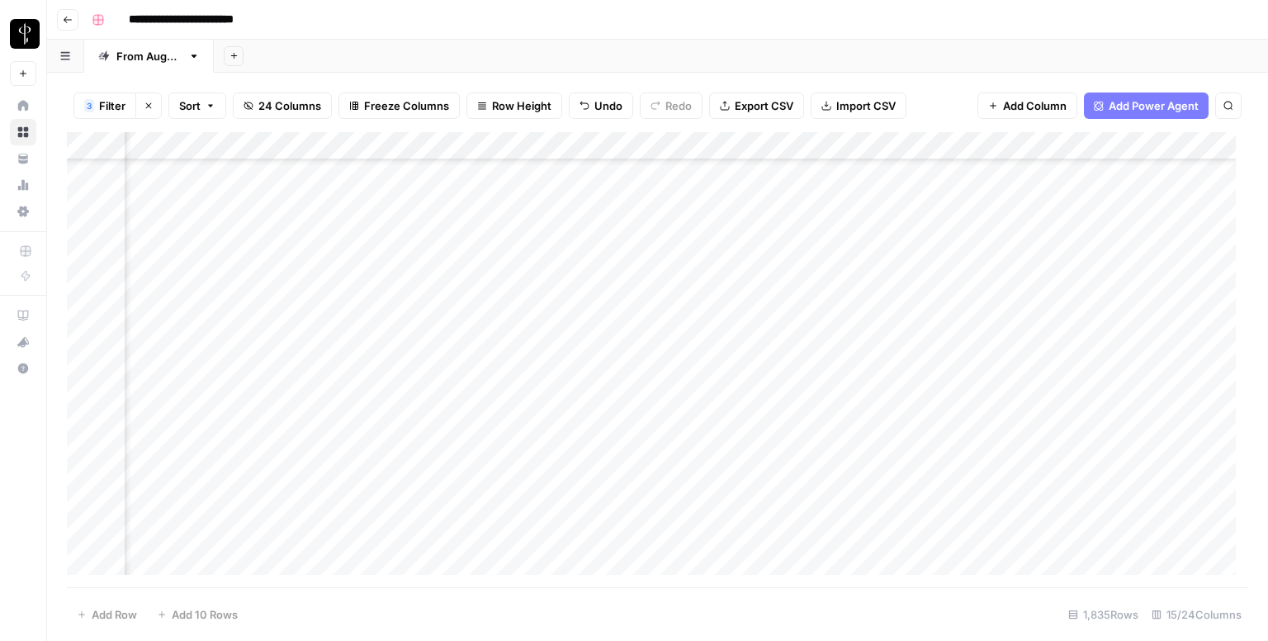
drag, startPoint x: 1059, startPoint y: 248, endPoint x: 1011, endPoint y: 430, distance: 187.8
click at [1011, 430] on div "Add Column" at bounding box center [657, 359] width 1181 height 455
click at [949, 248] on div "Add Column" at bounding box center [657, 359] width 1181 height 455
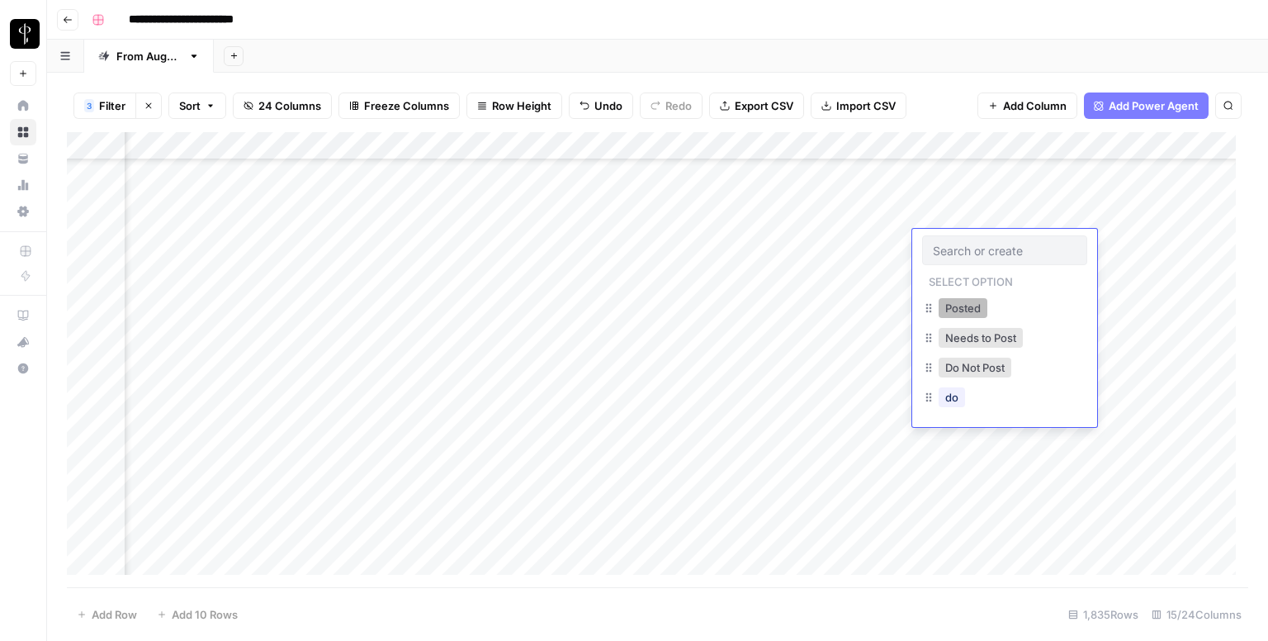
click at [958, 313] on button "Posted" at bounding box center [963, 308] width 49 height 20
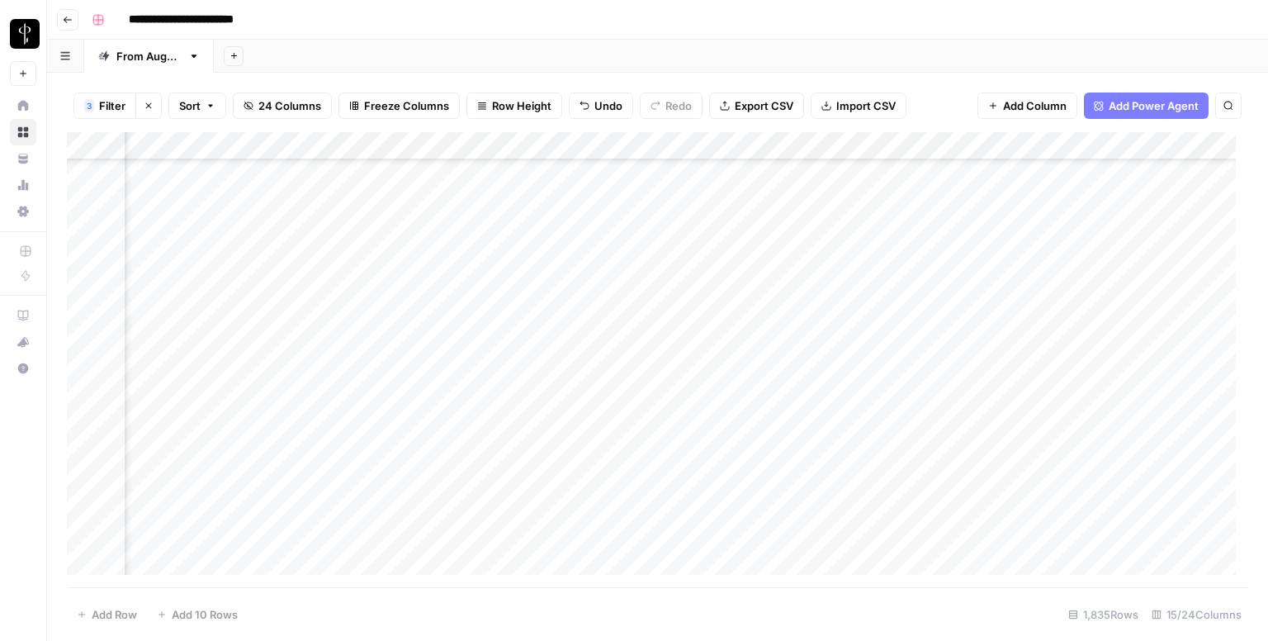
drag, startPoint x: 1058, startPoint y: 258, endPoint x: 1044, endPoint y: 514, distance: 256.4
click at [1044, 514] on div "Add Column" at bounding box center [657, 359] width 1181 height 455
click at [599, 222] on div "Add Column" at bounding box center [657, 359] width 1181 height 455
click at [591, 258] on div "Add Column" at bounding box center [657, 359] width 1181 height 455
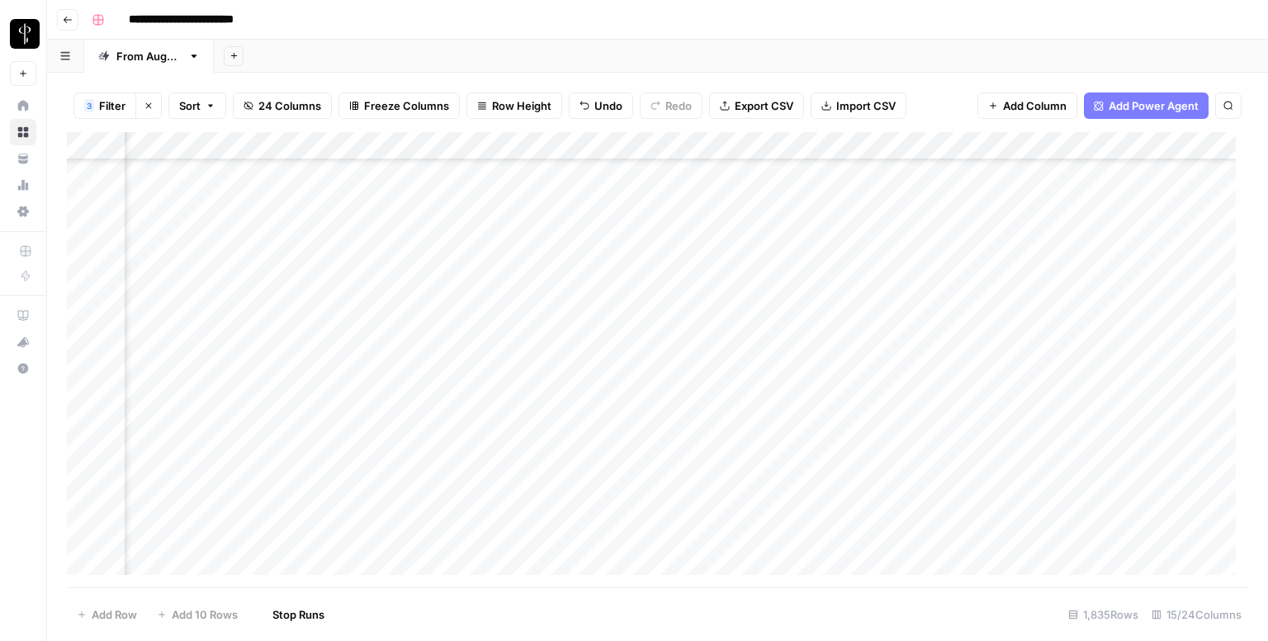
click at [589, 282] on div "Add Column" at bounding box center [657, 359] width 1181 height 455
click at [592, 306] on div "Add Column" at bounding box center [657, 359] width 1181 height 455
click at [583, 256] on div "Add Column" at bounding box center [657, 359] width 1181 height 455
click at [581, 336] on div "Add Column" at bounding box center [657, 359] width 1181 height 455
click at [597, 362] on div "Add Column" at bounding box center [657, 359] width 1181 height 455
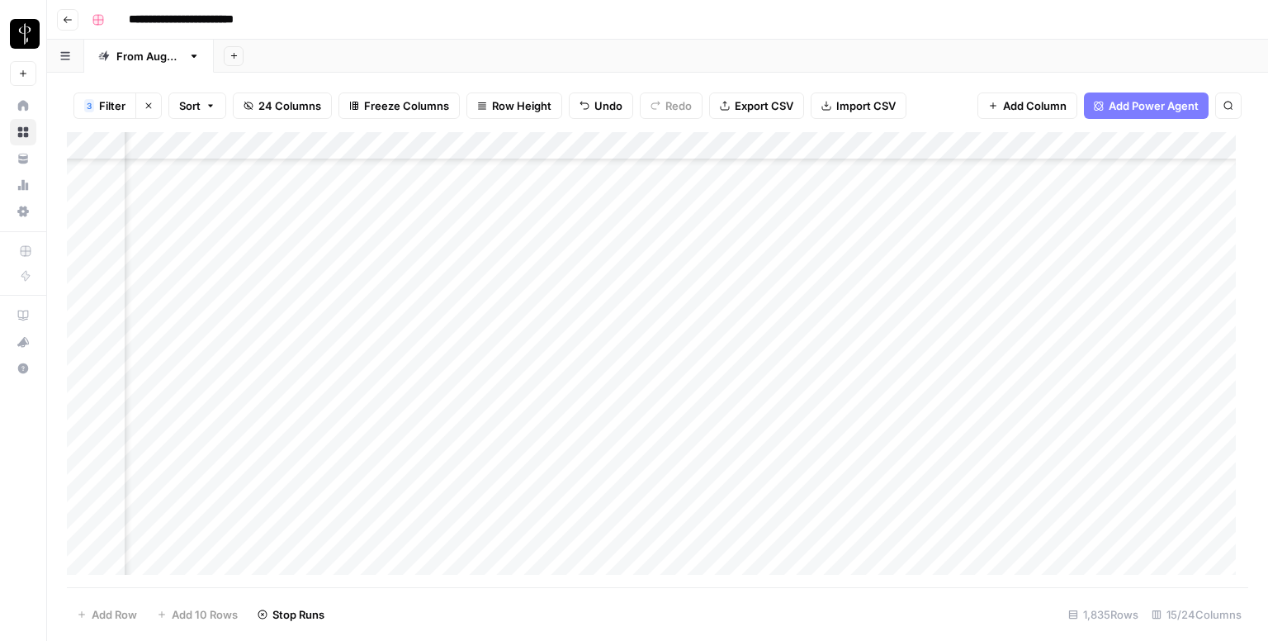
click at [581, 392] on div "Add Column" at bounding box center [657, 359] width 1181 height 455
click at [591, 410] on div "Add Column" at bounding box center [657, 359] width 1181 height 455
click at [591, 338] on div "Add Column" at bounding box center [657, 359] width 1181 height 455
click at [591, 364] on div "Add Column" at bounding box center [657, 359] width 1181 height 455
click at [599, 382] on div "Add Column" at bounding box center [657, 359] width 1181 height 455
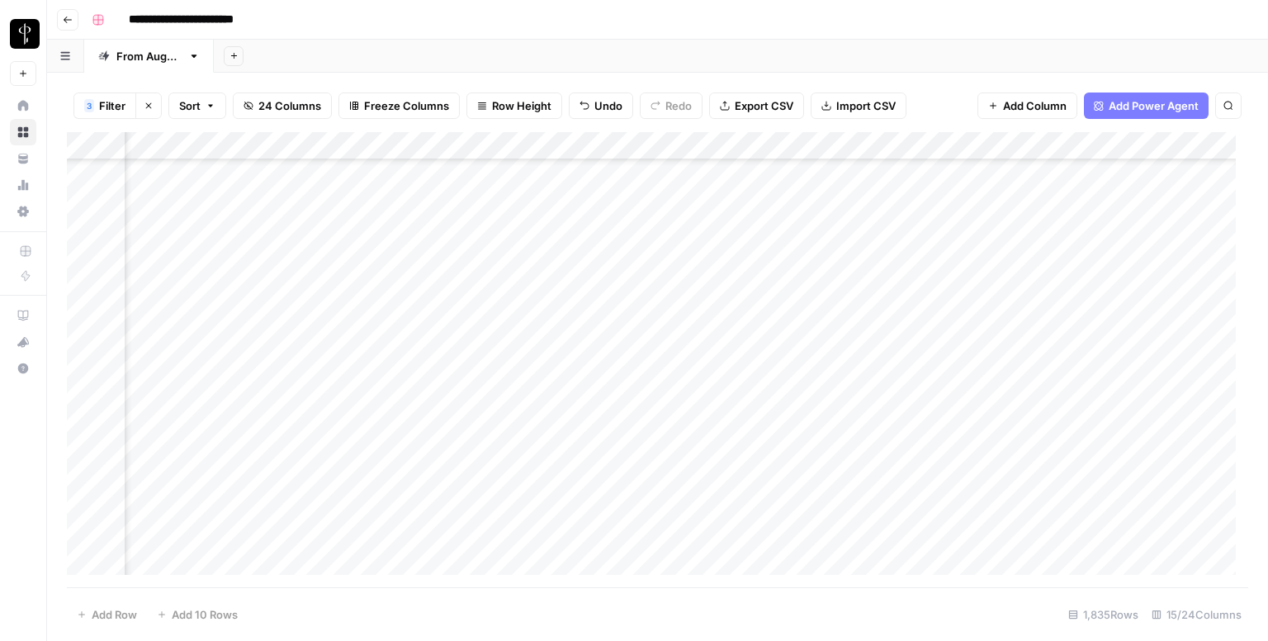
click at [594, 412] on div "Add Column" at bounding box center [657, 359] width 1181 height 455
click at [588, 444] on div "Add Column" at bounding box center [657, 359] width 1181 height 455
click at [572, 474] on div "Add Column" at bounding box center [657, 359] width 1181 height 455
click at [586, 394] on div "Add Column" at bounding box center [657, 359] width 1181 height 455
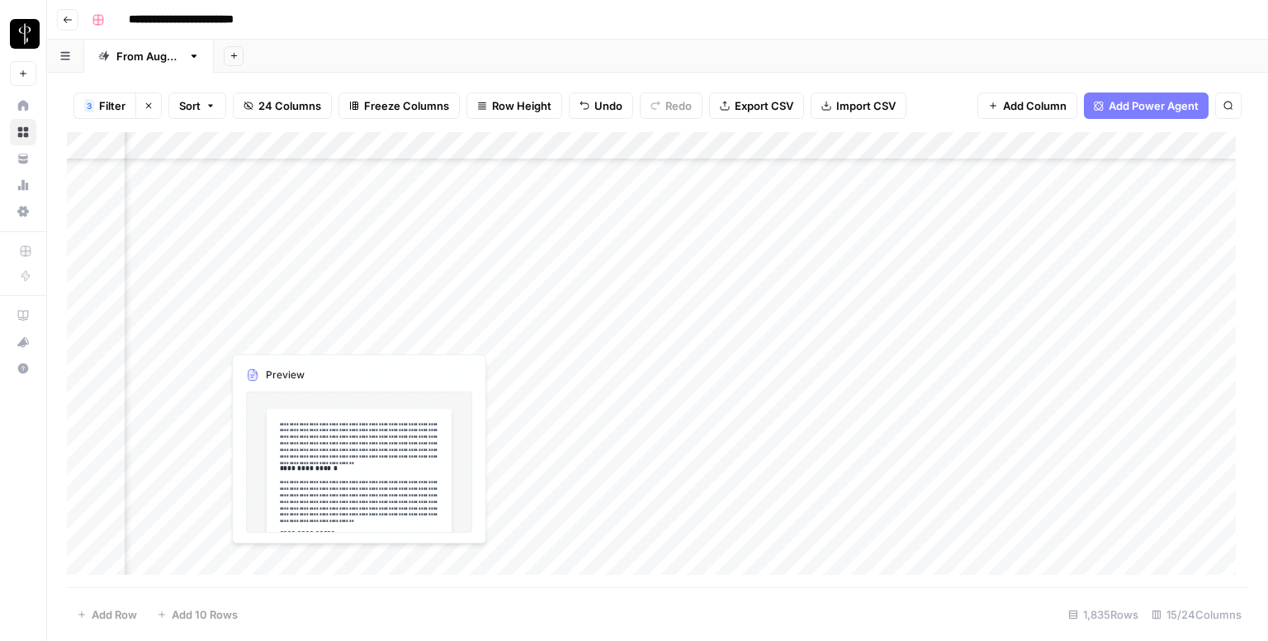
scroll to position [4045, 1066]
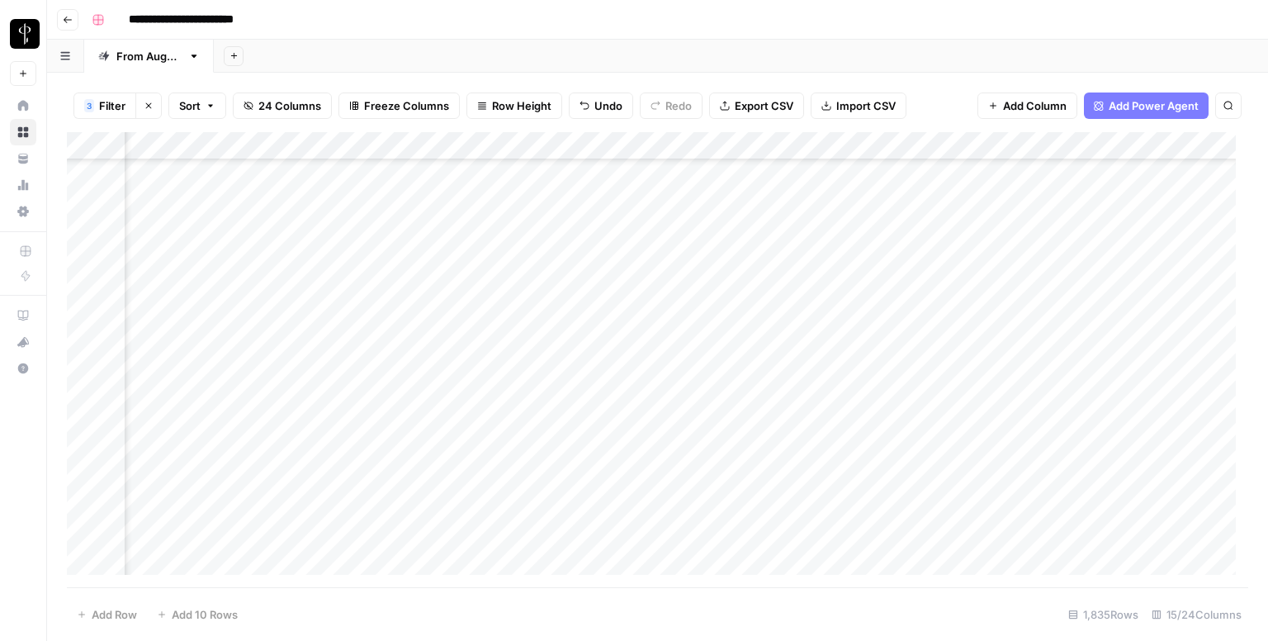
click at [578, 338] on div "Add Column" at bounding box center [657, 359] width 1181 height 455
click at [598, 368] on div "Add Column" at bounding box center [657, 359] width 1181 height 455
click at [585, 394] on div "Add Column" at bounding box center [657, 359] width 1181 height 455
click at [585, 424] on div "Add Column" at bounding box center [657, 359] width 1181 height 455
click at [594, 453] on div "Add Column" at bounding box center [657, 359] width 1181 height 455
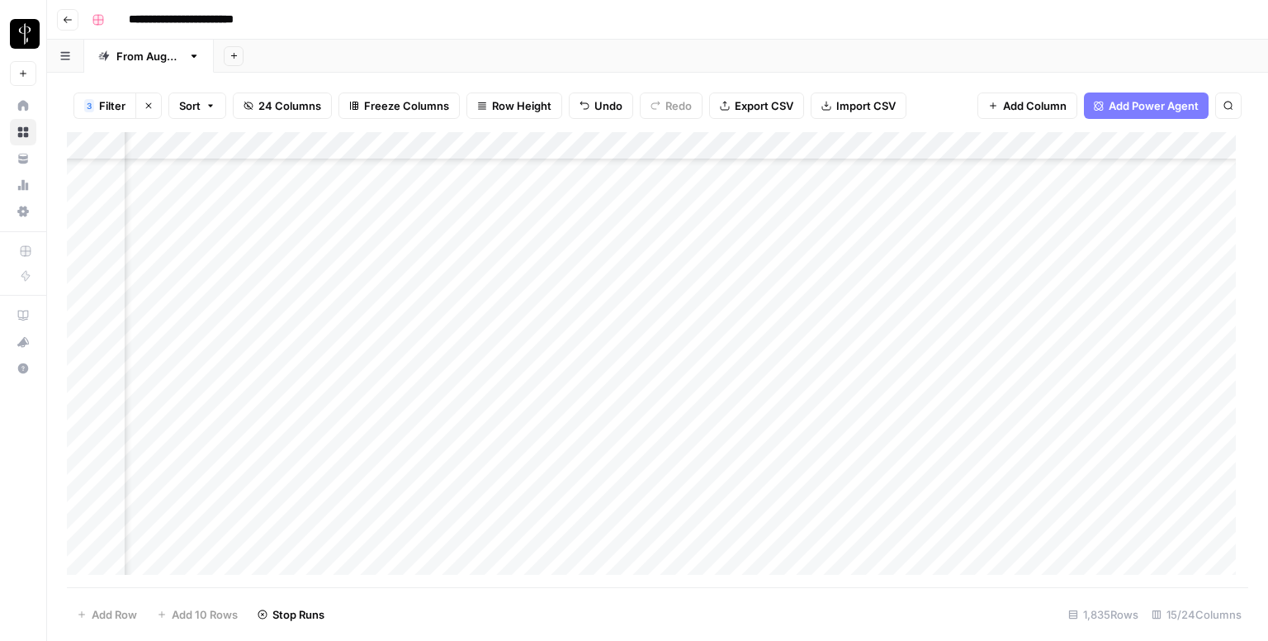
click at [592, 483] on div "Add Column" at bounding box center [657, 359] width 1181 height 455
click at [585, 504] on div "Add Column" at bounding box center [657, 359] width 1181 height 455
click at [594, 529] on div "Add Column" at bounding box center [657, 359] width 1181 height 455
click at [593, 555] on div "Add Column" at bounding box center [657, 359] width 1181 height 455
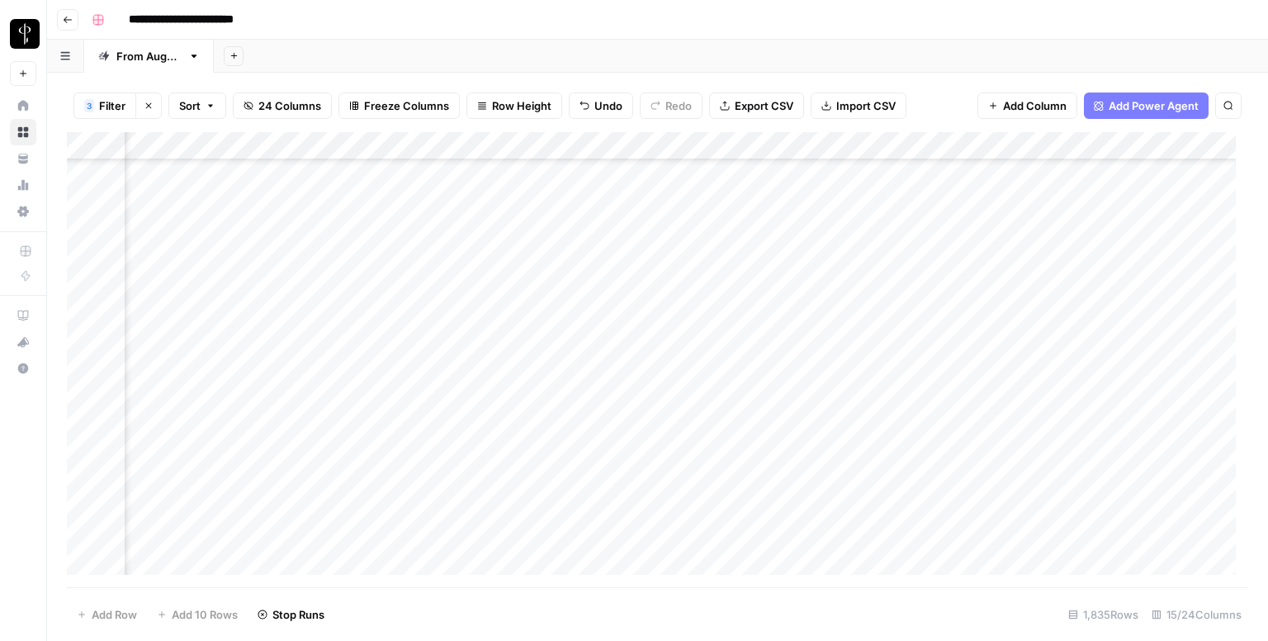
click at [587, 419] on div "Add Column" at bounding box center [657, 359] width 1181 height 455
click at [200, 219] on div "Add Column" at bounding box center [657, 359] width 1181 height 455
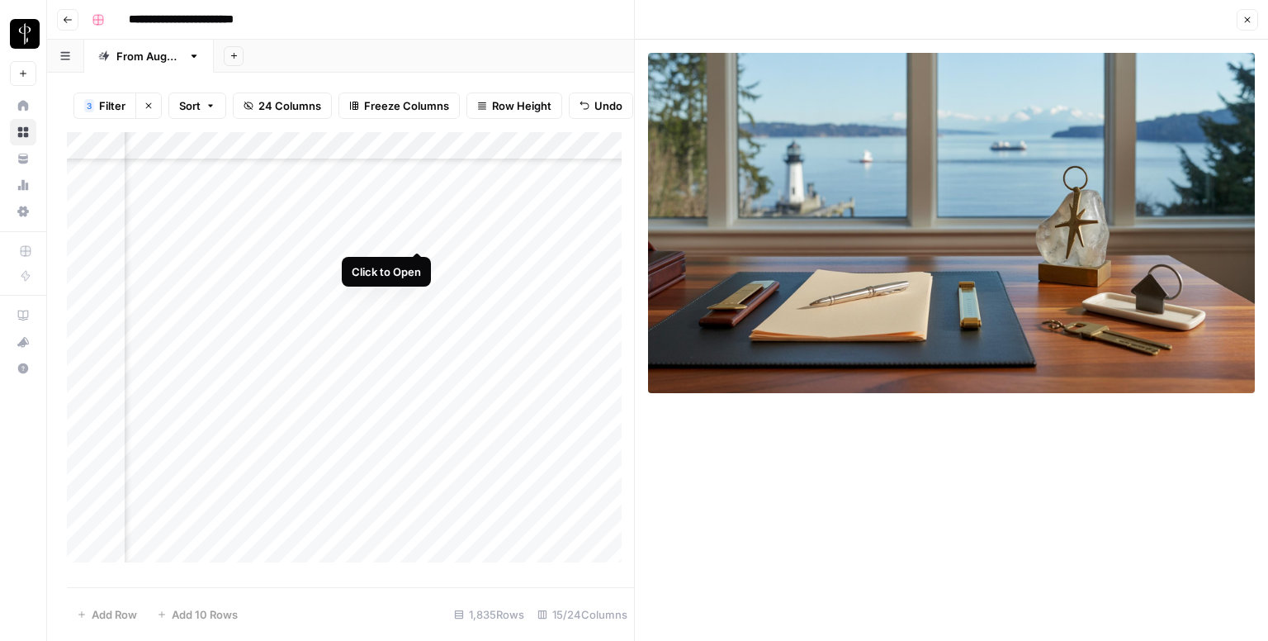
click at [420, 233] on div "Add Column" at bounding box center [350, 353] width 567 height 443
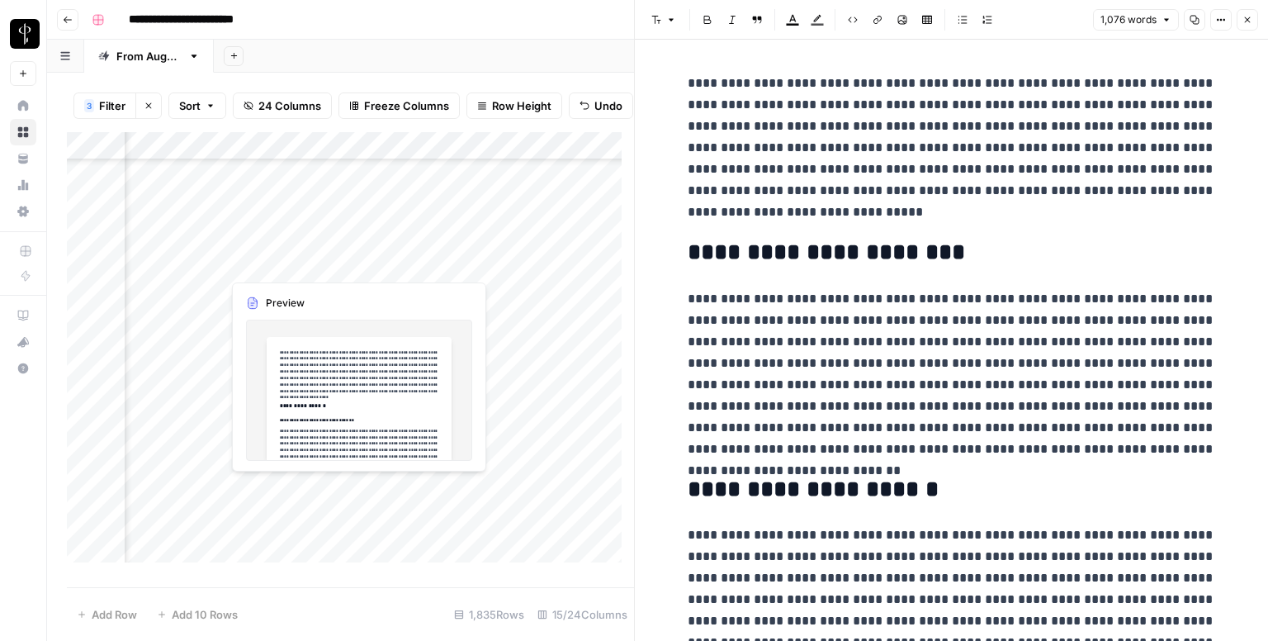
click at [410, 273] on div "Add Column" at bounding box center [350, 353] width 567 height 443
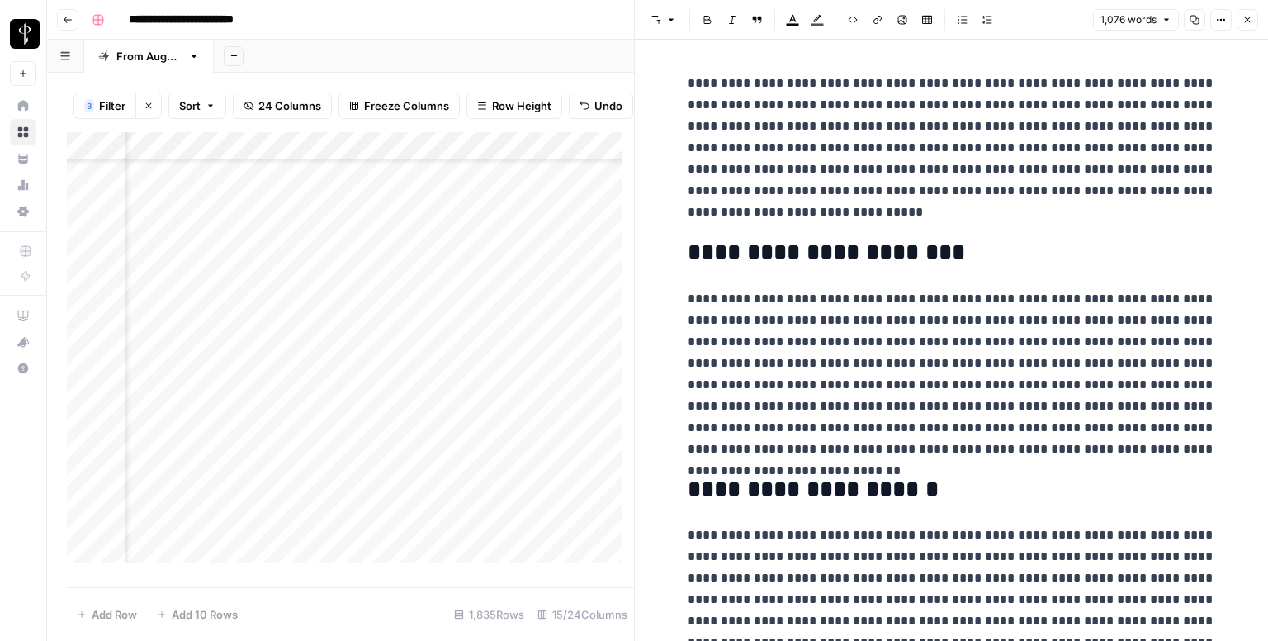
click at [414, 266] on div "Add Column" at bounding box center [350, 353] width 567 height 443
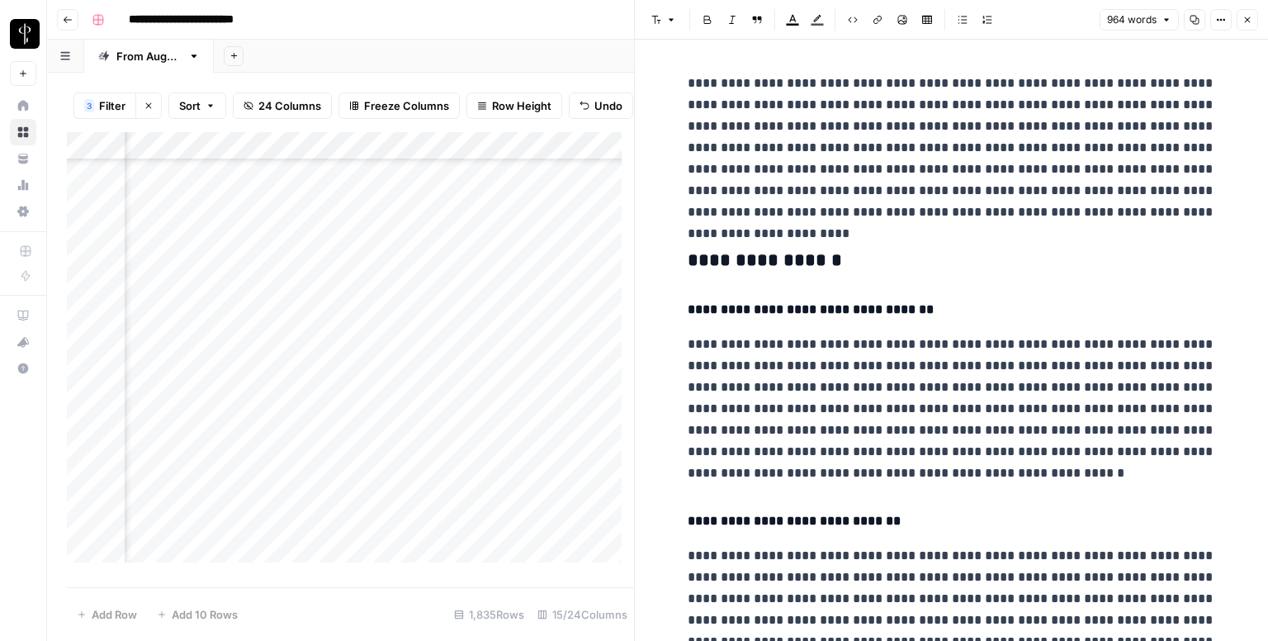
click at [204, 262] on div "Add Column" at bounding box center [350, 353] width 567 height 443
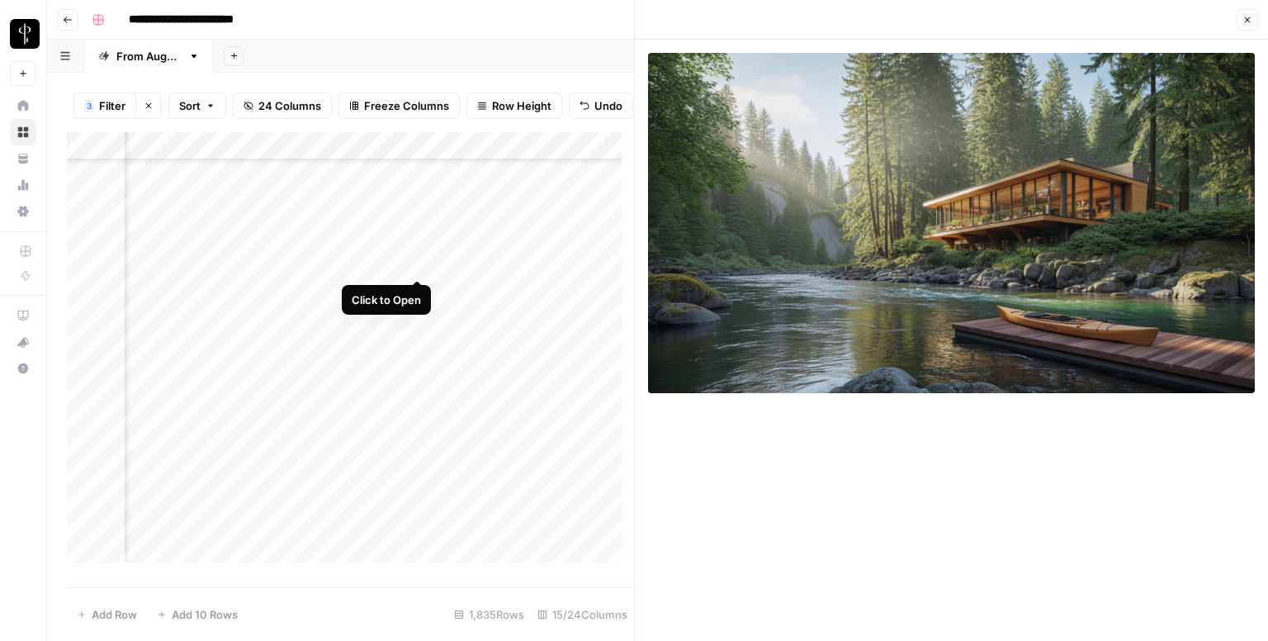
click at [412, 265] on div "Add Column" at bounding box center [350, 353] width 567 height 443
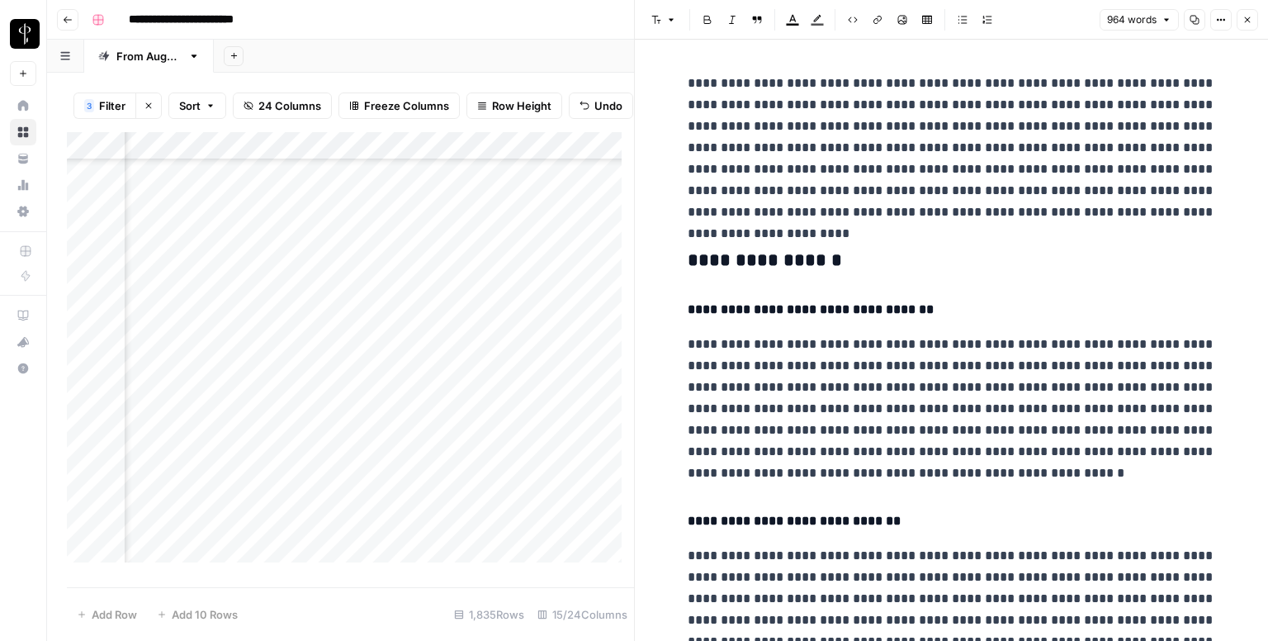
click at [738, 258] on h3 "**********" at bounding box center [952, 260] width 528 height 23
click at [667, 27] on button "Font style" at bounding box center [664, 19] width 38 height 21
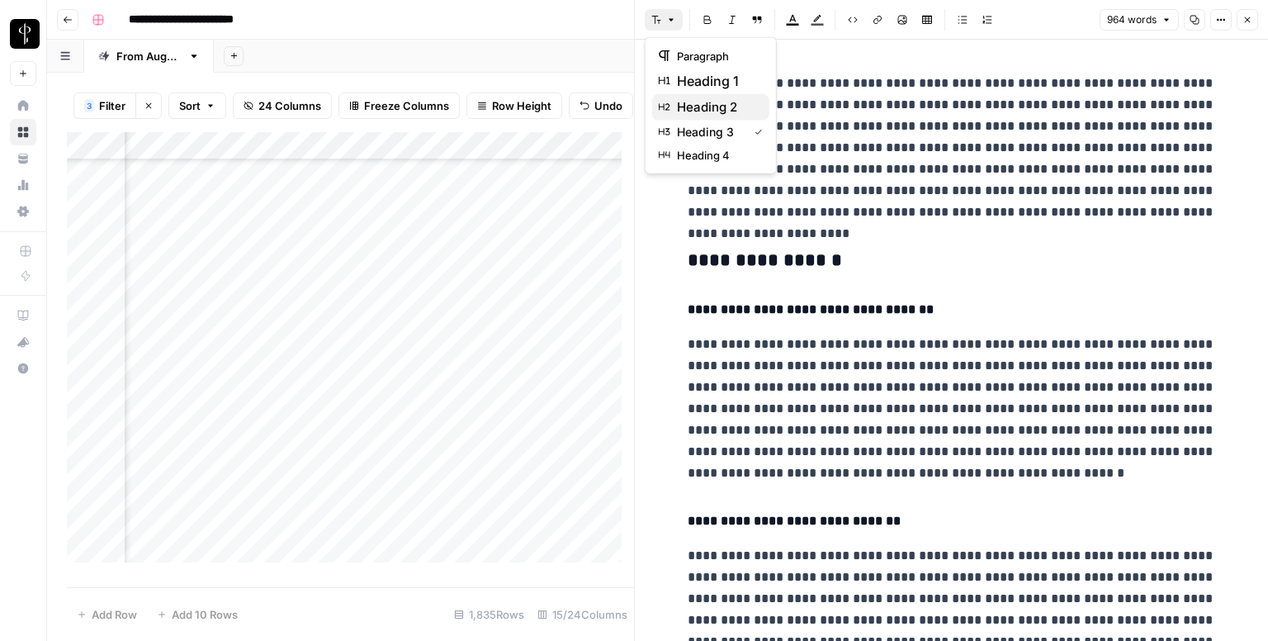
click at [713, 97] on span "heading 2" at bounding box center [716, 107] width 79 height 20
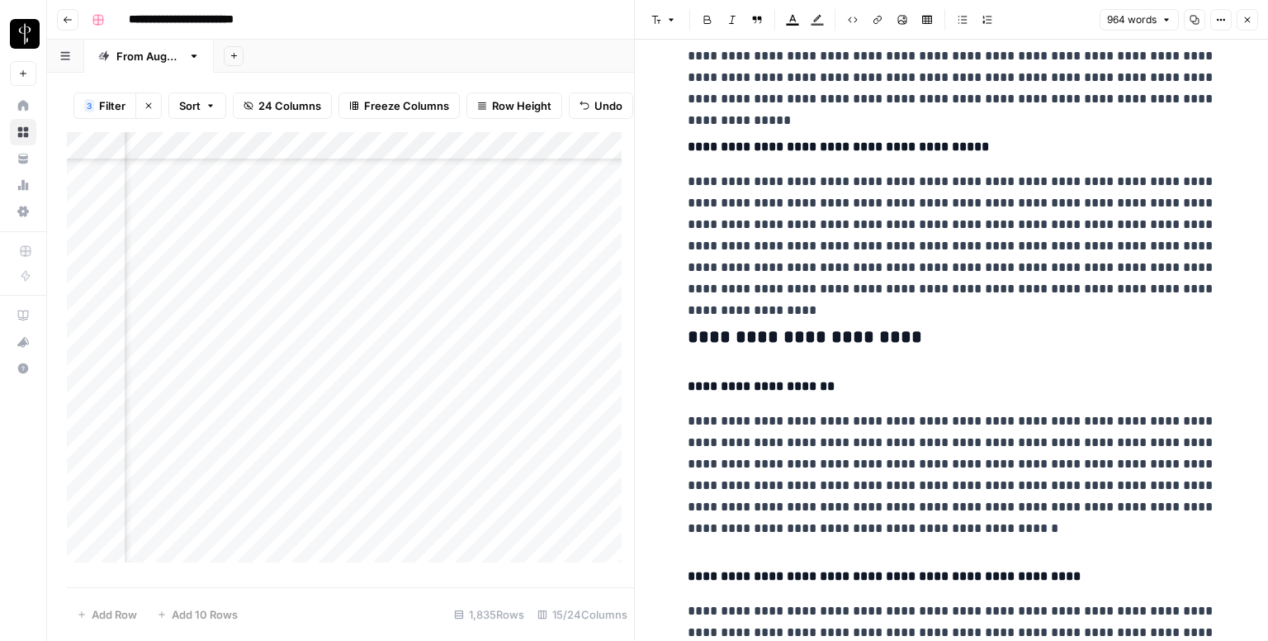
scroll to position [578, 0]
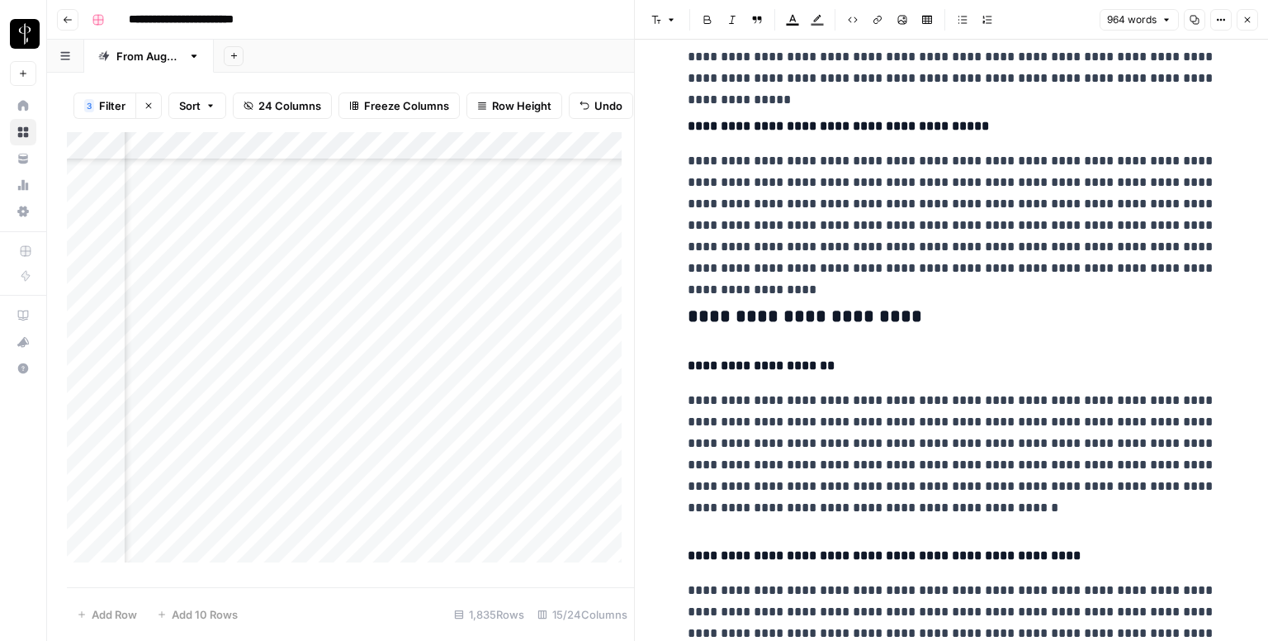
click at [742, 305] on h3 "**********" at bounding box center [952, 316] width 528 height 23
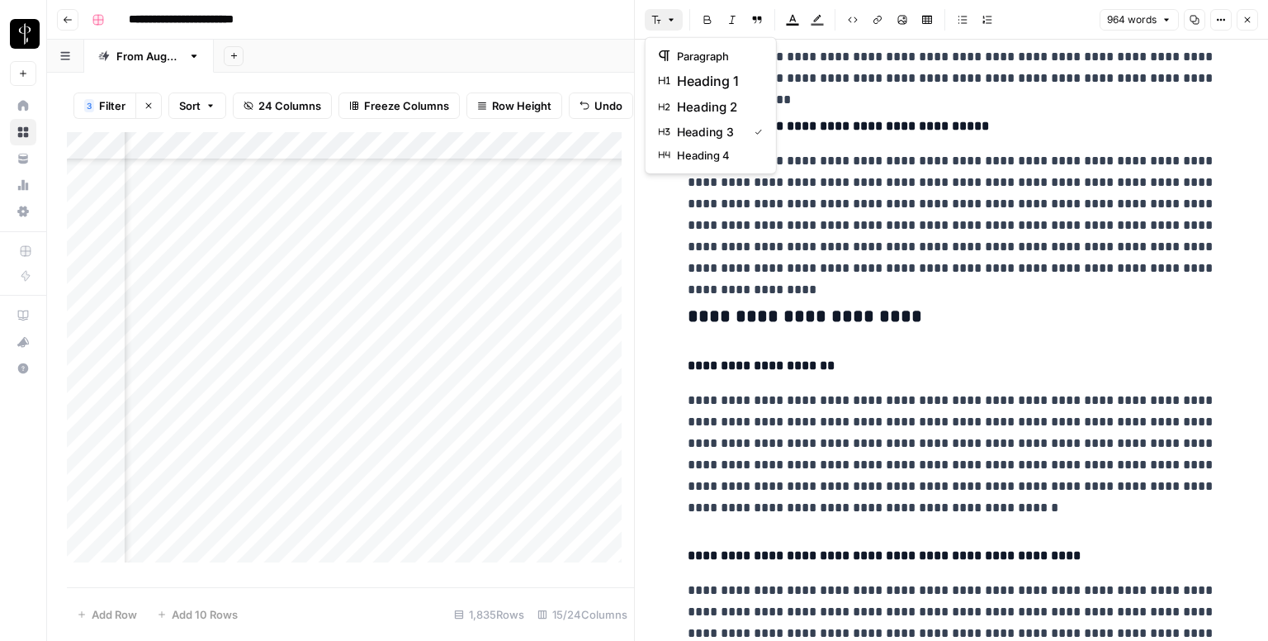
click at [666, 22] on span "button" at bounding box center [671, 20] width 10 height 10
click at [729, 119] on button "heading 2" at bounding box center [710, 107] width 117 height 26
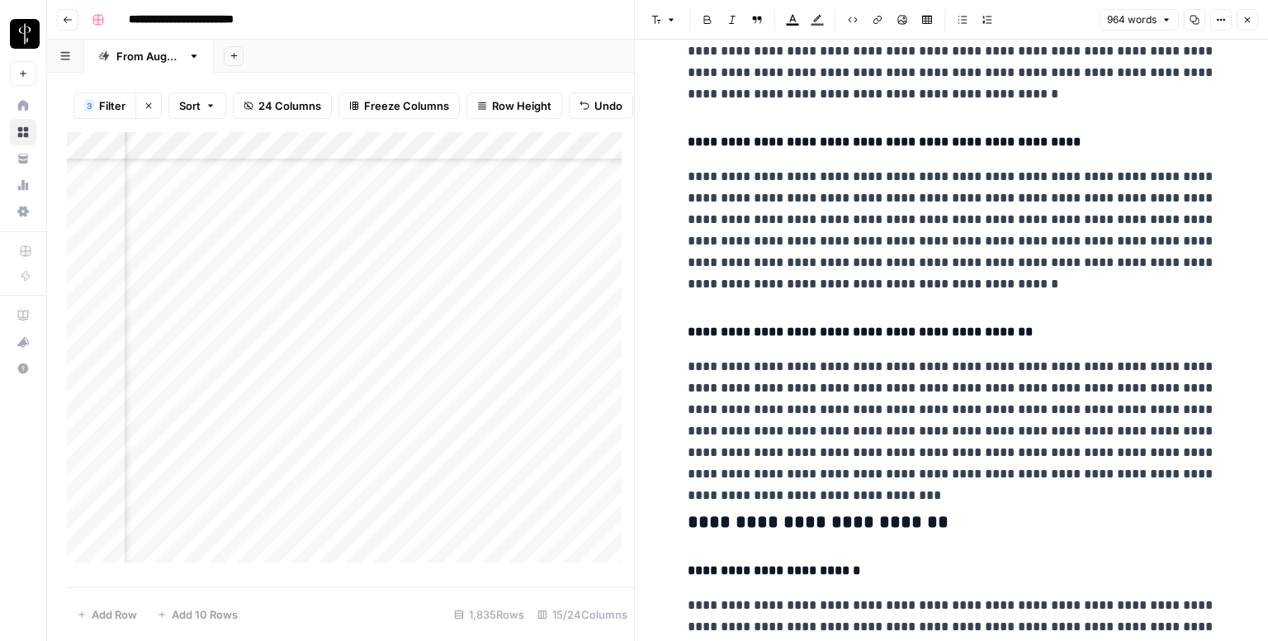
scroll to position [1073, 0]
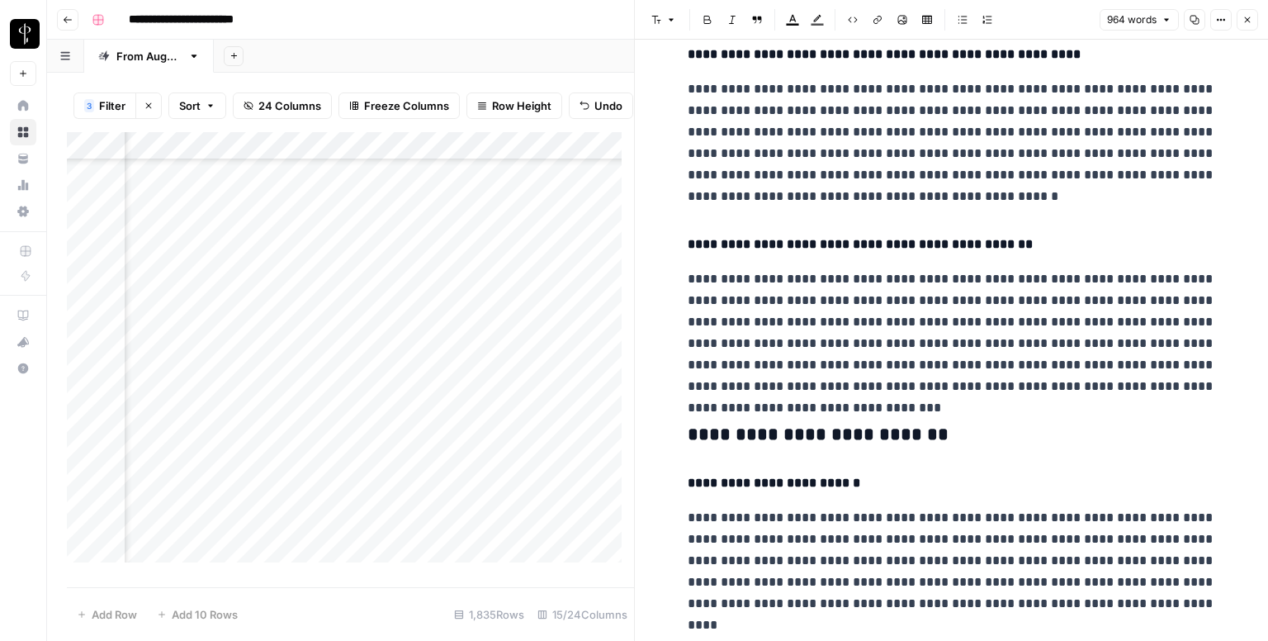
click at [758, 431] on h3 "**********" at bounding box center [952, 435] width 528 height 23
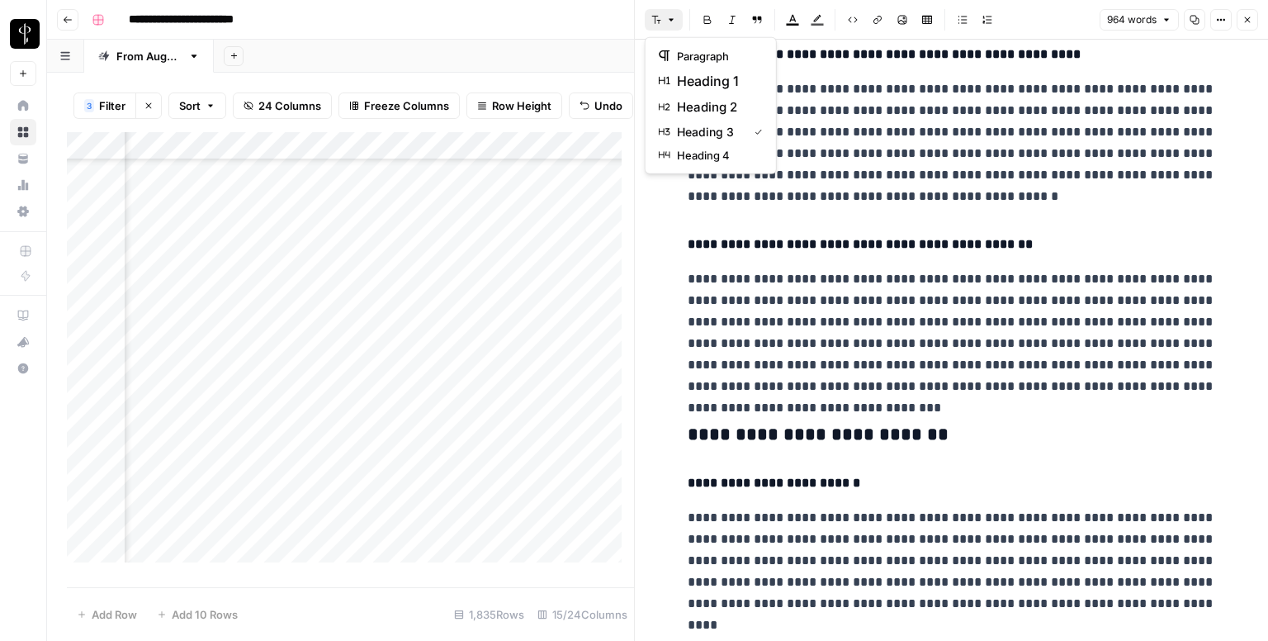
click at [671, 16] on icon "button" at bounding box center [671, 20] width 10 height 10
click at [722, 106] on span "heading 2" at bounding box center [716, 107] width 79 height 20
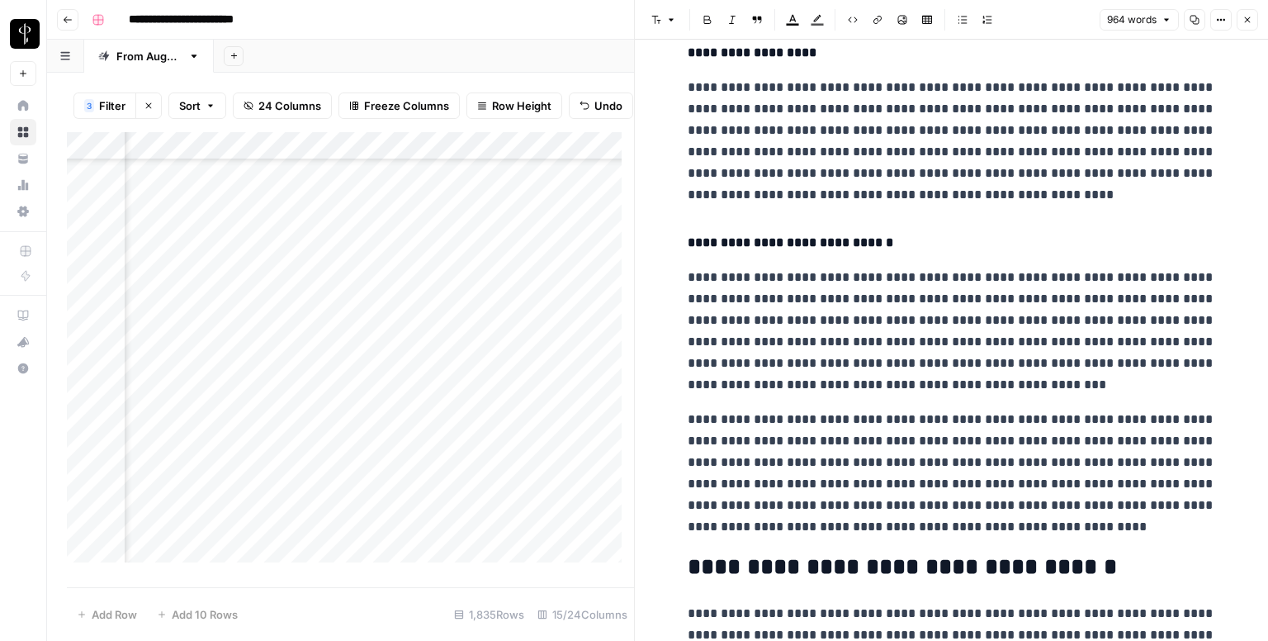
scroll to position [1816, 0]
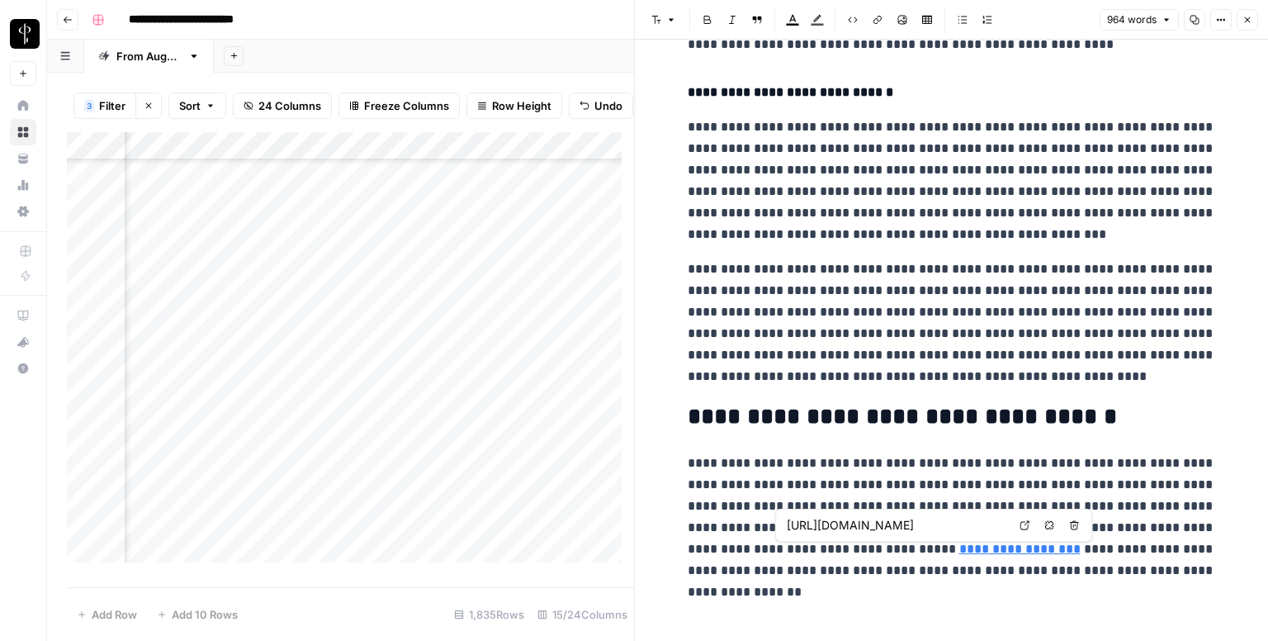
click at [1031, 523] on link "Open in a new tab" at bounding box center [1024, 524] width 21 height 21
click at [1245, 17] on icon "button" at bounding box center [1247, 20] width 10 height 10
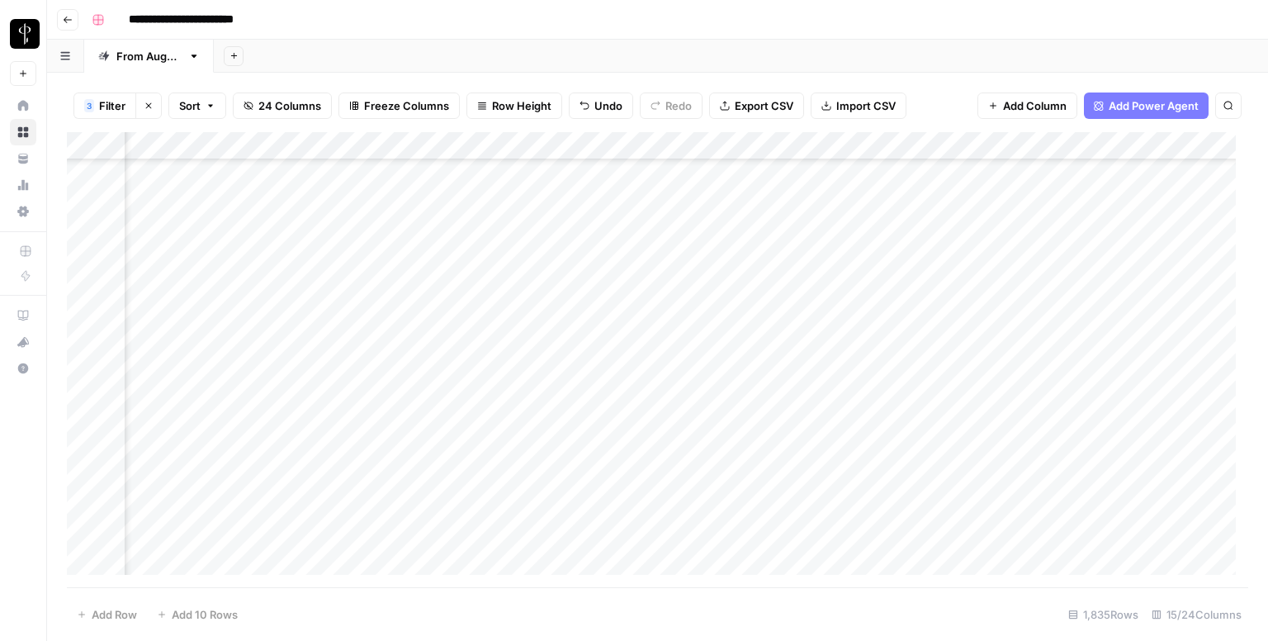
click at [678, 251] on div "Add Column" at bounding box center [657, 359] width 1181 height 455
type textarea "**********"
click at [703, 257] on textarea "**********" at bounding box center [783, 251] width 264 height 23
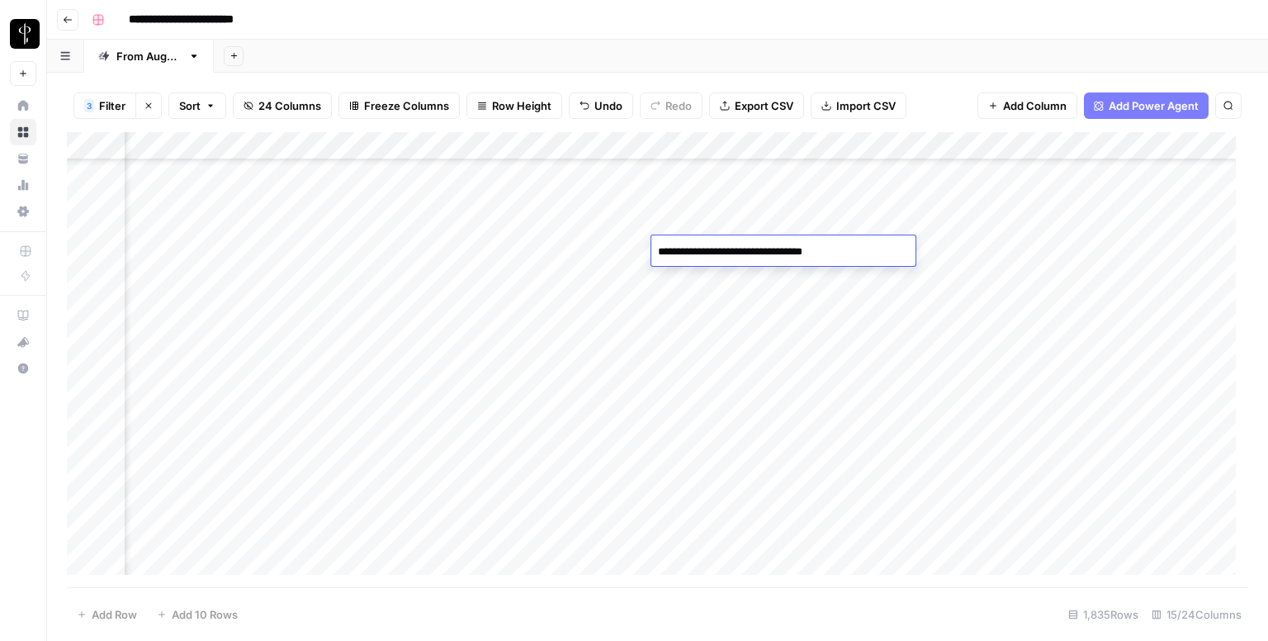
click at [703, 257] on textarea "**********" at bounding box center [783, 251] width 264 height 23
click at [750, 234] on div "Add Column" at bounding box center [657, 359] width 1181 height 455
click at [731, 251] on div "Add Column" at bounding box center [657, 359] width 1181 height 455
click at [731, 251] on textarea at bounding box center [783, 251] width 264 height 23
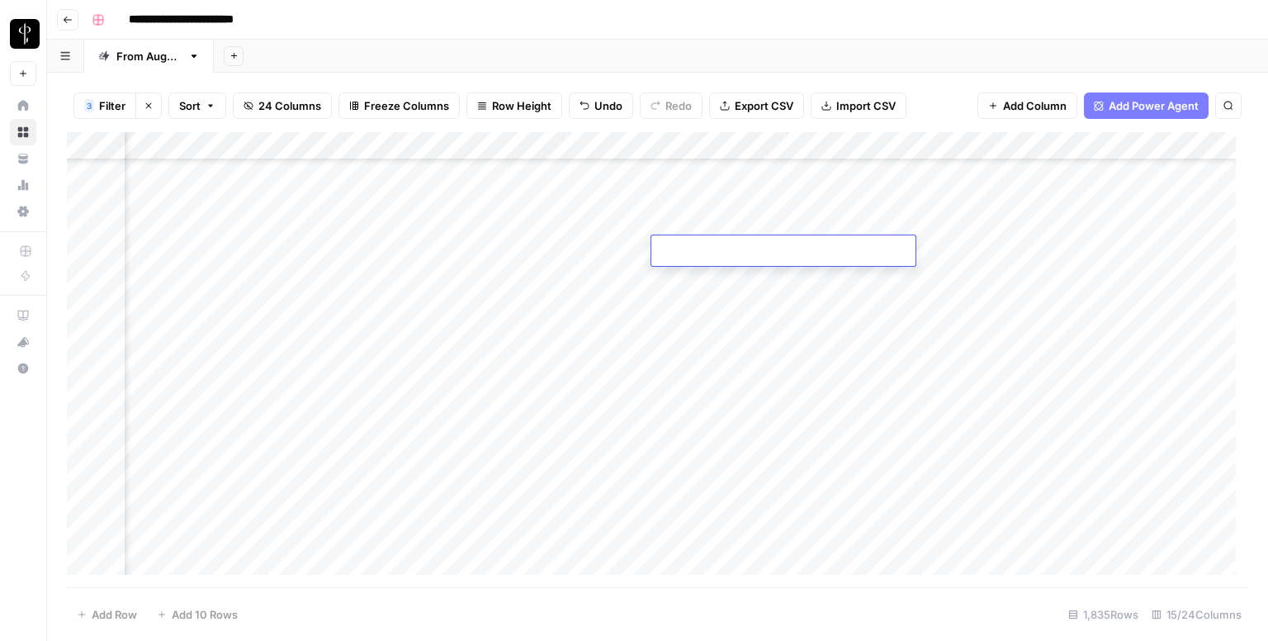
click at [419, 248] on div "Add Column" at bounding box center [657, 359] width 1181 height 455
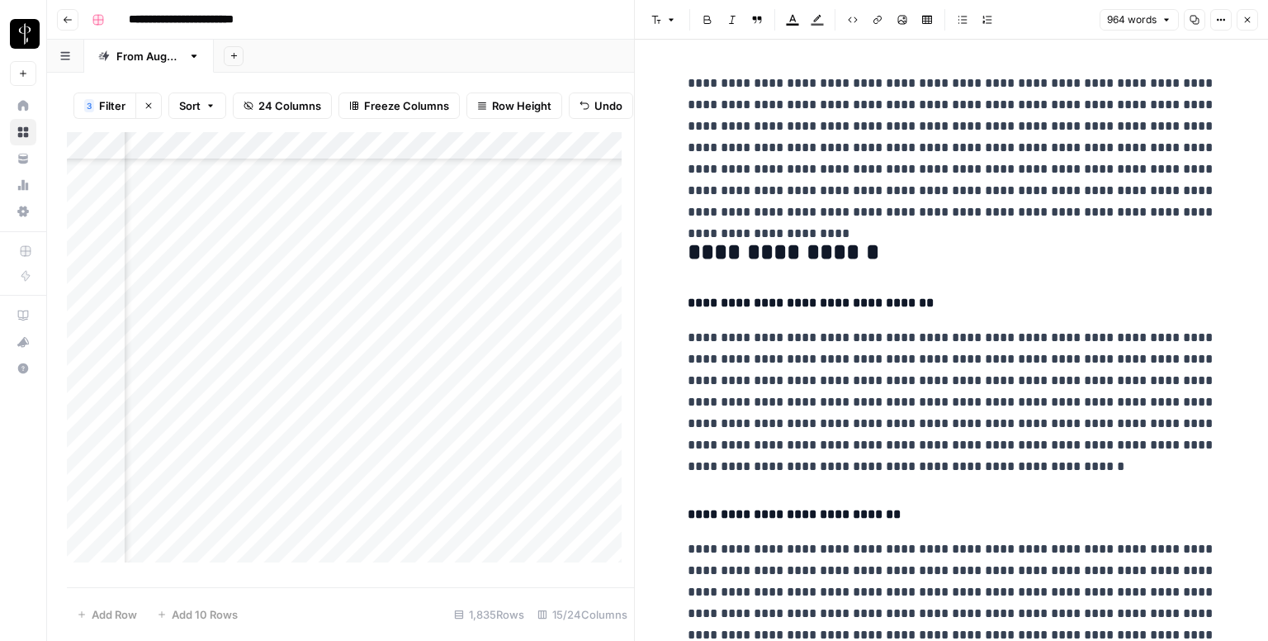
click at [1245, 22] on icon "button" at bounding box center [1247, 20] width 10 height 10
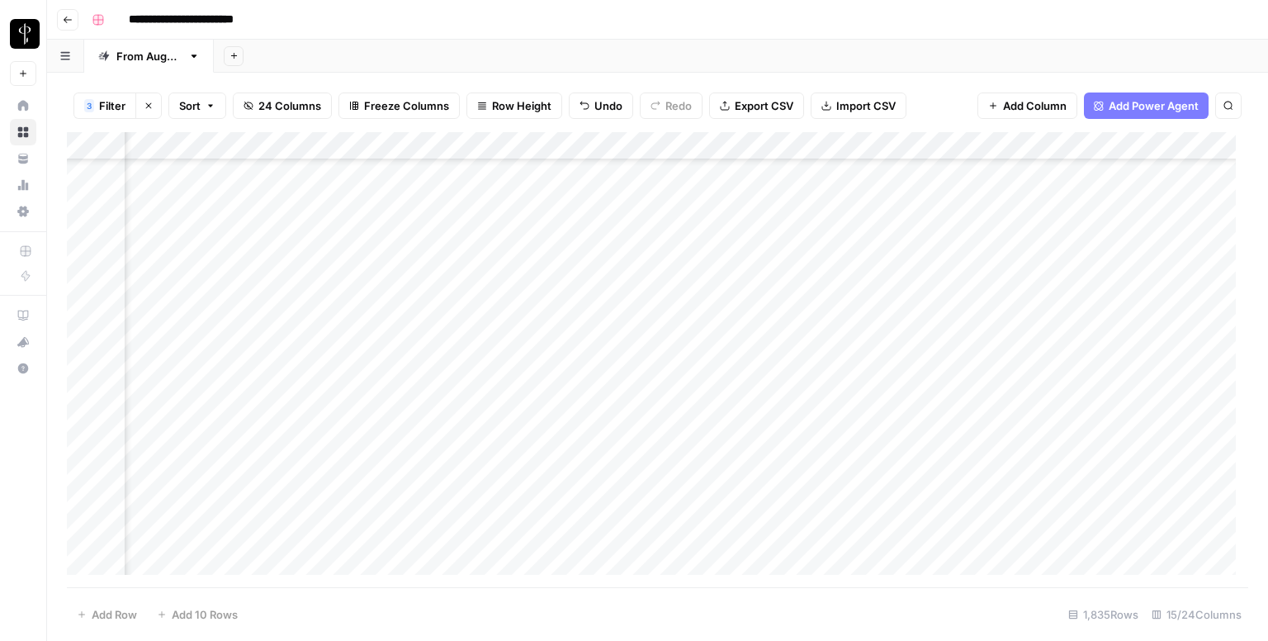
click at [694, 251] on div "Add Column" at bounding box center [657, 359] width 1181 height 455
click at [694, 251] on textarea at bounding box center [783, 251] width 264 height 23
type textarea "**********"
click at [712, 280] on div "Add Column" at bounding box center [657, 359] width 1181 height 455
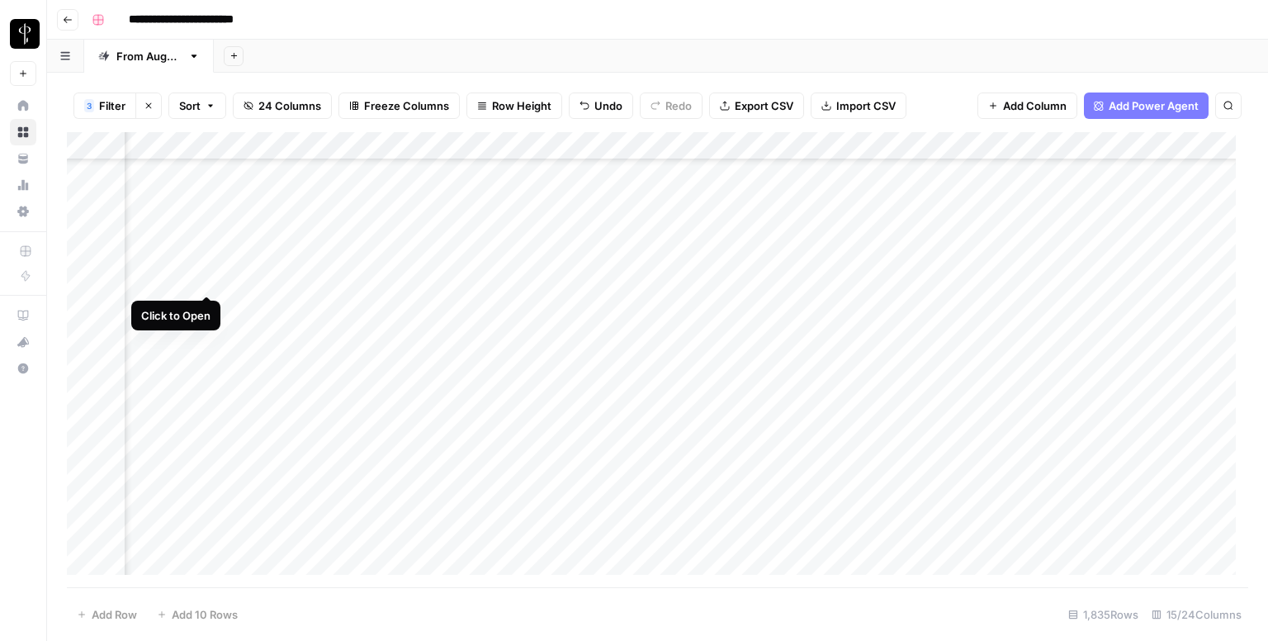
click at [201, 278] on div "Add Column" at bounding box center [657, 359] width 1181 height 455
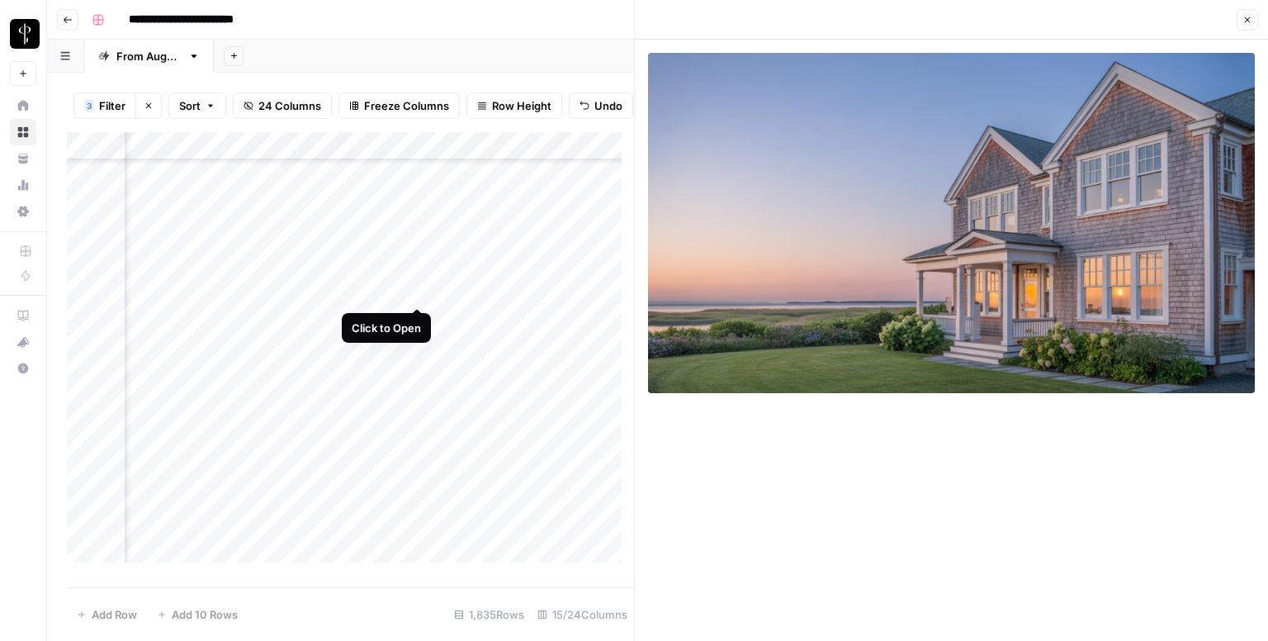
click at [410, 287] on div "Add Column" at bounding box center [350, 353] width 567 height 443
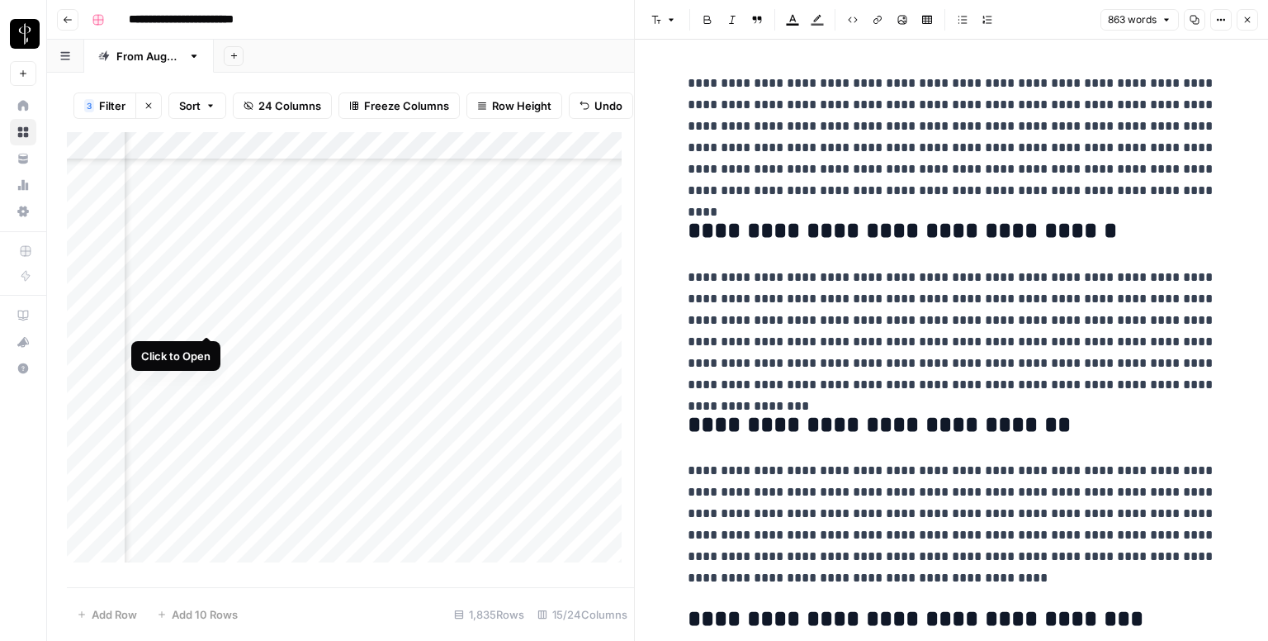
click at [201, 318] on div "Add Column" at bounding box center [350, 353] width 567 height 443
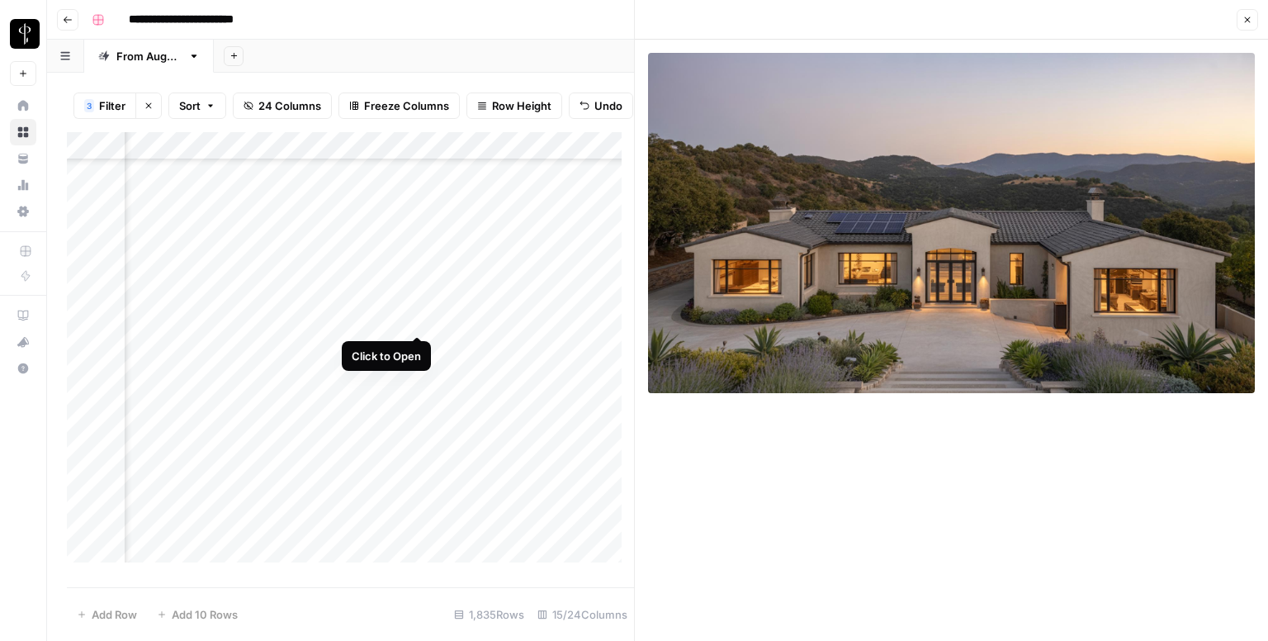
click at [414, 315] on div "Add Column" at bounding box center [350, 353] width 567 height 443
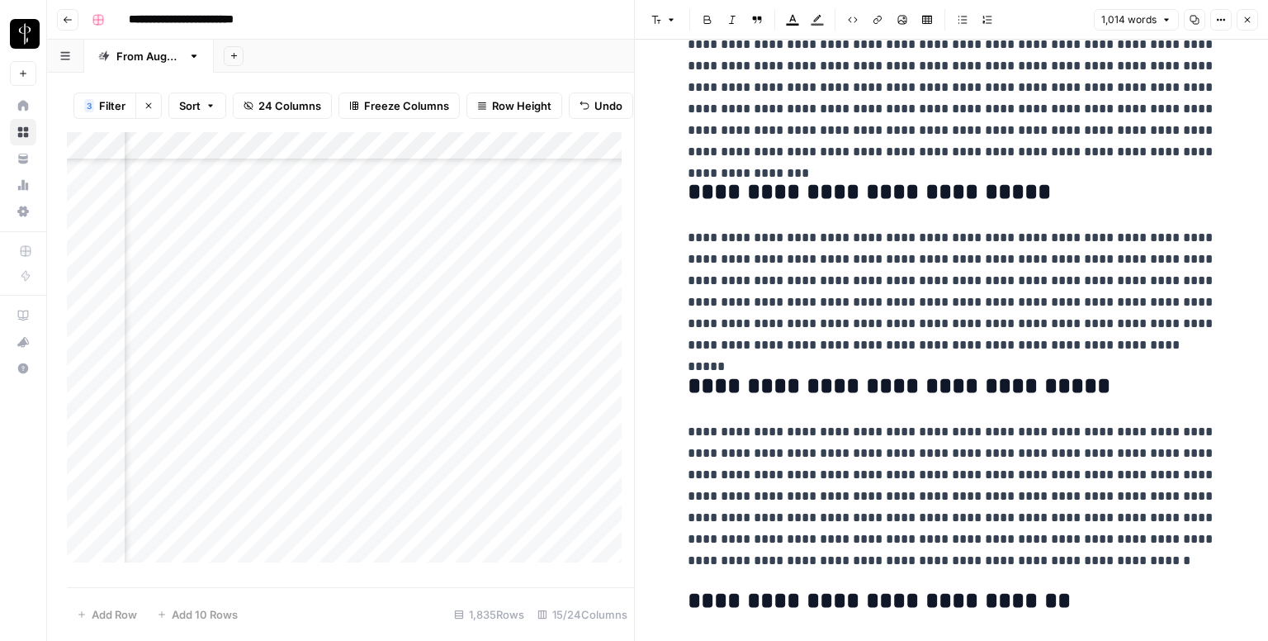
scroll to position [1900, 0]
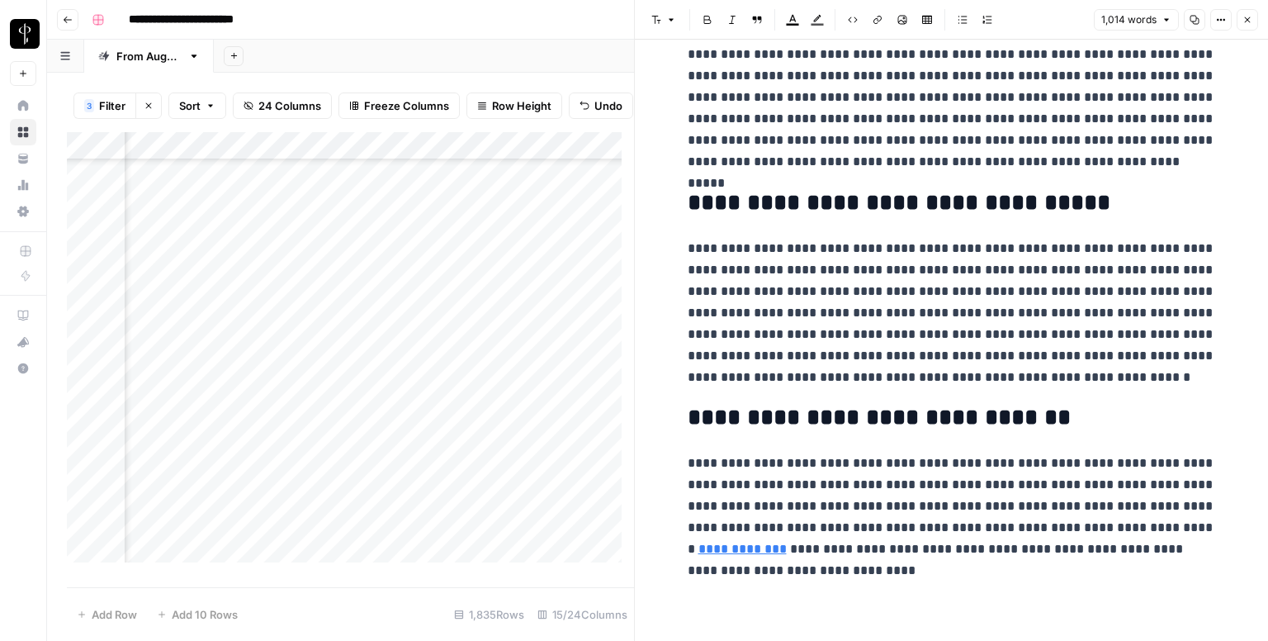
click at [206, 348] on div "Add Column" at bounding box center [350, 353] width 567 height 443
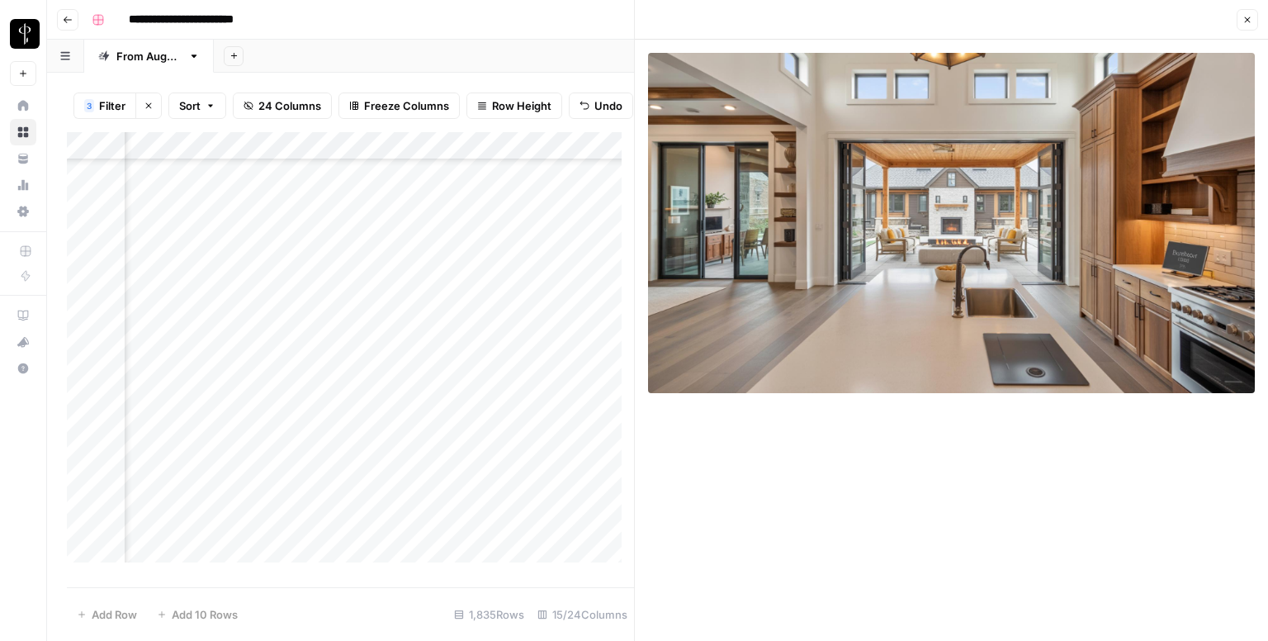
click at [411, 340] on div "Add Column" at bounding box center [350, 353] width 567 height 443
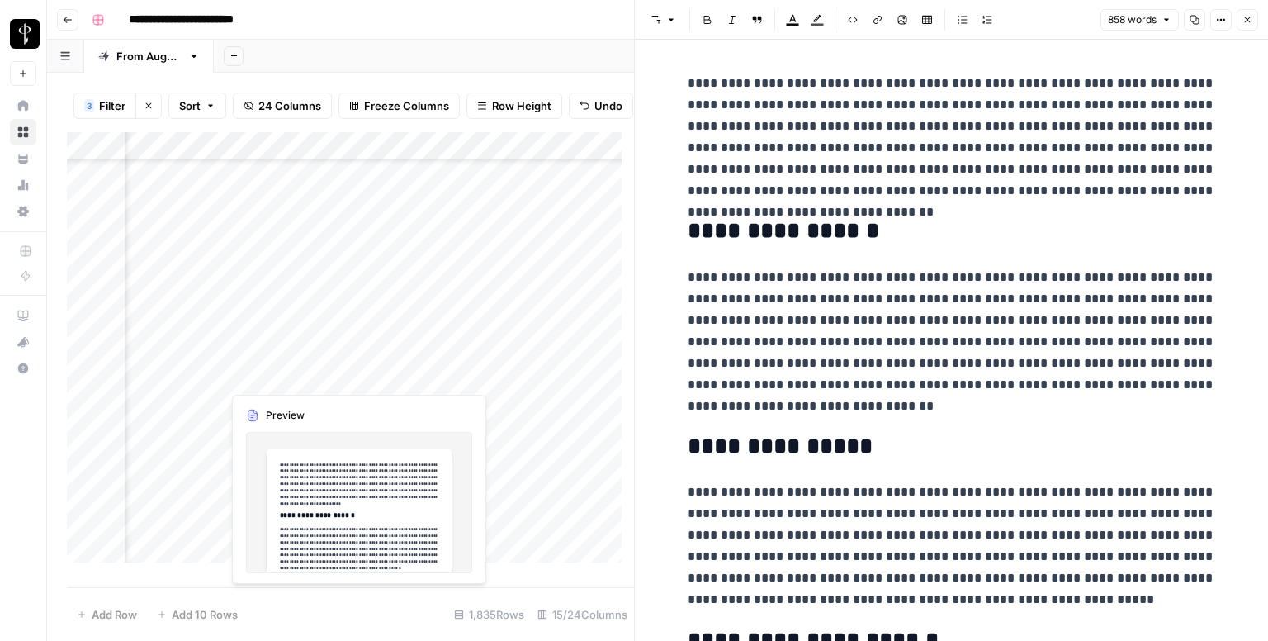
click at [414, 372] on div "Add Column" at bounding box center [350, 353] width 567 height 443
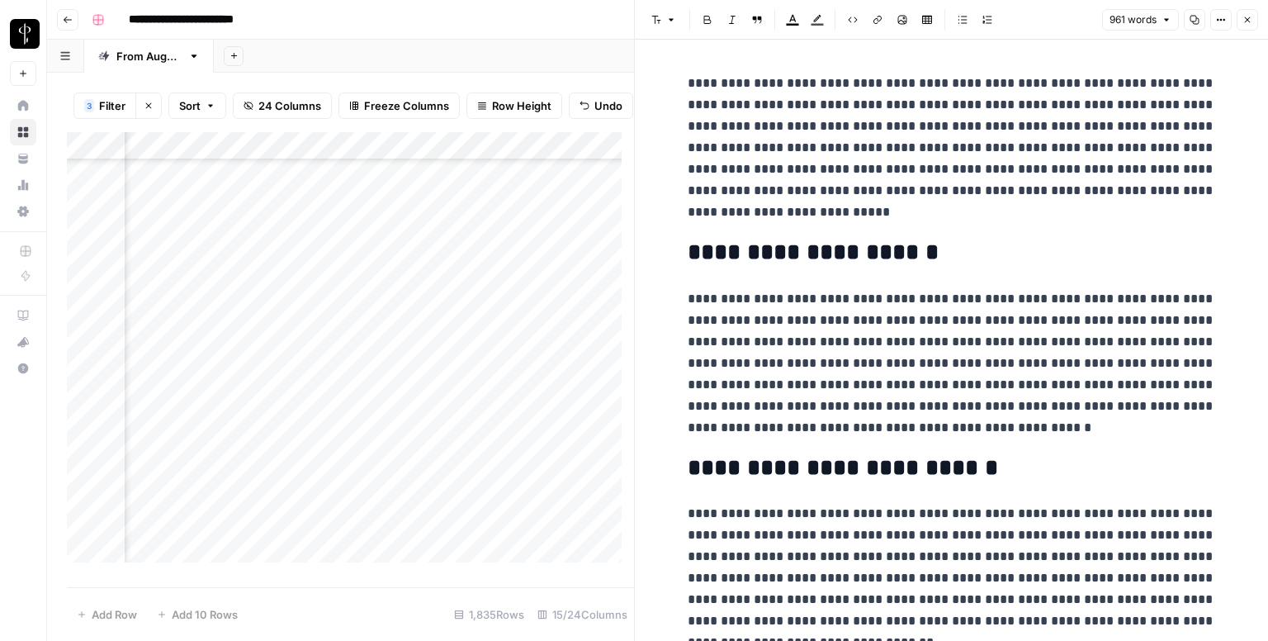
click at [208, 371] on div "Add Column" at bounding box center [350, 353] width 567 height 443
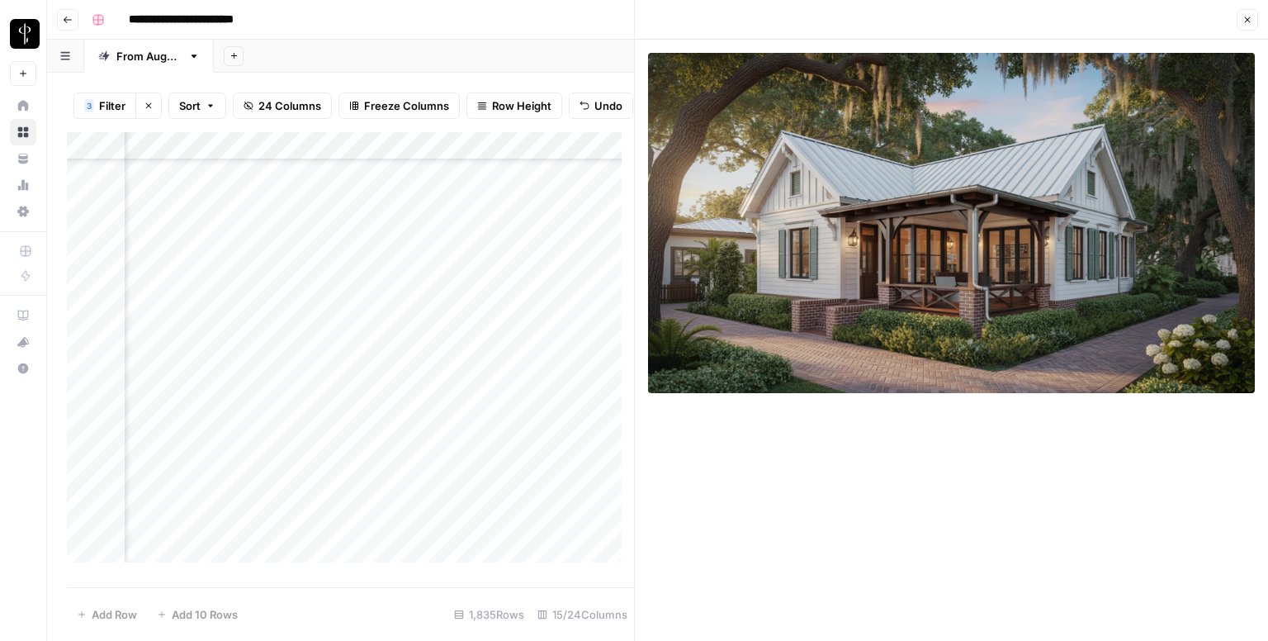
click at [205, 406] on div "Add Column" at bounding box center [350, 353] width 567 height 443
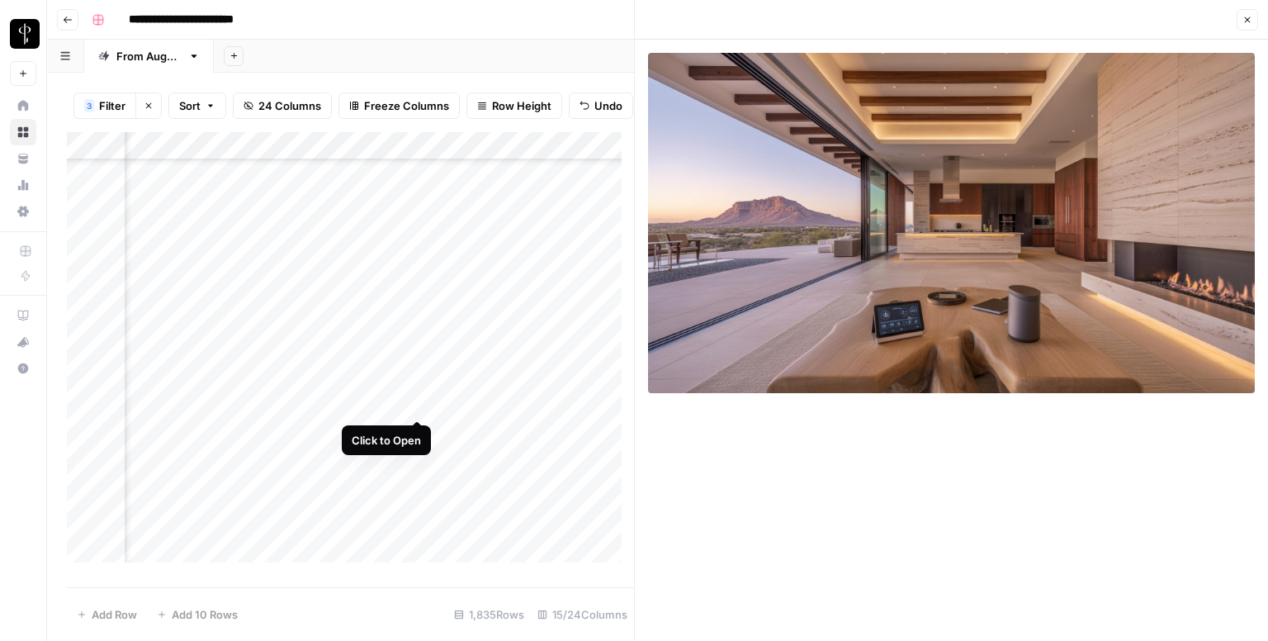
click at [418, 405] on div "Add Column" at bounding box center [350, 353] width 567 height 443
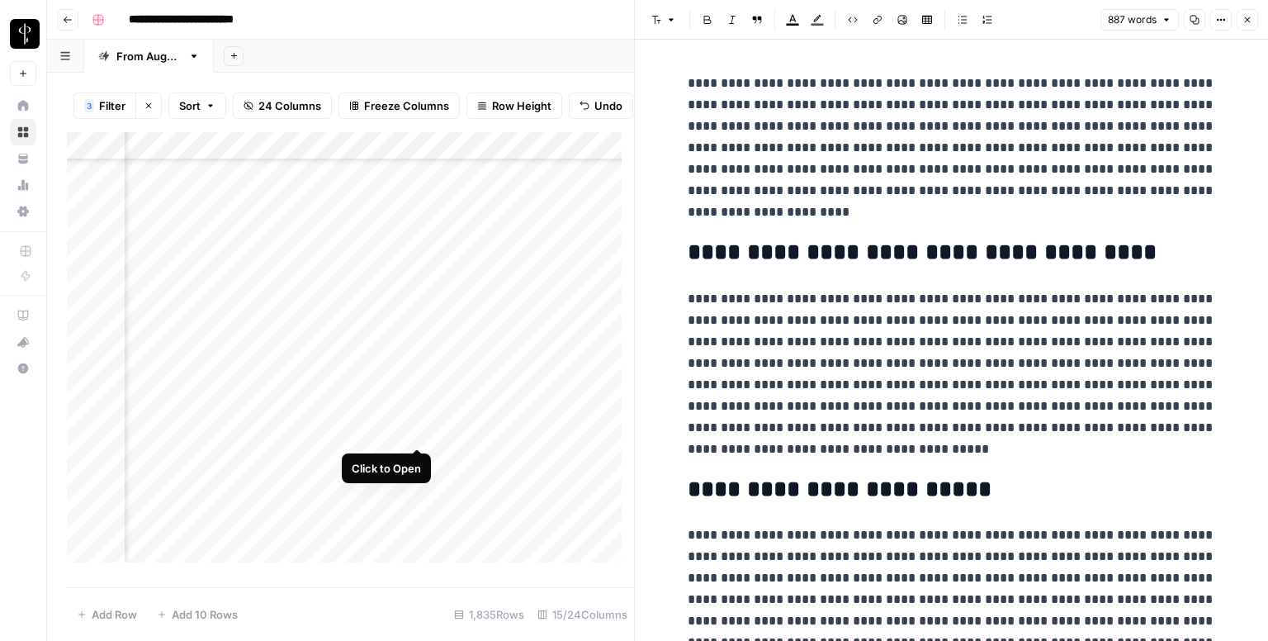
click at [414, 433] on div "Add Column" at bounding box center [350, 353] width 567 height 443
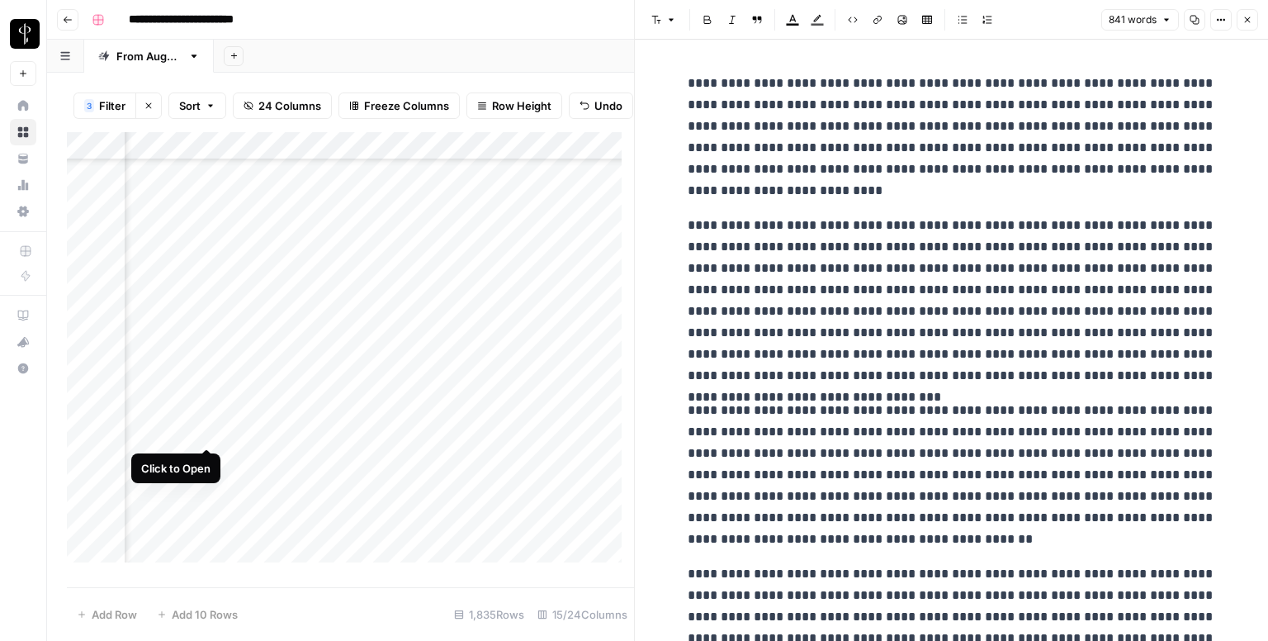
click at [208, 430] on div "Add Column" at bounding box center [350, 353] width 567 height 443
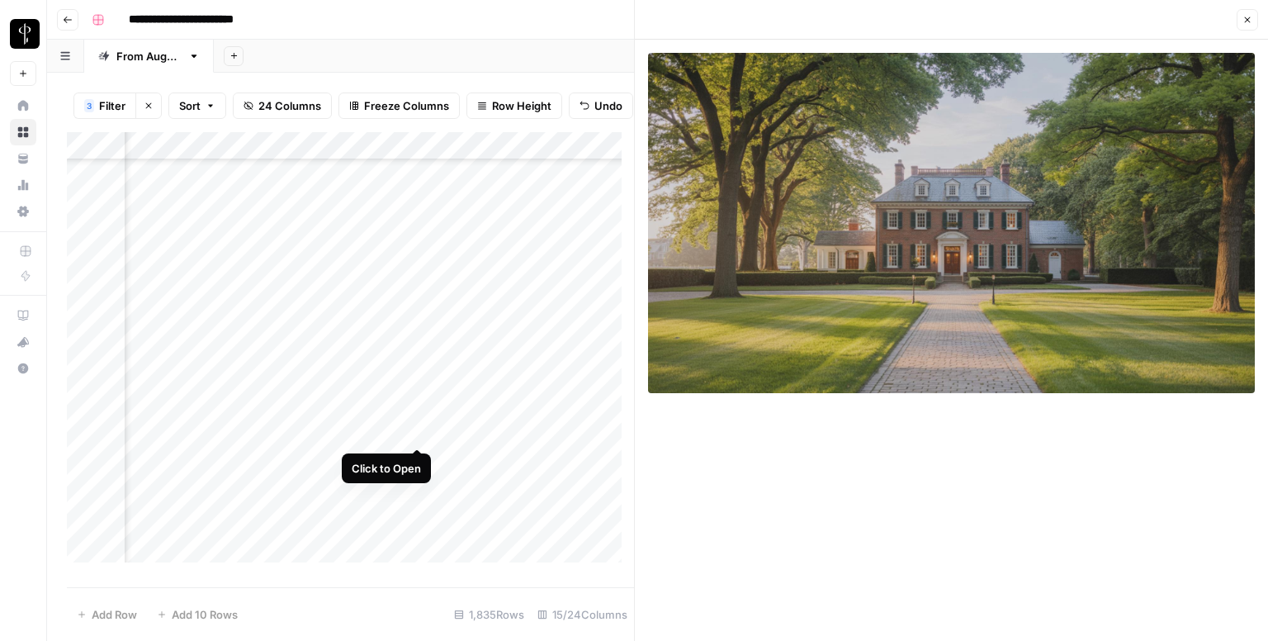
click at [418, 429] on div "Add Column" at bounding box center [350, 353] width 567 height 443
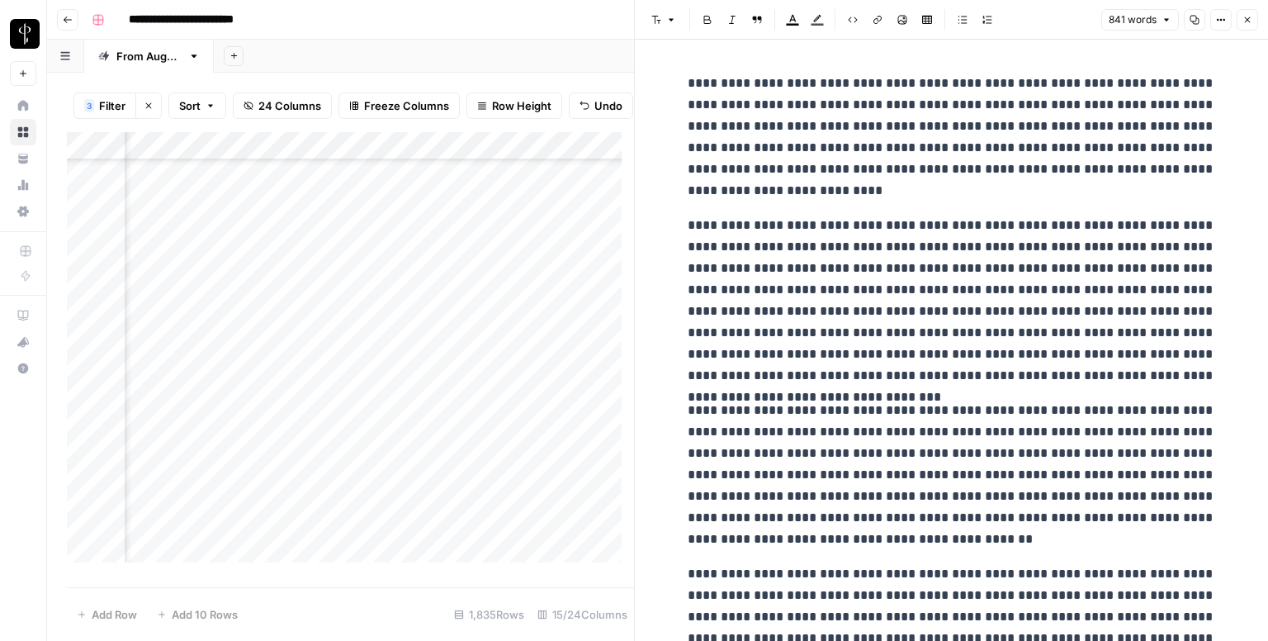
click at [847, 279] on p "**********" at bounding box center [952, 301] width 528 height 172
click at [826, 384] on p "**********" at bounding box center [952, 301] width 528 height 172
click at [1248, 15] on icon "button" at bounding box center [1247, 20] width 10 height 10
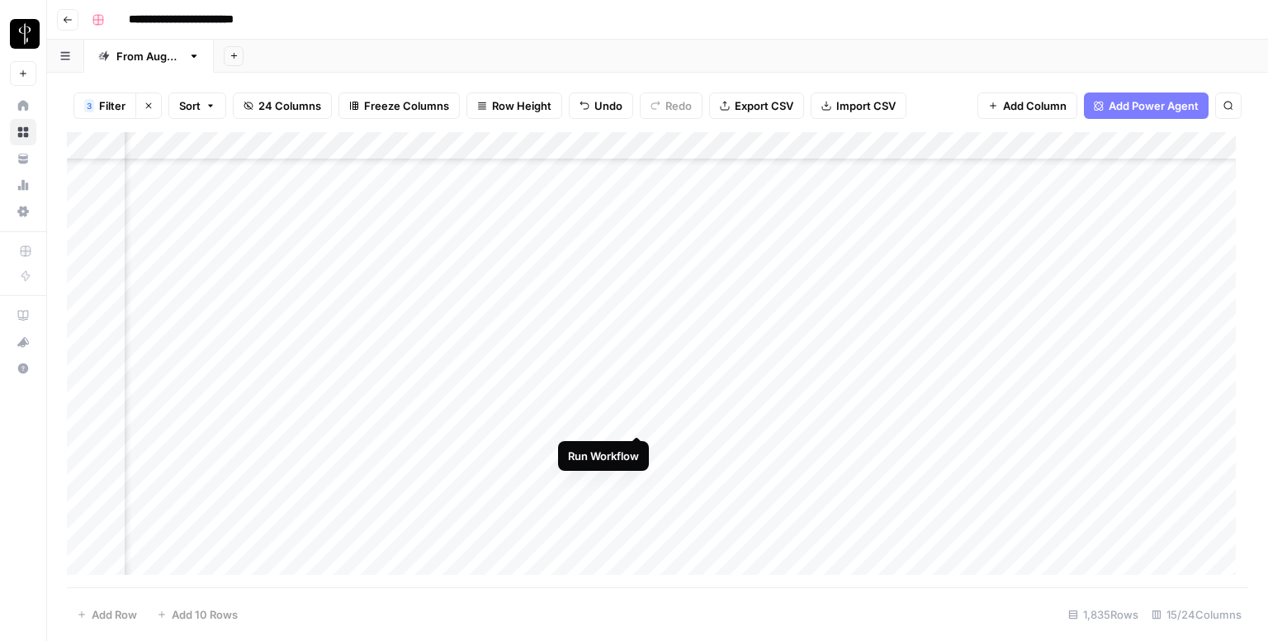
click at [637, 417] on div "Add Column" at bounding box center [657, 359] width 1181 height 455
click at [704, 414] on div "Add Column" at bounding box center [657, 359] width 1181 height 455
click at [677, 437] on div "Add Column" at bounding box center [657, 359] width 1181 height 455
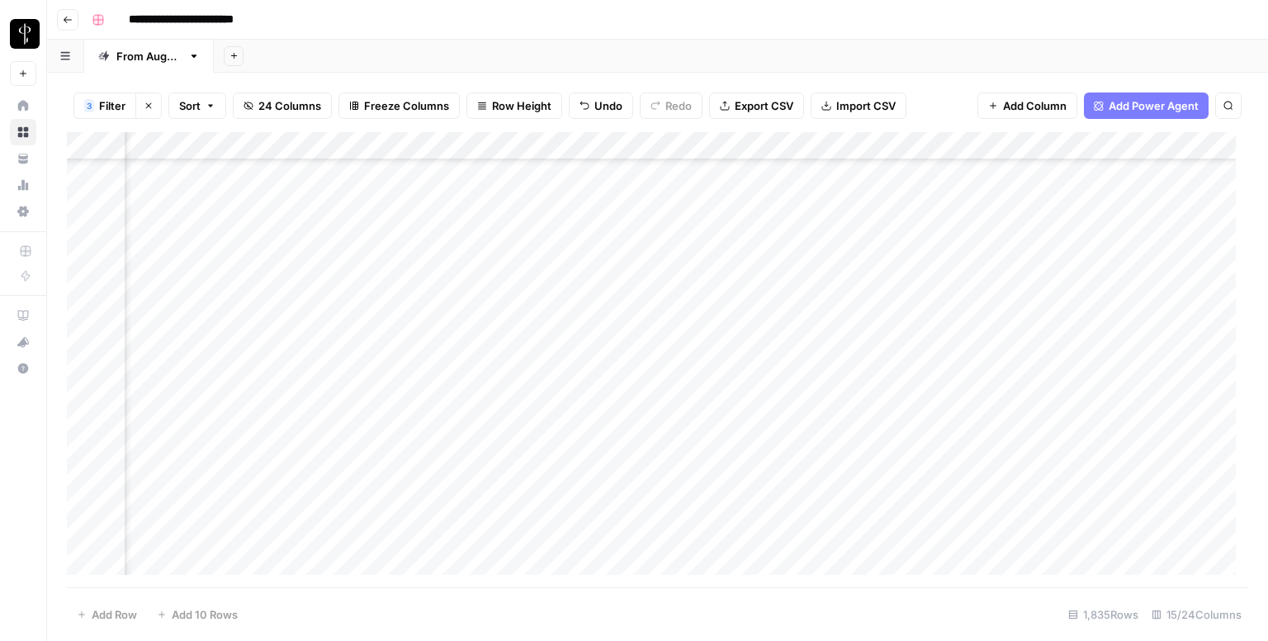
click at [677, 419] on div "Add Column" at bounding box center [657, 359] width 1181 height 455
click at [688, 428] on div "Add Column" at bounding box center [657, 359] width 1181 height 455
click at [687, 428] on textarea at bounding box center [783, 420] width 264 height 23
type textarea "**********"
click at [959, 427] on div "Add Column" at bounding box center [657, 359] width 1181 height 455
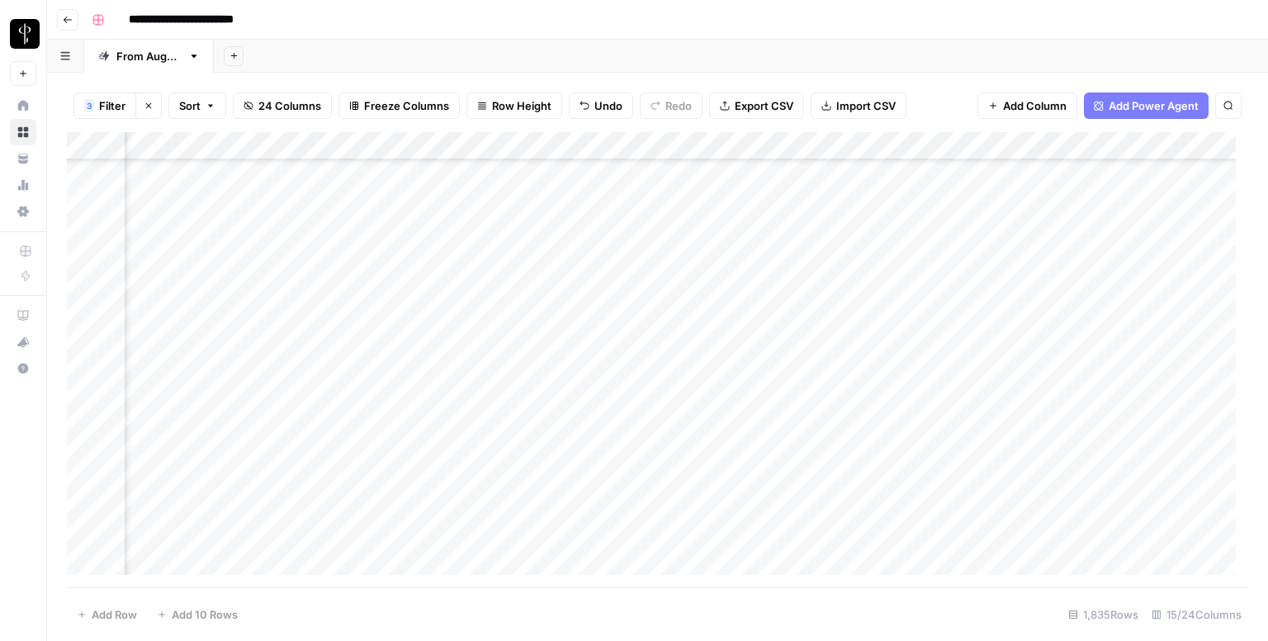
click at [959, 427] on div "Add Column" at bounding box center [657, 359] width 1181 height 455
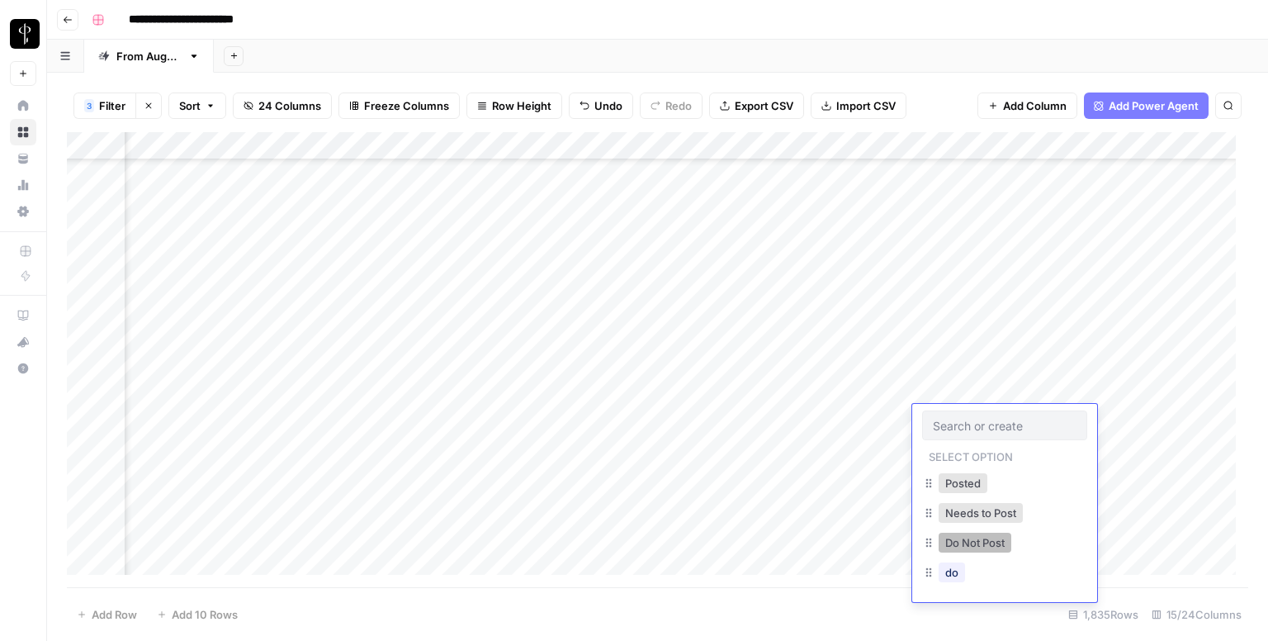
click at [964, 541] on button "Do Not Post" at bounding box center [975, 542] width 73 height 20
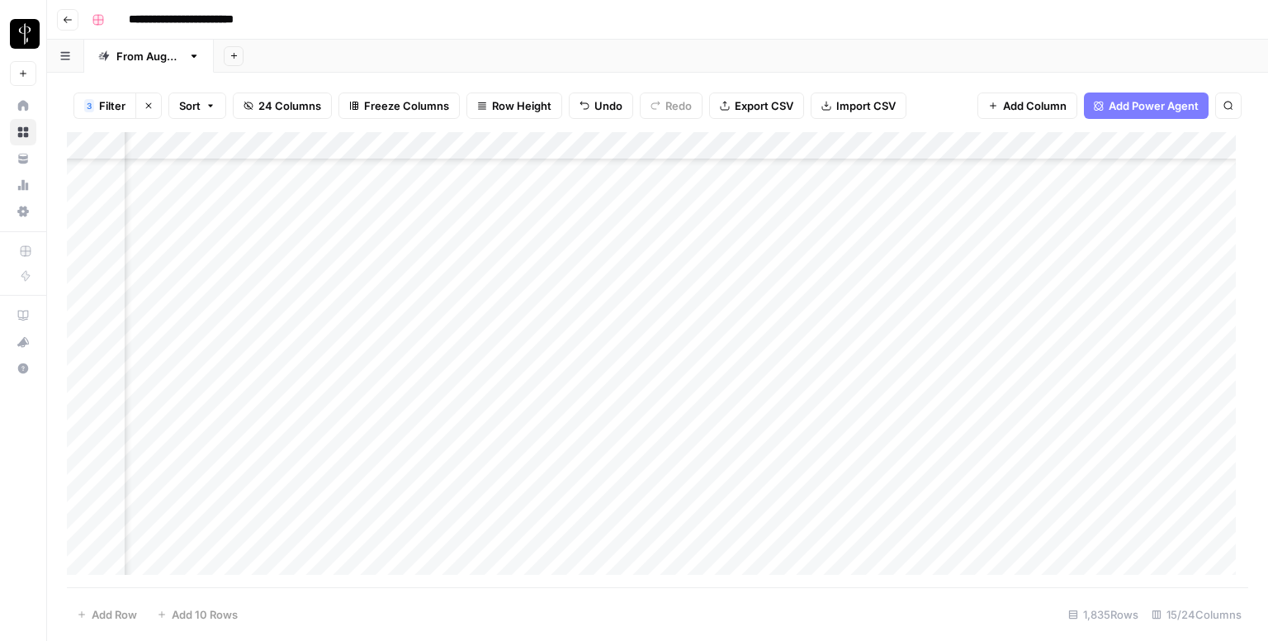
click at [199, 447] on div "Add Column" at bounding box center [657, 359] width 1181 height 455
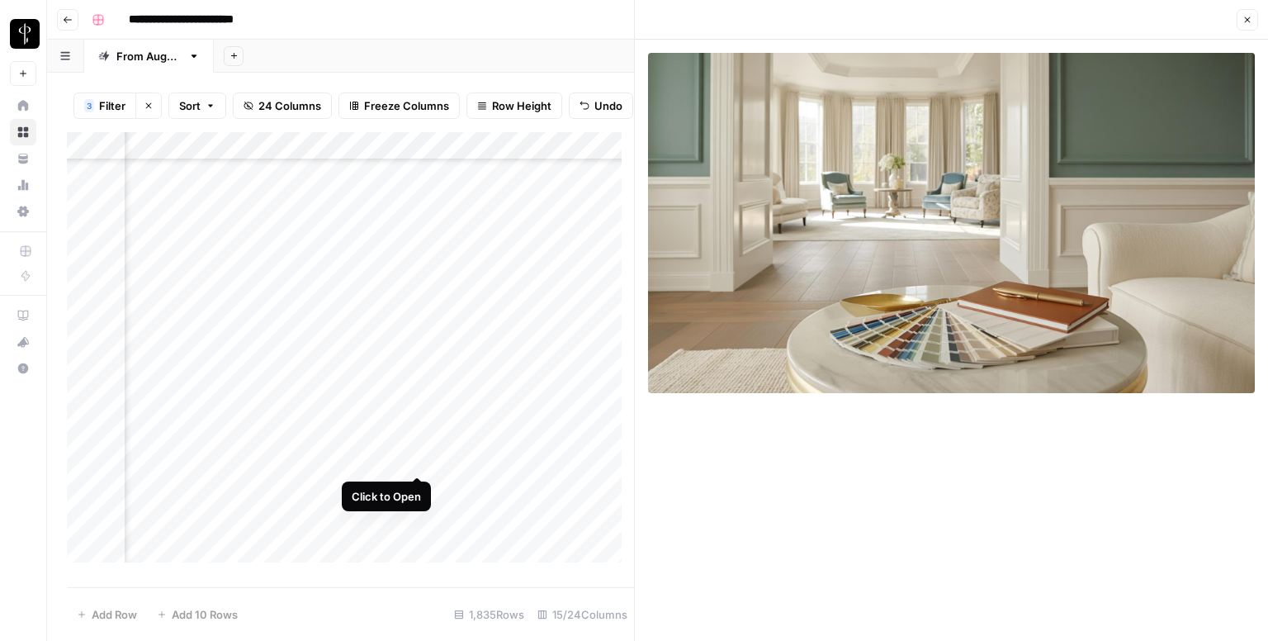
click at [415, 457] on div "Add Column" at bounding box center [350, 353] width 567 height 443
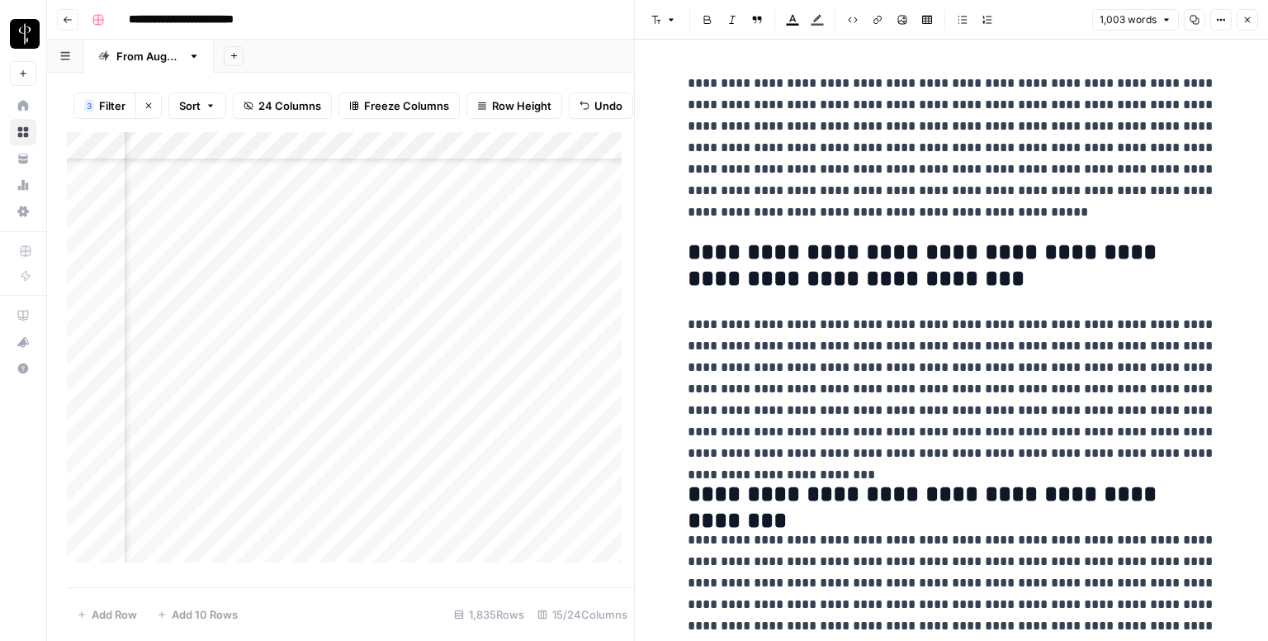
scroll to position [4128, 1066]
click at [201, 243] on div "Add Column" at bounding box center [350, 353] width 567 height 443
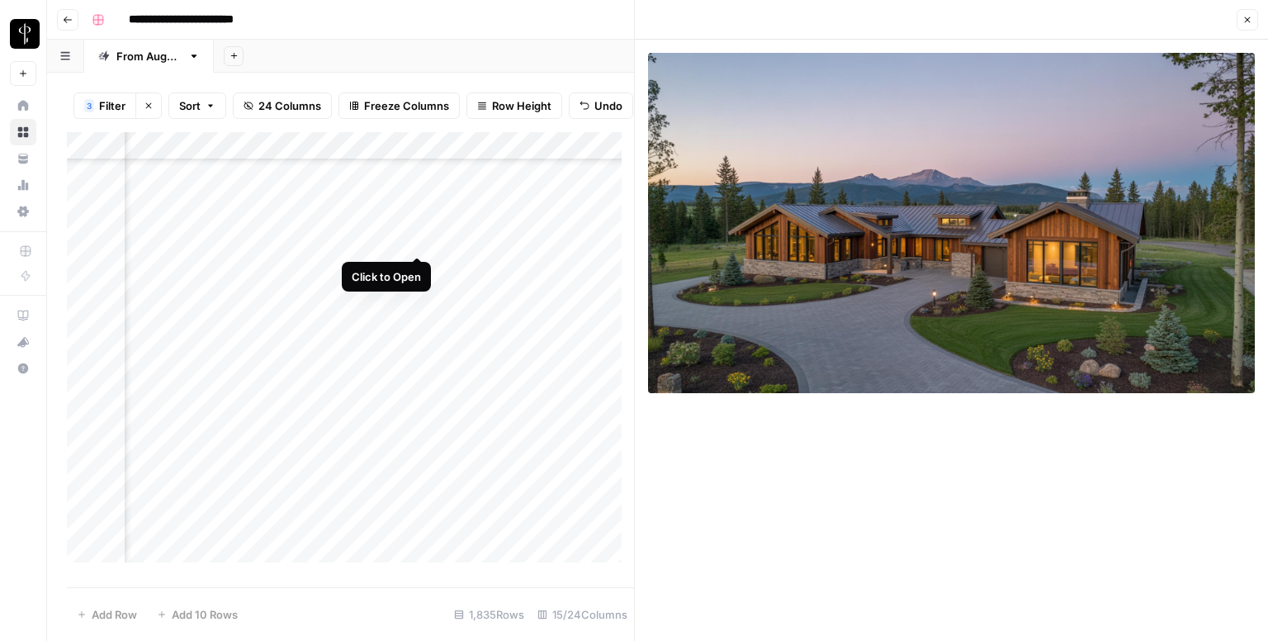
click at [414, 238] on div "Add Column" at bounding box center [350, 353] width 567 height 443
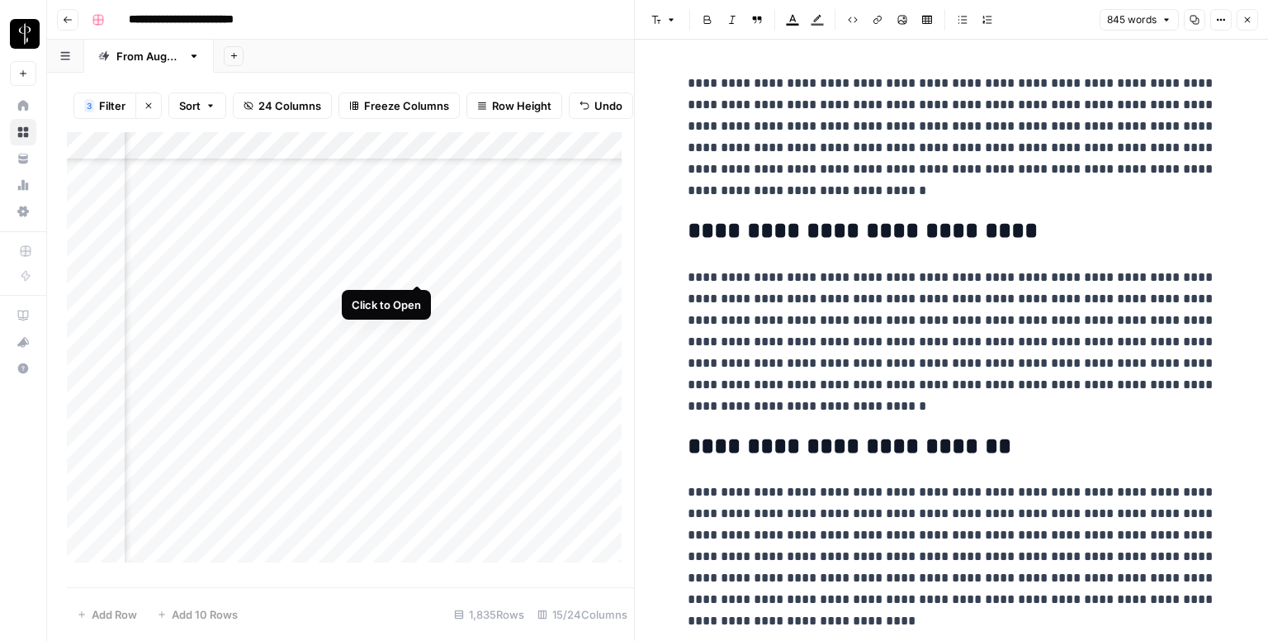
click at [414, 267] on div "Add Column" at bounding box center [350, 353] width 567 height 443
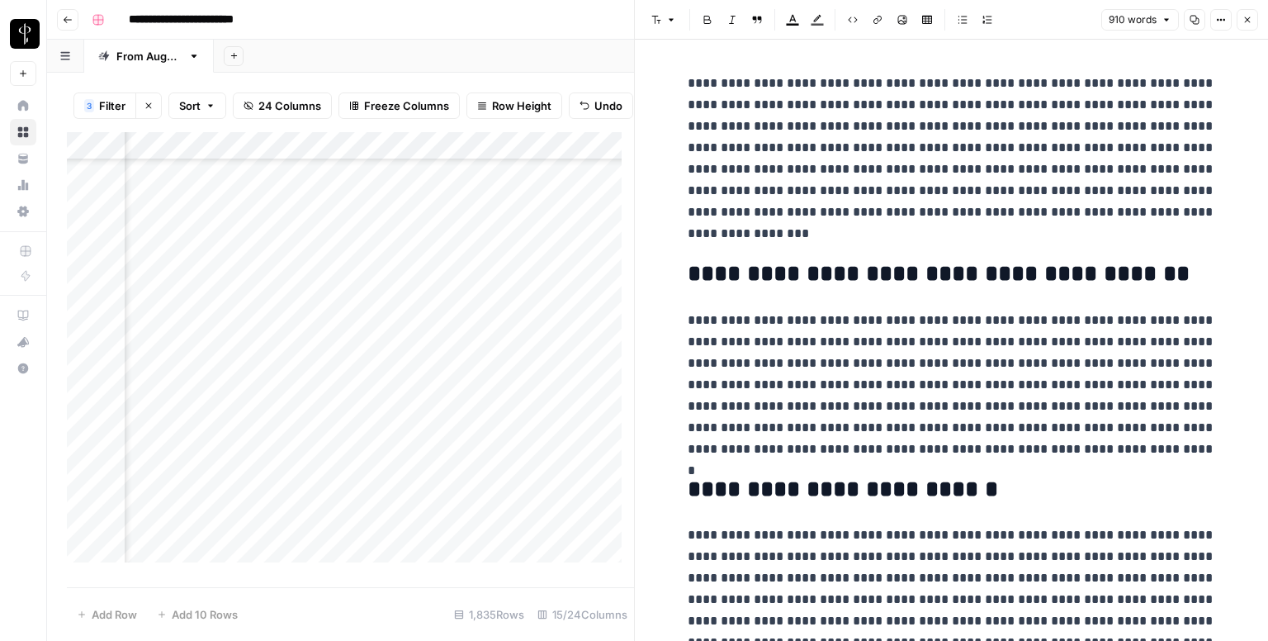
click at [205, 267] on div "Add Column" at bounding box center [350, 353] width 567 height 443
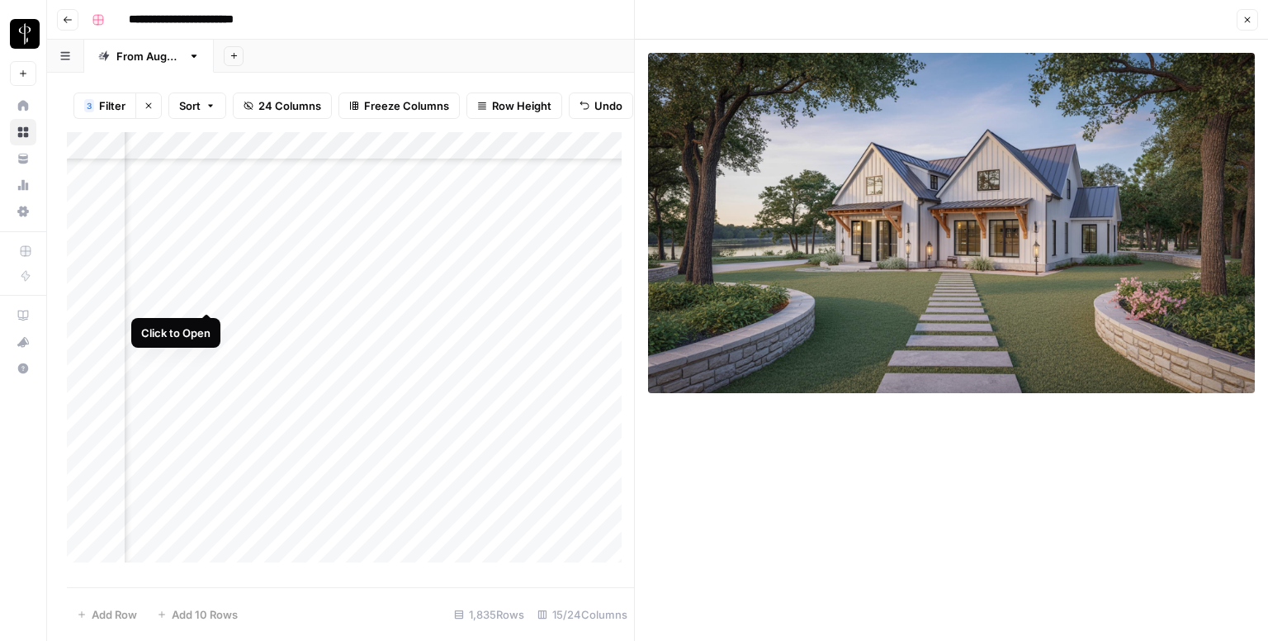
click at [209, 295] on div "Add Column" at bounding box center [350, 353] width 567 height 443
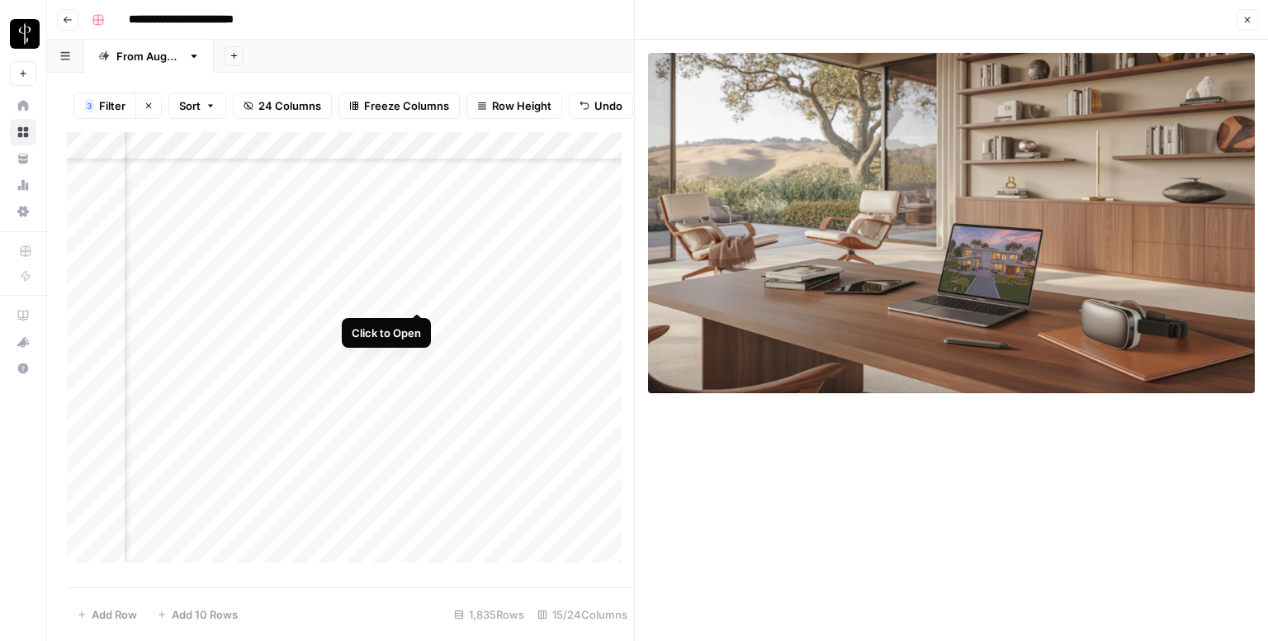
click at [415, 297] on div "Add Column" at bounding box center [350, 353] width 567 height 443
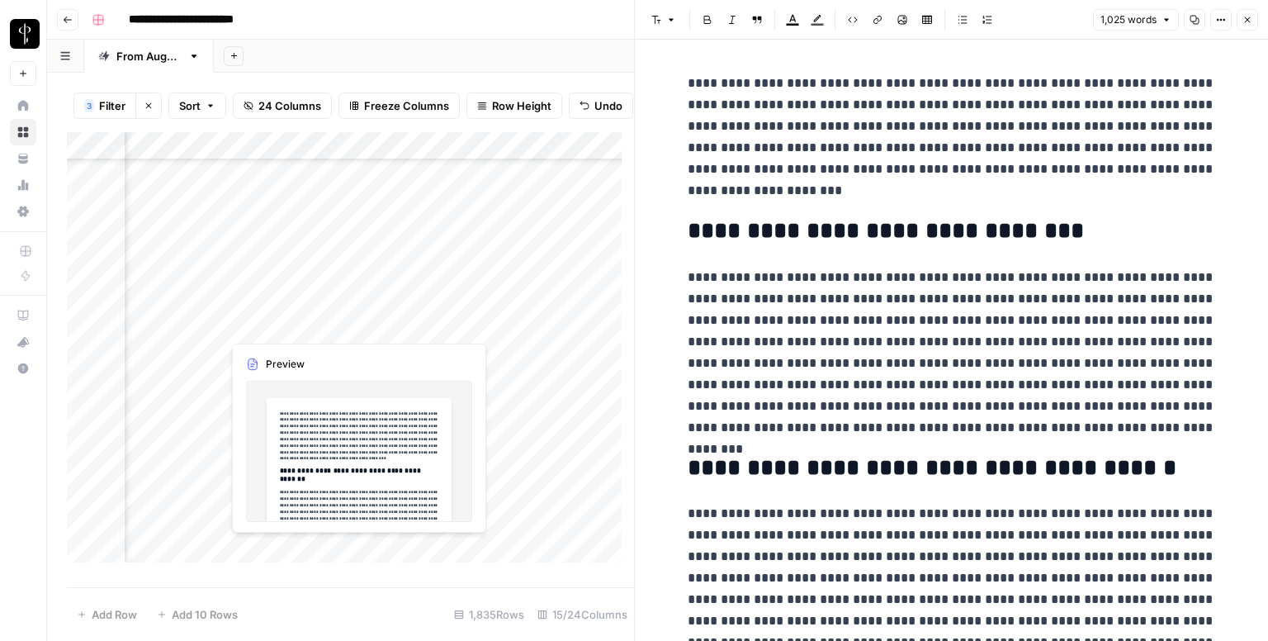
click at [421, 316] on div "Add Column" at bounding box center [350, 353] width 567 height 443
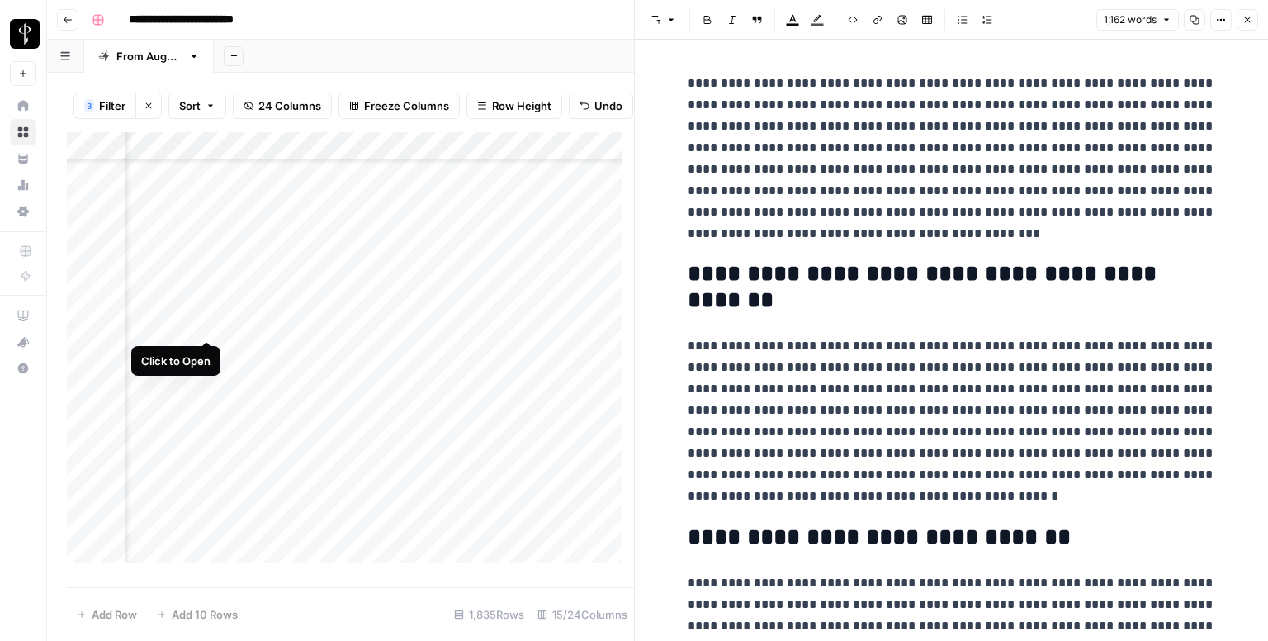
click at [201, 319] on div "Add Column" at bounding box center [350, 353] width 567 height 443
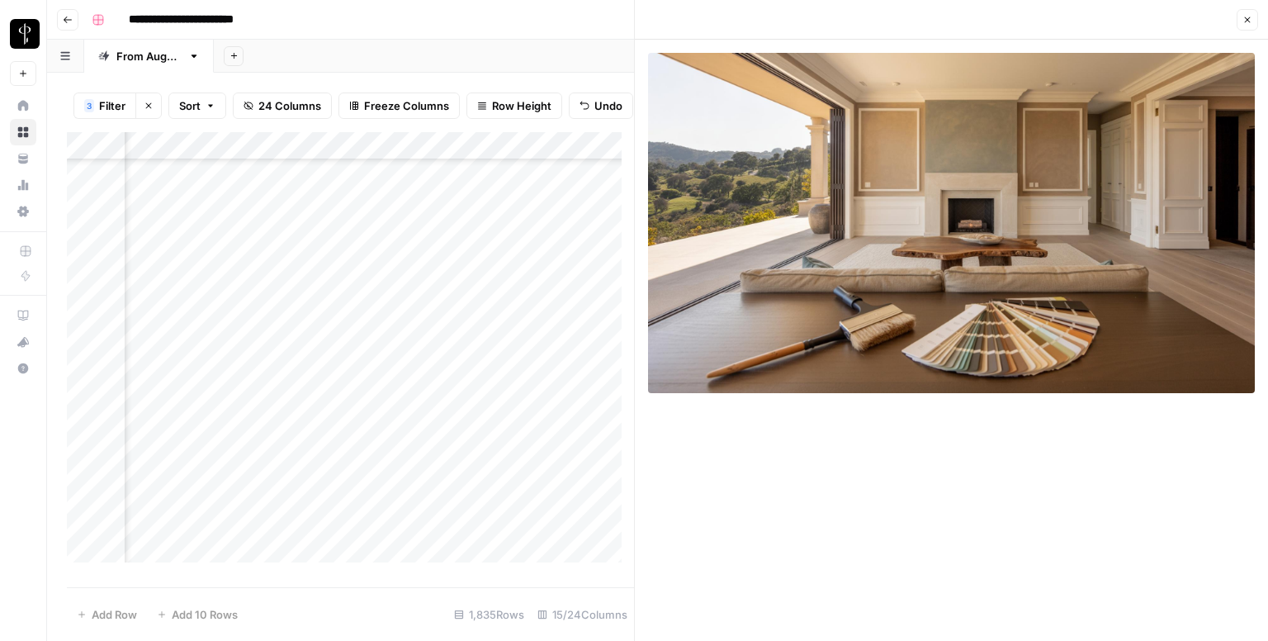
click at [205, 355] on div "Add Column" at bounding box center [350, 353] width 567 height 443
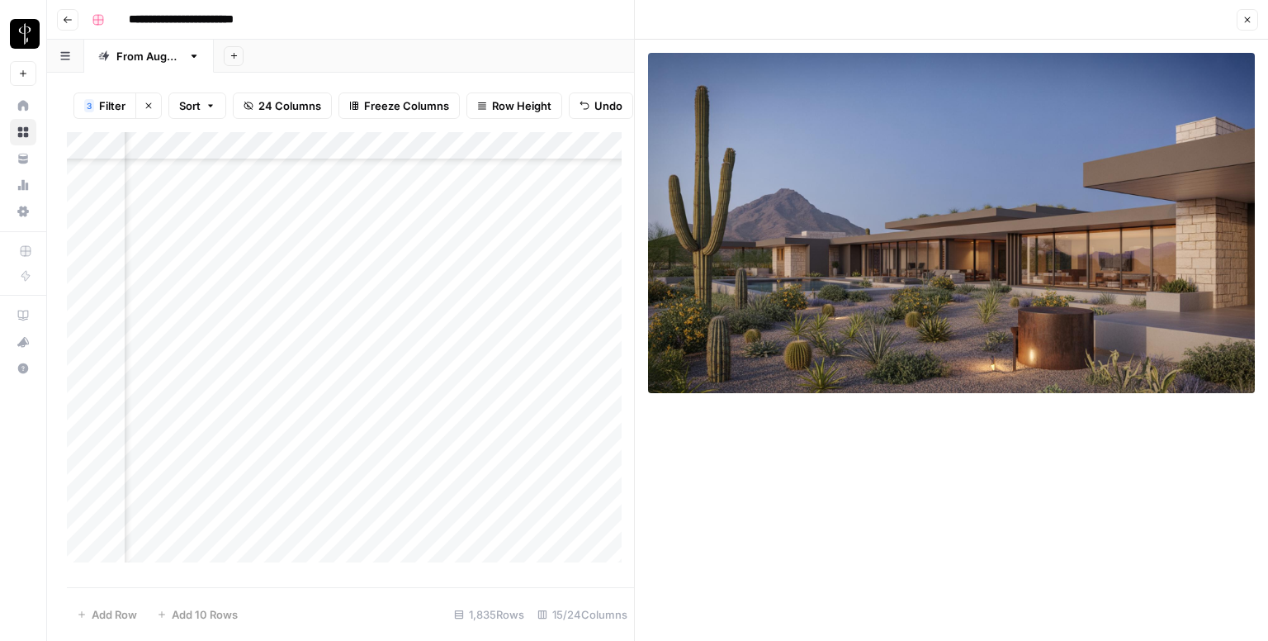
click at [419, 352] on div "Add Column" at bounding box center [350, 353] width 567 height 443
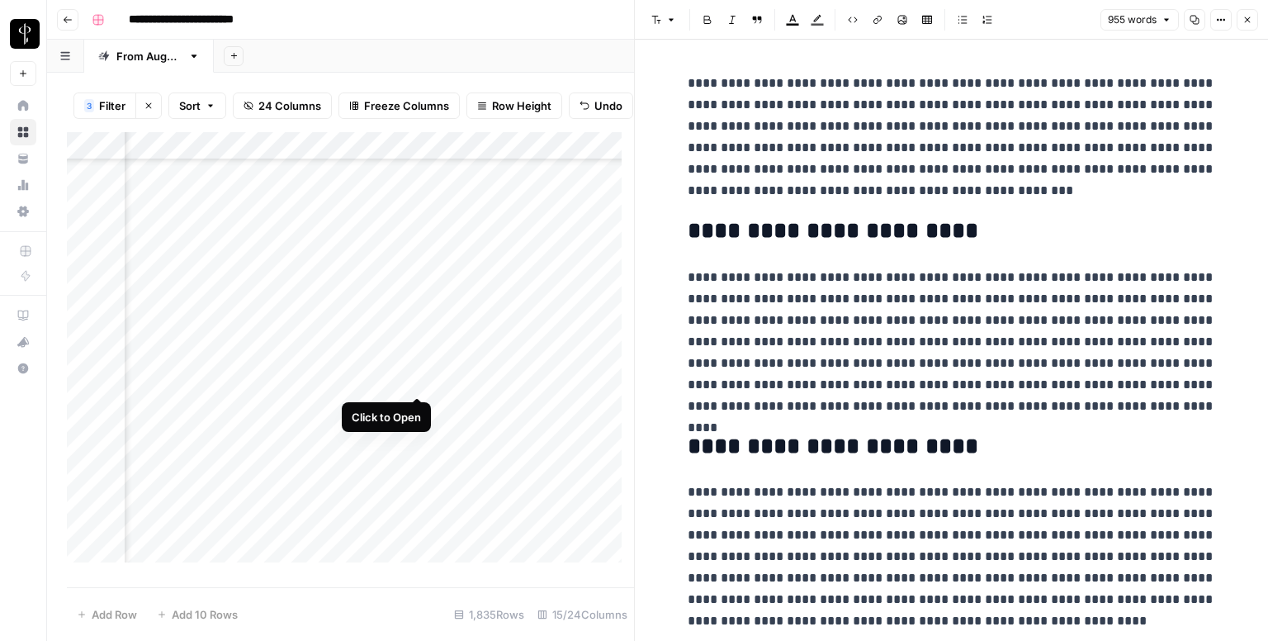
click at [416, 378] on div "Add Column" at bounding box center [350, 353] width 567 height 443
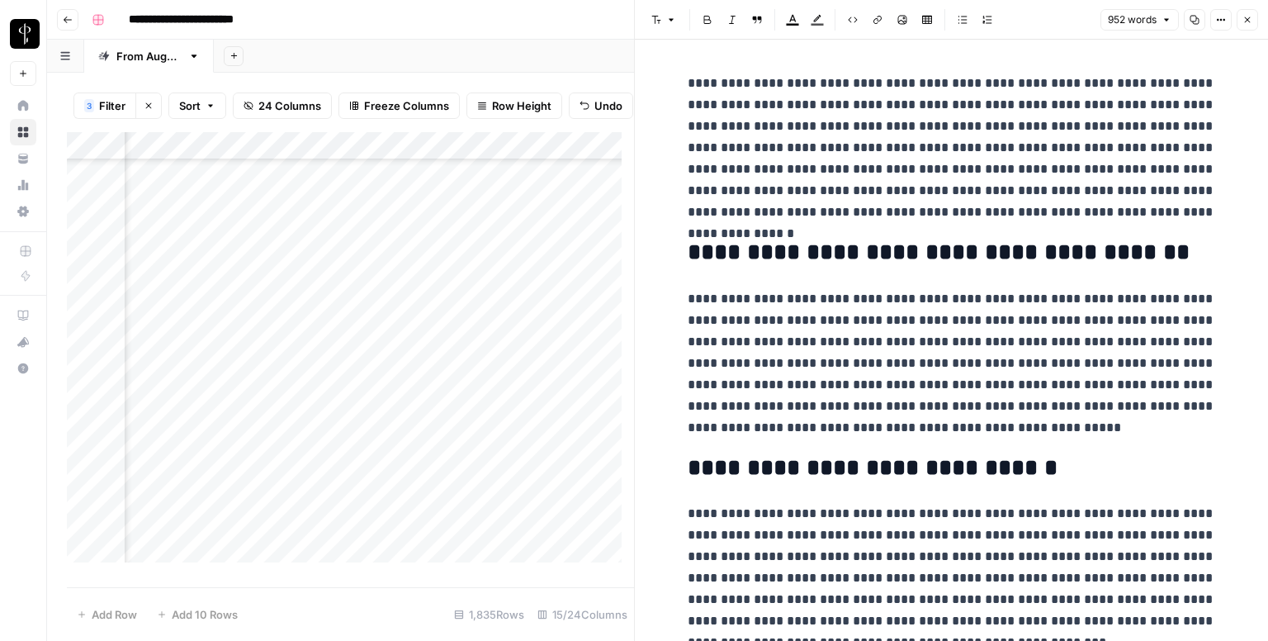
click at [201, 377] on div "Add Column" at bounding box center [350, 353] width 567 height 443
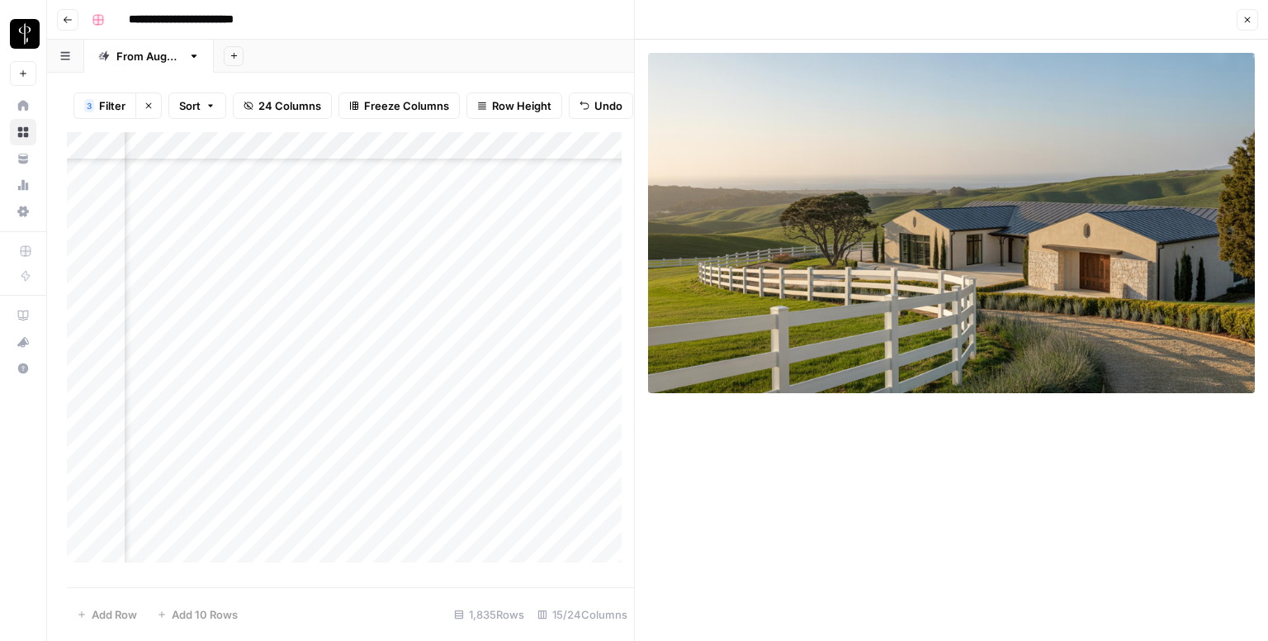
click at [205, 408] on div "Add Column" at bounding box center [350, 353] width 567 height 443
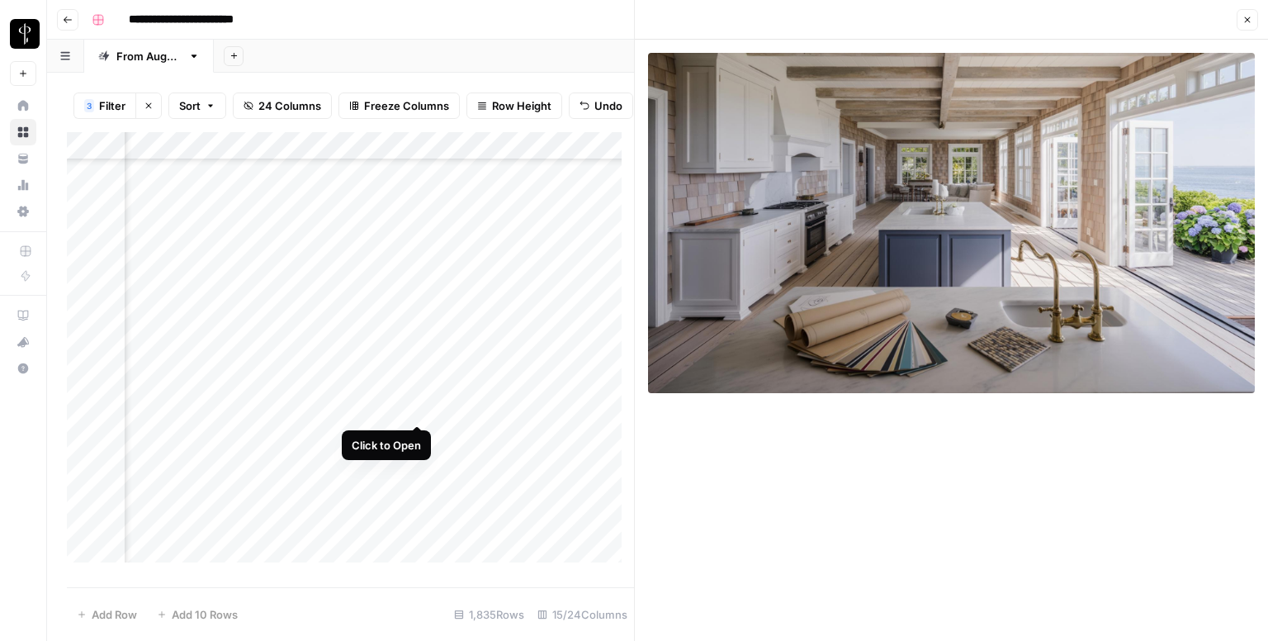
click at [417, 406] on div "Add Column" at bounding box center [350, 353] width 567 height 443
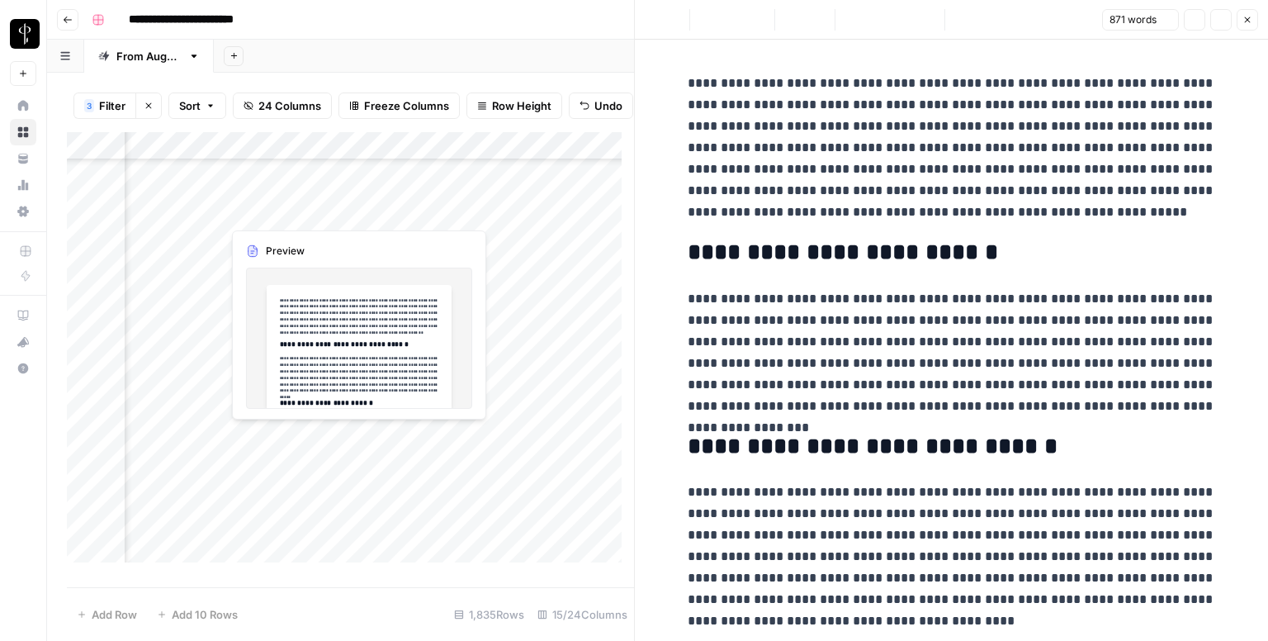
click at [418, 436] on div "Add Column" at bounding box center [350, 353] width 567 height 443
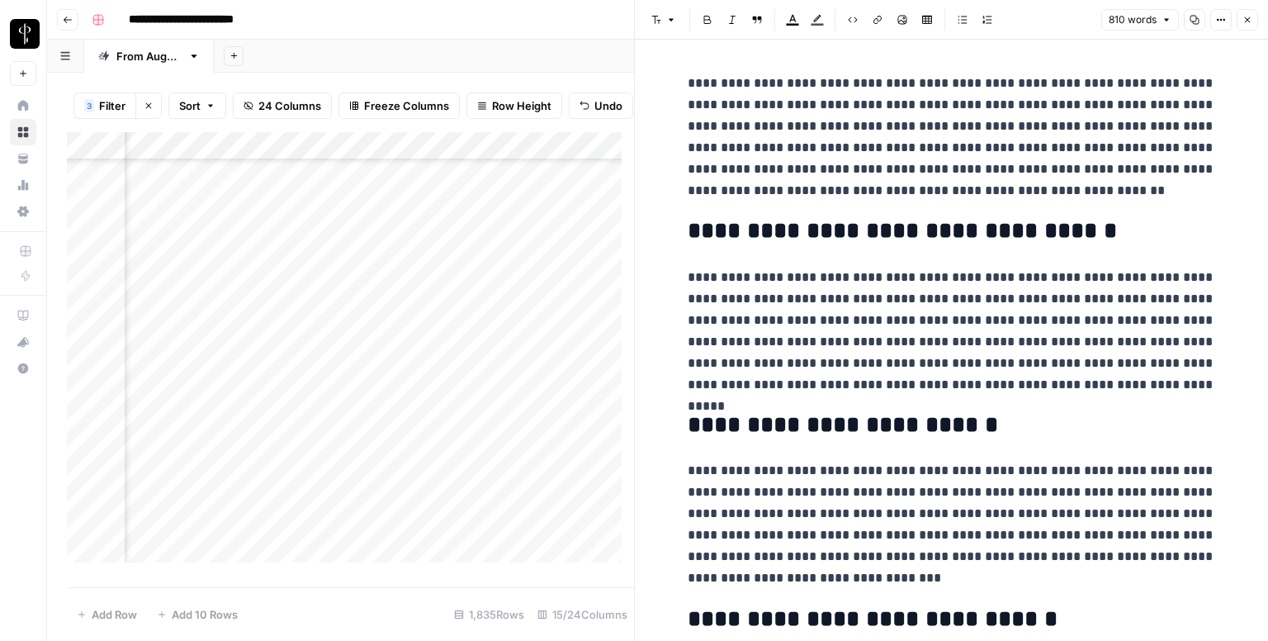
click at [207, 433] on div "Add Column" at bounding box center [350, 353] width 567 height 443
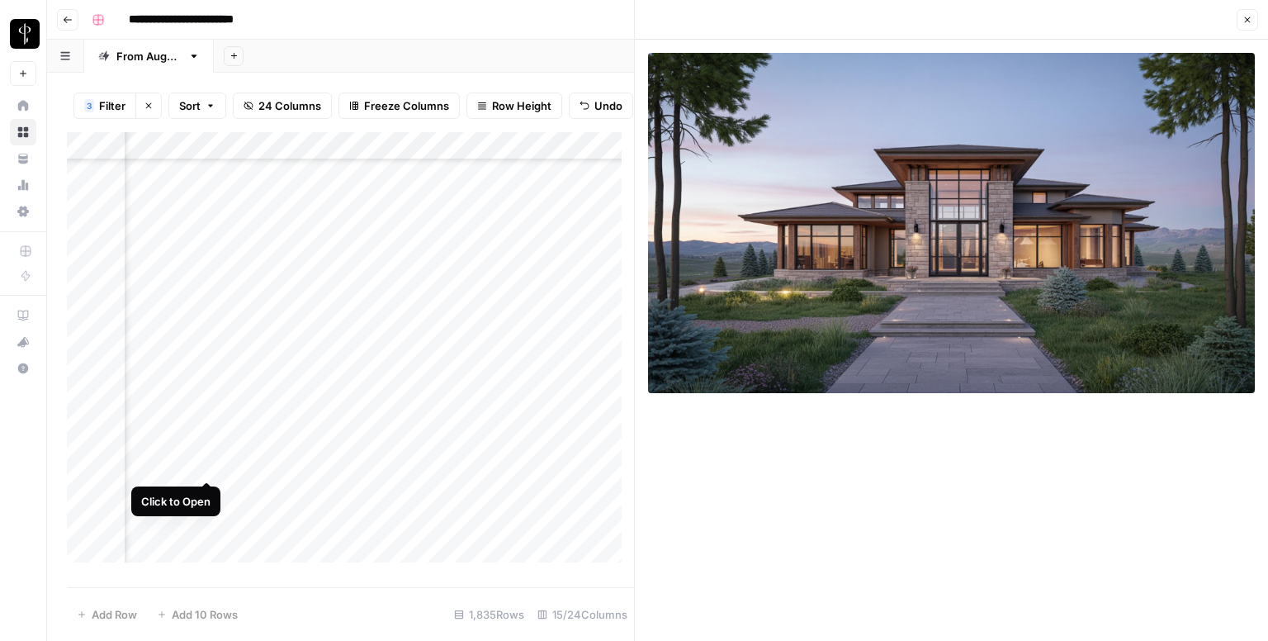
click at [210, 465] on div "Add Column" at bounding box center [350, 353] width 567 height 443
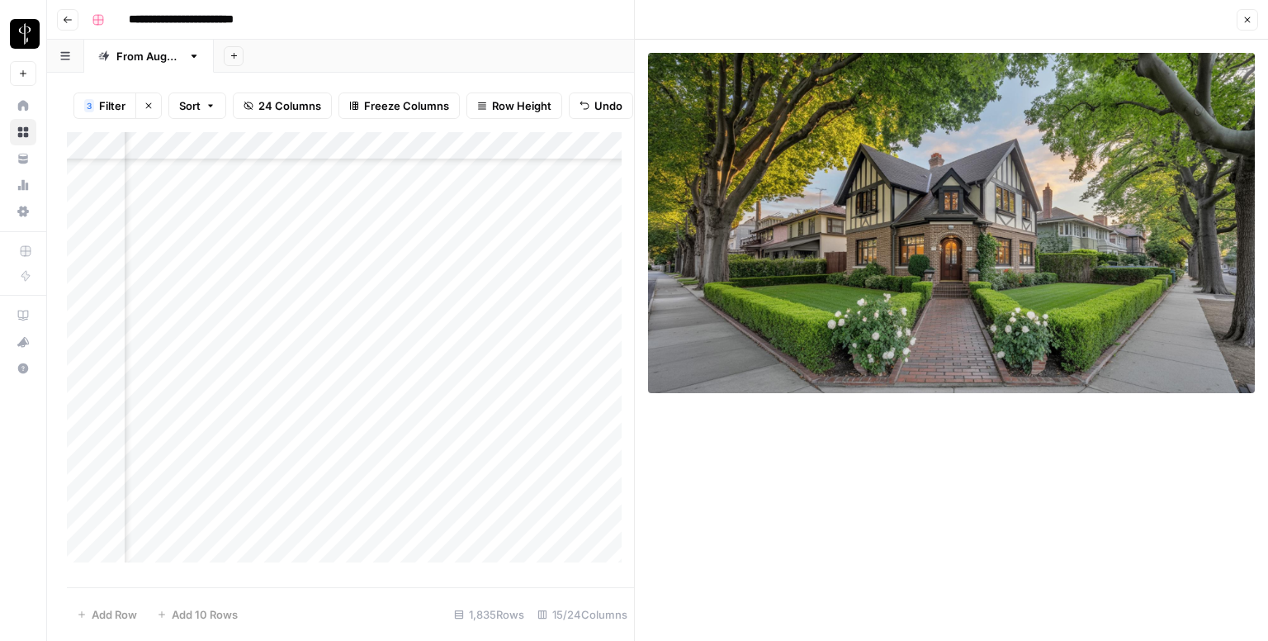
click at [415, 456] on div "Add Column" at bounding box center [350, 353] width 567 height 443
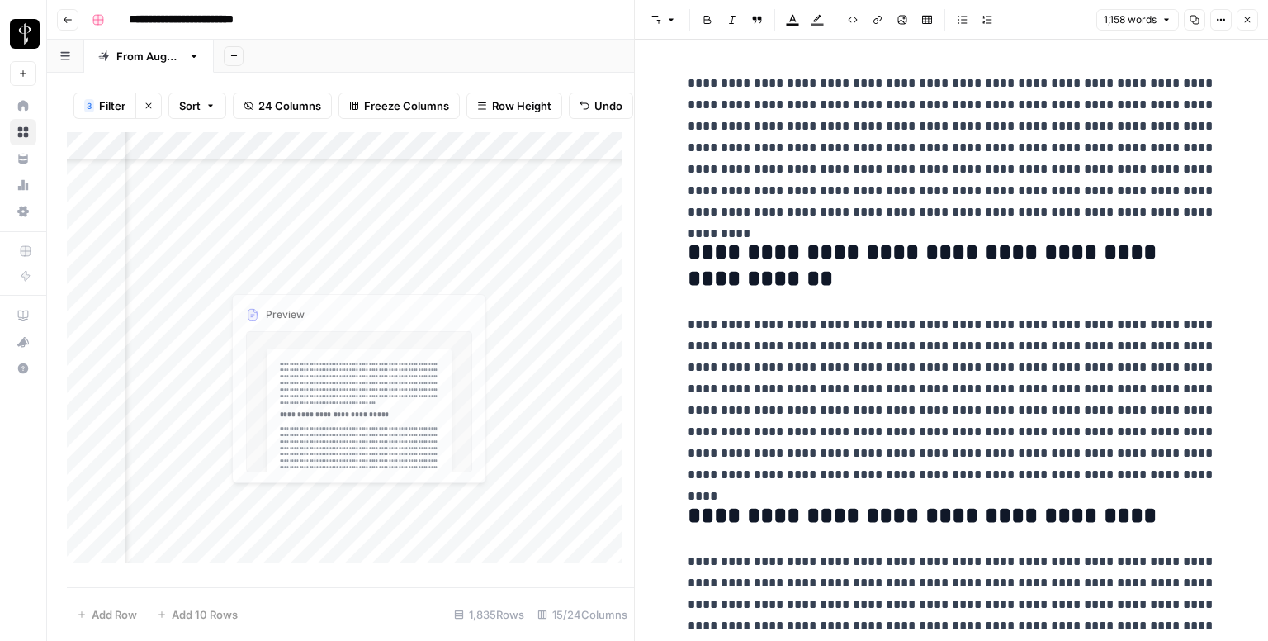
scroll to position [4376, 1066]
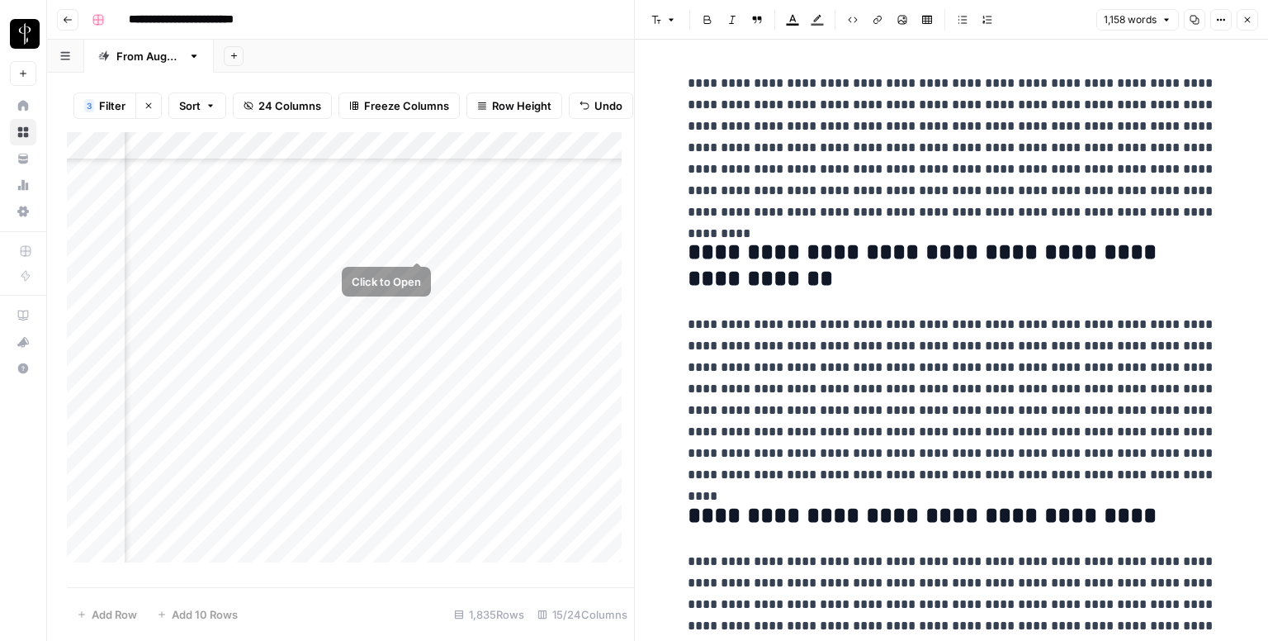
click at [415, 236] on div "Add Column" at bounding box center [350, 353] width 567 height 443
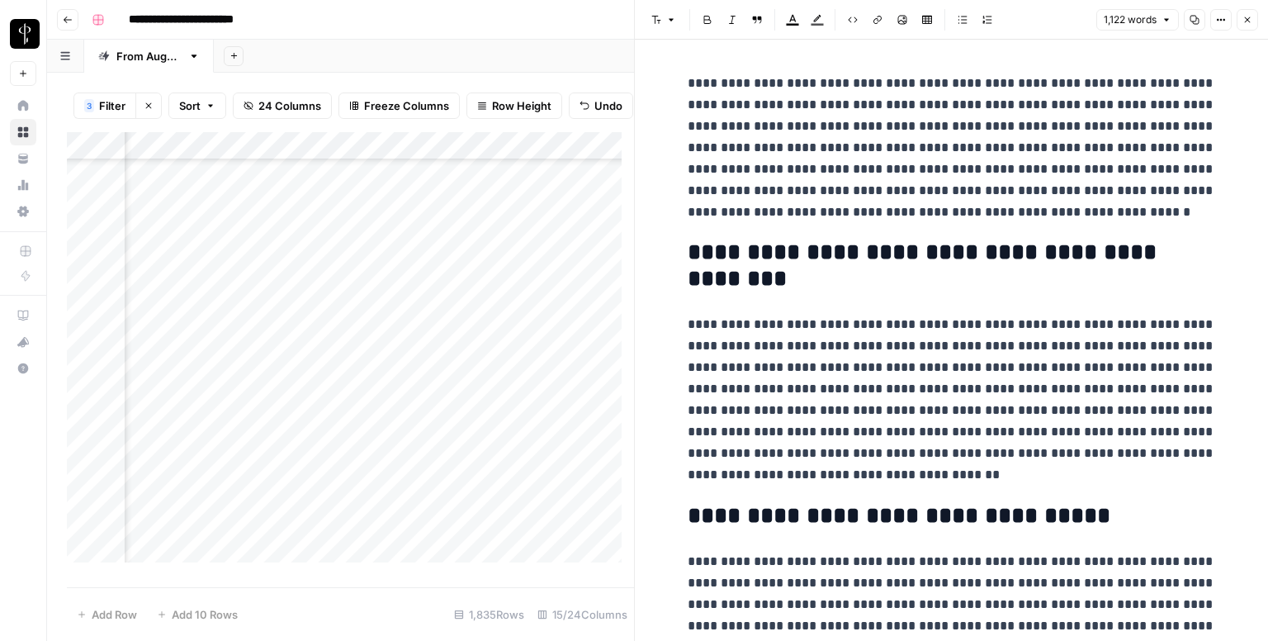
click at [204, 245] on div "Add Column" at bounding box center [350, 353] width 567 height 443
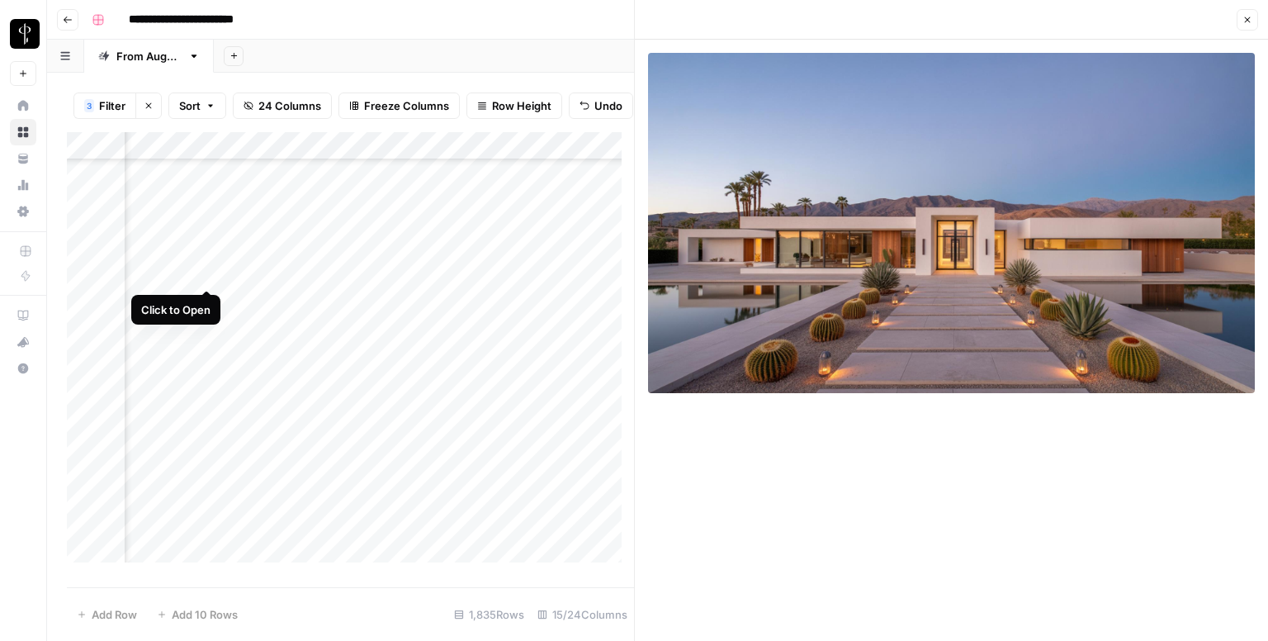
click at [205, 272] on div "Add Column" at bounding box center [350, 353] width 567 height 443
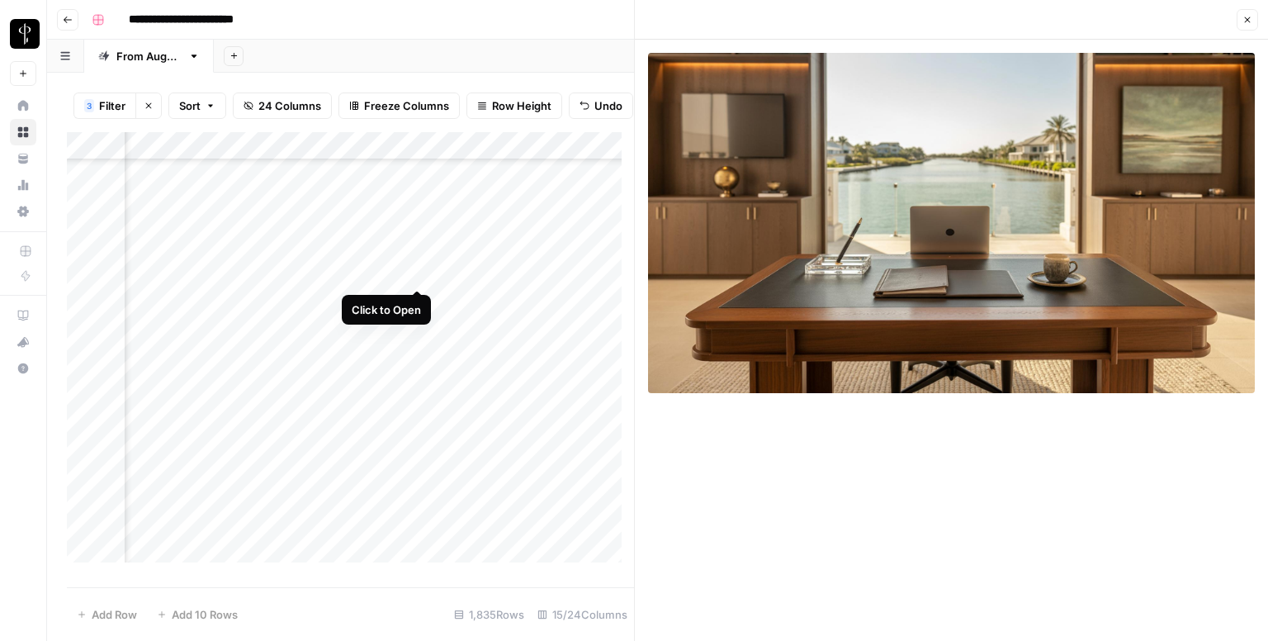
click at [414, 268] on div "Add Column" at bounding box center [350, 353] width 567 height 443
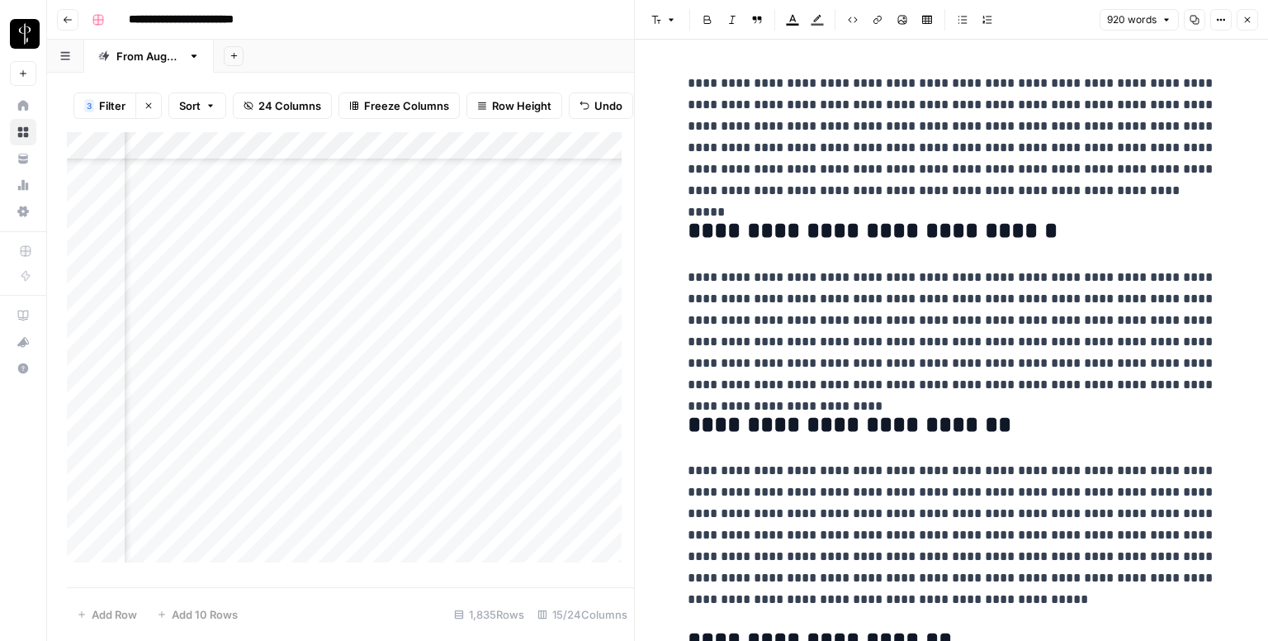
click at [1248, 17] on icon "button" at bounding box center [1247, 20] width 10 height 10
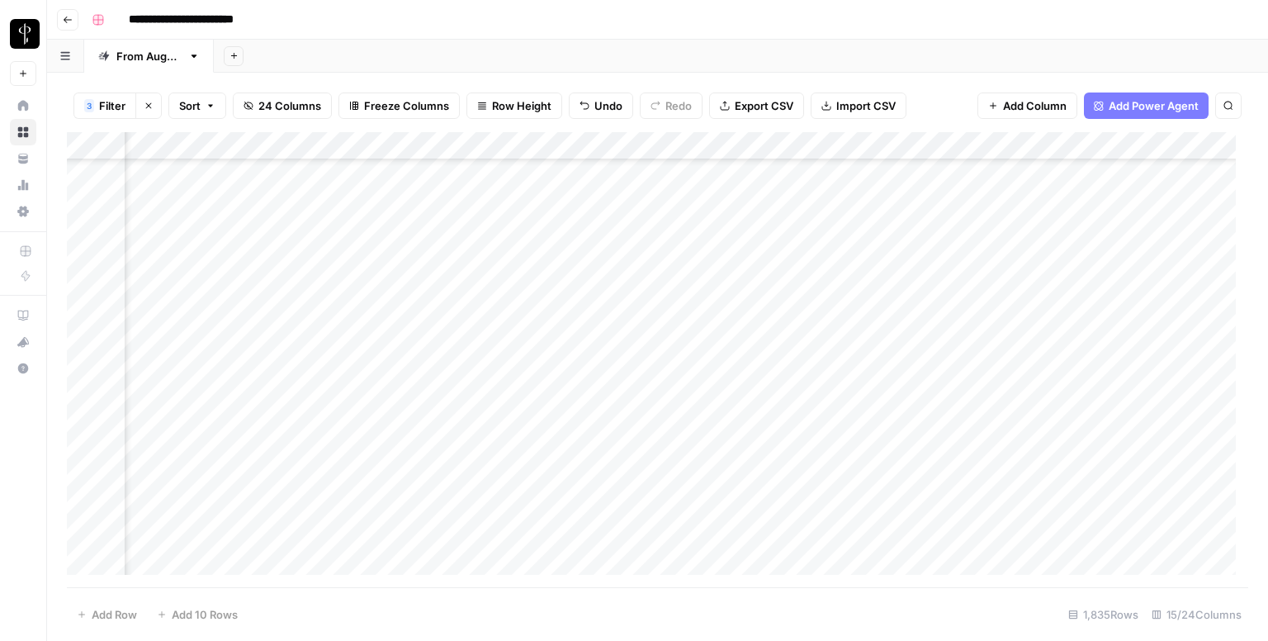
scroll to position [3798, 1066]
click at [1005, 273] on div "Add Column" at bounding box center [657, 359] width 1181 height 455
drag, startPoint x: 1060, startPoint y: 287, endPoint x: 1008, endPoint y: 485, distance: 204.8
click at [1008, 485] on div "Add Column" at bounding box center [657, 359] width 1181 height 455
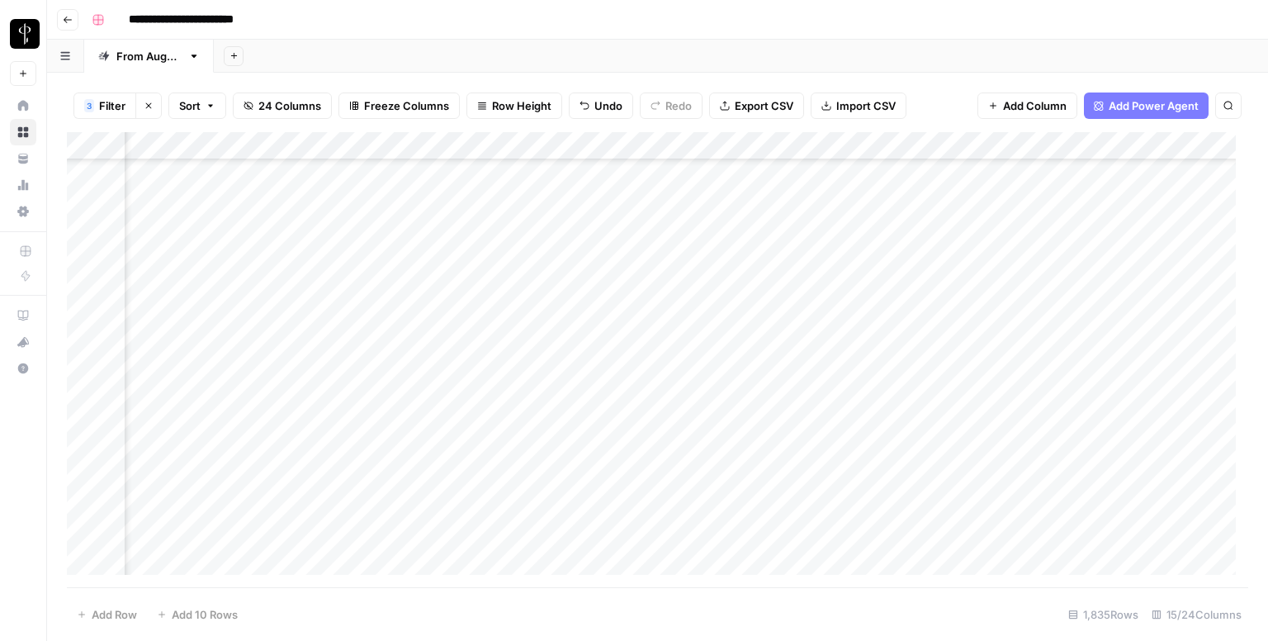
click at [950, 202] on div "Add Column" at bounding box center [657, 359] width 1181 height 455
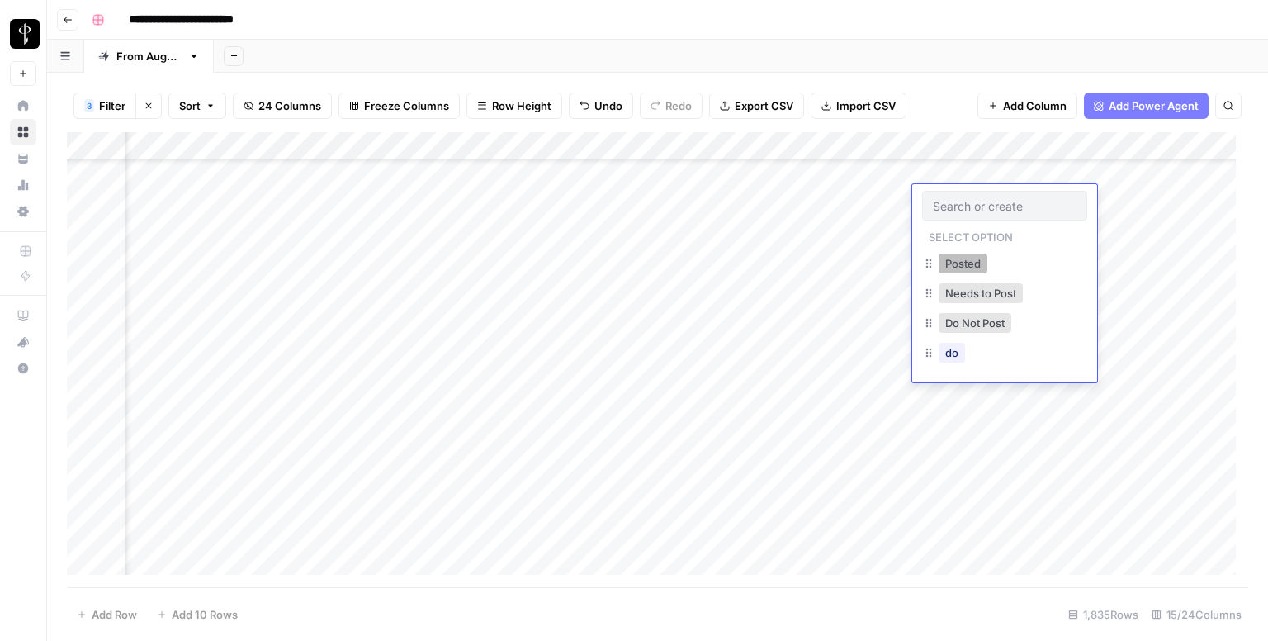
click at [973, 260] on button "Posted" at bounding box center [963, 263] width 49 height 20
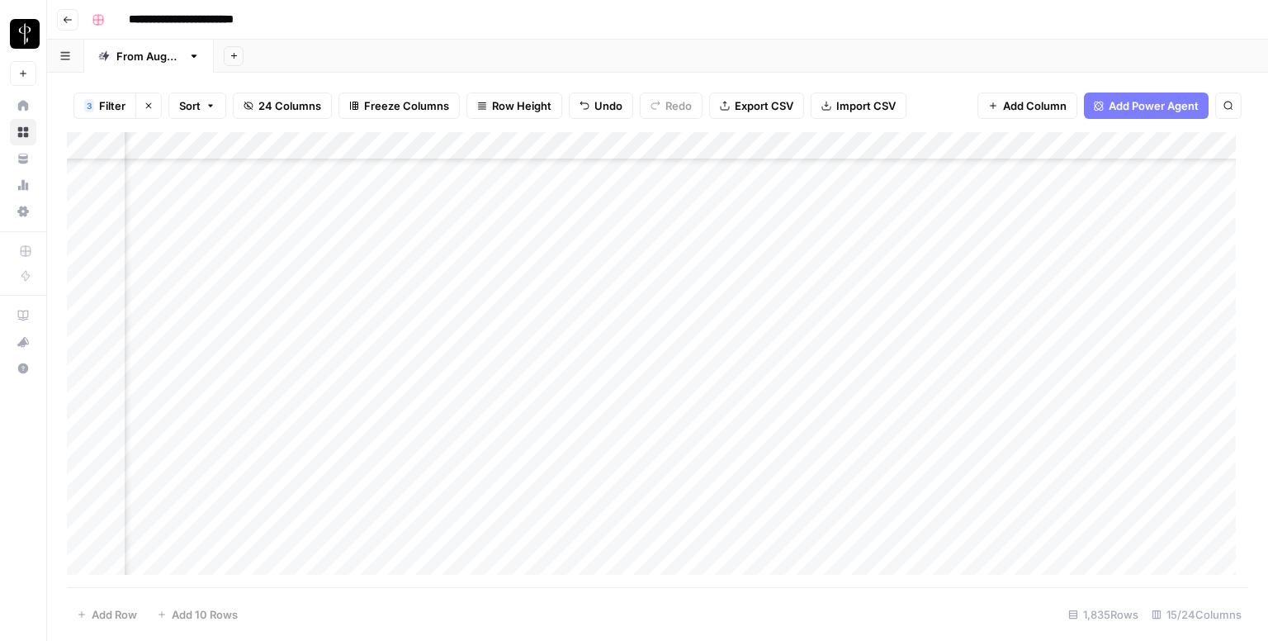
drag, startPoint x: 1061, startPoint y: 211, endPoint x: 1005, endPoint y: 506, distance: 300.0
click at [1005, 506] on div "Add Column" at bounding box center [657, 359] width 1181 height 455
click at [592, 288] on div "Add Column" at bounding box center [657, 359] width 1181 height 455
click at [596, 324] on div "Add Column" at bounding box center [657, 359] width 1181 height 455
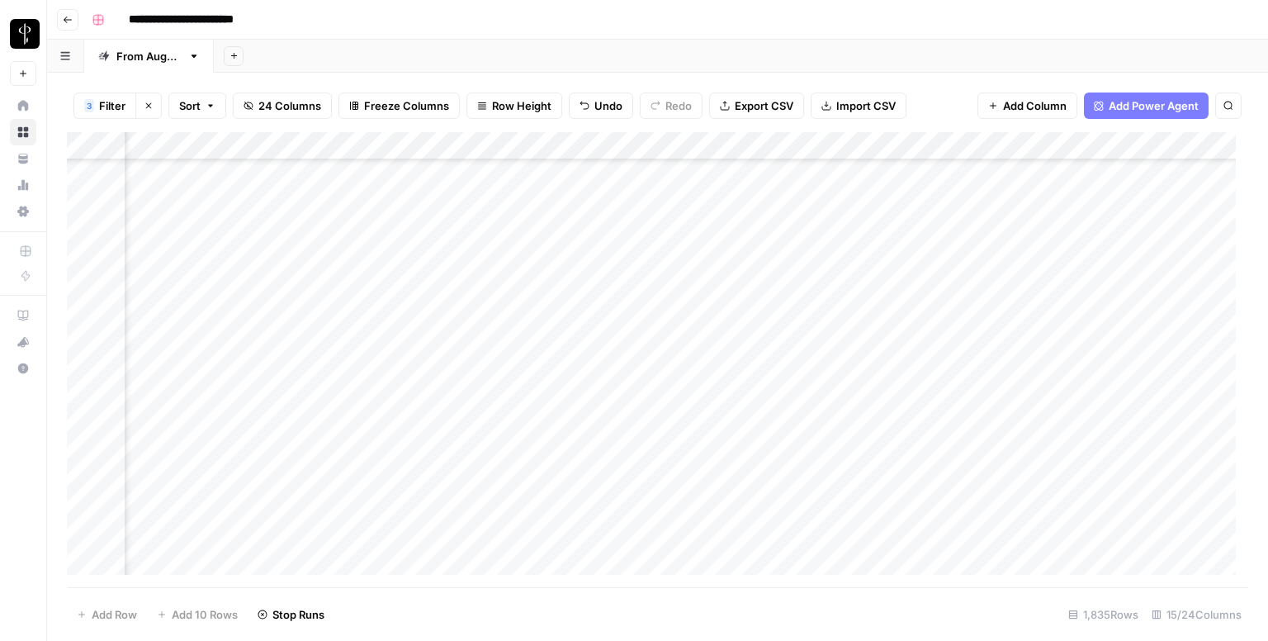
click at [588, 340] on div "Add Column" at bounding box center [657, 359] width 1181 height 455
click at [585, 367] on div "Add Column" at bounding box center [657, 359] width 1181 height 455
click at [586, 401] on div "Add Column" at bounding box center [657, 359] width 1181 height 455
click at [581, 424] on div "Add Column" at bounding box center [657, 359] width 1181 height 455
click at [587, 460] on div "Add Column" at bounding box center [657, 359] width 1181 height 455
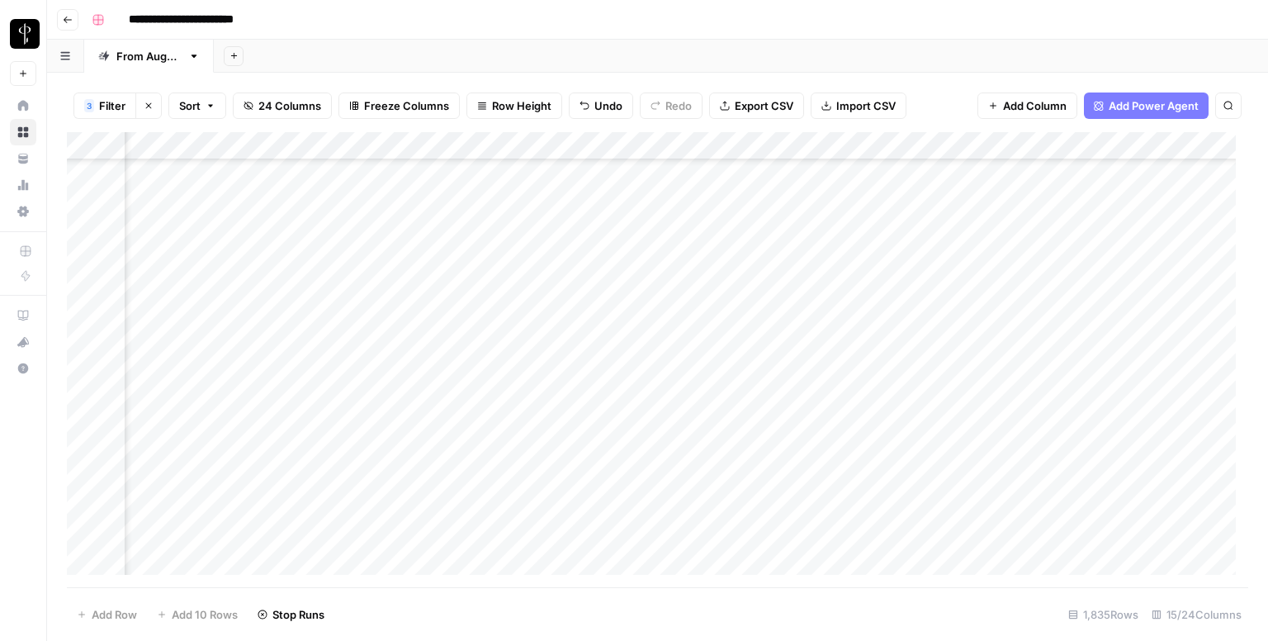
click at [575, 395] on div "Add Column" at bounding box center [657, 359] width 1181 height 455
click at [592, 480] on div "Add Column" at bounding box center [657, 359] width 1181 height 455
click at [578, 260] on div "Add Column" at bounding box center [657, 359] width 1181 height 455
click at [588, 295] on div "Add Column" at bounding box center [657, 359] width 1181 height 455
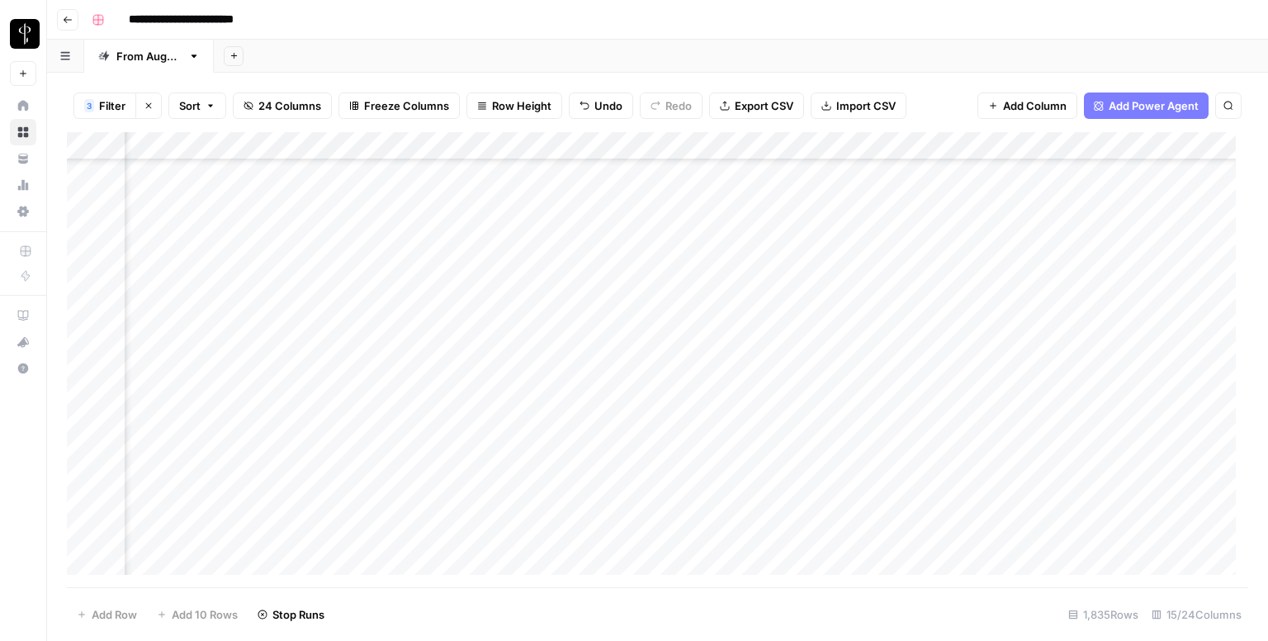
click at [593, 321] on div "Add Column" at bounding box center [657, 359] width 1181 height 455
click at [591, 358] on div "Add Column" at bounding box center [657, 359] width 1181 height 455
drag, startPoint x: 592, startPoint y: 384, endPoint x: 588, endPoint y: 315, distance: 69.5
click at [592, 383] on div "Add Column" at bounding box center [657, 359] width 1181 height 455
click at [588, 315] on div "Add Column" at bounding box center [657, 359] width 1181 height 455
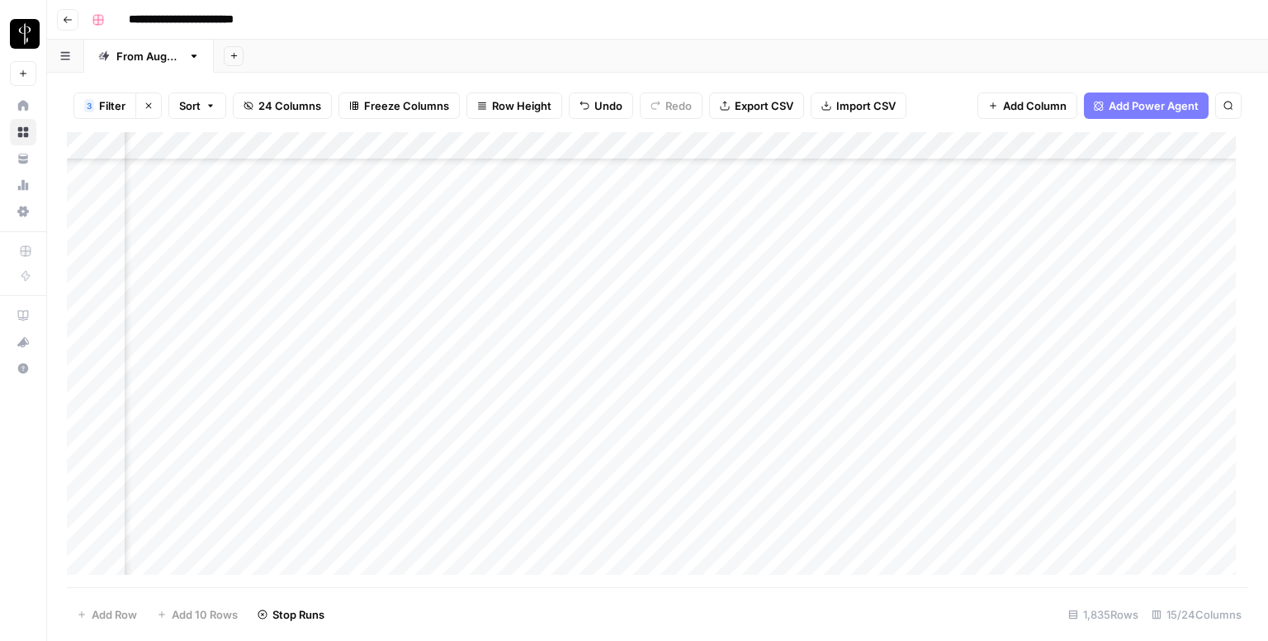
click at [598, 369] on div "Add Column" at bounding box center [657, 359] width 1181 height 455
click at [591, 400] on div "Add Column" at bounding box center [657, 359] width 1181 height 455
click at [598, 439] on div "Add Column" at bounding box center [657, 359] width 1181 height 455
click at [593, 465] on div "Add Column" at bounding box center [657, 359] width 1181 height 455
click at [600, 490] on div "Add Column" at bounding box center [657, 359] width 1181 height 455
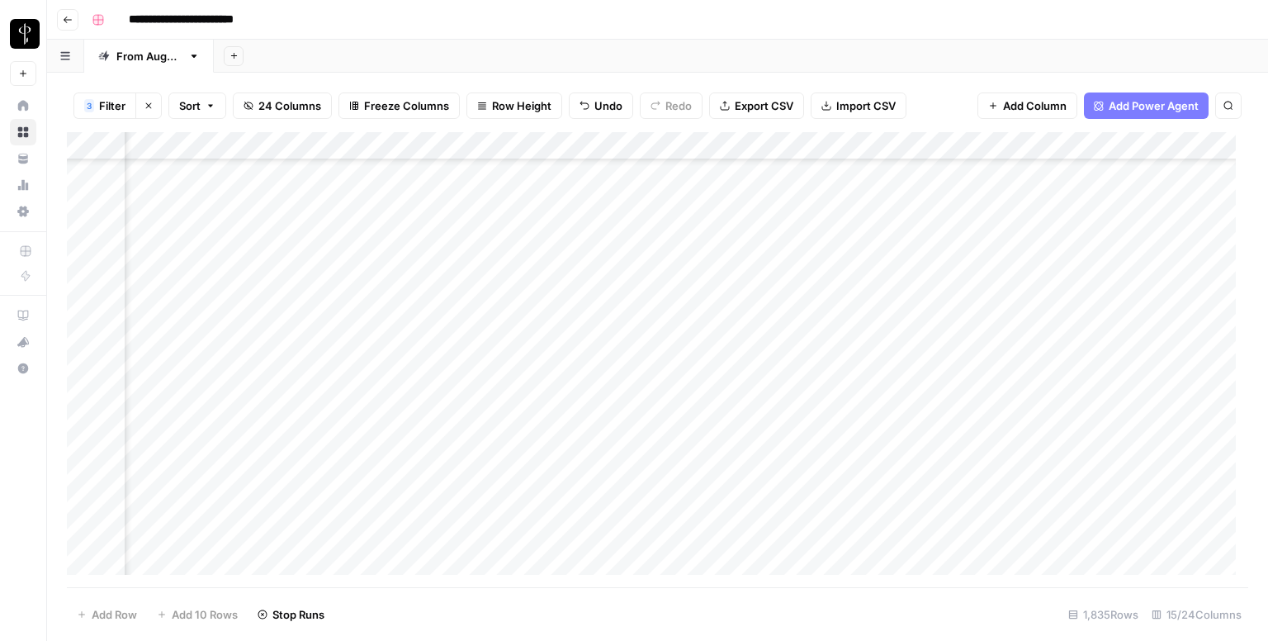
click at [592, 513] on div "Add Column" at bounding box center [657, 359] width 1181 height 455
click at [592, 542] on div "Add Column" at bounding box center [657, 359] width 1181 height 455
click at [598, 329] on div "Add Column" at bounding box center [657, 359] width 1181 height 455
click at [561, 357] on div "Add Column" at bounding box center [657, 359] width 1181 height 455
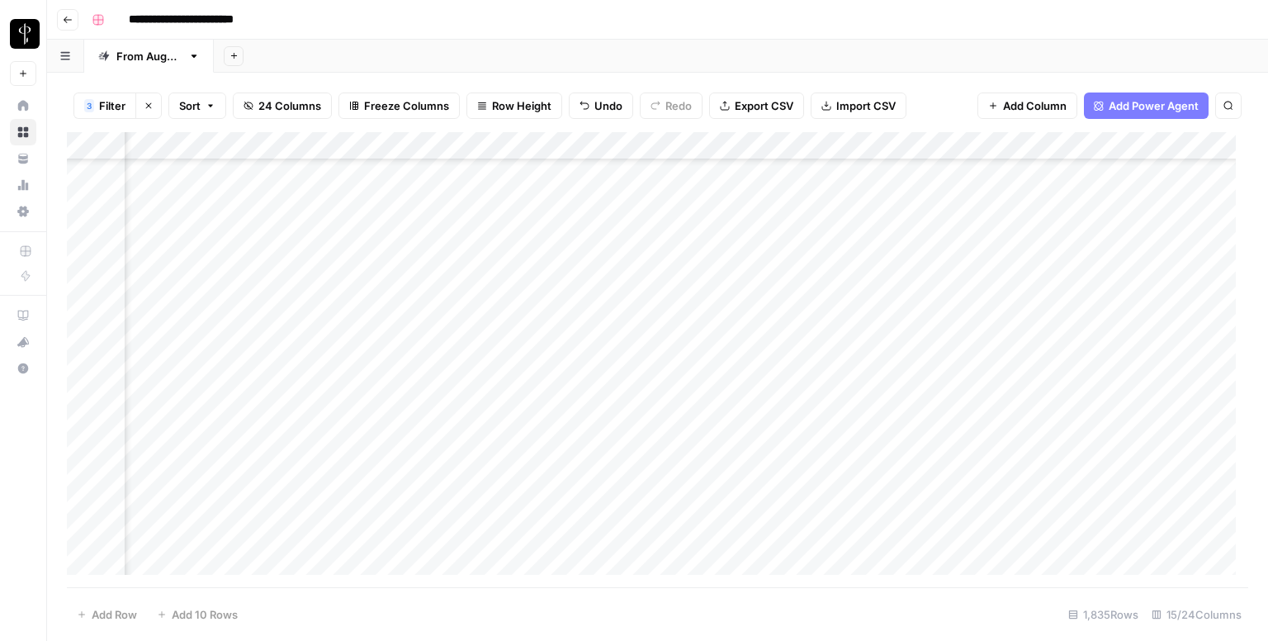
click at [581, 376] on div "Add Column" at bounding box center [657, 359] width 1181 height 455
click at [588, 409] on div "Add Column" at bounding box center [657, 359] width 1181 height 455
click at [585, 354] on div "Add Column" at bounding box center [657, 359] width 1181 height 455
click at [580, 447] on div "Add Column" at bounding box center [657, 359] width 1181 height 455
click at [578, 466] on div "Add Column" at bounding box center [657, 359] width 1181 height 455
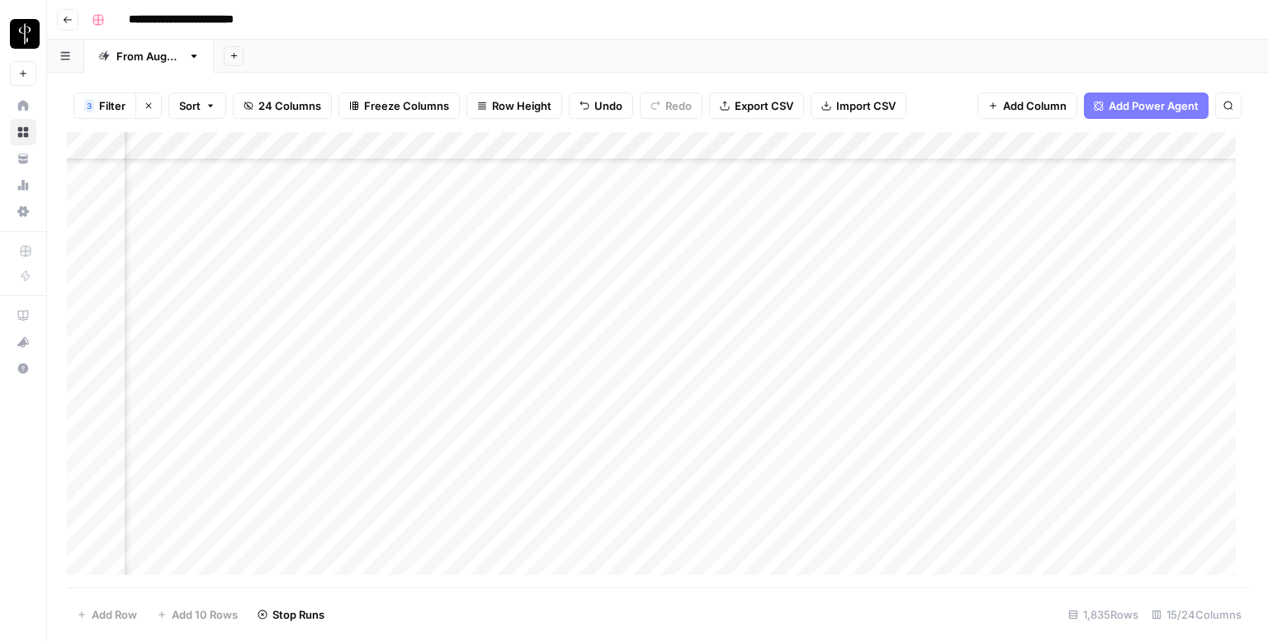
click at [579, 495] on div "Add Column" at bounding box center [657, 359] width 1181 height 455
click at [589, 517] on div "Add Column" at bounding box center [657, 359] width 1181 height 455
click at [594, 544] on div "Add Column" at bounding box center [657, 359] width 1181 height 455
click at [584, 409] on div "Add Column" at bounding box center [657, 359] width 1181 height 455
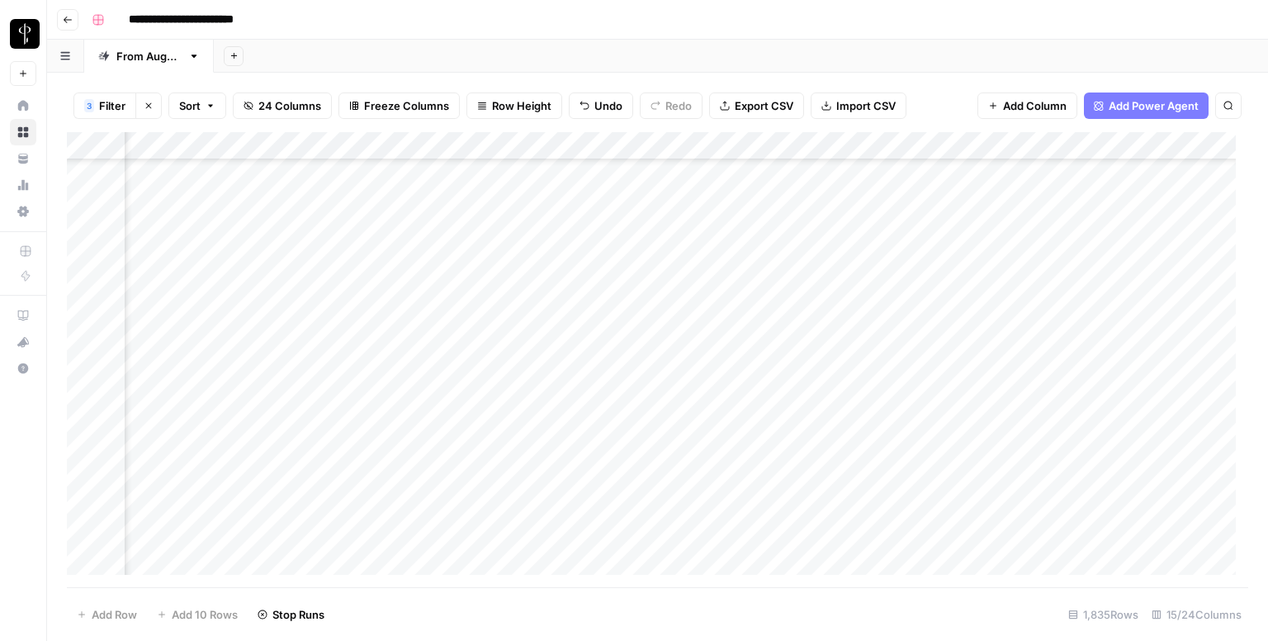
click at [577, 447] on div "Add Column" at bounding box center [657, 359] width 1181 height 455
click at [572, 471] on div "Add Column" at bounding box center [657, 359] width 1181 height 455
click at [583, 501] on div "Add Column" at bounding box center [657, 359] width 1181 height 455
click at [589, 529] on div "Add Column" at bounding box center [657, 359] width 1181 height 455
click at [603, 552] on div "Add Column" at bounding box center [657, 359] width 1181 height 455
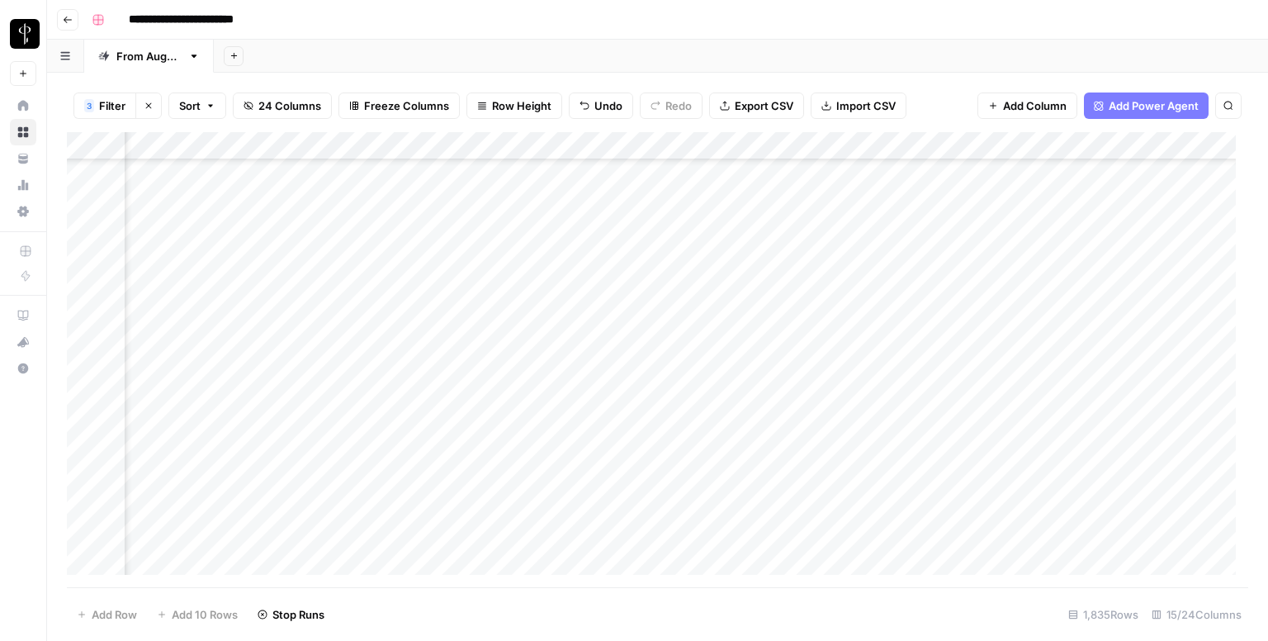
scroll to position [5201, 1066]
click at [571, 417] on div "Add Column" at bounding box center [657, 359] width 1181 height 455
click at [589, 447] on div "Add Column" at bounding box center [657, 359] width 1181 height 455
click at [589, 466] on div "Add Column" at bounding box center [657, 359] width 1181 height 455
click at [593, 495] on div "Add Column" at bounding box center [657, 359] width 1181 height 455
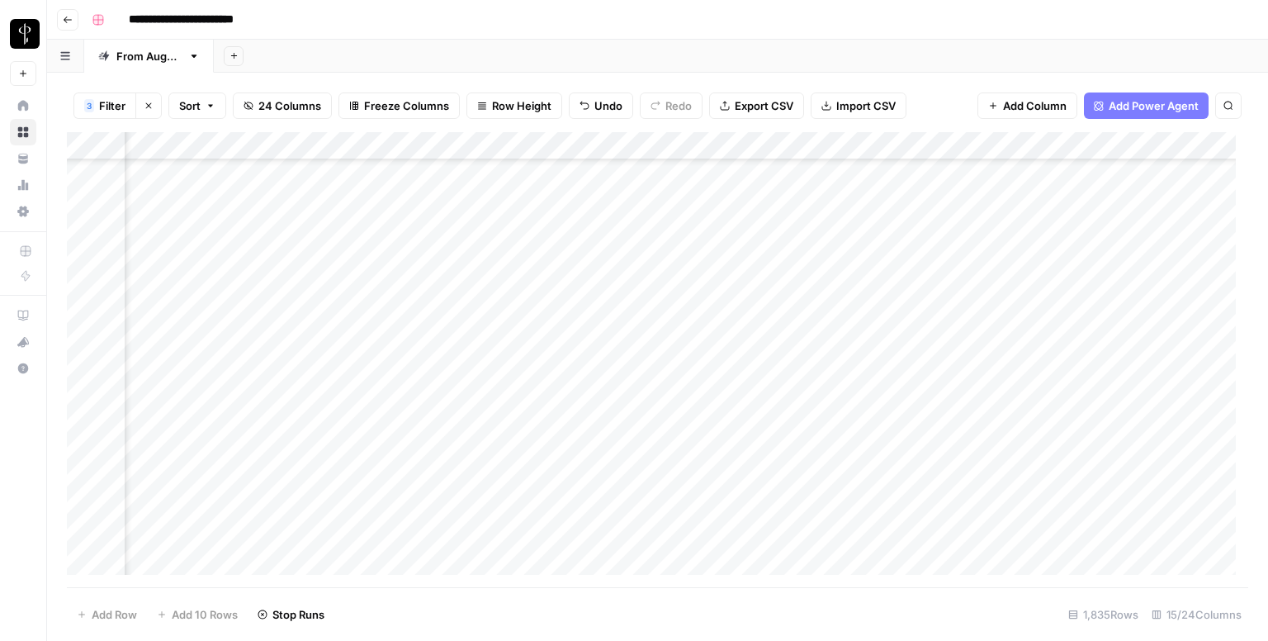
click at [591, 529] on div "Add Column" at bounding box center [657, 359] width 1181 height 455
click at [586, 554] on div "Add Column" at bounding box center [657, 359] width 1181 height 455
click at [205, 282] on div "Add Column" at bounding box center [657, 359] width 1181 height 455
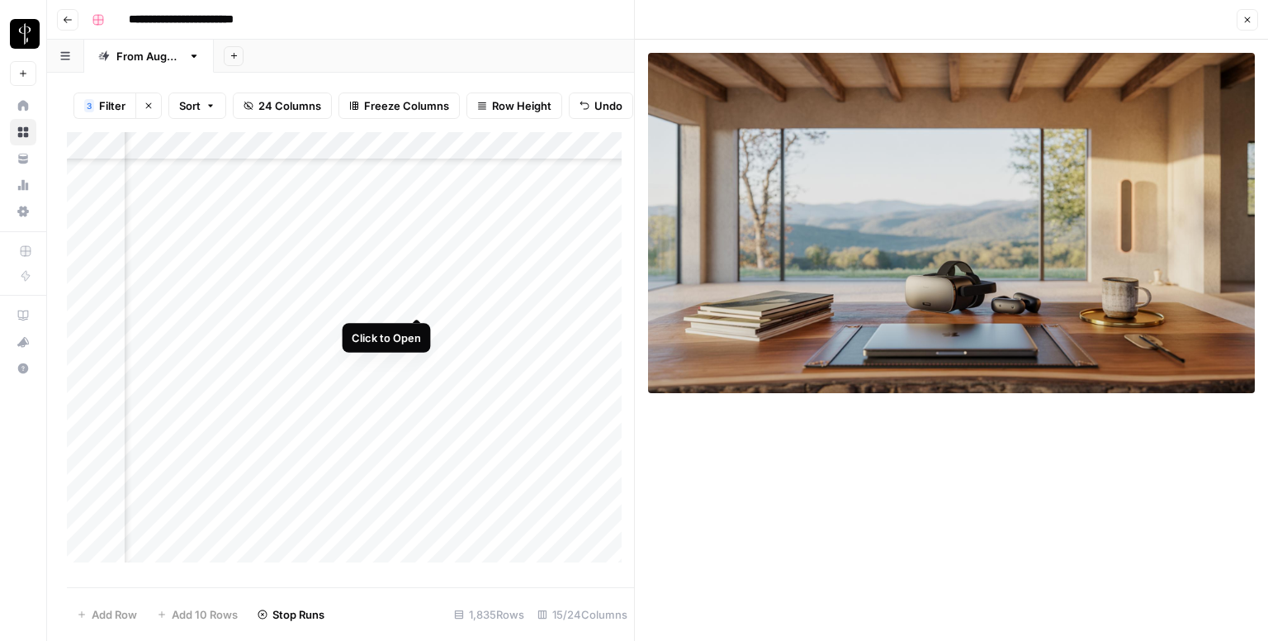
scroll to position [4376, 1066]
click at [423, 295] on div "Add Column" at bounding box center [350, 353] width 567 height 443
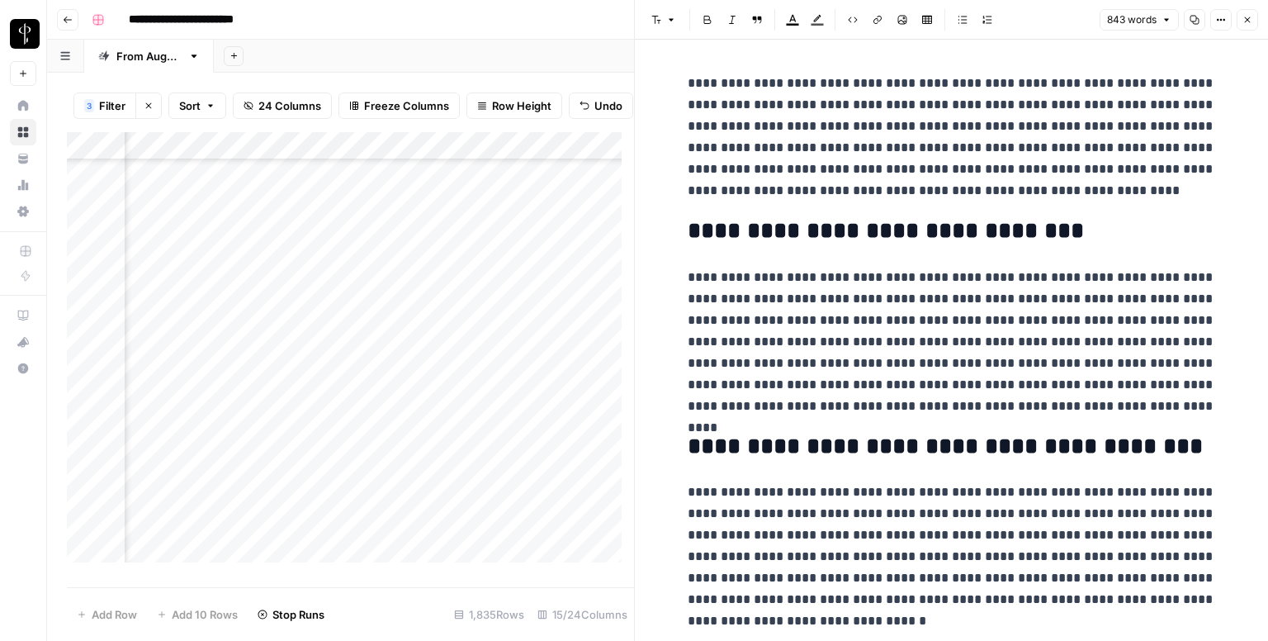
click at [419, 326] on div "Add Column" at bounding box center [350, 353] width 567 height 443
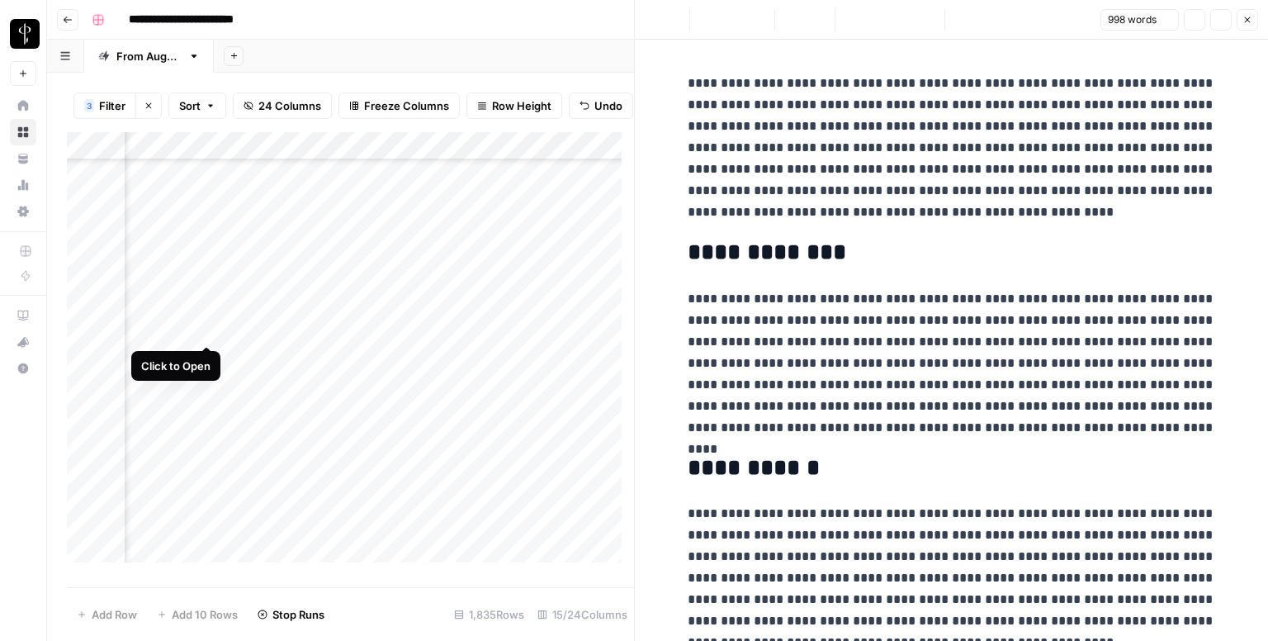
click at [209, 331] on div "Add Column" at bounding box center [350, 353] width 567 height 443
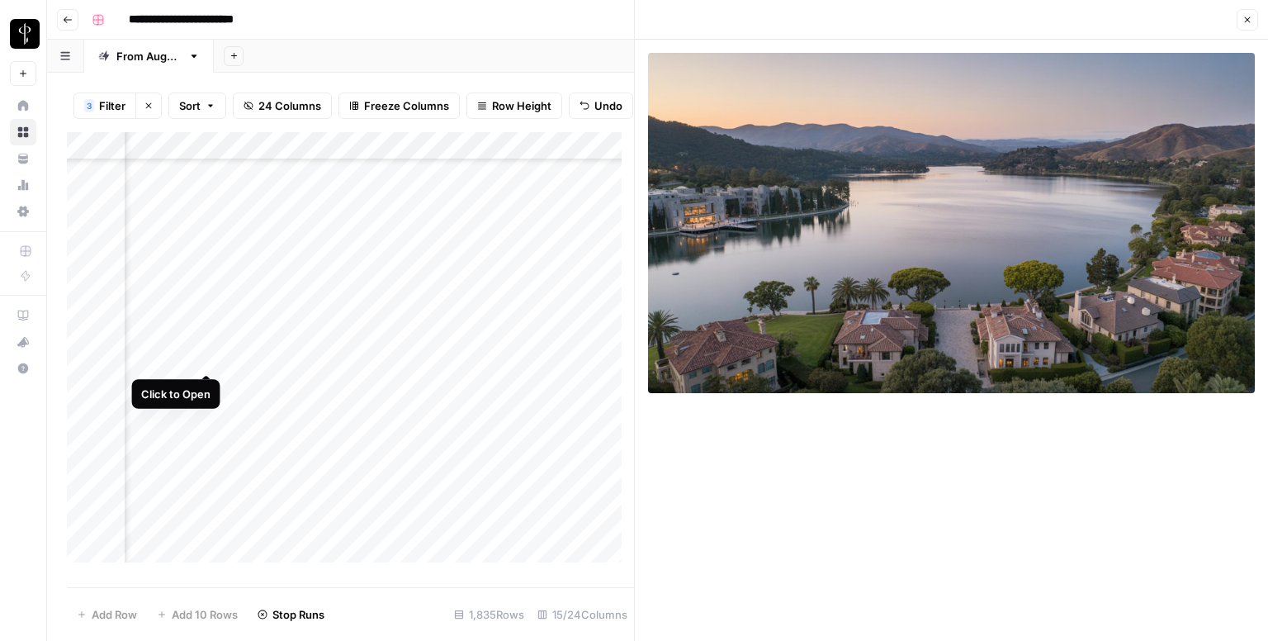
click at [211, 350] on div "Add Column" at bounding box center [350, 353] width 567 height 443
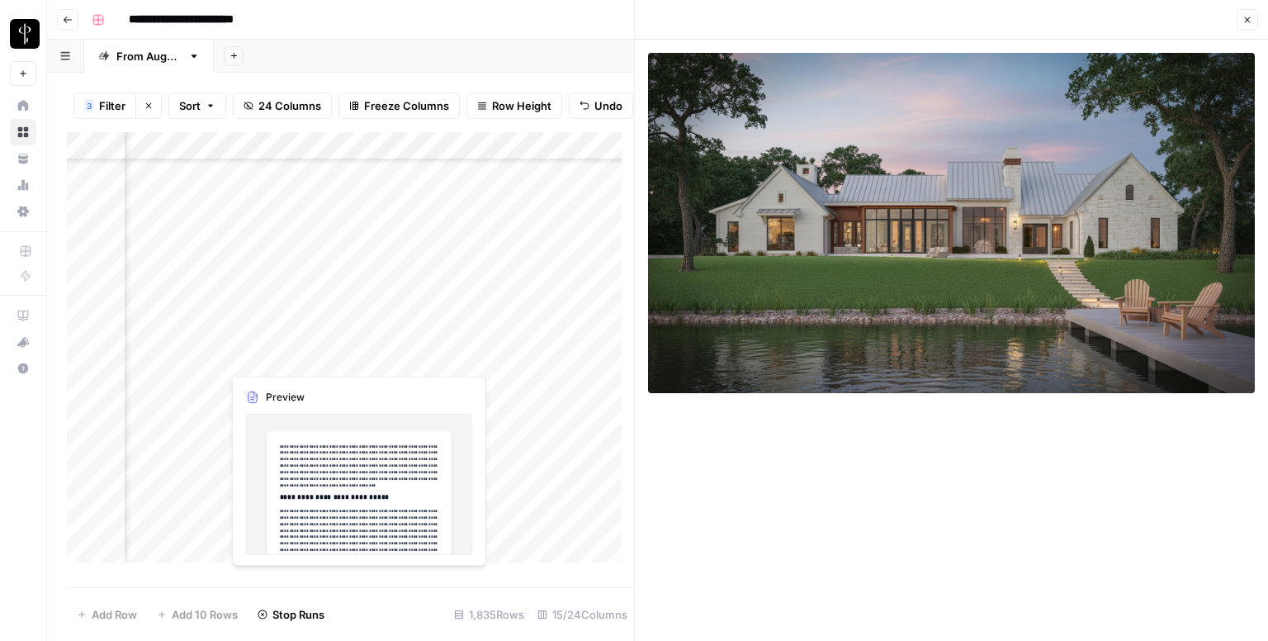
click at [414, 361] on div "Add Column" at bounding box center [350, 353] width 567 height 443
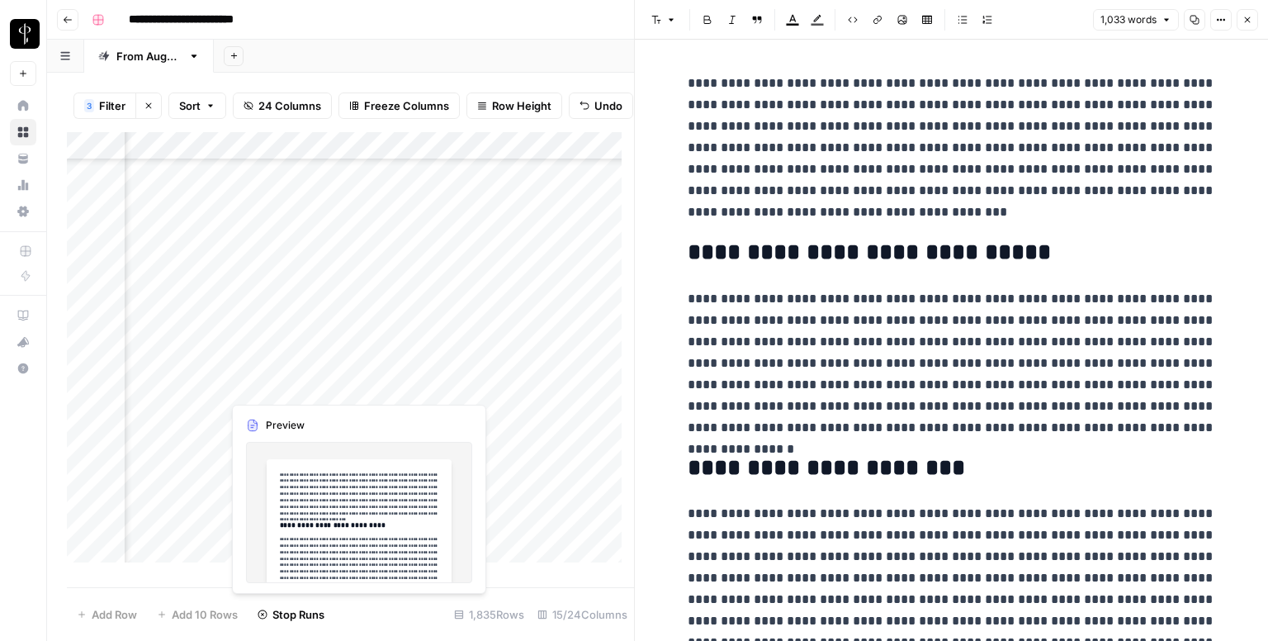
click at [414, 385] on div "Add Column" at bounding box center [350, 353] width 567 height 443
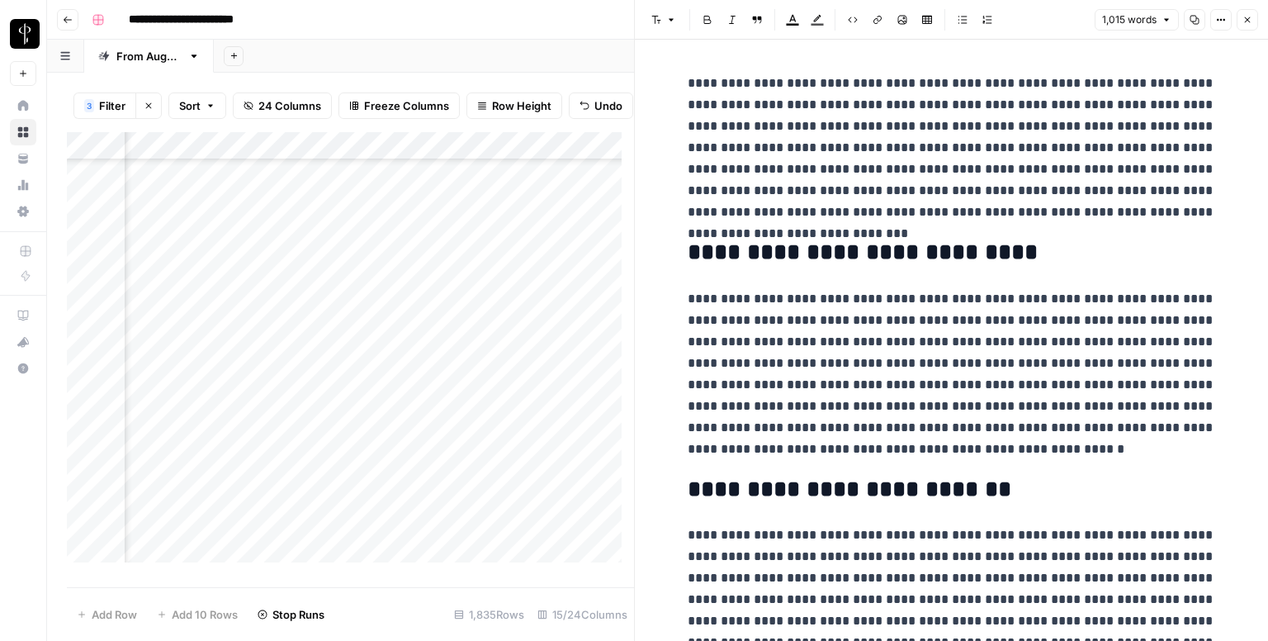
click at [207, 386] on div "Add Column" at bounding box center [350, 353] width 567 height 443
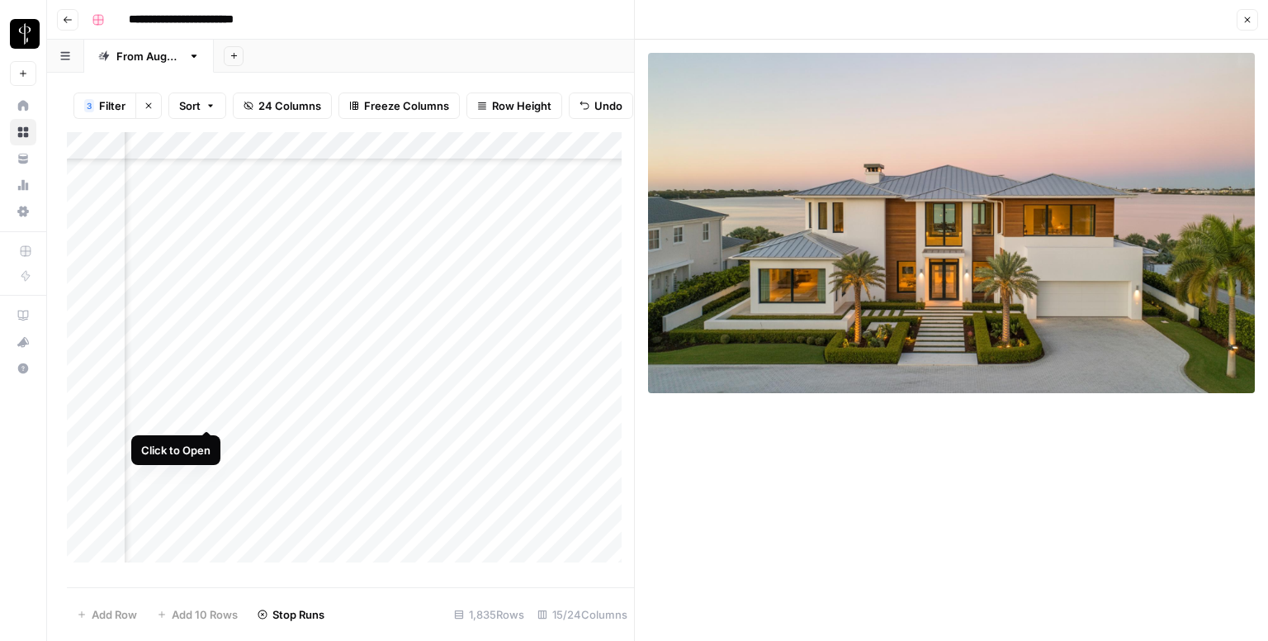
click at [209, 411] on div "Add Column" at bounding box center [350, 353] width 567 height 443
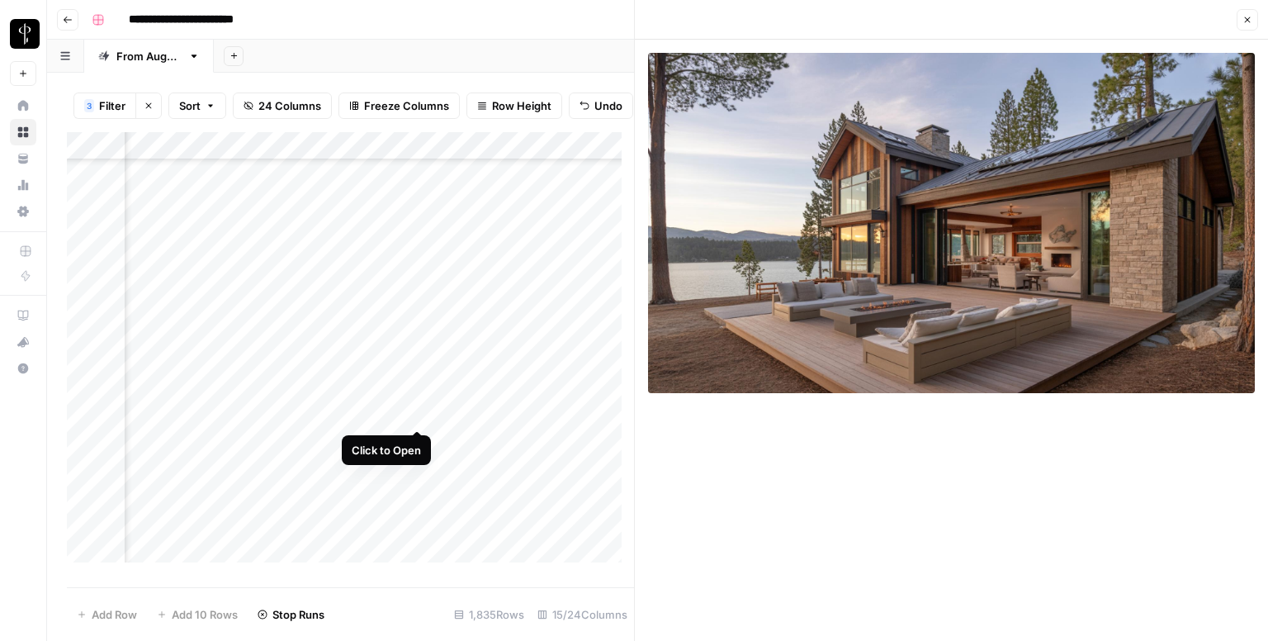
click at [416, 412] on div "Add Column" at bounding box center [350, 353] width 567 height 443
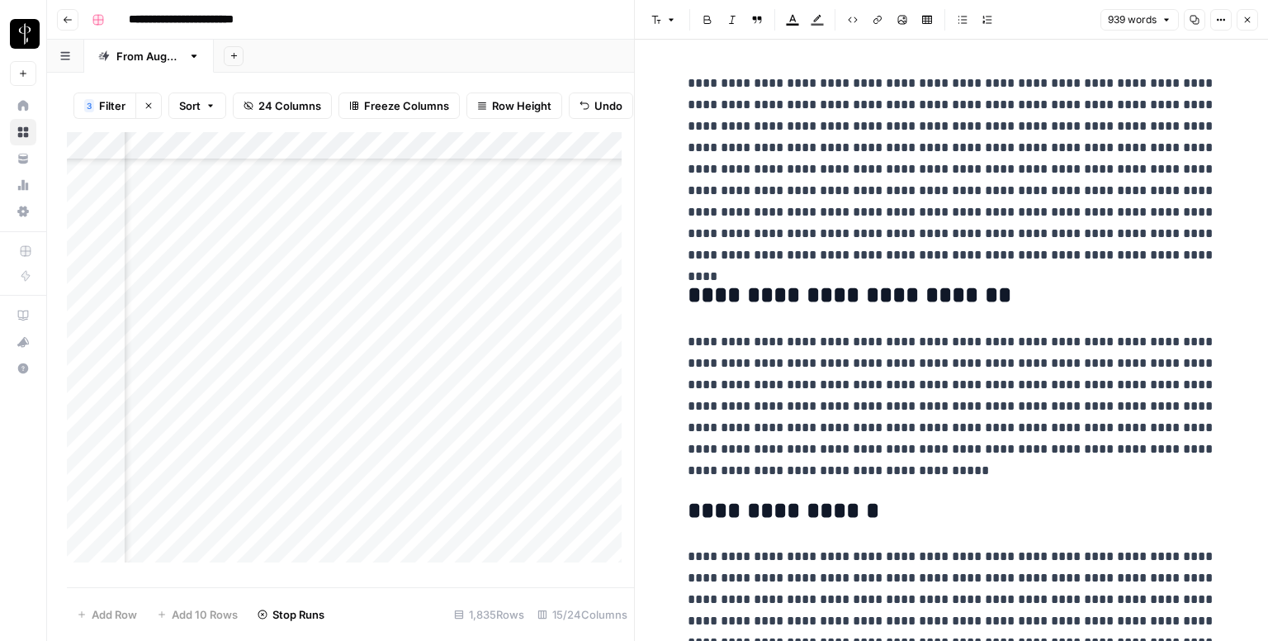
scroll to position [4541, 1066]
click at [416, 272] on div "Add Column" at bounding box center [350, 353] width 567 height 443
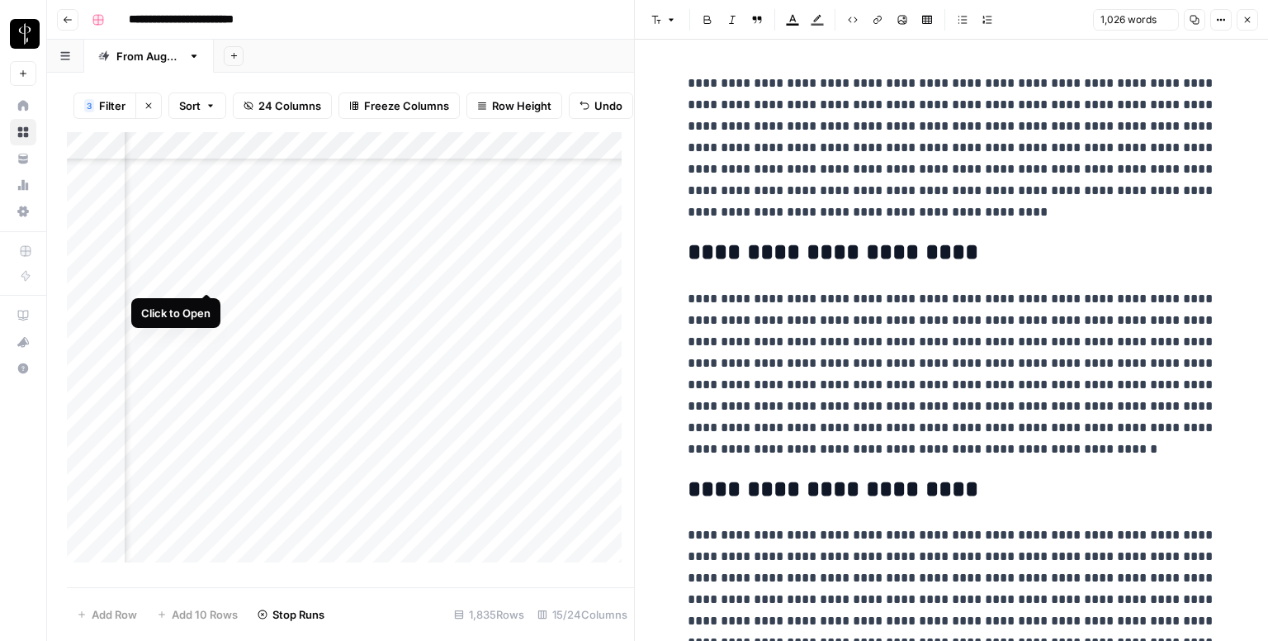
click at [204, 278] on div "Add Column" at bounding box center [350, 353] width 567 height 443
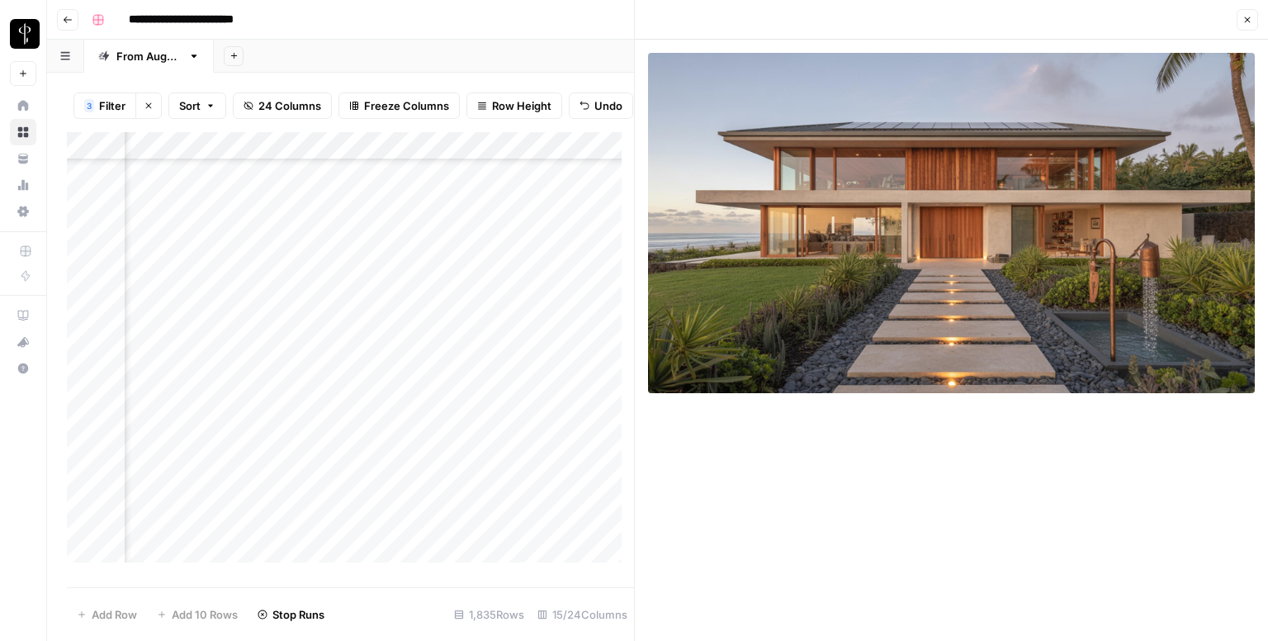
click at [205, 307] on div "Add Column" at bounding box center [350, 353] width 567 height 443
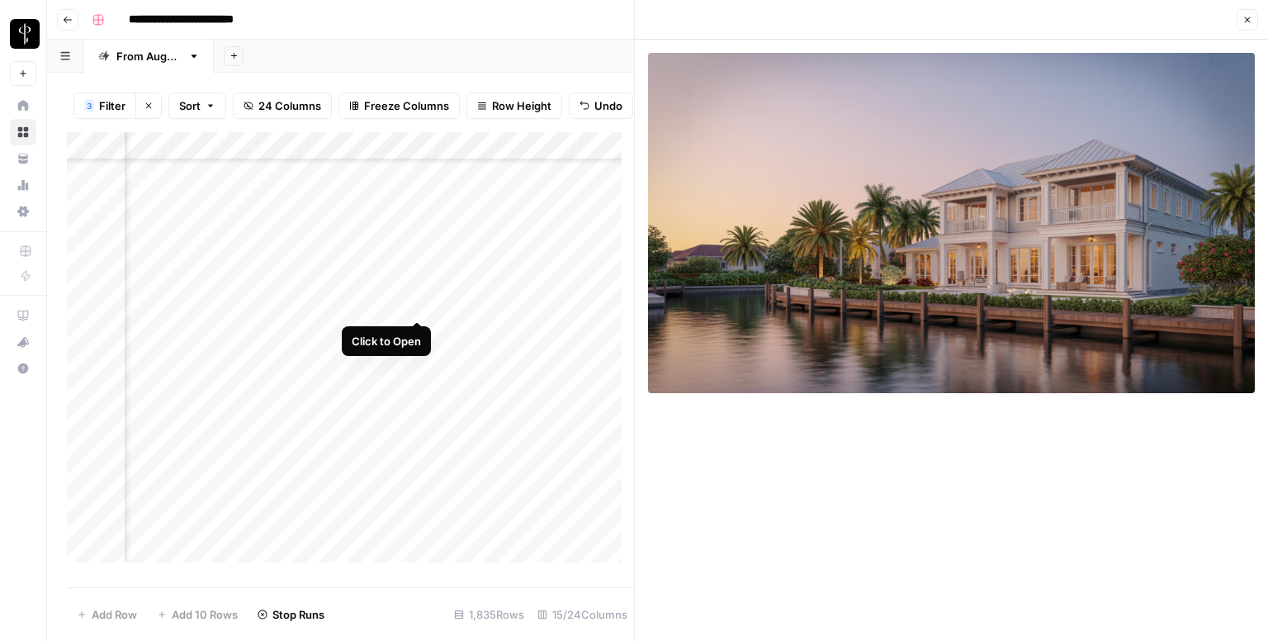
click at [419, 300] on div "Add Column" at bounding box center [350, 353] width 567 height 443
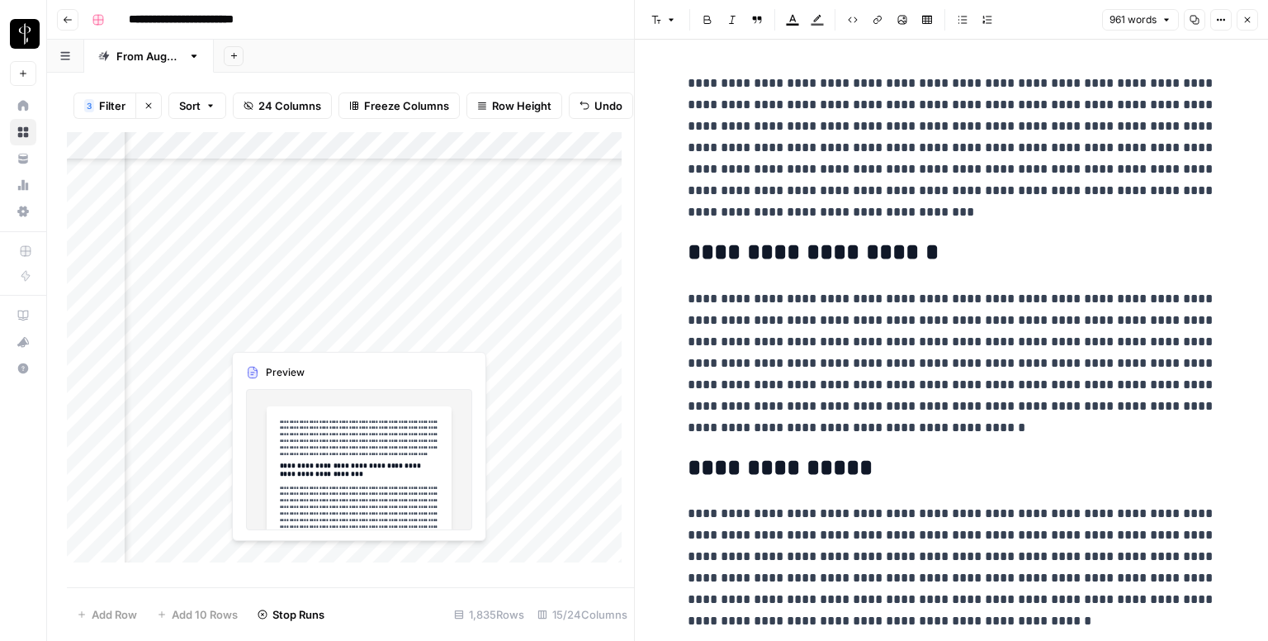
click at [411, 333] on div "Add Column" at bounding box center [350, 353] width 567 height 443
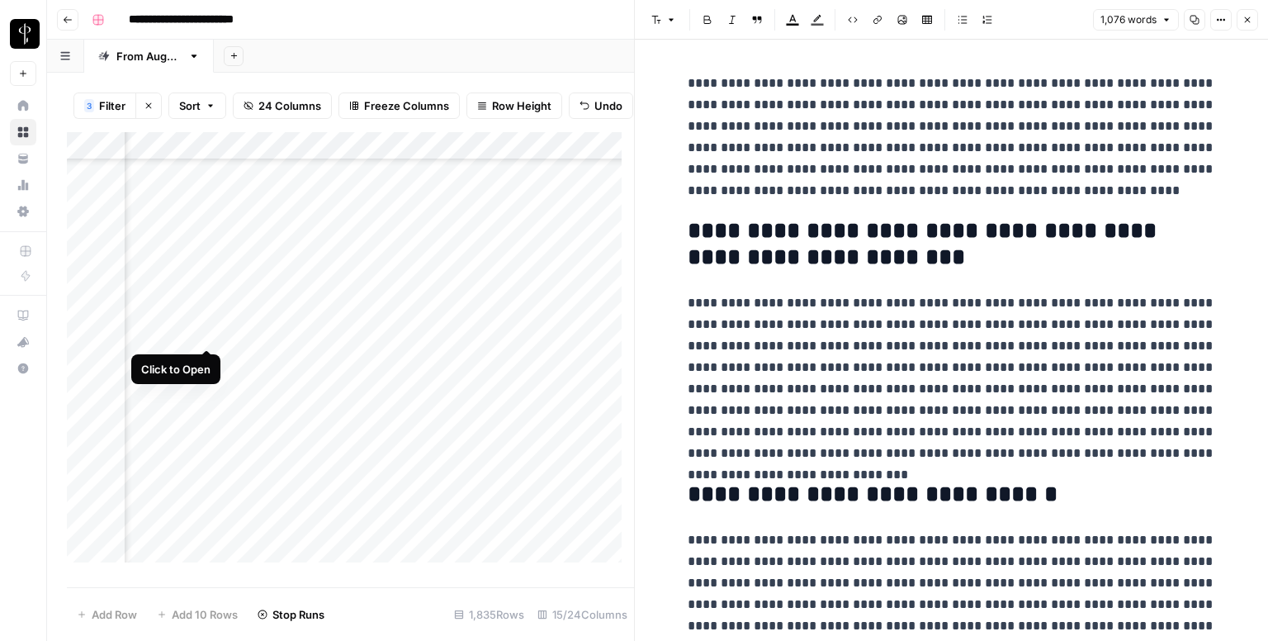
click at [201, 332] on div "Add Column" at bounding box center [350, 353] width 567 height 443
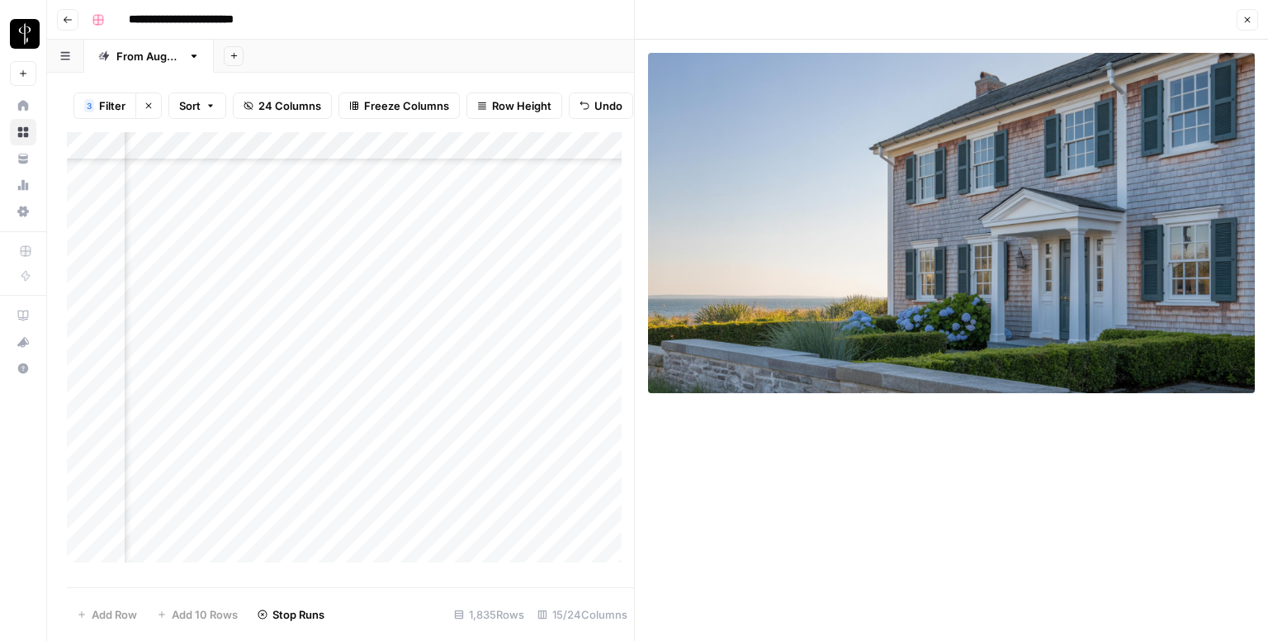
click at [204, 357] on div "Add Column" at bounding box center [350, 353] width 567 height 443
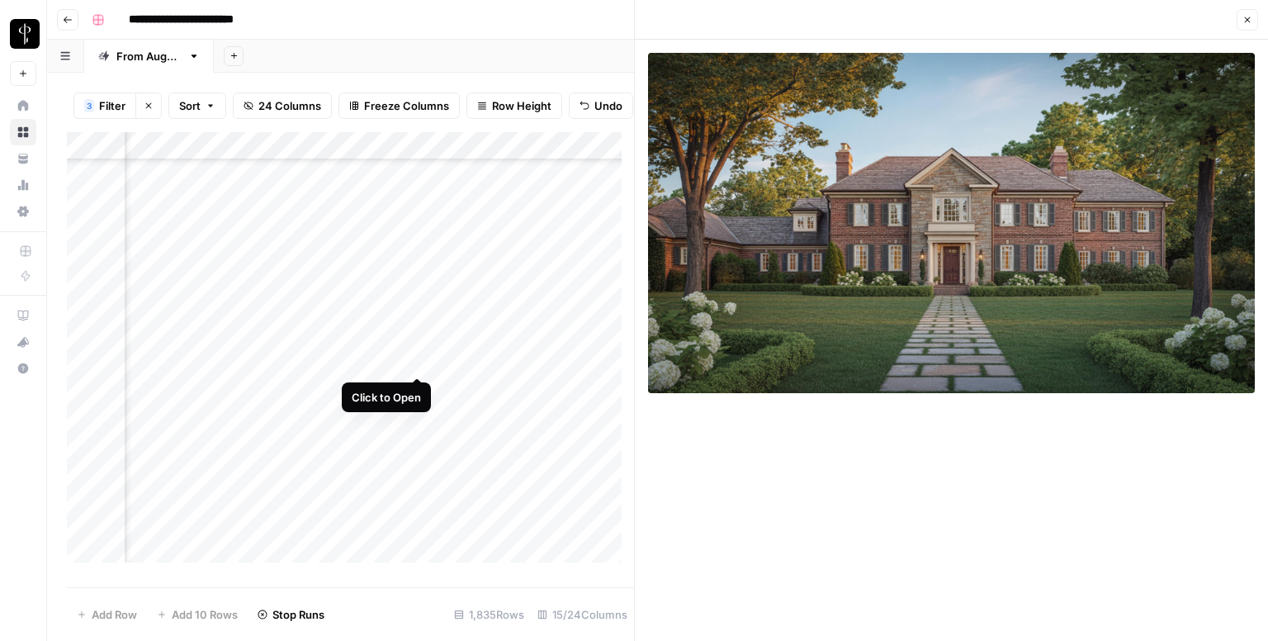
click at [414, 358] on div "Add Column" at bounding box center [350, 353] width 567 height 443
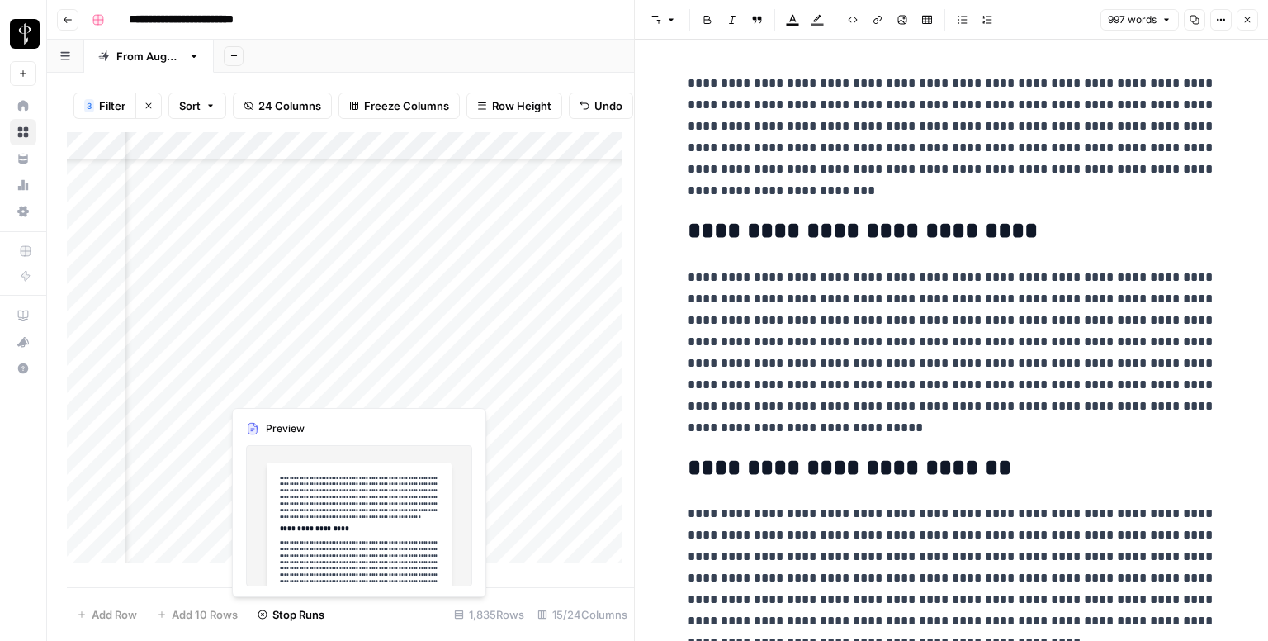
click at [423, 392] on div "Add Column" at bounding box center [350, 353] width 567 height 443
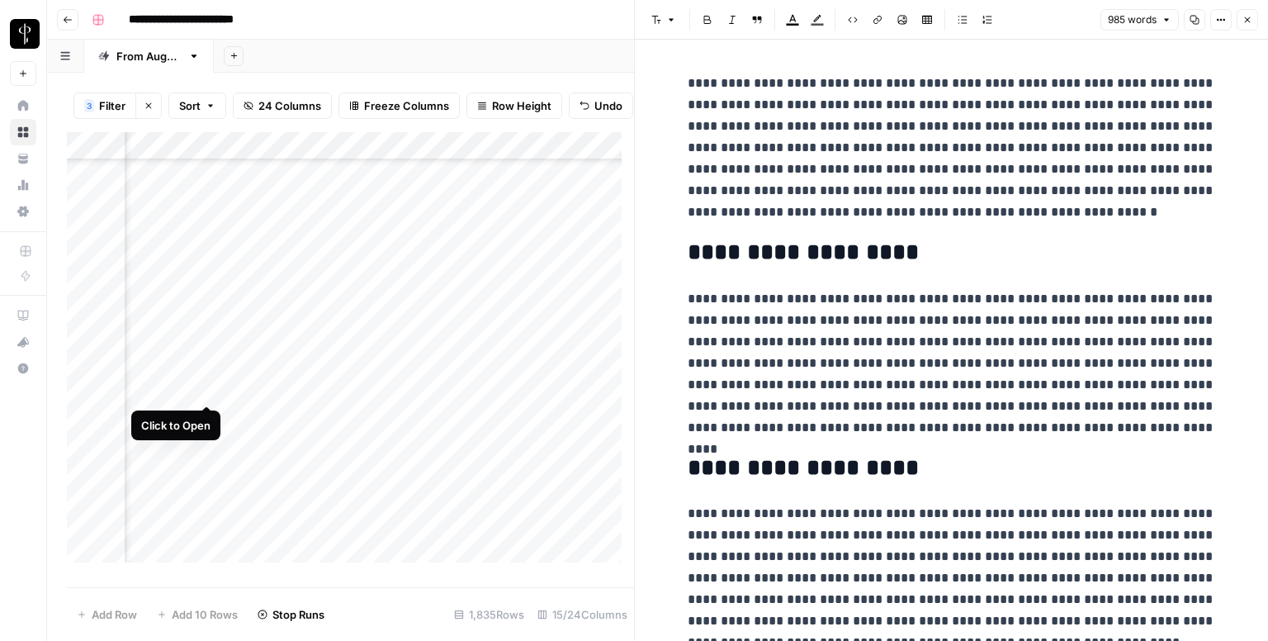
click at [206, 393] on div "Add Column" at bounding box center [350, 353] width 567 height 443
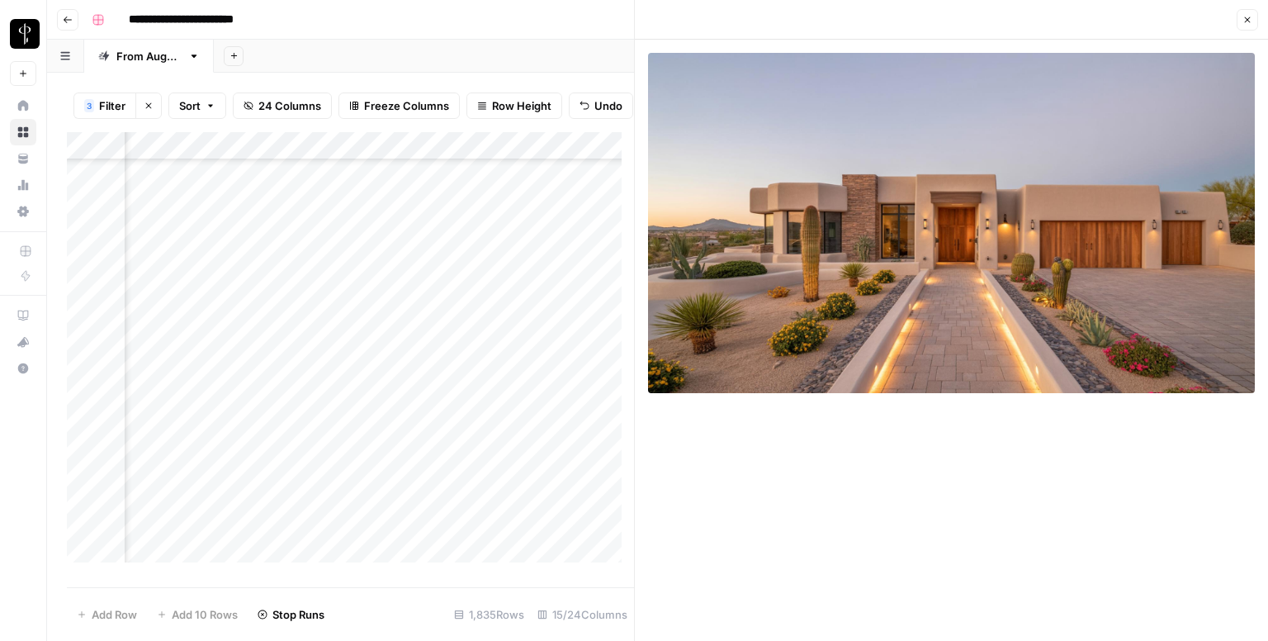
click at [208, 417] on div "Add Column" at bounding box center [350, 353] width 567 height 443
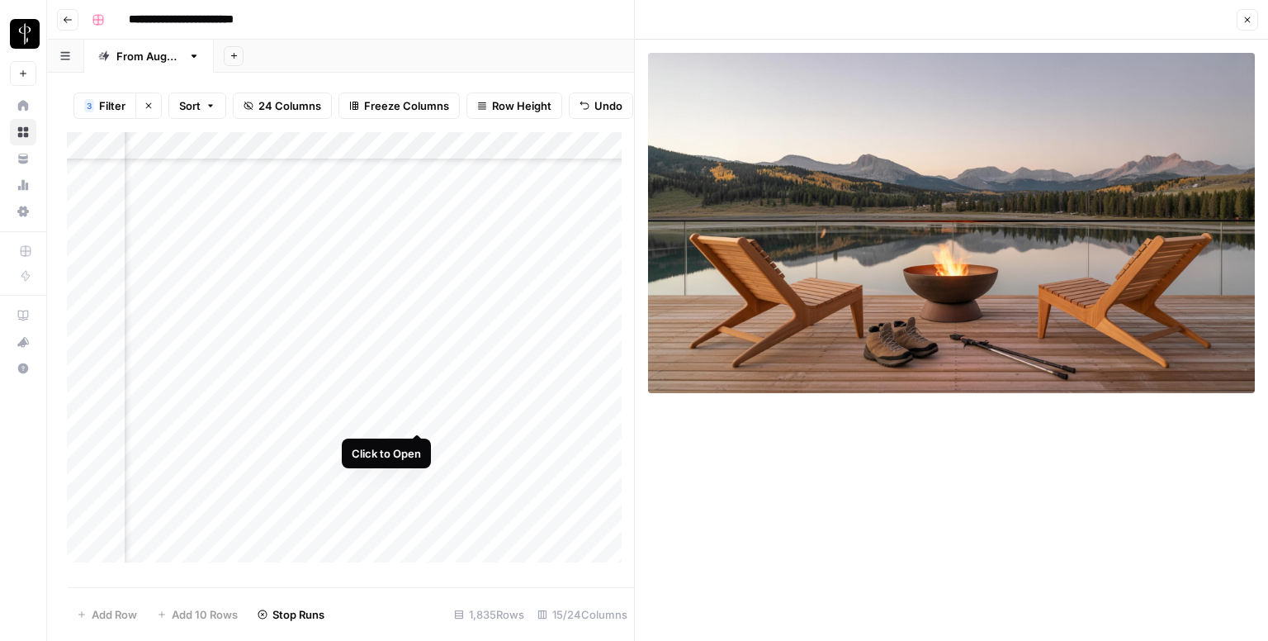
click at [416, 413] on div "Add Column" at bounding box center [350, 353] width 567 height 443
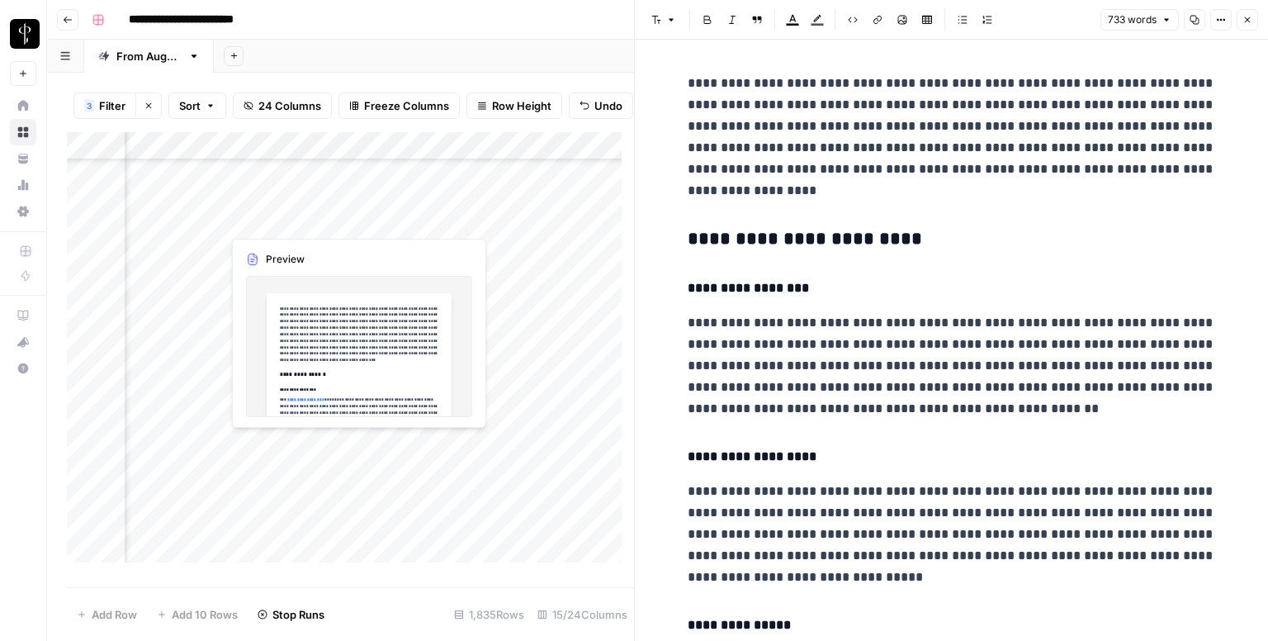
click at [414, 443] on div "Add Column" at bounding box center [350, 353] width 567 height 443
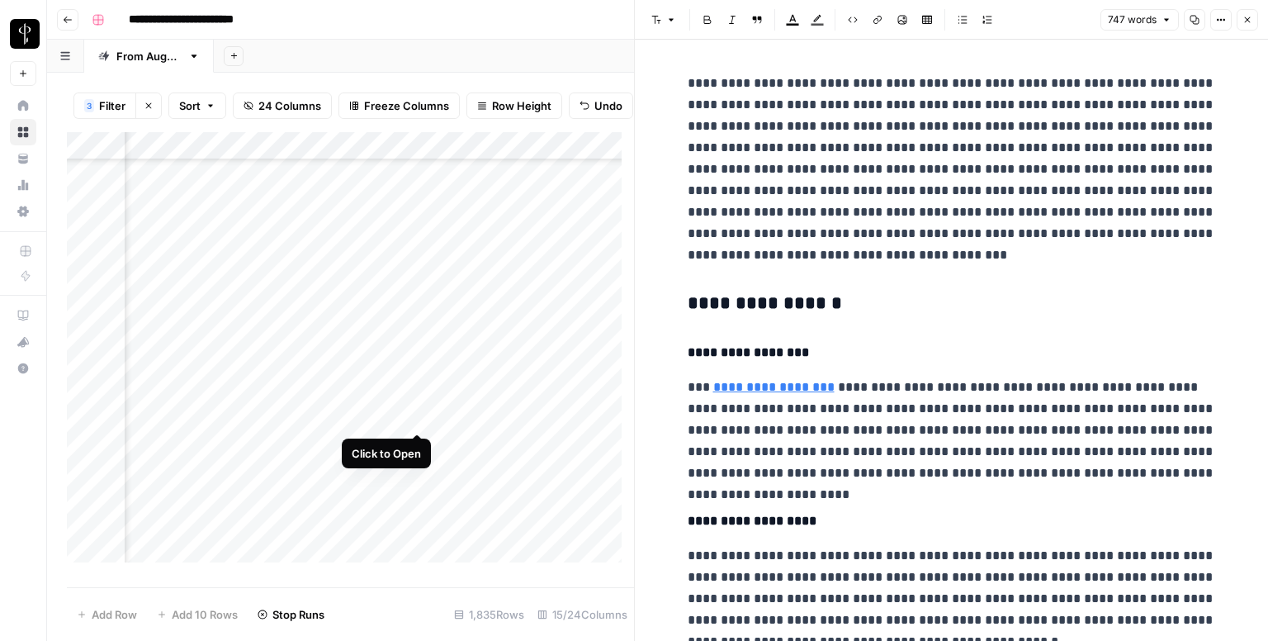
click at [415, 420] on div "Add Column" at bounding box center [350, 353] width 567 height 443
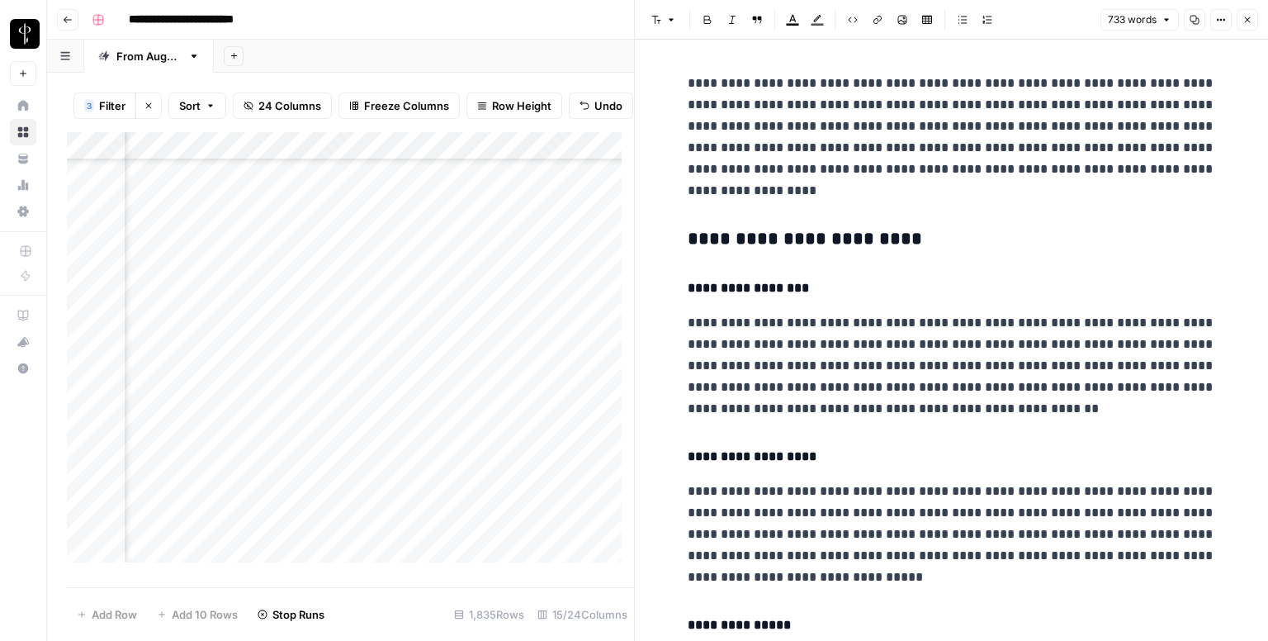
click at [763, 232] on h3 "**********" at bounding box center [952, 239] width 528 height 23
click at [652, 21] on icon "button" at bounding box center [656, 20] width 10 height 10
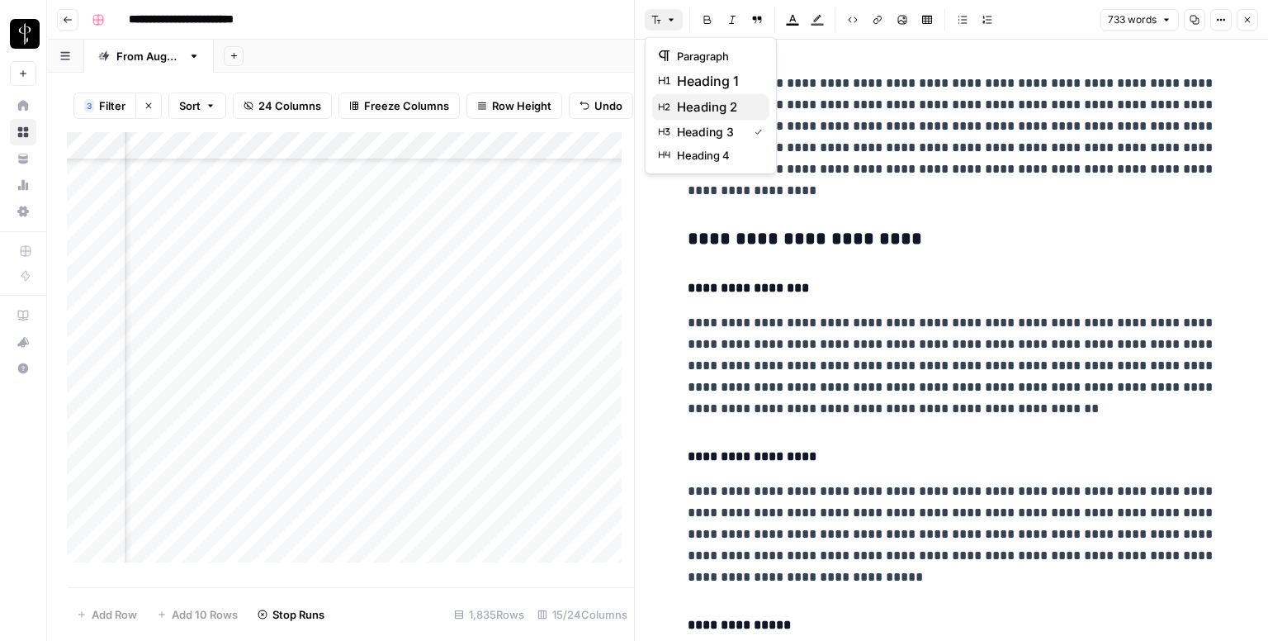
click at [697, 101] on span "heading 2" at bounding box center [716, 107] width 79 height 20
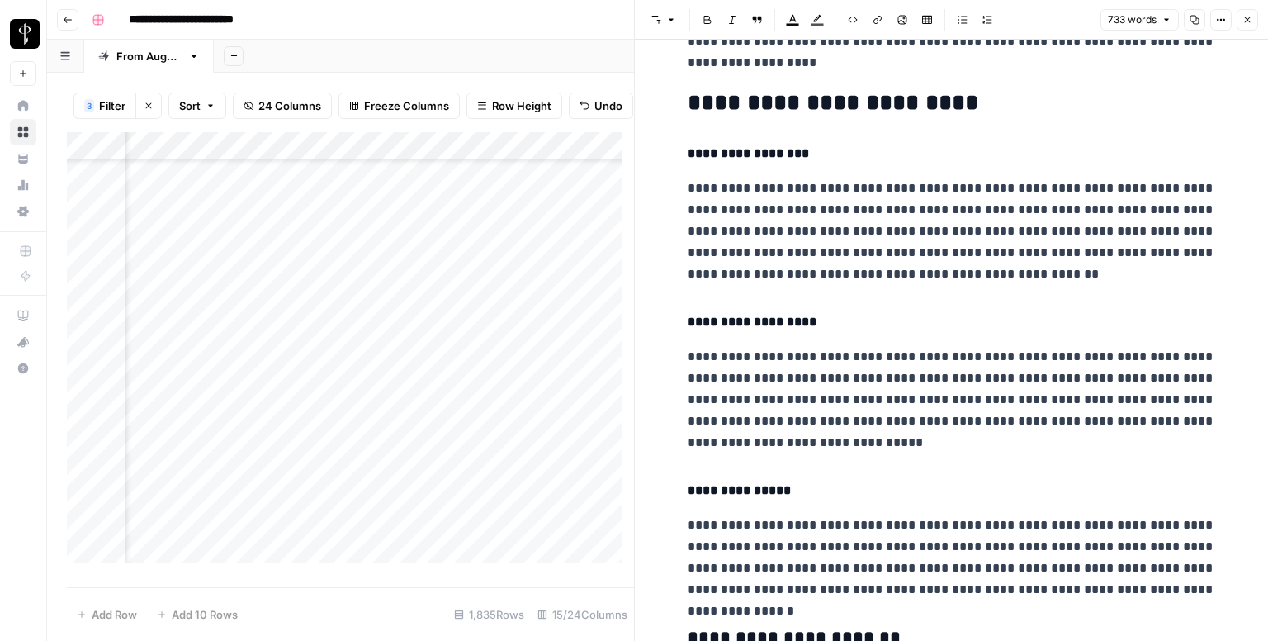
scroll to position [495, 0]
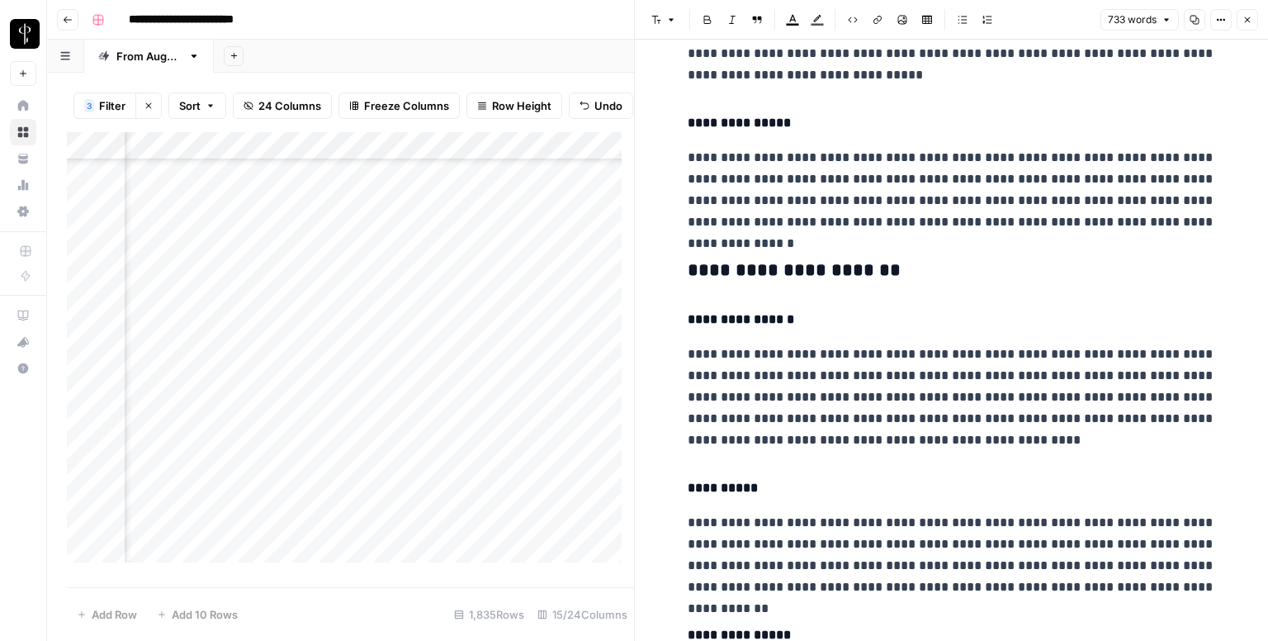
click at [748, 267] on h3 "**********" at bounding box center [952, 270] width 528 height 23
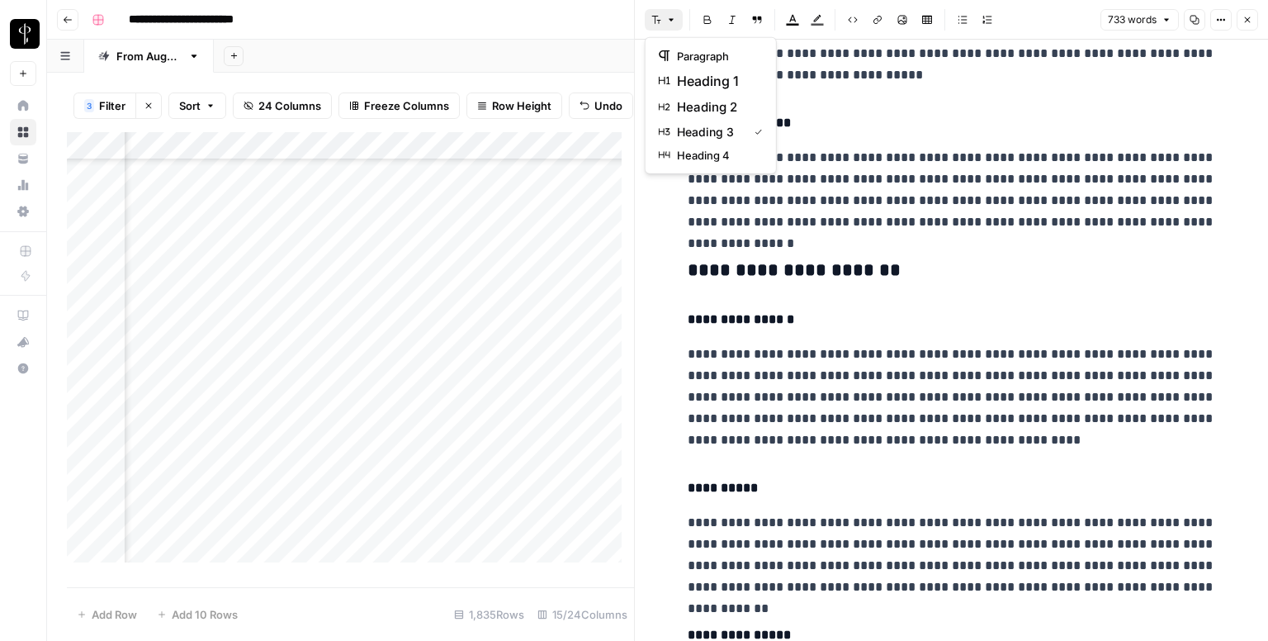
click at [657, 17] on icon "button" at bounding box center [656, 20] width 10 height 10
click at [705, 106] on span "heading 2" at bounding box center [716, 107] width 79 height 20
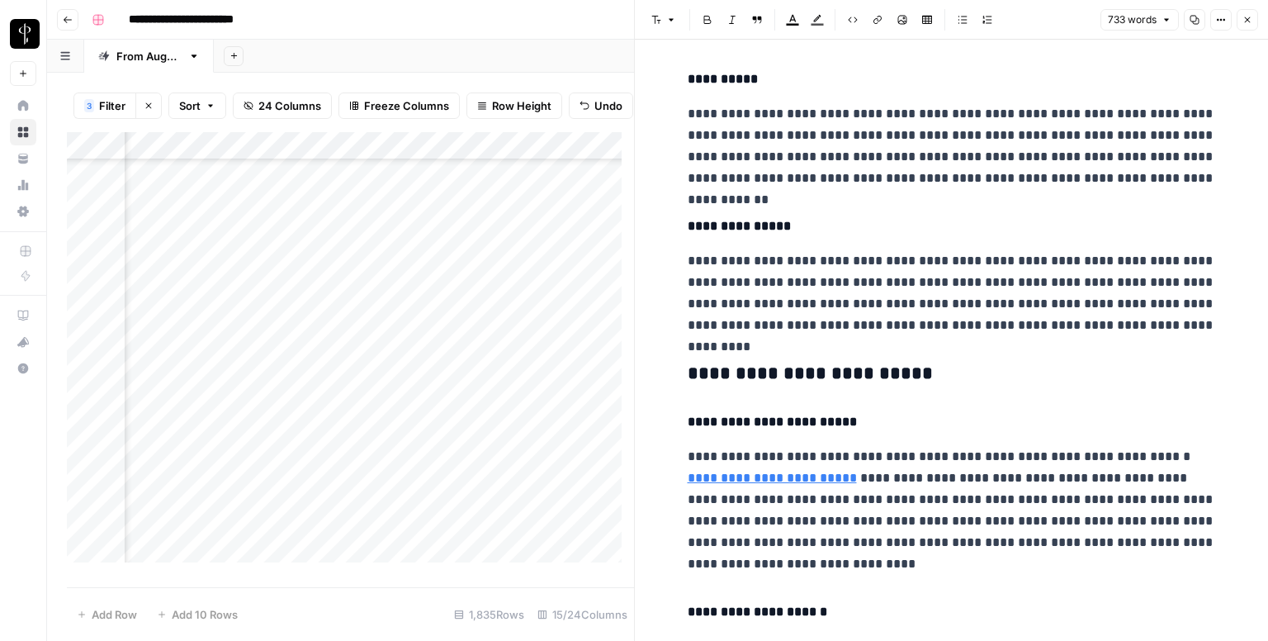
scroll to position [1073, 0]
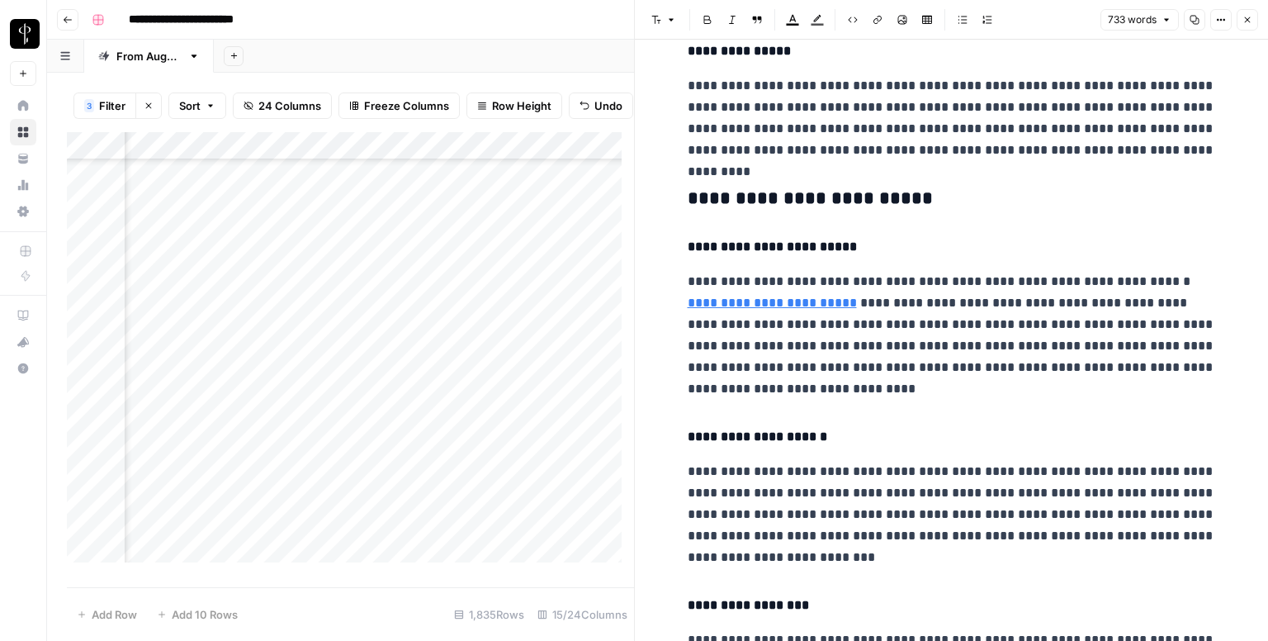
click at [778, 205] on h3 "**********" at bounding box center [952, 198] width 528 height 23
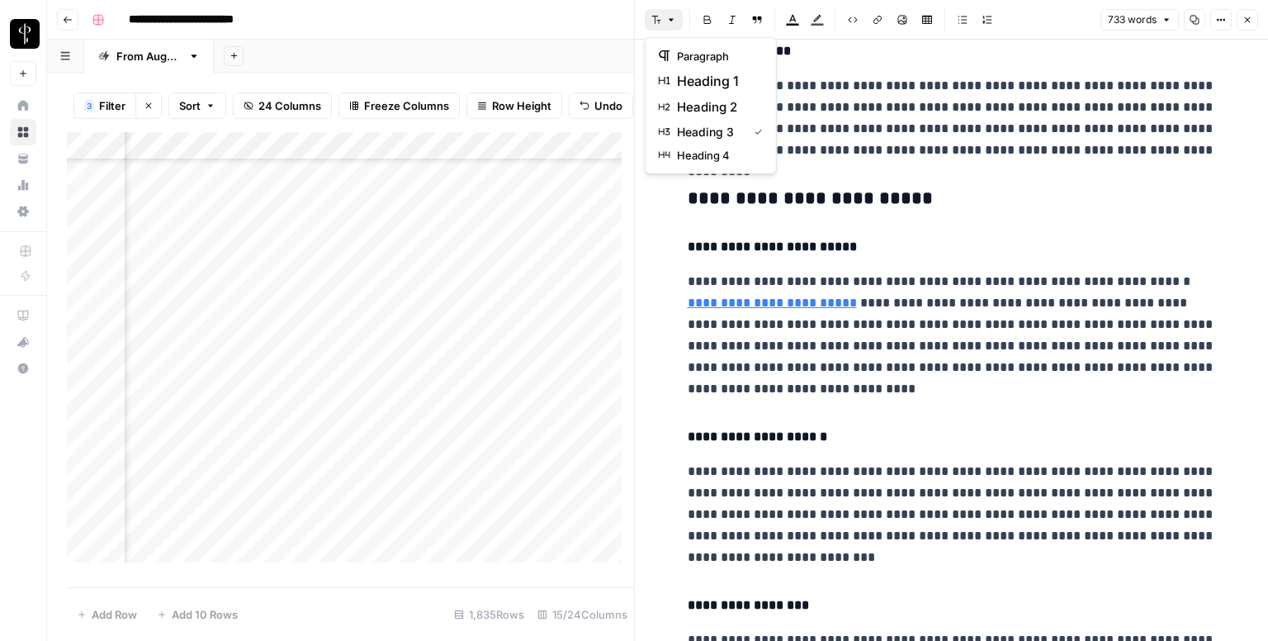
click at [664, 21] on button "Font style" at bounding box center [664, 19] width 38 height 21
click at [720, 103] on span "heading 2" at bounding box center [716, 107] width 79 height 20
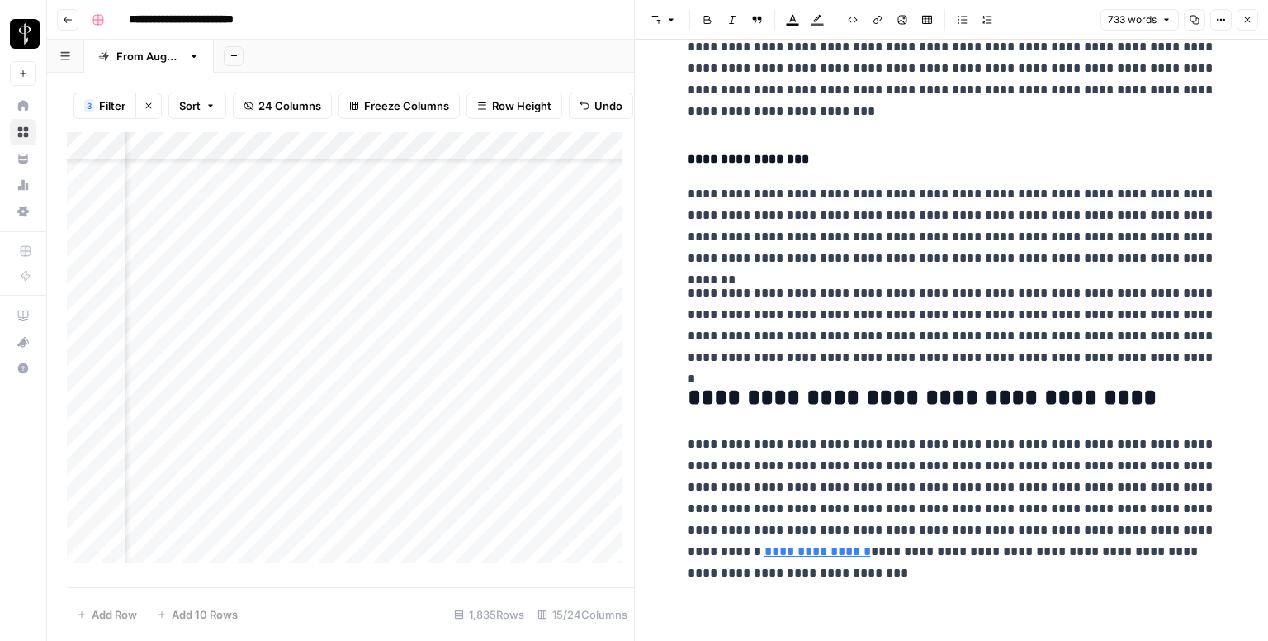
scroll to position [1516, 0]
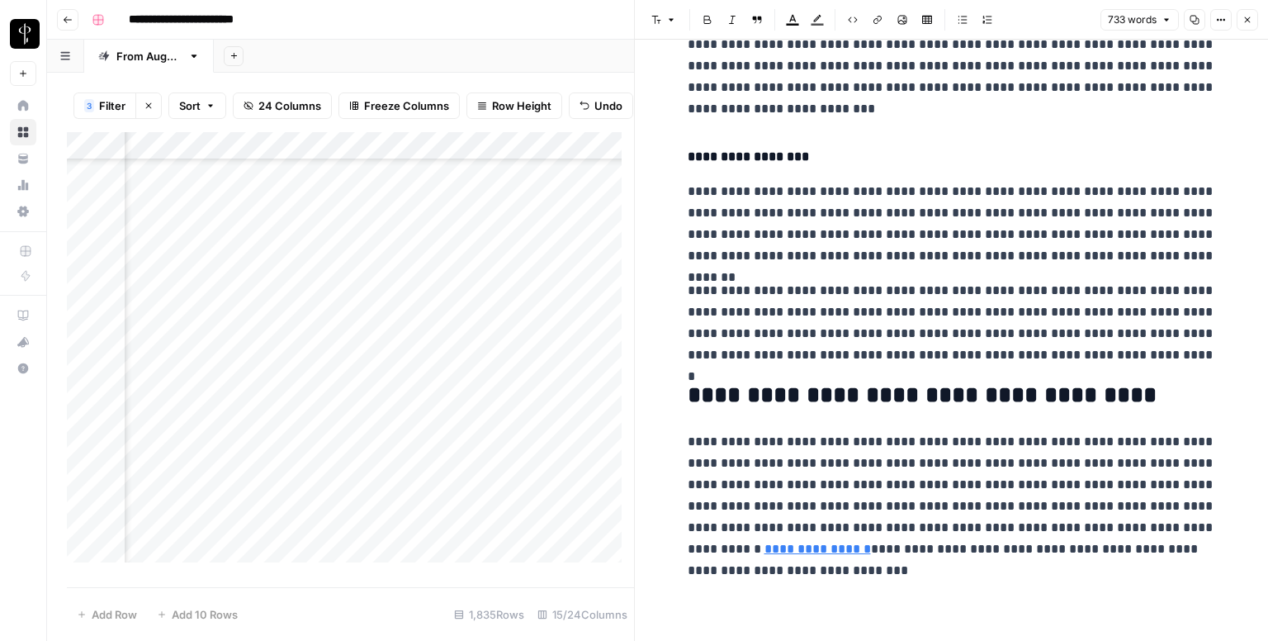
click at [1248, 18] on icon "button" at bounding box center [1247, 20] width 10 height 10
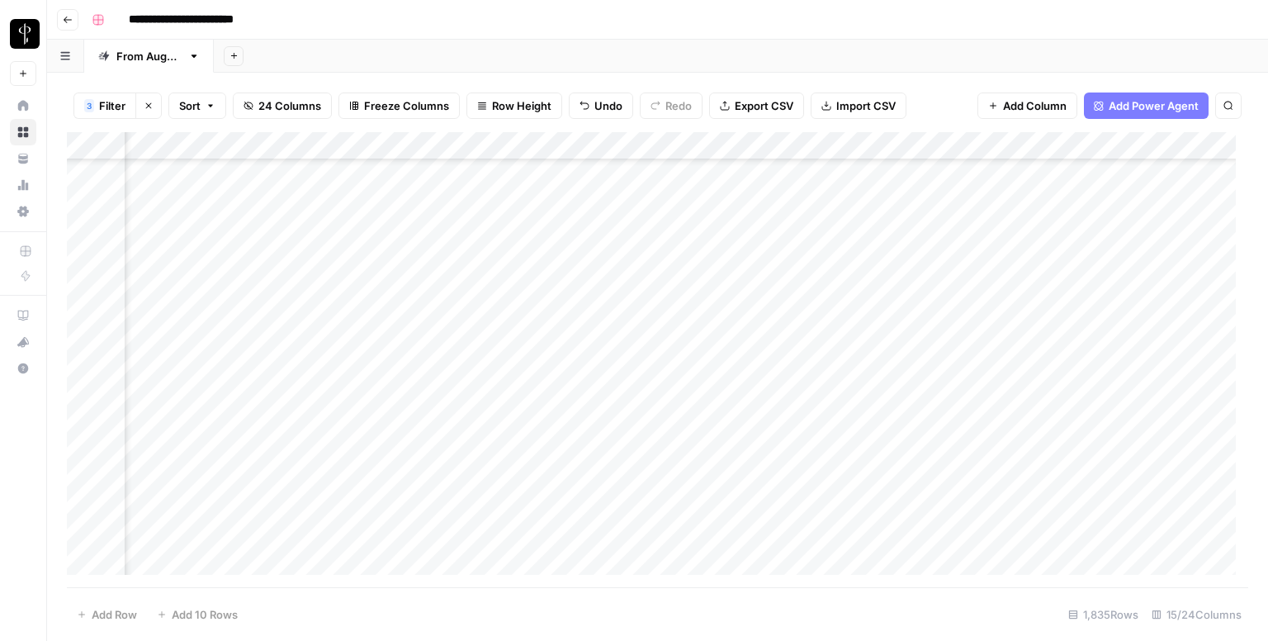
click at [675, 402] on div "Add Column" at bounding box center [657, 359] width 1181 height 455
type textarea "**********"
click at [691, 427] on div "Add Column" at bounding box center [657, 359] width 1181 height 455
click at [205, 429] on div "Add Column" at bounding box center [657, 359] width 1181 height 455
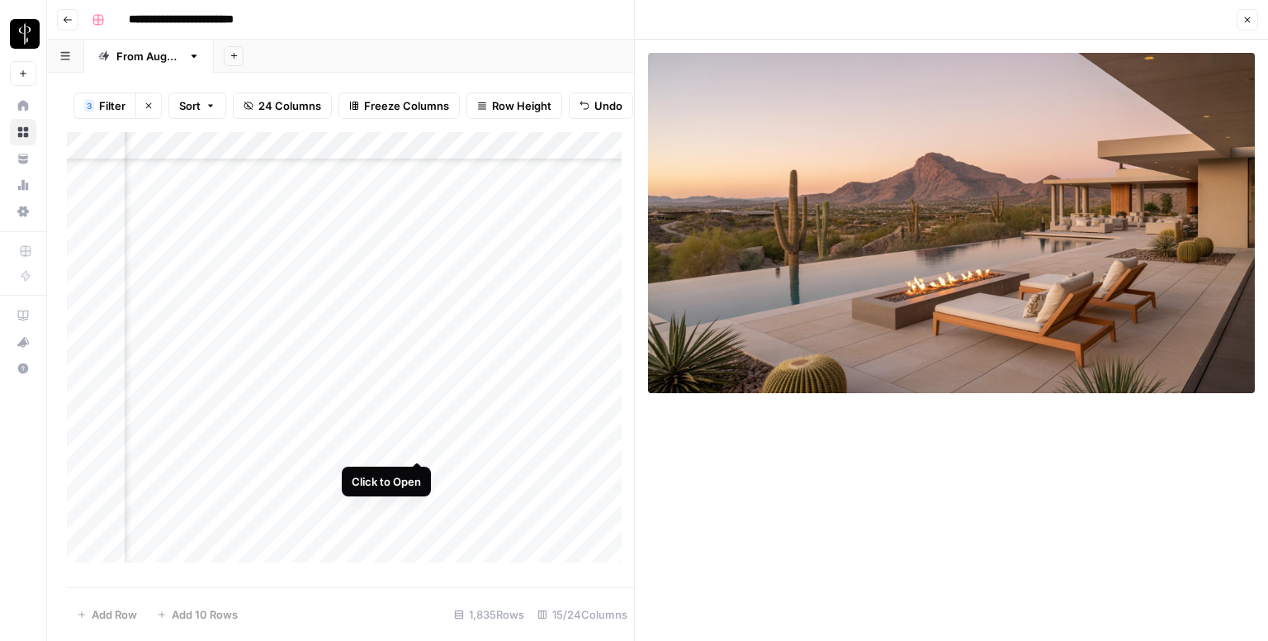
click at [423, 443] on div "Add Column" at bounding box center [350, 353] width 567 height 443
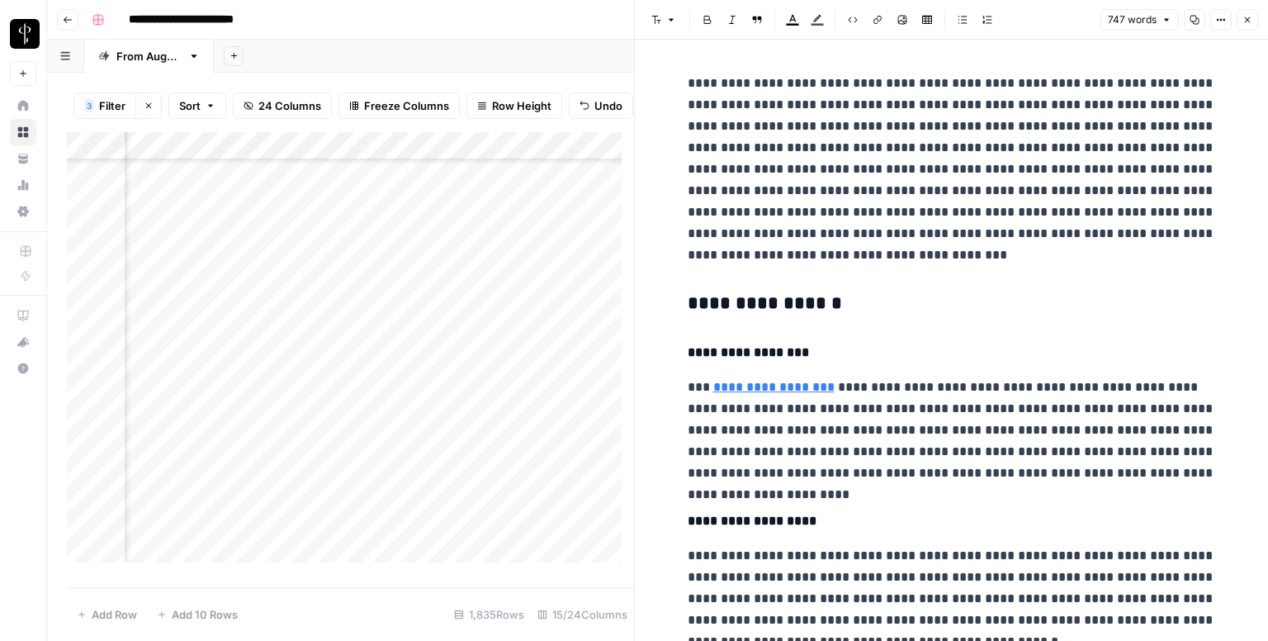
click at [664, 26] on button "Font style" at bounding box center [664, 19] width 38 height 21
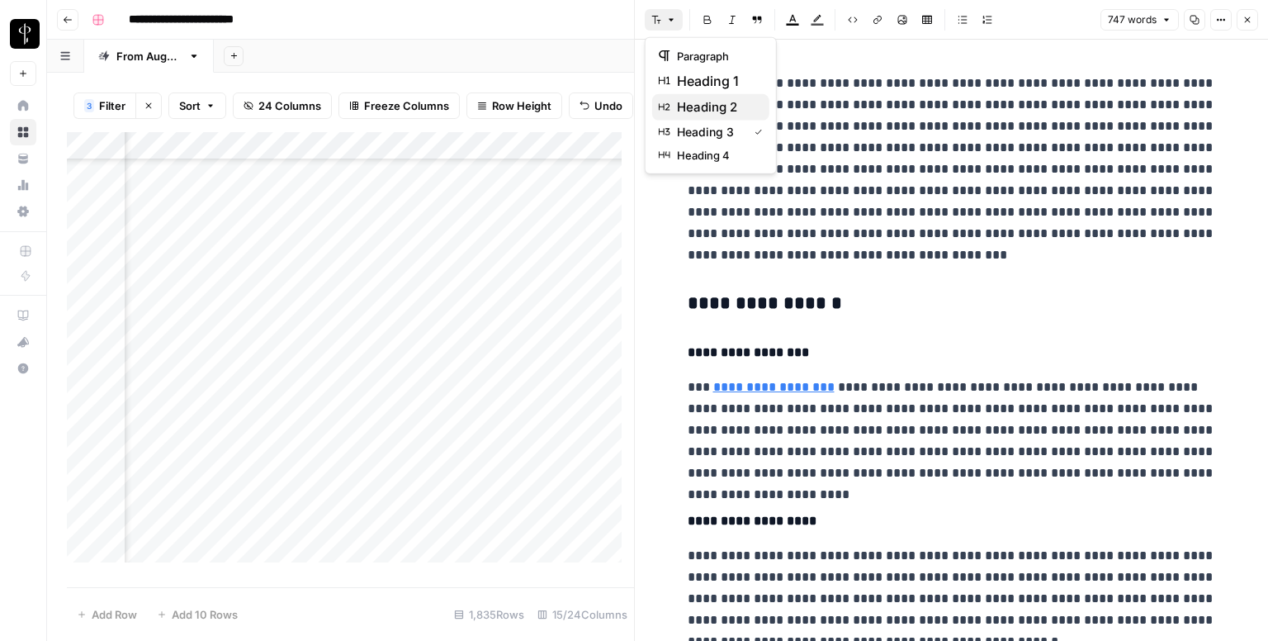
click at [731, 105] on span "heading 2" at bounding box center [716, 107] width 79 height 20
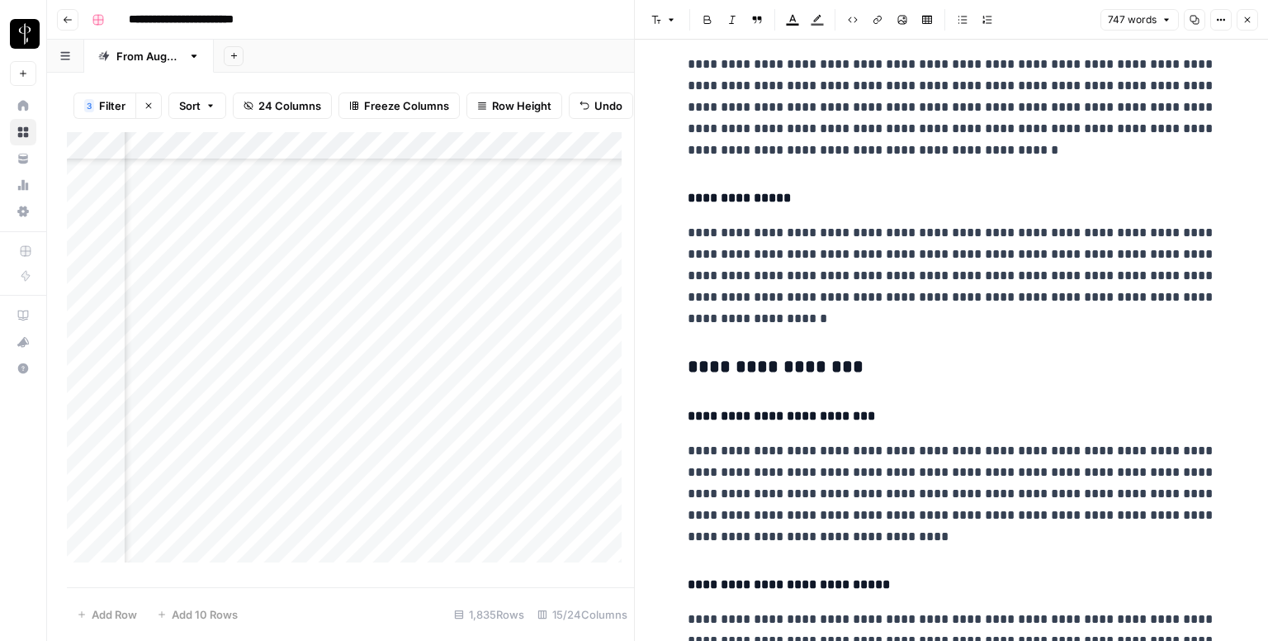
scroll to position [495, 0]
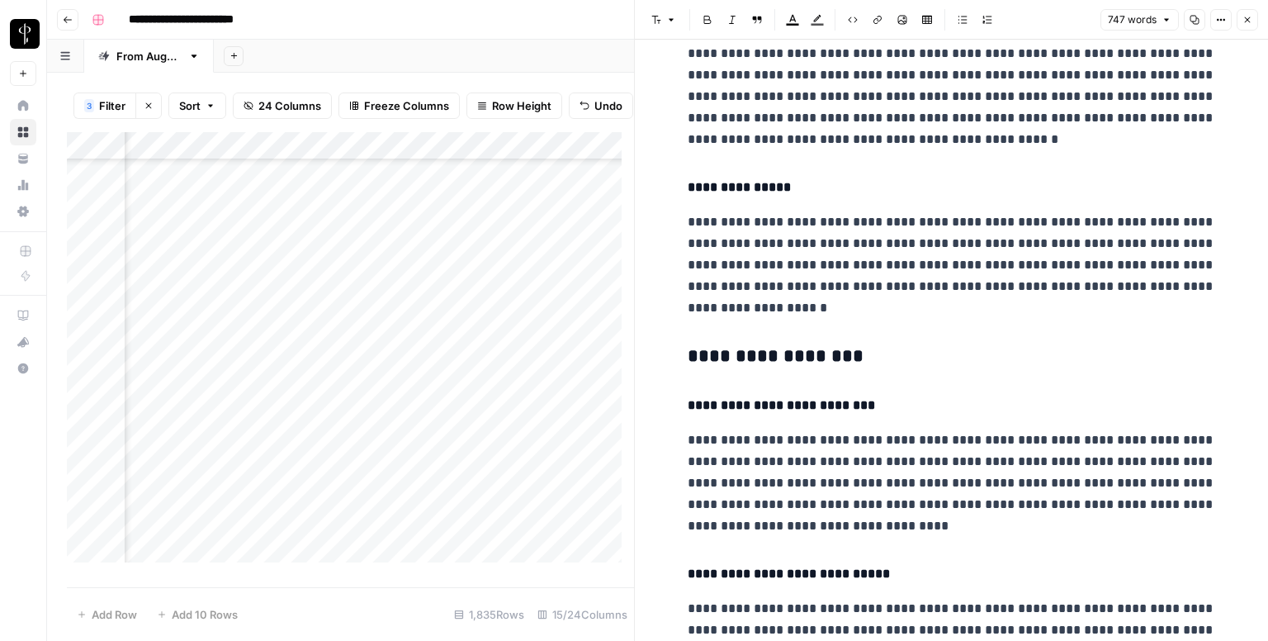
click at [769, 357] on h3 "**********" at bounding box center [952, 356] width 528 height 23
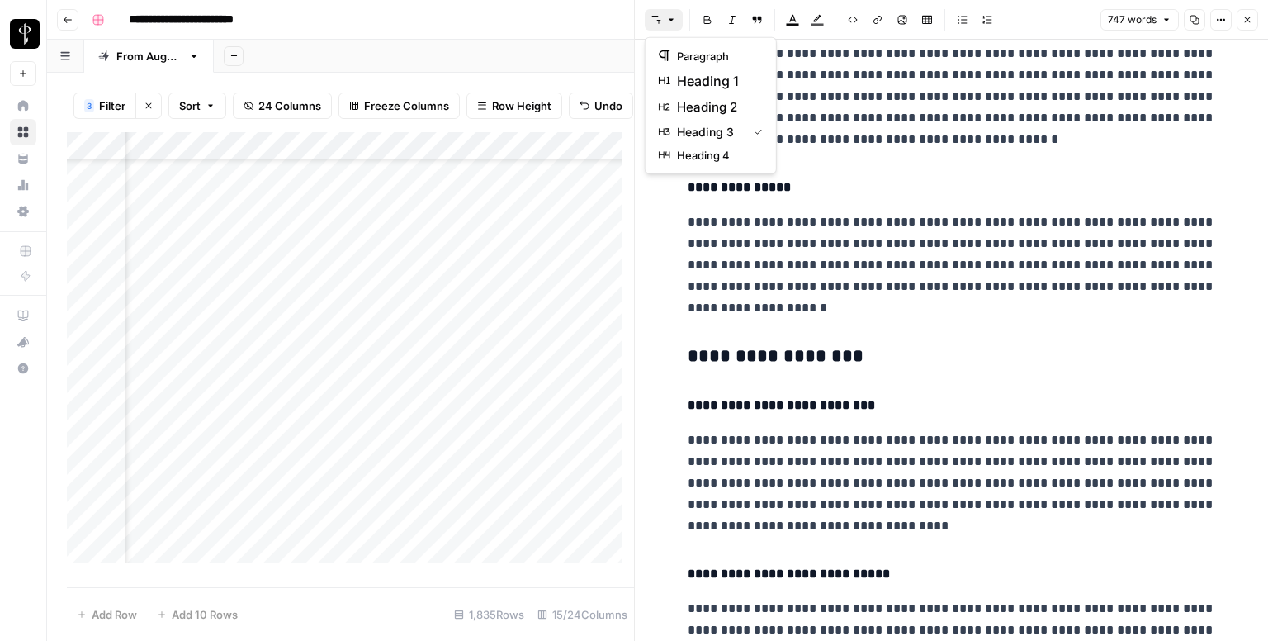
click at [674, 17] on icon "button" at bounding box center [671, 20] width 10 height 10
click at [723, 96] on button "heading 2" at bounding box center [710, 107] width 117 height 26
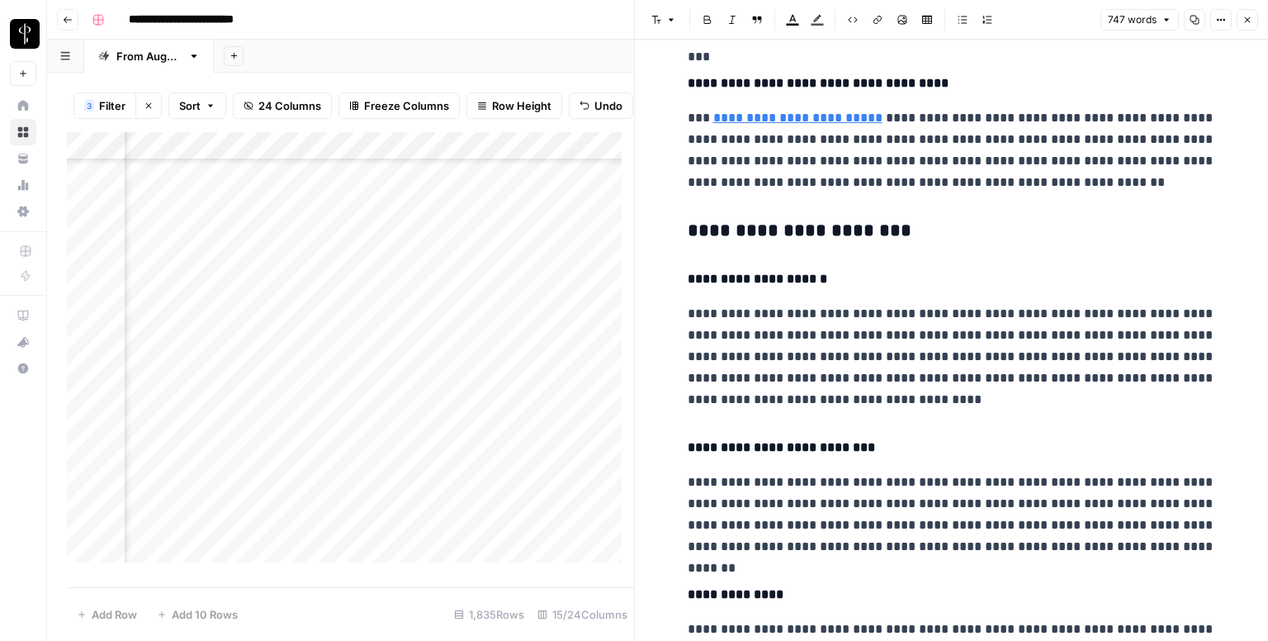
scroll to position [1156, 0]
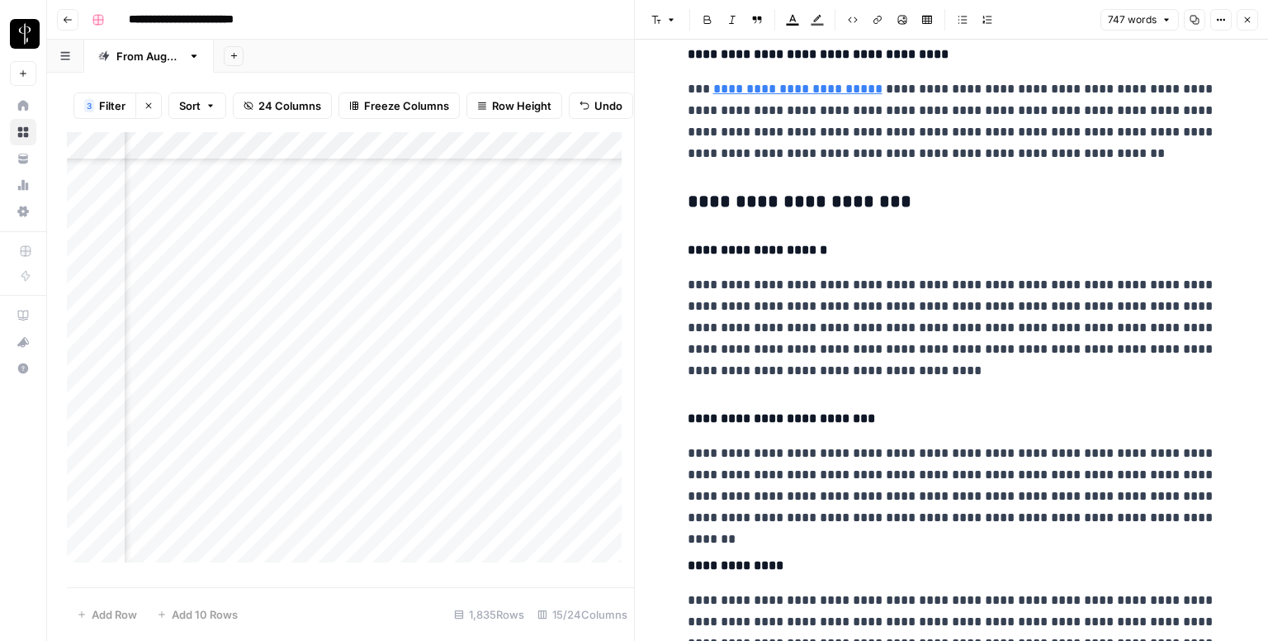
click at [783, 198] on h3 "**********" at bounding box center [952, 202] width 528 height 23
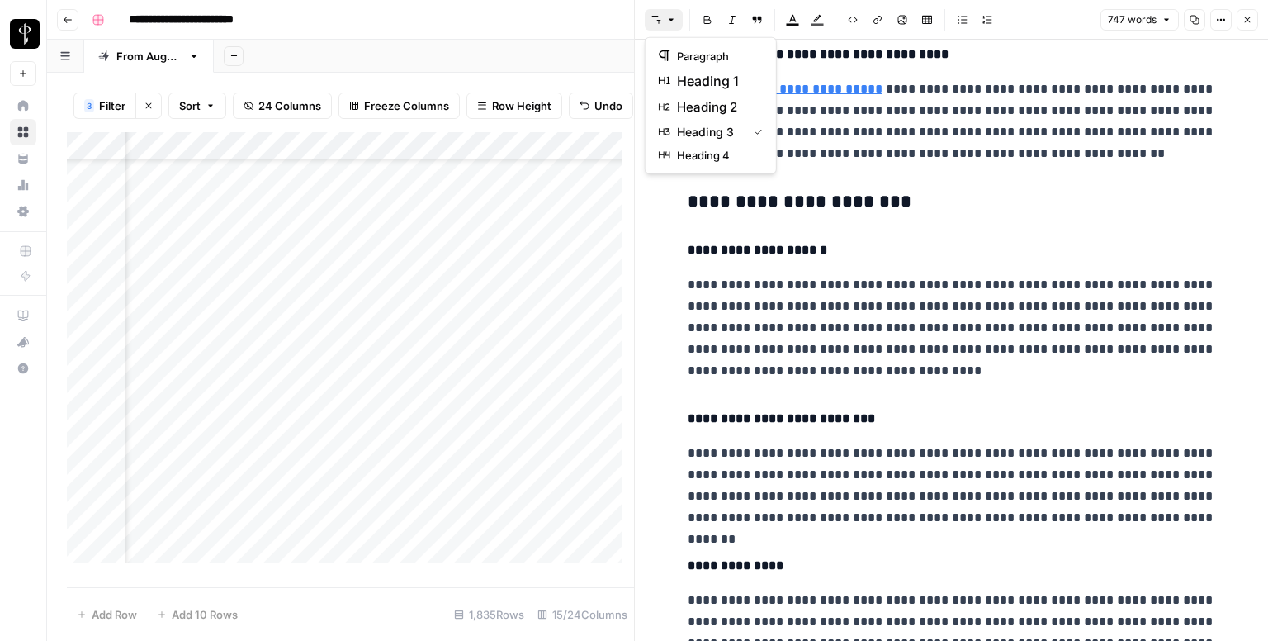
click at [664, 27] on button "Font style" at bounding box center [664, 19] width 38 height 21
click at [700, 113] on span "heading 2" at bounding box center [716, 107] width 79 height 20
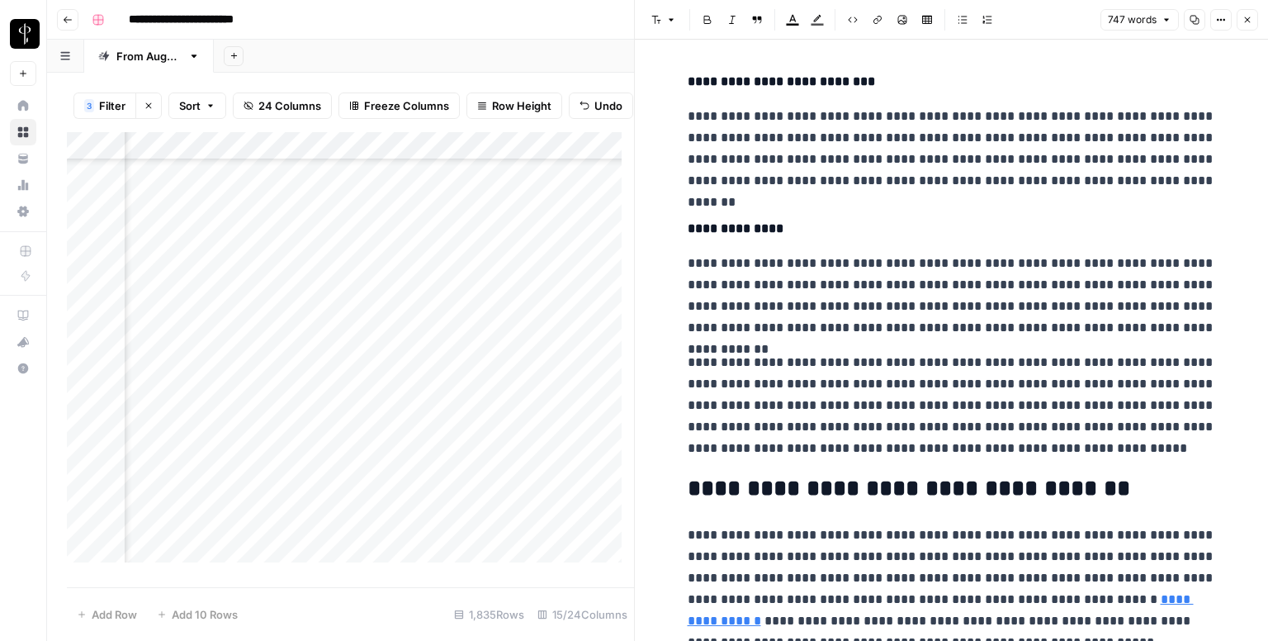
scroll to position [1559, 0]
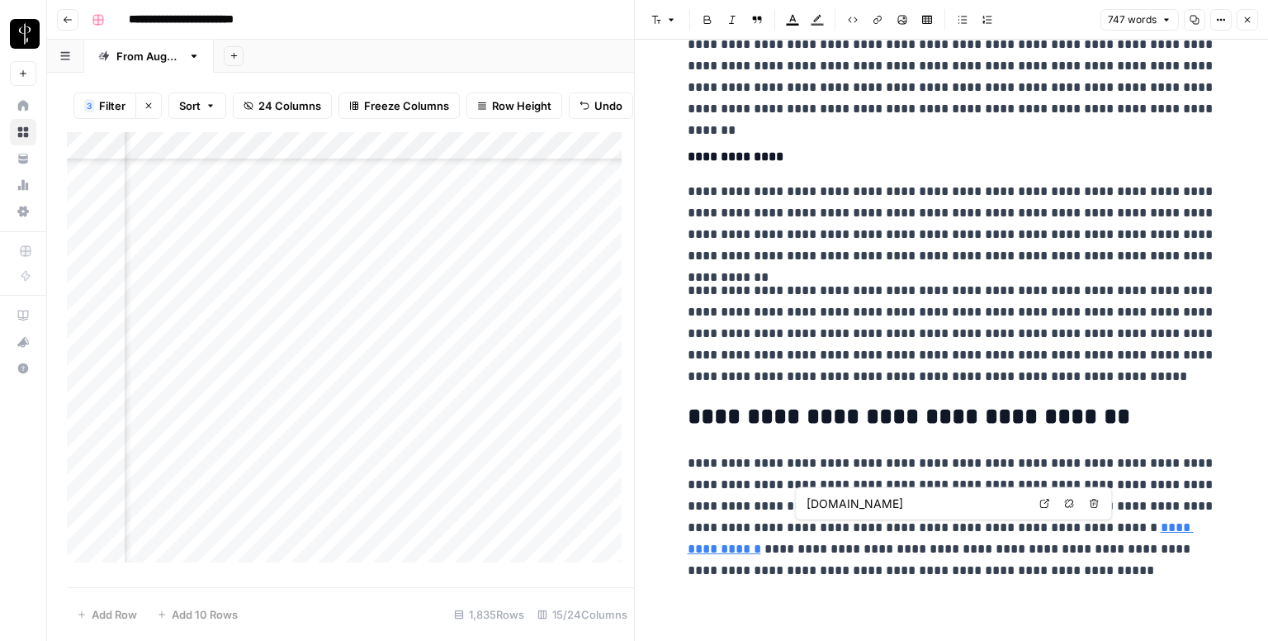
click at [1050, 503] on link "Open in a new tab" at bounding box center [1044, 503] width 21 height 21
drag, startPoint x: 1009, startPoint y: 532, endPoint x: 1123, endPoint y: 525, distance: 114.1
click at [1123, 525] on p "**********" at bounding box center [952, 516] width 528 height 129
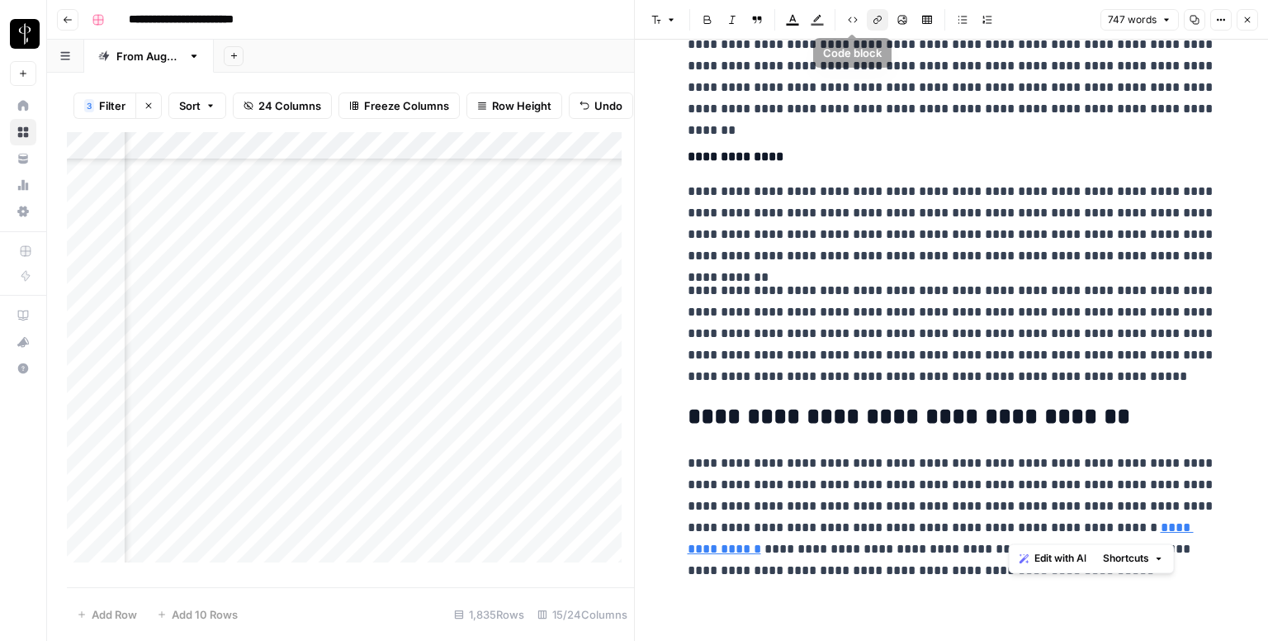
click at [875, 22] on icon "button" at bounding box center [878, 20] width 10 height 10
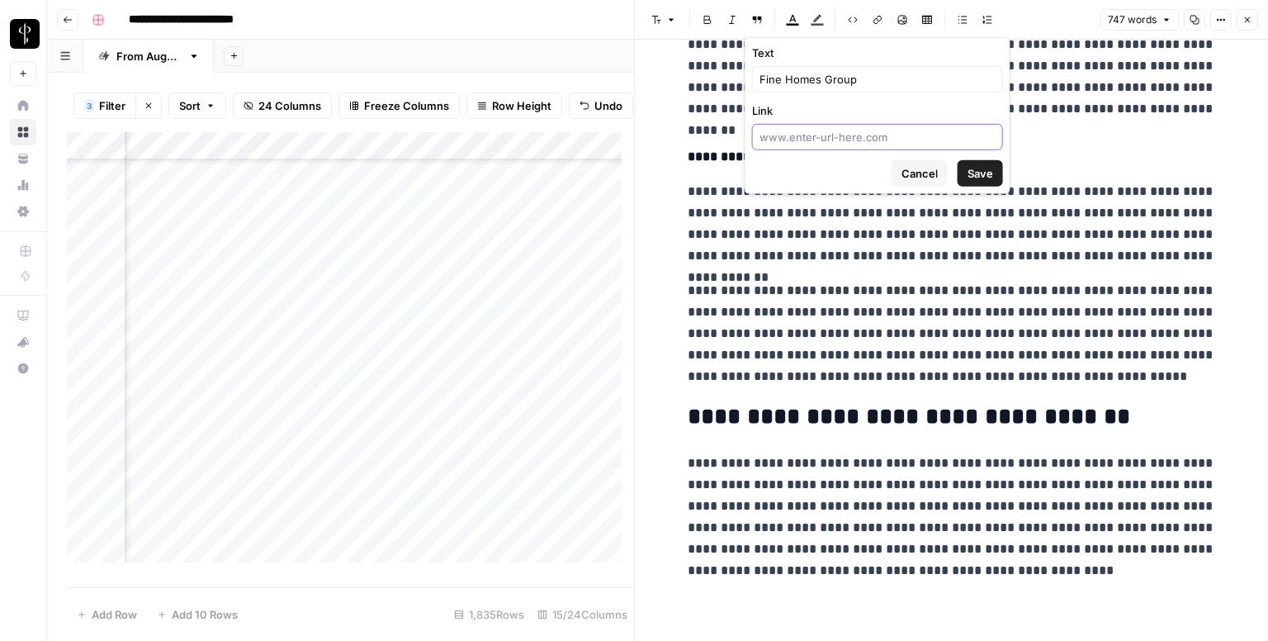
paste input "https://fhgaz.com/"
type input "https://fhgaz.com/"
click at [986, 173] on span "Save" at bounding box center [981, 173] width 26 height 17
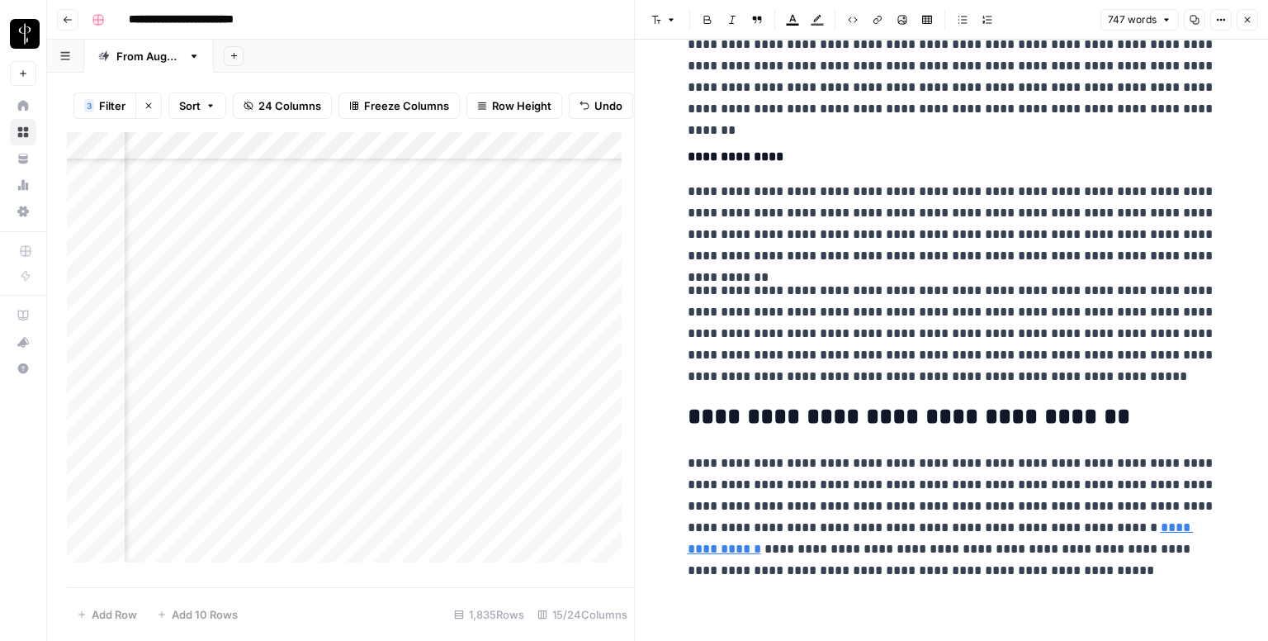
click at [1248, 15] on icon "button" at bounding box center [1247, 20] width 10 height 10
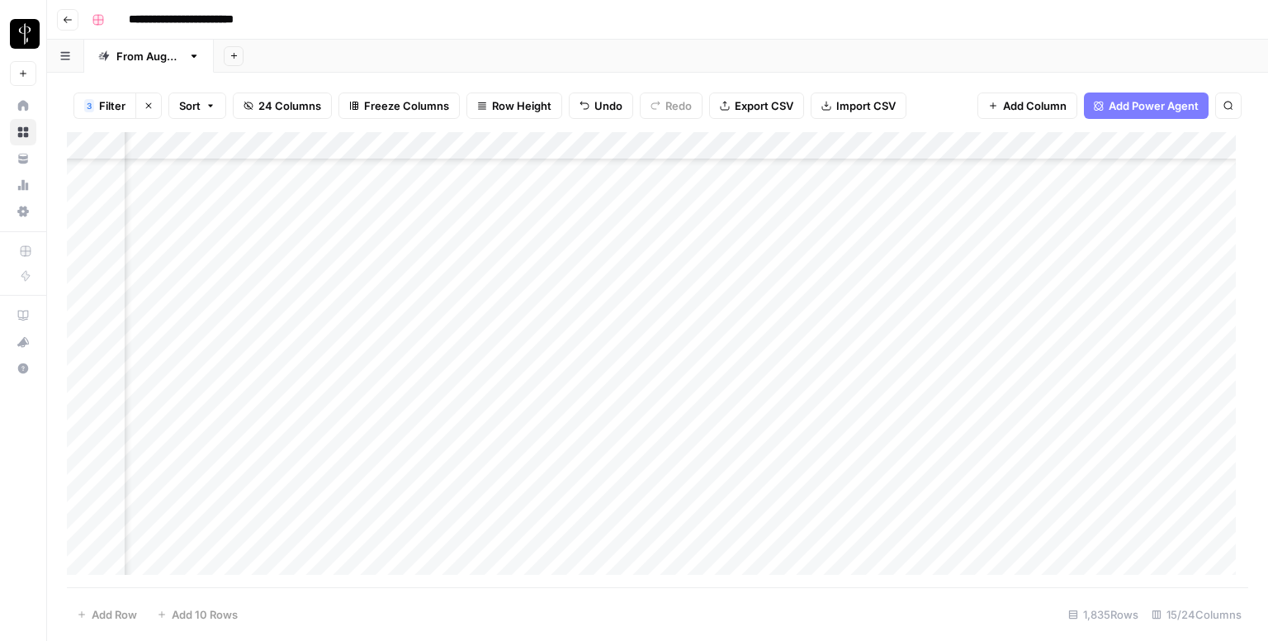
click at [684, 433] on div "Add Column" at bounding box center [657, 359] width 1181 height 455
click at [682, 433] on div "Add Column" at bounding box center [657, 359] width 1181 height 455
click at [812, 432] on textarea "**********" at bounding box center [783, 433] width 264 height 23
paste textarea "**********"
type textarea "**********"
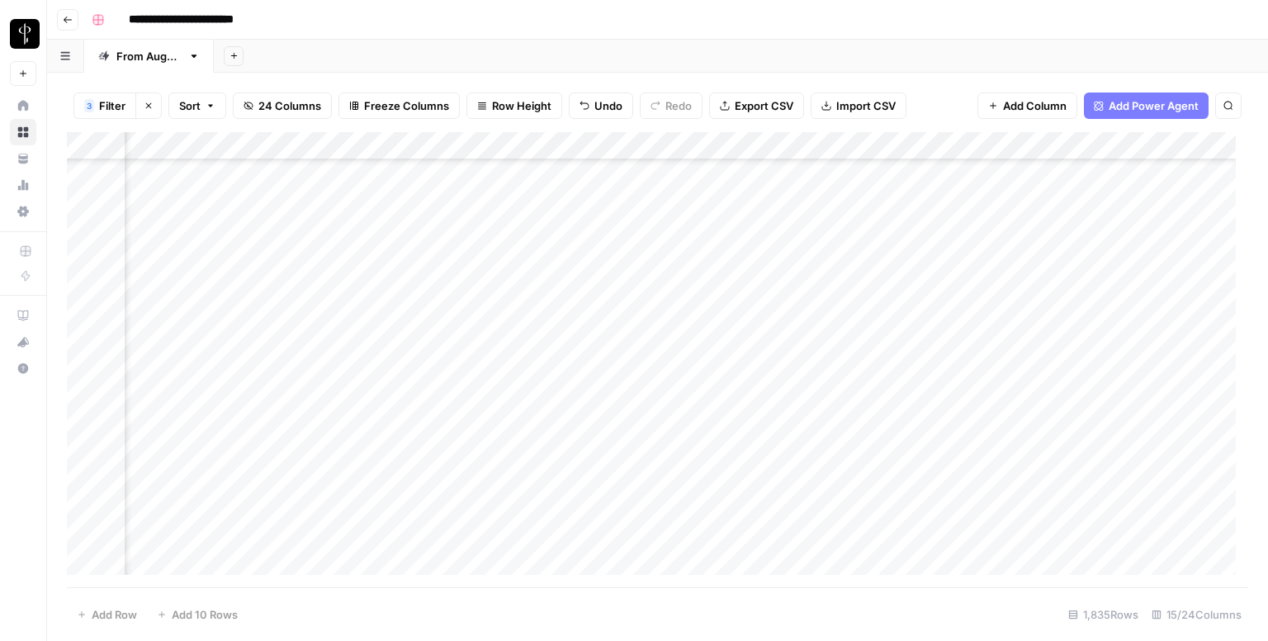
click at [671, 449] on div "Add Column" at bounding box center [657, 359] width 1181 height 455
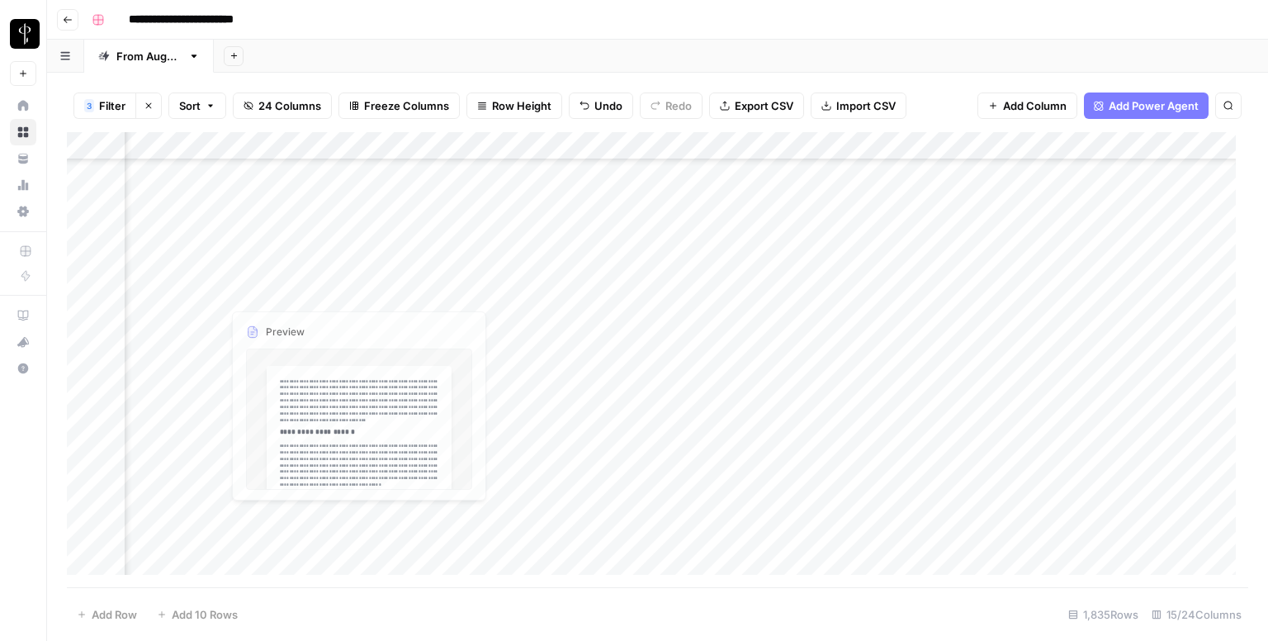
scroll to position [4706, 1066]
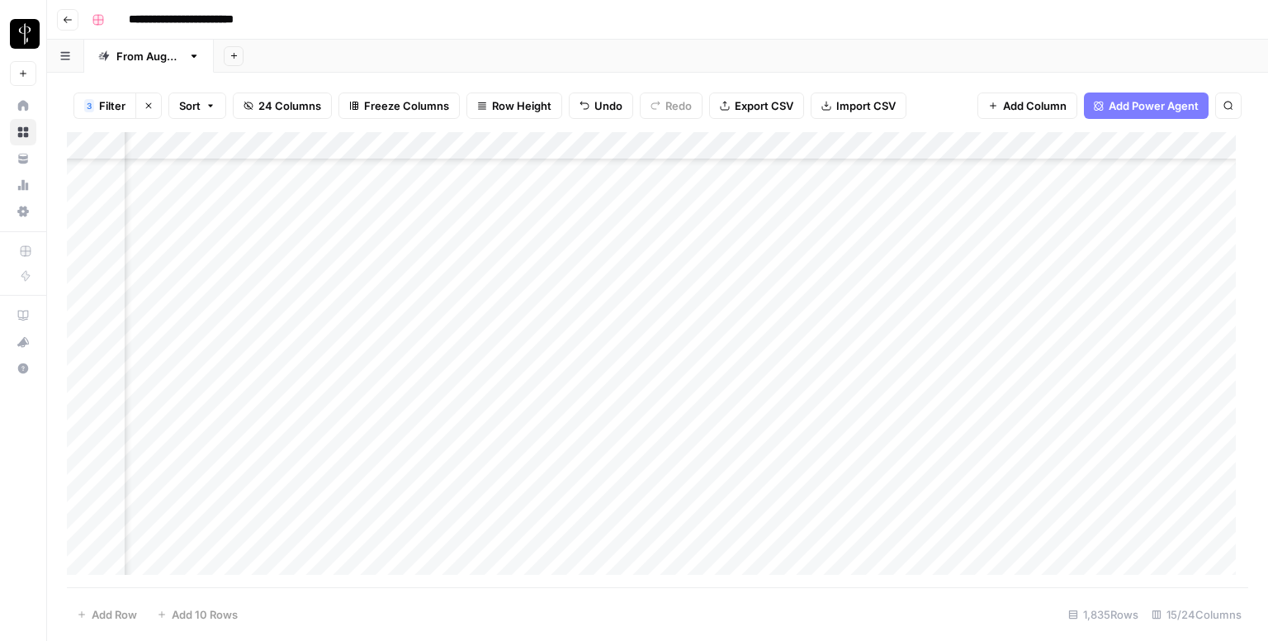
click at [205, 296] on div "Add Column" at bounding box center [657, 359] width 1181 height 455
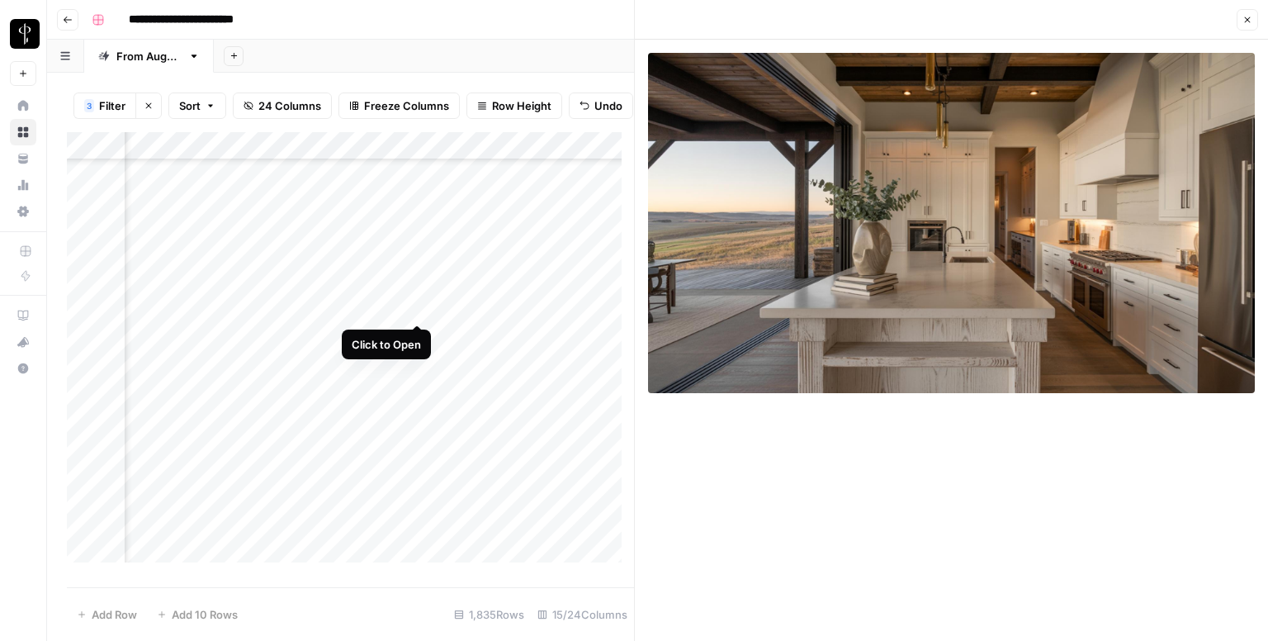
click at [413, 308] on div "Add Column" at bounding box center [350, 353] width 567 height 443
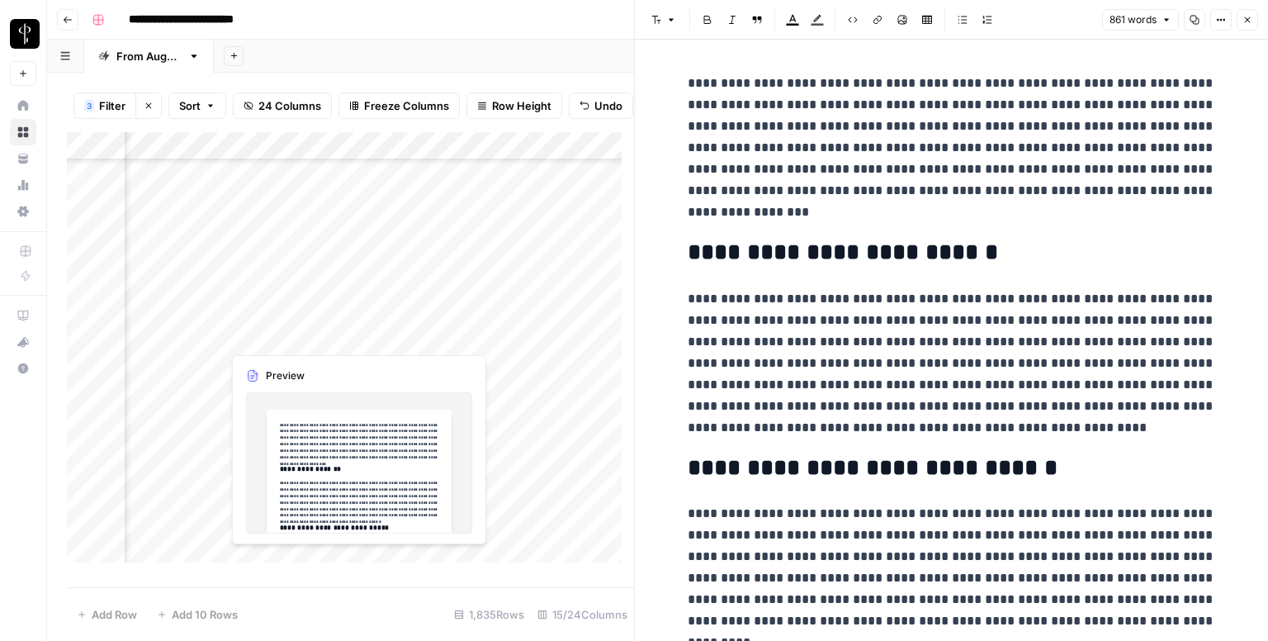
click at [418, 332] on div "Add Column" at bounding box center [350, 353] width 567 height 443
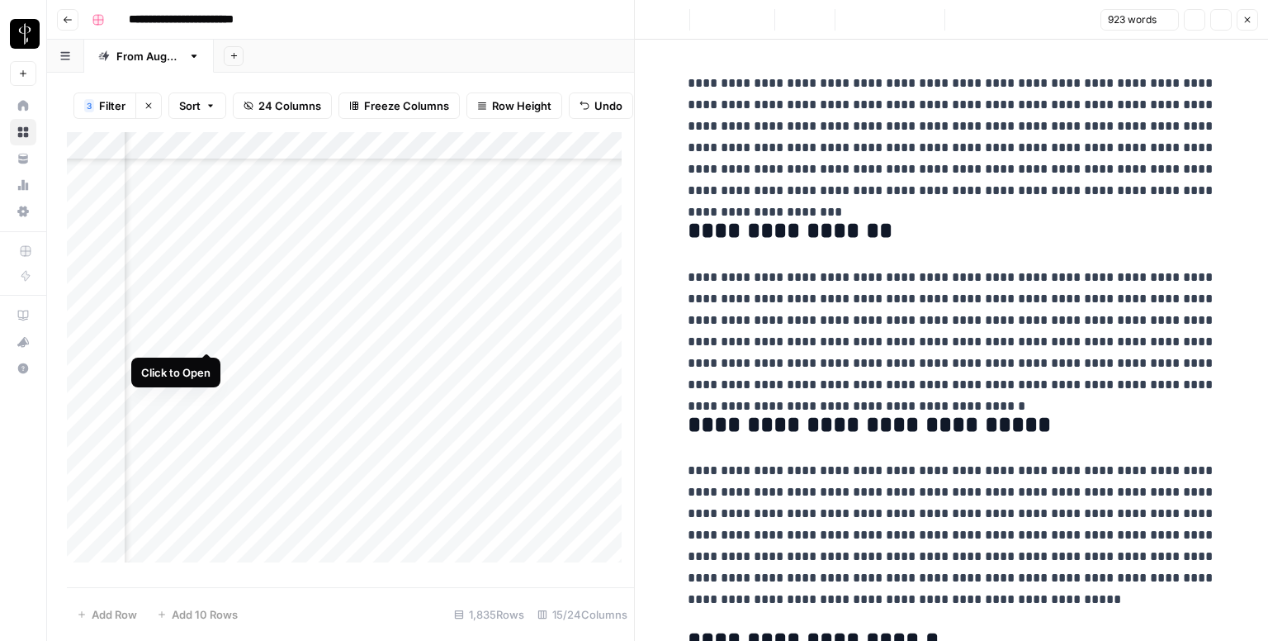
click at [204, 336] on div "Add Column" at bounding box center [350, 353] width 567 height 443
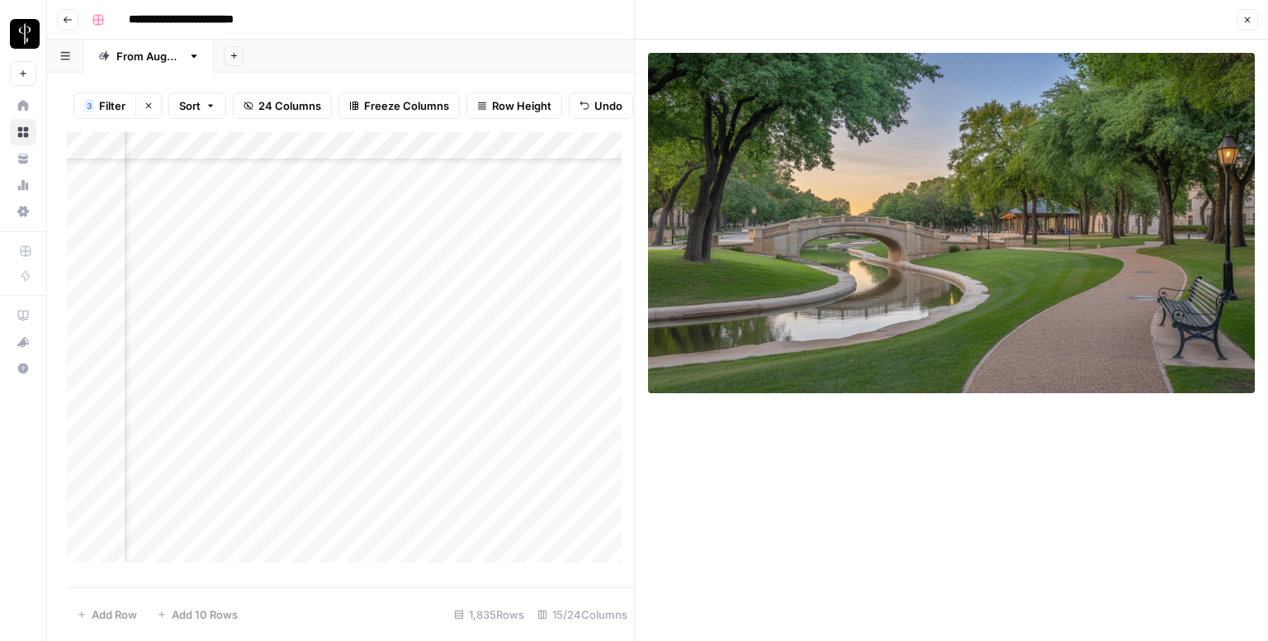
click at [205, 370] on div "Add Column" at bounding box center [350, 353] width 567 height 443
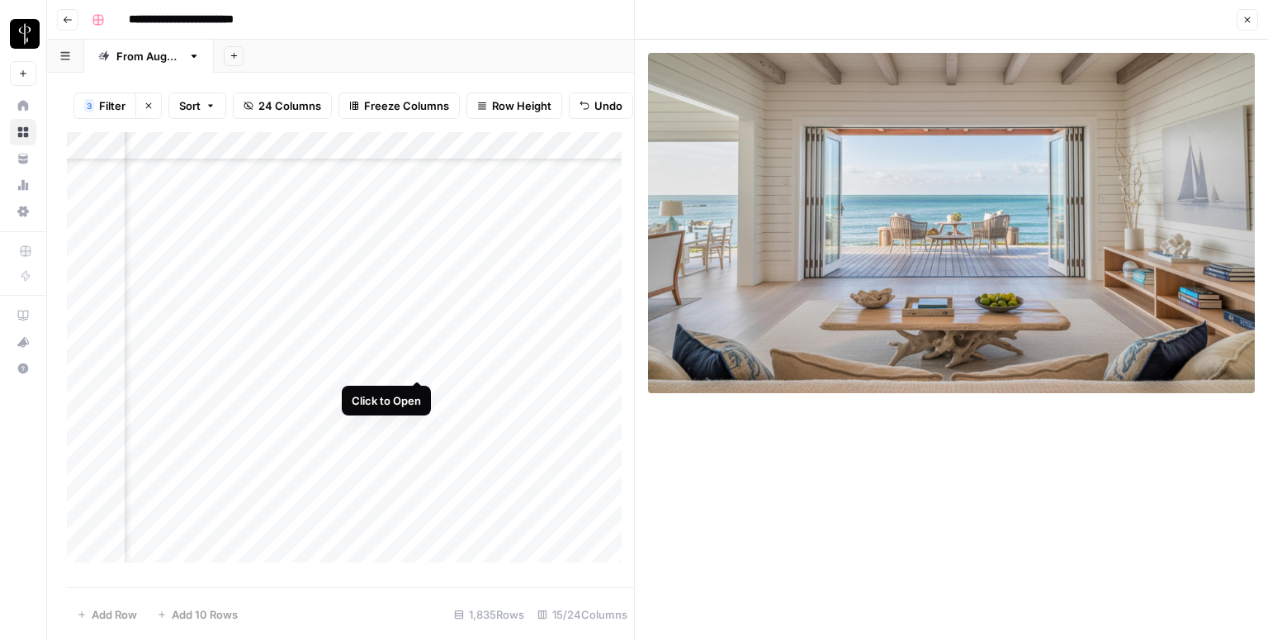
click at [419, 364] on div "Add Column" at bounding box center [350, 353] width 567 height 443
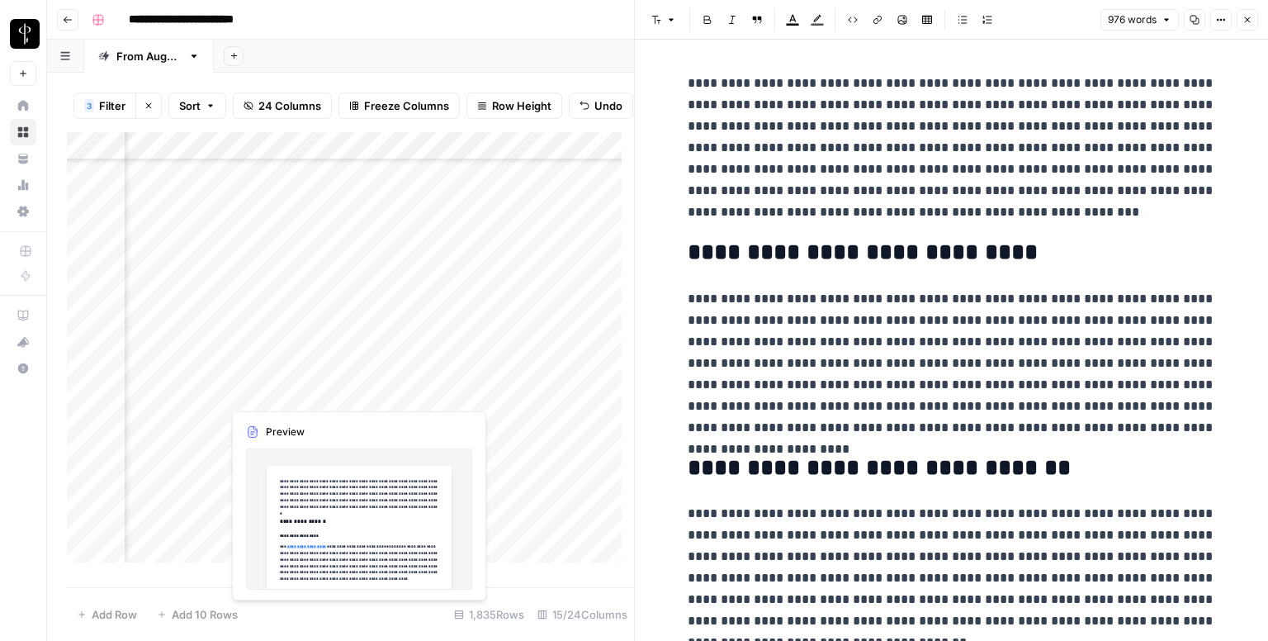
click at [415, 391] on div "Add Column" at bounding box center [350, 353] width 567 height 443
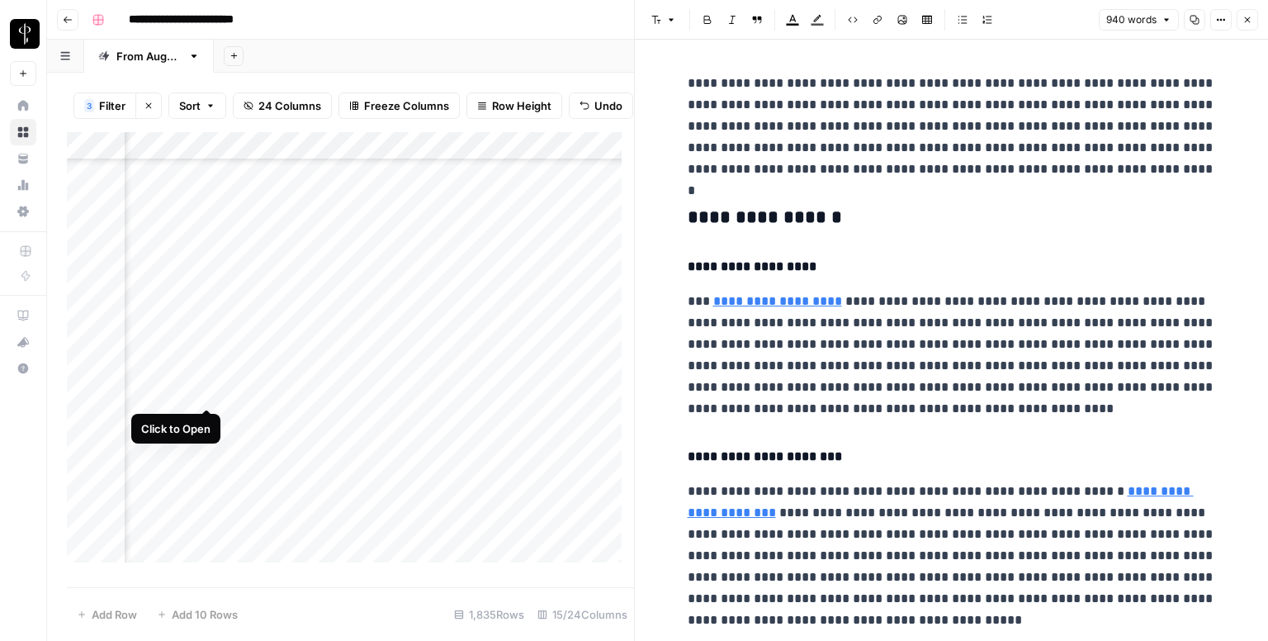
drag, startPoint x: 201, startPoint y: 395, endPoint x: 244, endPoint y: 390, distance: 43.9
click at [244, 390] on div "Add Column" at bounding box center [350, 353] width 567 height 443
click at [208, 393] on div "Add Column" at bounding box center [350, 353] width 567 height 443
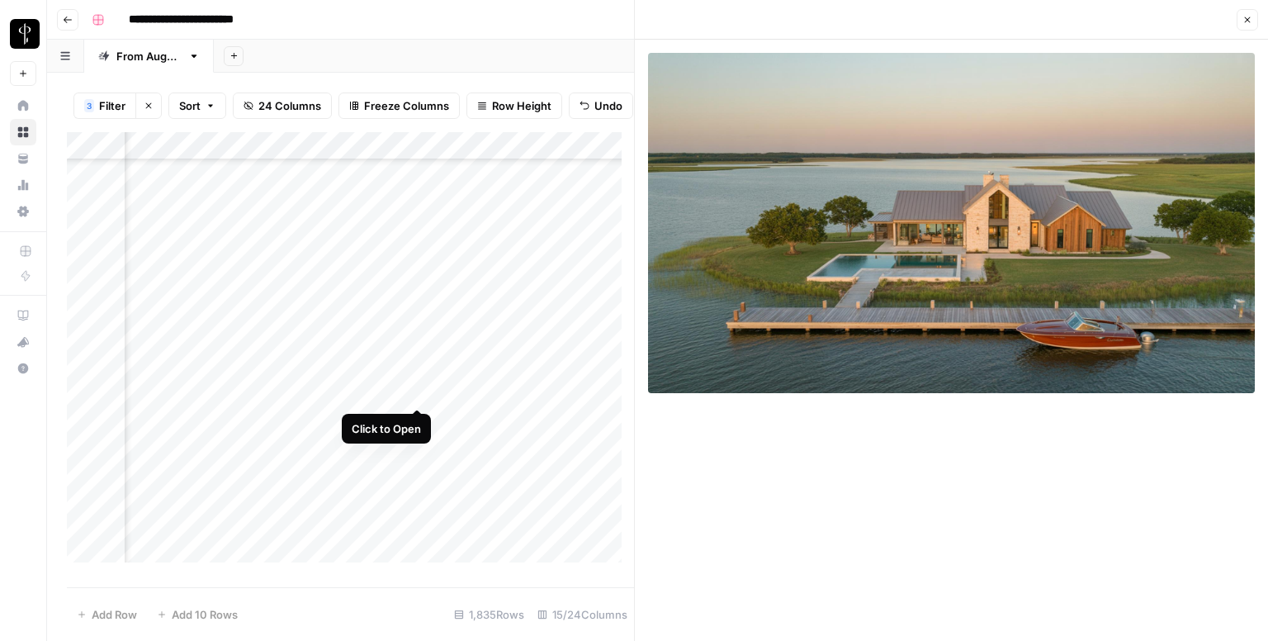
click at [413, 391] on div "Add Column" at bounding box center [350, 353] width 567 height 443
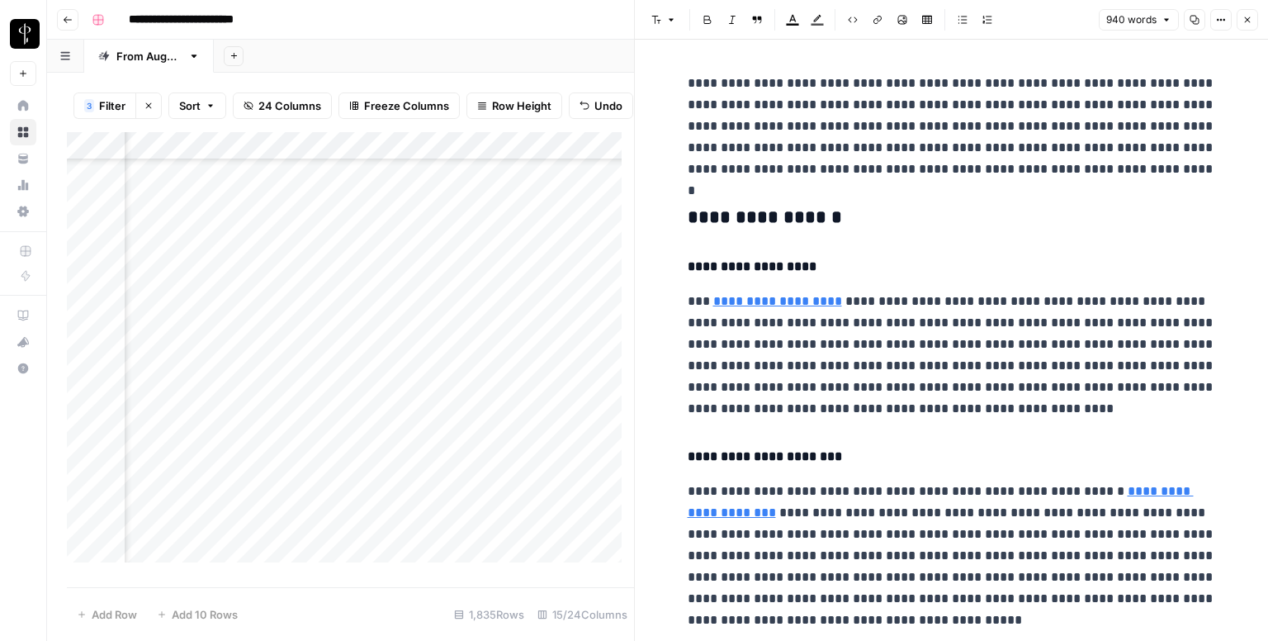
click at [808, 212] on h3 "**********" at bounding box center [952, 217] width 528 height 23
click at [667, 21] on icon "button" at bounding box center [671, 20] width 10 height 10
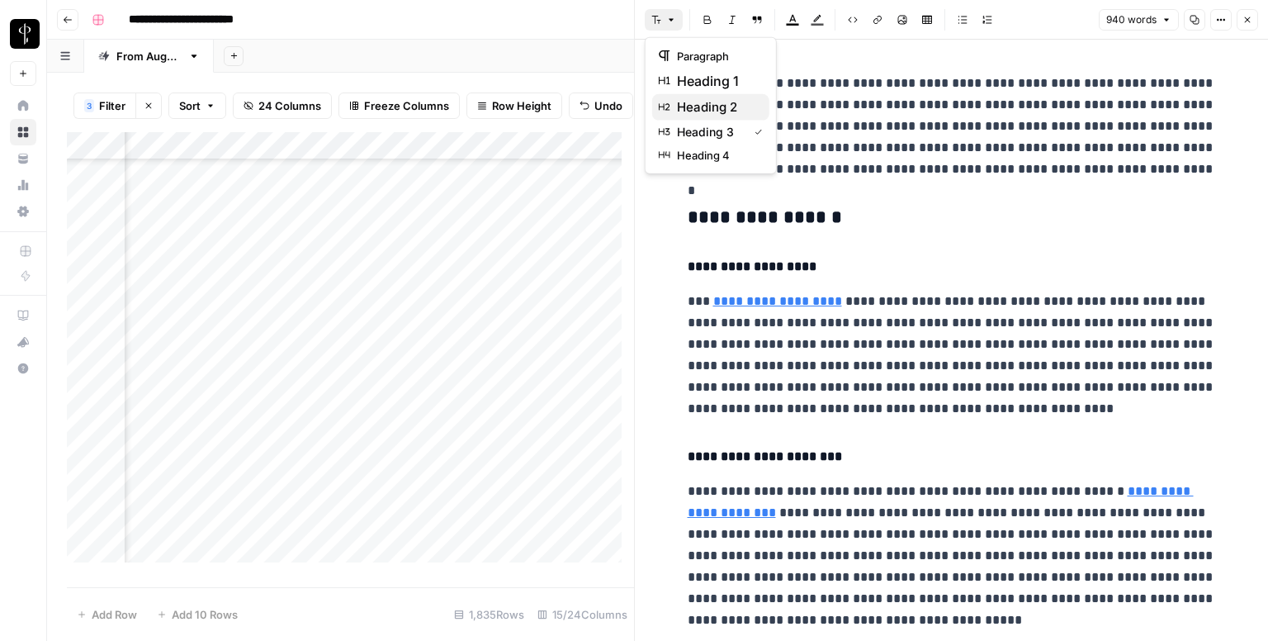
click at [720, 102] on span "heading 2" at bounding box center [716, 107] width 79 height 20
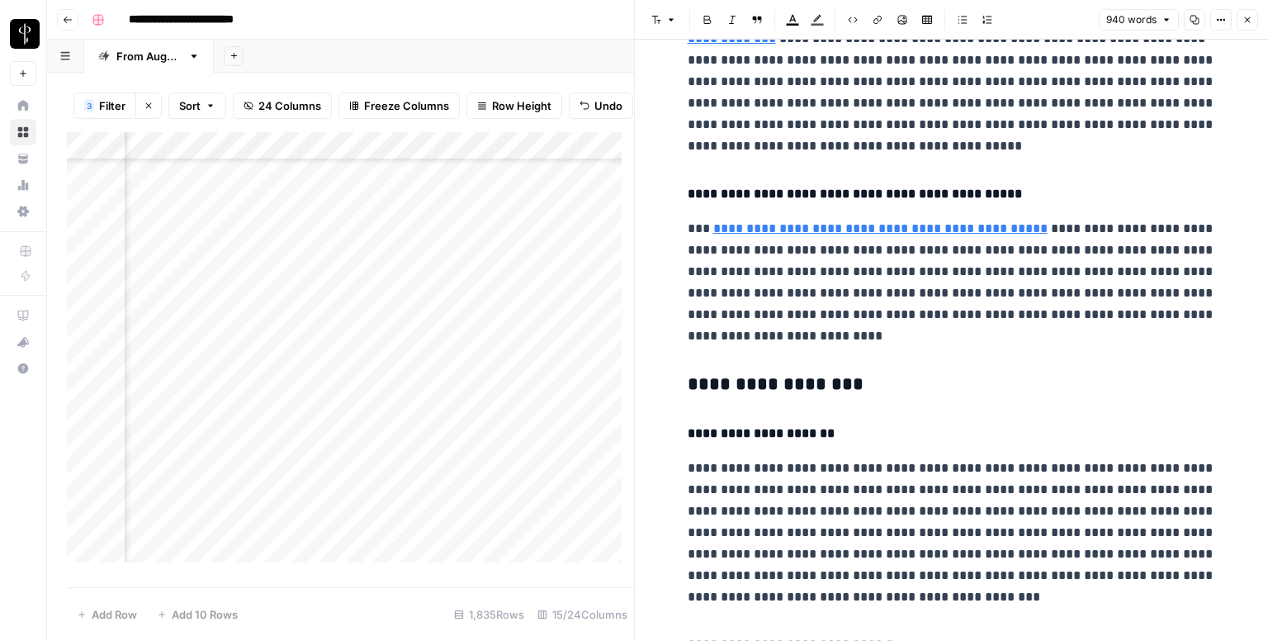
scroll to position [495, 0]
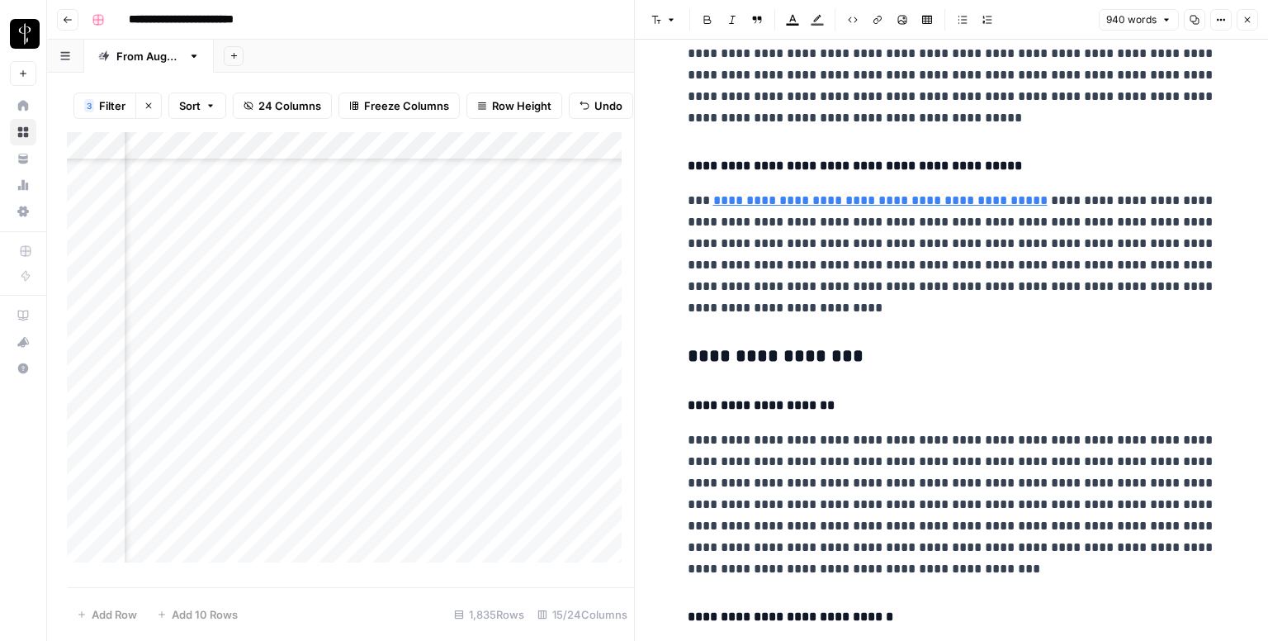
click at [662, 17] on button "Font style" at bounding box center [664, 19] width 38 height 21
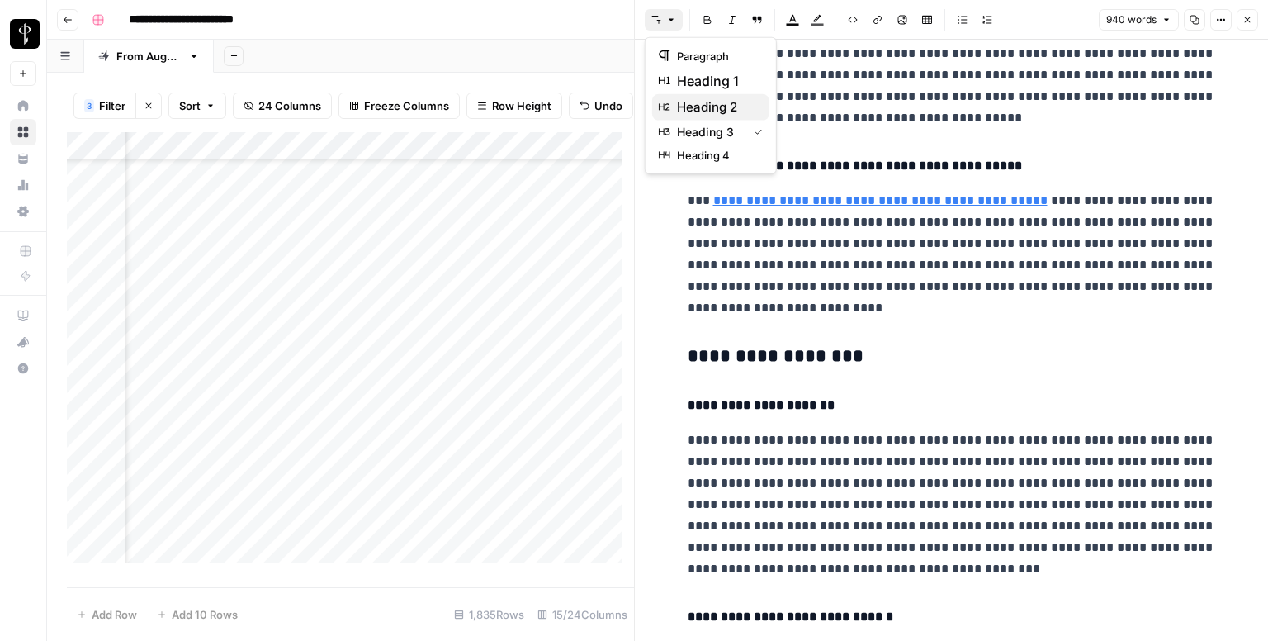
click at [721, 96] on button "heading 2" at bounding box center [710, 107] width 117 height 26
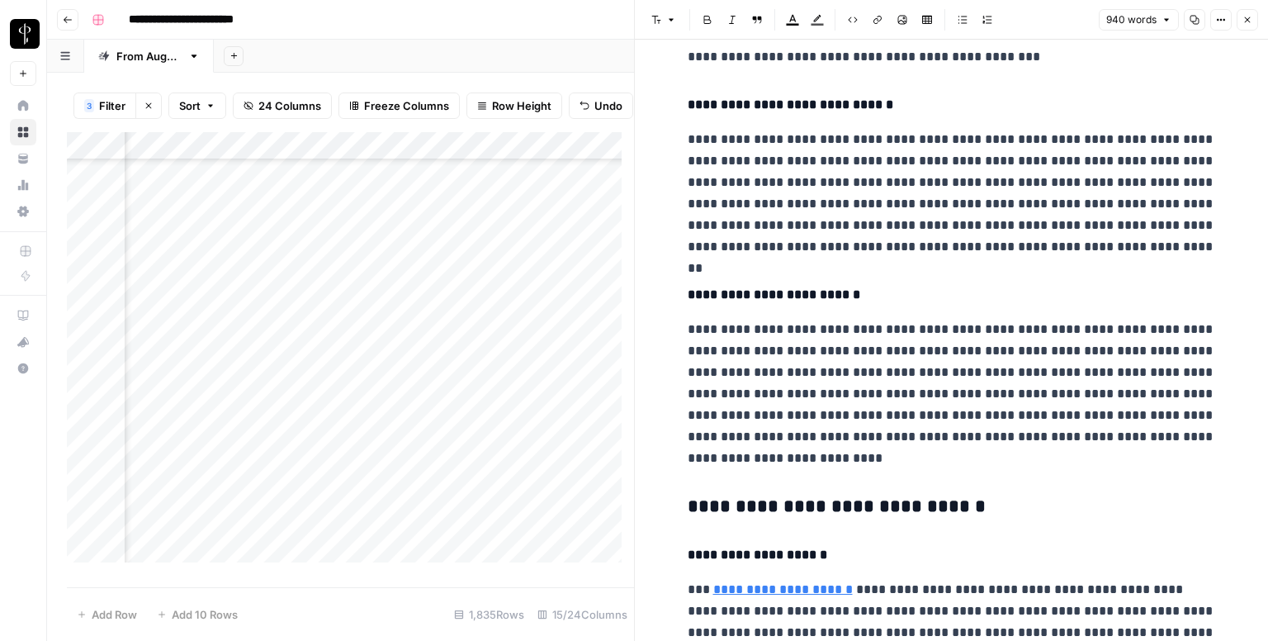
scroll to position [1073, 0]
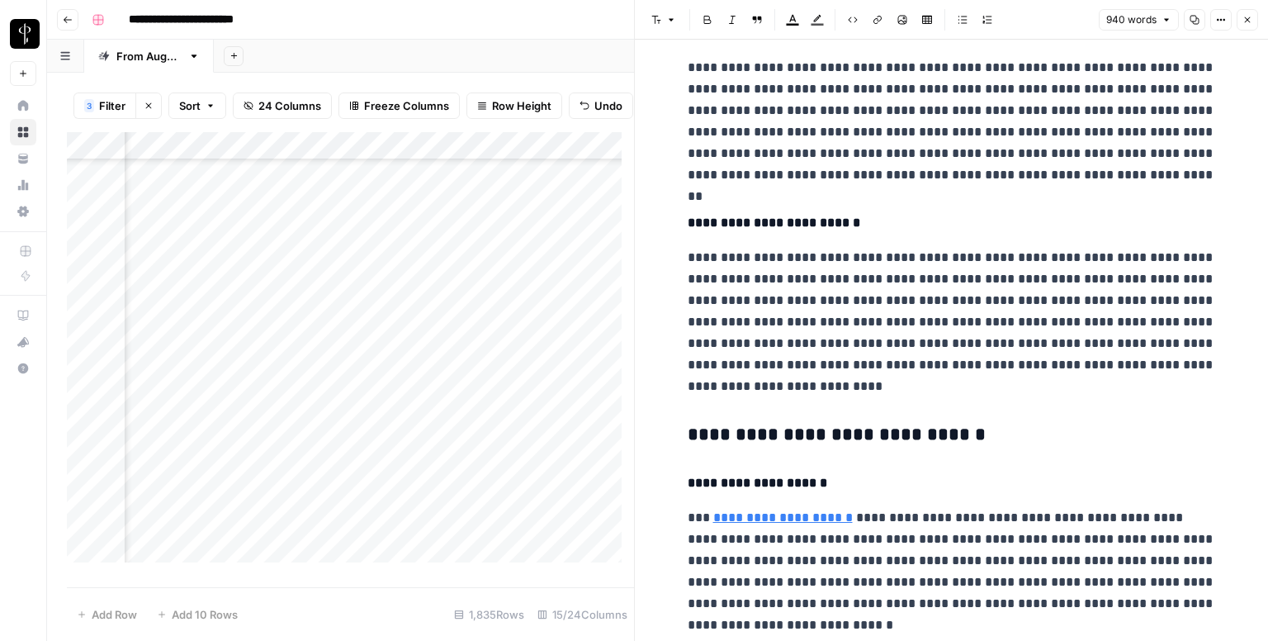
click at [774, 421] on div "**********" at bounding box center [952, 165] width 548 height 2344
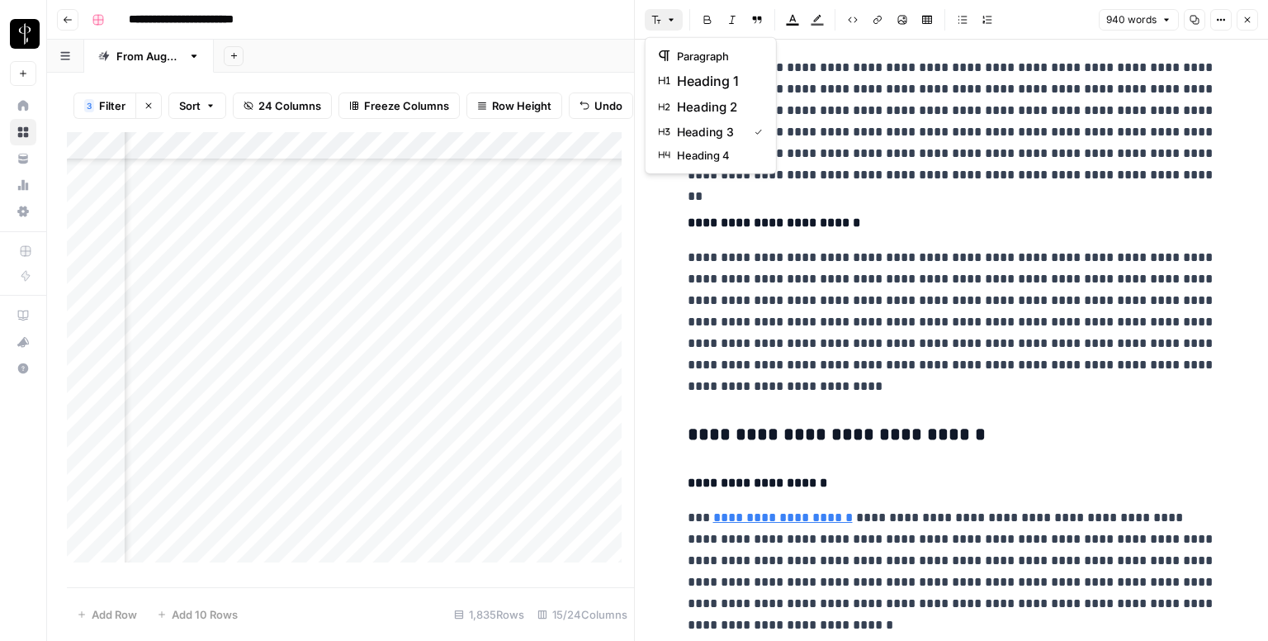
click at [662, 25] on button "Font style" at bounding box center [664, 19] width 38 height 21
click at [716, 104] on span "heading 2" at bounding box center [716, 107] width 79 height 20
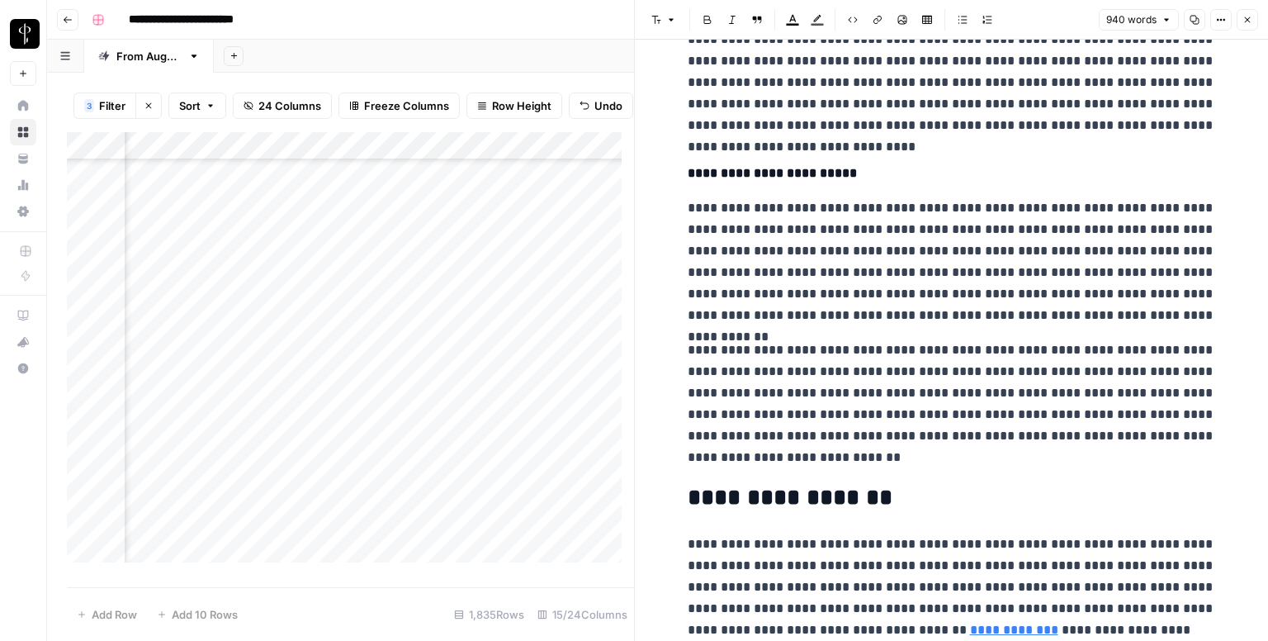
scroll to position [1816, 0]
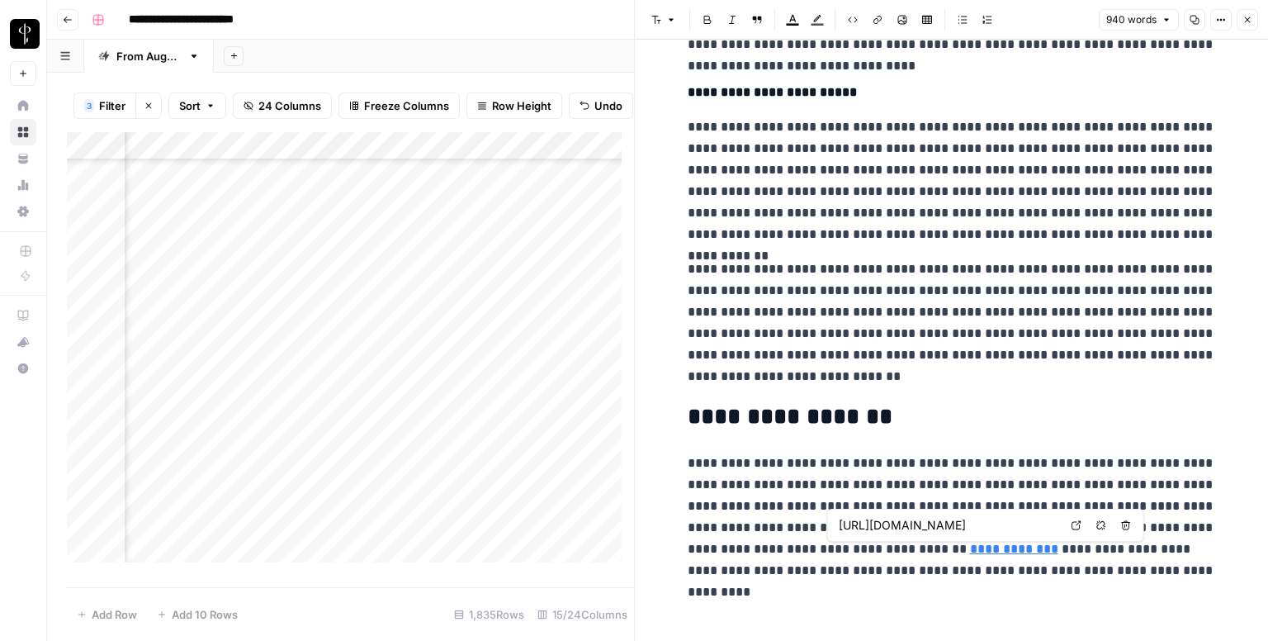
click at [1077, 520] on icon at bounding box center [1077, 525] width 10 height 10
click at [1251, 15] on icon "button" at bounding box center [1247, 20] width 10 height 10
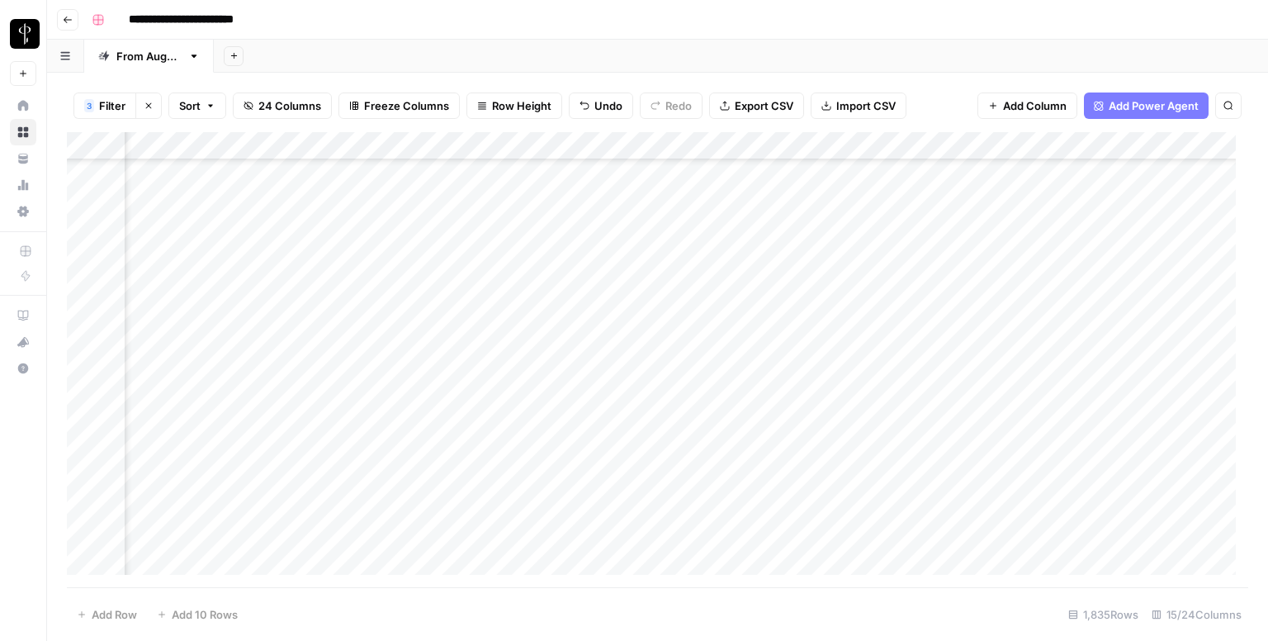
click at [684, 377] on div "Add Column" at bounding box center [657, 359] width 1181 height 455
click at [693, 227] on div "Add Column" at bounding box center [657, 359] width 1181 height 455
click at [693, 227] on div "**********" at bounding box center [783, 239] width 264 height 31
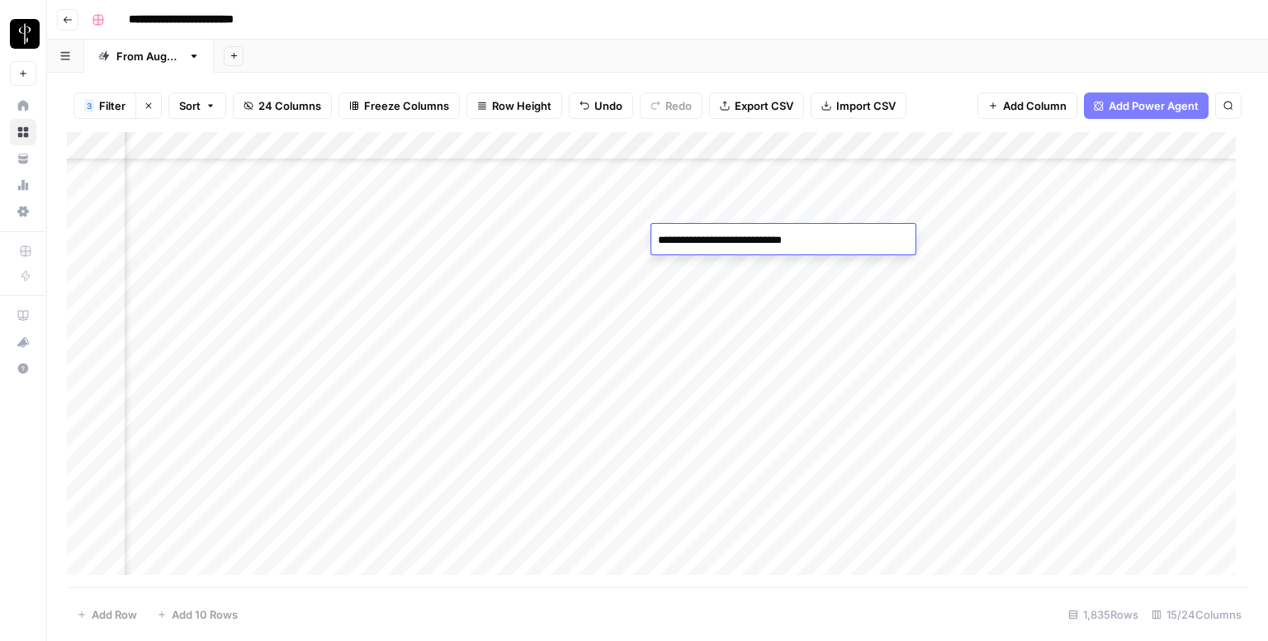
drag, startPoint x: 693, startPoint y: 227, endPoint x: 687, endPoint y: 237, distance: 11.5
click at [687, 237] on textarea "**********" at bounding box center [783, 240] width 264 height 23
click at [679, 354] on div "Add Column" at bounding box center [657, 359] width 1181 height 455
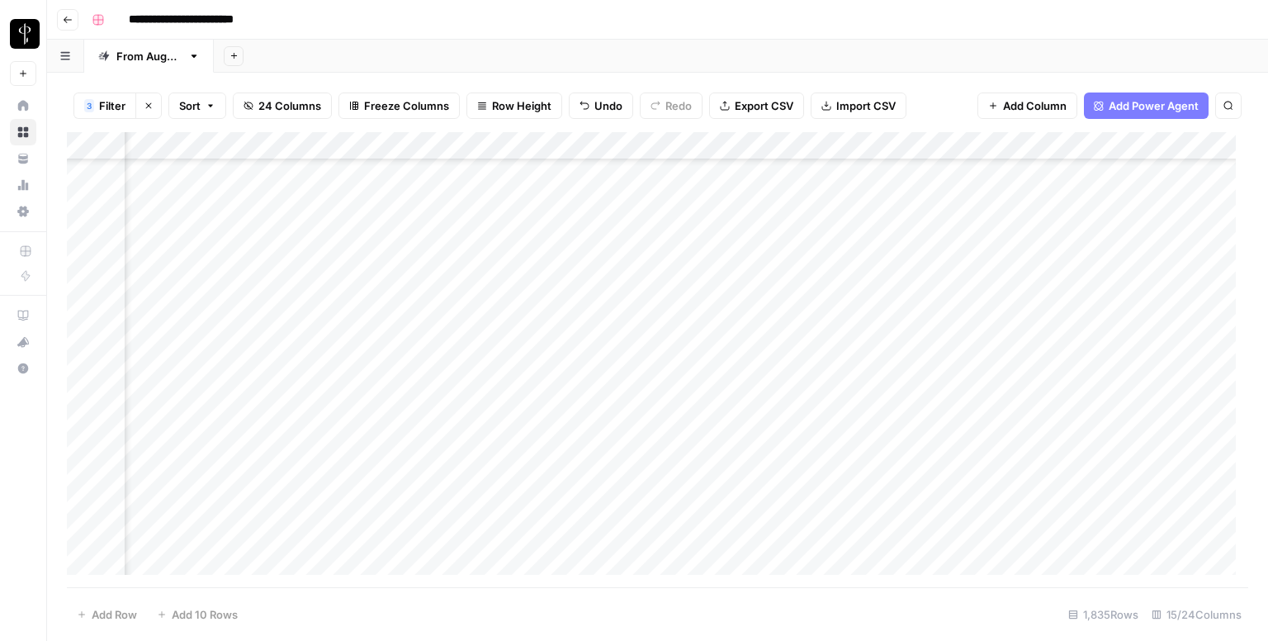
click at [427, 348] on div "Add Column" at bounding box center [657, 359] width 1181 height 455
click at [424, 351] on div "Add Column" at bounding box center [657, 359] width 1181 height 455
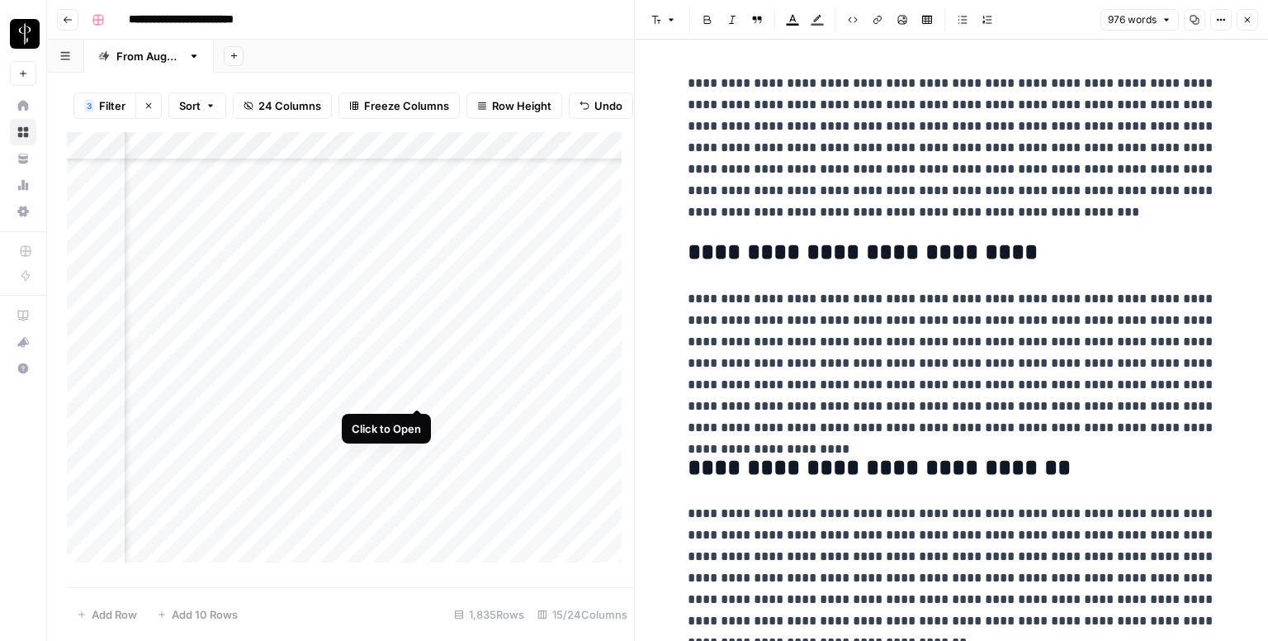
click at [414, 395] on div "Add Column" at bounding box center [350, 353] width 567 height 443
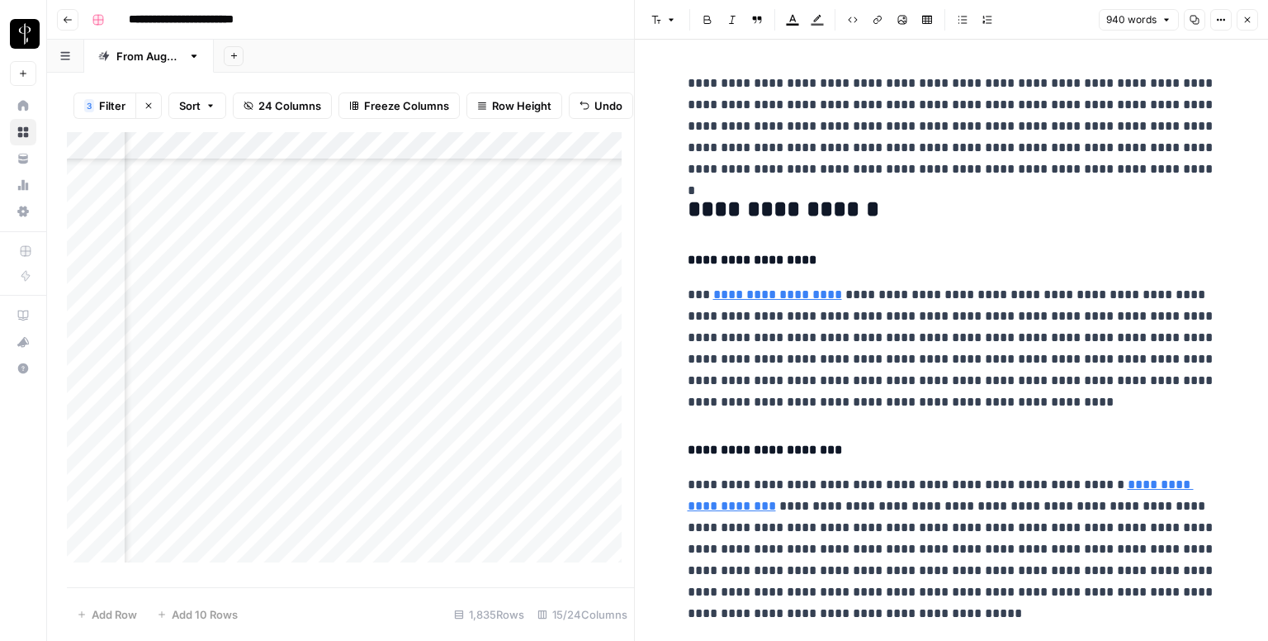
click at [1250, 17] on icon "button" at bounding box center [1247, 20] width 10 height 10
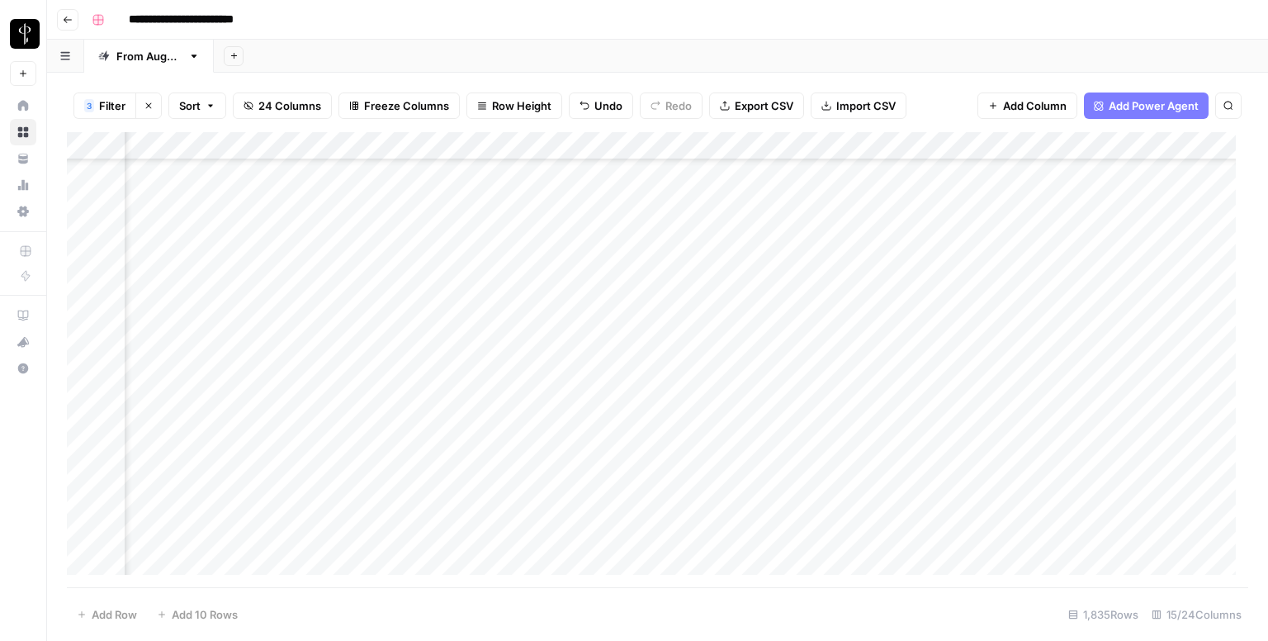
click at [692, 377] on div "Add Column" at bounding box center [657, 359] width 1181 height 455
type textarea "**********"
click at [709, 419] on div "Add Column" at bounding box center [657, 359] width 1181 height 455
click at [207, 407] on div "Add Column" at bounding box center [657, 359] width 1181 height 455
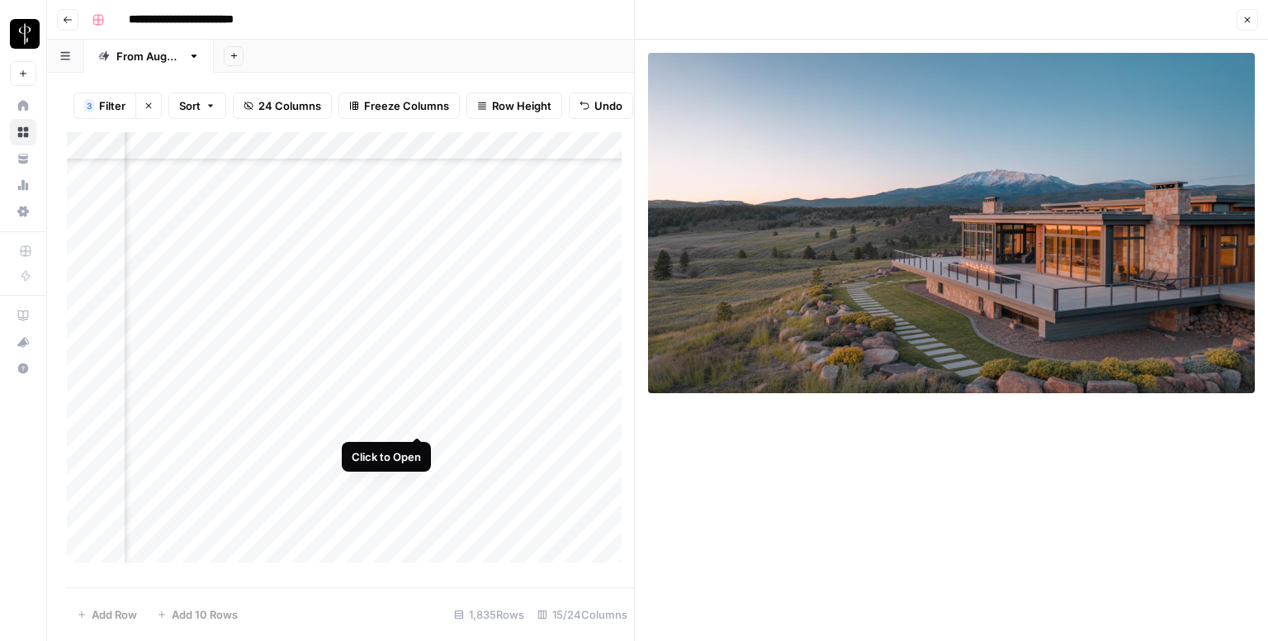
click at [414, 418] on div "Add Column" at bounding box center [350, 353] width 567 height 443
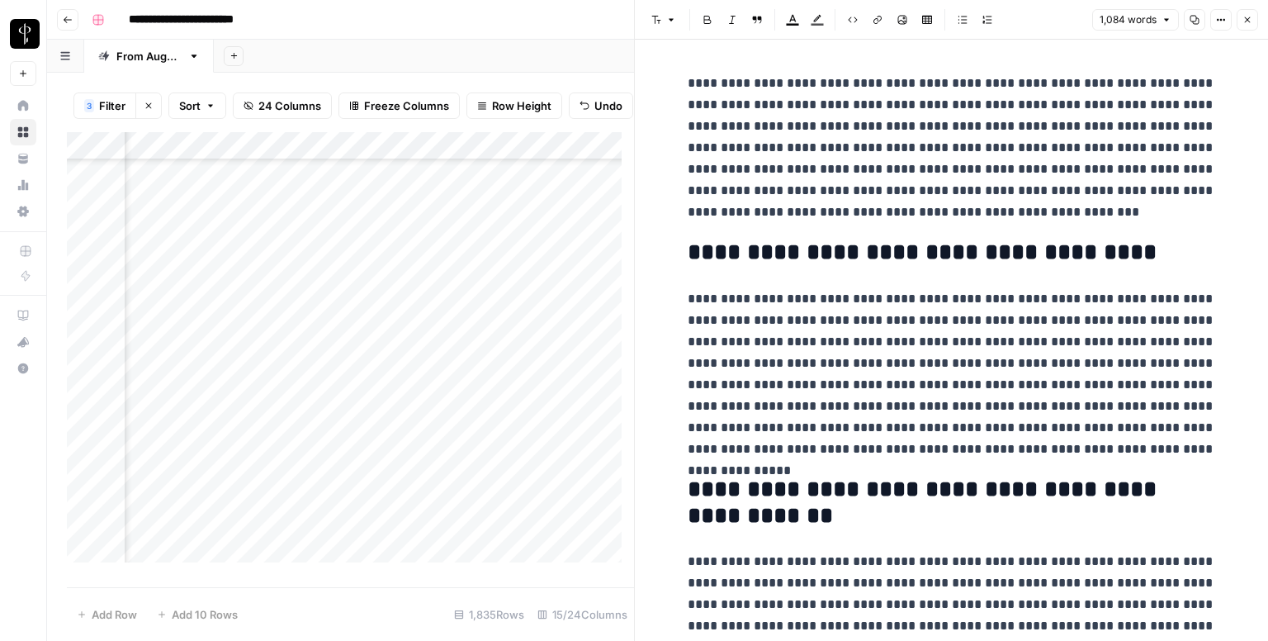
click at [409, 456] on div "Add Column" at bounding box center [350, 353] width 567 height 443
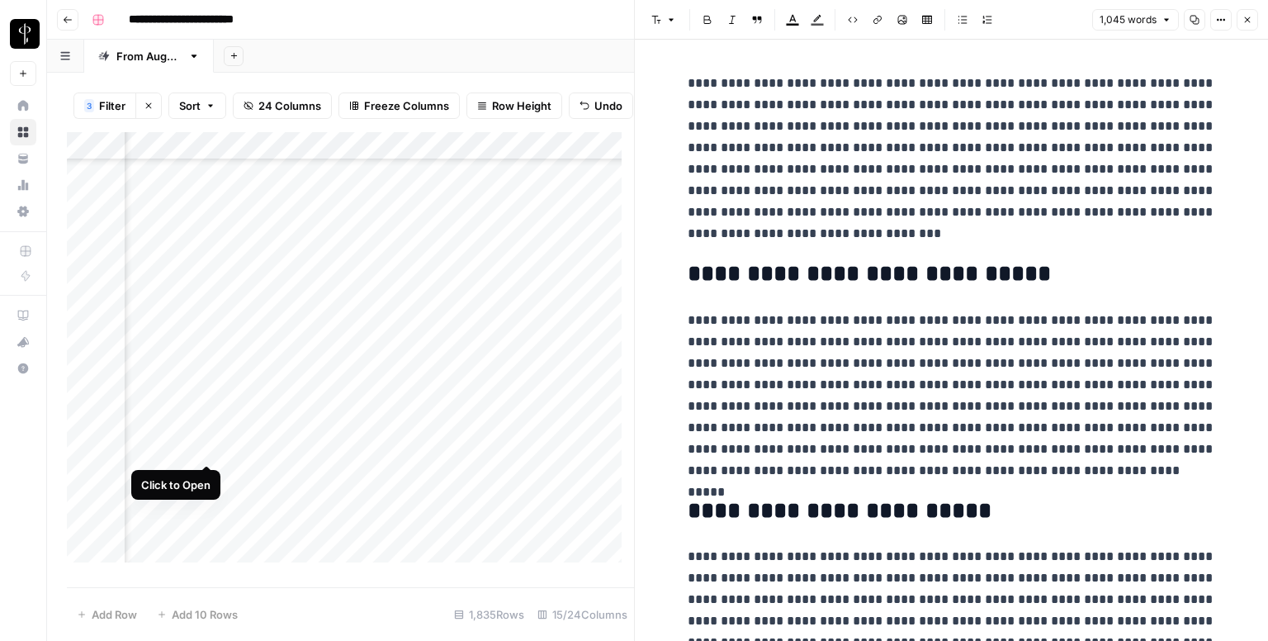
click at [204, 447] on div "Add Column" at bounding box center [350, 353] width 567 height 443
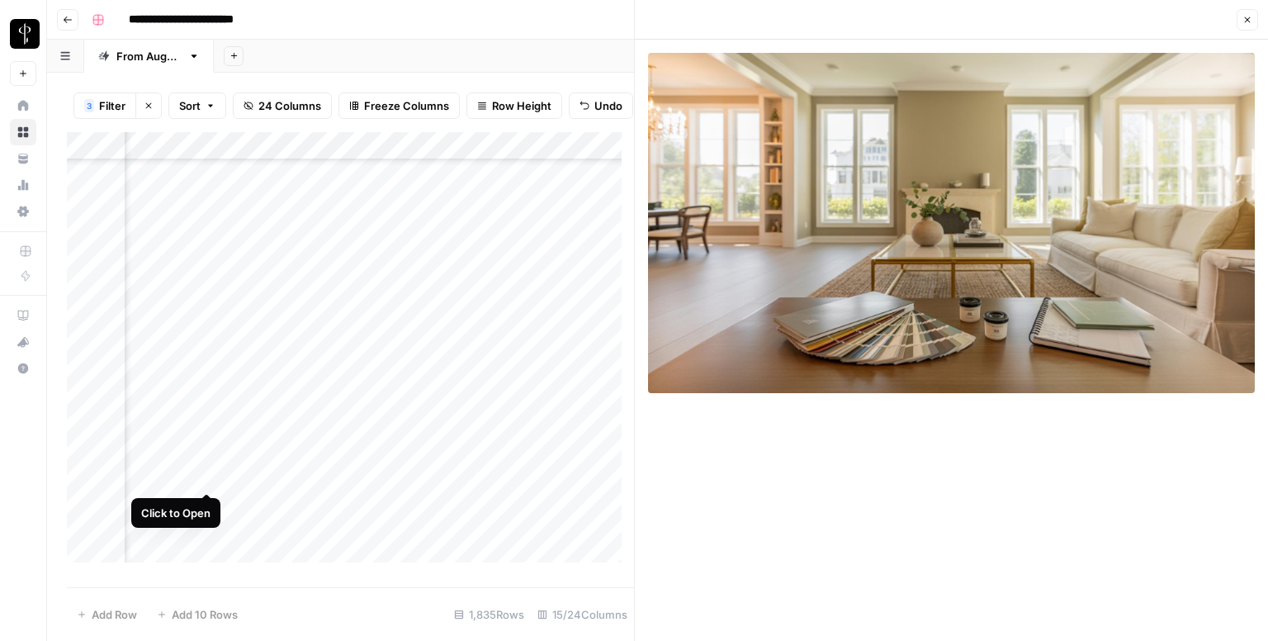
click at [205, 478] on div "Add Column" at bounding box center [350, 353] width 567 height 443
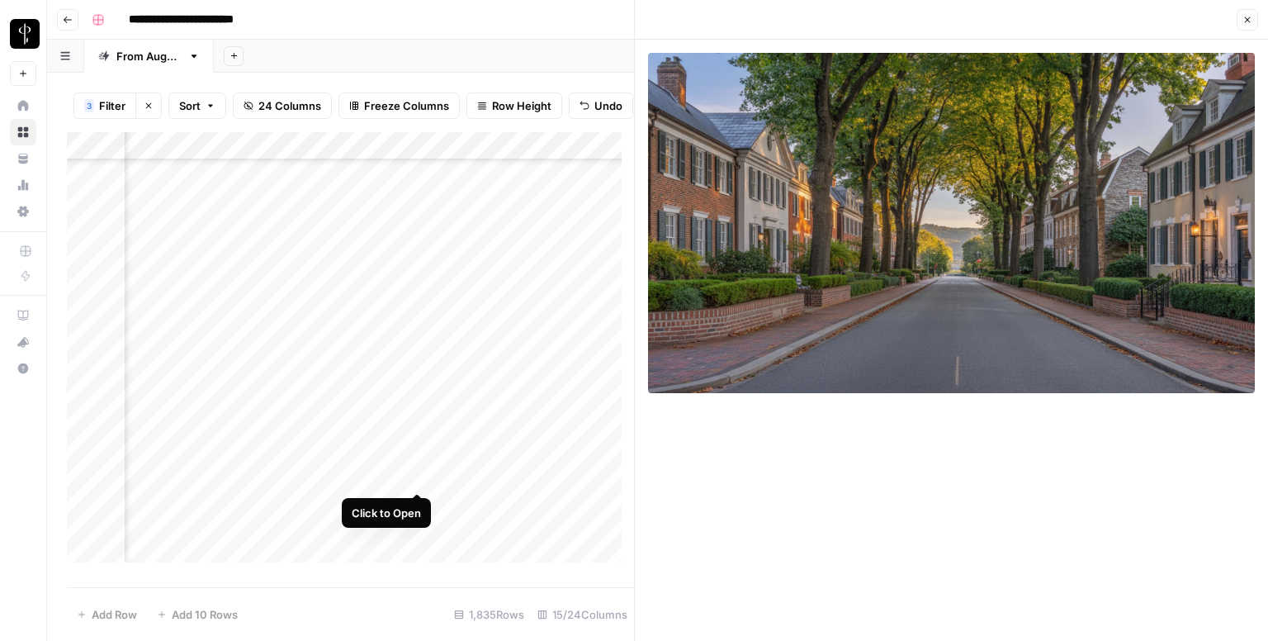
click at [418, 479] on div "Add Column" at bounding box center [350, 353] width 567 height 443
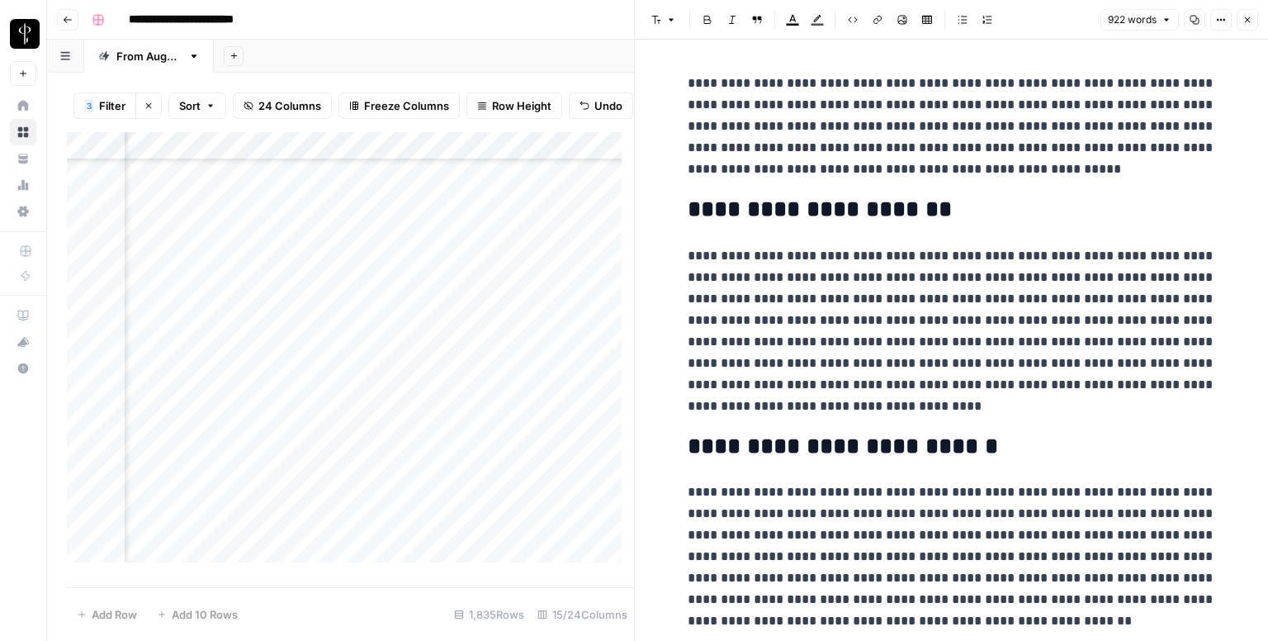
click at [418, 501] on div "Add Column" at bounding box center [350, 353] width 567 height 443
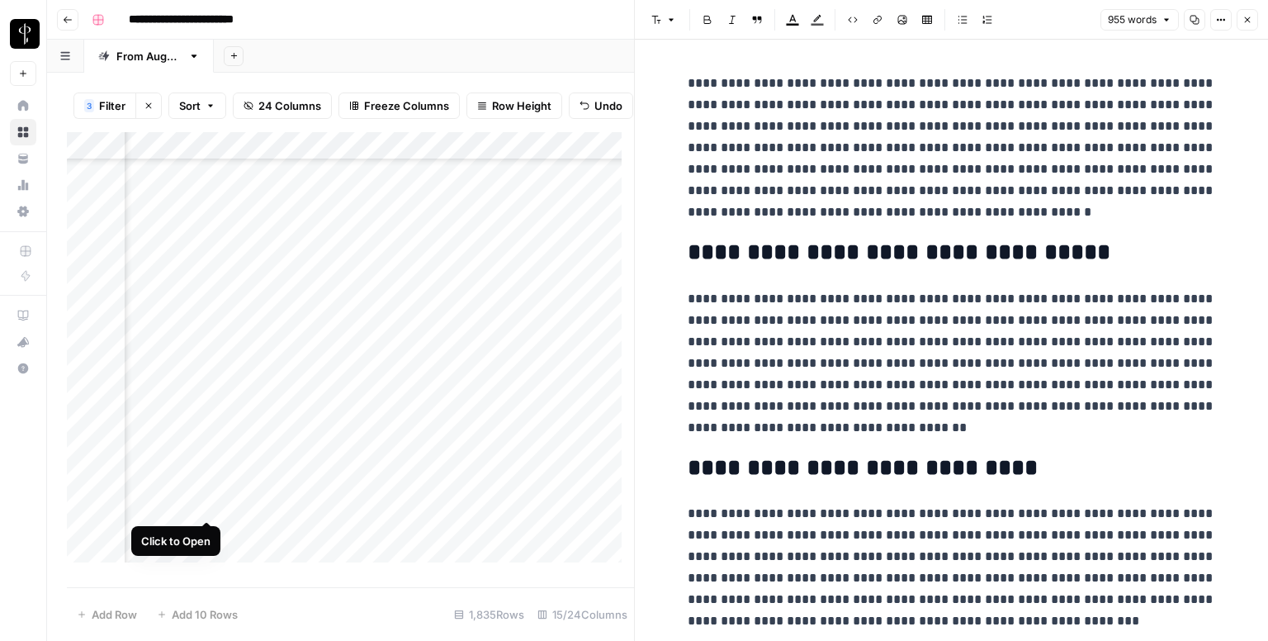
click at [208, 504] on div "Add Column" at bounding box center [350, 353] width 567 height 443
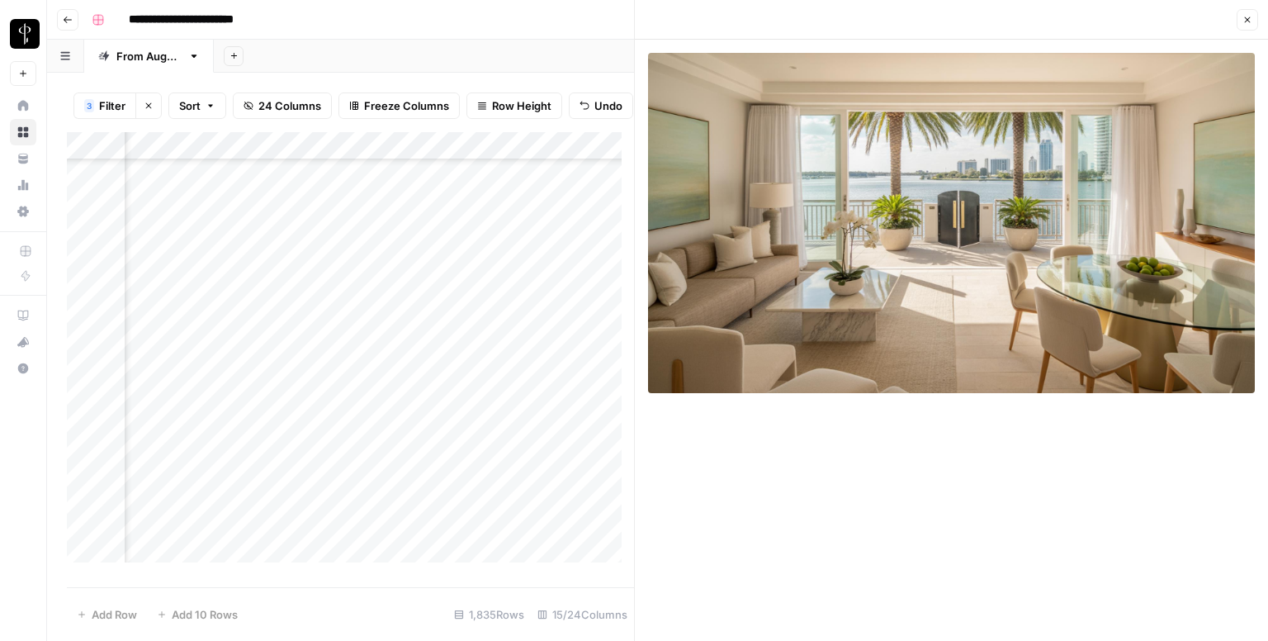
scroll to position [5036, 1066]
click at [207, 202] on div "Add Column" at bounding box center [350, 353] width 567 height 443
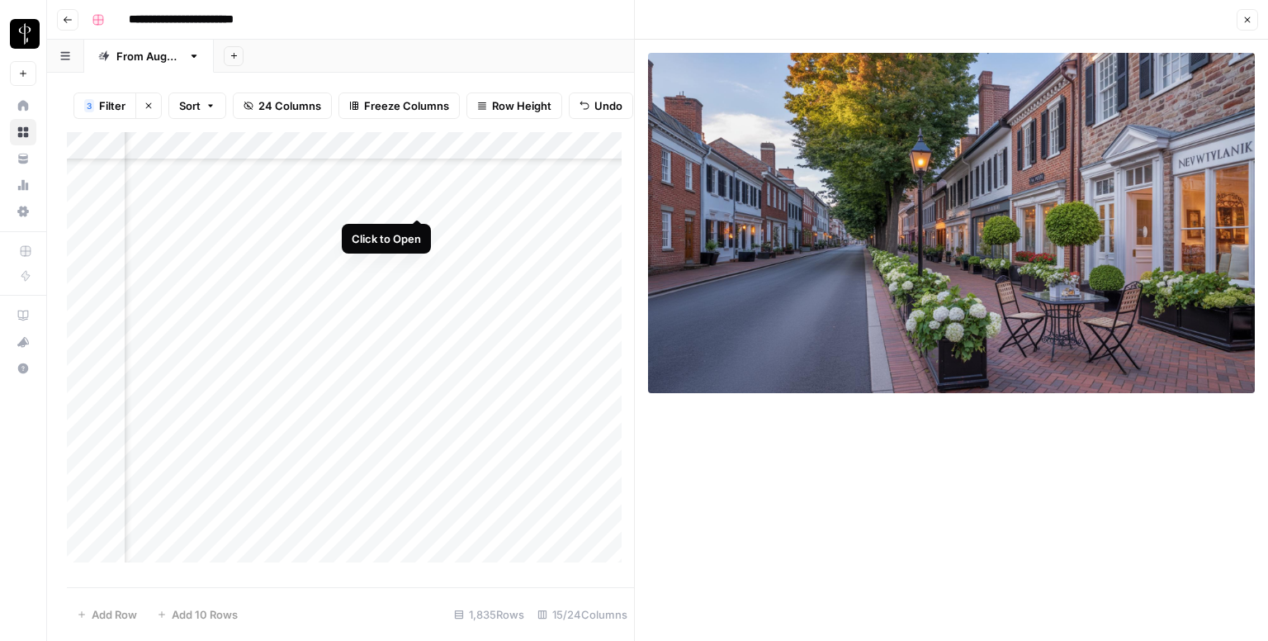
click at [419, 201] on div "Add Column" at bounding box center [350, 353] width 567 height 443
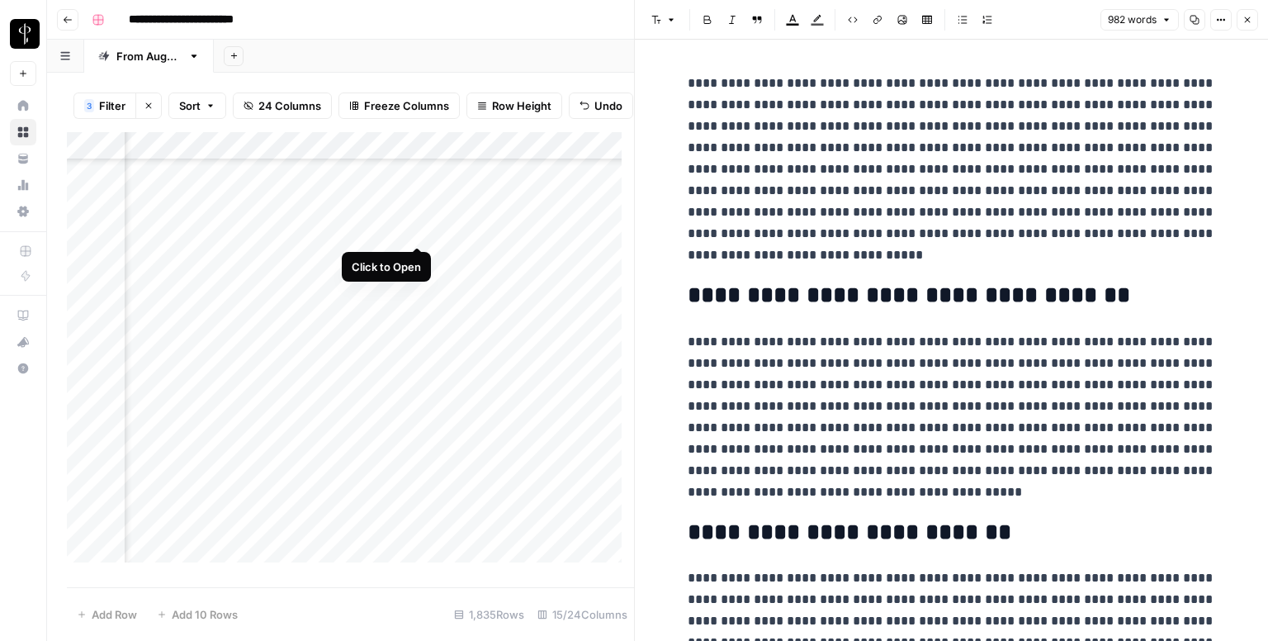
click at [419, 229] on div "Add Column" at bounding box center [350, 353] width 567 height 443
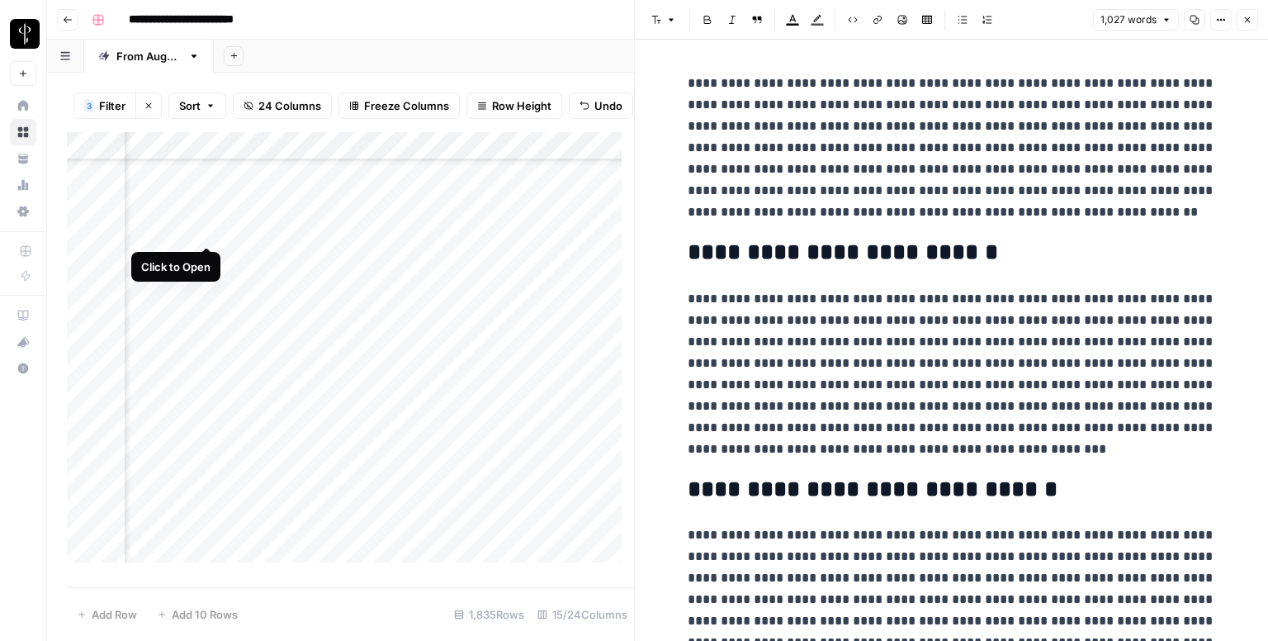
click at [198, 229] on div "Add Column" at bounding box center [350, 353] width 567 height 443
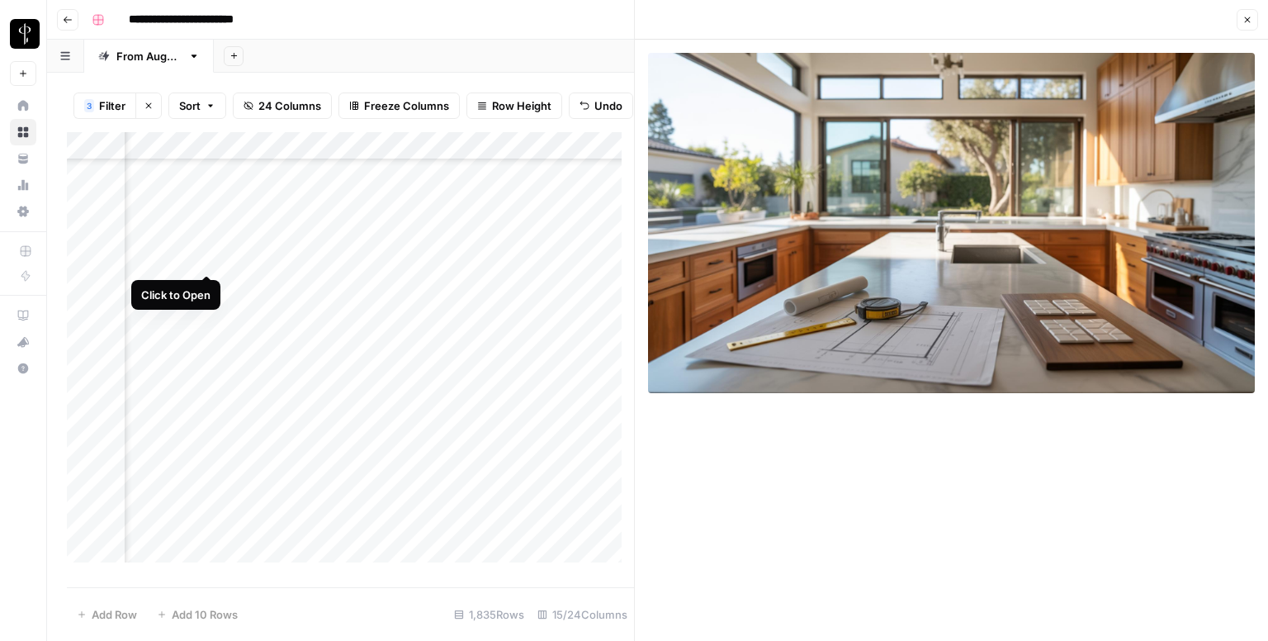
click at [207, 258] on div "Add Column" at bounding box center [350, 353] width 567 height 443
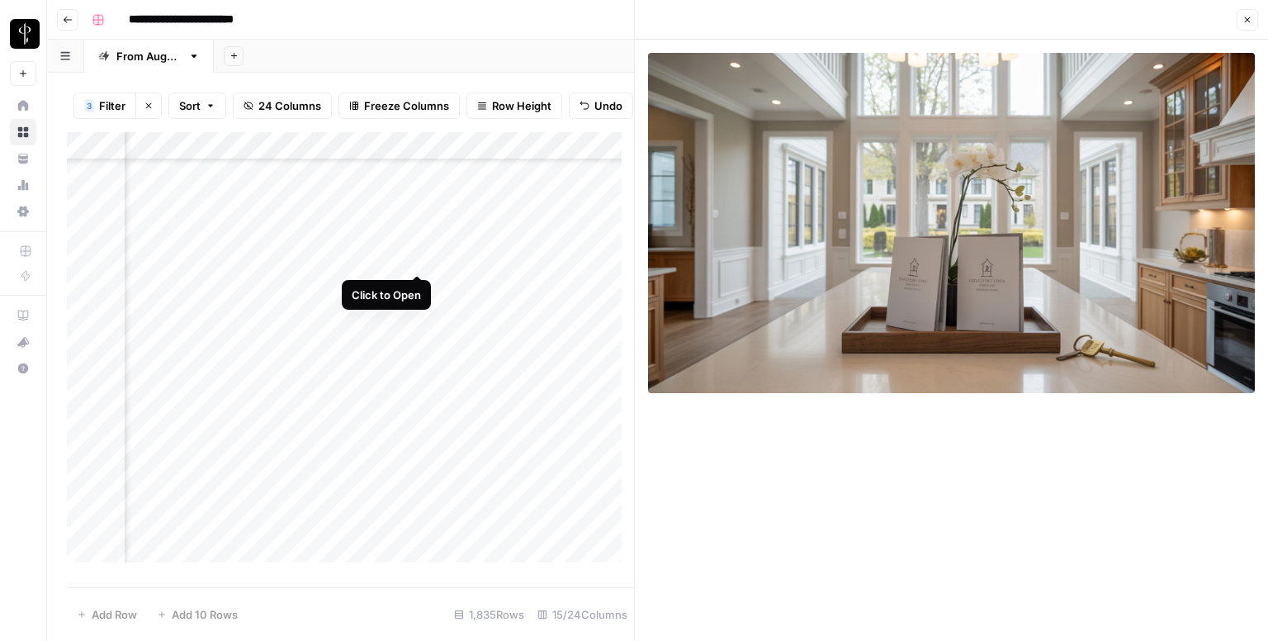
click at [418, 257] on div "Add Column" at bounding box center [350, 353] width 567 height 443
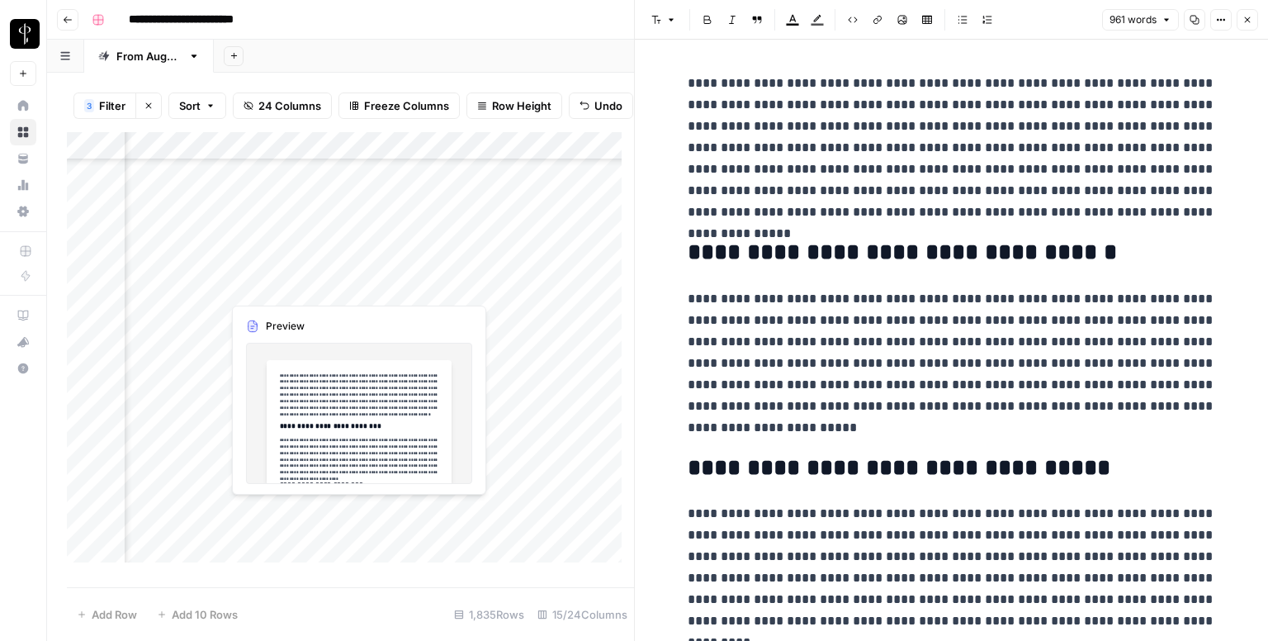
click at [417, 288] on div "Add Column" at bounding box center [350, 353] width 567 height 443
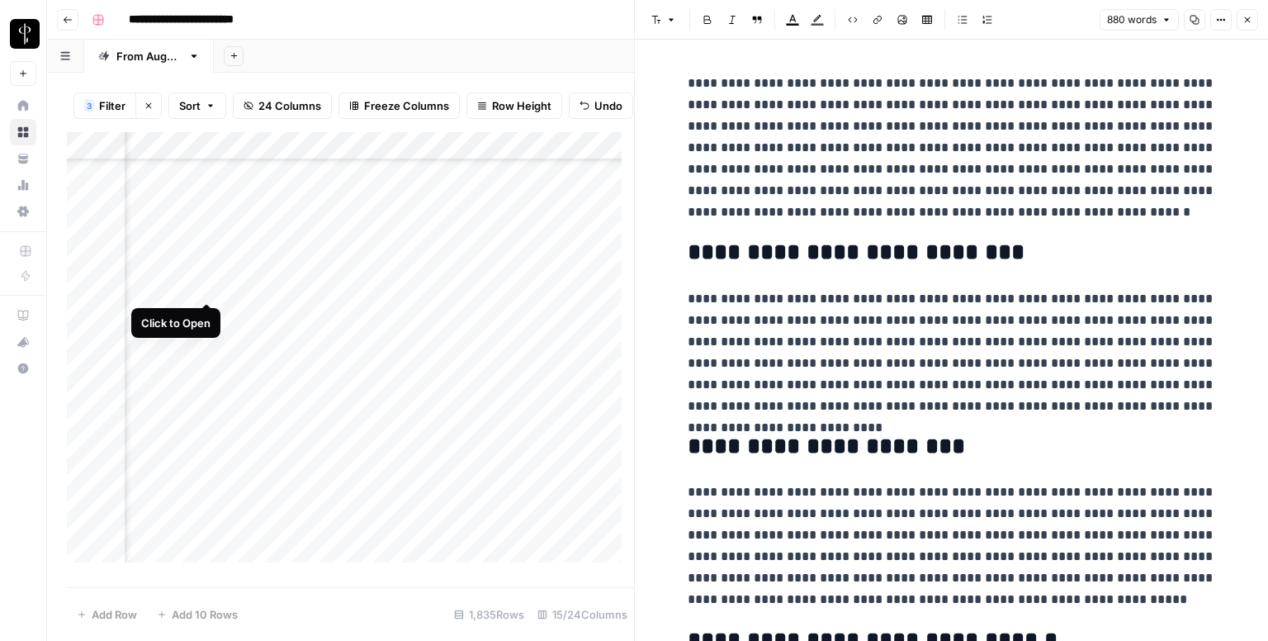
click at [208, 287] on div "Add Column" at bounding box center [350, 353] width 567 height 443
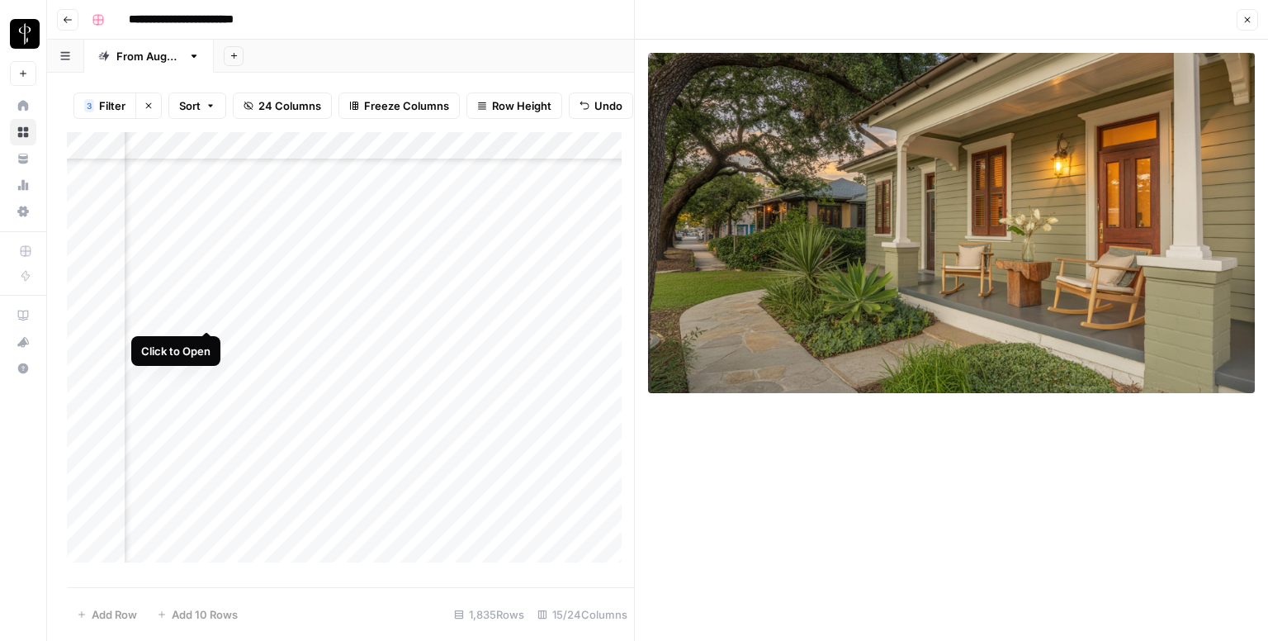
click at [208, 313] on div "Add Column" at bounding box center [350, 353] width 567 height 443
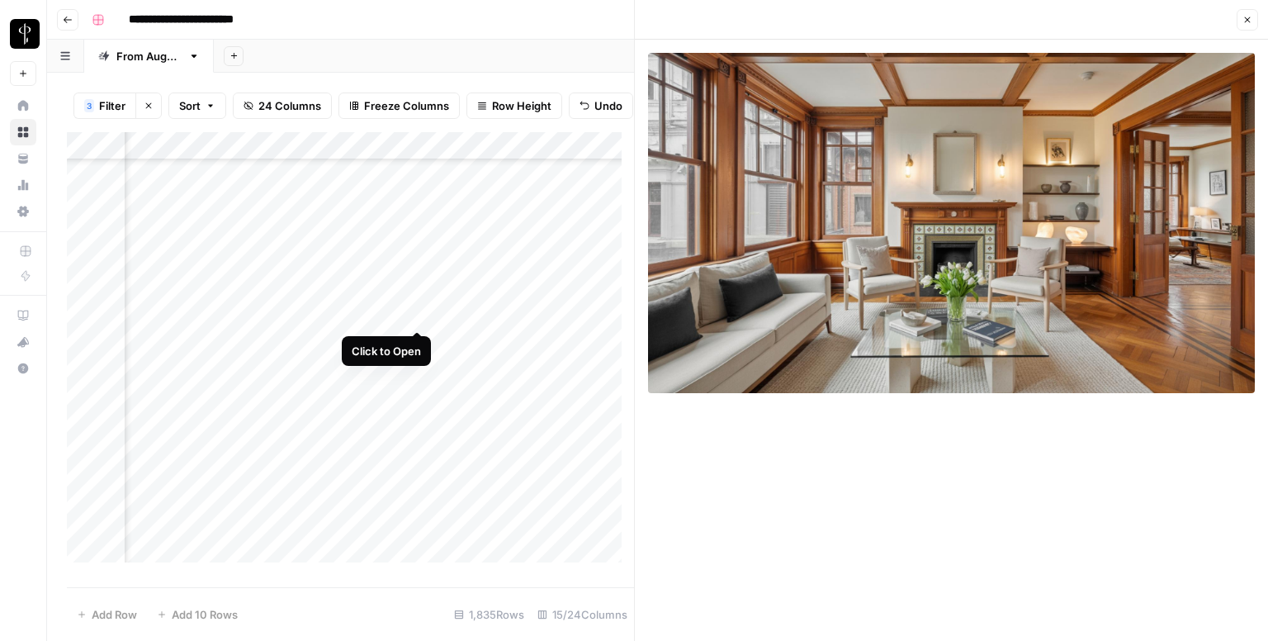
click at [416, 315] on div "Add Column" at bounding box center [350, 353] width 567 height 443
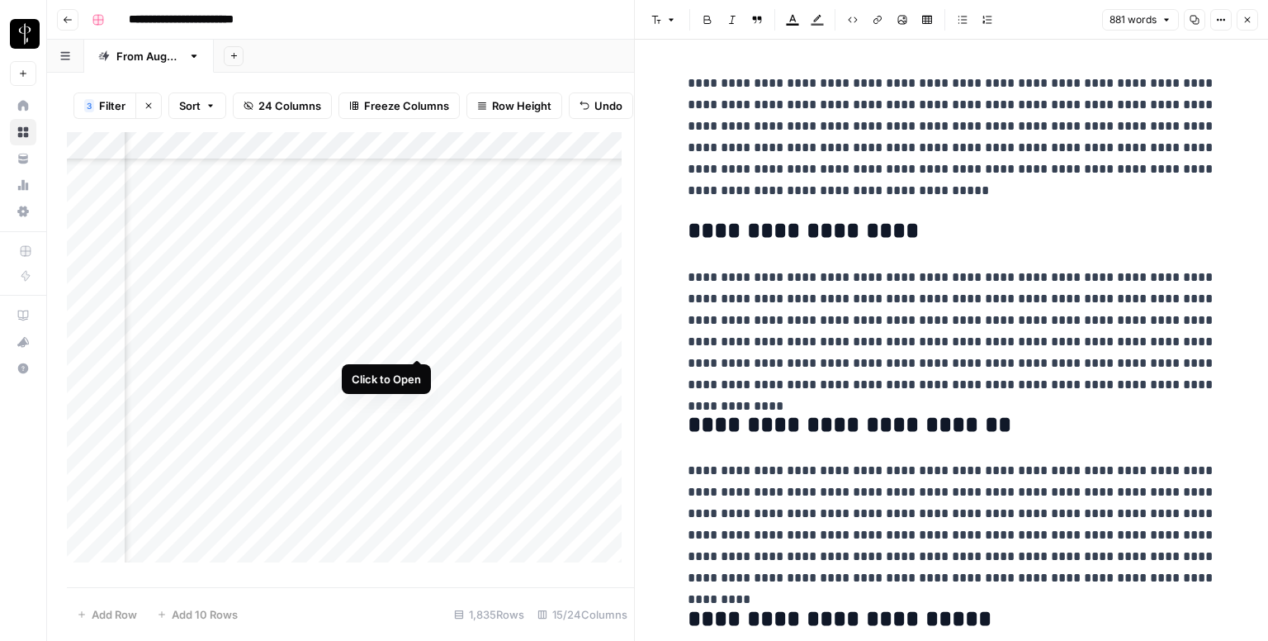
click at [421, 336] on div "Add Column" at bounding box center [350, 353] width 567 height 443
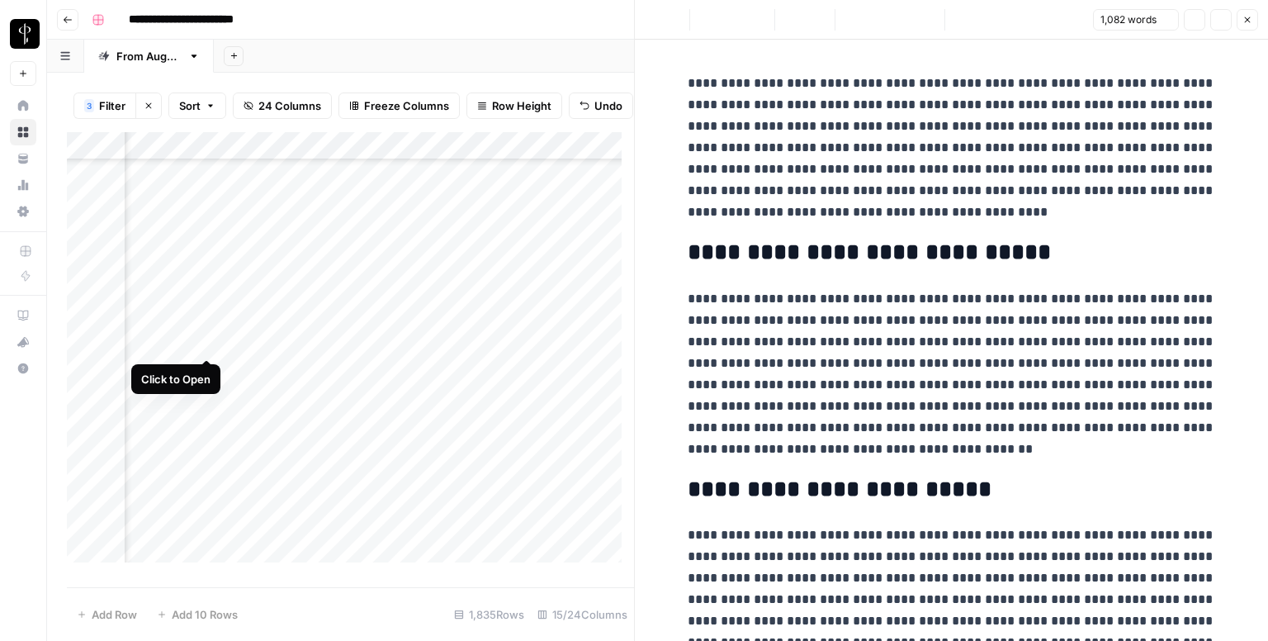
click at [199, 338] on div "Add Column" at bounding box center [350, 353] width 567 height 443
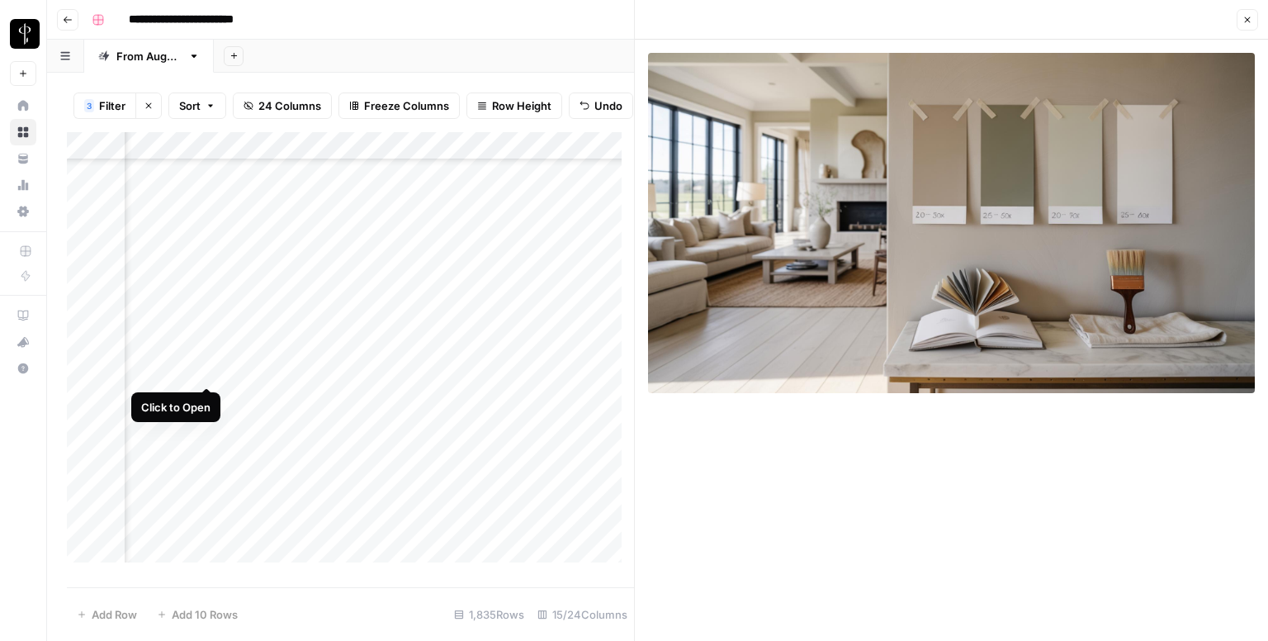
click at [208, 367] on div "Add Column" at bounding box center [350, 353] width 567 height 443
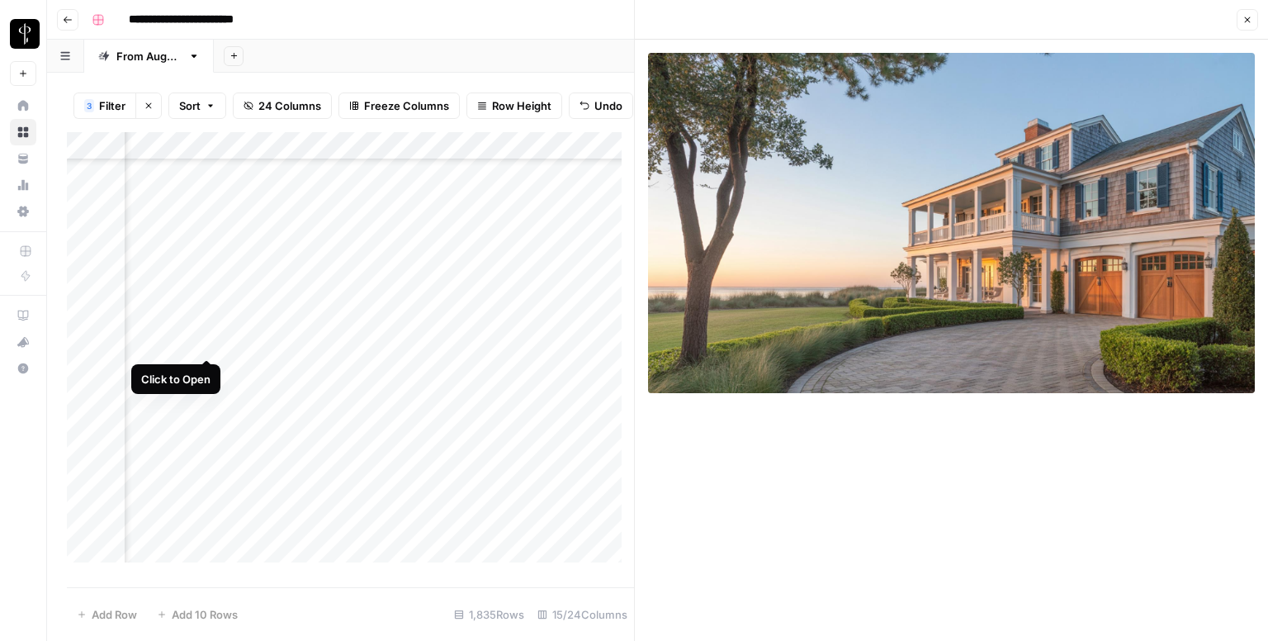
click at [208, 343] on div "Add Column" at bounding box center [350, 353] width 567 height 443
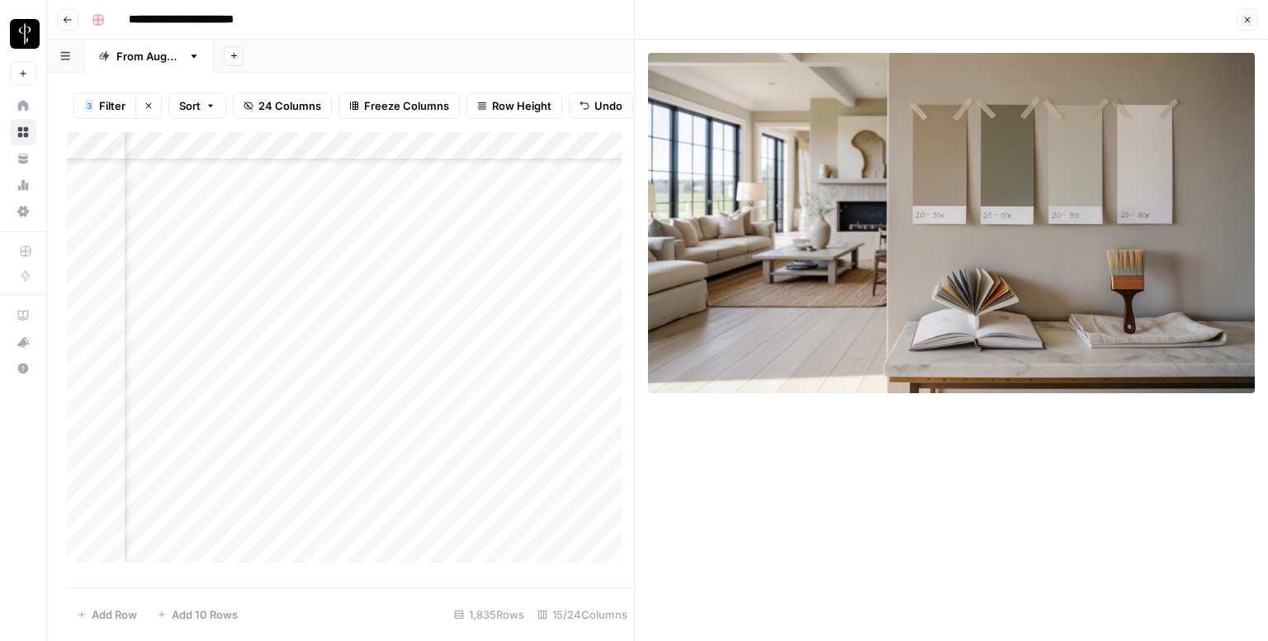
click at [413, 340] on div "Add Column" at bounding box center [350, 353] width 567 height 443
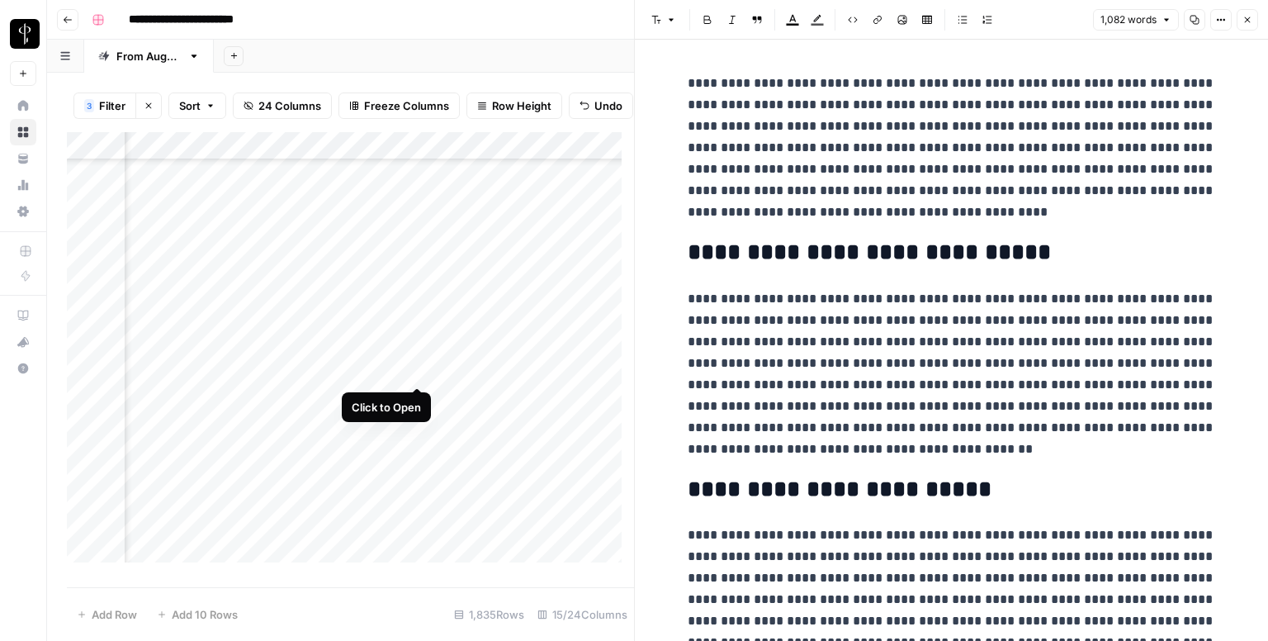
click at [416, 371] on div "Add Column" at bounding box center [350, 353] width 567 height 443
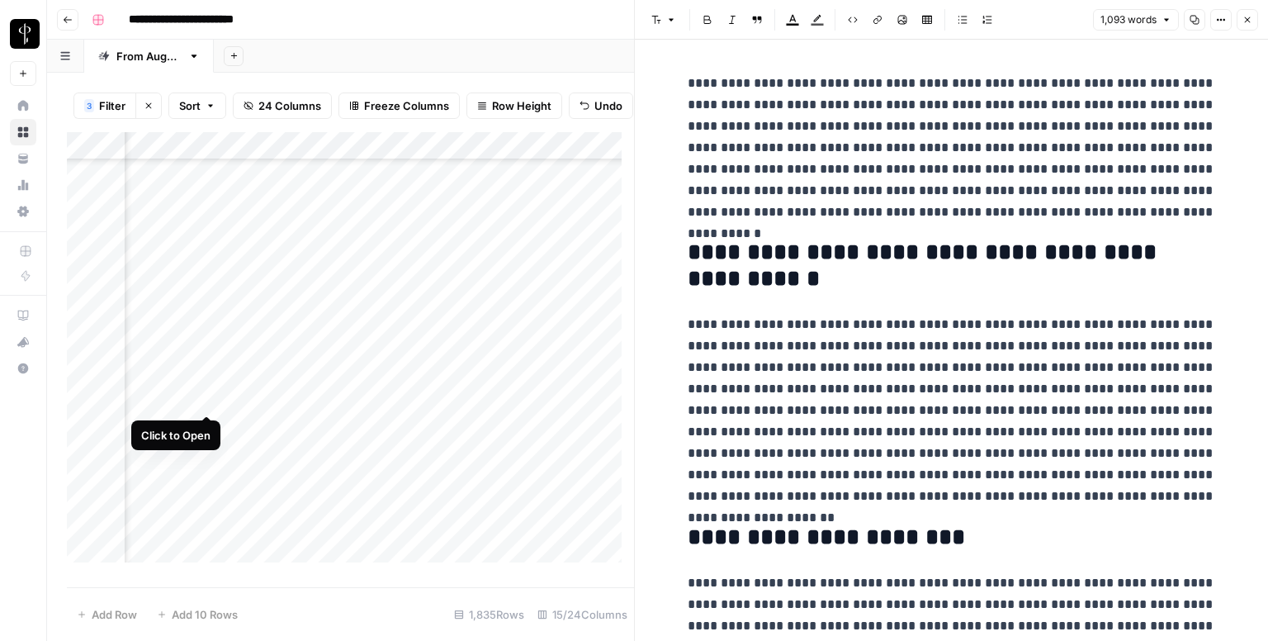
click at [202, 397] on div "Add Column" at bounding box center [350, 353] width 567 height 443
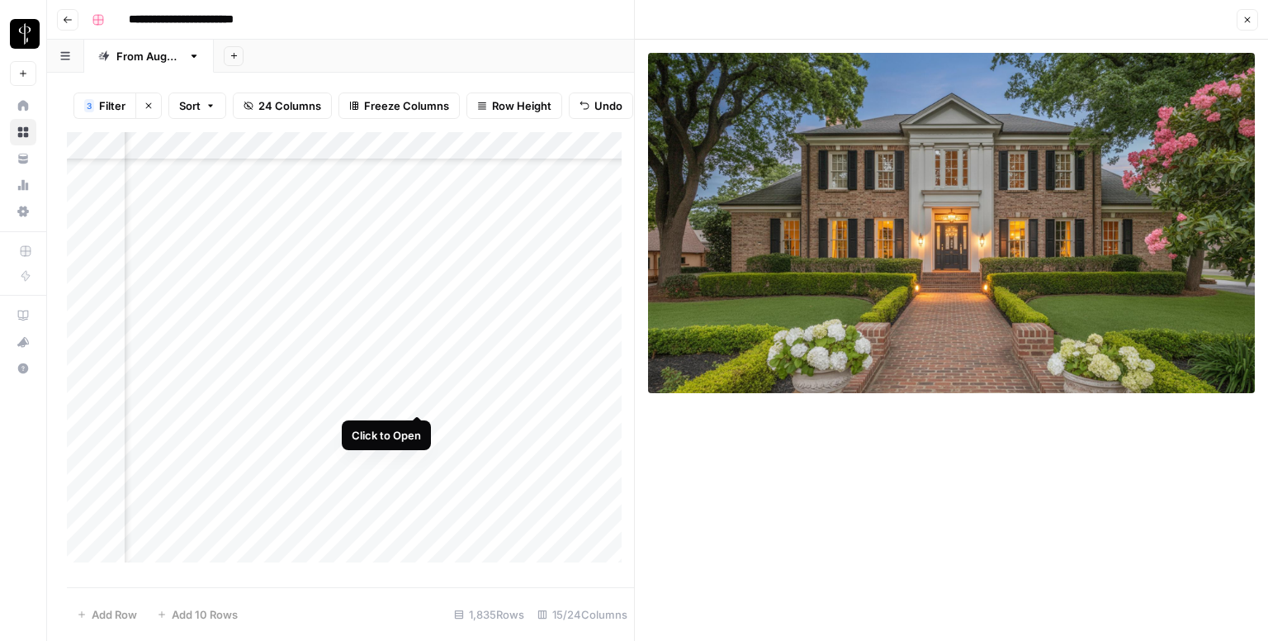
click at [410, 400] on div "Add Column" at bounding box center [350, 353] width 567 height 443
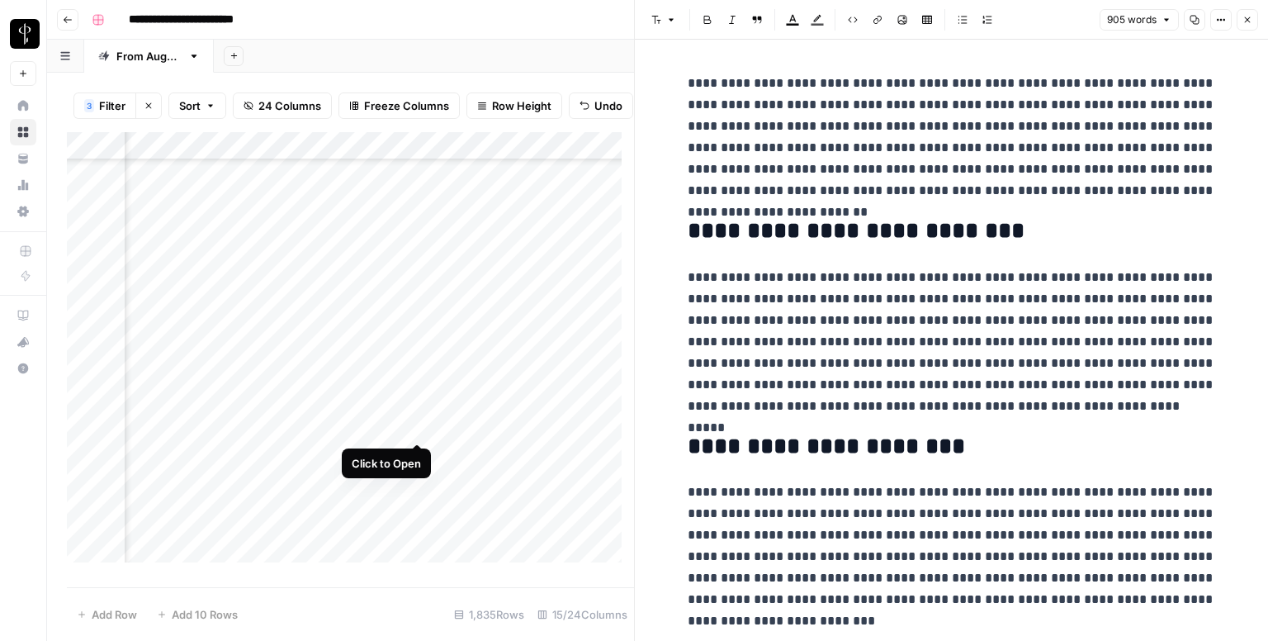
click at [410, 424] on div "Add Column" at bounding box center [350, 353] width 567 height 443
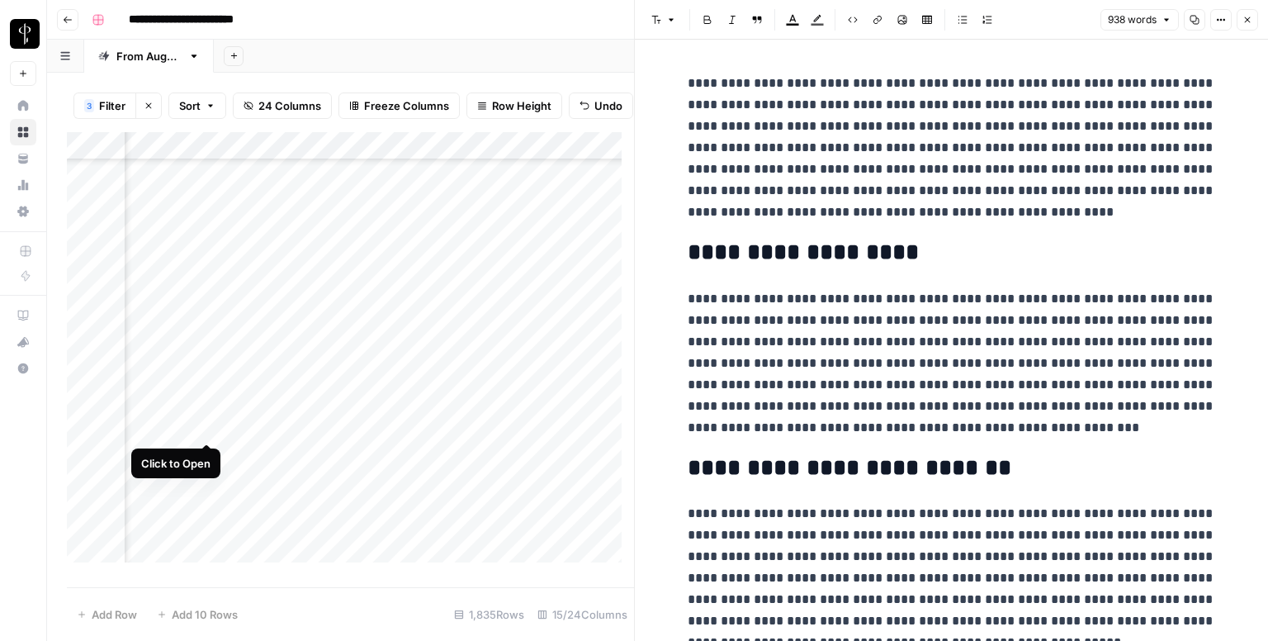
click at [201, 424] on div "Add Column" at bounding box center [350, 353] width 567 height 443
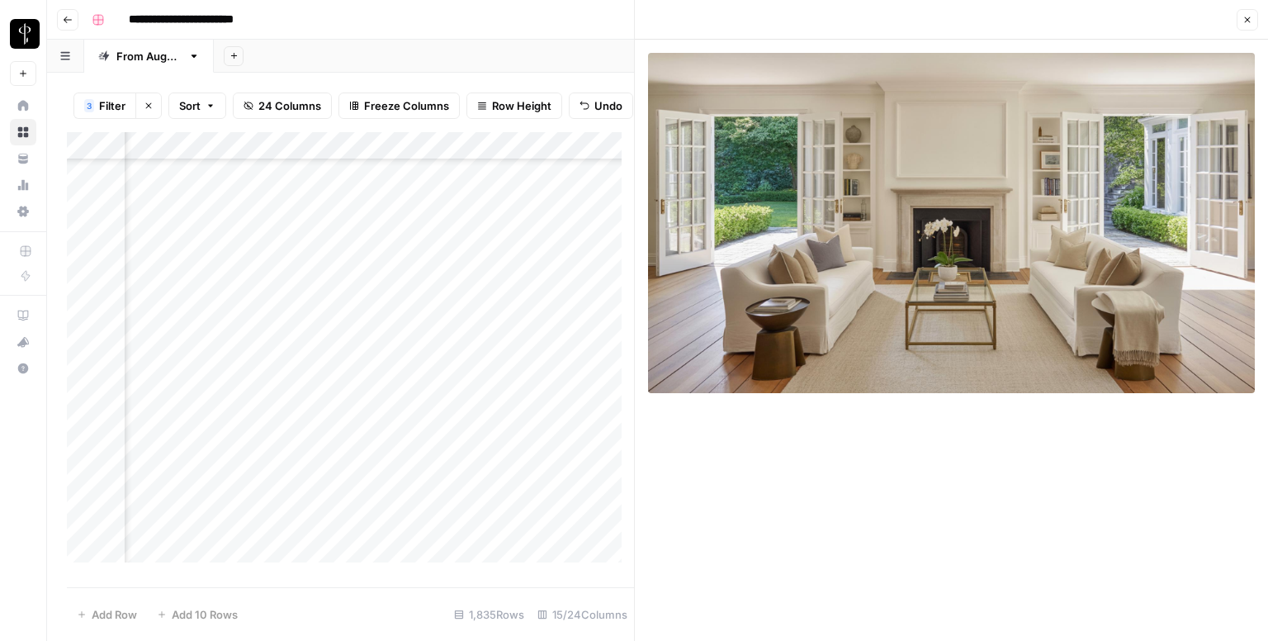
click at [207, 454] on div "Add Column" at bounding box center [350, 353] width 567 height 443
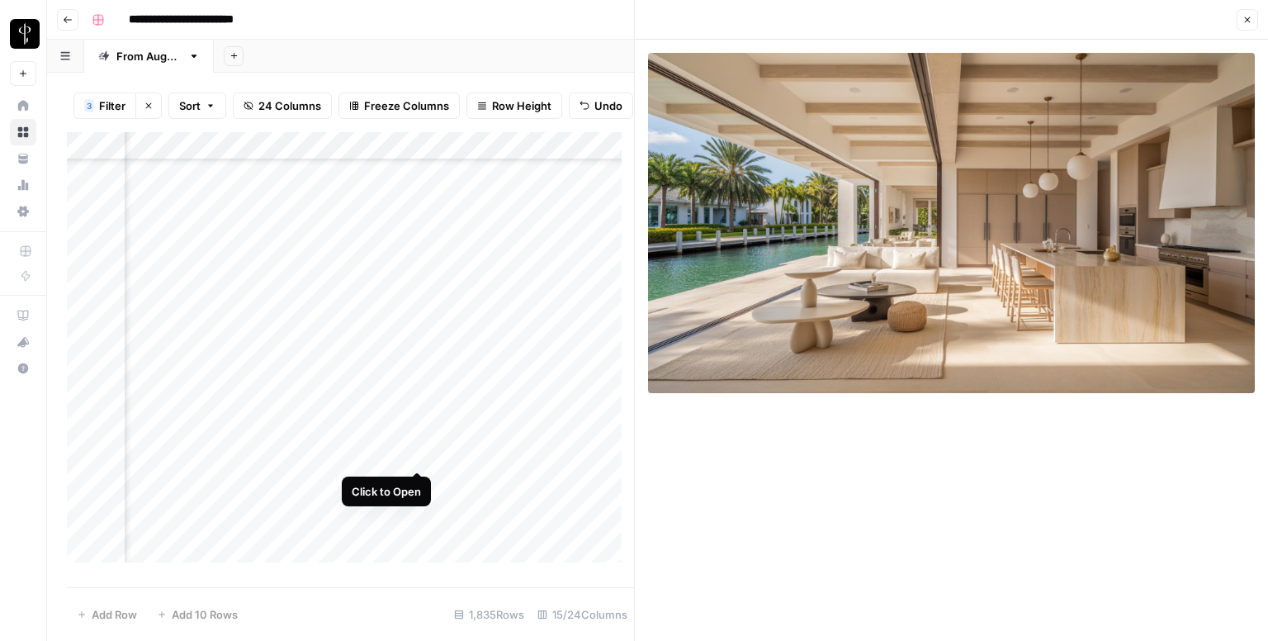
click at [420, 450] on div "Add Column" at bounding box center [350, 353] width 567 height 443
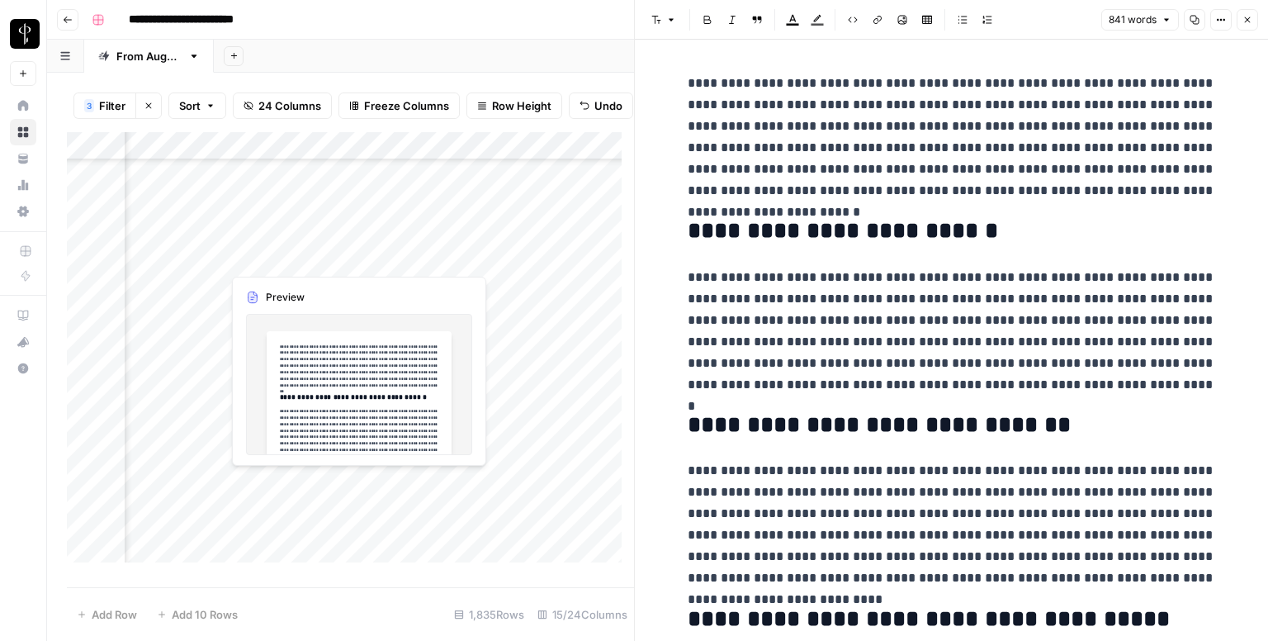
click at [411, 479] on div "Add Column" at bounding box center [350, 353] width 567 height 443
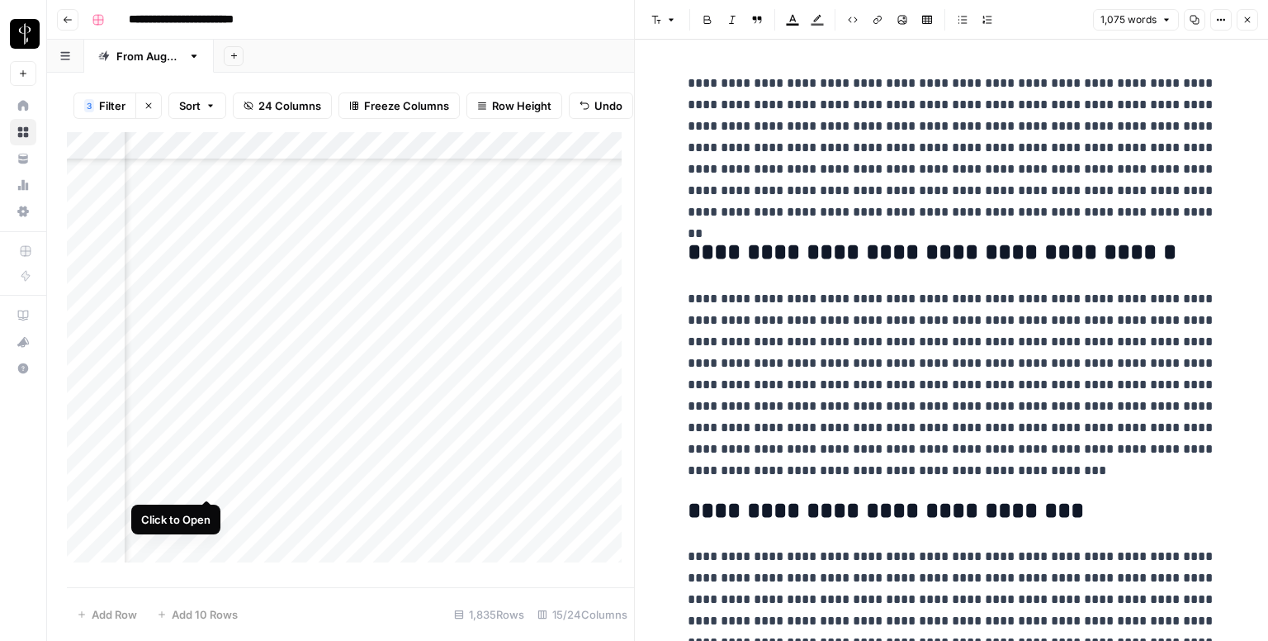
click at [208, 479] on div "Add Column" at bounding box center [350, 353] width 567 height 443
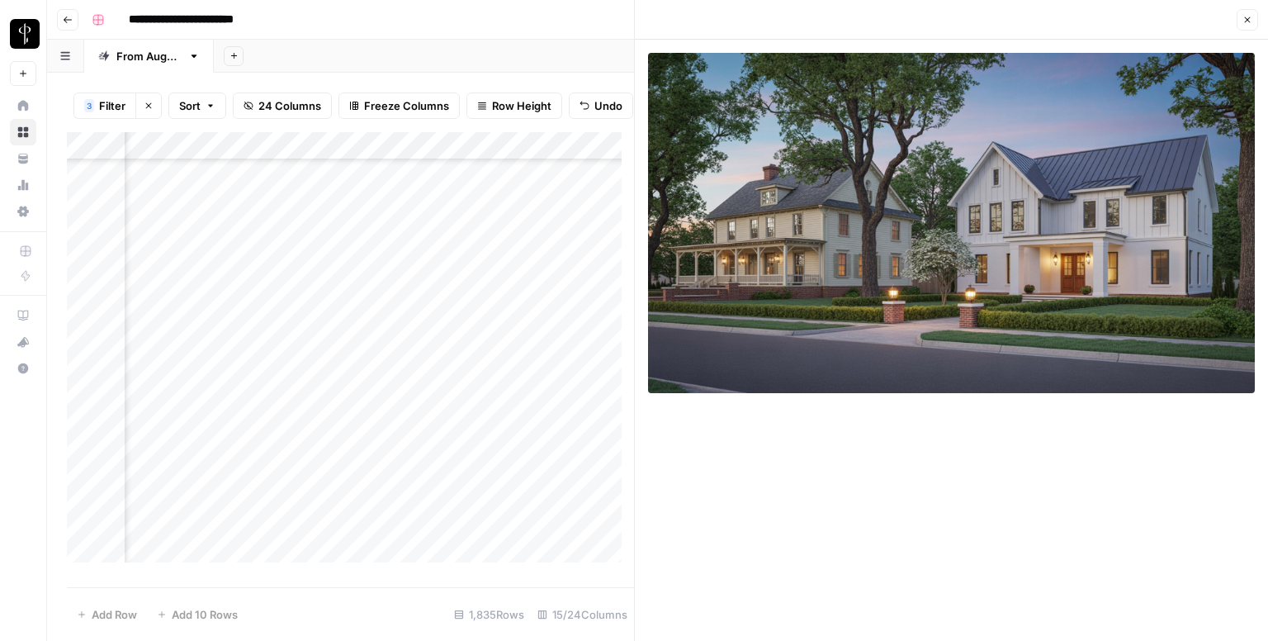
scroll to position [5284, 1066]
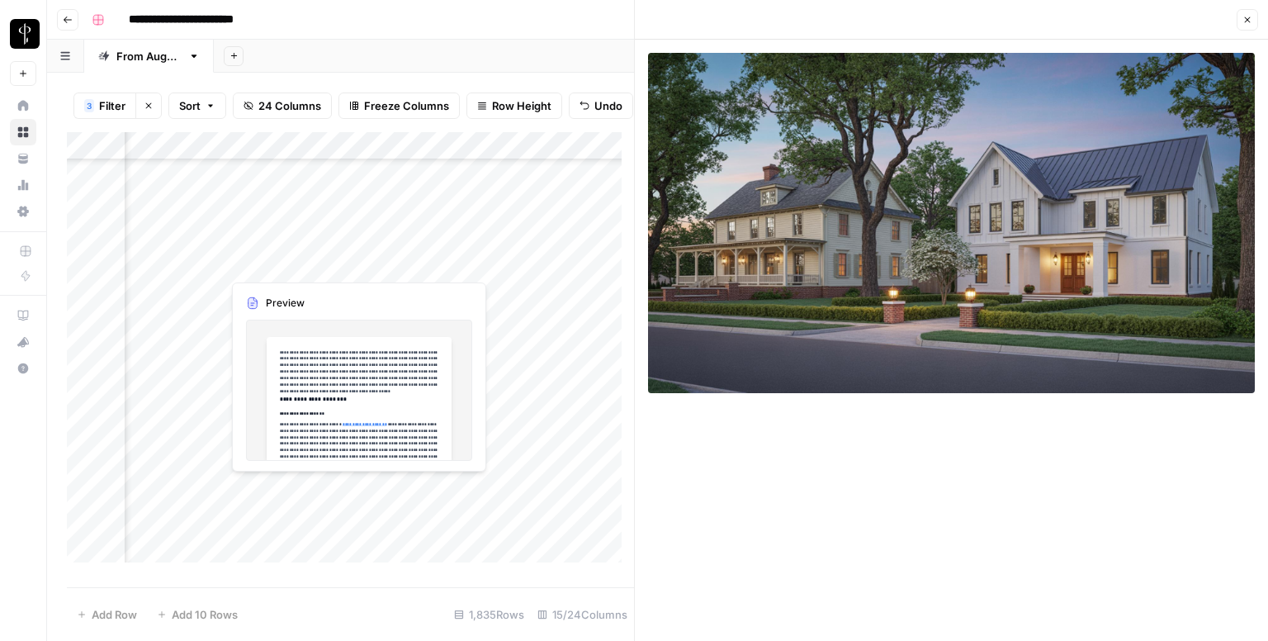
click at [212, 265] on div "Add Column" at bounding box center [350, 353] width 567 height 443
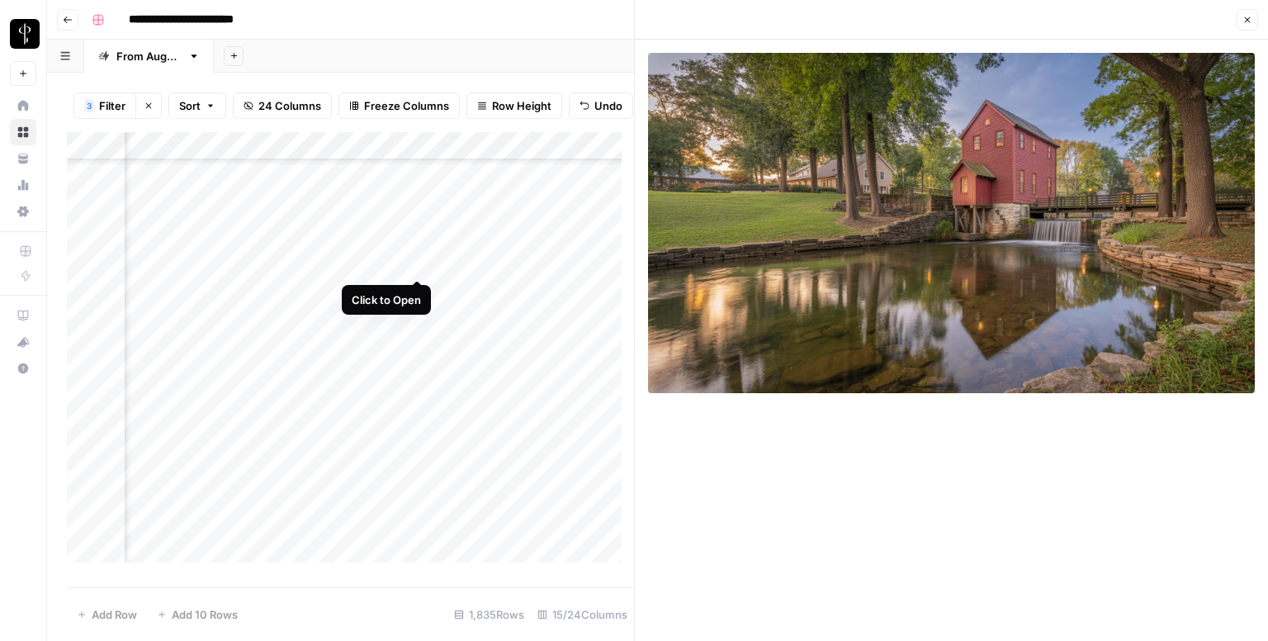
click at [416, 263] on div "Add Column" at bounding box center [350, 353] width 567 height 443
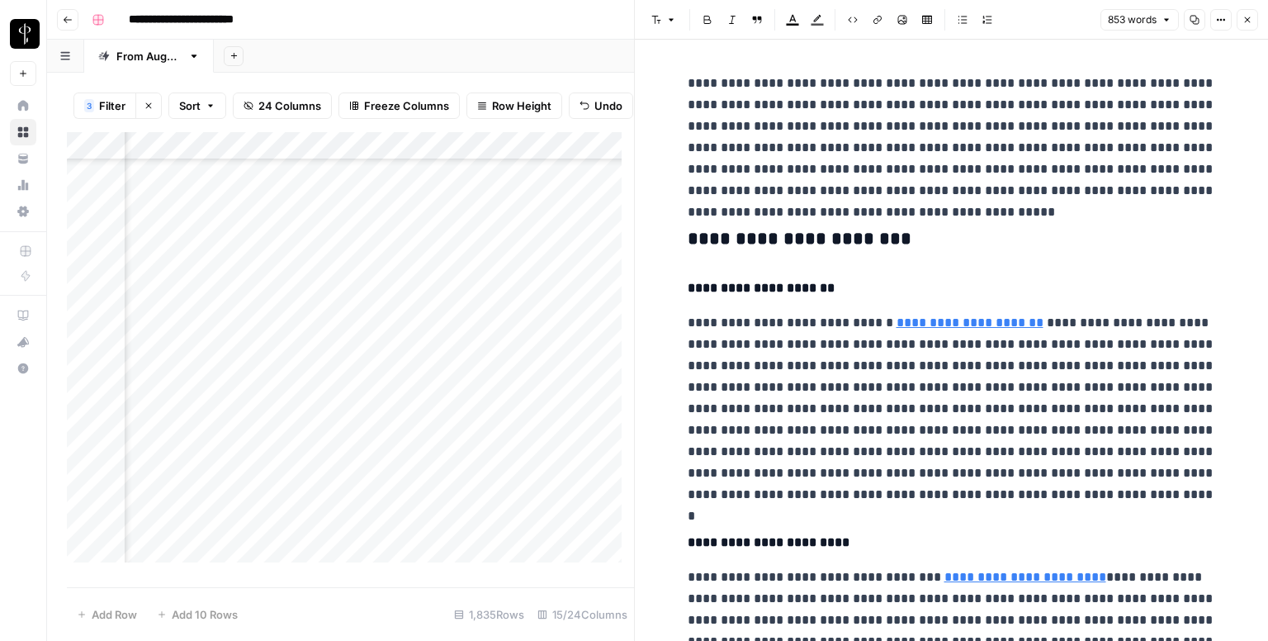
click at [688, 234] on h3 "**********" at bounding box center [952, 239] width 528 height 23
click at [653, 14] on button "Font style" at bounding box center [664, 19] width 38 height 21
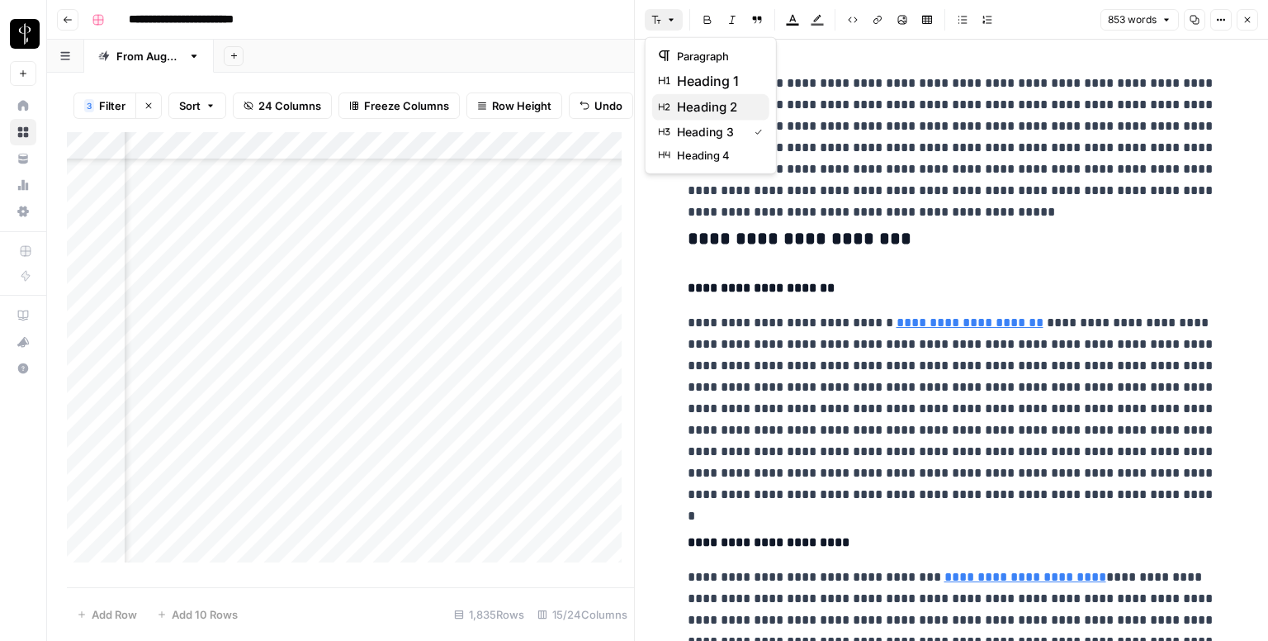
click at [696, 116] on span "heading 2" at bounding box center [716, 107] width 79 height 20
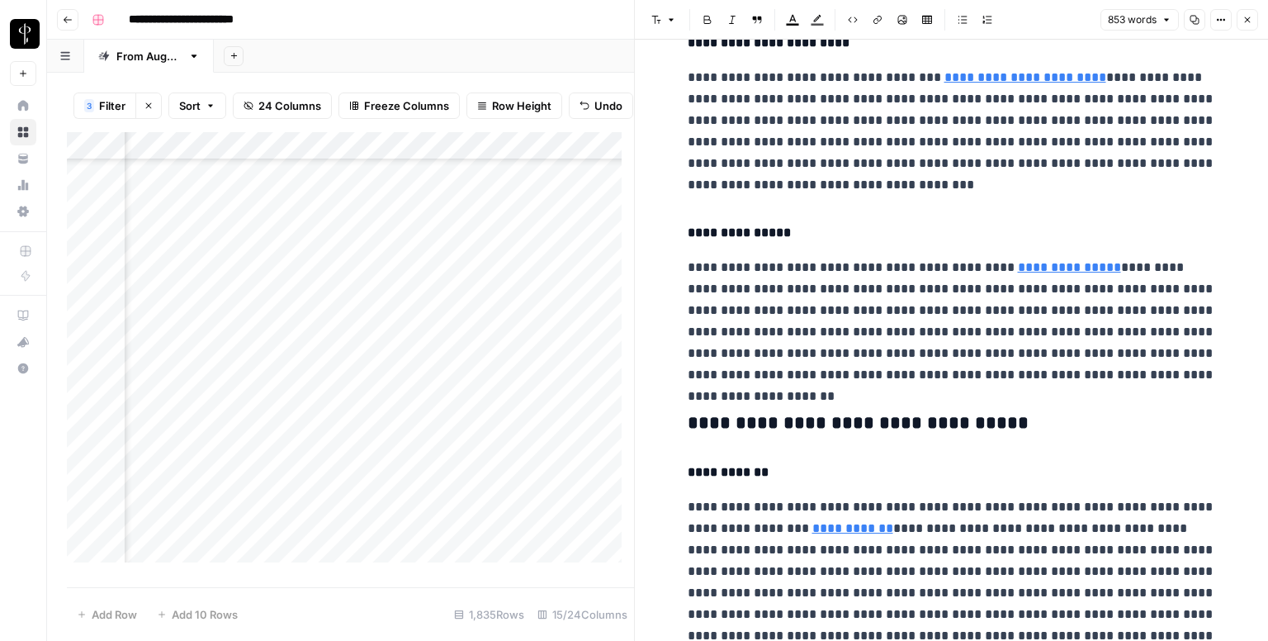
scroll to position [495, 0]
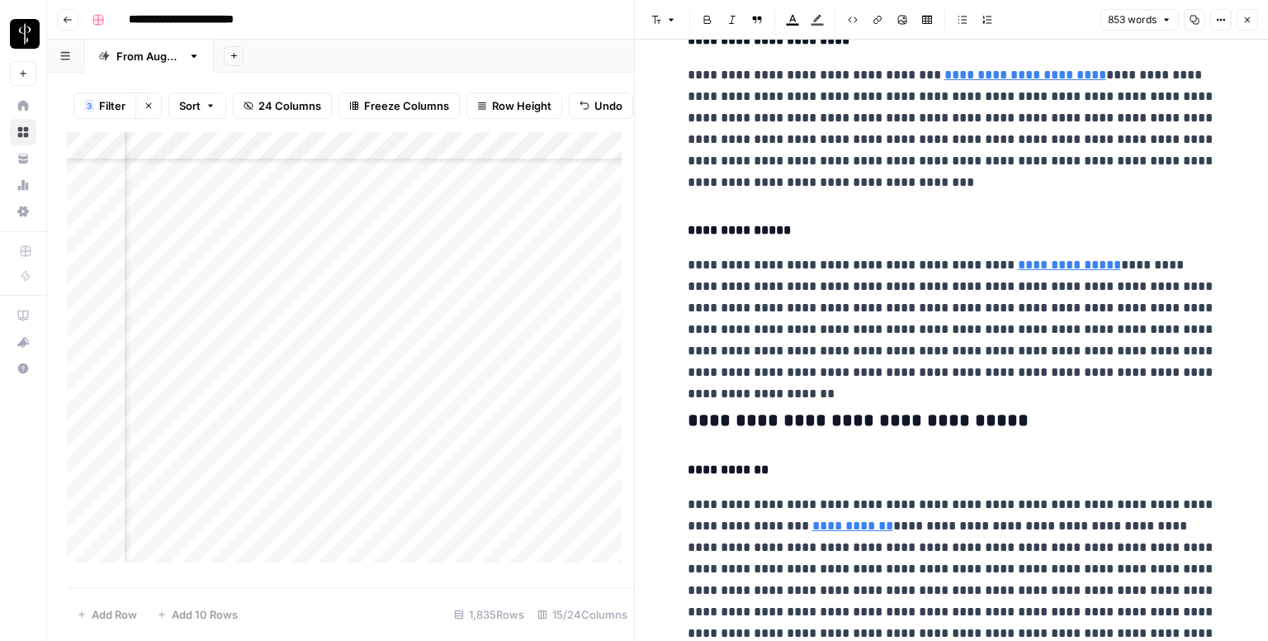
click at [736, 411] on h3 "**********" at bounding box center [952, 420] width 528 height 23
click at [671, 16] on icon "button" at bounding box center [671, 20] width 10 height 10
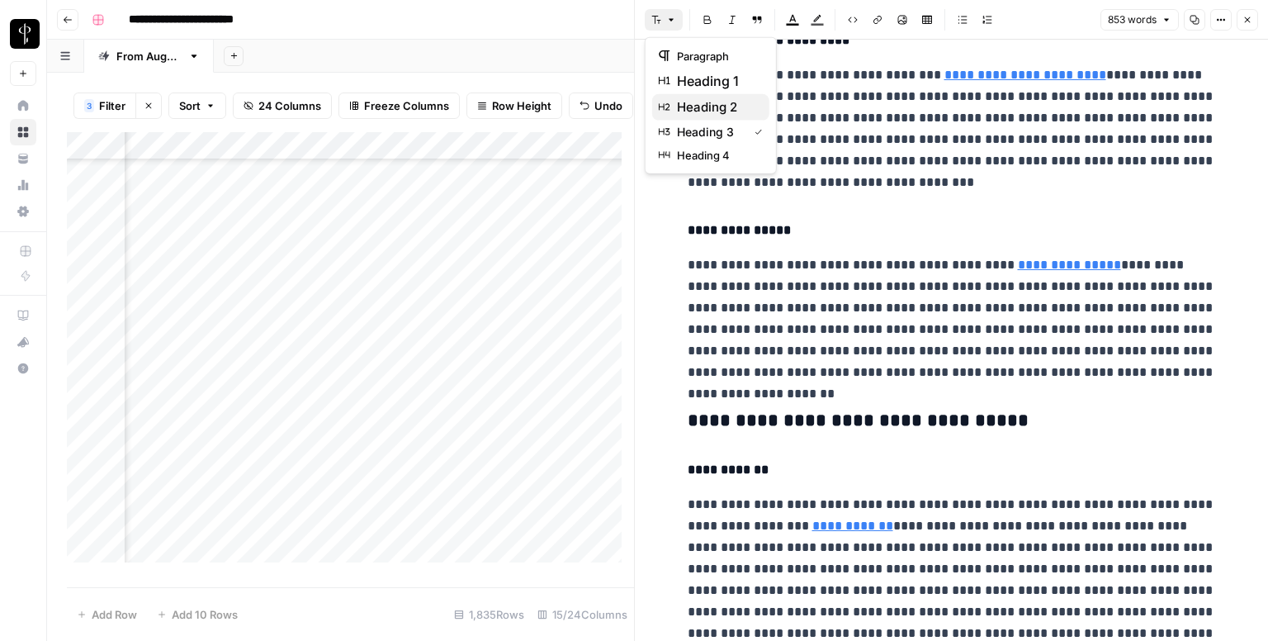
click at [685, 103] on span "heading 2" at bounding box center [716, 107] width 79 height 20
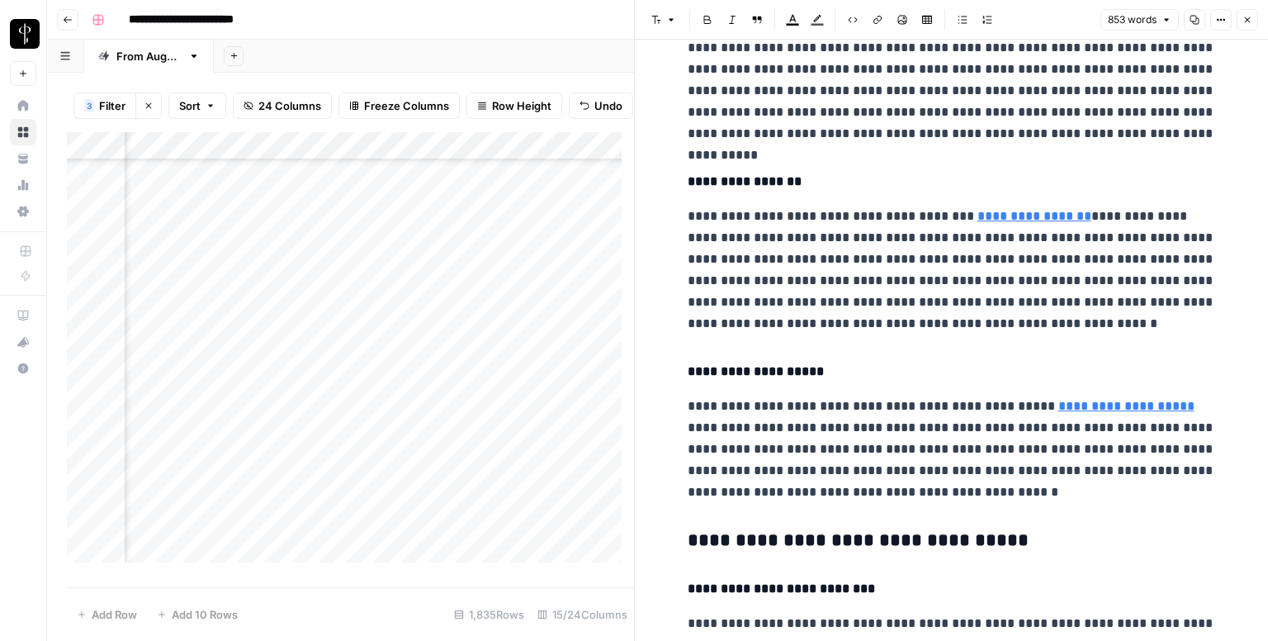
scroll to position [1073, 0]
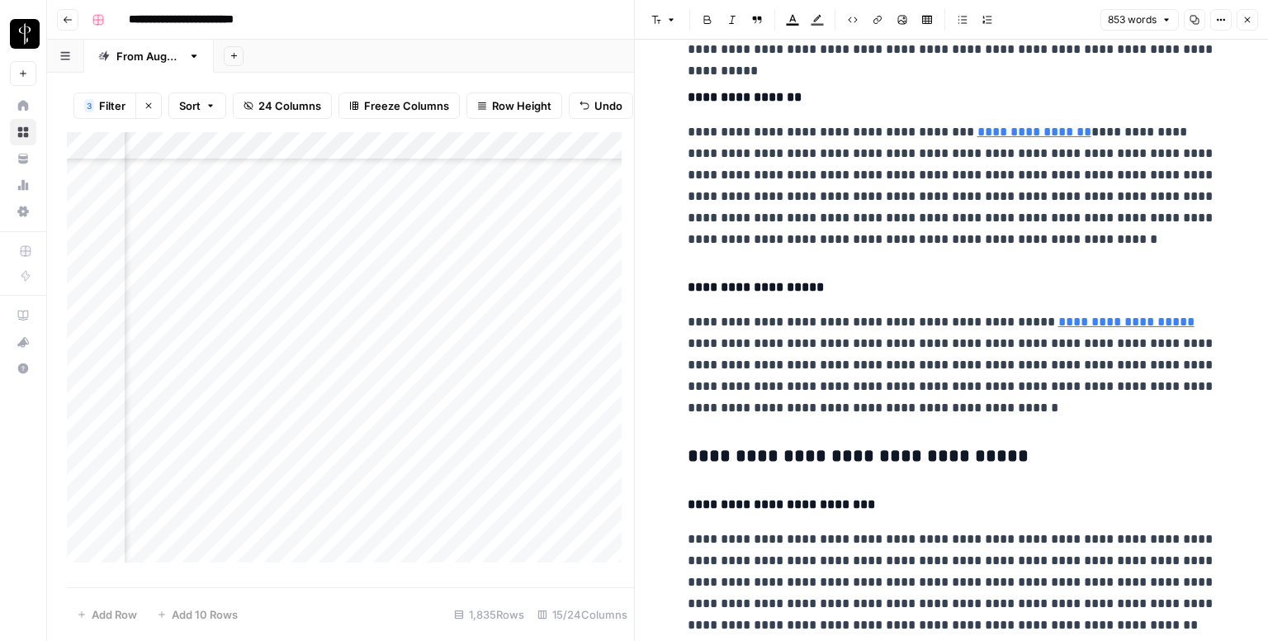
click at [764, 452] on h3 "**********" at bounding box center [952, 456] width 528 height 23
click at [661, 13] on button "Font style" at bounding box center [664, 19] width 38 height 21
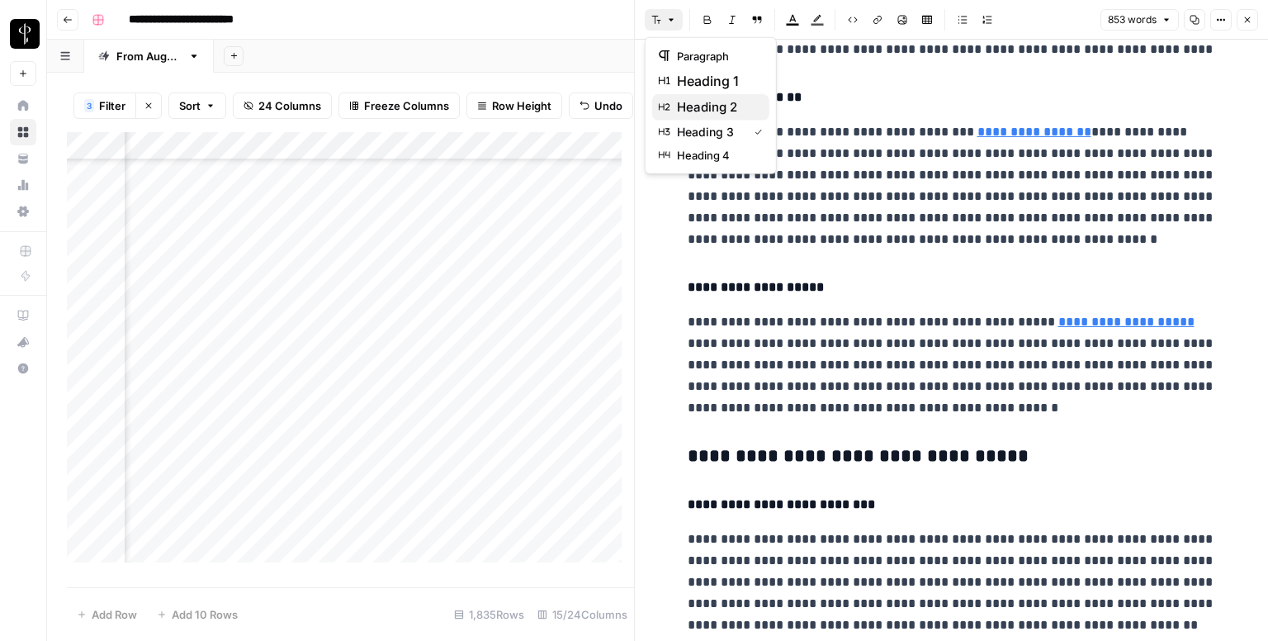
click at [700, 113] on span "heading 2" at bounding box center [716, 107] width 79 height 20
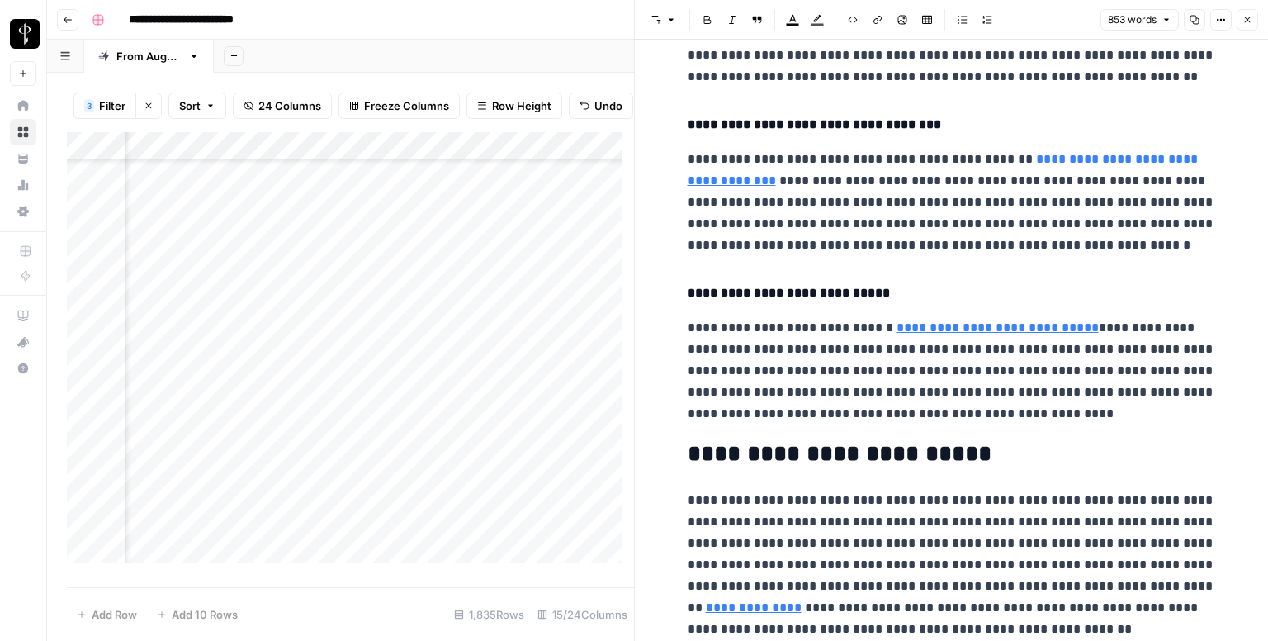
scroll to position [1674, 0]
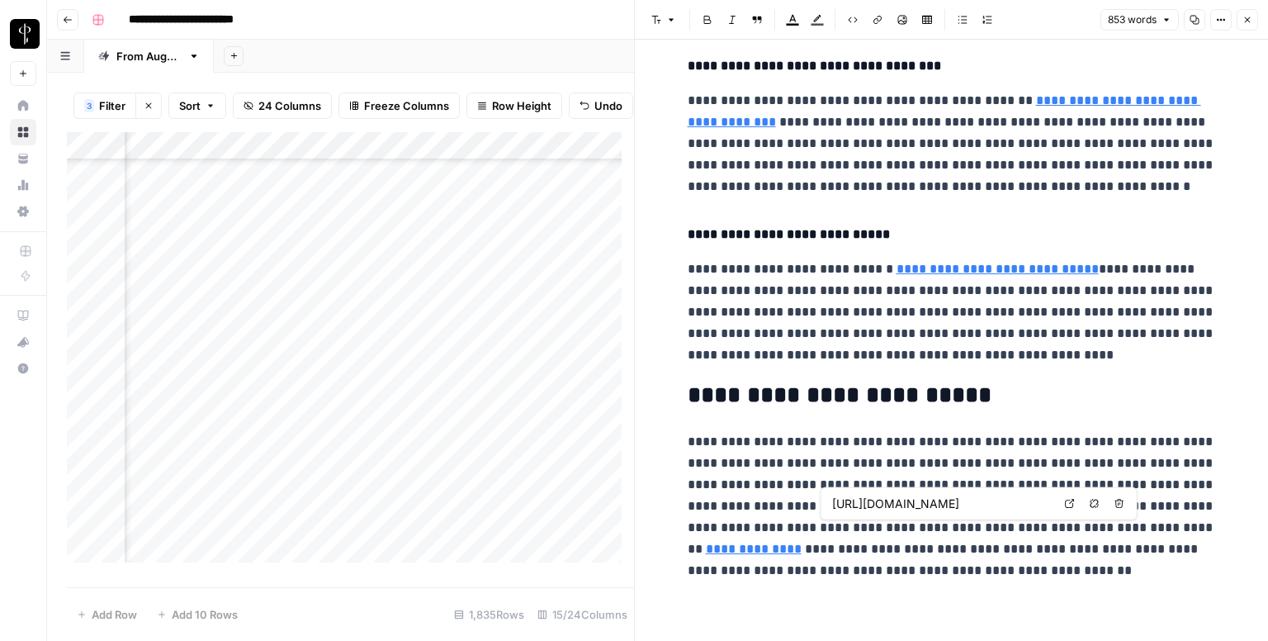
click at [1074, 503] on span "Open in a new tab" at bounding box center [1074, 503] width 1 height 1
click at [1244, 17] on icon "button" at bounding box center [1247, 20] width 10 height 10
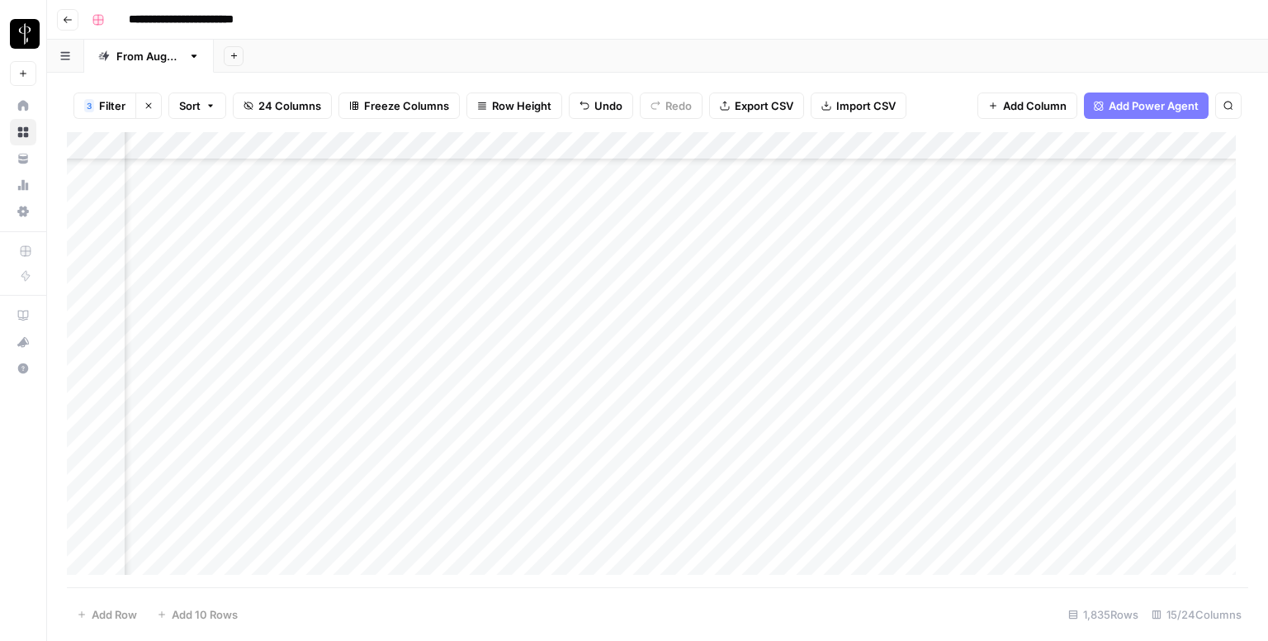
click at [707, 253] on div "Add Column" at bounding box center [657, 359] width 1181 height 455
click at [707, 253] on textarea at bounding box center [783, 251] width 264 height 23
type textarea "**********"
click at [206, 275] on div "Add Column" at bounding box center [657, 359] width 1181 height 455
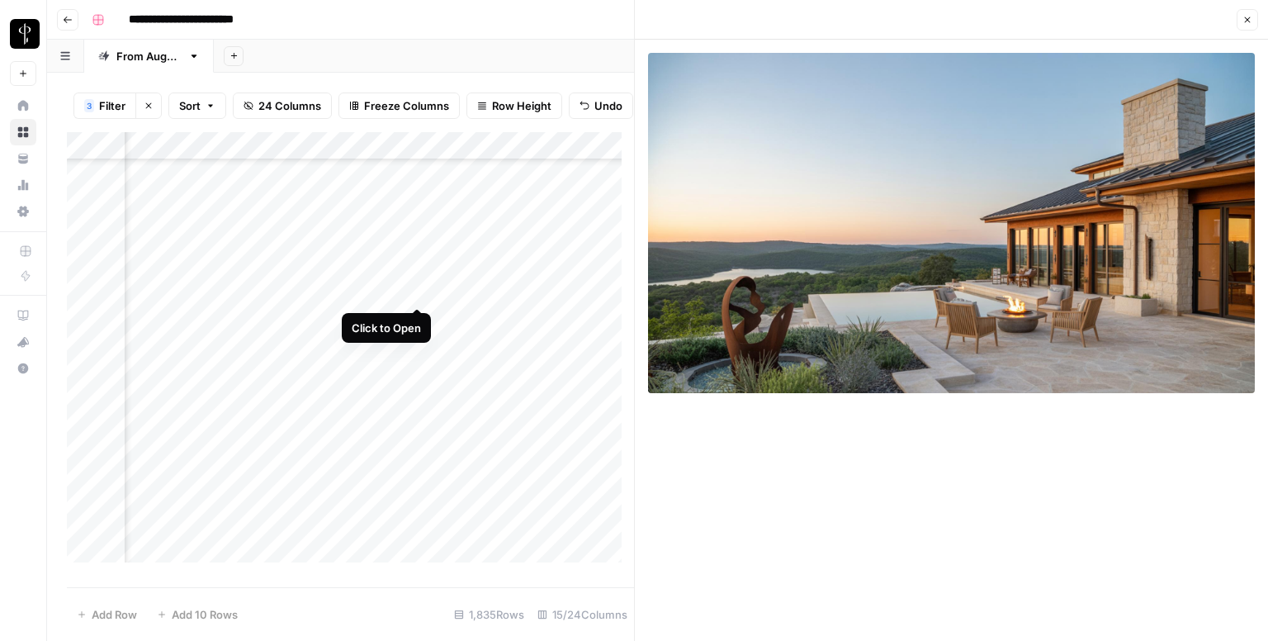
click at [424, 291] on div "Add Column" at bounding box center [350, 353] width 567 height 443
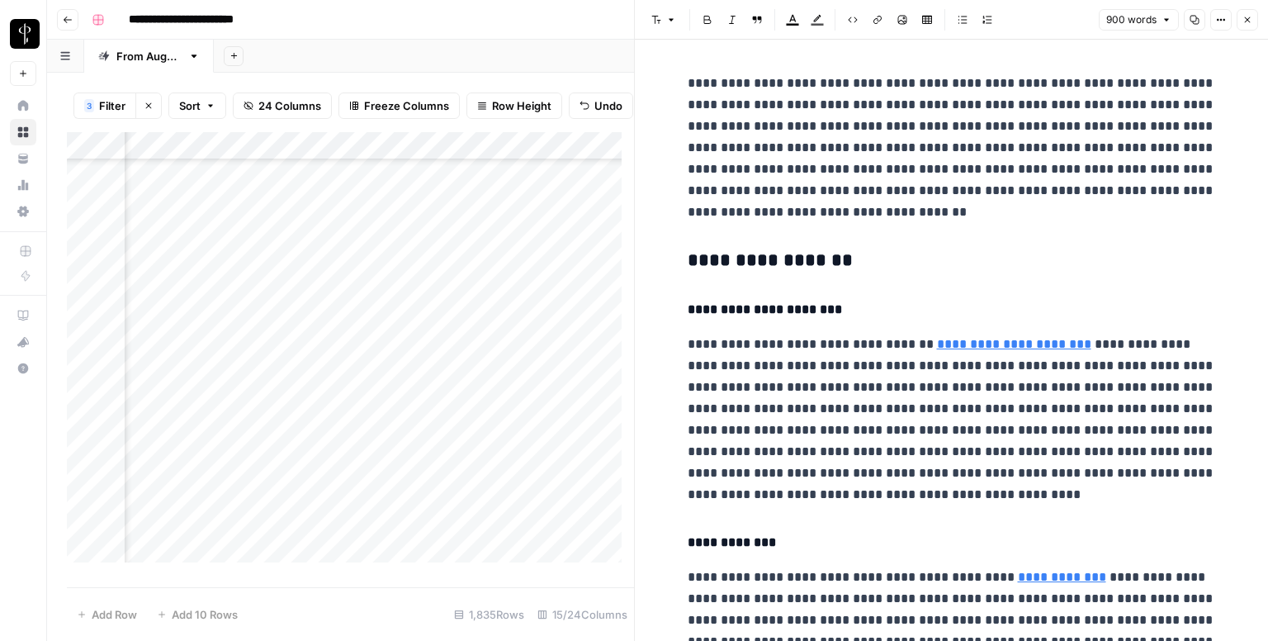
click at [720, 258] on h3 "**********" at bounding box center [952, 260] width 528 height 23
click at [647, 11] on button "Font style" at bounding box center [664, 19] width 38 height 21
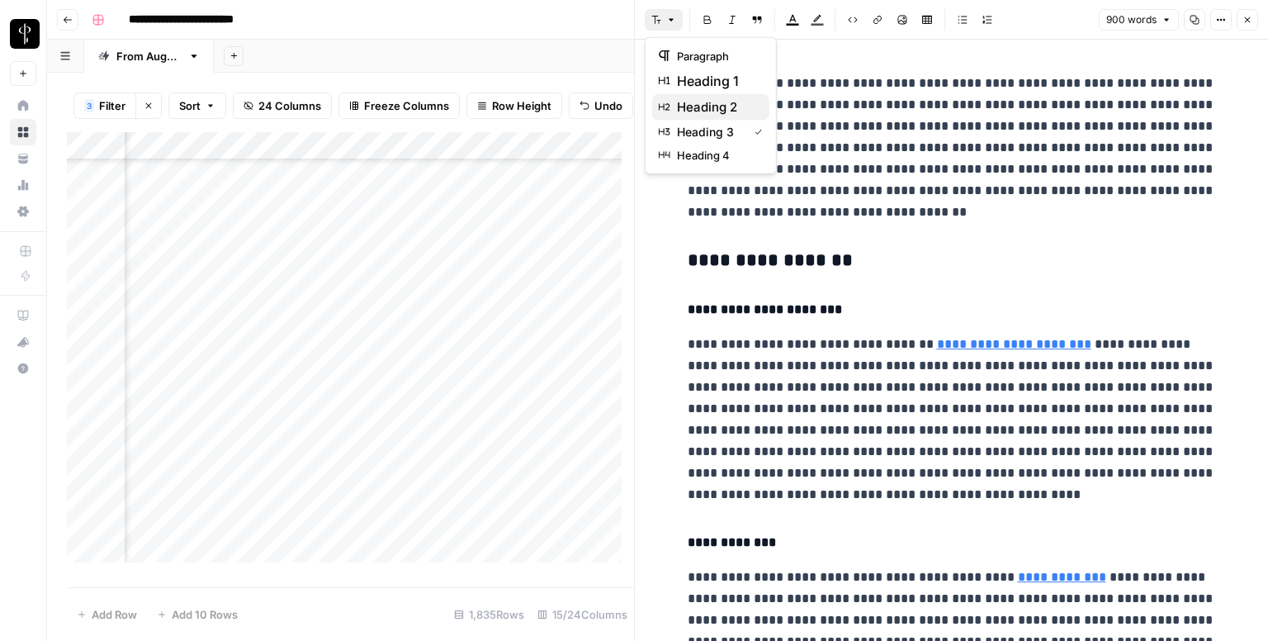
click at [724, 110] on span "heading 2" at bounding box center [716, 107] width 79 height 20
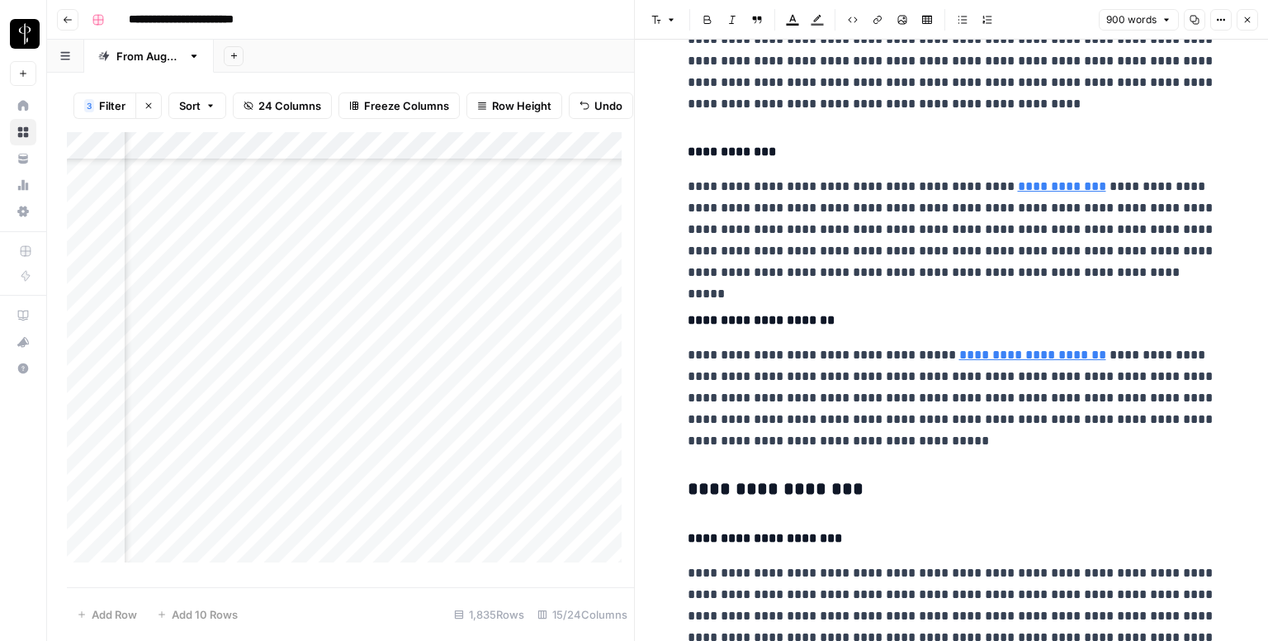
scroll to position [413, 0]
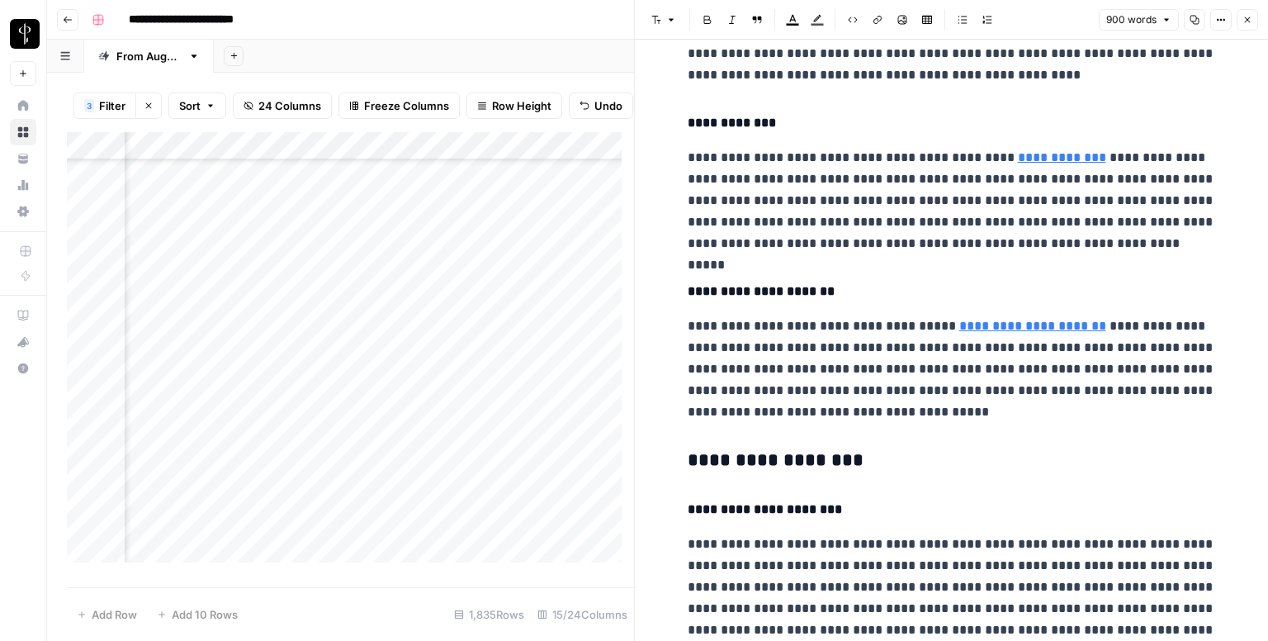
click at [753, 452] on h3 "**********" at bounding box center [952, 460] width 528 height 23
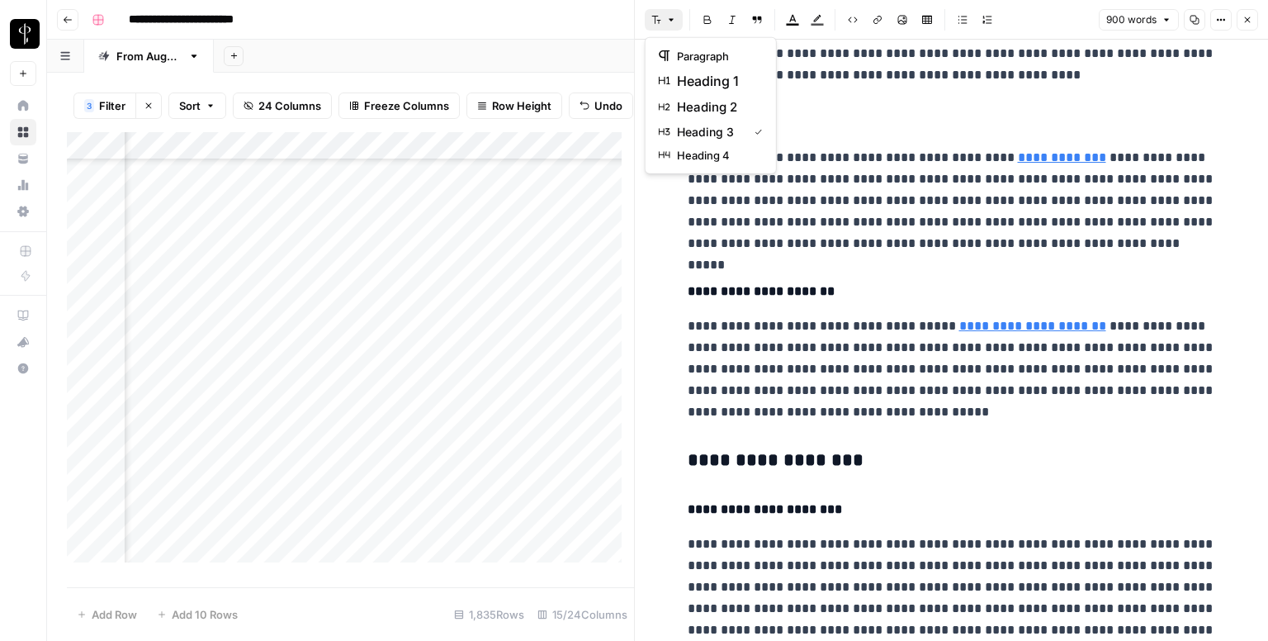
click at [665, 17] on button "Font style" at bounding box center [664, 19] width 38 height 21
click at [722, 114] on span "heading 2" at bounding box center [716, 107] width 79 height 20
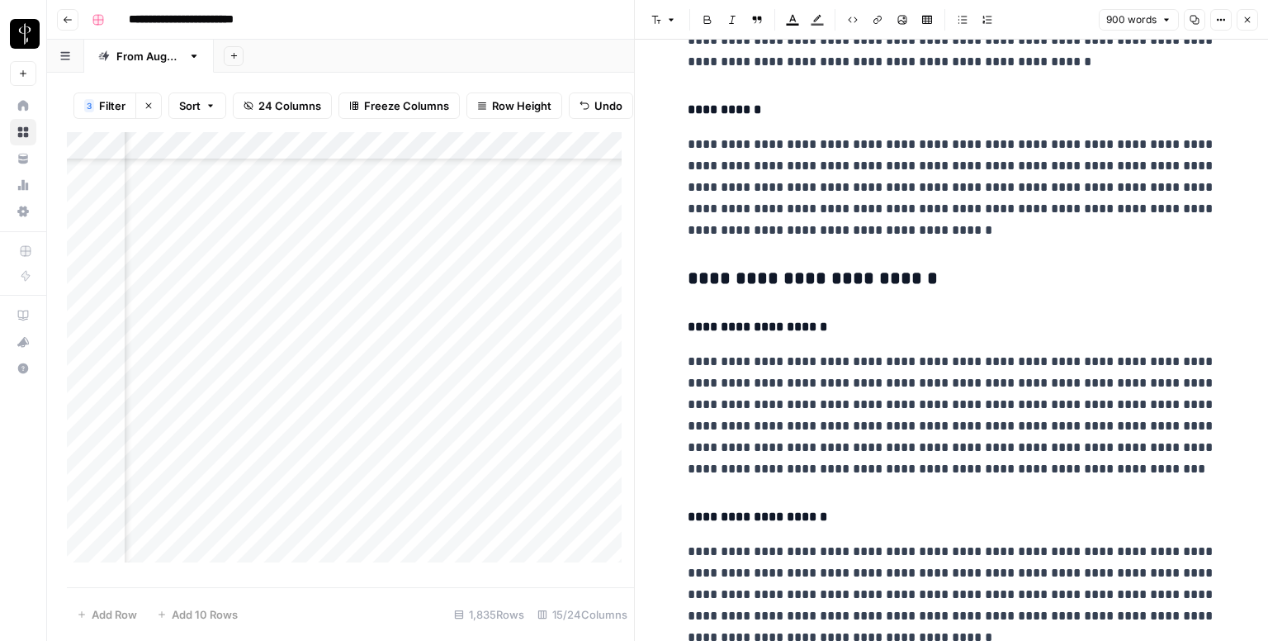
scroll to position [1321, 0]
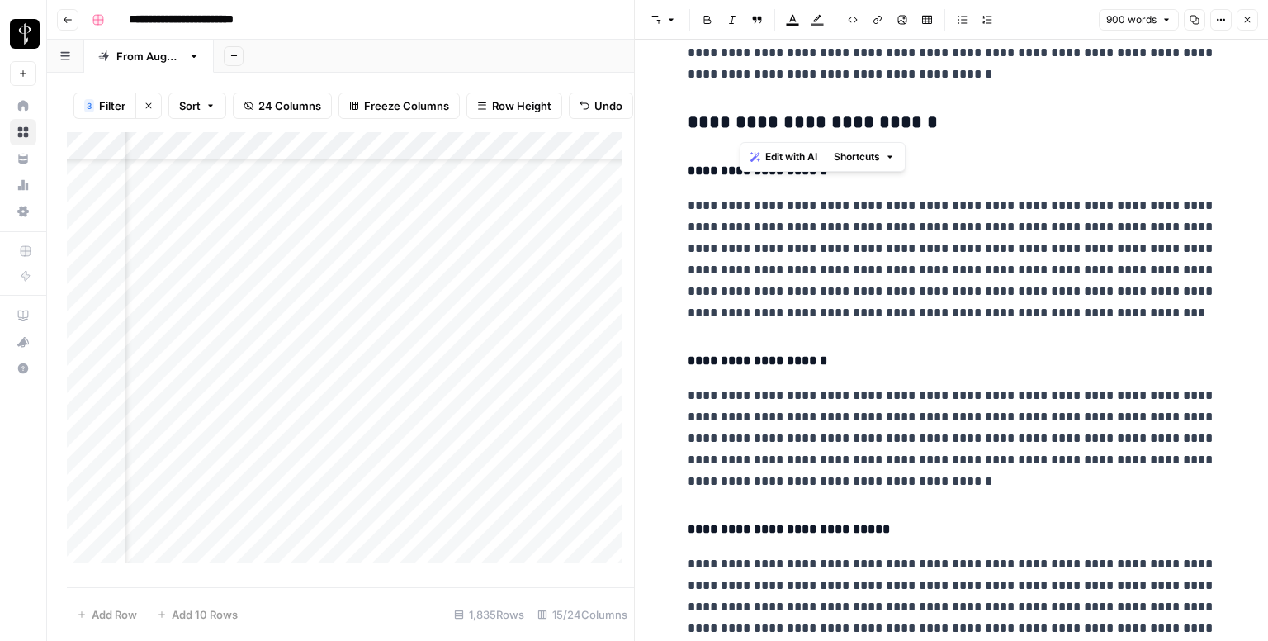
click at [745, 121] on h3 "**********" at bounding box center [952, 122] width 528 height 23
click at [658, 17] on icon "button" at bounding box center [656, 20] width 10 height 10
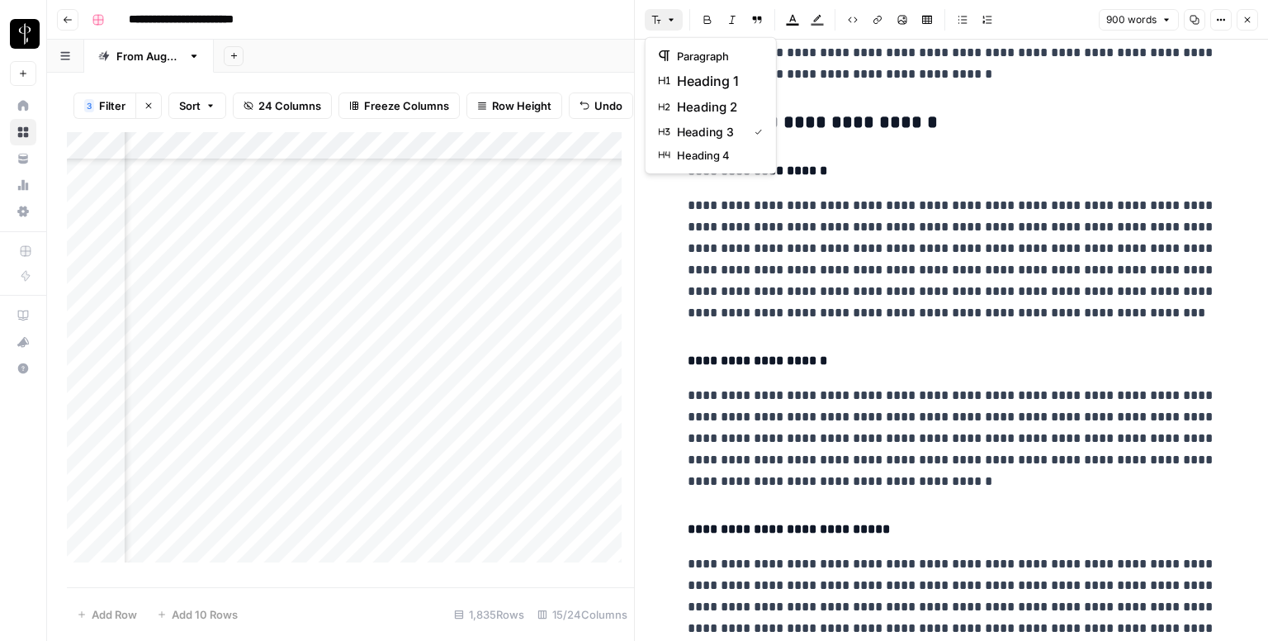
click at [708, 104] on span "heading 2" at bounding box center [716, 107] width 79 height 20
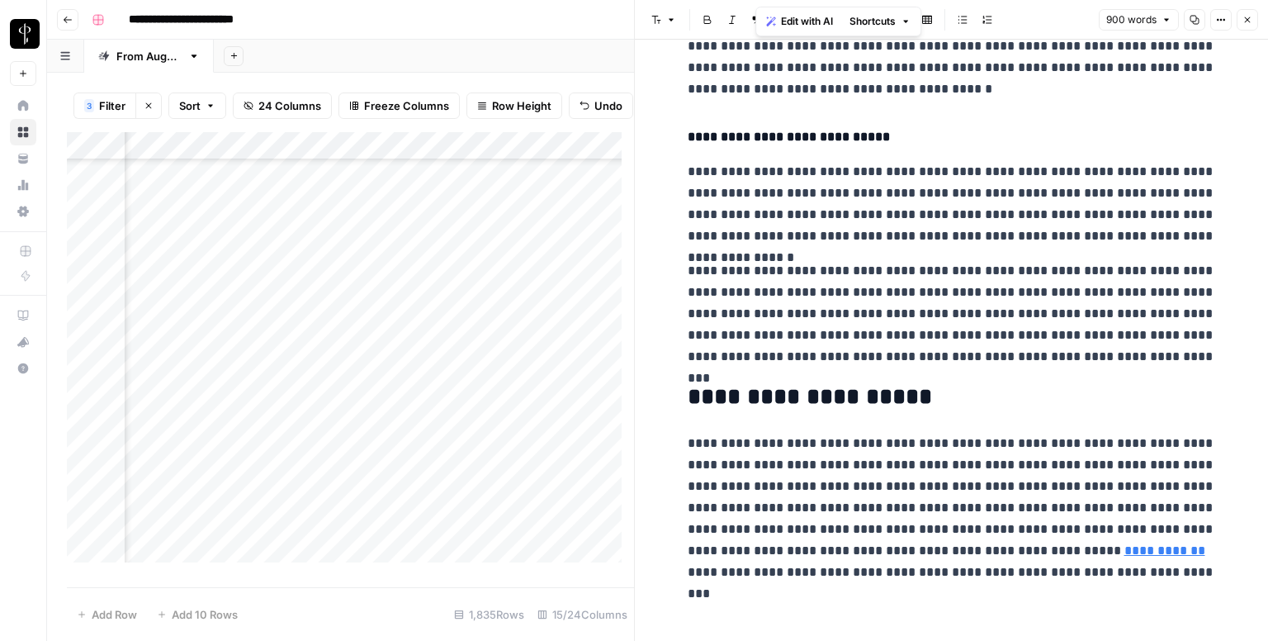
scroll to position [1708, 0]
click at [1181, 526] on icon at bounding box center [1176, 525] width 10 height 10
click at [1250, 17] on icon "button" at bounding box center [1248, 20] width 6 height 6
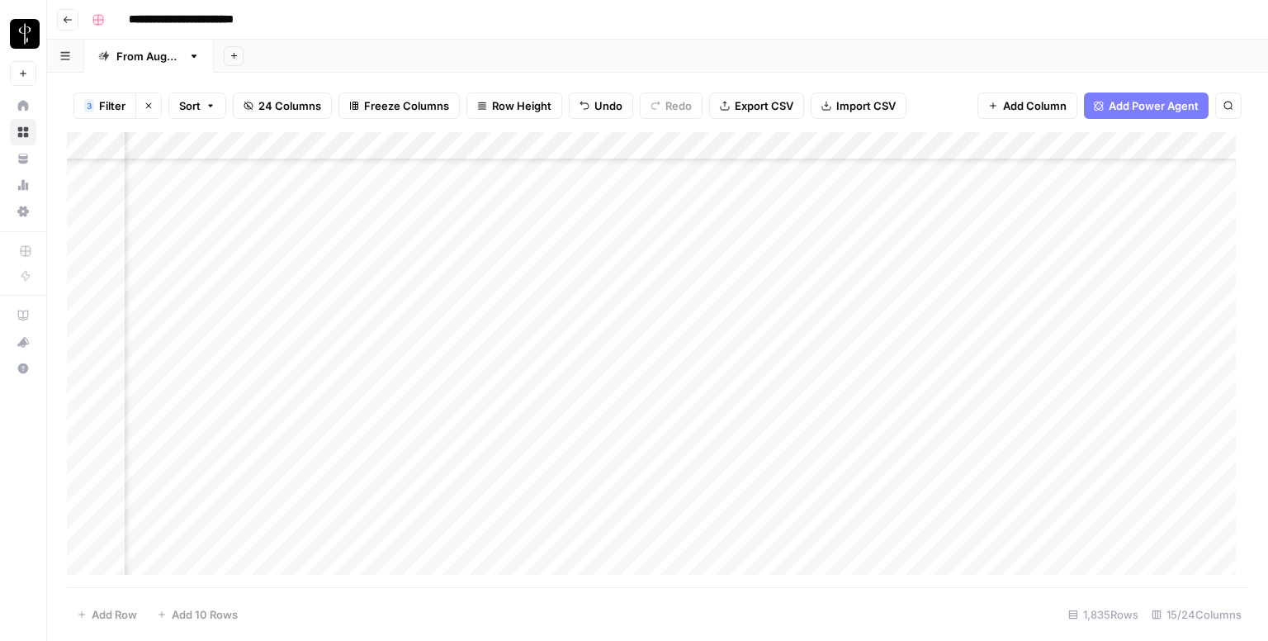
click at [693, 275] on div "Add Column" at bounding box center [657, 359] width 1181 height 455
type textarea "**********"
click at [680, 308] on div "Add Column" at bounding box center [657, 359] width 1181 height 455
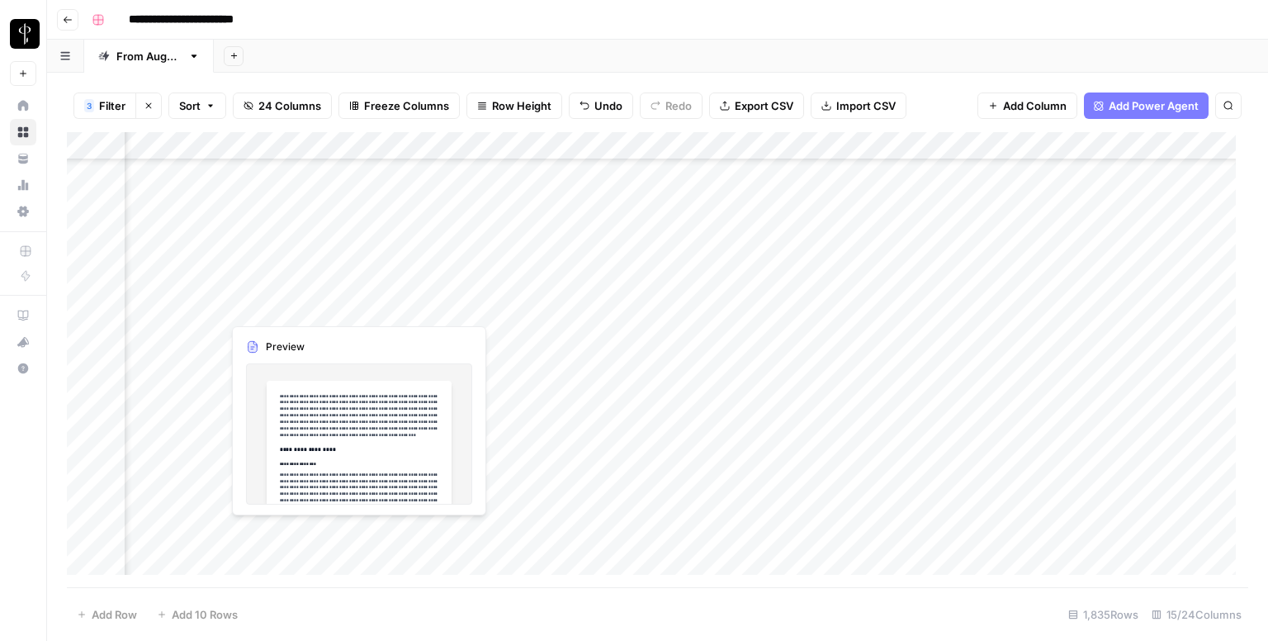
click at [198, 306] on div "Add Column" at bounding box center [657, 359] width 1181 height 455
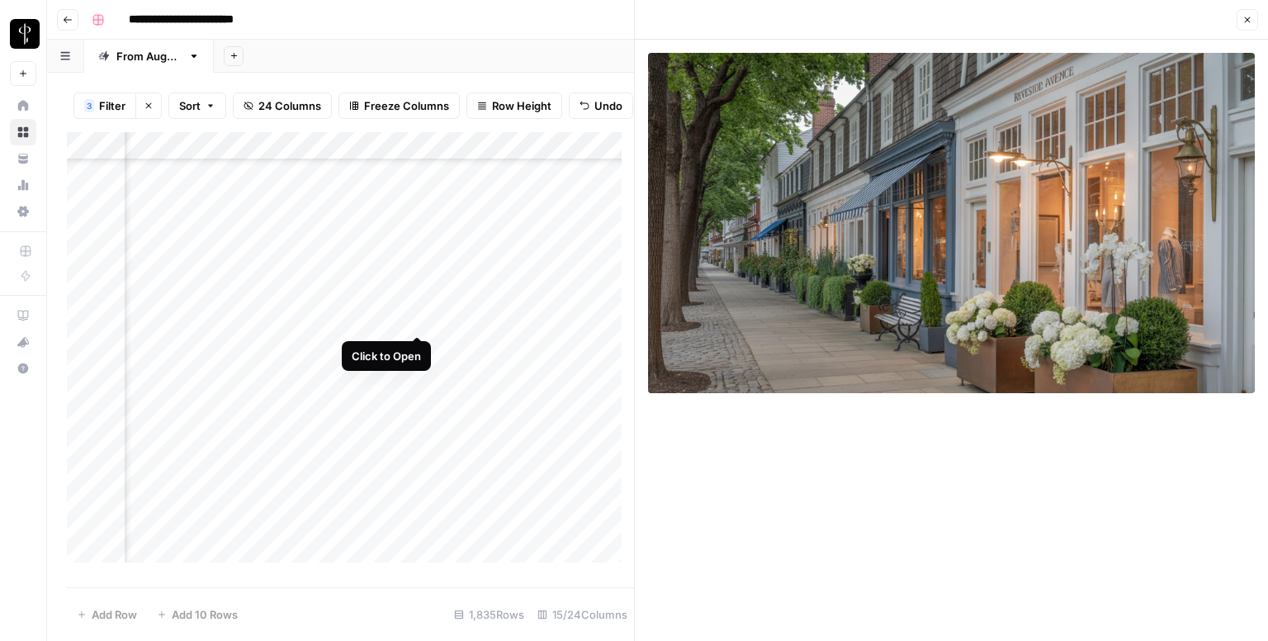
click at [419, 313] on div "Add Column" at bounding box center [350, 353] width 567 height 443
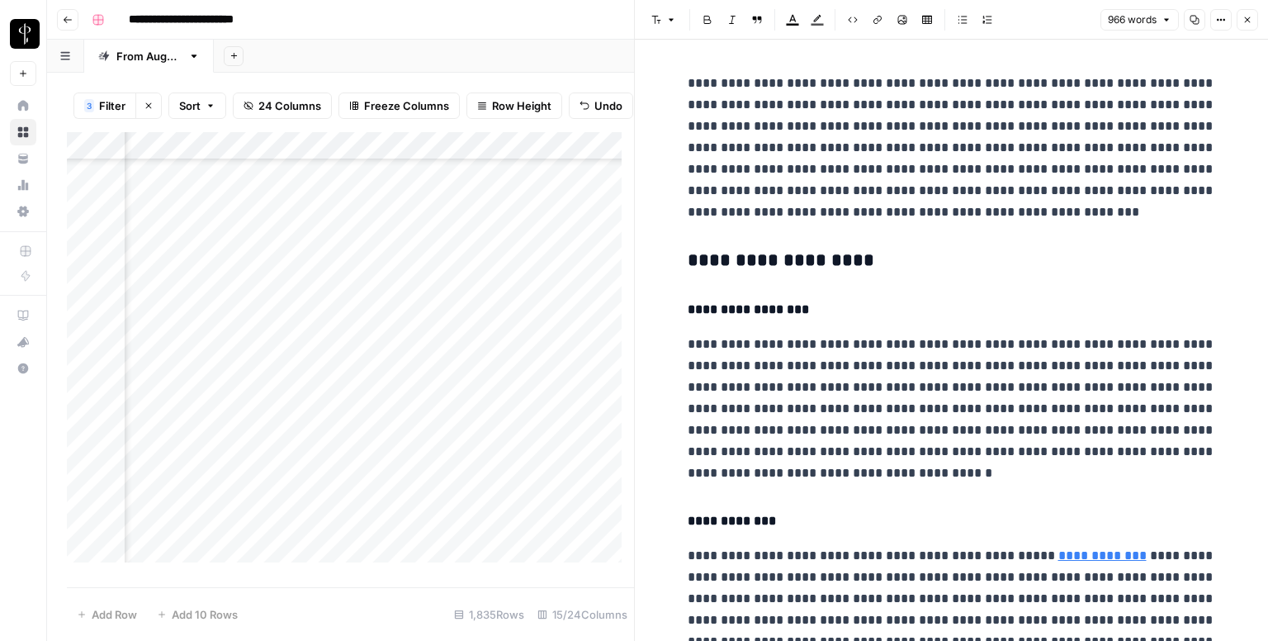
click at [746, 259] on h3 "**********" at bounding box center [952, 260] width 528 height 23
click at [670, 6] on header "Font style Bold Italic Block quote Text color Highlight color Code block Link I…" at bounding box center [951, 20] width 633 height 40
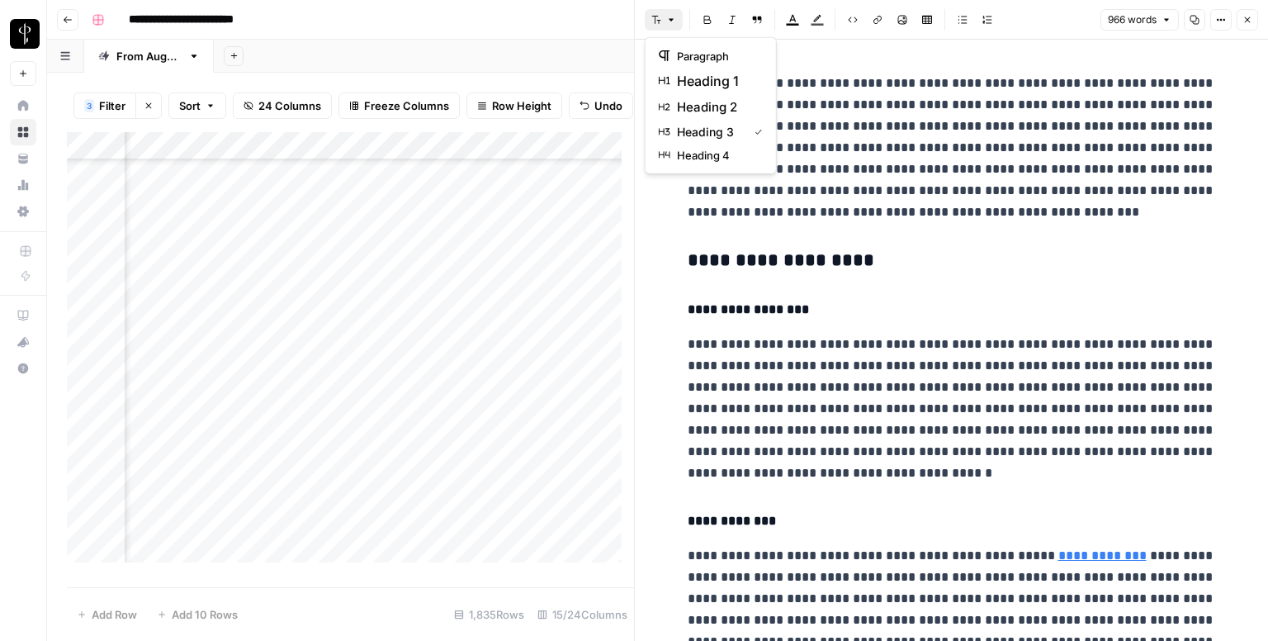
click at [667, 28] on button "Font style" at bounding box center [664, 19] width 38 height 21
click at [708, 106] on span "heading 2" at bounding box center [716, 107] width 79 height 20
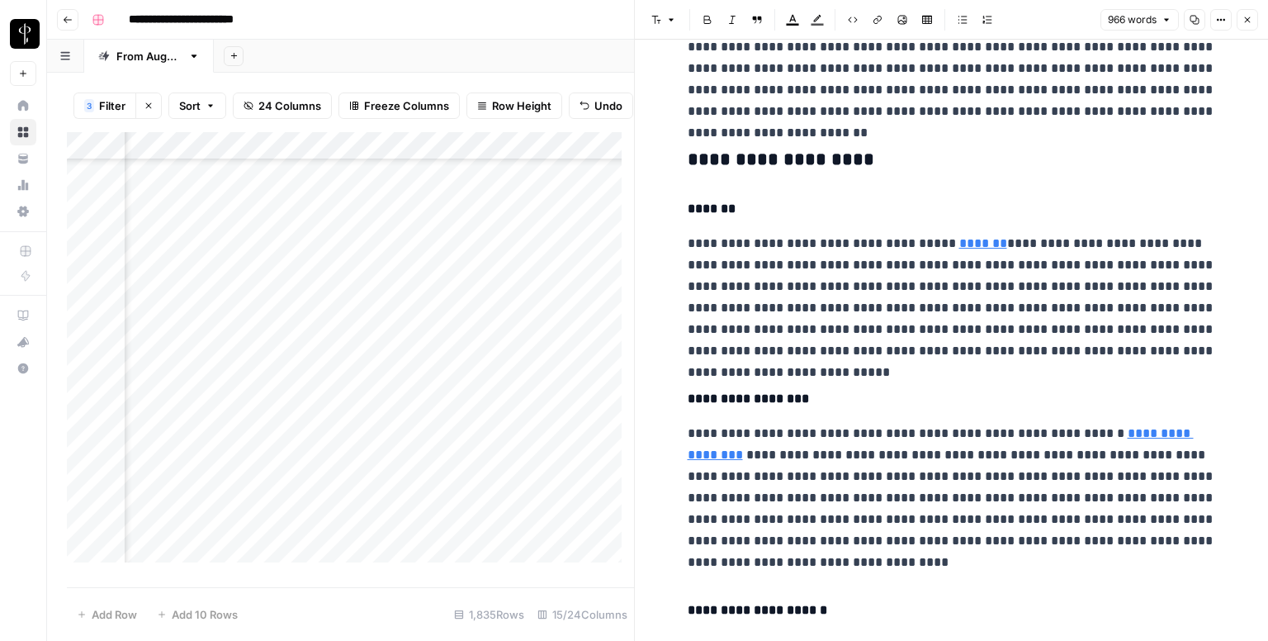
scroll to position [743, 0]
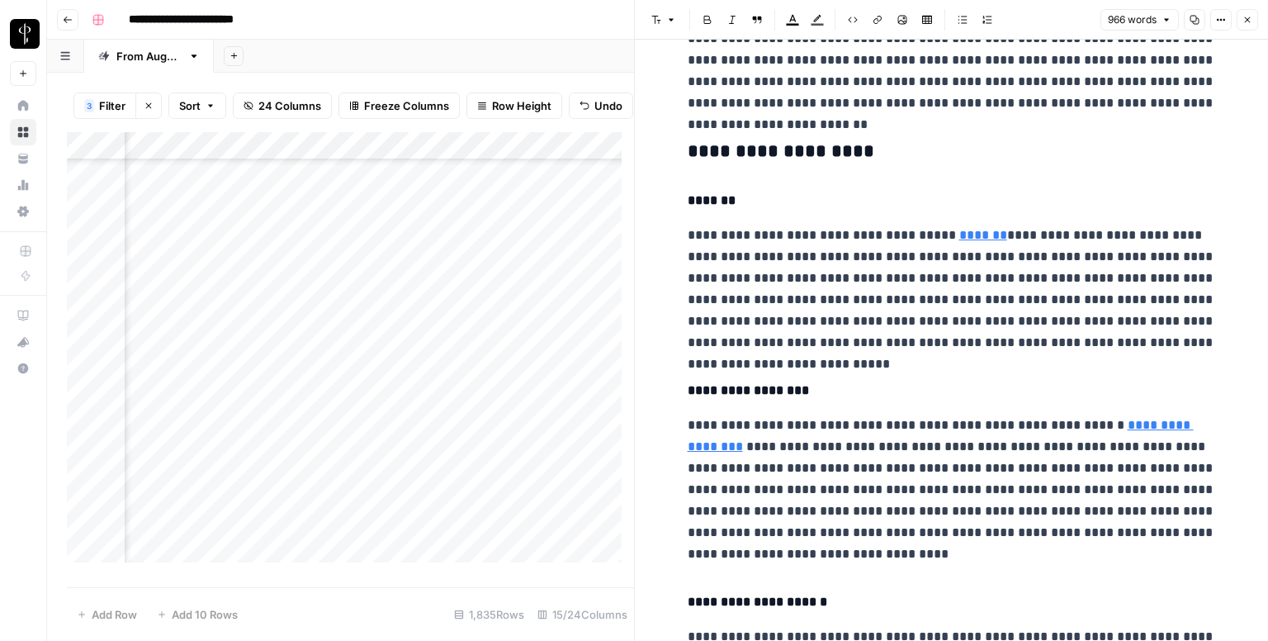
click at [754, 151] on h3 "**********" at bounding box center [952, 151] width 528 height 23
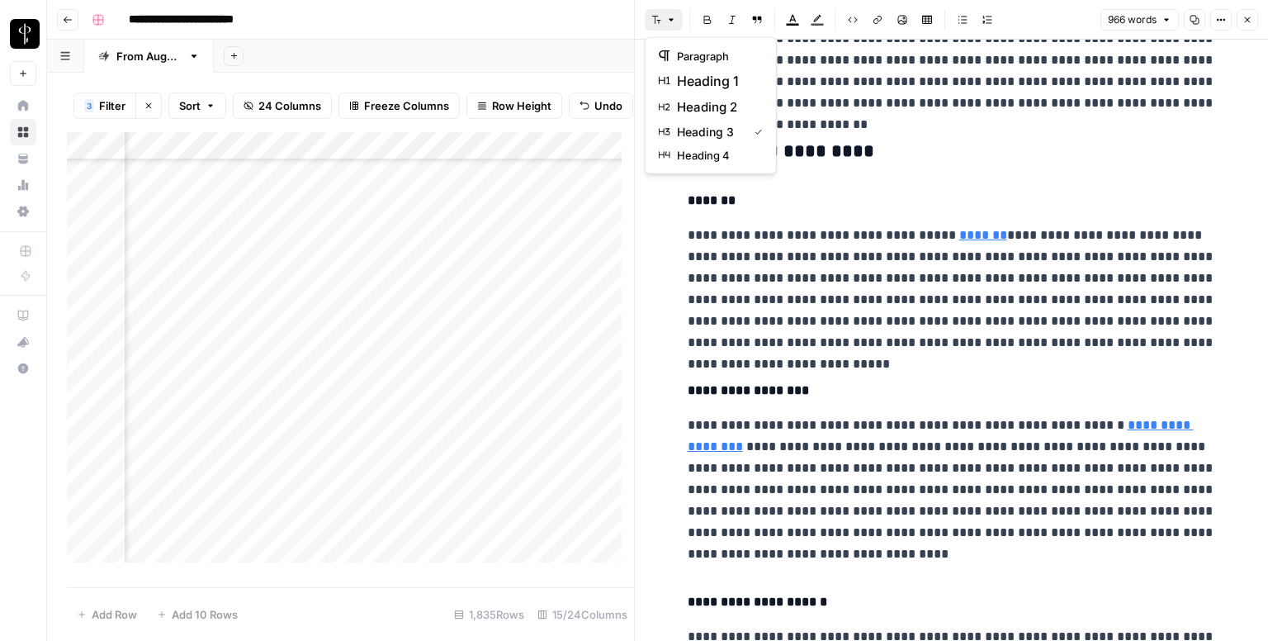
click at [668, 24] on icon "button" at bounding box center [671, 20] width 10 height 10
click at [717, 113] on span "heading 2" at bounding box center [716, 107] width 79 height 20
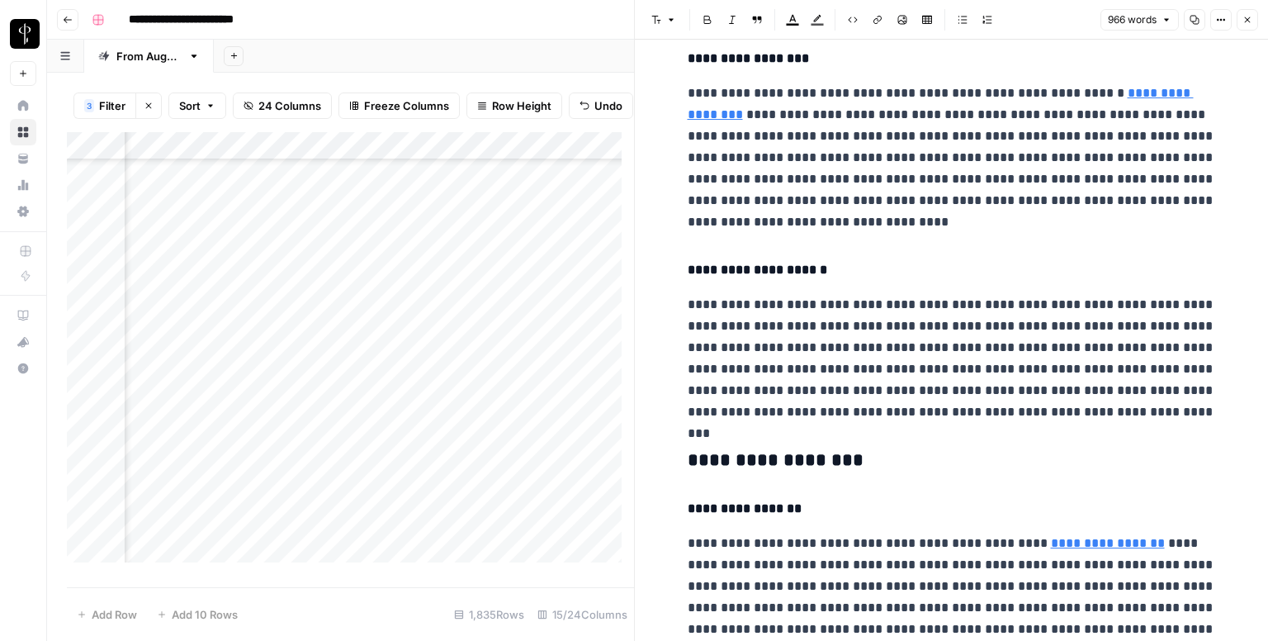
scroll to position [1156, 0]
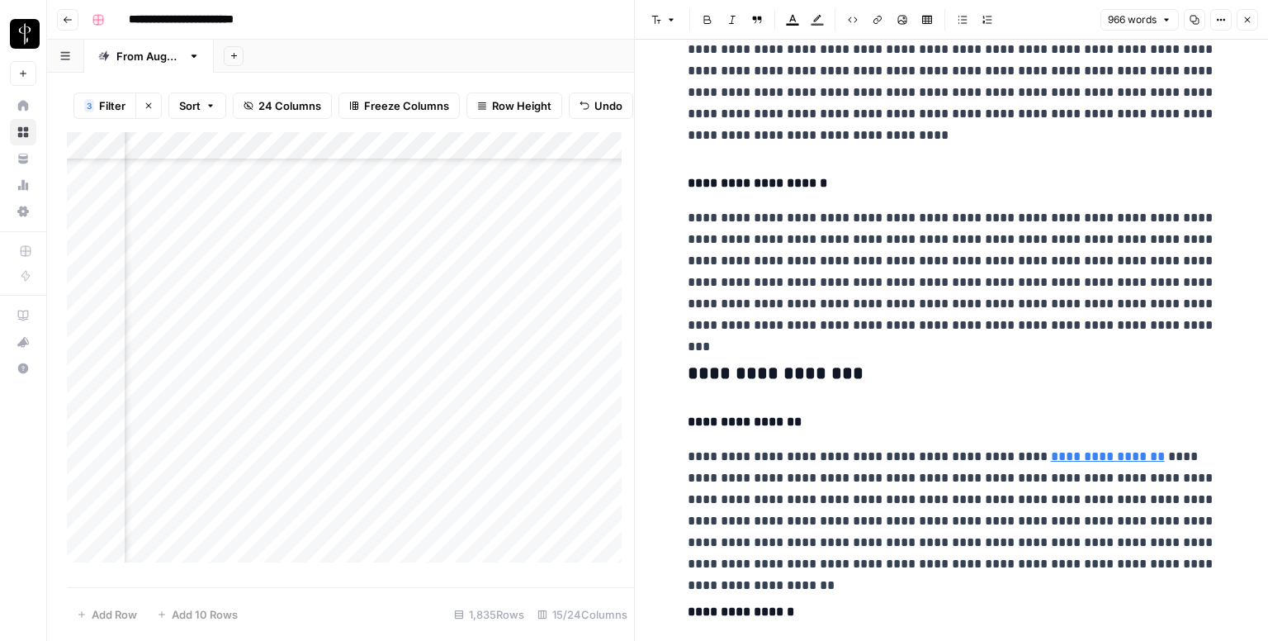
click at [785, 370] on h3 "**********" at bounding box center [952, 373] width 528 height 23
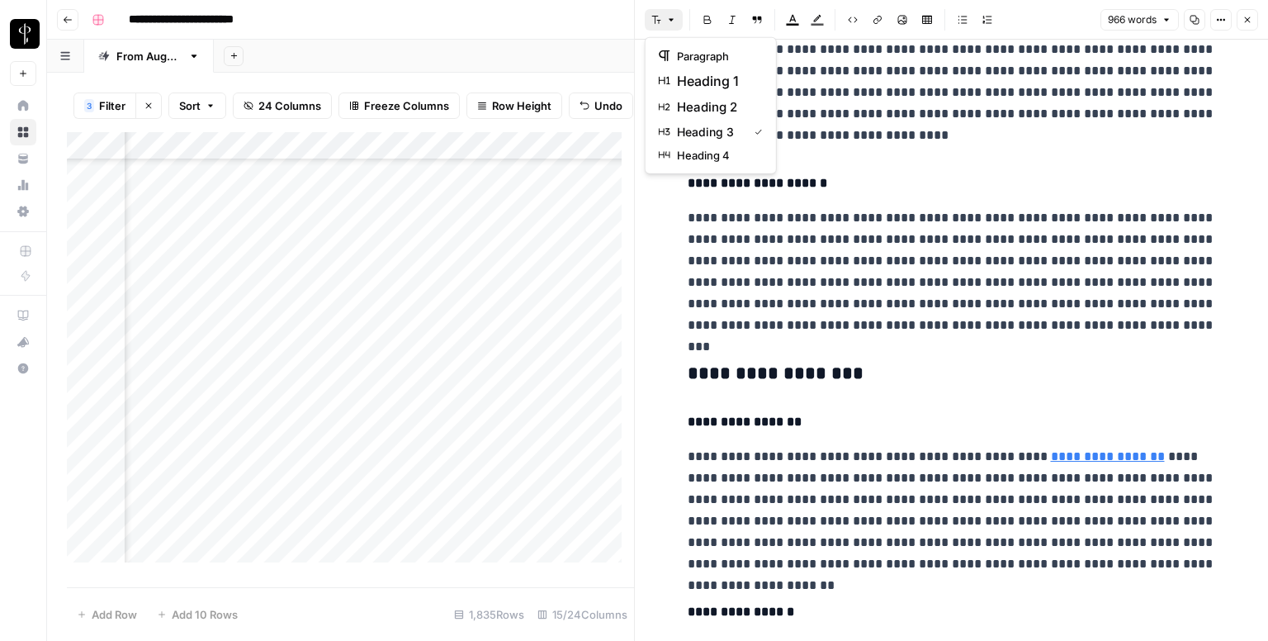
click at [651, 24] on icon "button" at bounding box center [656, 20] width 10 height 10
click at [726, 109] on span "heading 2" at bounding box center [716, 107] width 79 height 20
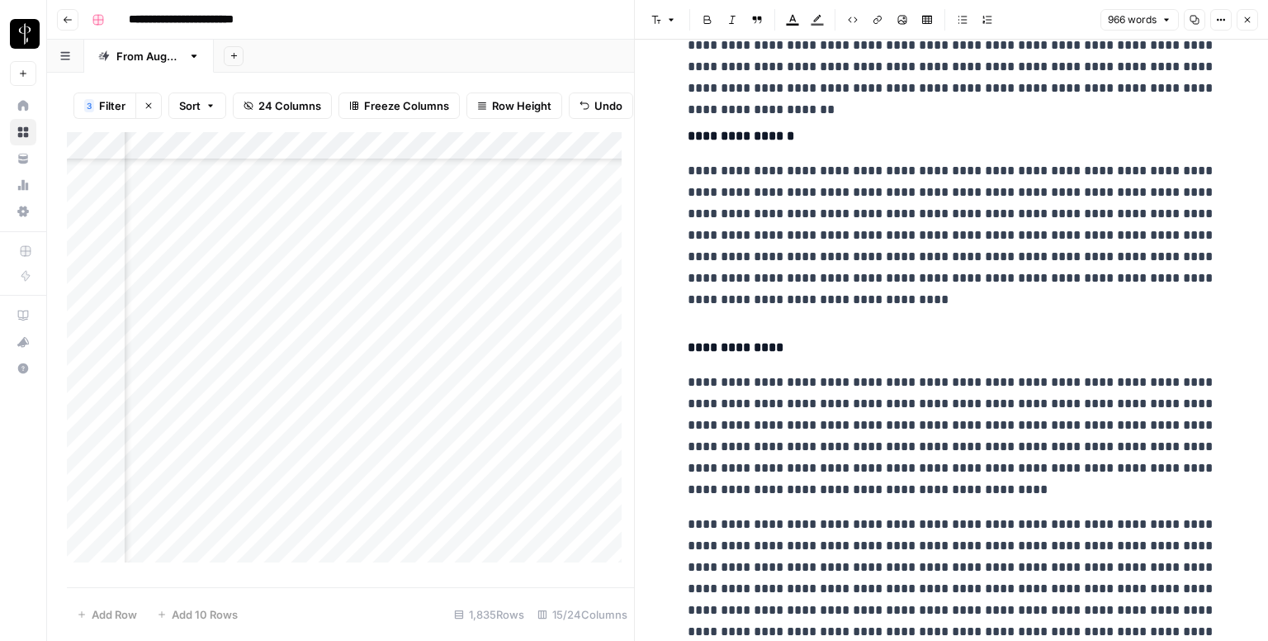
scroll to position [1902, 0]
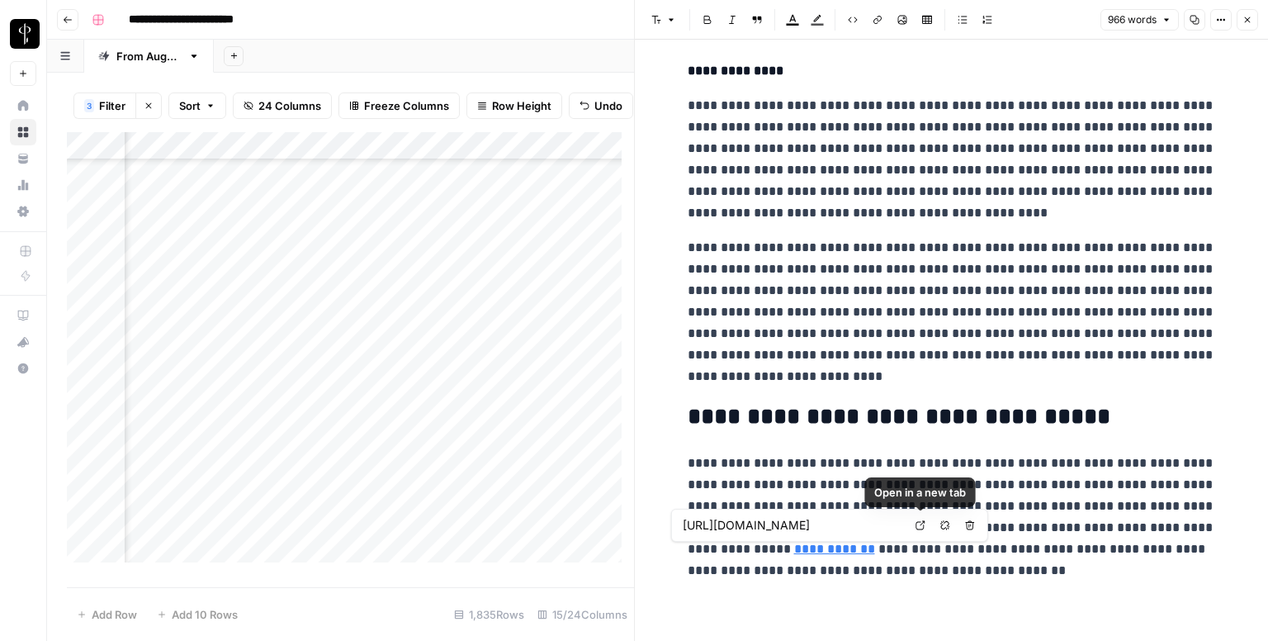
click at [915, 520] on link "Open in a new tab" at bounding box center [920, 524] width 21 height 21
click at [1248, 17] on icon "button" at bounding box center [1247, 20] width 10 height 10
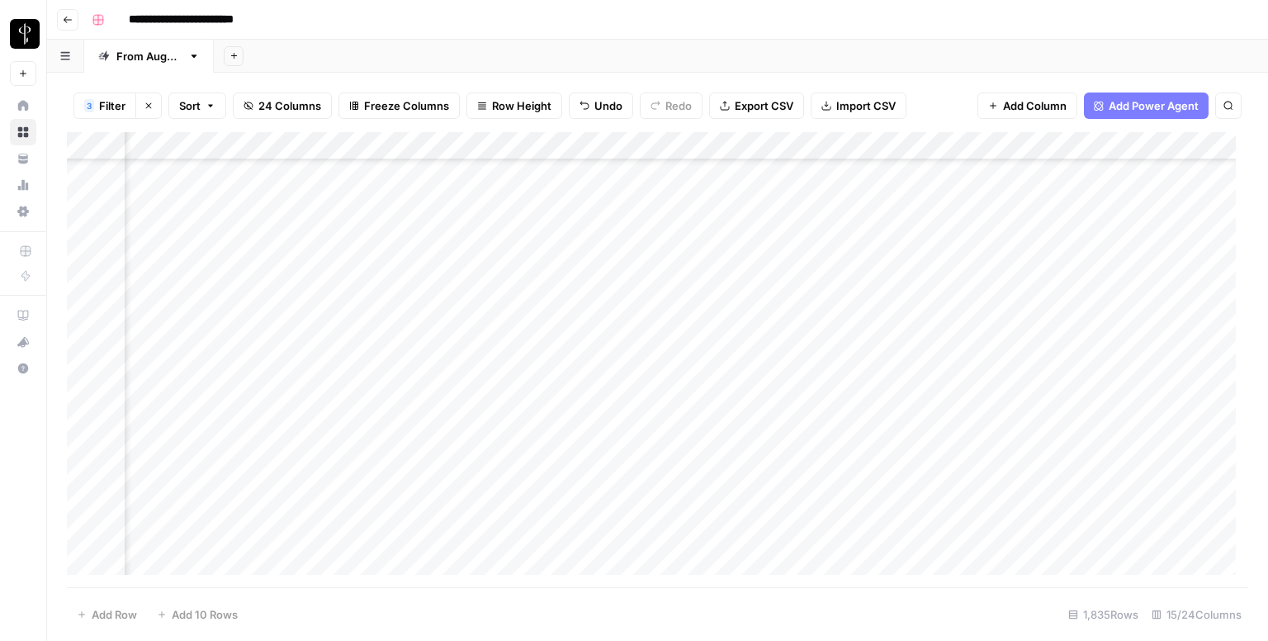
click at [749, 281] on div "Add Column" at bounding box center [657, 359] width 1181 height 455
drag, startPoint x: 796, startPoint y: 291, endPoint x: 796, endPoint y: 310, distance: 18.2
click at [796, 310] on div "Add Column" at bounding box center [657, 359] width 1181 height 455
click at [198, 331] on div "Add Column" at bounding box center [657, 359] width 1181 height 455
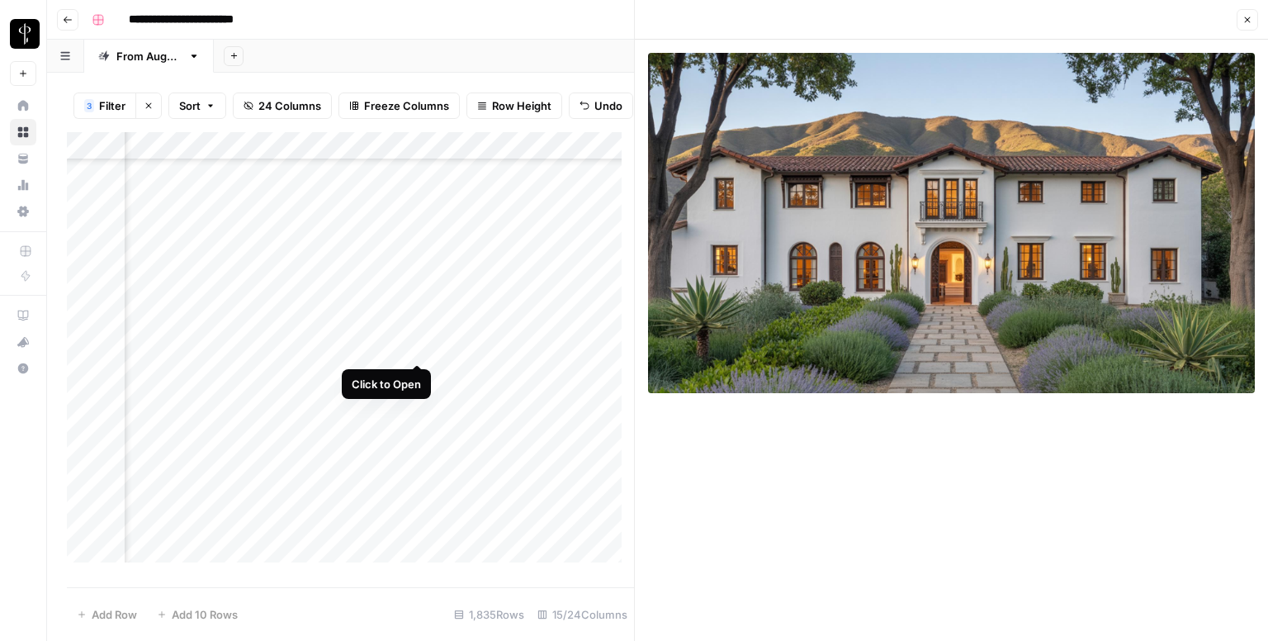
click at [414, 348] on div "Add Column" at bounding box center [350, 353] width 567 height 443
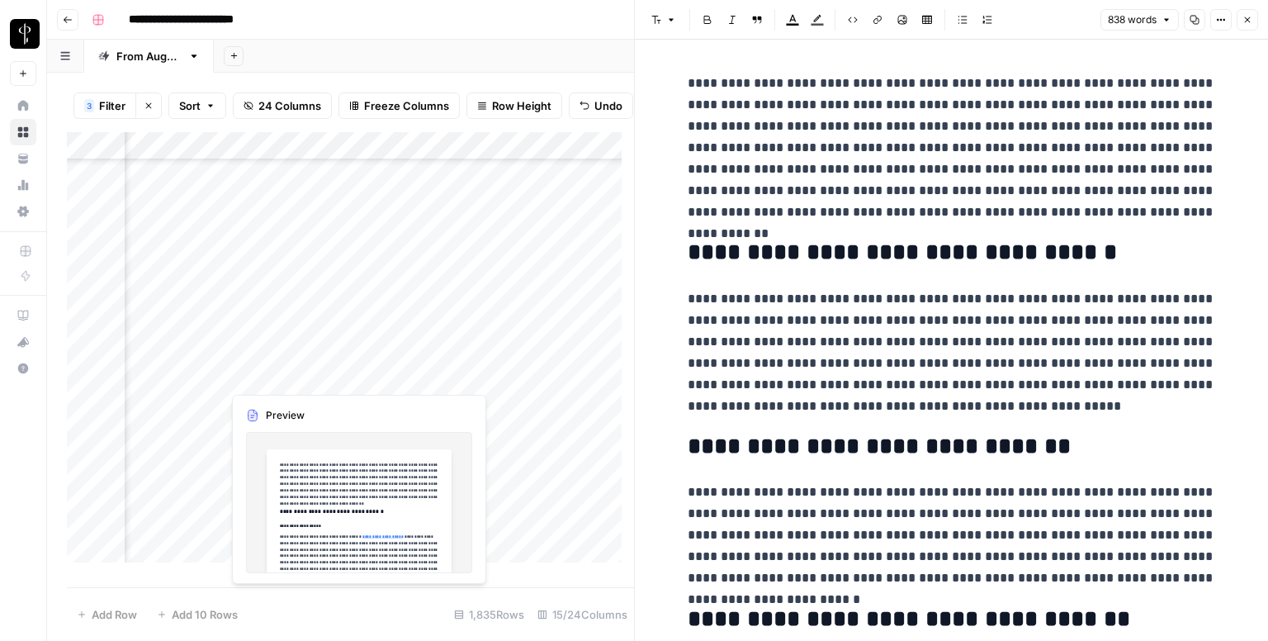
click at [413, 377] on div "Add Column" at bounding box center [350, 353] width 567 height 443
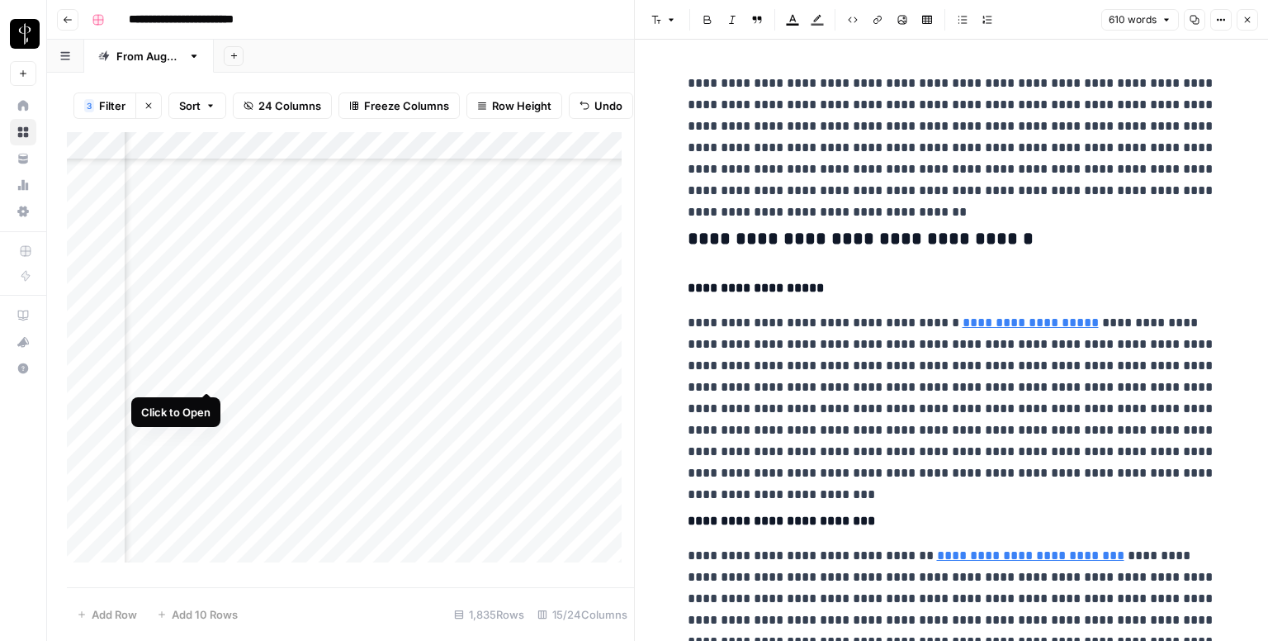
click at [207, 375] on div "Add Column" at bounding box center [350, 353] width 567 height 443
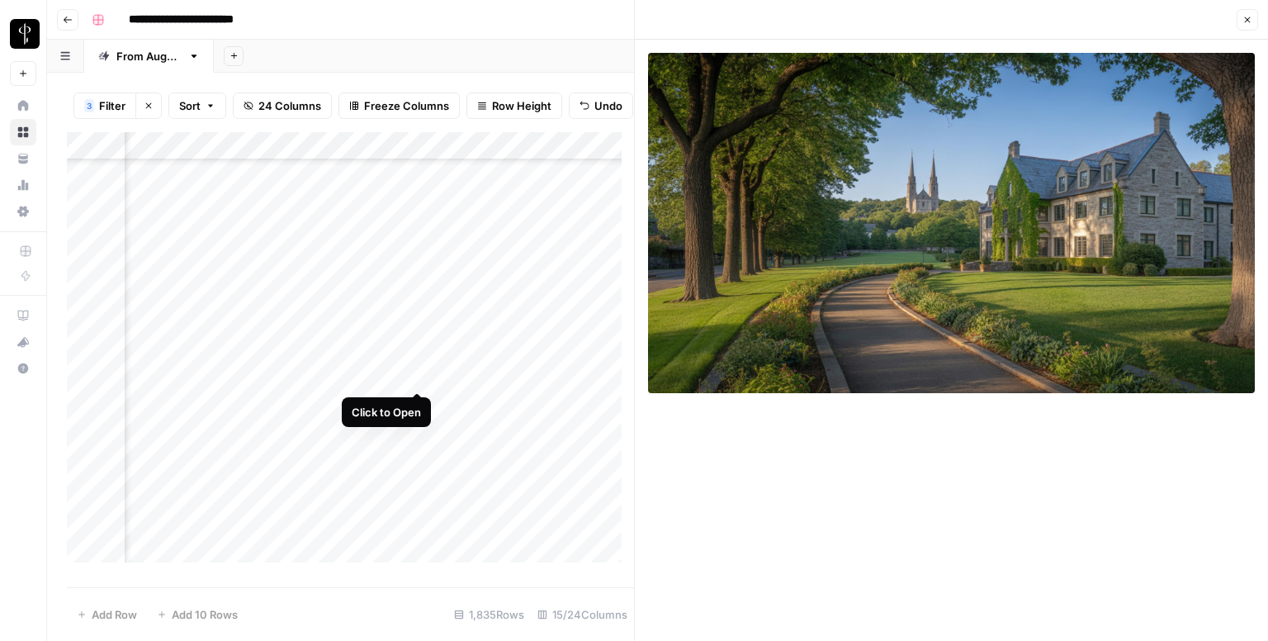
click at [411, 376] on div "Add Column" at bounding box center [350, 353] width 567 height 443
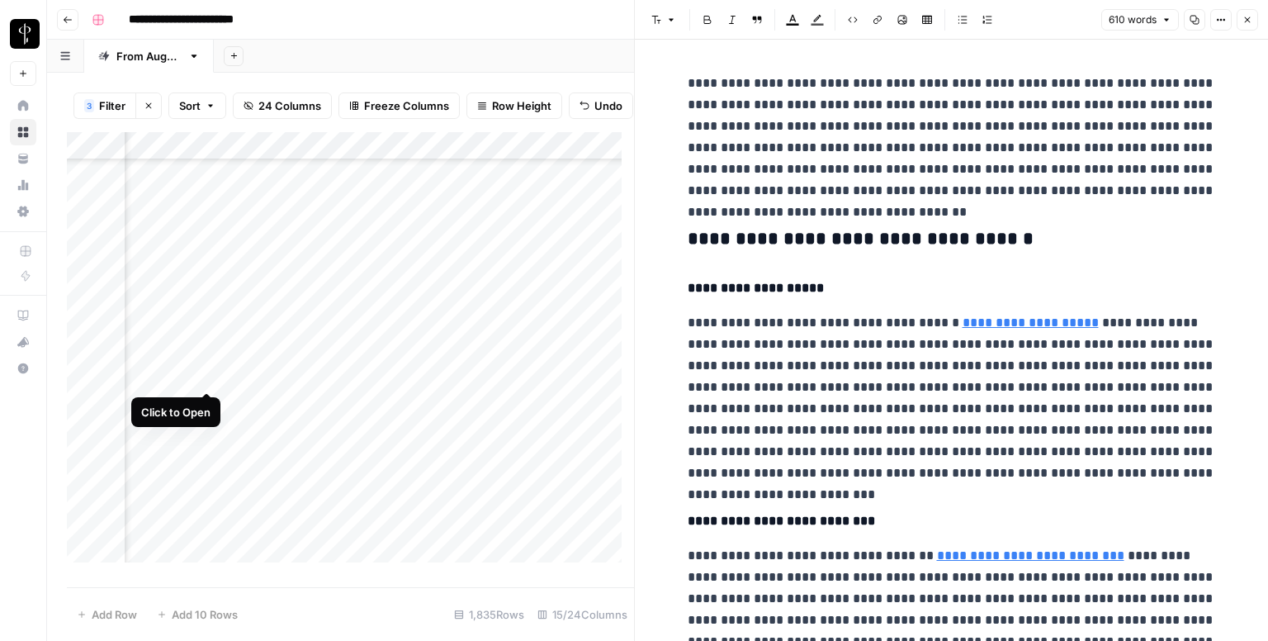
click at [205, 376] on div "Add Column" at bounding box center [350, 353] width 567 height 443
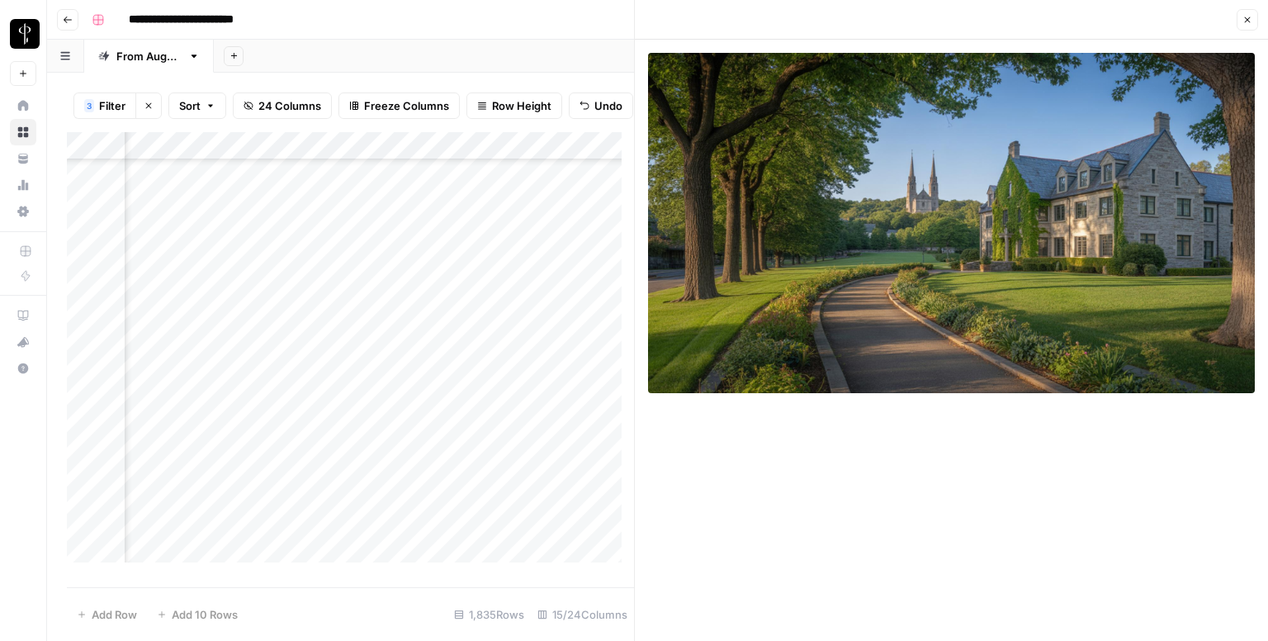
click at [1246, 21] on icon "button" at bounding box center [1248, 20] width 6 height 6
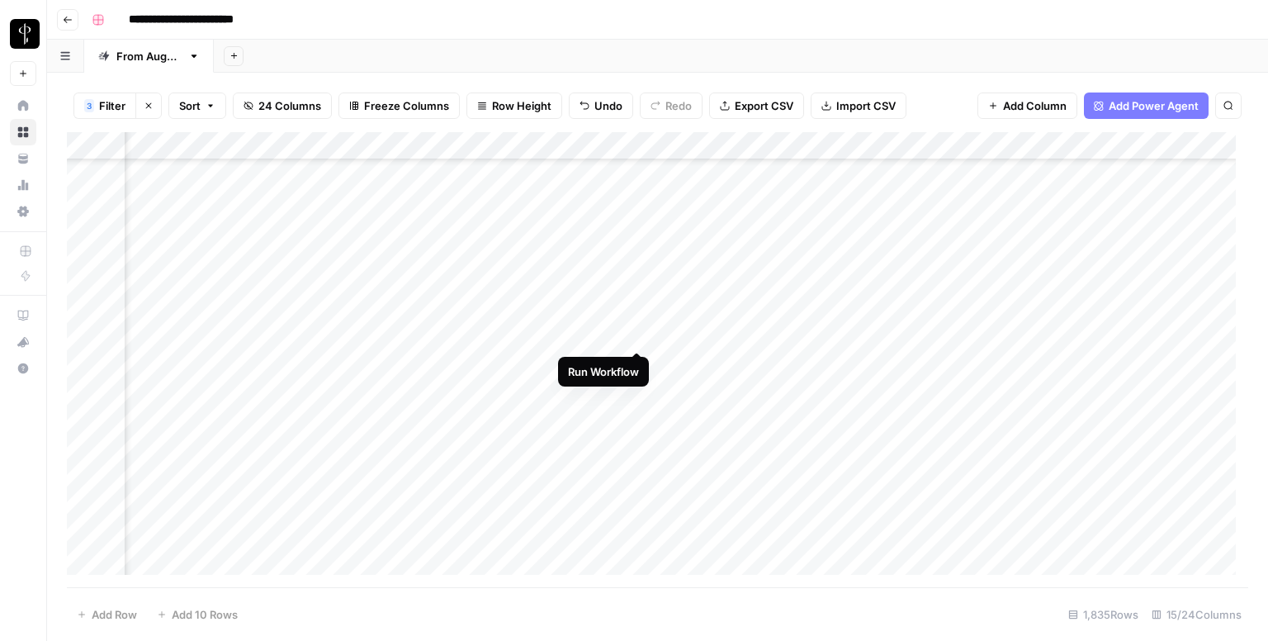
click at [637, 333] on div "Add Column" at bounding box center [657, 359] width 1181 height 455
click at [883, 335] on div "Add Column" at bounding box center [657, 359] width 1181 height 455
click at [635, 334] on div "Add Column" at bounding box center [657, 359] width 1181 height 455
click at [692, 338] on div "Add Column" at bounding box center [657, 359] width 1181 height 455
click at [693, 335] on div "Add Column" at bounding box center [657, 359] width 1181 height 455
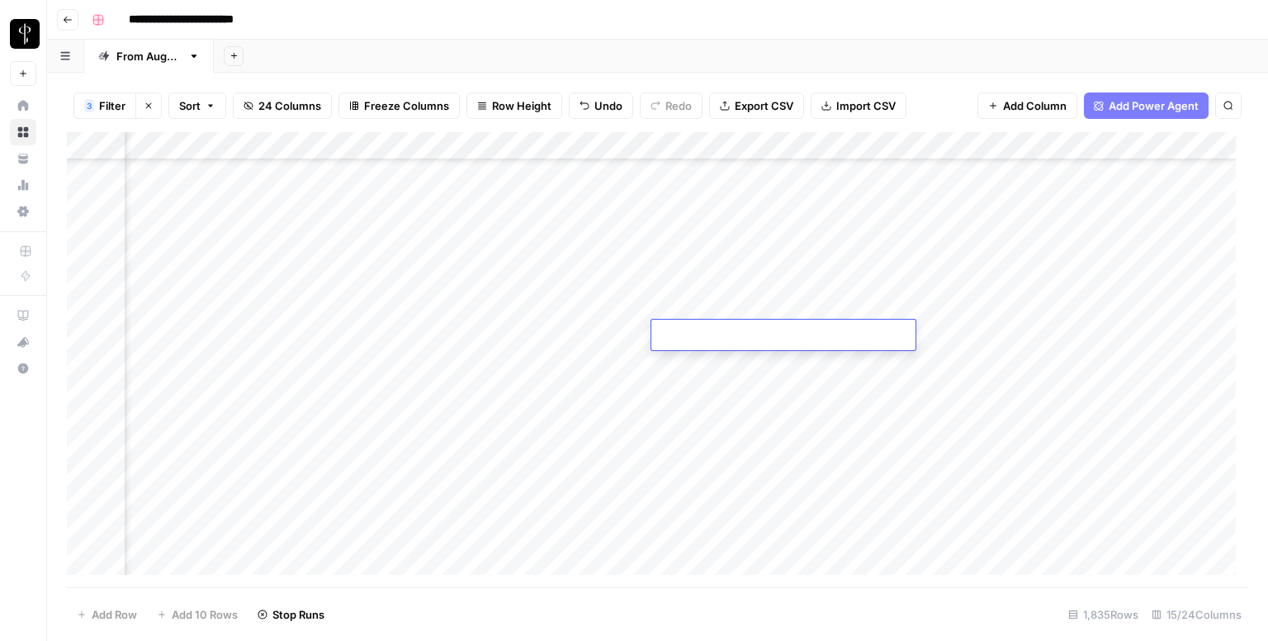
type textarea "**********"
click at [717, 364] on div "Add Column" at bounding box center [657, 359] width 1181 height 455
click at [200, 364] on div "Add Column" at bounding box center [657, 359] width 1181 height 455
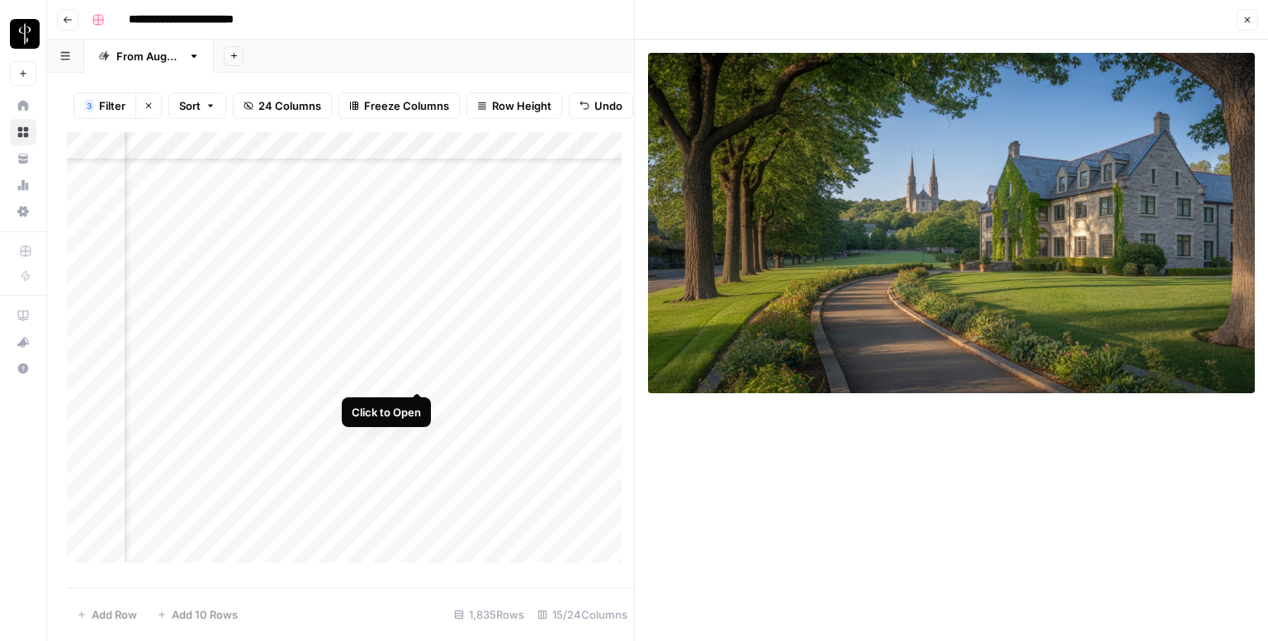
click at [416, 374] on div "Add Column" at bounding box center [350, 353] width 567 height 443
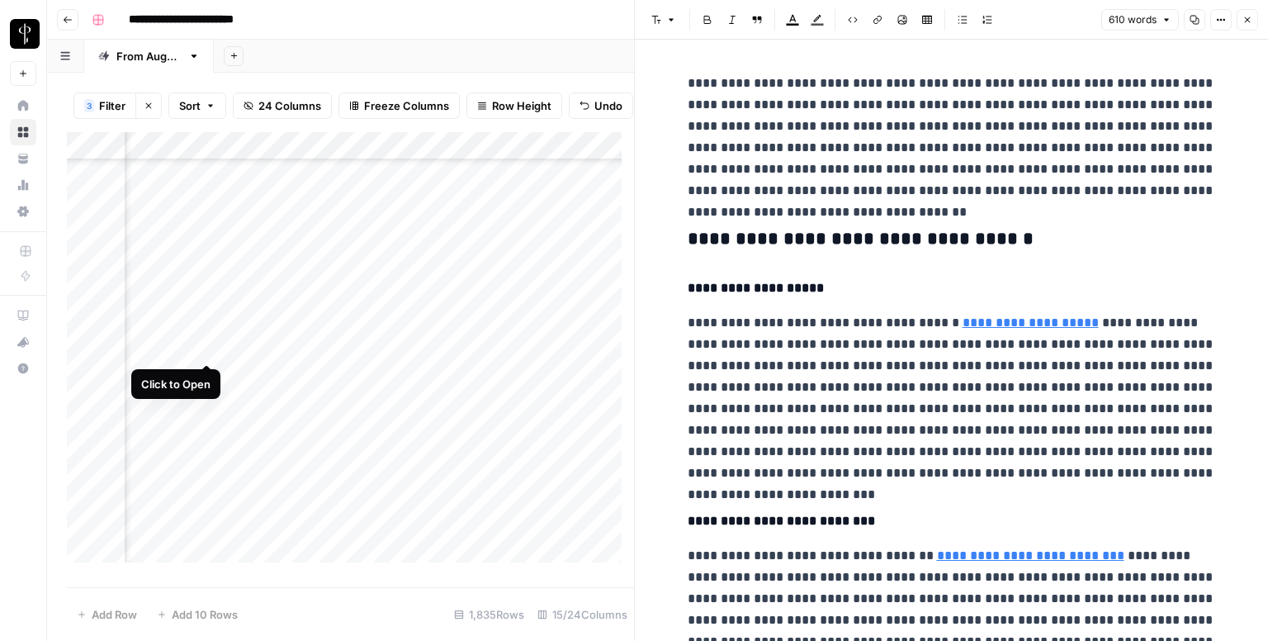
click at [206, 344] on div "Add Column" at bounding box center [350, 353] width 567 height 443
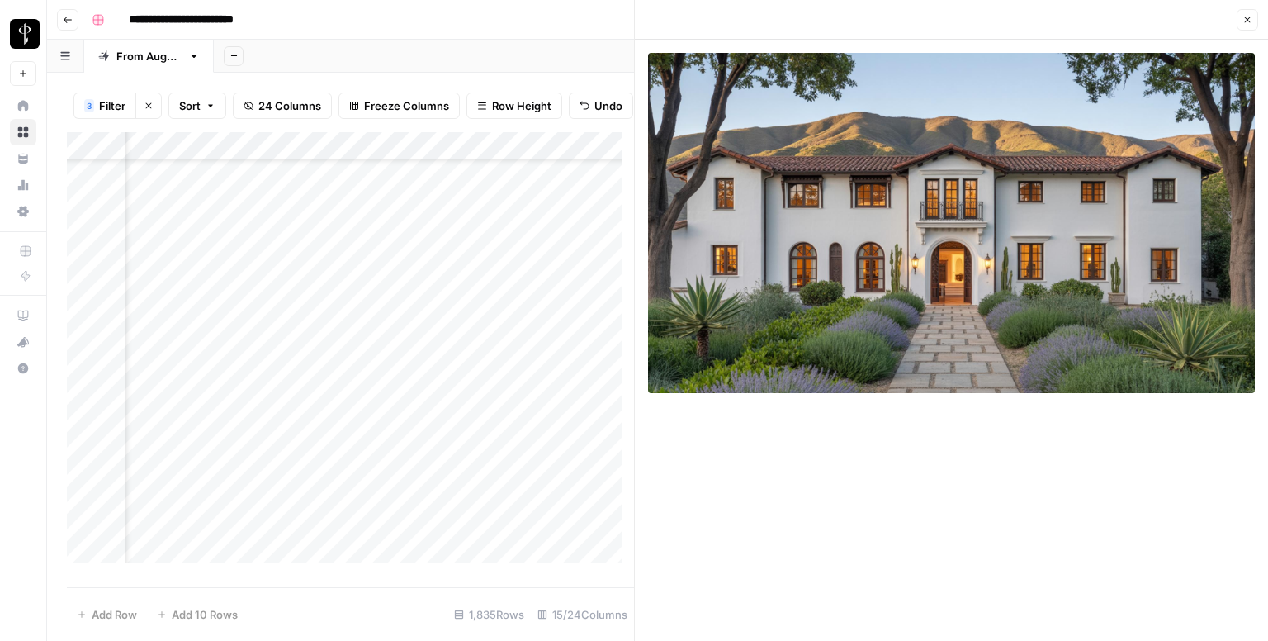
click at [1253, 17] on button "Close" at bounding box center [1247, 19] width 21 height 21
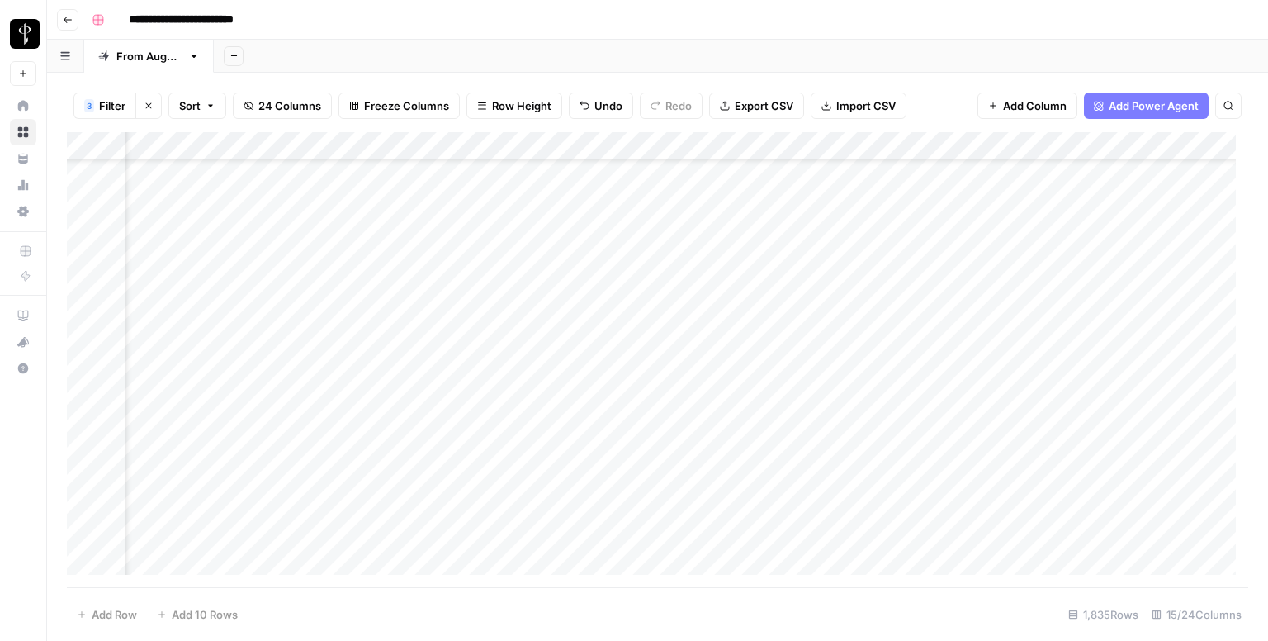
click at [719, 331] on div "Add Column" at bounding box center [657, 359] width 1181 height 455
drag, startPoint x: 798, startPoint y: 347, endPoint x: 795, endPoint y: 361, distance: 14.4
click at [795, 361] on div "Add Column" at bounding box center [657, 359] width 1181 height 455
click at [895, 329] on div "Add Column" at bounding box center [657, 359] width 1181 height 455
click at [641, 333] on div "Add Column" at bounding box center [657, 359] width 1181 height 455
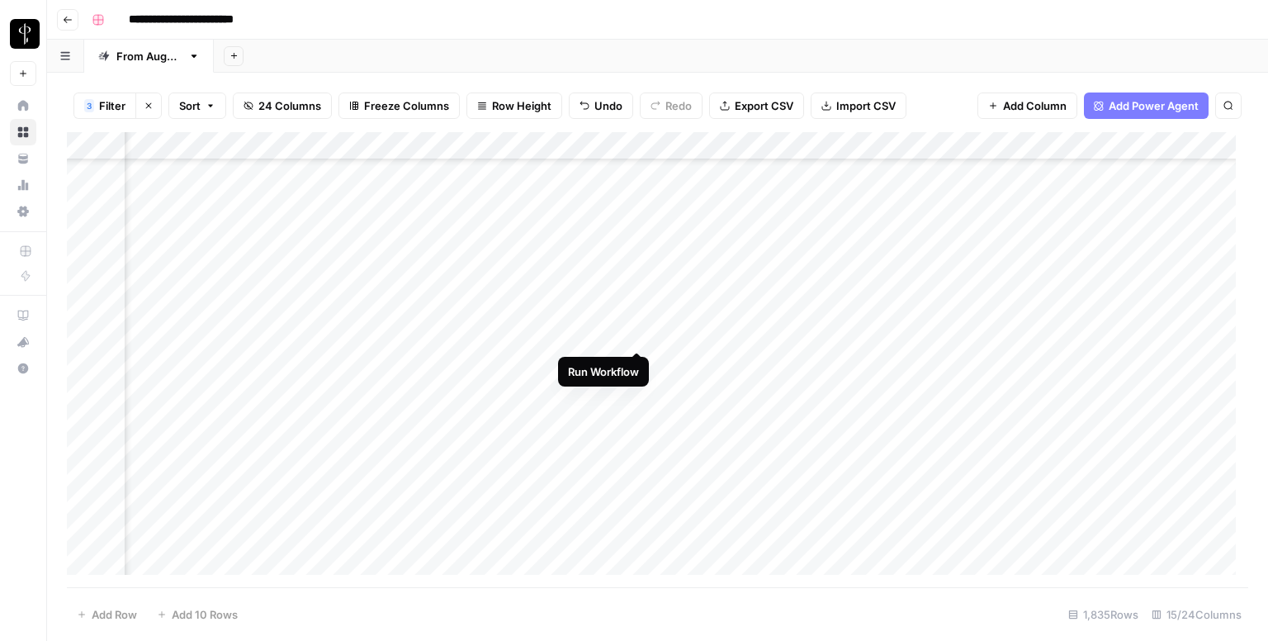
click at [715, 331] on div "Add Column" at bounding box center [657, 359] width 1181 height 455
click at [698, 332] on div "Add Column" at bounding box center [657, 359] width 1181 height 455
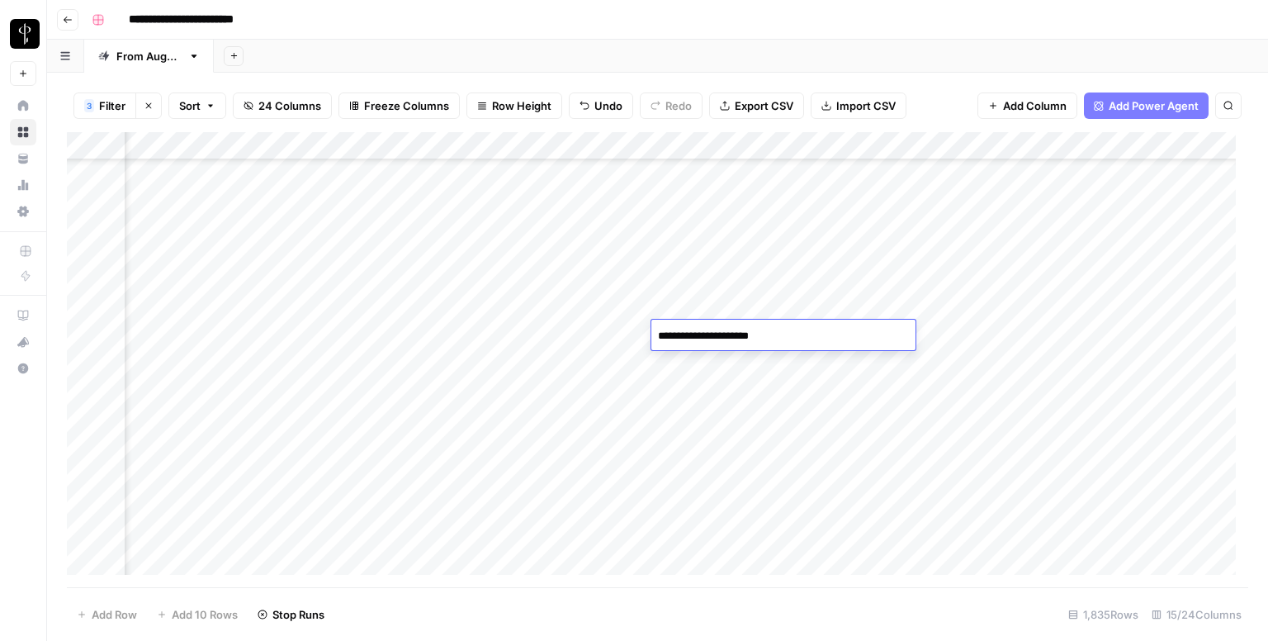
click at [698, 332] on textarea "**********" at bounding box center [783, 335] width 264 height 23
click at [842, 361] on div "Add Column" at bounding box center [657, 359] width 1181 height 455
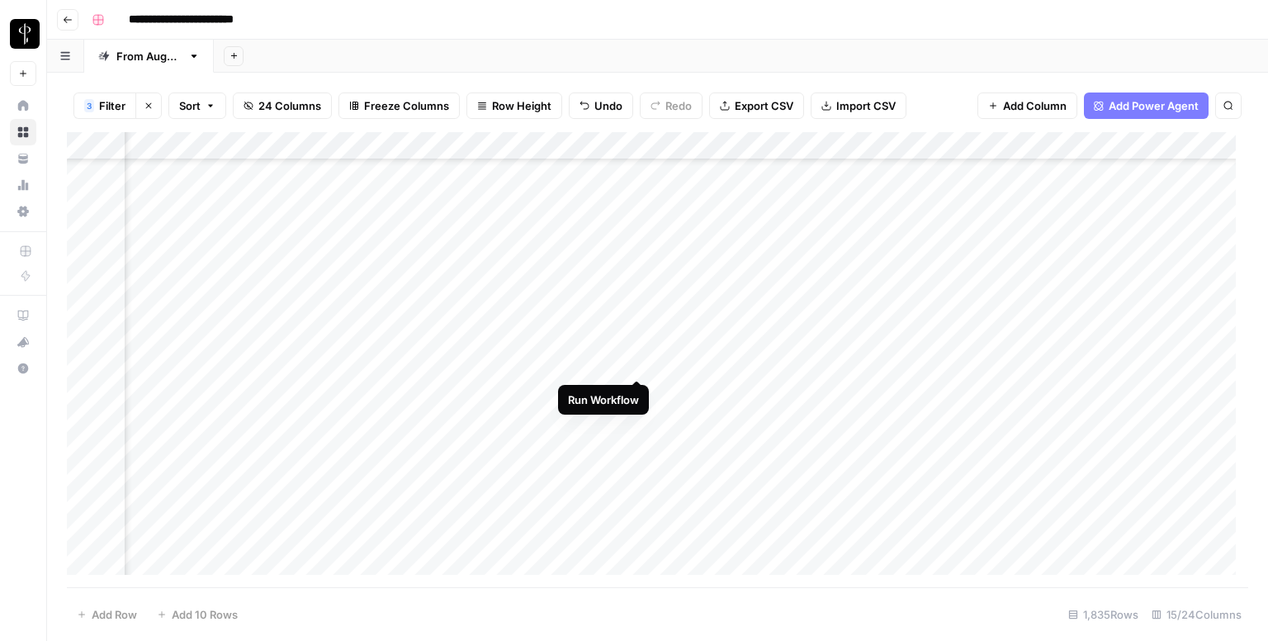
click at [641, 362] on div "Add Column" at bounding box center [657, 359] width 1181 height 455
click at [637, 361] on div "Add Column" at bounding box center [657, 359] width 1181 height 455
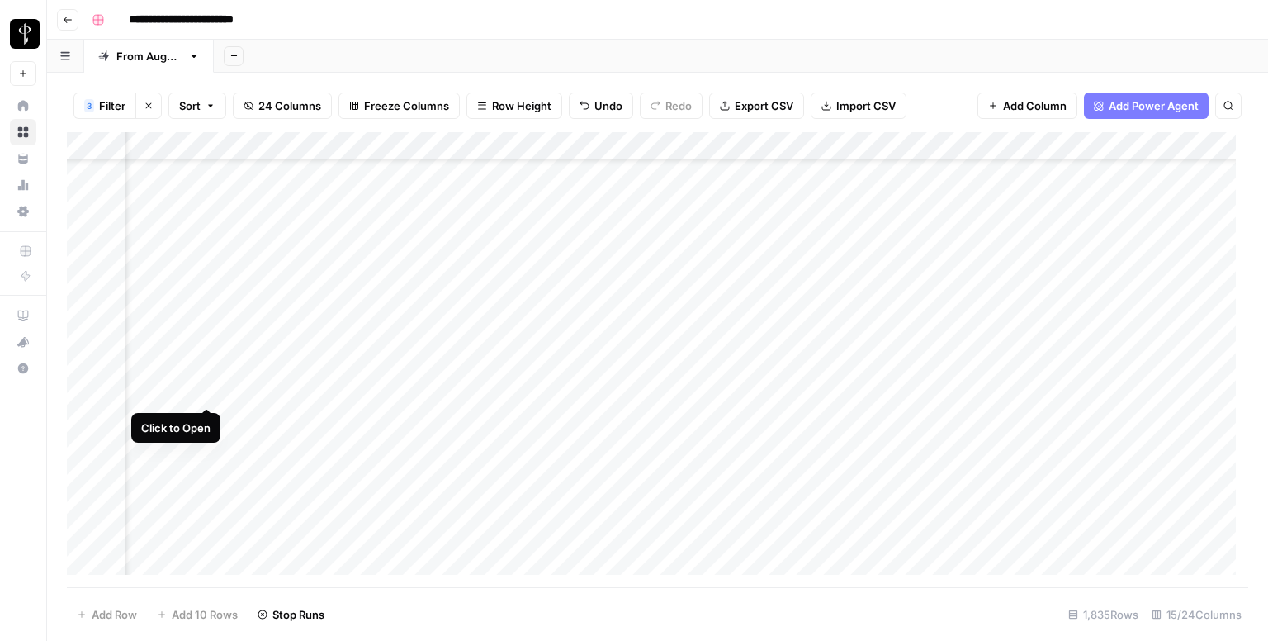
click at [204, 390] on div "Add Column" at bounding box center [657, 359] width 1181 height 455
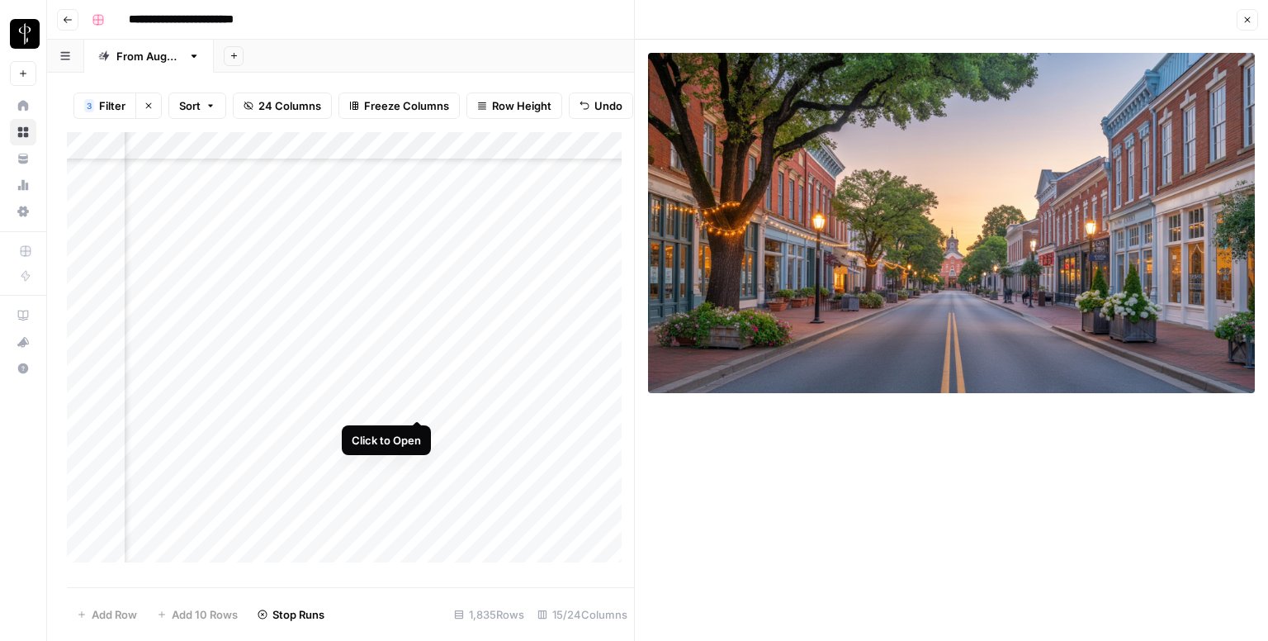
click at [410, 404] on div "Add Column" at bounding box center [350, 353] width 567 height 443
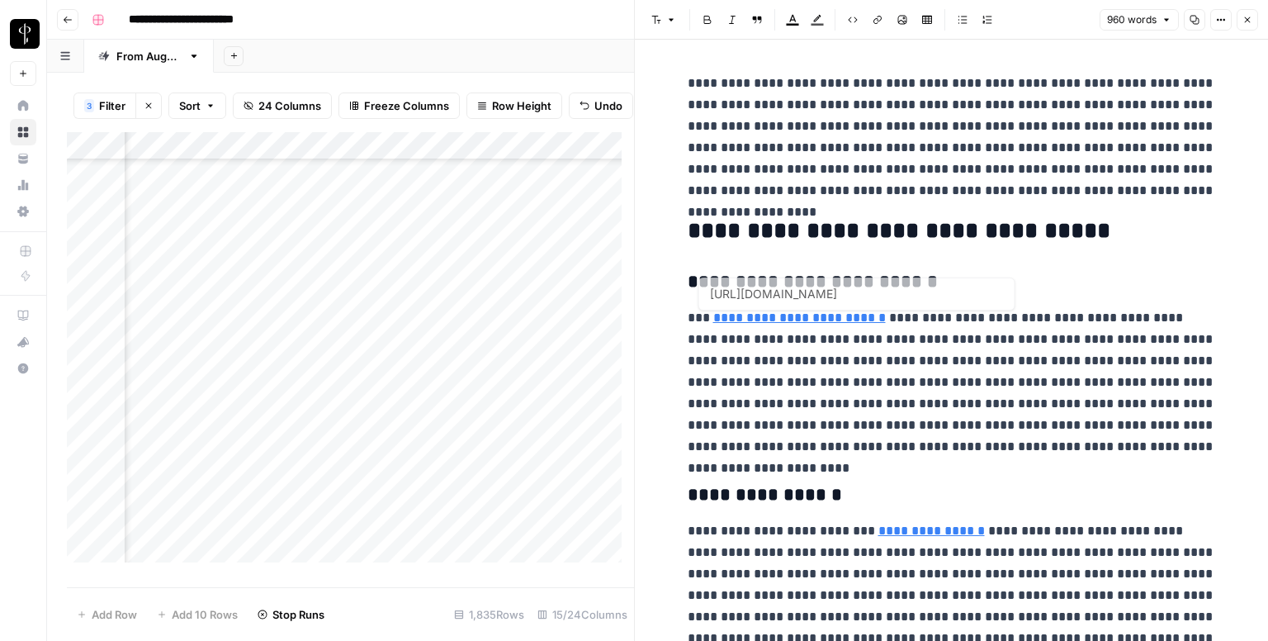
click at [868, 223] on h2 "**********" at bounding box center [952, 231] width 528 height 26
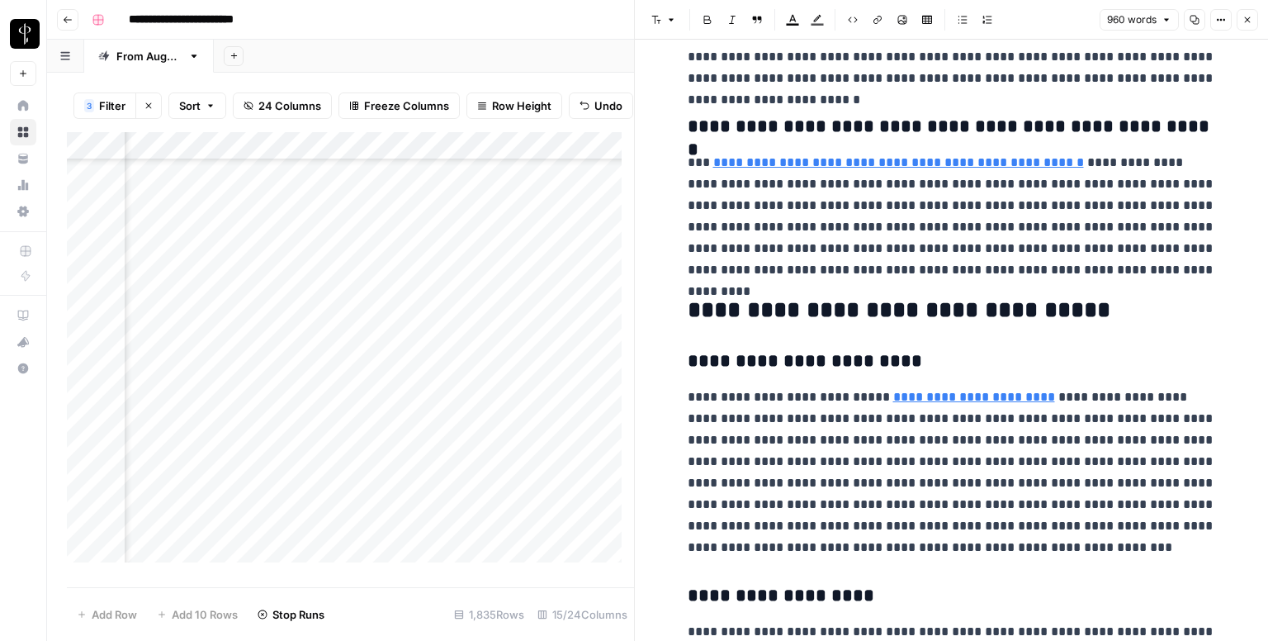
scroll to position [578, 0]
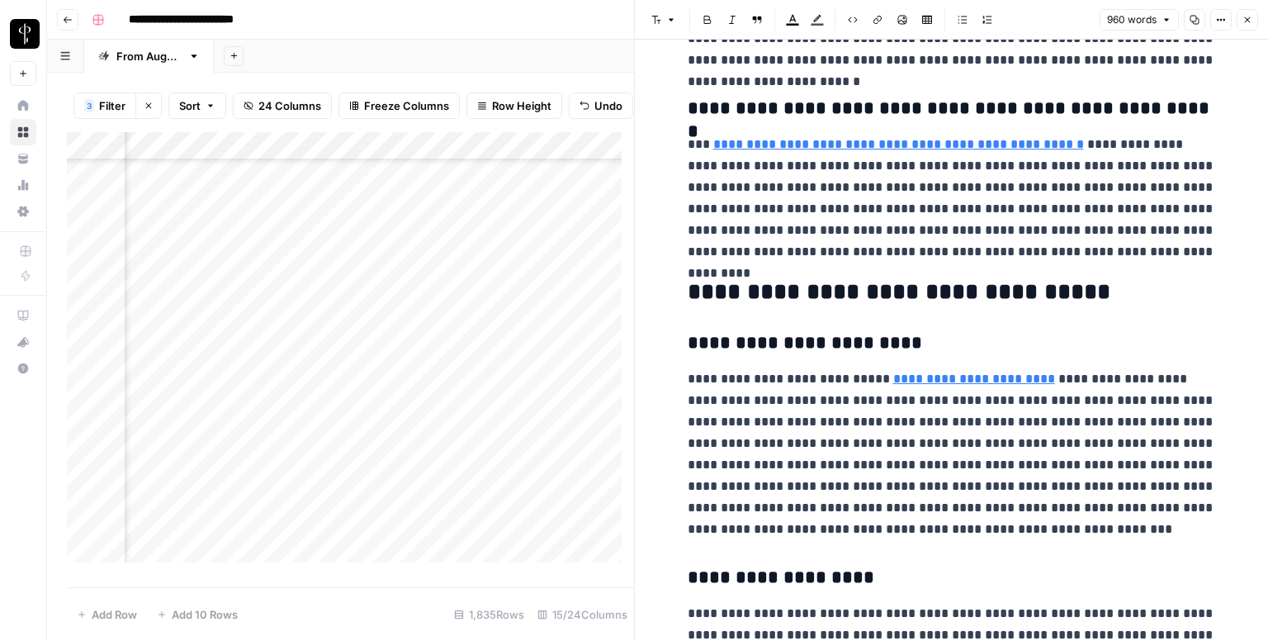
click at [1248, 19] on icon "button" at bounding box center [1247, 20] width 10 height 10
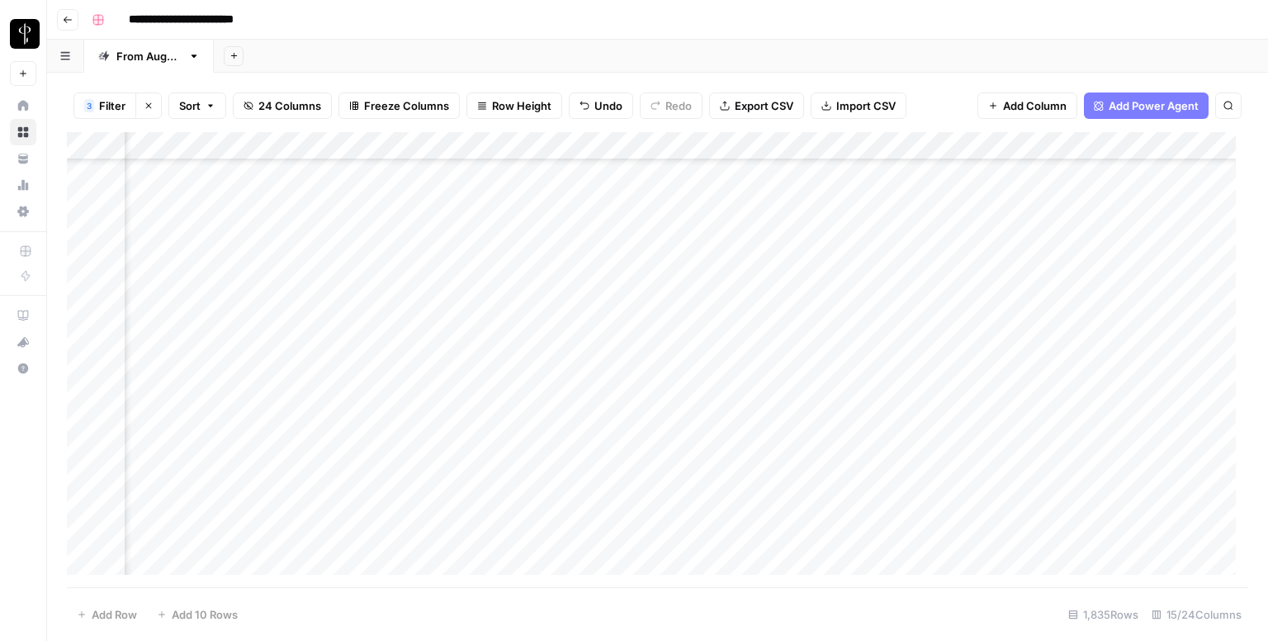
click at [205, 427] on div "Add Column" at bounding box center [657, 359] width 1181 height 455
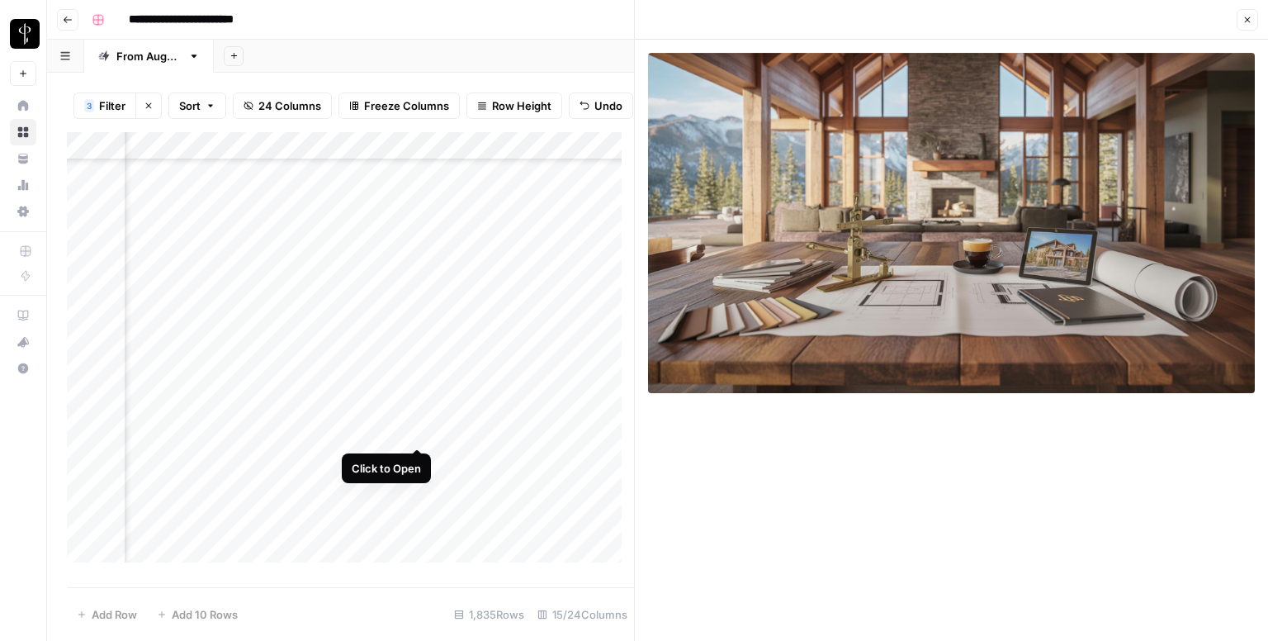
click at [415, 431] on div "Add Column" at bounding box center [350, 353] width 567 height 443
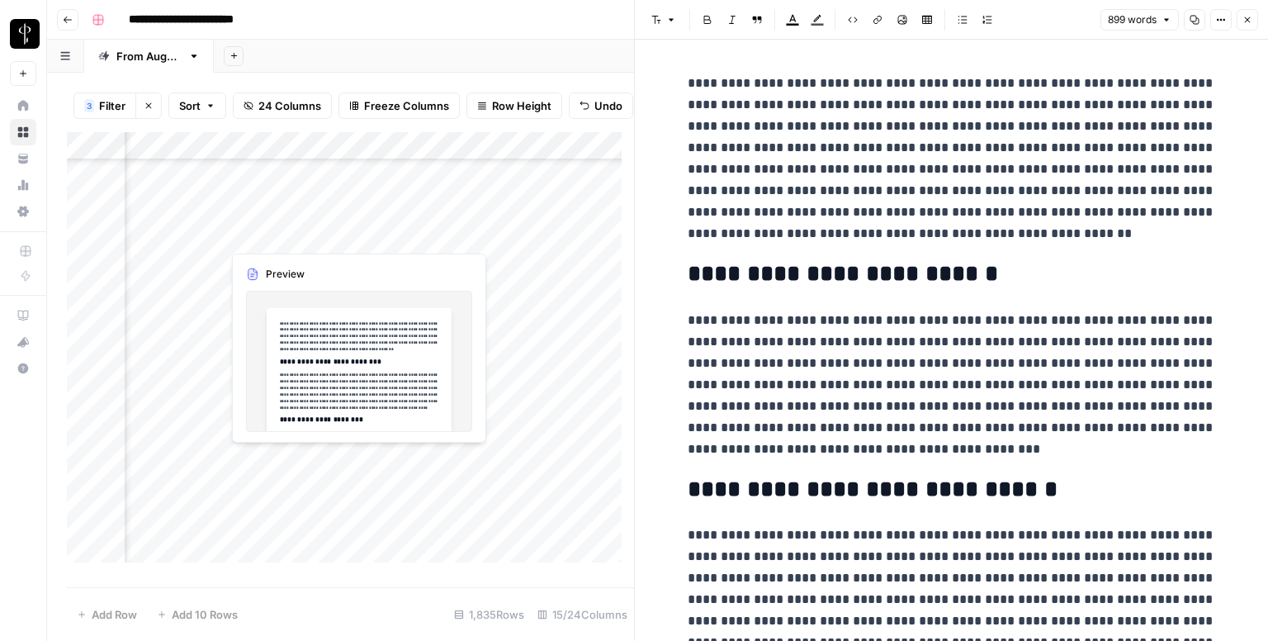
click at [415, 460] on div "Add Column" at bounding box center [350, 353] width 567 height 443
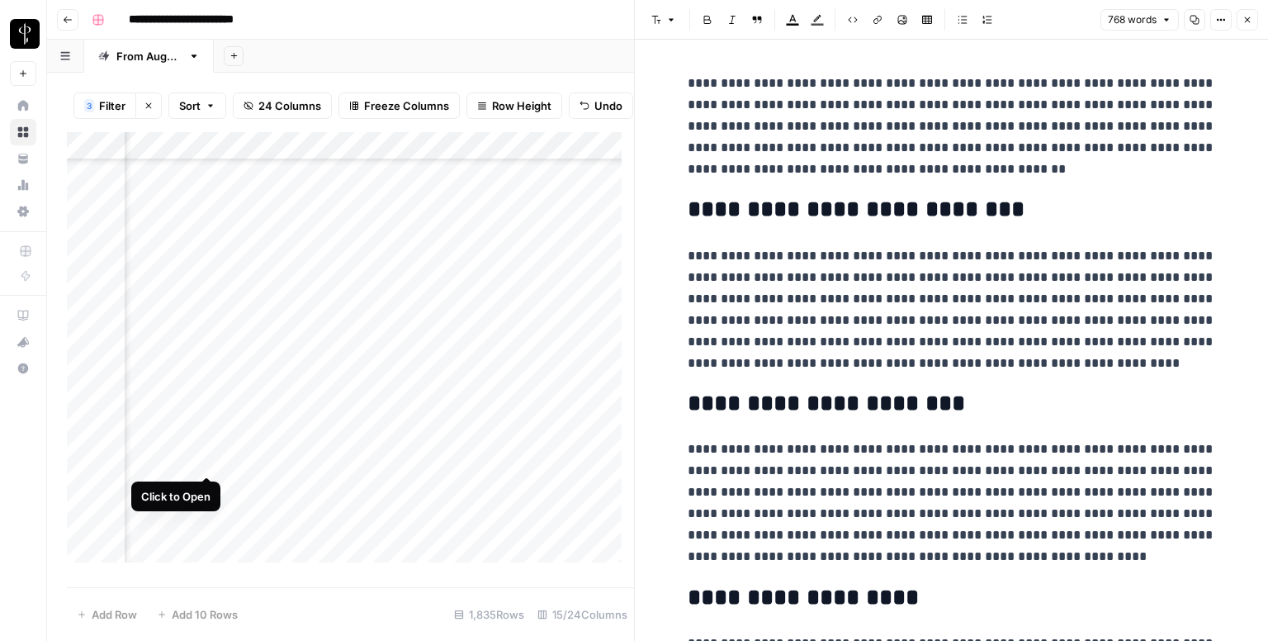
click at [208, 458] on div "Add Column" at bounding box center [350, 353] width 567 height 443
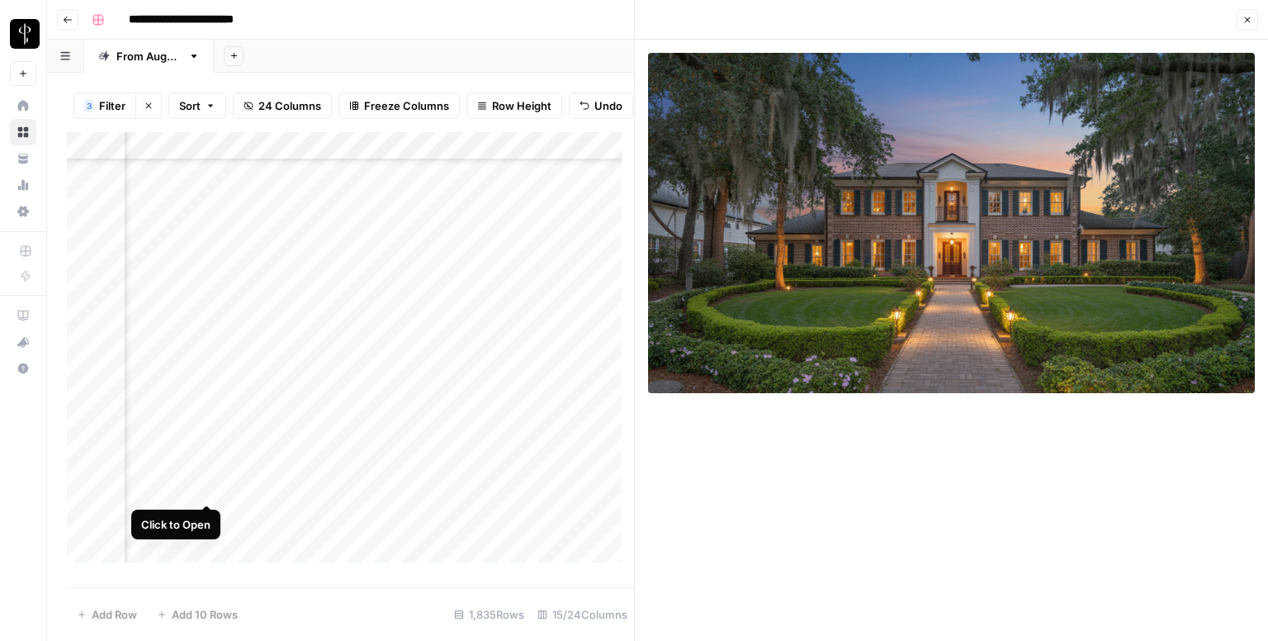
click at [206, 480] on div "Add Column" at bounding box center [350, 353] width 567 height 443
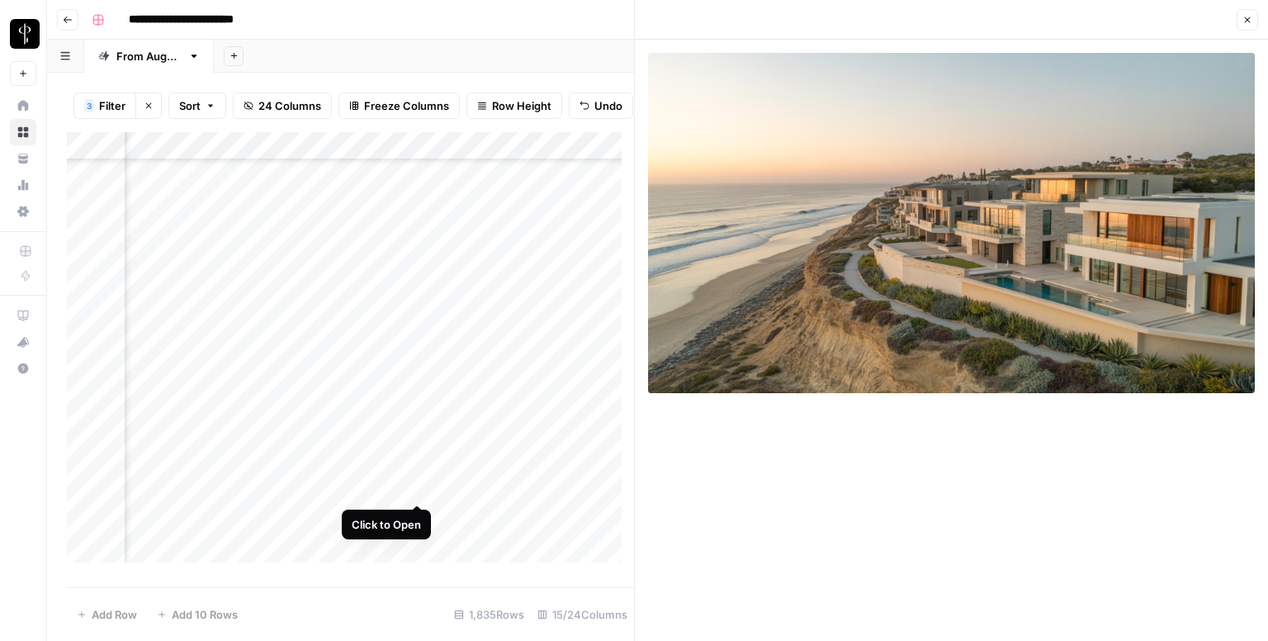
click at [413, 484] on div "Add Column" at bounding box center [350, 353] width 567 height 443
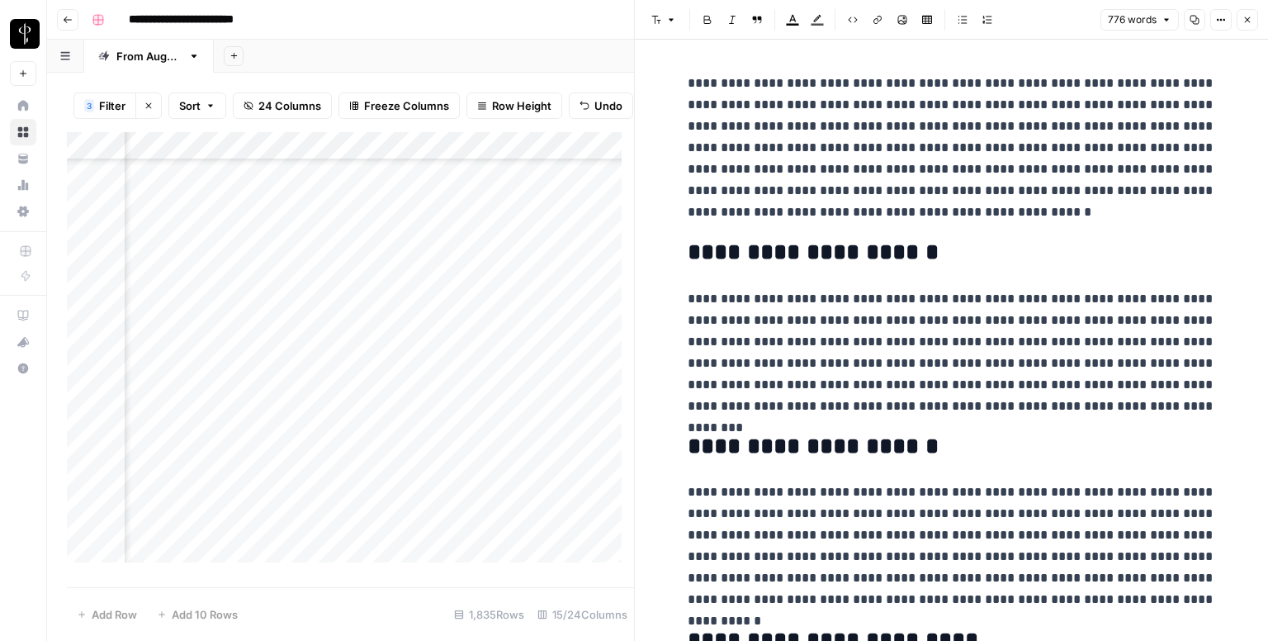
click at [1247, 13] on button "Close" at bounding box center [1247, 19] width 21 height 21
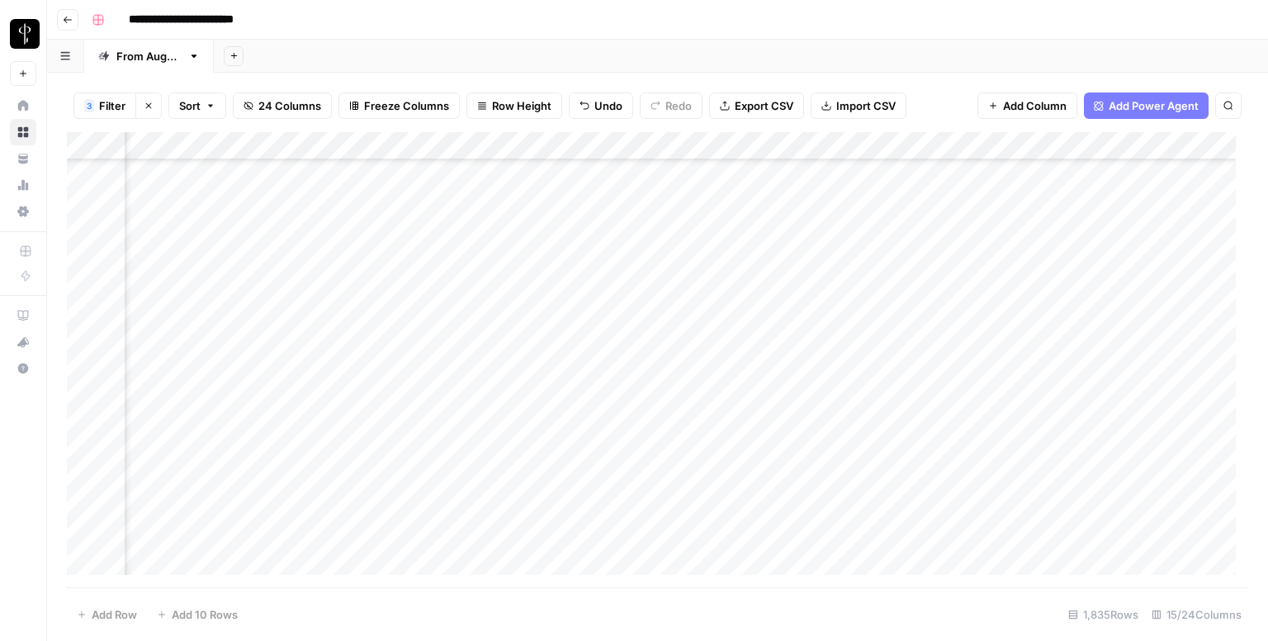
click at [938, 359] on div "Add Column" at bounding box center [657, 359] width 1181 height 455
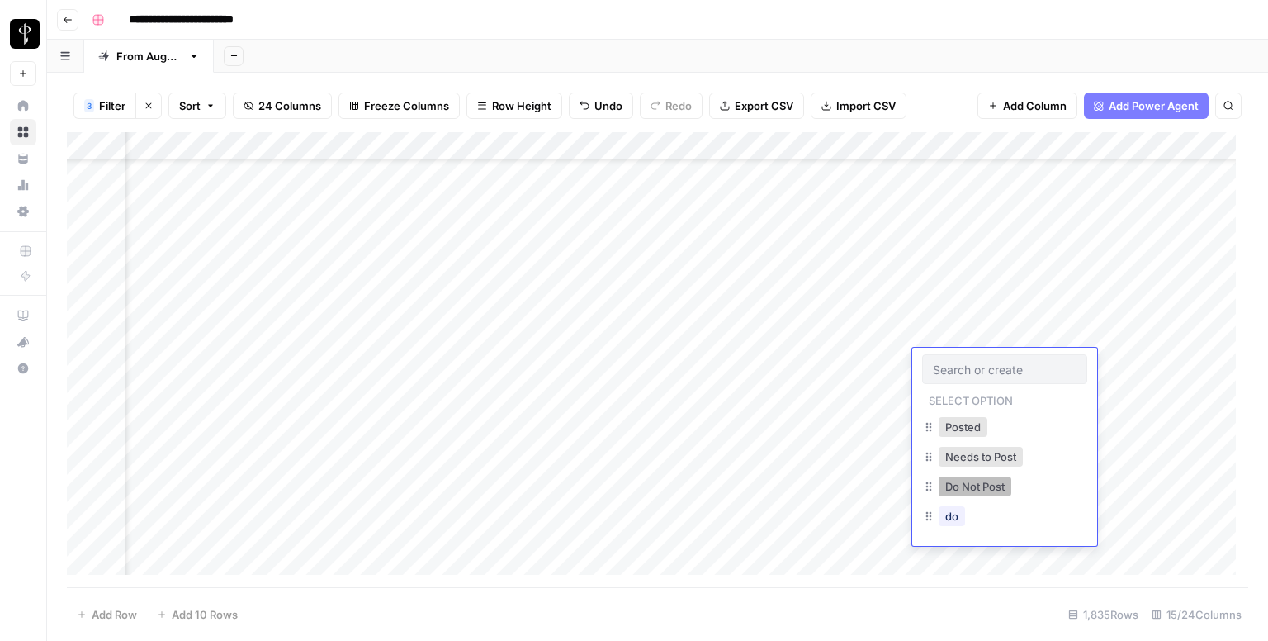
click at [982, 485] on button "Do Not Post" at bounding box center [975, 486] width 73 height 20
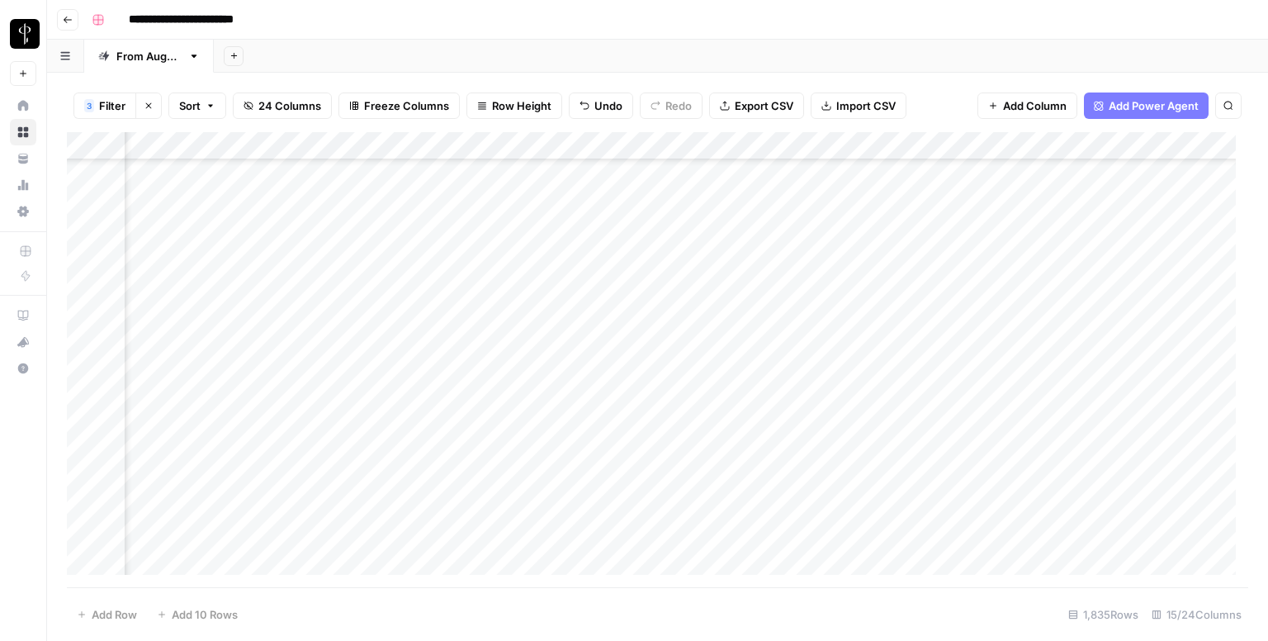
scroll to position [4458, 1066]
click at [958, 201] on div "Add Column" at bounding box center [657, 359] width 1181 height 455
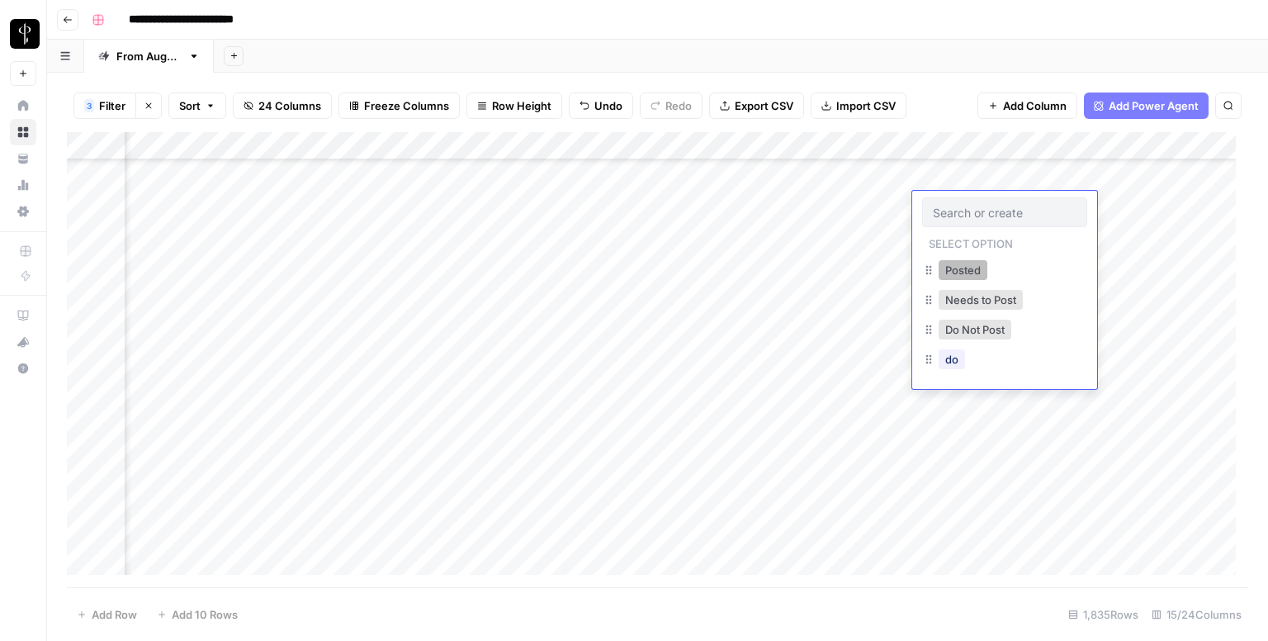
click at [953, 266] on button "Posted" at bounding box center [963, 270] width 49 height 20
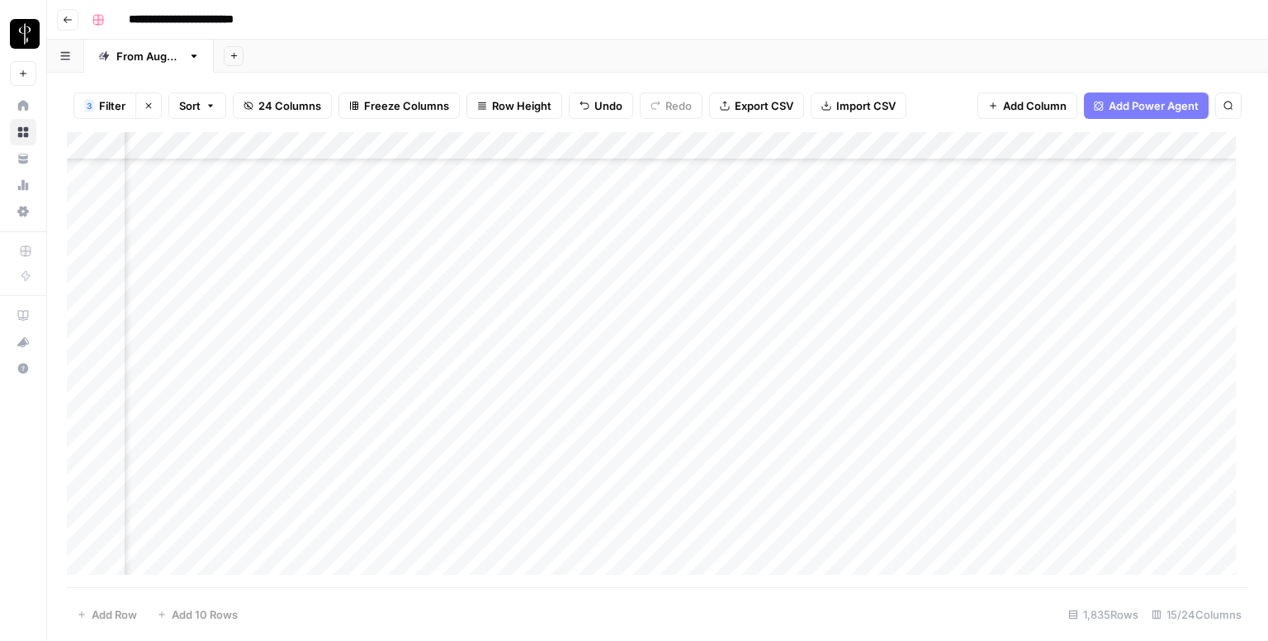
scroll to position [5201, 1066]
drag, startPoint x: 1061, startPoint y: 215, endPoint x: 1037, endPoint y: 411, distance: 197.9
click at [1037, 411] on div "Add Column" at bounding box center [657, 359] width 1181 height 455
click at [962, 306] on div "Add Column" at bounding box center [657, 359] width 1181 height 455
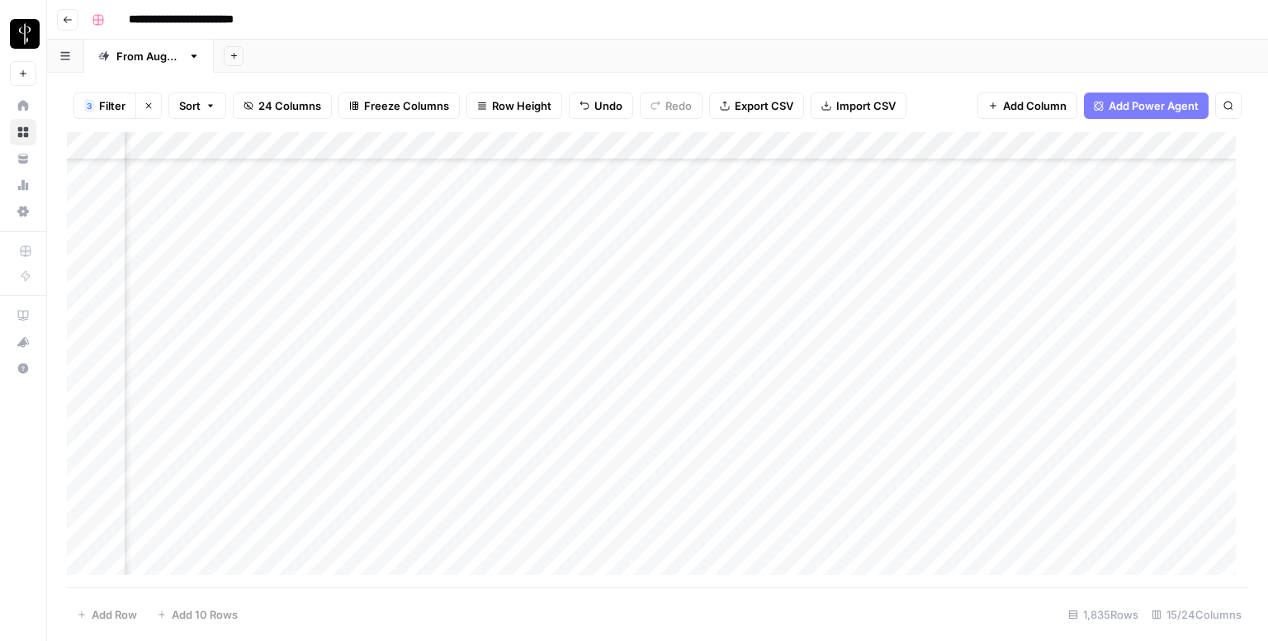
click at [962, 306] on div "Add Column" at bounding box center [657, 359] width 1181 height 455
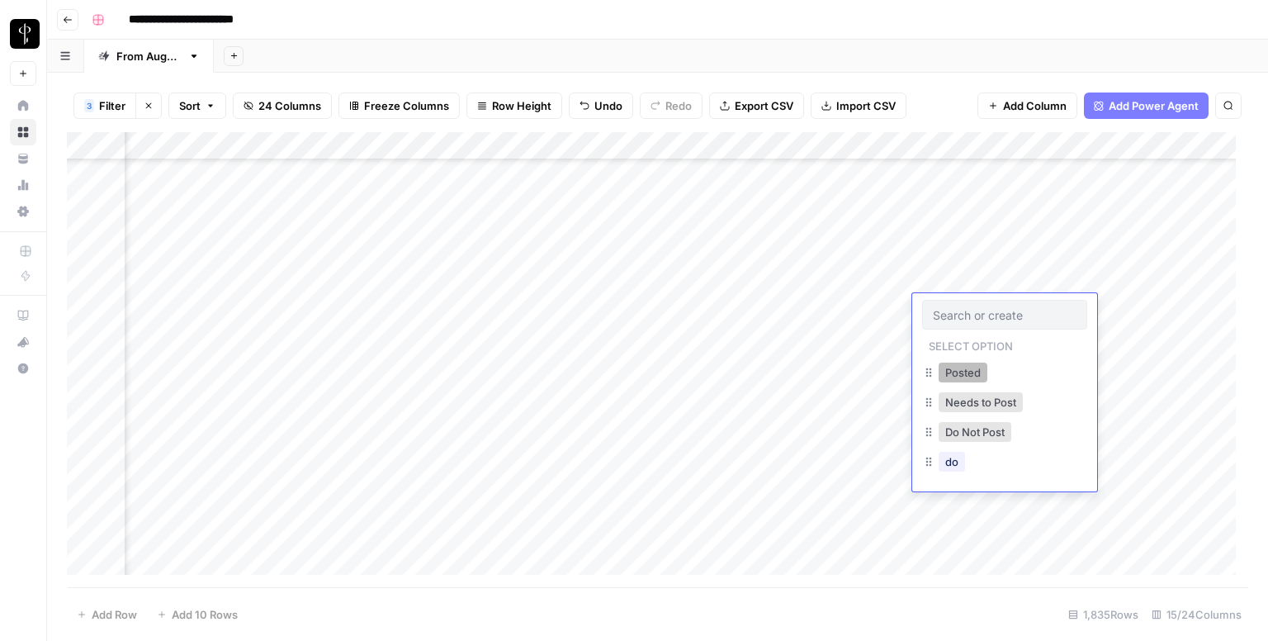
click at [959, 368] on button "Posted" at bounding box center [963, 372] width 49 height 20
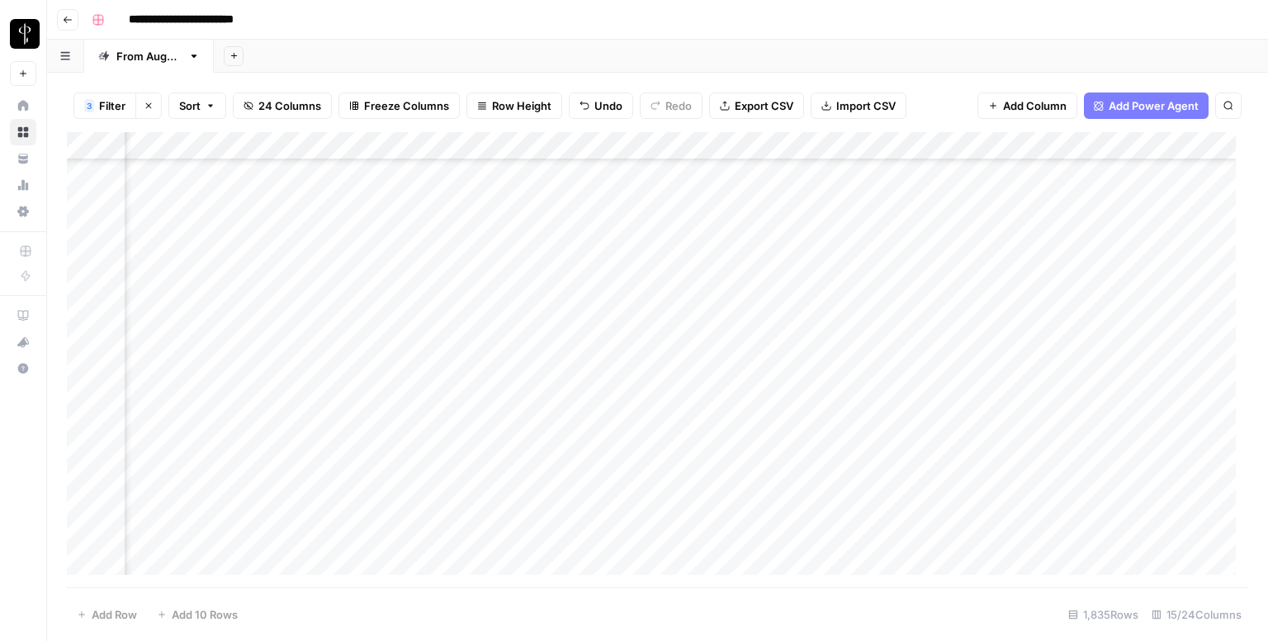
drag, startPoint x: 1061, startPoint y: 319, endPoint x: 1048, endPoint y: 394, distance: 75.3
click at [1048, 394] on div "Add Column" at bounding box center [657, 359] width 1181 height 455
click at [576, 258] on div "Add Column" at bounding box center [657, 359] width 1181 height 455
click at [578, 286] on div "Add Column" at bounding box center [657, 359] width 1181 height 455
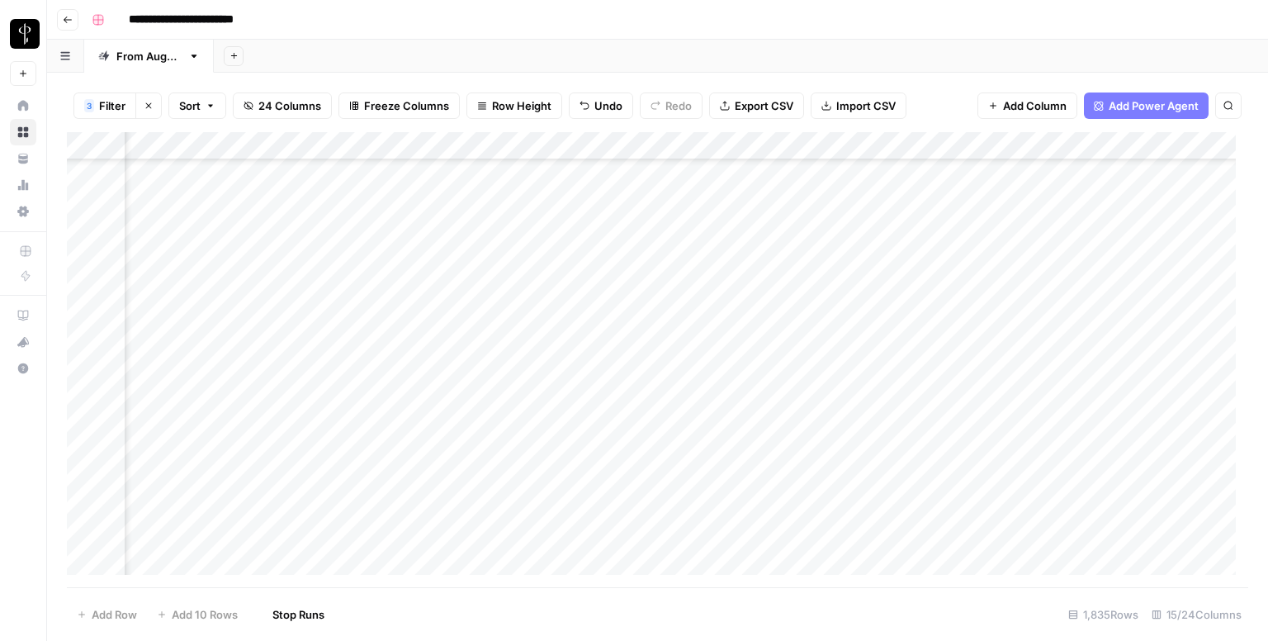
click at [587, 258] on div "Add Column" at bounding box center [657, 359] width 1181 height 455
click at [590, 315] on div "Add Column" at bounding box center [657, 359] width 1181 height 455
click at [588, 344] on div "Add Column" at bounding box center [657, 359] width 1181 height 455
click at [580, 369] on div "Add Column" at bounding box center [657, 359] width 1181 height 455
click at [579, 395] on div "Add Column" at bounding box center [657, 359] width 1181 height 455
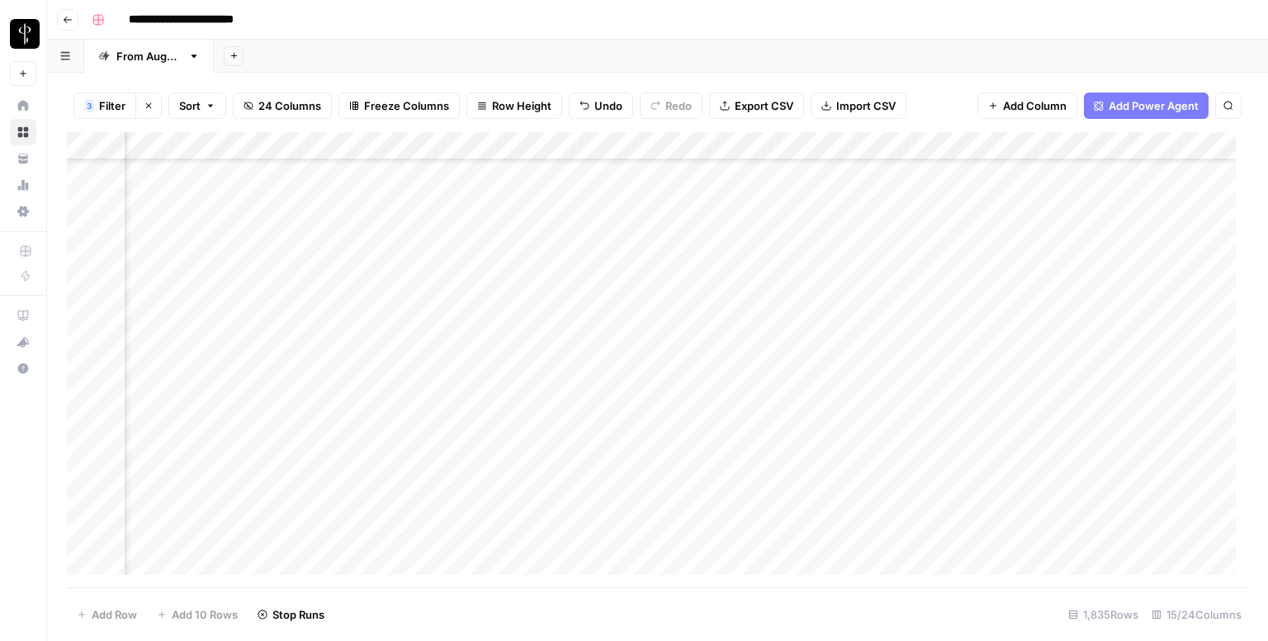
click at [588, 425] on div "Add Column" at bounding box center [657, 359] width 1181 height 455
click at [585, 453] on div "Add Column" at bounding box center [657, 359] width 1181 height 455
click at [594, 482] on div "Add Column" at bounding box center [657, 359] width 1181 height 455
click at [592, 506] on div "Add Column" at bounding box center [657, 359] width 1181 height 455
click at [593, 537] on div "Add Column" at bounding box center [657, 359] width 1181 height 455
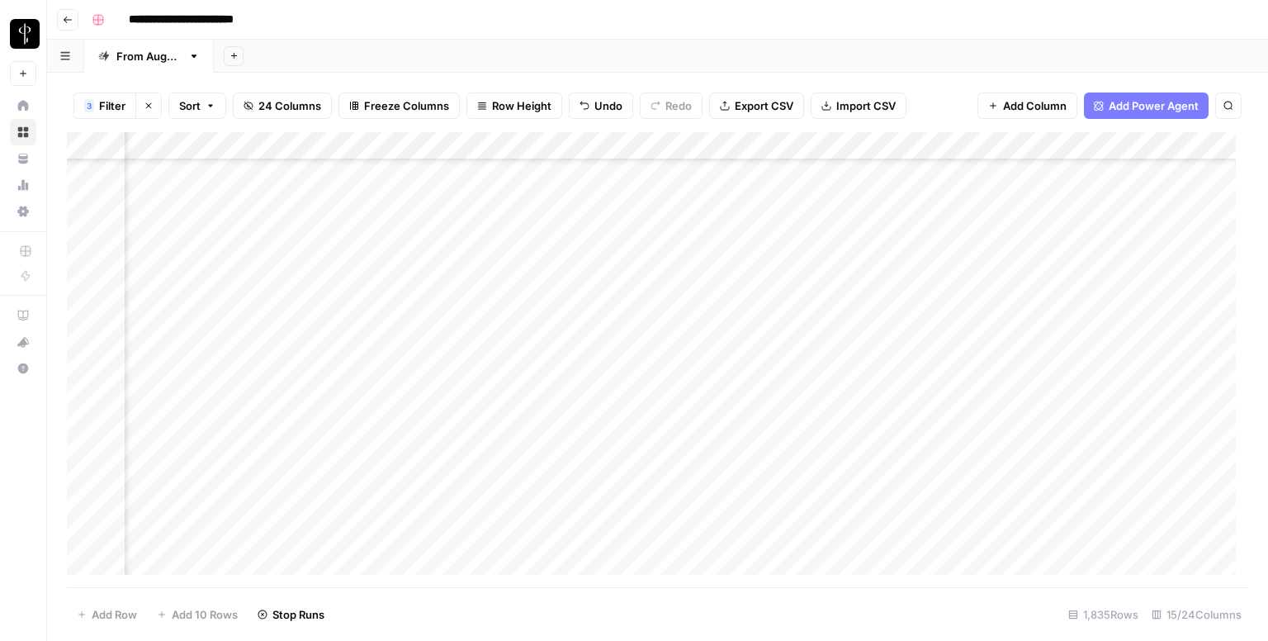
click at [591, 559] on div "Add Column" at bounding box center [657, 359] width 1181 height 455
click at [575, 348] on div "Add Column" at bounding box center [657, 359] width 1181 height 455
click at [586, 367] on div "Add Column" at bounding box center [657, 359] width 1181 height 455
click at [593, 401] on div "Add Column" at bounding box center [657, 359] width 1181 height 455
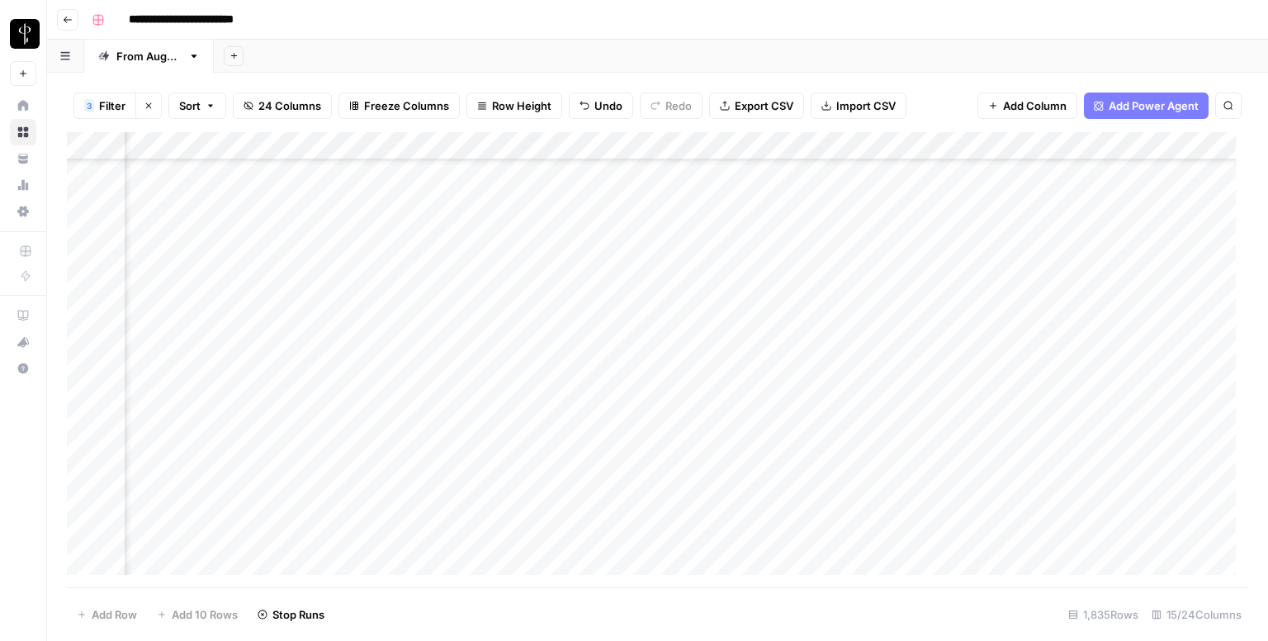
click at [588, 419] on div "Add Column" at bounding box center [657, 359] width 1181 height 455
click at [594, 460] on div "Add Column" at bounding box center [657, 359] width 1181 height 455
click at [591, 490] on div "Add Column" at bounding box center [657, 359] width 1181 height 455
click at [581, 397] on div "Add Column" at bounding box center [657, 359] width 1181 height 455
click at [599, 518] on div "Add Column" at bounding box center [657, 359] width 1181 height 455
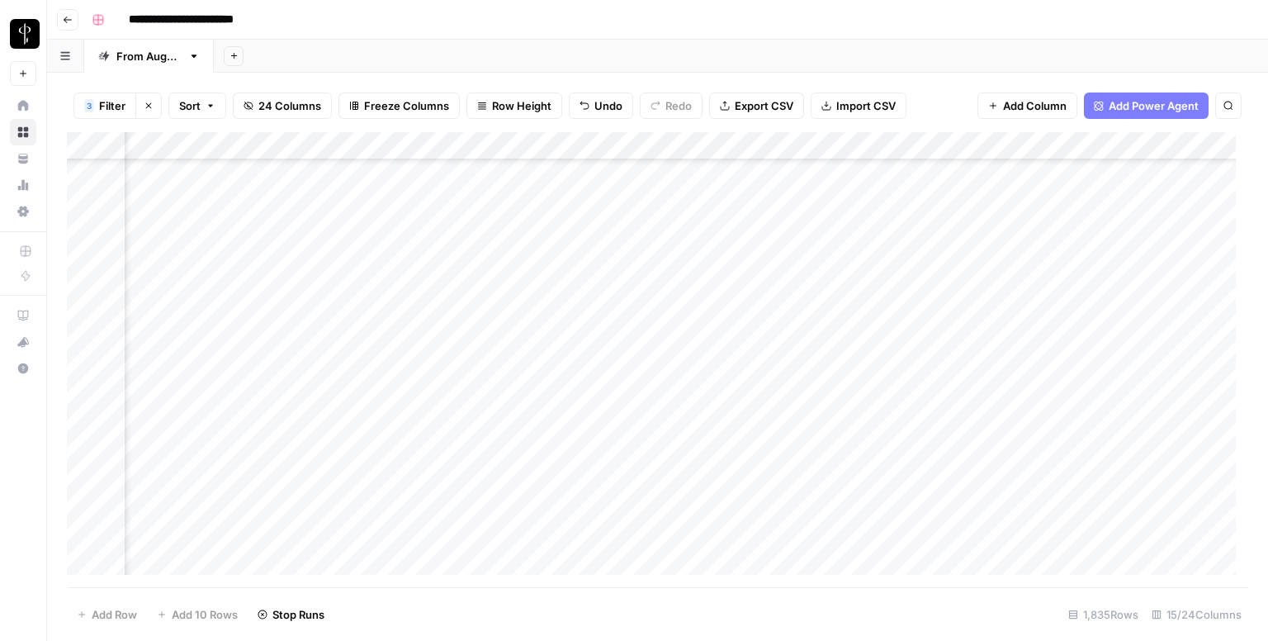
click at [589, 542] on div "Add Column" at bounding box center [657, 359] width 1181 height 455
click at [206, 255] on div "Add Column" at bounding box center [657, 359] width 1181 height 455
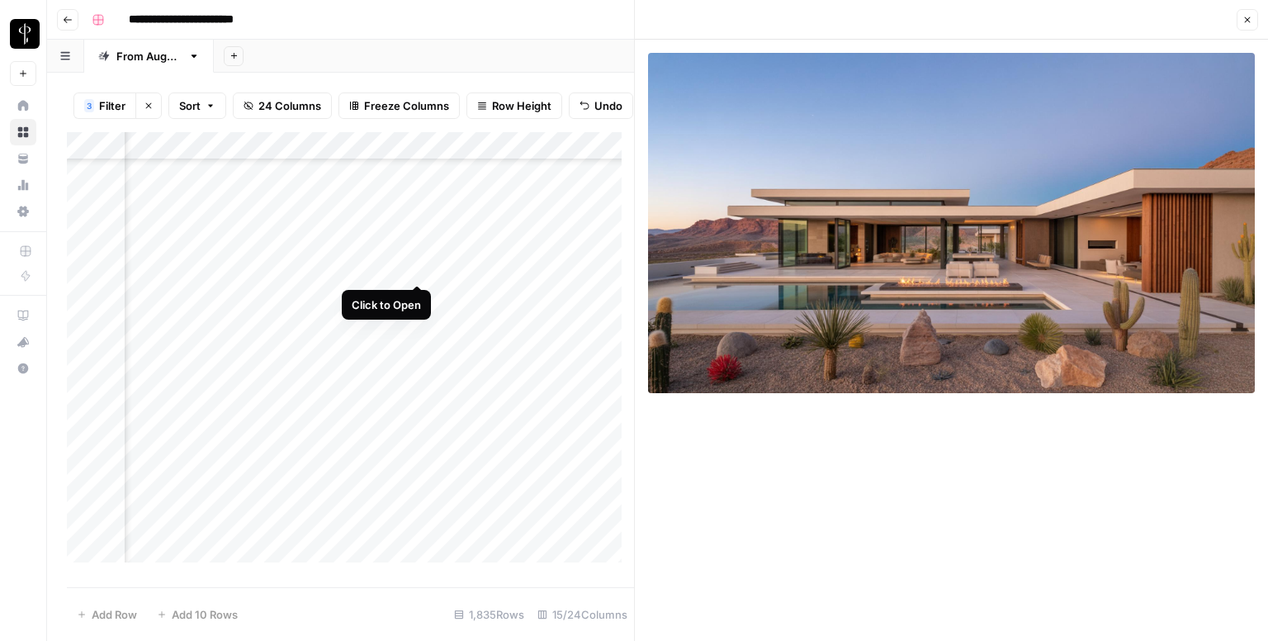
click at [421, 268] on div "Add Column" at bounding box center [350, 353] width 567 height 443
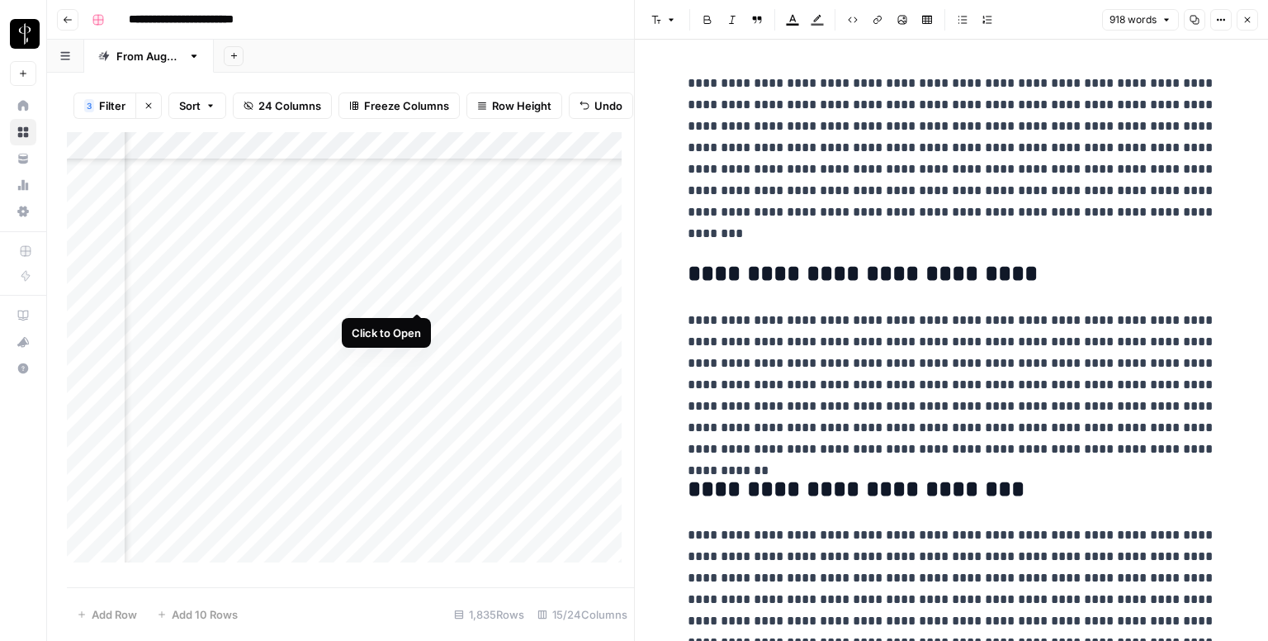
click at [415, 296] on div "Add Column" at bounding box center [350, 353] width 567 height 443
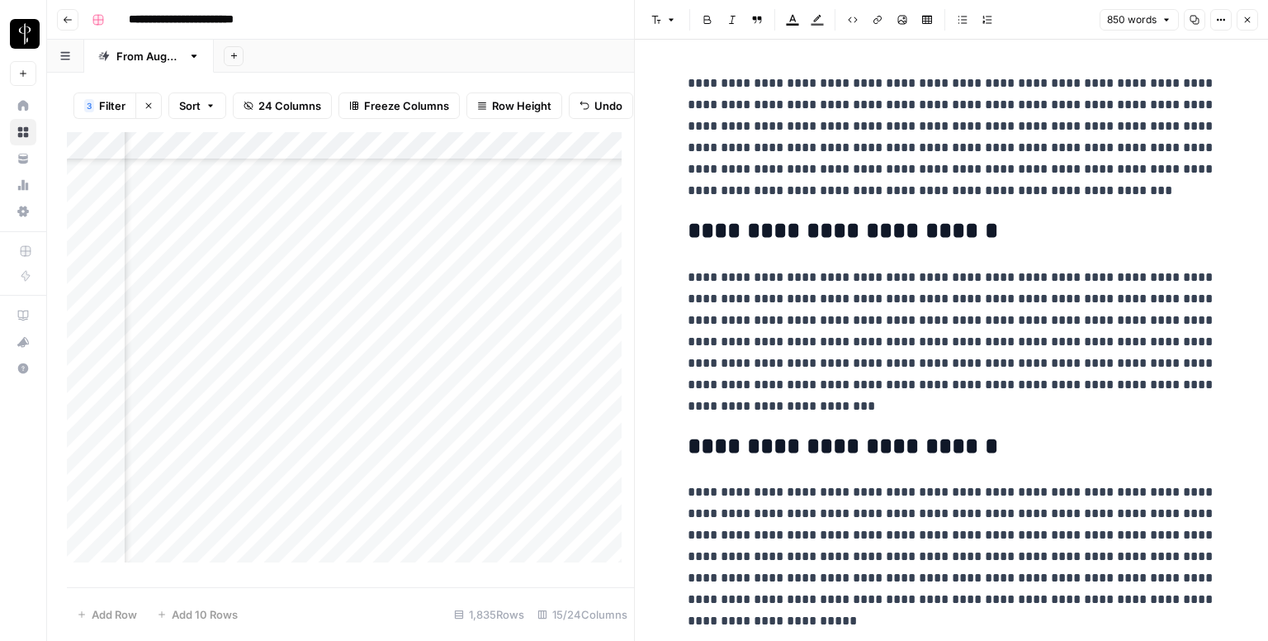
click at [206, 296] on div "Add Column" at bounding box center [350, 353] width 567 height 443
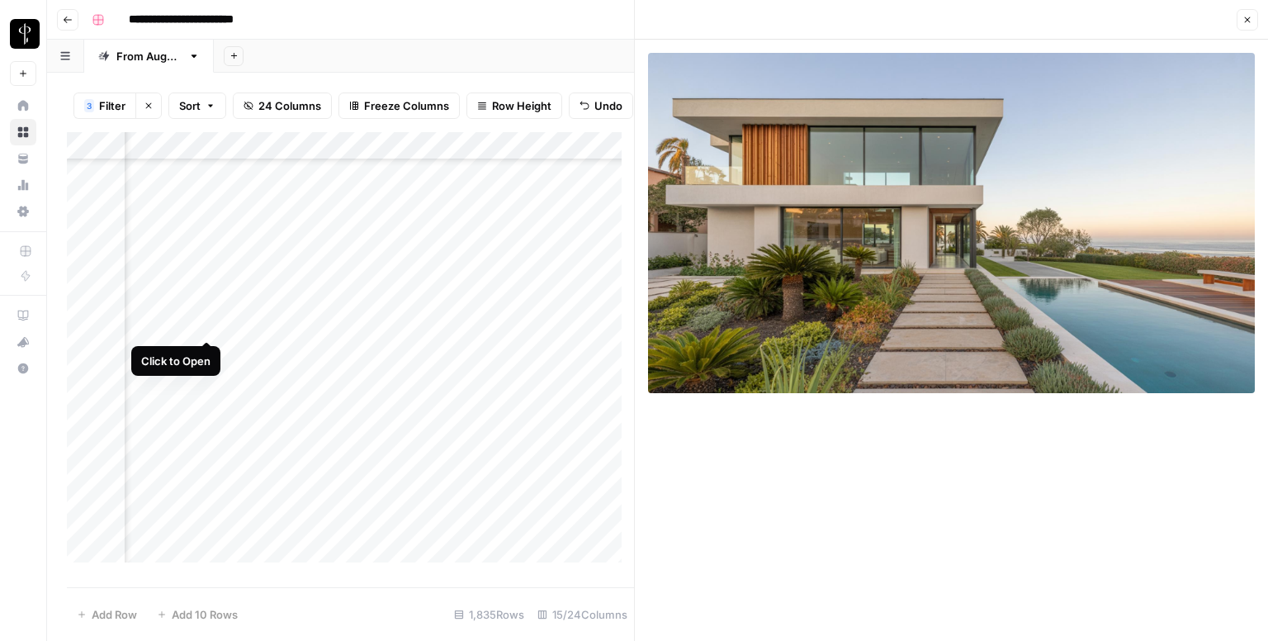
click at [205, 324] on div "Add Column" at bounding box center [350, 353] width 567 height 443
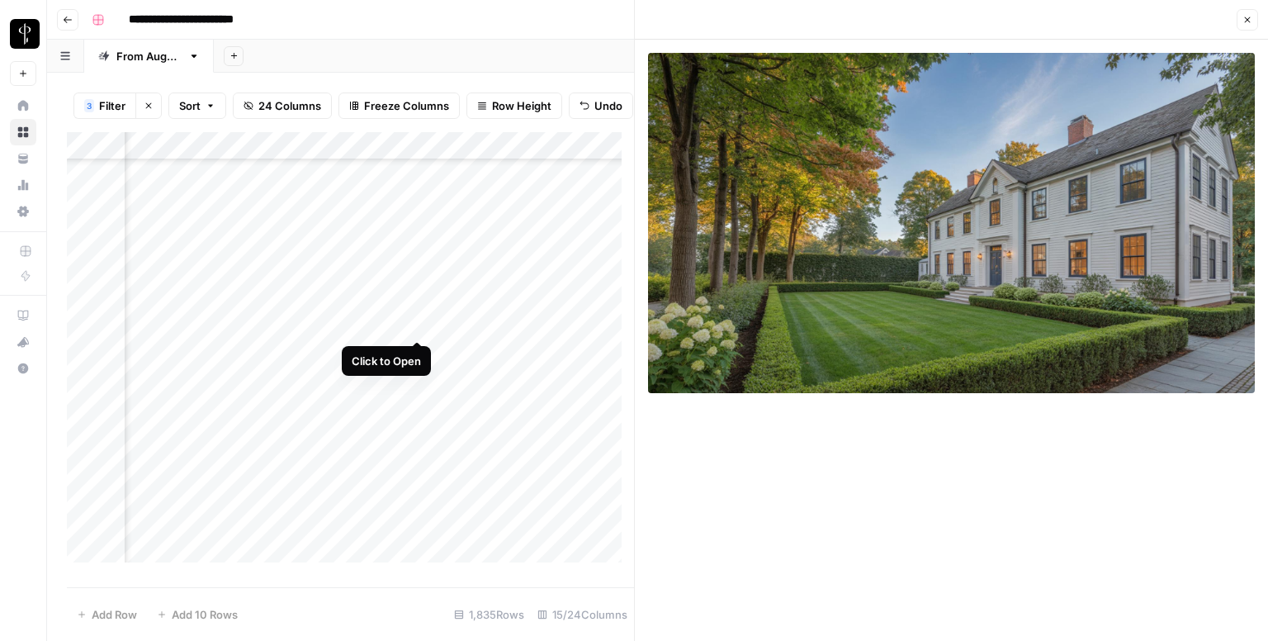
click at [413, 323] on div "Add Column" at bounding box center [350, 353] width 567 height 443
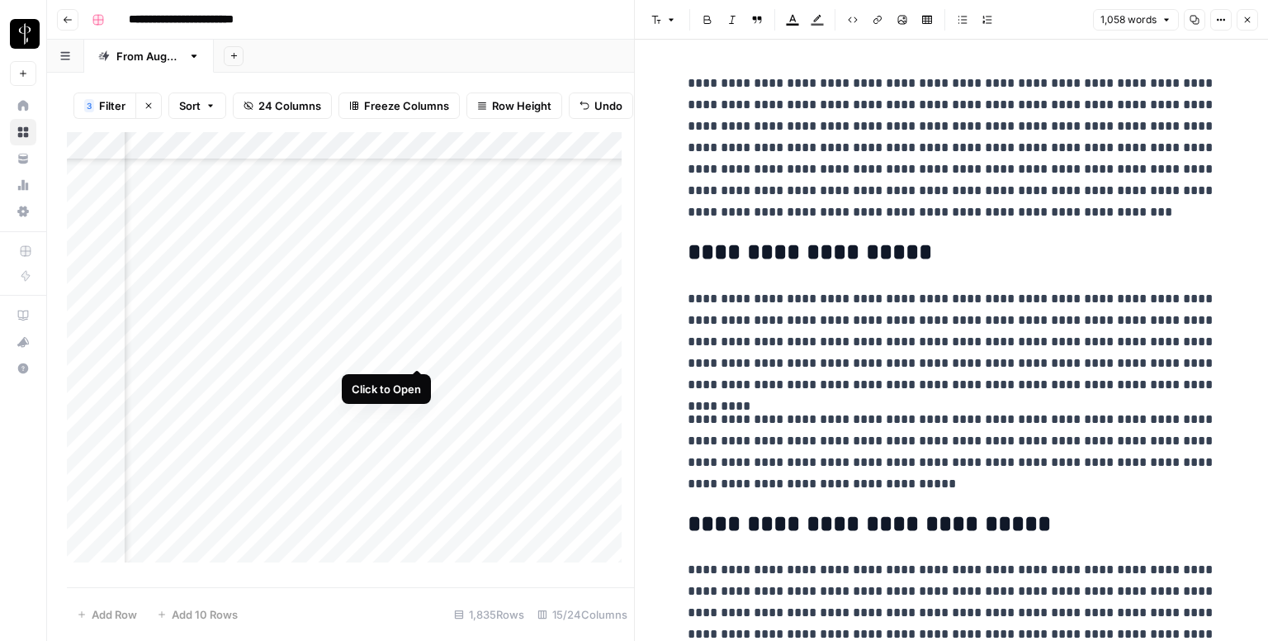
click at [415, 344] on div "Add Column" at bounding box center [350, 353] width 567 height 443
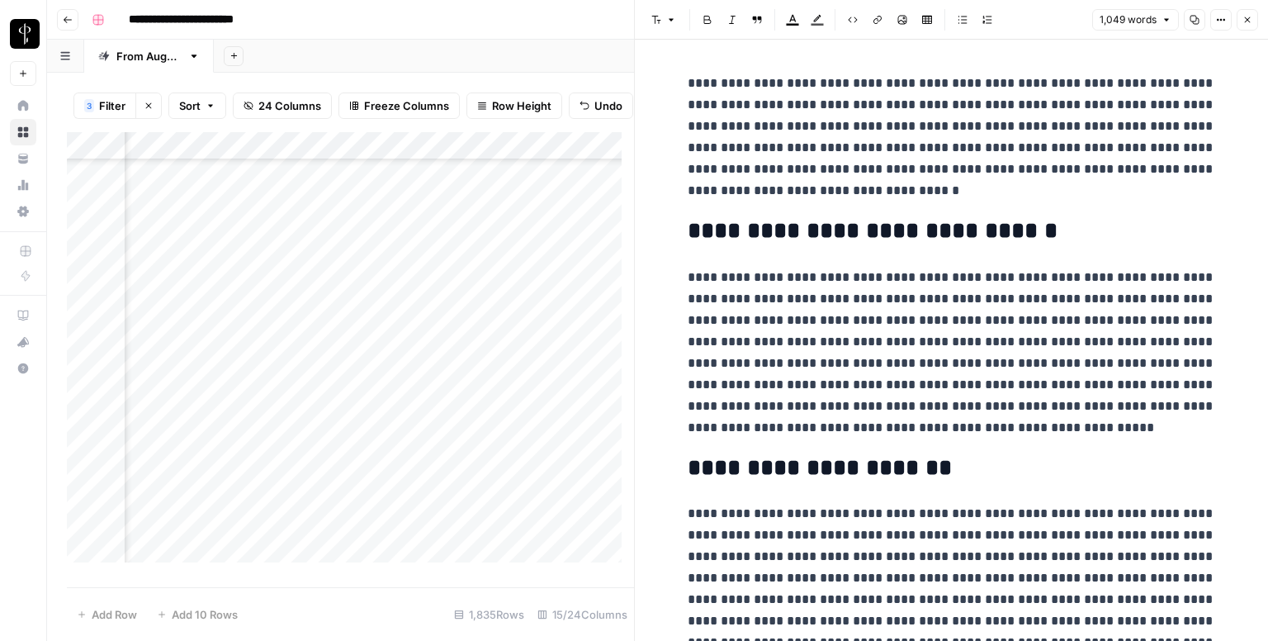
click at [205, 354] on div "Add Column" at bounding box center [350, 353] width 567 height 443
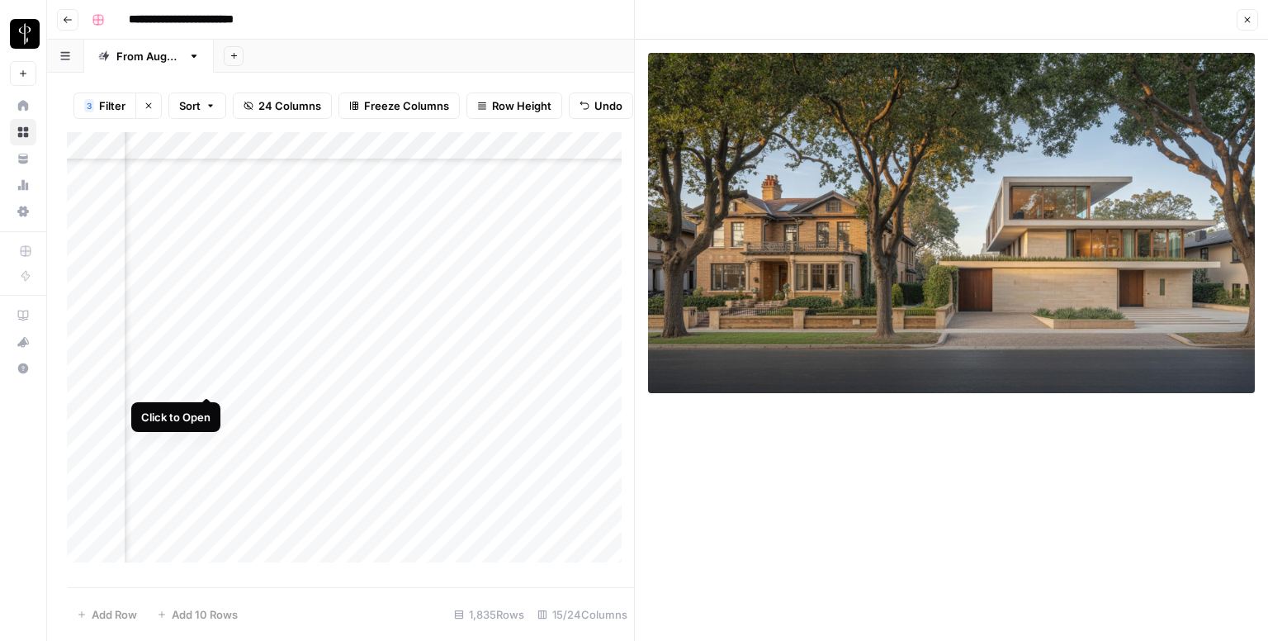
click at [209, 381] on div "Add Column" at bounding box center [350, 353] width 567 height 443
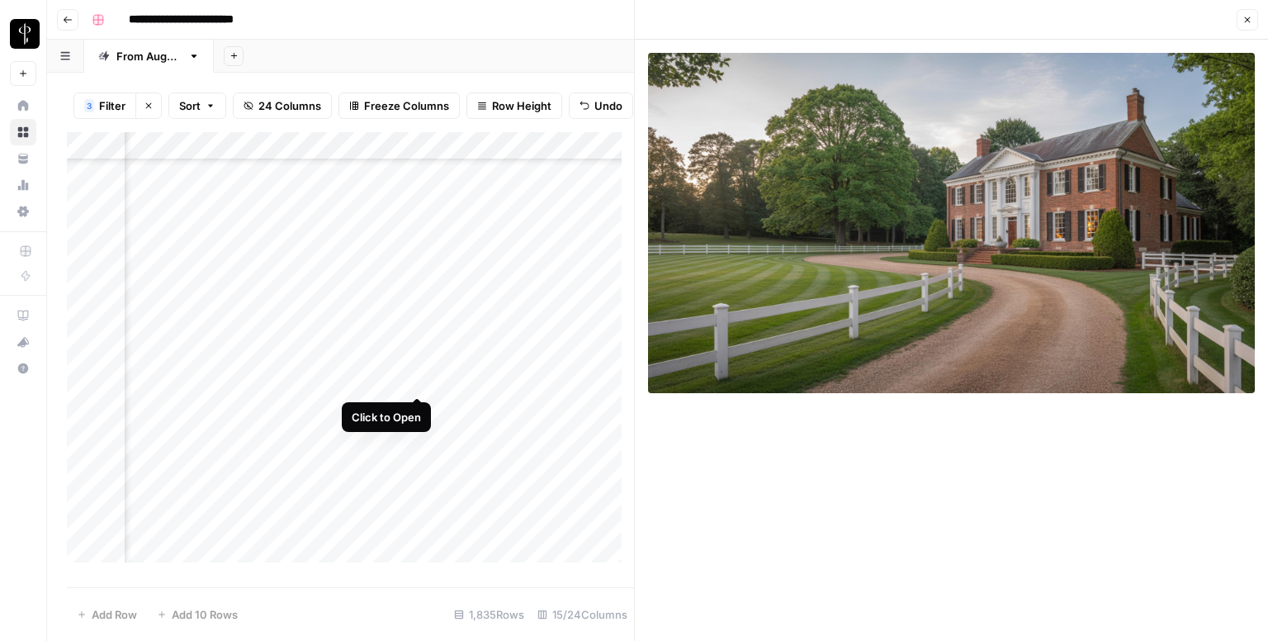
click at [414, 376] on div "Add Column" at bounding box center [350, 353] width 567 height 443
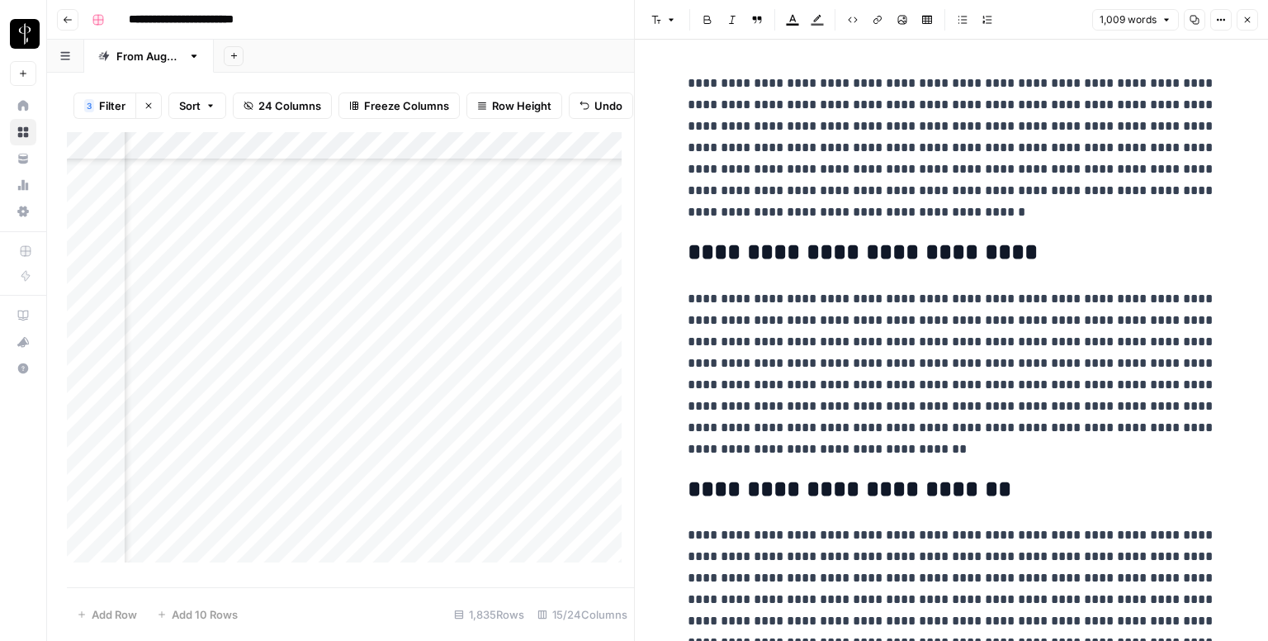
click at [418, 407] on div "Add Column" at bounding box center [350, 353] width 567 height 443
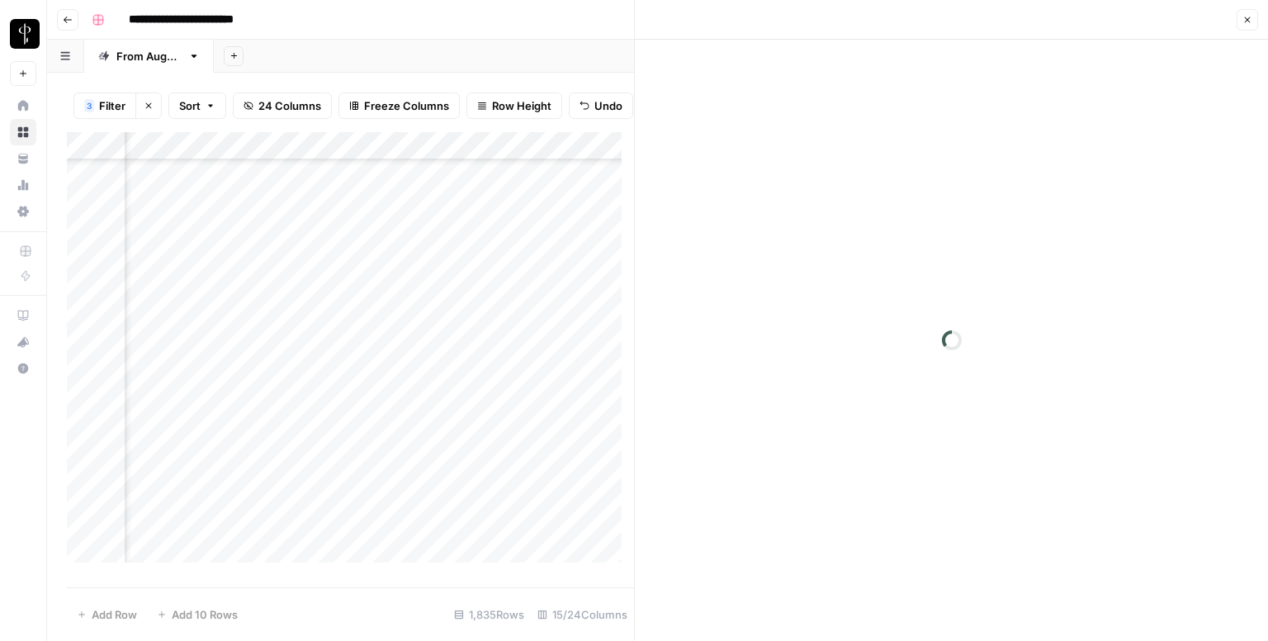
click at [418, 407] on div "Add Column" at bounding box center [350, 353] width 567 height 443
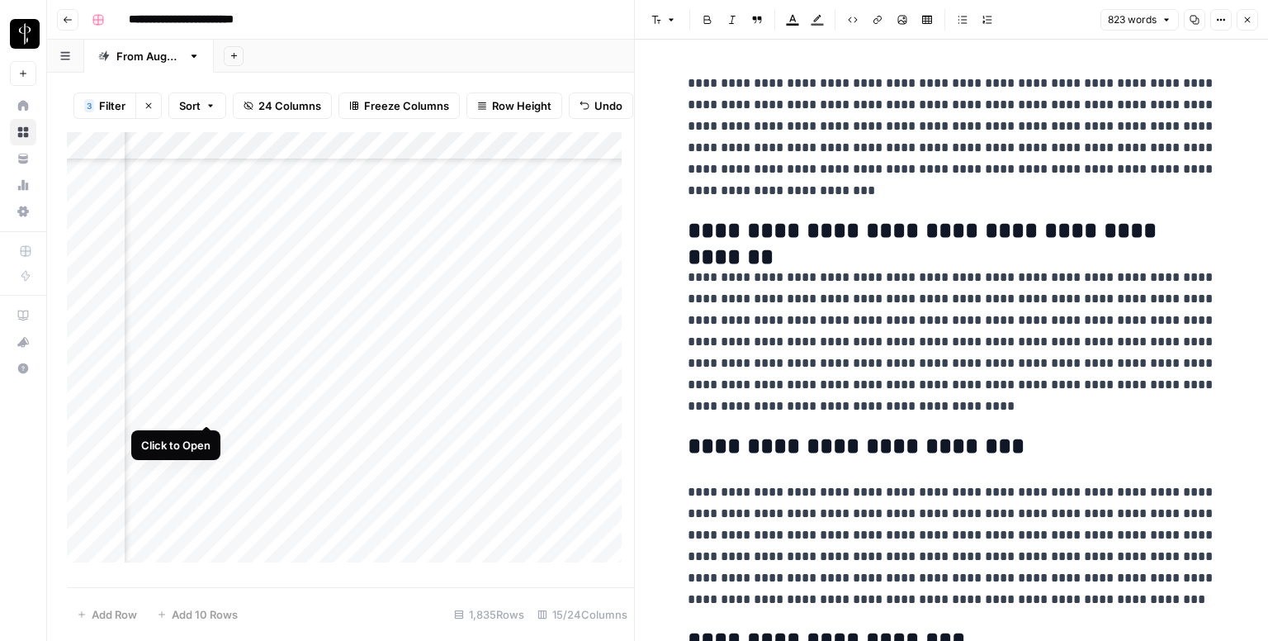
click at [208, 409] on div "Add Column" at bounding box center [350, 353] width 567 height 443
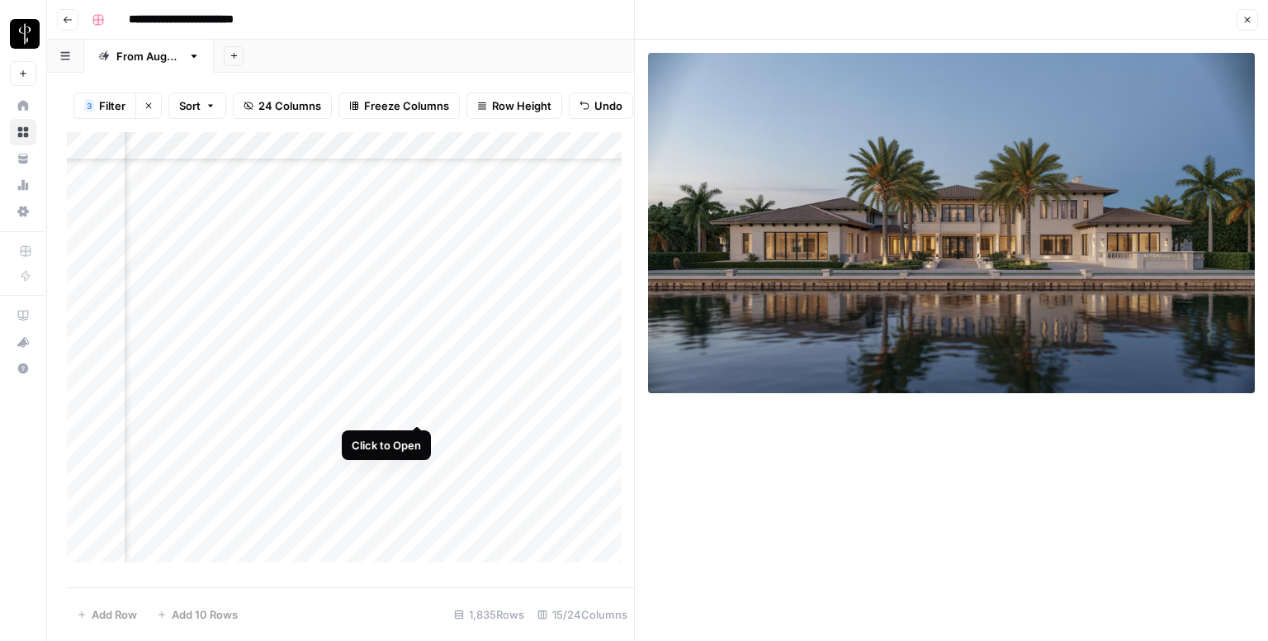
click at [417, 403] on div "Add Column" at bounding box center [350, 353] width 567 height 443
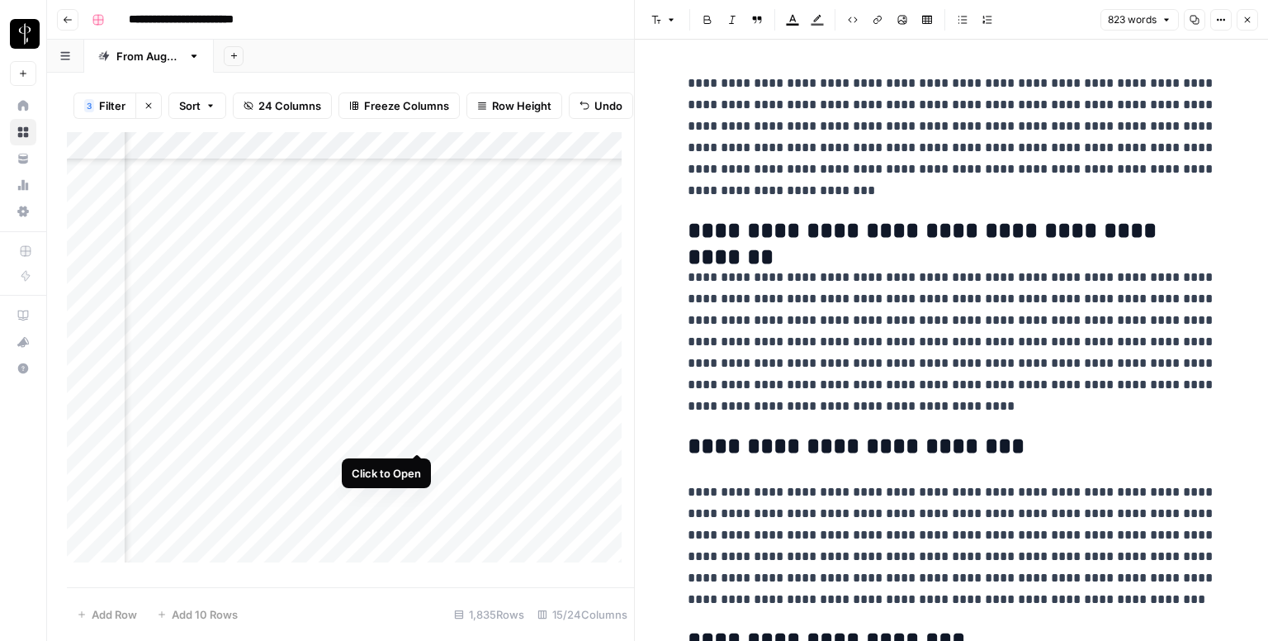
click at [414, 433] on div "Add Column" at bounding box center [350, 353] width 567 height 443
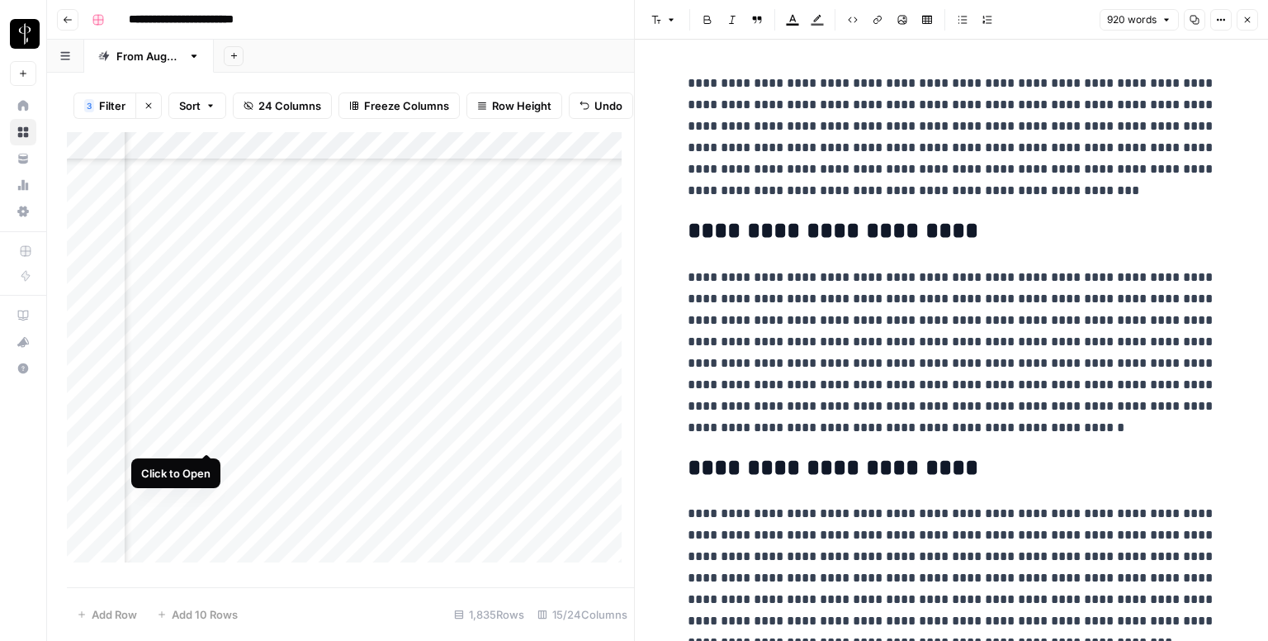
click at [206, 437] on div "Add Column" at bounding box center [350, 353] width 567 height 443
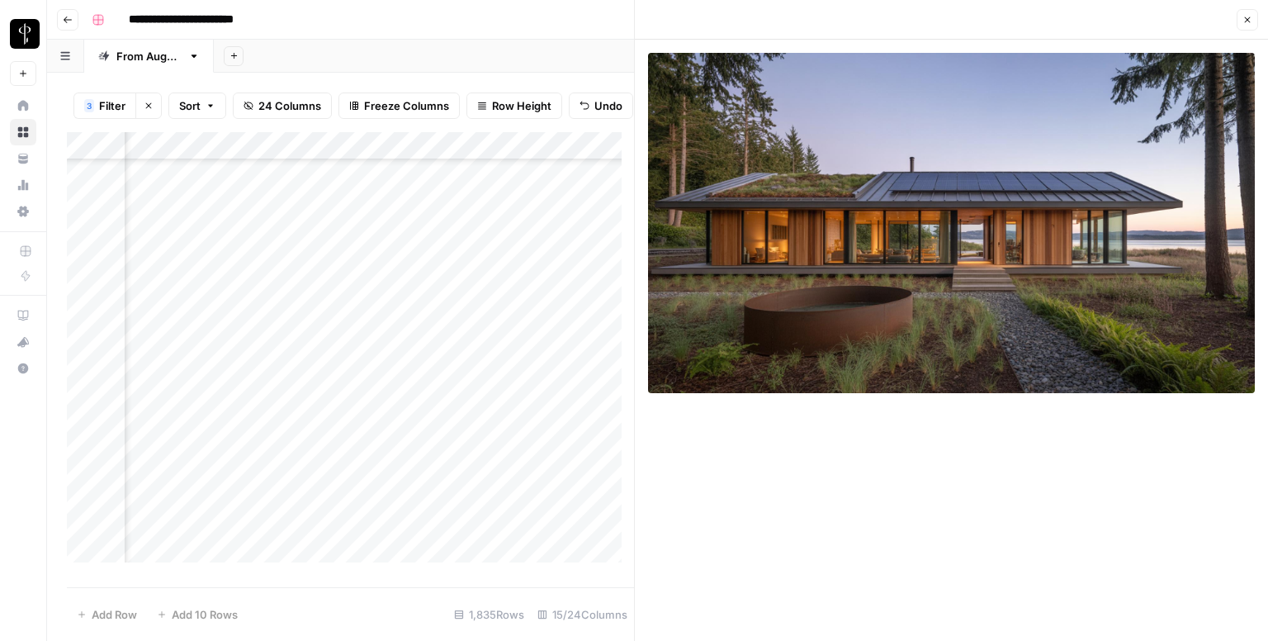
click at [1252, 22] on button "Close" at bounding box center [1247, 19] width 21 height 21
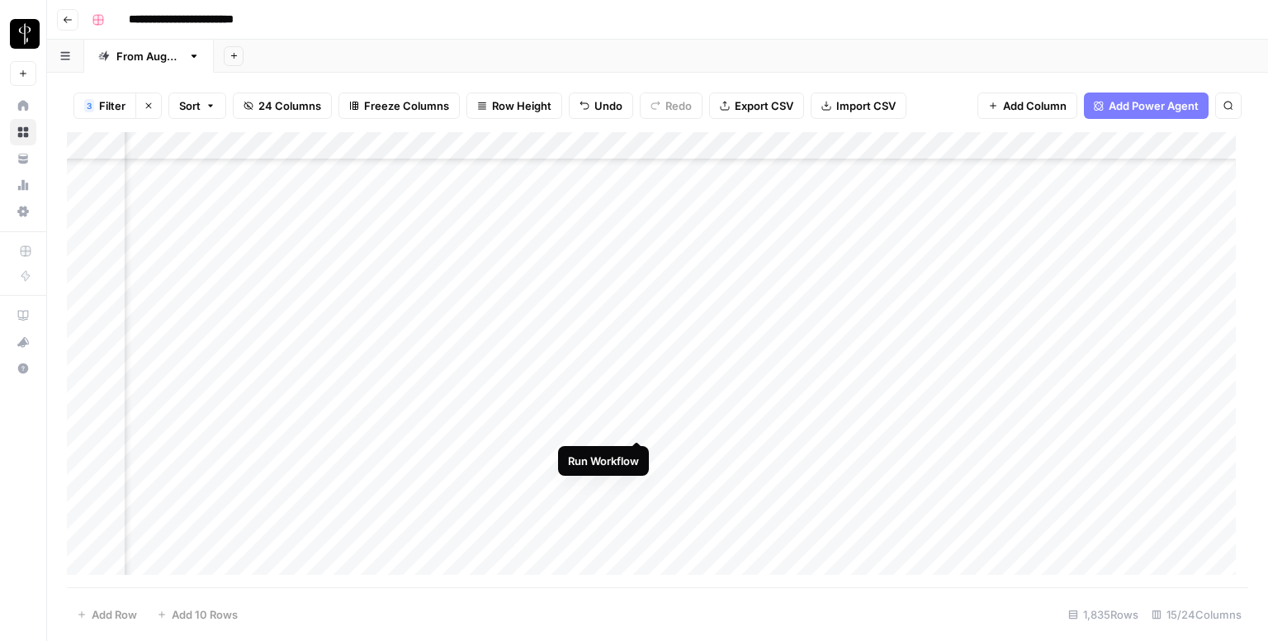
click at [634, 420] on div "Add Column" at bounding box center [657, 359] width 1181 height 455
click at [878, 427] on div "Add Column" at bounding box center [657, 359] width 1181 height 455
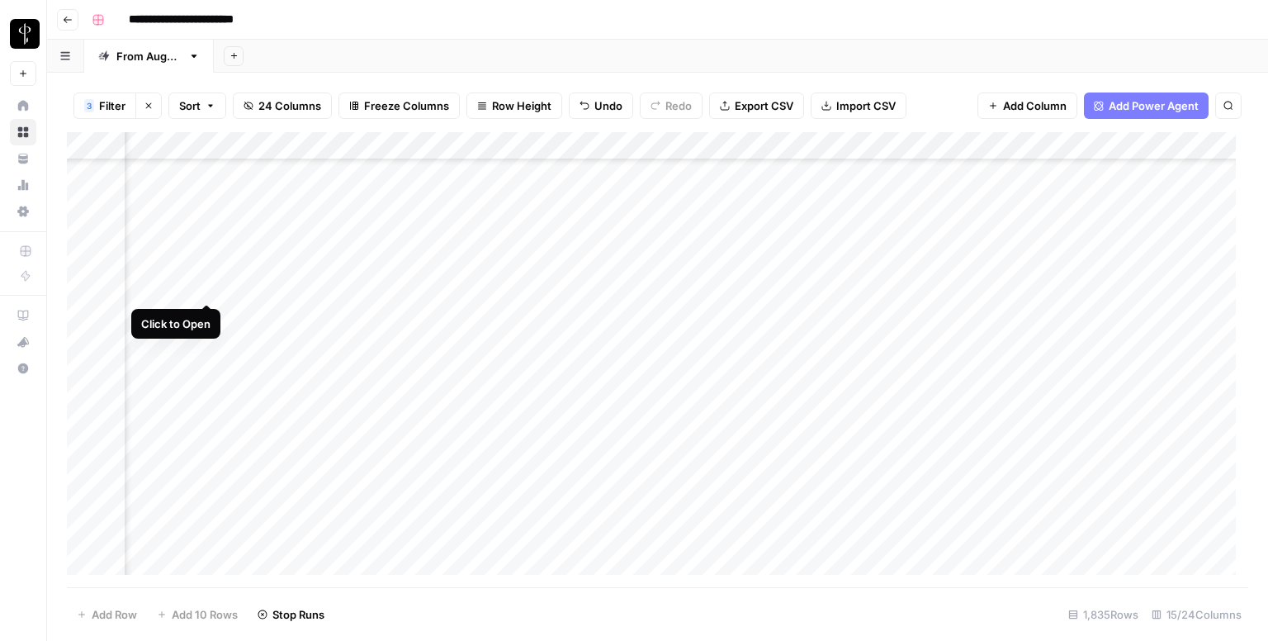
click at [209, 284] on div "Add Column" at bounding box center [657, 359] width 1181 height 455
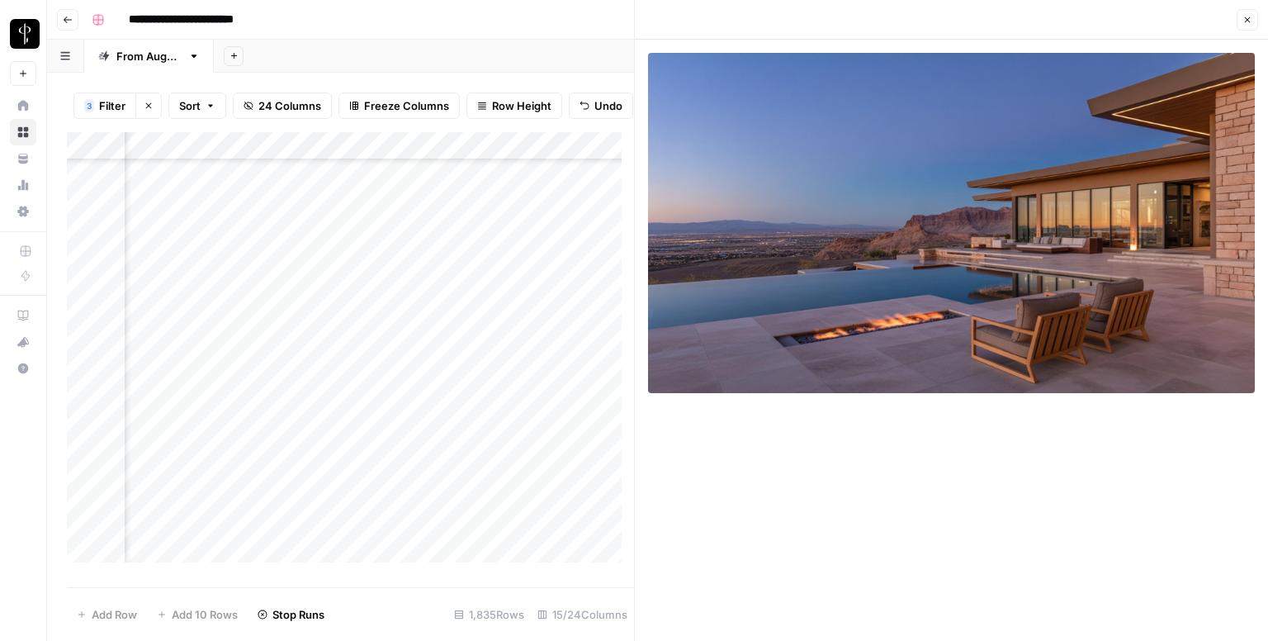
click at [410, 301] on div "Add Column" at bounding box center [350, 353] width 567 height 443
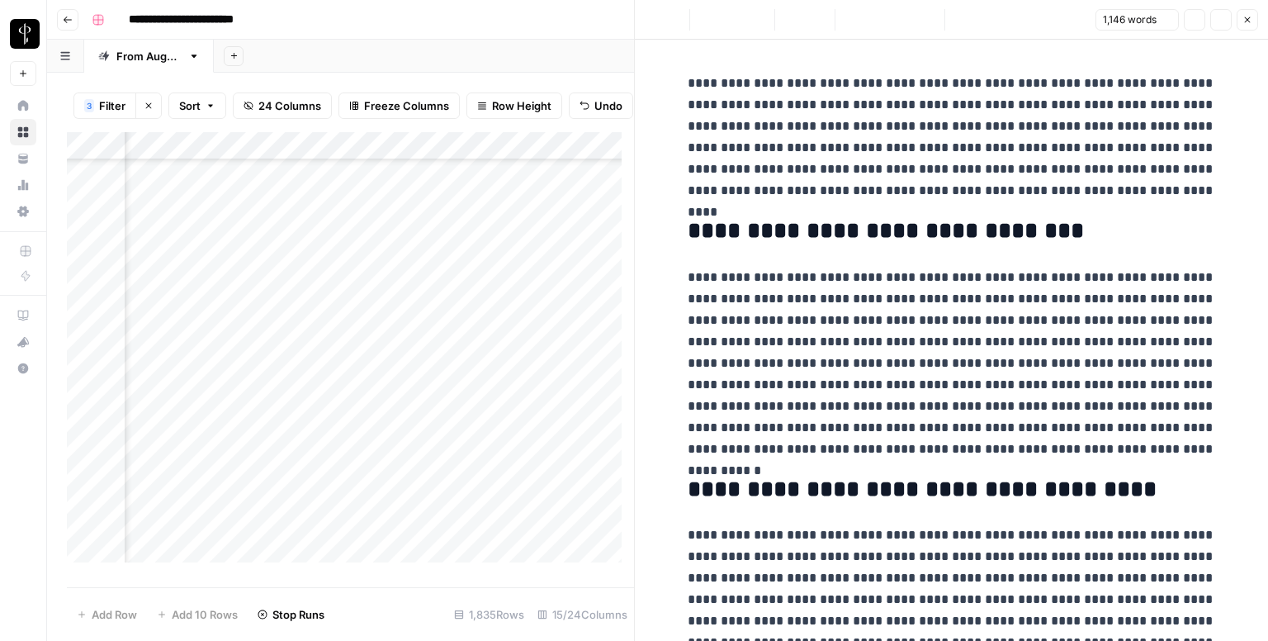
click at [419, 328] on div "Add Column" at bounding box center [350, 353] width 567 height 443
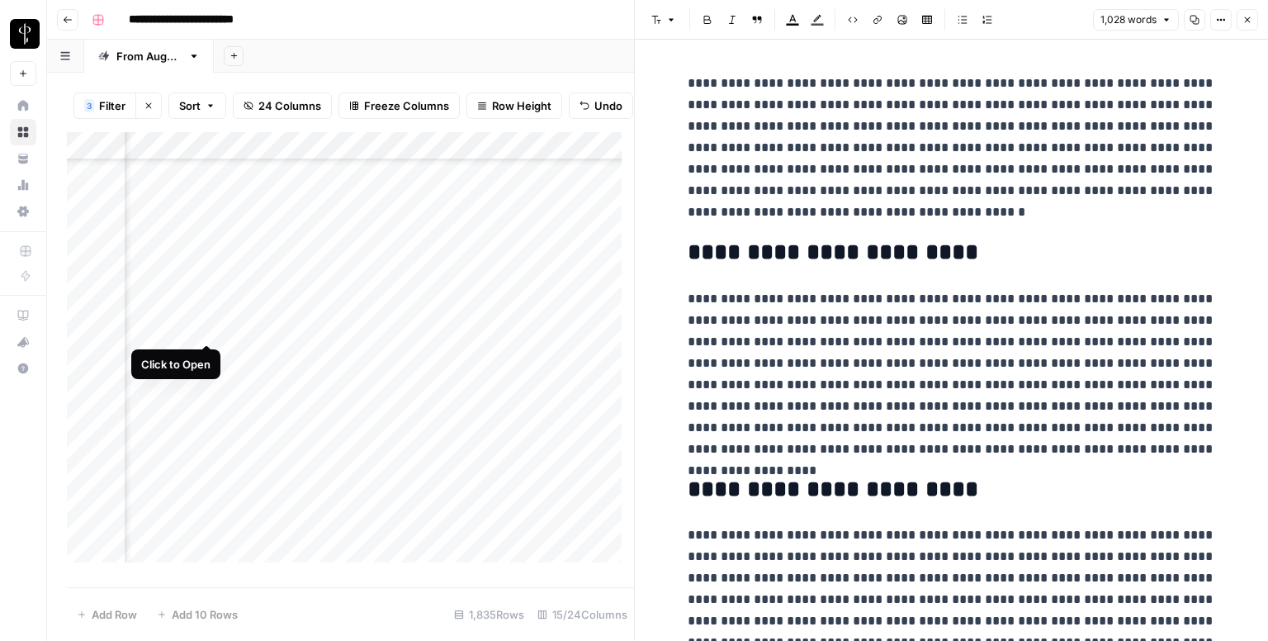
click at [206, 324] on div "Add Column" at bounding box center [350, 353] width 567 height 443
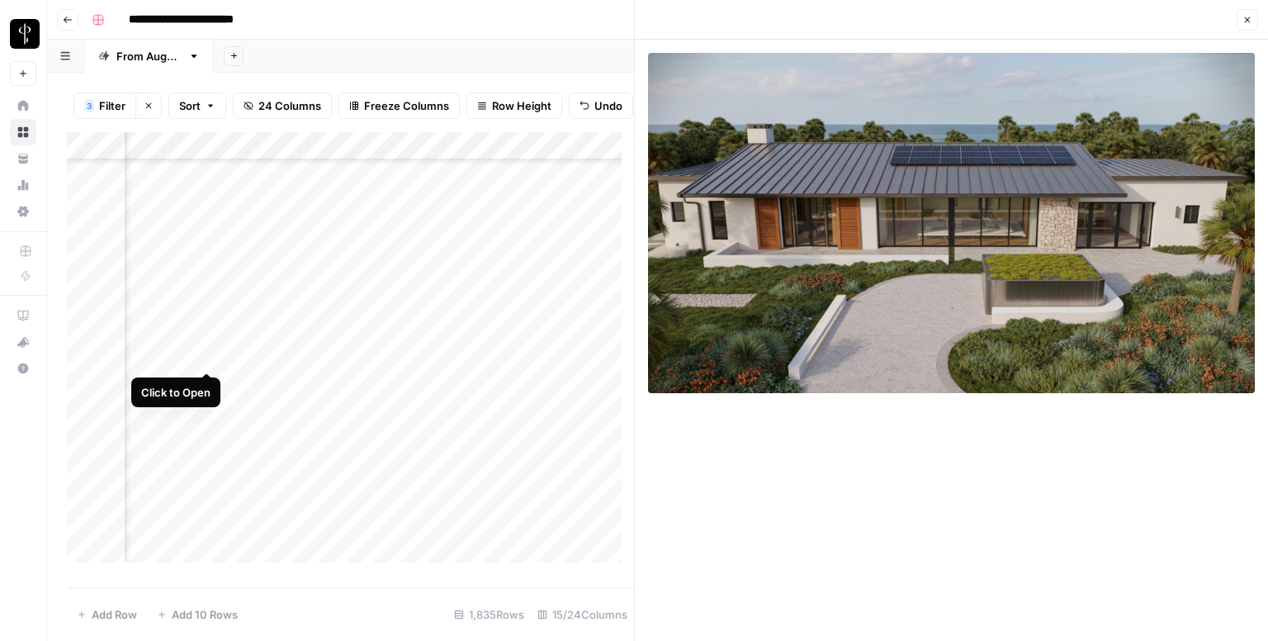
click at [208, 353] on div "Add Column" at bounding box center [350, 353] width 567 height 443
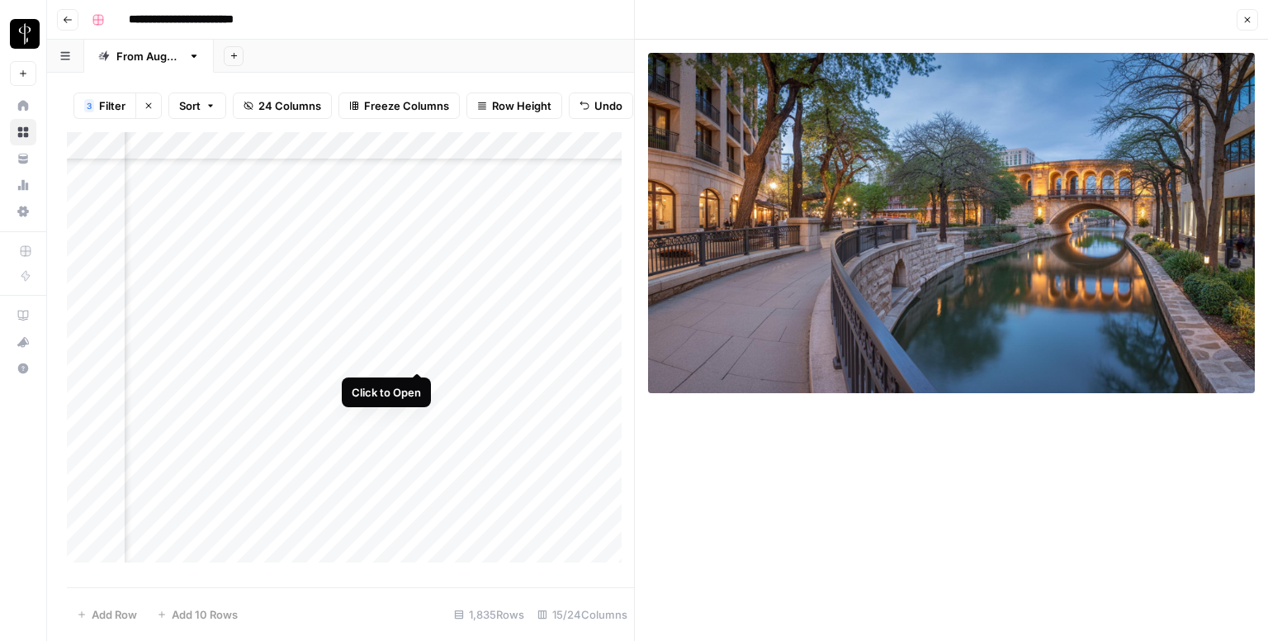
click at [408, 353] on div "Add Column" at bounding box center [350, 353] width 567 height 443
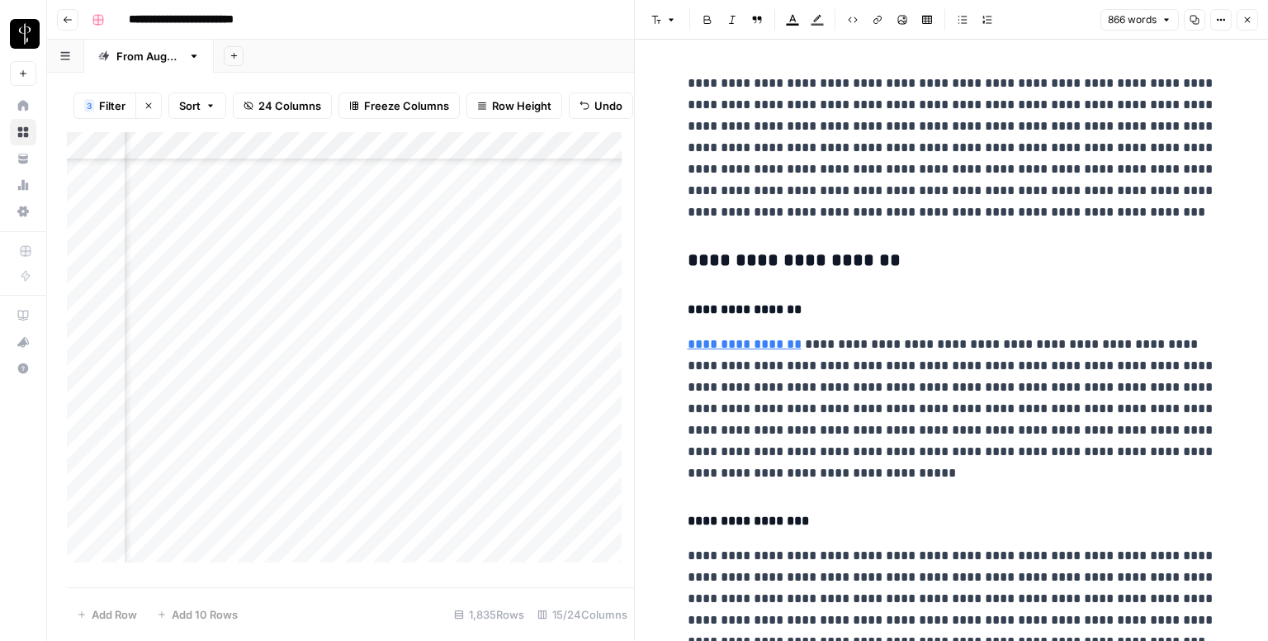
click at [750, 262] on h3 "**********" at bounding box center [952, 260] width 528 height 23
click at [660, 25] on button "Font style" at bounding box center [664, 19] width 38 height 21
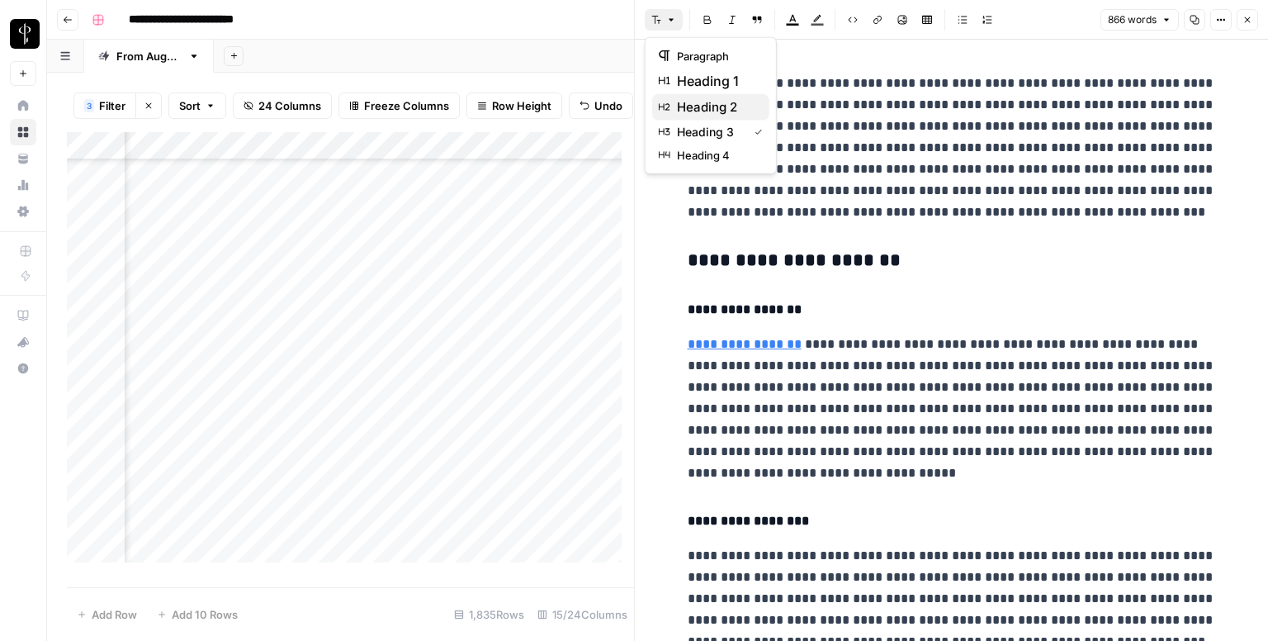
click at [717, 104] on span "heading 2" at bounding box center [716, 107] width 79 height 20
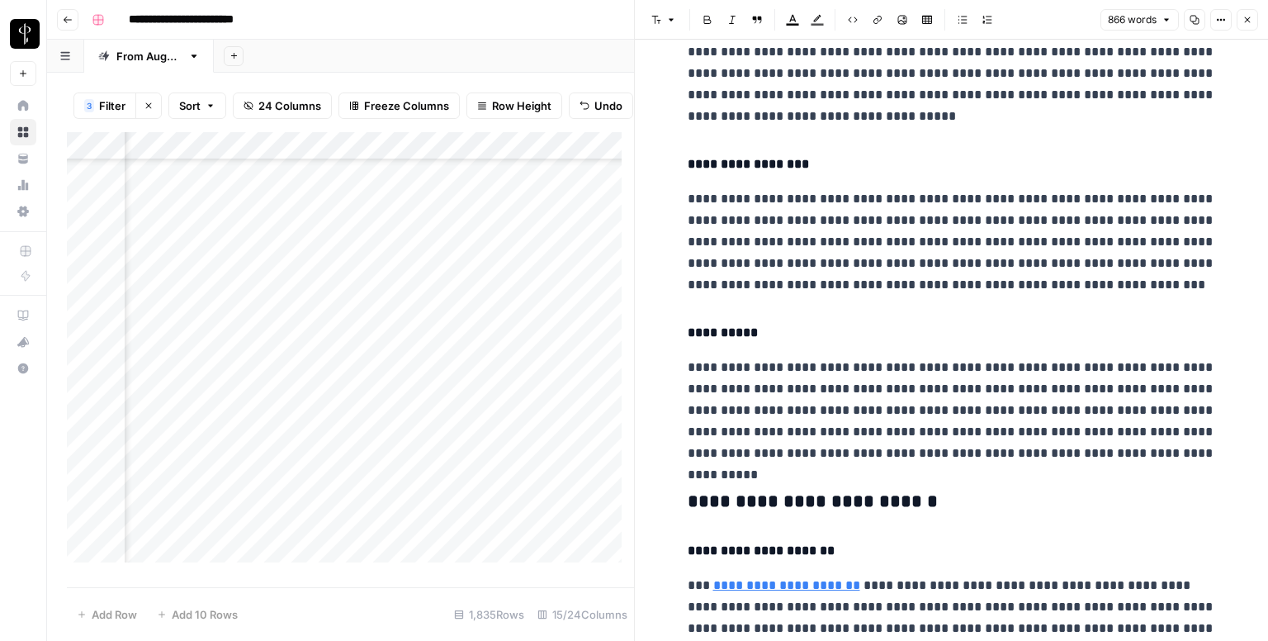
scroll to position [413, 0]
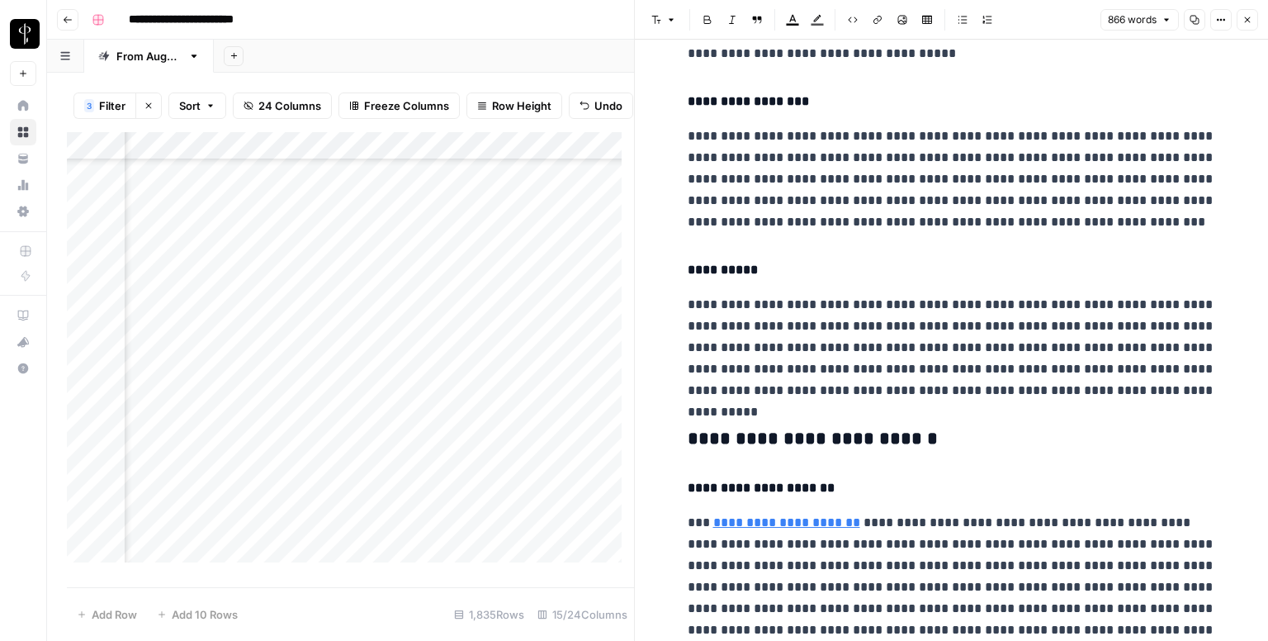
click at [719, 434] on h3 "**********" at bounding box center [952, 439] width 528 height 23
click at [660, 15] on icon "button" at bounding box center [656, 20] width 10 height 10
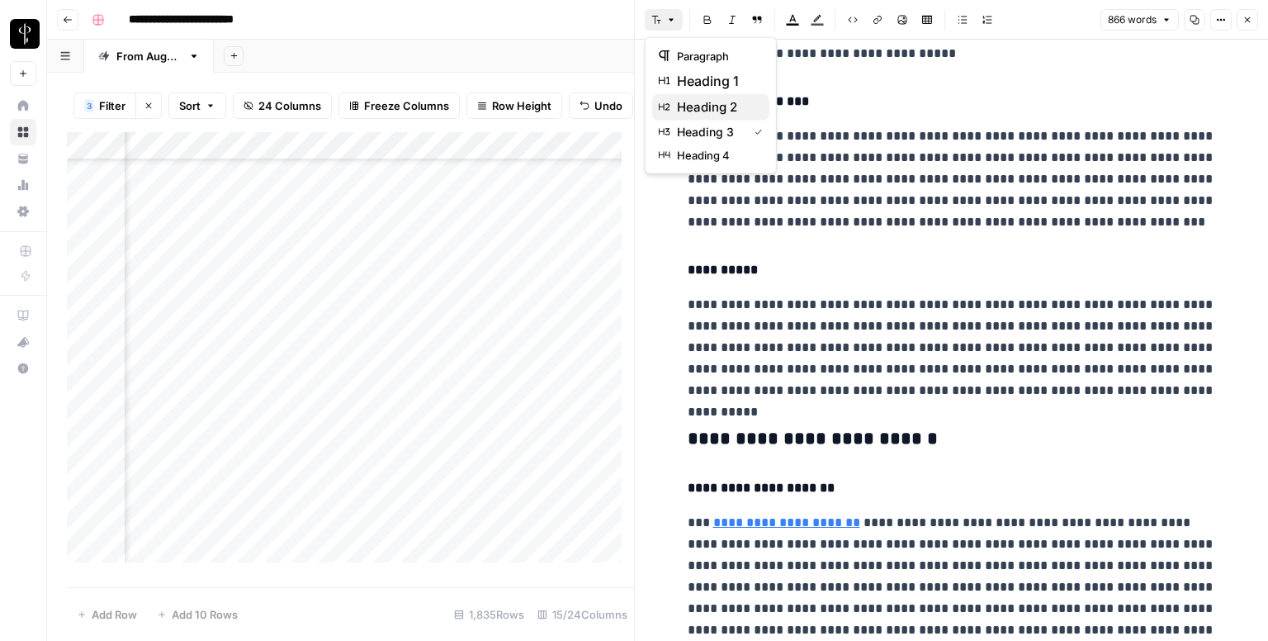
click at [679, 97] on span "heading 2" at bounding box center [716, 107] width 79 height 20
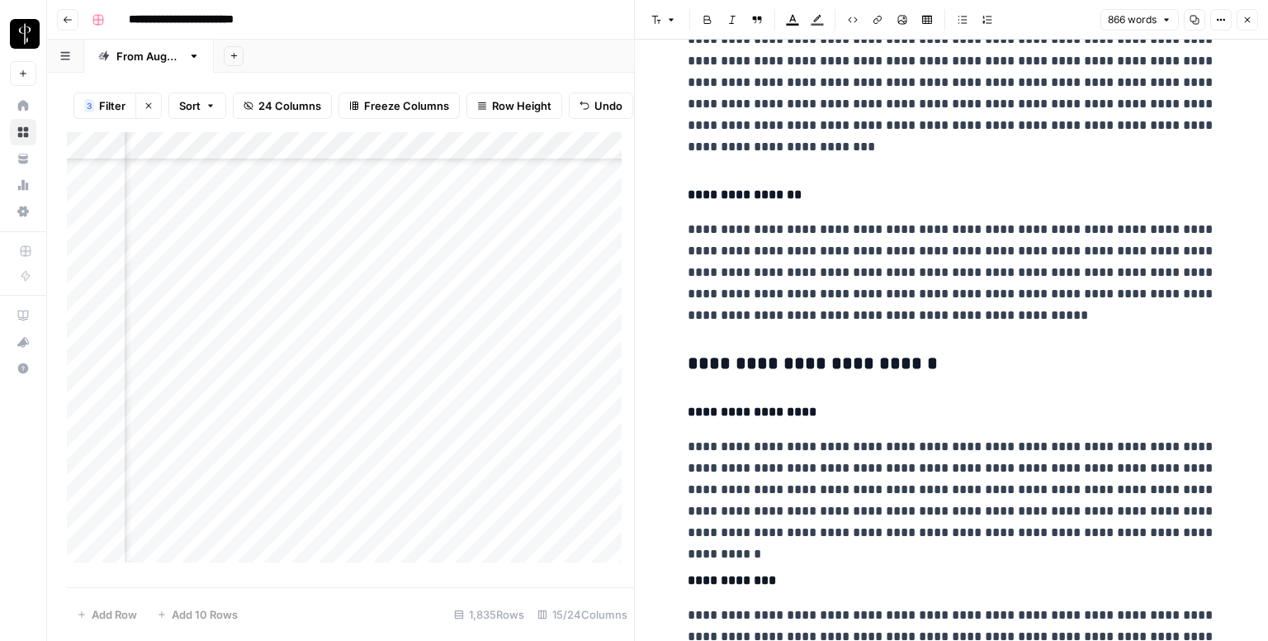
scroll to position [1238, 0]
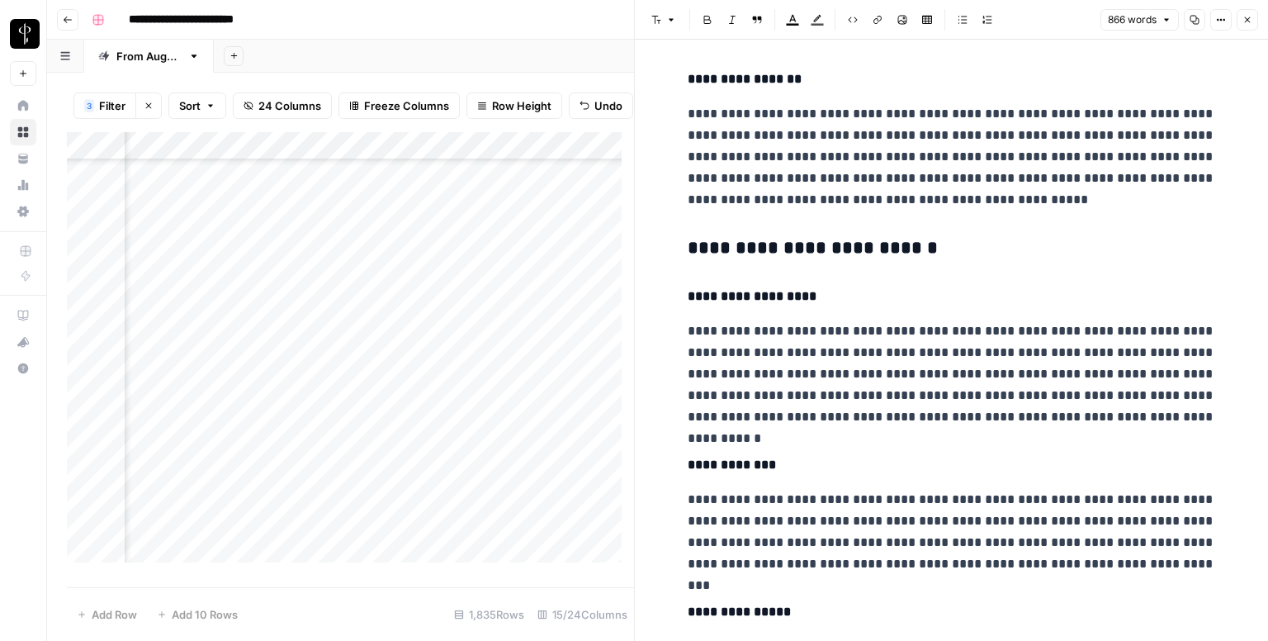
click at [734, 245] on h3 "**********" at bounding box center [952, 248] width 528 height 23
click at [656, 15] on icon "button" at bounding box center [656, 20] width 10 height 10
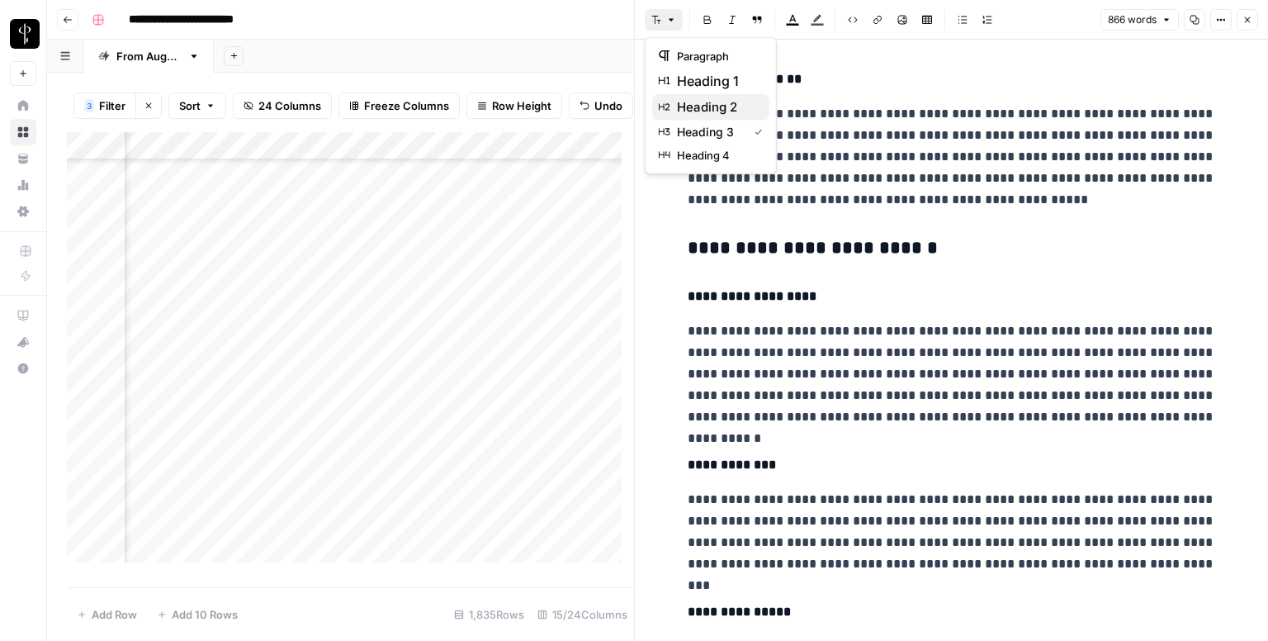
click at [698, 110] on span "heading 2" at bounding box center [716, 107] width 79 height 20
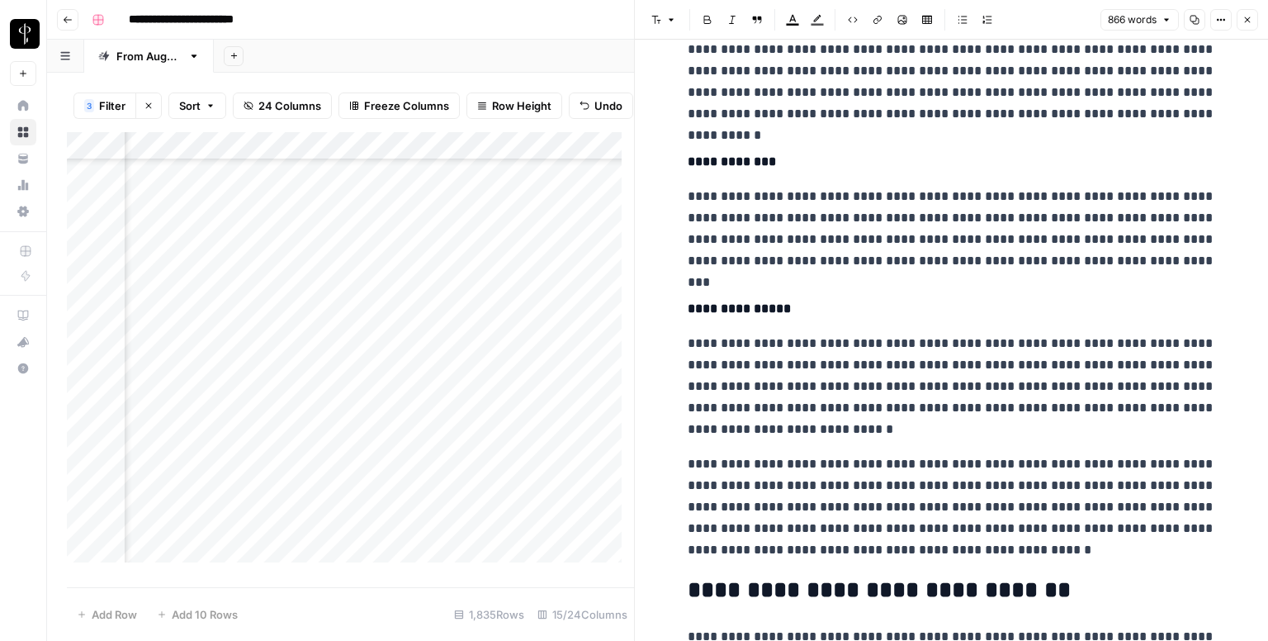
scroll to position [1687, 0]
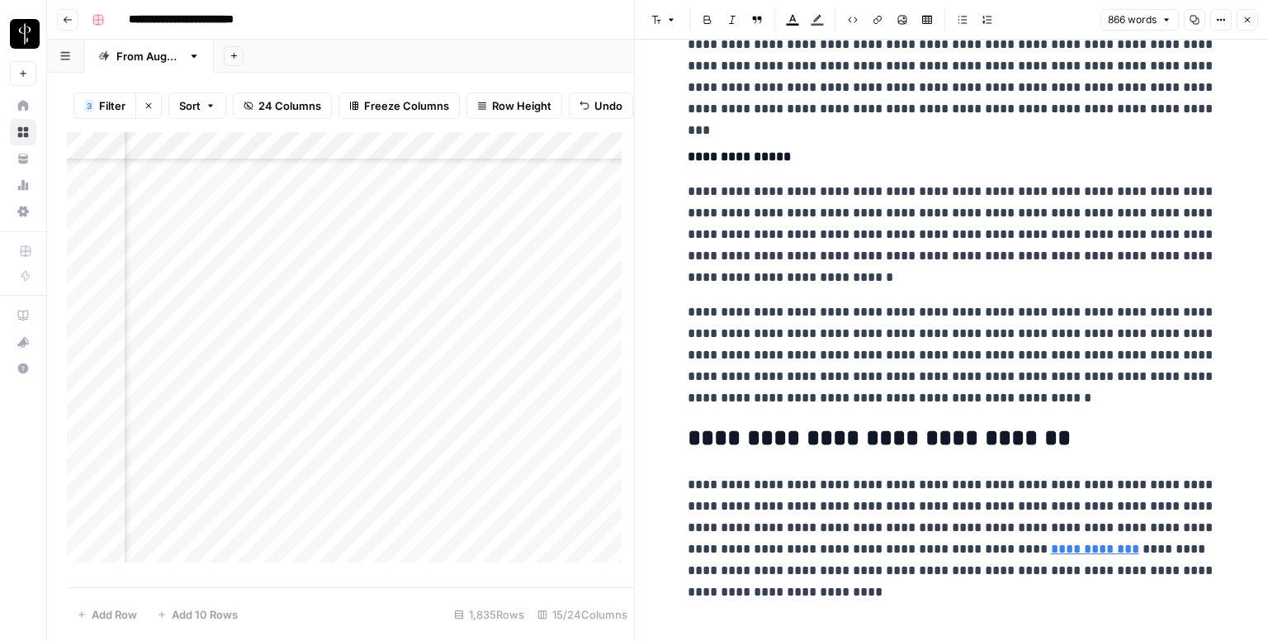
click at [1246, 17] on icon "button" at bounding box center [1247, 20] width 10 height 10
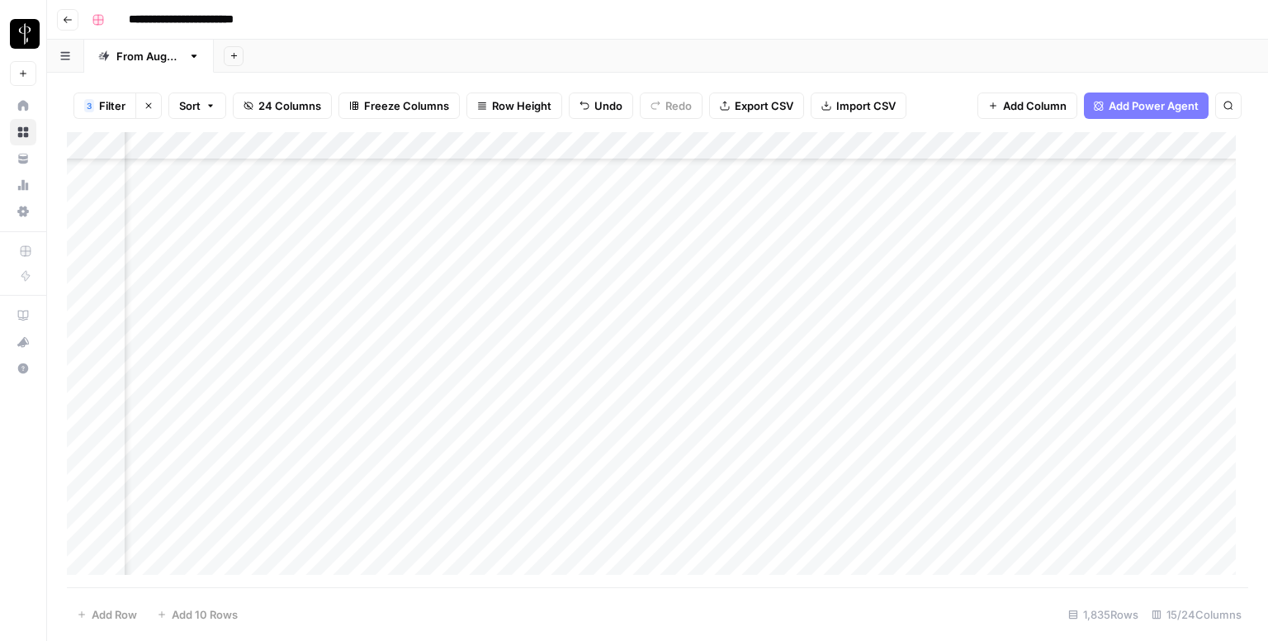
click at [692, 335] on div "Add Column" at bounding box center [657, 359] width 1181 height 455
type textarea "**********"
click at [731, 331] on div "**********" at bounding box center [783, 343] width 264 height 31
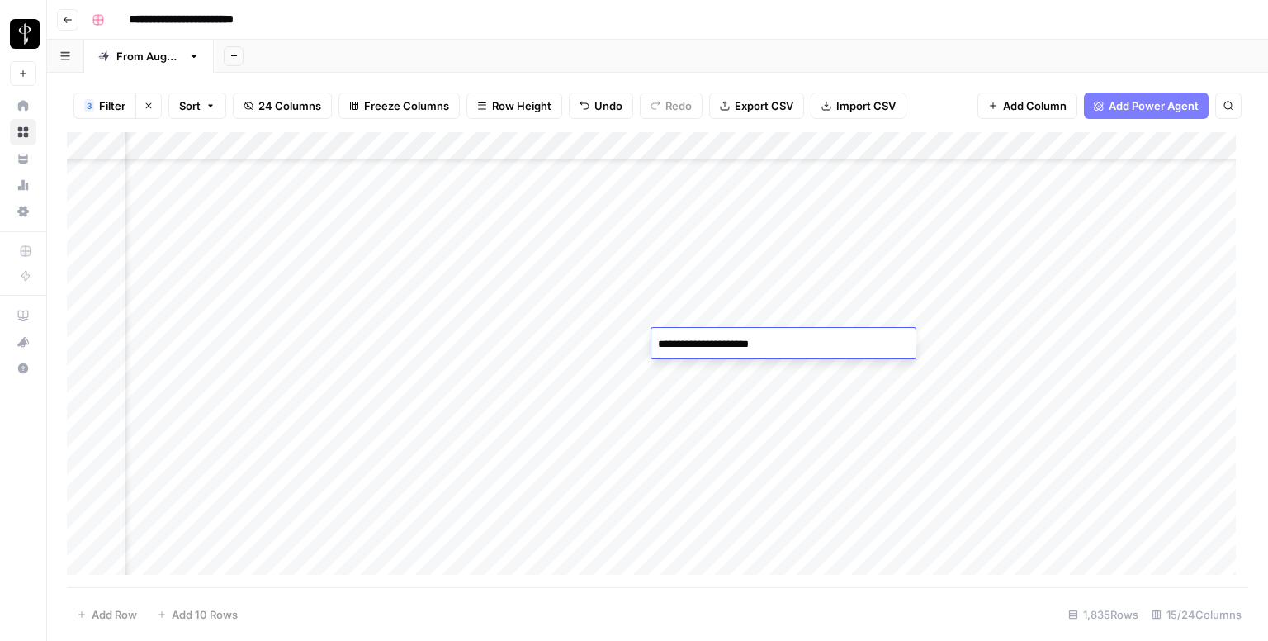
click at [732, 338] on textarea "**********" at bounding box center [783, 344] width 264 height 23
click at [677, 344] on textarea at bounding box center [783, 344] width 264 height 23
paste textarea "**********"
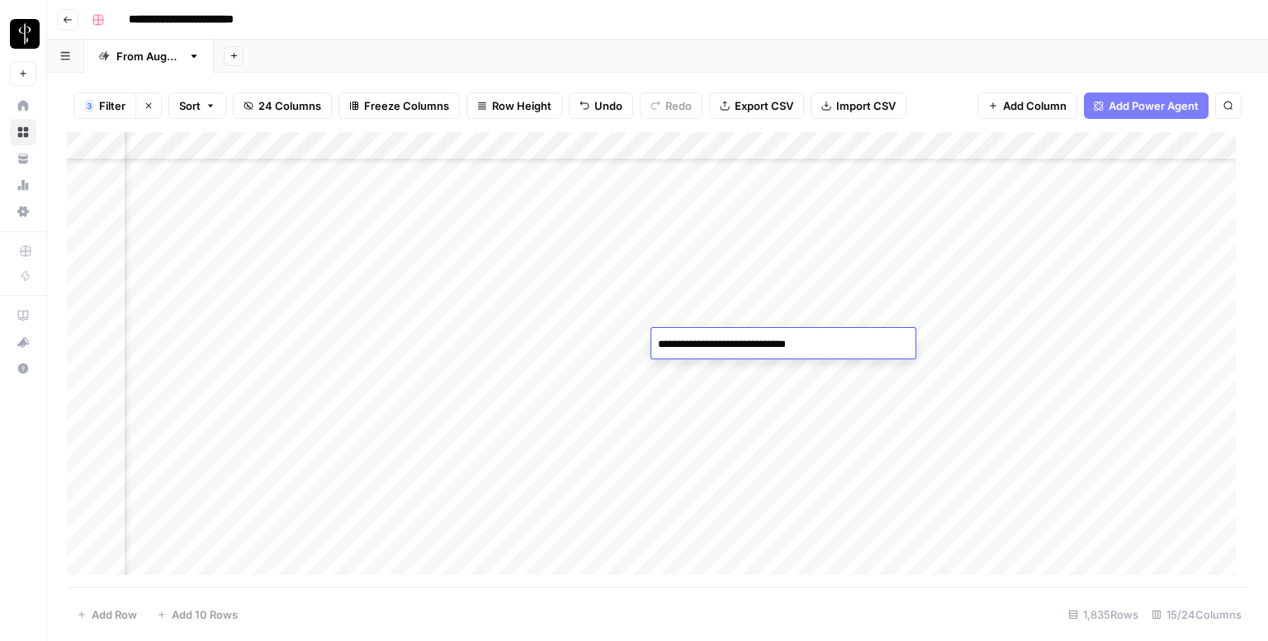
type textarea "**********"
click at [688, 361] on div "Add Column" at bounding box center [657, 359] width 1181 height 455
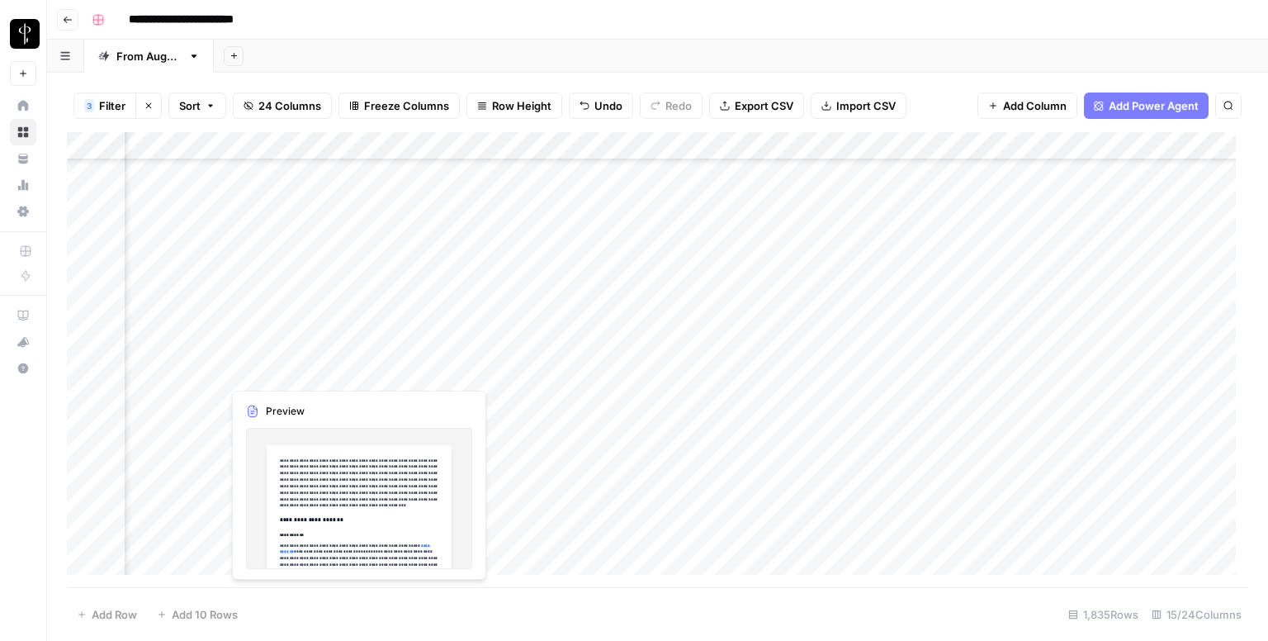
click at [206, 372] on div "Add Column" at bounding box center [657, 359] width 1181 height 455
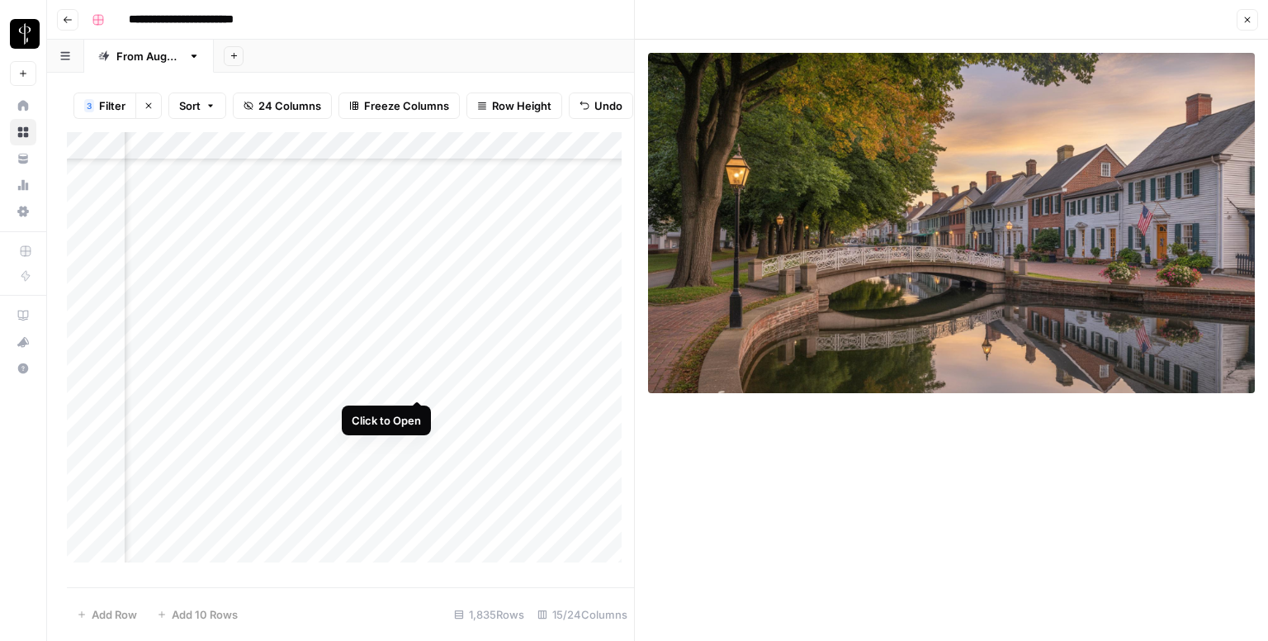
click at [417, 385] on div "Add Column" at bounding box center [350, 353] width 567 height 443
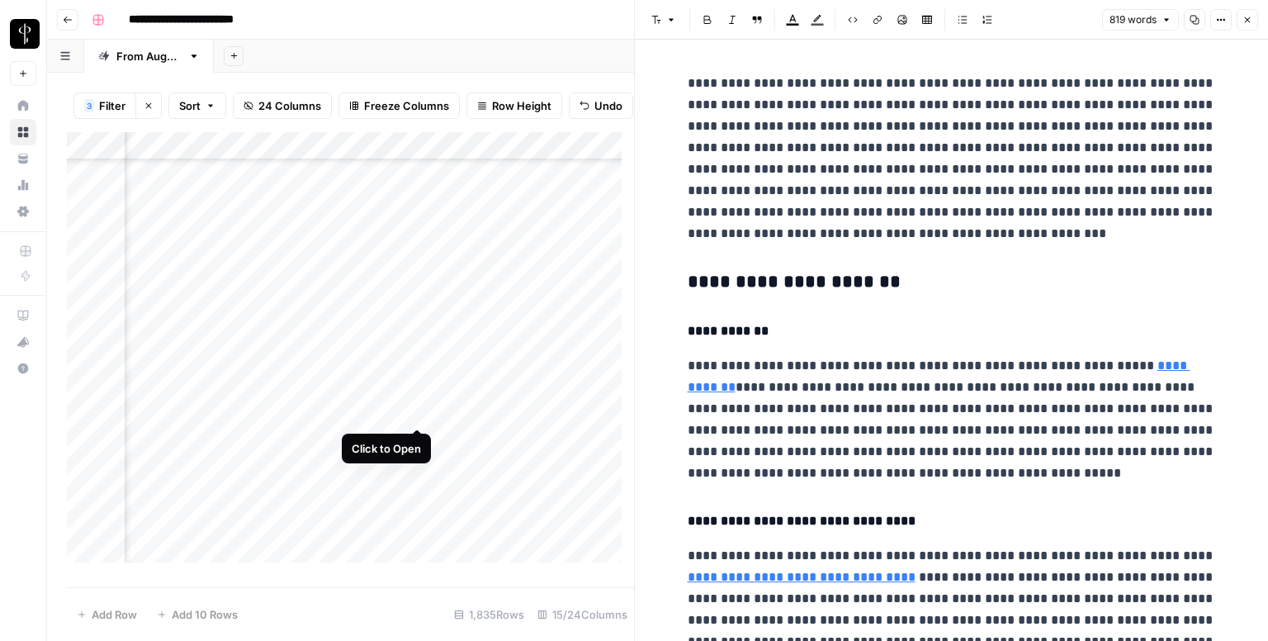
drag, startPoint x: 415, startPoint y: 407, endPoint x: 418, endPoint y: 391, distance: 15.9
click at [416, 398] on div "Add Column" at bounding box center [350, 353] width 567 height 443
click at [418, 385] on div "Add Column" at bounding box center [350, 353] width 567 height 443
click at [771, 277] on h3 "**********" at bounding box center [952, 282] width 528 height 23
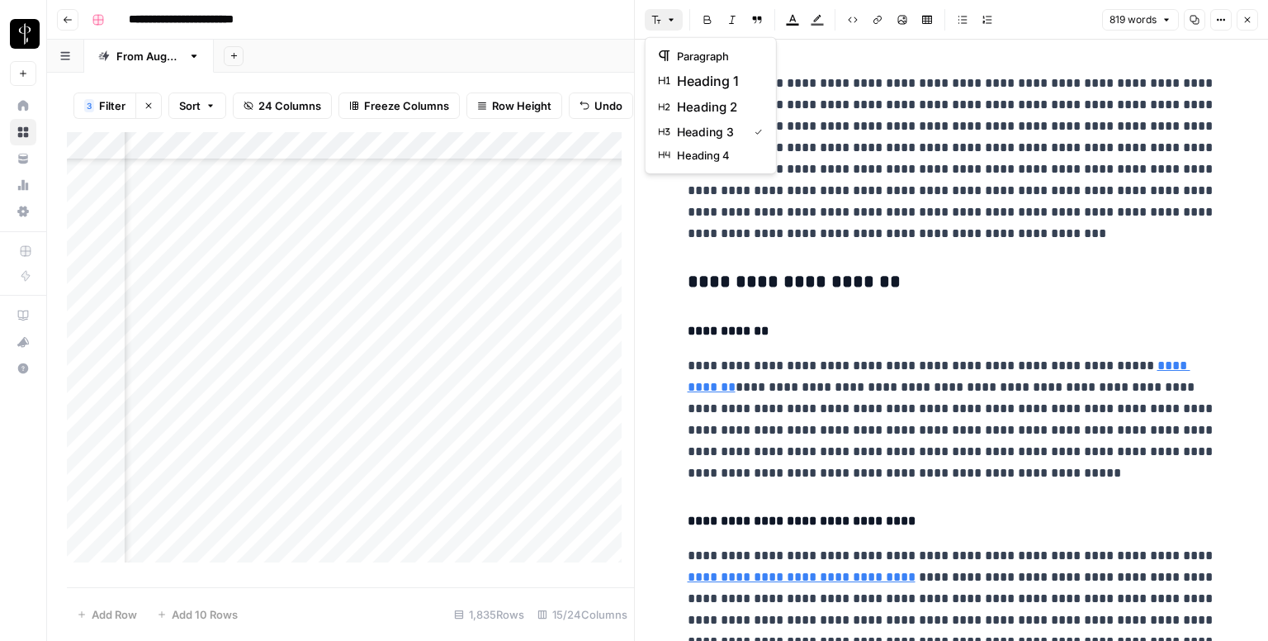
click at [651, 21] on icon "button" at bounding box center [656, 20] width 10 height 10
click at [702, 100] on span "heading 2" at bounding box center [716, 107] width 79 height 20
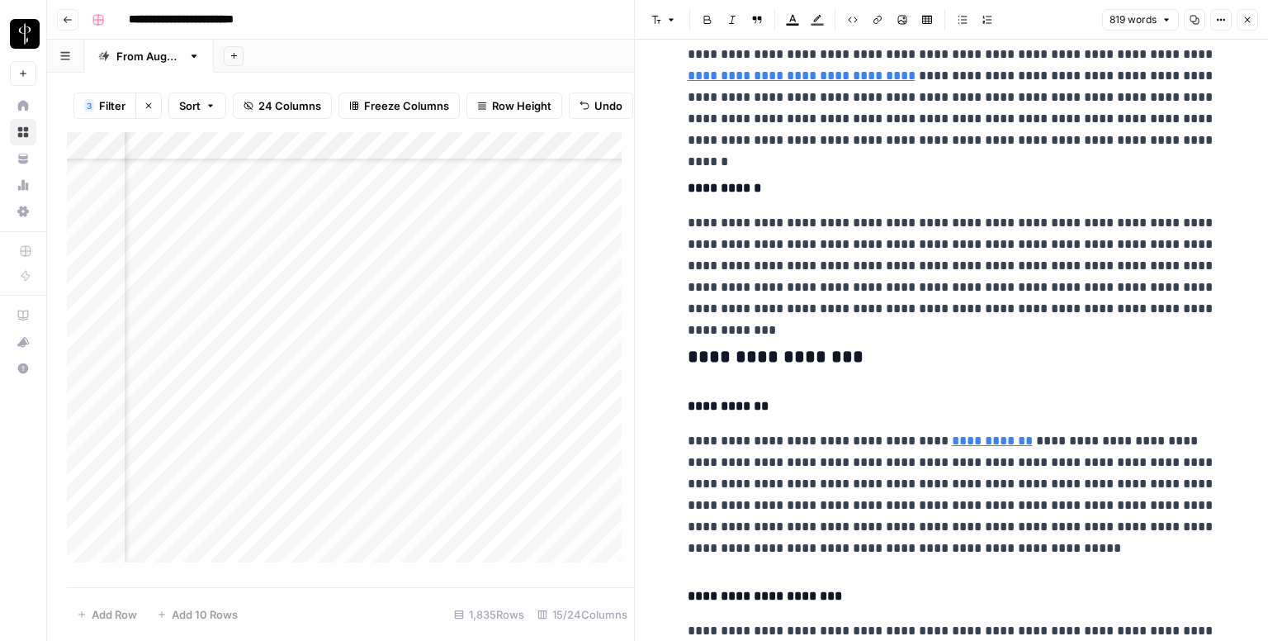
scroll to position [495, 0]
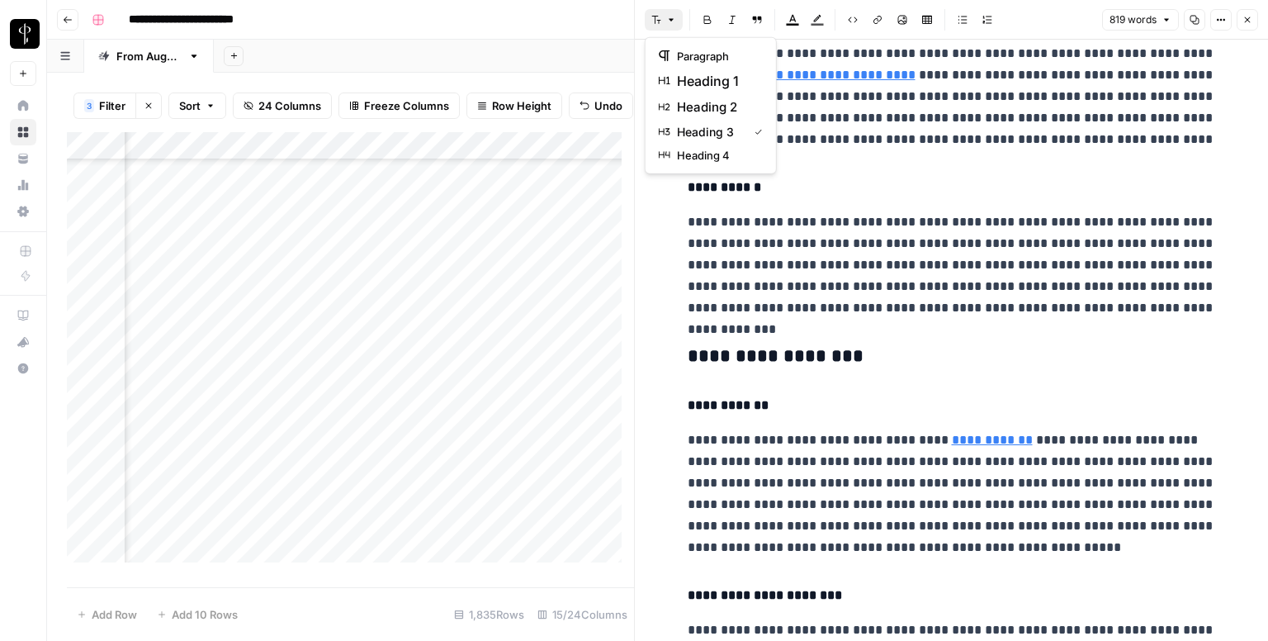
click at [677, 19] on button "Font style" at bounding box center [664, 19] width 38 height 21
click at [687, 97] on span "heading 2" at bounding box center [716, 107] width 79 height 20
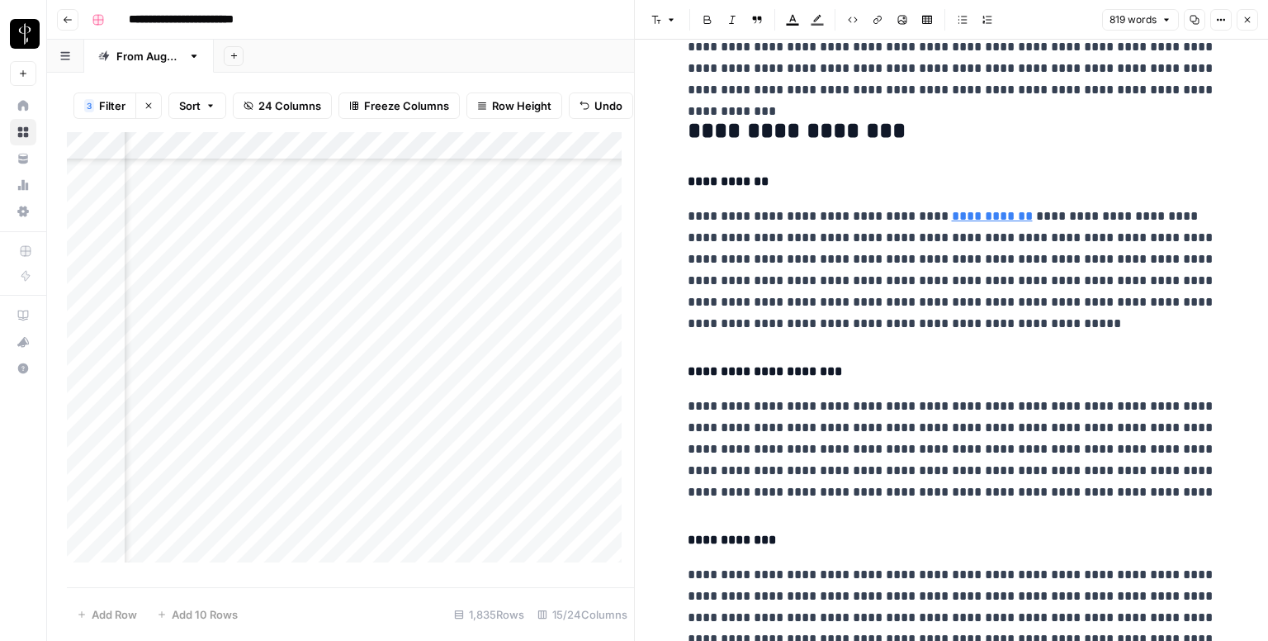
scroll to position [991, 0]
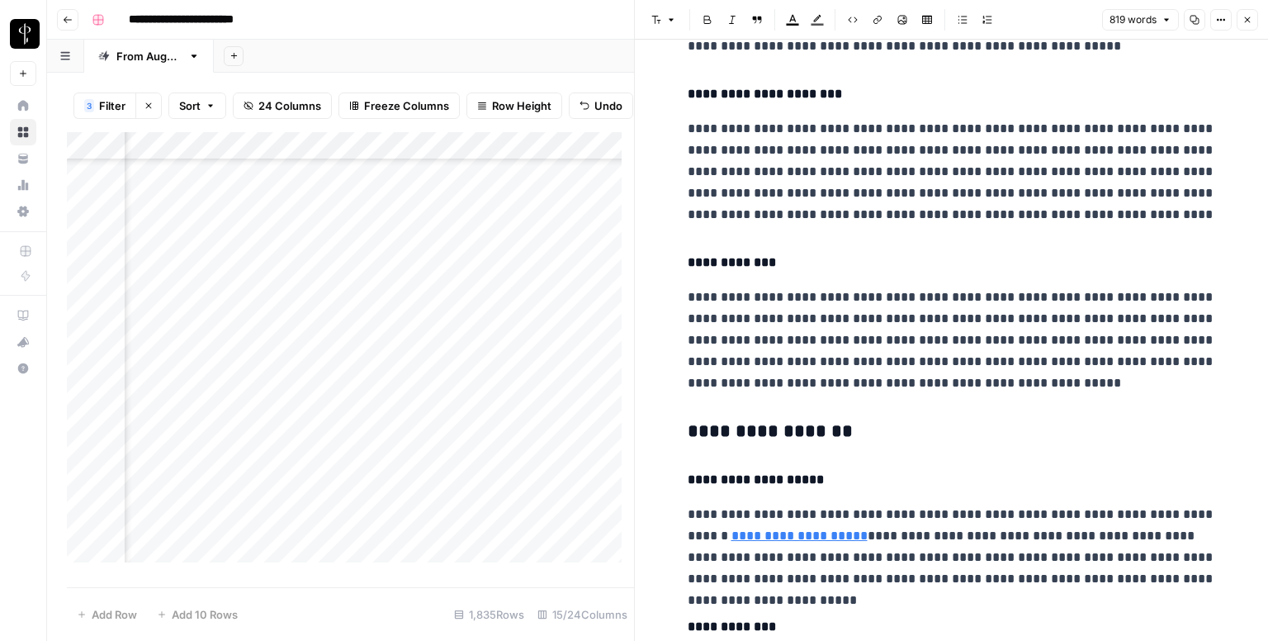
click at [796, 417] on div "**********" at bounding box center [952, 172] width 548 height 2194
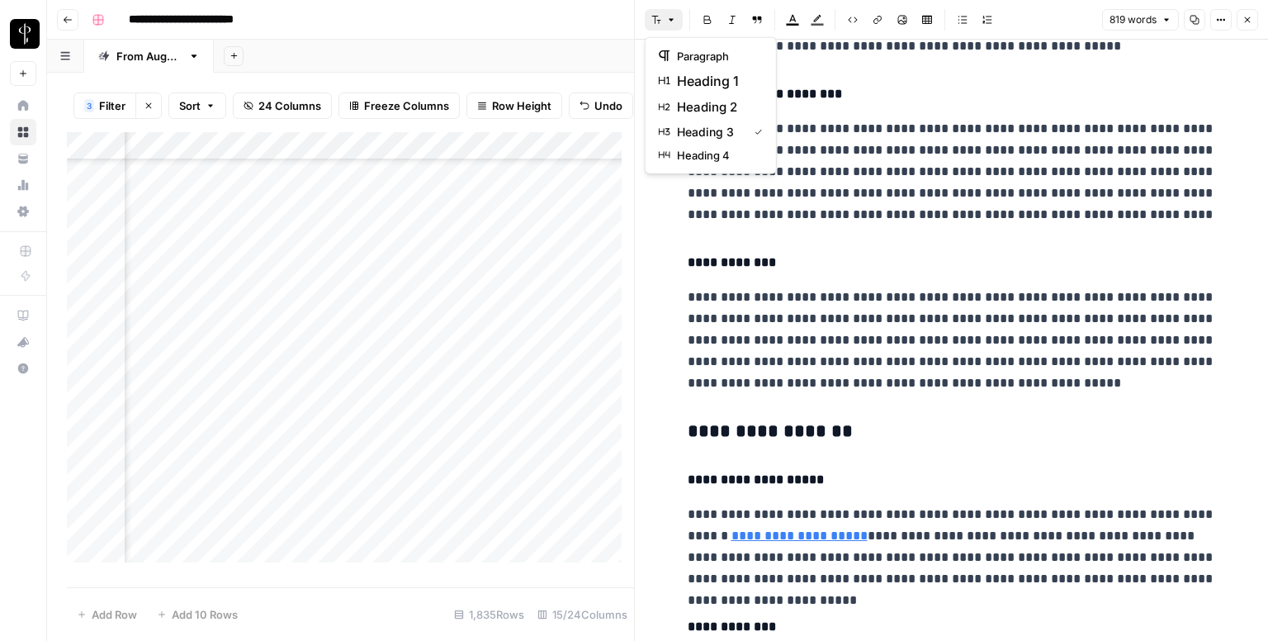
click at [657, 16] on icon "button" at bounding box center [656, 20] width 9 height 8
click at [709, 99] on span "heading 2" at bounding box center [716, 107] width 79 height 20
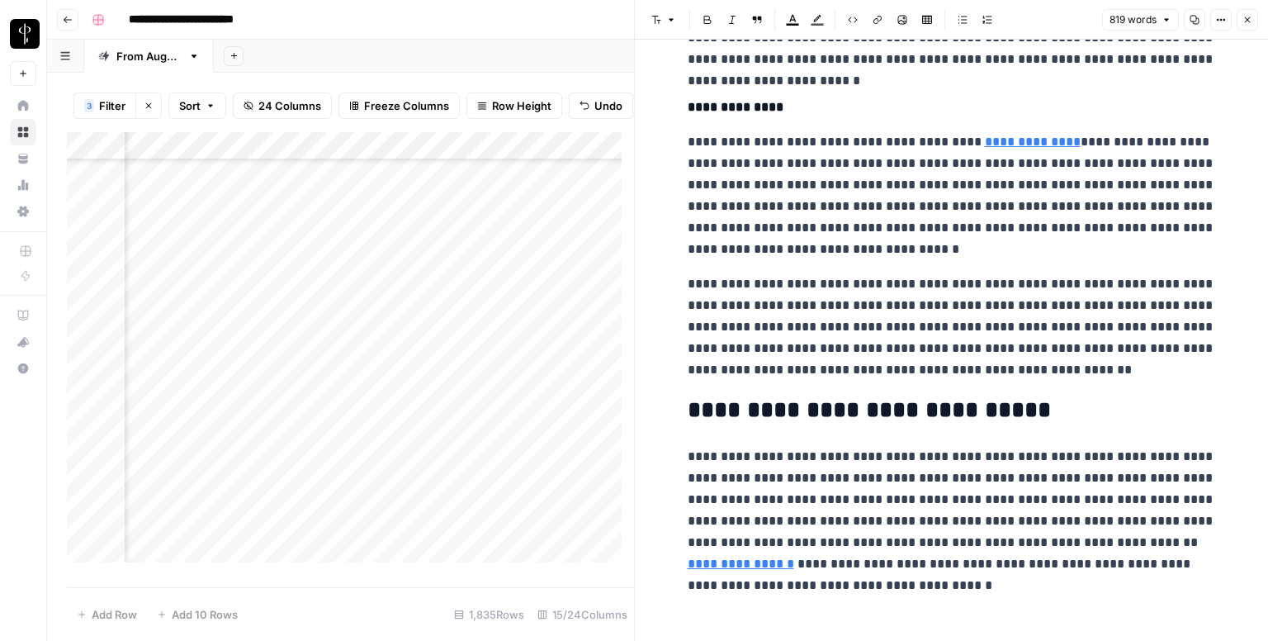
scroll to position [1665, 0]
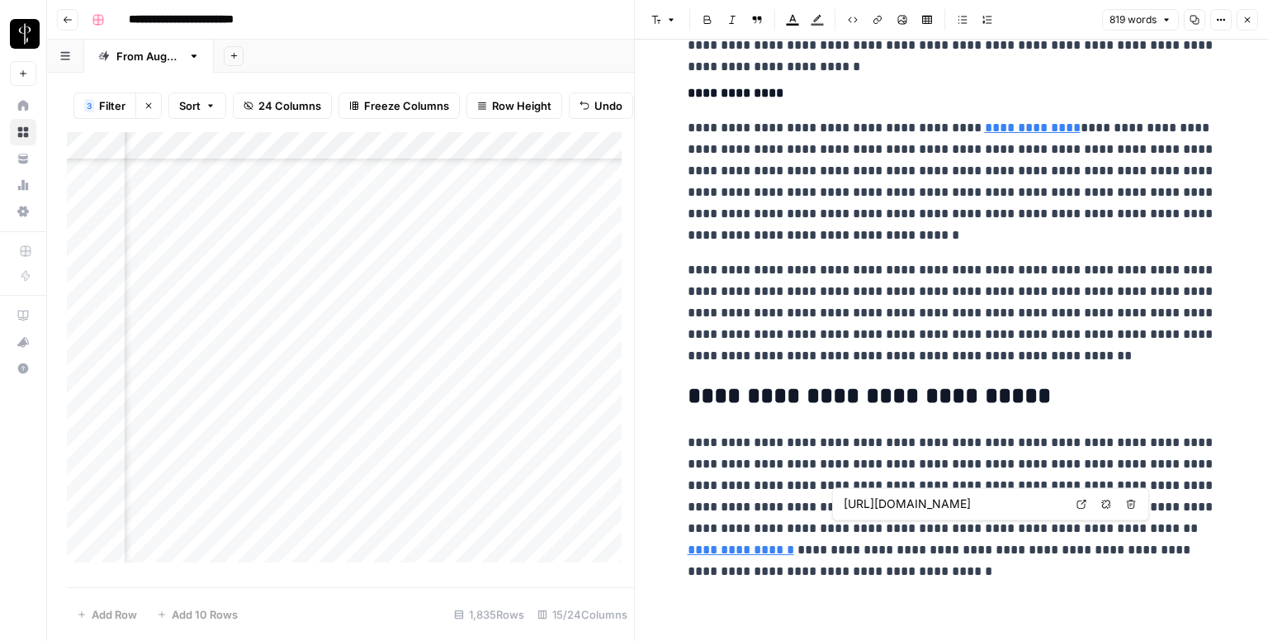
click at [1085, 501] on icon at bounding box center [1082, 504] width 10 height 10
click at [1253, 17] on button "Close" at bounding box center [1247, 19] width 21 height 21
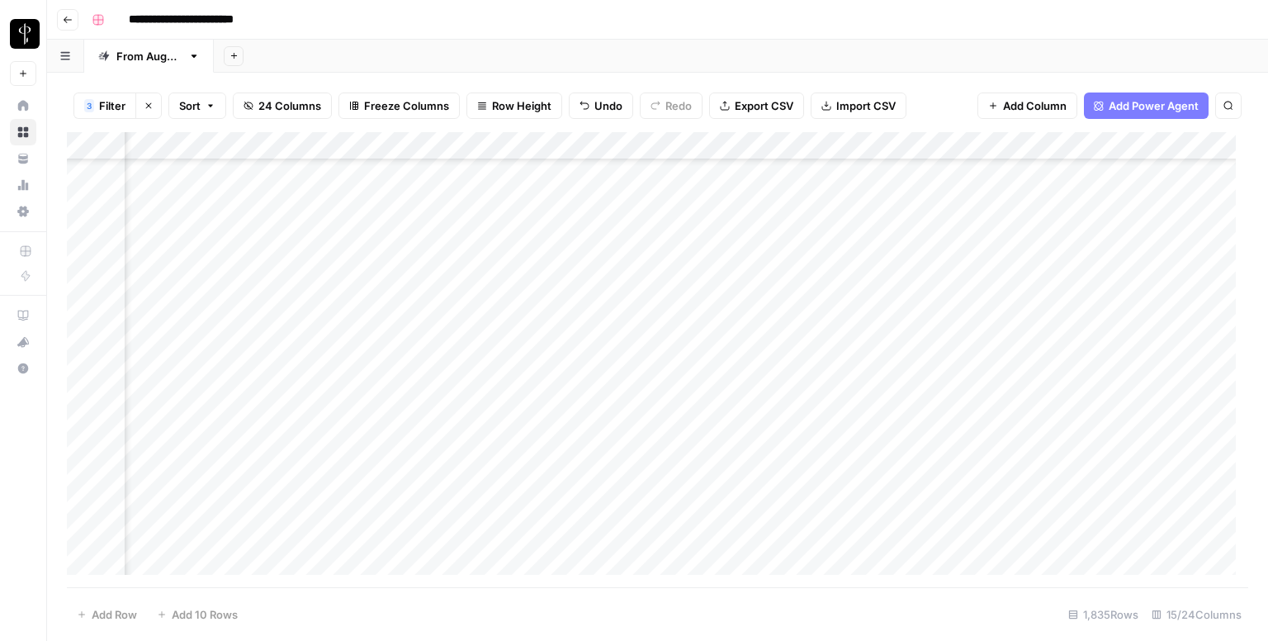
click at [736, 347] on div "Add Column" at bounding box center [657, 359] width 1181 height 455
drag, startPoint x: 799, startPoint y: 356, endPoint x: 797, endPoint y: 367, distance: 11.8
click at [797, 367] on div "Add Column" at bounding box center [657, 359] width 1181 height 455
click at [211, 232] on div "Add Column" at bounding box center [657, 359] width 1181 height 455
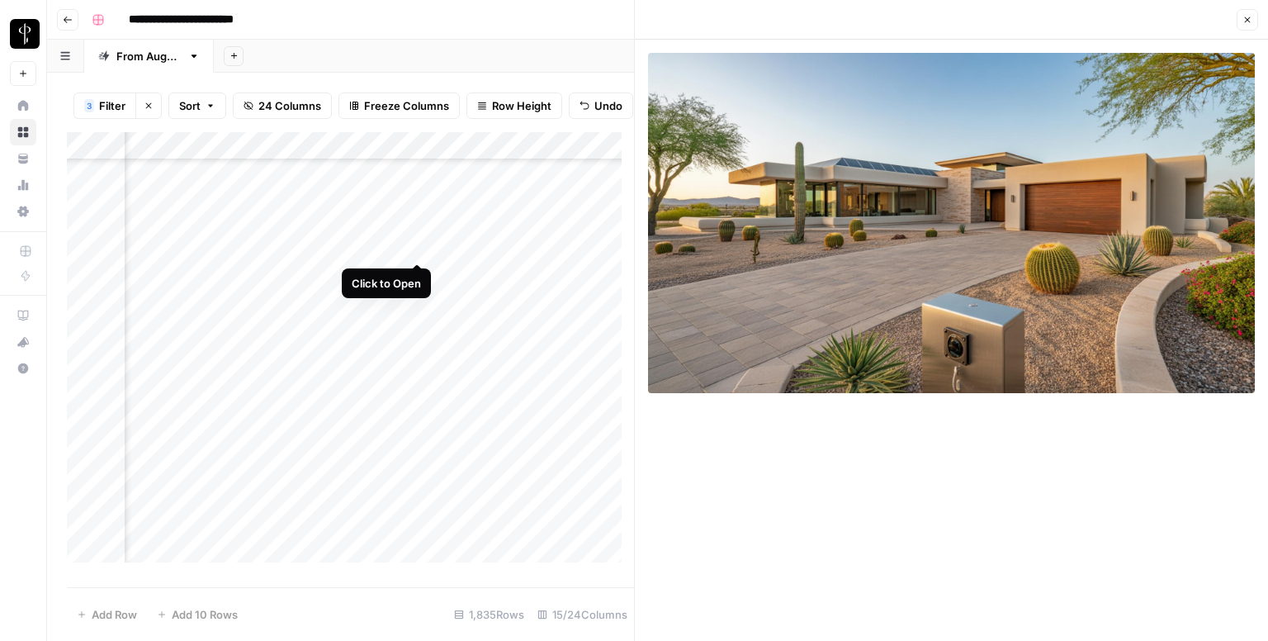
click at [416, 246] on div "Add Column" at bounding box center [350, 353] width 567 height 443
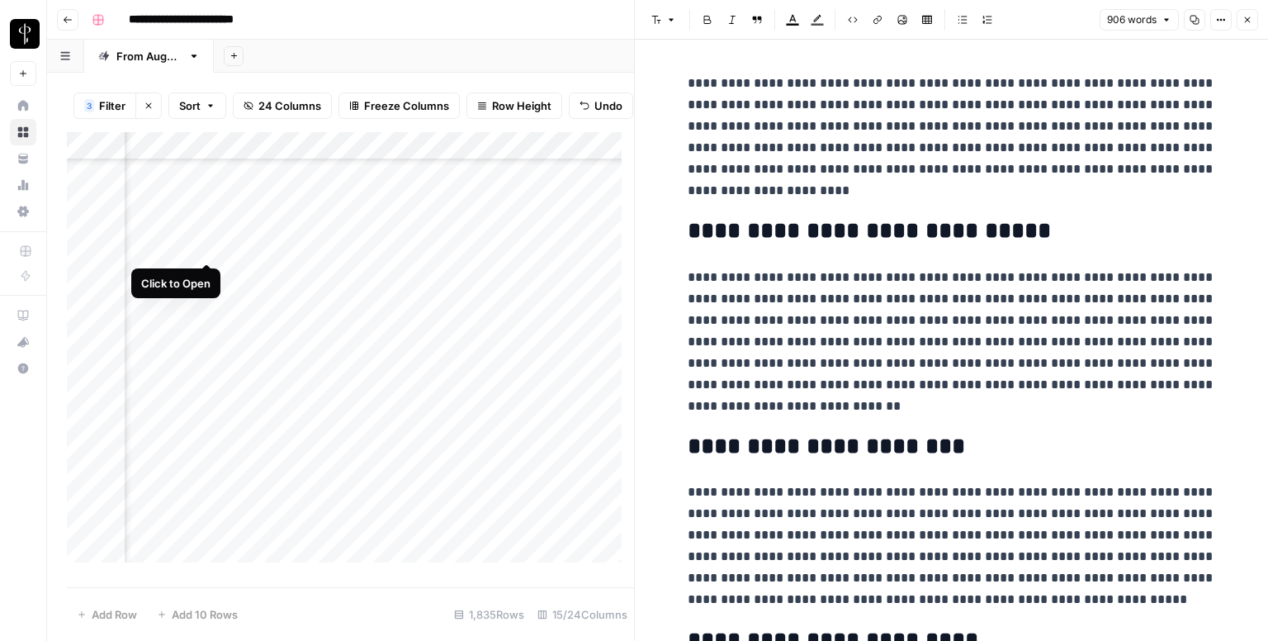
click at [208, 250] on div "Add Column" at bounding box center [350, 353] width 567 height 443
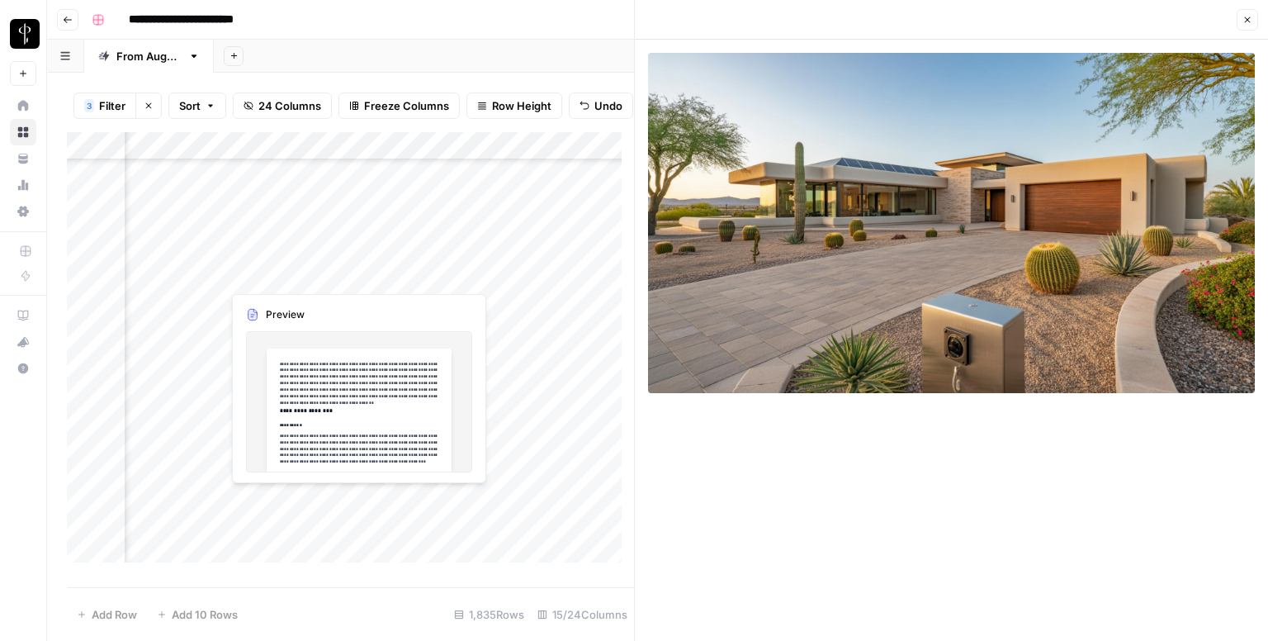
click at [416, 277] on div "Add Column" at bounding box center [350, 353] width 567 height 443
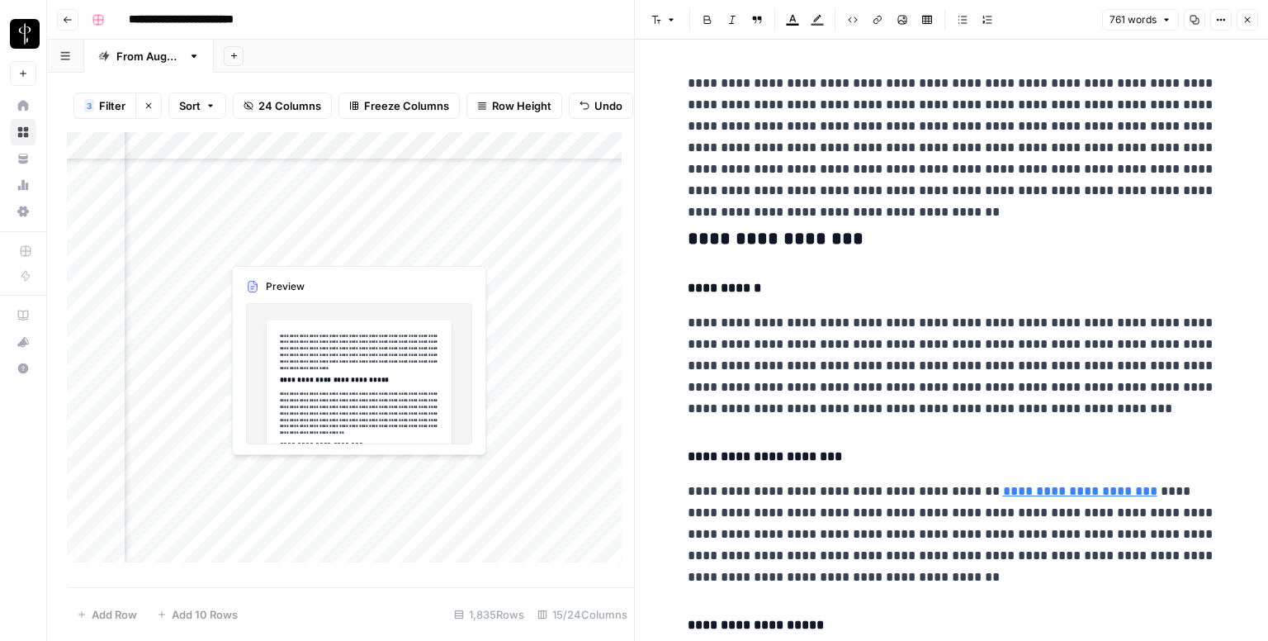
click at [416, 245] on div "Add Column" at bounding box center [350, 353] width 567 height 443
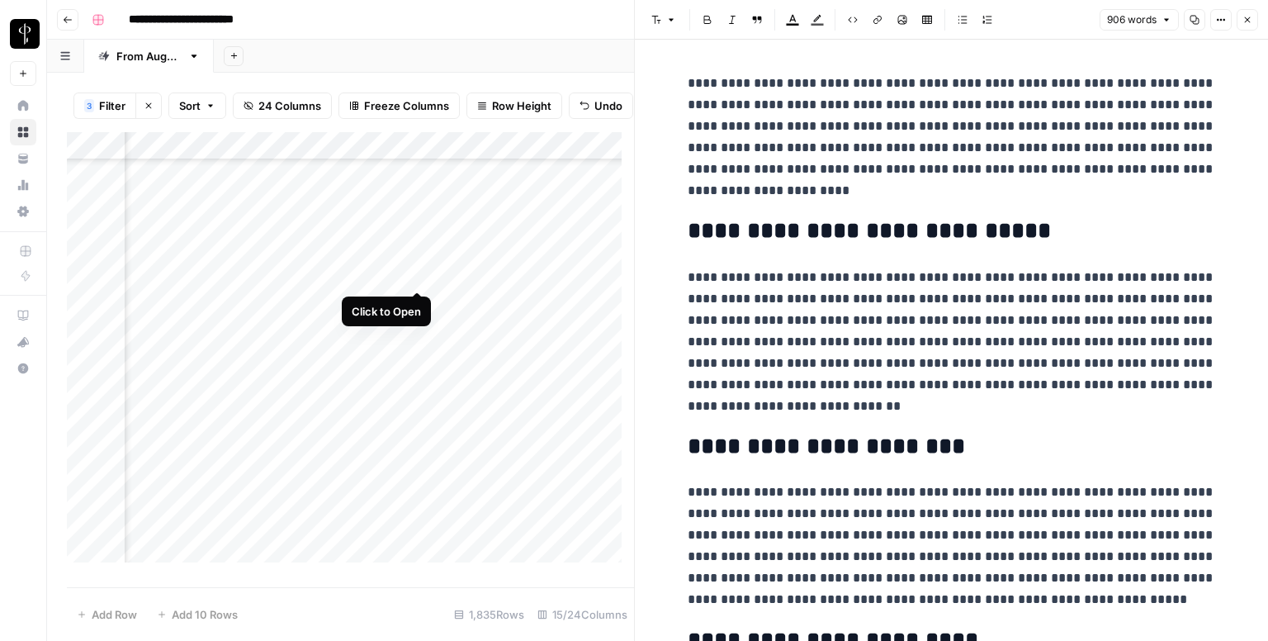
click at [414, 271] on div "Add Column" at bounding box center [350, 353] width 567 height 443
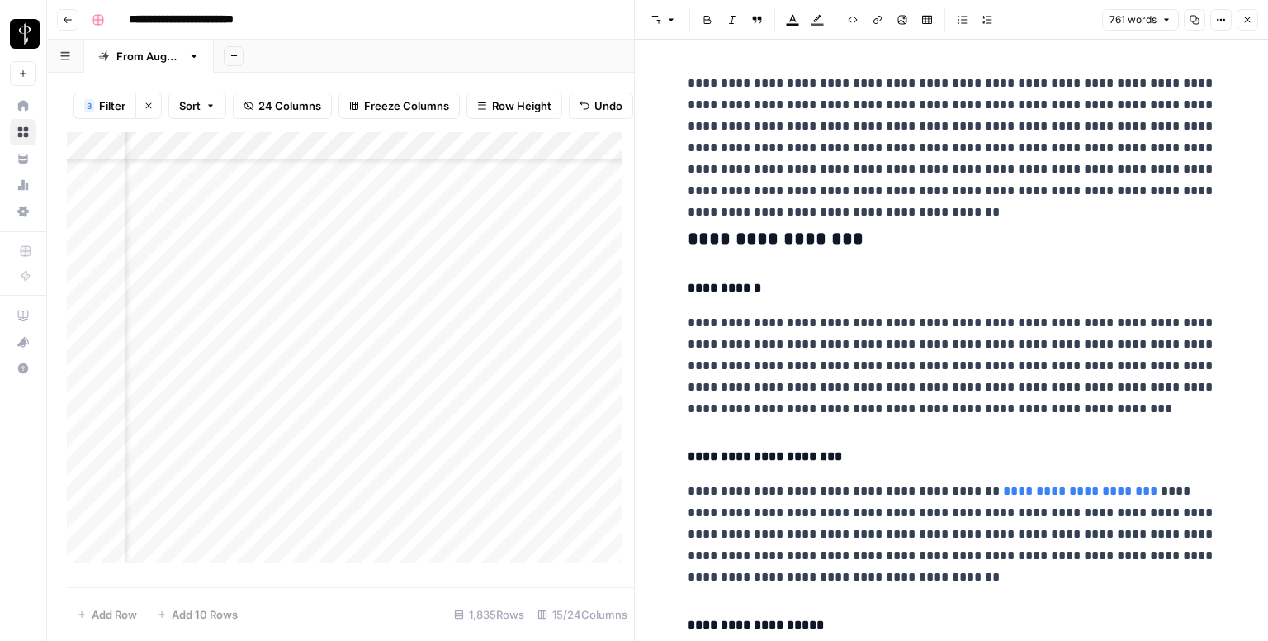
click at [729, 240] on h3 "**********" at bounding box center [952, 239] width 528 height 23
click at [666, 17] on span "button" at bounding box center [671, 20] width 10 height 10
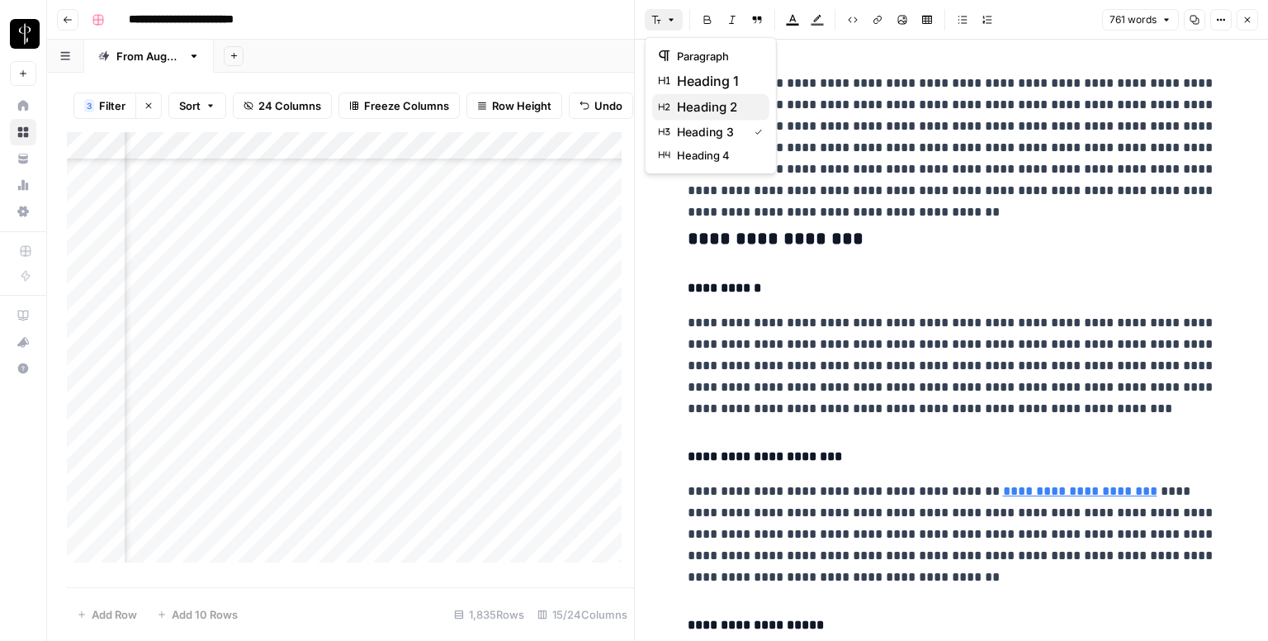
click at [721, 101] on span "heading 2" at bounding box center [716, 107] width 79 height 20
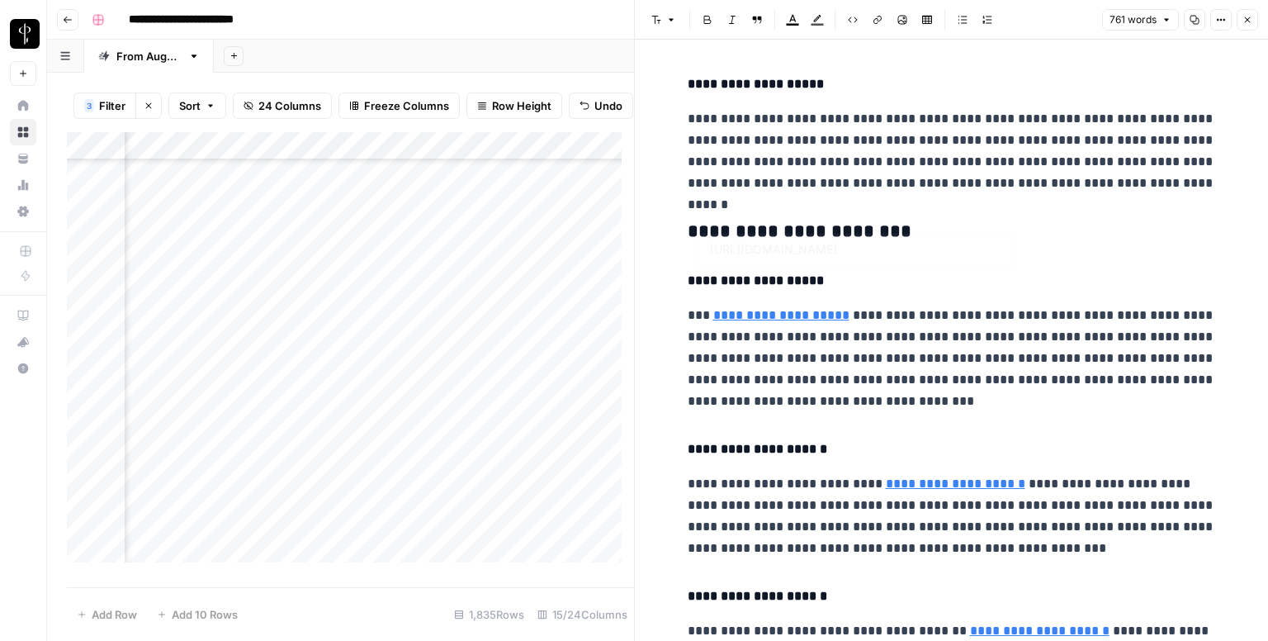
scroll to position [578, 0]
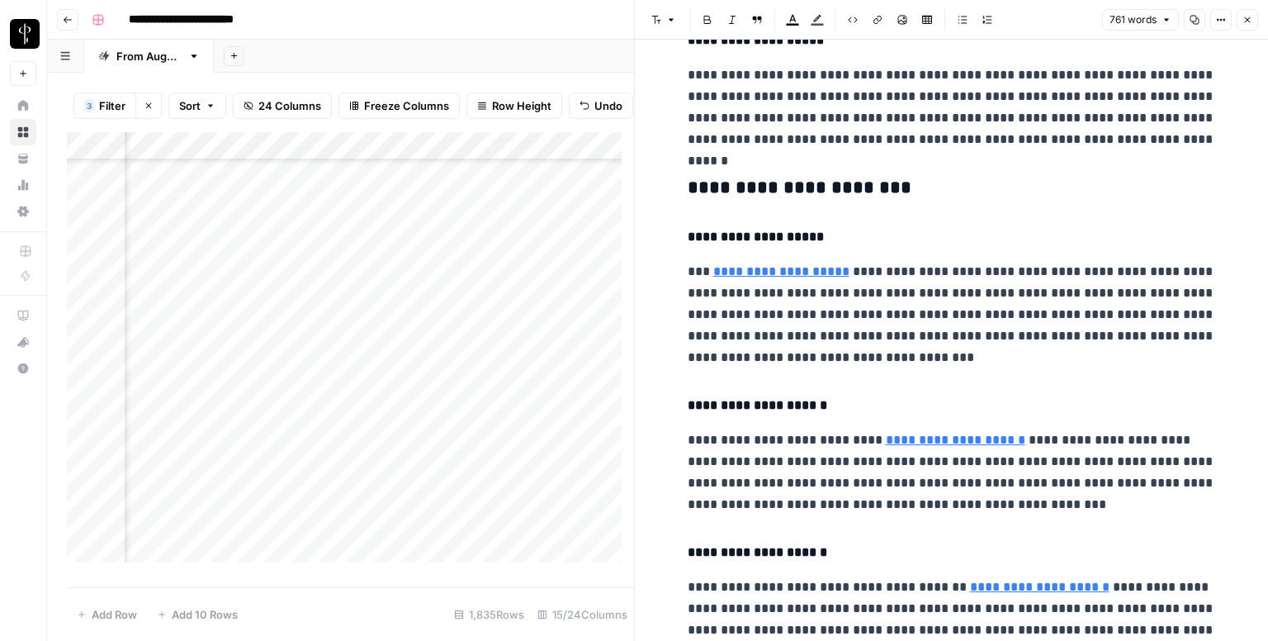
click at [735, 184] on h3 "**********" at bounding box center [952, 188] width 528 height 23
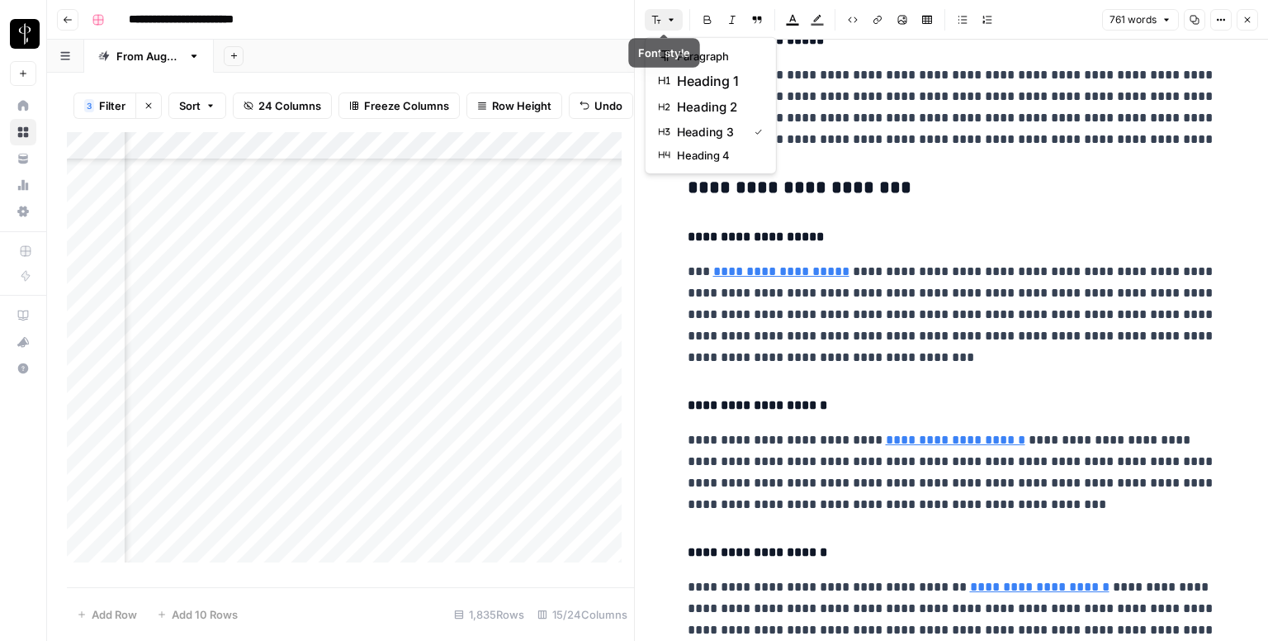
click at [656, 13] on button "Font style" at bounding box center [664, 19] width 38 height 21
click at [709, 116] on button "heading 2" at bounding box center [710, 107] width 117 height 26
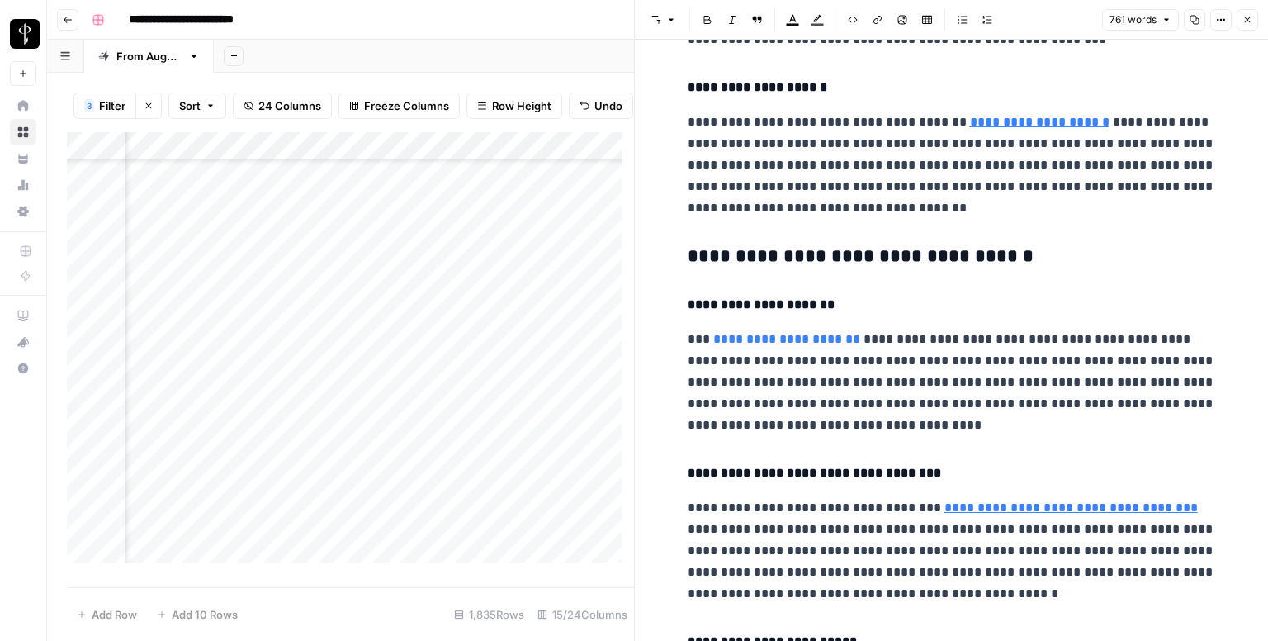
scroll to position [1073, 0]
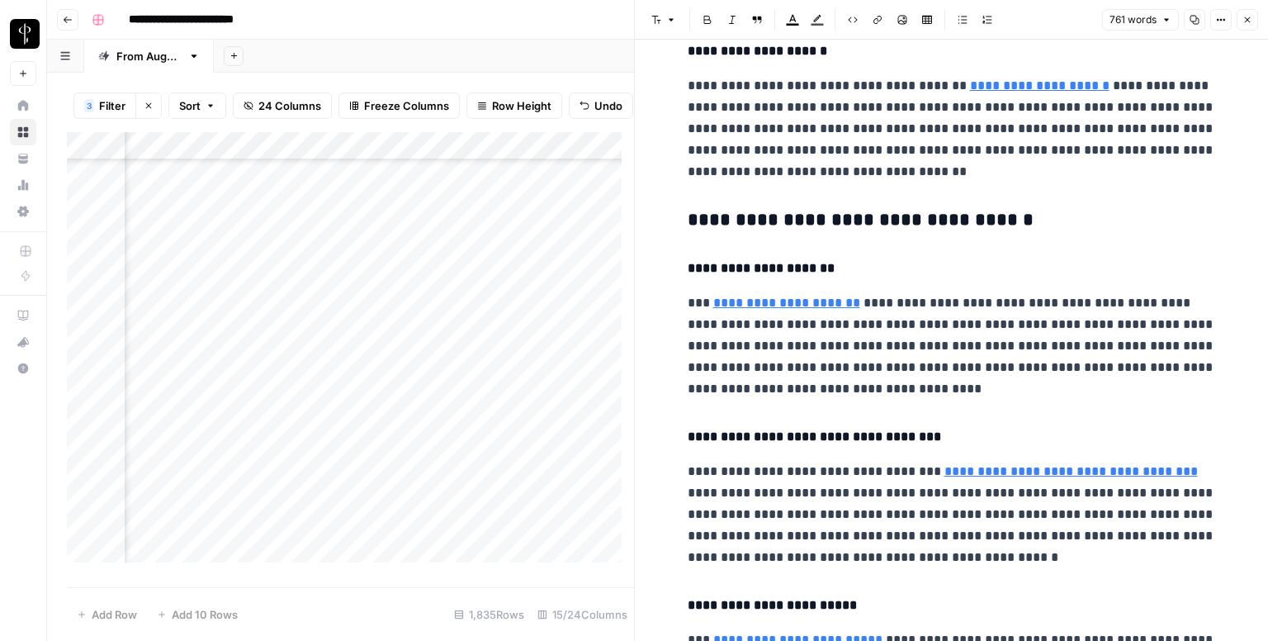
click at [760, 212] on h3 "**********" at bounding box center [952, 220] width 528 height 23
click at [674, 21] on icon "button" at bounding box center [671, 20] width 10 height 10
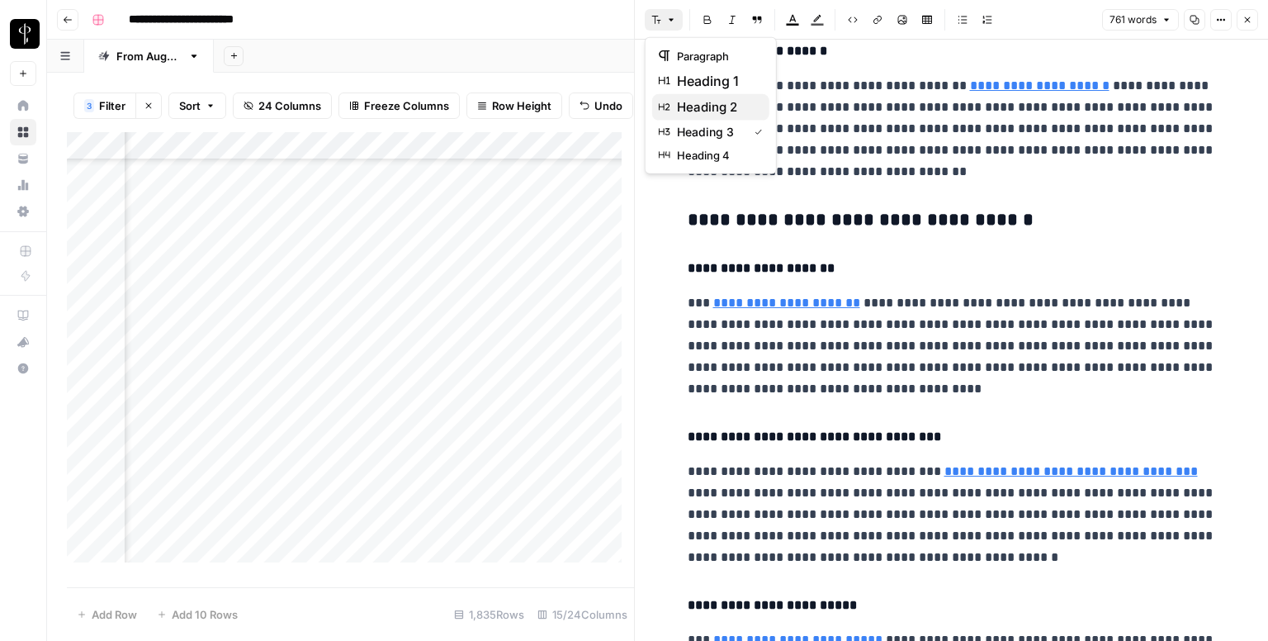
click at [702, 111] on span "heading 2" at bounding box center [716, 107] width 79 height 20
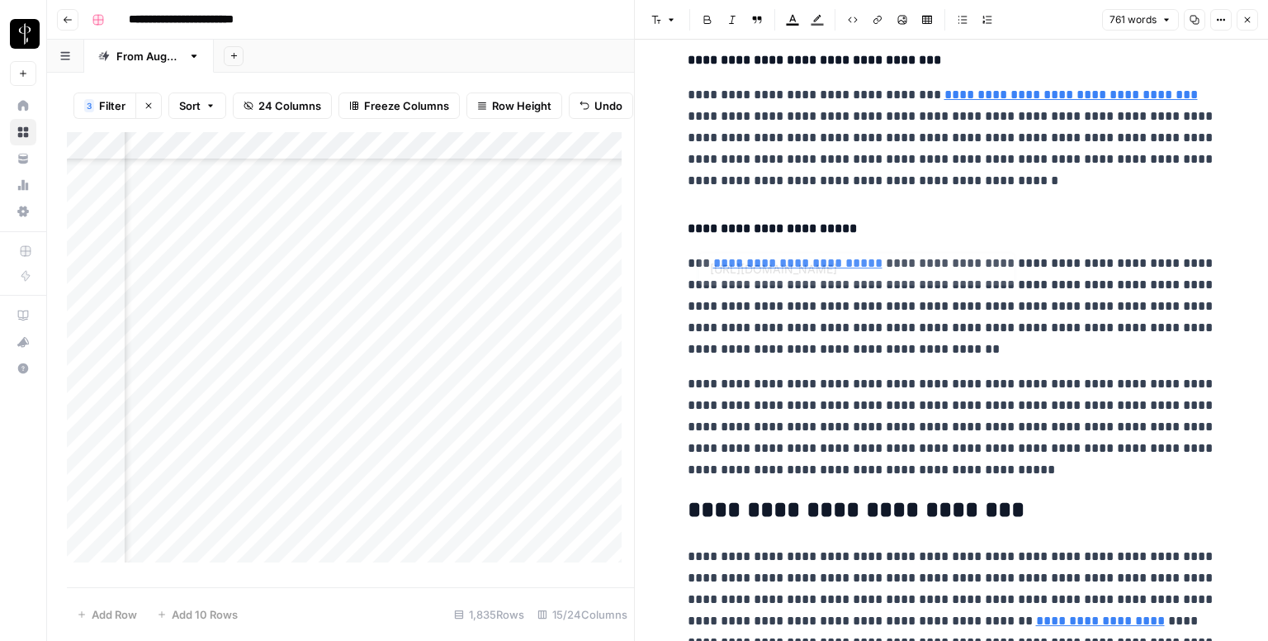
scroll to position [1536, 0]
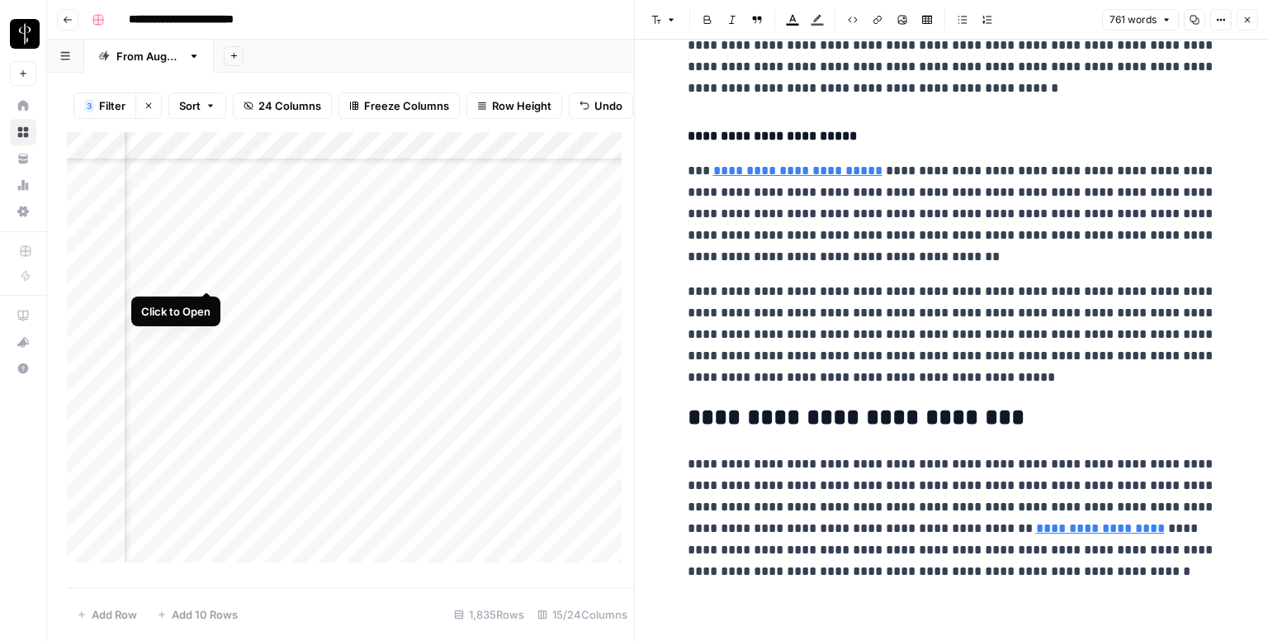
click at [203, 273] on div "Add Column" at bounding box center [350, 353] width 567 height 443
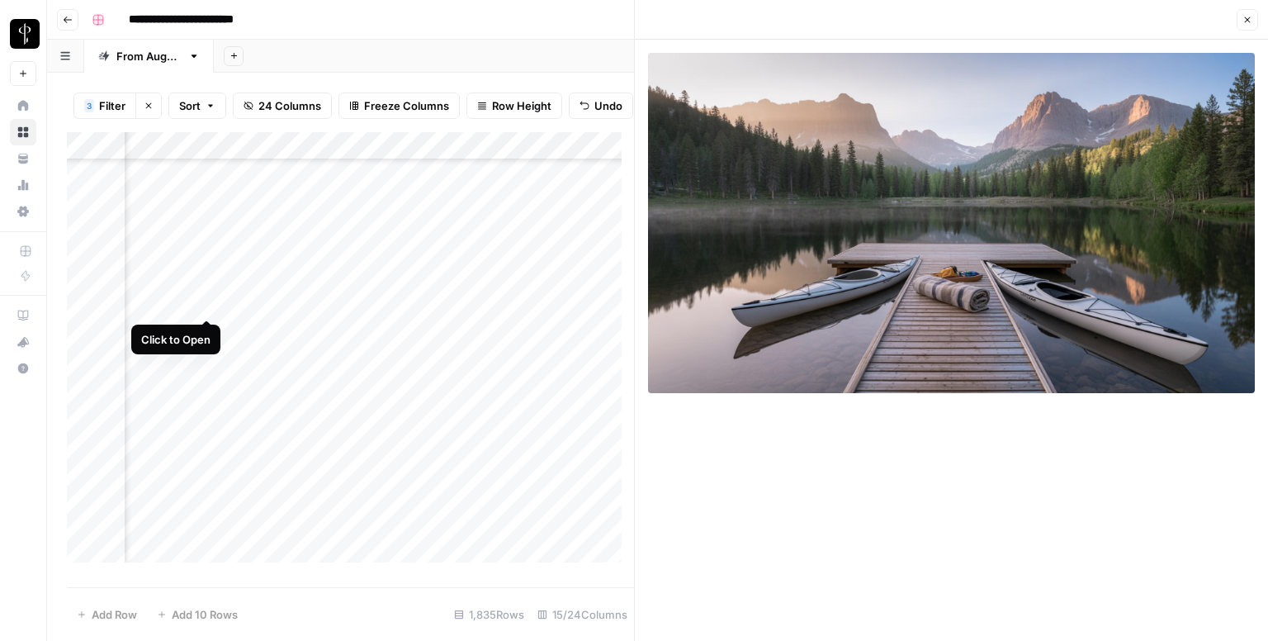
click at [203, 296] on div "Add Column" at bounding box center [350, 353] width 567 height 443
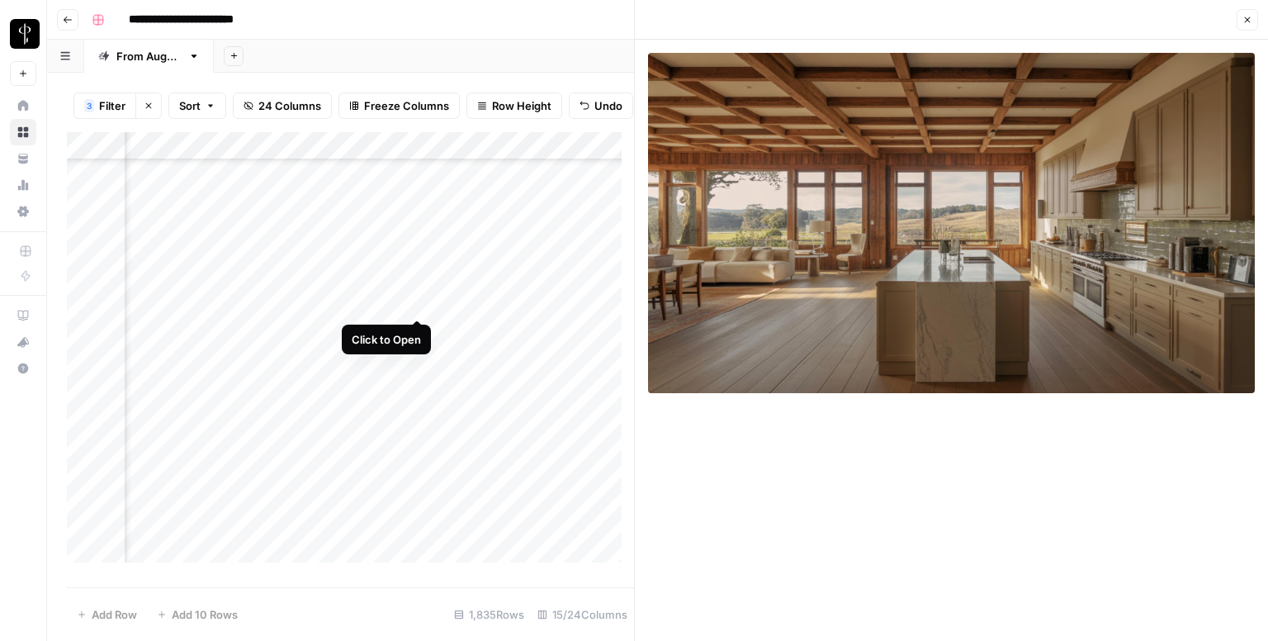
click at [409, 297] on div "Add Column" at bounding box center [350, 353] width 567 height 443
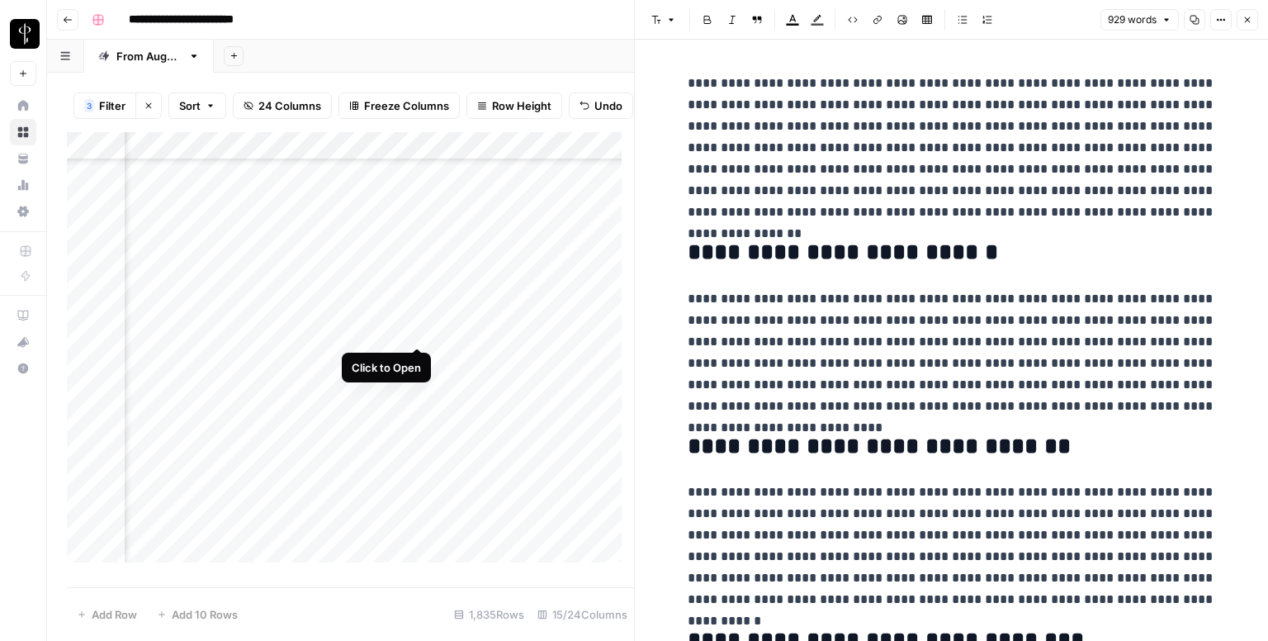
click at [416, 331] on div "Add Column" at bounding box center [350, 353] width 567 height 443
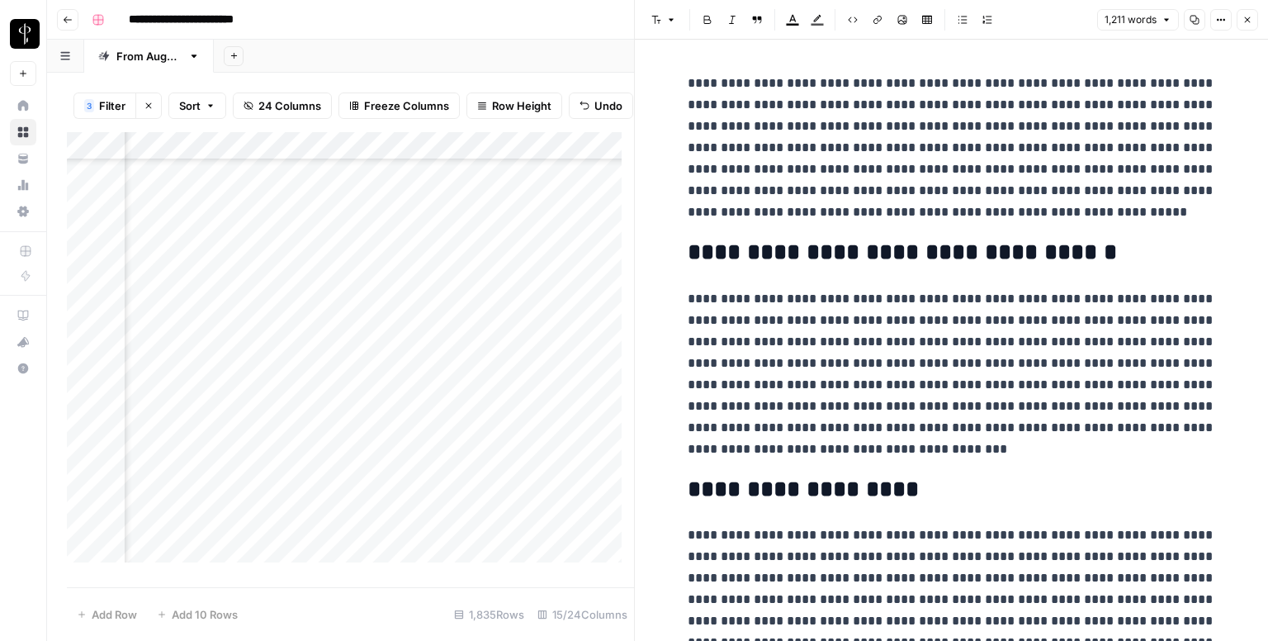
click at [205, 332] on div "Add Column" at bounding box center [350, 353] width 567 height 443
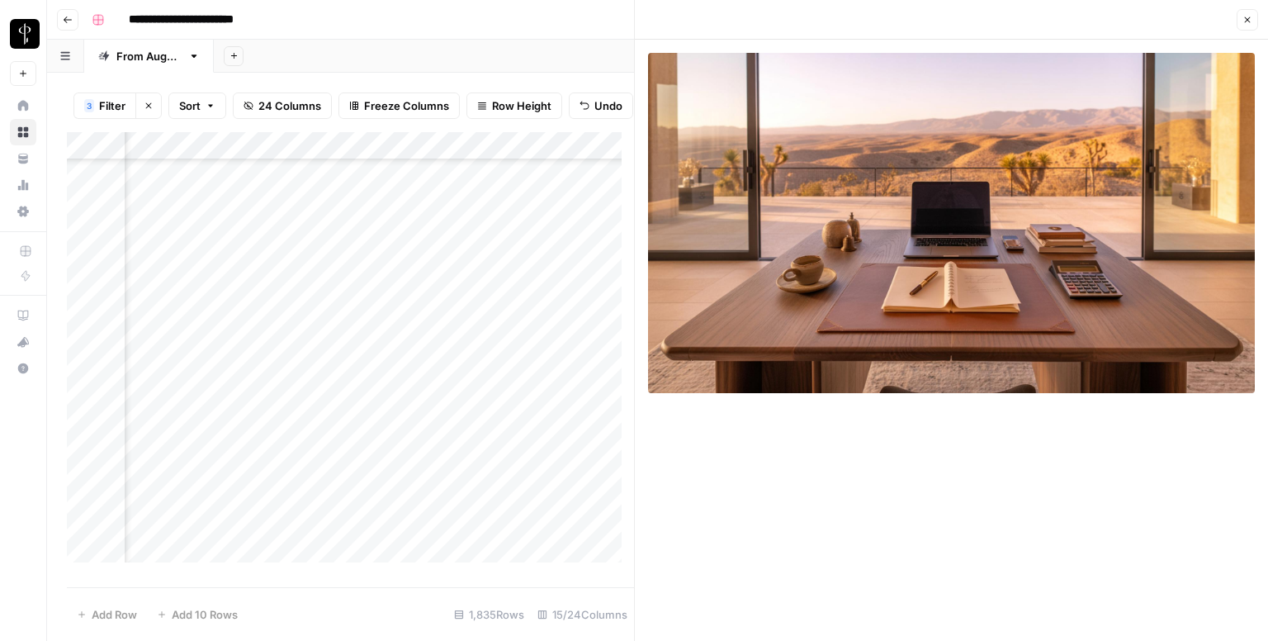
click at [198, 363] on div "Add Column" at bounding box center [350, 353] width 567 height 443
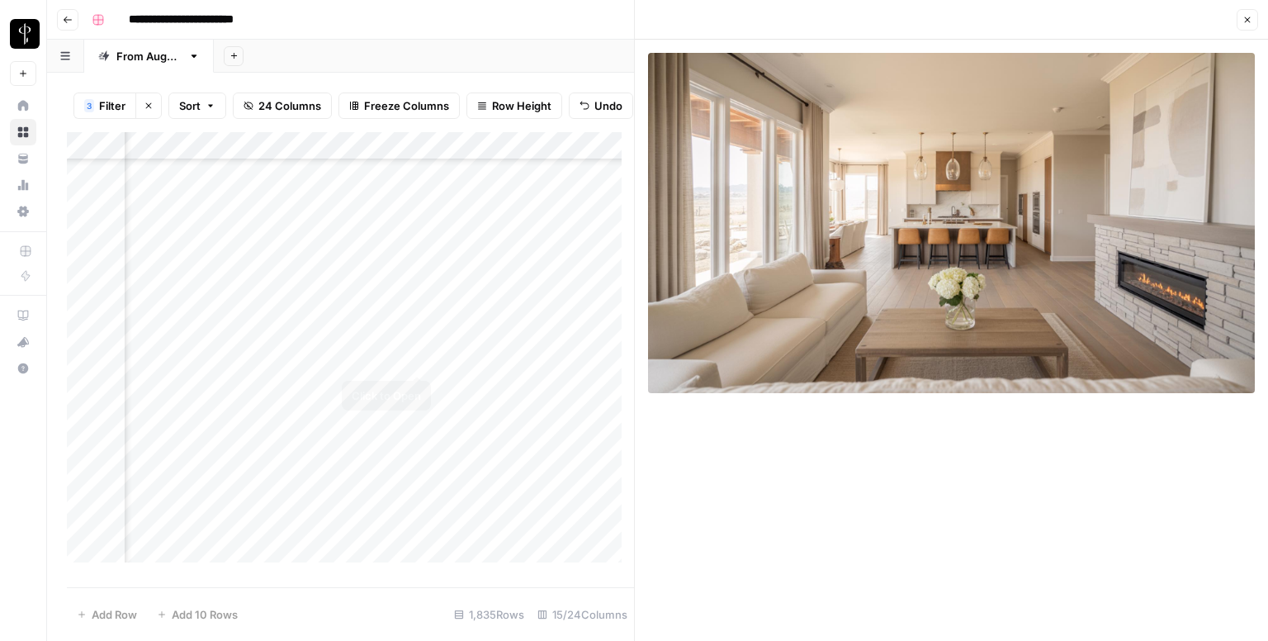
click at [419, 361] on div "Add Column" at bounding box center [350, 353] width 567 height 443
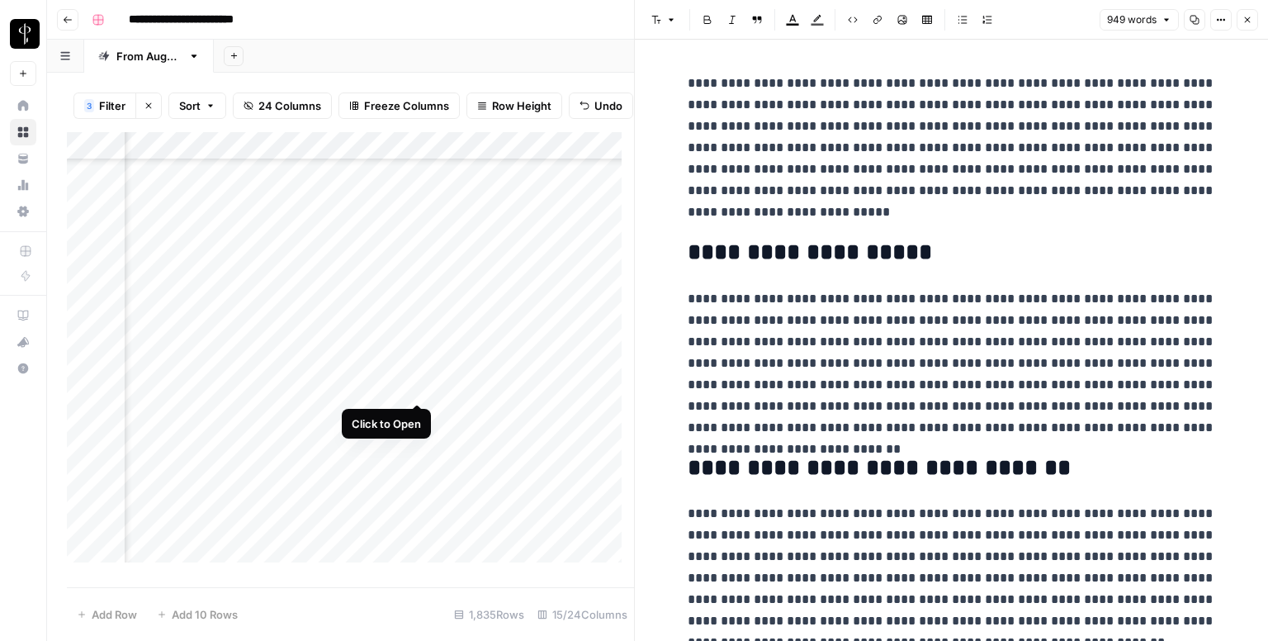
click at [415, 387] on div "Add Column" at bounding box center [350, 353] width 567 height 443
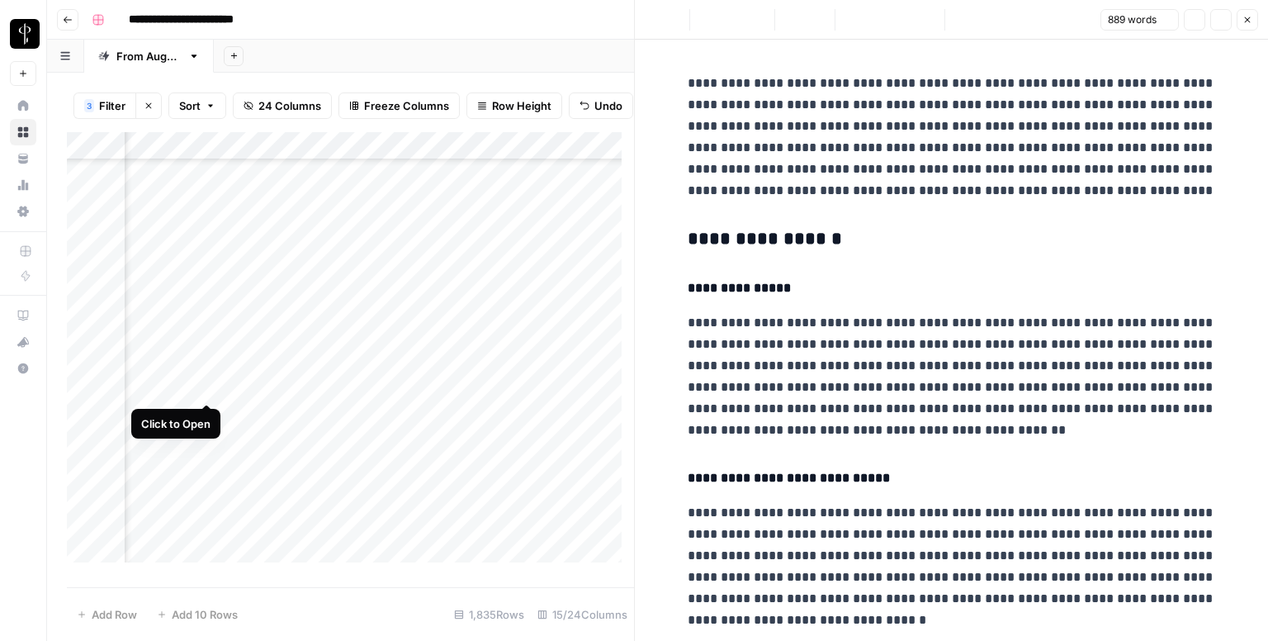
click at [203, 387] on div "Add Column" at bounding box center [350, 353] width 567 height 443
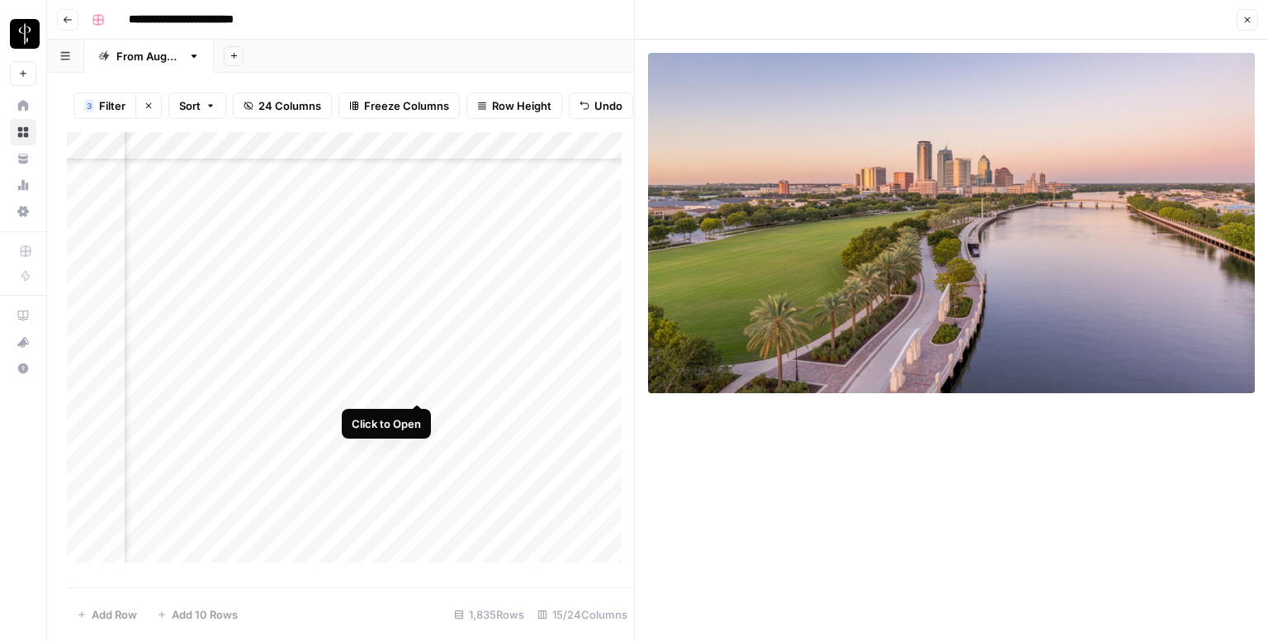
click at [416, 387] on div "Add Column" at bounding box center [350, 353] width 567 height 443
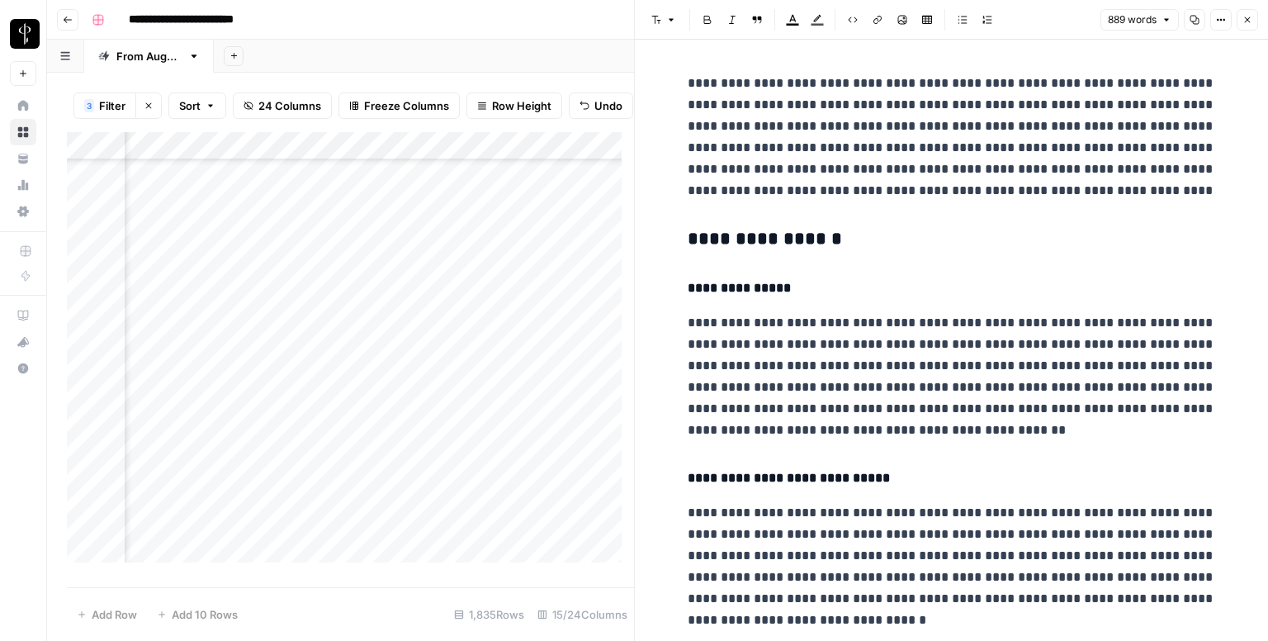
click at [698, 248] on h3 "**********" at bounding box center [952, 239] width 528 height 23
click at [661, 18] on button "Font style" at bounding box center [664, 19] width 38 height 21
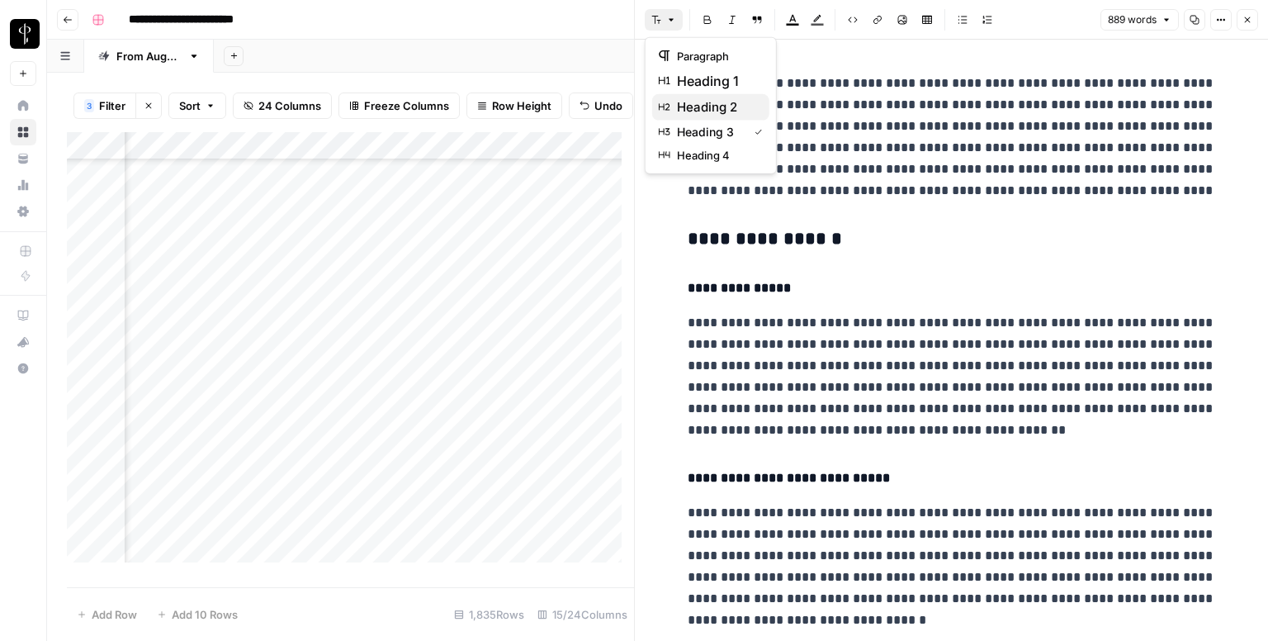
click at [707, 109] on span "heading 2" at bounding box center [716, 107] width 79 height 20
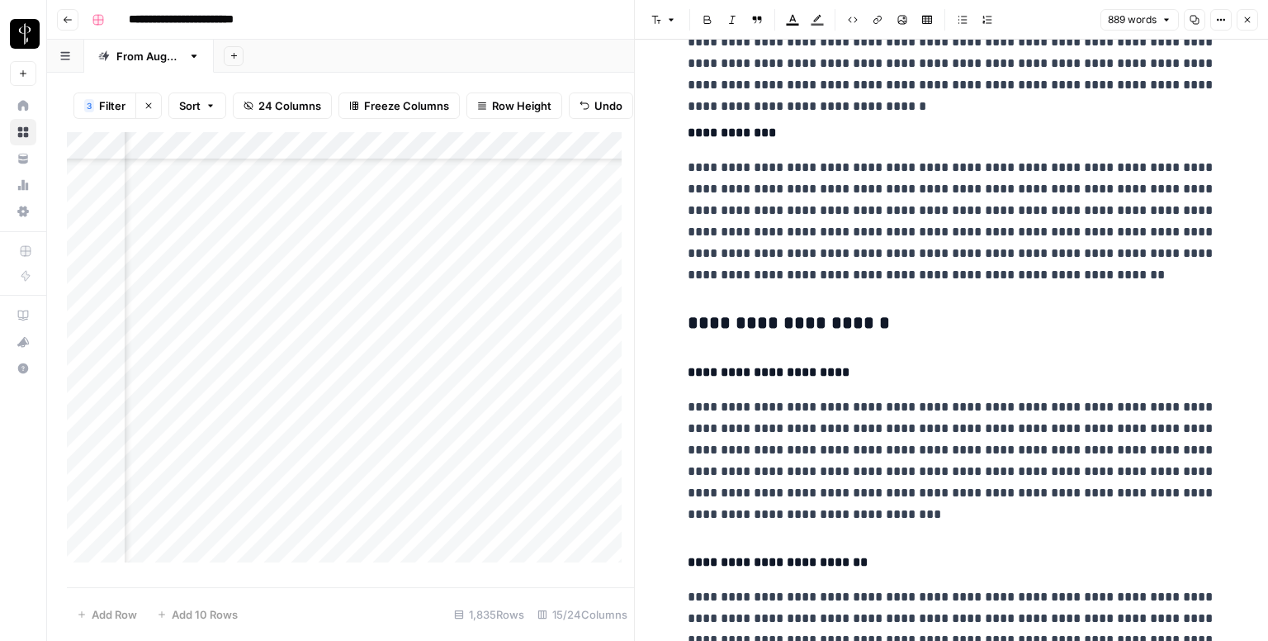
scroll to position [578, 0]
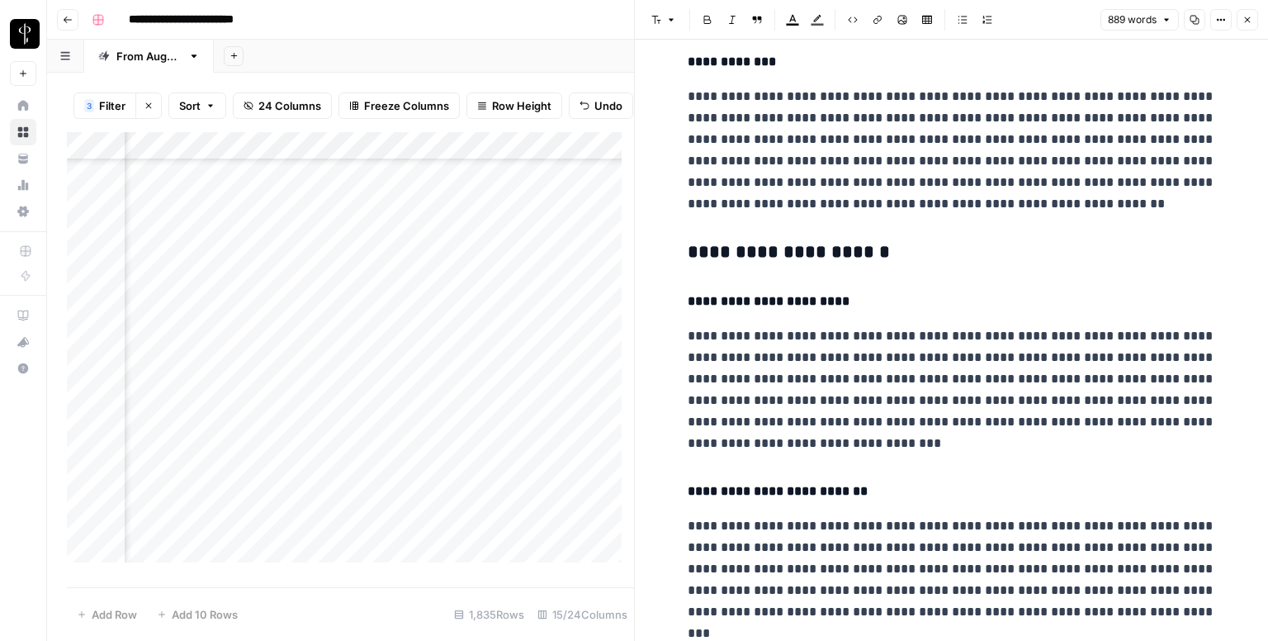
click at [730, 246] on h3 "**********" at bounding box center [952, 252] width 528 height 23
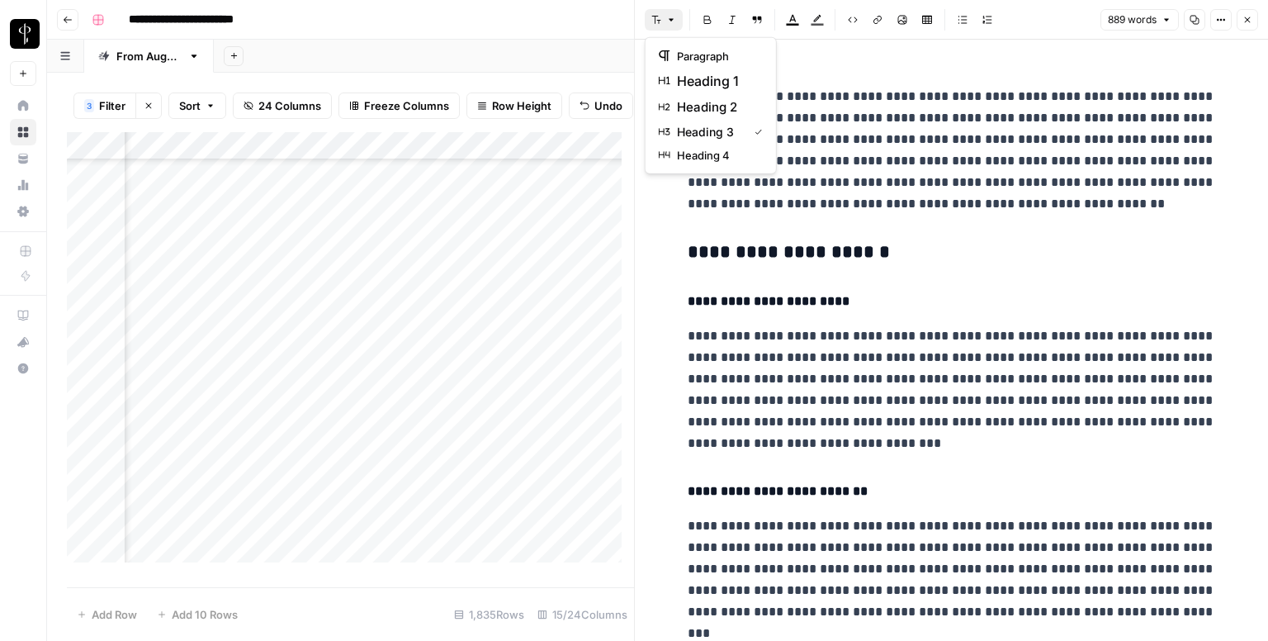
click at [655, 27] on button "Font style" at bounding box center [664, 19] width 38 height 21
click at [722, 108] on span "heading 2" at bounding box center [716, 107] width 79 height 20
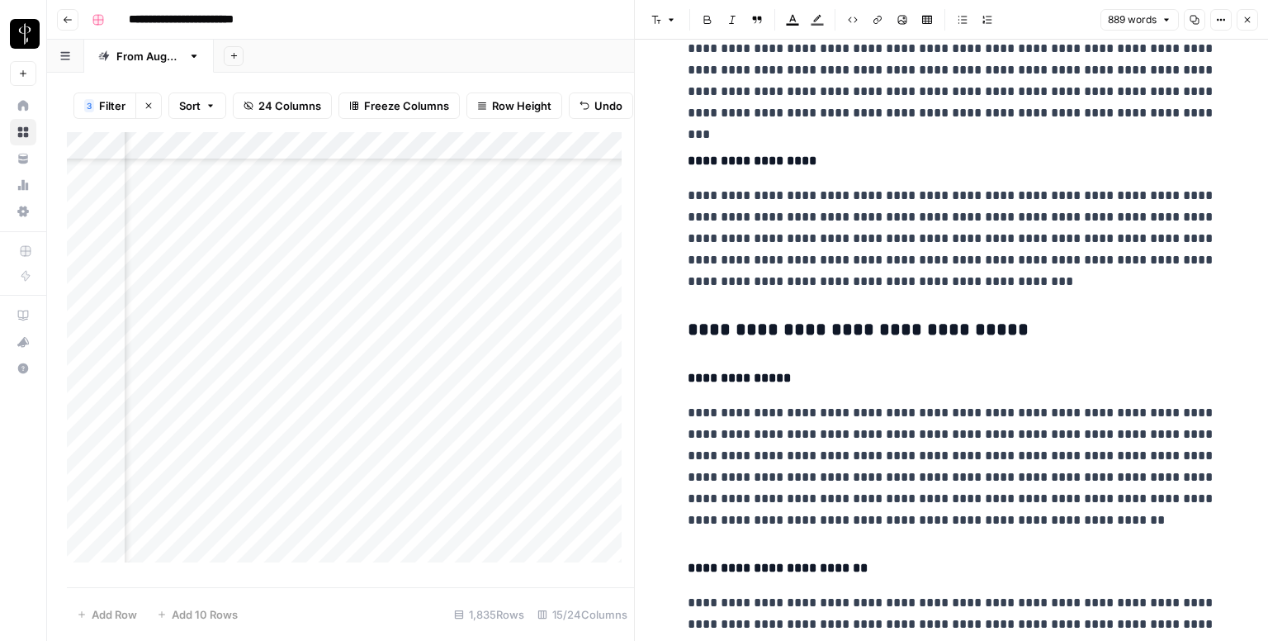
scroll to position [1073, 0]
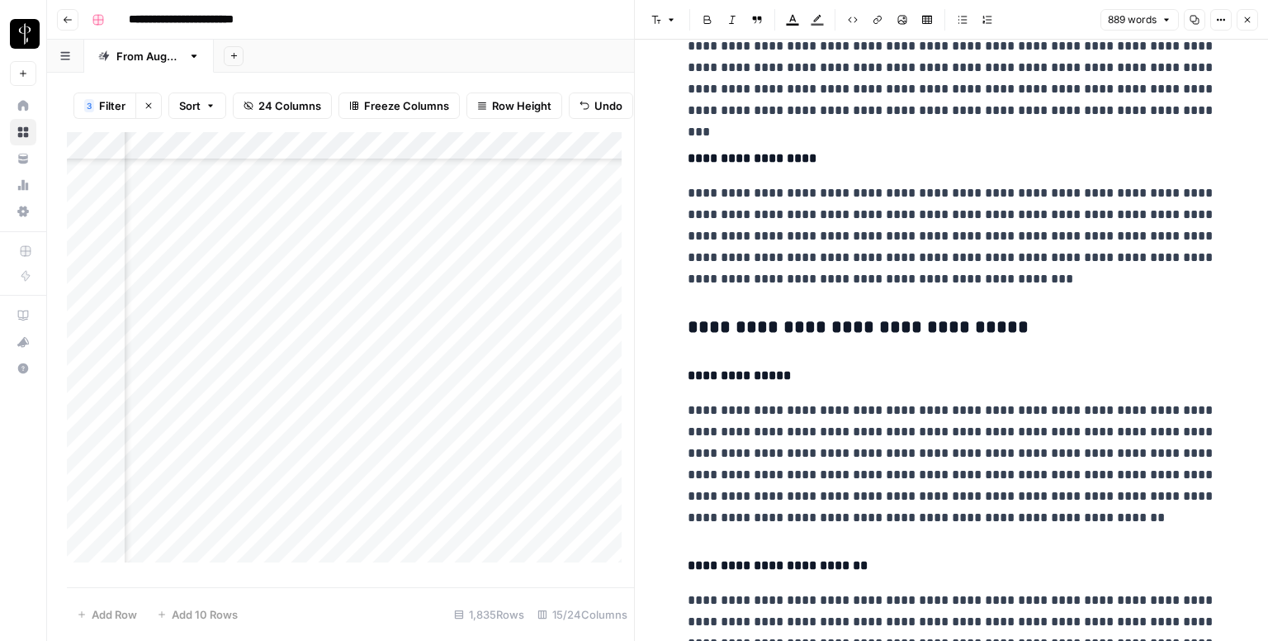
click at [755, 321] on h3 "**********" at bounding box center [952, 327] width 528 height 23
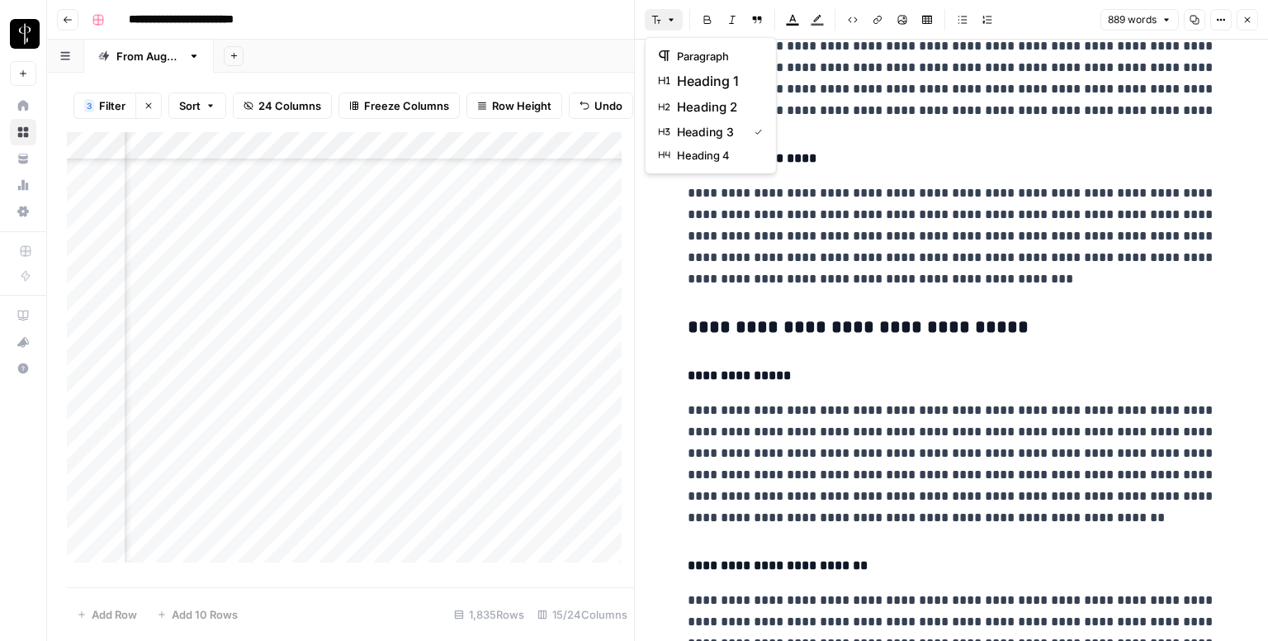
click at [674, 22] on icon "button" at bounding box center [671, 20] width 10 height 10
click at [707, 106] on span "heading 2" at bounding box center [716, 107] width 79 height 20
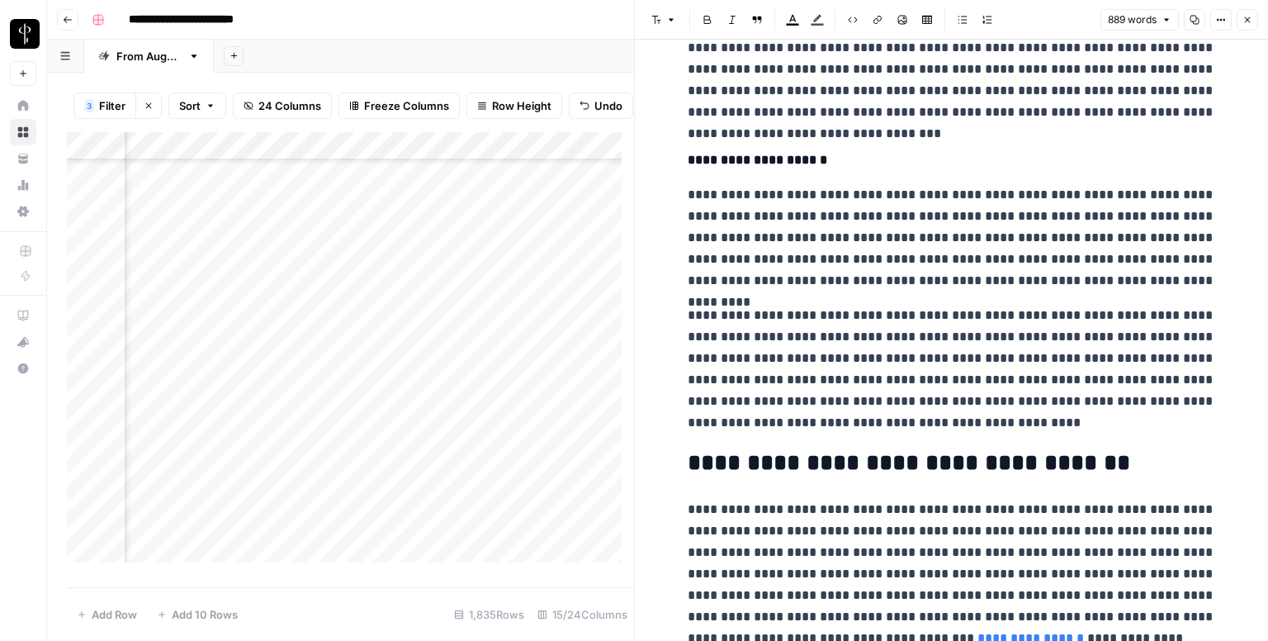
scroll to position [1708, 0]
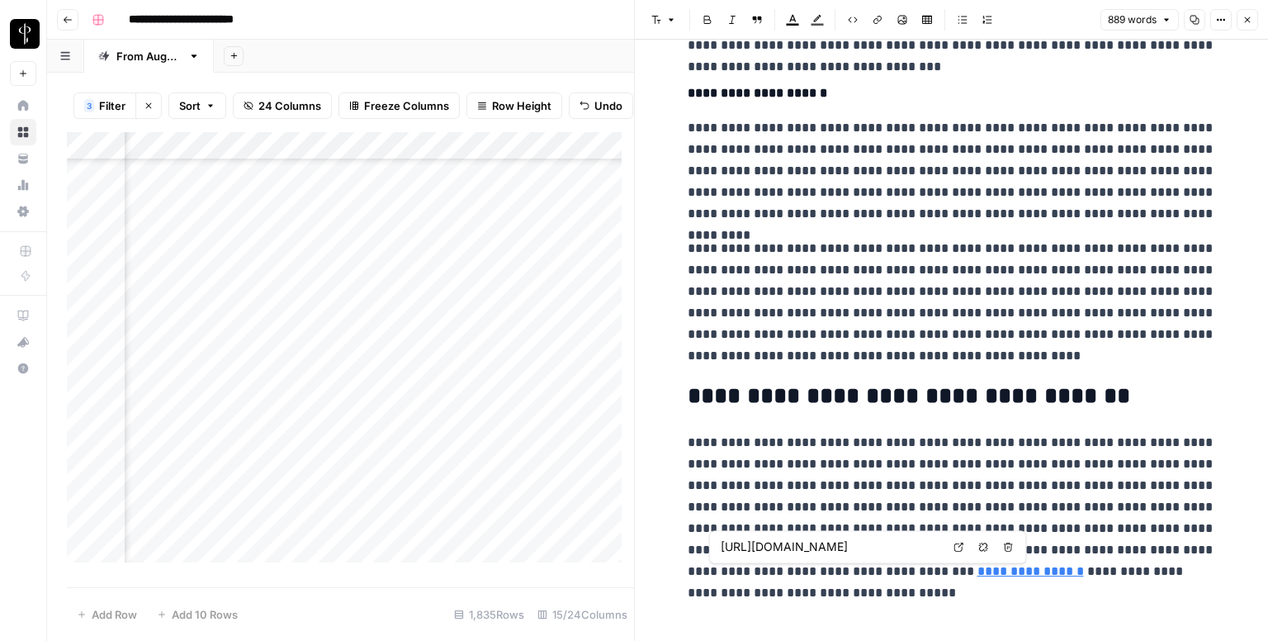
click at [958, 546] on icon at bounding box center [959, 547] width 10 height 10
click at [1245, 22] on icon "button" at bounding box center [1248, 20] width 6 height 6
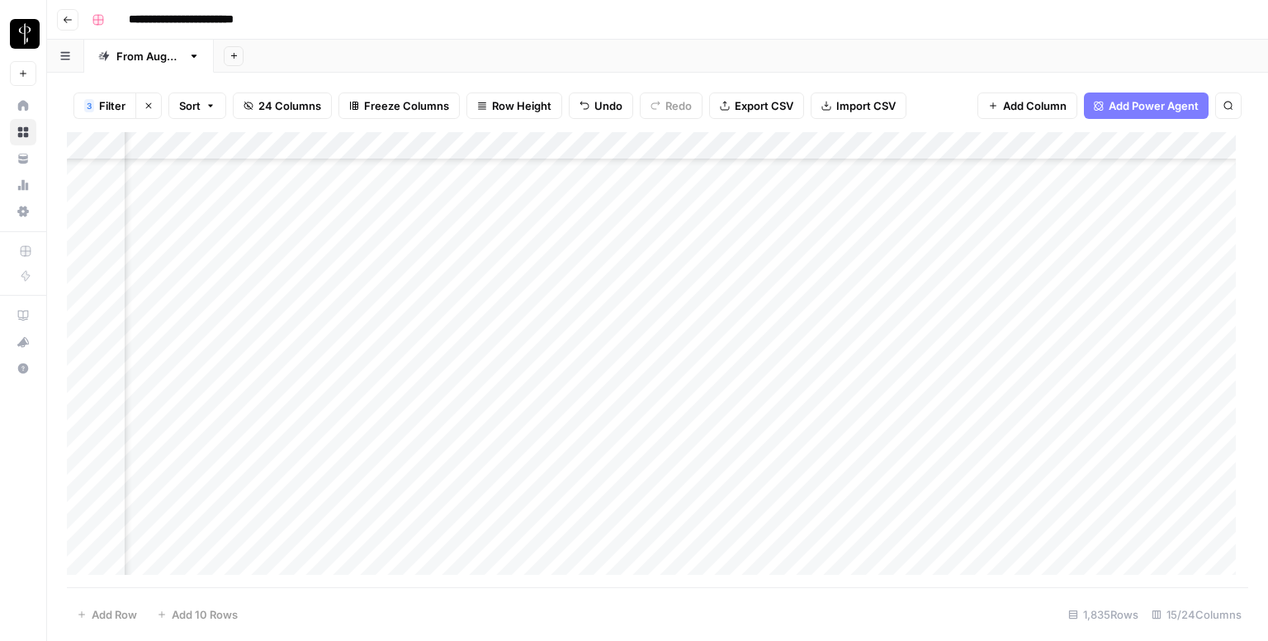
click at [689, 369] on div "Add Column" at bounding box center [657, 359] width 1181 height 455
click at [688, 369] on div "Add Column" at bounding box center [657, 359] width 1181 height 455
type textarea "**********"
click at [208, 400] on div "Add Column" at bounding box center [657, 359] width 1181 height 455
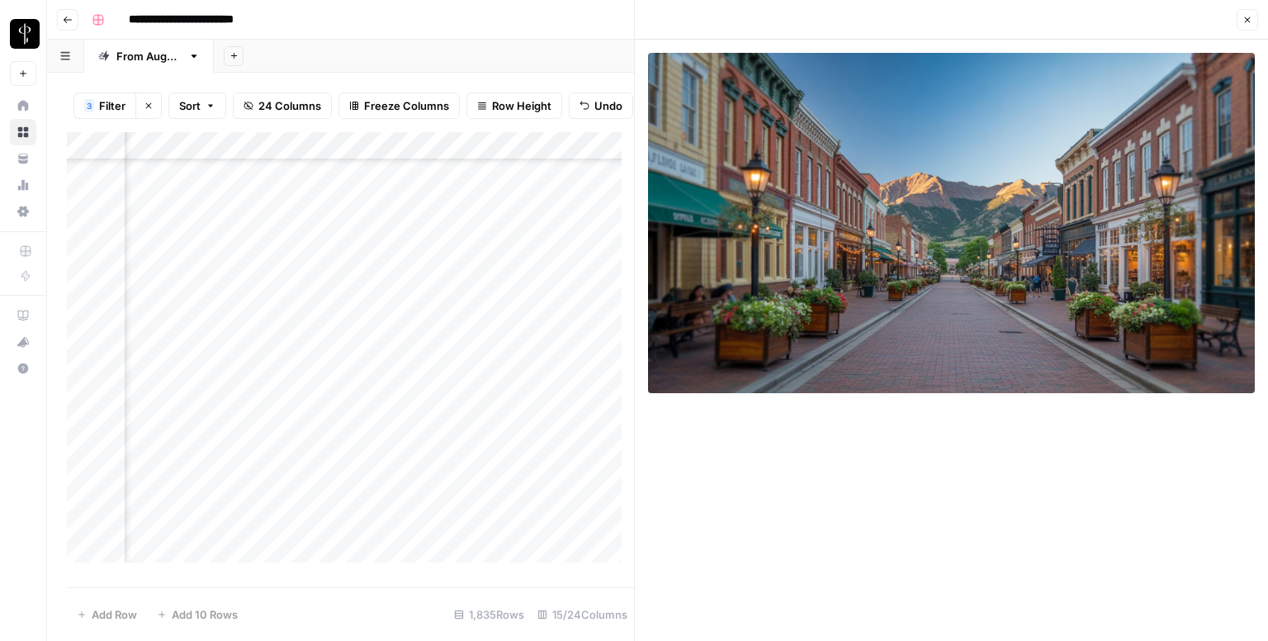
click at [422, 410] on div "Add Column" at bounding box center [350, 353] width 567 height 443
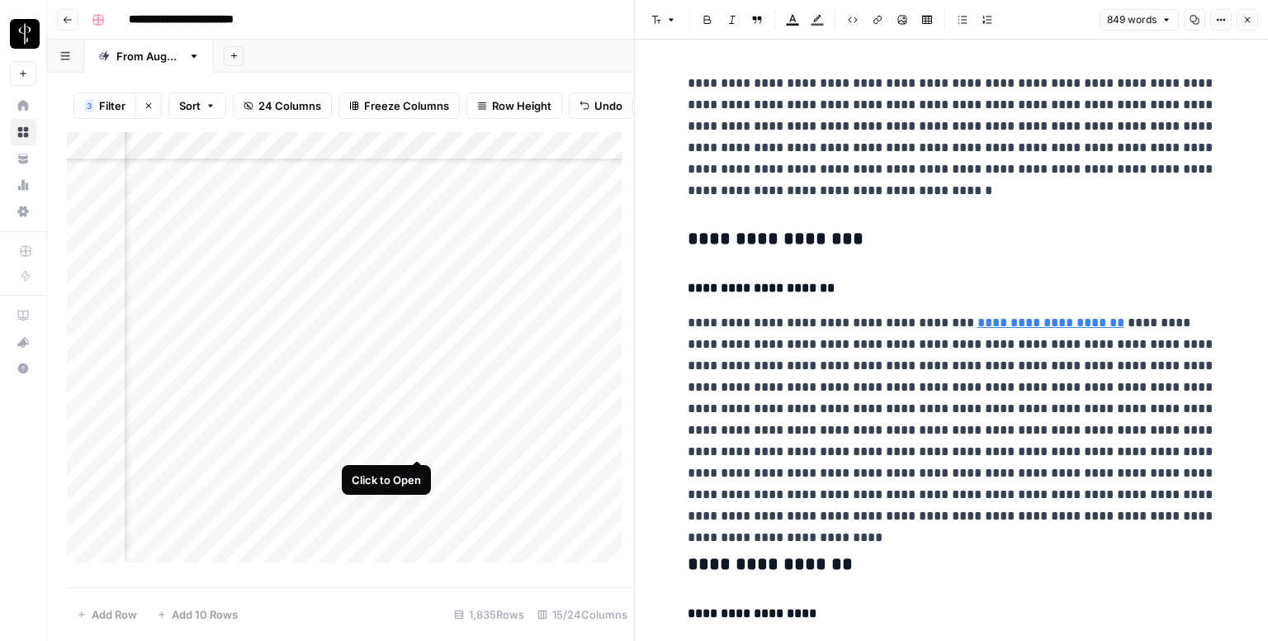
click at [763, 241] on h3 "**********" at bounding box center [952, 239] width 528 height 23
click at [655, 27] on button "Font style" at bounding box center [664, 19] width 38 height 21
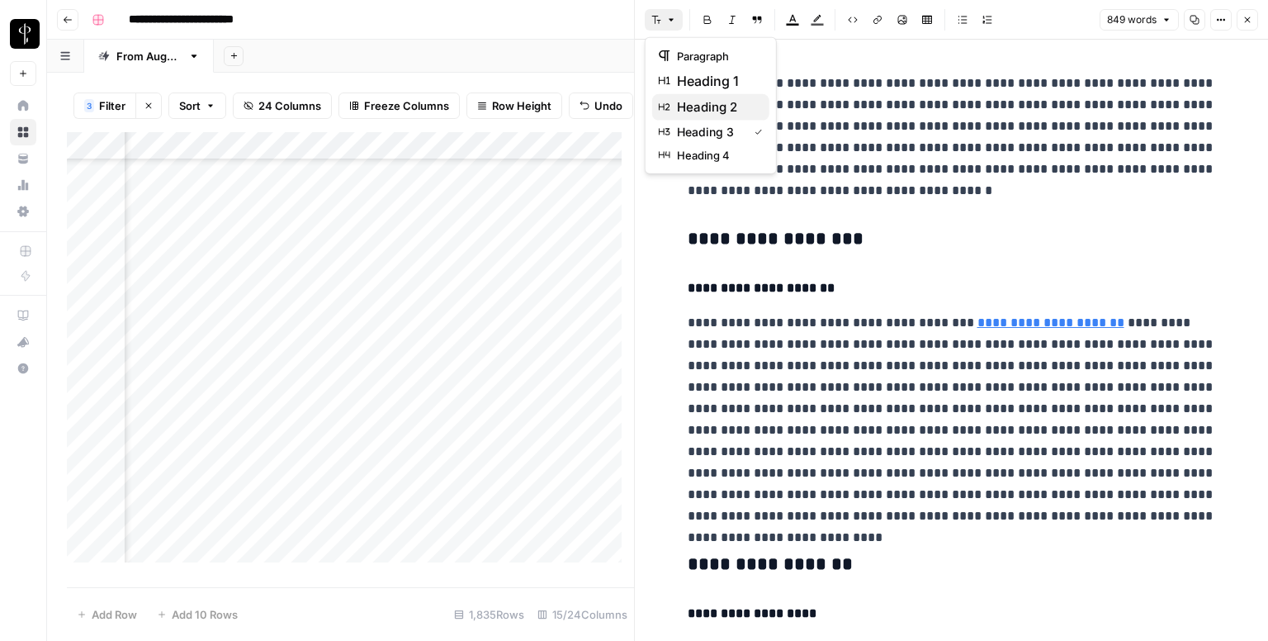
click at [703, 105] on span "heading 2" at bounding box center [716, 107] width 79 height 20
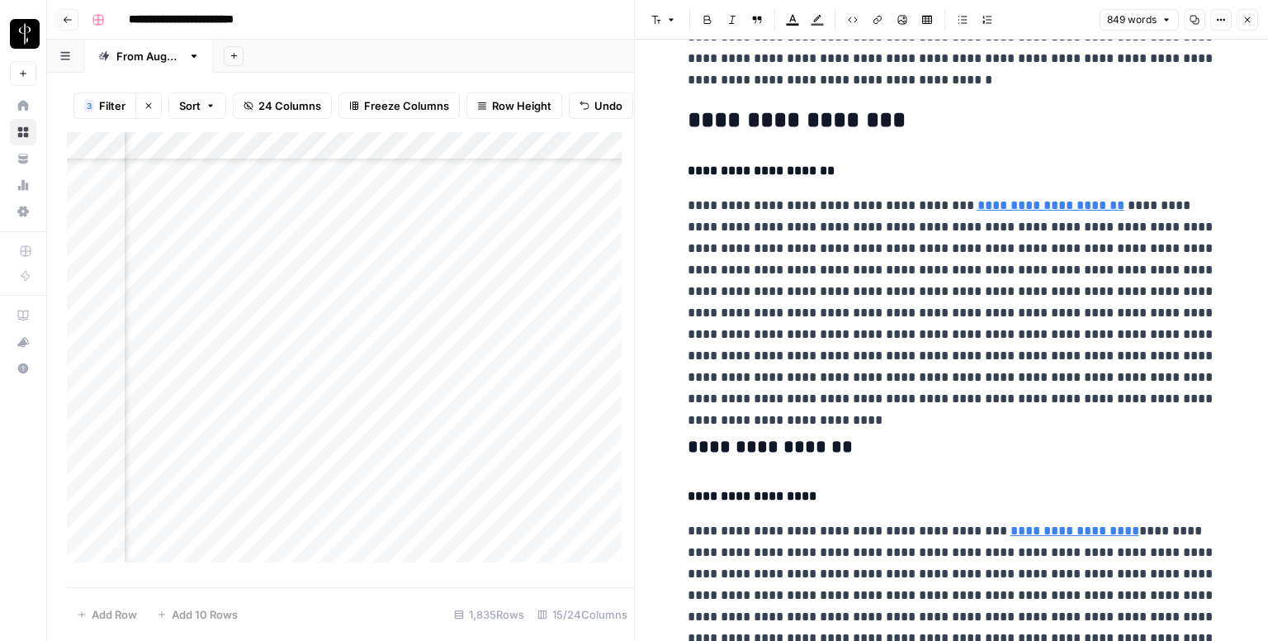
scroll to position [413, 0]
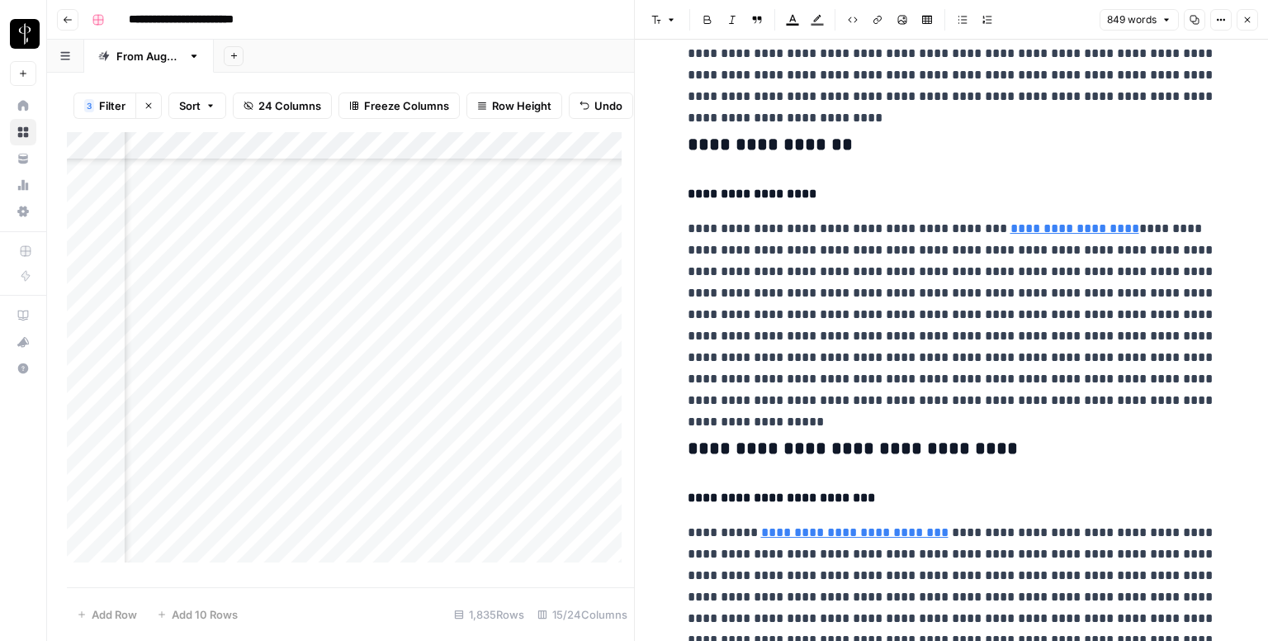
click at [729, 146] on h3 "**********" at bounding box center [952, 145] width 528 height 23
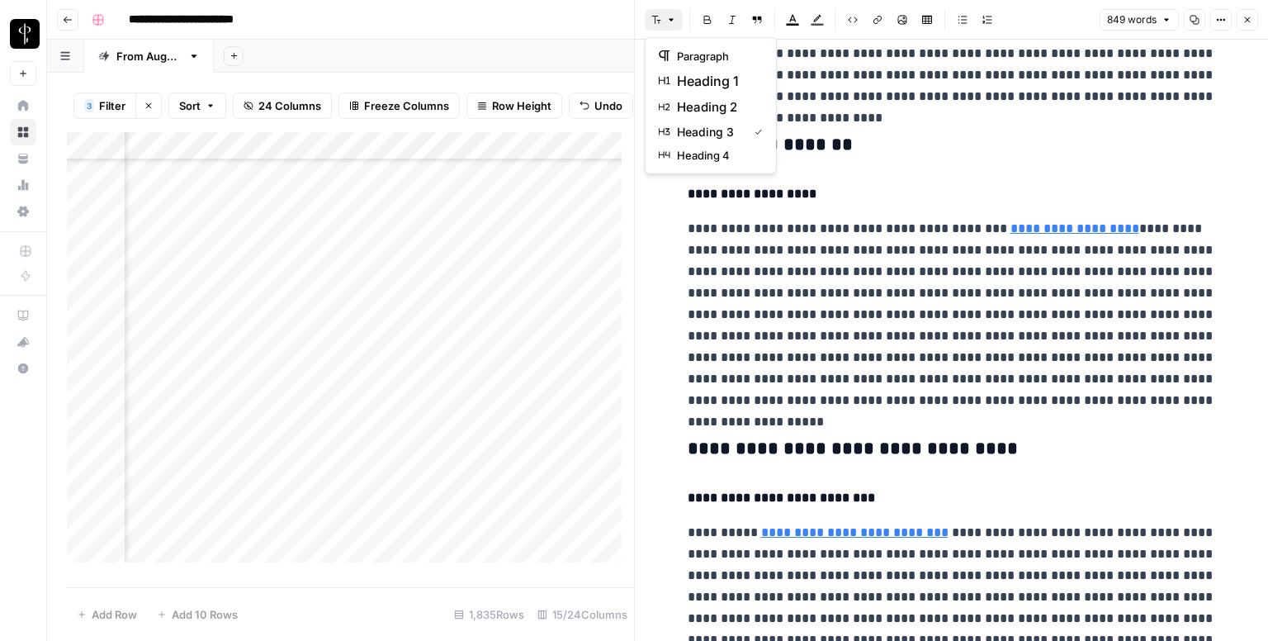
click at [665, 13] on button "Font style" at bounding box center [664, 19] width 38 height 21
click at [703, 100] on span "heading 2" at bounding box center [716, 107] width 79 height 20
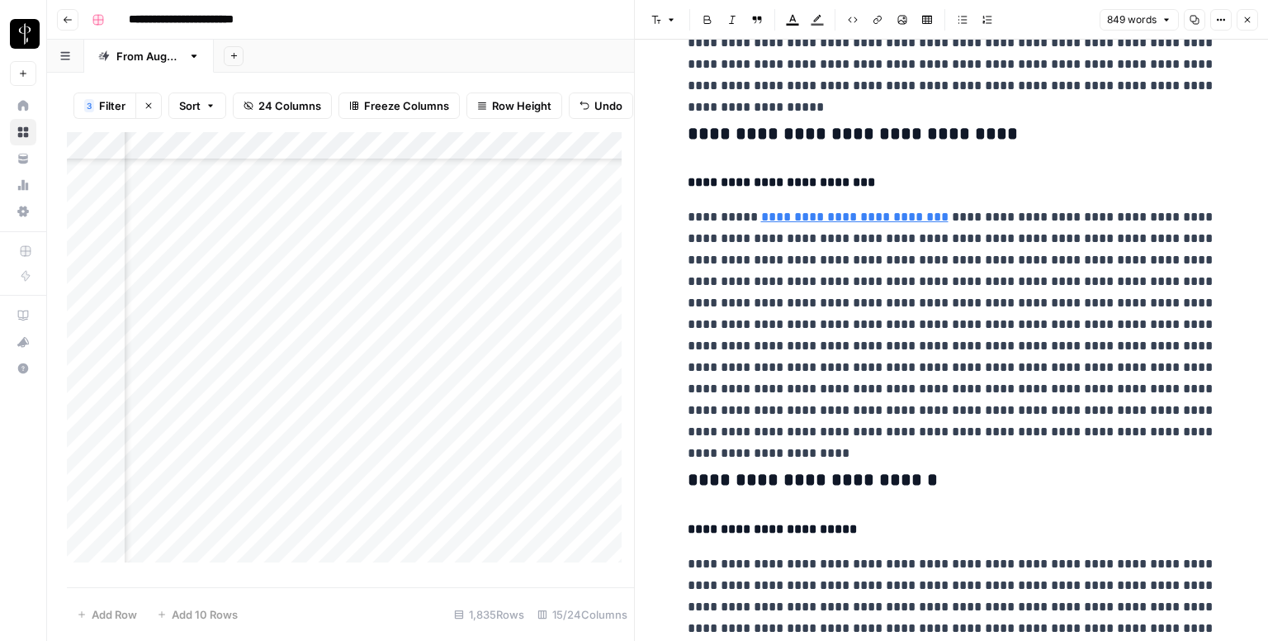
scroll to position [743, 0]
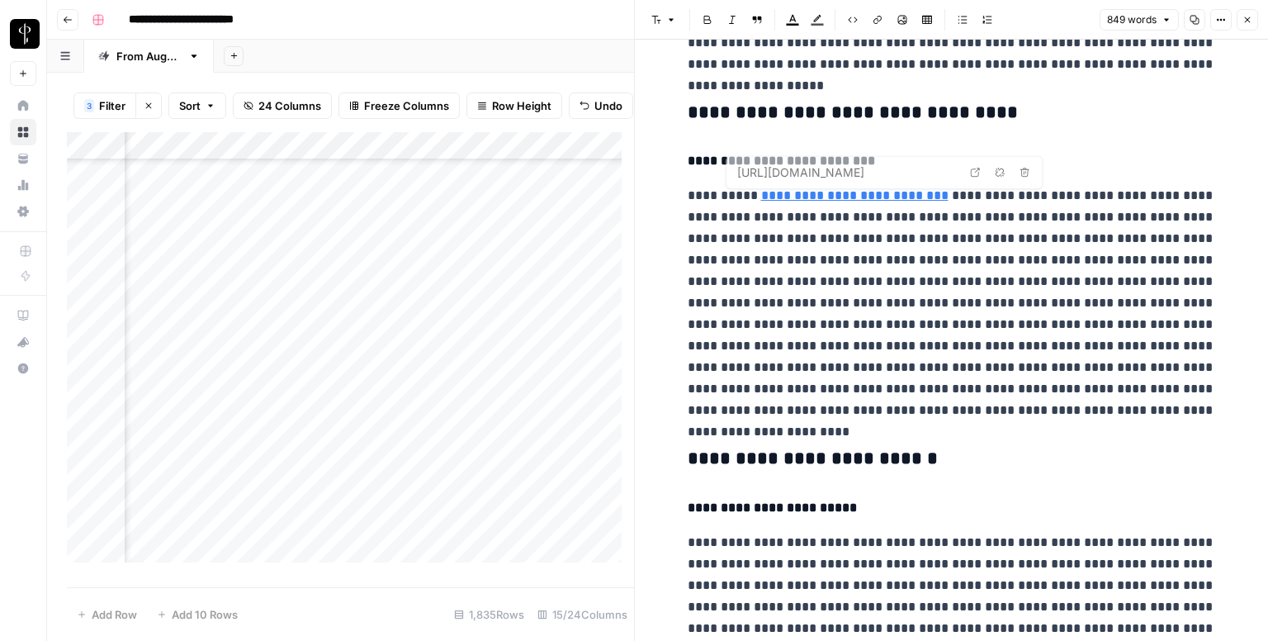
click at [733, 106] on h3 "**********" at bounding box center [952, 113] width 528 height 23
click at [665, 20] on button "Font style" at bounding box center [664, 19] width 38 height 21
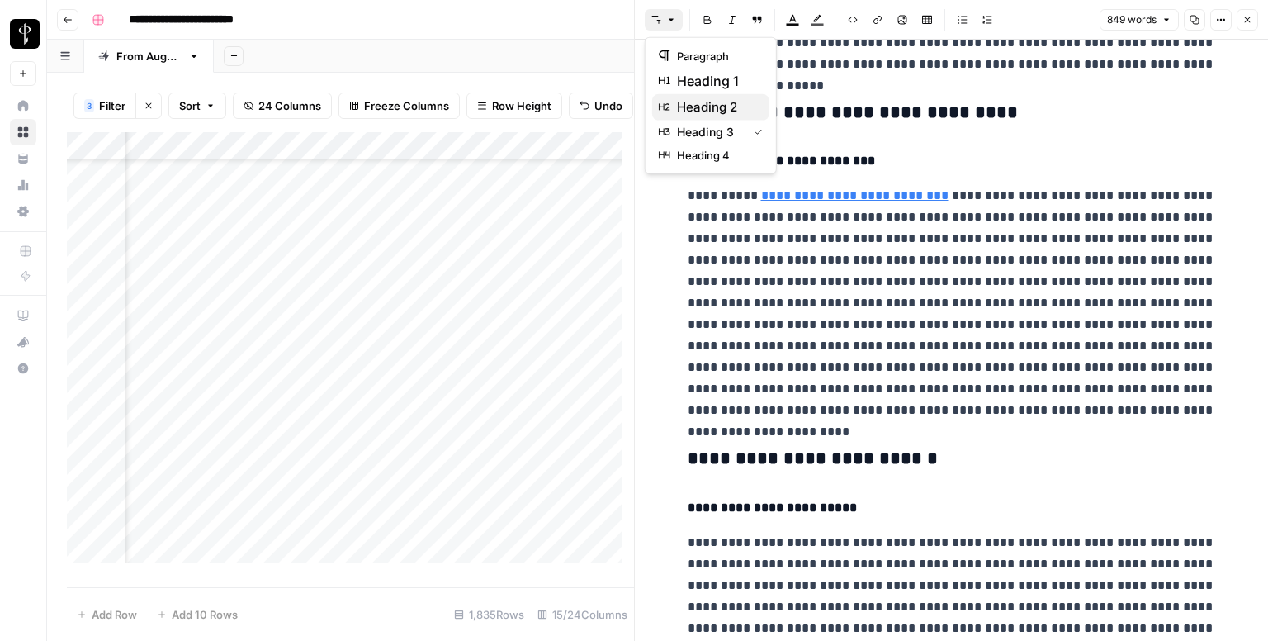
click at [712, 111] on span "heading 2" at bounding box center [716, 107] width 79 height 20
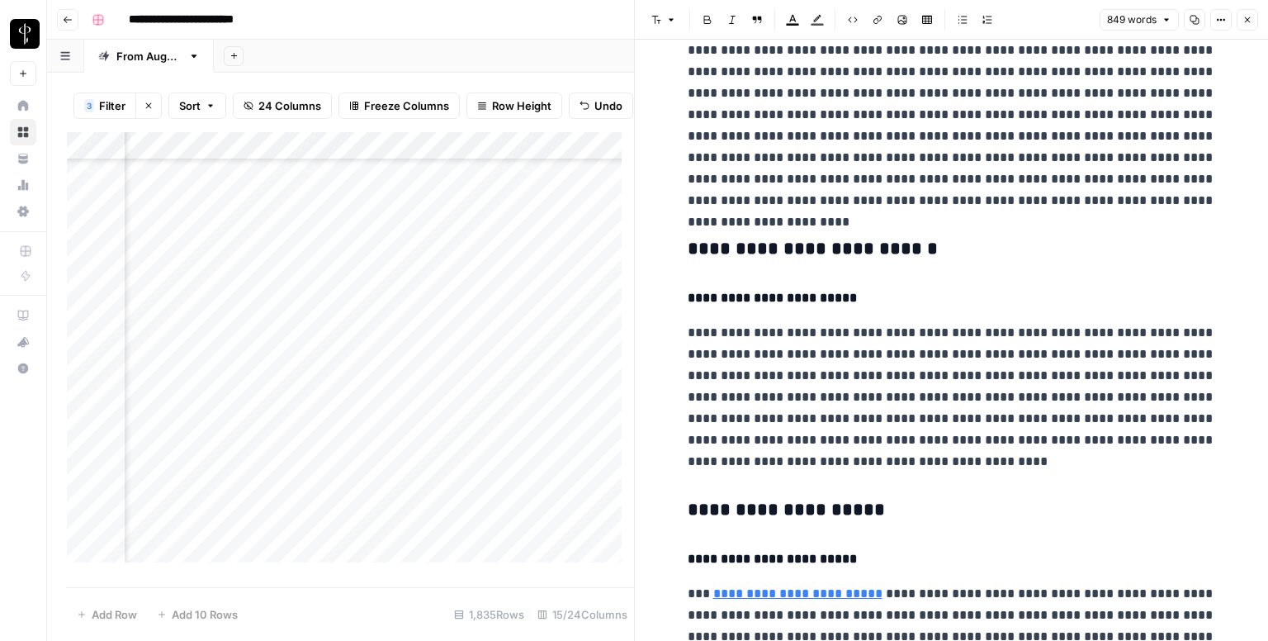
scroll to position [991, 0]
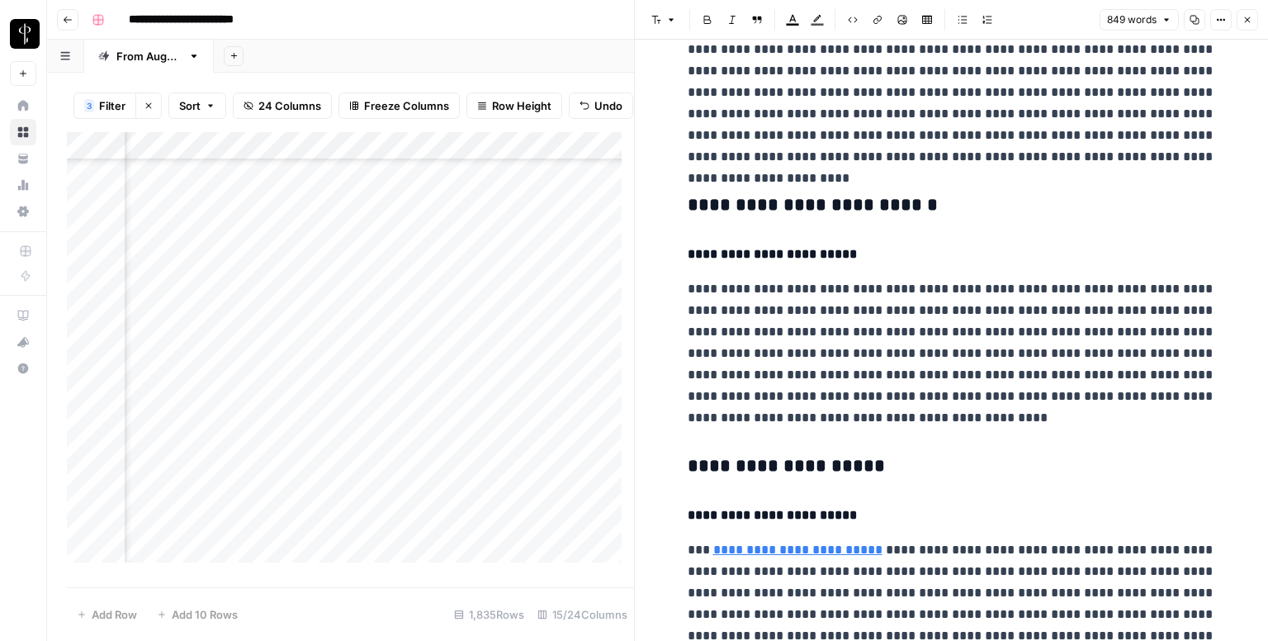
click at [750, 201] on h3 "**********" at bounding box center [952, 205] width 528 height 23
click at [664, 22] on button "Font style" at bounding box center [664, 19] width 38 height 21
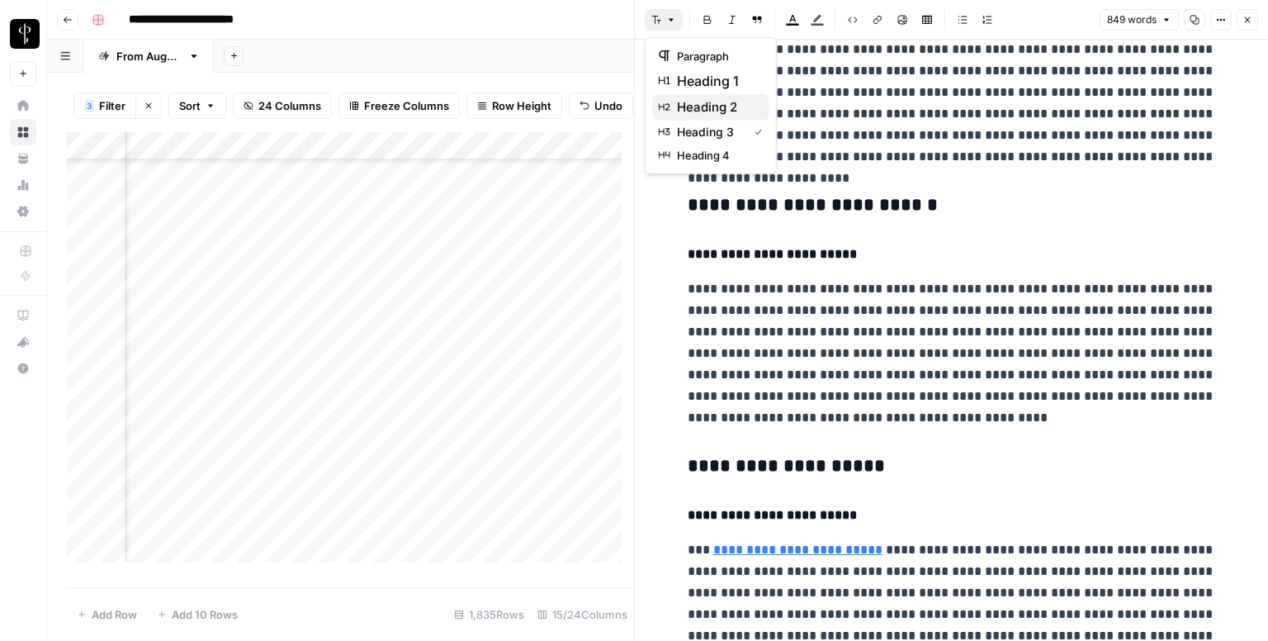
click at [720, 116] on button "heading 2" at bounding box center [710, 107] width 117 height 26
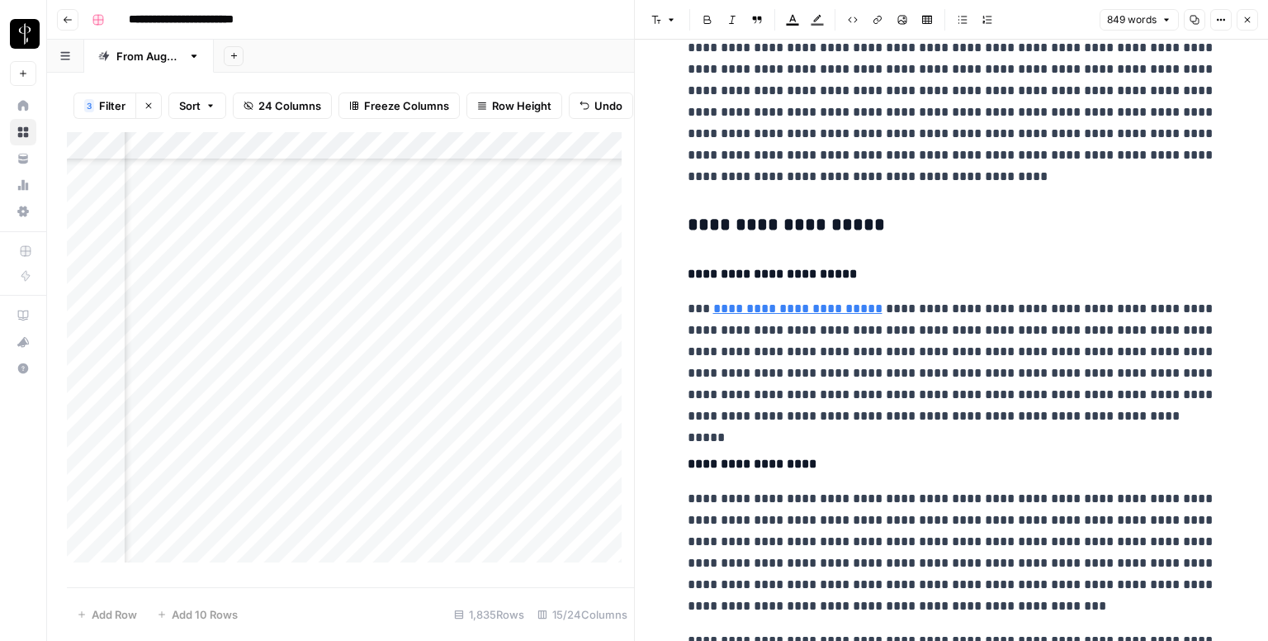
scroll to position [1238, 0]
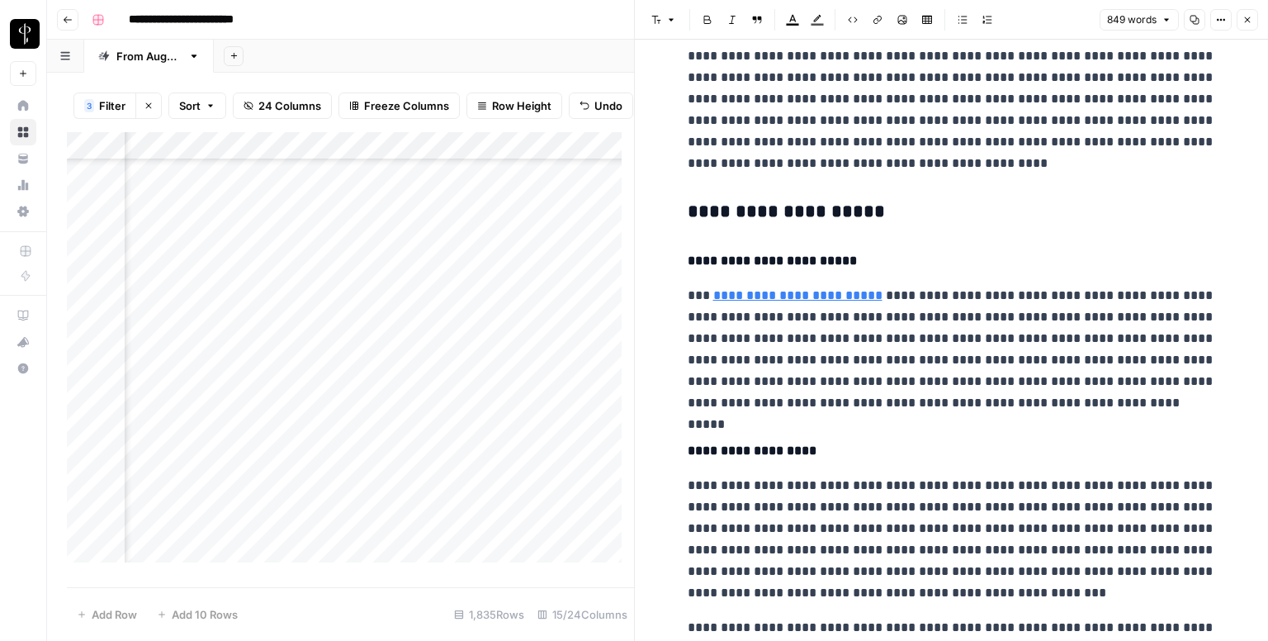
click at [750, 201] on h3 "**********" at bounding box center [952, 212] width 528 height 23
click at [654, 21] on icon "button" at bounding box center [656, 20] width 10 height 10
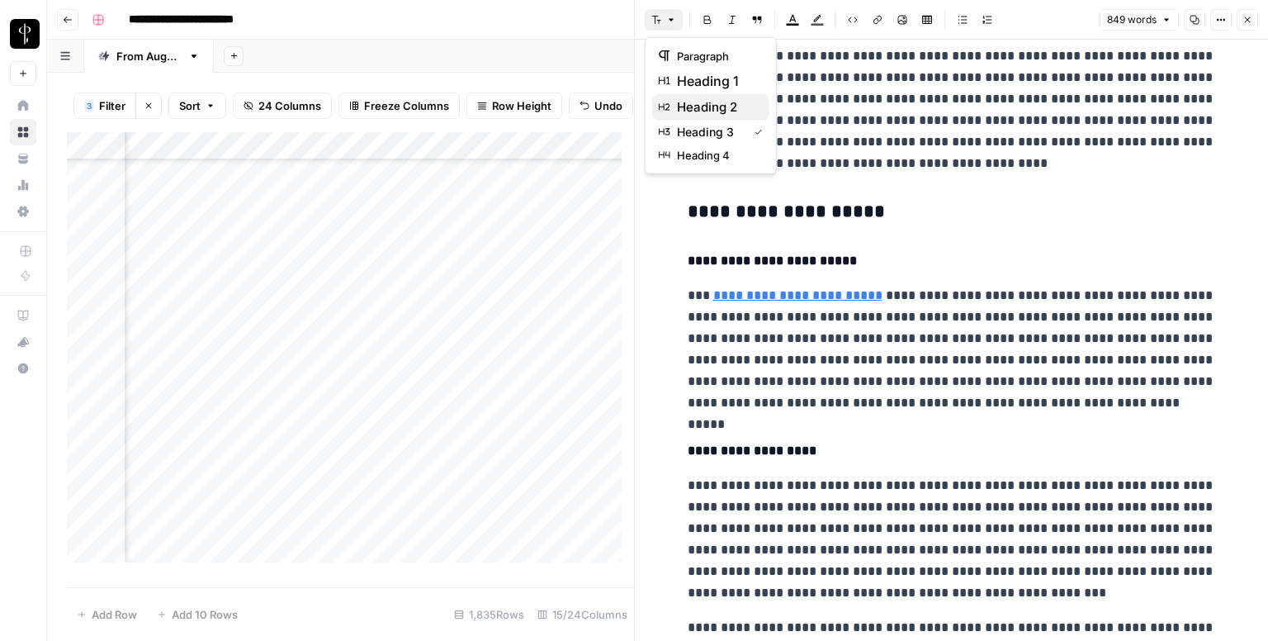
click at [703, 94] on button "heading 2" at bounding box center [710, 107] width 117 height 26
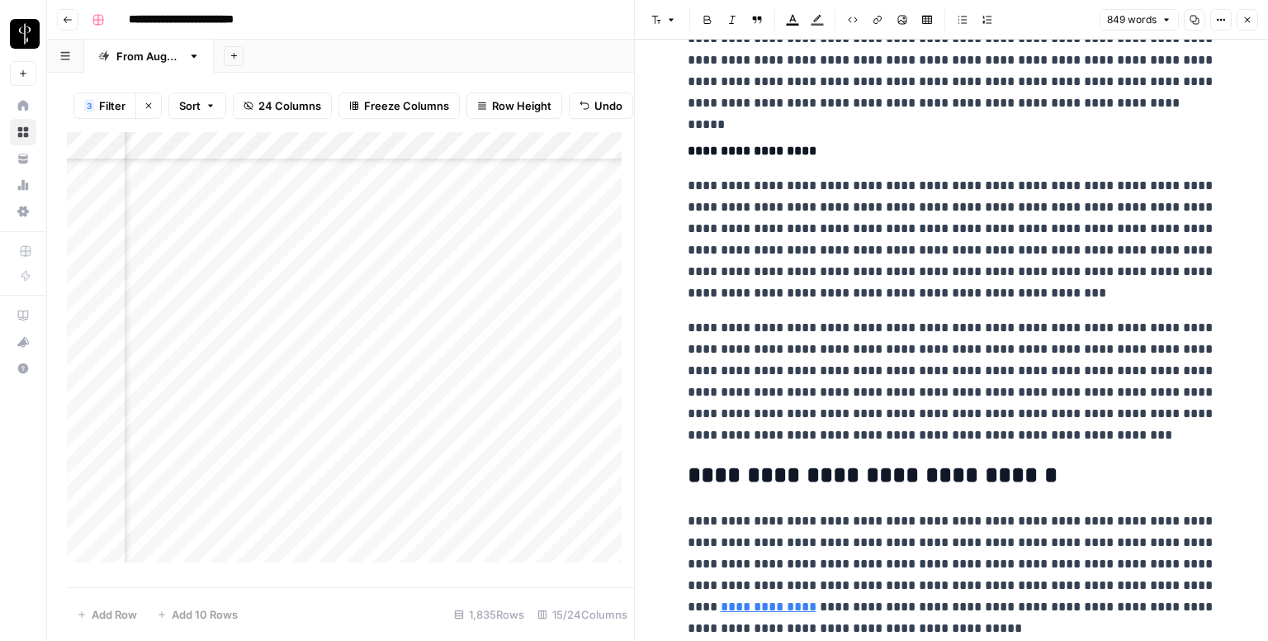
scroll to position [1590, 0]
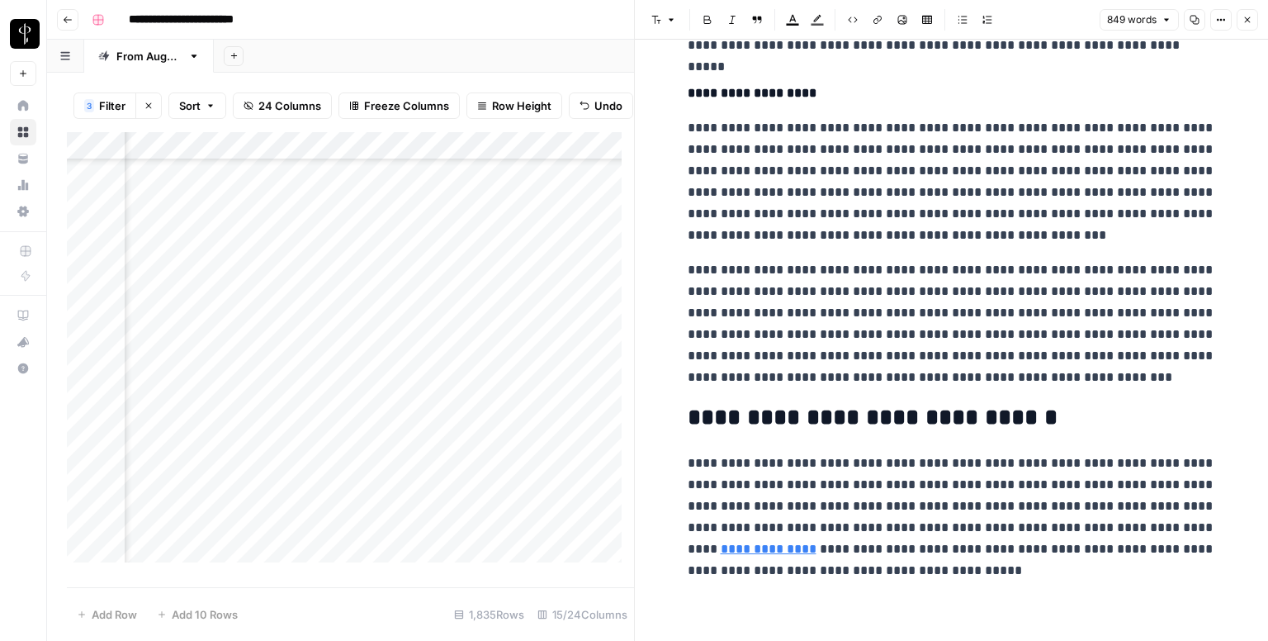
click at [1244, 16] on icon "button" at bounding box center [1247, 20] width 10 height 10
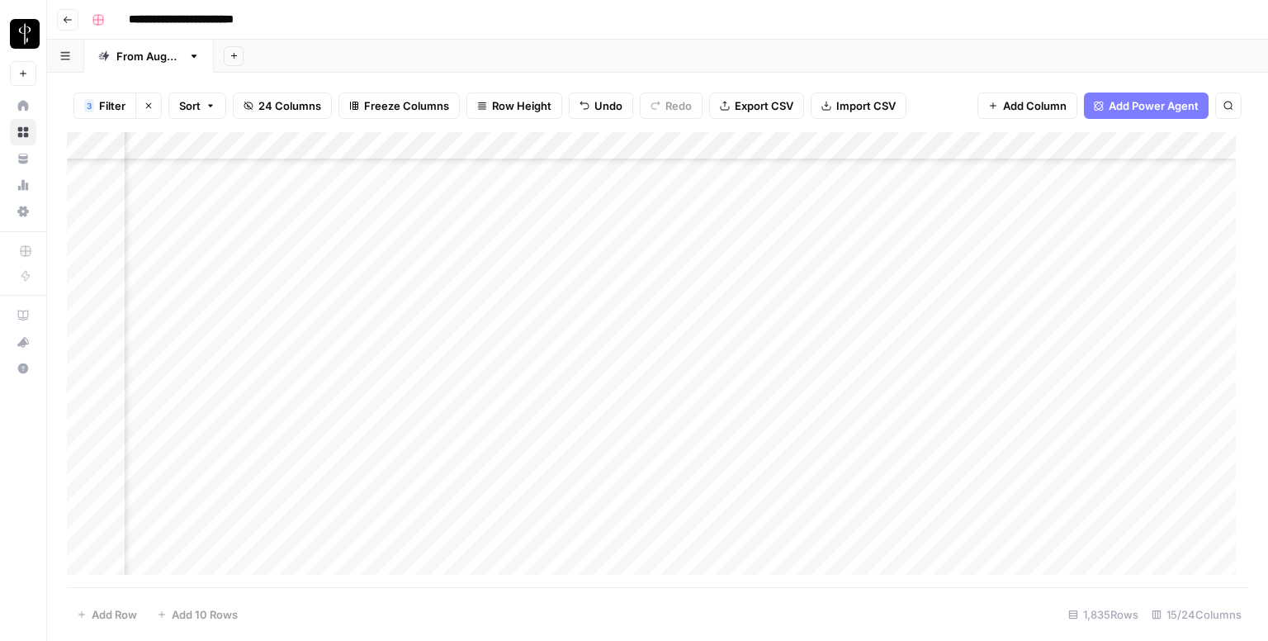
click at [746, 374] on div "Add Column" at bounding box center [657, 359] width 1181 height 455
drag, startPoint x: 797, startPoint y: 386, endPoint x: 794, endPoint y: 397, distance: 11.0
click at [794, 397] on div "Add Column" at bounding box center [657, 359] width 1181 height 455
click at [207, 427] on div "Add Column" at bounding box center [657, 359] width 1181 height 455
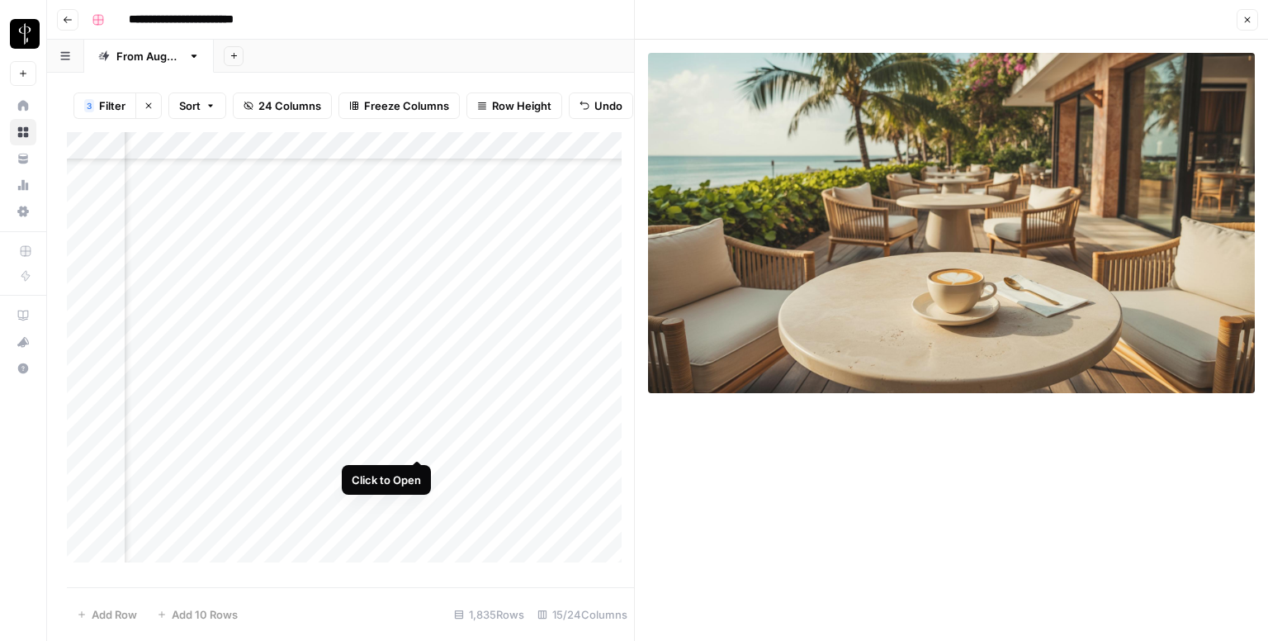
click at [412, 438] on div "Add Column" at bounding box center [350, 353] width 567 height 443
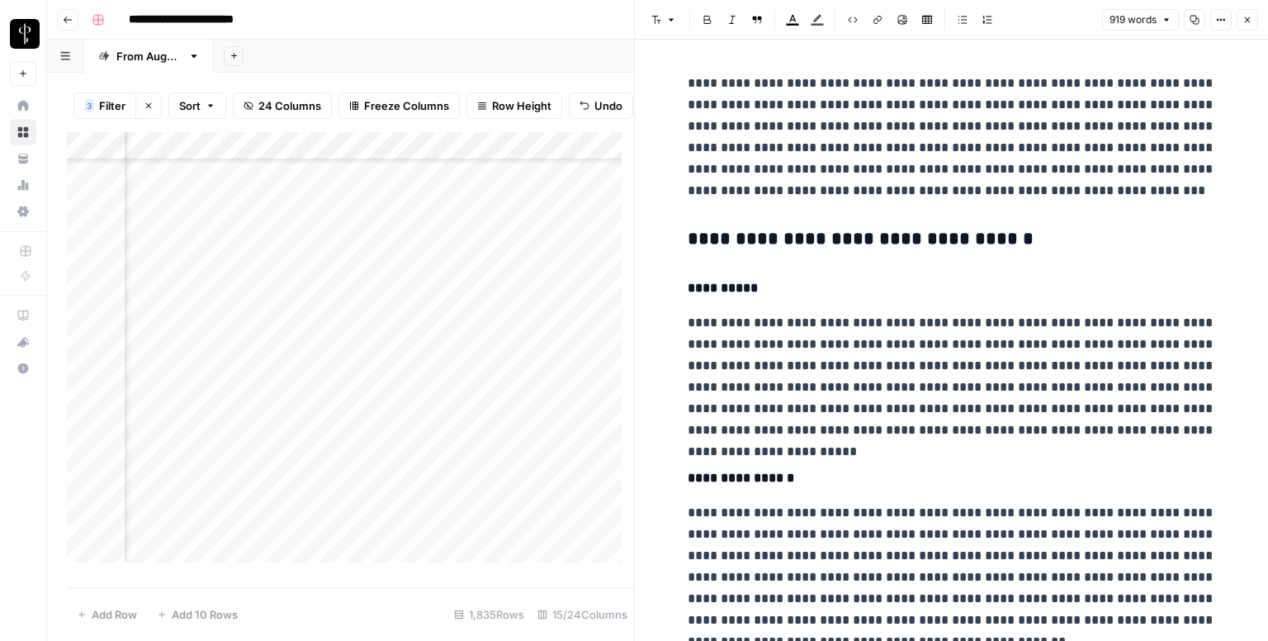
click at [716, 234] on h3 "**********" at bounding box center [952, 239] width 528 height 23
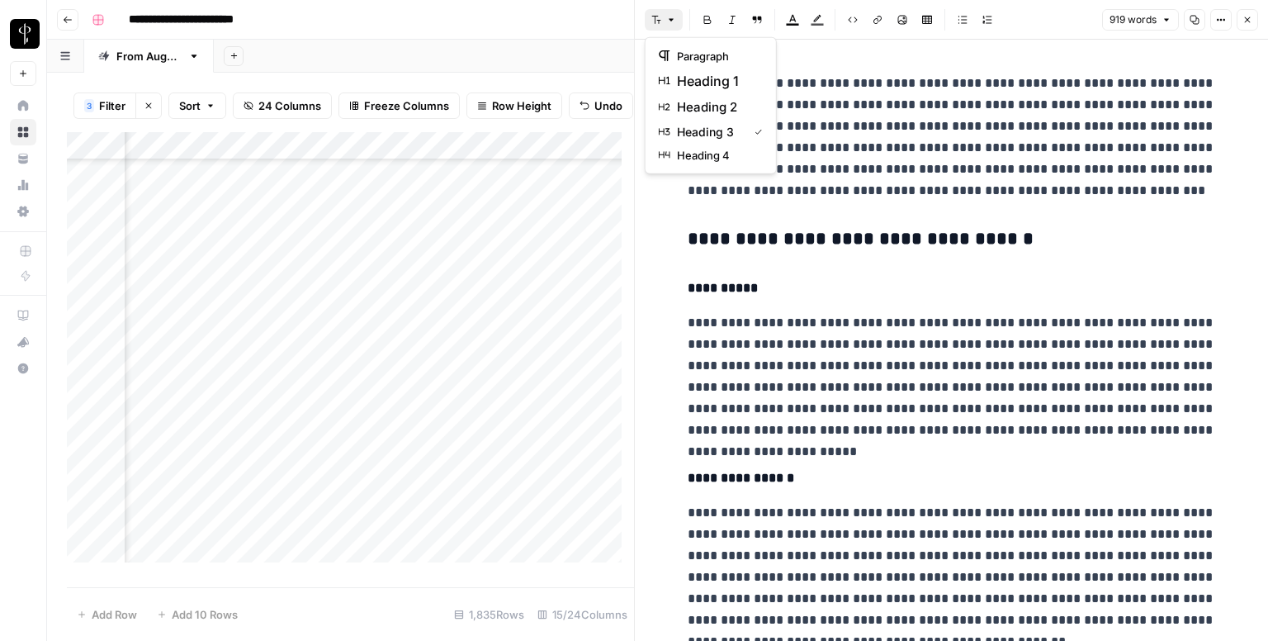
click at [658, 23] on icon "button" at bounding box center [656, 20] width 9 height 8
click at [696, 102] on span "heading 2" at bounding box center [716, 107] width 79 height 20
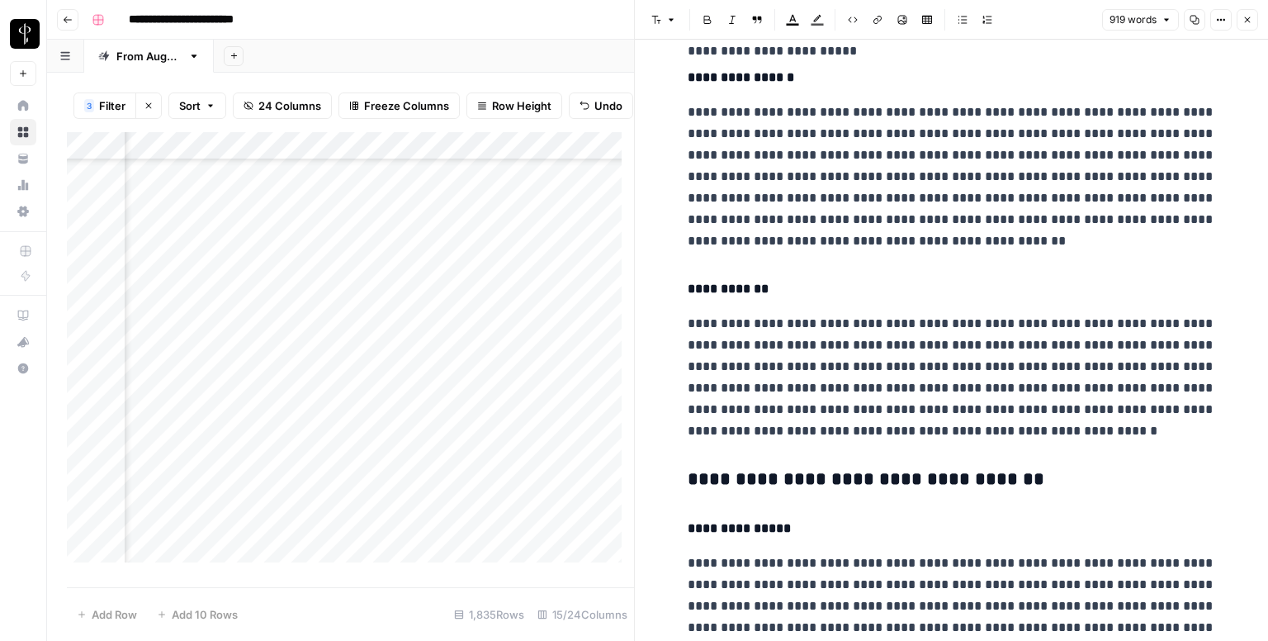
scroll to position [495, 0]
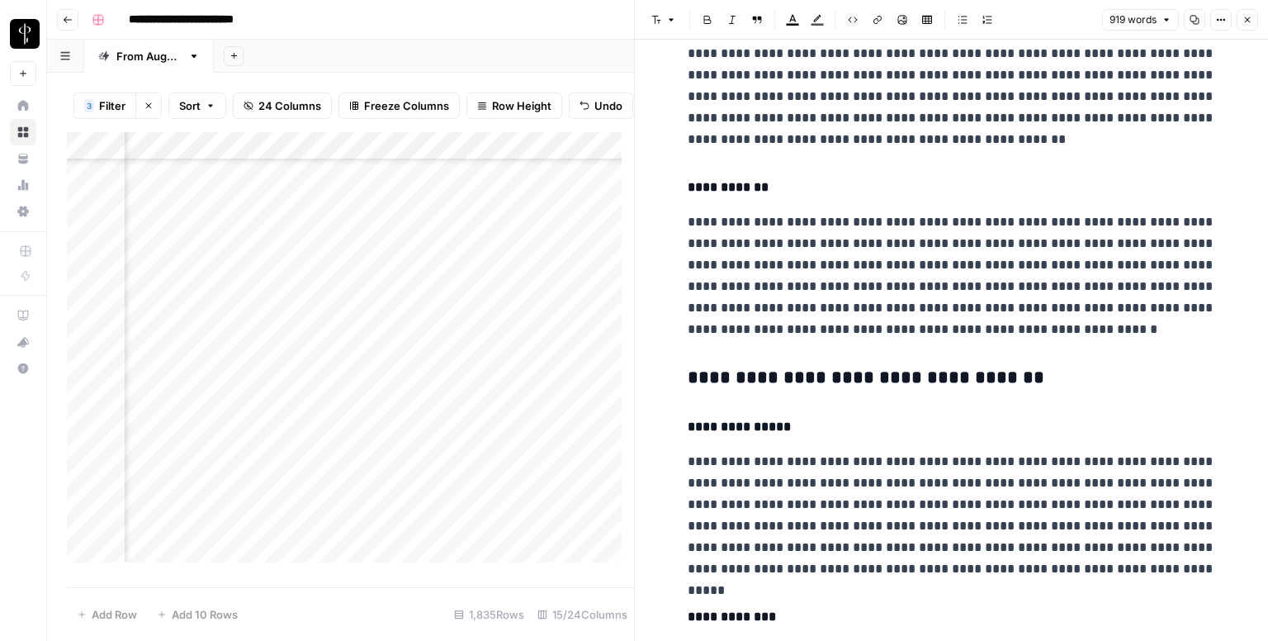
click at [774, 381] on h3 "**********" at bounding box center [952, 378] width 528 height 23
click at [667, 26] on button "Font style" at bounding box center [664, 19] width 38 height 21
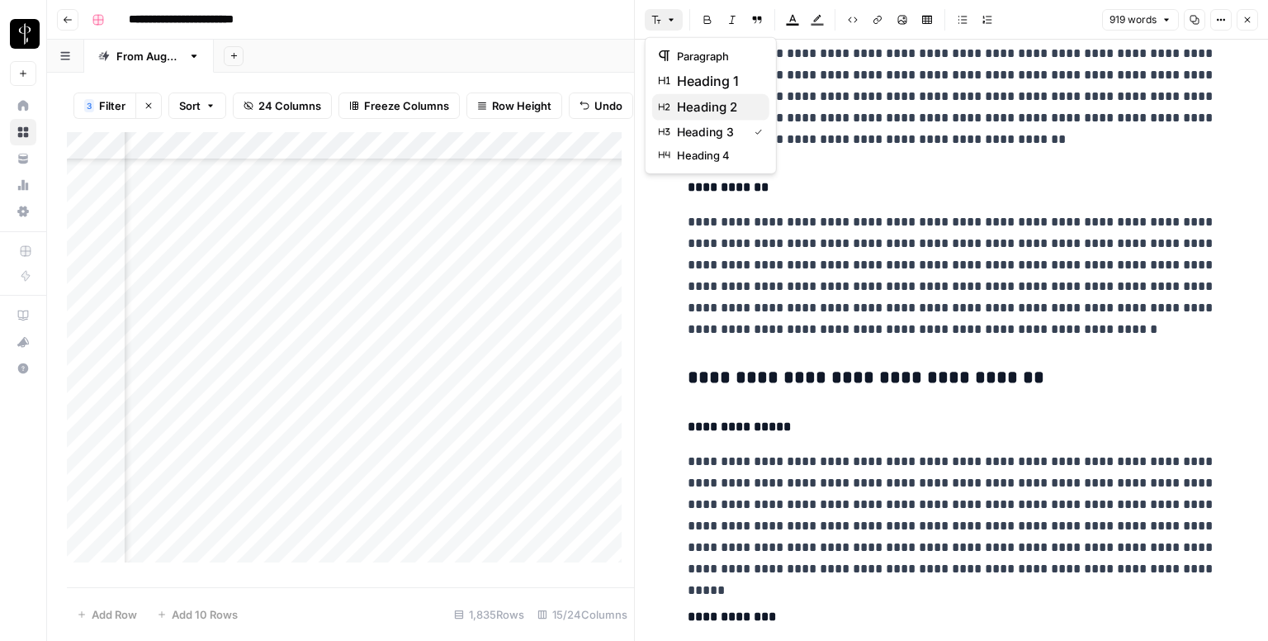
click at [700, 103] on span "heading 2" at bounding box center [716, 107] width 79 height 20
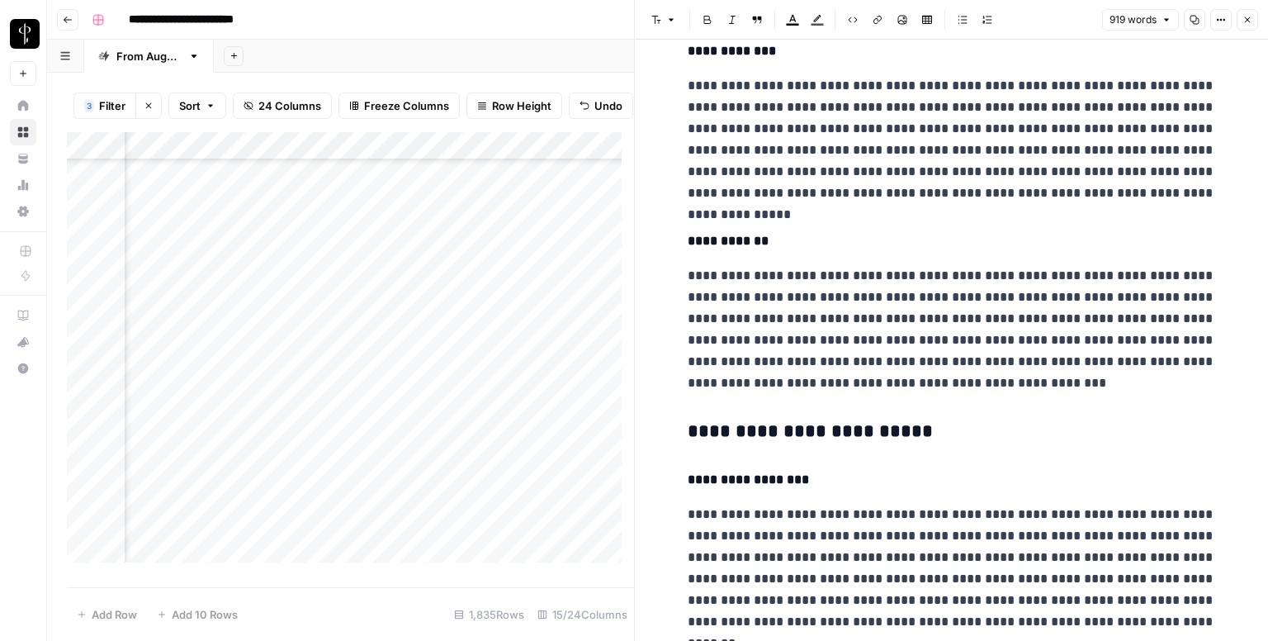
scroll to position [1156, 0]
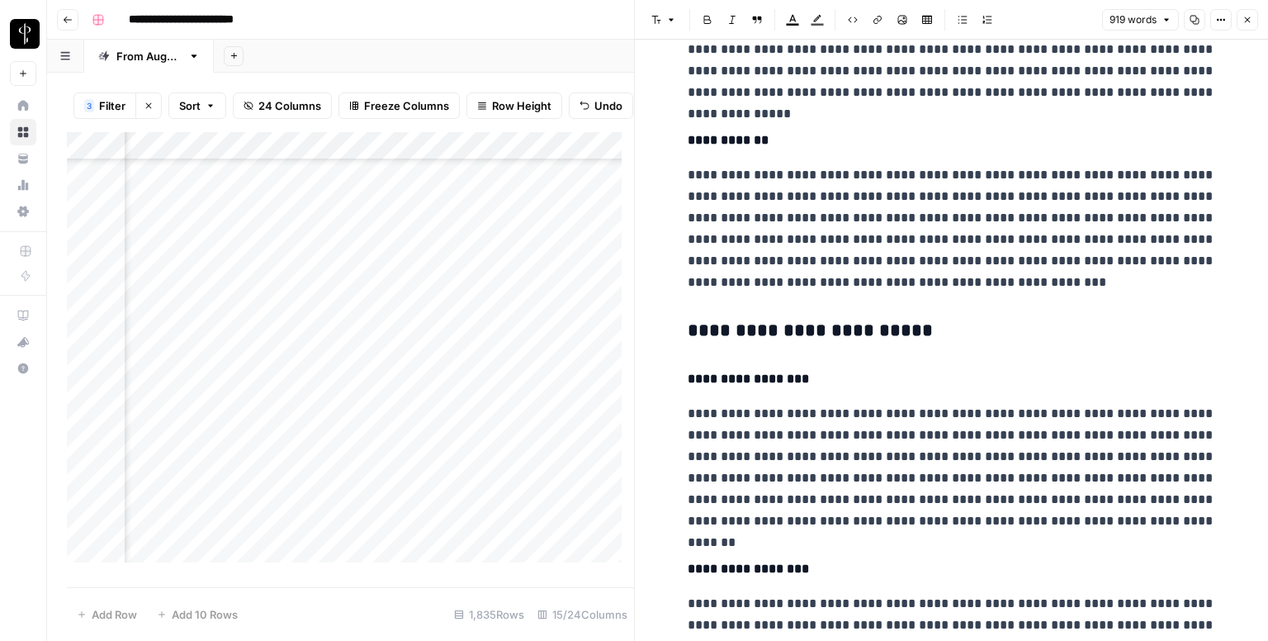
click at [741, 323] on h3 "**********" at bounding box center [952, 330] width 528 height 23
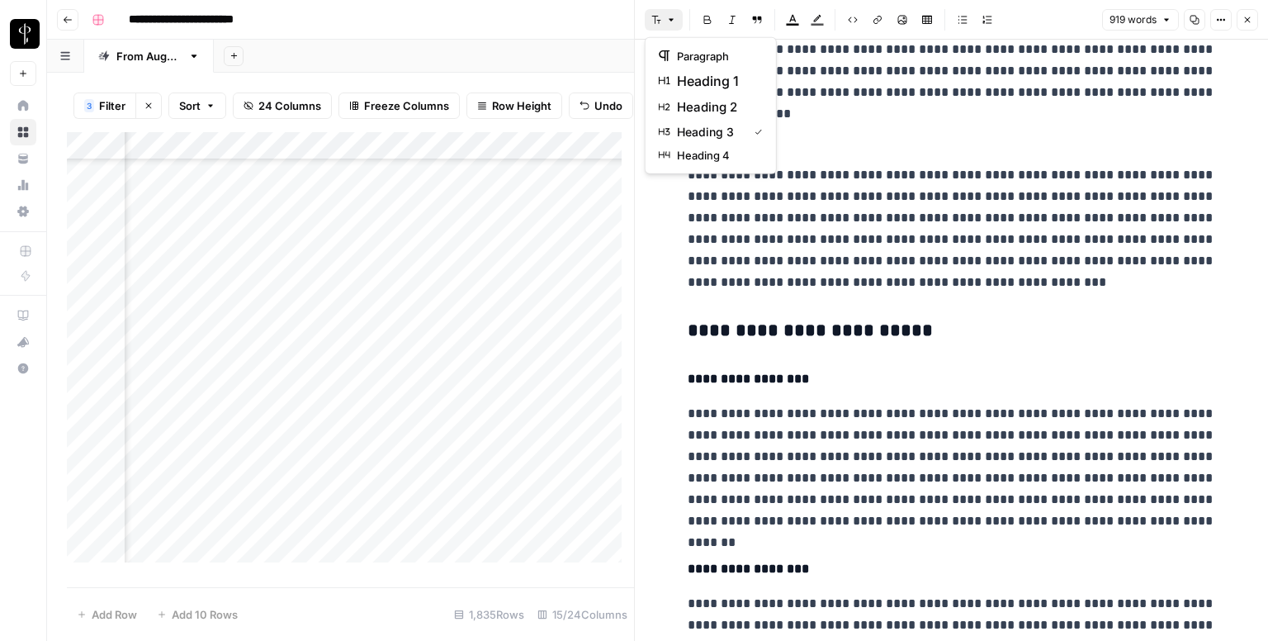
click at [652, 12] on button "Font style" at bounding box center [664, 19] width 38 height 21
click at [702, 98] on span "heading 2" at bounding box center [716, 107] width 79 height 20
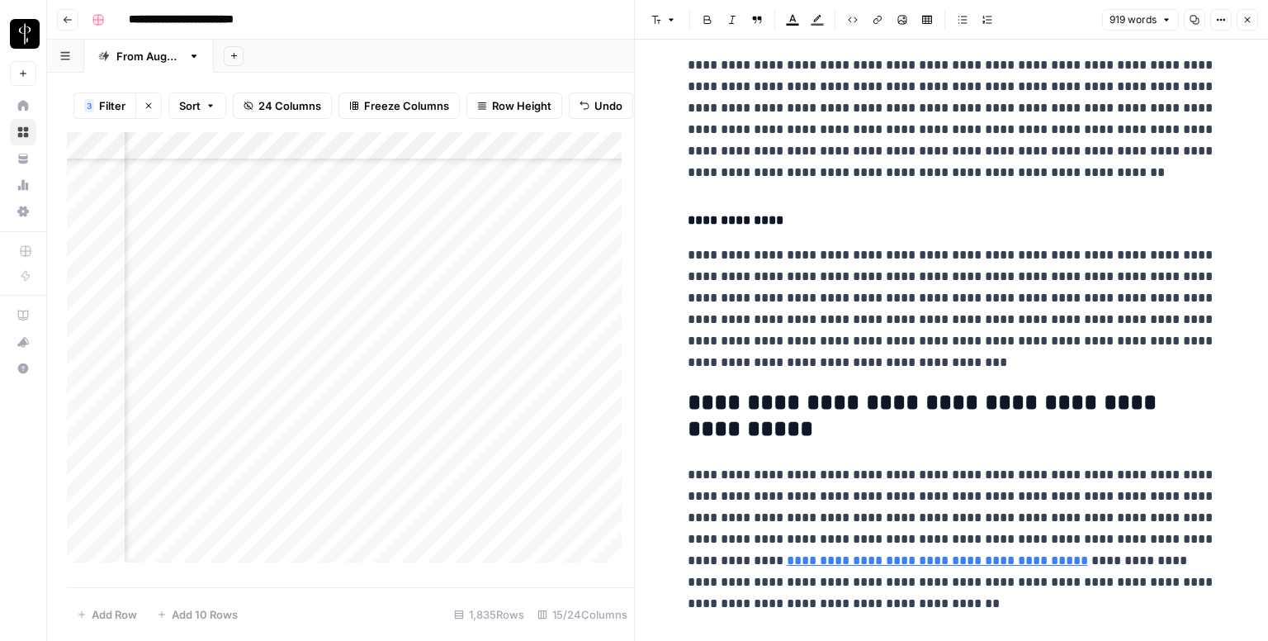
scroll to position [1721, 0]
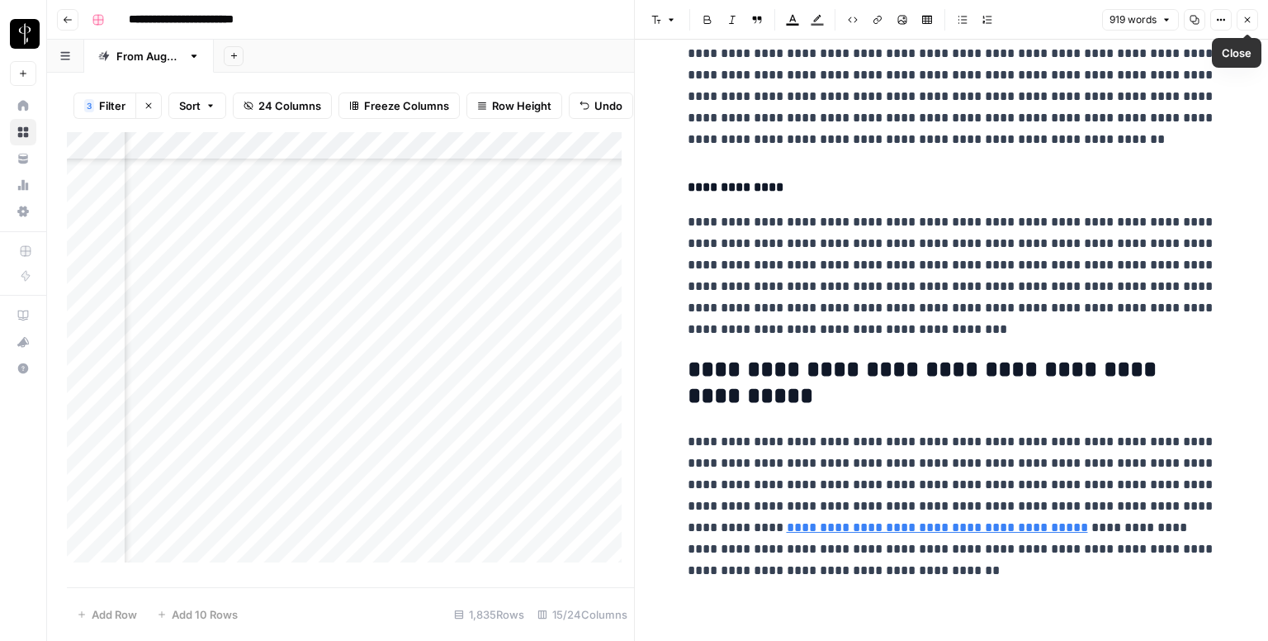
click at [1241, 21] on button "Close" at bounding box center [1247, 19] width 21 height 21
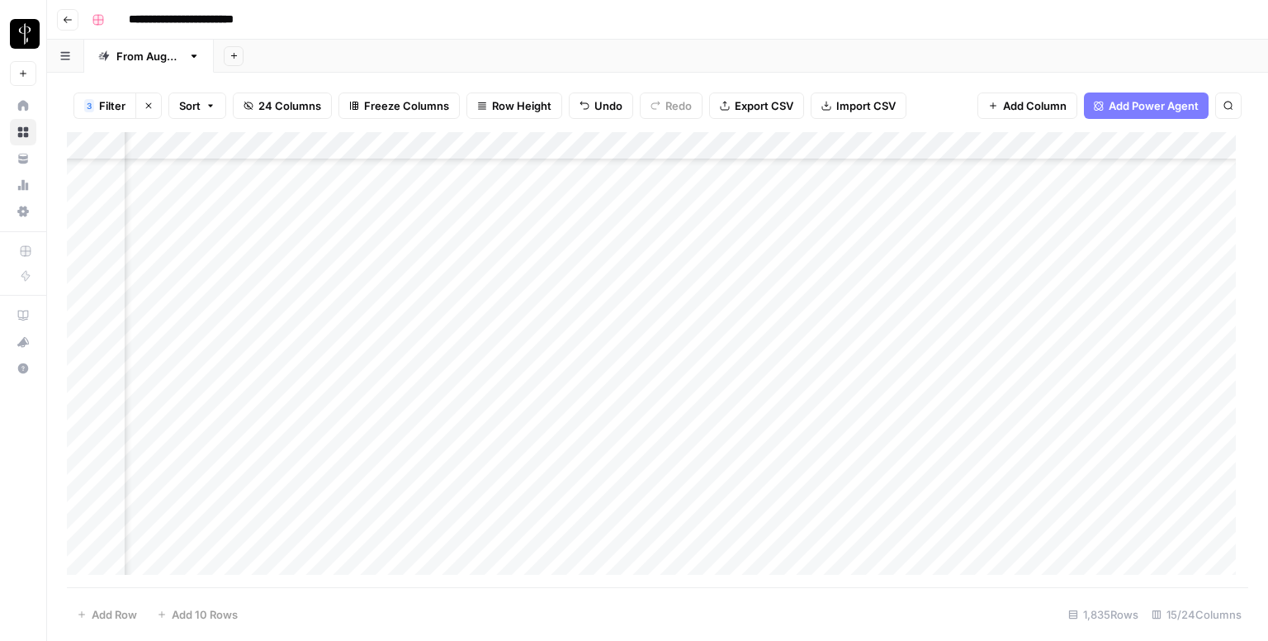
click at [754, 408] on div "Add Column" at bounding box center [657, 359] width 1181 height 455
drag, startPoint x: 797, startPoint y: 413, endPoint x: 795, endPoint y: 431, distance: 18.2
click at [795, 431] on div "Add Column" at bounding box center [657, 359] width 1181 height 455
click at [208, 293] on div "Add Column" at bounding box center [657, 359] width 1181 height 455
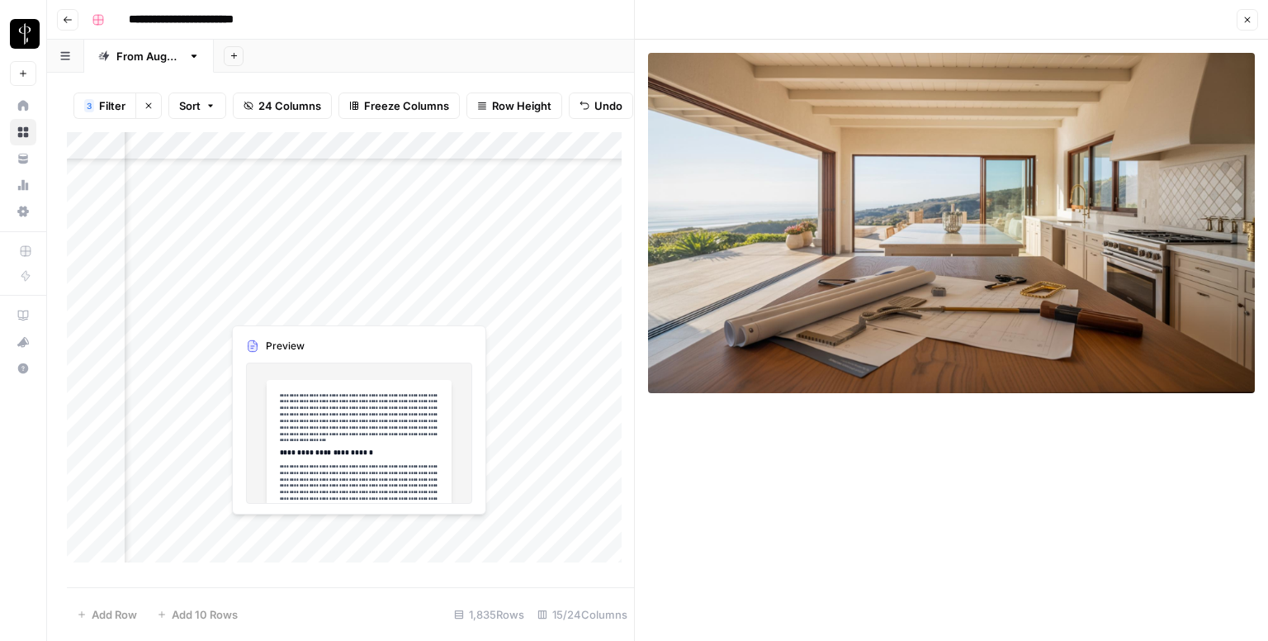
click at [404, 305] on div "Add Column" at bounding box center [350, 353] width 567 height 443
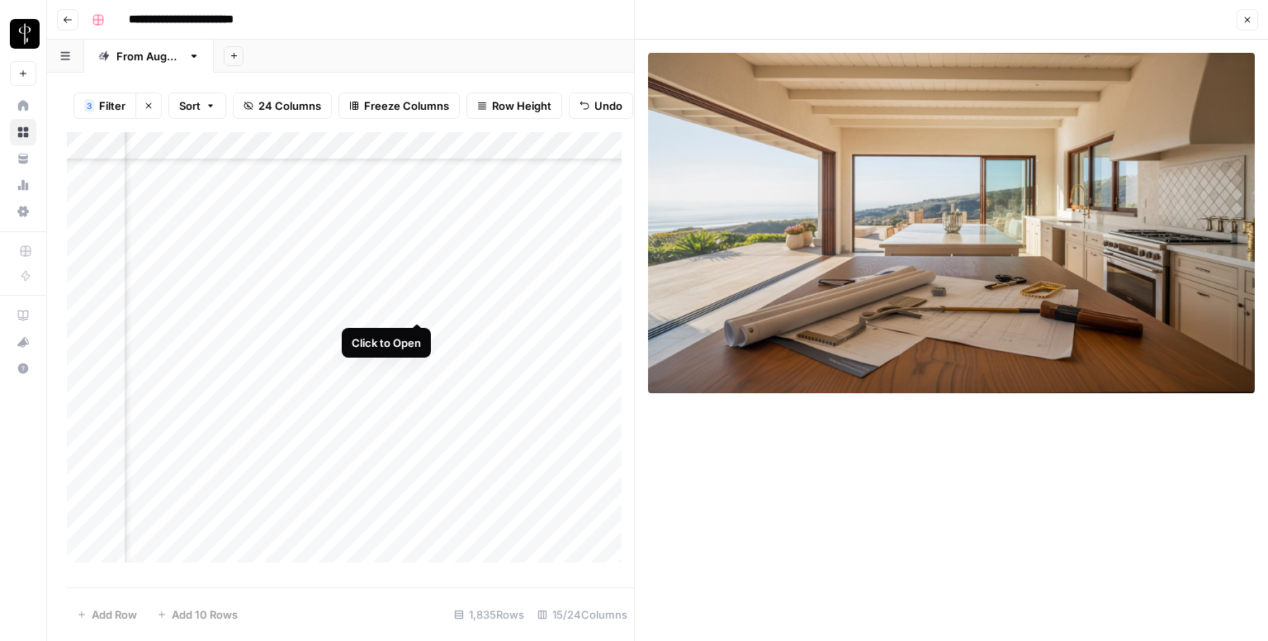
click at [414, 306] on div "Add Column" at bounding box center [350, 353] width 567 height 443
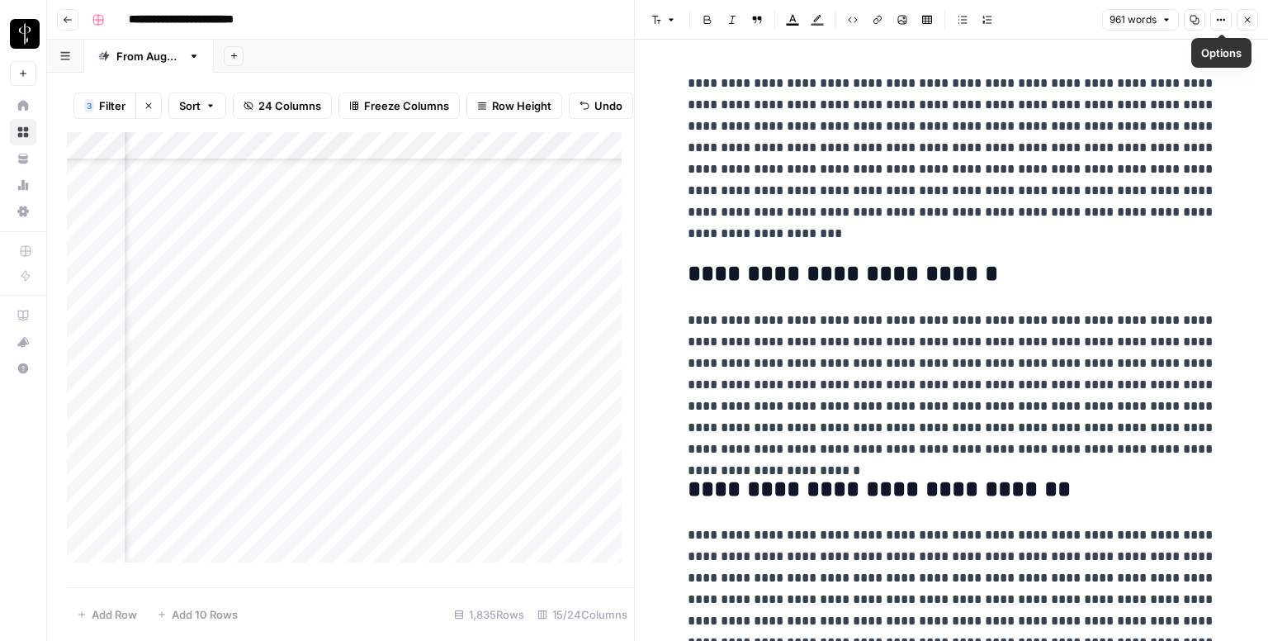
click at [1251, 22] on icon "button" at bounding box center [1247, 20] width 10 height 10
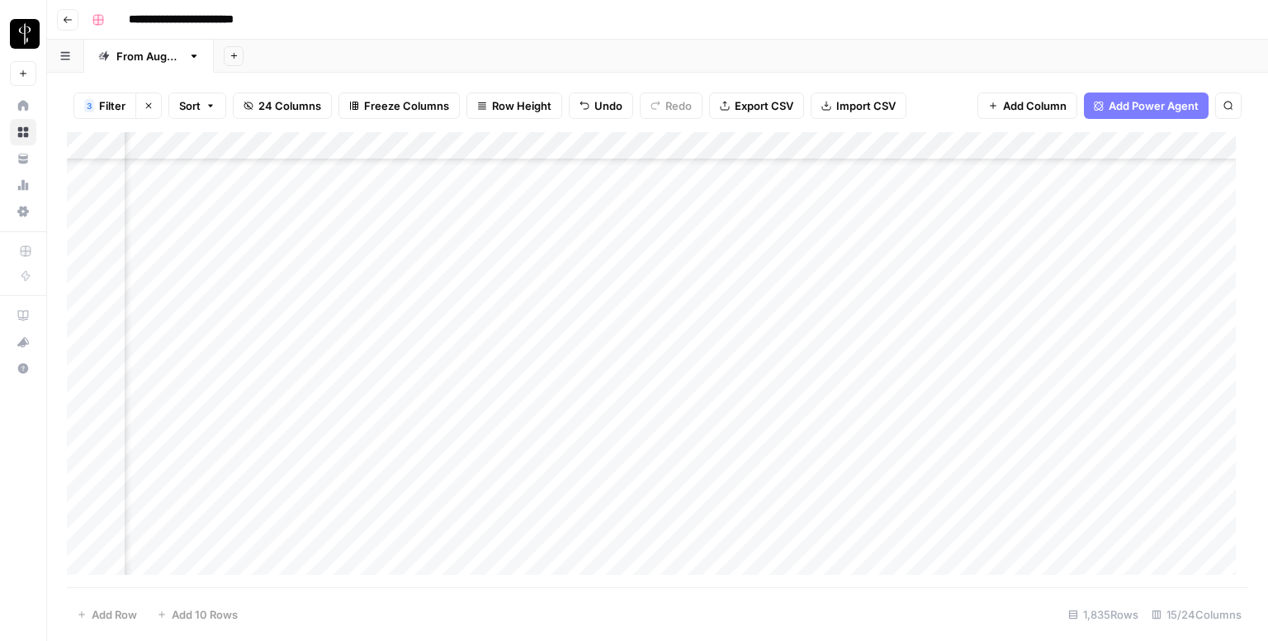
scroll to position [5614, 1066]
click at [930, 351] on div "Add Column" at bounding box center [657, 359] width 1181 height 455
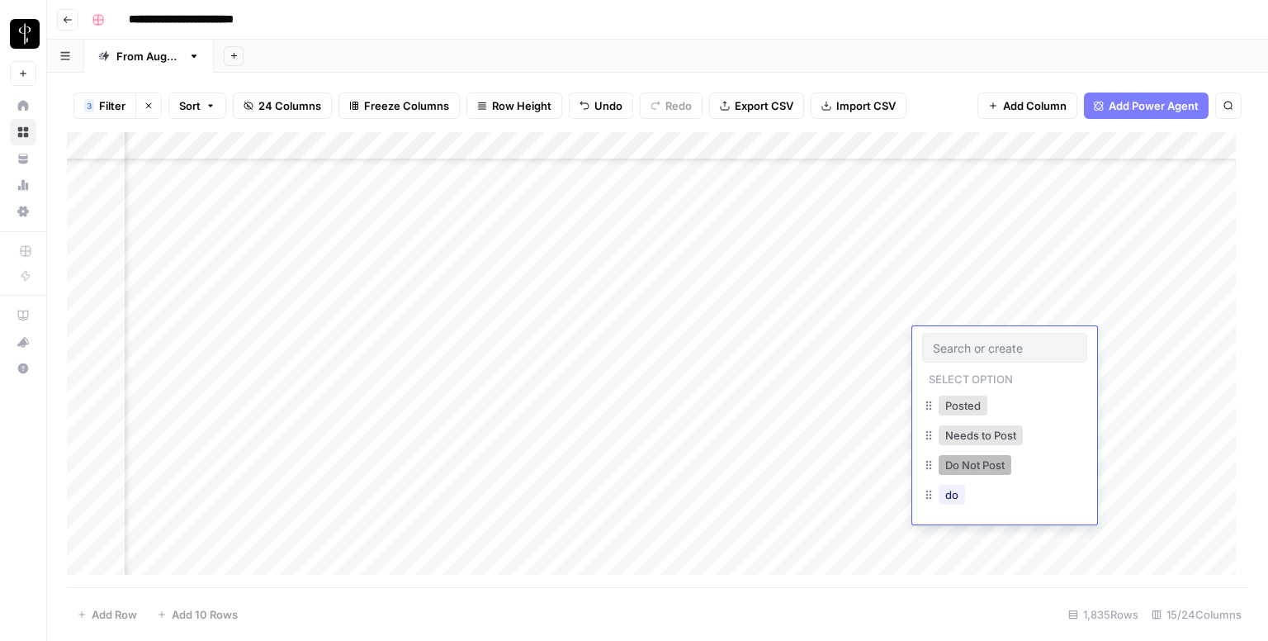
click at [954, 462] on button "Do Not Post" at bounding box center [975, 465] width 73 height 20
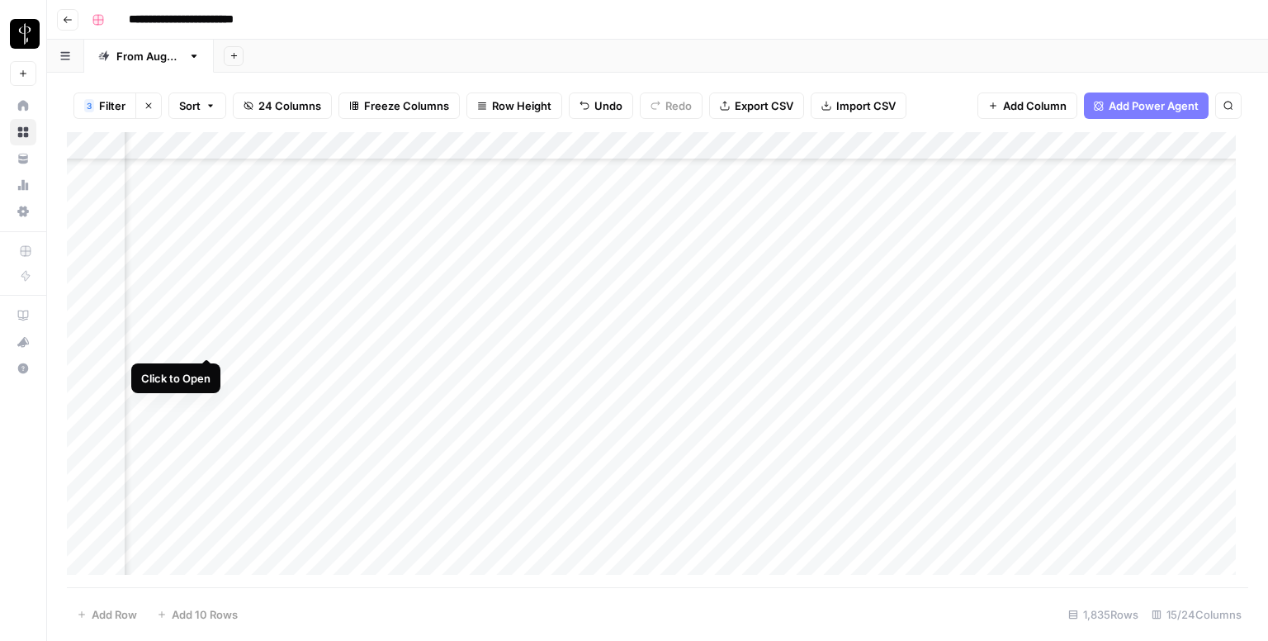
click at [205, 340] on div "Add Column" at bounding box center [657, 359] width 1181 height 455
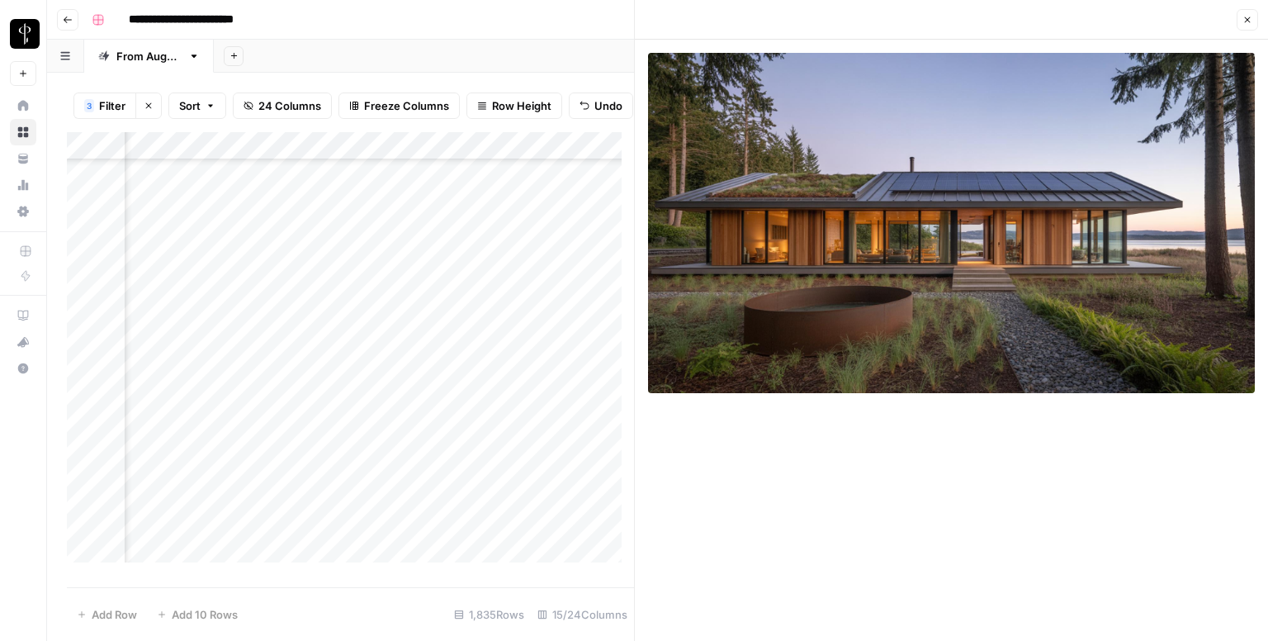
click at [1244, 14] on button "Close" at bounding box center [1247, 19] width 21 height 21
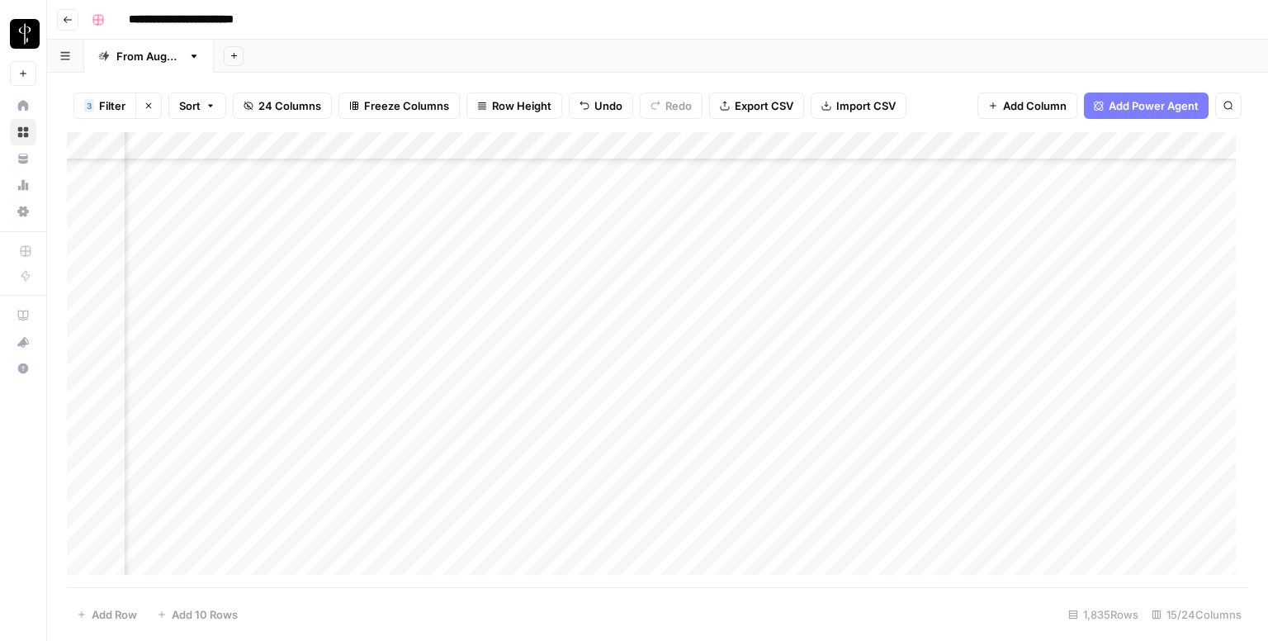
click at [694, 344] on div "Add Column" at bounding box center [657, 359] width 1181 height 455
click at [694, 344] on textarea at bounding box center [783, 342] width 264 height 23
paste textarea "**********"
type textarea "**********"
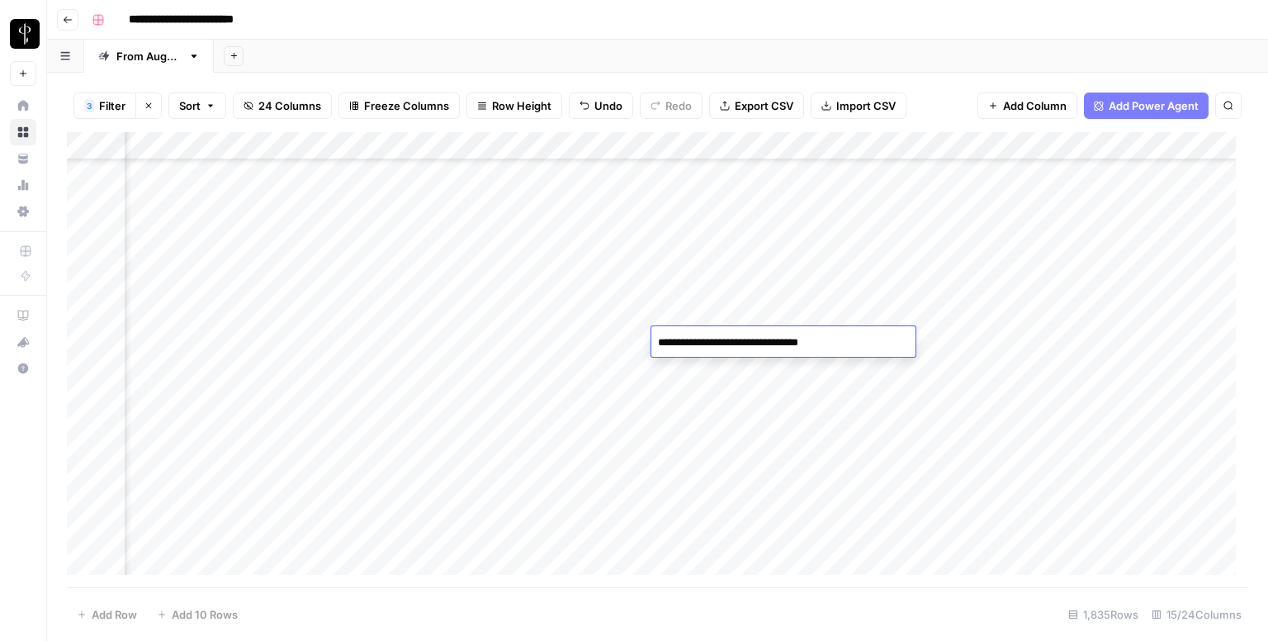
click at [960, 294] on div "Add Column" at bounding box center [657, 359] width 1181 height 455
click at [956, 341] on div "Add Column" at bounding box center [657, 359] width 1181 height 455
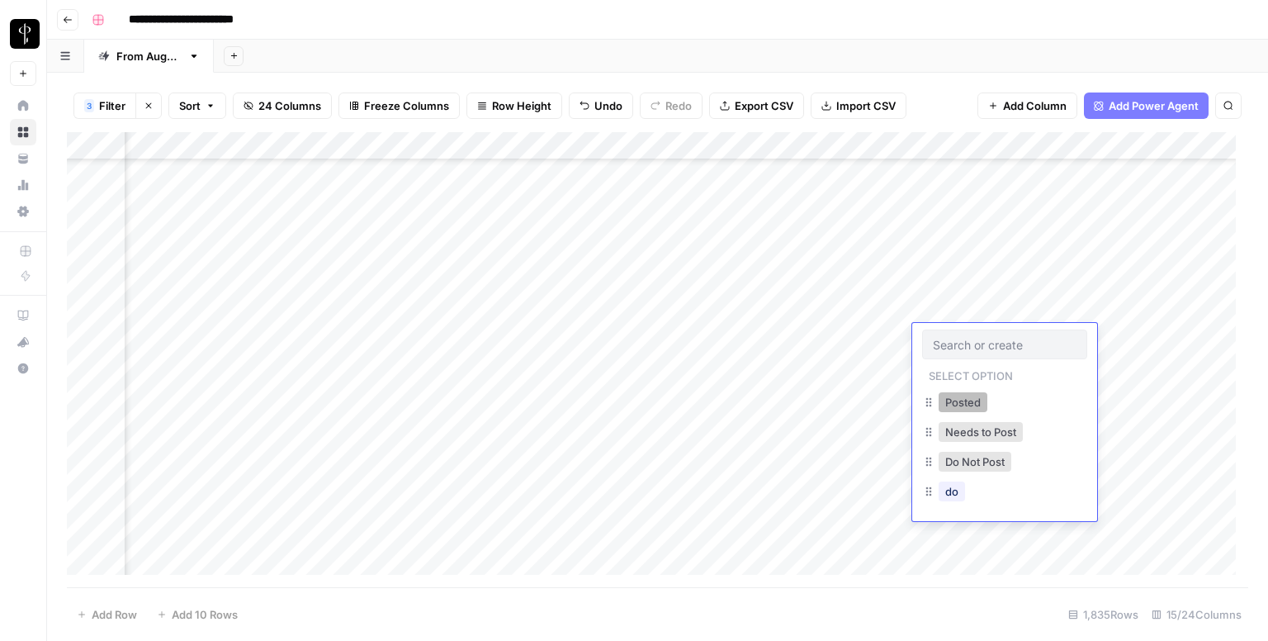
click at [972, 395] on button "Posted" at bounding box center [963, 402] width 49 height 20
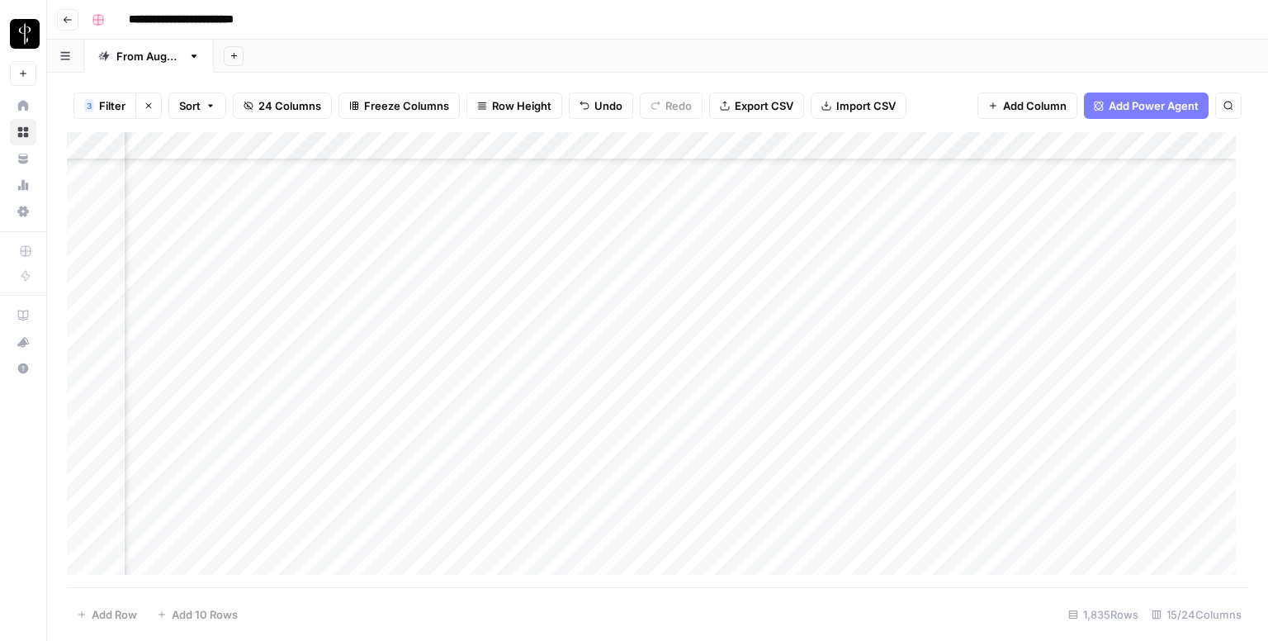
drag, startPoint x: 1060, startPoint y: 348, endPoint x: 997, endPoint y: 455, distance: 123.6
click at [1007, 474] on div "Add Column" at bounding box center [657, 359] width 1181 height 455
click at [1002, 282] on div "Add Column" at bounding box center [657, 359] width 1181 height 455
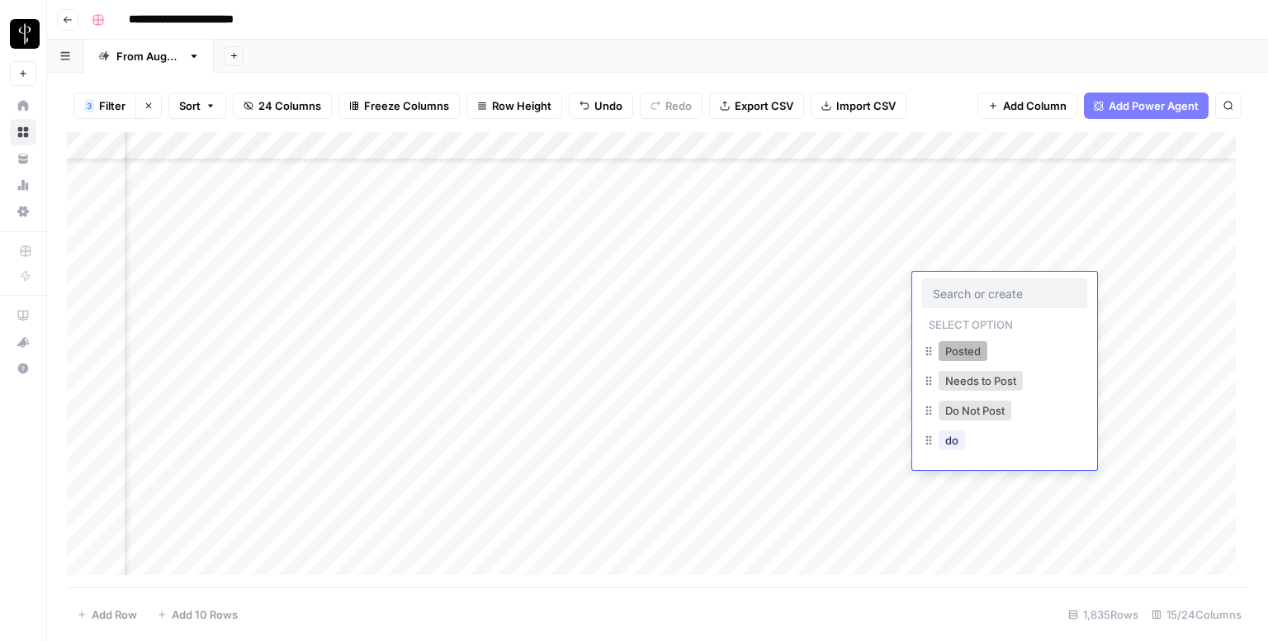
click at [957, 348] on button "Posted" at bounding box center [963, 351] width 49 height 20
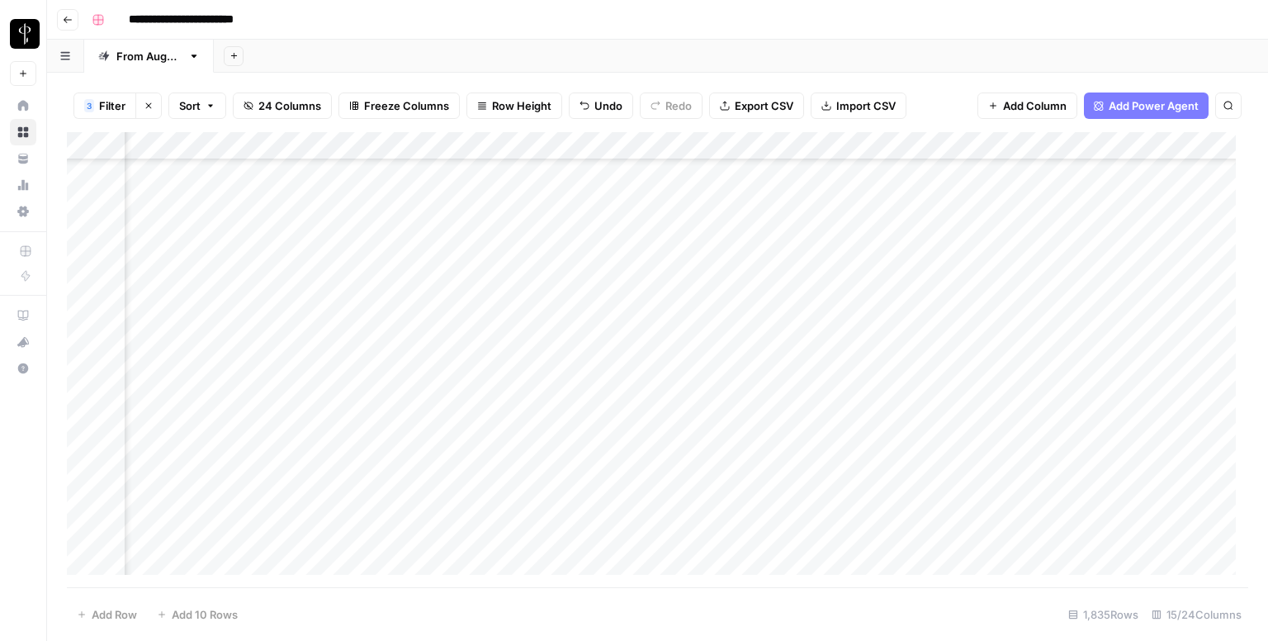
scroll to position [5944, 1066]
drag, startPoint x: 1062, startPoint y: 296, endPoint x: 1000, endPoint y: 379, distance: 103.2
click at [1000, 379] on div "Add Column" at bounding box center [657, 359] width 1181 height 455
click at [693, 229] on div "Add Column" at bounding box center [657, 359] width 1181 height 455
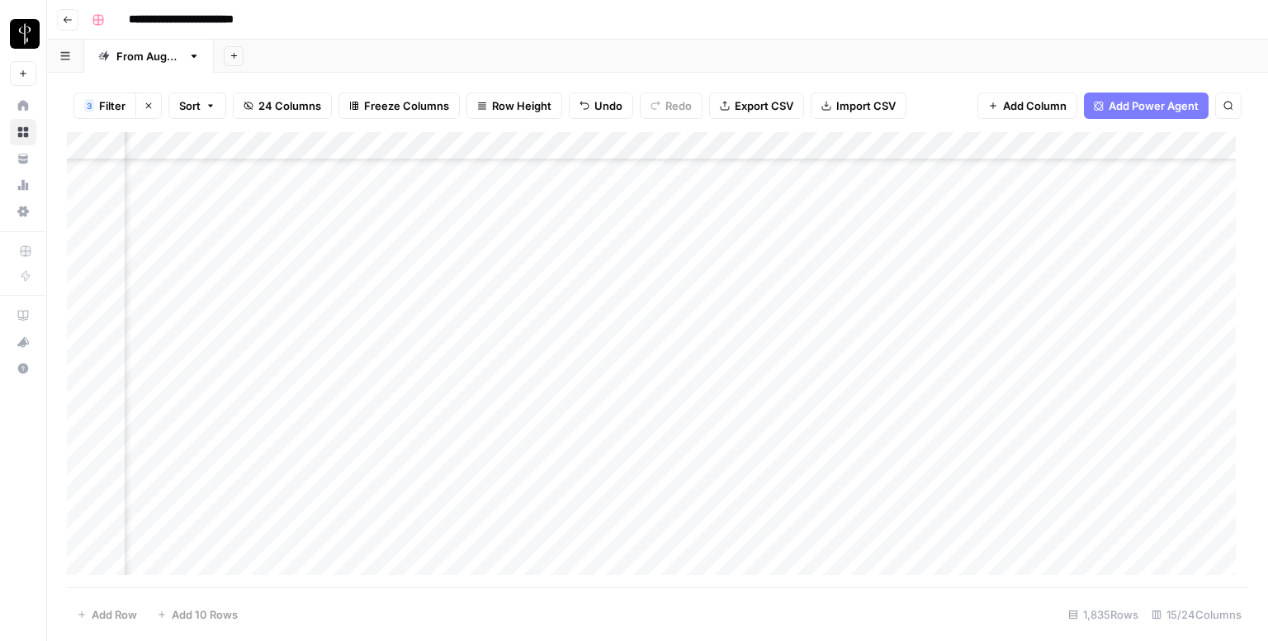
click at [593, 246] on div "Add Column" at bounding box center [657, 359] width 1181 height 455
click at [588, 267] on div "Add Column" at bounding box center [657, 359] width 1181 height 455
click at [578, 300] on div "Add Column" at bounding box center [657, 359] width 1181 height 455
click at [578, 324] on div "Add Column" at bounding box center [657, 359] width 1181 height 455
click at [577, 357] on div "Add Column" at bounding box center [657, 359] width 1181 height 455
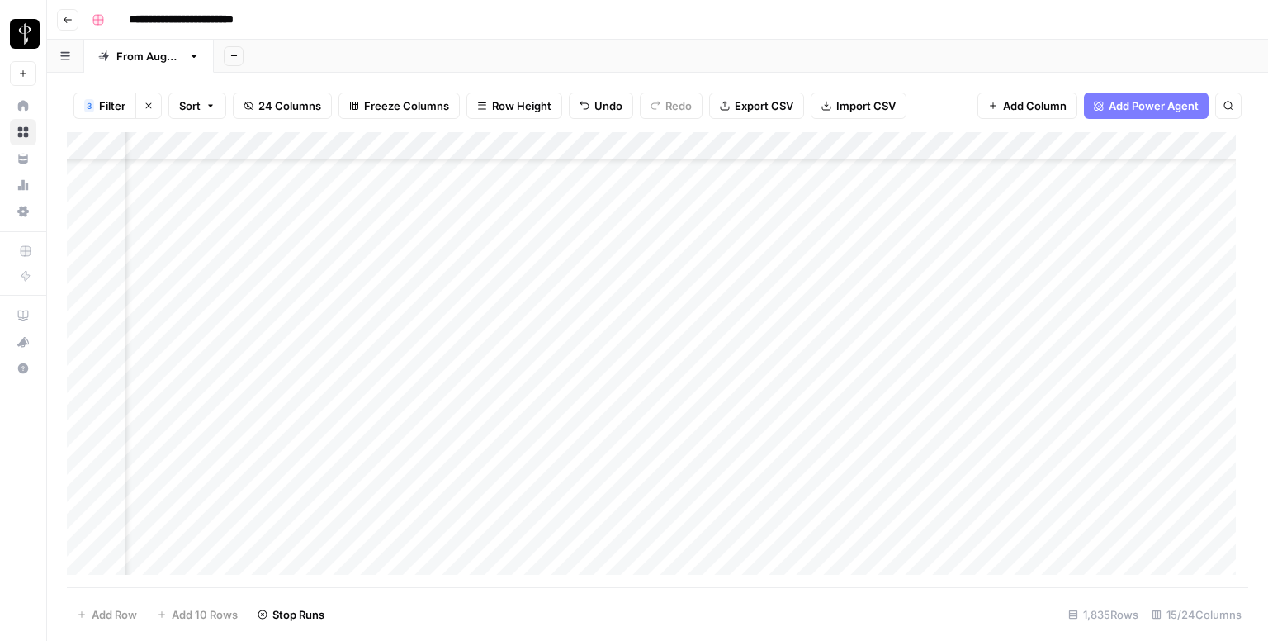
click at [569, 386] on div "Add Column" at bounding box center [657, 359] width 1181 height 455
click at [585, 400] on div "Add Column" at bounding box center [657, 359] width 1181 height 455
click at [574, 440] on div "Add Column" at bounding box center [657, 359] width 1181 height 455
click at [580, 461] on div "Add Column" at bounding box center [657, 359] width 1181 height 455
click at [586, 490] on div "Add Column" at bounding box center [657, 359] width 1181 height 455
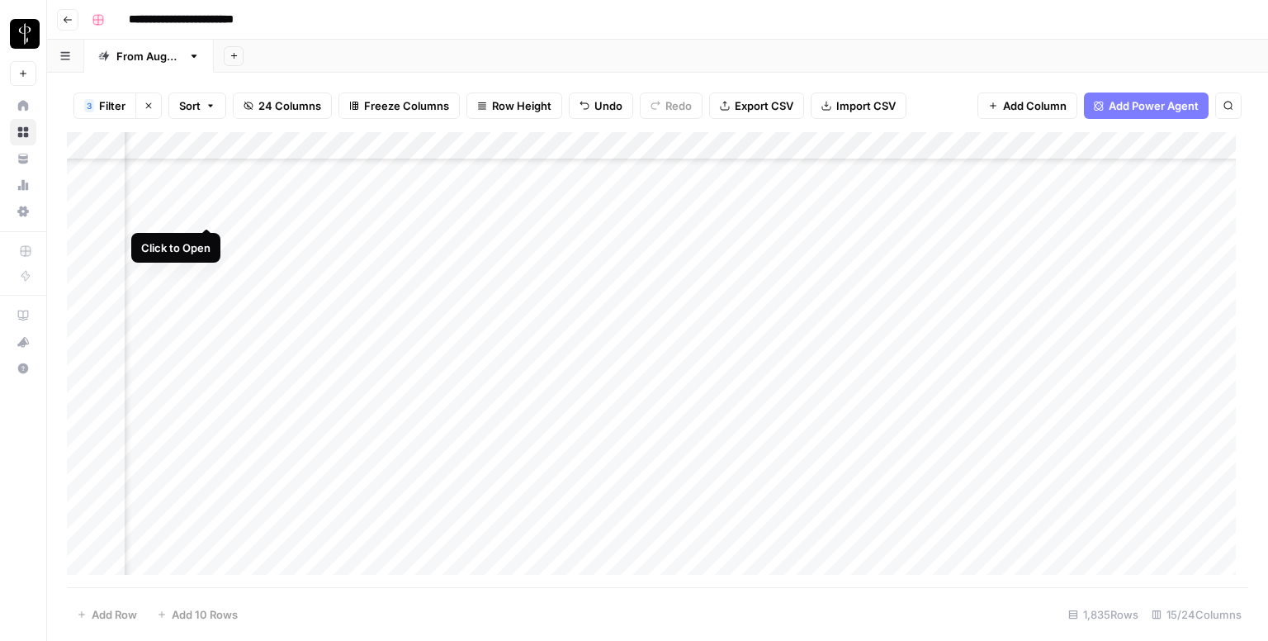
click at [208, 209] on div "Add Column" at bounding box center [657, 359] width 1181 height 455
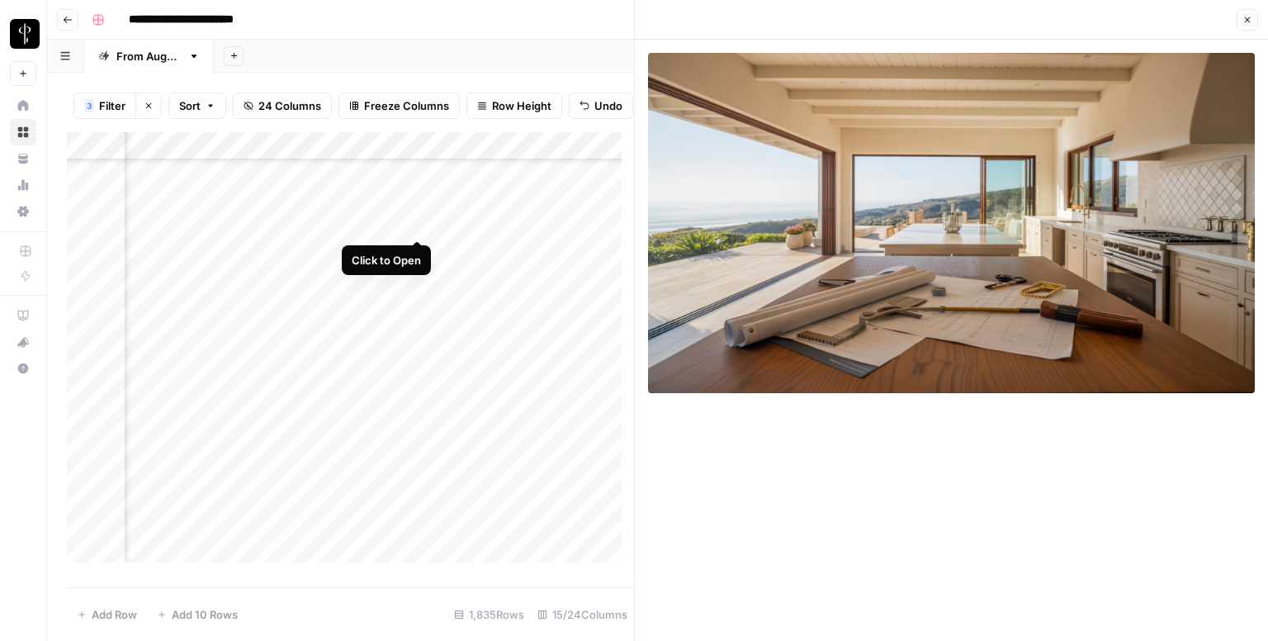
click at [417, 225] on div "Add Column" at bounding box center [350, 353] width 567 height 443
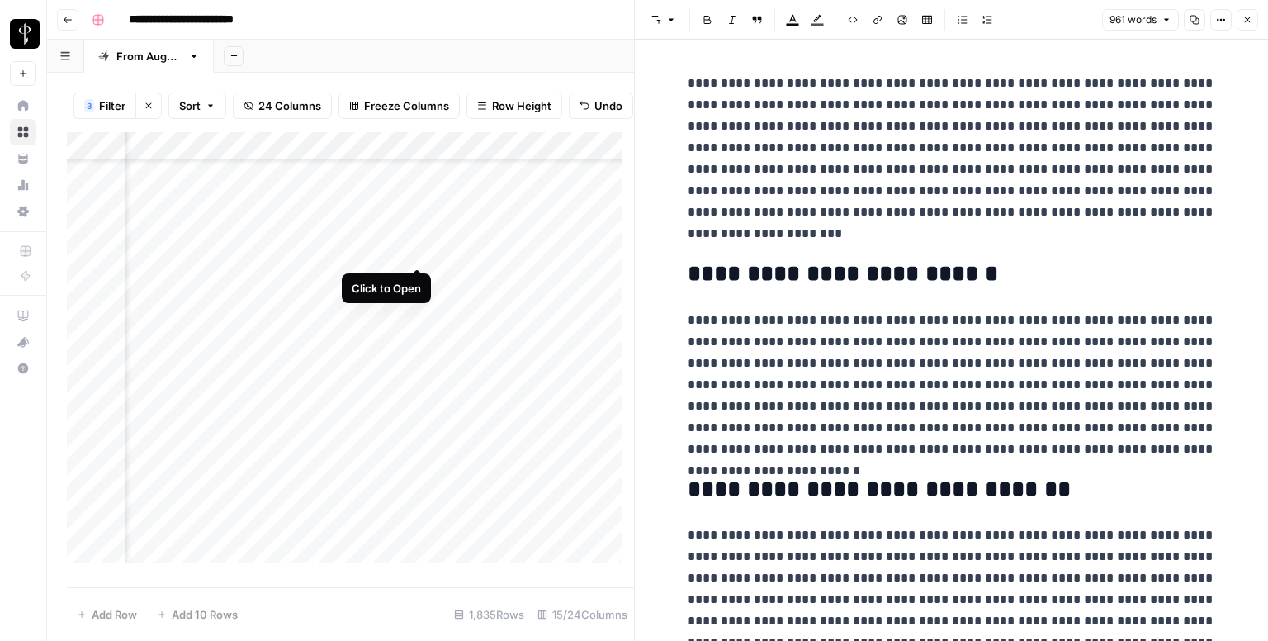
click at [419, 252] on div "Add Column" at bounding box center [350, 353] width 567 height 443
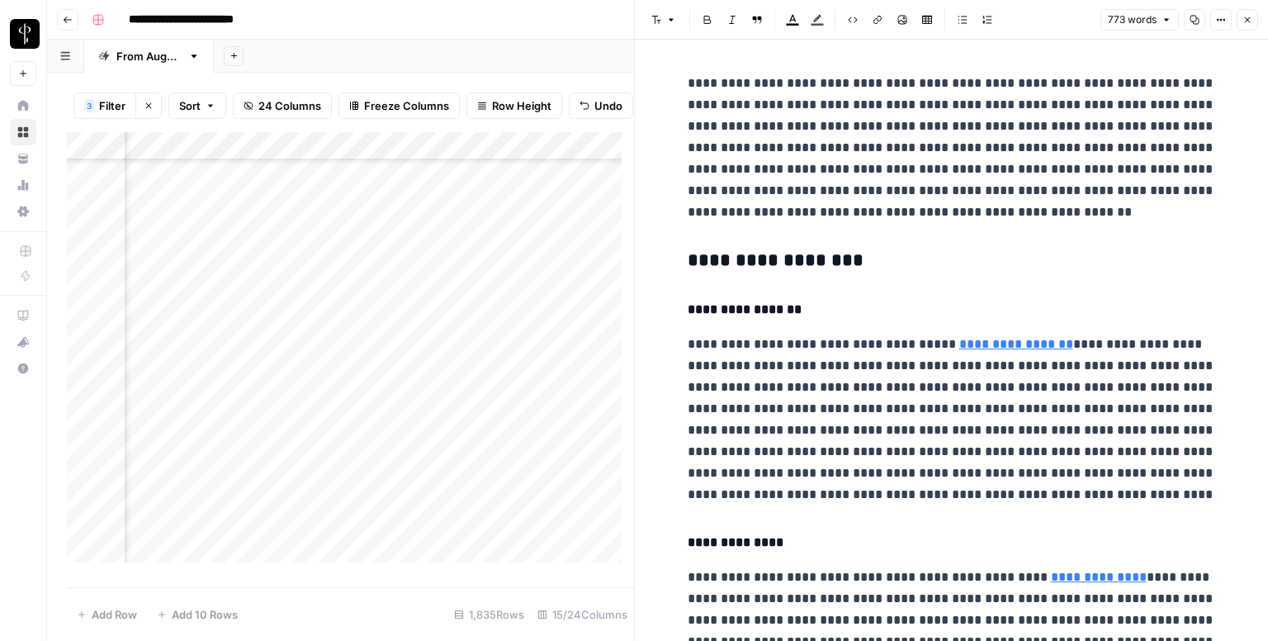
click at [206, 248] on div "Add Column" at bounding box center [350, 353] width 567 height 443
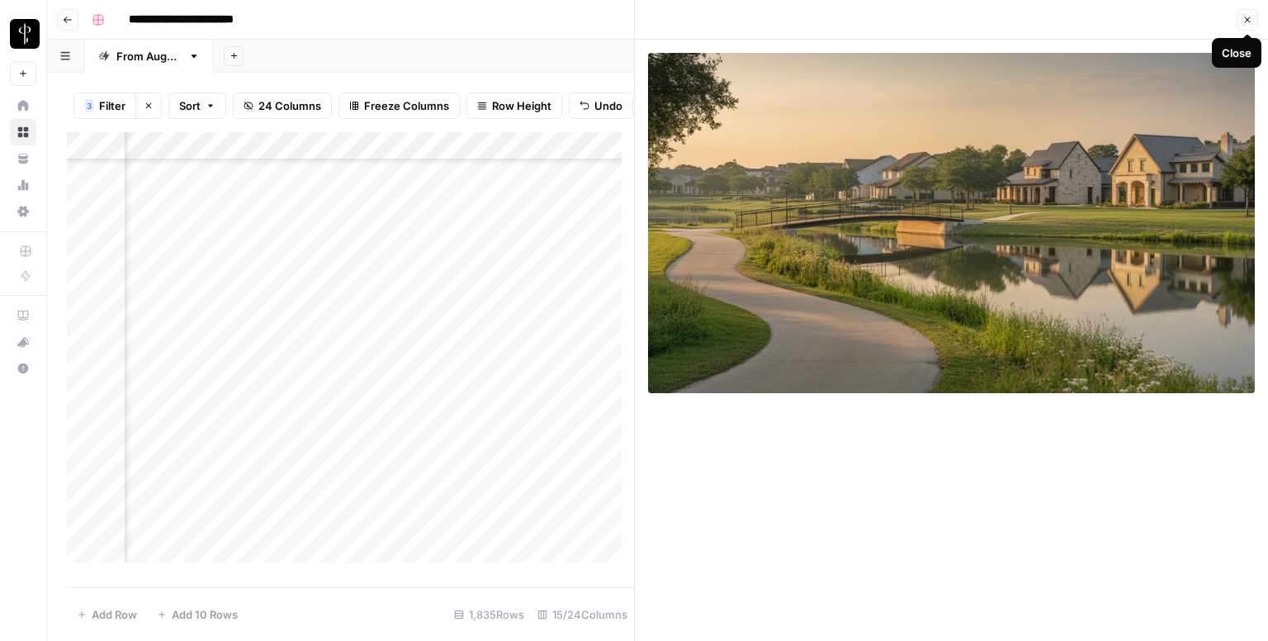
click at [1250, 11] on button "Close" at bounding box center [1247, 19] width 21 height 21
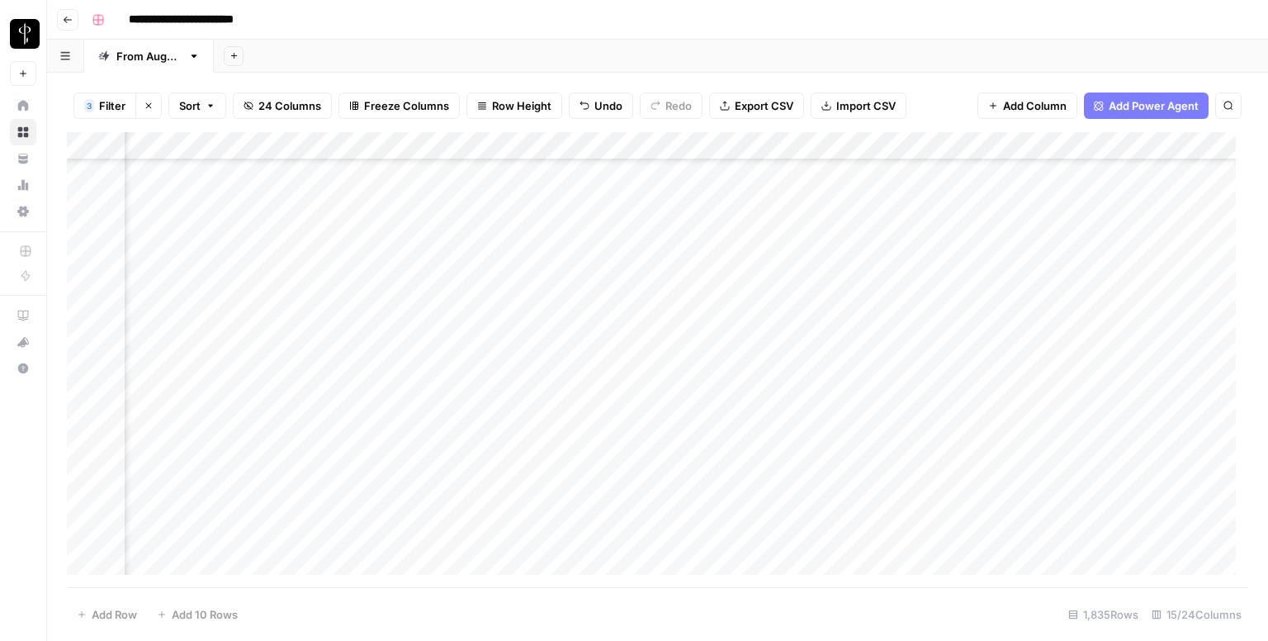
click at [940, 238] on div "Add Column" at bounding box center [657, 359] width 1181 height 455
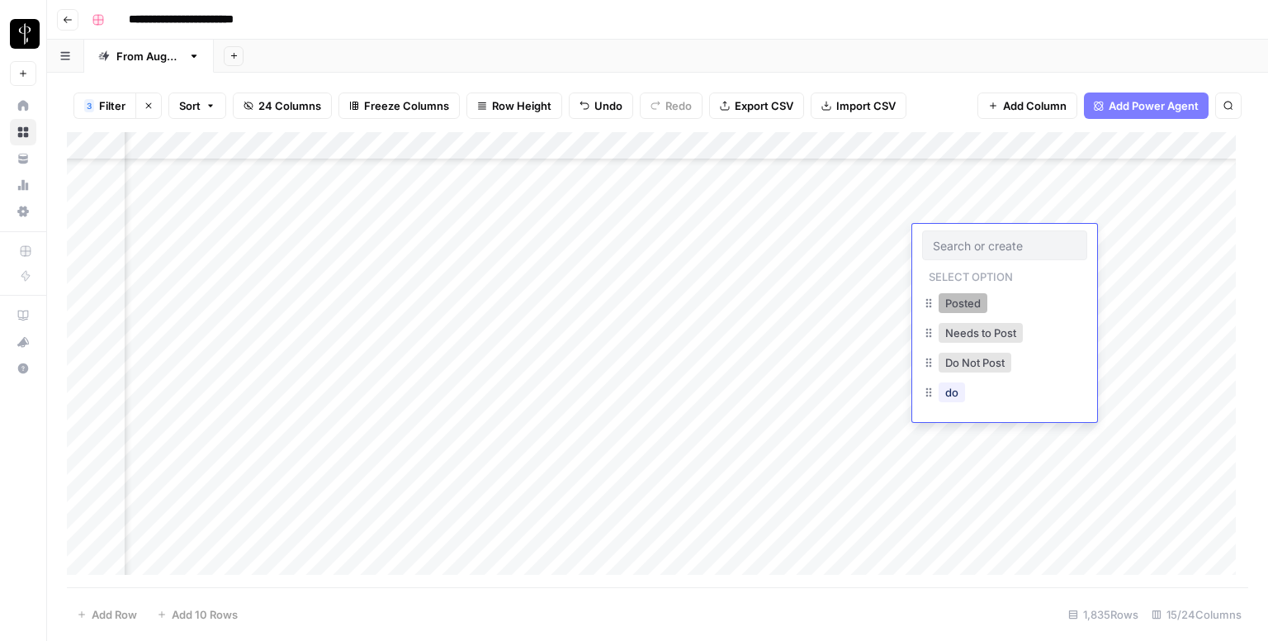
click at [955, 296] on button "Posted" at bounding box center [963, 303] width 49 height 20
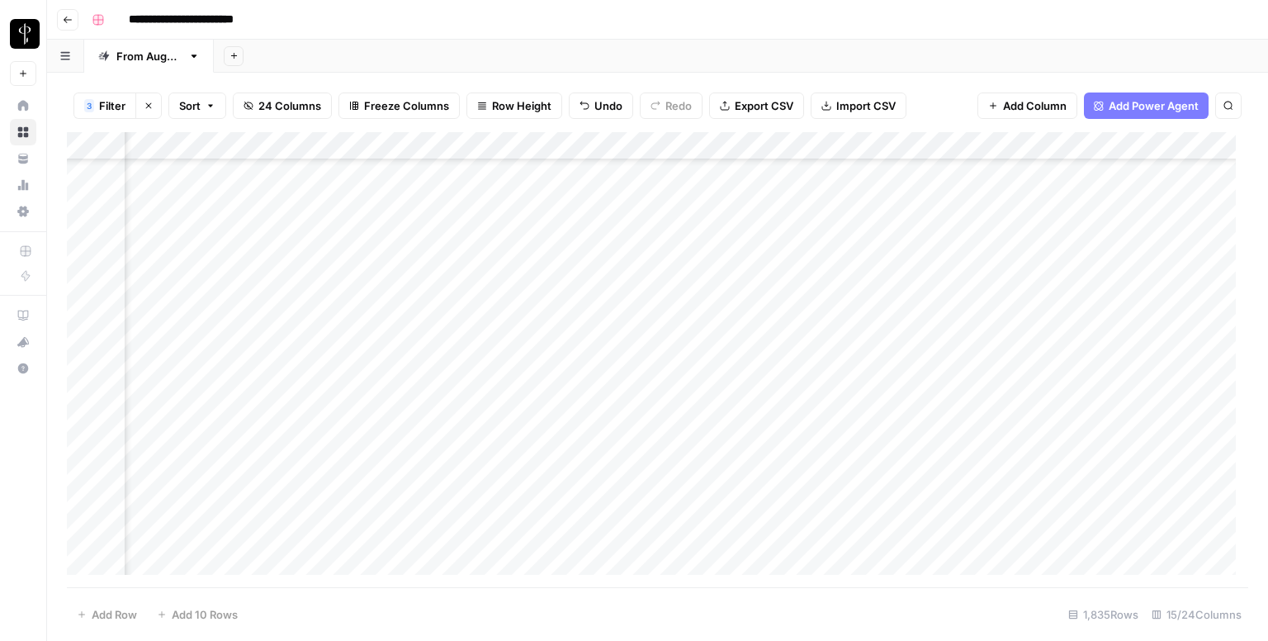
click at [937, 272] on div "Add Column" at bounding box center [657, 359] width 1181 height 455
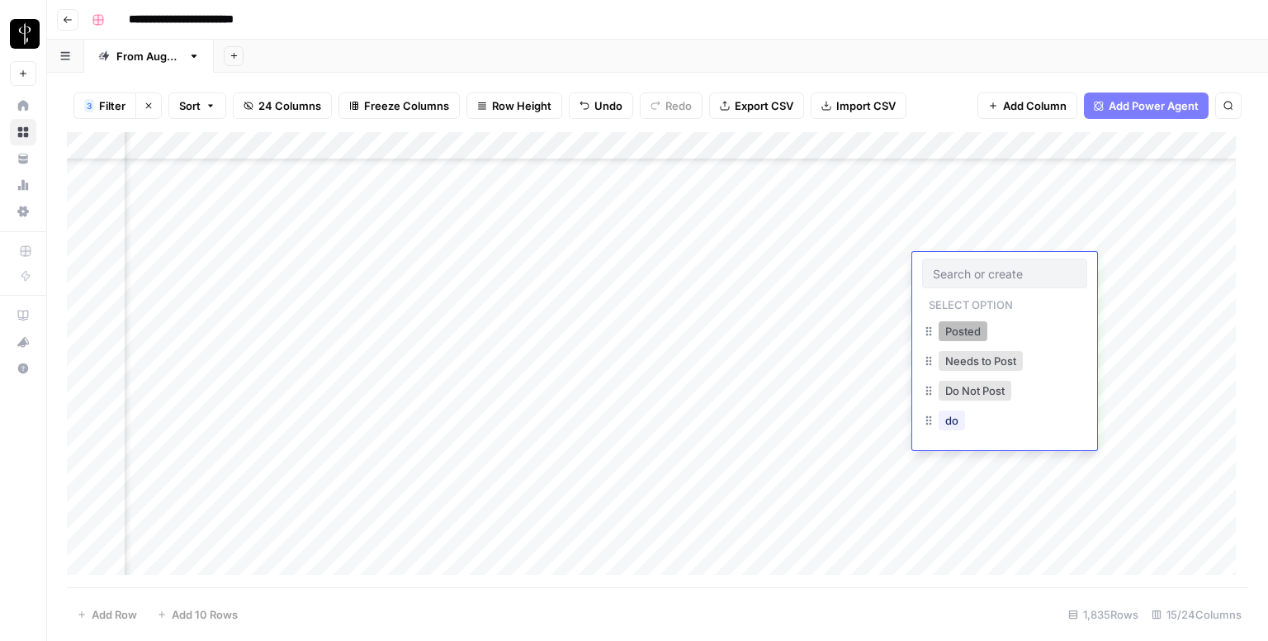
click at [944, 328] on button "Posted" at bounding box center [963, 331] width 49 height 20
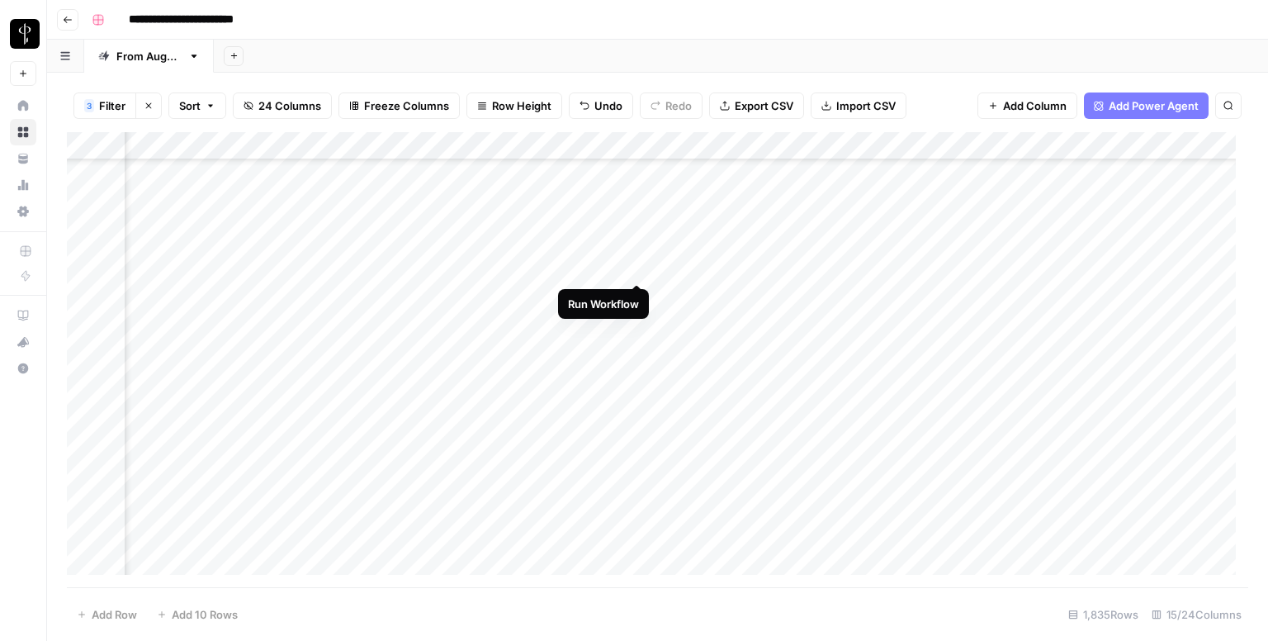
click at [634, 265] on div "Add Column" at bounding box center [657, 359] width 1181 height 455
click at [417, 236] on div "Add Column" at bounding box center [657, 359] width 1181 height 455
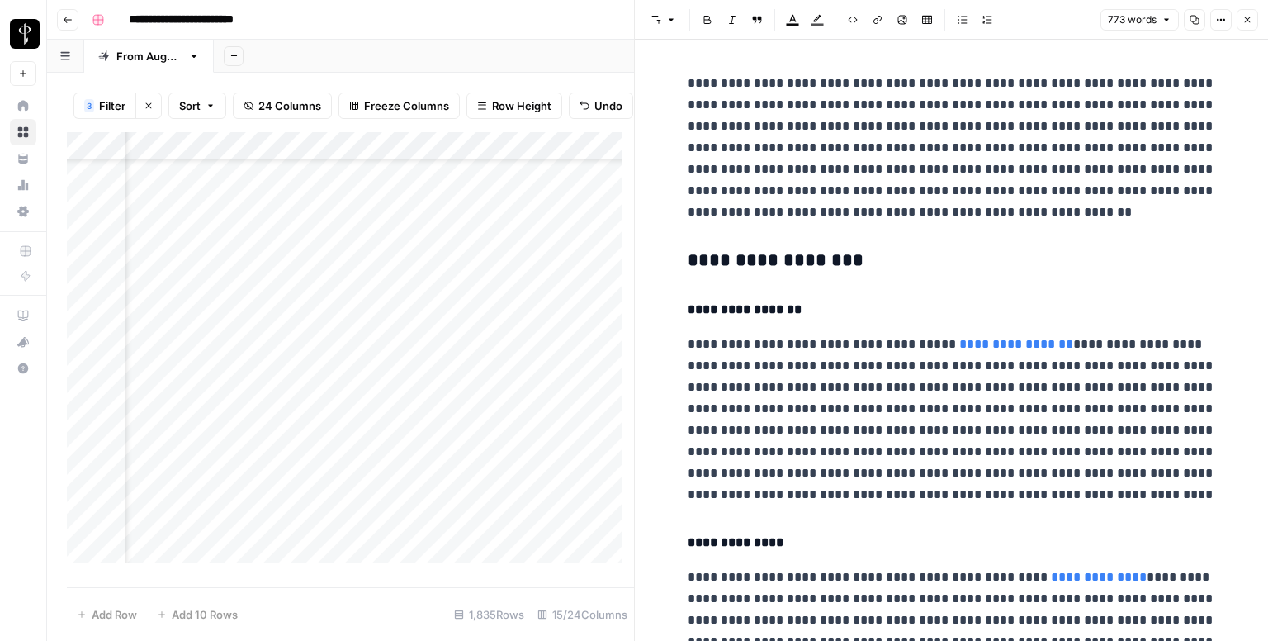
click at [738, 261] on h3 "**********" at bounding box center [952, 260] width 528 height 23
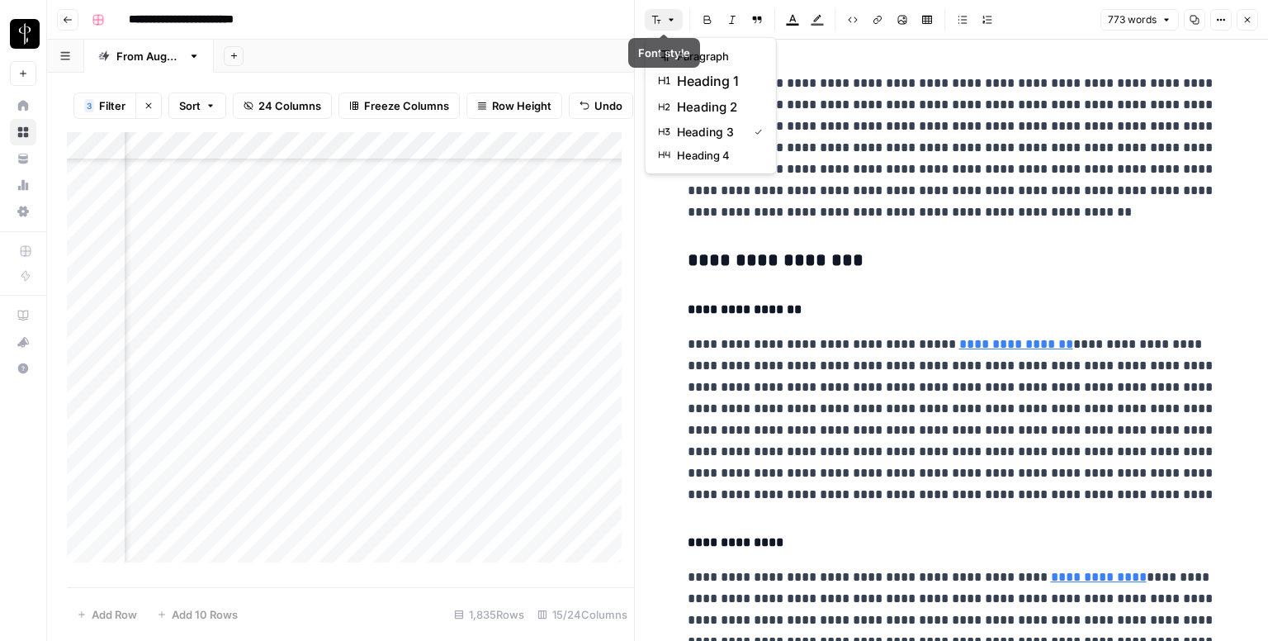
click at [657, 17] on icon "button" at bounding box center [656, 20] width 10 height 10
click at [700, 109] on span "heading 2" at bounding box center [716, 107] width 79 height 20
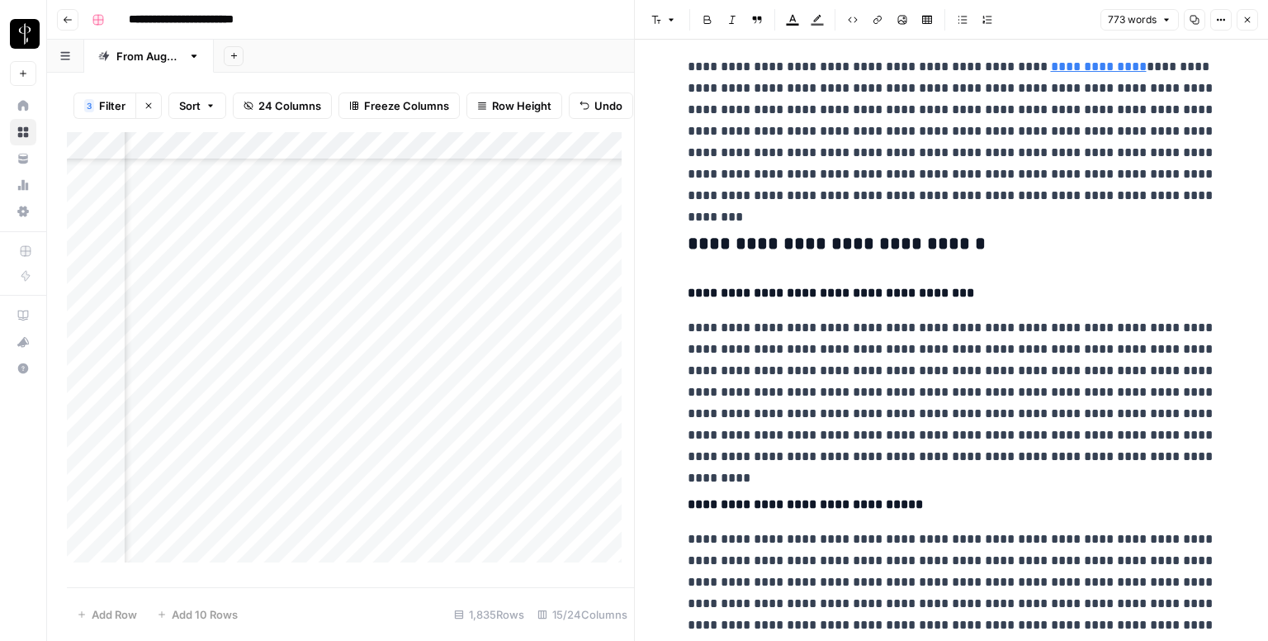
scroll to position [551, 0]
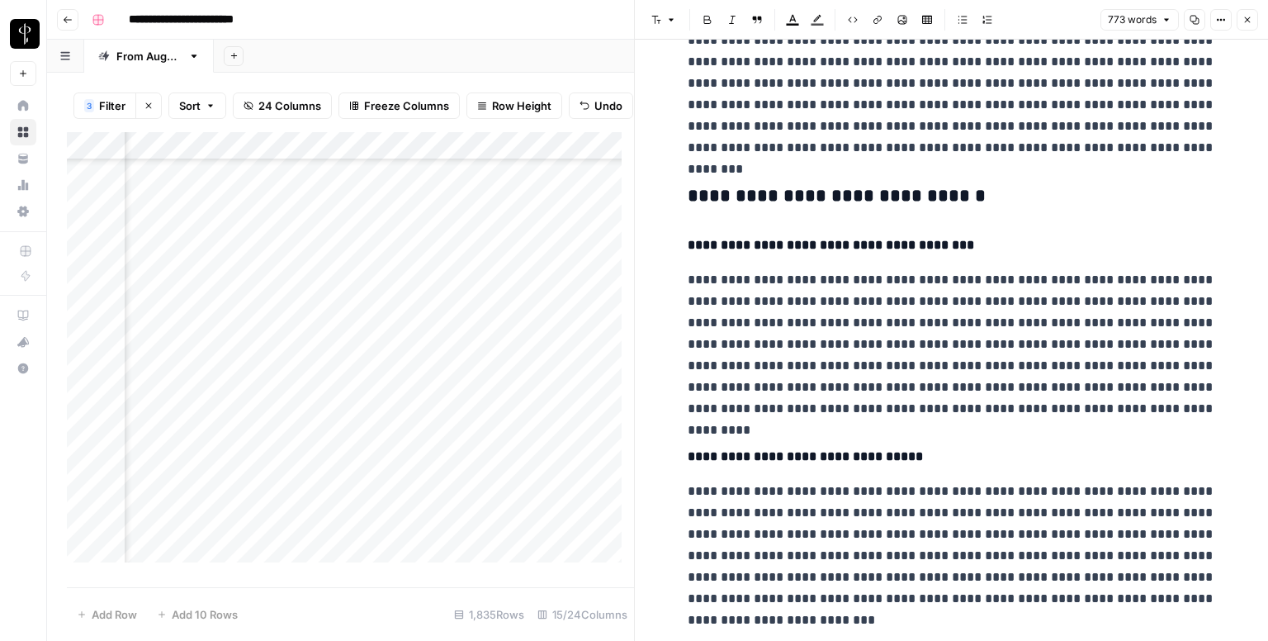
click at [722, 192] on h3 "**********" at bounding box center [952, 196] width 528 height 23
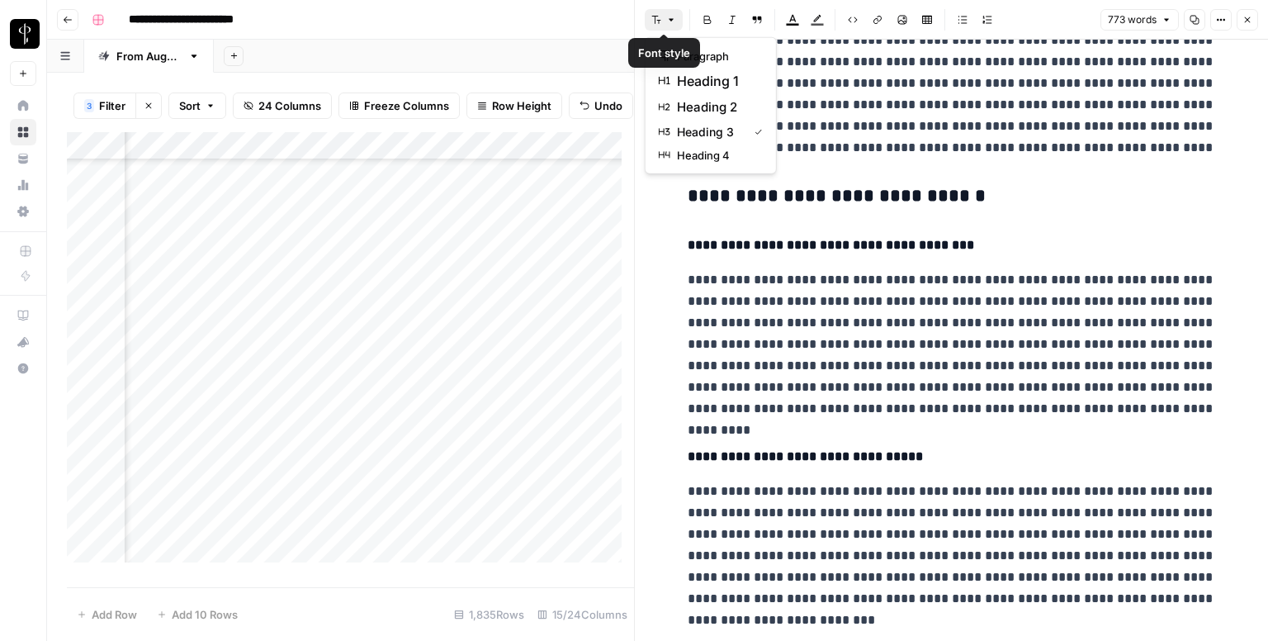
click at [671, 16] on icon "button" at bounding box center [671, 20] width 10 height 10
click at [685, 106] on span "heading 2" at bounding box center [716, 107] width 79 height 20
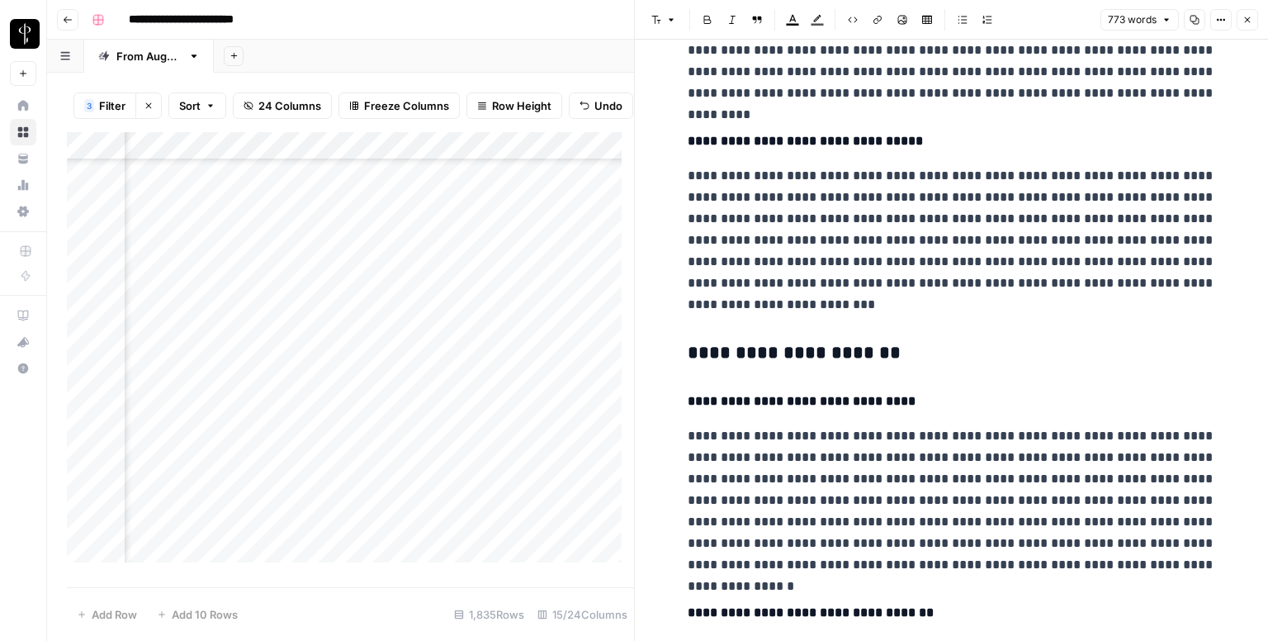
scroll to position [974, 0]
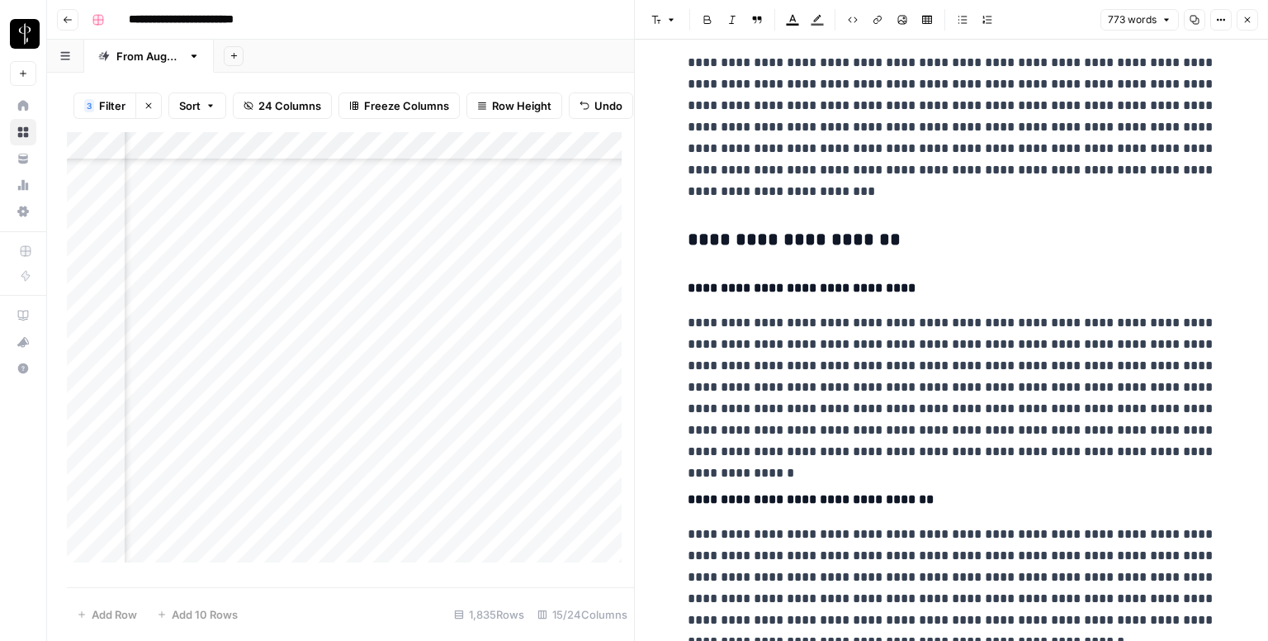
click at [713, 240] on h3 "**********" at bounding box center [952, 240] width 528 height 23
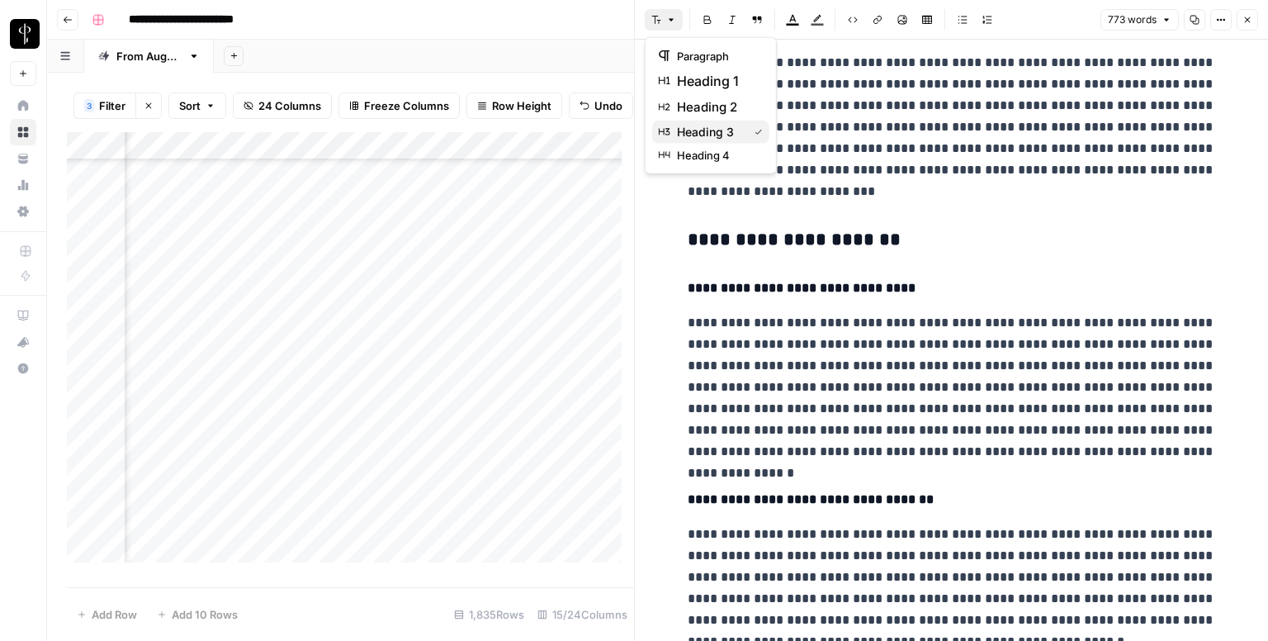
drag, startPoint x: 677, startPoint y: 17, endPoint x: 712, endPoint y: 125, distance: 113.6
click at [712, 125] on body "**********" at bounding box center [634, 320] width 1268 height 641
click at [712, 125] on span "heading 3" at bounding box center [709, 132] width 64 height 17
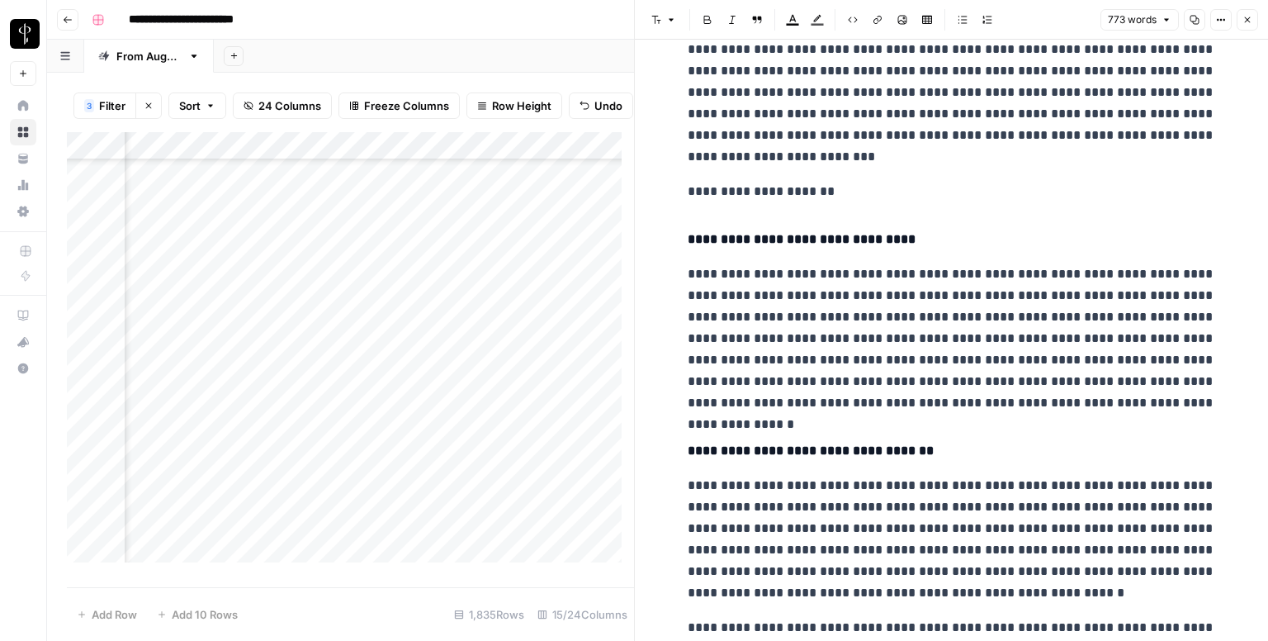
scroll to position [1002, 0]
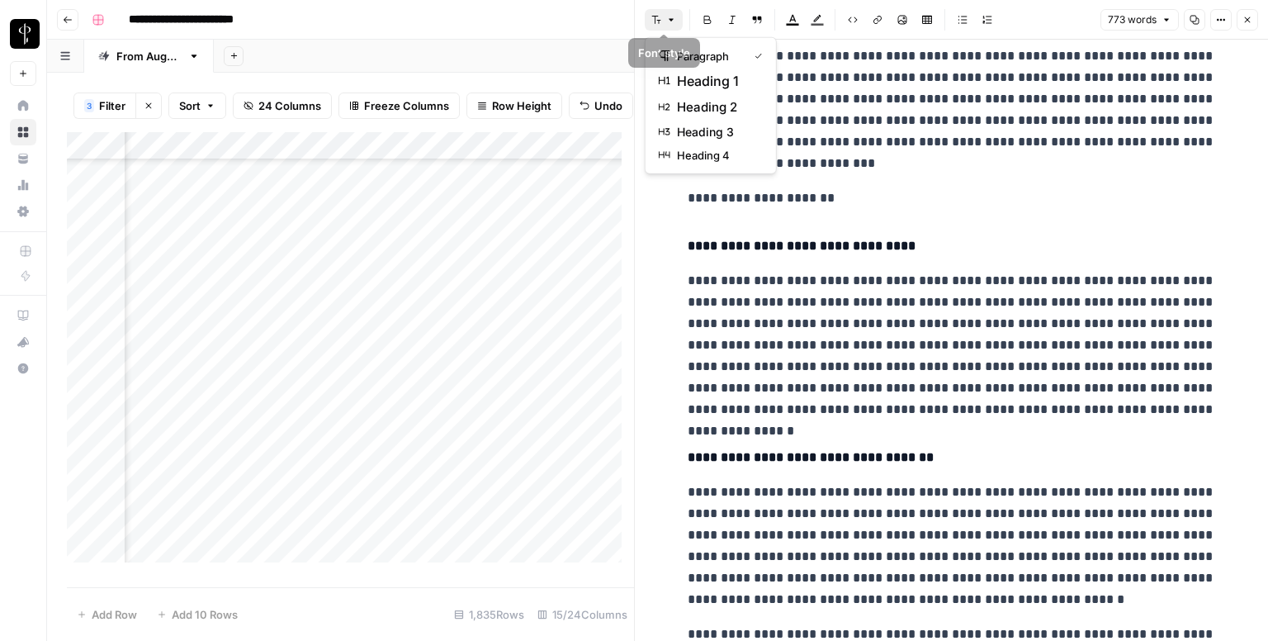
click at [651, 17] on icon "button" at bounding box center [656, 20] width 10 height 10
click at [684, 106] on span "heading 2" at bounding box center [716, 107] width 79 height 20
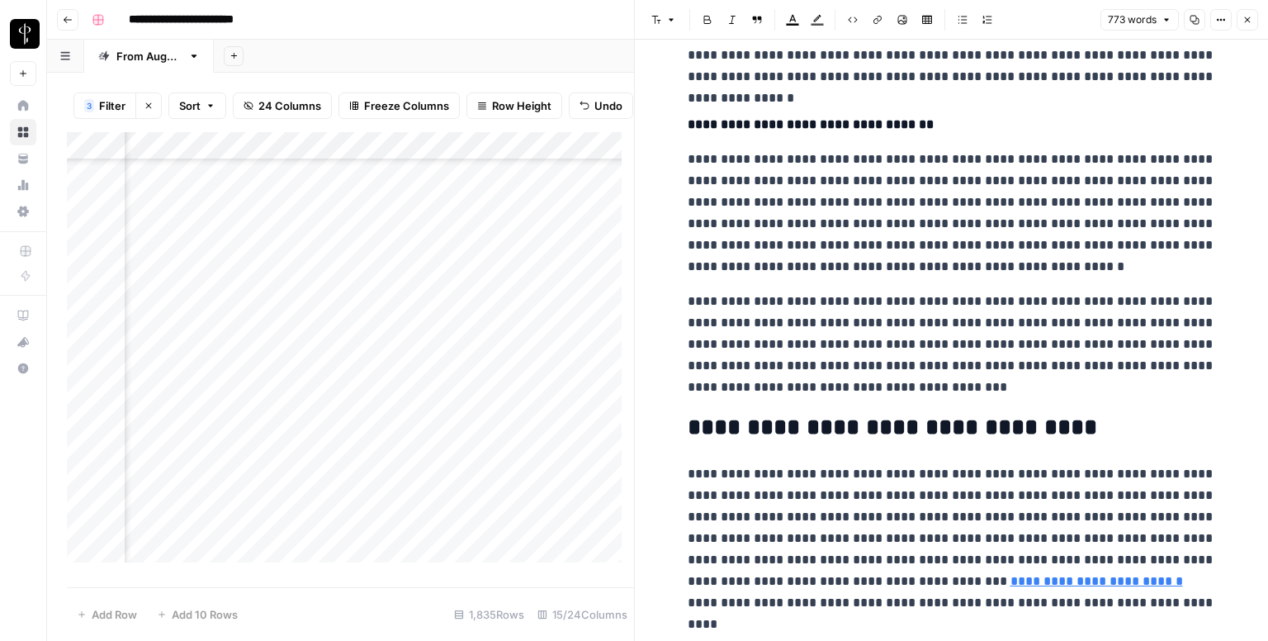
scroll to position [1375, 0]
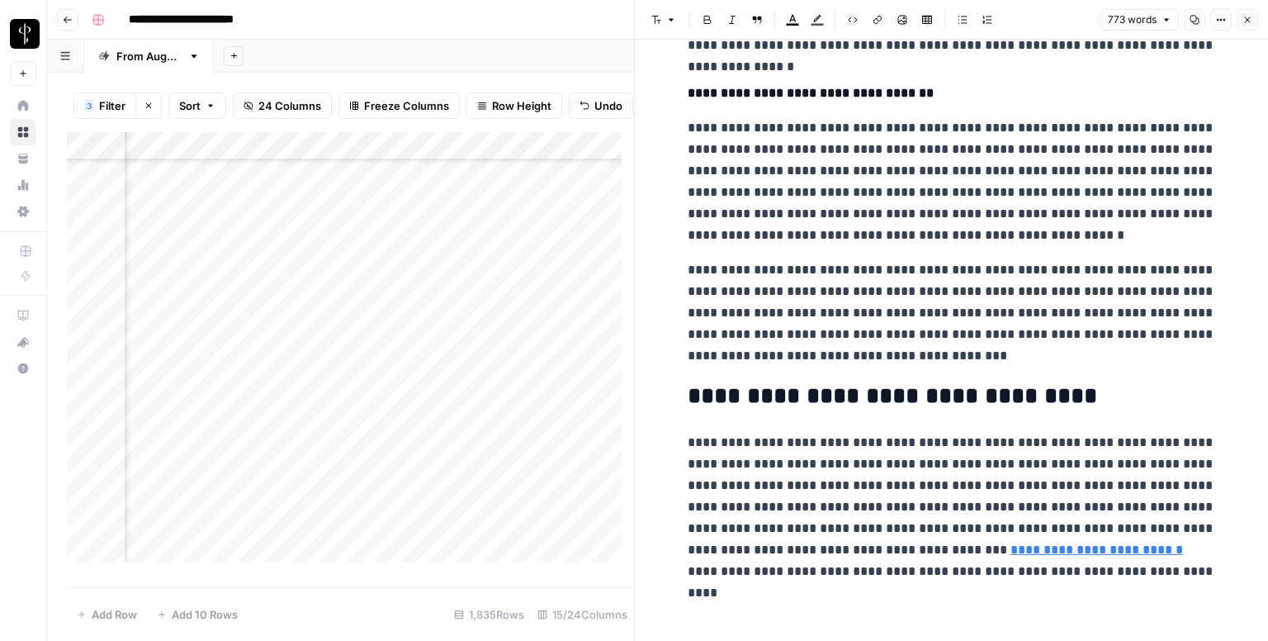
click at [1260, 15] on header "Font style Bold Italic Block quote Text color Highlight color Code block Link I…" at bounding box center [951, 20] width 633 height 40
click at [1252, 16] on button "Close" at bounding box center [1247, 19] width 21 height 21
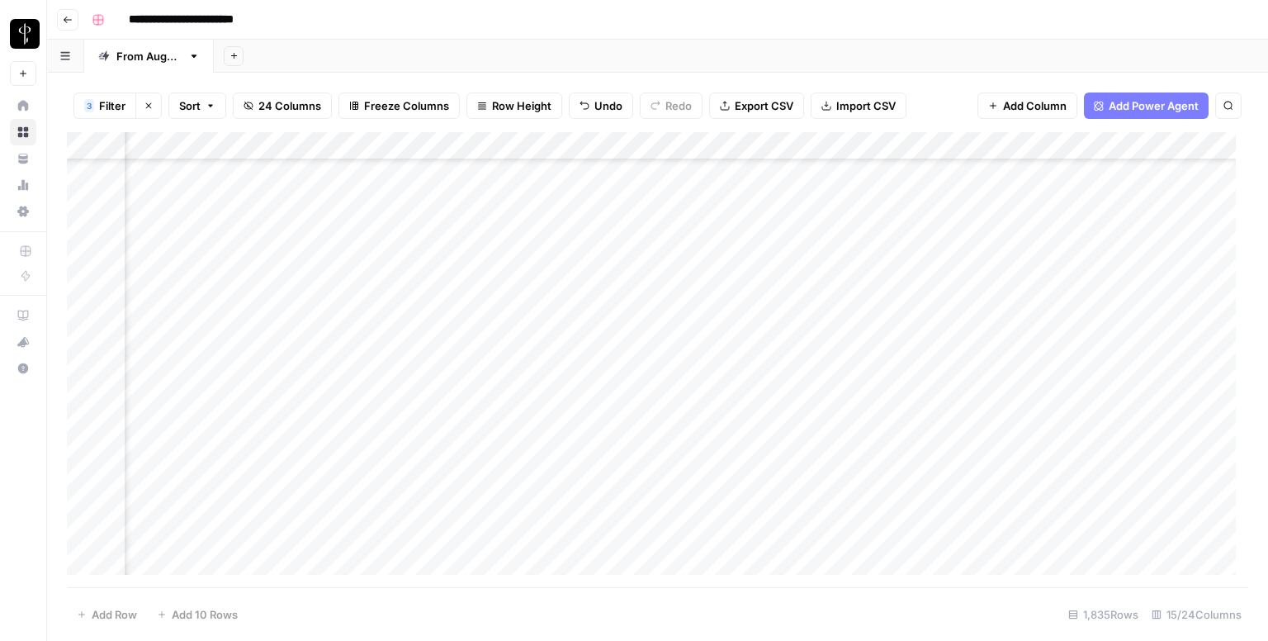
click at [700, 187] on div "Add Column" at bounding box center [657, 359] width 1181 height 455
click at [700, 187] on textarea "**********" at bounding box center [783, 193] width 264 height 40
click at [665, 274] on div "Add Column" at bounding box center [657, 359] width 1181 height 455
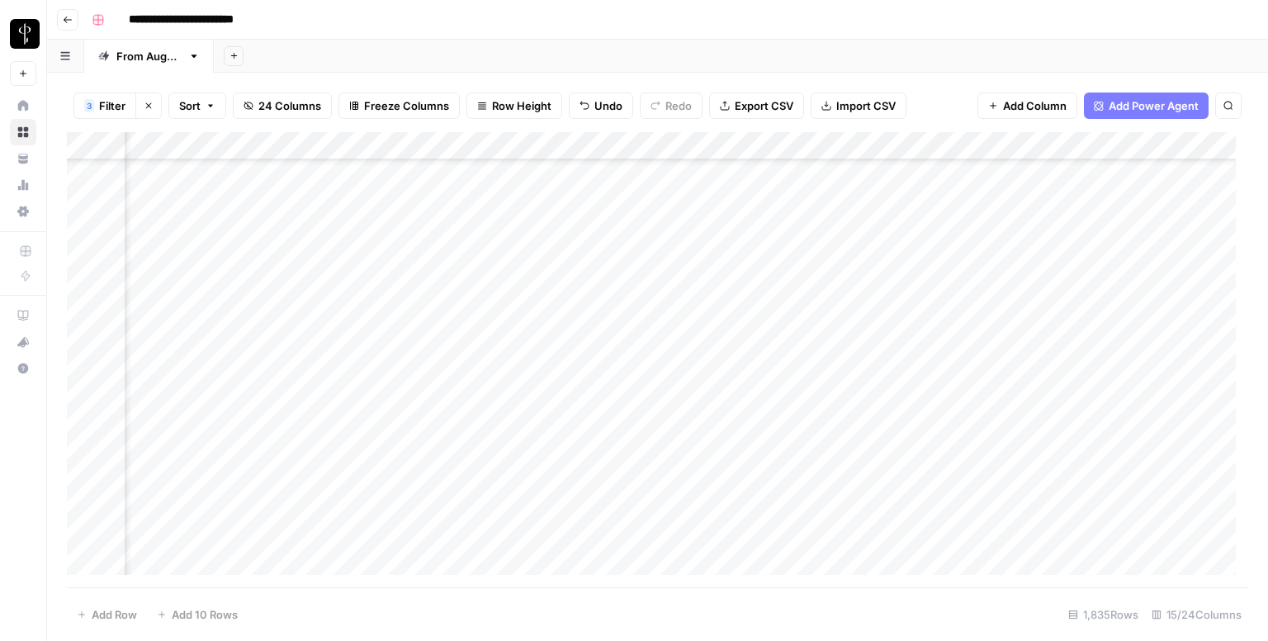
click at [665, 274] on div "Add Column" at bounding box center [657, 359] width 1181 height 455
click at [665, 274] on textarea at bounding box center [783, 268] width 264 height 23
click at [414, 266] on div "Add Column" at bounding box center [657, 359] width 1181 height 455
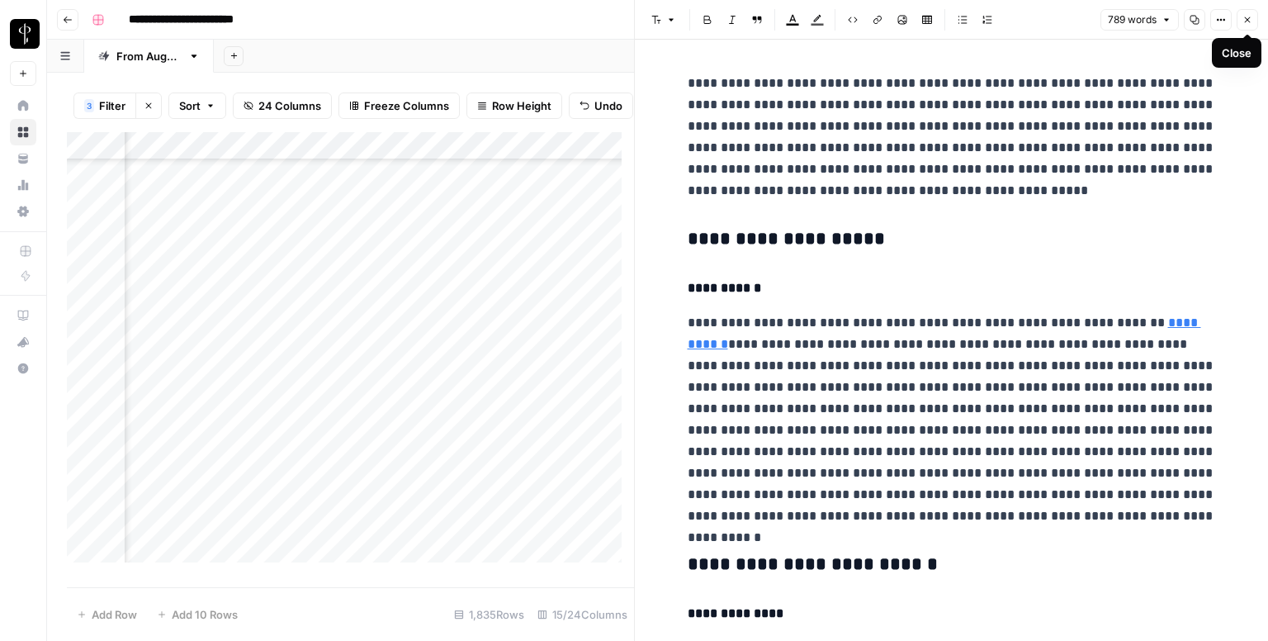
click at [1242, 12] on button "Close" at bounding box center [1247, 19] width 21 height 21
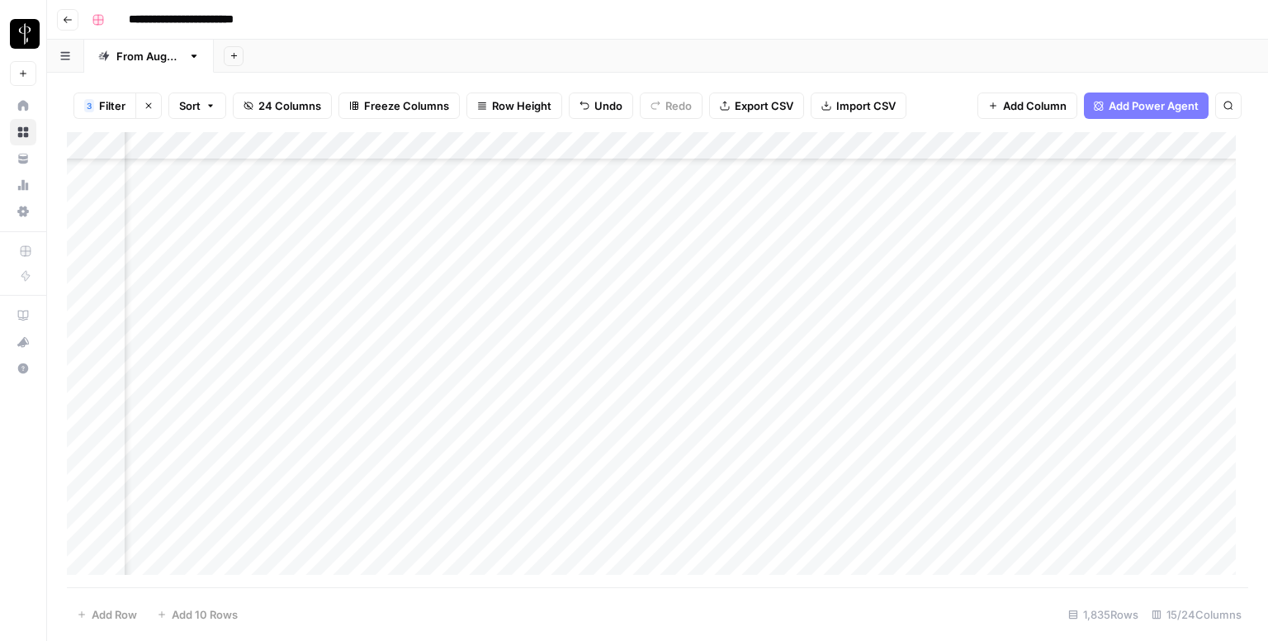
click at [518, 230] on div "Add Column" at bounding box center [657, 359] width 1181 height 455
click at [416, 237] on div "Add Column" at bounding box center [657, 359] width 1181 height 455
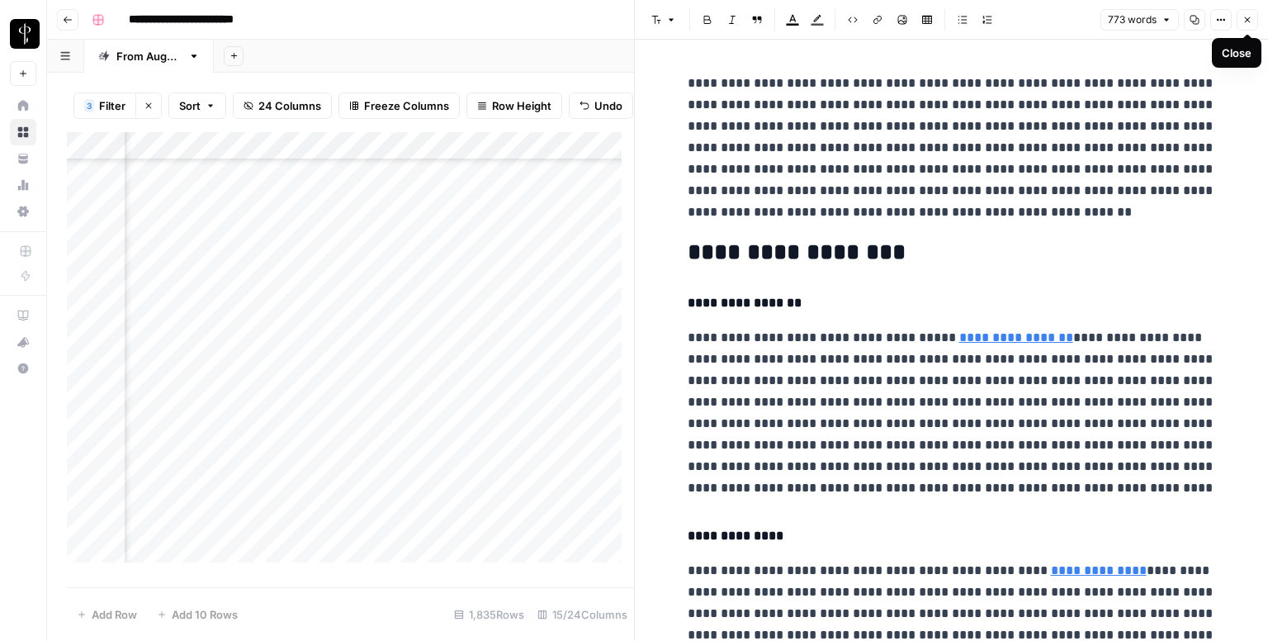
click at [1249, 15] on icon "button" at bounding box center [1247, 20] width 10 height 10
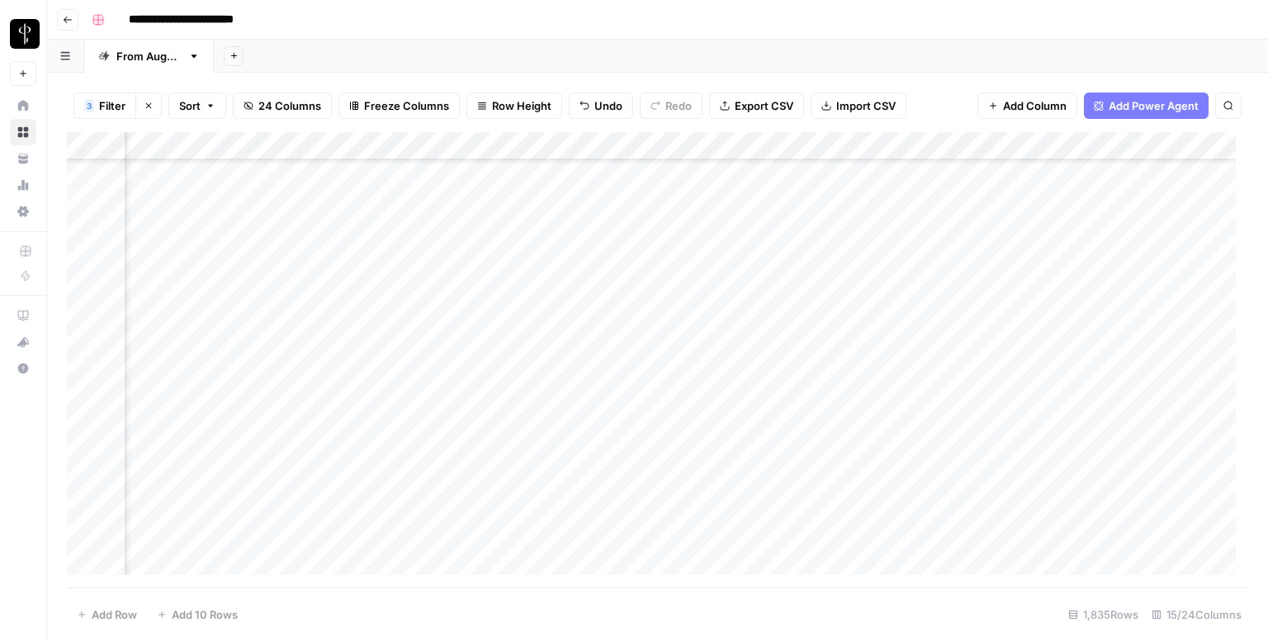
click at [702, 243] on div "Add Column" at bounding box center [657, 359] width 1181 height 455
click at [702, 243] on textarea at bounding box center [783, 240] width 264 height 23
type textarea "**********"
click at [419, 265] on div "Add Column" at bounding box center [657, 359] width 1181 height 455
